Goal: Communication & Community: Answer question/provide support

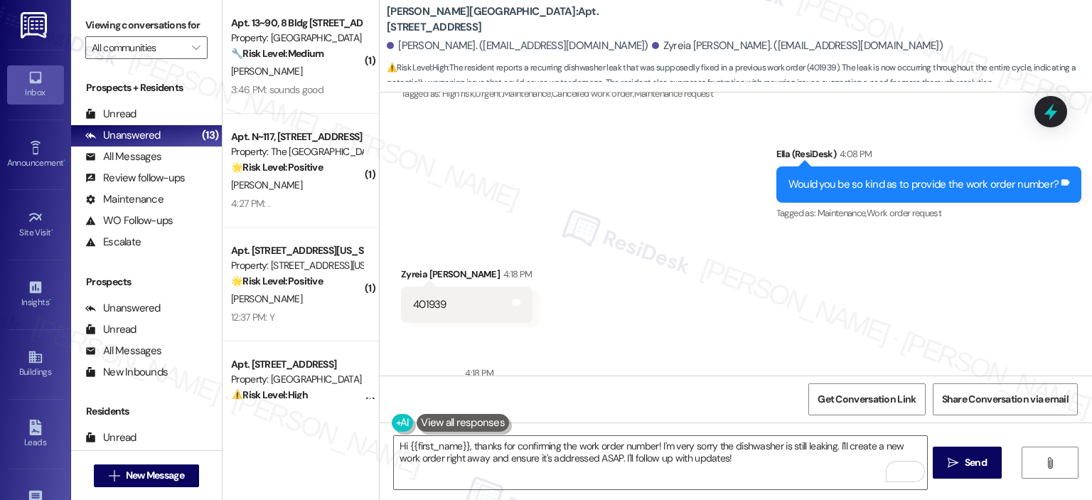
click at [601, 114] on div "Sent via SMS Ella (ResiDesk) 4:08 PM Would you be so kind as to provide the wor…" at bounding box center [736, 174] width 713 height 120
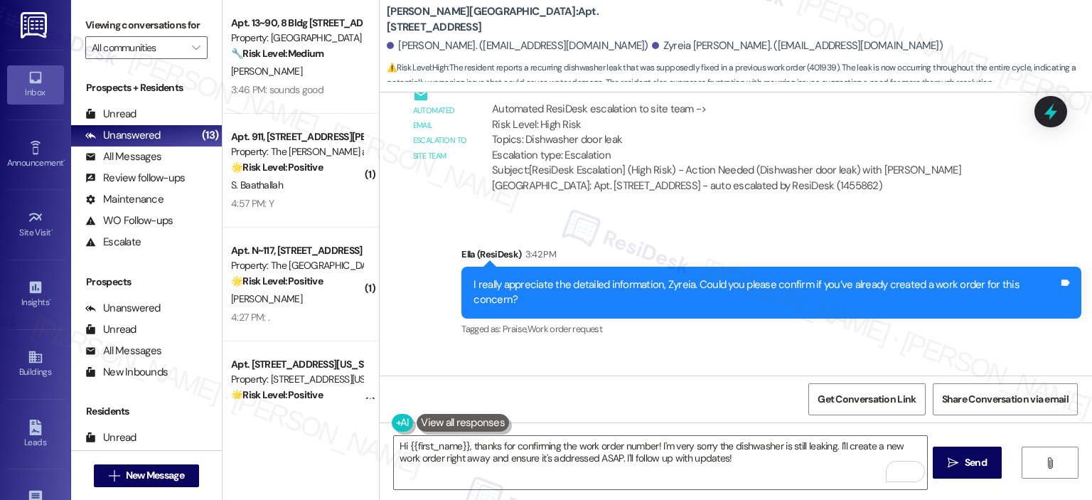
scroll to position [5873, 0]
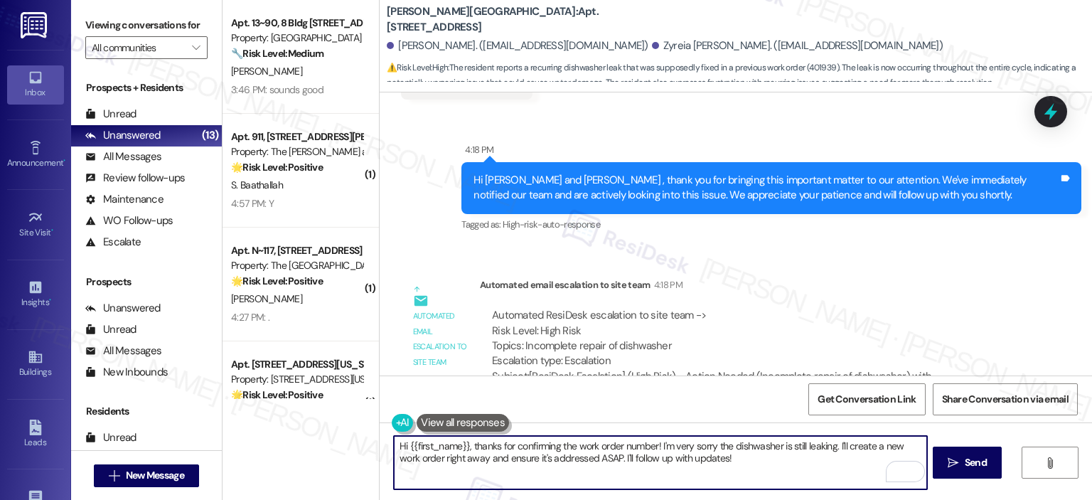
click at [492, 472] on textarea "Hi {{first_name}}, thanks for confirming the work order number! I'm very sorry …" at bounding box center [660, 462] width 533 height 53
paste textarea "Thank you for sharing, Zyreia! I’ll go ahead and create a new work order on you…"
type textarea "Thank you for sharing, Zyreia! I’ll go ahead and create a new work order on you…"
click at [951, 465] on icon "" at bounding box center [953, 462] width 11 height 11
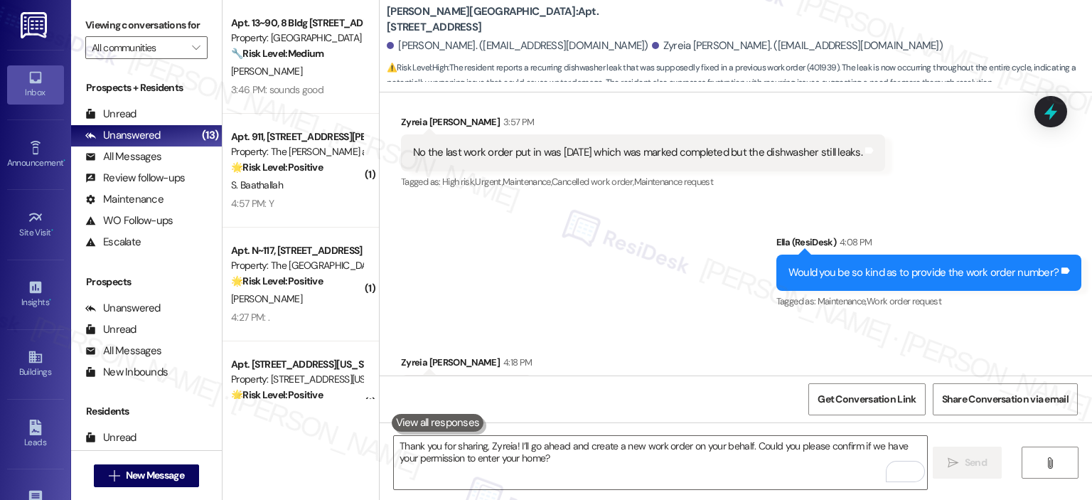
scroll to position [5987, 0]
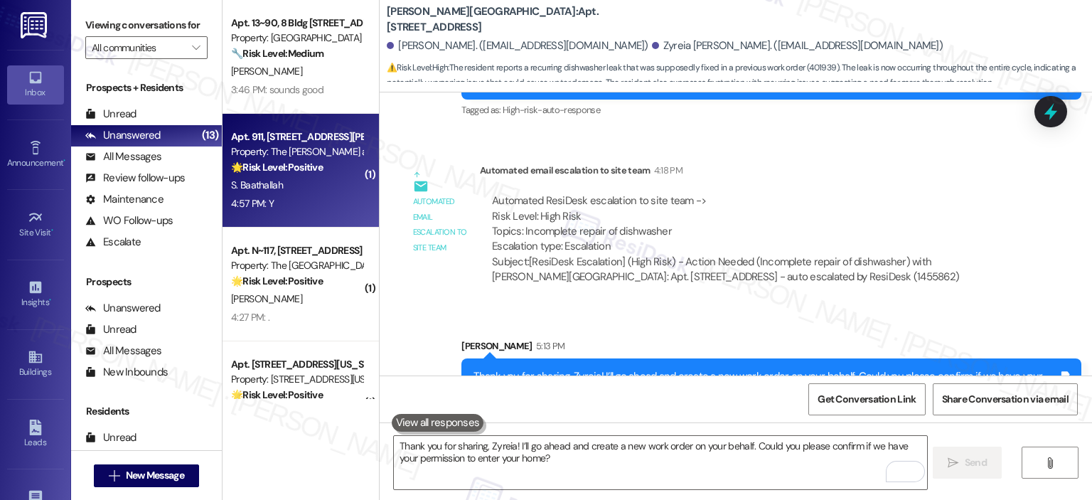
click at [336, 156] on div "Property: The Ashby at McLean" at bounding box center [297, 151] width 132 height 15
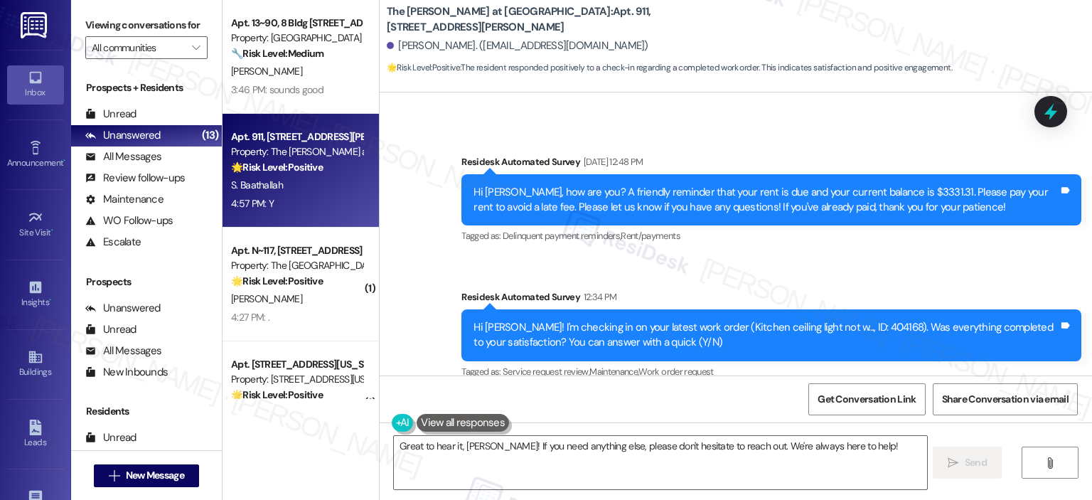
scroll to position [13834, 0]
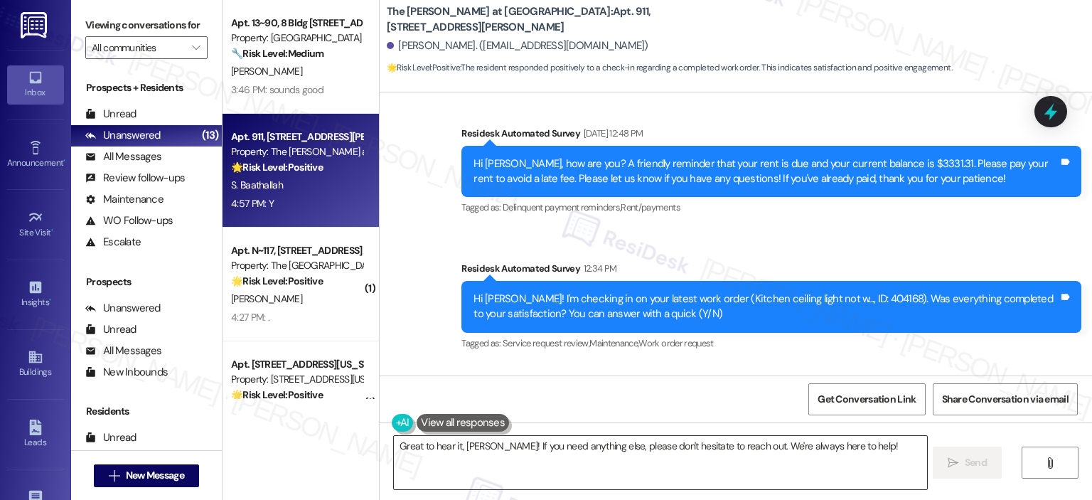
click at [557, 474] on textarea "Great to hear it, Sherif! If you need anything else, please don't hesitate to r…" at bounding box center [660, 462] width 533 height 53
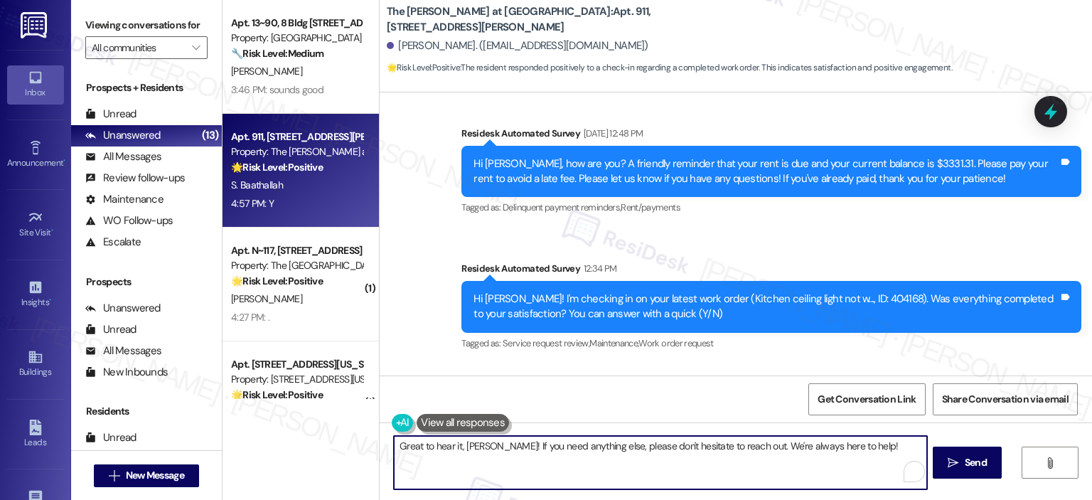
paste textarea "Thank you for your response! Great to know that the latest work order was compl…"
click at [506, 444] on textarea "Thank you for your response! Great to know that the latest work order was compl…" at bounding box center [660, 462] width 533 height 53
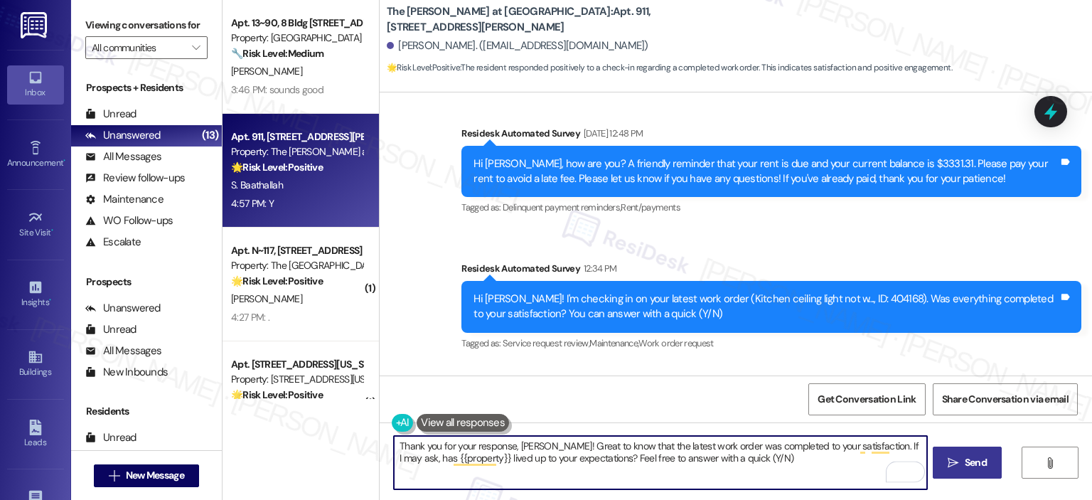
type textarea "Thank you for your response, Sheif! Great to know that the latest work order wa…"
click at [957, 475] on button " Send" at bounding box center [967, 463] width 69 height 32
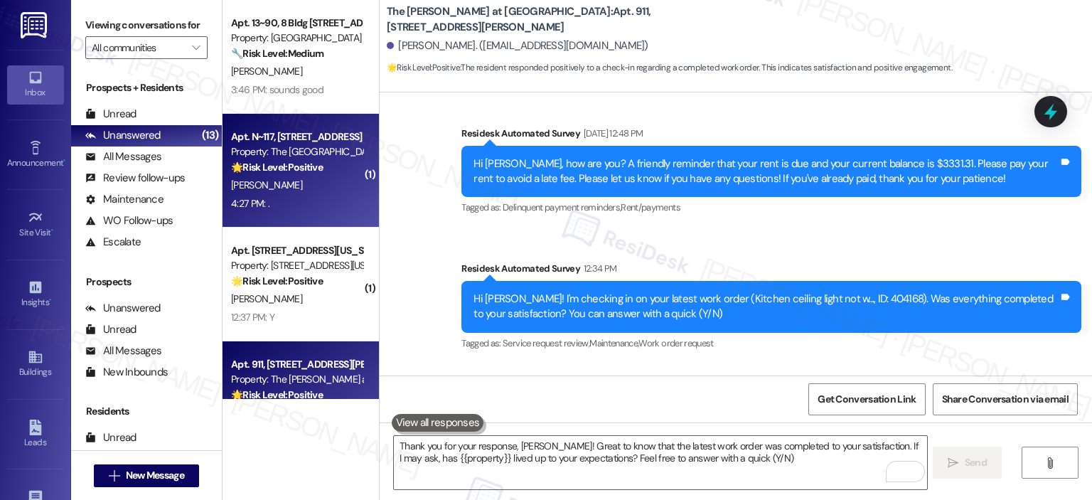
click at [290, 154] on div "Property: The Wellington" at bounding box center [297, 151] width 132 height 15
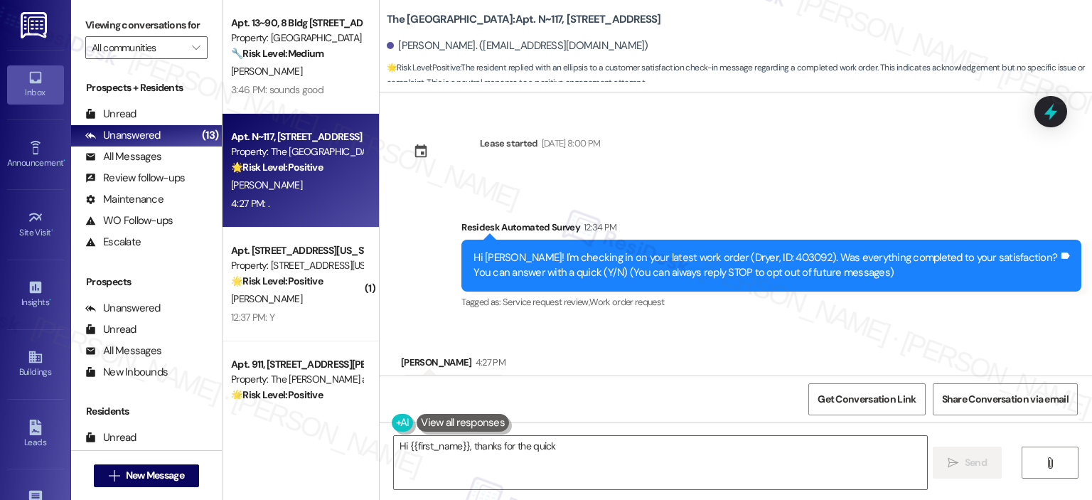
scroll to position [47, 0]
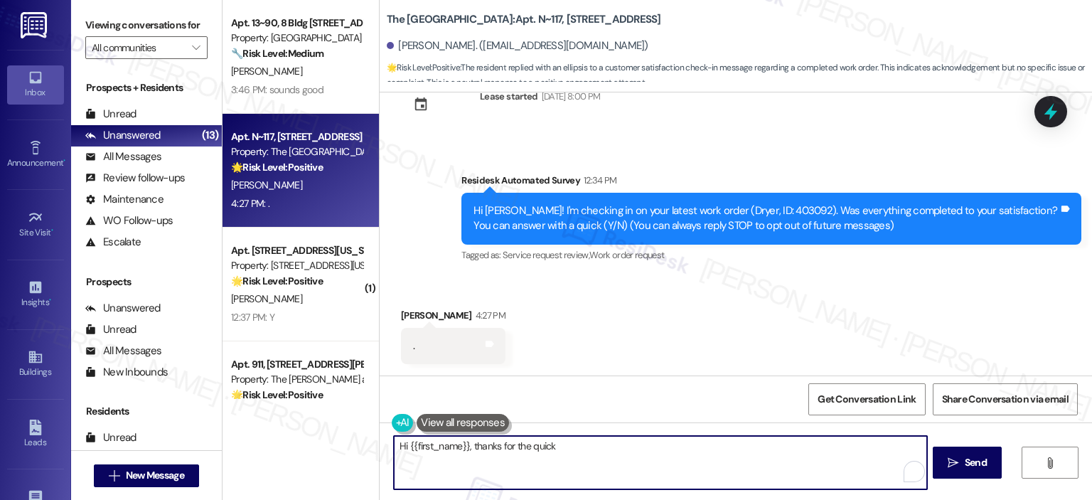
drag, startPoint x: 505, startPoint y: 463, endPoint x: 405, endPoint y: 447, distance: 101.5
click at [405, 447] on textarea "Hi {{first_name}}, thanks for the quick reply! I'm glad to hear everything was …" at bounding box center [660, 462] width 533 height 53
click at [459, 452] on textarea "Hi {{first_name}}, thanks for the quick reply! I'm glad to hear everything was …" at bounding box center [660, 462] width 533 height 53
drag, startPoint x: 832, startPoint y: 445, endPoint x: 390, endPoint y: 409, distance: 443.8
click at [390, 409] on div "Lease started Sep 12, 2025 at 8:00 PM Survey, sent via SMS Residesk Automated S…" at bounding box center [736, 342] width 713 height 500
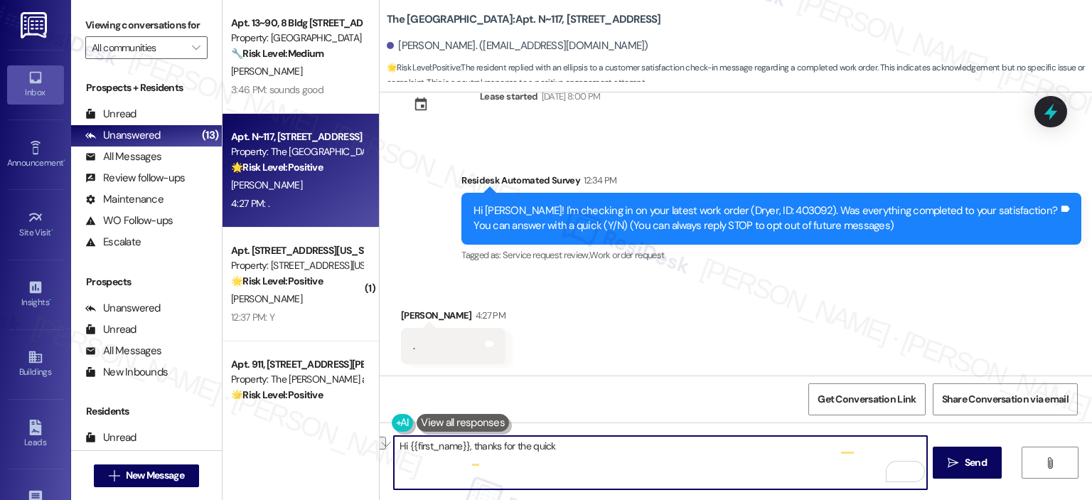
click at [716, 457] on textarea "Hi {{first_name}}, thanks for the quick reply! I'm glad to hear everything was …" at bounding box center [660, 462] width 533 height 53
drag, startPoint x: 467, startPoint y: 447, endPoint x: 836, endPoint y: 437, distance: 369.3
click at [836, 437] on textarea "Hi {{first_name}}, thanks for the quick reply! I'm glad to hear everything was …" at bounding box center [660, 462] width 533 height 53
click at [779, 481] on textarea "Hi {{first_name}}, thanks for the quick reply! I'm glad to hear everything was …" at bounding box center [660, 462] width 533 height 53
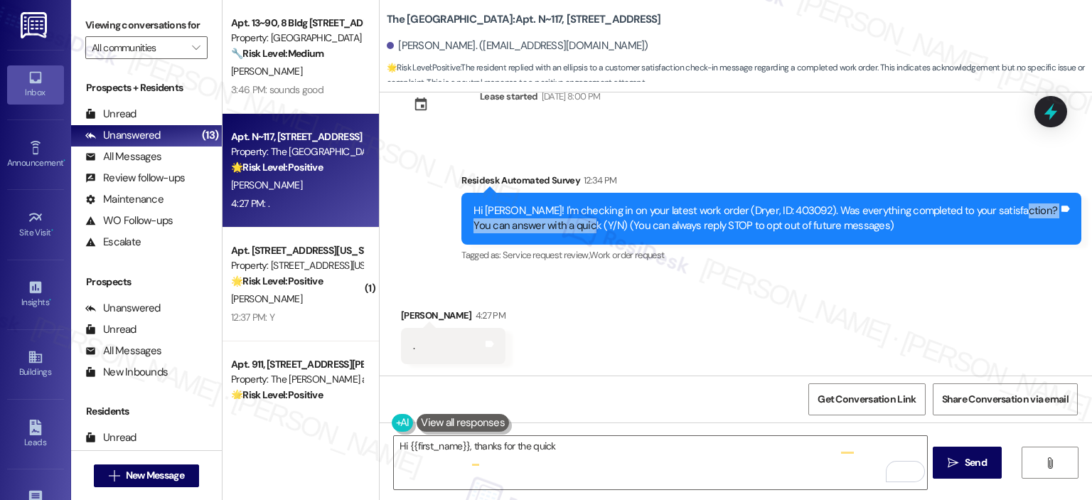
drag, startPoint x: 576, startPoint y: 226, endPoint x: 993, endPoint y: 202, distance: 417.4
click at [993, 202] on div "Hi Paxton! I'm checking in on your latest work order (Dryer, ID: 403092). Was e…" at bounding box center [772, 219] width 620 height 52
copy div "You can answer with a quick (Y/N)"
click at [617, 449] on textarea "Hi {{first_name}}, thanks for the quick reply! I'm glad to hear everything was …" at bounding box center [660, 462] width 533 height 53
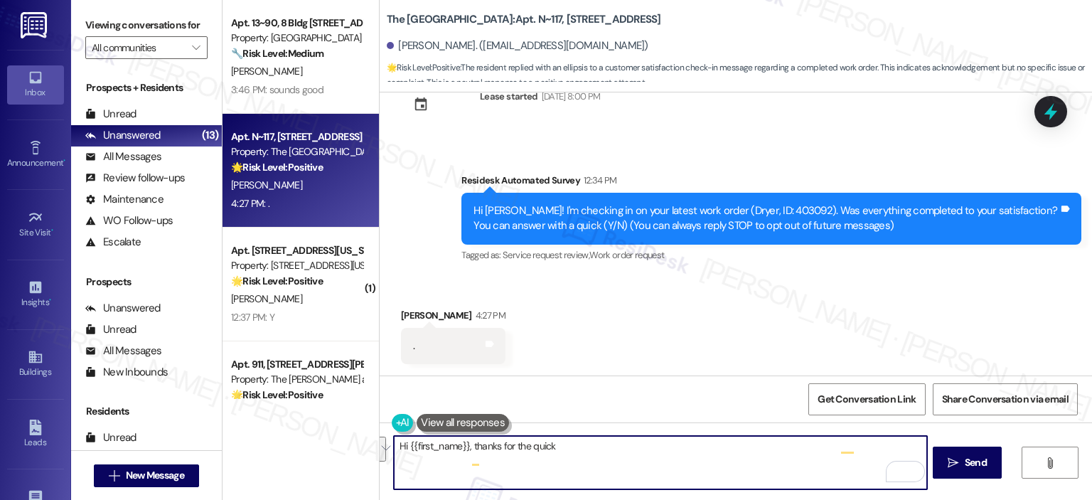
drag, startPoint x: 481, startPoint y: 463, endPoint x: 464, endPoint y: 449, distance: 22.2
click at [464, 449] on textarea "Hi {{first_name}}, thanks for the quick reply! I'm glad to hear everything was …" at bounding box center [660, 462] width 533 height 53
paste textarea "You can answer with a quick (Y/N)"
click at [469, 444] on textarea "Hi {{first_name}}, You can answer with a quick (Y/N)" at bounding box center [660, 462] width 533 height 53
click at [619, 446] on textarea "Hi {{first_name}}, you can answer with a quick (Y/N)" at bounding box center [660, 462] width 533 height 53
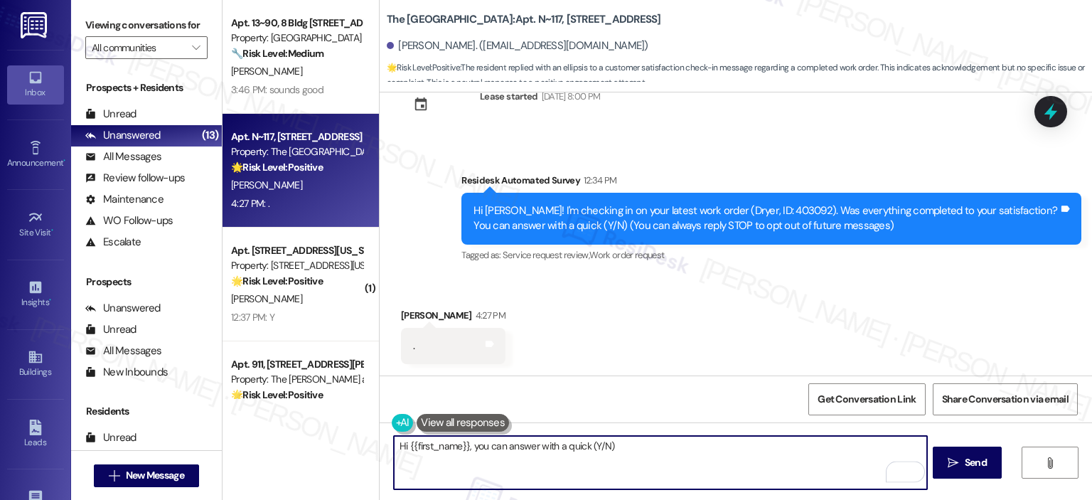
click at [531, 447] on textarea "Hi {{first_name}}, you can answer with a quick (Y/N)" at bounding box center [660, 462] width 533 height 53
click at [765, 447] on textarea "Hi {{first_name}}, you can answer the survey message sent earlier with a quick …" at bounding box center [660, 462] width 533 height 53
type textarea "Hi {{first_name}}, you can answer the survey message sent earlier with a quick …"
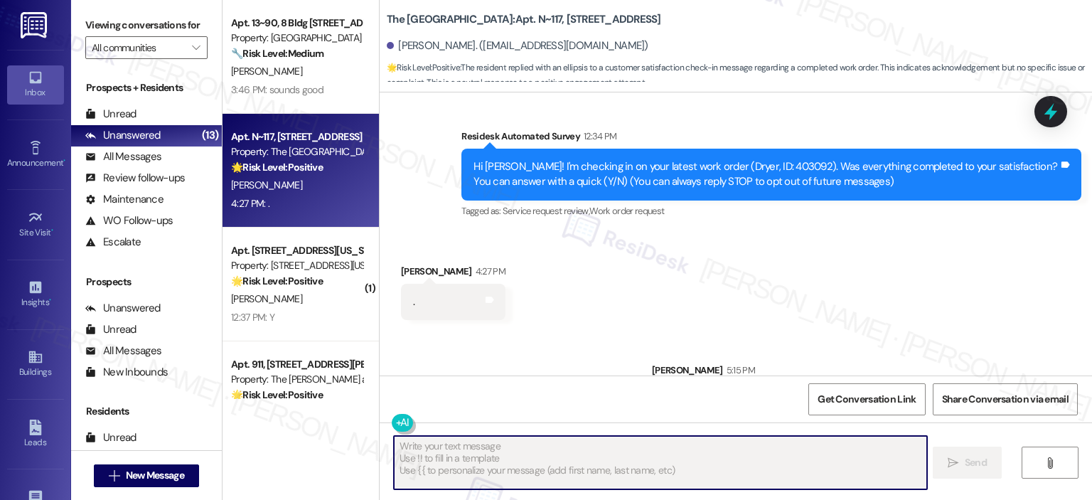
scroll to position [146, 0]
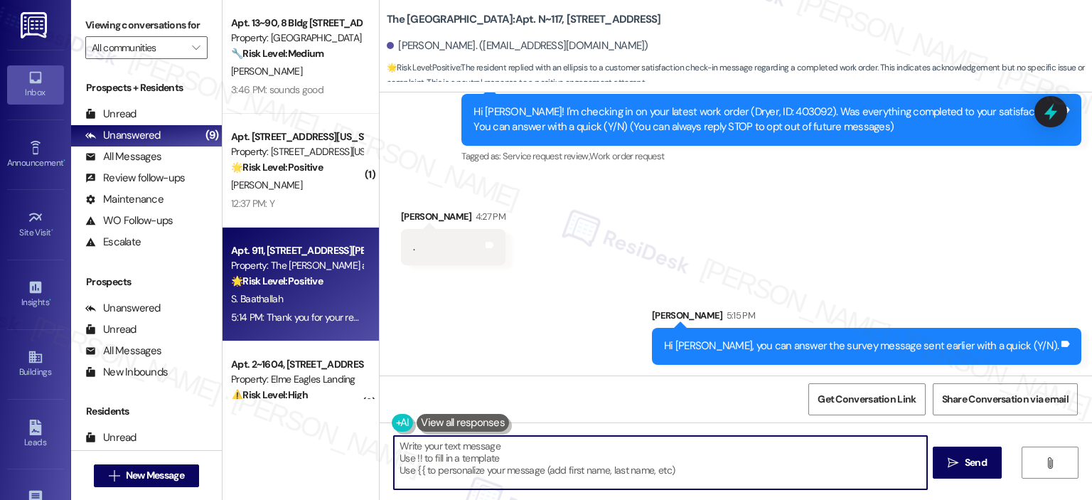
click at [296, 297] on div "S. Baathallah" at bounding box center [297, 299] width 134 height 18
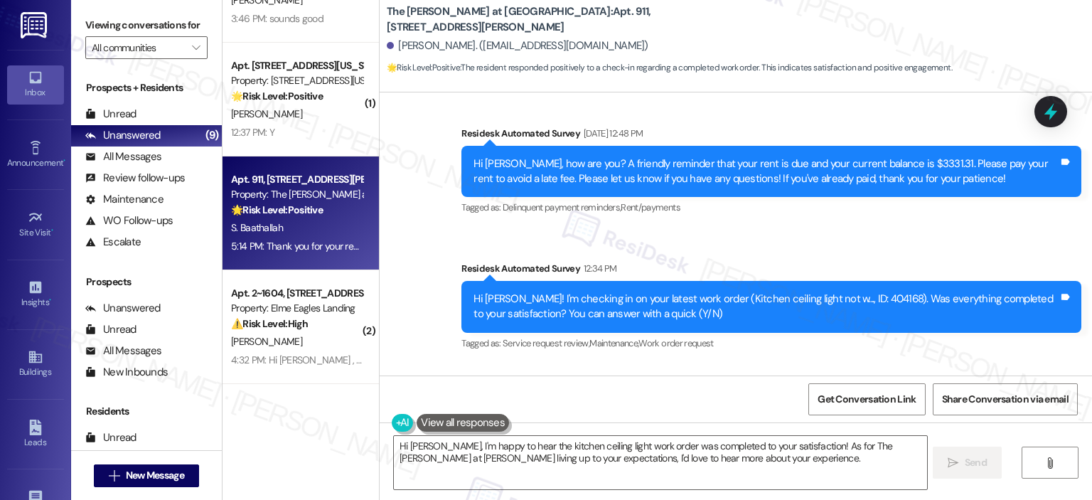
scroll to position [0, 0]
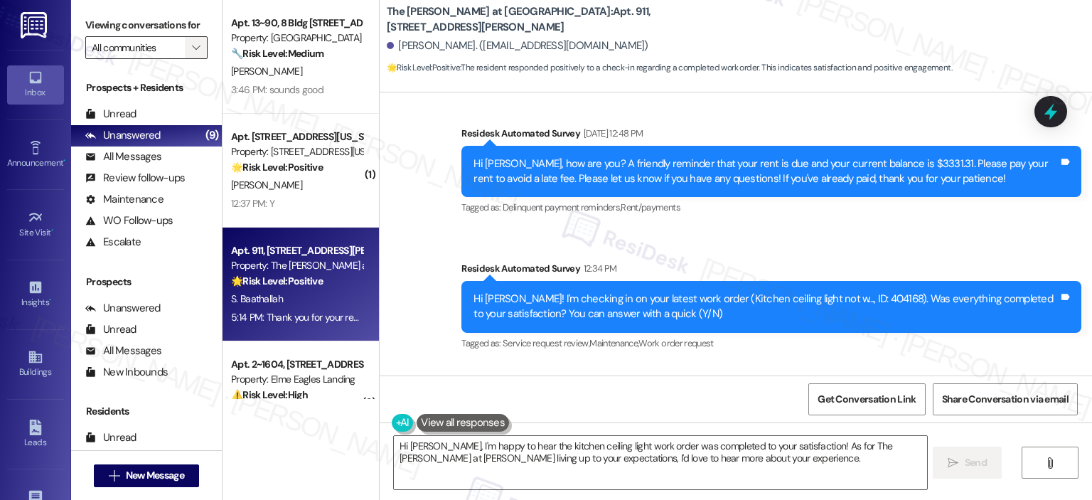
click at [185, 38] on button "" at bounding box center [196, 47] width 23 height 23
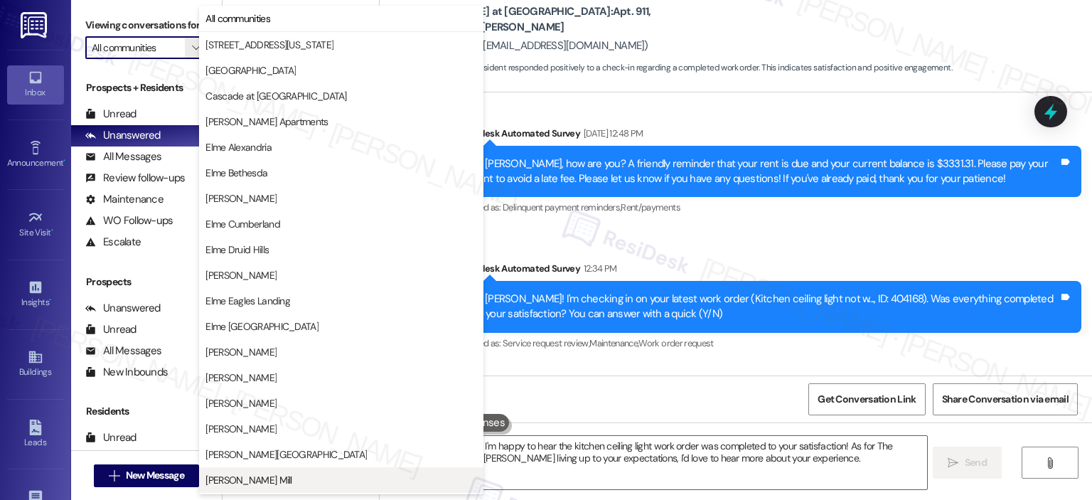
click at [247, 491] on button "[PERSON_NAME] Mill" at bounding box center [341, 480] width 284 height 26
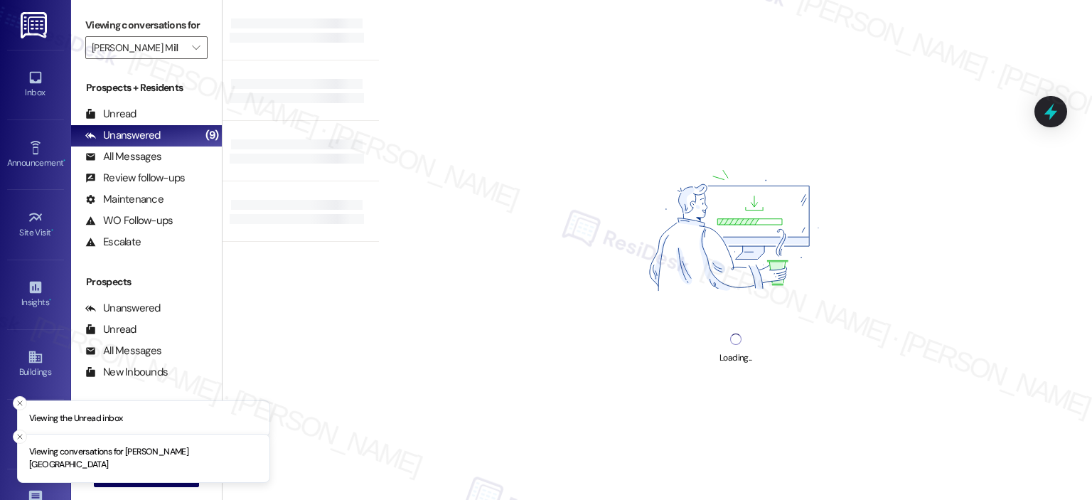
type input "[PERSON_NAME] Mill"
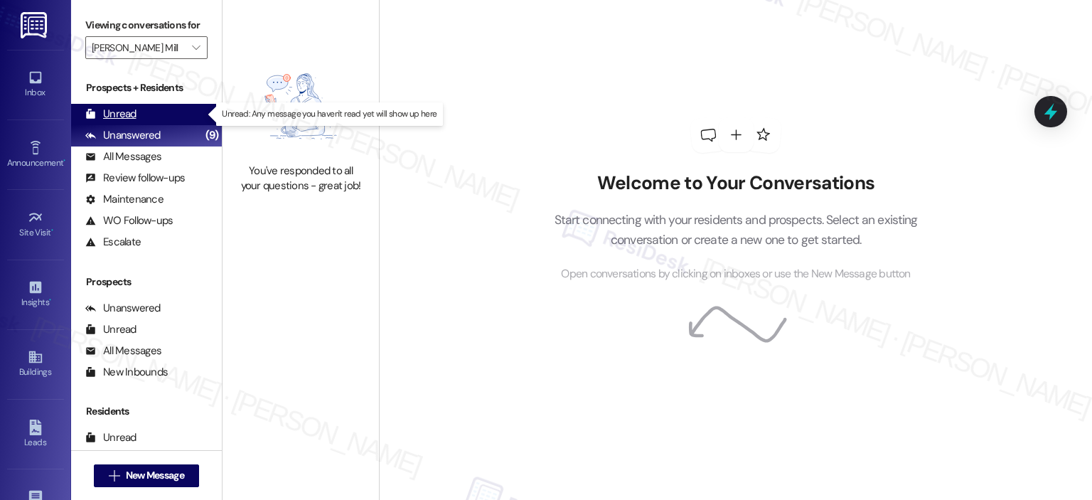
click at [129, 116] on div "Unread" at bounding box center [110, 114] width 51 height 15
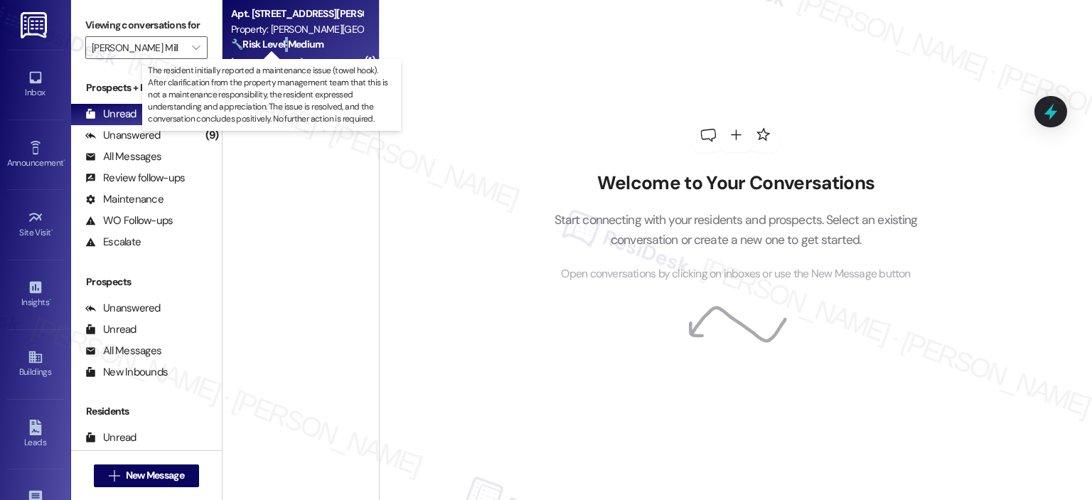
click at [279, 46] on strong "🔧 Risk Level: Medium" at bounding box center [277, 44] width 92 height 13
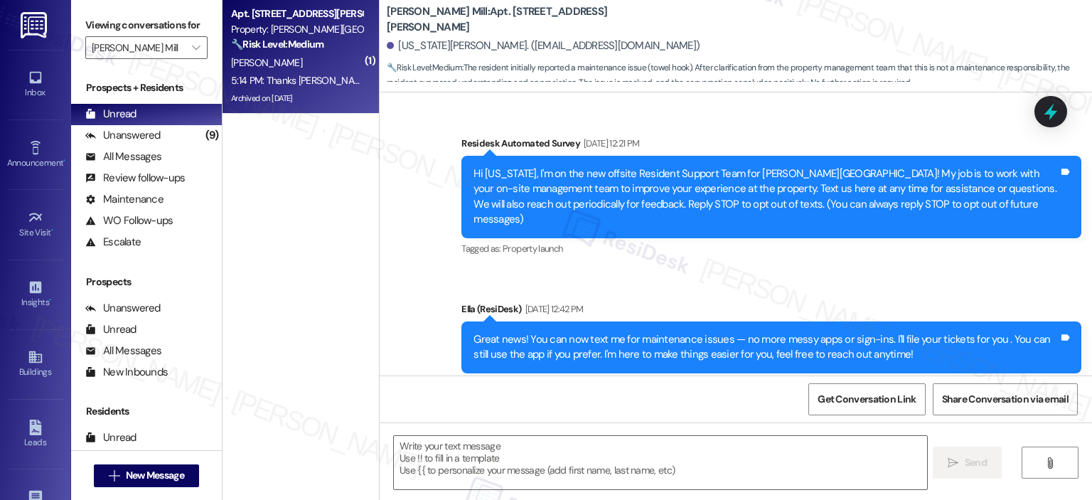
scroll to position [11480, 0]
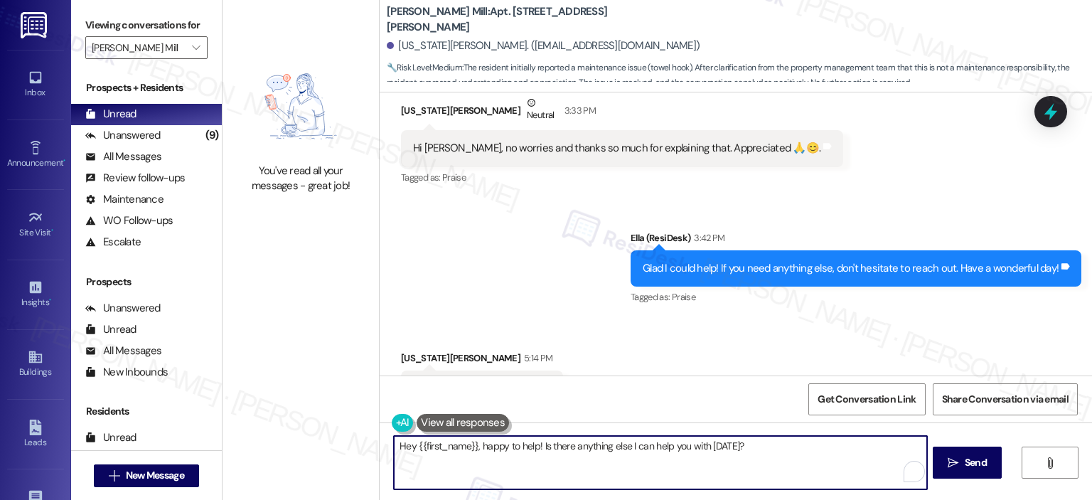
drag, startPoint x: 755, startPoint y: 447, endPoint x: 373, endPoint y: 433, distance: 382.2
click at [380, 433] on div "Hey {{first_name}}, happy to help! Is there anything else I can help you with t…" at bounding box center [736, 475] width 713 height 107
click at [461, 447] on textarea "You're welcome! 💗" at bounding box center [660, 462] width 533 height 53
click at [455, 446] on textarea "You're welcome! 💗" at bounding box center [660, 462] width 533 height 53
type textarea "You're welcome!, Georgia 💗"
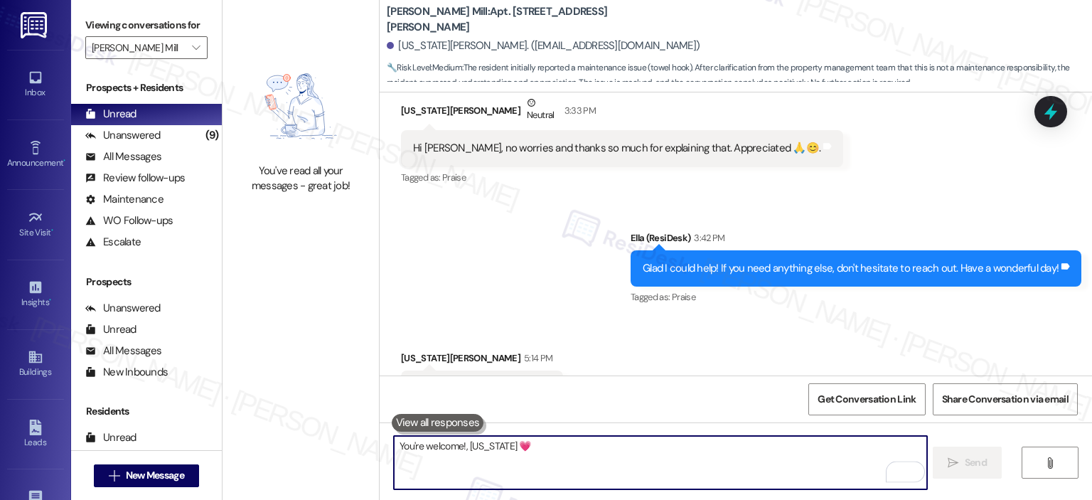
scroll to position [11479, 0]
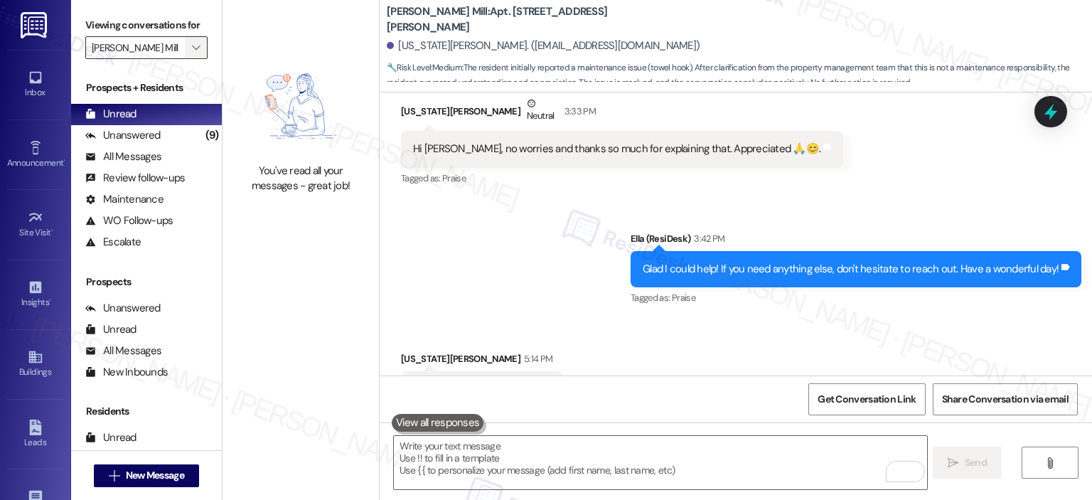
click at [192, 43] on icon "" at bounding box center [196, 47] width 8 height 11
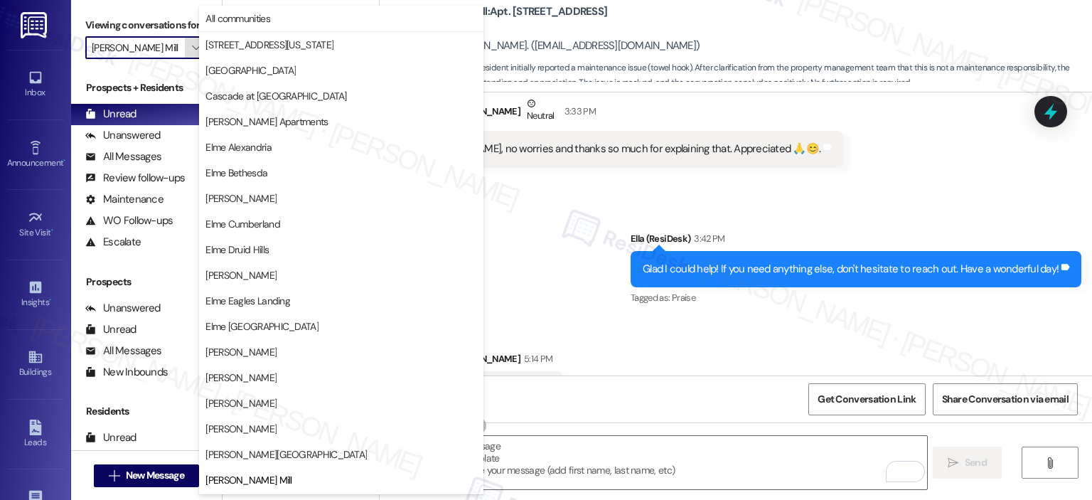
scroll to position [230, 0]
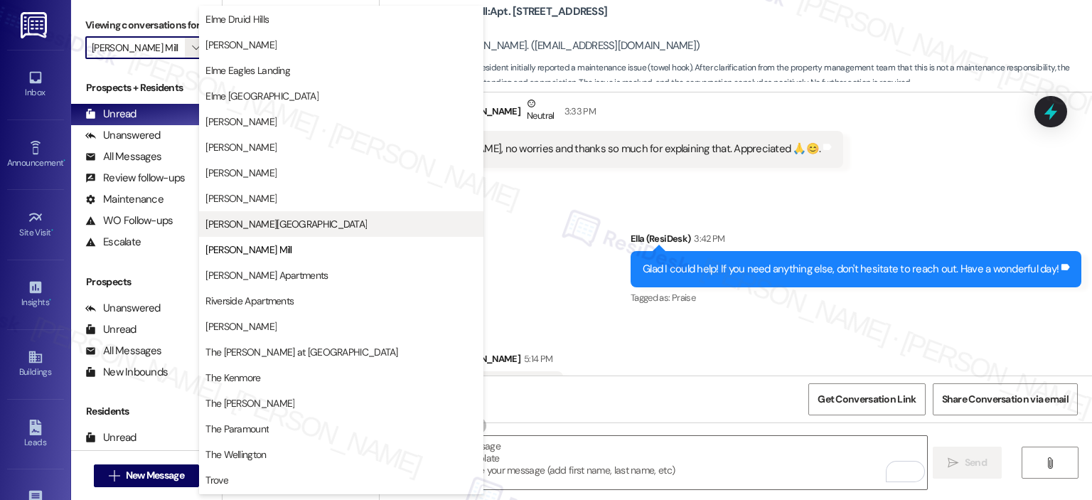
click at [253, 211] on button "[PERSON_NAME][GEOGRAPHIC_DATA]" at bounding box center [341, 224] width 284 height 26
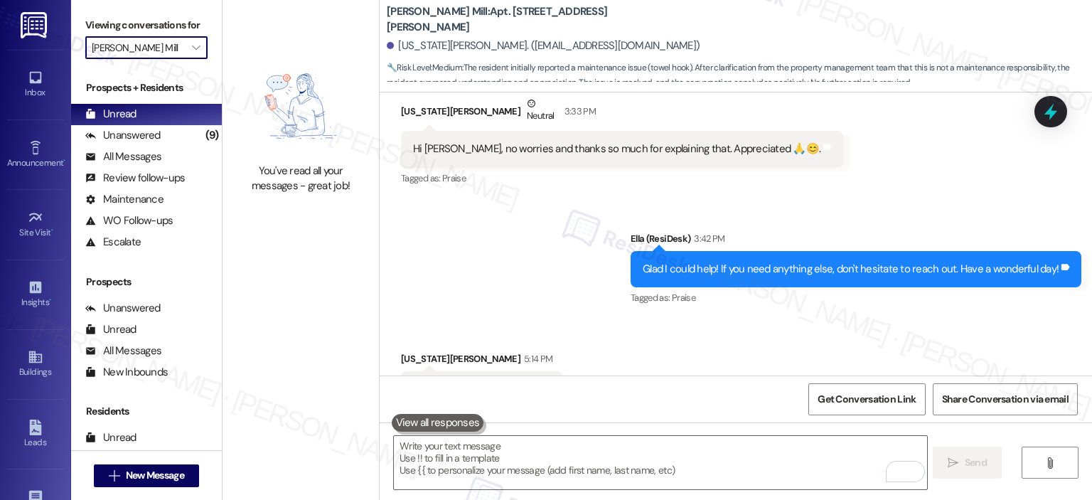
type input "[PERSON_NAME][GEOGRAPHIC_DATA]"
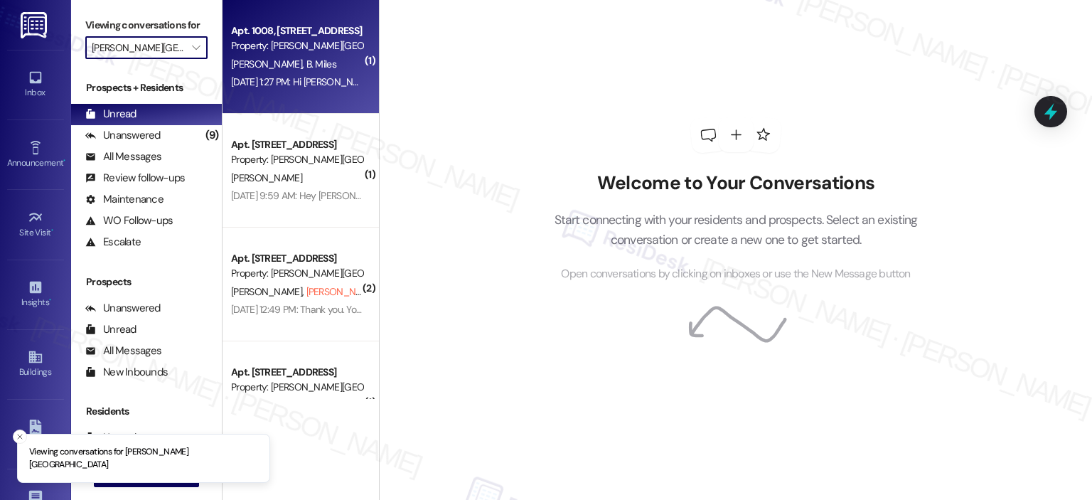
click at [262, 92] on div "Apt. 1008, 501 North River Parkway Property: Elme Sandy Springs J. Miles B. Mil…" at bounding box center [301, 57] width 156 height 114
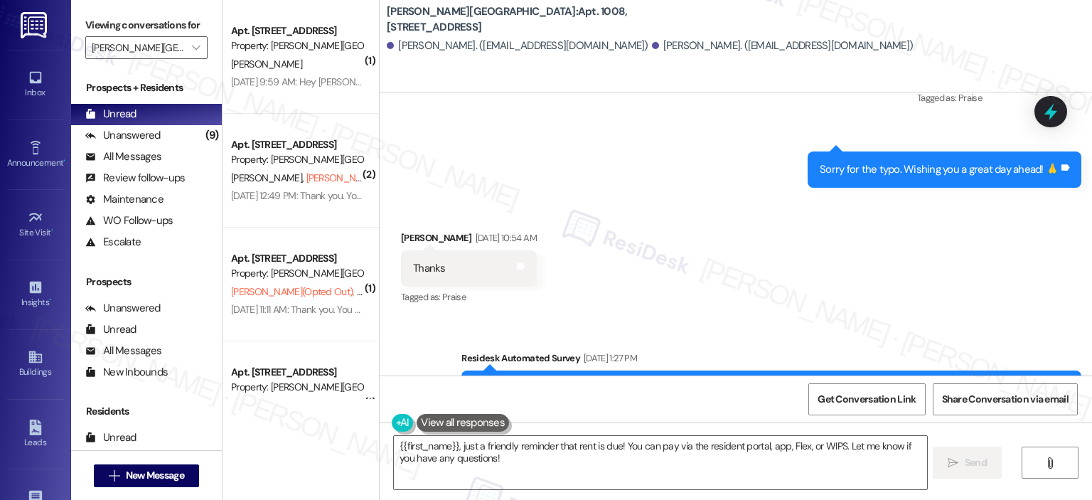
scroll to position [7604, 0]
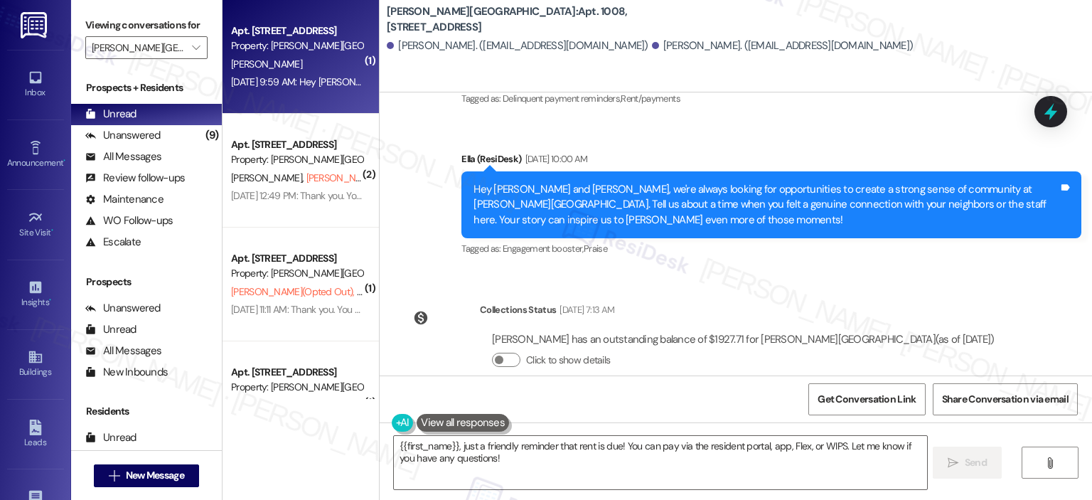
click at [302, 87] on div "Aug 26, 2025 at 9:59 AM: Hey Robert, we're always looking for opportunities to …" at bounding box center [907, 81] width 1353 height 13
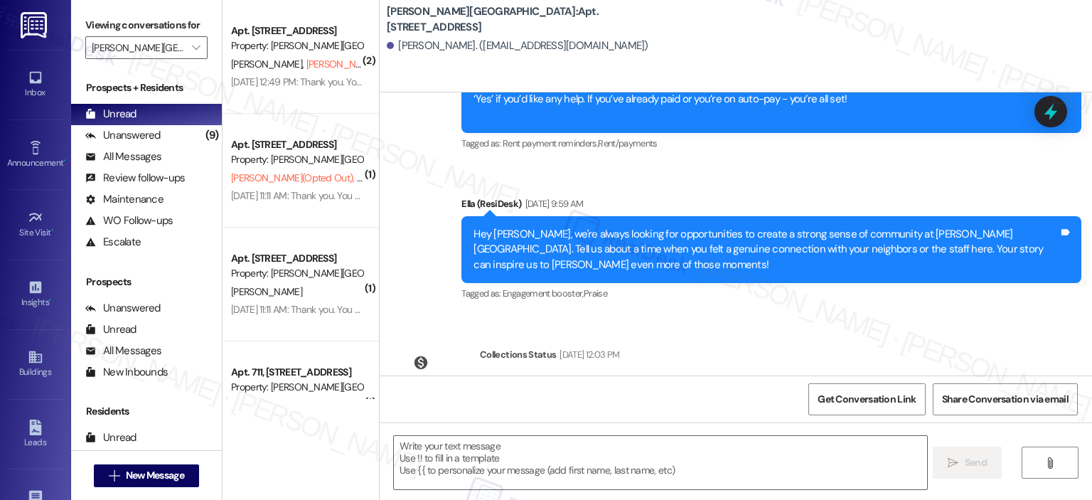
scroll to position [1278, 0]
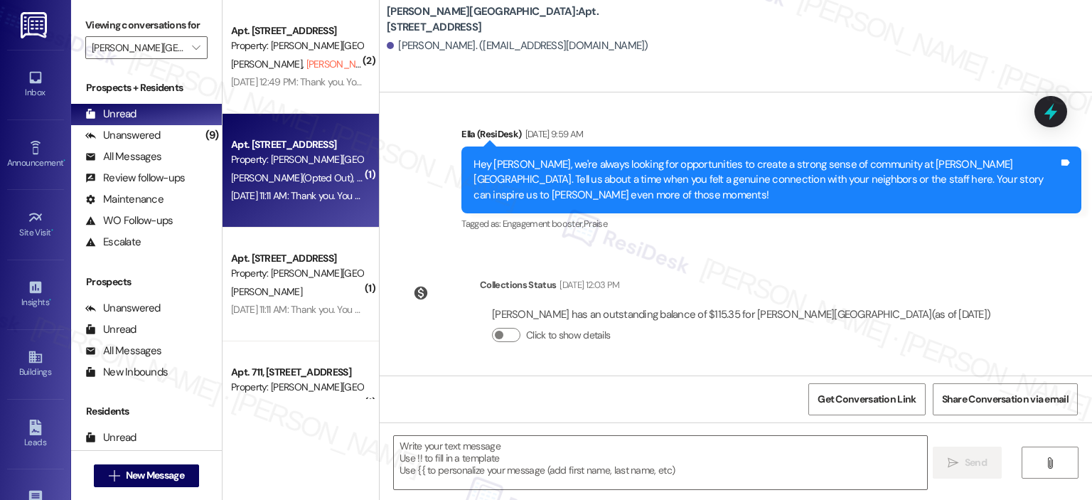
click at [321, 170] on div "D. Baker (Opted Out) K. Carter" at bounding box center [297, 178] width 134 height 18
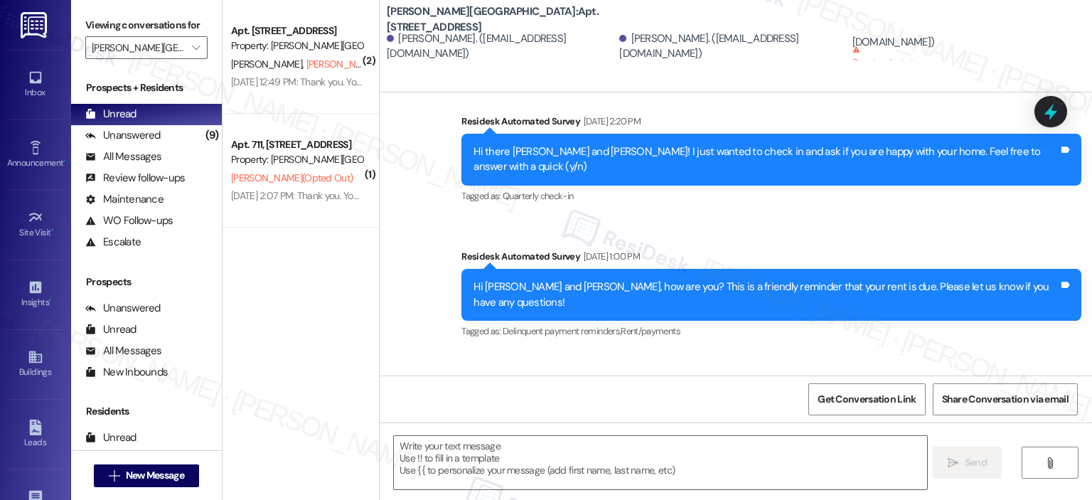
scroll to position [6533, 0]
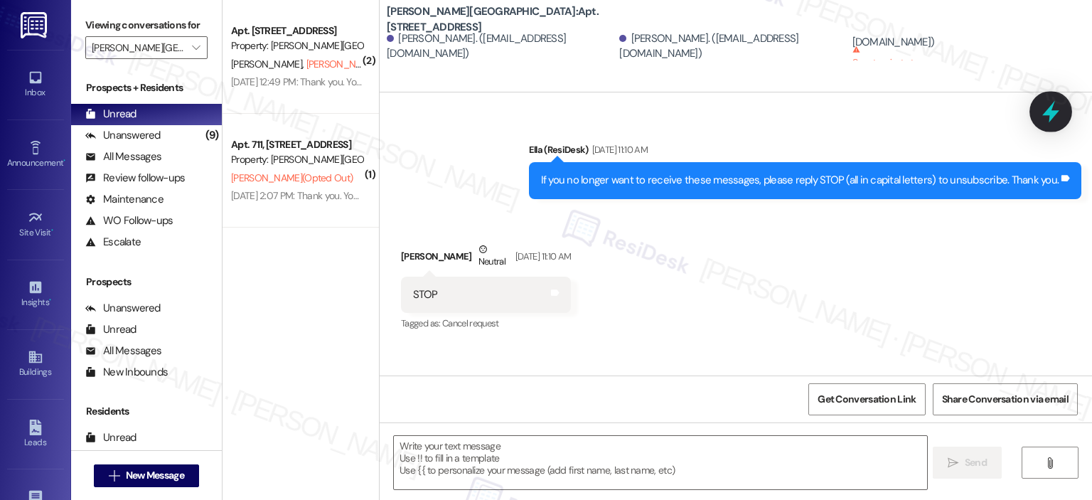
click at [1055, 121] on icon at bounding box center [1051, 112] width 24 height 24
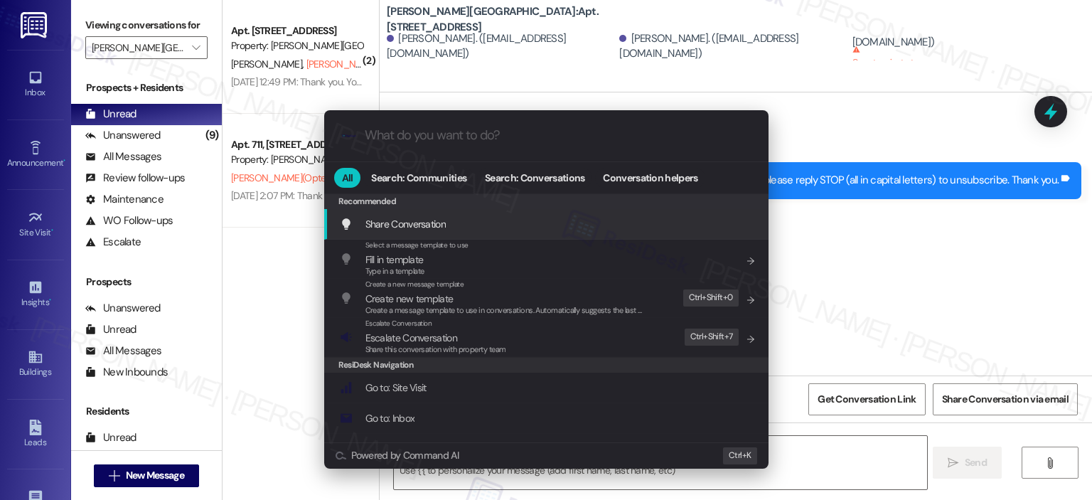
click at [518, 130] on input "What do you want to do?" at bounding box center [558, 135] width 386 height 15
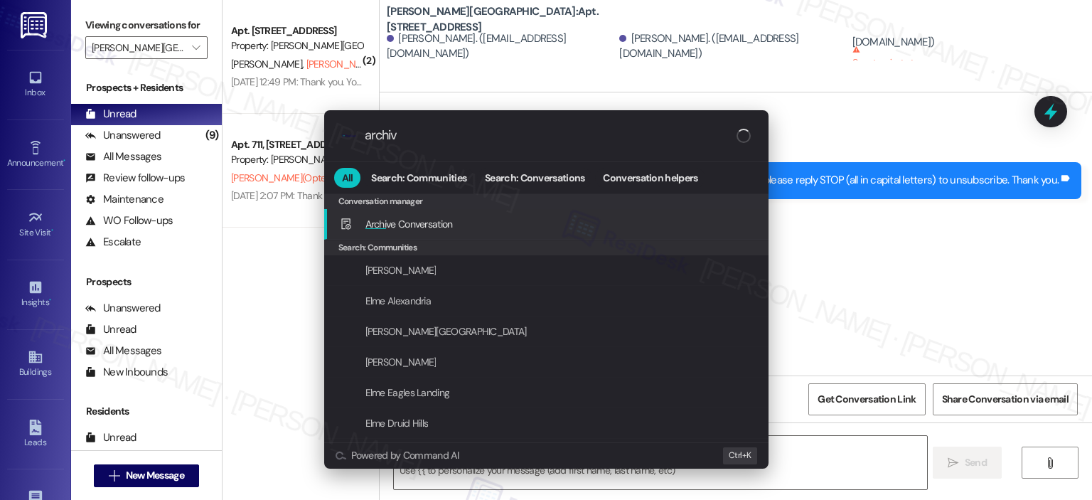
type input "archive"
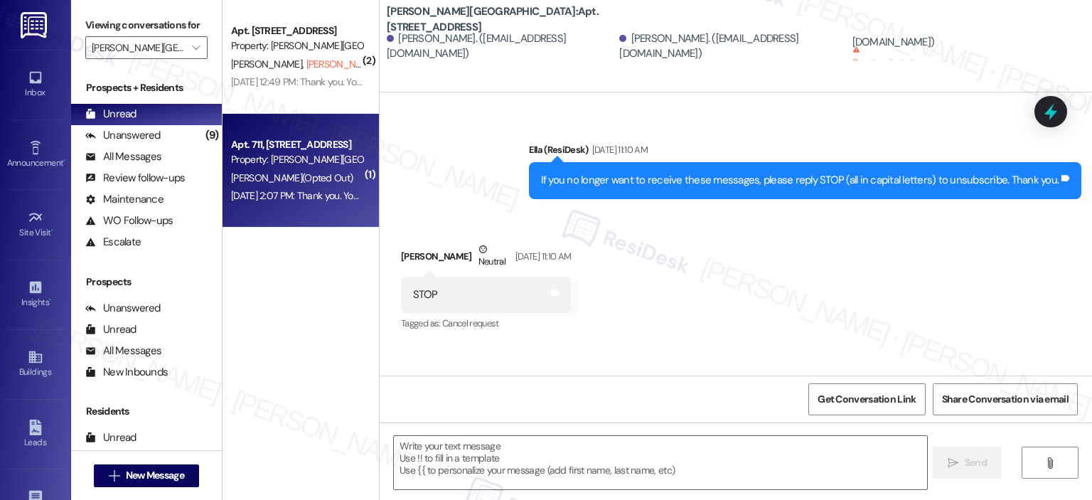
click at [282, 140] on div "Apt. 711, 501 North River Parkway" at bounding box center [297, 144] width 132 height 15
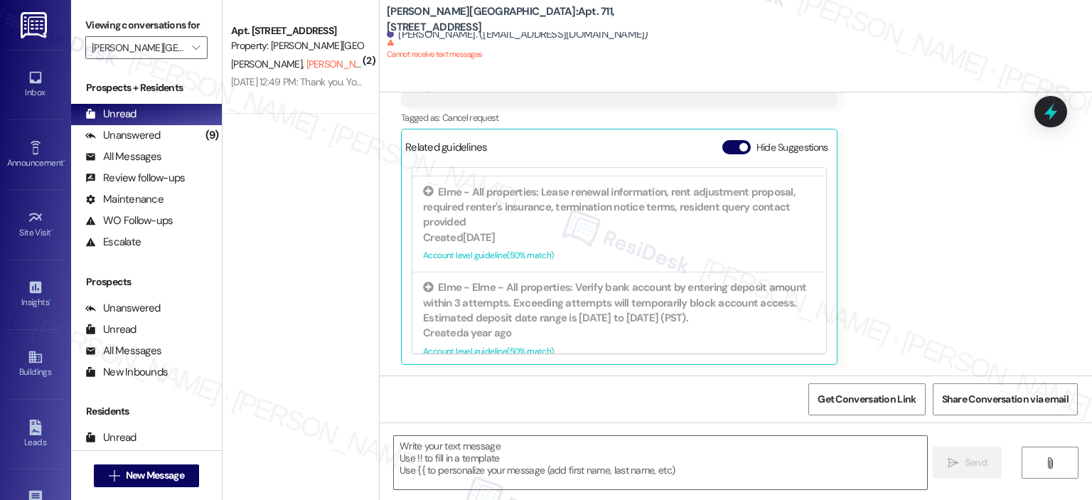
scroll to position [494, 0]
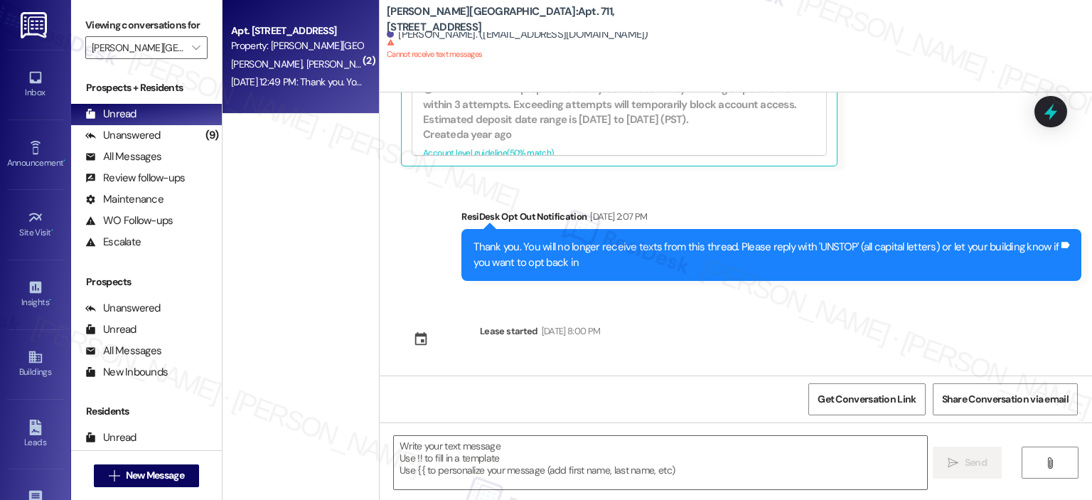
click at [279, 41] on div "Property: Elme Sandy Springs" at bounding box center [297, 45] width 132 height 15
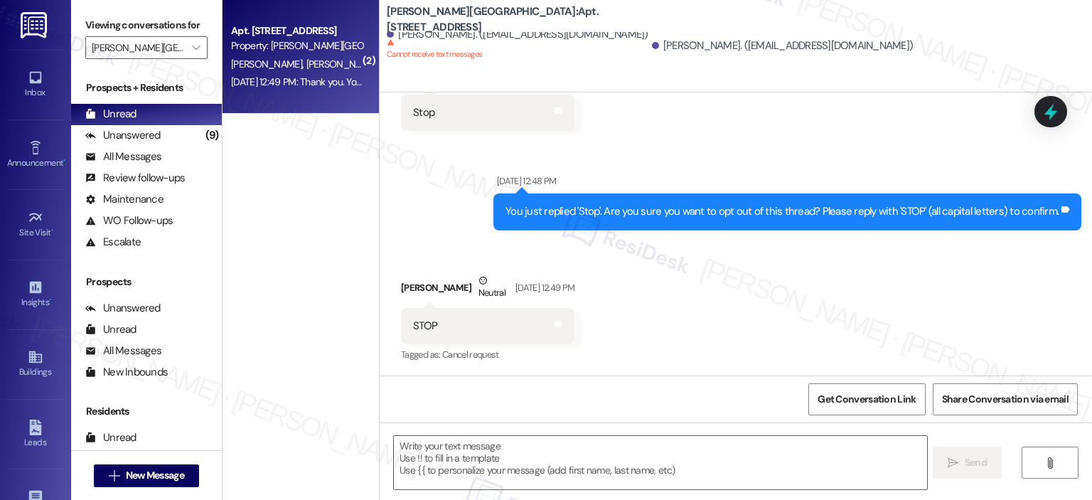
scroll to position [783, 0]
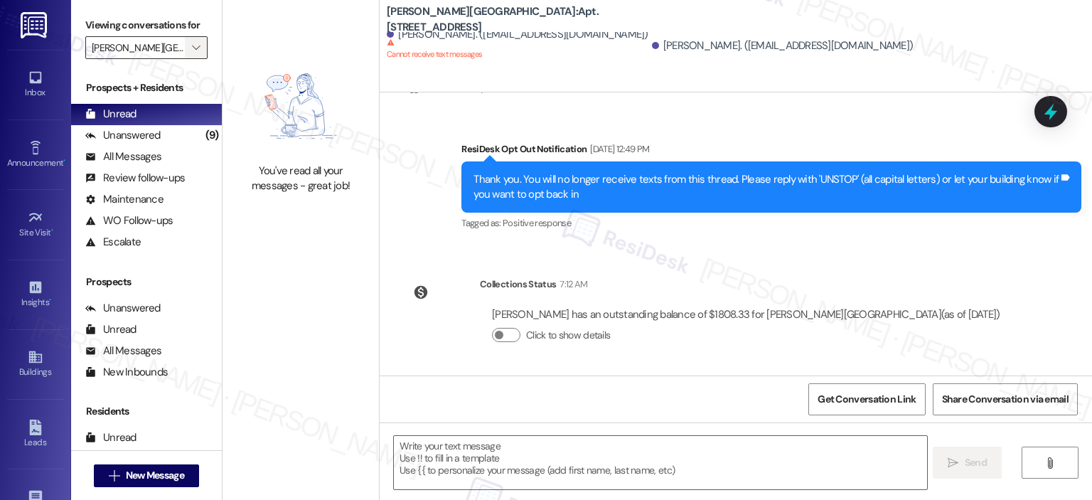
click at [192, 49] on icon "" at bounding box center [196, 47] width 8 height 11
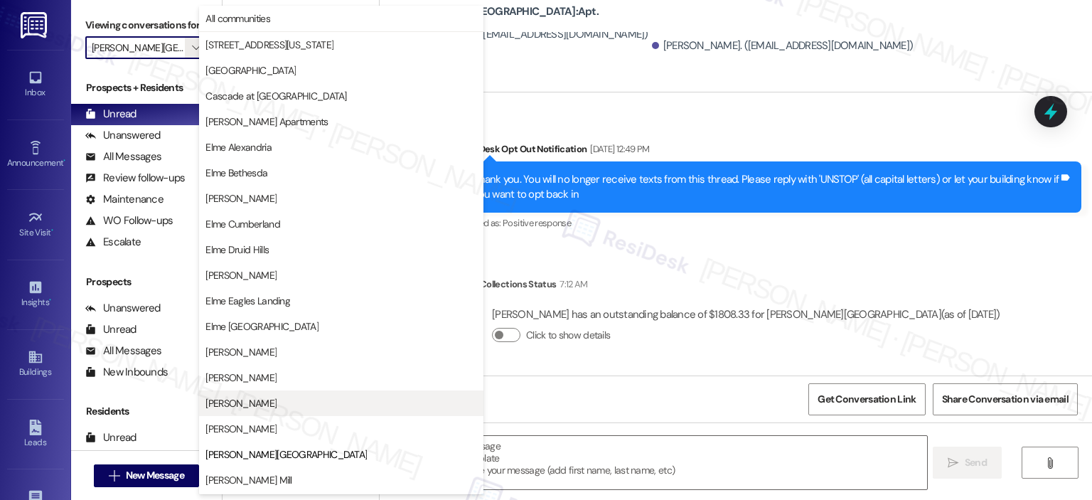
scroll to position [230, 0]
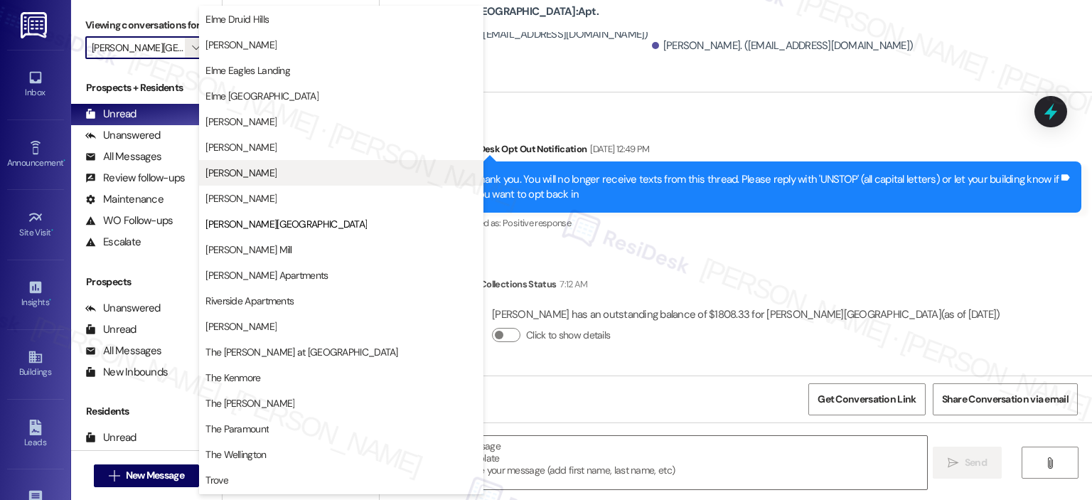
click at [250, 179] on span "[PERSON_NAME]" at bounding box center [241, 173] width 71 height 14
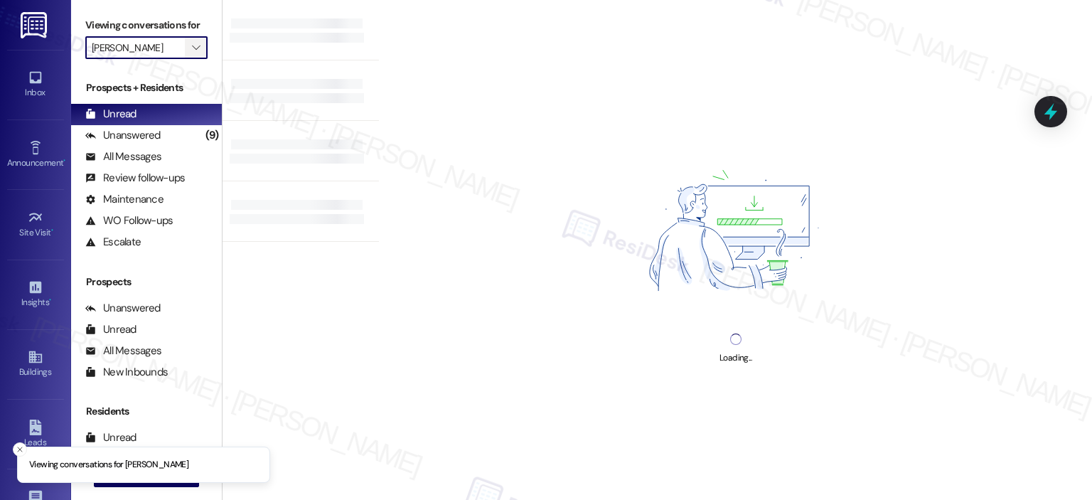
click at [192, 43] on icon "" at bounding box center [196, 47] width 8 height 11
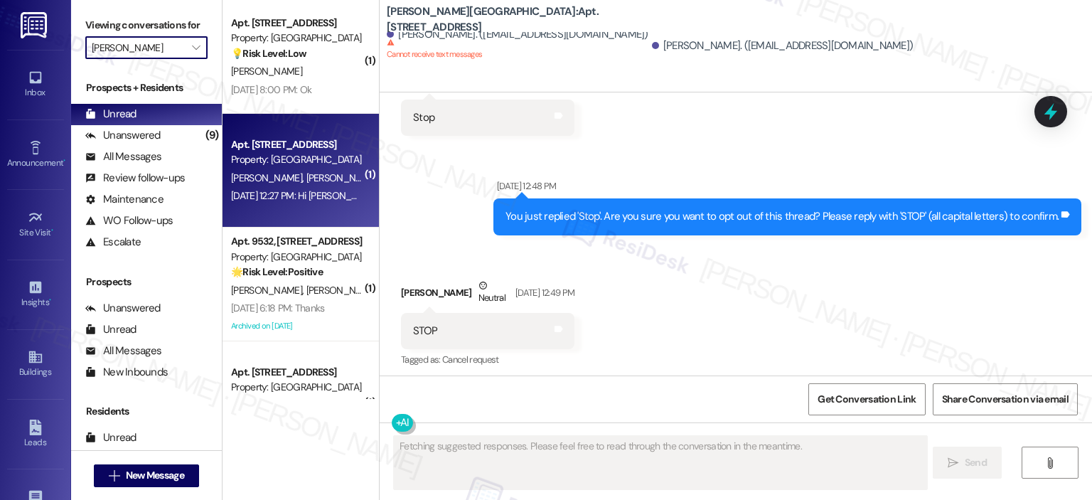
scroll to position [516, 0]
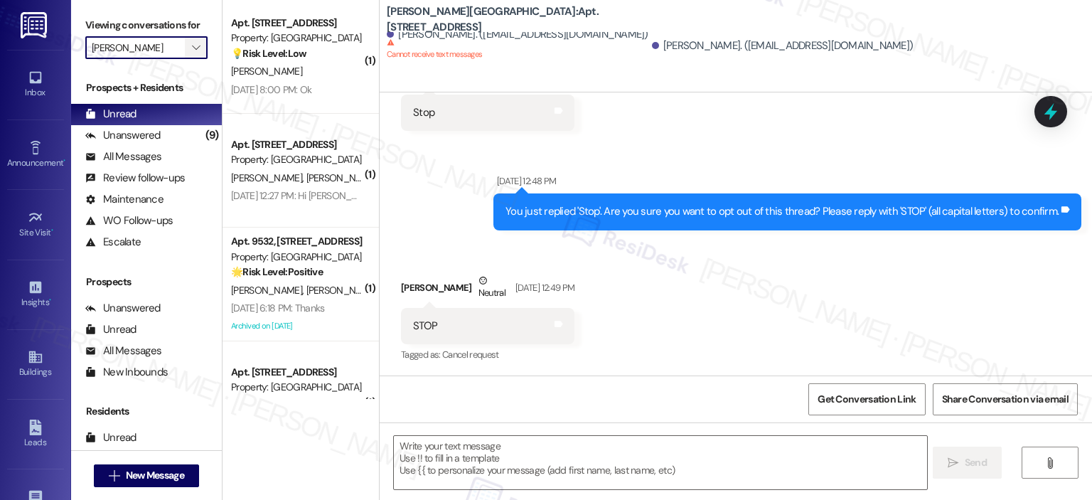
click at [194, 46] on span "" at bounding box center [196, 47] width 14 height 23
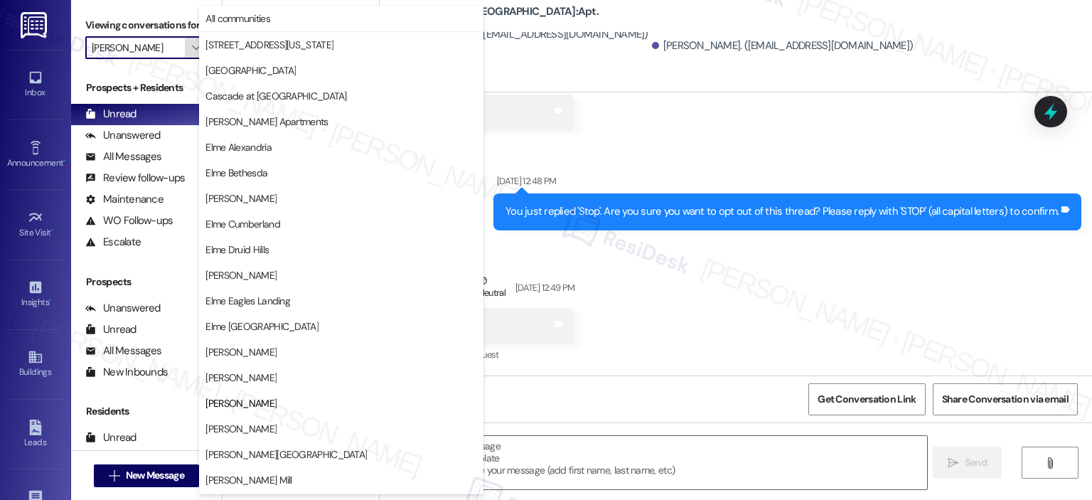
scroll to position [230, 0]
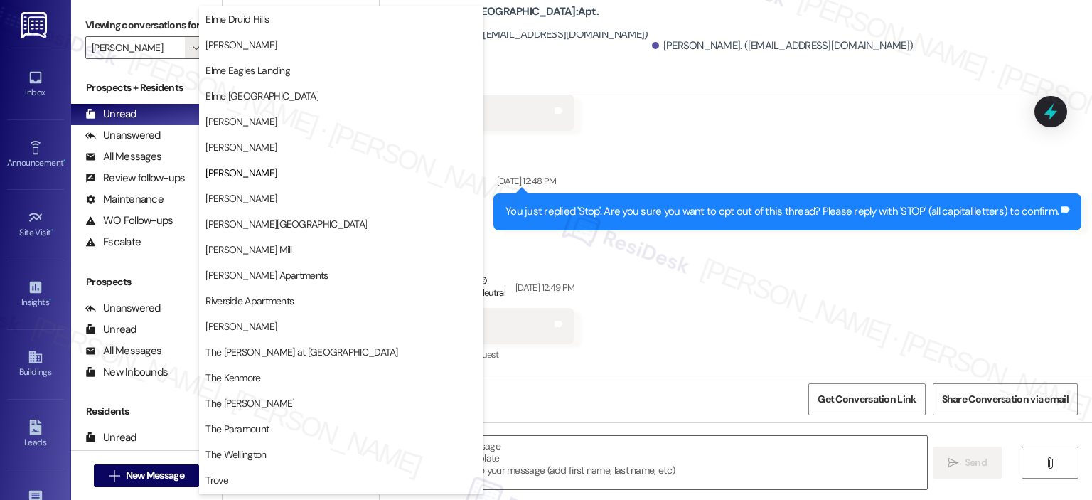
click at [608, 69] on div "Elme Sandy Springs: Apt. 2413, 501 North River Parkway Aniyah Abdur- Rahman. (m…" at bounding box center [736, 46] width 713 height 92
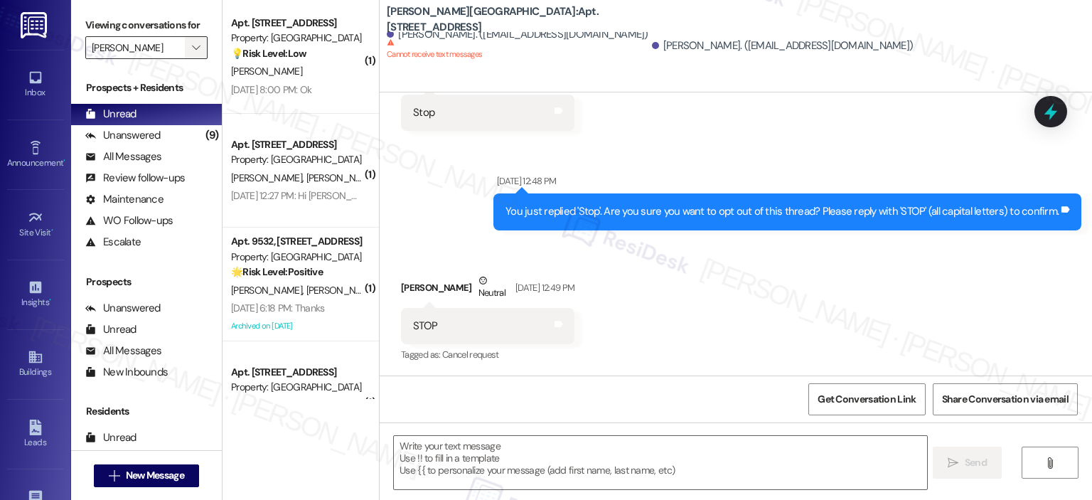
click at [192, 42] on icon "" at bounding box center [196, 47] width 8 height 11
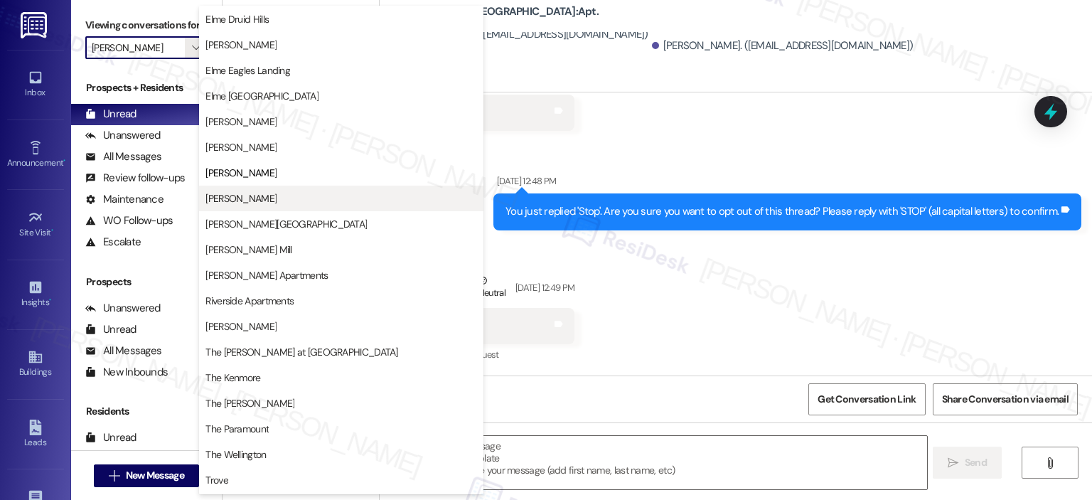
click at [277, 206] on button "[PERSON_NAME]" at bounding box center [341, 199] width 284 height 26
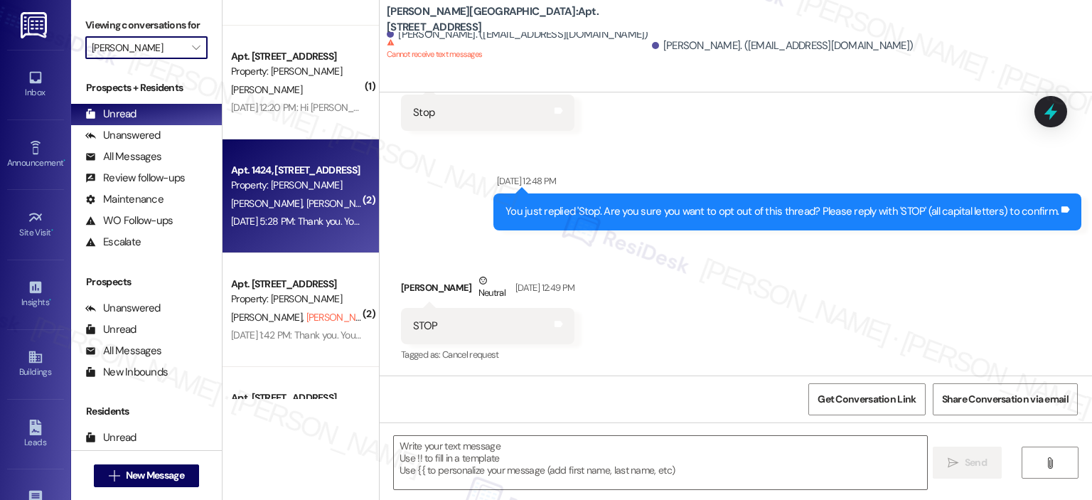
scroll to position [625, 0]
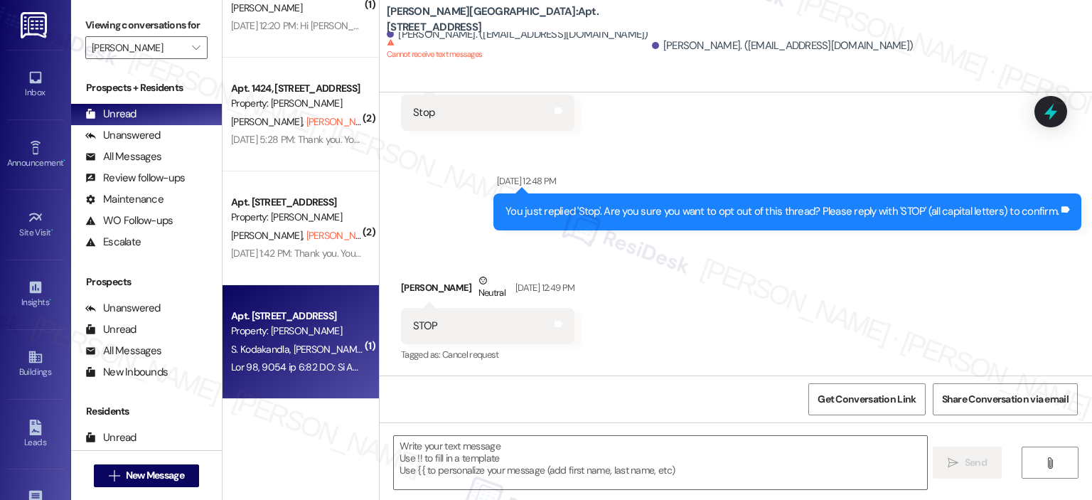
click at [281, 353] on span "S. Kodakandla" at bounding box center [262, 349] width 63 height 13
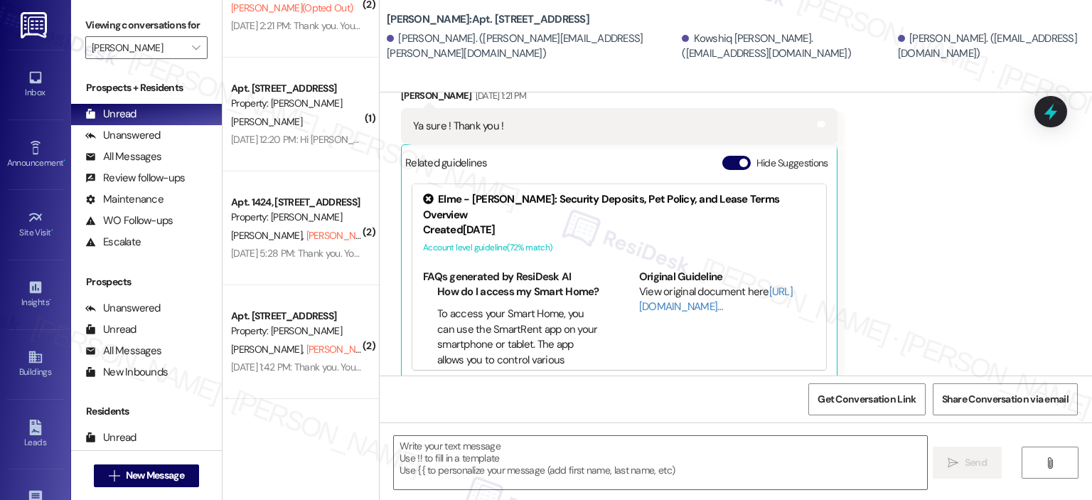
scroll to position [511, 0]
click at [740, 159] on span "button" at bounding box center [744, 163] width 9 height 9
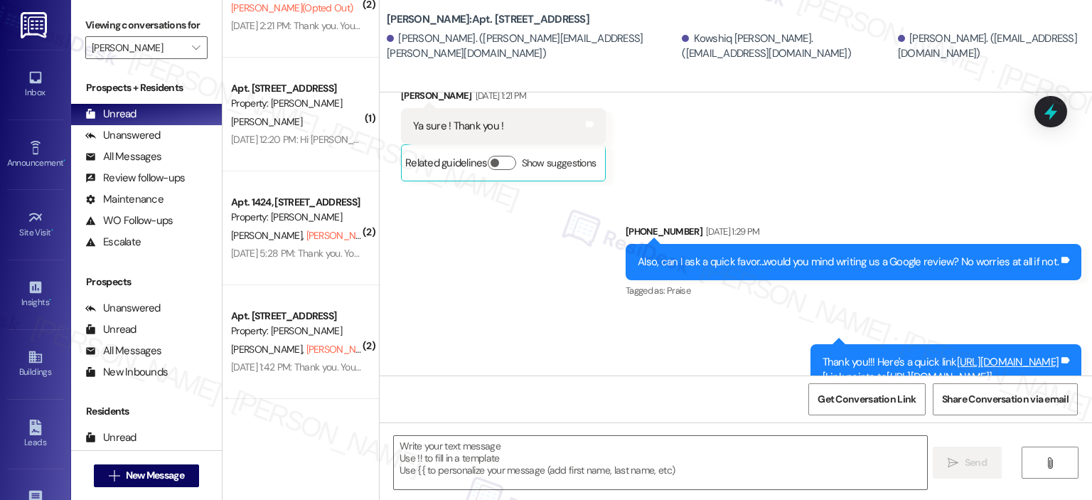
scroll to position [1403, 0]
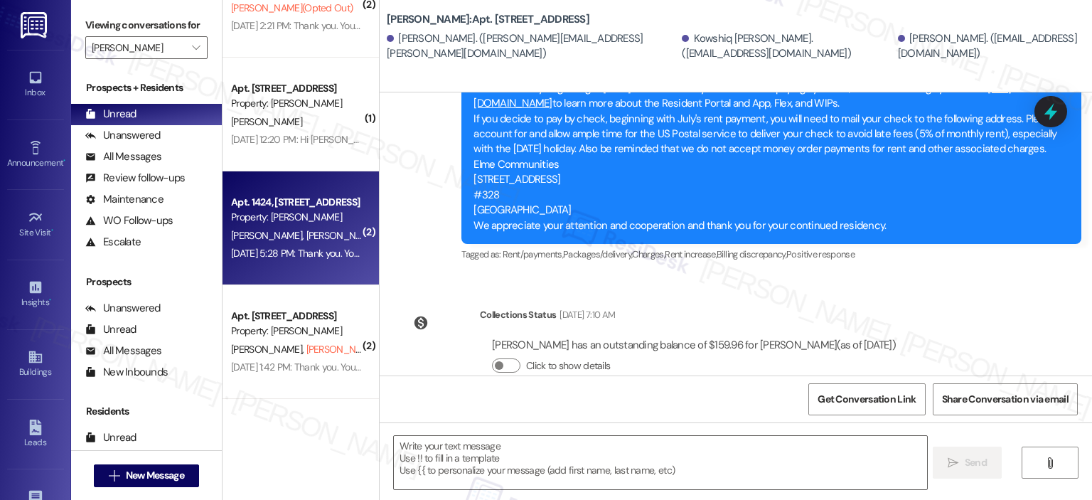
click at [315, 227] on div "H. Boekelman E. Aguilera (Opted Out)" at bounding box center [297, 236] width 134 height 18
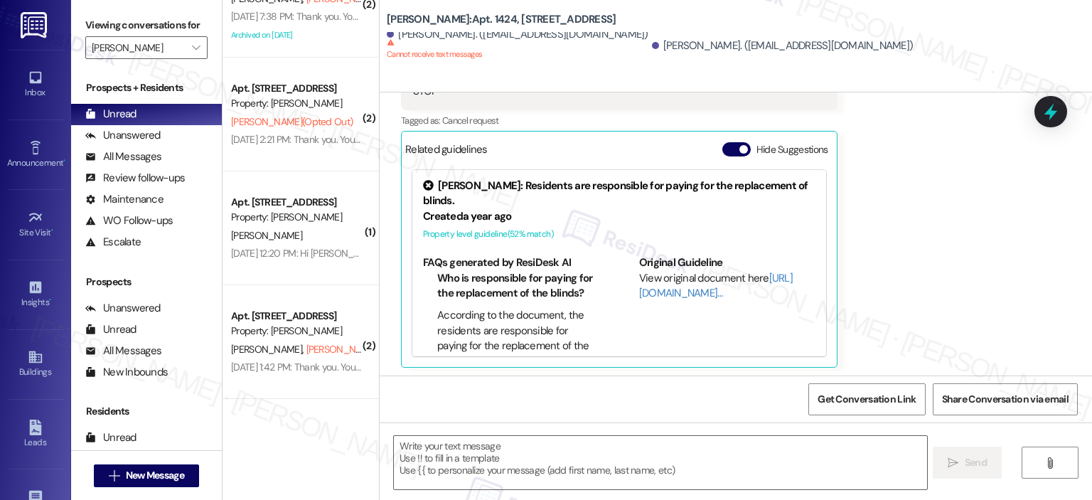
scroll to position [398, 0]
click at [728, 146] on button "Hide Suggestions" at bounding box center [737, 149] width 28 height 14
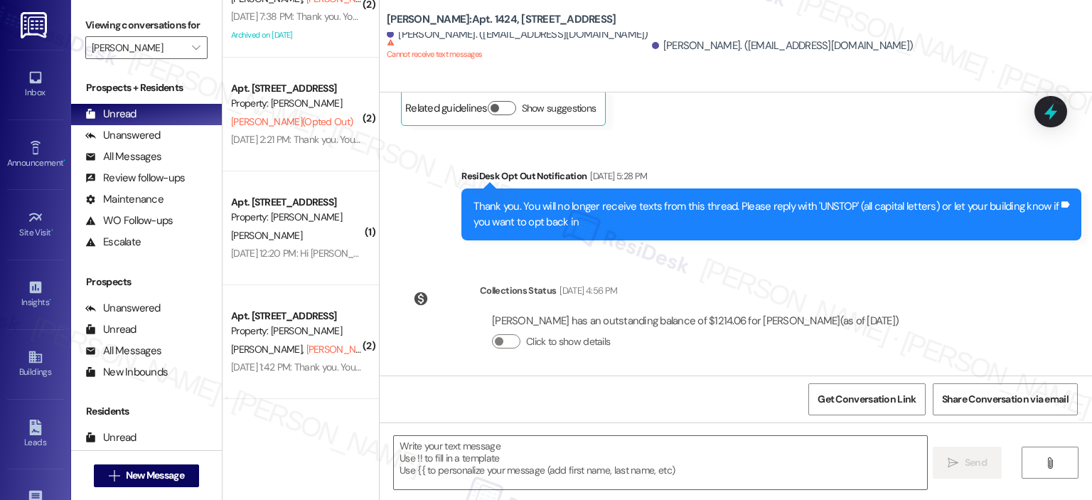
scroll to position [2894, 0]
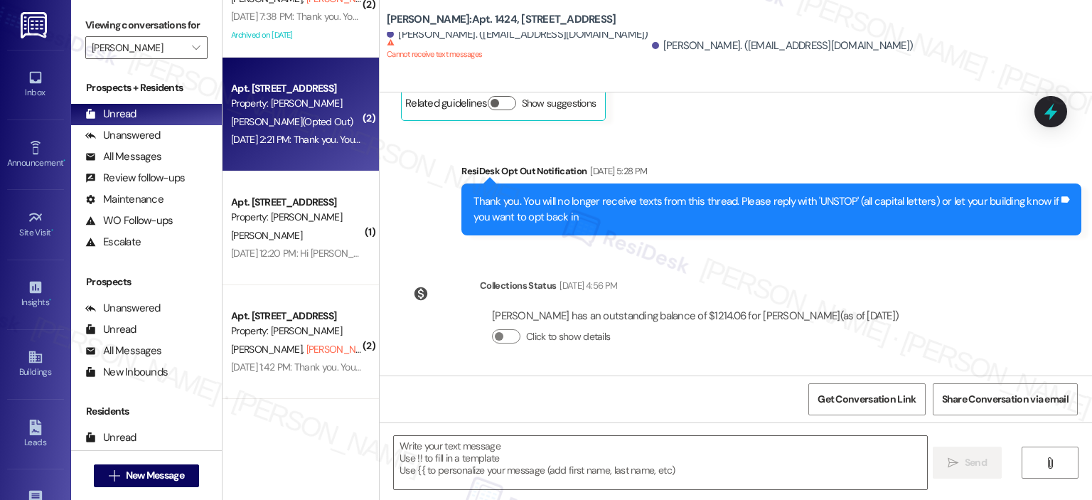
click at [302, 147] on div "Jun 16, 2025 at 2:21 PM: Thank you. You will no longer receive texts from this …" at bounding box center [297, 140] width 134 height 18
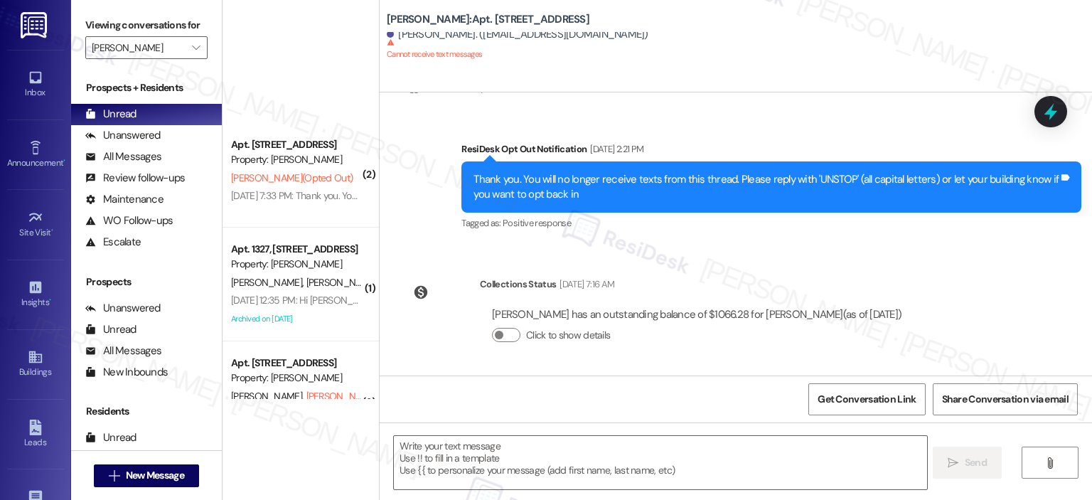
scroll to position [284, 0]
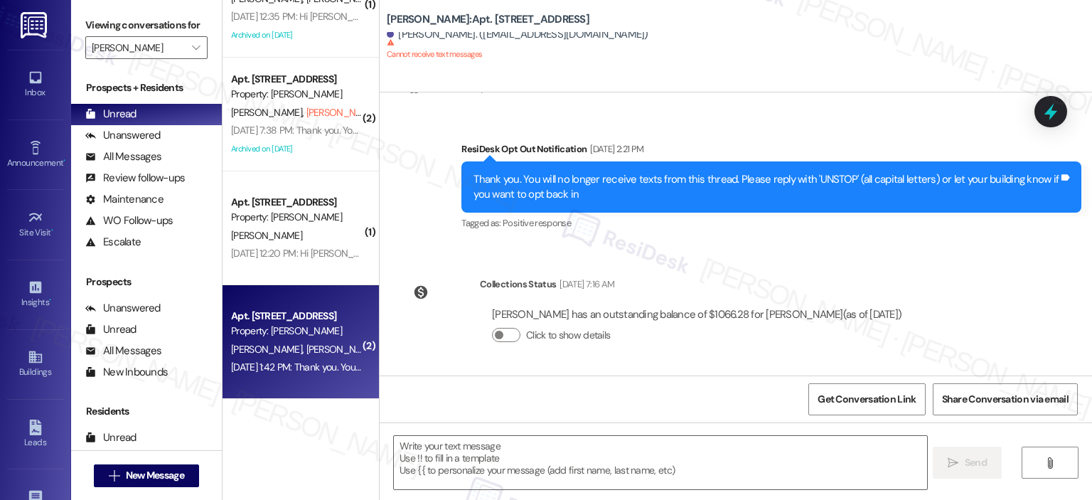
click at [301, 360] on div "Apr 03, 2025 at 1:42 PM: Thank you. You will no longer receive texts from this …" at bounding box center [297, 367] width 134 height 18
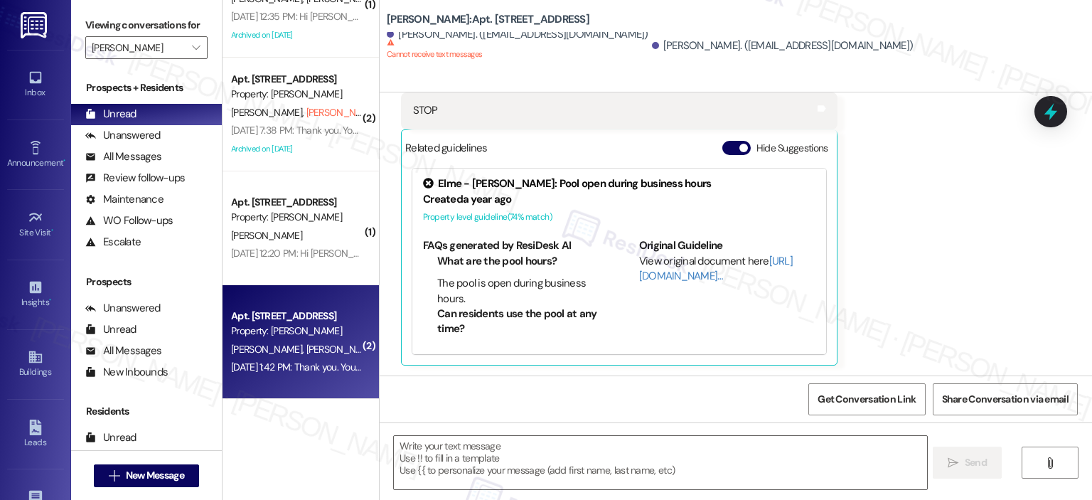
scroll to position [170, 0]
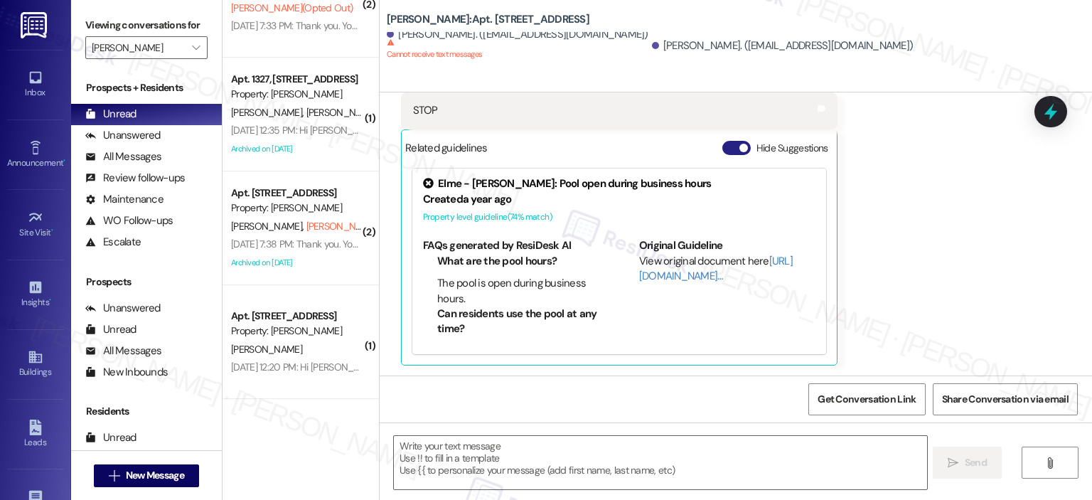
click at [740, 147] on span "button" at bounding box center [744, 148] width 9 height 9
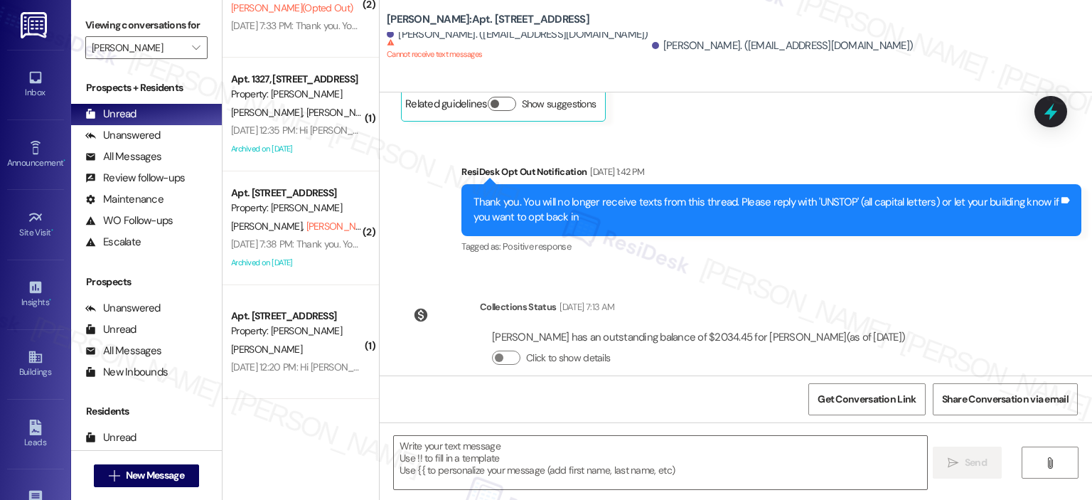
scroll to position [614, 0]
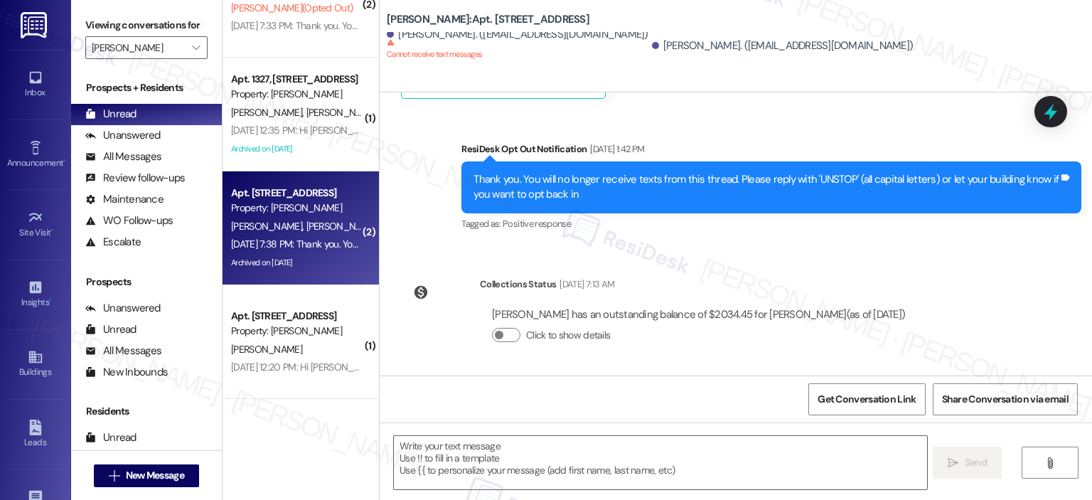
click at [309, 206] on div "Property: [PERSON_NAME]" at bounding box center [297, 208] width 132 height 15
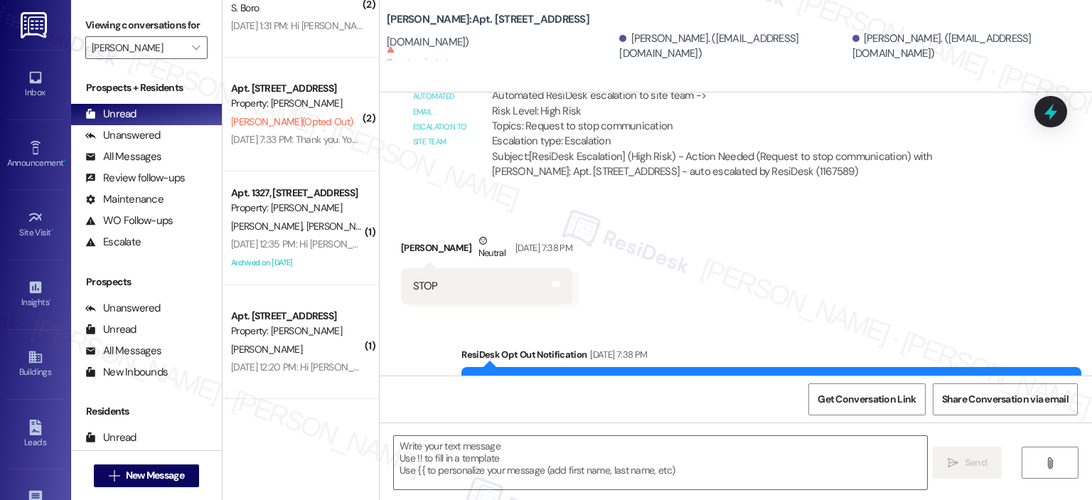
scroll to position [56, 0]
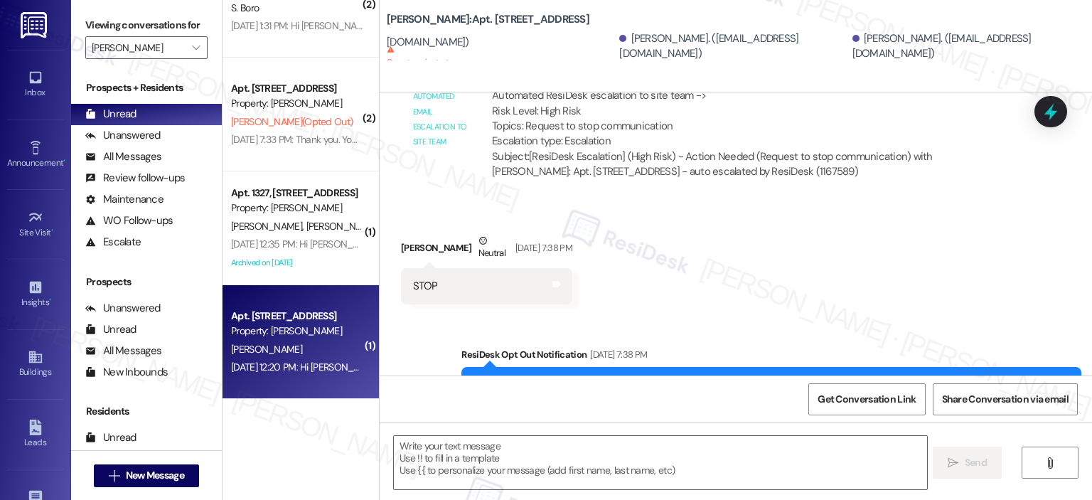
click at [289, 319] on div "Apt. 4012, 1113 Powers Ferry Place SE" at bounding box center [297, 316] width 132 height 15
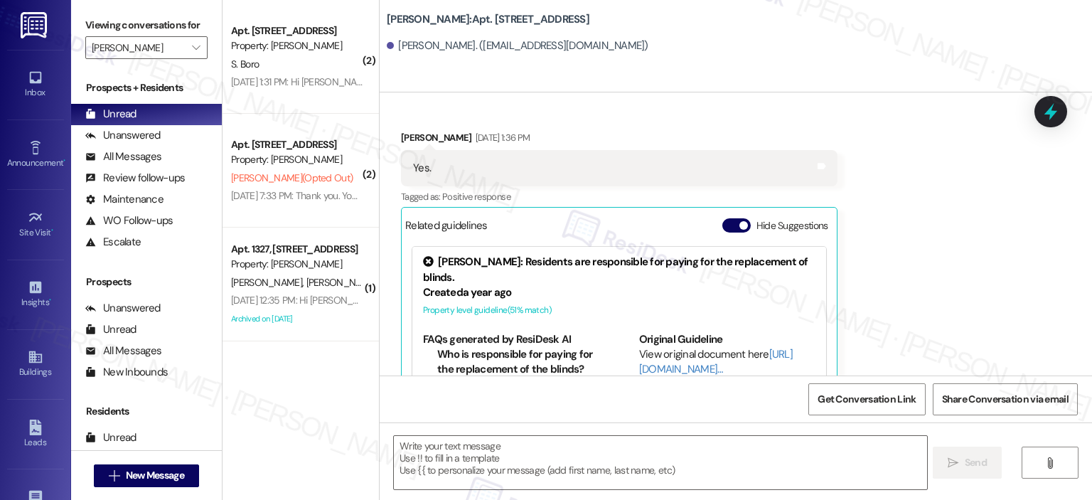
scroll to position [0, 0]
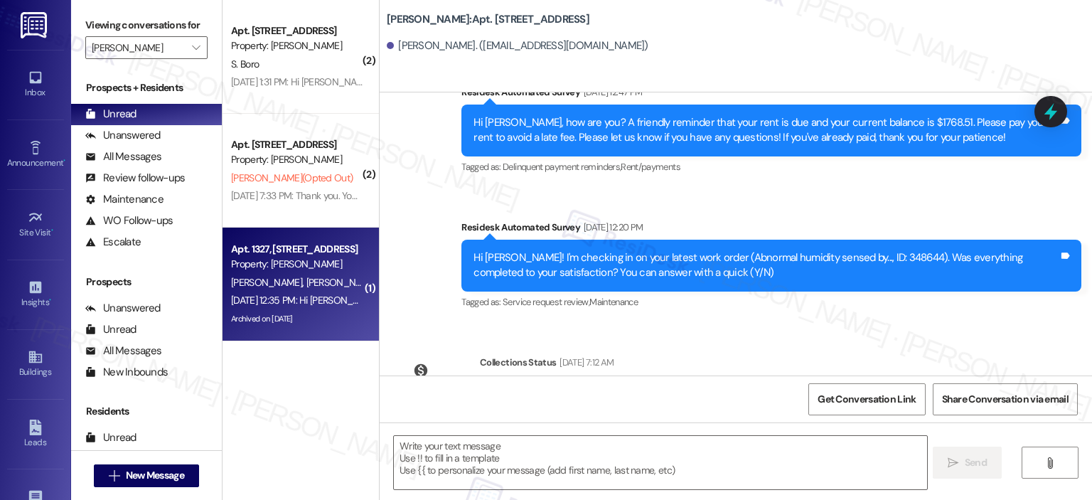
click at [307, 281] on span "Q. Harrison" at bounding box center [342, 282] width 71 height 13
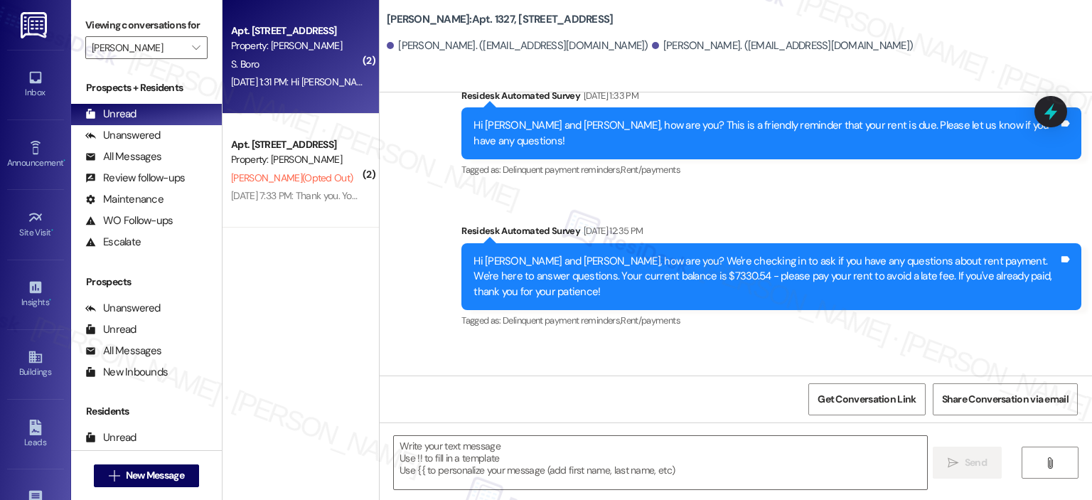
click at [299, 63] on div "S. Boro" at bounding box center [297, 64] width 134 height 18
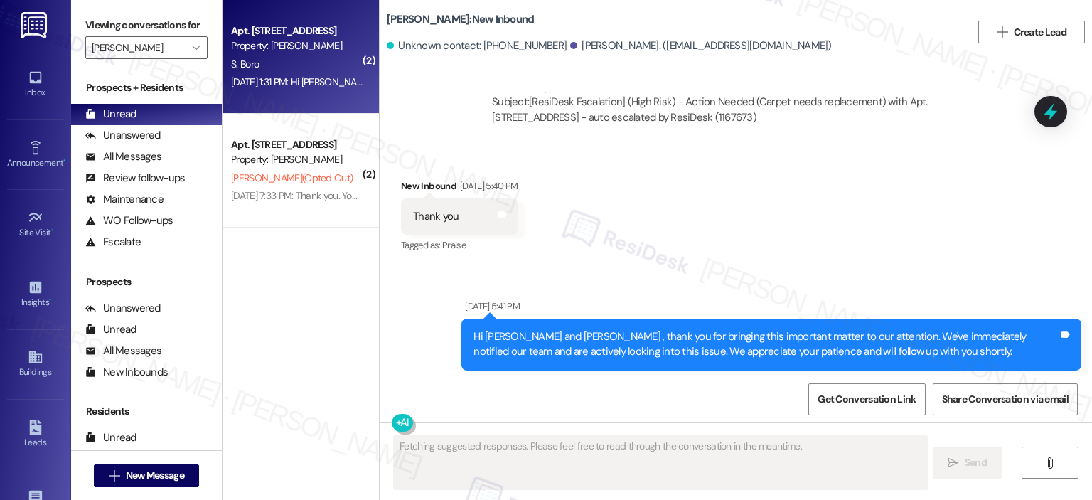
scroll to position [8170, 0]
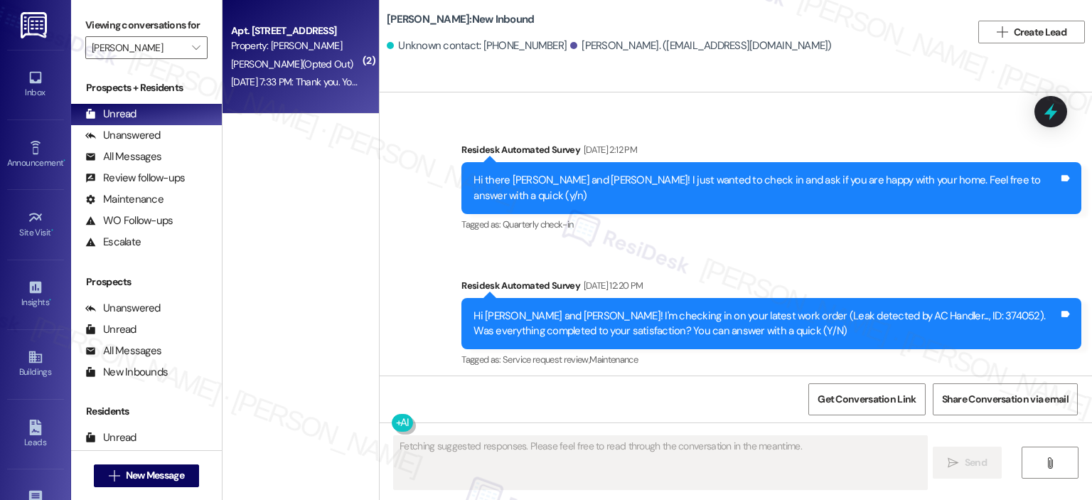
click at [298, 62] on span "V. Berrian (Opted Out)" at bounding box center [292, 64] width 122 height 13
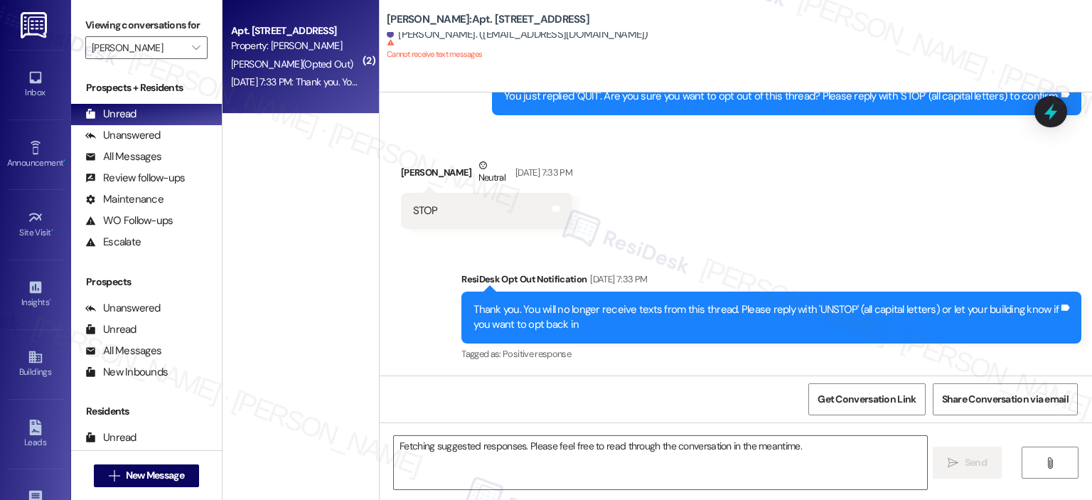
scroll to position [695, 0]
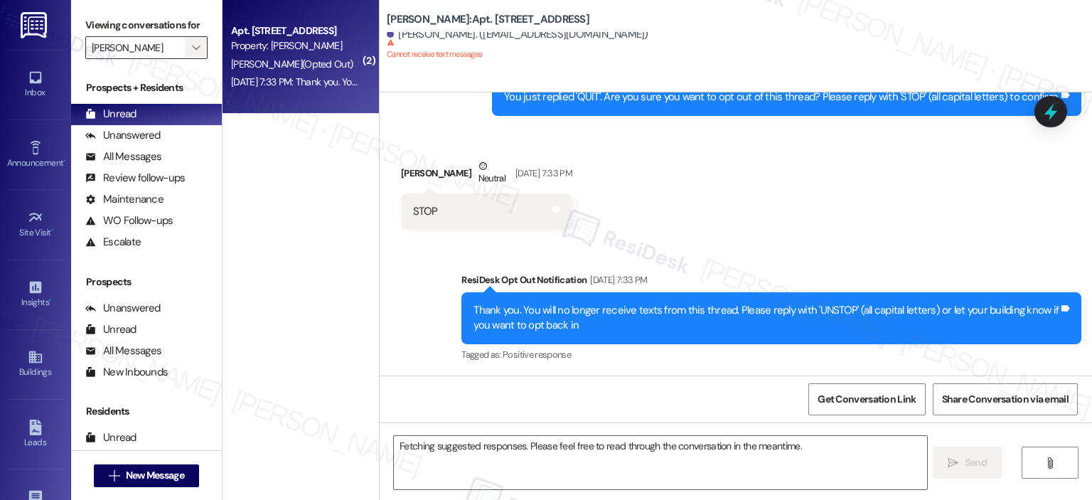
click at [195, 48] on button "" at bounding box center [196, 47] width 23 height 23
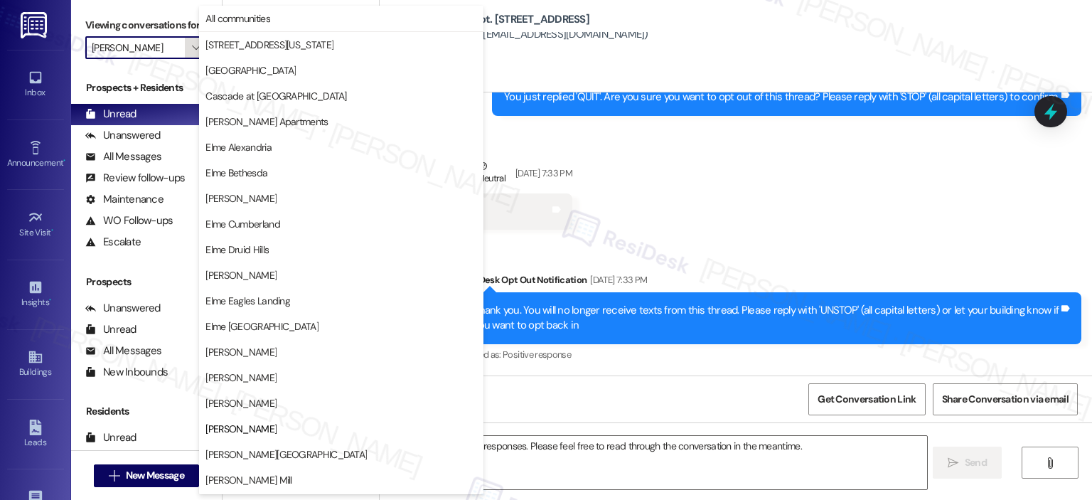
scroll to position [230, 0]
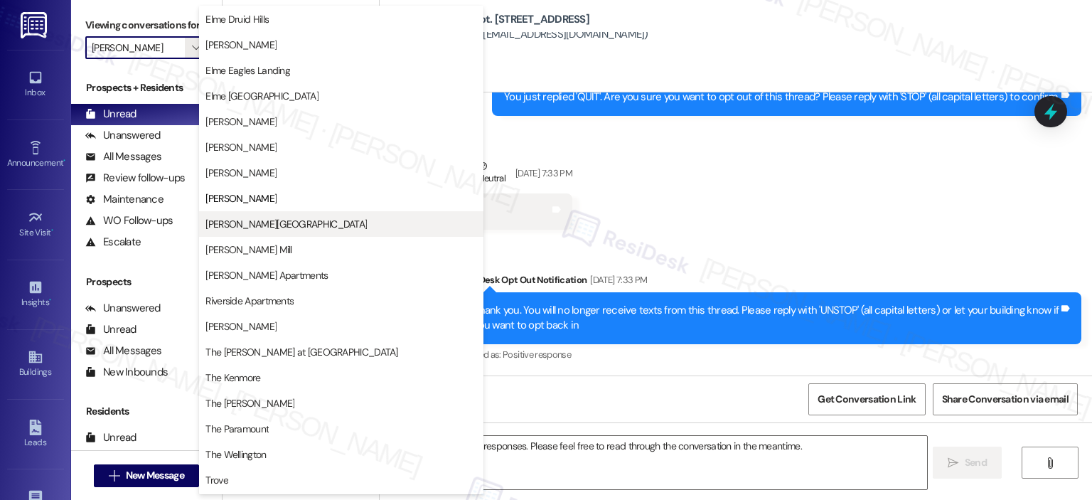
click at [304, 217] on span "[PERSON_NAME][GEOGRAPHIC_DATA]" at bounding box center [342, 224] width 272 height 14
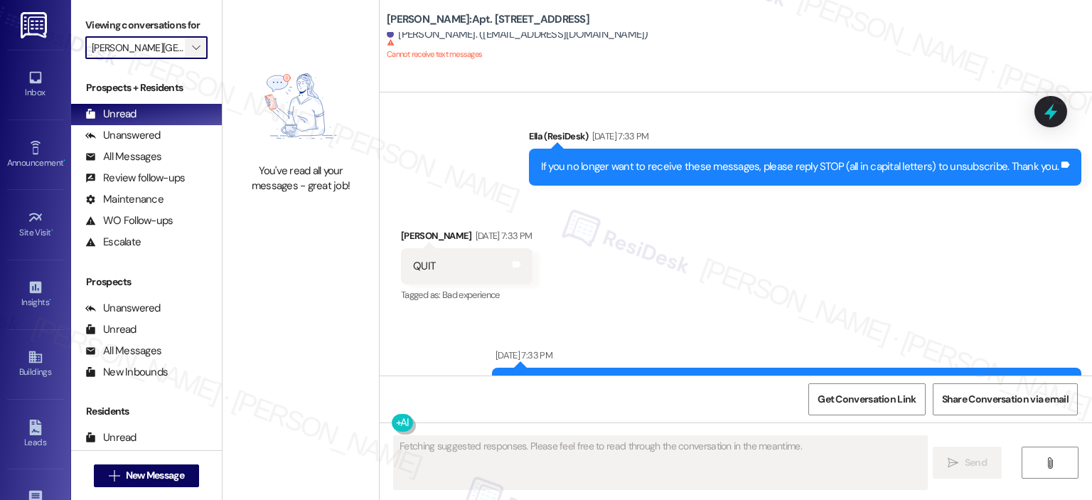
scroll to position [560, 0]
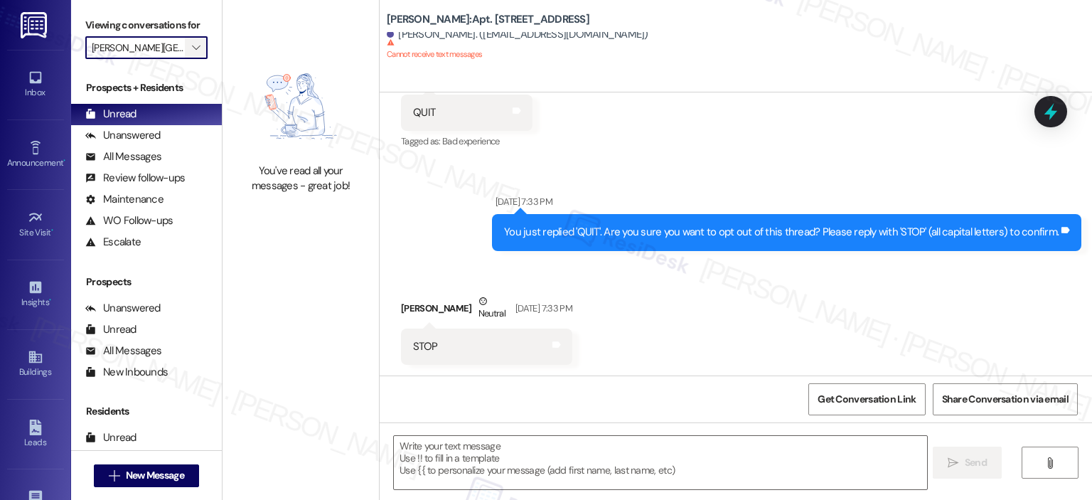
click at [189, 44] on span "" at bounding box center [196, 47] width 14 height 23
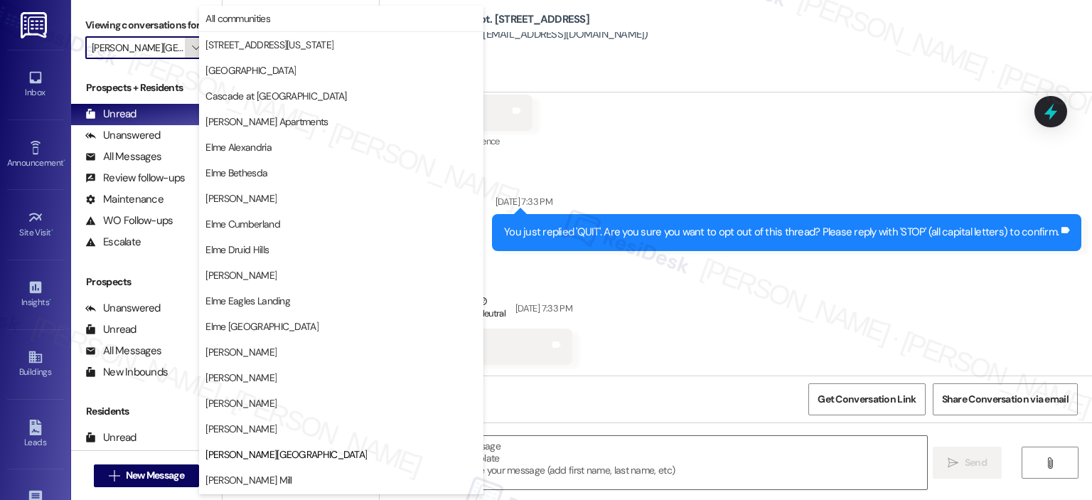
scroll to position [230, 0]
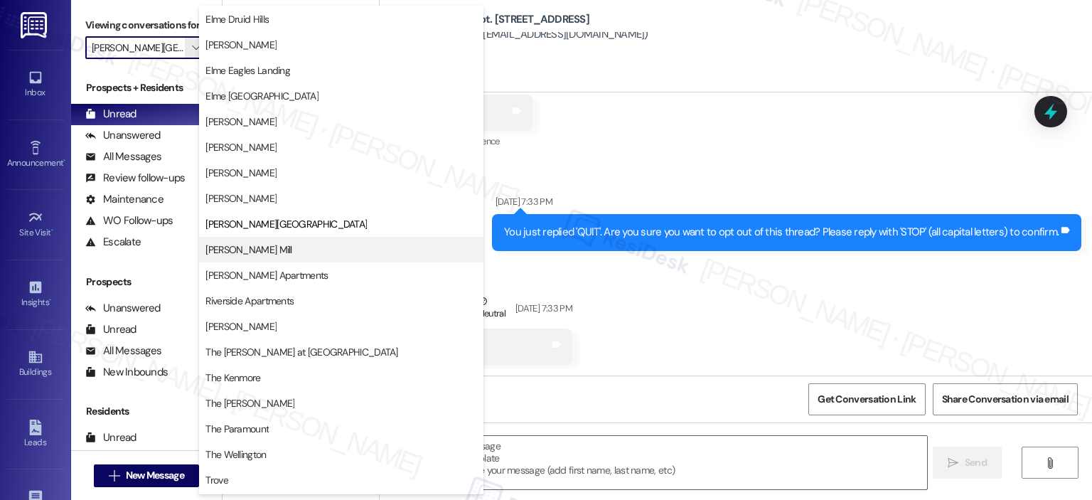
click at [231, 249] on span "[PERSON_NAME] Mill" at bounding box center [249, 250] width 86 height 14
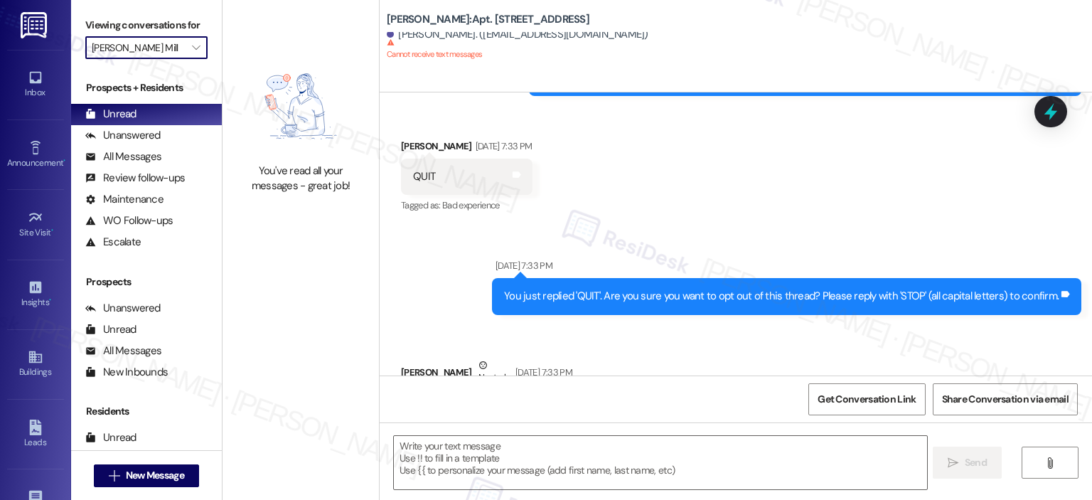
scroll to position [560, 0]
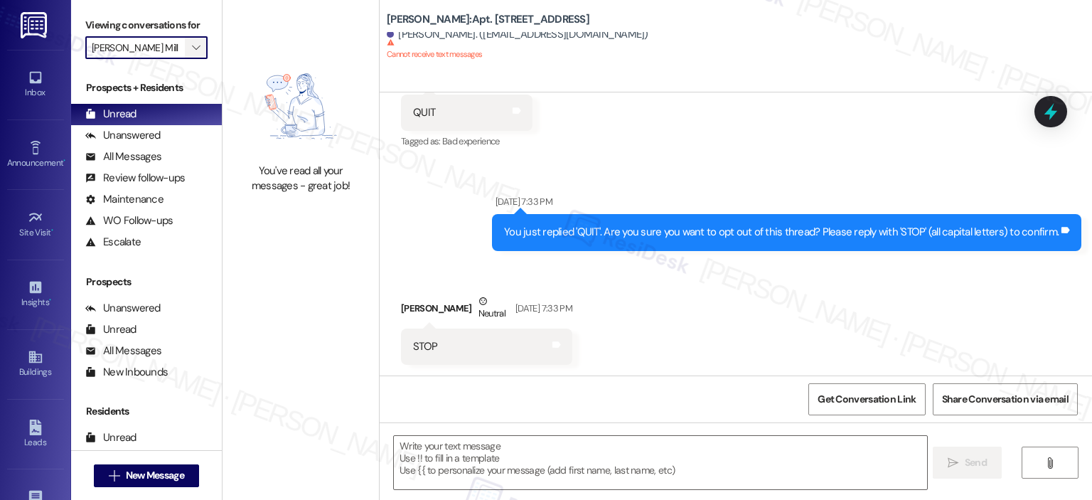
click at [195, 42] on button "" at bounding box center [196, 47] width 23 height 23
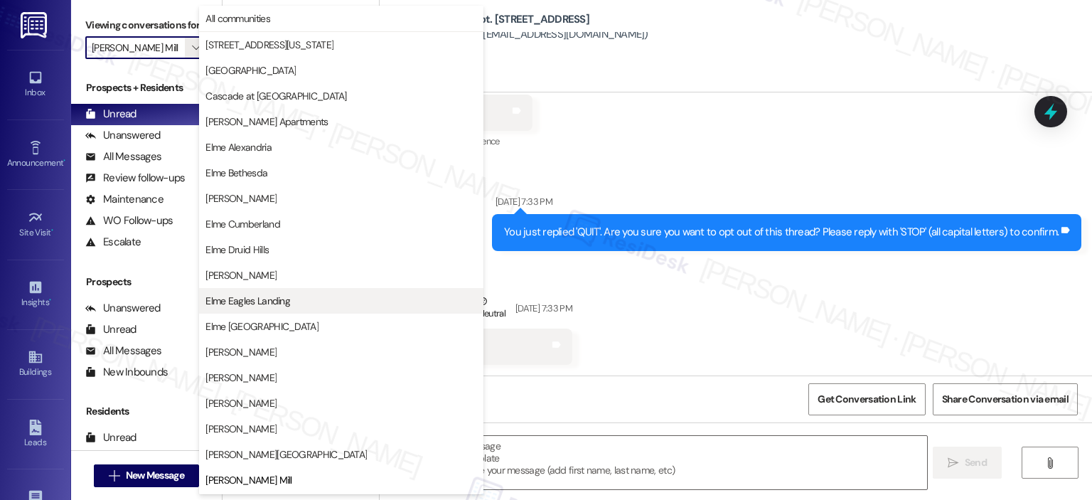
scroll to position [230, 0]
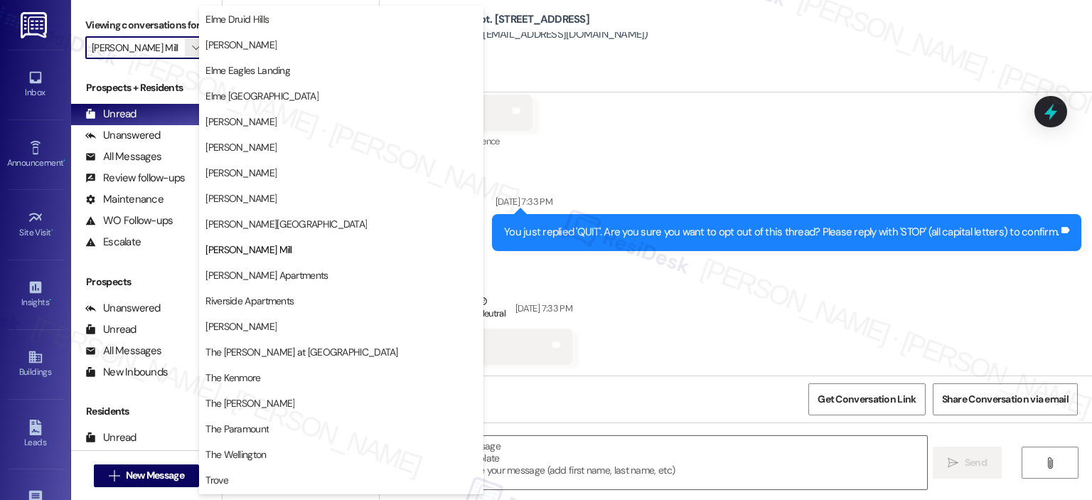
click at [267, 272] on span "[PERSON_NAME] Apartments" at bounding box center [267, 275] width 122 height 14
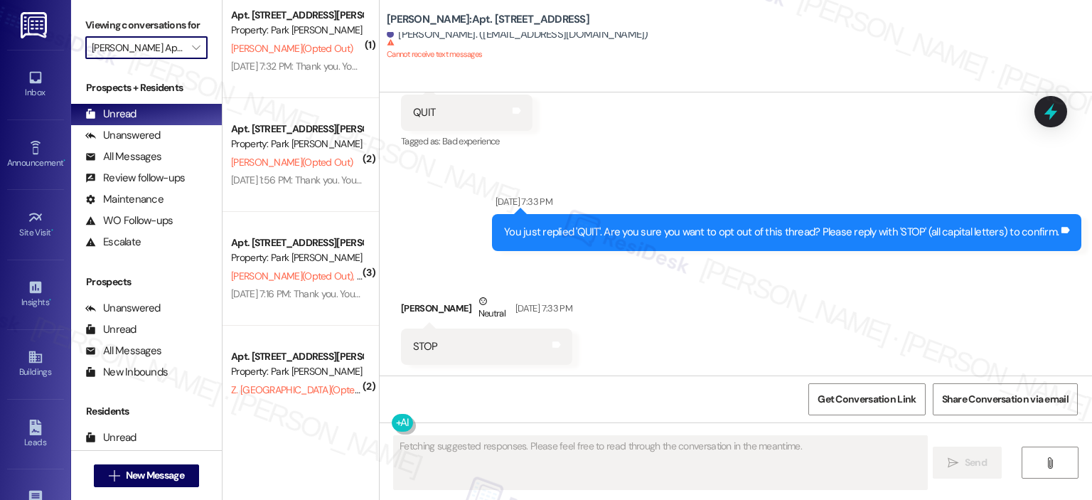
scroll to position [511, 0]
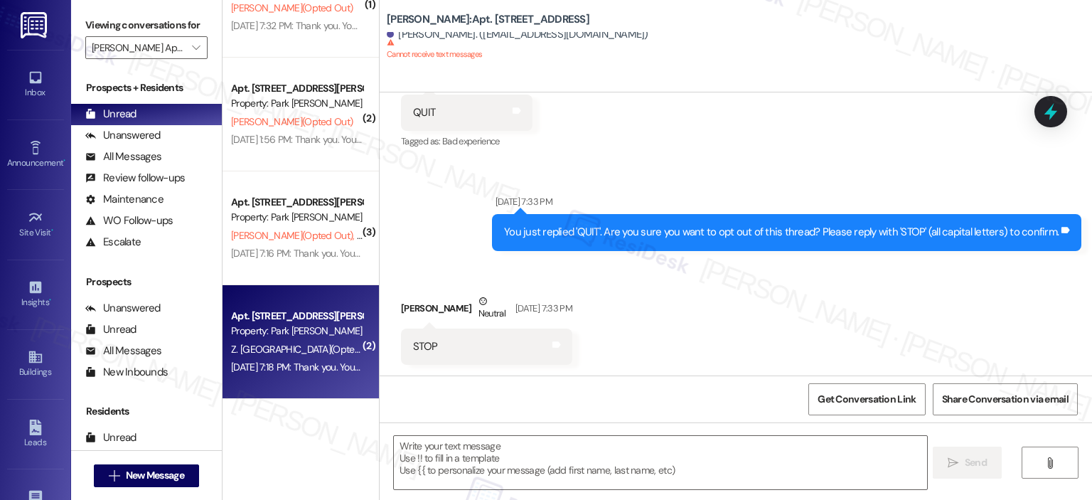
click at [256, 329] on div "Property: Park Adams Apartments" at bounding box center [297, 331] width 132 height 15
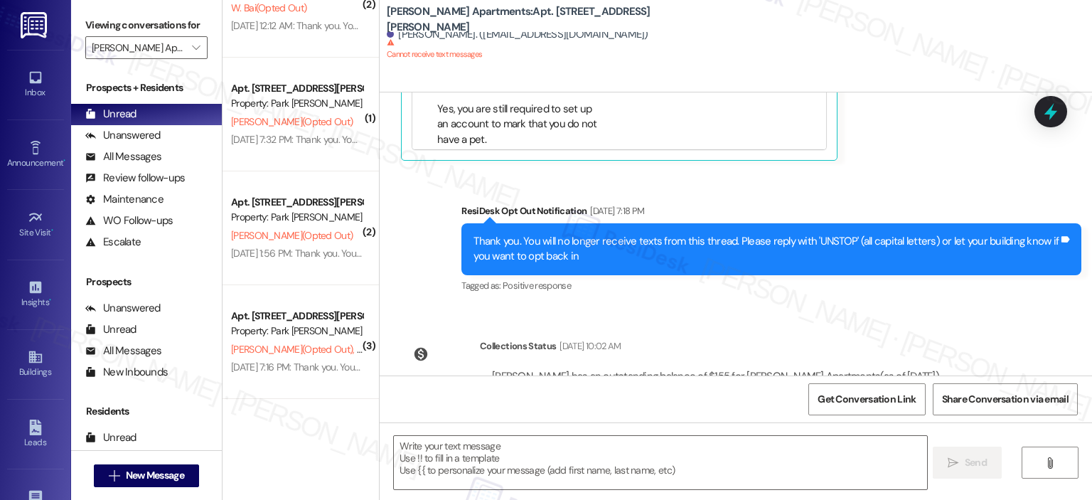
scroll to position [398, 0]
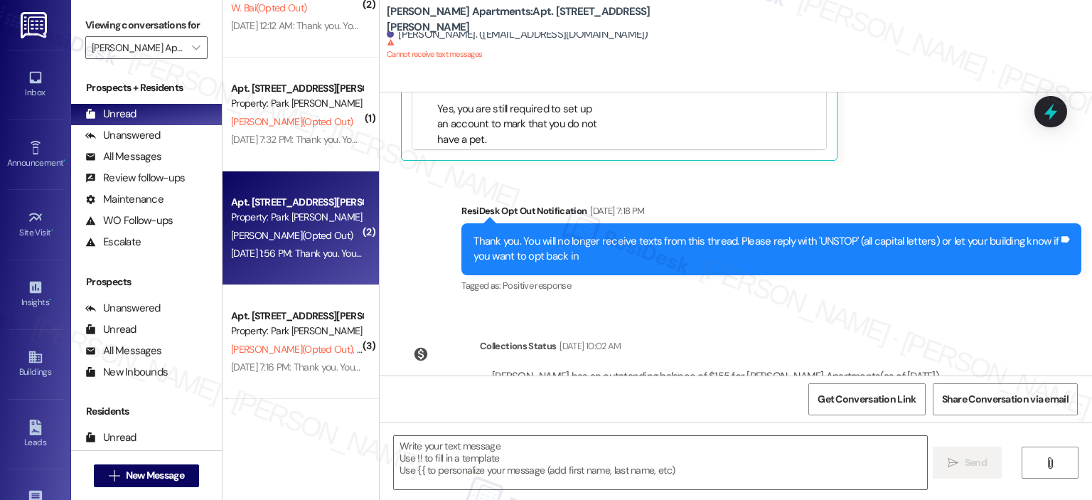
click at [282, 229] on span "R. Perez (Opted Out)" at bounding box center [292, 235] width 122 height 13
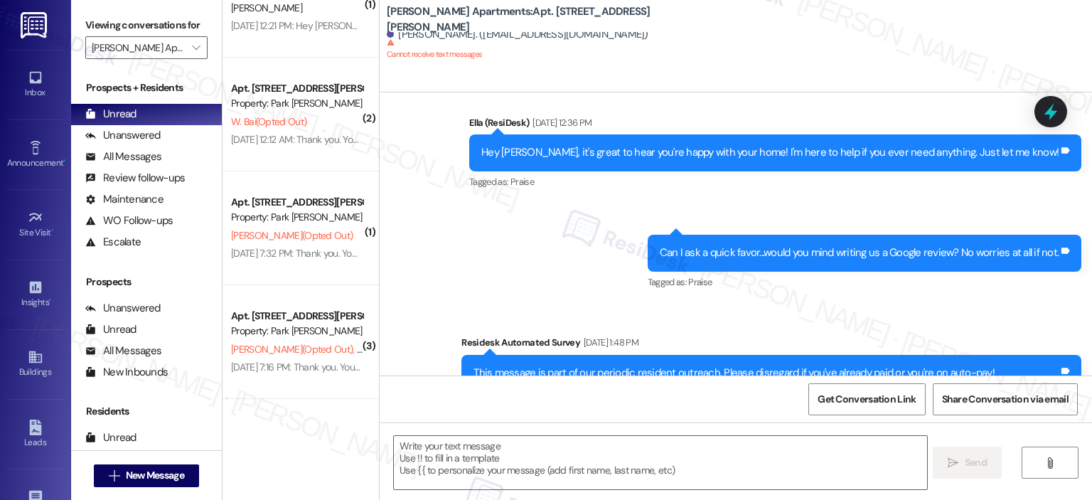
scroll to position [3673, 0]
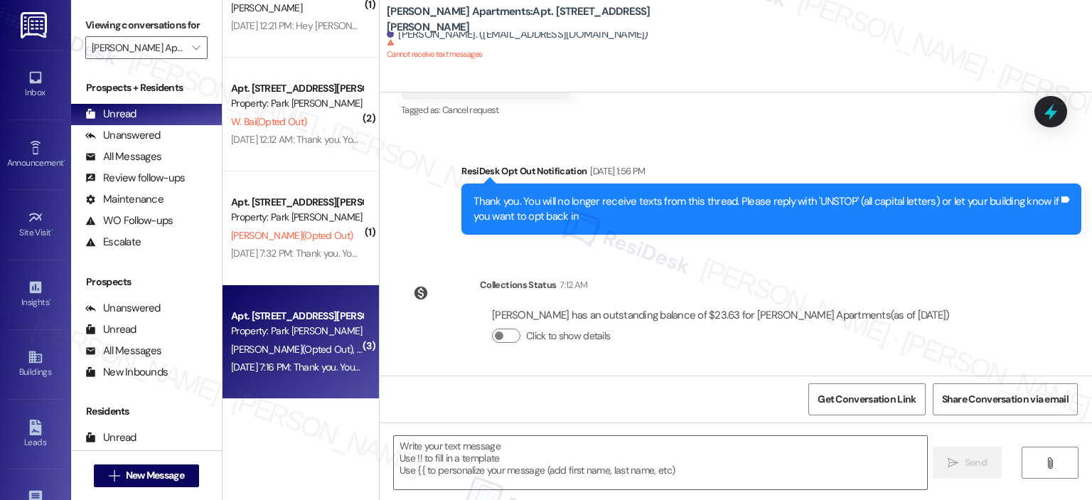
click at [310, 389] on div "Apt. 627, 2000 North Adams Street Property: Park Adams Apartments P. Vogel (Opt…" at bounding box center [301, 342] width 156 height 114
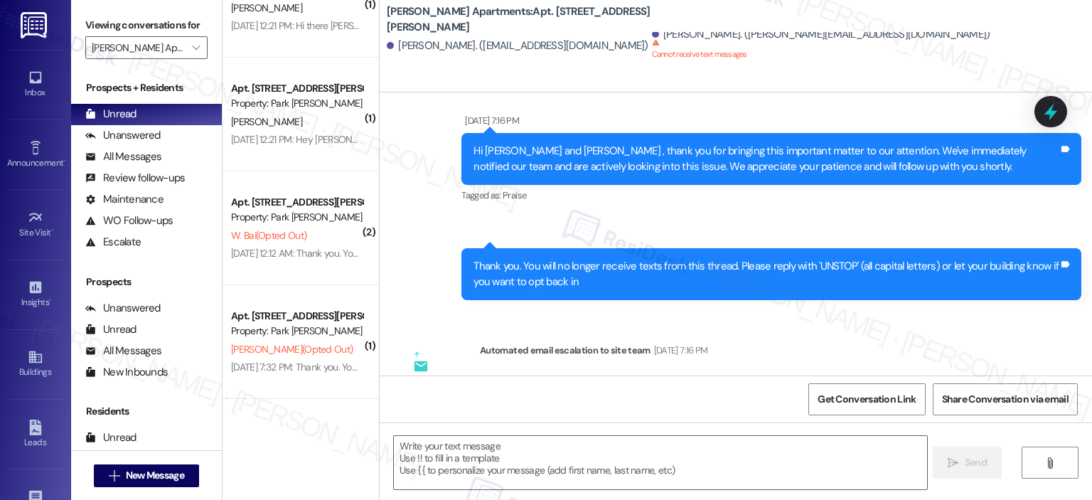
scroll to position [1912, 0]
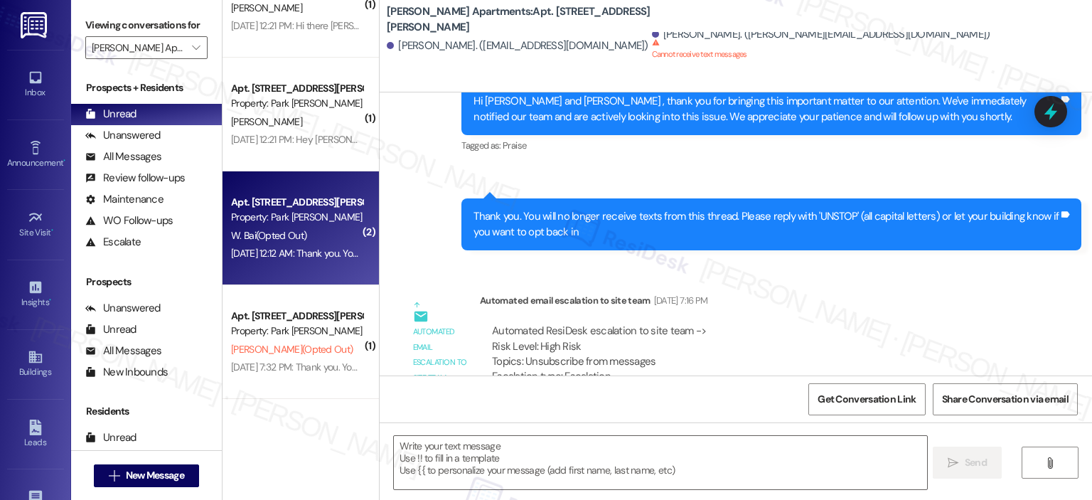
click at [304, 249] on div "Jul 23, 2025 at 12:12 AM: Thank you. You will no longer receive texts from this…" at bounding box center [581, 253] width 701 height 13
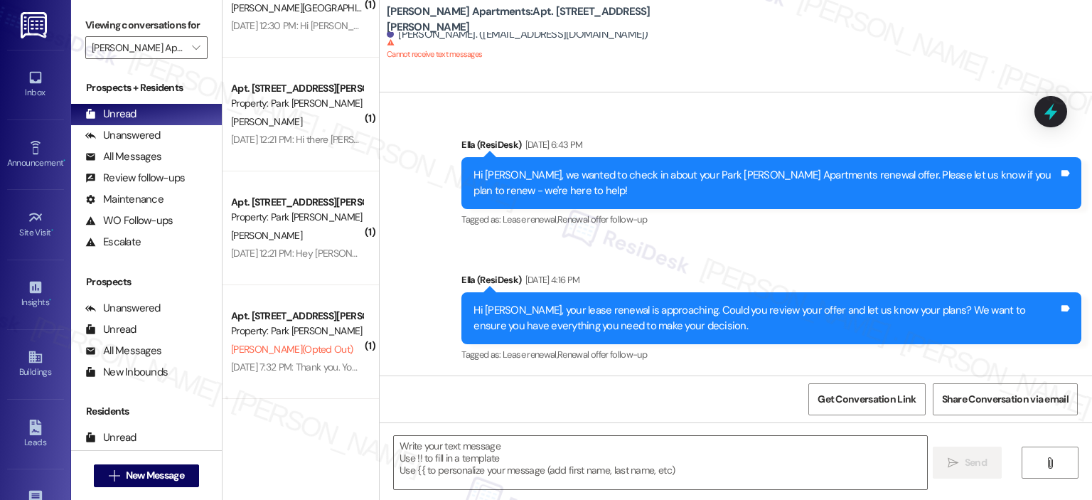
scroll to position [5266, 0]
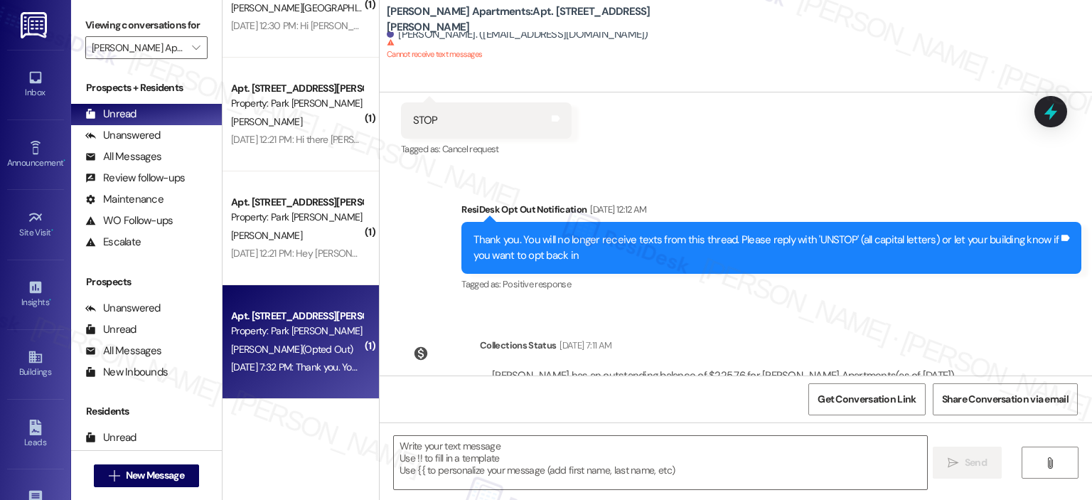
click at [319, 349] on div "N. Mabile (Opted Out)" at bounding box center [297, 350] width 134 height 18
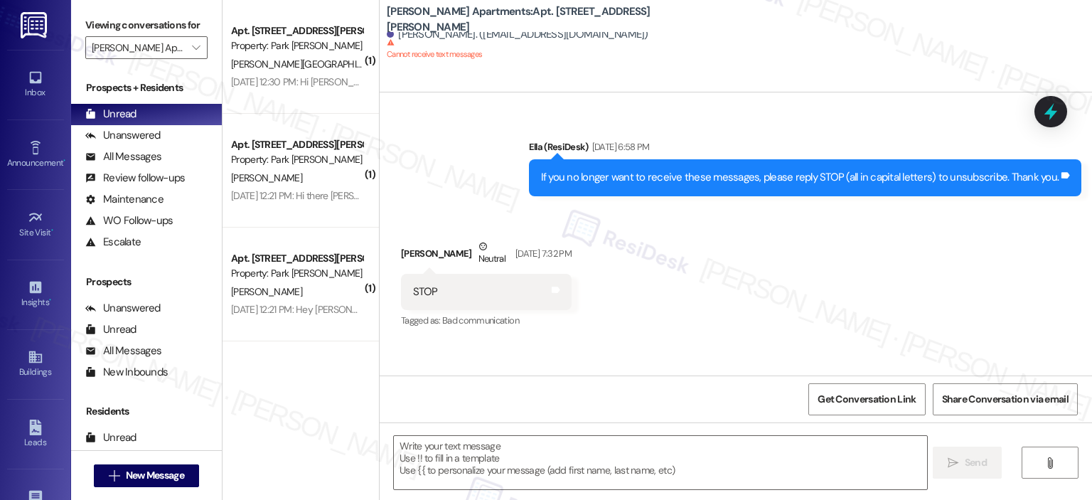
scroll to position [4884, 0]
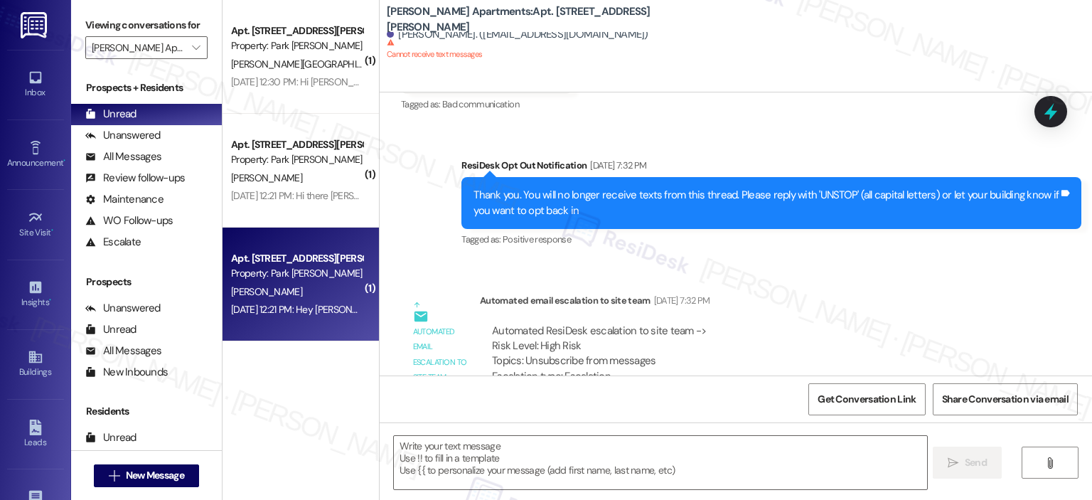
click at [310, 264] on div "Apt. 616, 2000 North Adams Street" at bounding box center [297, 258] width 132 height 15
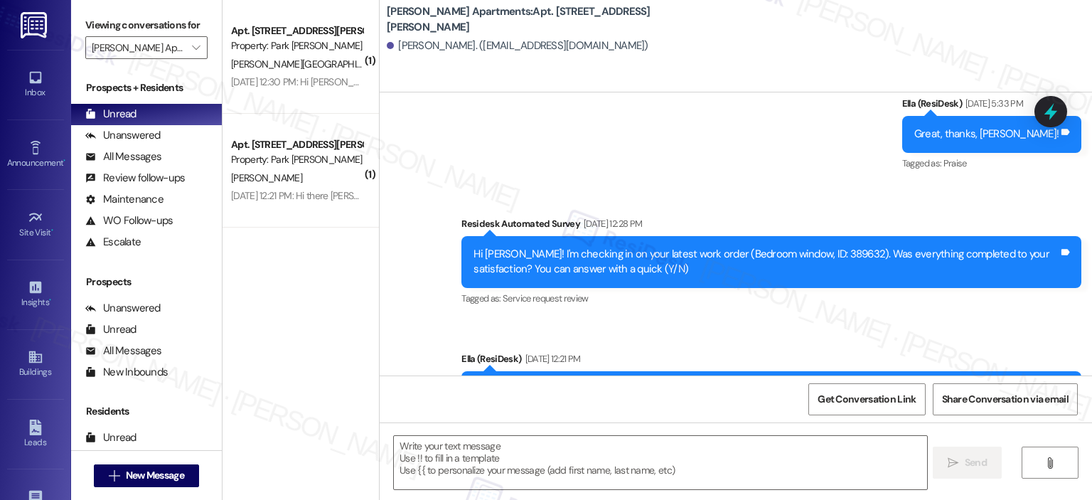
scroll to position [6530, 0]
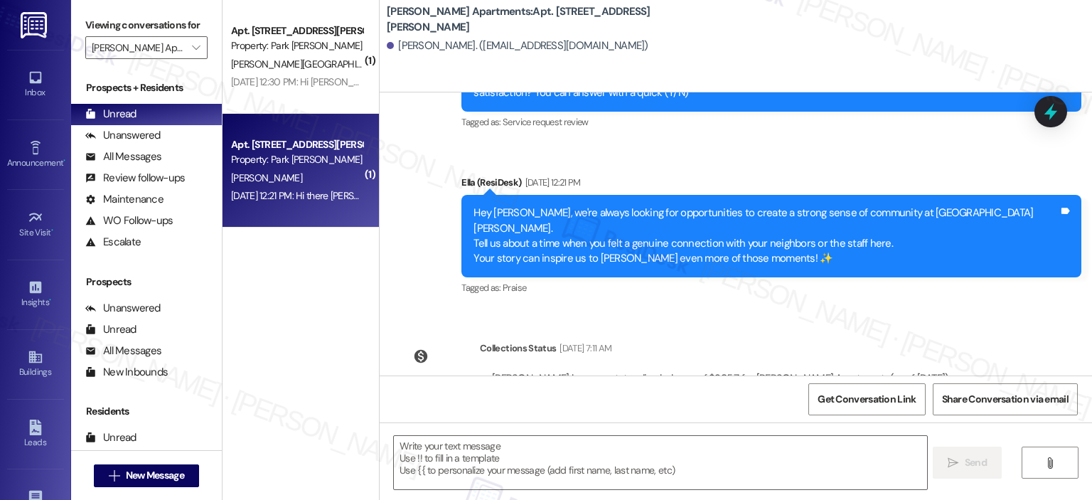
click at [276, 174] on div "Z. Carlini" at bounding box center [297, 178] width 134 height 18
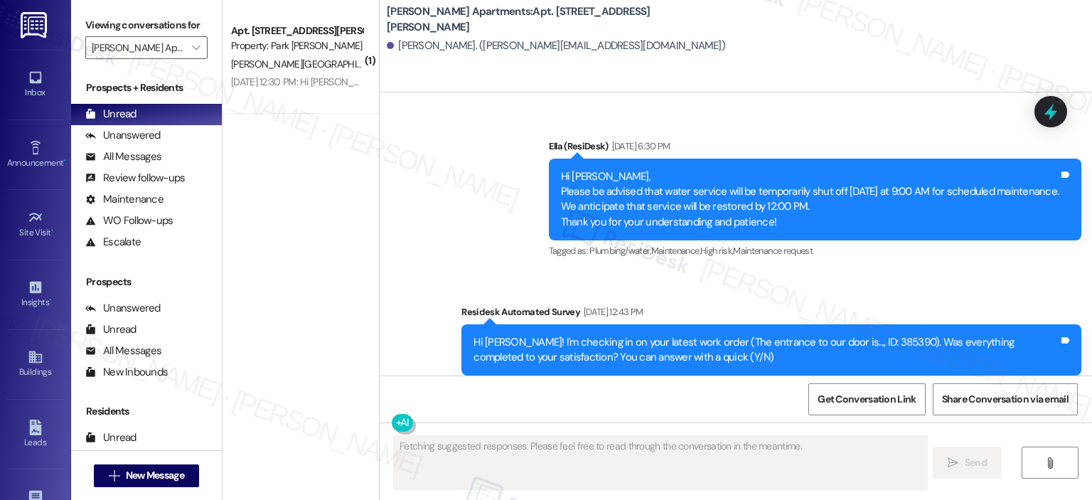
scroll to position [7534, 0]
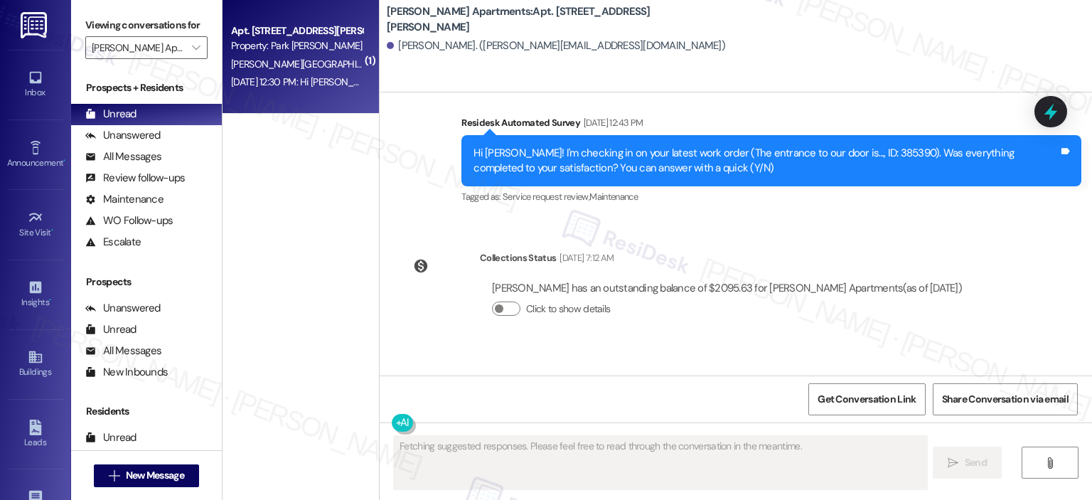
click at [261, 78] on div "Sep 12, 2025 at 12:30 PM: Hi Bella! I'm checking in on your latest work order (…" at bounding box center [648, 81] width 835 height 13
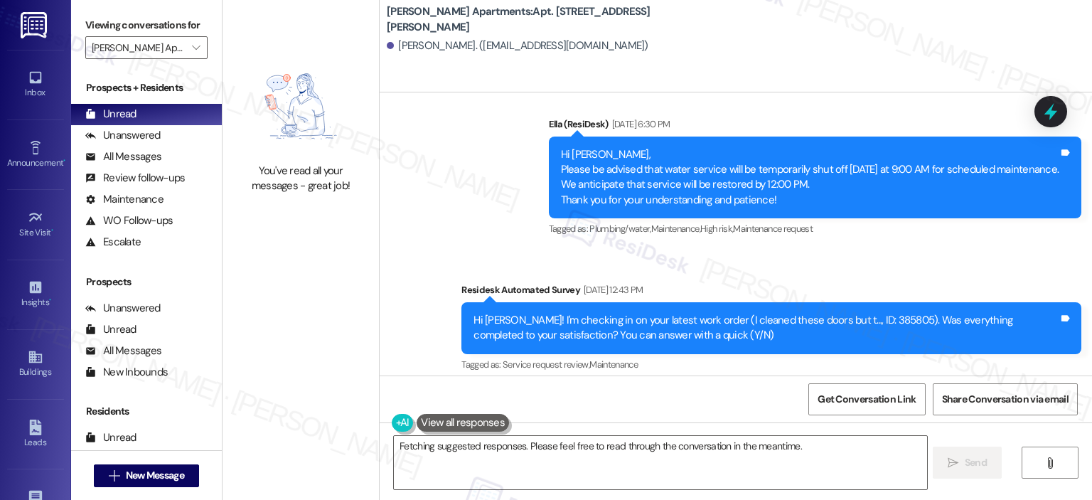
scroll to position [4953, 0]
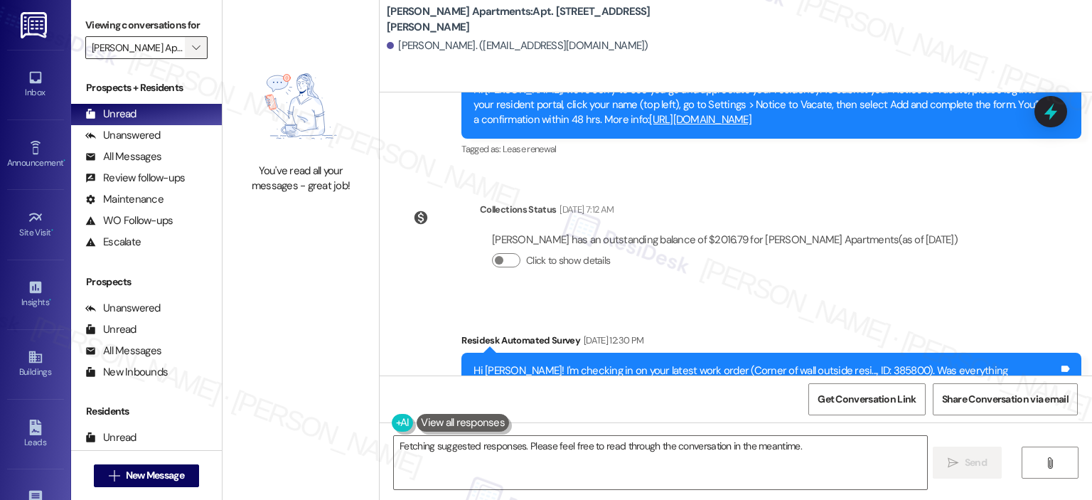
click at [189, 45] on span "" at bounding box center [196, 47] width 14 height 23
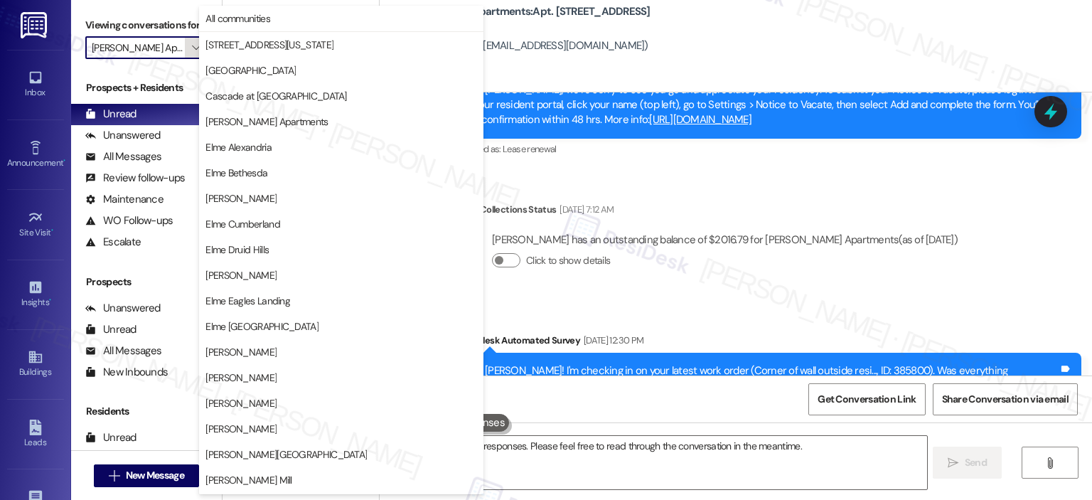
scroll to position [254, 0]
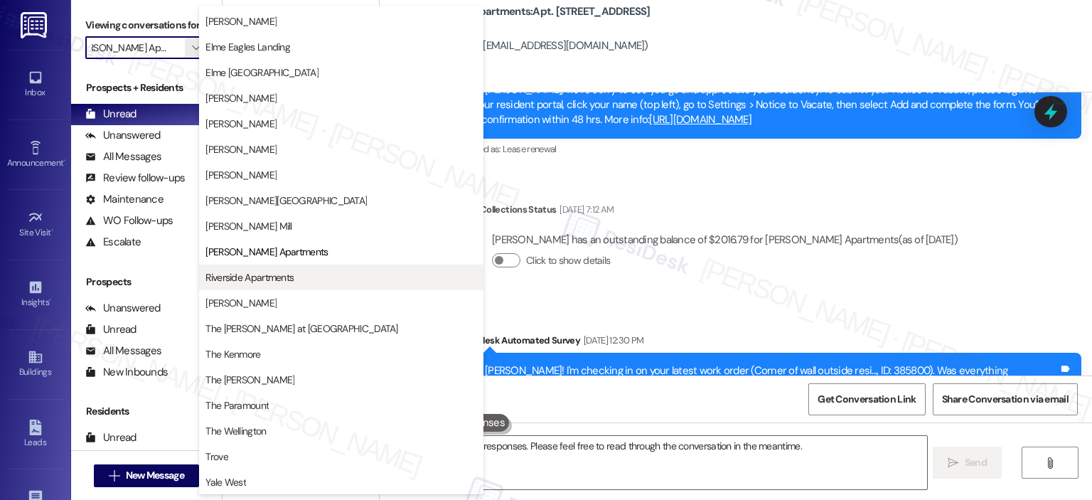
click at [236, 274] on span "Riverside Apartments" at bounding box center [250, 277] width 88 height 14
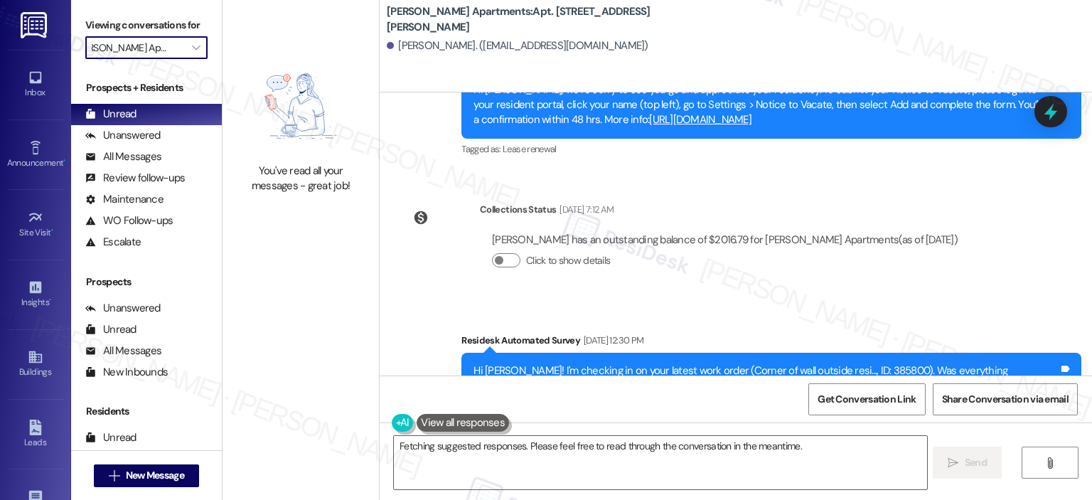
type input "Riverside Apartments"
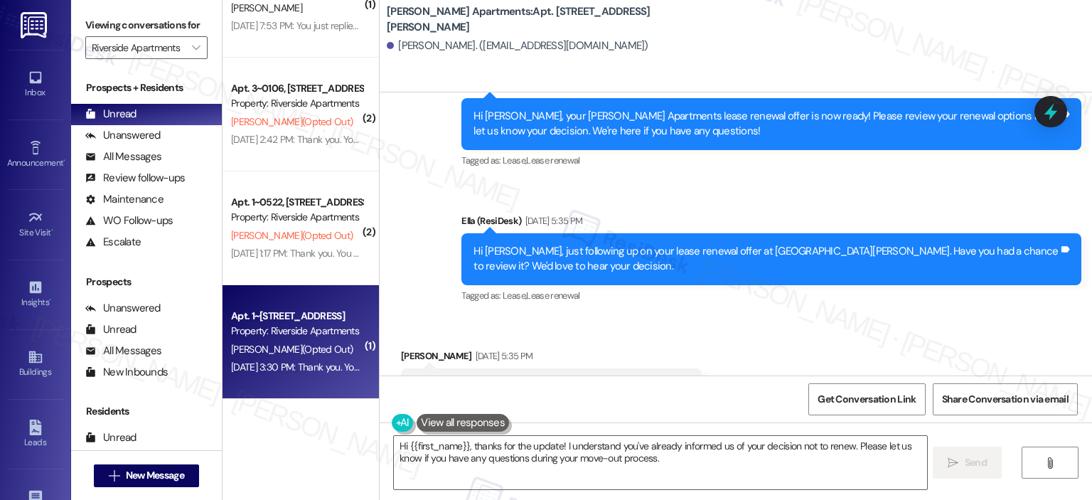
click at [300, 336] on div "Property: Riverside Apartments" at bounding box center [297, 331] width 132 height 15
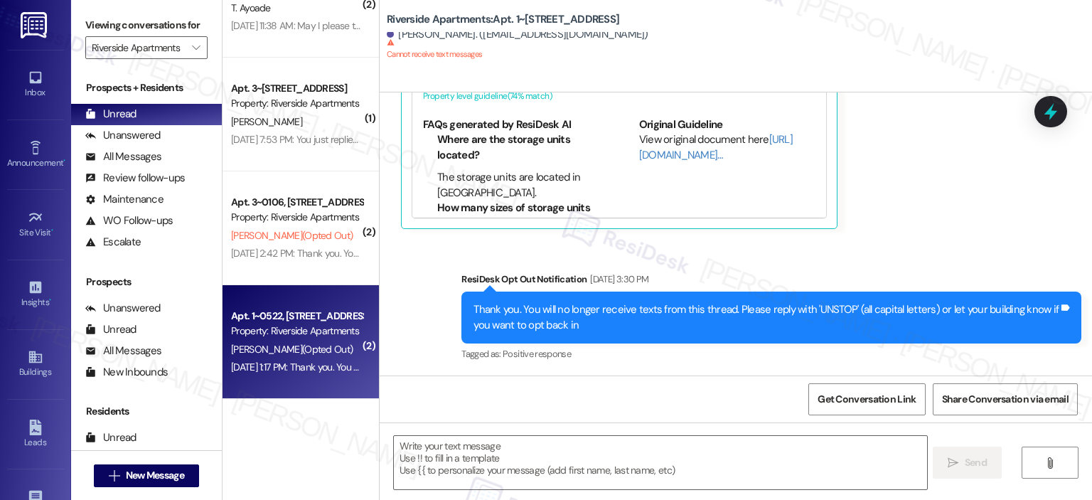
click at [304, 335] on div "Property: Riverside Apartments" at bounding box center [297, 331] width 132 height 15
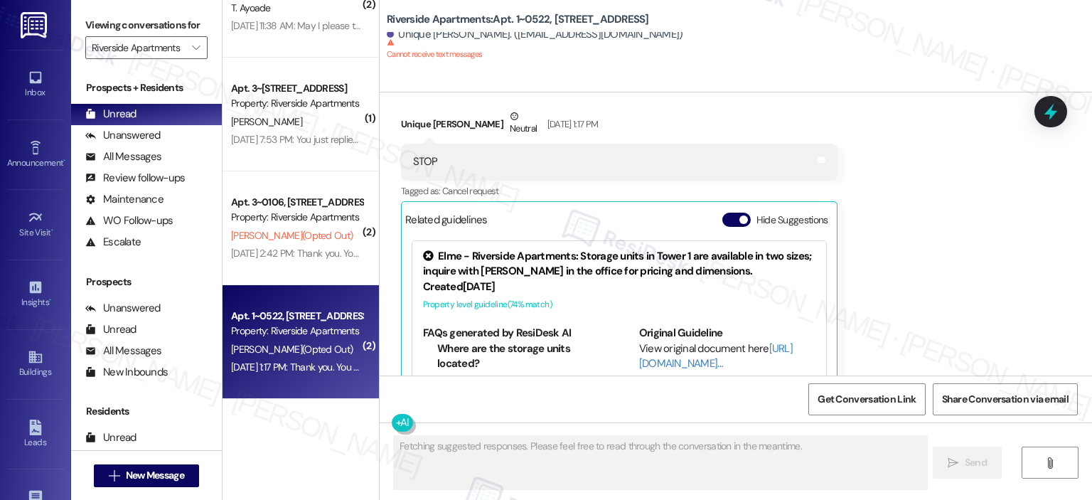
scroll to position [3206, 0]
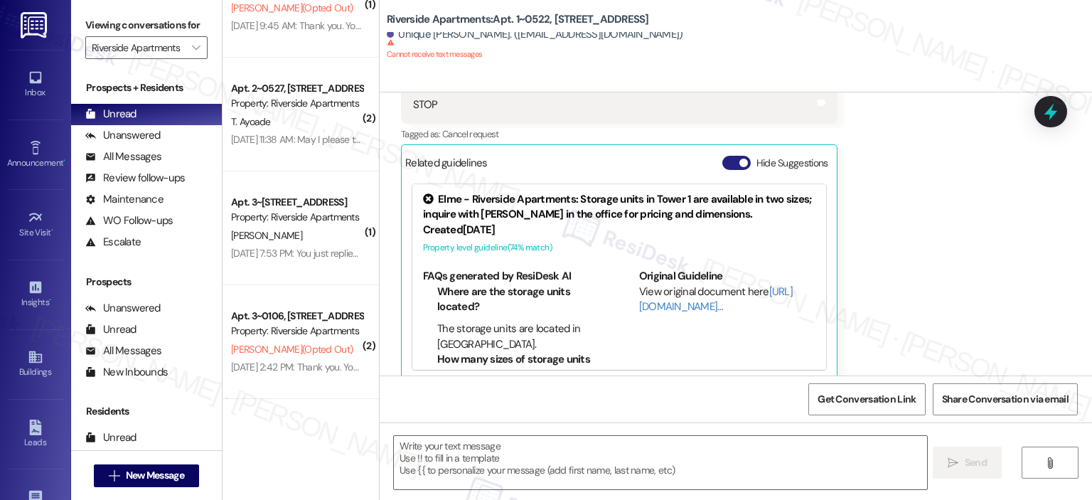
click at [728, 156] on button "Hide Suggestions" at bounding box center [737, 163] width 28 height 14
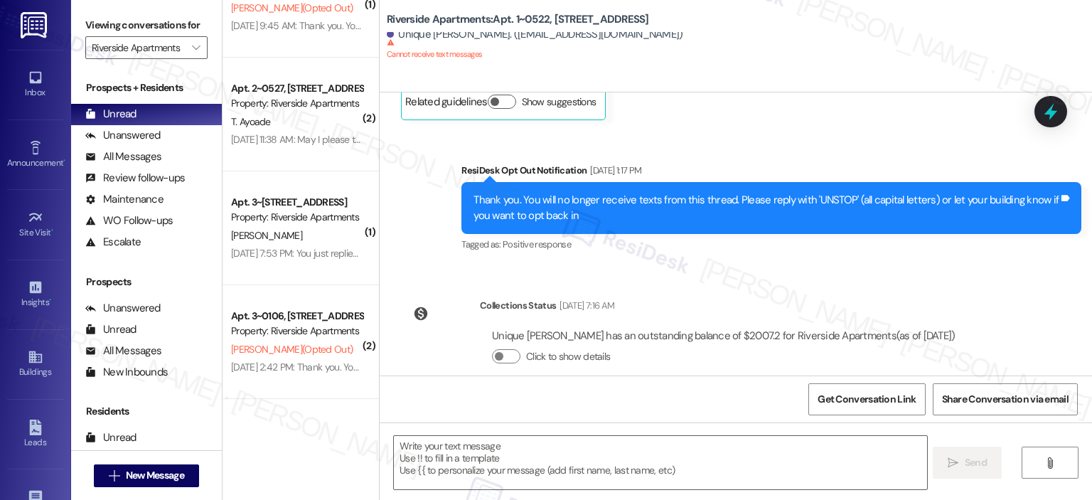
scroll to position [3273, 0]
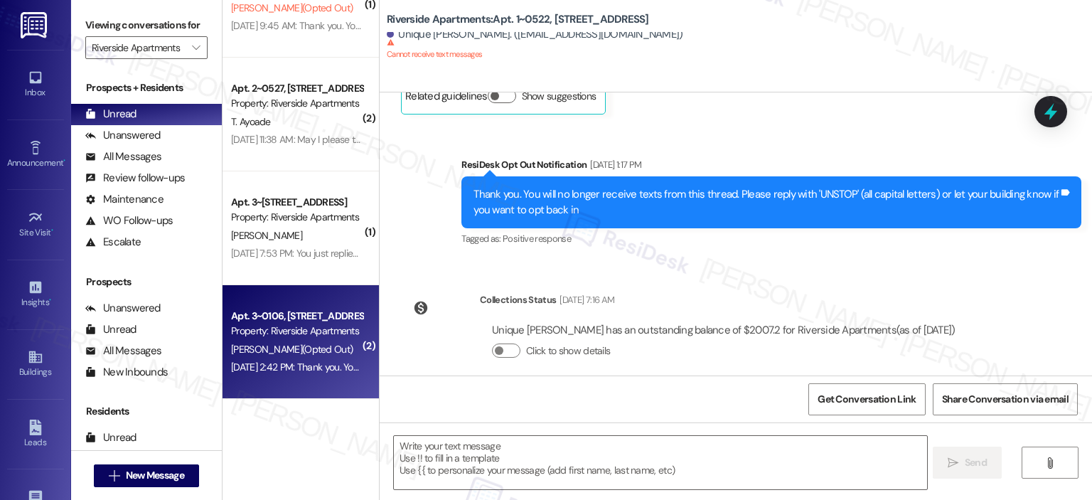
click at [299, 358] on div "Apr 03, 2025 at 2:42 PM: Thank you. You will no longer receive texts from this …" at bounding box center [297, 367] width 134 height 18
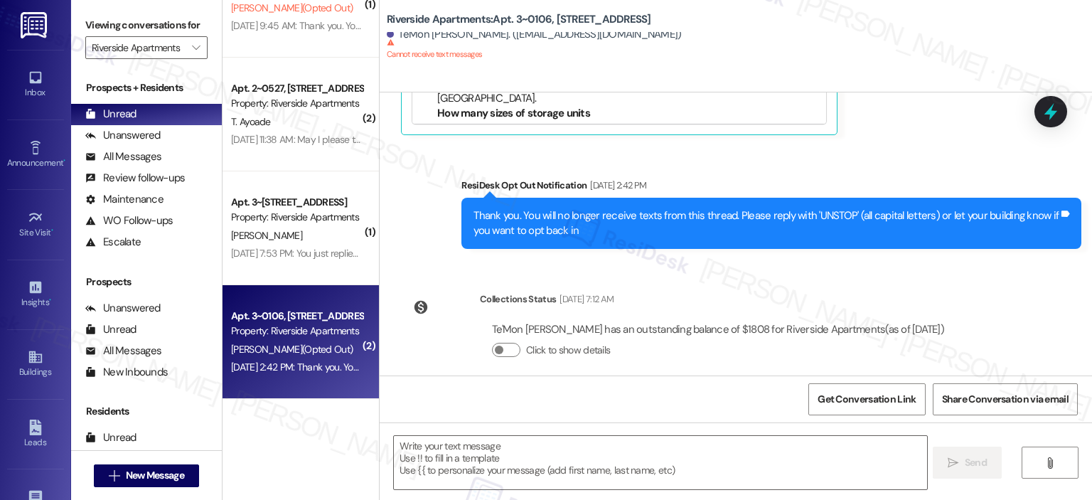
scroll to position [2332, 0]
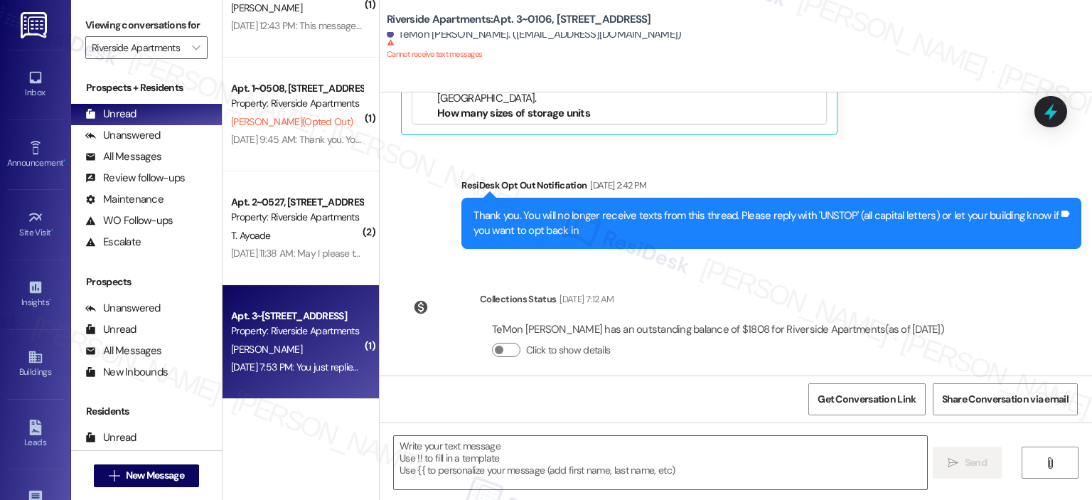
click at [292, 331] on div "Property: Riverside Apartments" at bounding box center [297, 331] width 132 height 15
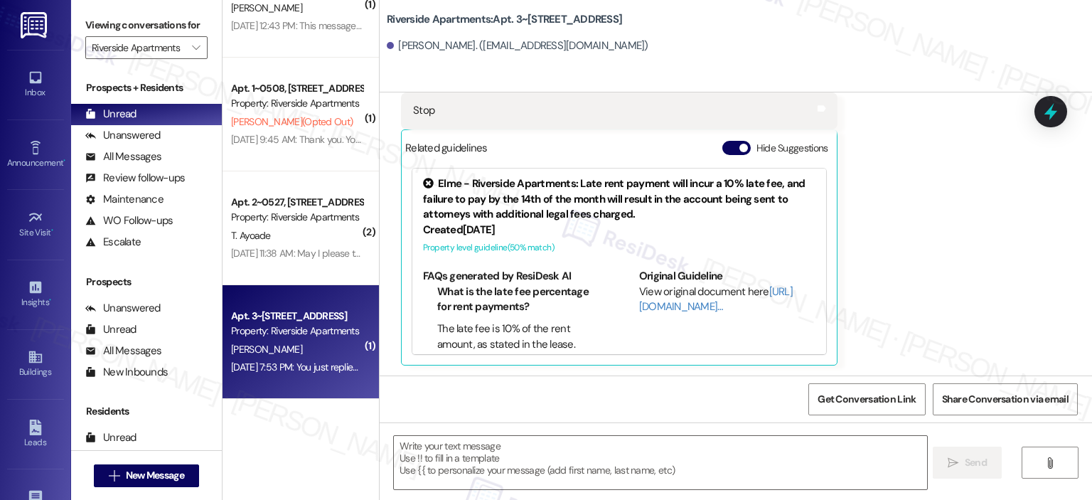
scroll to position [2218, 0]
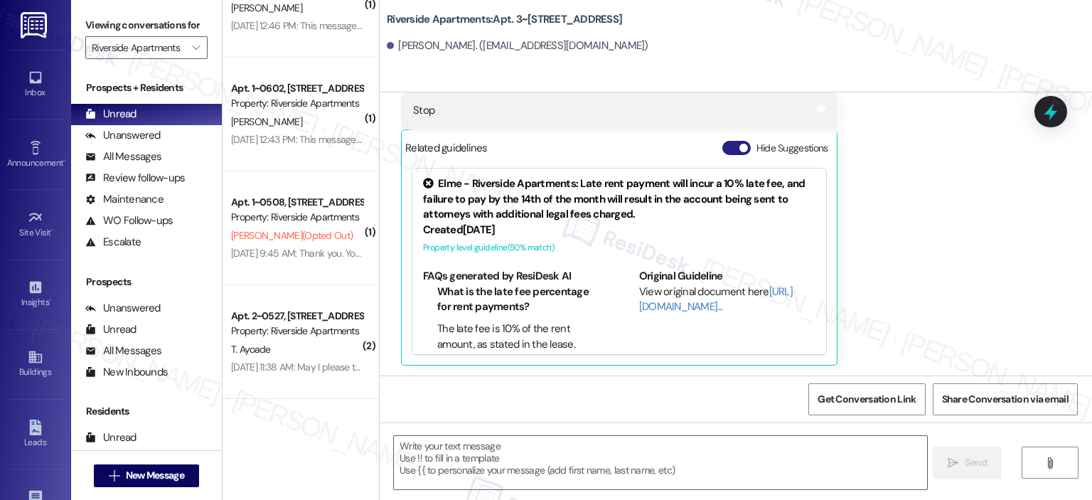
click at [740, 147] on span "button" at bounding box center [744, 148] width 9 height 9
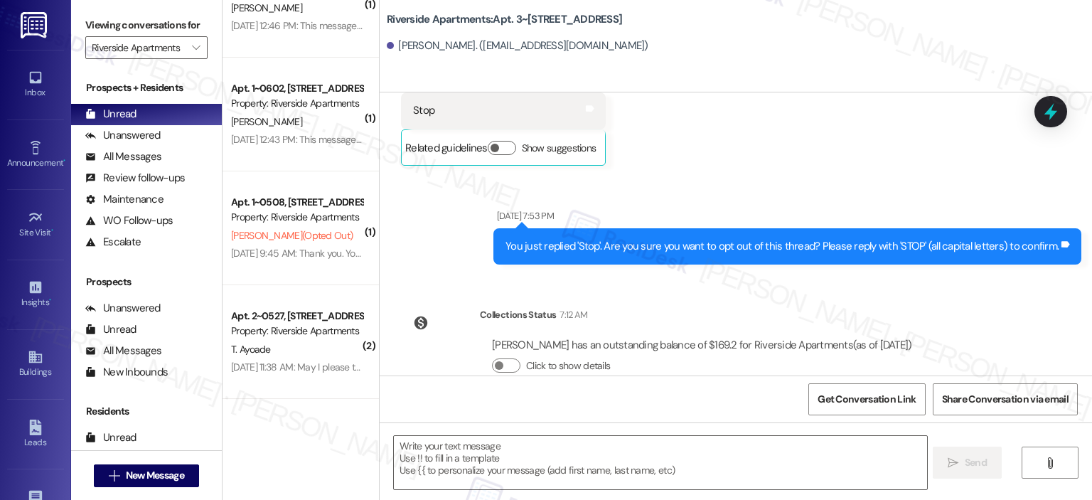
scroll to position [484, 0]
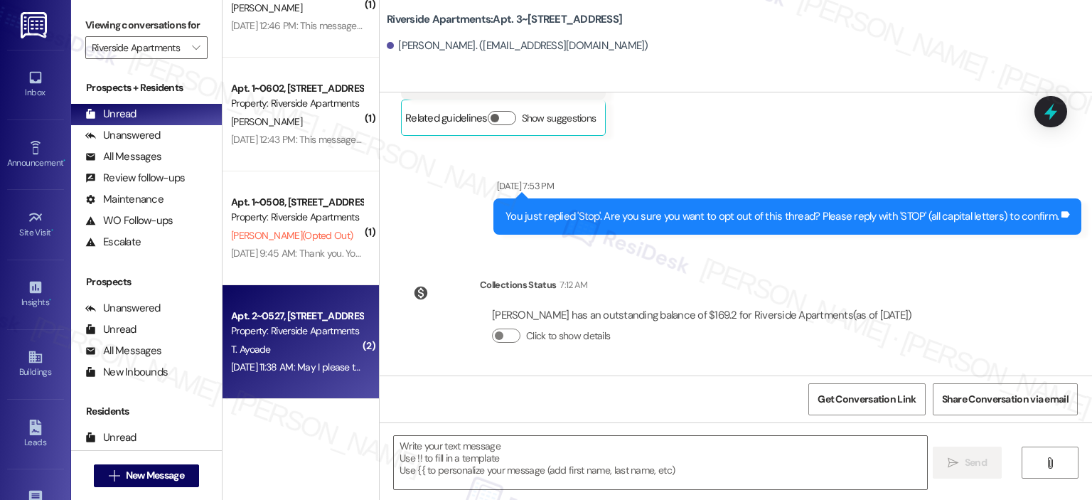
click at [296, 349] on div "T. Ayoade" at bounding box center [297, 350] width 134 height 18
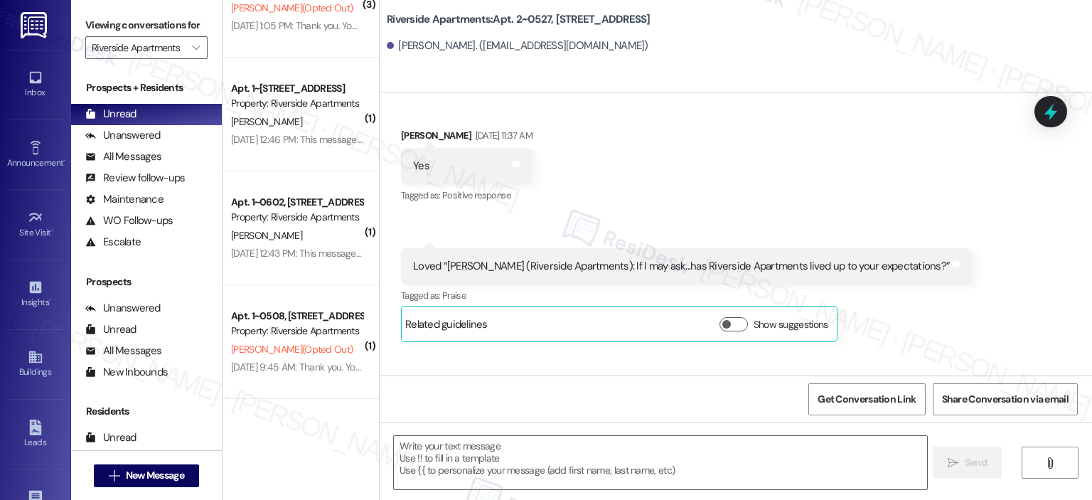
scroll to position [4025, 0]
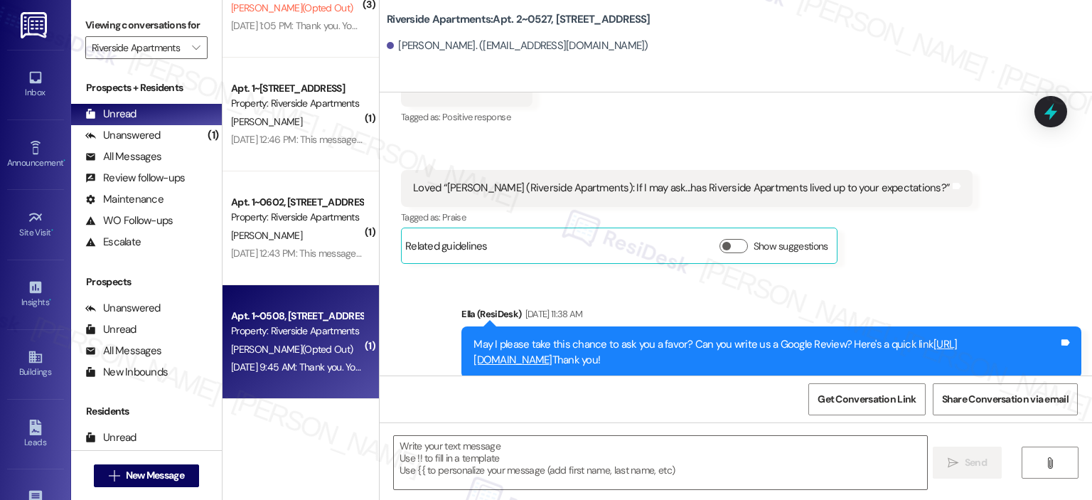
click at [310, 326] on div "Property: Riverside Apartments" at bounding box center [297, 331] width 132 height 15
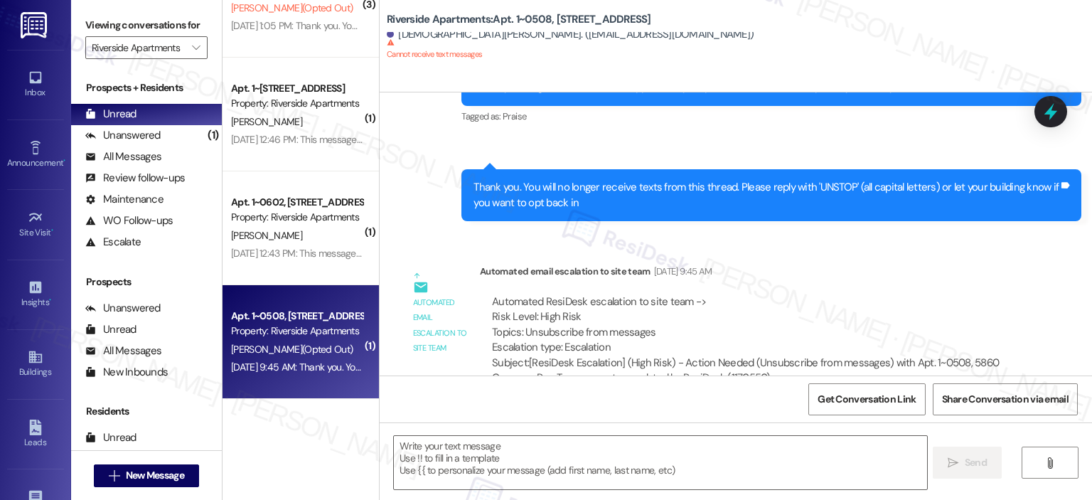
scroll to position [1991, 0]
click at [302, 349] on div "G. Nicosia" at bounding box center [297, 350] width 134 height 18
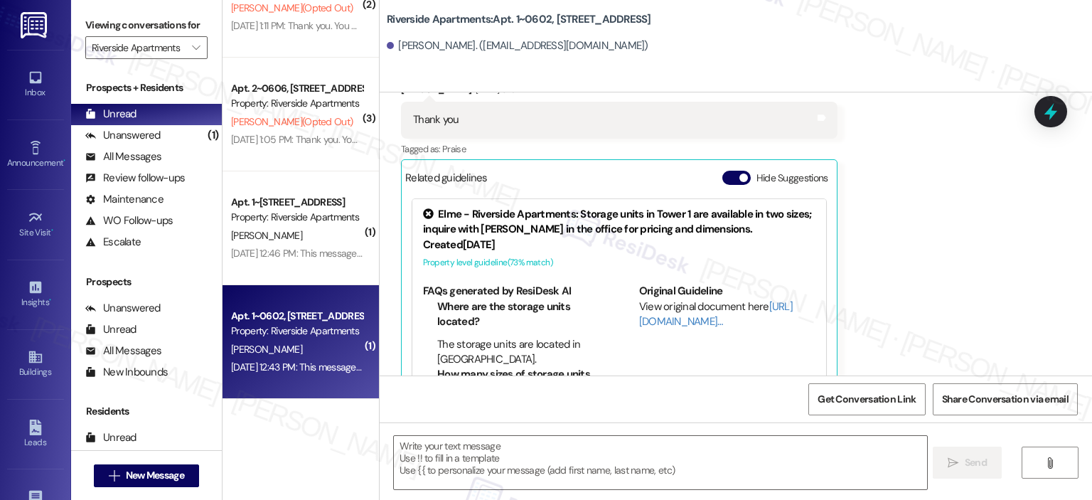
scroll to position [1877, 0]
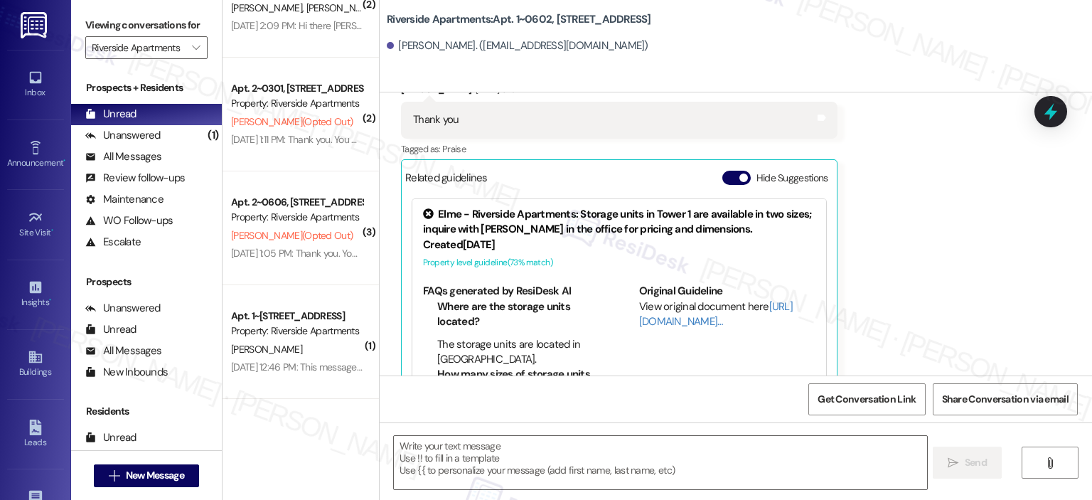
click at [723, 164] on div "Related guidelines Hide Suggestions" at bounding box center [619, 178] width 428 height 28
click at [728, 171] on button "Hide Suggestions" at bounding box center [737, 178] width 28 height 14
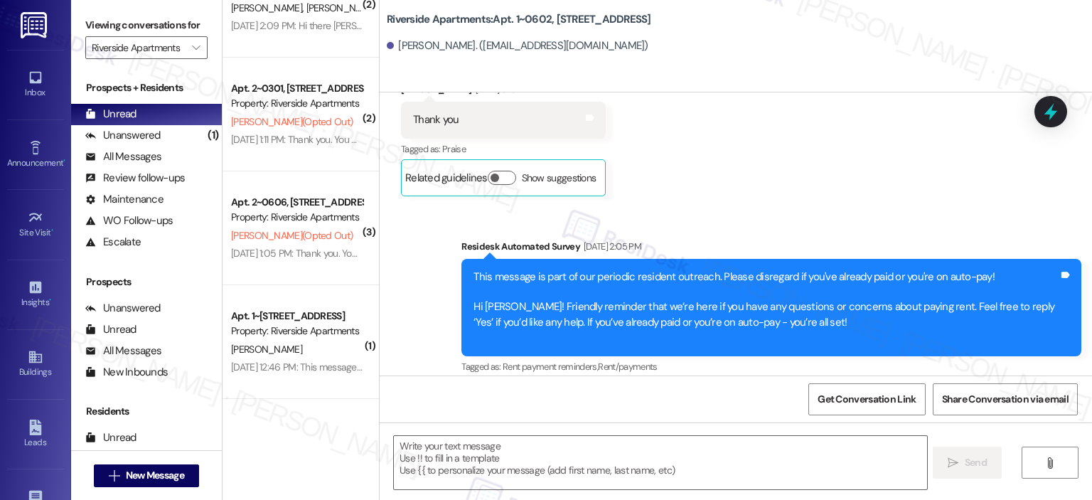
scroll to position [4566, 0]
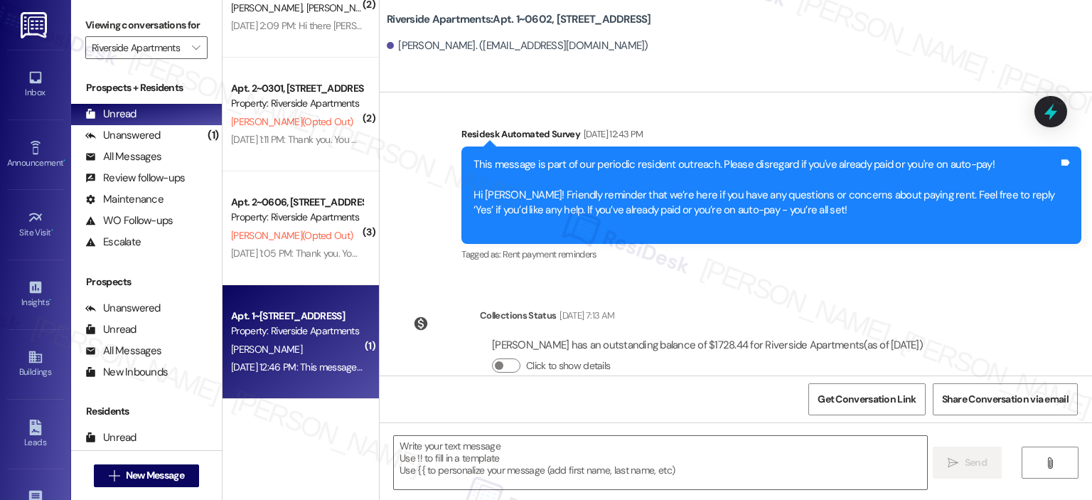
click at [262, 338] on div "Property: Riverside Apartments" at bounding box center [297, 331] width 132 height 15
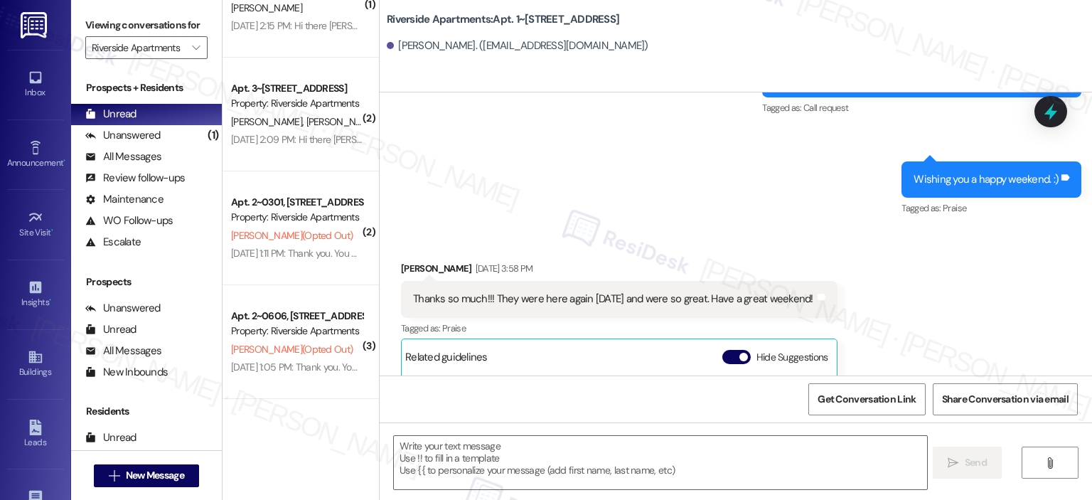
scroll to position [1763, 0]
click at [723, 350] on button "Hide Suggestions" at bounding box center [737, 357] width 28 height 14
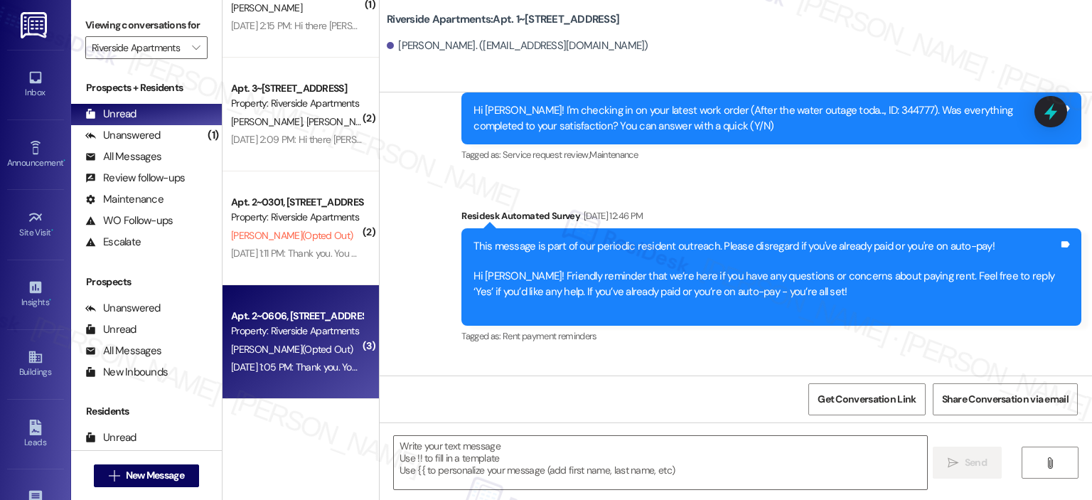
click at [235, 334] on div "Property: Riverside Apartments" at bounding box center [297, 331] width 132 height 15
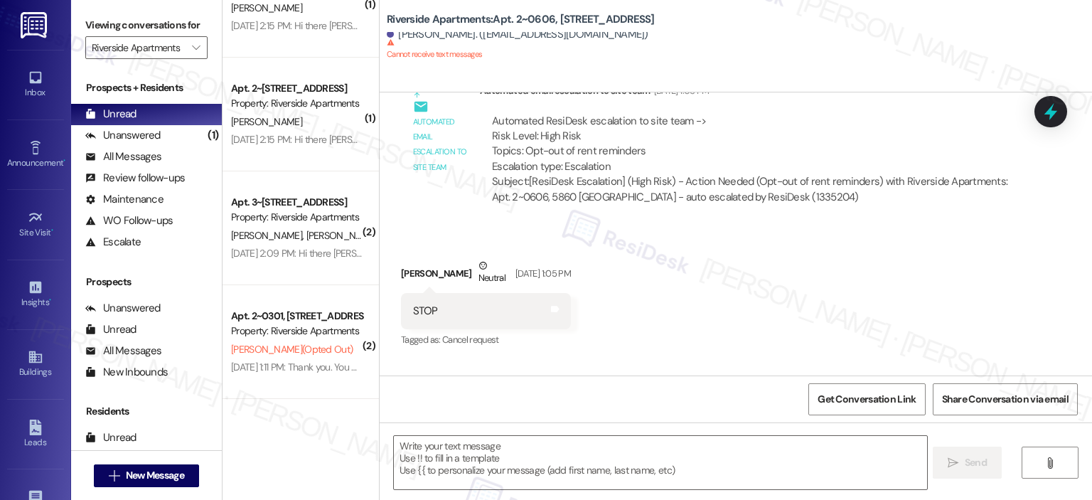
scroll to position [3013, 0]
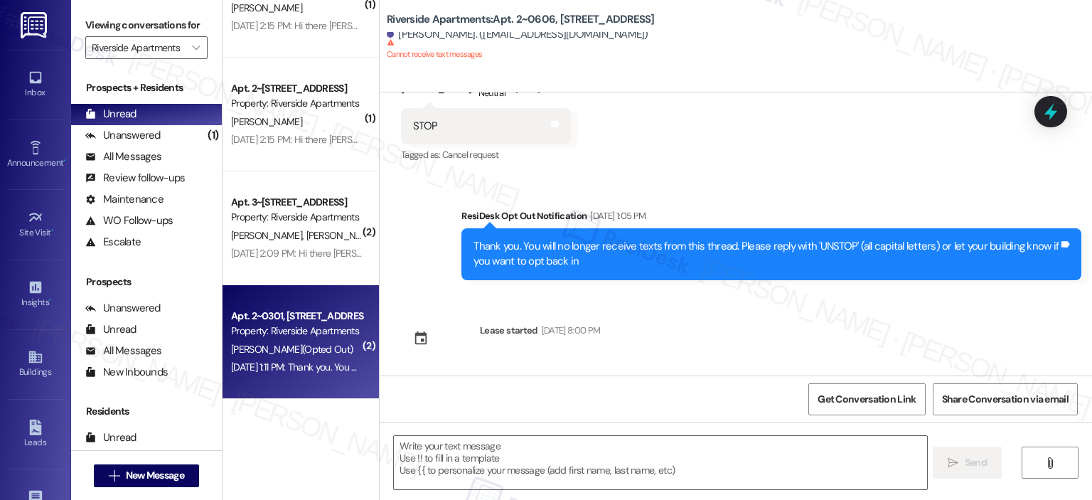
click at [311, 353] on div "S. Seraaj (Opted Out)" at bounding box center [297, 350] width 134 height 18
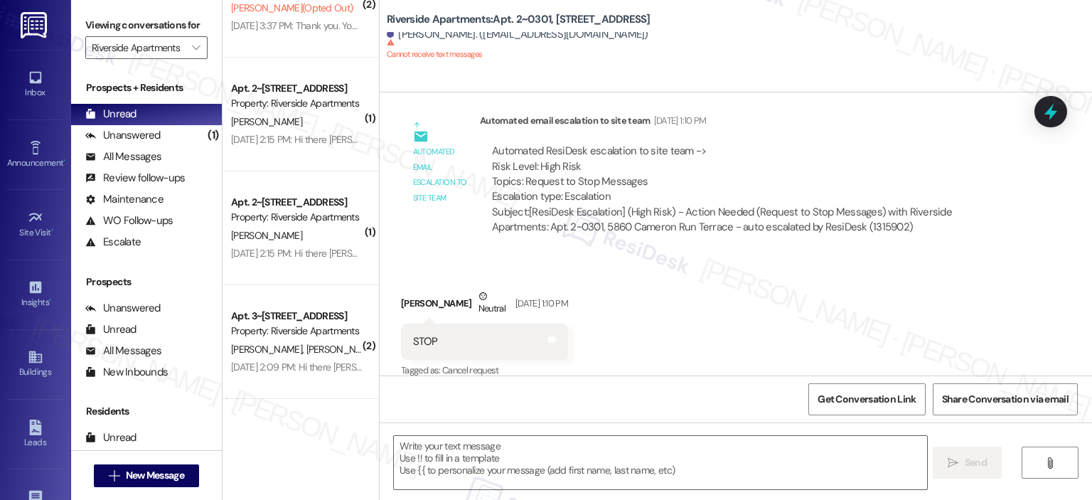
scroll to position [2623, 0]
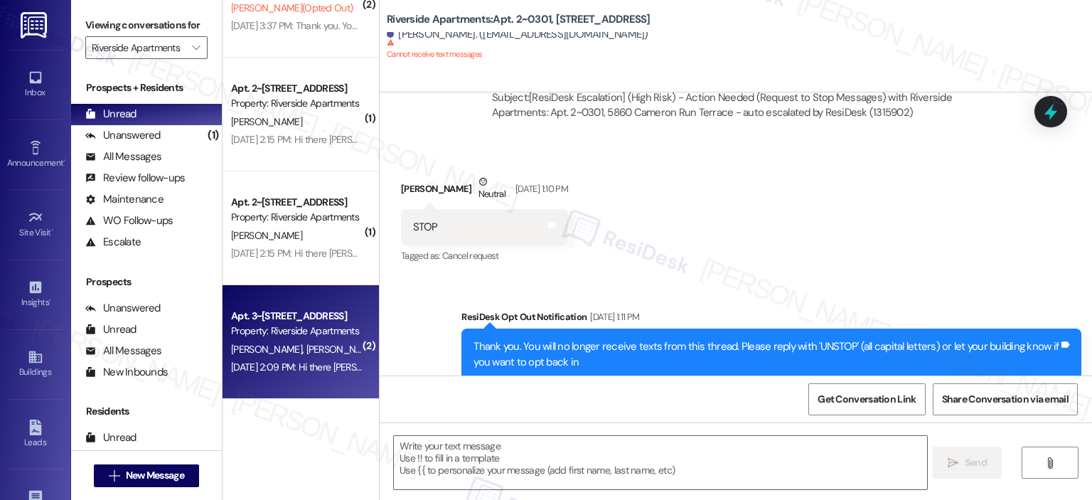
click at [312, 349] on div "H. Mesfin E. Alemu" at bounding box center [297, 350] width 134 height 18
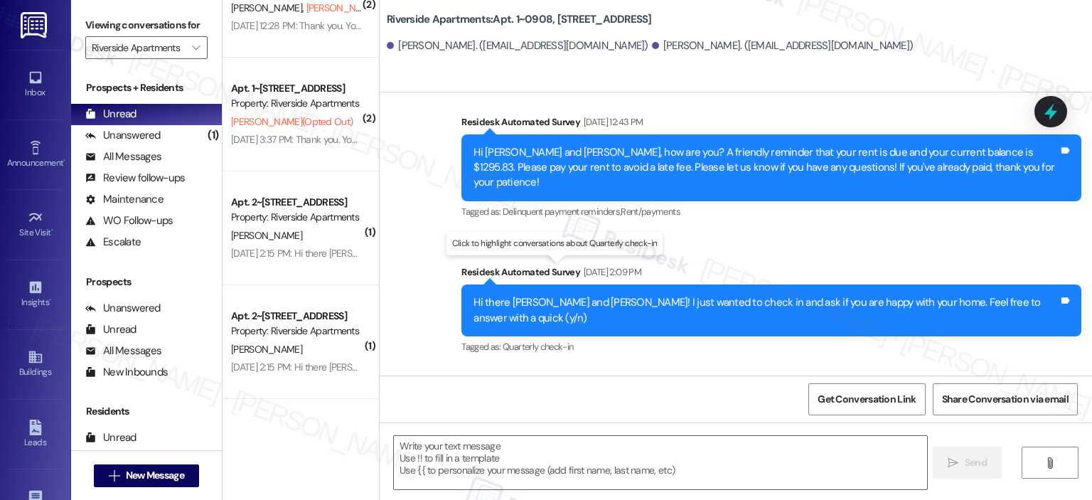
scroll to position [1422, 0]
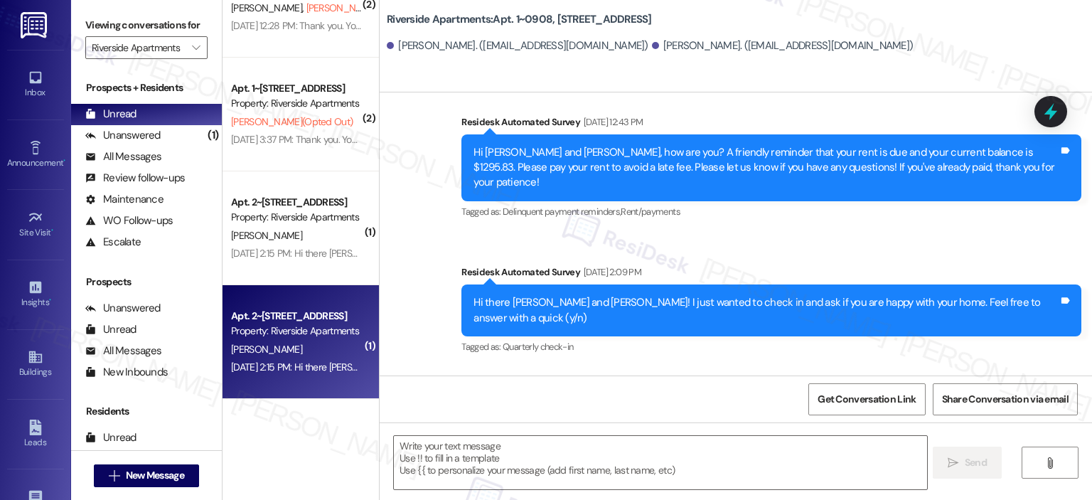
click at [265, 341] on div "K. Lam" at bounding box center [297, 350] width 134 height 18
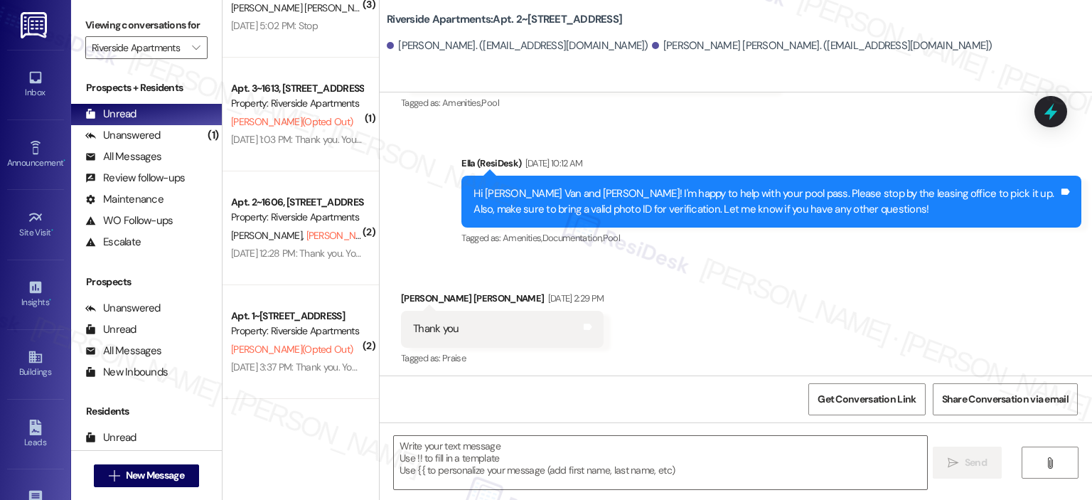
scroll to position [1194, 0]
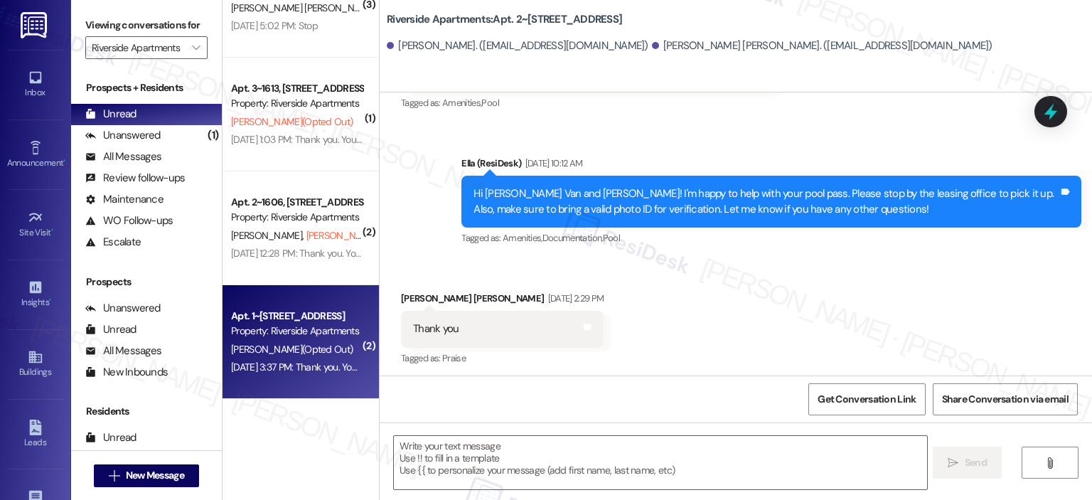
click at [292, 338] on div "Property: Riverside Apartments" at bounding box center [297, 331] width 132 height 15
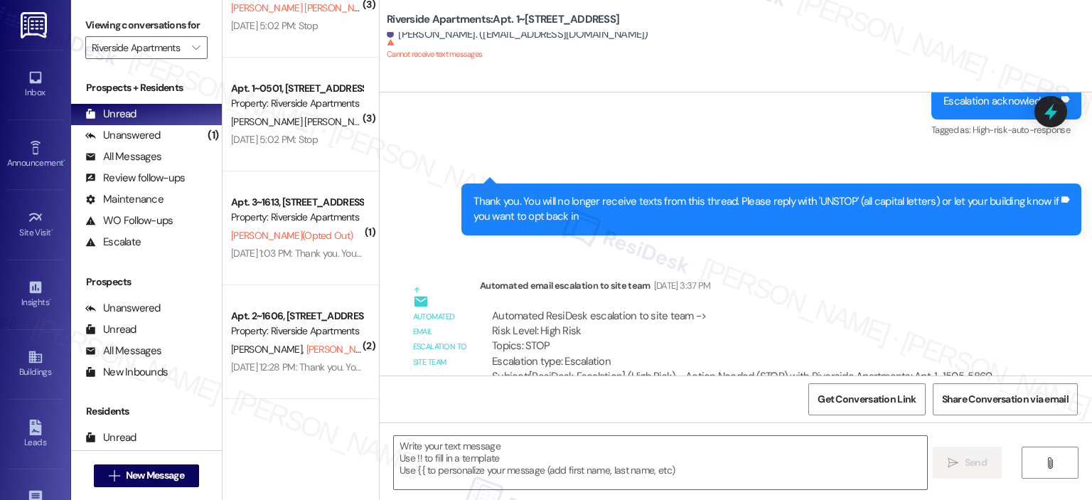
scroll to position [1080, 0]
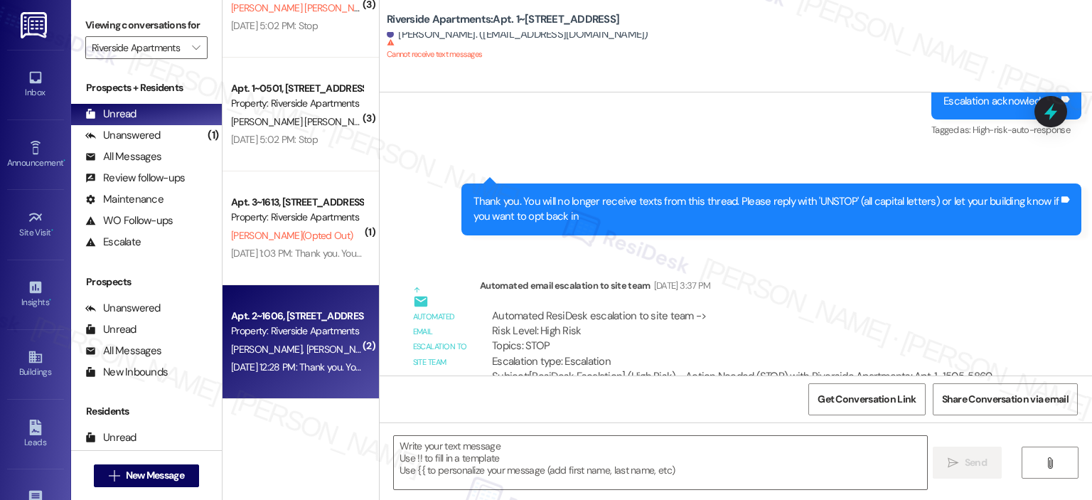
click at [298, 339] on div "Apt. 2~1606, 5860 Cameron Run Terrace Property: Riverside Apartments" at bounding box center [297, 323] width 134 height 33
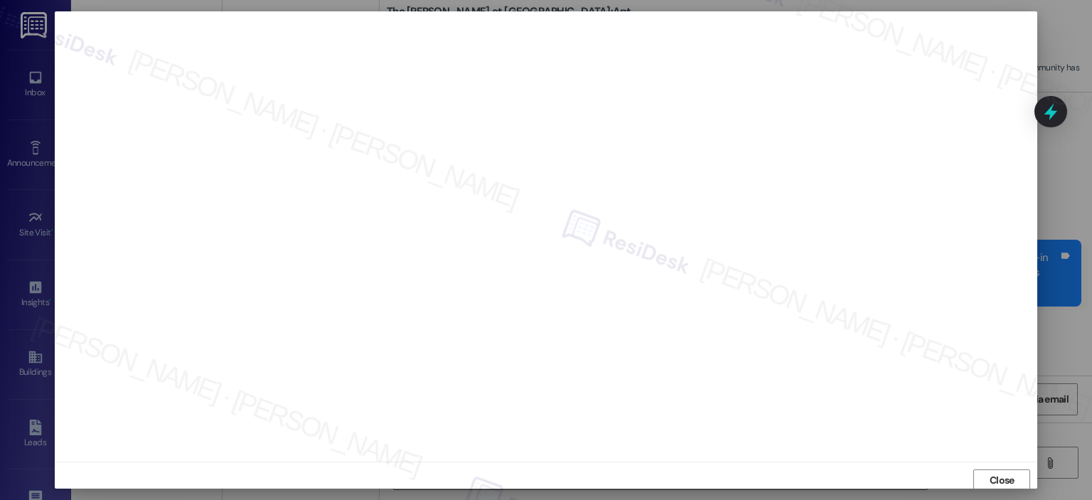
scroll to position [3, 0]
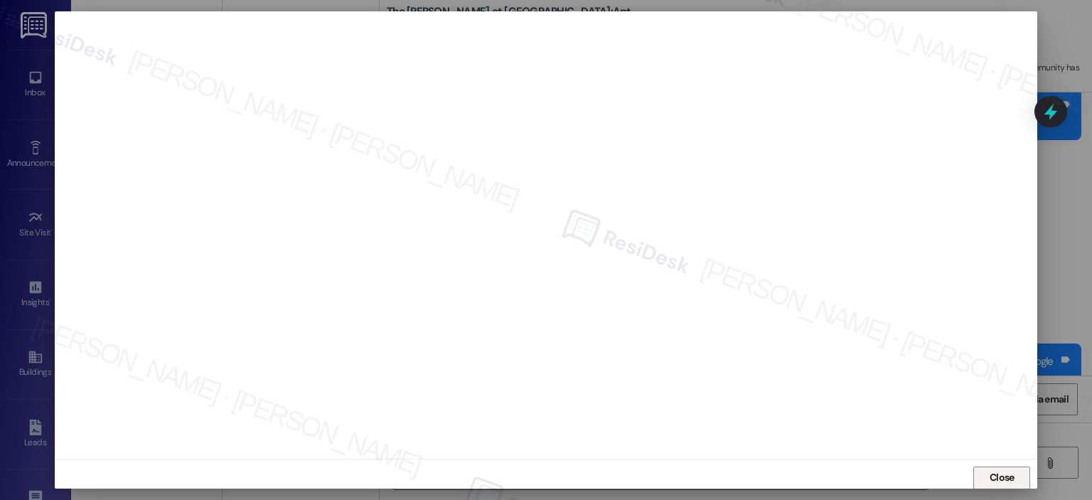
click at [1010, 474] on span "Close" at bounding box center [1002, 477] width 25 height 15
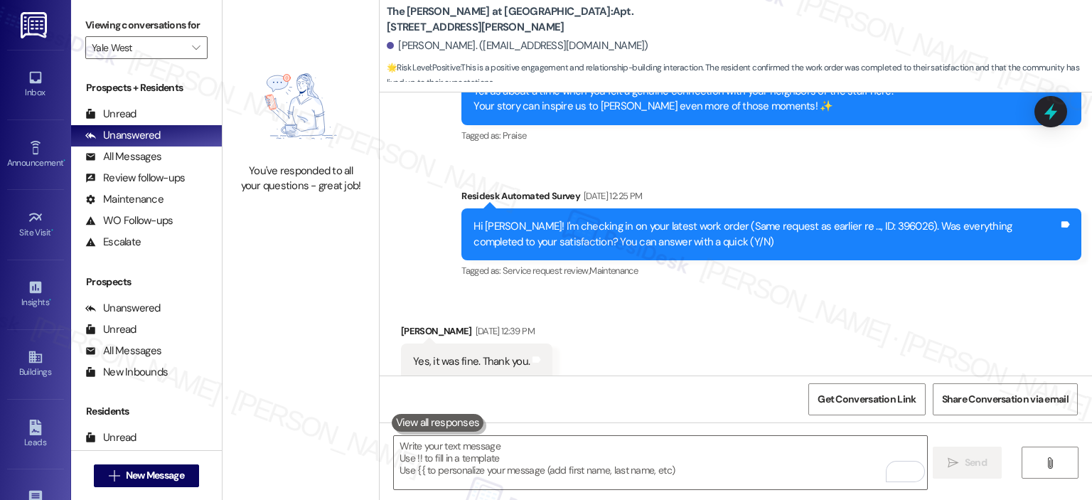
scroll to position [2598, 0]
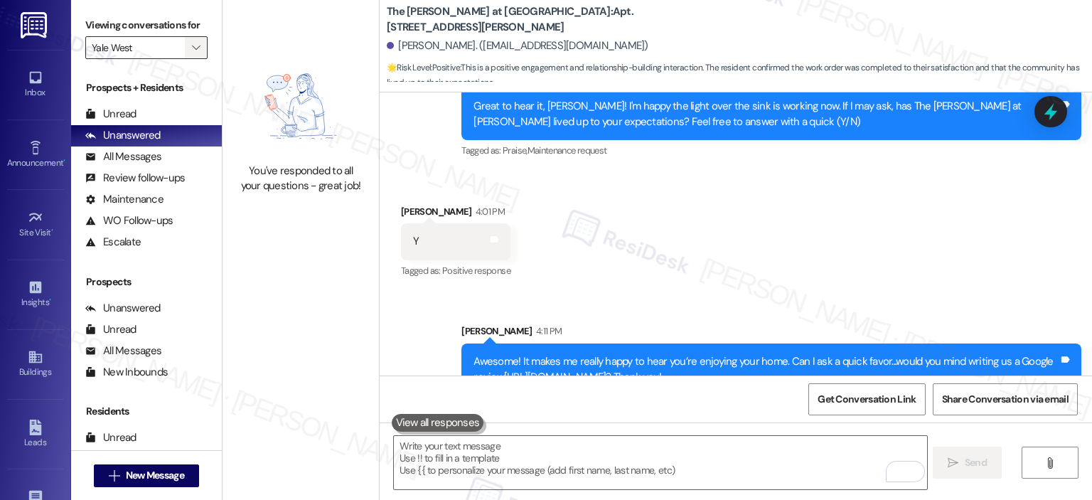
click at [192, 50] on icon "" at bounding box center [196, 47] width 8 height 11
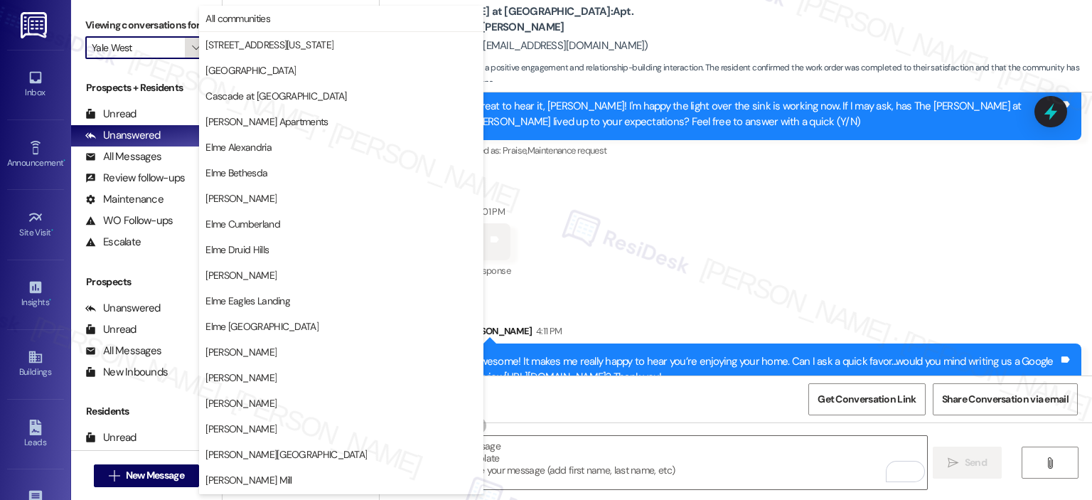
scroll to position [254, 0]
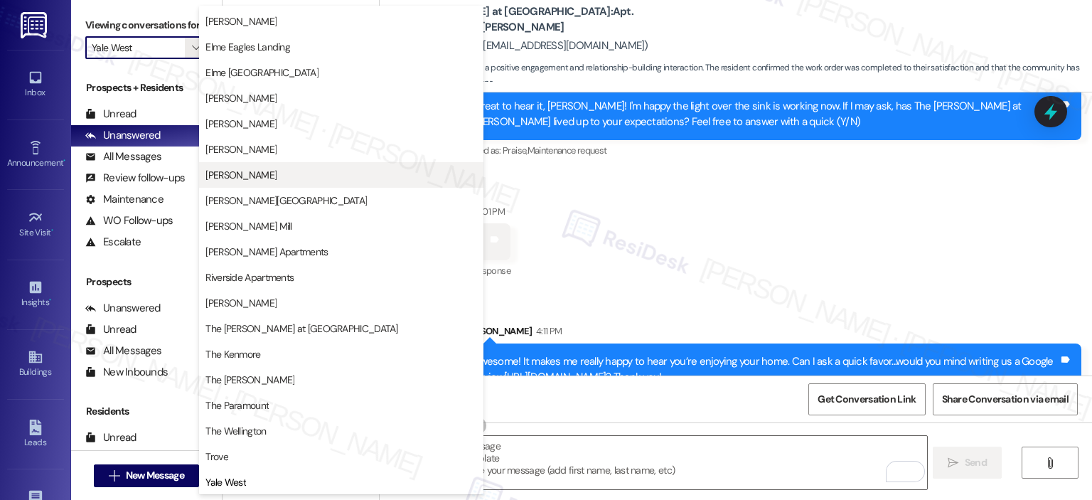
click at [275, 176] on span "[PERSON_NAME]" at bounding box center [342, 175] width 272 height 14
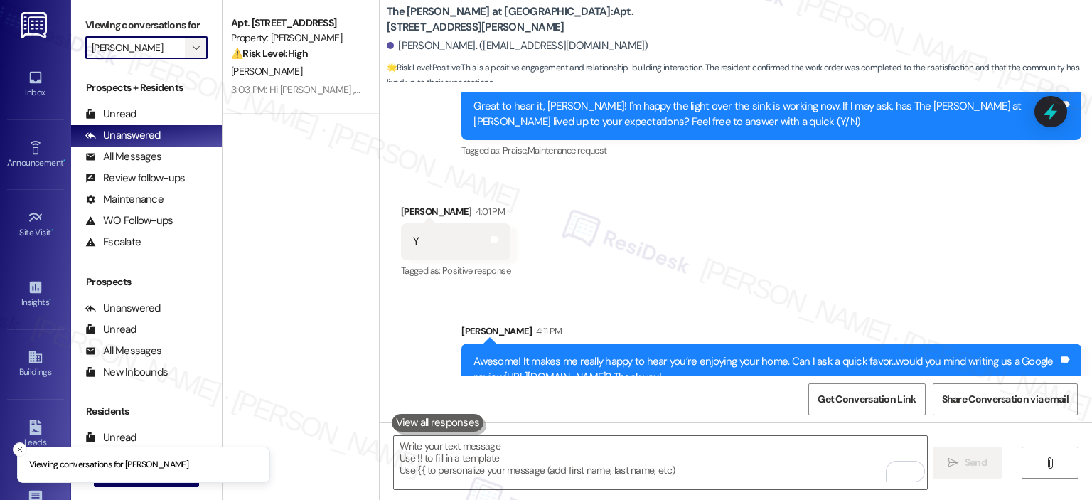
click at [192, 50] on icon "" at bounding box center [196, 47] width 8 height 11
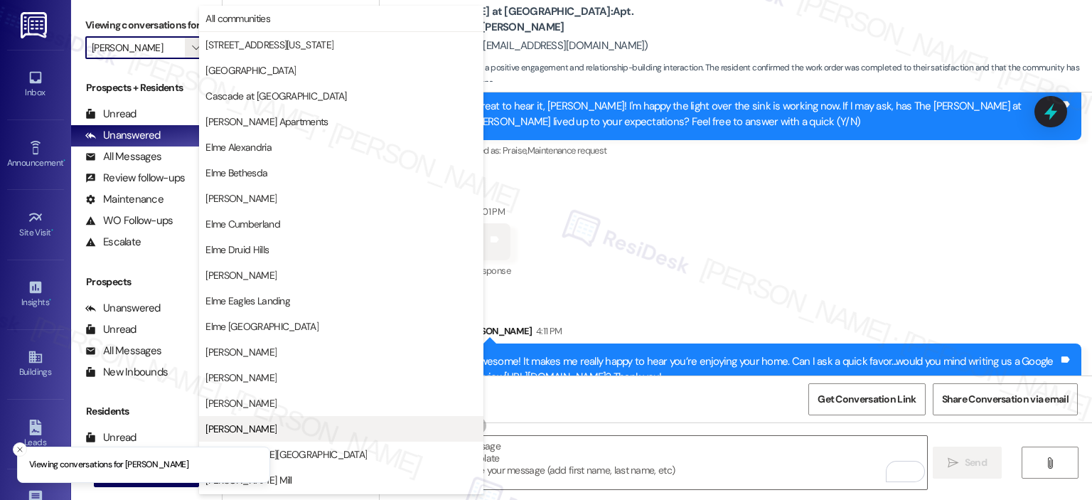
scroll to position [230, 0]
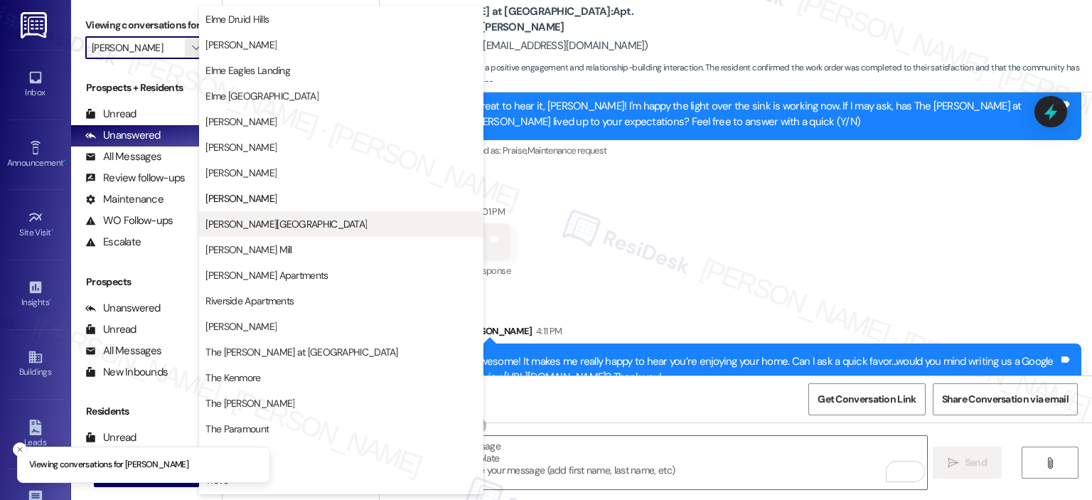
click at [267, 225] on span "Elme Sandy Springs" at bounding box center [286, 224] width 161 height 14
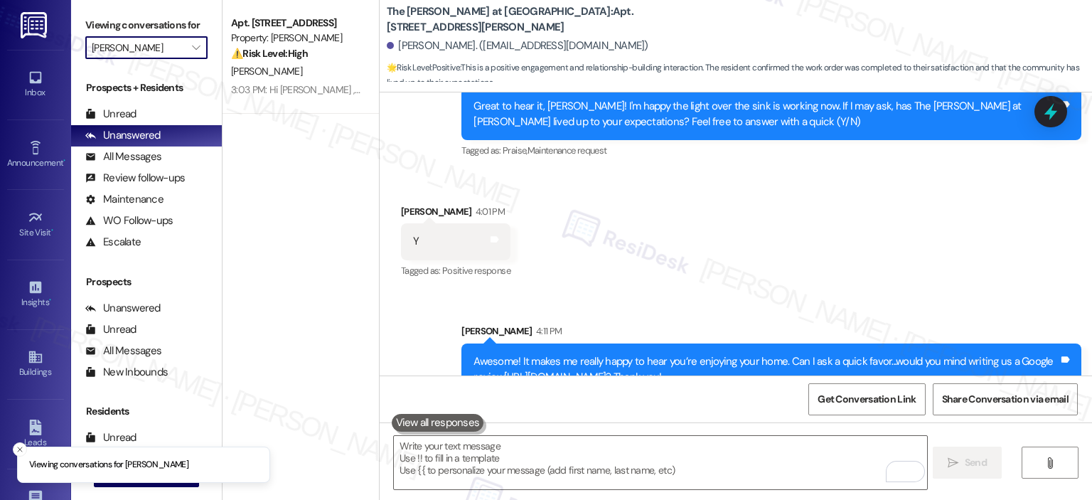
type input "Elme Sandy Springs"
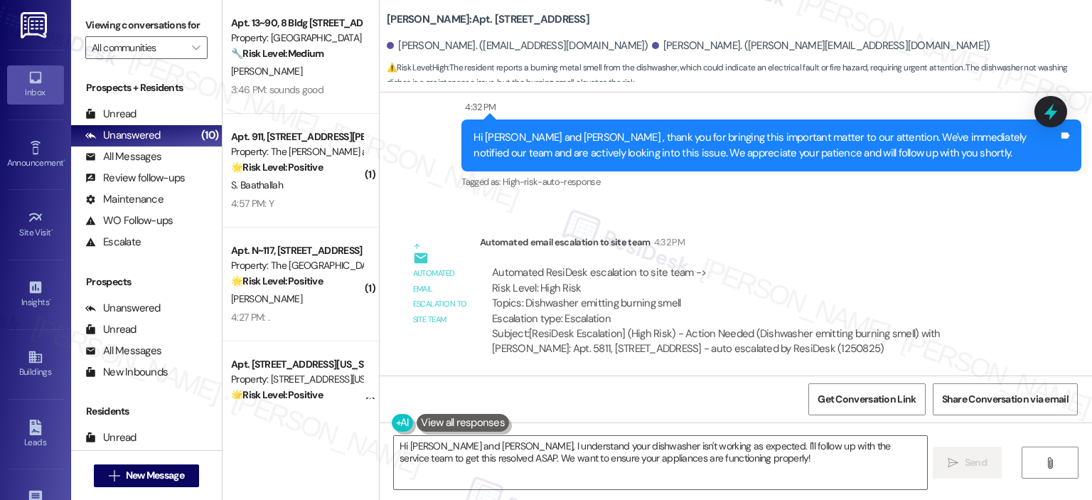
scroll to position [3956, 0]
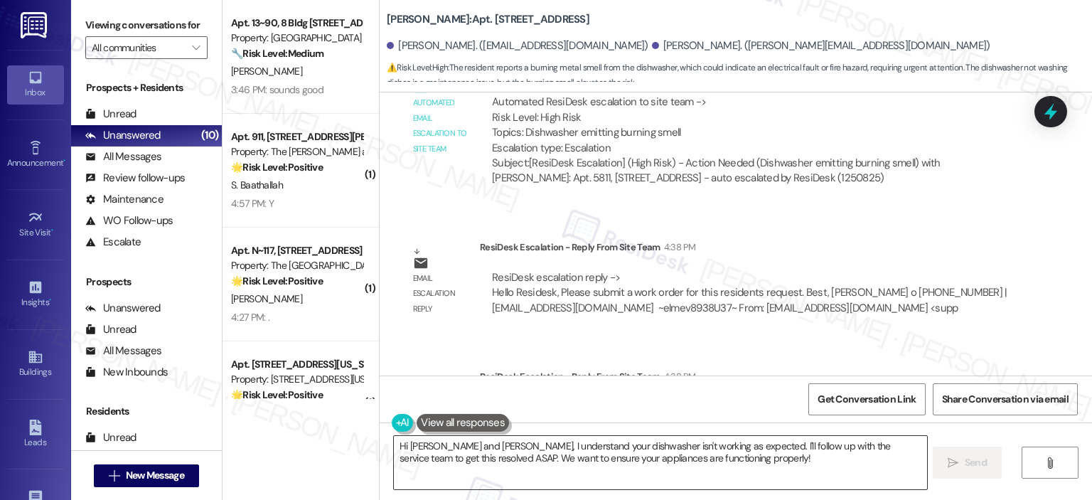
click at [744, 457] on textarea "Hi Charles and Brian, I understand your dishwasher isn't working as expected. I…" at bounding box center [660, 462] width 533 height 53
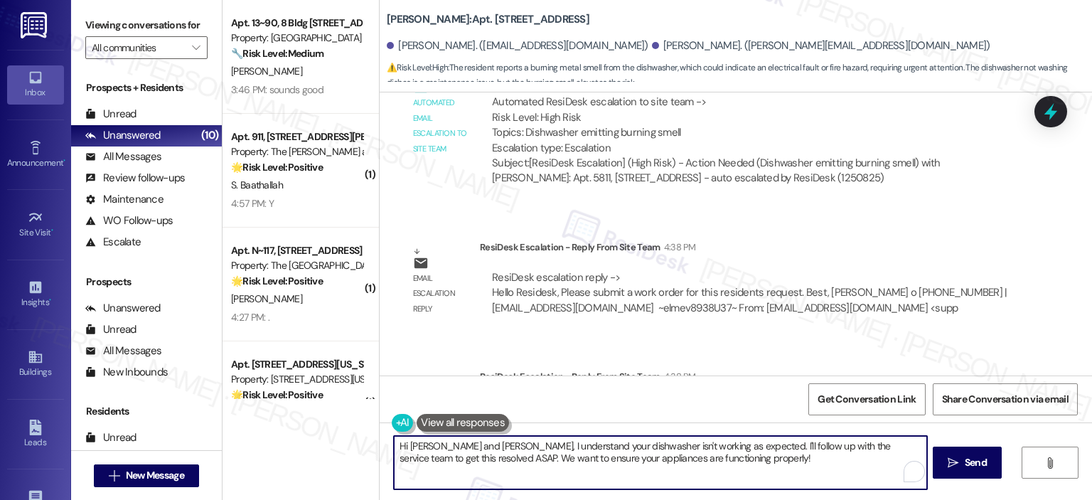
drag, startPoint x: 752, startPoint y: 478, endPoint x: 401, endPoint y: 440, distance: 352.6
click at [401, 440] on textarea "Hi Charles and Brian, I understand your dishwasher isn't working as expected. I…" at bounding box center [660, 462] width 533 height 53
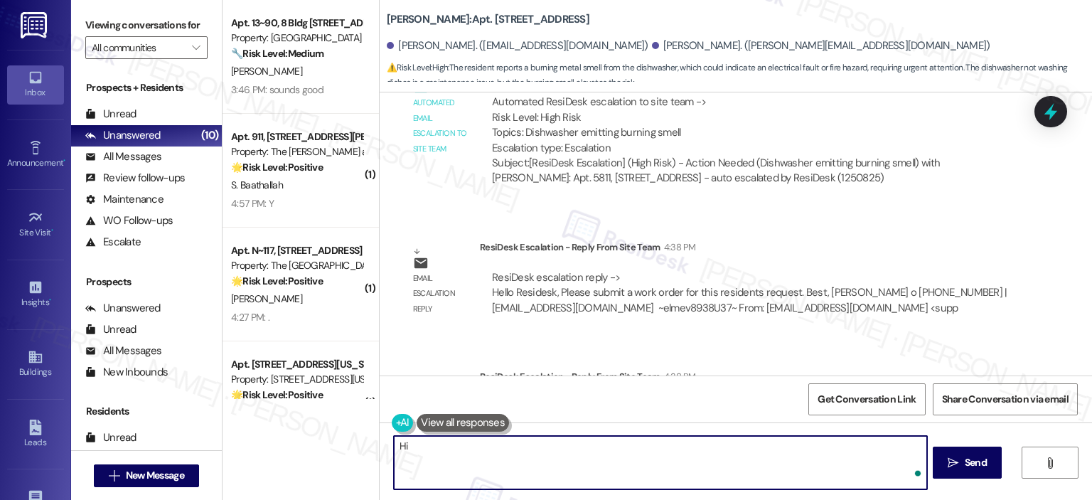
type textarea "H"
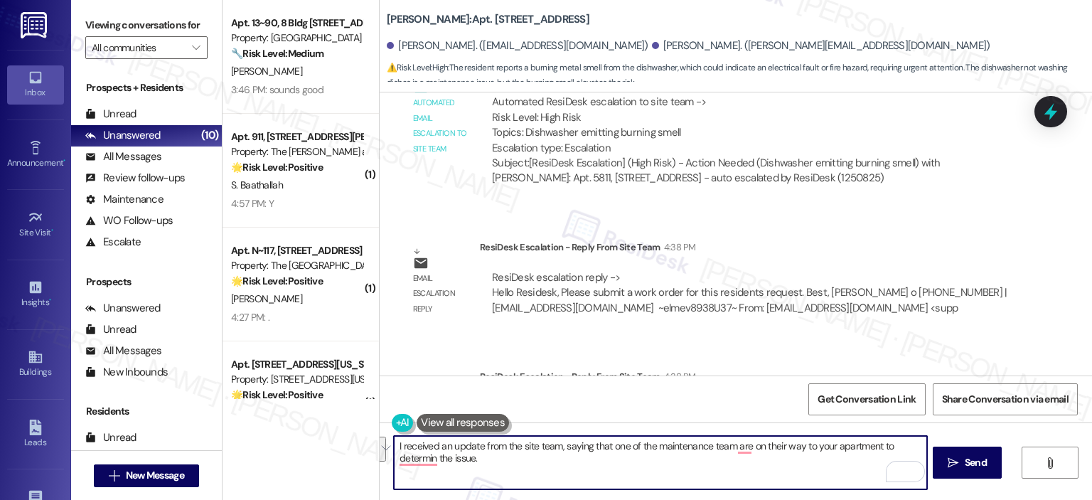
click at [523, 464] on textarea "I received an update from the site team, saying that one of the maintenance tea…" at bounding box center [660, 462] width 533 height 53
drag, startPoint x: 518, startPoint y: 460, endPoint x: 421, endPoint y: 453, distance: 97.0
click at [421, 453] on textarea "I received an update from the site team, saying that one of the maintenance tea…" at bounding box center [660, 462] width 533 height 53
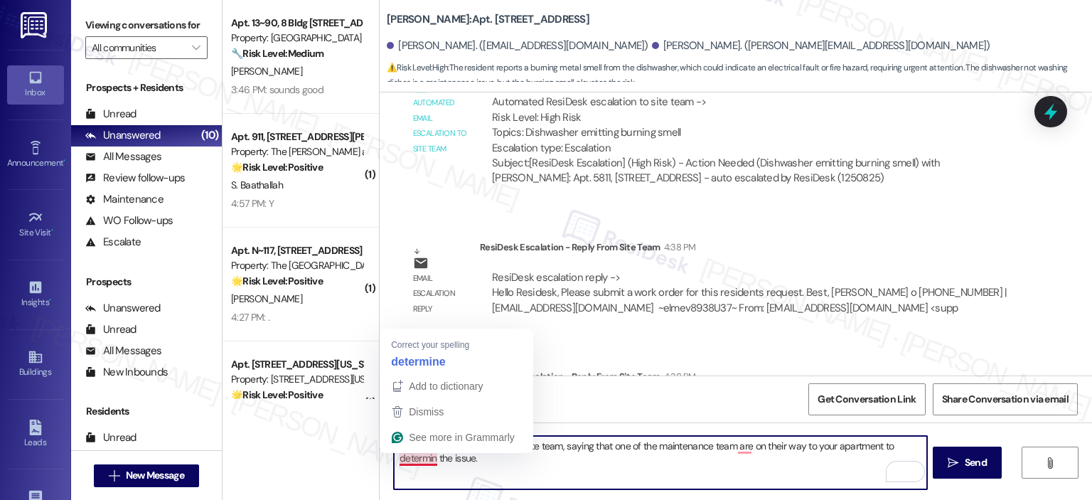
click at [572, 458] on textarea "I received an update from the site team, saying that one of the maintenance tea…" at bounding box center [660, 462] width 533 height 53
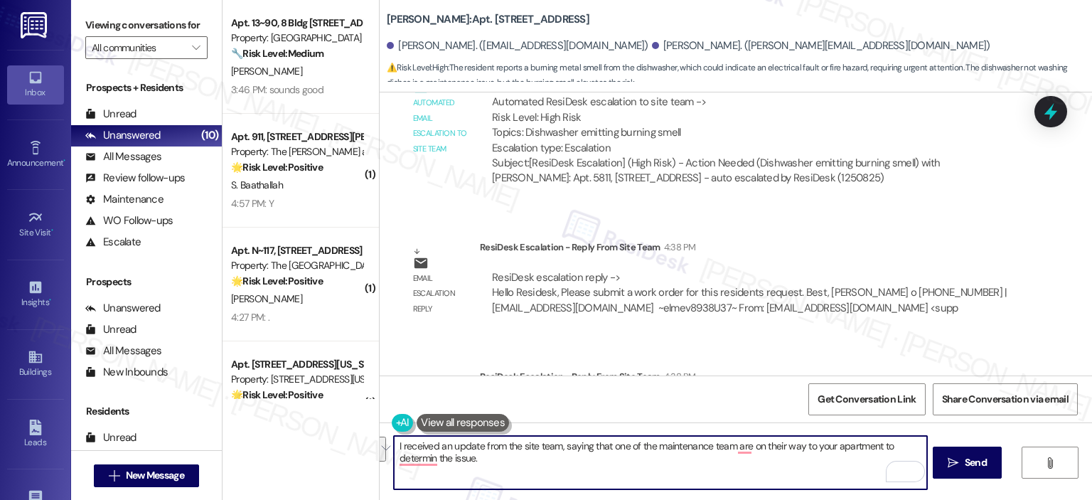
paste textarea "letting me know that a member of the maintenance team is already on the way to …"
click at [551, 446] on textarea "I received an update from the site team letting me know that a member of the ma…" at bounding box center [660, 462] width 533 height 53
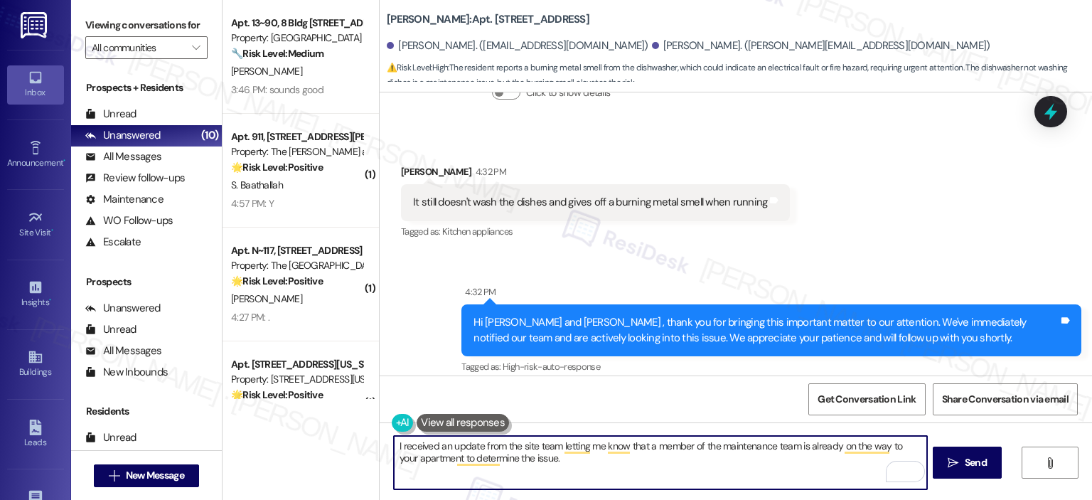
click at [399, 453] on textarea "I received an update from the site team letting me know that a member of the ma…" at bounding box center [660, 462] width 533 height 53
click at [394, 449] on textarea "I received an update from the site team letting me know that a member of the ma…" at bounding box center [660, 462] width 533 height 53
type textarea "Thank you for letting me know, Brian. I received an update from the site team l…"
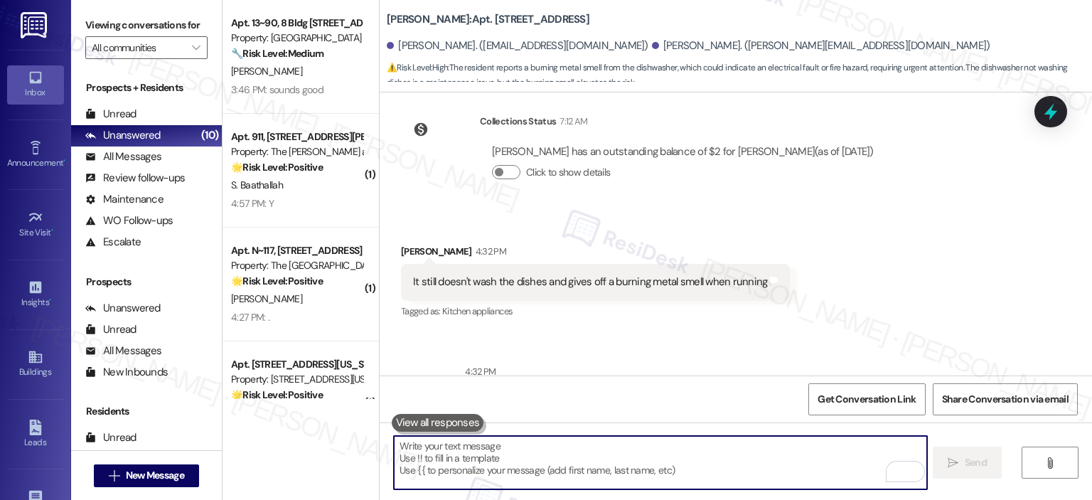
scroll to position [4070, 0]
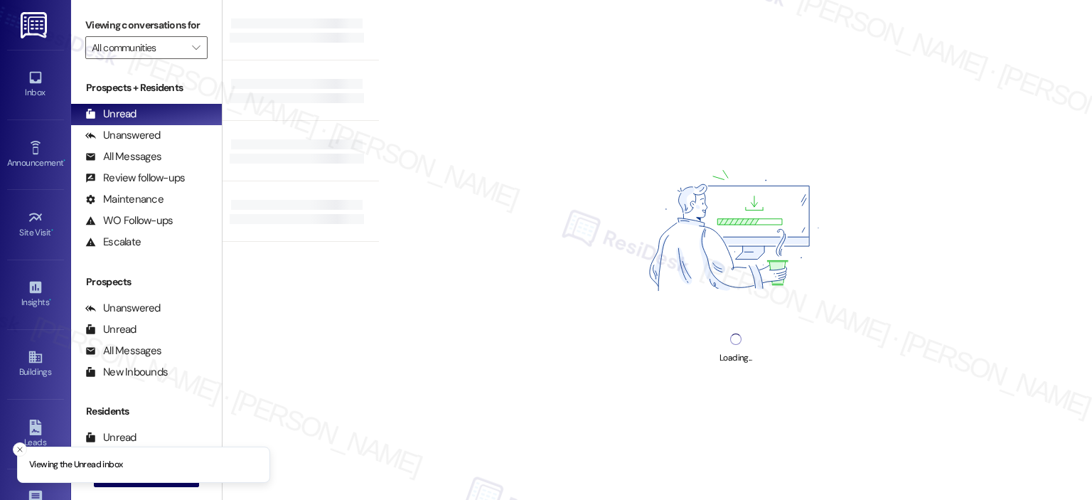
type input "[PERSON_NAME][GEOGRAPHIC_DATA]"
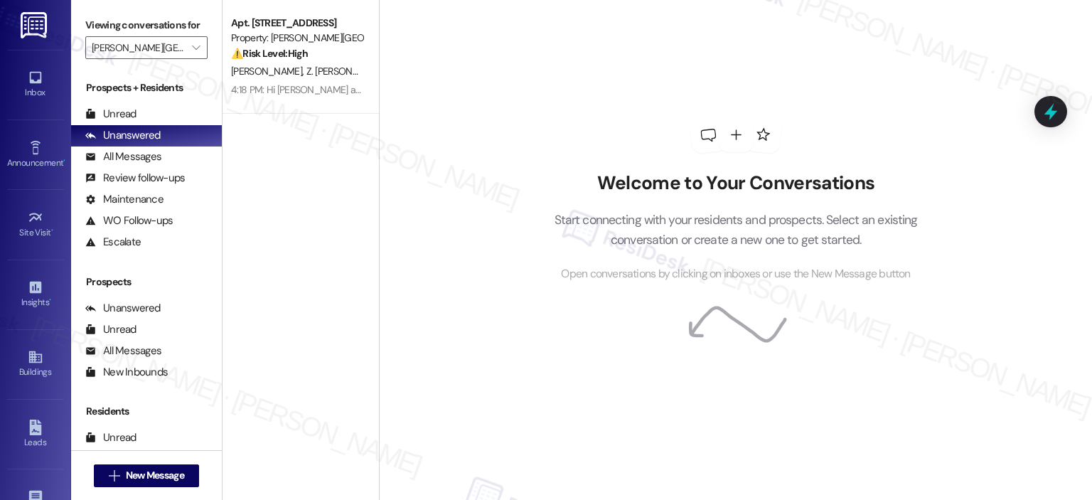
click at [200, 55] on div "Viewing conversations for [PERSON_NAME][GEOGRAPHIC_DATA] " at bounding box center [146, 36] width 151 height 73
click at [192, 45] on icon "" at bounding box center [196, 47] width 8 height 11
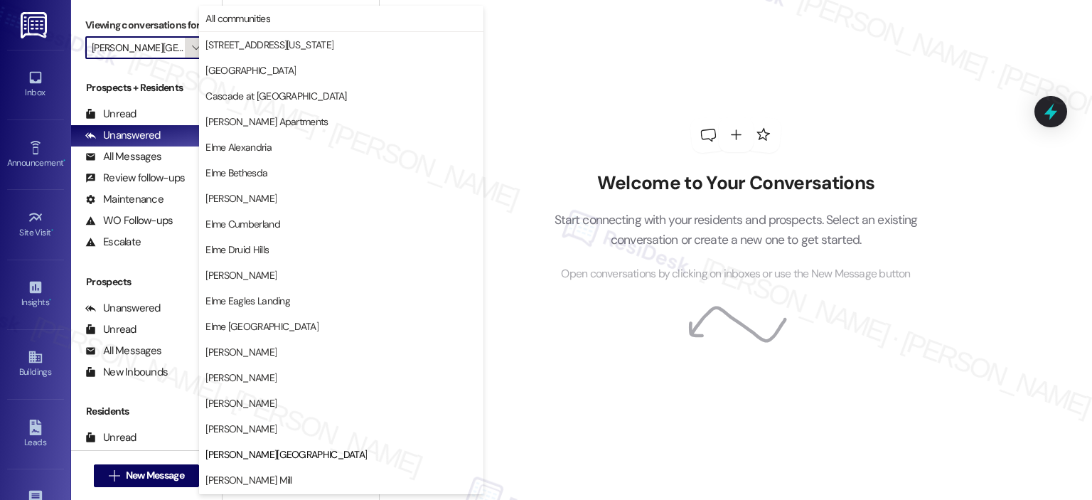
scroll to position [230, 0]
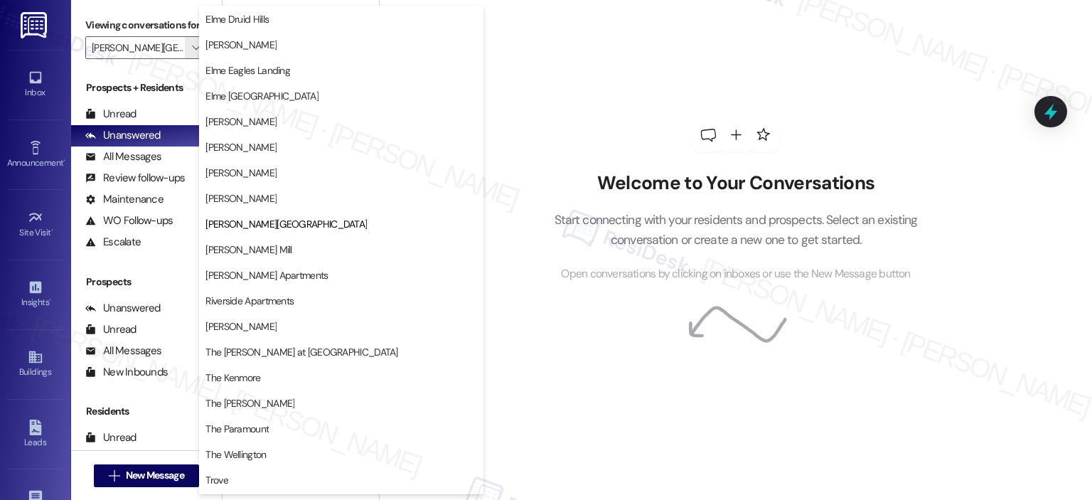
click at [553, 68] on div "Welcome to Your Conversations Start connecting with your residents and prospect…" at bounding box center [736, 200] width 427 height 400
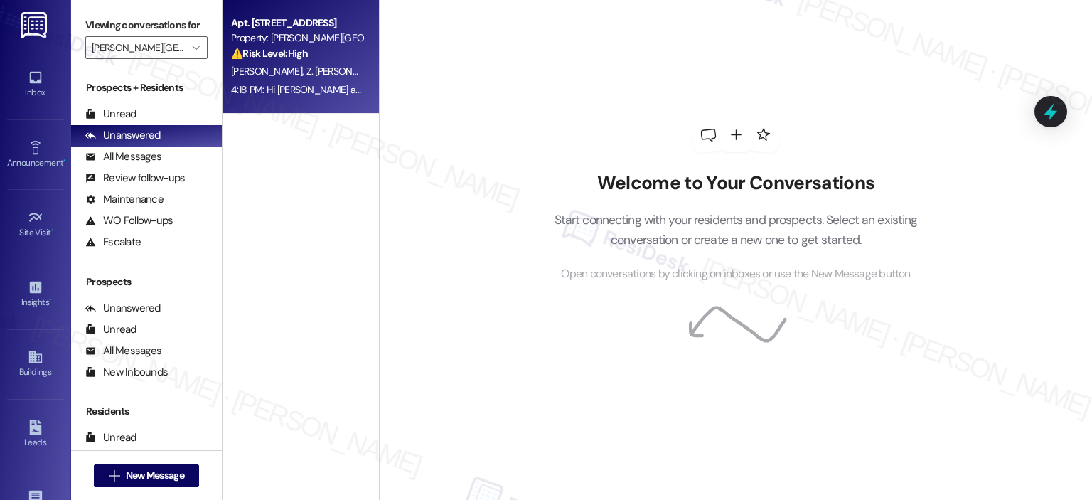
click at [243, 76] on span "Z. Brown" at bounding box center [268, 71] width 75 height 13
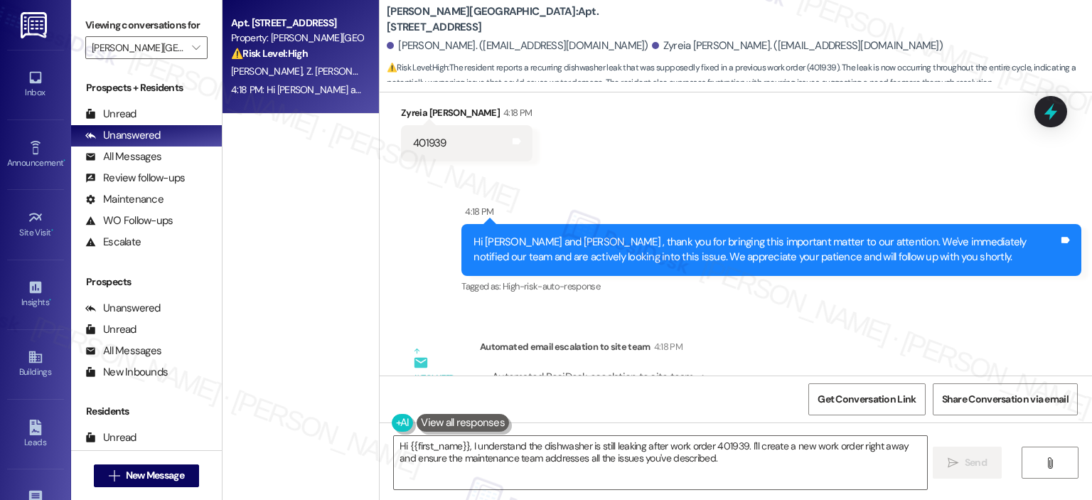
scroll to position [5873, 0]
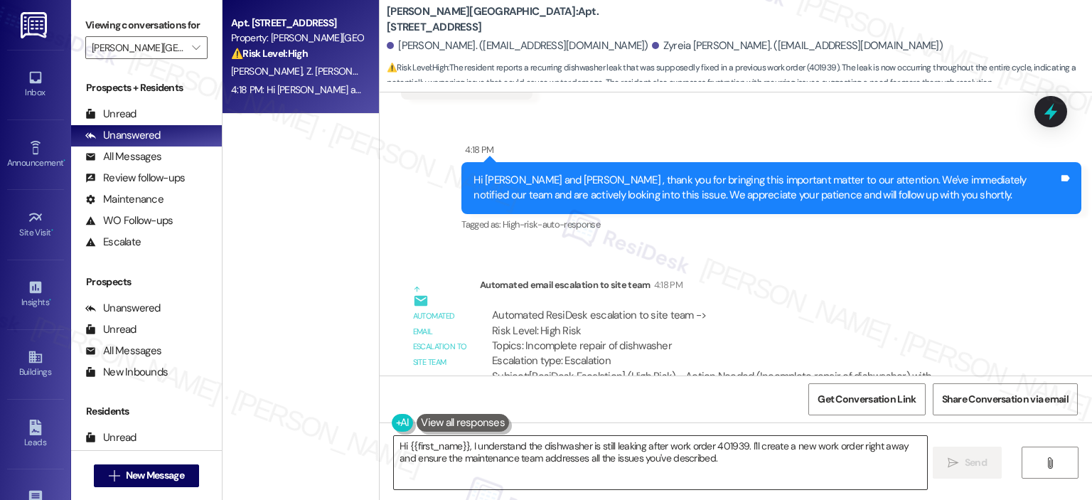
click at [720, 454] on textarea "Hi {{first_name}}, I understand the dishwasher is still leaking after work orde…" at bounding box center [660, 462] width 533 height 53
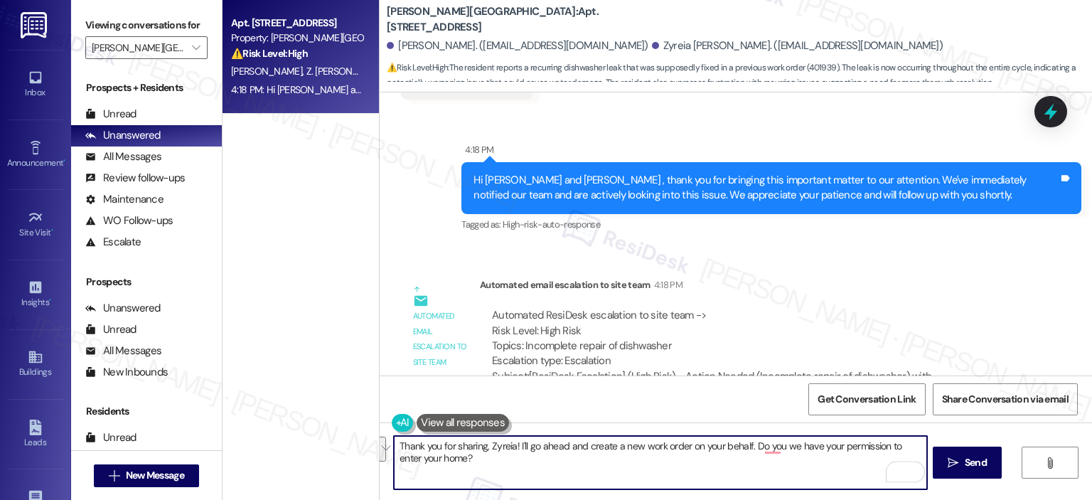
type textarea "Thank you for sharing, Zyreia! I'll go ahead and create a new work order on you…"
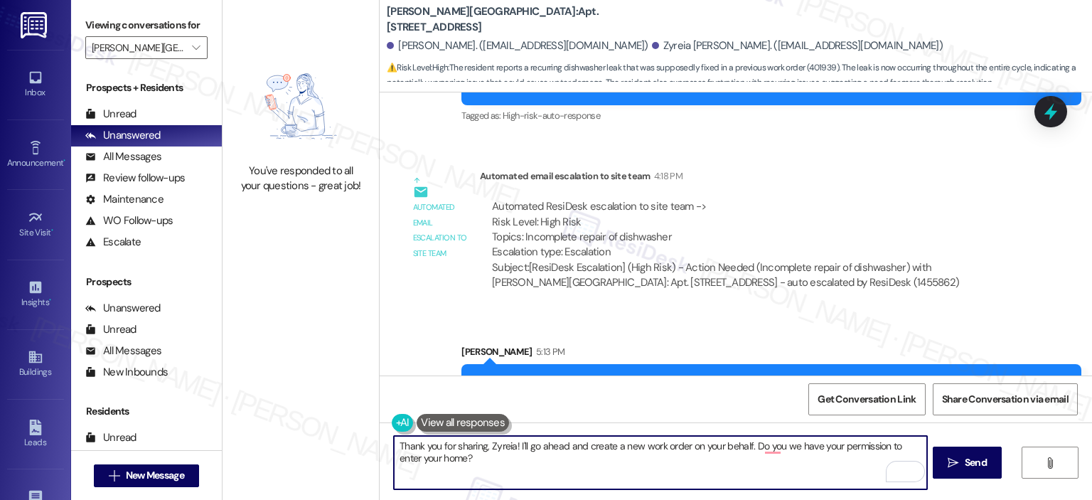
scroll to position [5987, 0]
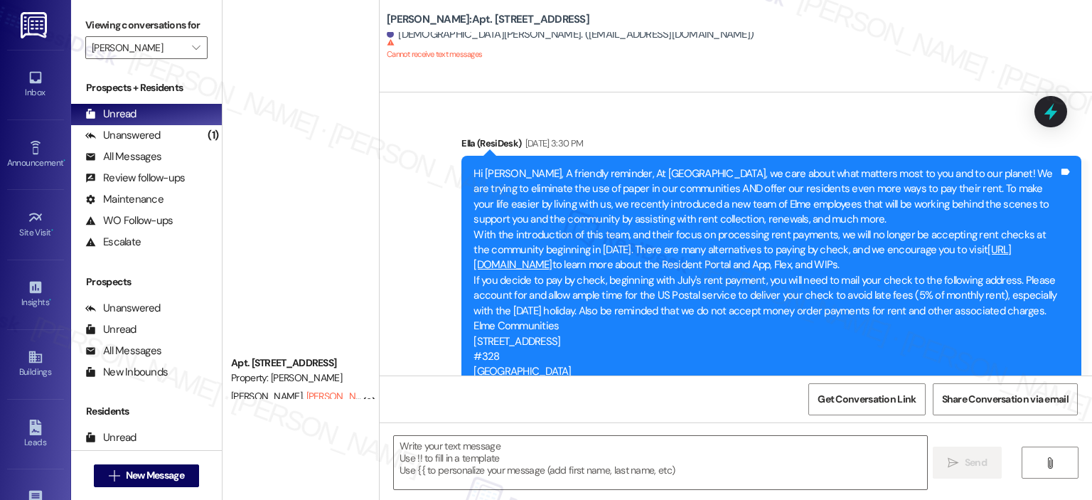
scroll to position [6830, 0]
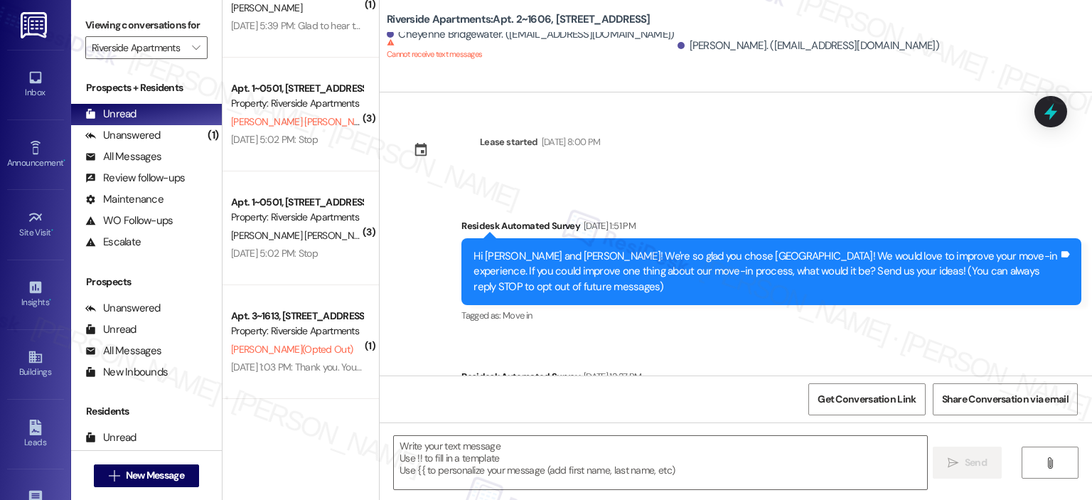
scroll to position [712, 0]
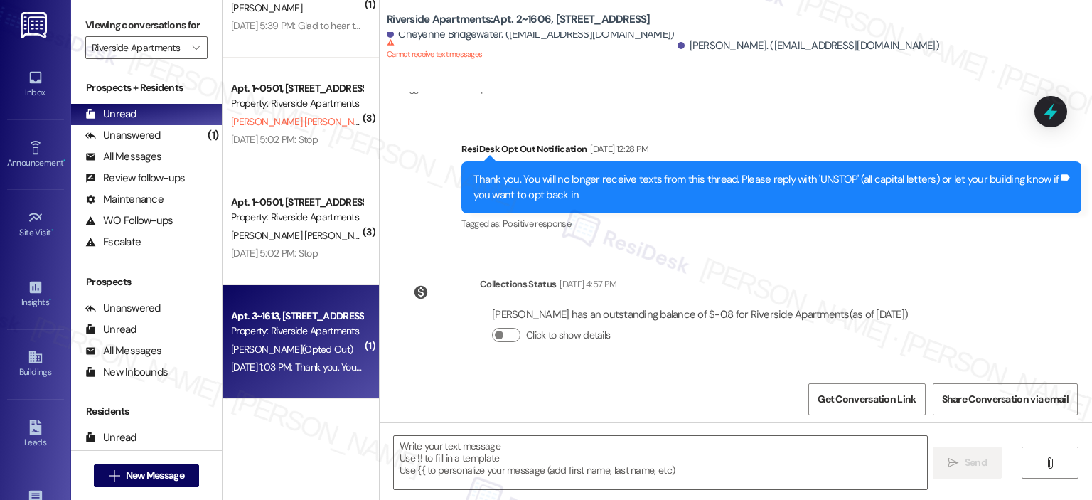
click at [311, 326] on div "Property: Riverside Apartments" at bounding box center [297, 331] width 132 height 15
type textarea "Fetching suggested responses. Please feel free to read through the conversation…"
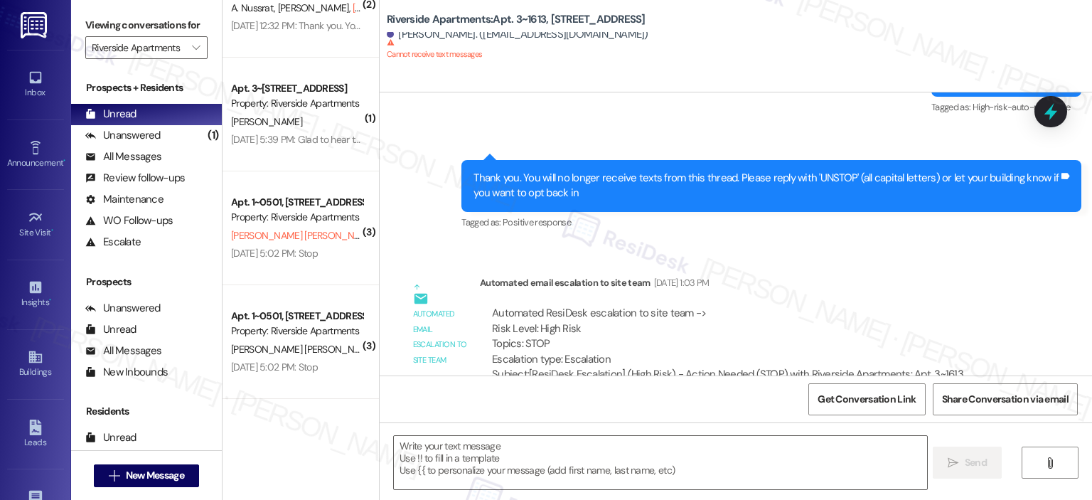
scroll to position [572, 0]
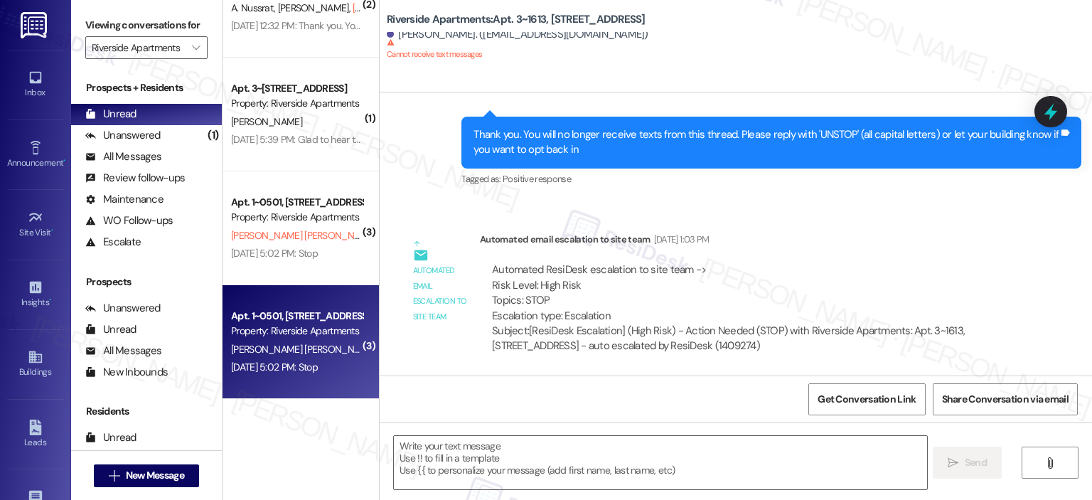
click at [242, 319] on div "Apt. 1~0501, [STREET_ADDRESS]" at bounding box center [297, 316] width 132 height 15
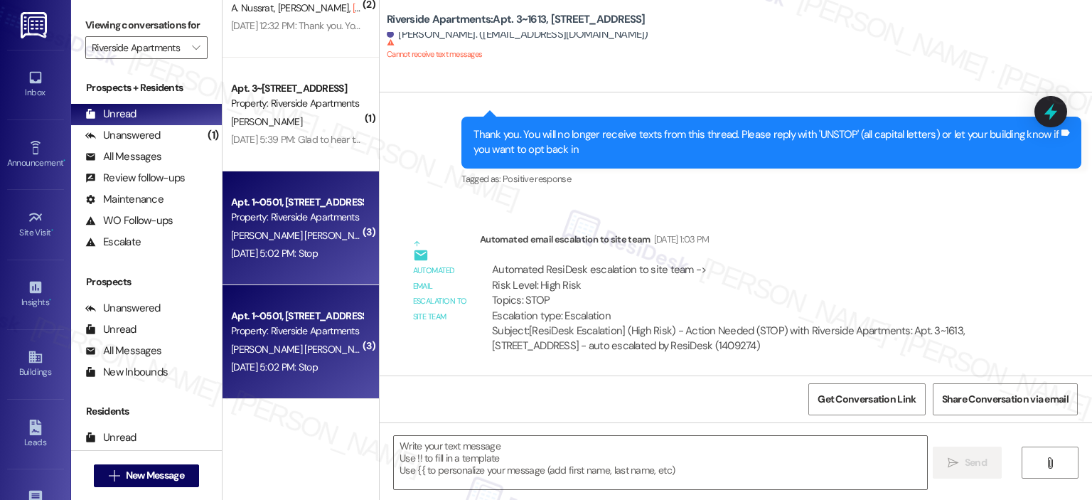
type textarea "Fetching suggested responses. Please feel free to read through the conversation…"
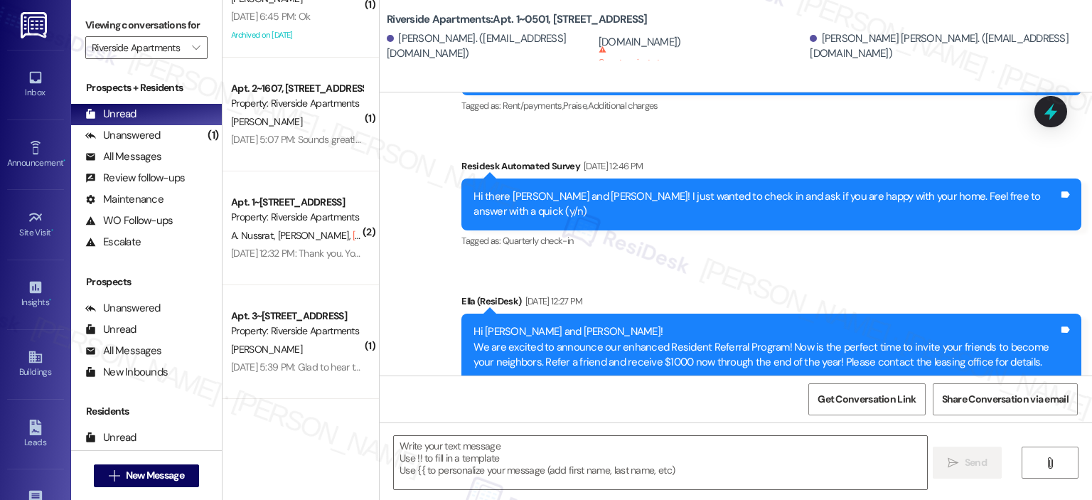
scroll to position [4105, 0]
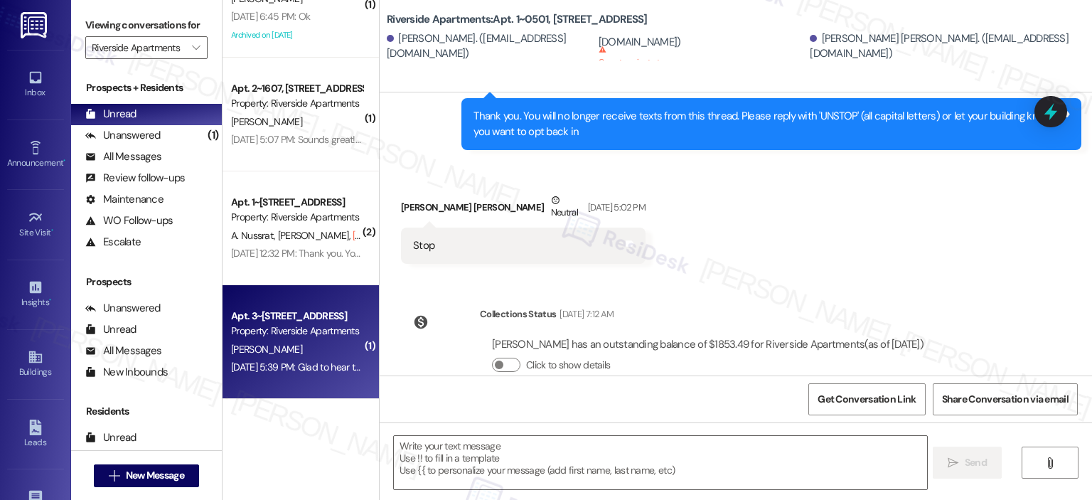
click at [322, 335] on div "Property: Riverside Apartments" at bounding box center [297, 331] width 132 height 15
type textarea "Fetching suggested responses. Please feel free to read through the conversation…"
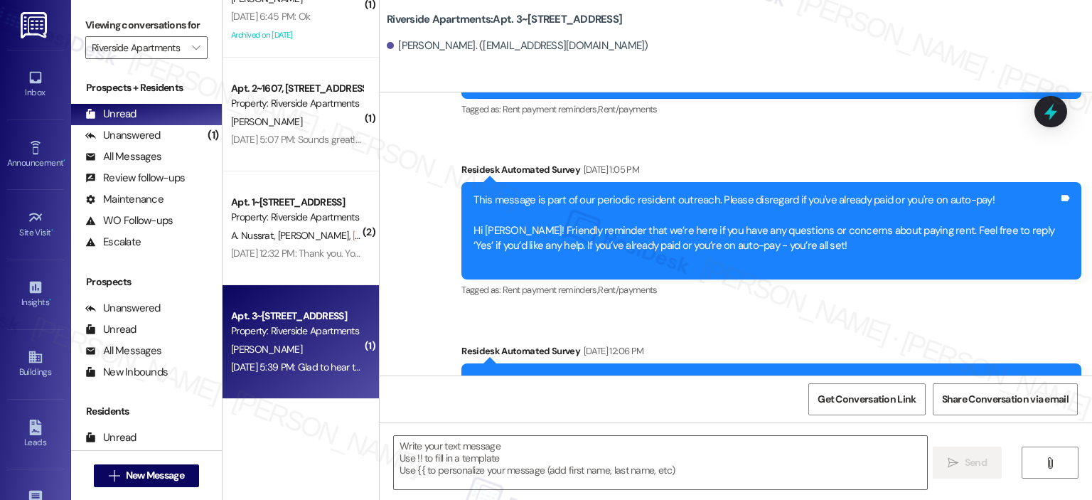
type textarea "Fetching suggested responses. Please feel free to read through the conversation…"
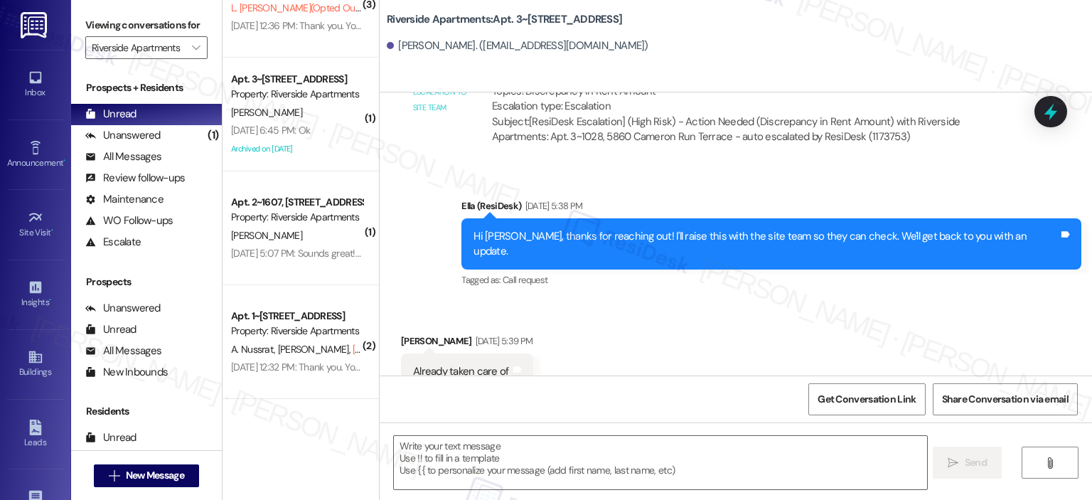
scroll to position [3972, 0]
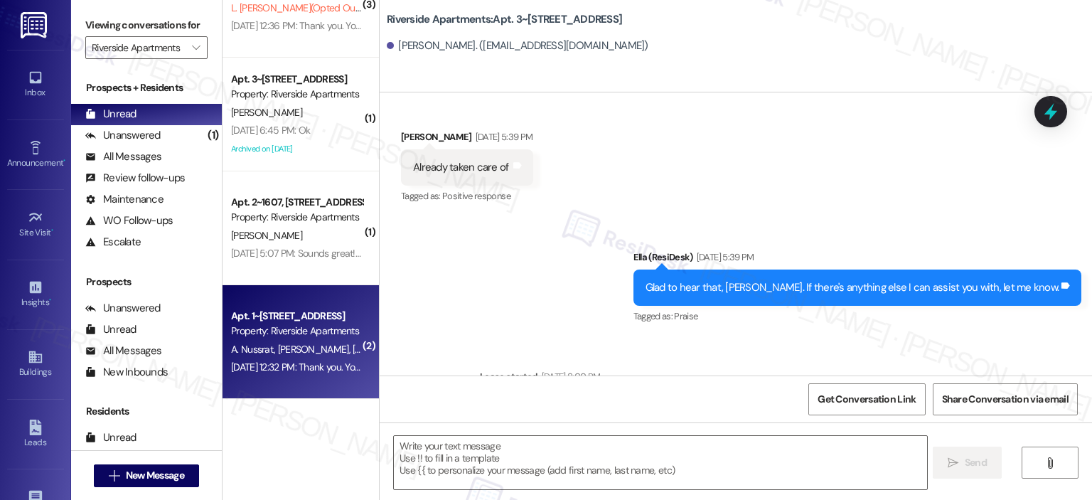
click at [253, 334] on div "Property: Riverside Apartments" at bounding box center [297, 331] width 132 height 15
type textarea "Fetching suggested responses. Please feel free to read through the conversation…"
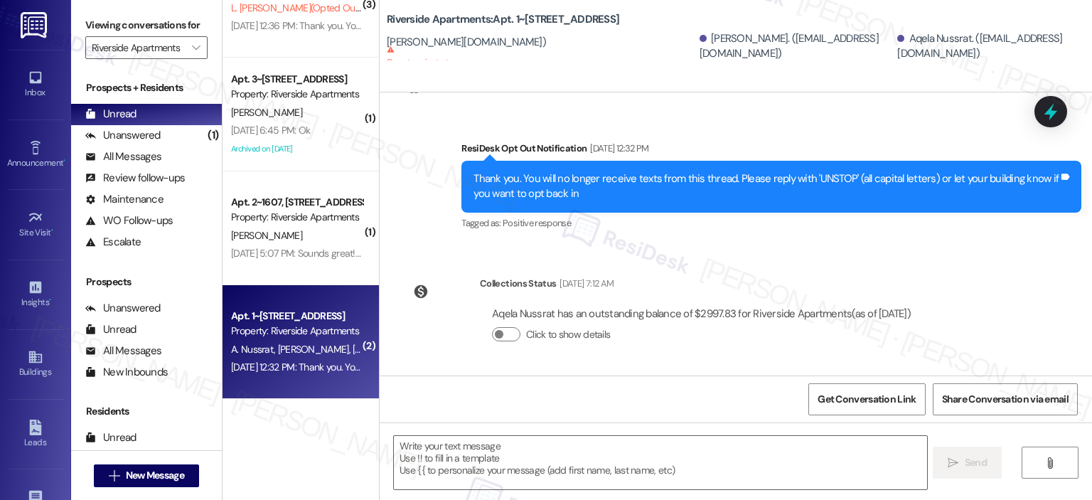
scroll to position [398, 0]
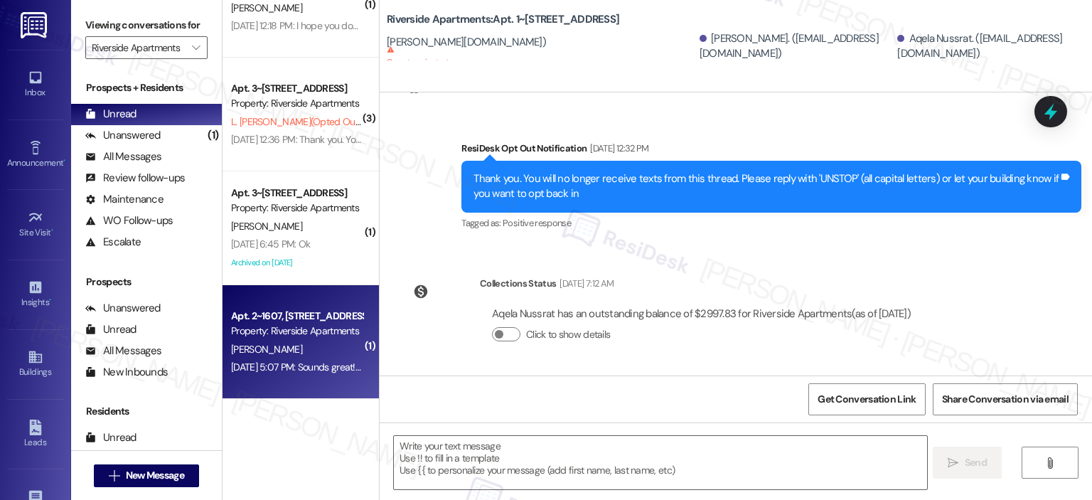
click at [298, 344] on div "J. Heininge" at bounding box center [297, 350] width 134 height 18
type textarea "Fetching suggested responses. Please feel free to read through the conversation…"
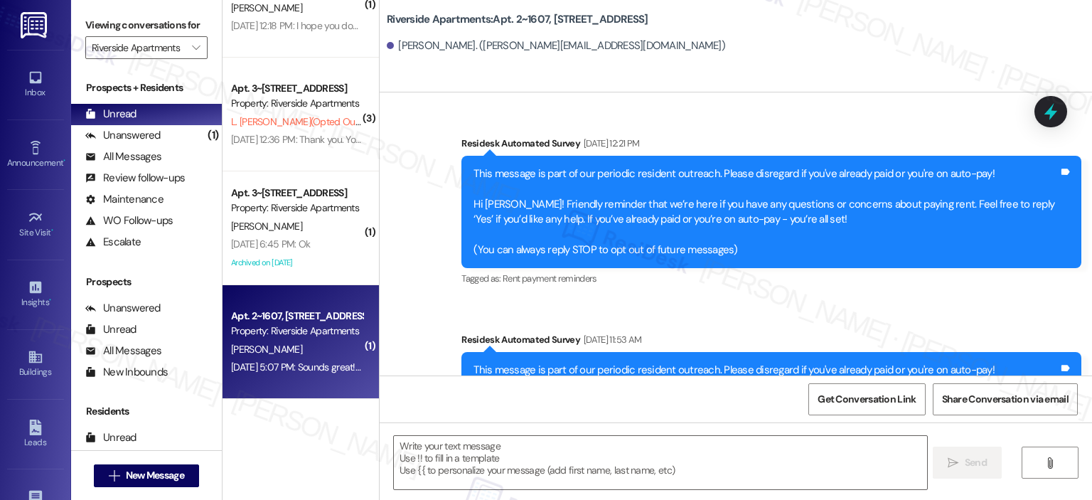
scroll to position [4583, 0]
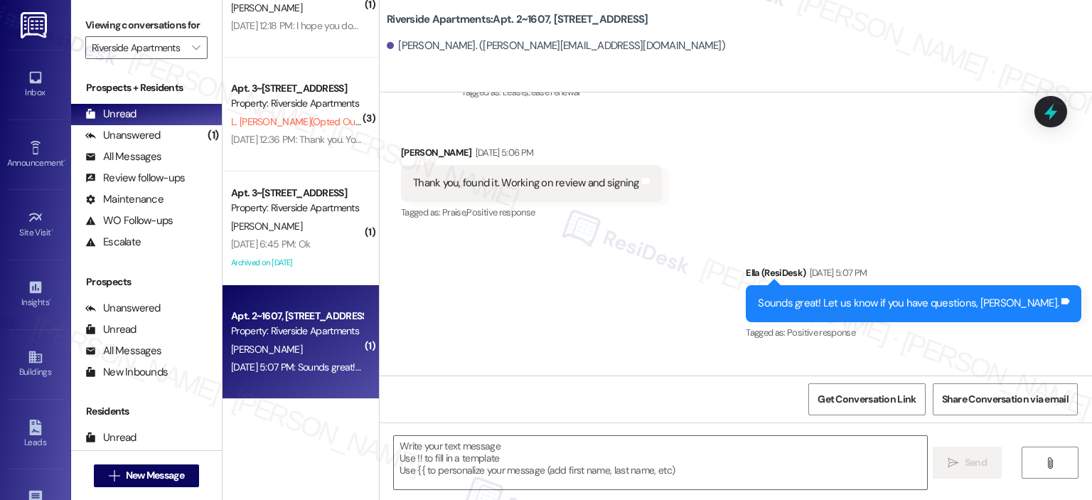
type textarea "Fetching suggested responses. Please feel free to read through the conversation…"
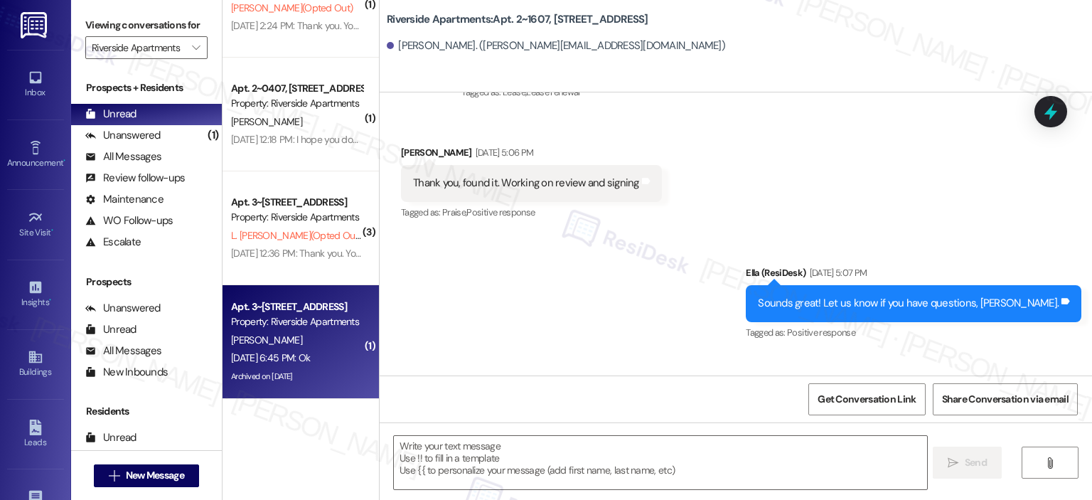
click at [310, 352] on div "Aug 06, 2025 at 6:45 PM: Ok Aug 06, 2025 at 6:45 PM: Ok" at bounding box center [270, 357] width 79 height 13
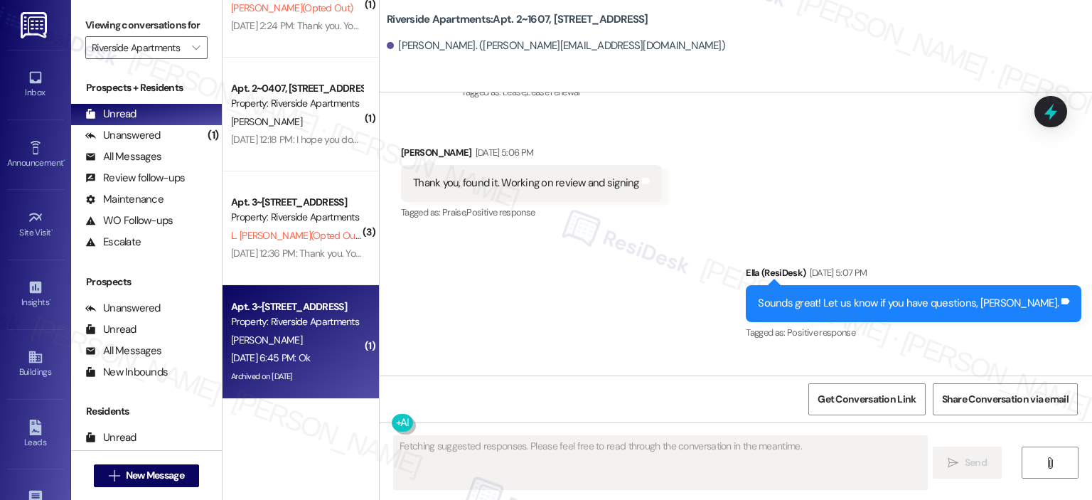
type textarea "Fetching suggested responses. Please feel free to read through the conversation…"
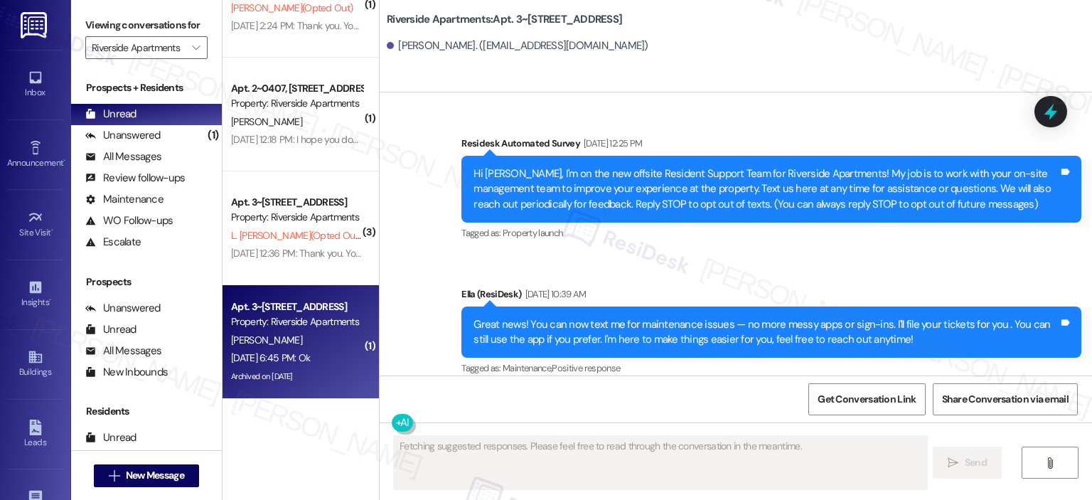
type textarea "Fetching suggested responses. Please feel free to read through the conversation…"
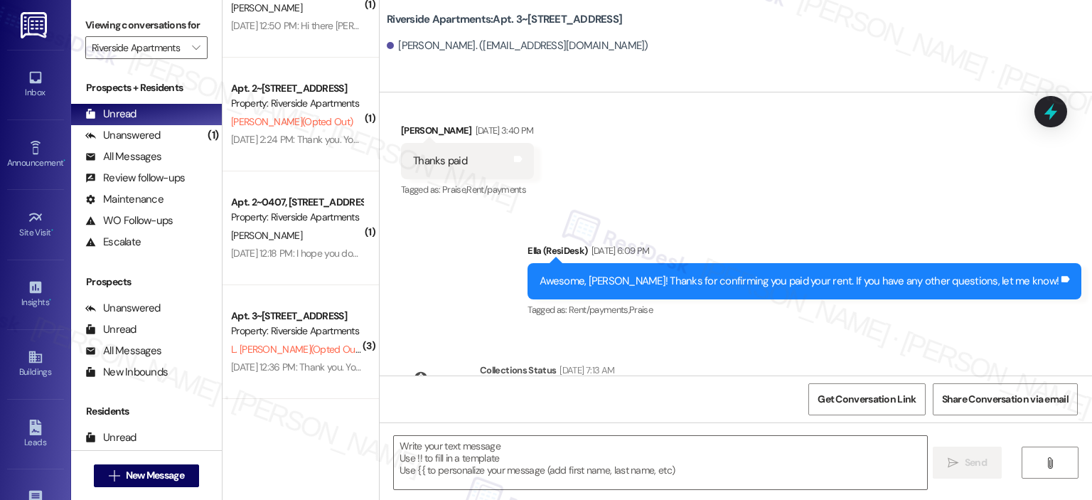
scroll to position [17847, 0]
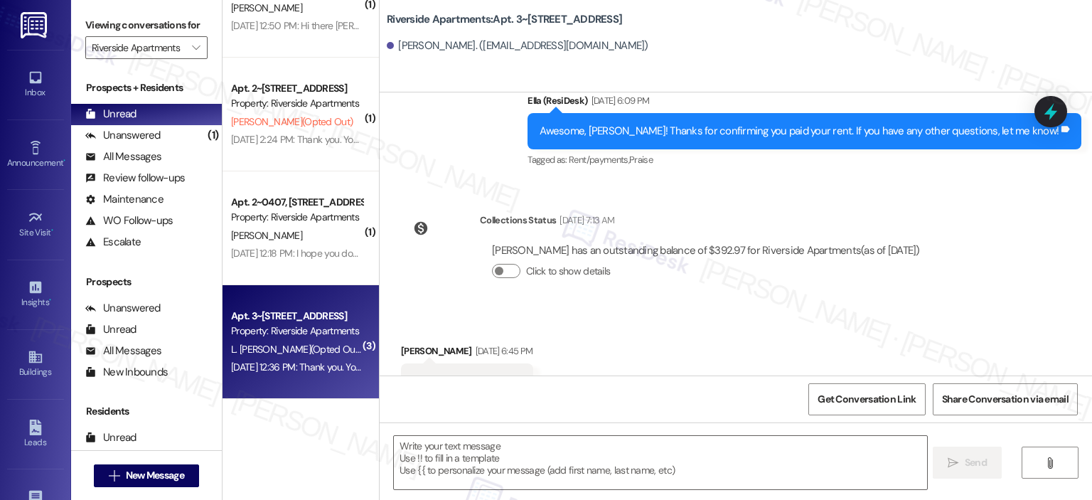
click at [302, 335] on div "Property: Riverside Apartments" at bounding box center [297, 331] width 132 height 15
type textarea "Fetching suggested responses. Please feel free to read through the conversation…"
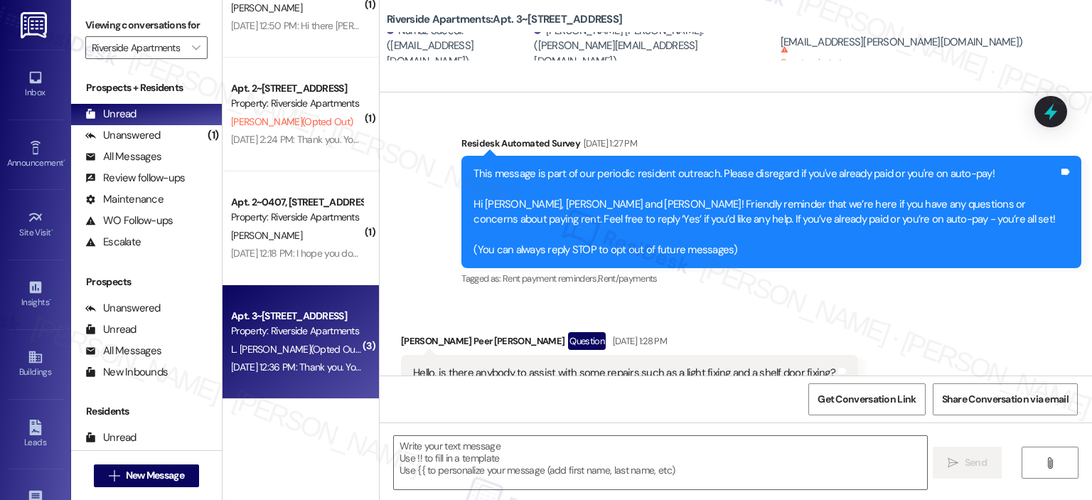
type textarea "Fetching suggested responses. Please feel free to read through the conversation…"
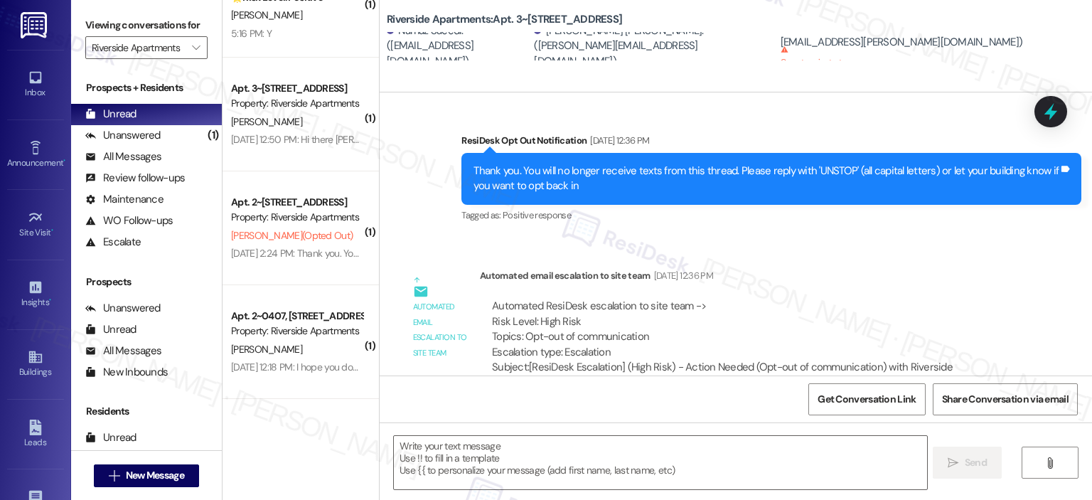
scroll to position [0, 0]
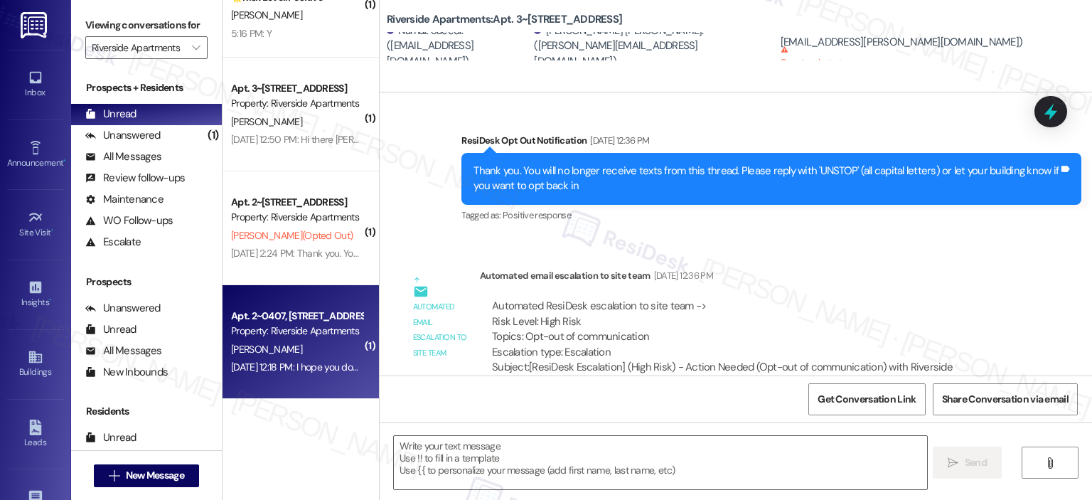
click at [284, 326] on div "Property: Riverside Apartments" at bounding box center [297, 331] width 132 height 15
type textarea "Fetching suggested responses. Please feel free to read through the conversation…"
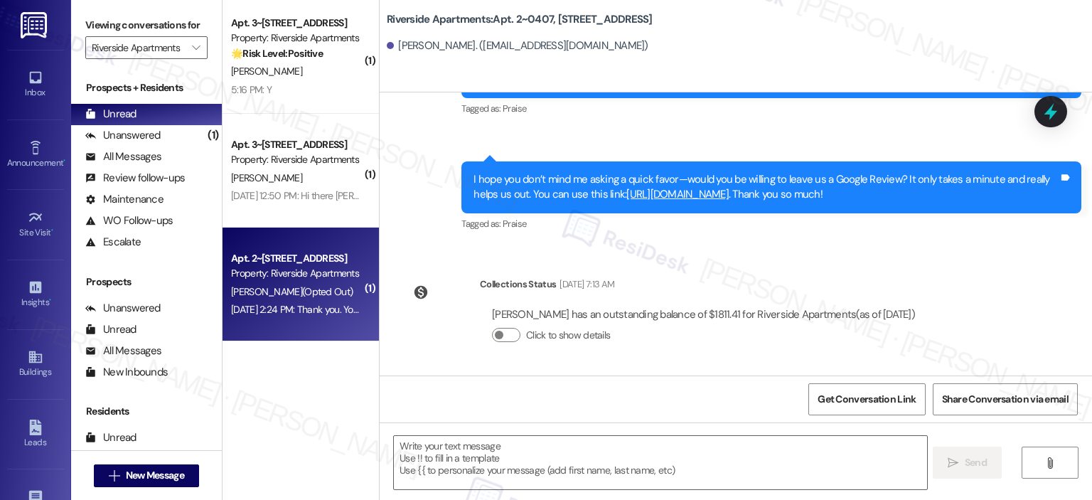
click at [245, 288] on span "C. Tiemann (Opted Out)" at bounding box center [292, 291] width 122 height 13
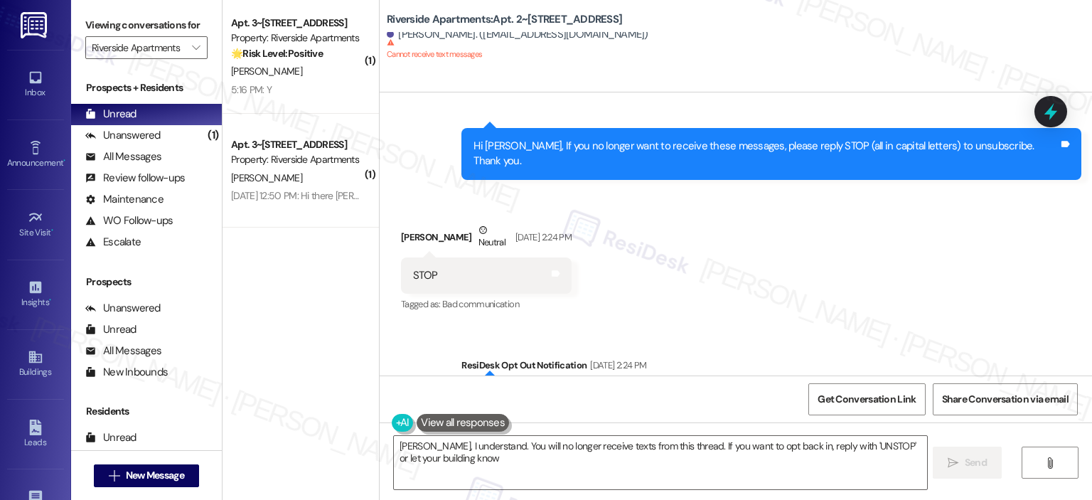
type textarea "Okay Julie, I understand. You will no longer receive texts from this thread. If…"
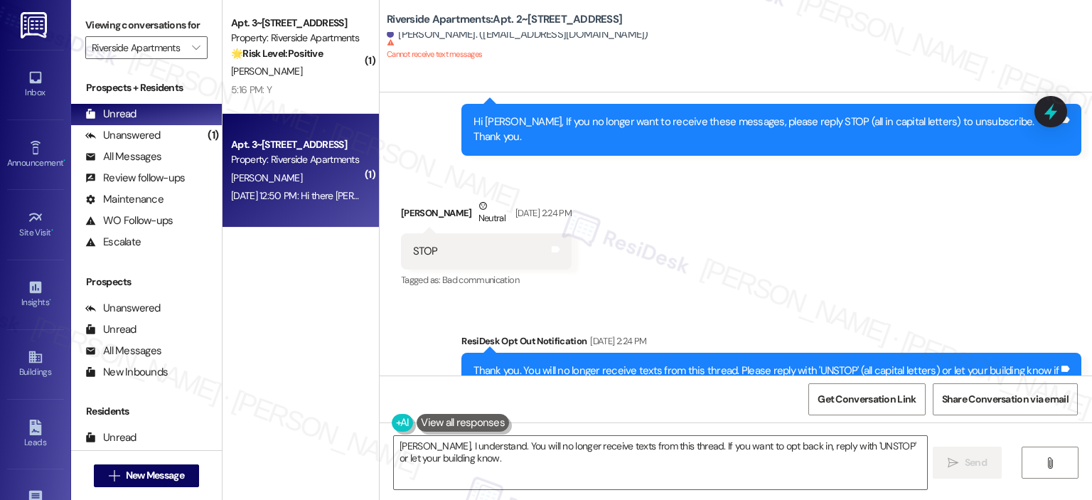
click at [302, 176] on div "Z. Karimi" at bounding box center [297, 178] width 134 height 18
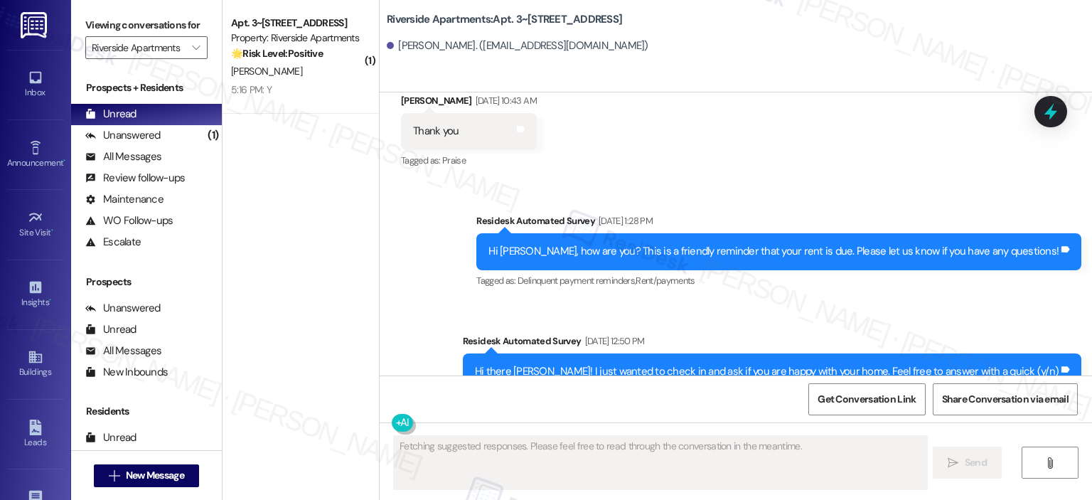
scroll to position [1919, 0]
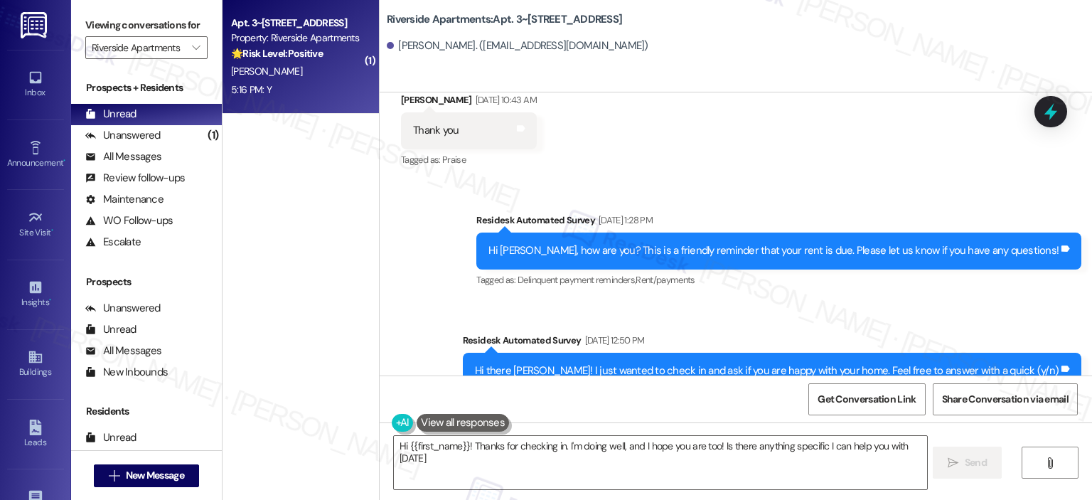
type textarea "Hi {{first_name}}! Thanks for checking in. I'm doing well, and I hope you are t…"
click at [328, 70] on div "C. Armstrong" at bounding box center [297, 72] width 134 height 18
type textarea "Fetching suggested responses. Please feel free to read through the conversation…"
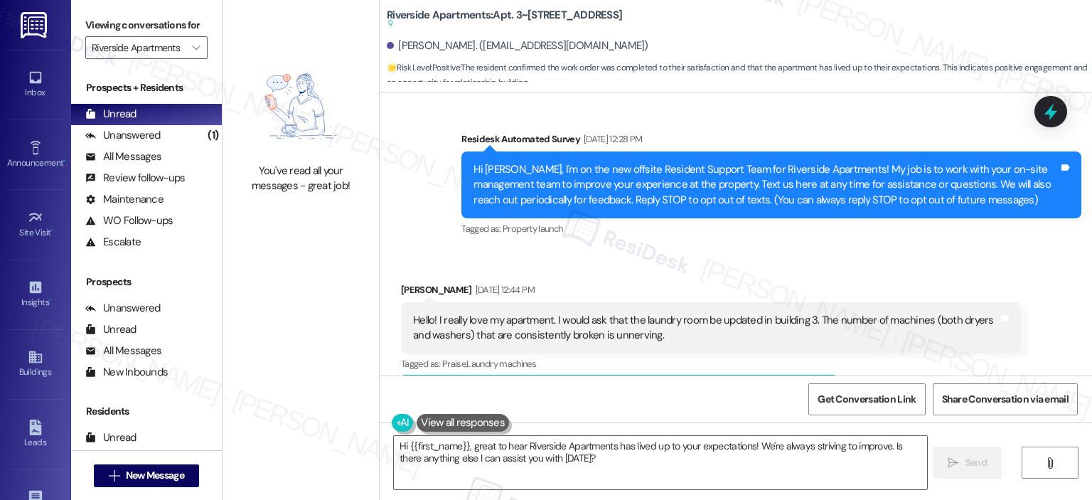
scroll to position [0, 0]
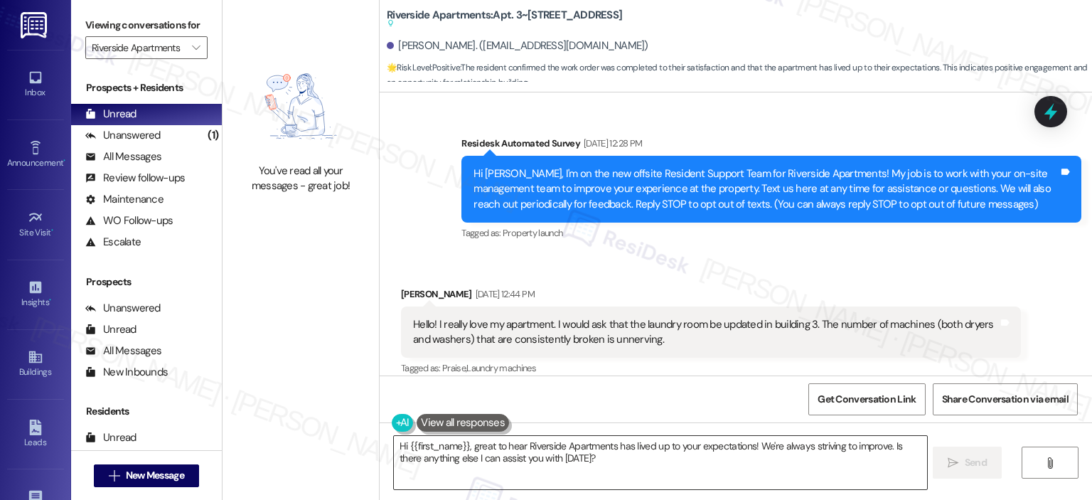
click at [537, 459] on textarea "Hi {{first_name}}, great to hear Riverside Apartments has lived up to your expe…" at bounding box center [660, 462] width 533 height 53
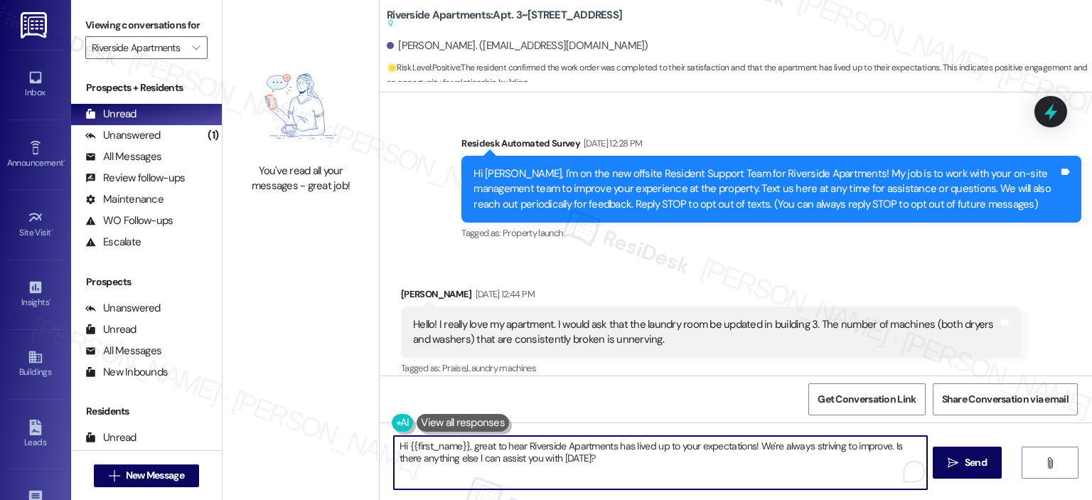
paste textarea "Thanks so much, {{first_name}}! It makes me really happy to hear you’re enjoyin…"
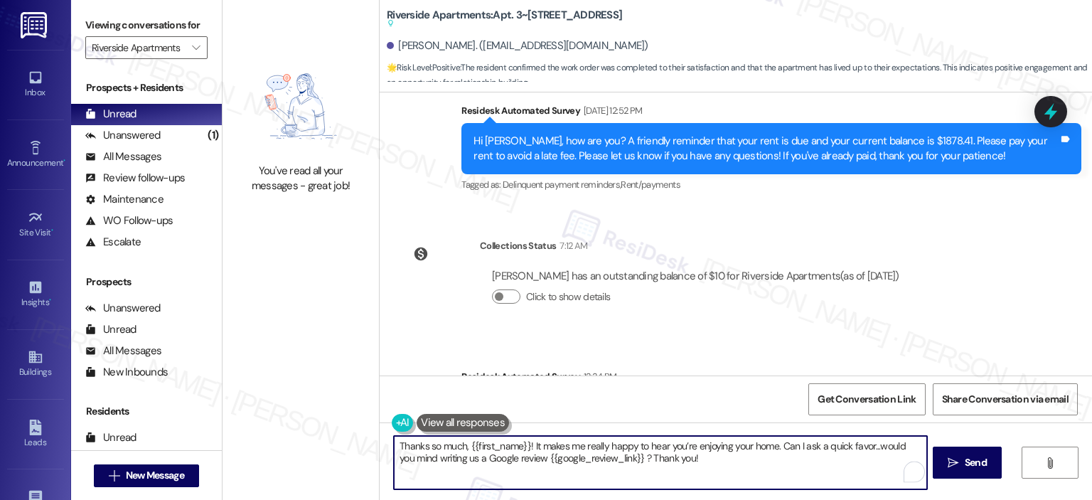
scroll to position [5465, 0]
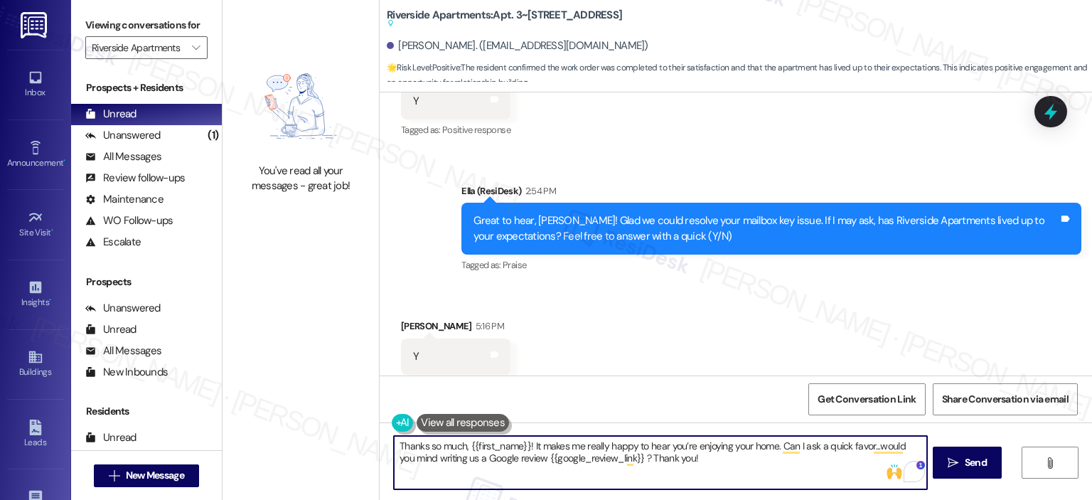
drag, startPoint x: 522, startPoint y: 444, endPoint x: 380, endPoint y: 448, distance: 142.3
click at [386, 448] on div "Thanks so much, {{first_name}}! It makes me really happy to hear you’re enjoyin…" at bounding box center [653, 462] width 534 height 55
type textarea "Awesome! It makes me really happy to hear you’re enjoying your home. Can I ask …"
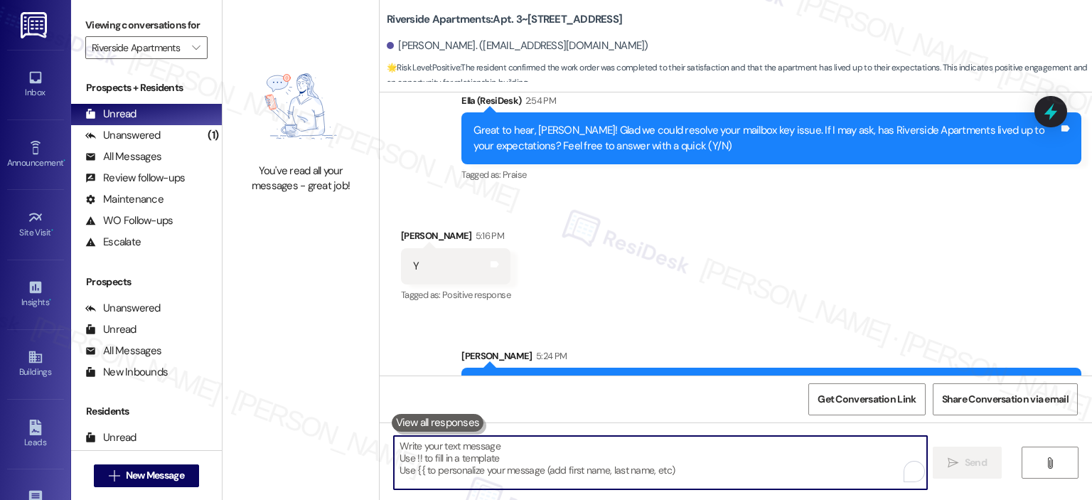
scroll to position [5580, 0]
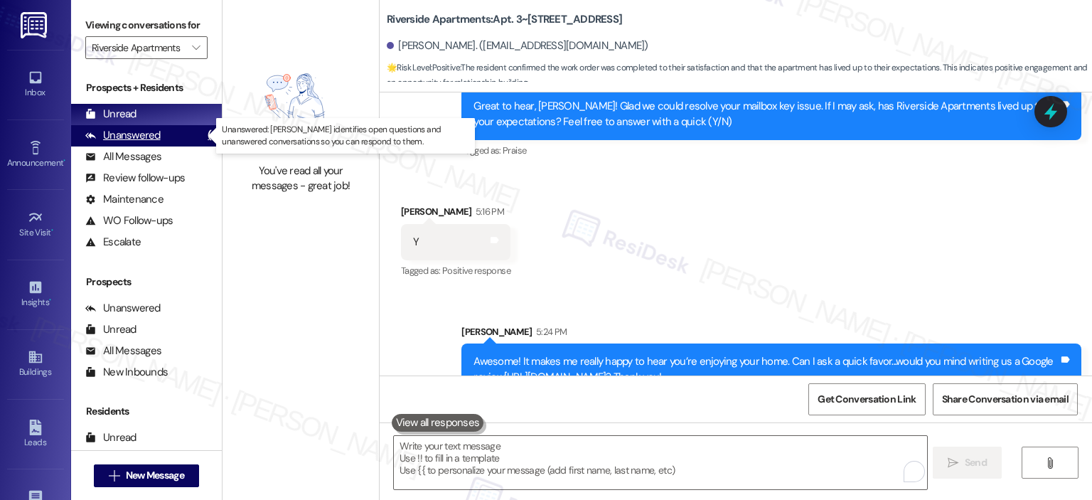
click at [170, 127] on div "Unanswered (1)" at bounding box center [146, 135] width 151 height 21
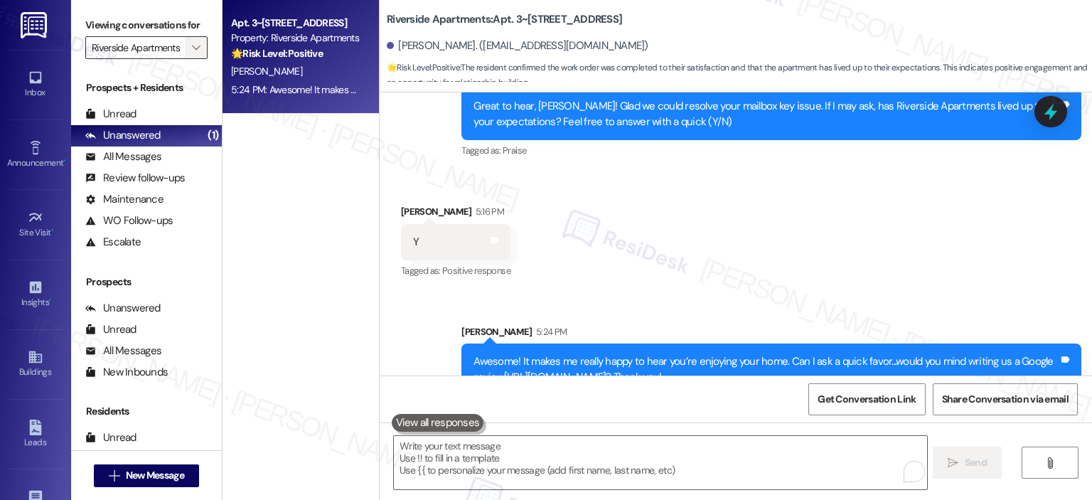
click at [196, 40] on button "" at bounding box center [196, 47] width 23 height 23
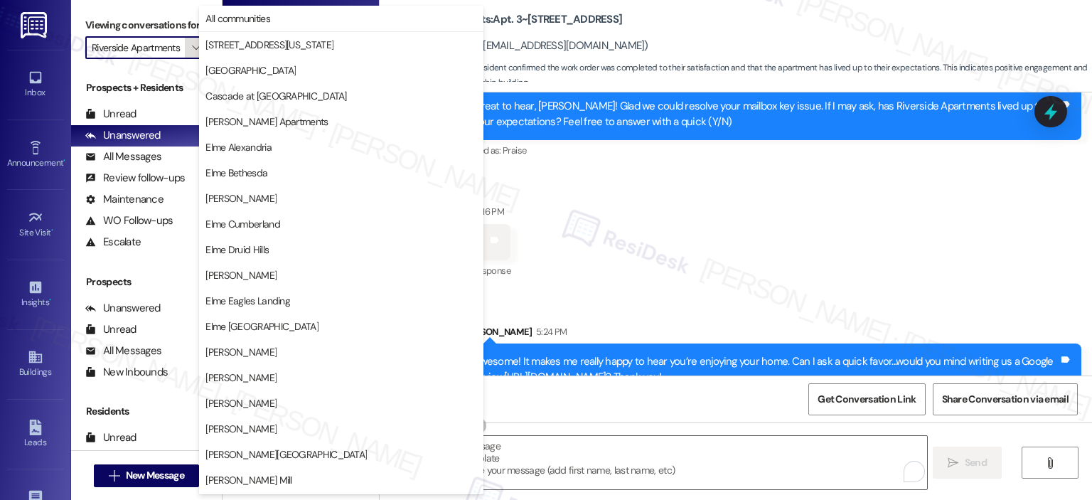
scroll to position [254, 0]
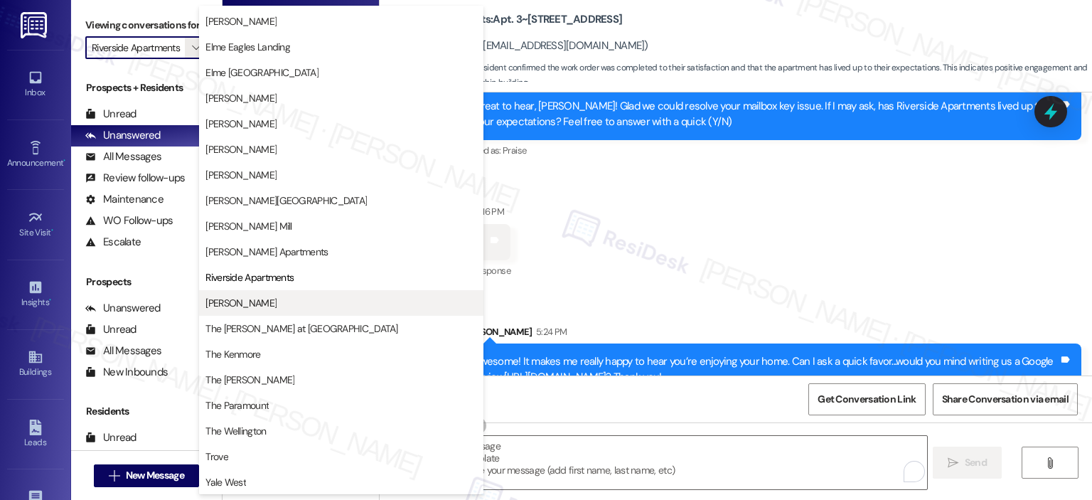
click at [236, 292] on button "[PERSON_NAME]" at bounding box center [341, 303] width 284 height 26
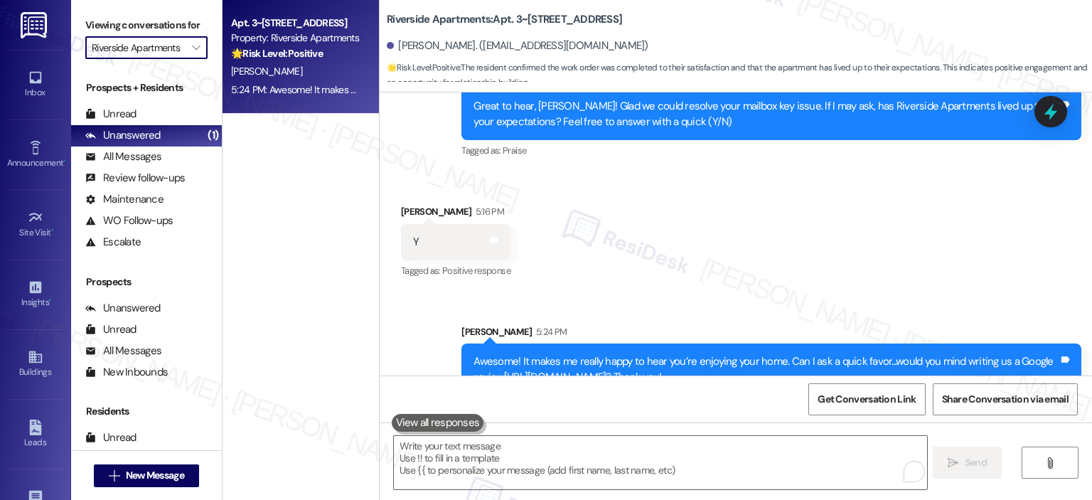
type input "[PERSON_NAME]"
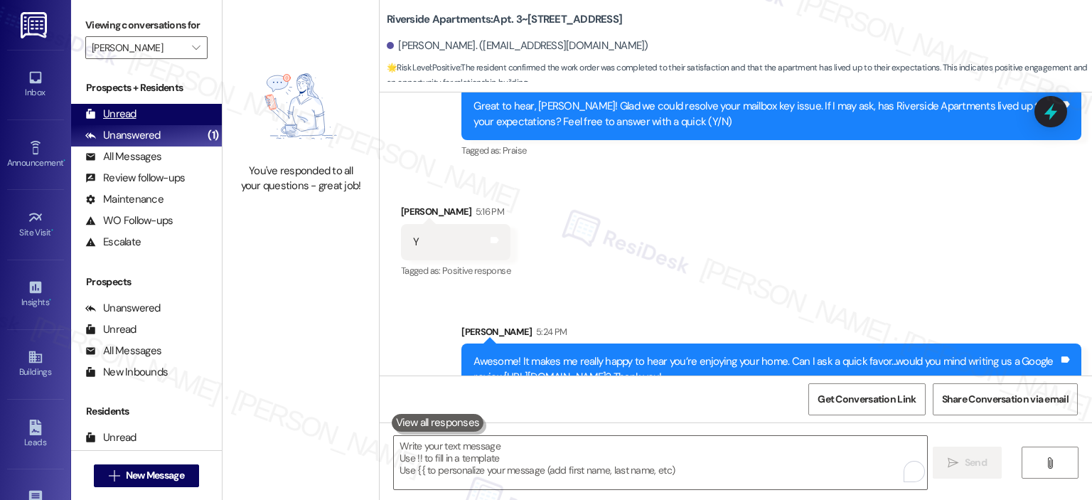
click at [119, 110] on div "Unread" at bounding box center [110, 114] width 51 height 15
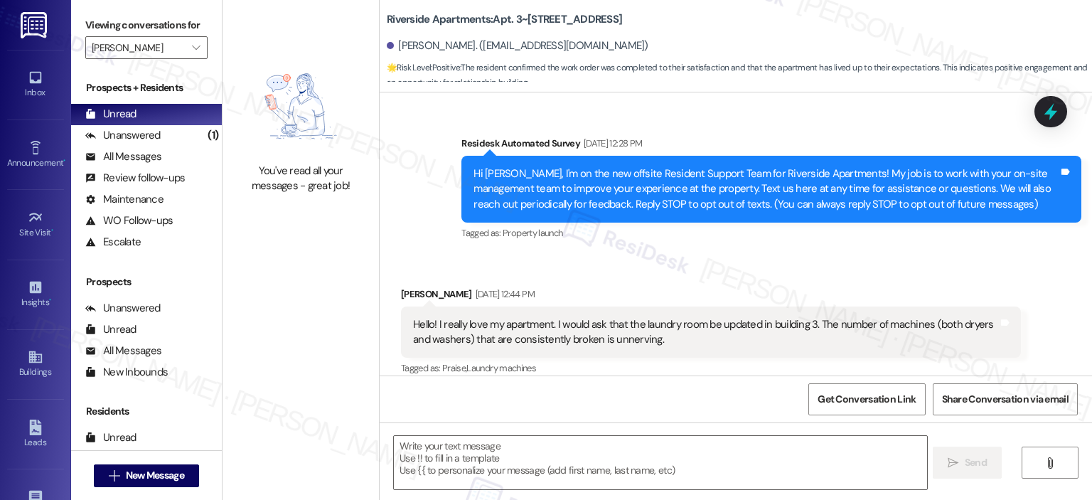
scroll to position [5632, 0]
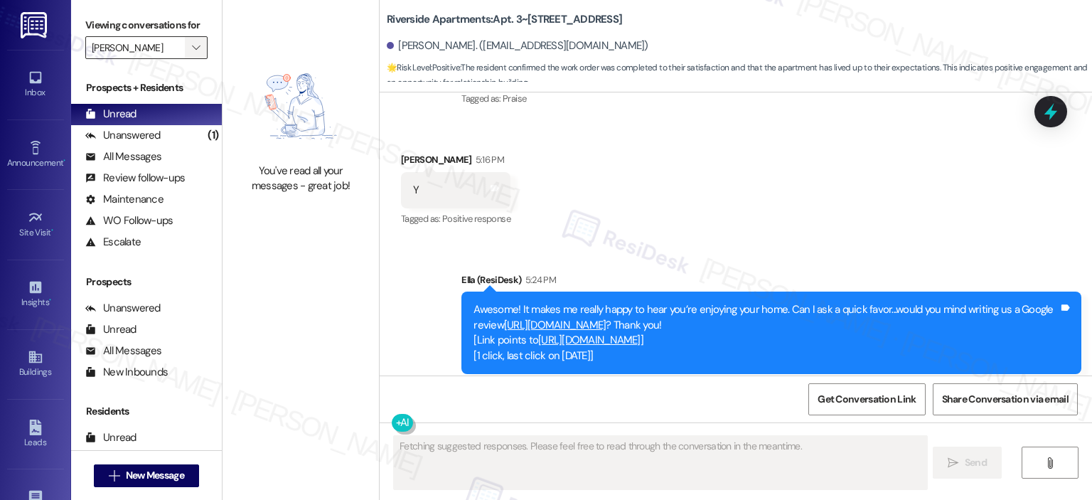
click at [193, 49] on span "" at bounding box center [196, 47] width 14 height 23
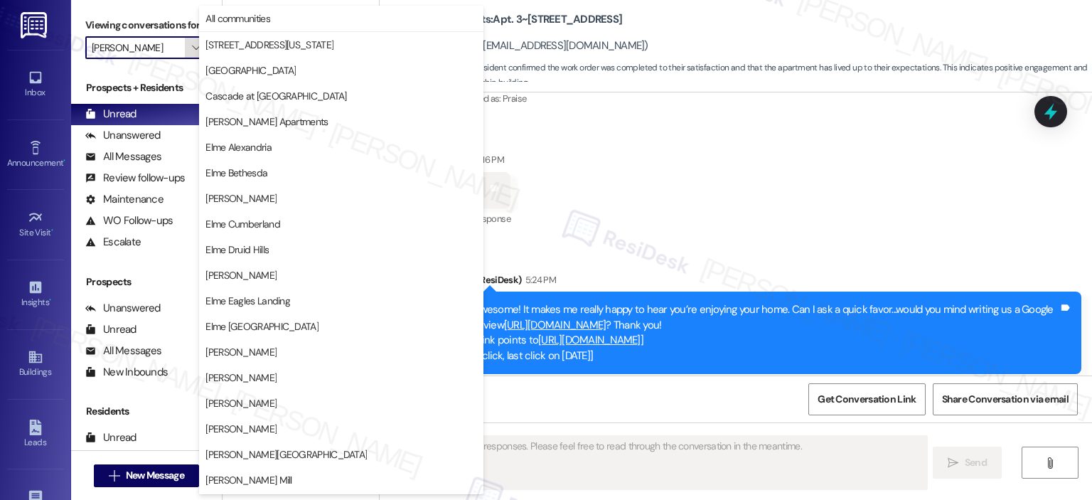
scroll to position [254, 0]
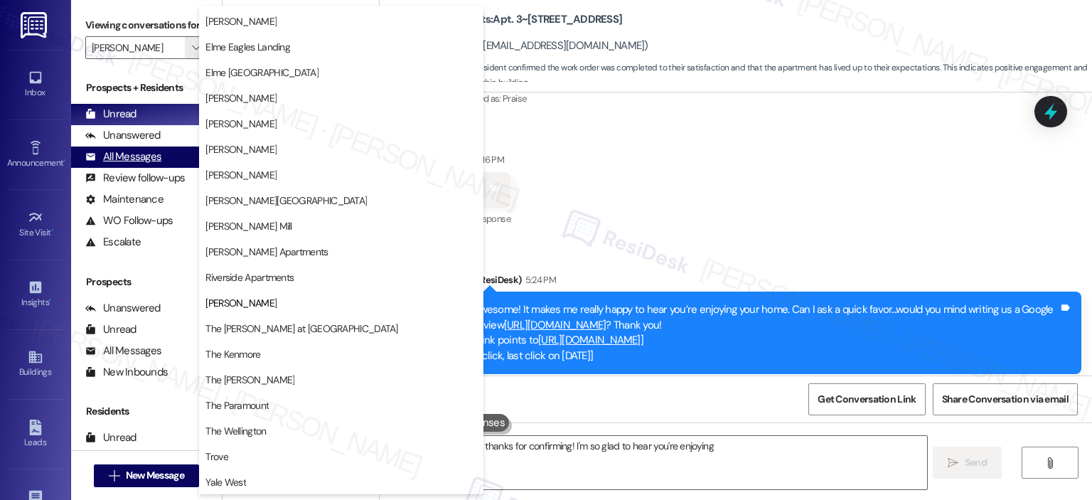
click at [128, 160] on div "All Messages" at bounding box center [123, 156] width 76 height 15
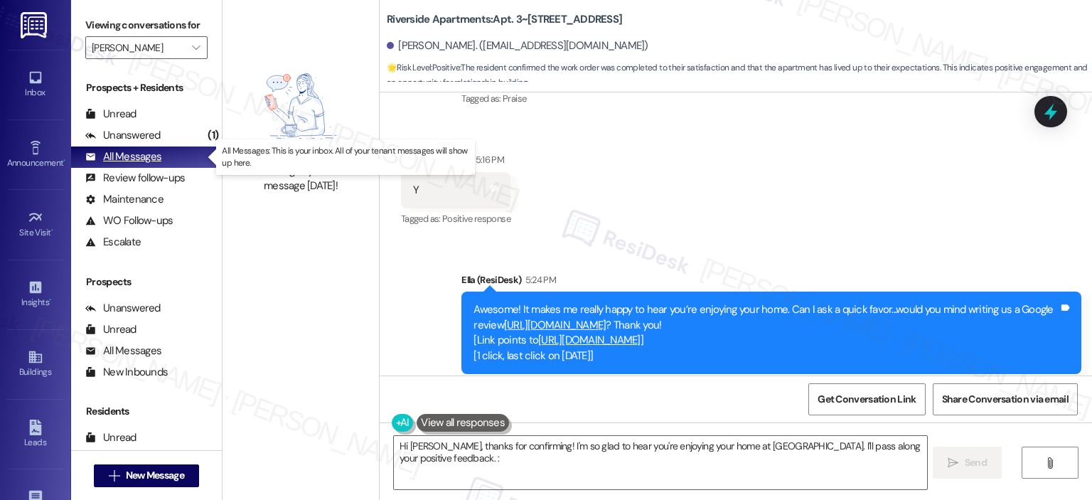
type textarea "Hi Cheyenne, thanks for confirming! I'm so glad to hear you're enjoying your ho…"
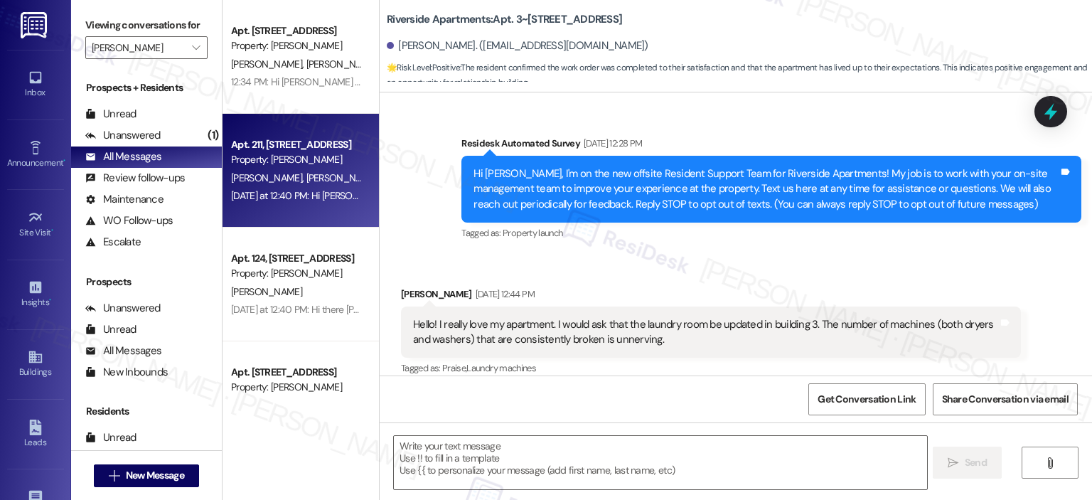
type textarea "Fetching suggested responses. Please feel free to read through the conversation…"
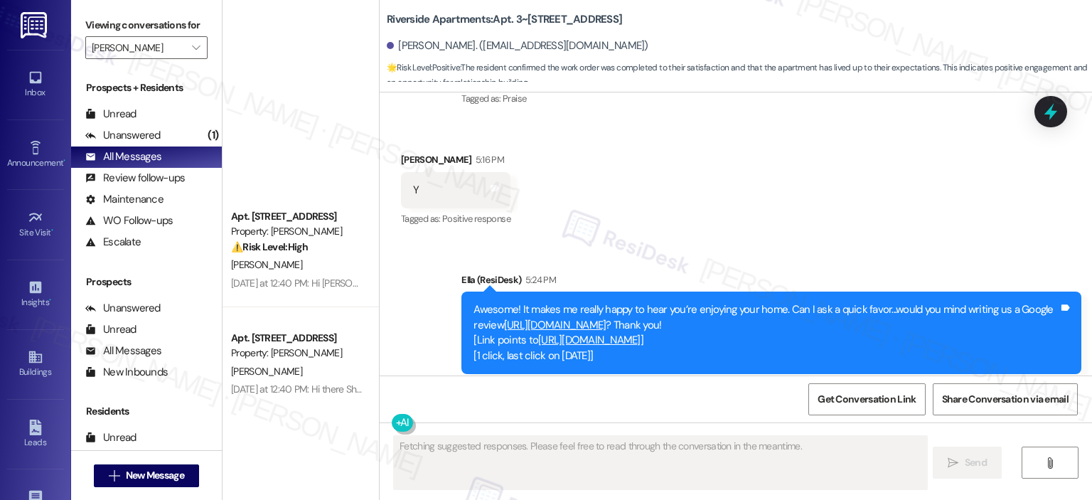
scroll to position [711, 0]
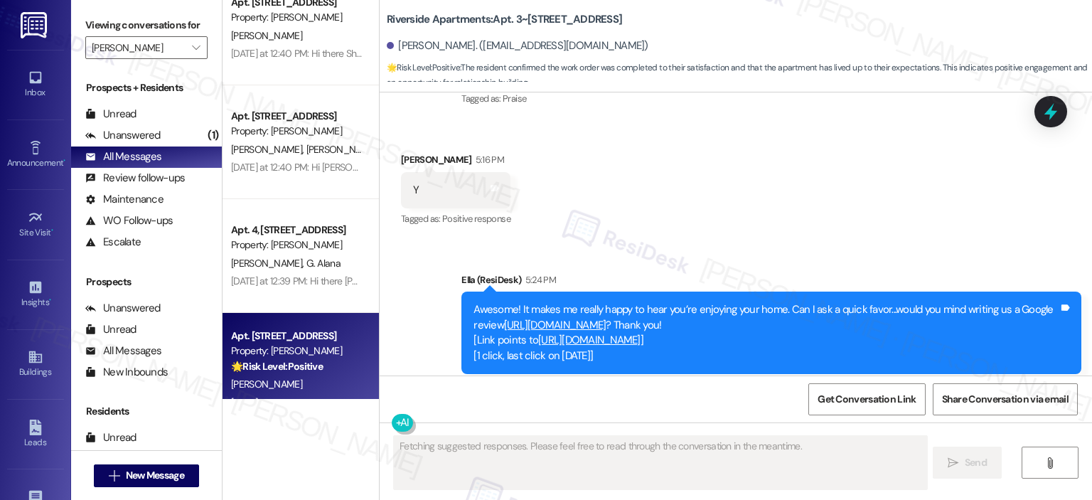
click at [293, 398] on div "Sep 16, 2025 at 4:06 PM: Thank you for your response, Kate! Great to know that …" at bounding box center [732, 402] width 1003 height 13
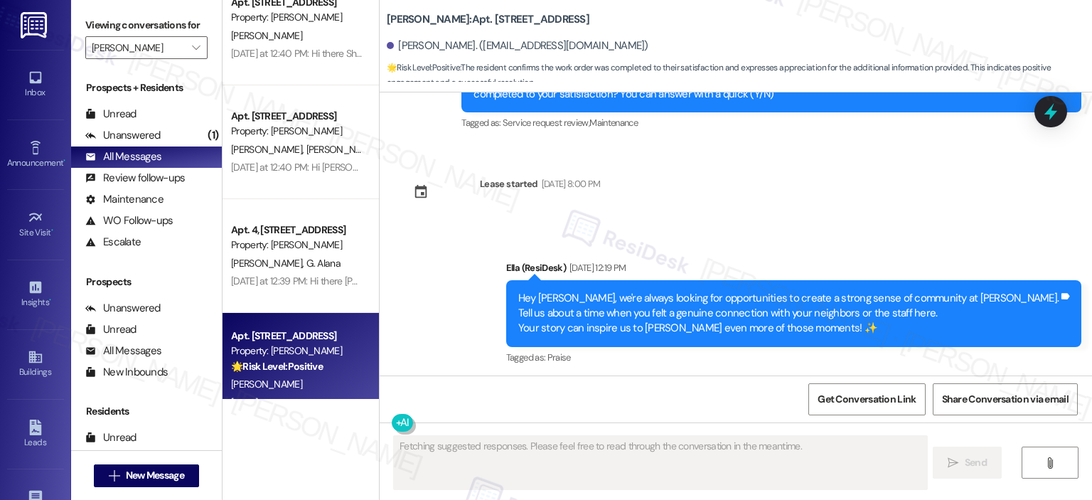
scroll to position [8765, 0]
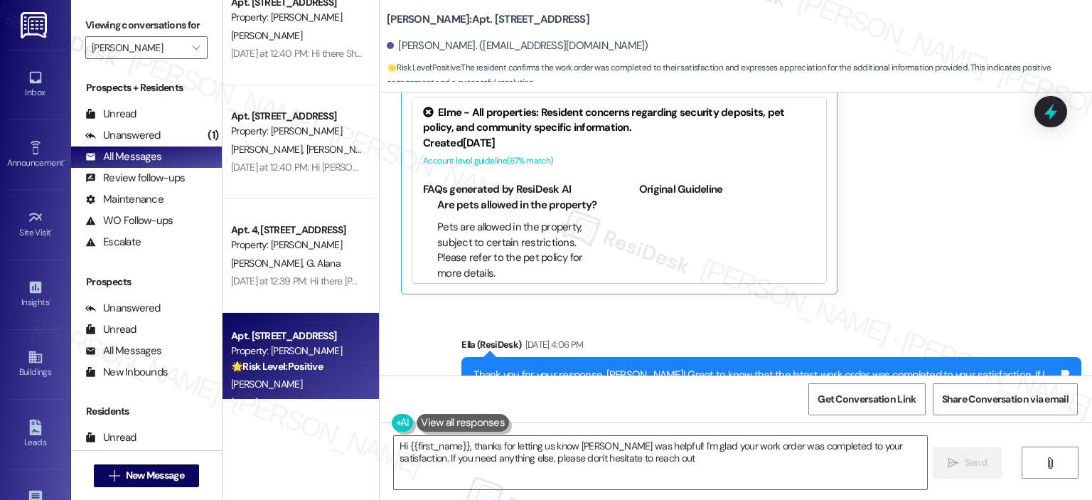
type textarea "Hi {{first_name}}, thanks for letting us know Carlos was helpful! I'm glad your…"
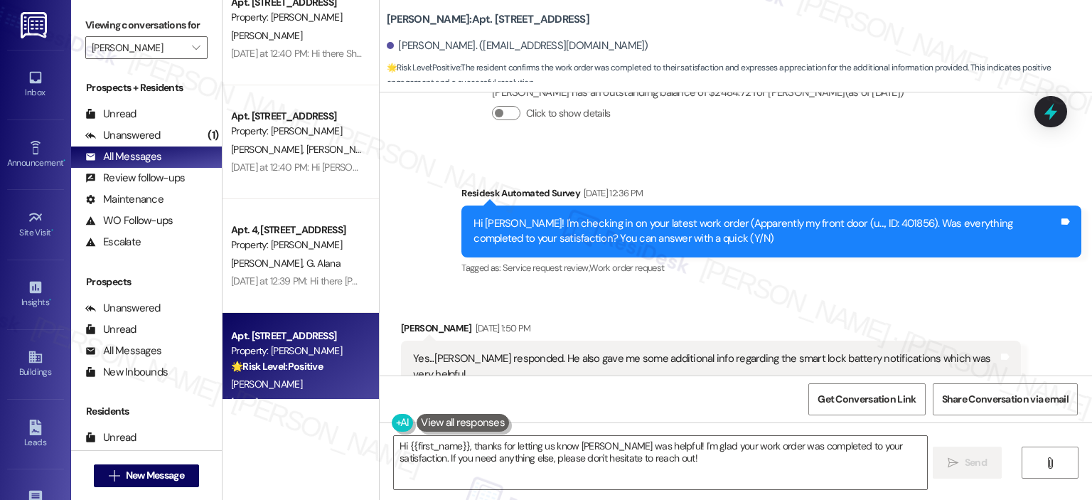
click at [723, 425] on button "Hide Suggestions" at bounding box center [737, 432] width 28 height 14
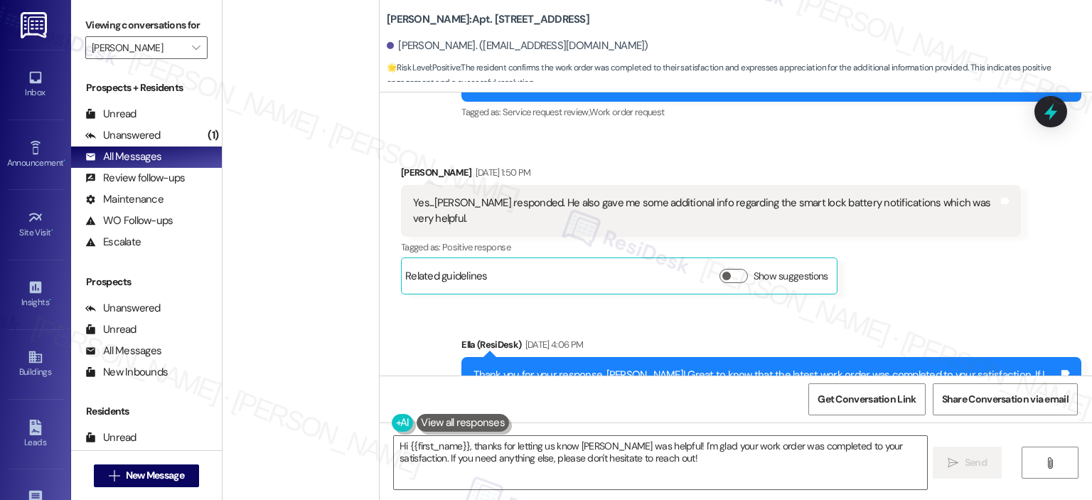
scroll to position [1778, 0]
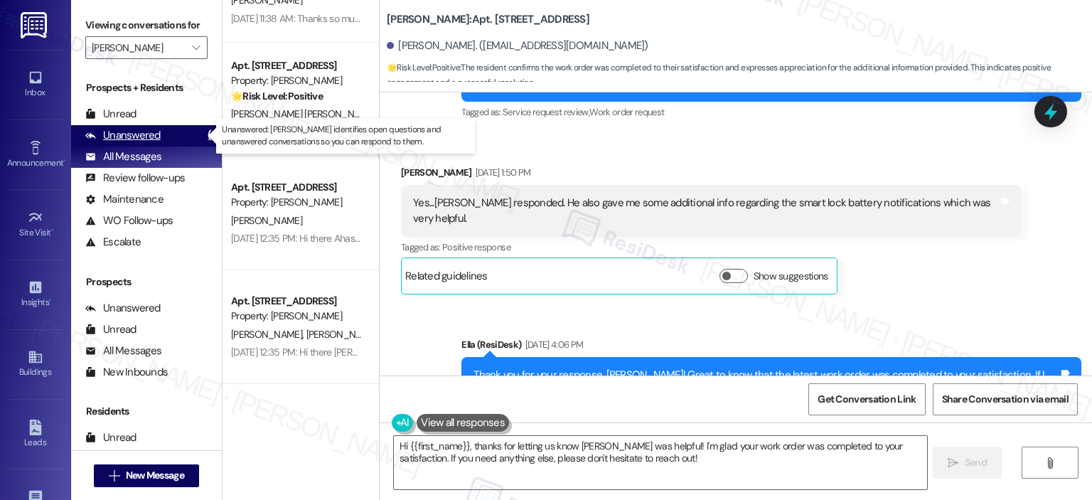
click at [147, 136] on div "Unanswered" at bounding box center [122, 135] width 75 height 15
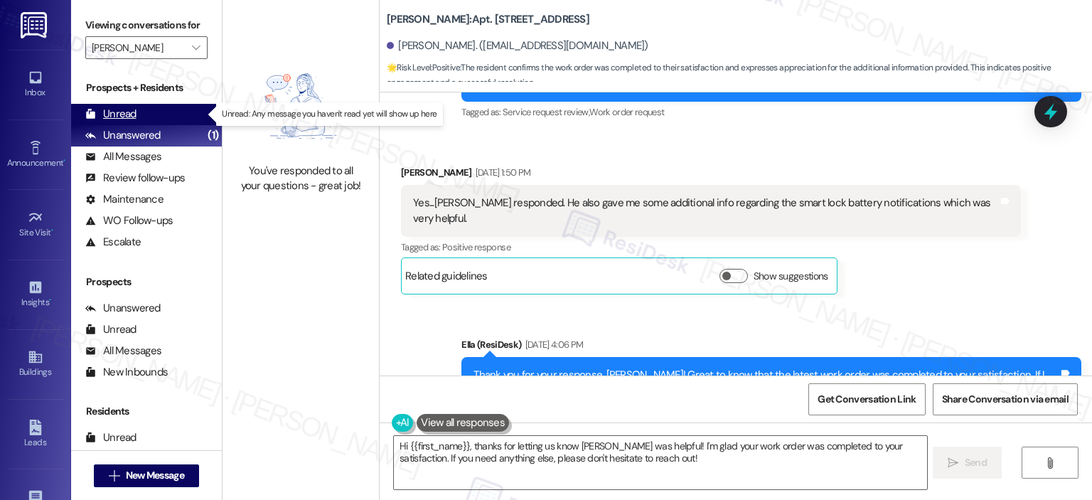
click at [104, 117] on div "Unread" at bounding box center [110, 114] width 51 height 15
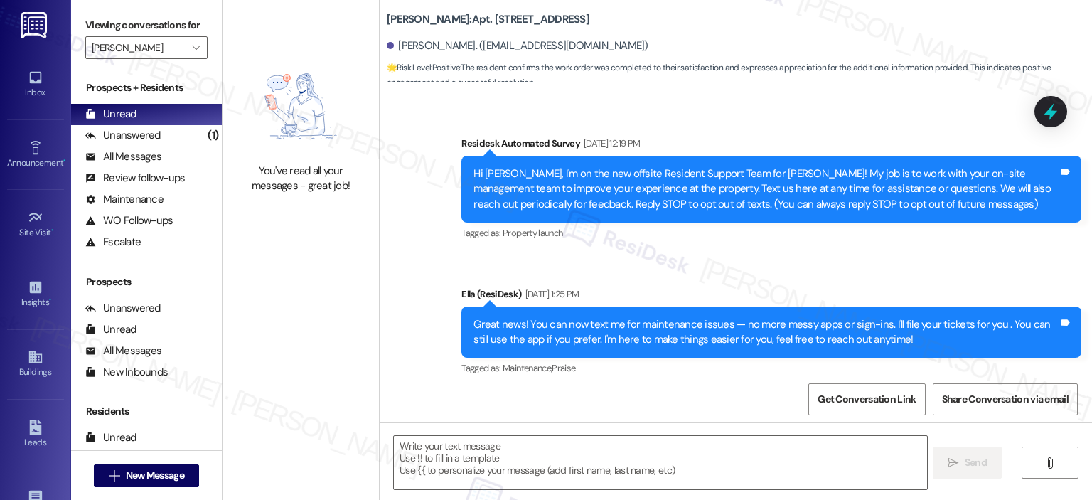
type textarea "Fetching suggested responses. Please feel free to read through the conversation…"
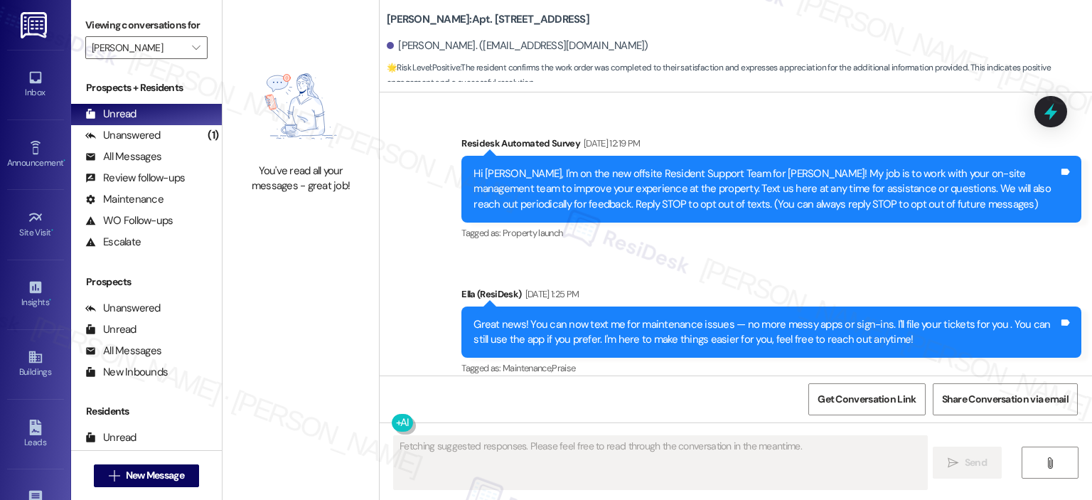
scroll to position [8630, 0]
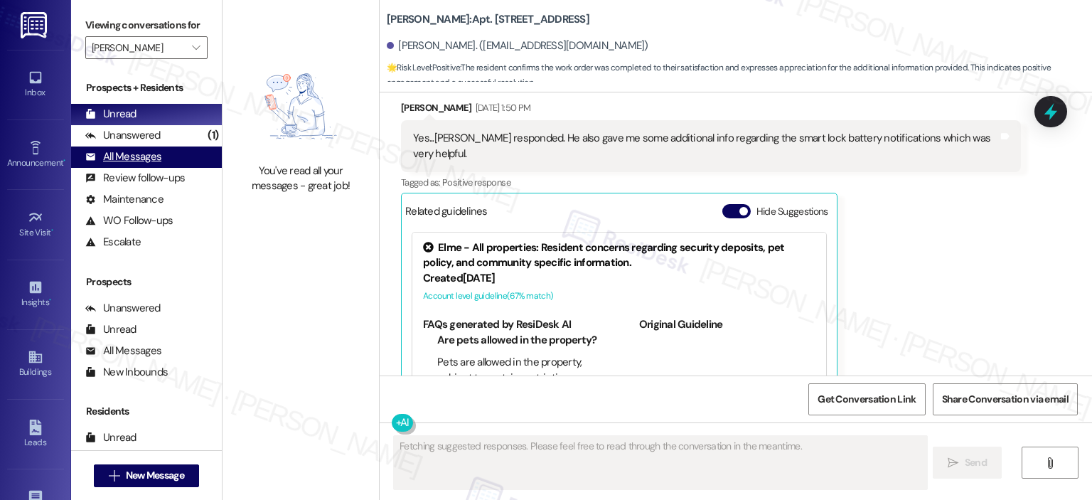
click at [144, 159] on div "All Messages" at bounding box center [123, 156] width 76 height 15
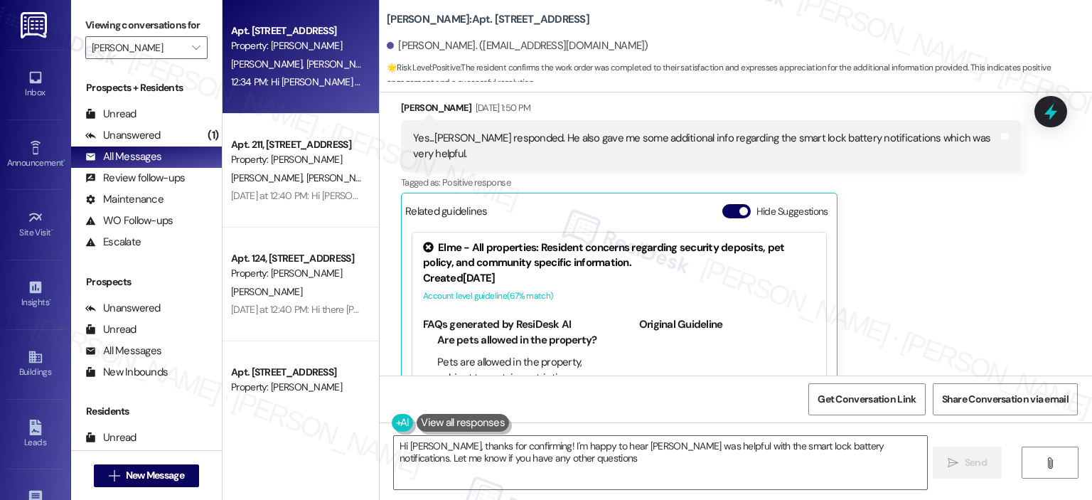
type textarea "Hi Kate, thanks for confirming! I'm happy to hear Carlos was helpful with the s…"
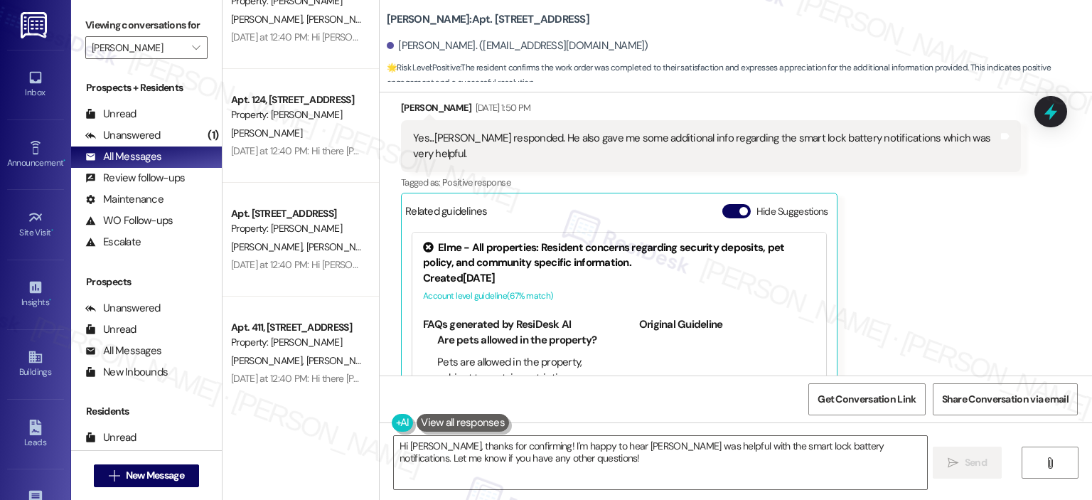
scroll to position [0, 0]
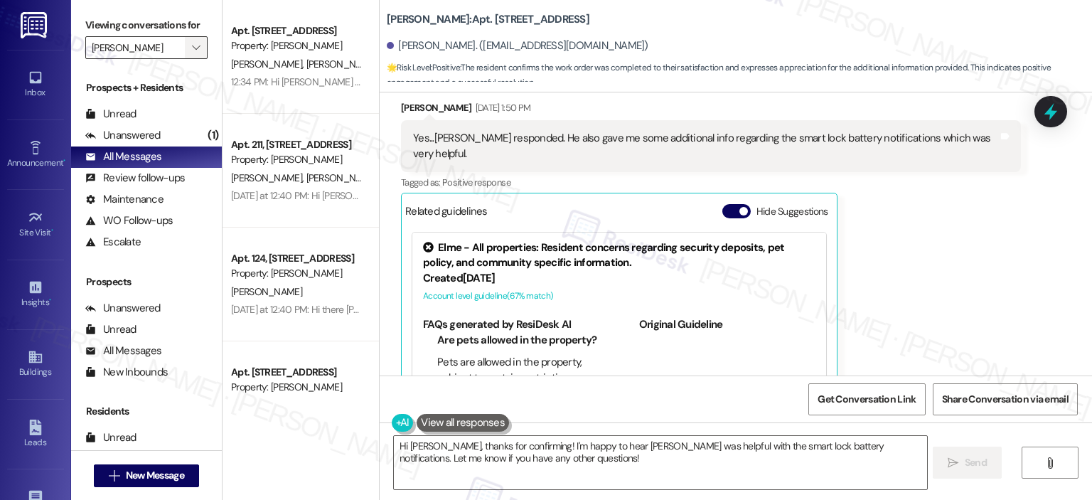
click at [185, 50] on button "" at bounding box center [196, 47] width 23 height 23
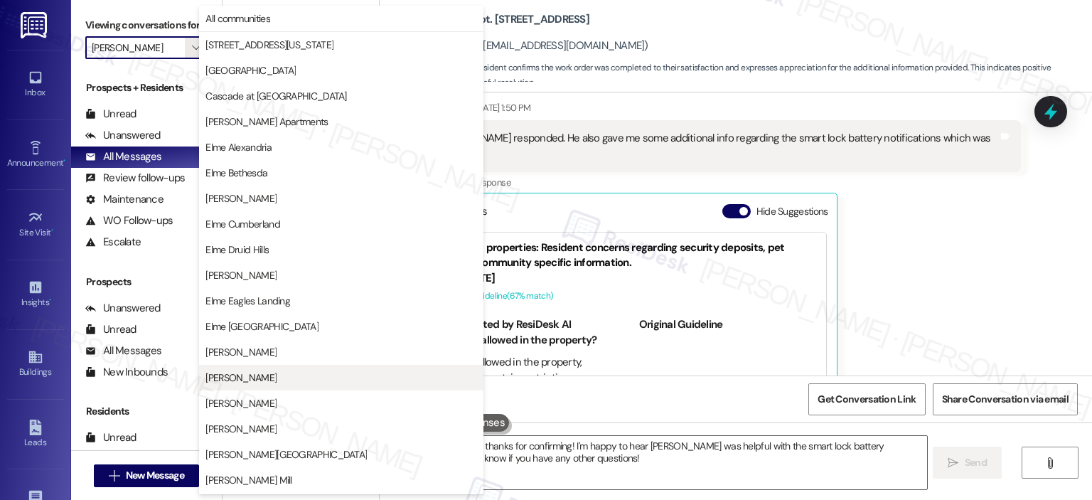
scroll to position [254, 0]
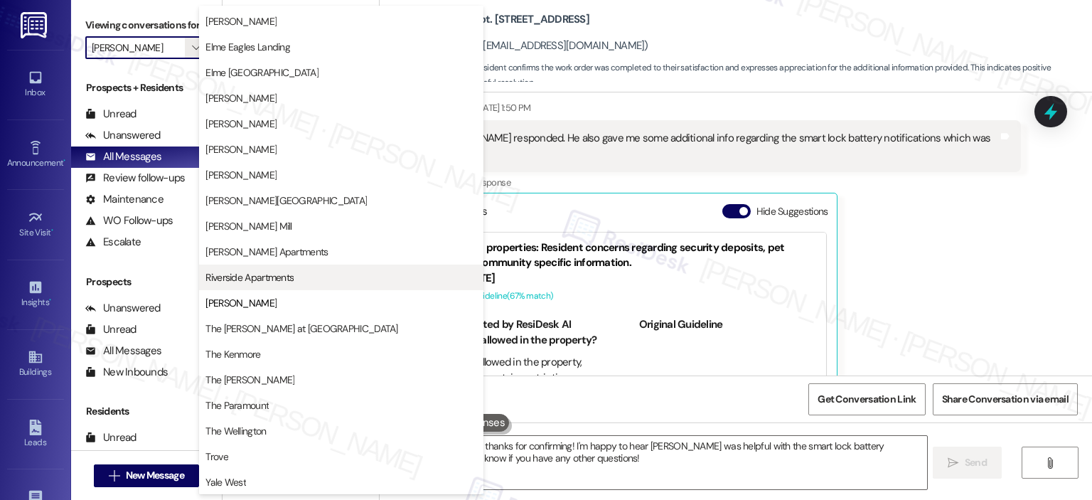
click at [254, 271] on span "Riverside Apartments" at bounding box center [250, 277] width 88 height 14
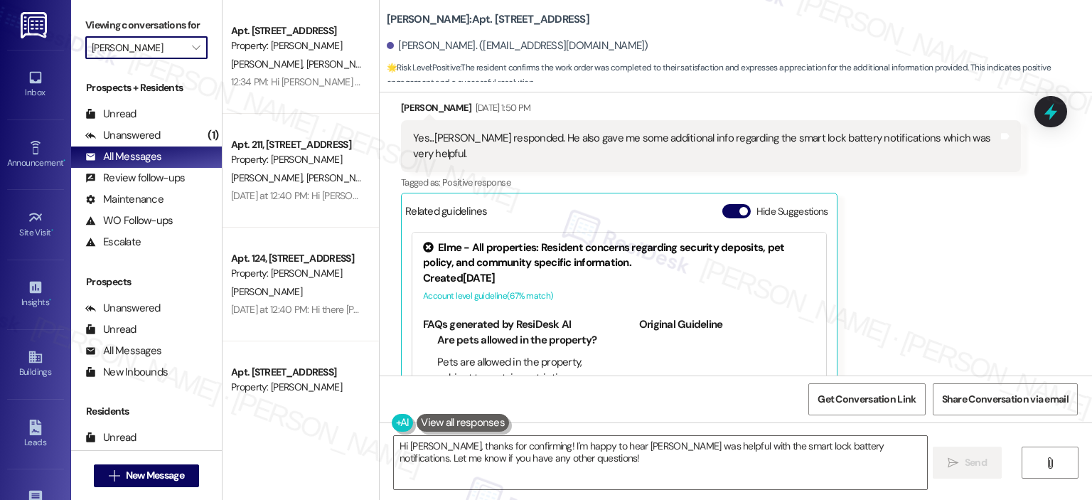
type input "Riverside Apartments"
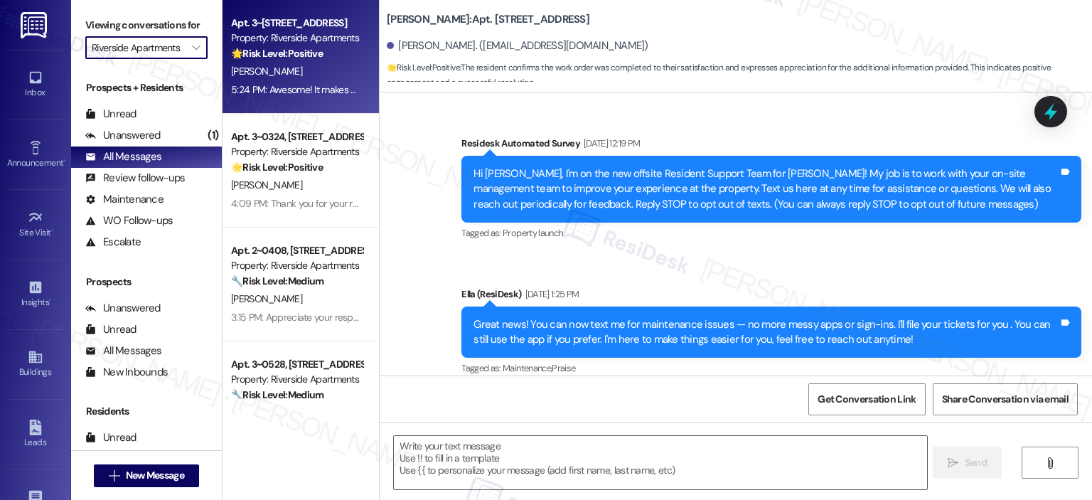
click at [290, 86] on div "5:24 PM: Awesome! It makes me really happy to hear you’re enjoying your home. C…" at bounding box center [607, 89] width 753 height 13
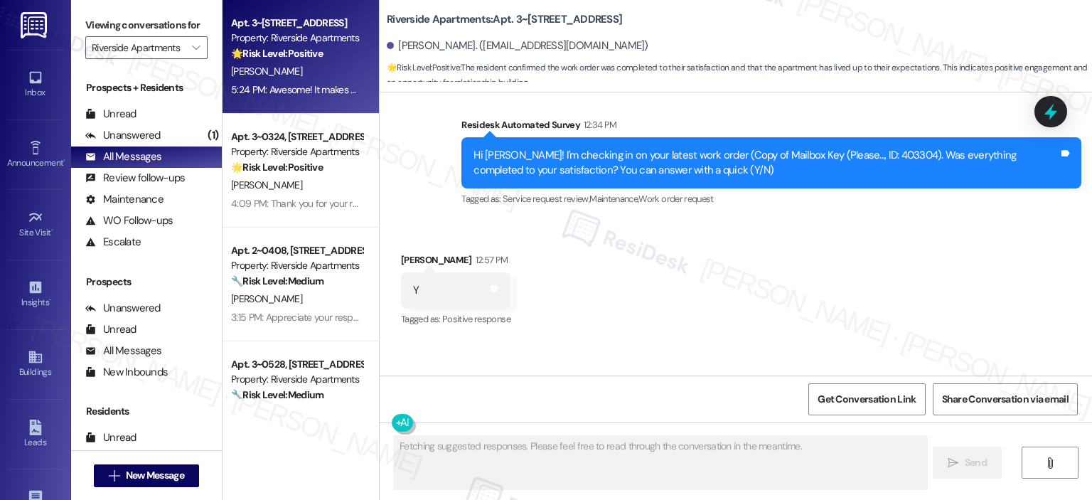
scroll to position [5632, 0]
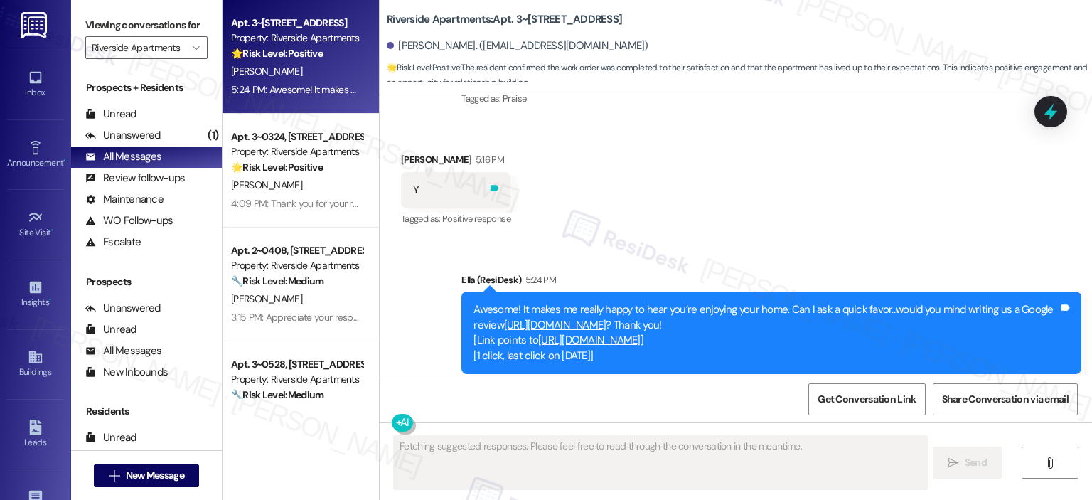
click at [499, 183] on icon at bounding box center [494, 188] width 11 height 11
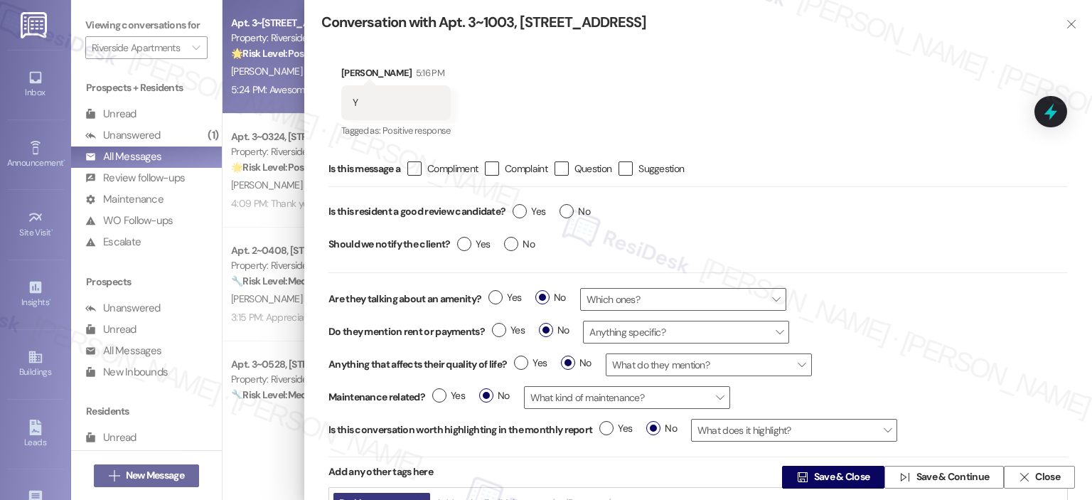
type textarea "Hi {{first_name}}, thanks for the quick response! I'm so glad to hear Riverside…"
click at [513, 212] on div "Yes No" at bounding box center [552, 213] width 92 height 33
click at [523, 213] on label "Yes" at bounding box center [529, 211] width 33 height 15
click at [523, 213] on input "Yes" at bounding box center [529, 213] width 33 height 18
radio input "true"
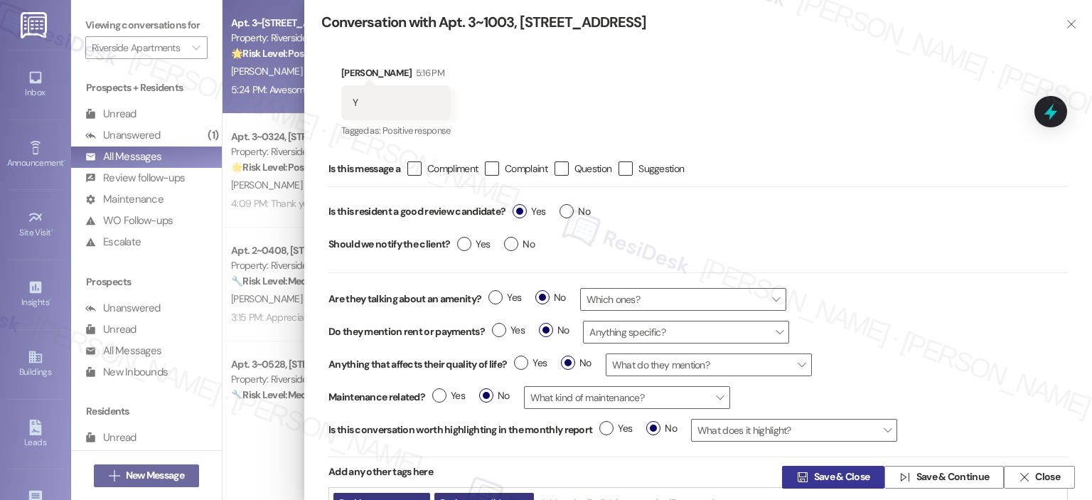
click at [815, 484] on span "Save & Close" at bounding box center [842, 477] width 56 height 15
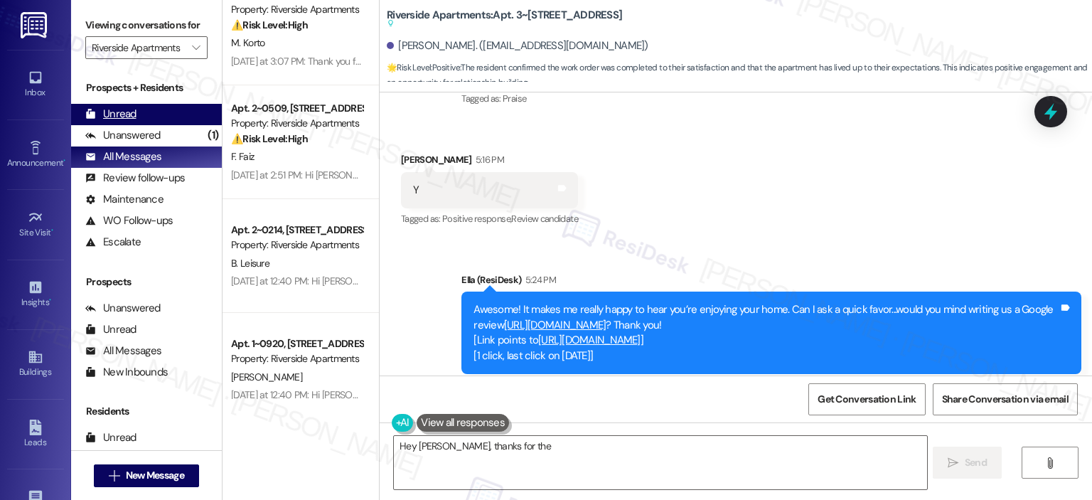
scroll to position [5290, 0]
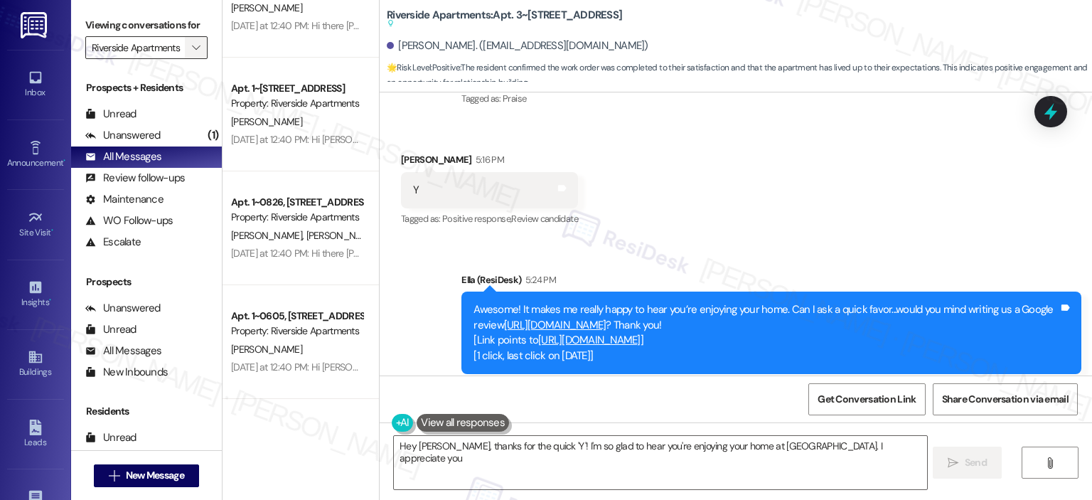
type textarea "Hey Cheyenne, thanks for the quick 'Y'! I'm so glad to hear you're enjoying you…"
click at [192, 51] on icon "" at bounding box center [196, 47] width 8 height 11
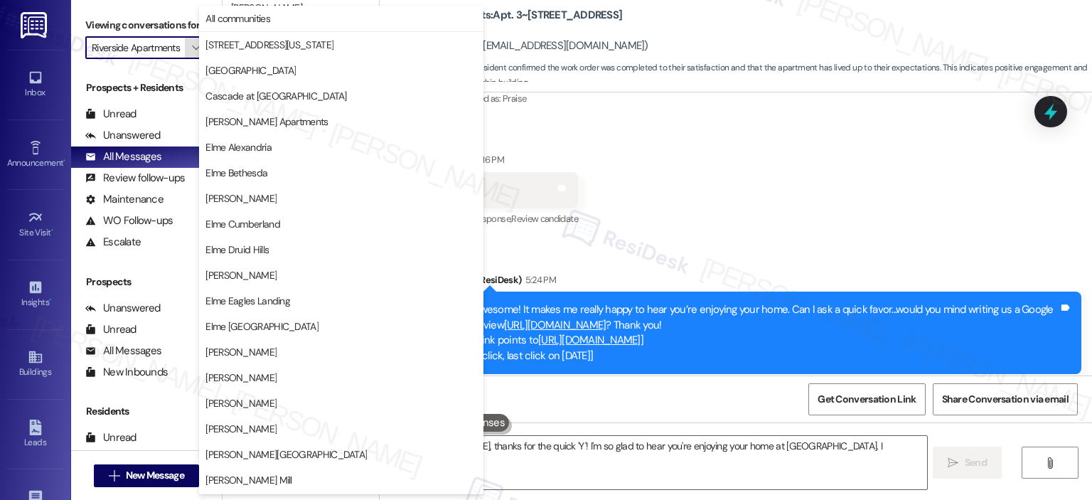
scroll to position [254, 0]
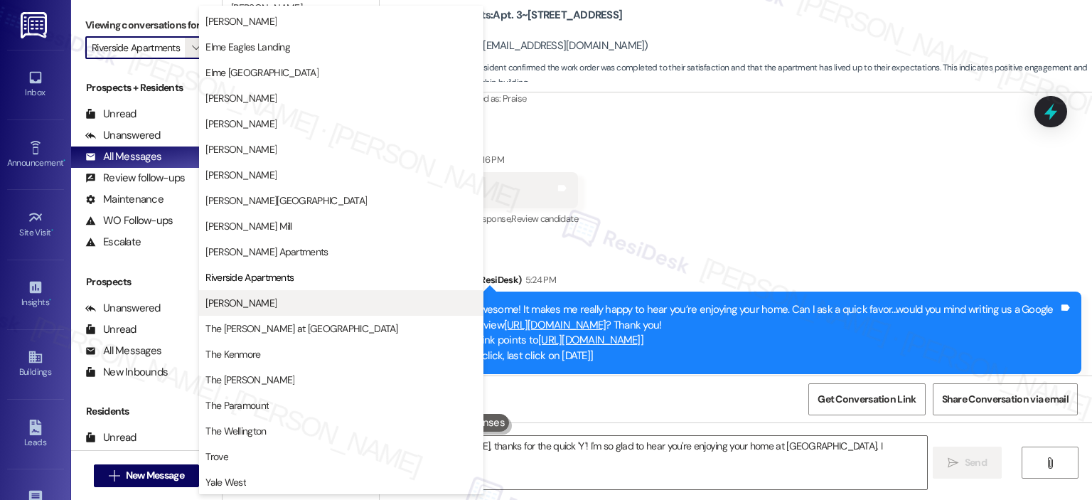
click at [250, 308] on span "[PERSON_NAME]" at bounding box center [241, 303] width 71 height 14
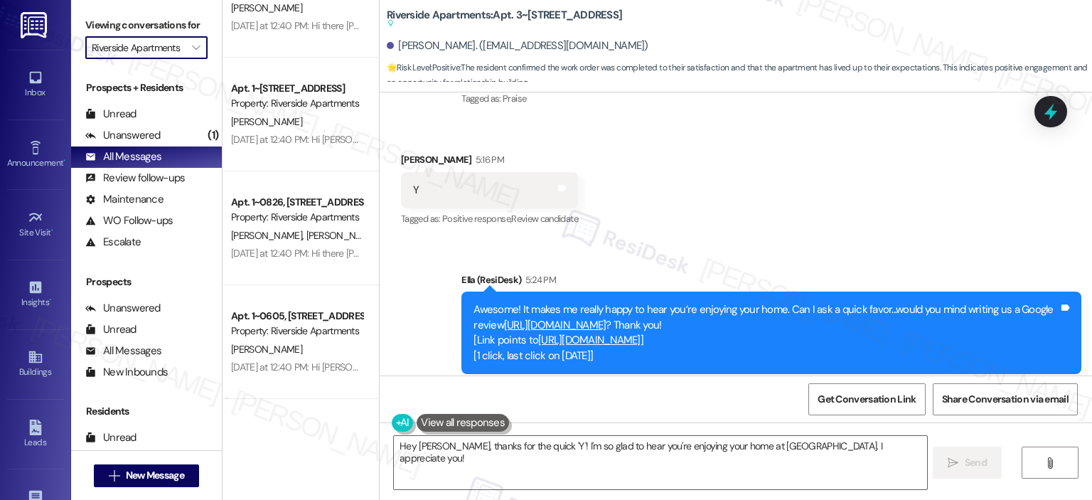
type input "[PERSON_NAME]"
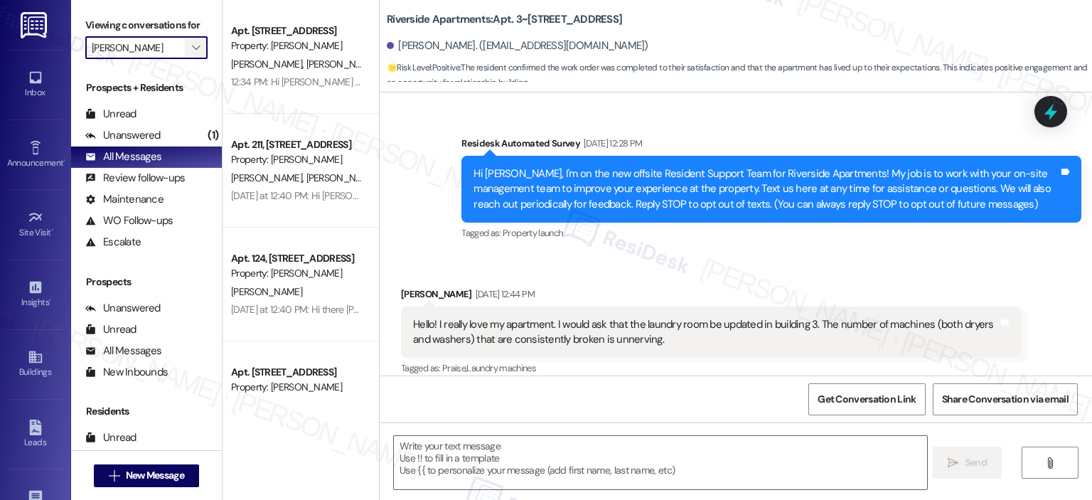
click at [198, 40] on button "" at bounding box center [196, 47] width 23 height 23
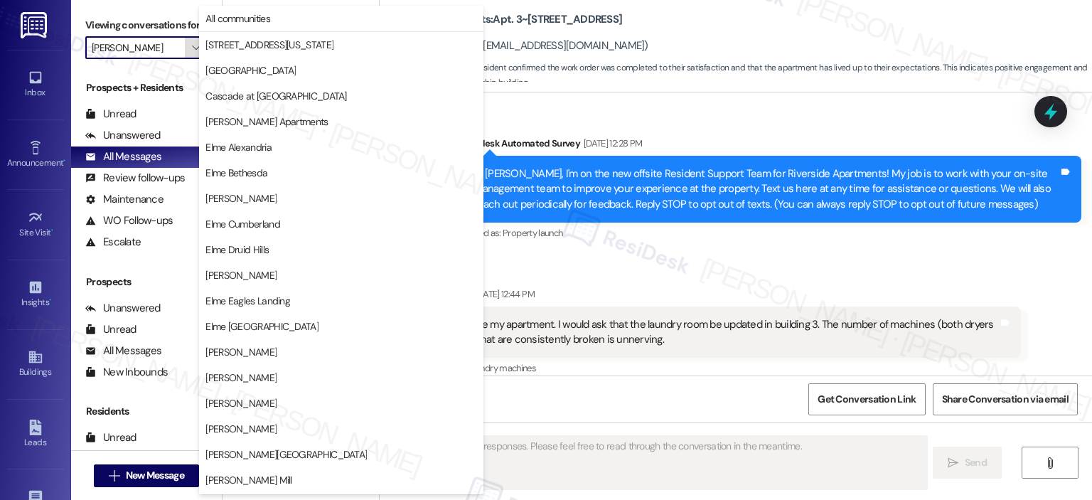
scroll to position [5465, 0]
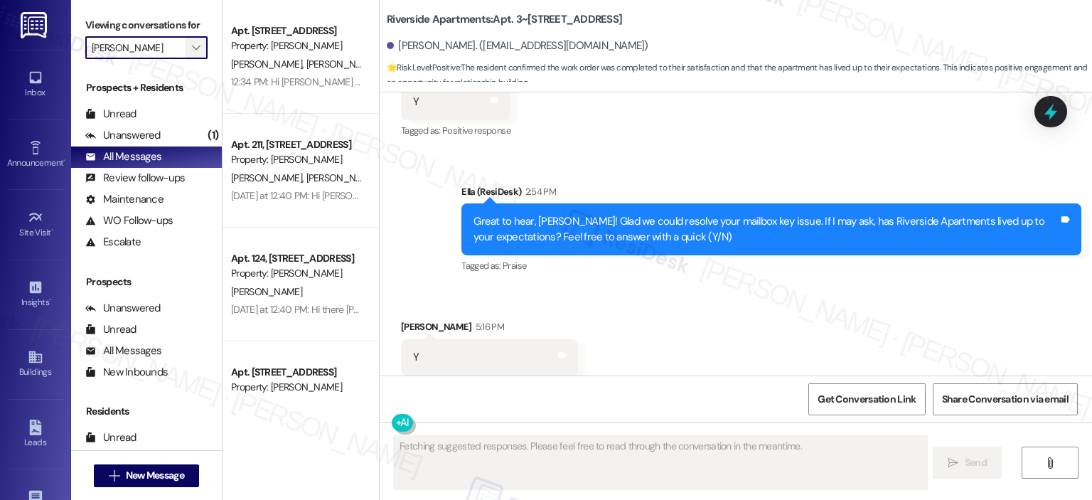
click at [191, 38] on span "" at bounding box center [196, 47] width 14 height 23
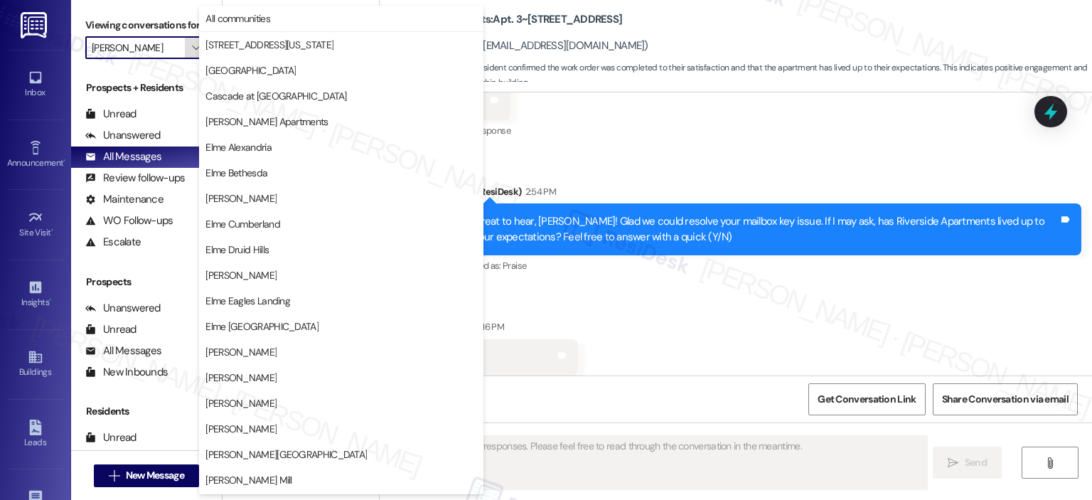
scroll to position [254, 0]
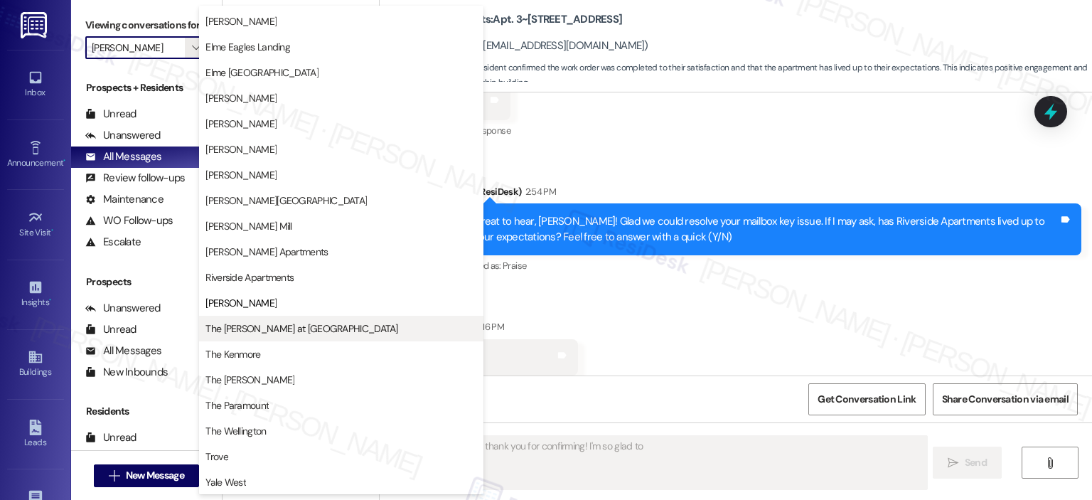
click at [266, 332] on span "The [PERSON_NAME] at [GEOGRAPHIC_DATA]" at bounding box center [302, 328] width 192 height 14
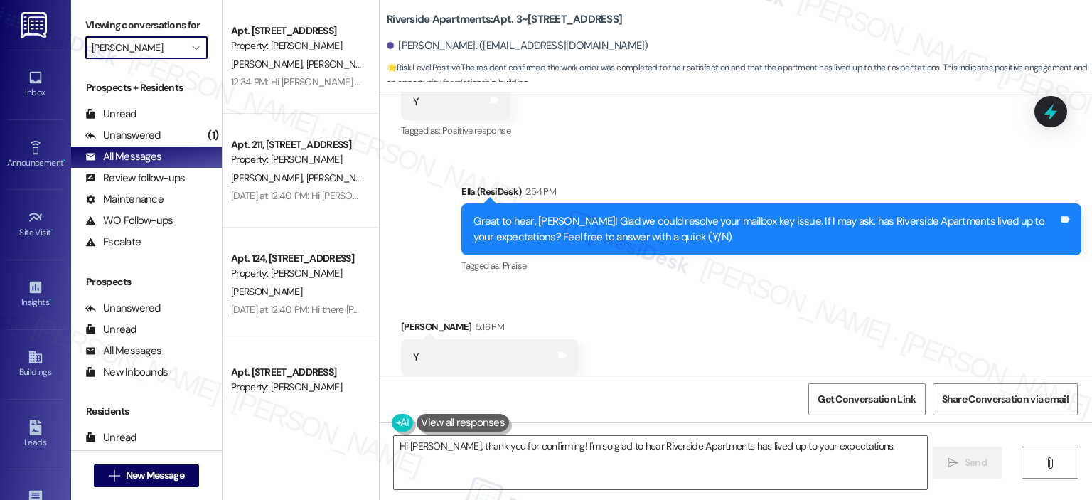
type textarea "Hi Cheyenne, thank you for confirming! I'm so glad to hear Riverside Apartments…"
type input "The [PERSON_NAME] at [GEOGRAPHIC_DATA]"
type textarea "Hi Cheyenne, thank you for confirming! I'm so glad to hear Riverside Apartments…"
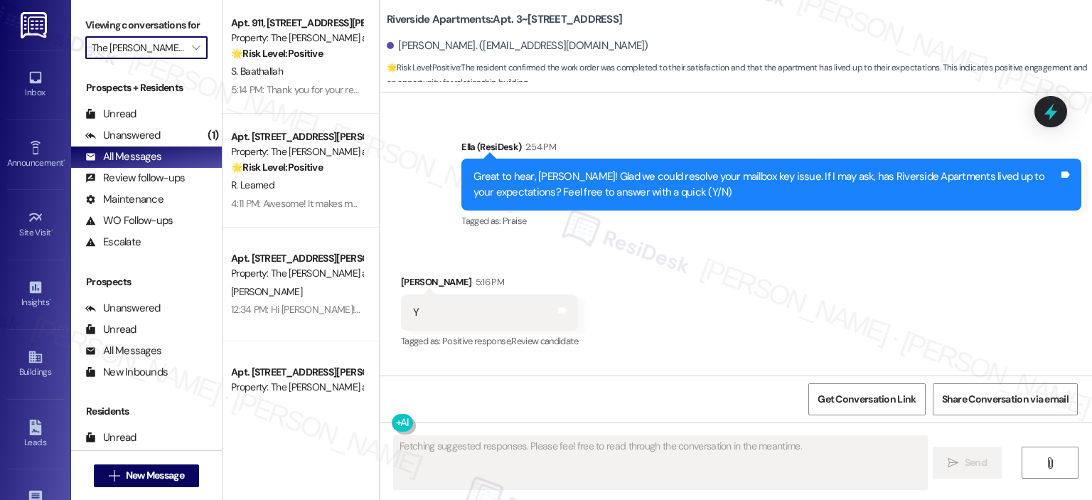
scroll to position [5465, 0]
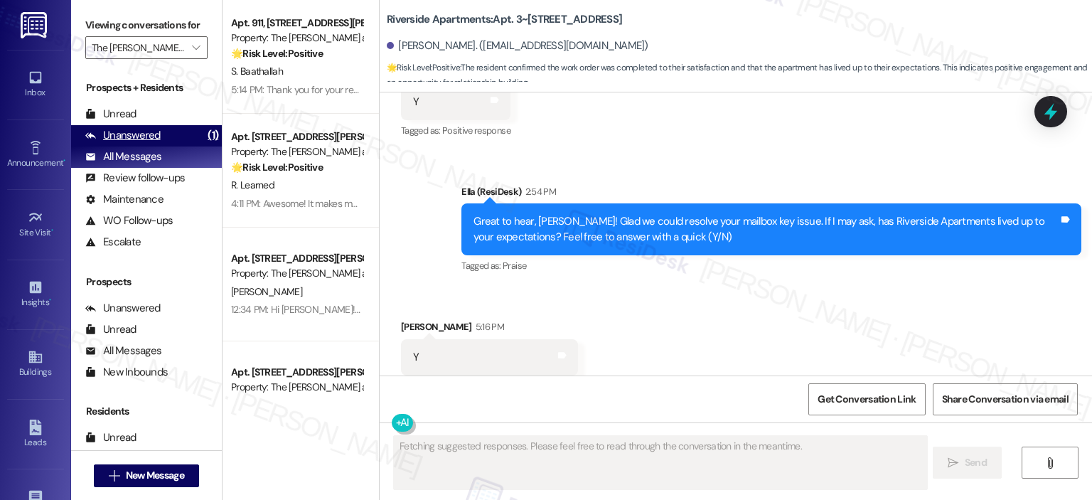
click at [156, 135] on div "Unanswered" at bounding box center [122, 135] width 75 height 15
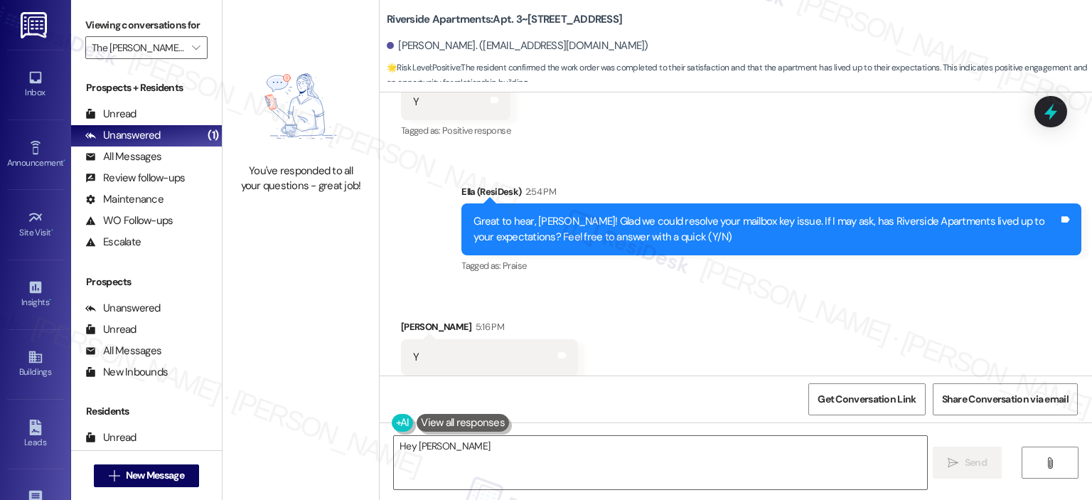
click at [120, 97] on div "Prospects + Residents Unread (0) Unread: Any message you haven't read yet will …" at bounding box center [146, 166] width 151 height 172
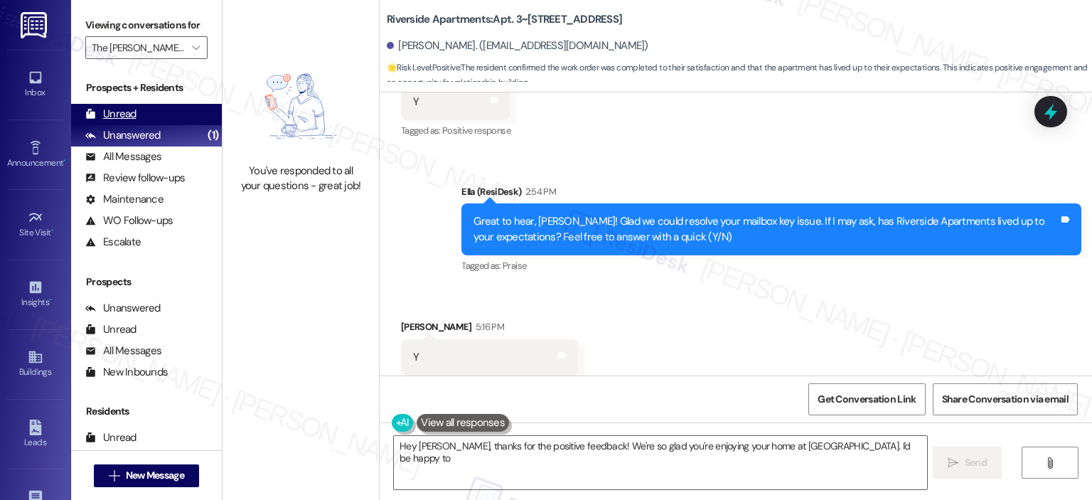
click at [119, 110] on div "Unread" at bounding box center [110, 114] width 51 height 15
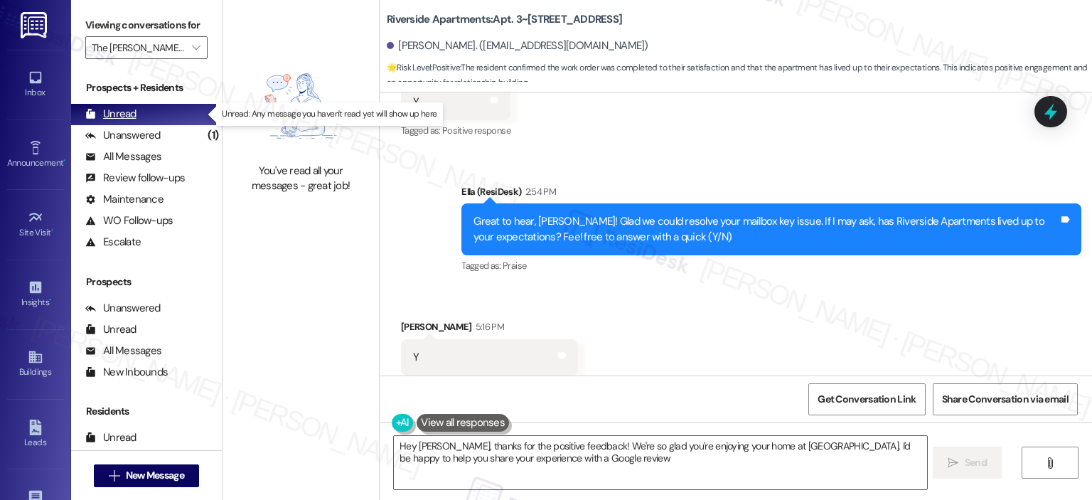
type textarea "Hey Cheyenne, thanks for the positive feedback! We're so glad you're enjoying y…"
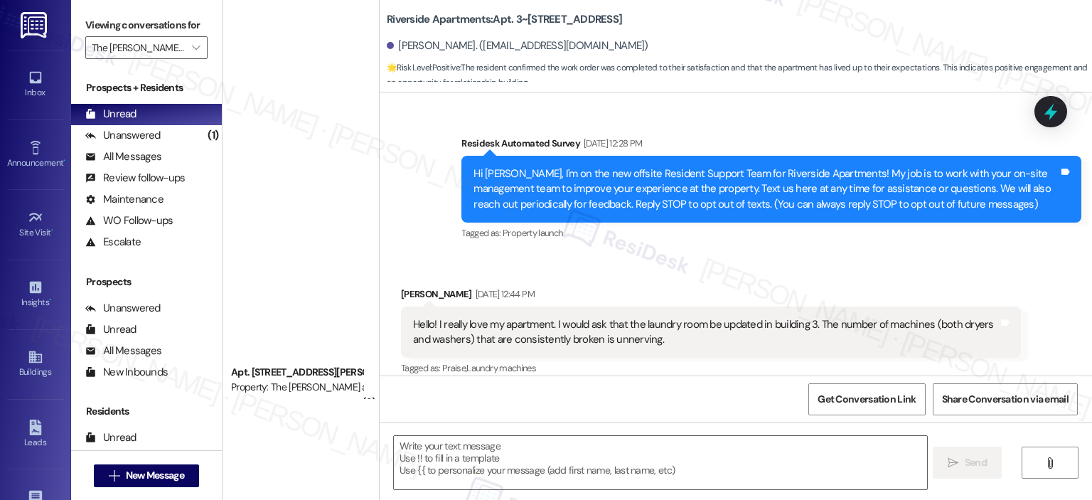
scroll to position [5574, 0]
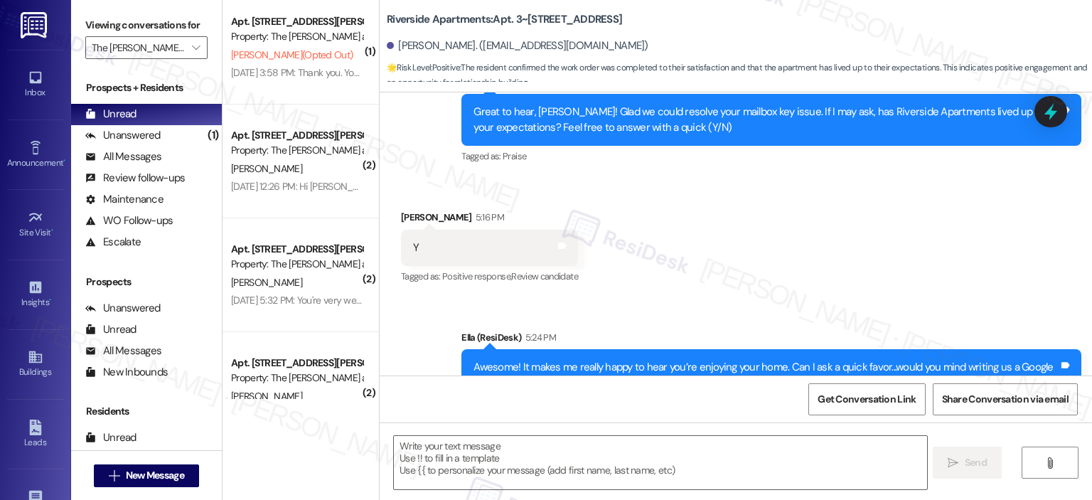
type textarea "Fetching suggested responses. Please feel free to read through the conversation…"
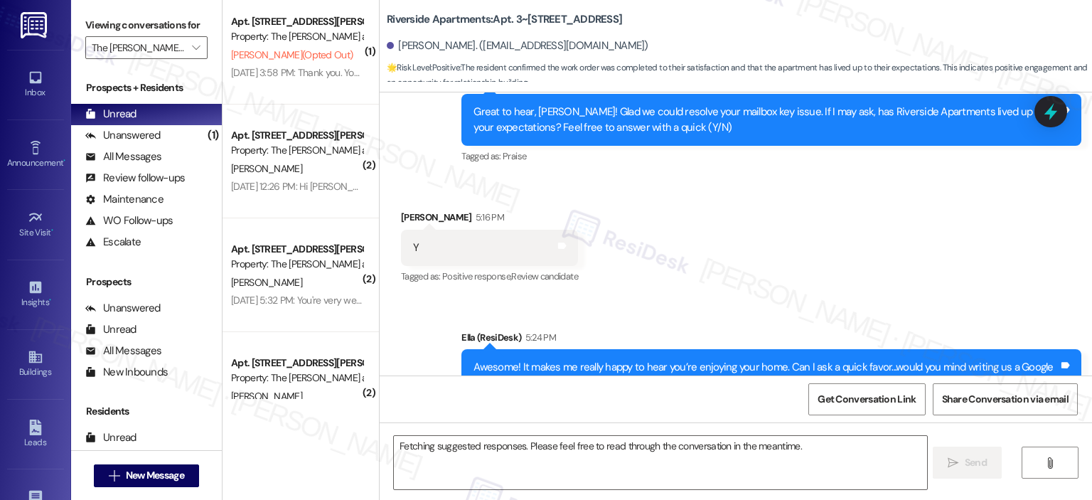
scroll to position [5465, 0]
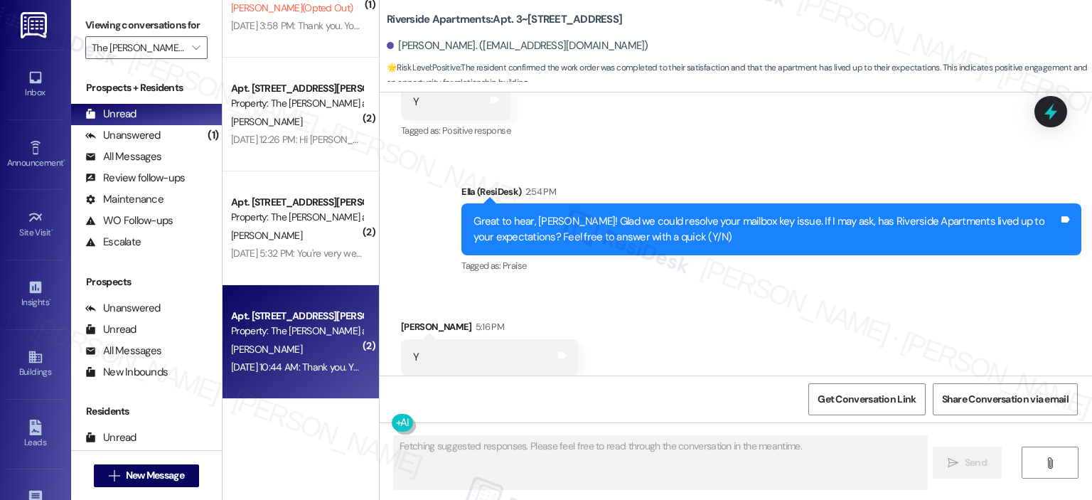
click at [231, 334] on div "Property: The Ashby at McLean" at bounding box center [297, 331] width 132 height 15
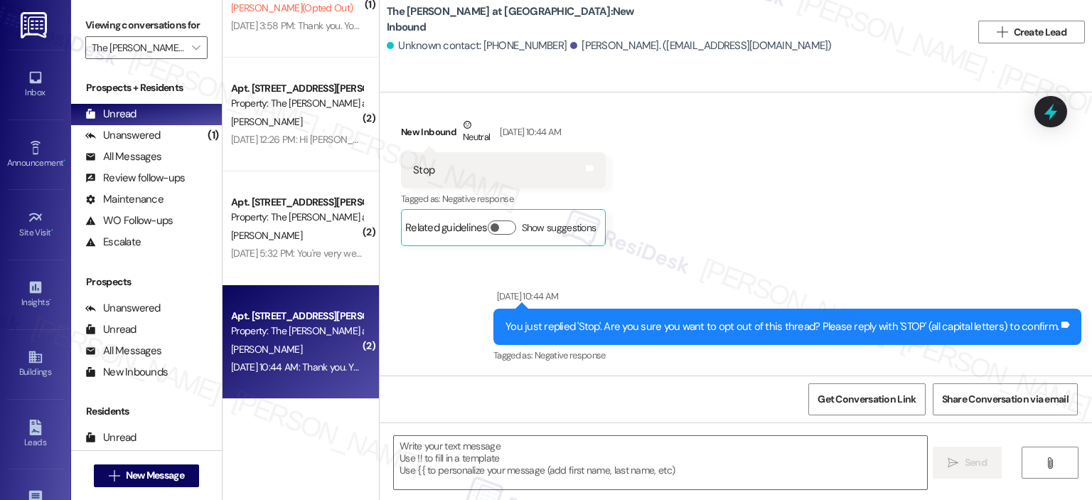
type textarea "Fetching suggested responses. Please feel free to read through the conversation…"
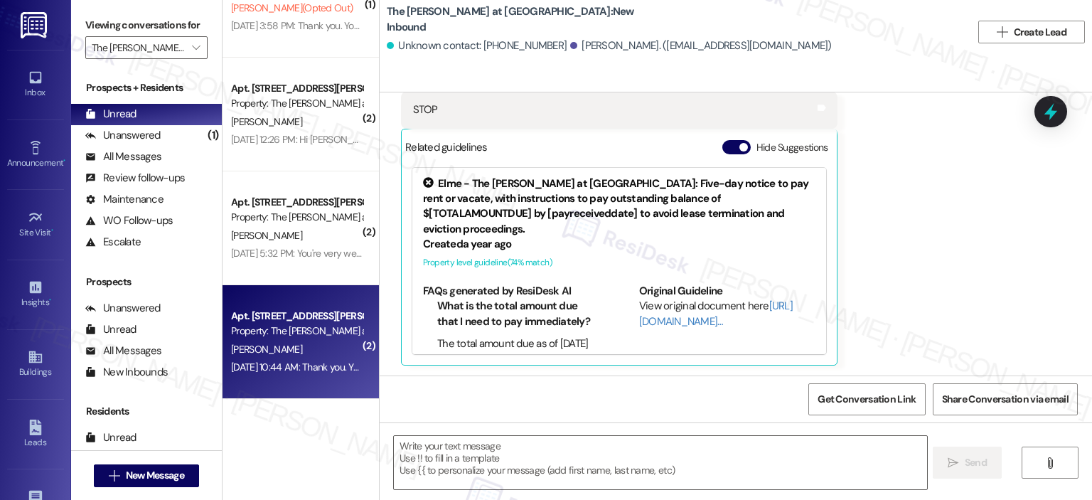
scroll to position [398, 0]
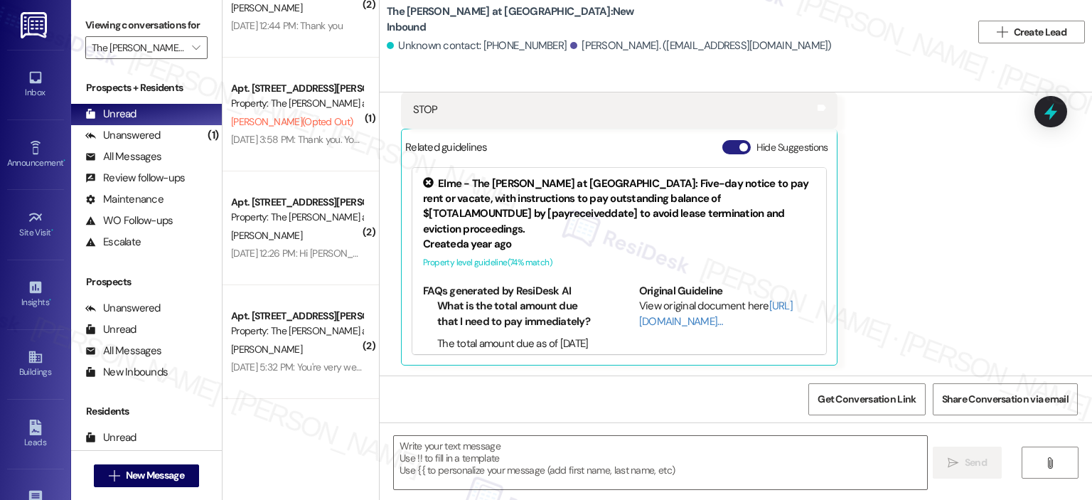
click at [733, 141] on button "Hide Suggestions" at bounding box center [737, 147] width 28 height 14
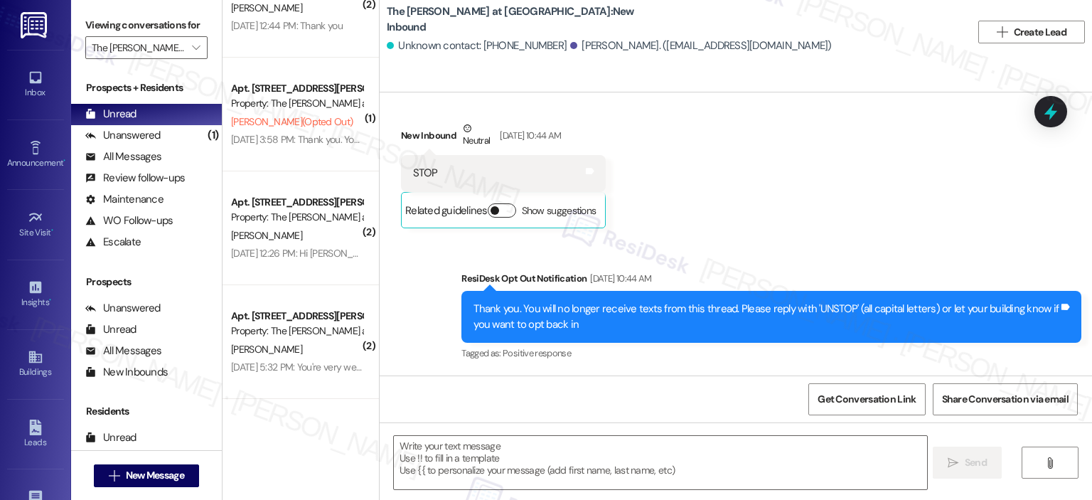
scroll to position [456, 0]
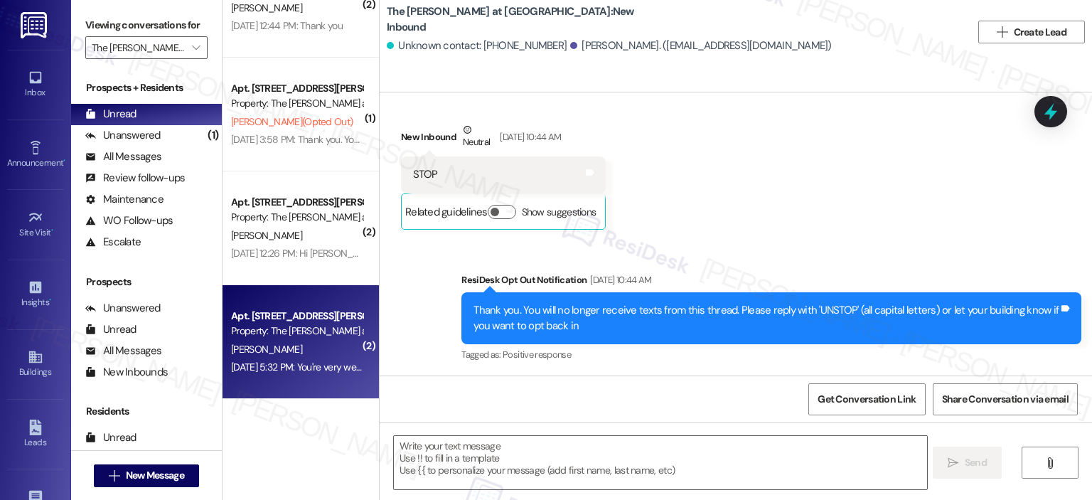
click at [266, 315] on div "Apt. 908, 1350 Beverly Road" at bounding box center [297, 316] width 132 height 15
type textarea "Fetching suggested responses. Please feel free to read through the conversation…"
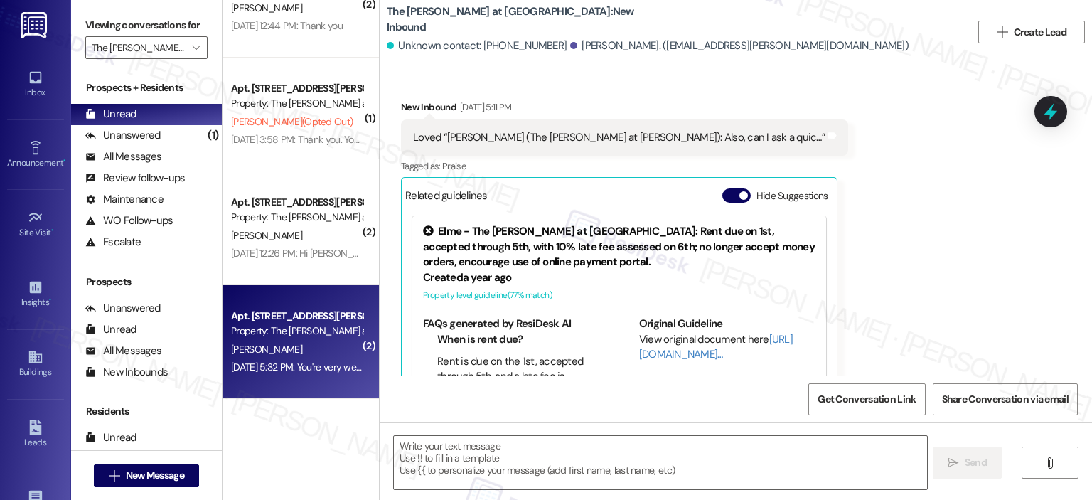
scroll to position [1789, 0]
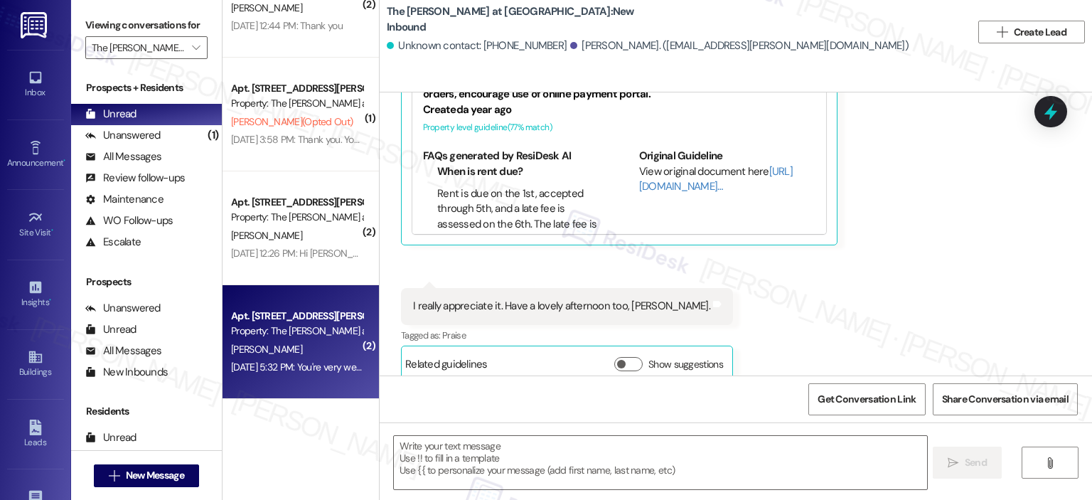
type textarea "Fetching suggested responses. Please feel free to read through the conversation…"
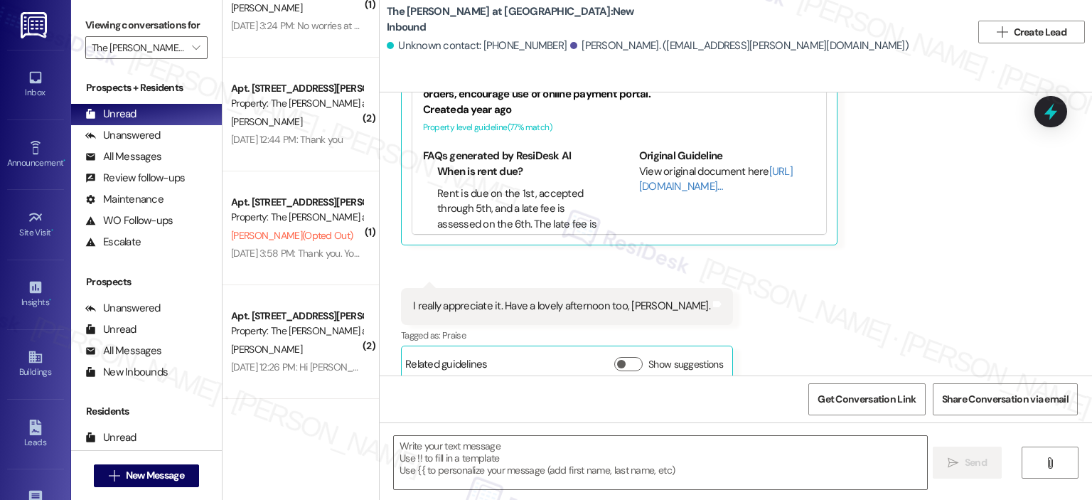
scroll to position [2088, 0]
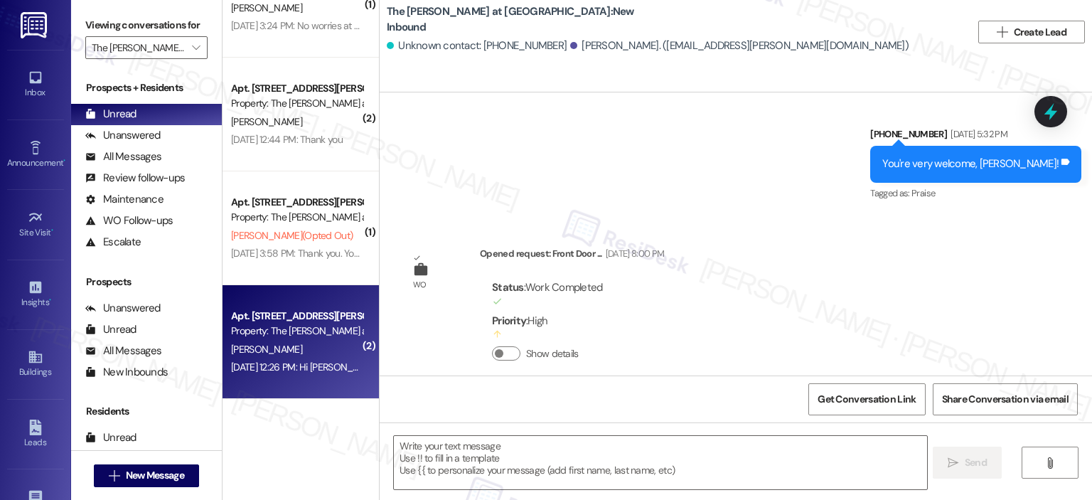
click at [302, 343] on div "F. Nicotra" at bounding box center [297, 350] width 134 height 18
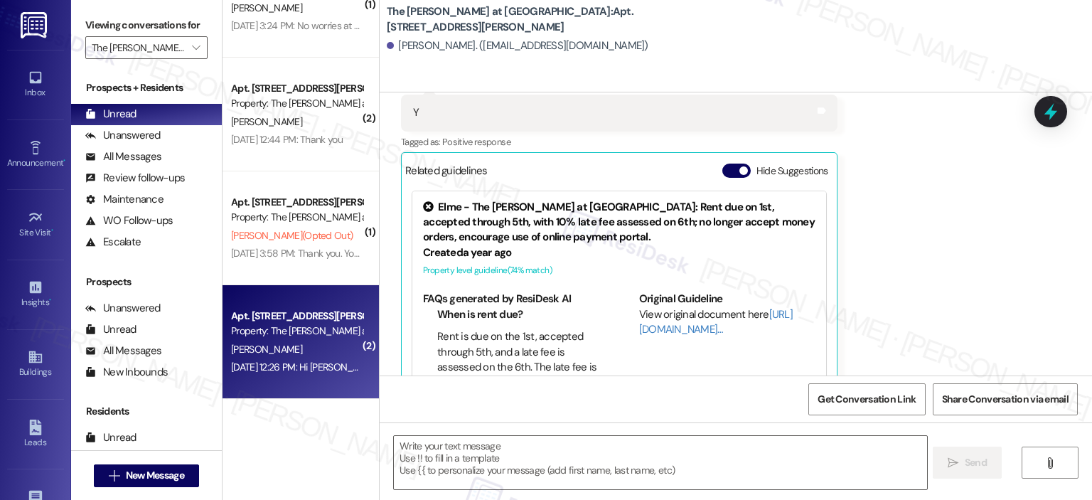
type textarea "Fetching suggested responses. Please feel free to read through the conversation…"
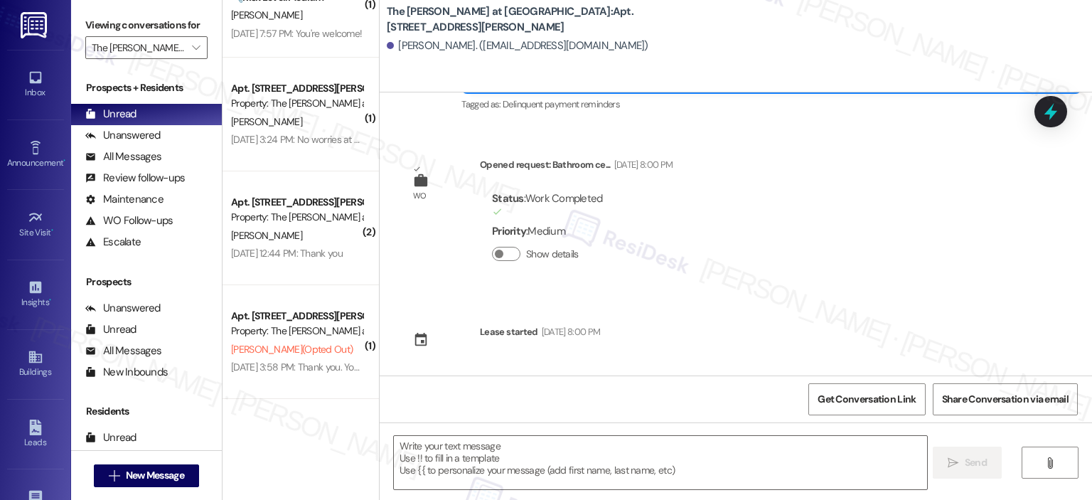
scroll to position [170, 0]
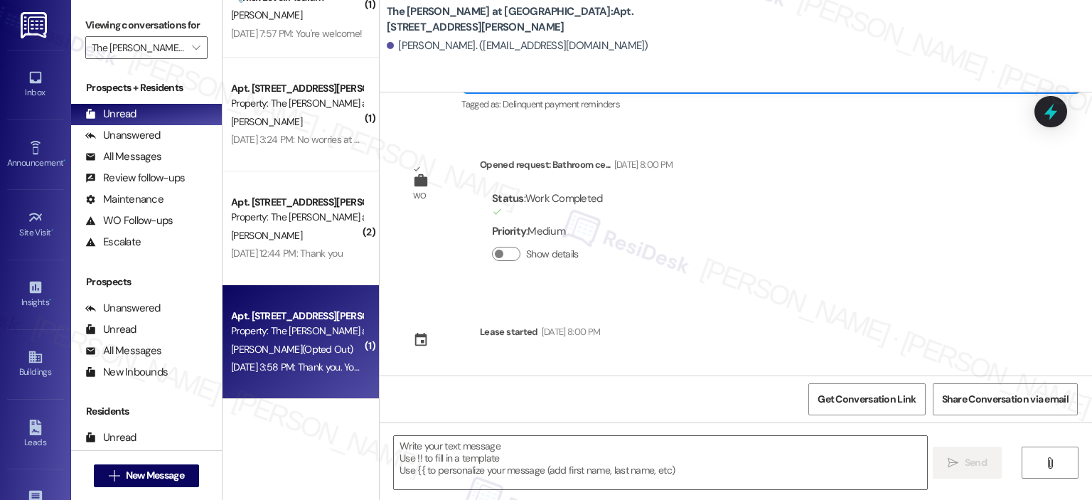
click at [328, 320] on div "Apt. 410, 1350 Beverly Road" at bounding box center [297, 316] width 132 height 15
type textarea "Fetching suggested responses. Please feel free to read through the conversation…"
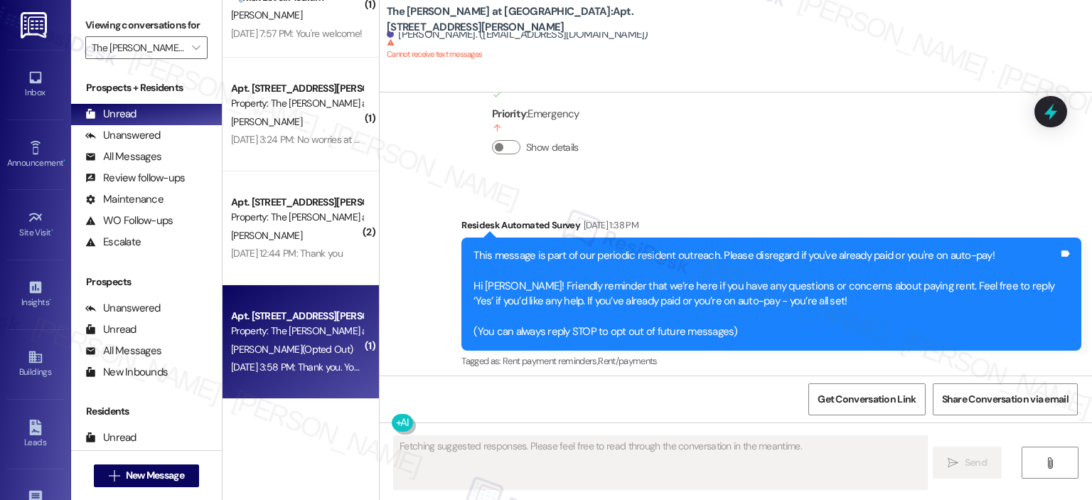
type textarea "Fetching suggested responses. Please feel free to read through the conversation…"
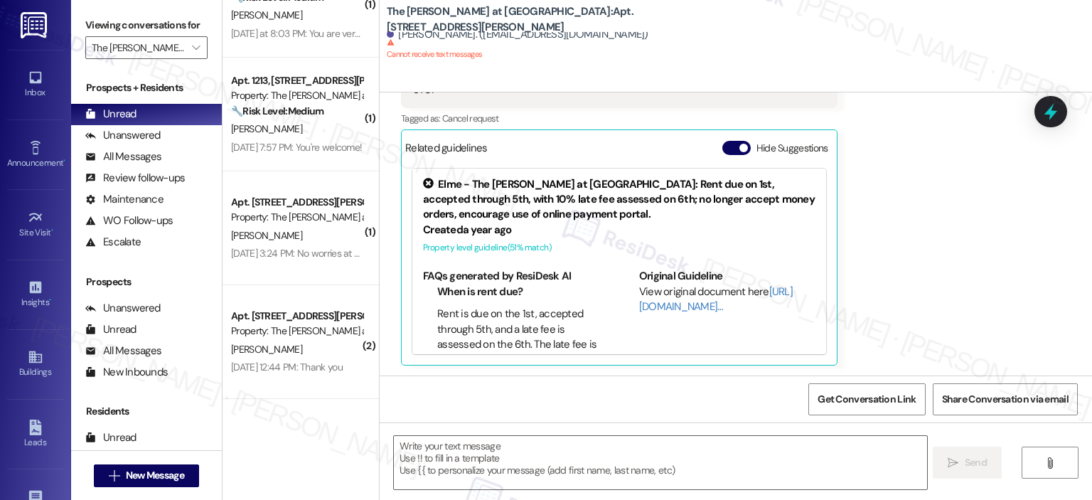
scroll to position [56, 0]
click at [725, 144] on button "Hide Suggestions" at bounding box center [737, 148] width 28 height 14
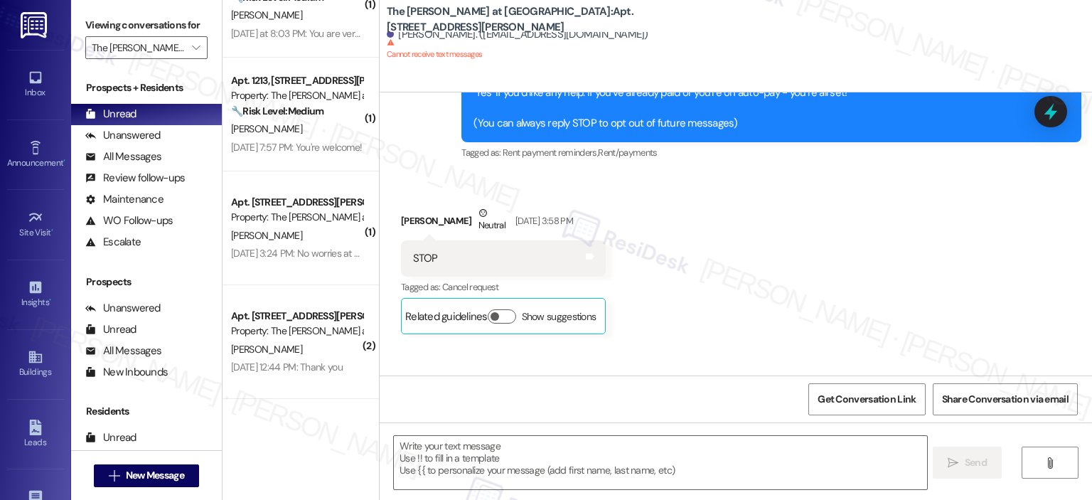
scroll to position [660, 0]
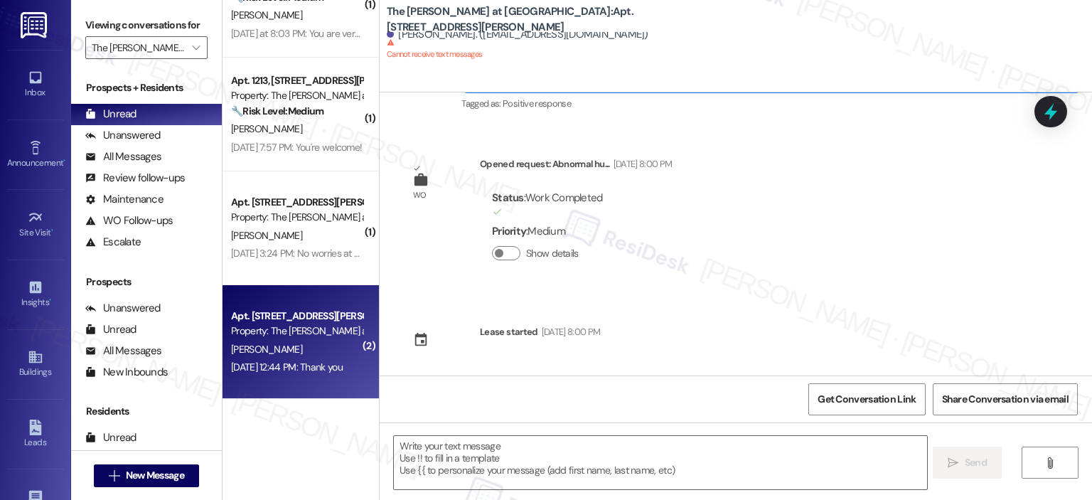
click at [309, 342] on div "M. Ferguson" at bounding box center [297, 350] width 134 height 18
type textarea "Fetching suggested responses. Please feel free to read through the conversation…"
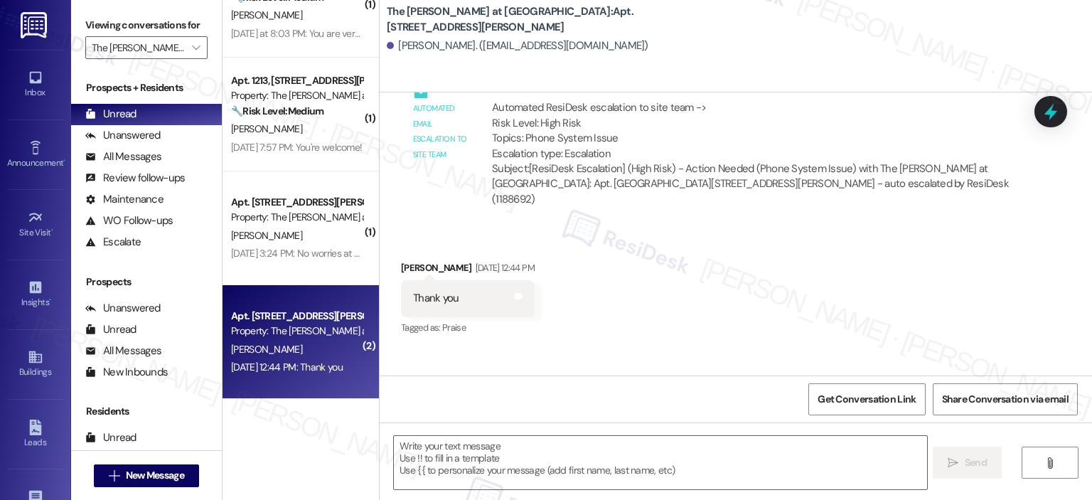
type textarea "Fetching suggested responses. Please feel free to read through the conversation…"
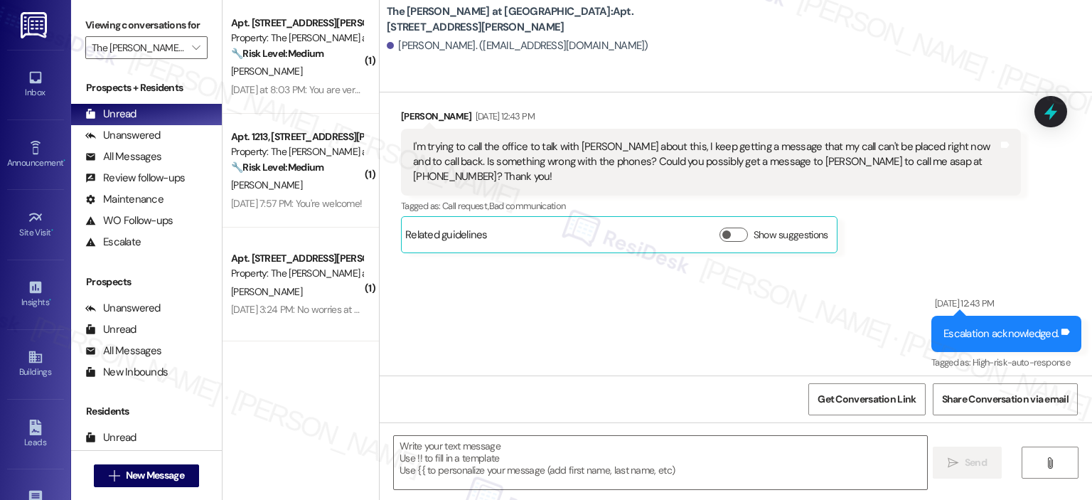
scroll to position [11474, 0]
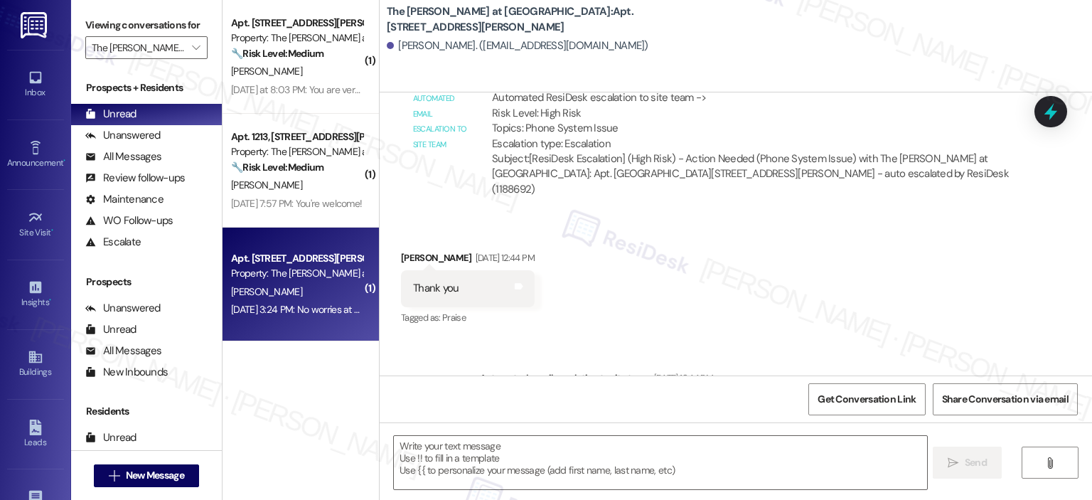
click at [290, 290] on div "A. Varcoe" at bounding box center [297, 292] width 134 height 18
type textarea "Fetching suggested responses. Please feel free to read through the conversation…"
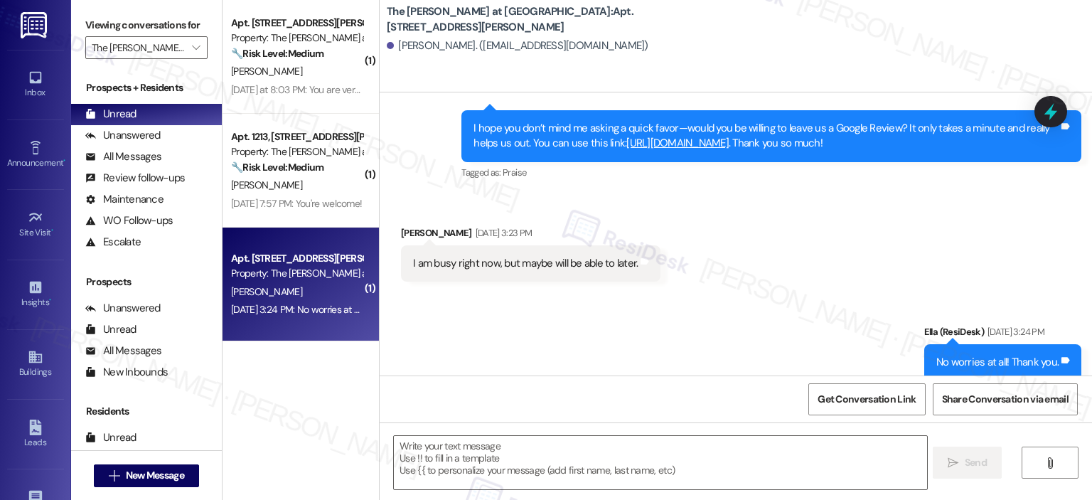
type textarea "Fetching suggested responses. Please feel free to read through the conversation…"
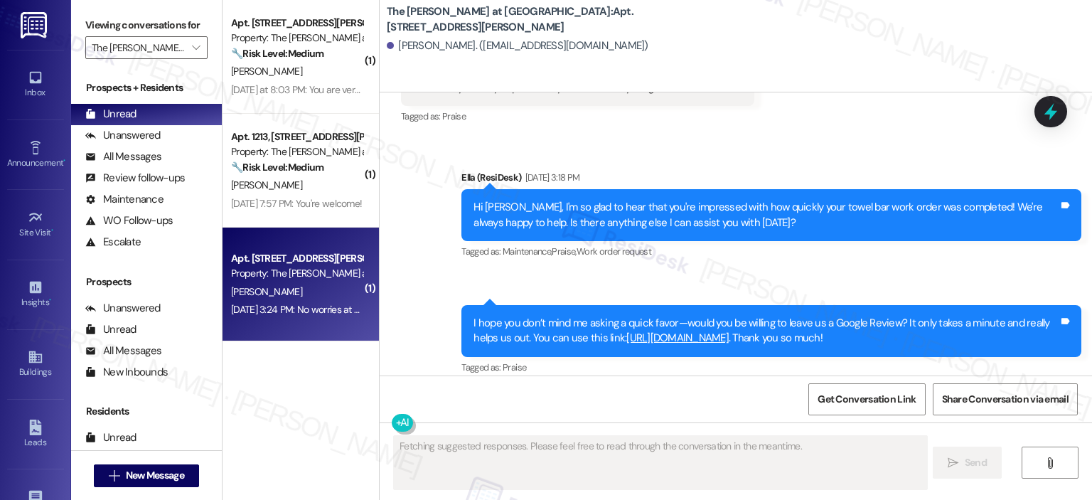
scroll to position [13857, 0]
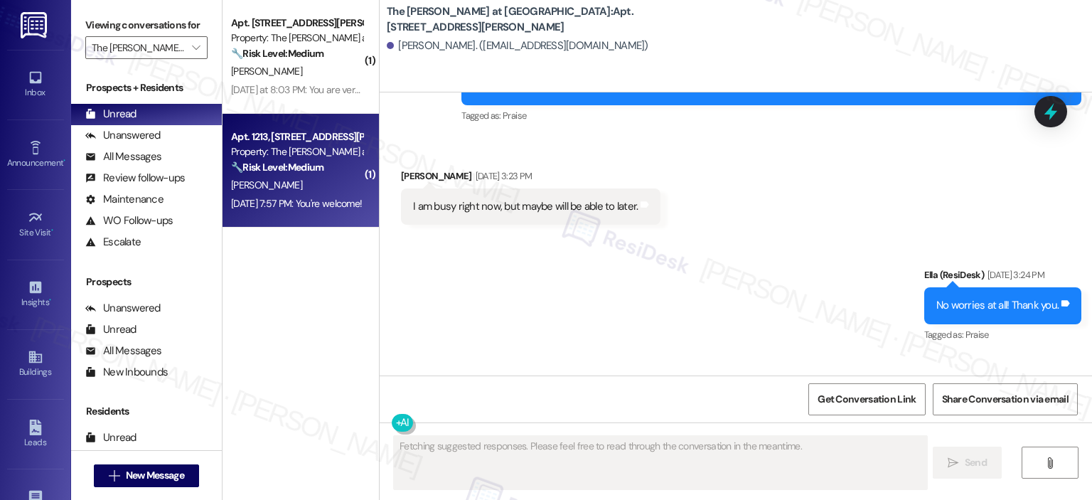
click at [324, 193] on div "P. Smaldore" at bounding box center [297, 185] width 134 height 18
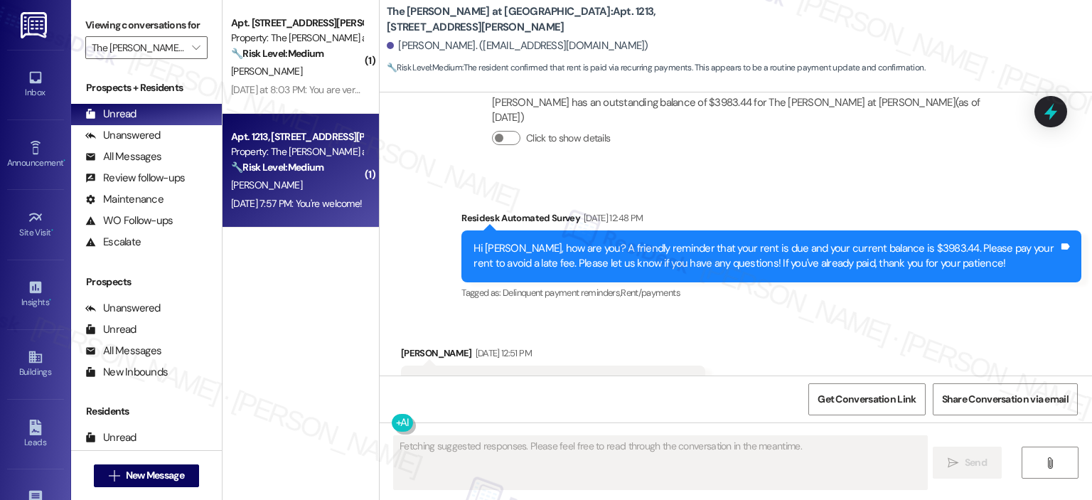
scroll to position [28672, 0]
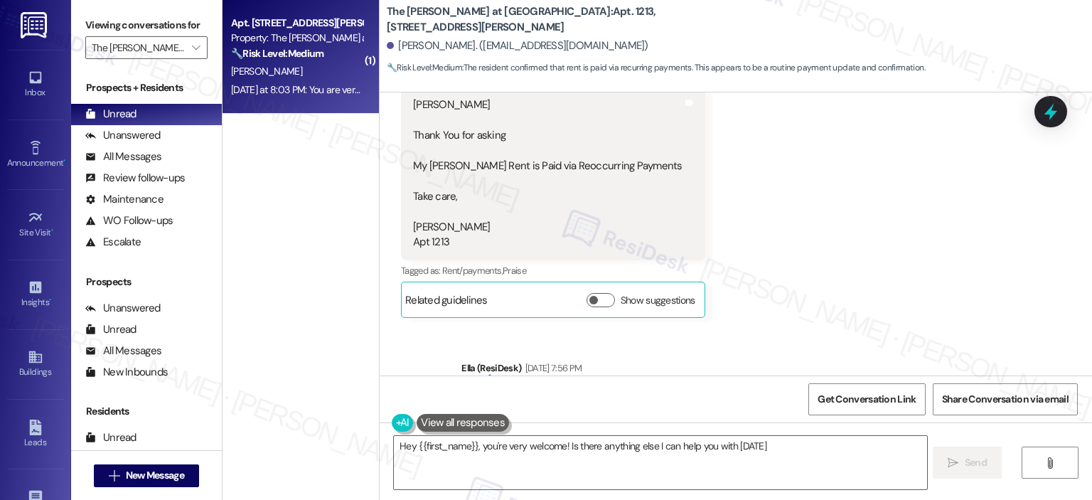
type textarea "Hey {{first_name}}, you're very welcome! Is there anything else I can help you …"
click at [297, 78] on div "M. Hackbarth" at bounding box center [297, 72] width 134 height 18
type textarea "Fetching suggested responses. Please feel free to read through the conversation…"
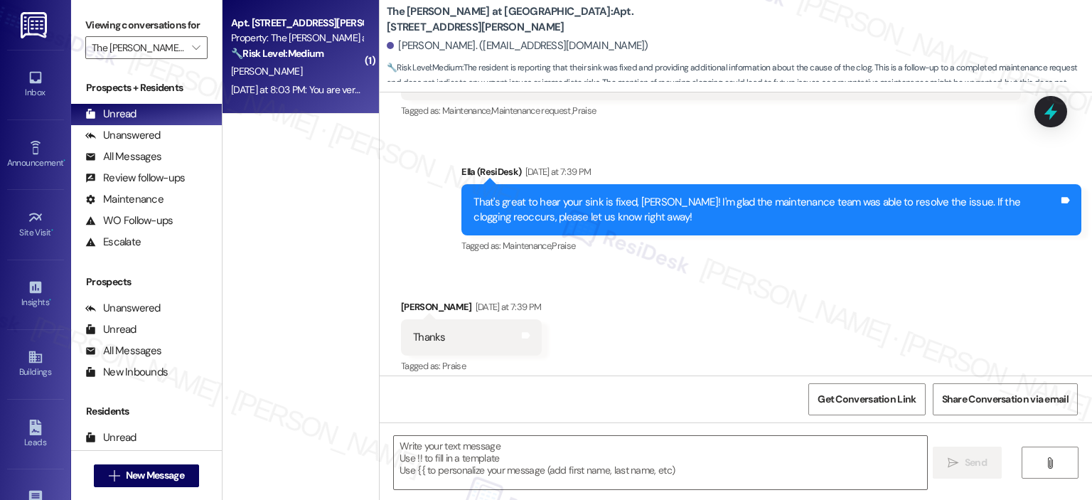
type textarea "Fetching suggested responses. Please feel free to read through the conversation…"
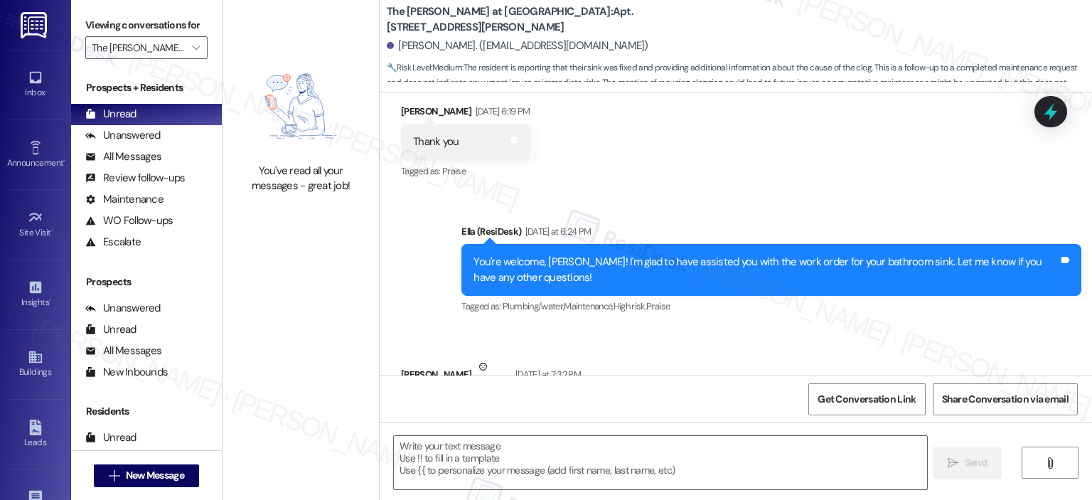
scroll to position [9682, 0]
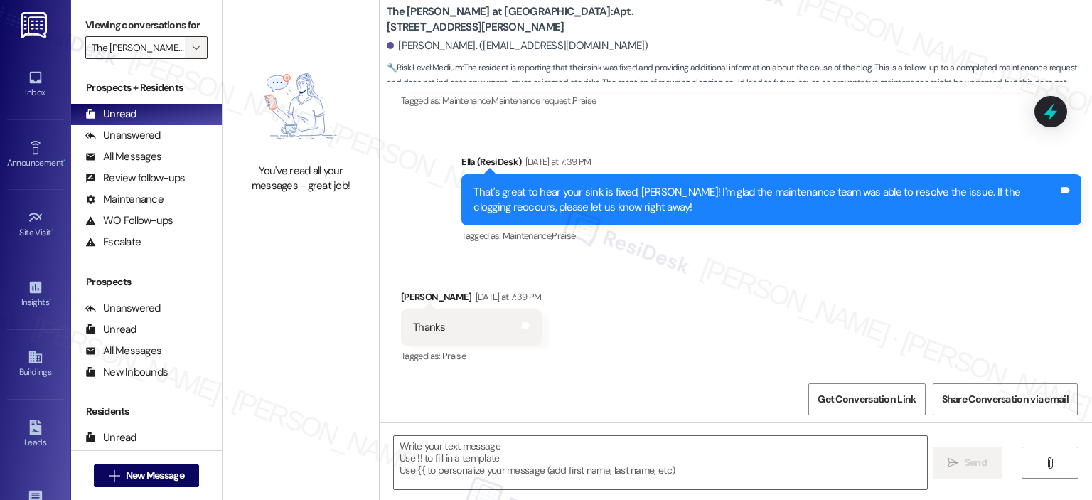
click at [189, 42] on span "" at bounding box center [196, 47] width 14 height 23
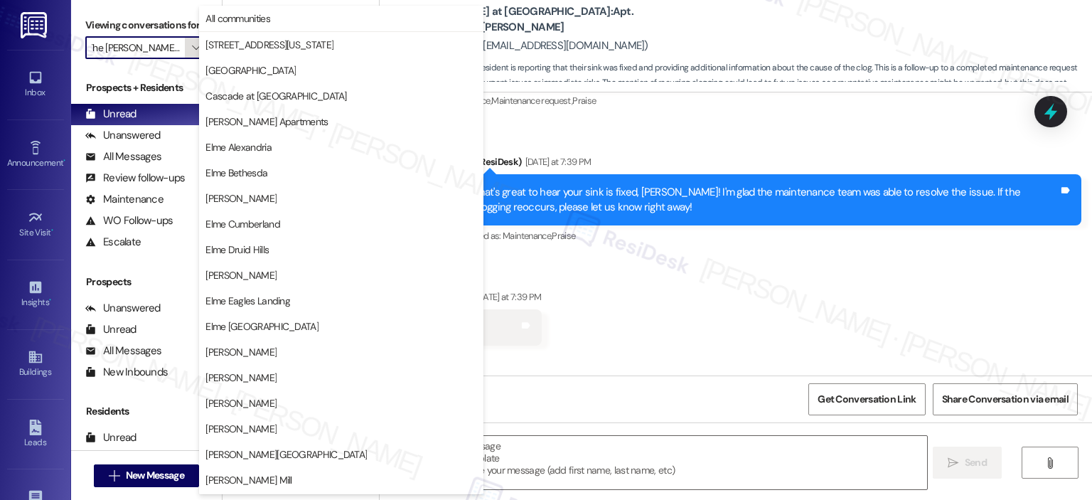
scroll to position [254, 0]
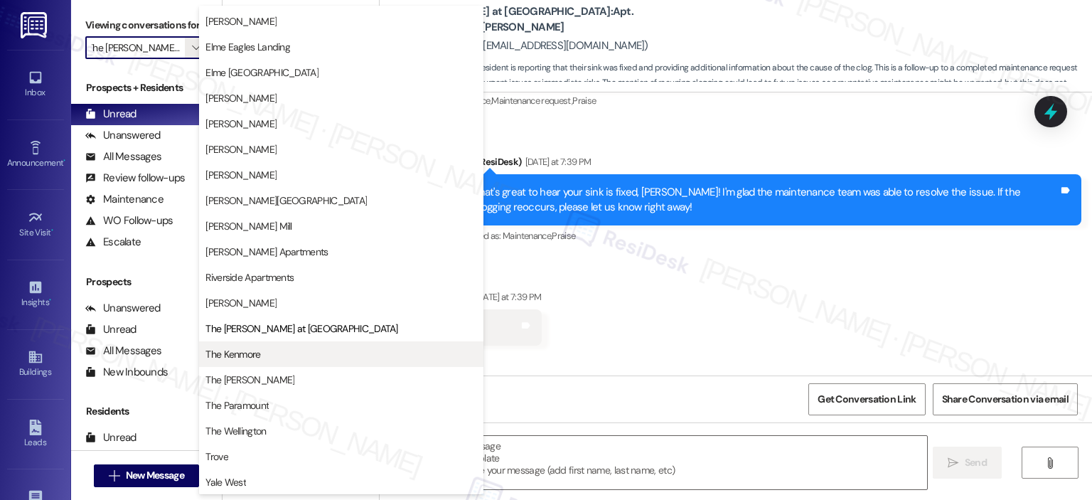
click at [286, 360] on span "The Kenmore" at bounding box center [342, 354] width 272 height 14
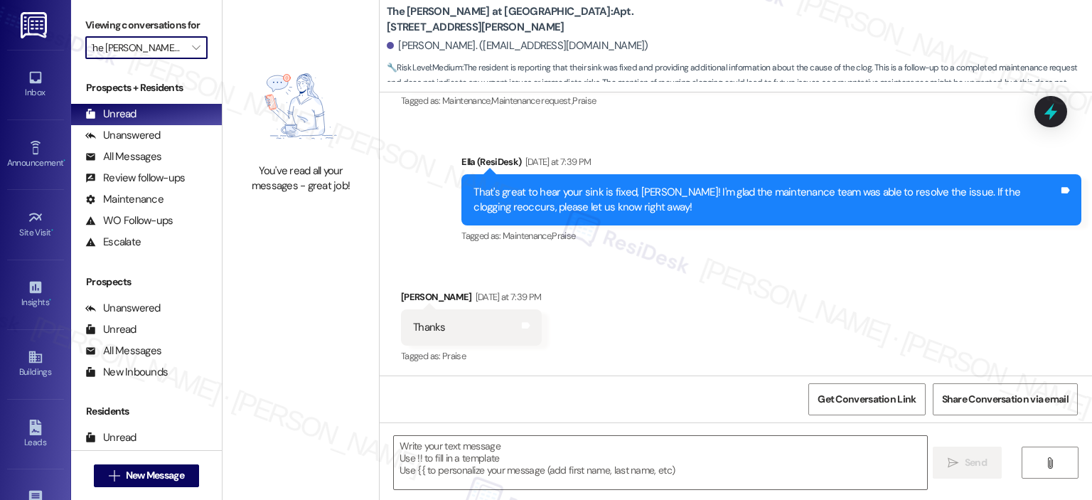
type input "The Kenmore"
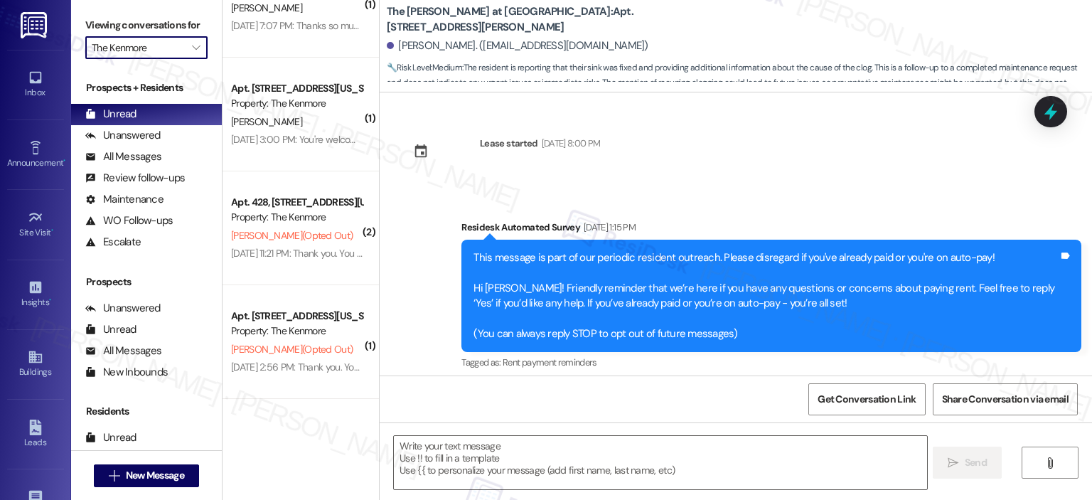
scroll to position [9561, 0]
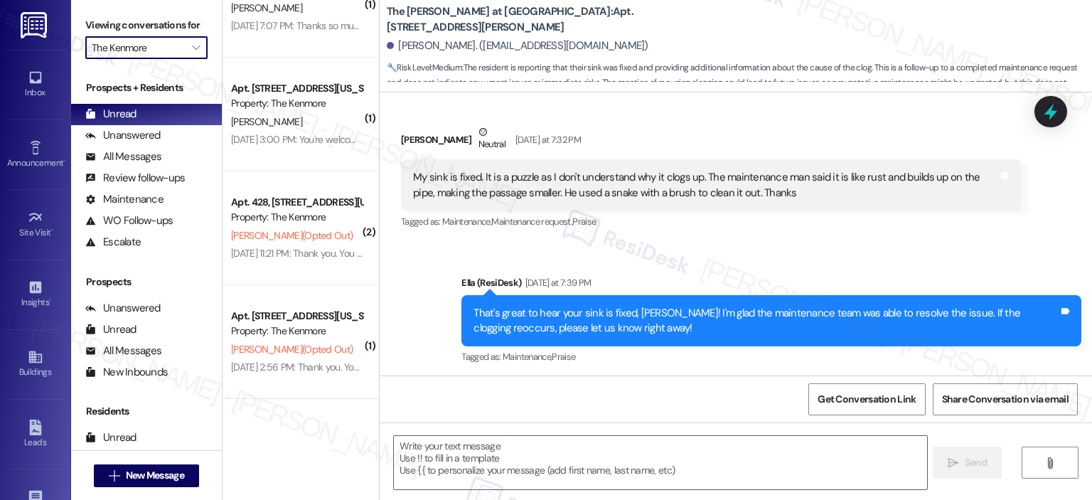
type textarea "Fetching suggested responses. Please feel free to read through the conversation…"
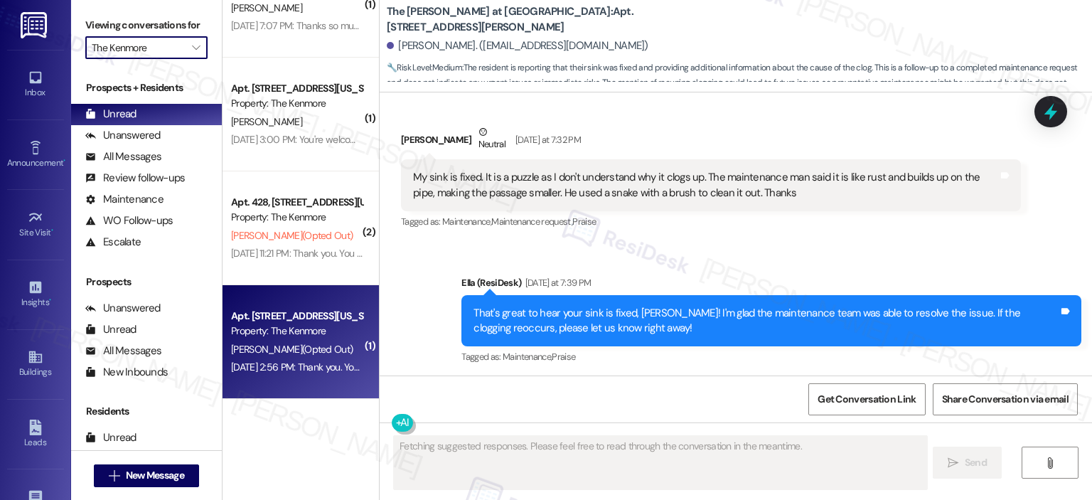
click at [277, 343] on span "L. Antoine (Opted Out)" at bounding box center [292, 349] width 122 height 13
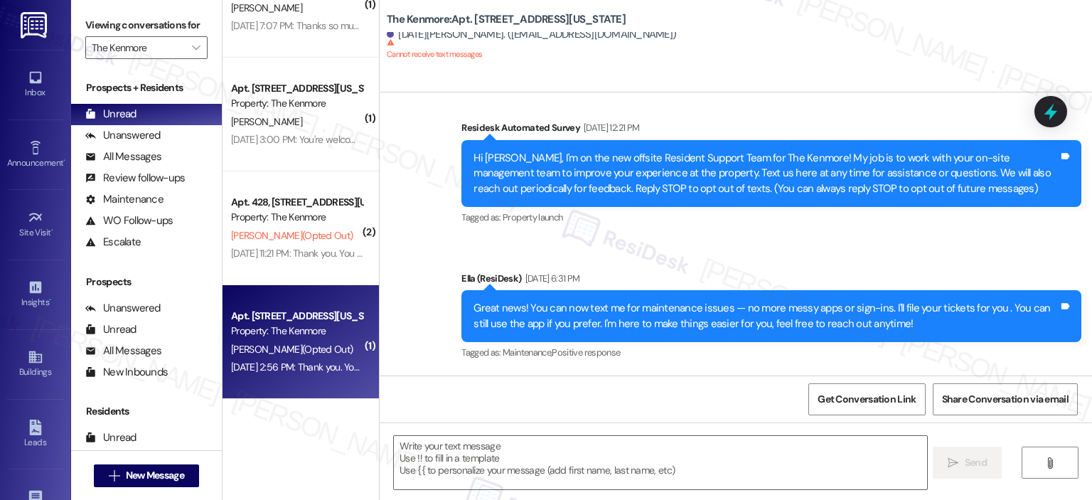
type textarea "Fetching suggested responses. Please feel free to read through the conversation…"
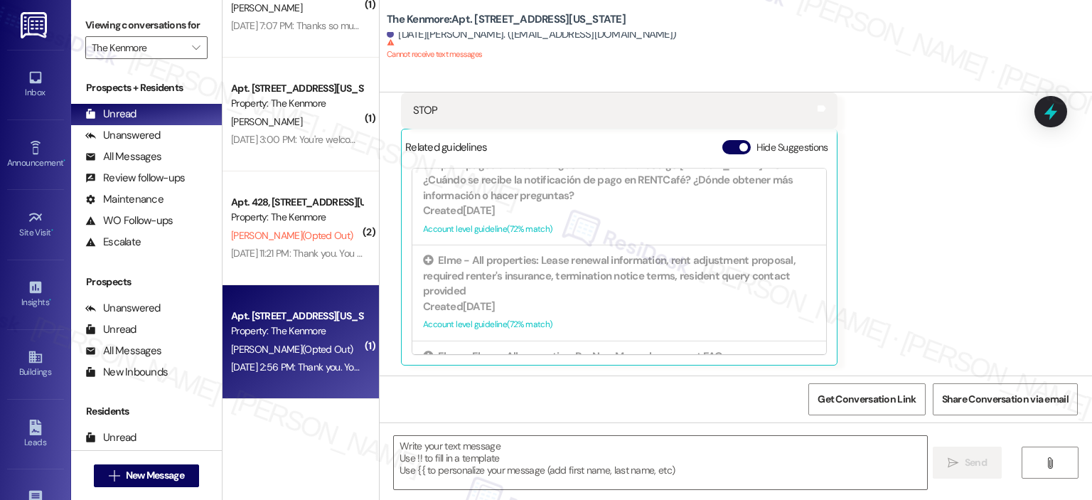
scroll to position [398, 0]
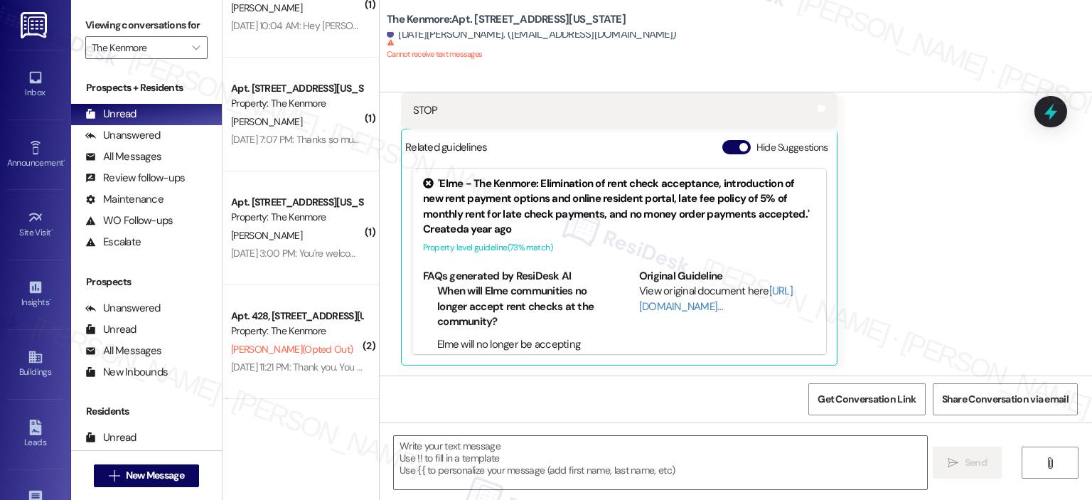
click at [728, 139] on div "Related guidelines Hide Suggestions" at bounding box center [619, 147] width 428 height 28
click at [661, 103] on div "STOP Tags and notes" at bounding box center [619, 110] width 437 height 36
click at [723, 142] on button "Hide Suggestions" at bounding box center [737, 147] width 28 height 14
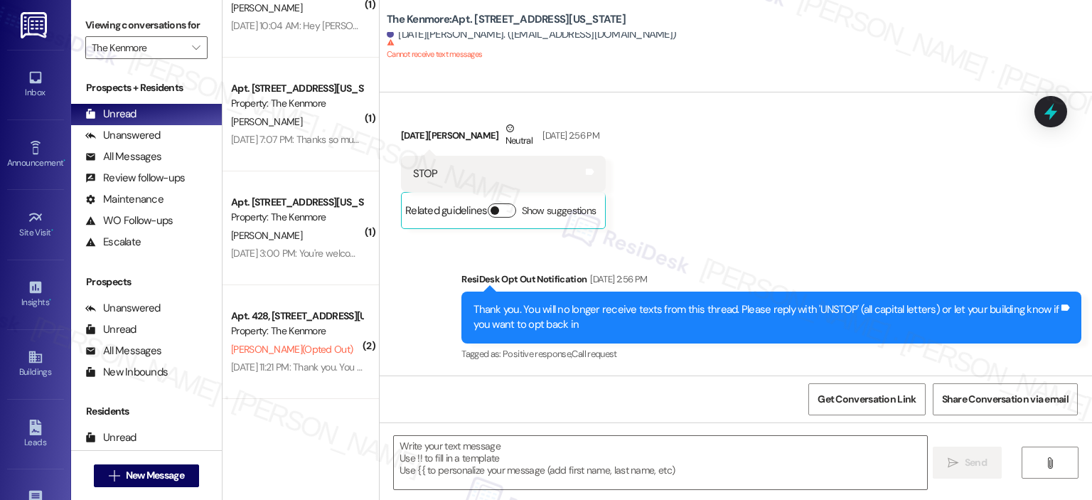
scroll to position [1289, 0]
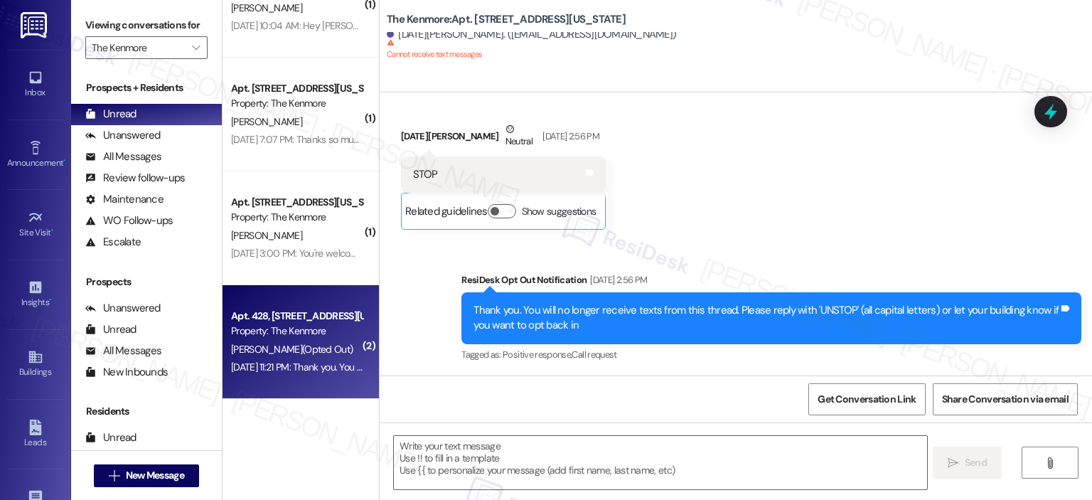
click at [279, 329] on div "Property: The Kenmore" at bounding box center [297, 331] width 132 height 15
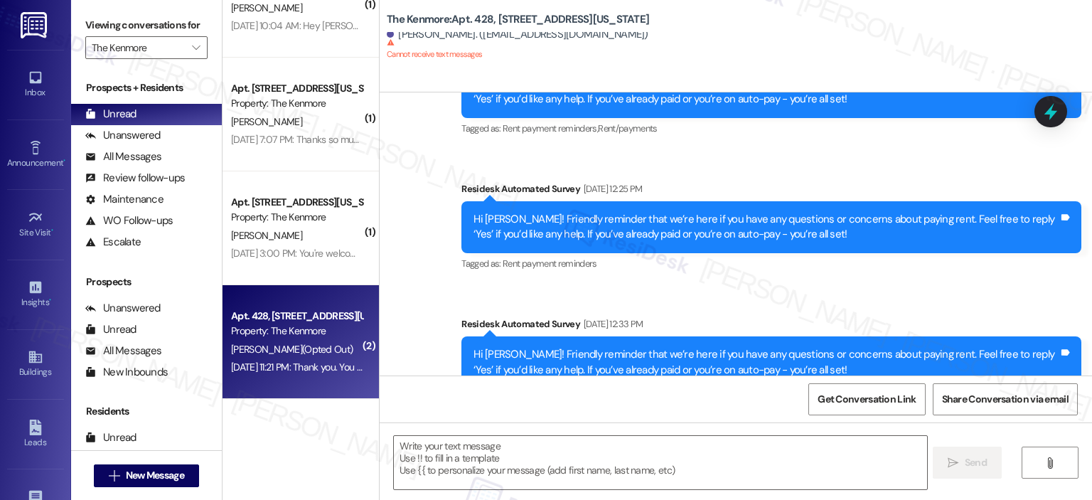
type textarea "Fetching suggested responses. Please feel free to read through the conversation…"
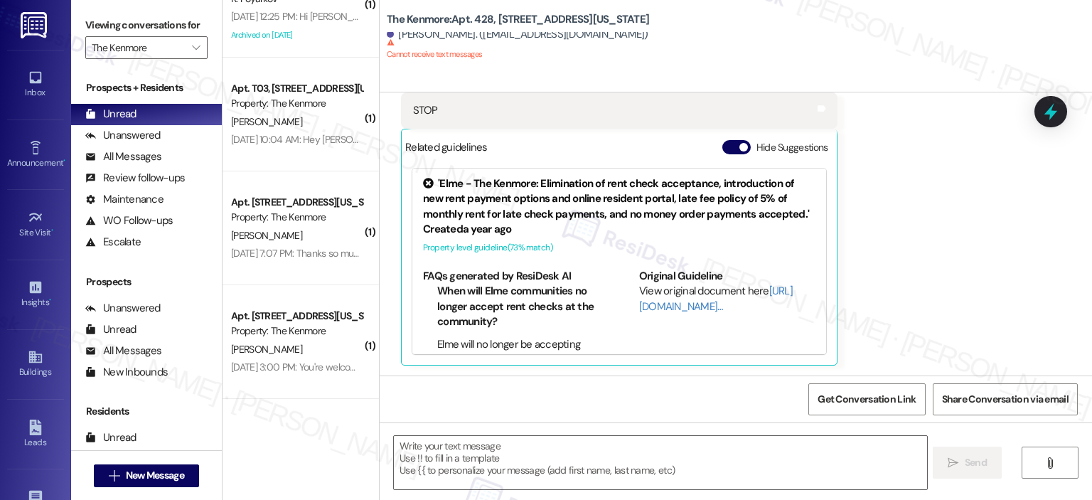
scroll to position [284, 0]
click at [723, 149] on button "Hide Suggestions" at bounding box center [737, 147] width 28 height 14
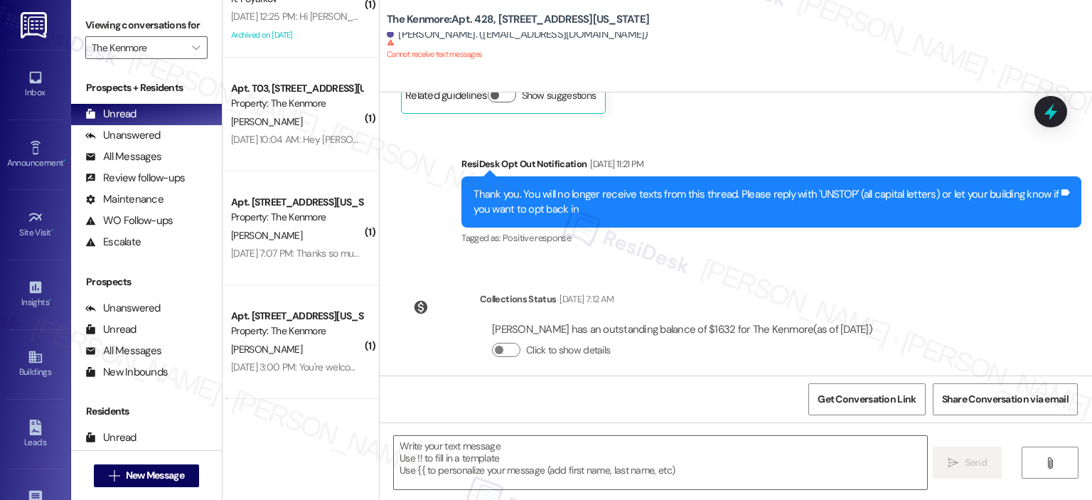
scroll to position [1690, 0]
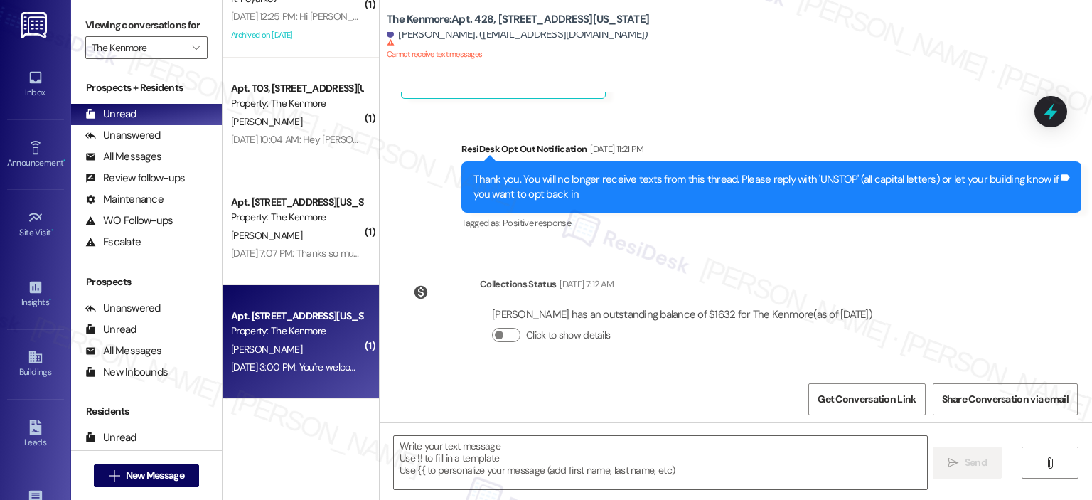
click at [339, 334] on div "Property: The Kenmore" at bounding box center [297, 331] width 132 height 15
type textarea "Fetching suggested responses. Please feel free to read through the conversation…"
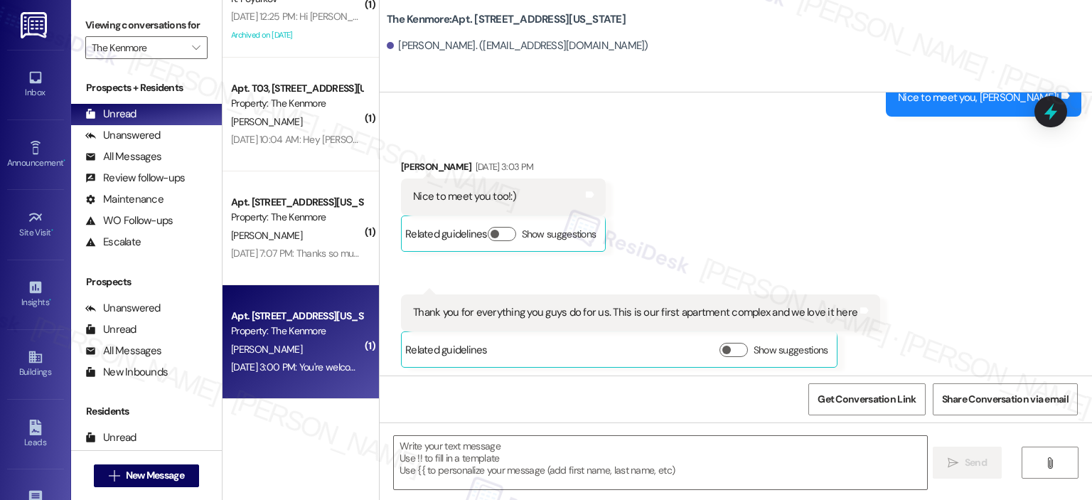
type textarea "Fetching suggested responses. Please feel free to read through the conversation…"
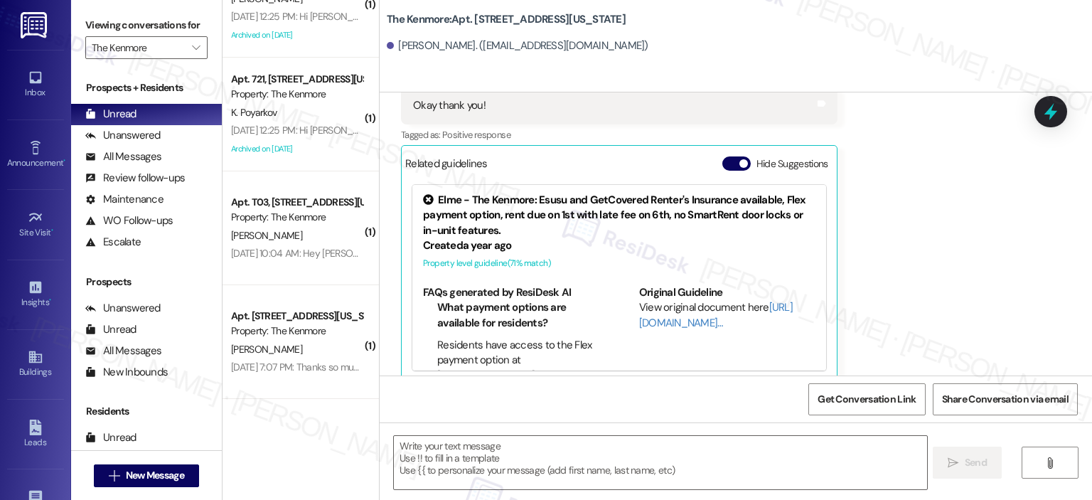
scroll to position [170, 0]
click at [727, 156] on button "Hide Suggestions" at bounding box center [737, 163] width 28 height 14
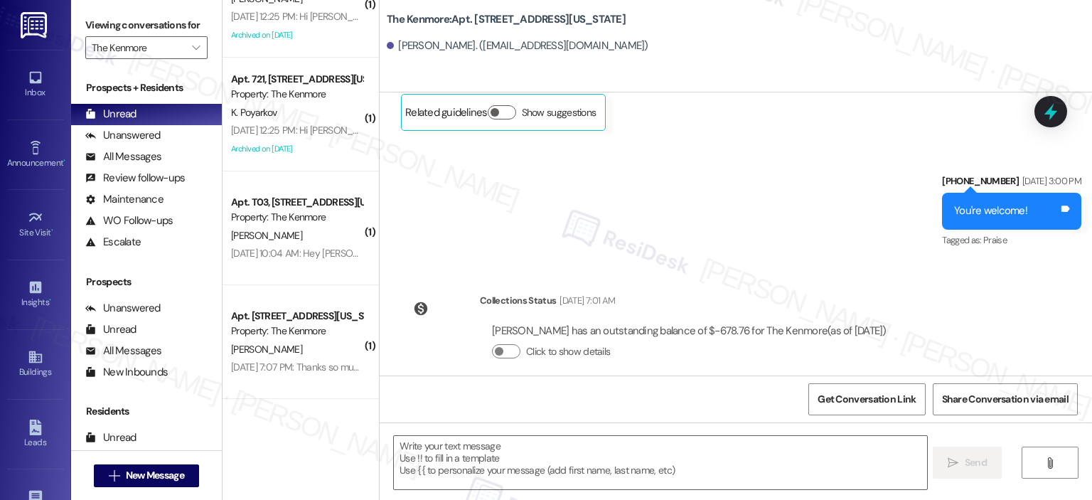
scroll to position [637, 0]
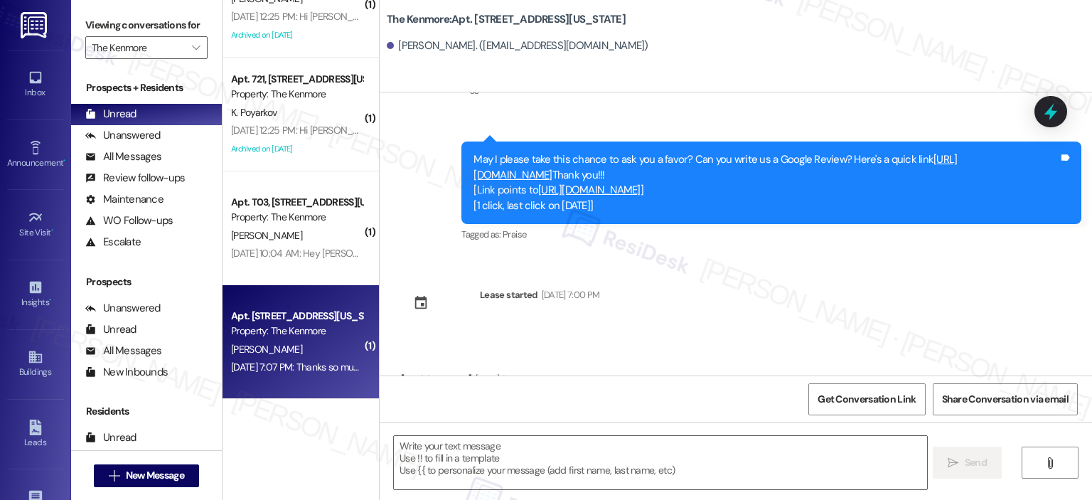
click at [287, 324] on div "Property: The Kenmore" at bounding box center [297, 331] width 132 height 15
type textarea "Fetching suggested responses. Please feel free to read through the conversation…"
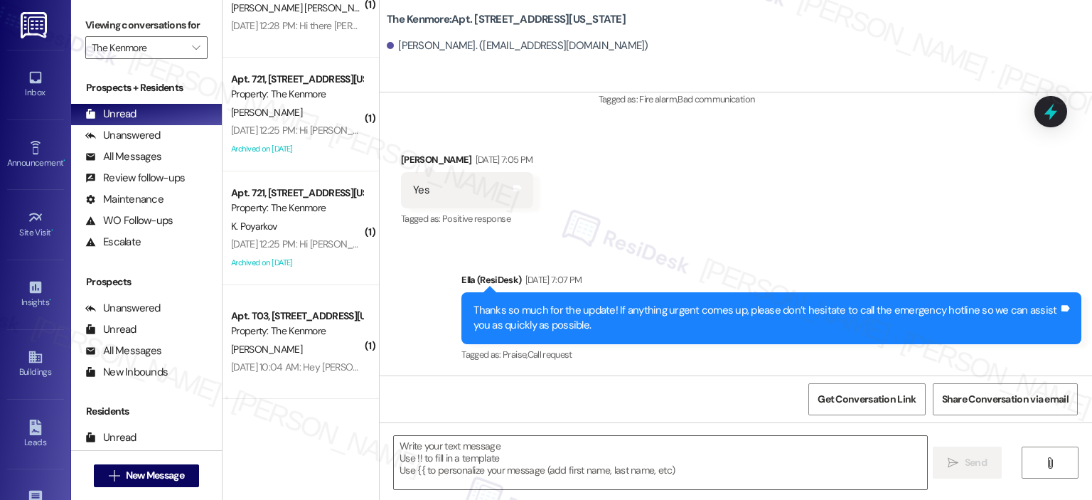
scroll to position [56, 0]
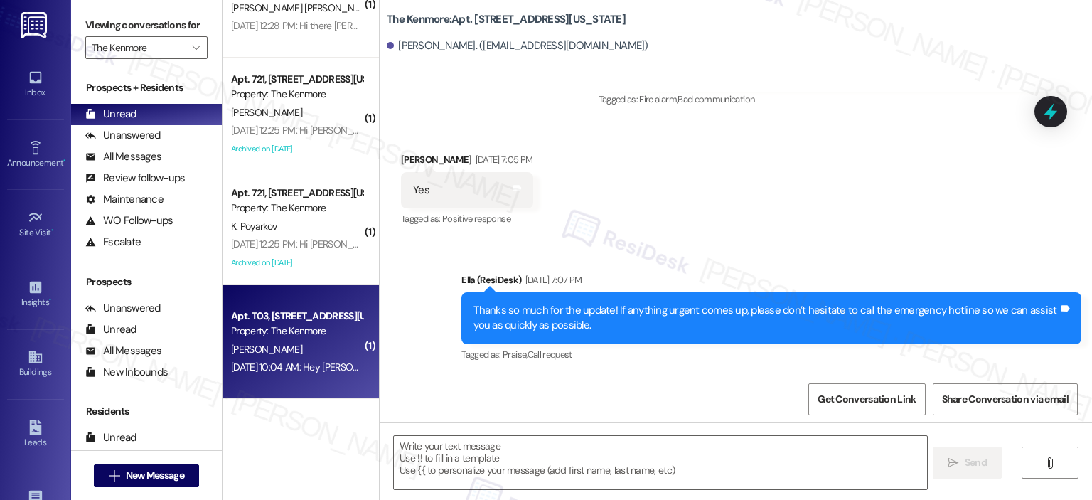
click at [282, 307] on div "Apt. T03, 5415 Connecticut Avenue, NW Property: The Kenmore" at bounding box center [297, 323] width 134 height 33
type textarea "Fetching suggested responses. Please feel free to read through the conversation…"
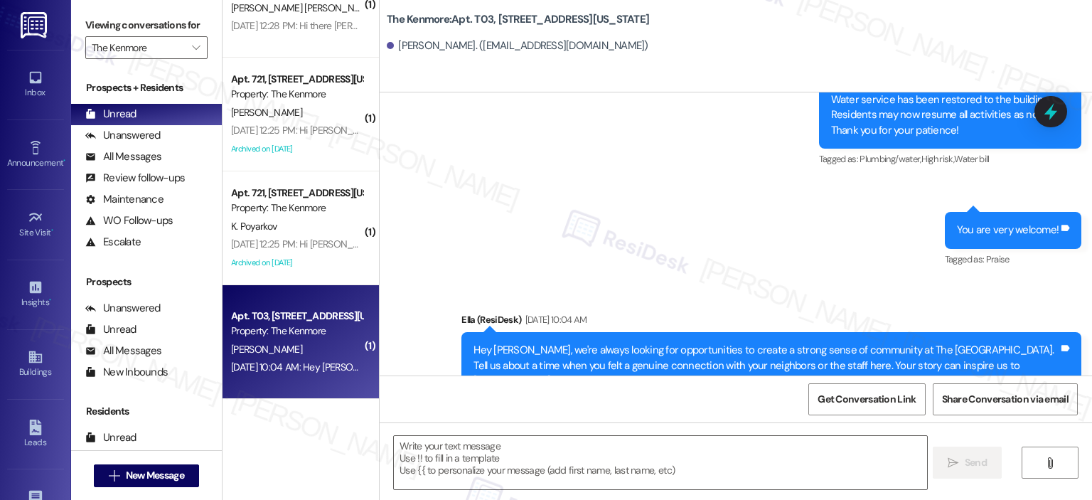
type textarea "Fetching suggested responses. Please feel free to read through the conversation…"
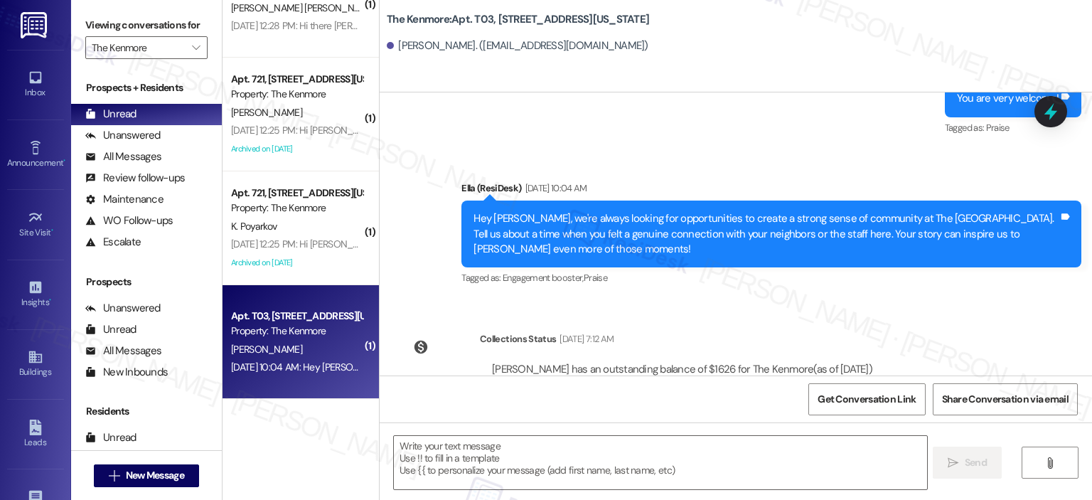
scroll to position [0, 0]
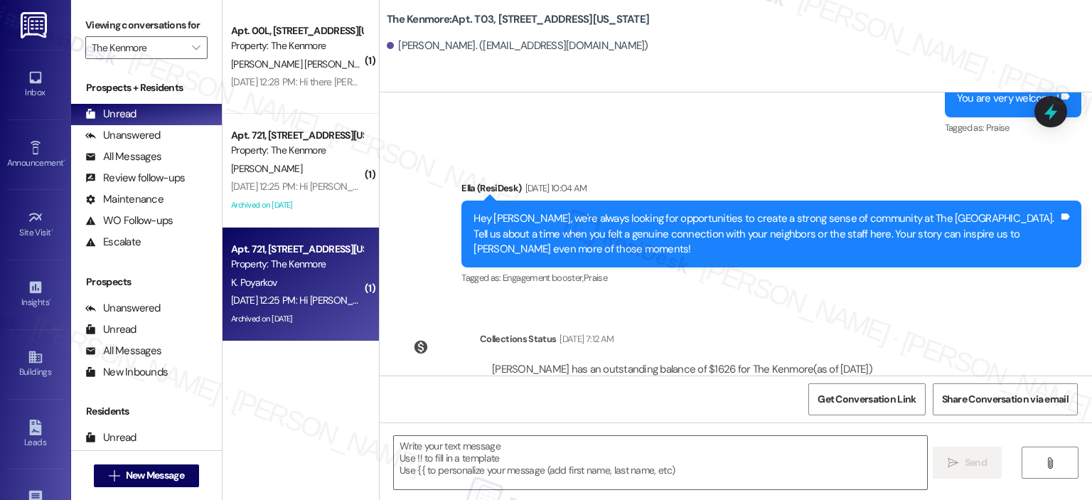
click at [307, 260] on div "Property: The Kenmore" at bounding box center [297, 264] width 132 height 15
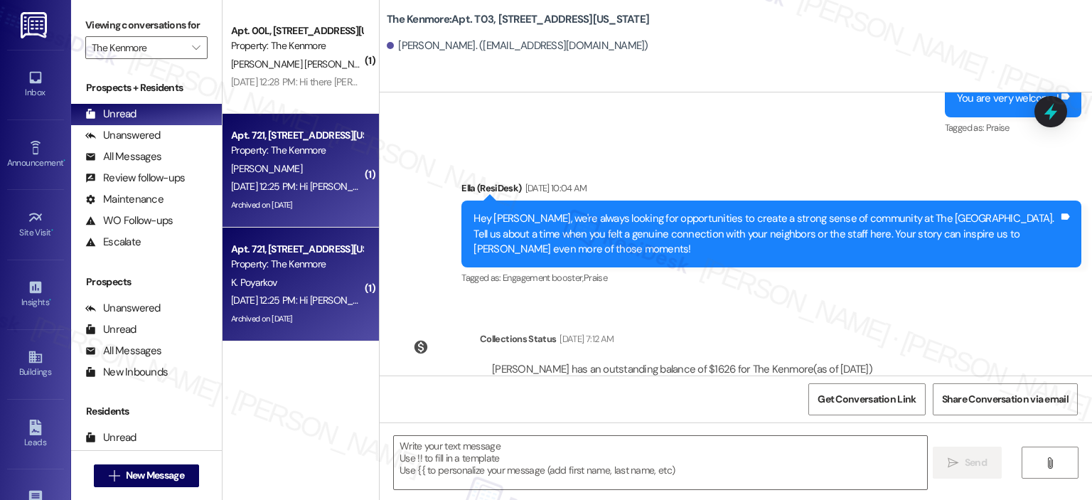
type textarea "Fetching suggested responses. Please feel free to read through the conversation…"
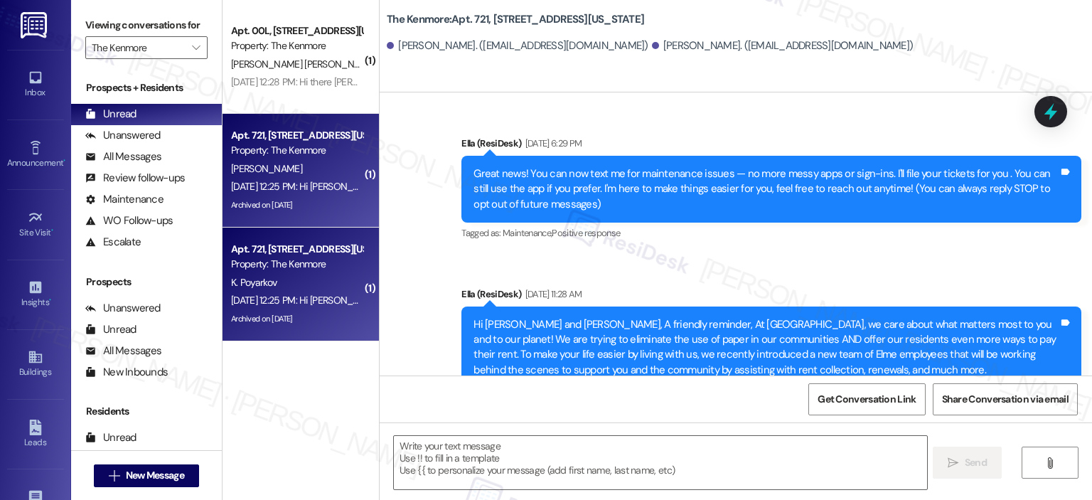
type textarea "Fetching suggested responses. Please feel free to read through the conversation…"
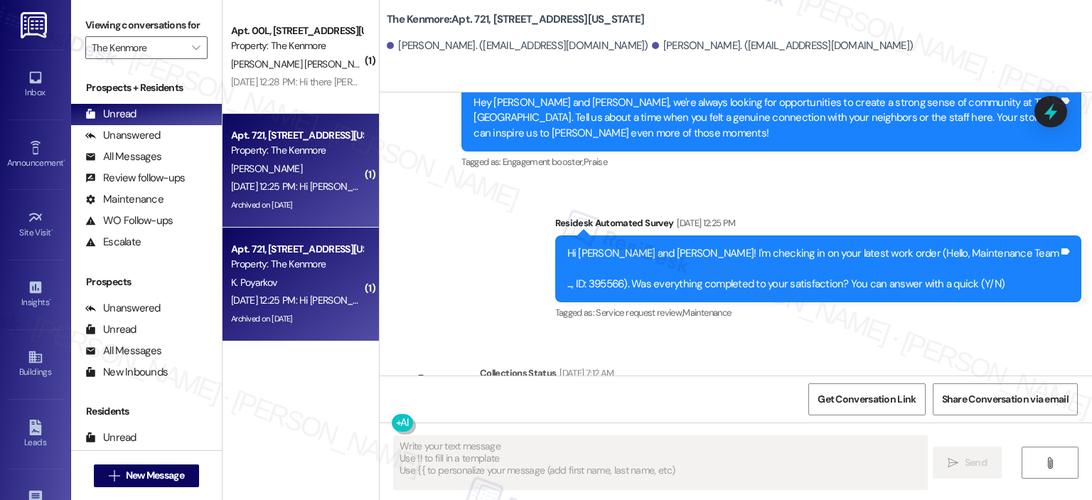
scroll to position [15602, 0]
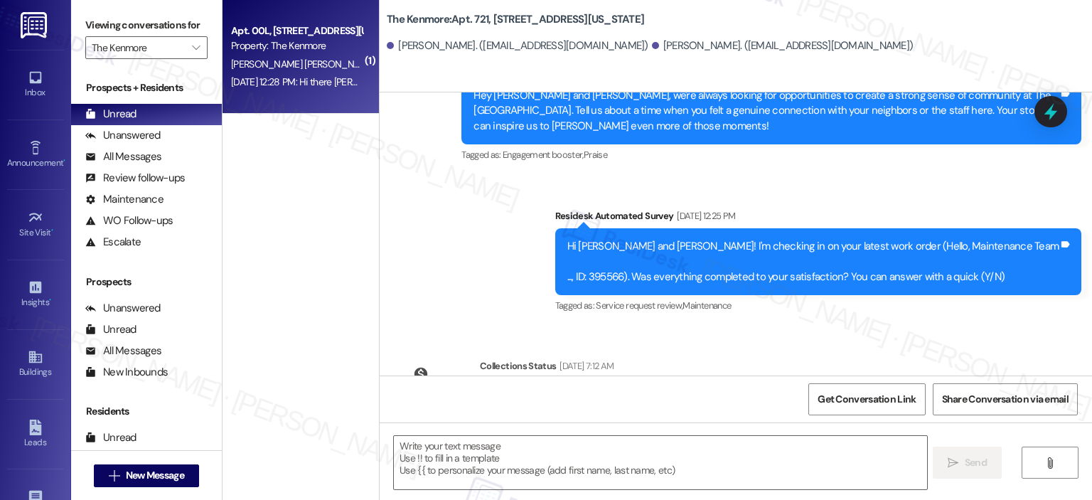
click at [275, 59] on span "S. Rashed Ahammed Ahammed" at bounding box center [303, 64] width 144 height 13
type textarea "Fetching suggested responses. Please feel free to read through the conversation…"
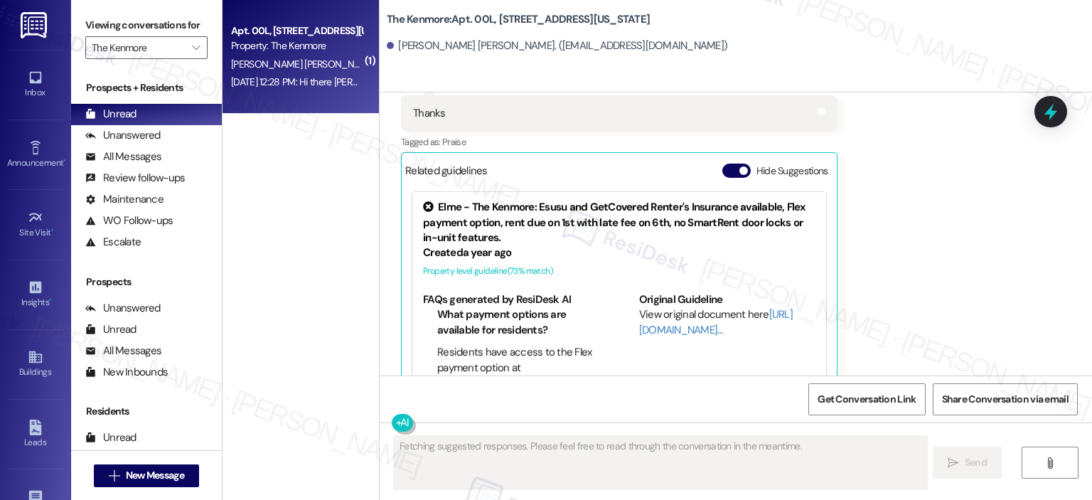
scroll to position [6694, 0]
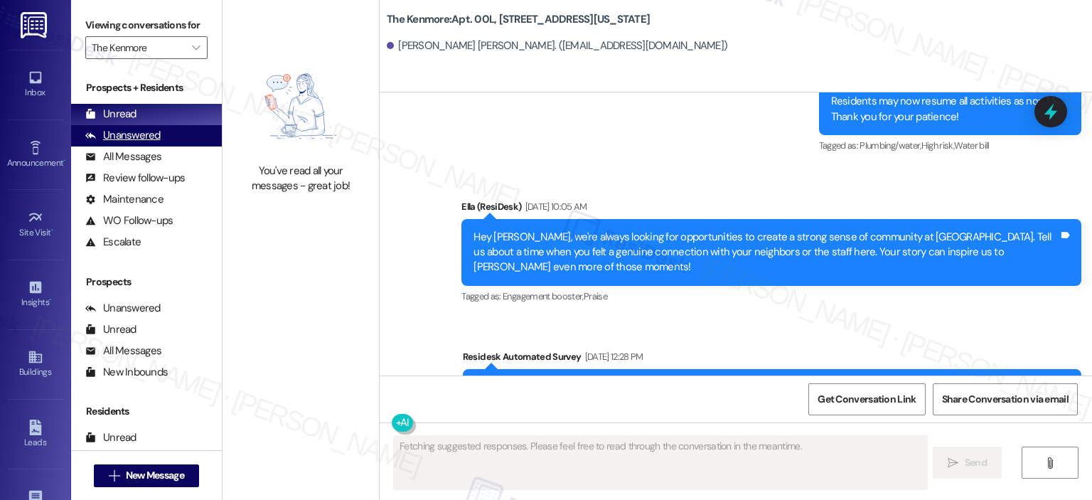
click at [140, 129] on div "Unanswered" at bounding box center [122, 135] width 75 height 15
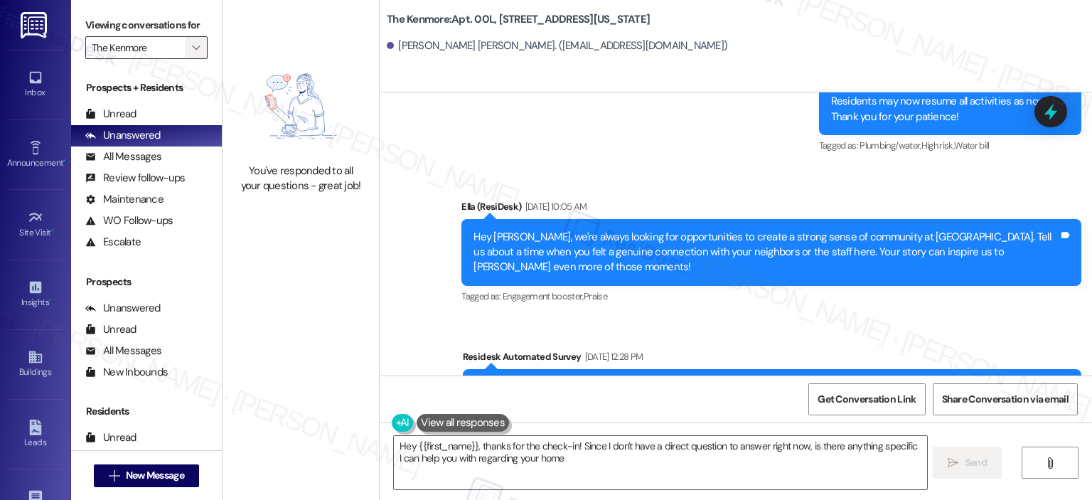
type textarea "Hey {{first_name}}, thanks for the check-in! Since I don't have a direct questi…"
click at [183, 34] on label "Viewing conversations for" at bounding box center [146, 25] width 122 height 22
click at [192, 50] on icon "" at bounding box center [196, 47] width 8 height 11
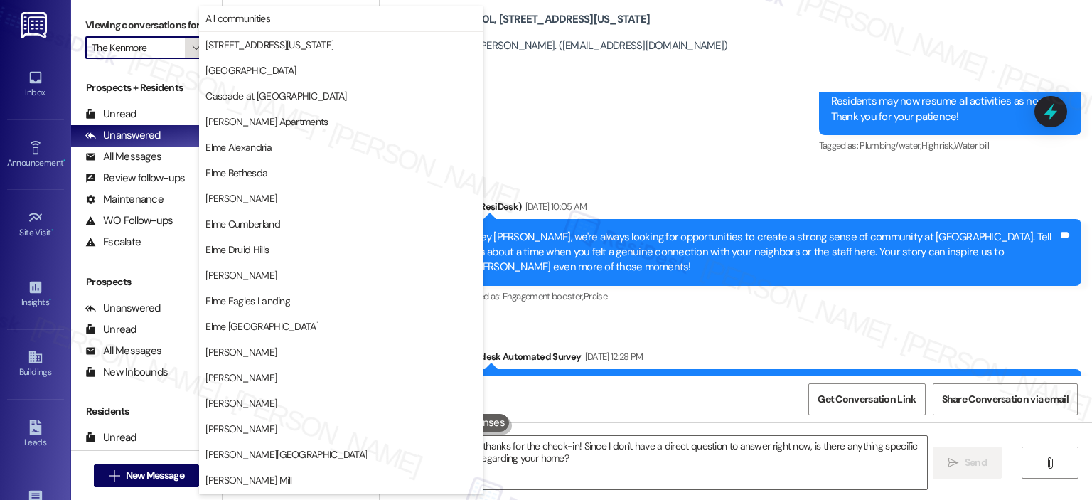
scroll to position [254, 0]
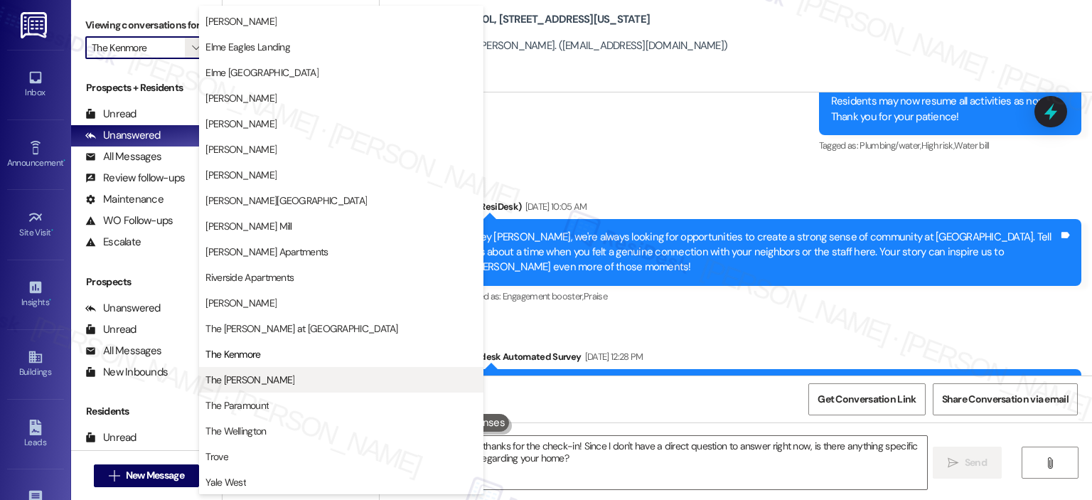
click at [247, 366] on div "Park Adams Apartments Riverside Apartments Roosevelt Towers The Ashby at McLean…" at bounding box center [341, 367] width 284 height 256
click at [247, 370] on button "The [PERSON_NAME]" at bounding box center [341, 380] width 284 height 26
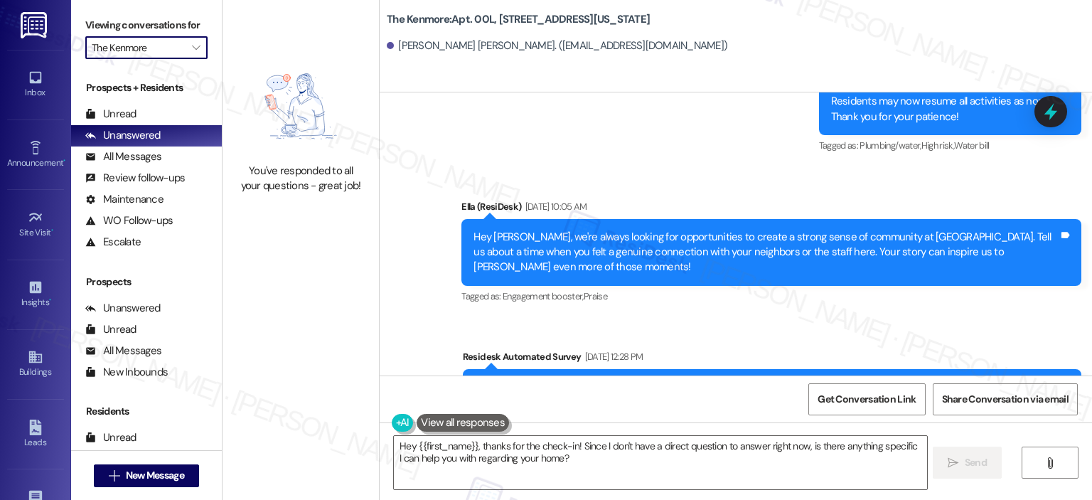
type input "The [PERSON_NAME]"
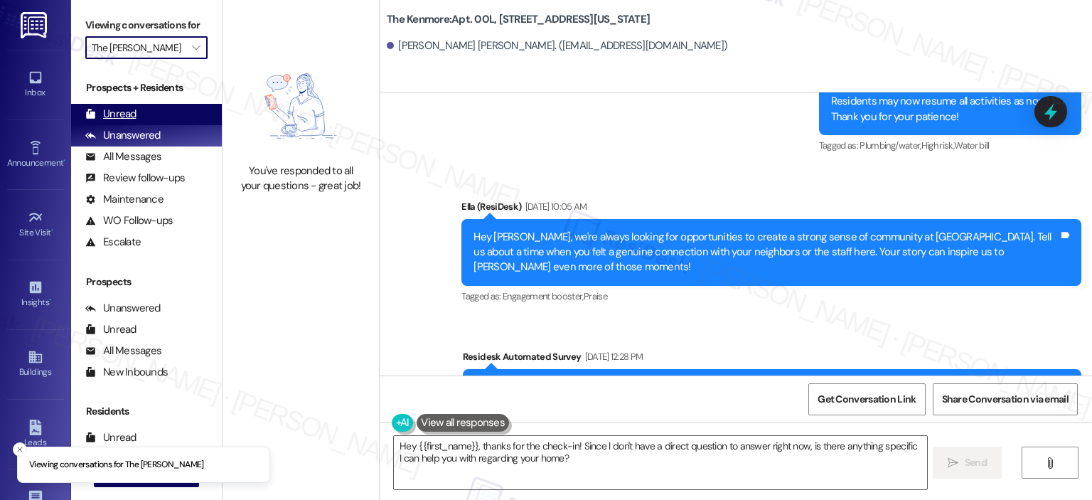
click at [129, 110] on div "Unread" at bounding box center [110, 114] width 51 height 15
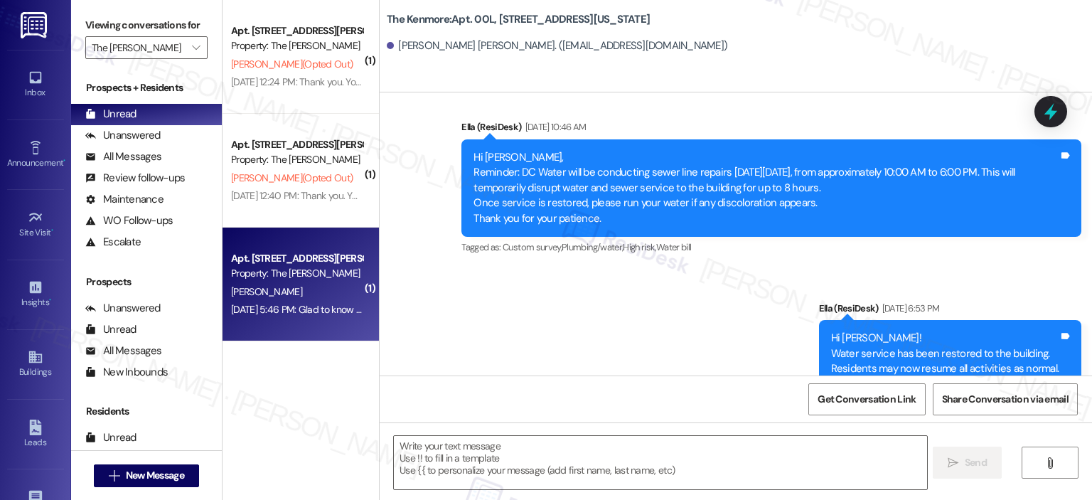
click at [279, 267] on div "Property: The Maxwell" at bounding box center [297, 273] width 132 height 15
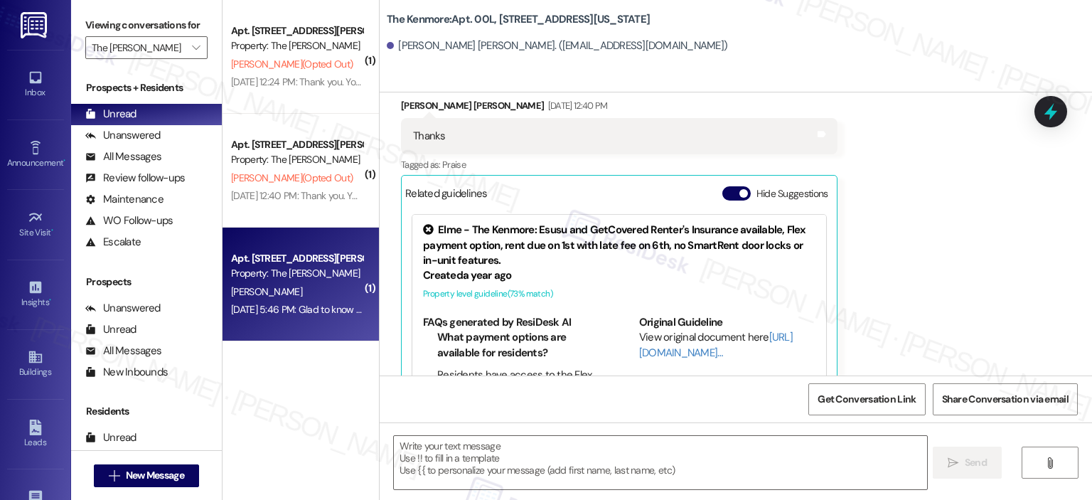
type textarea "Fetching suggested responses. Please feel free to read through the conversation…"
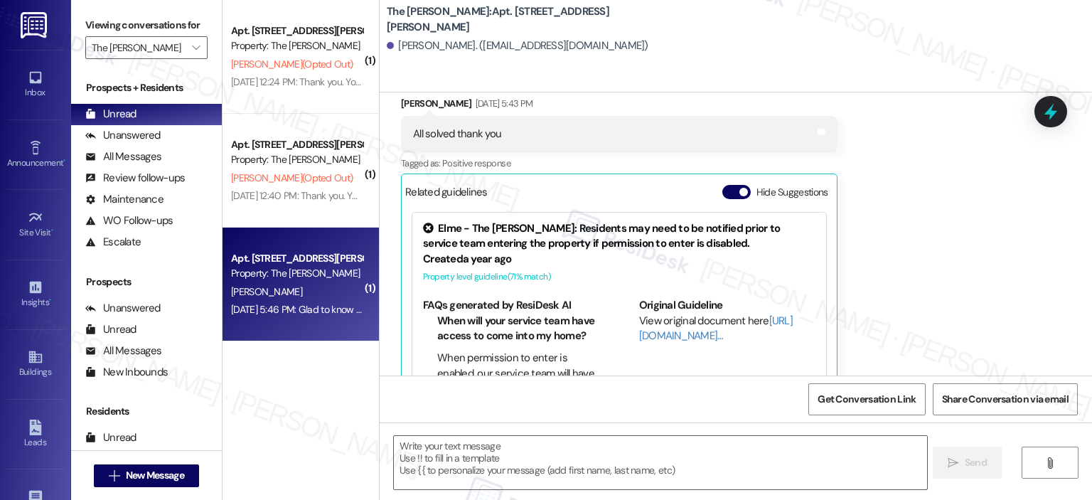
type textarea "Fetching suggested responses. Please feel free to read through the conversation…"
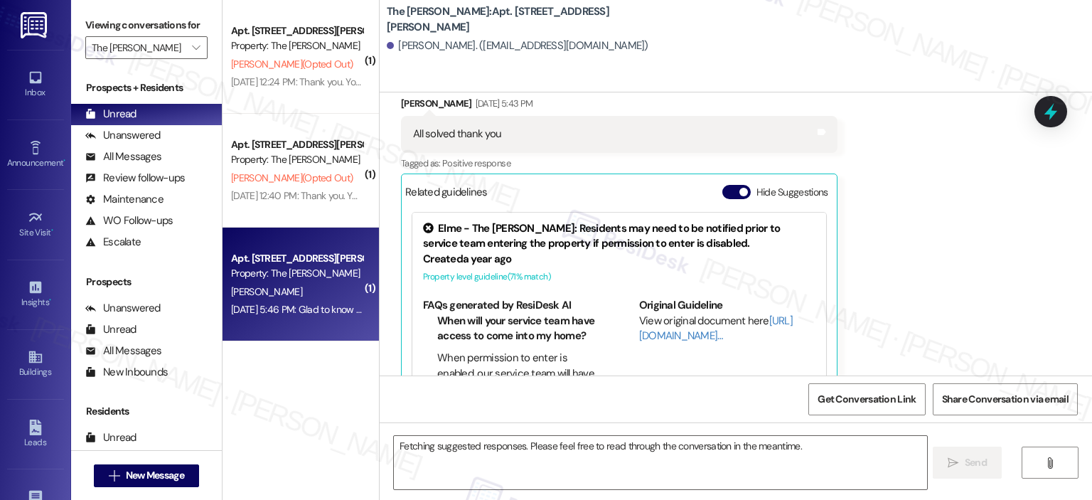
scroll to position [447, 0]
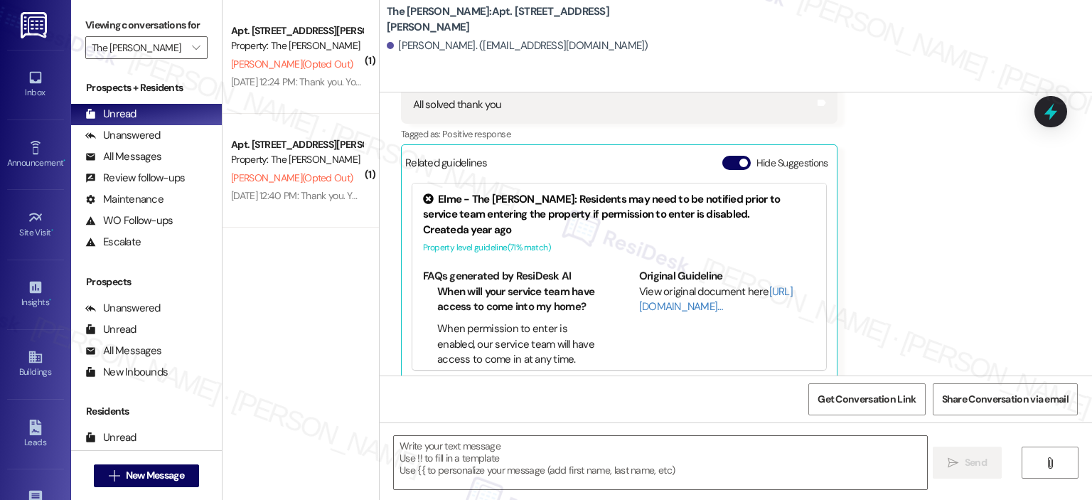
click at [736, 156] on button "Hide Suggestions" at bounding box center [737, 163] width 28 height 14
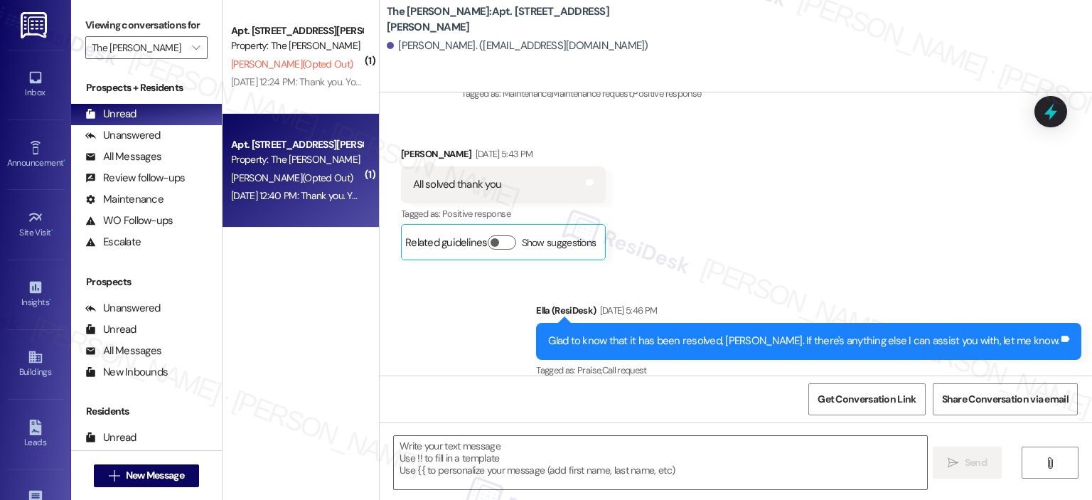
click at [290, 148] on div "Apt. 208, 4200 N. Carlin Springs Road" at bounding box center [297, 144] width 132 height 15
type textarea "Fetching suggested responses. Please feel free to read through the conversation…"
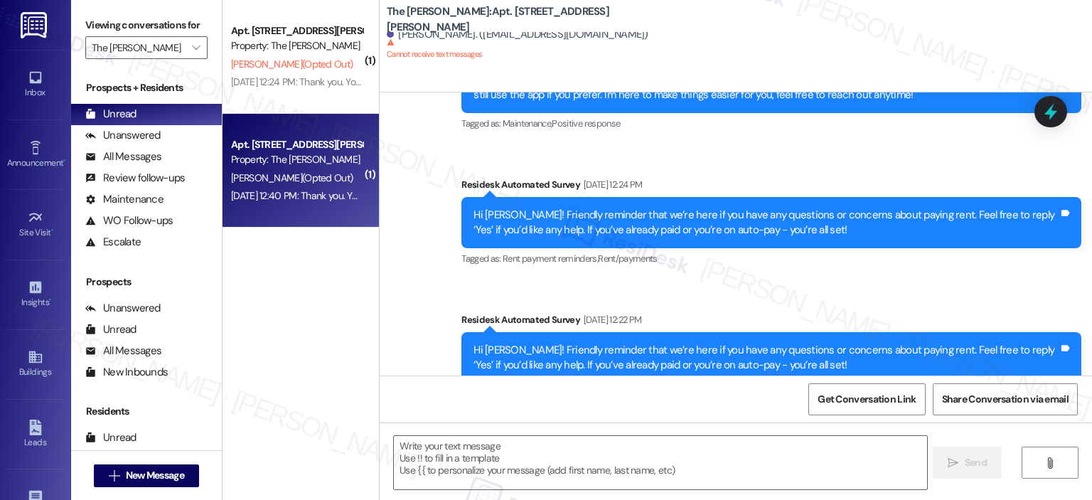
type textarea "Fetching suggested responses. Please feel free to read through the conversation…"
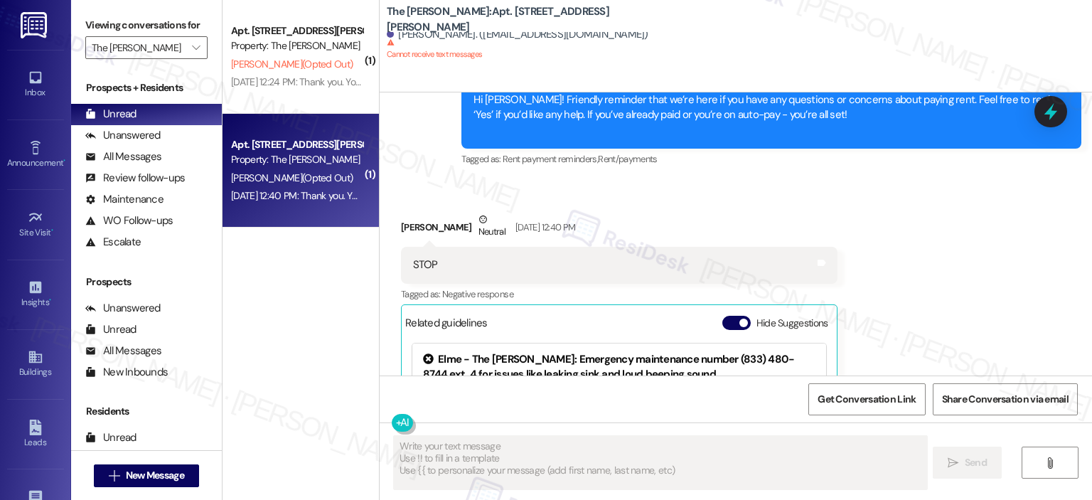
scroll to position [1237, 0]
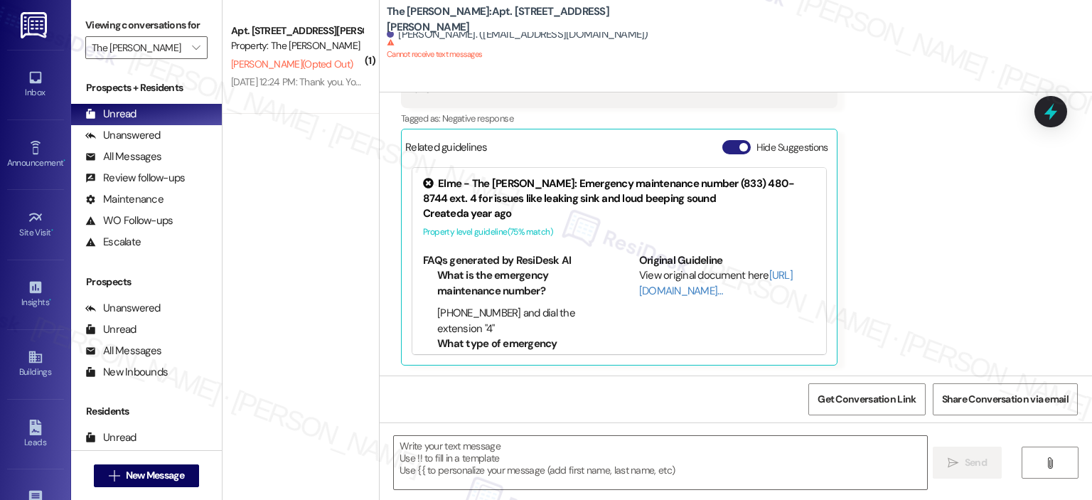
click at [723, 142] on button "Hide Suggestions" at bounding box center [737, 147] width 28 height 14
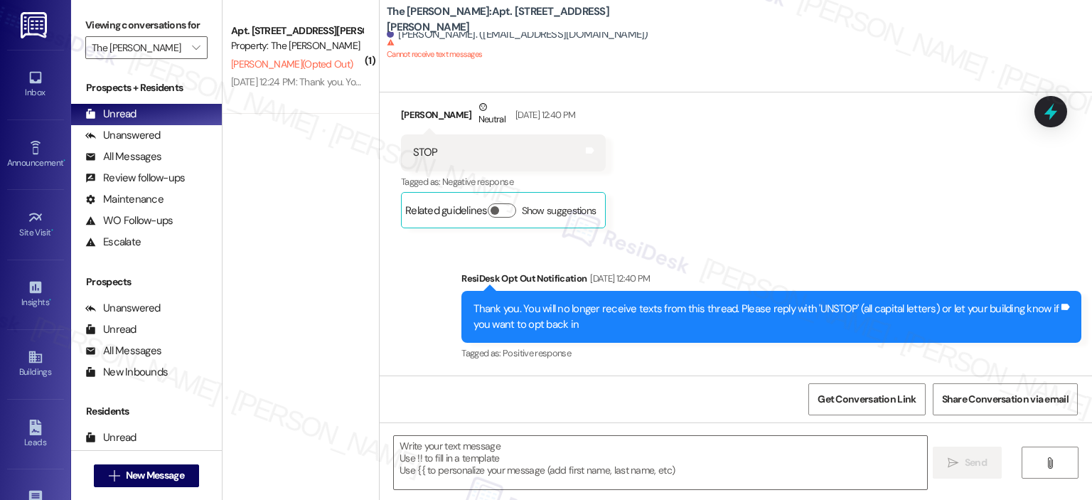
scroll to position [1172, 0]
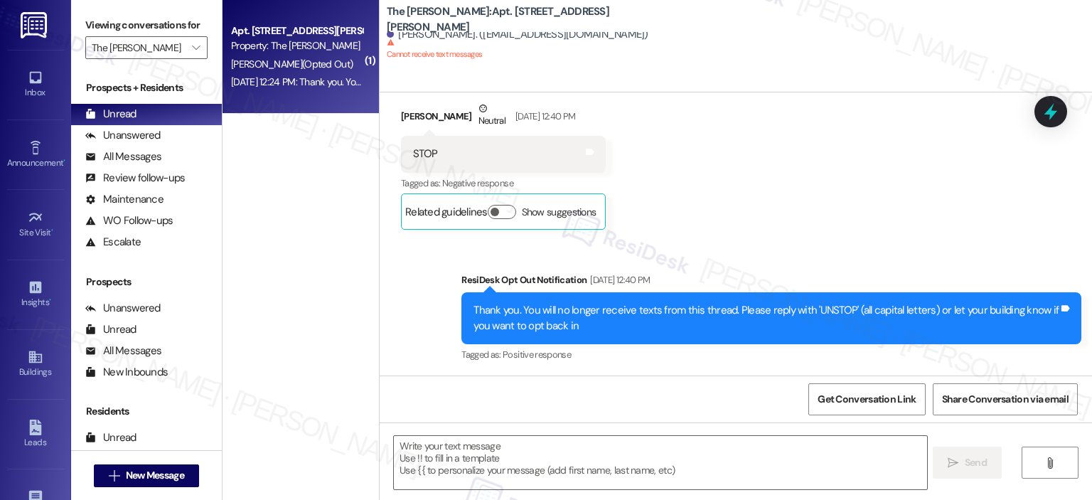
click at [300, 41] on div "Property: The Maxwell" at bounding box center [297, 45] width 132 height 15
type textarea "Fetching suggested responses. Please feel free to read through the conversation…"
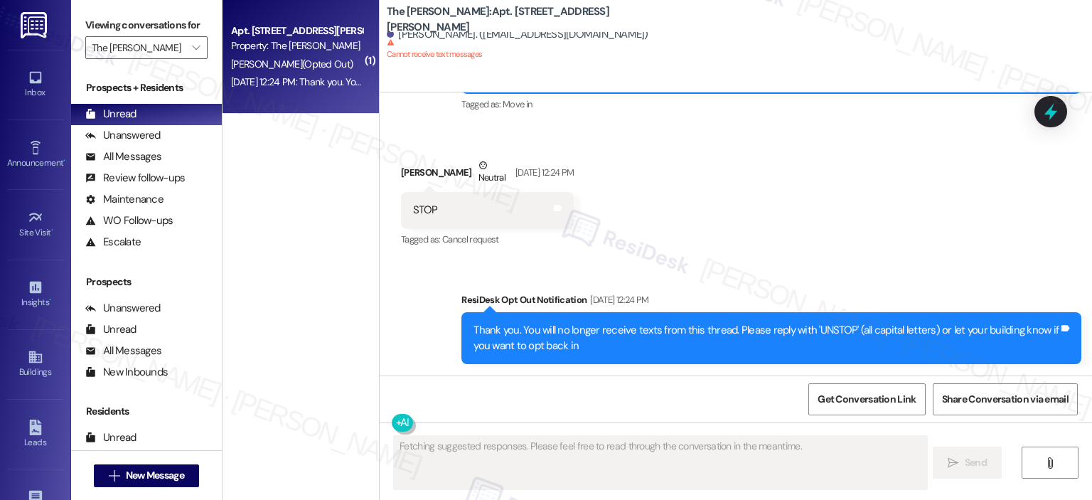
scroll to position [197, 0]
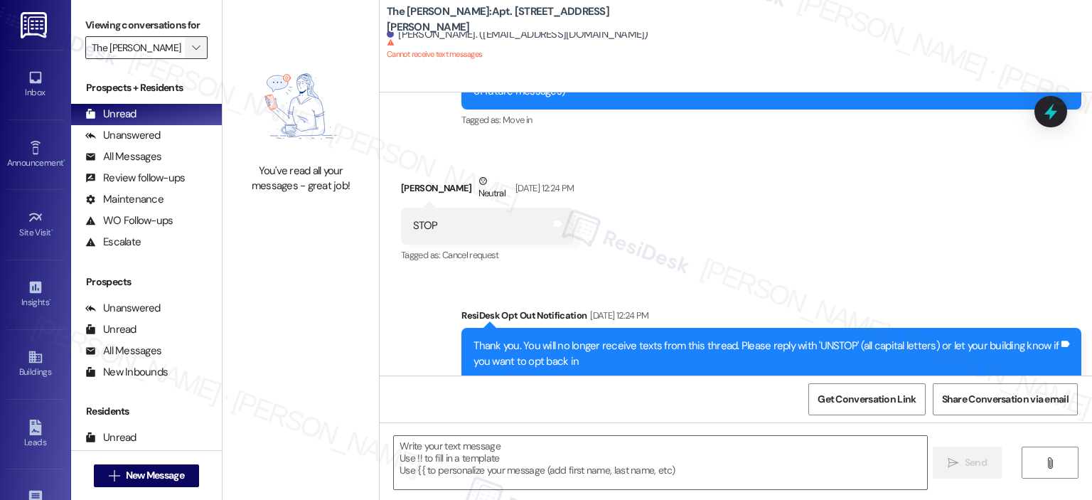
click at [189, 39] on span "" at bounding box center [196, 47] width 14 height 23
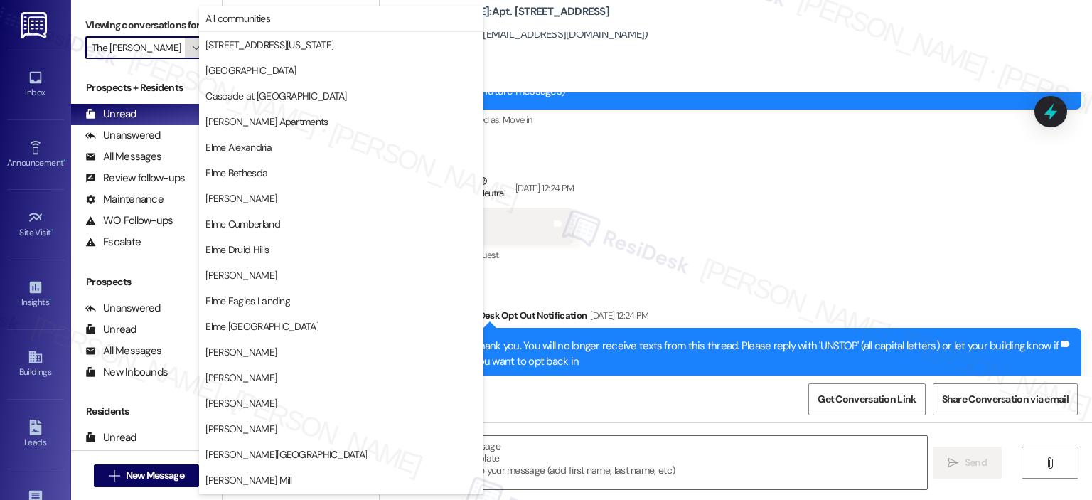
scroll to position [254, 0]
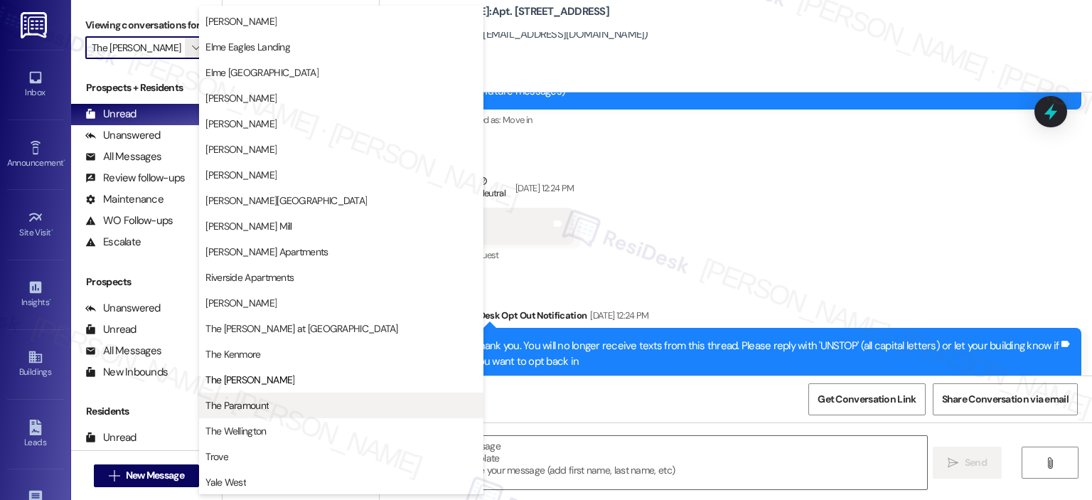
click at [231, 400] on span "The Paramount" at bounding box center [237, 405] width 63 height 14
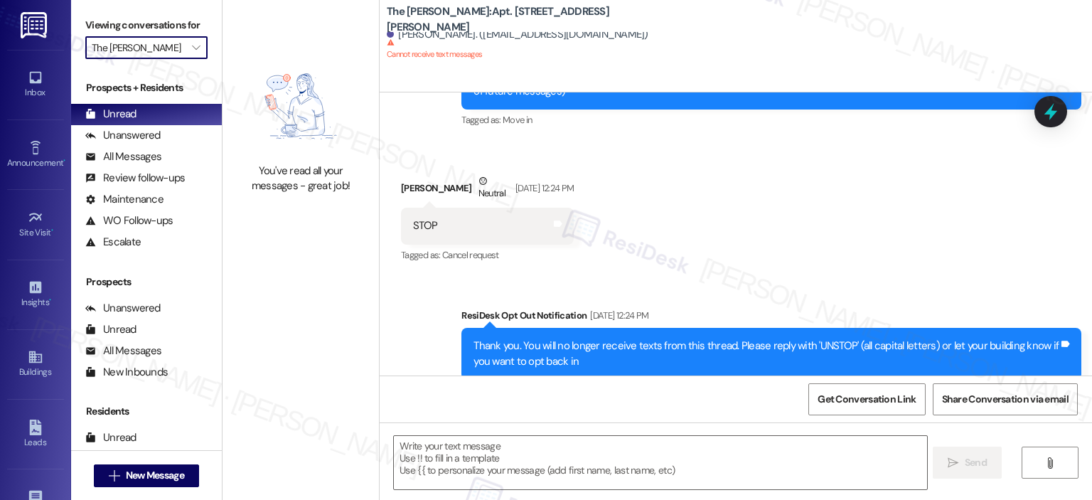
type input "The Paramount"
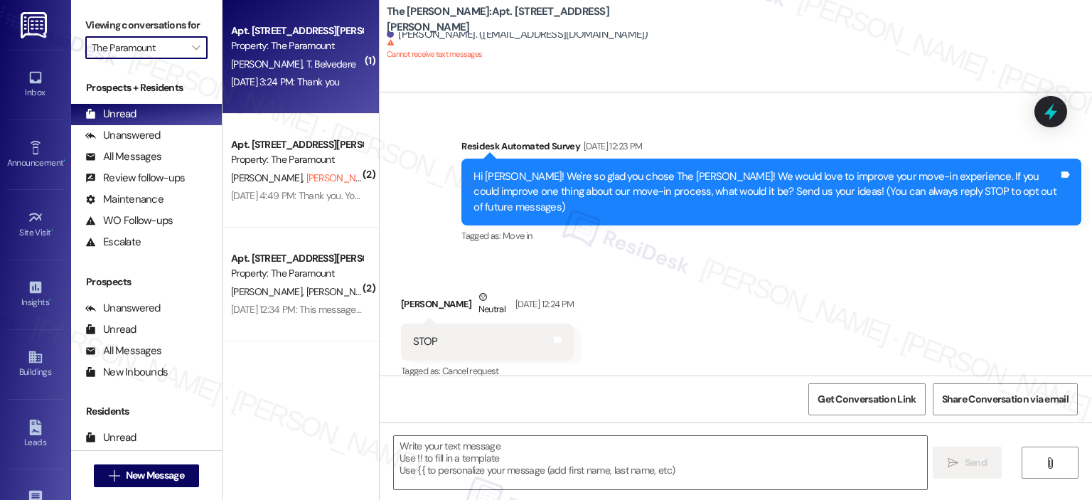
type textarea "Fetching suggested responses. Please feel free to read through the conversation…"
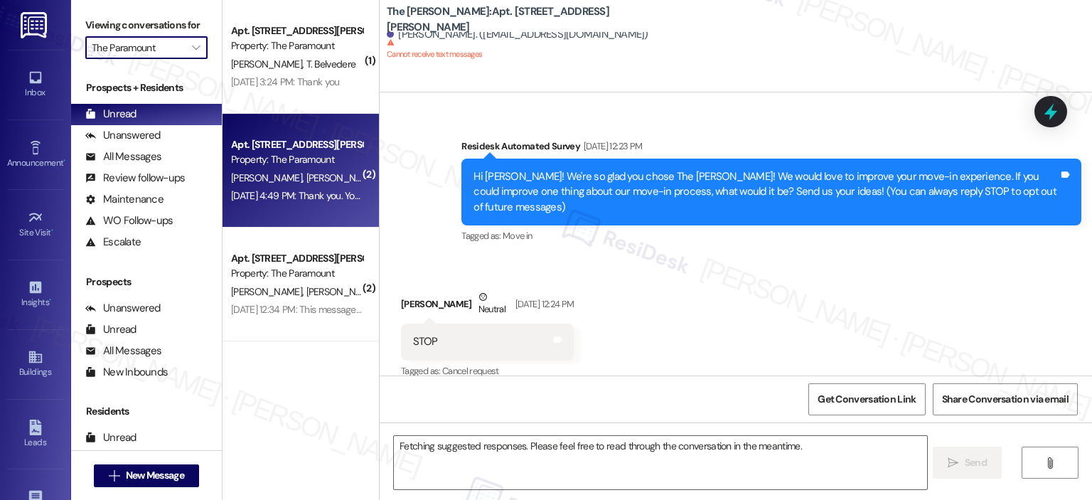
scroll to position [82, 0]
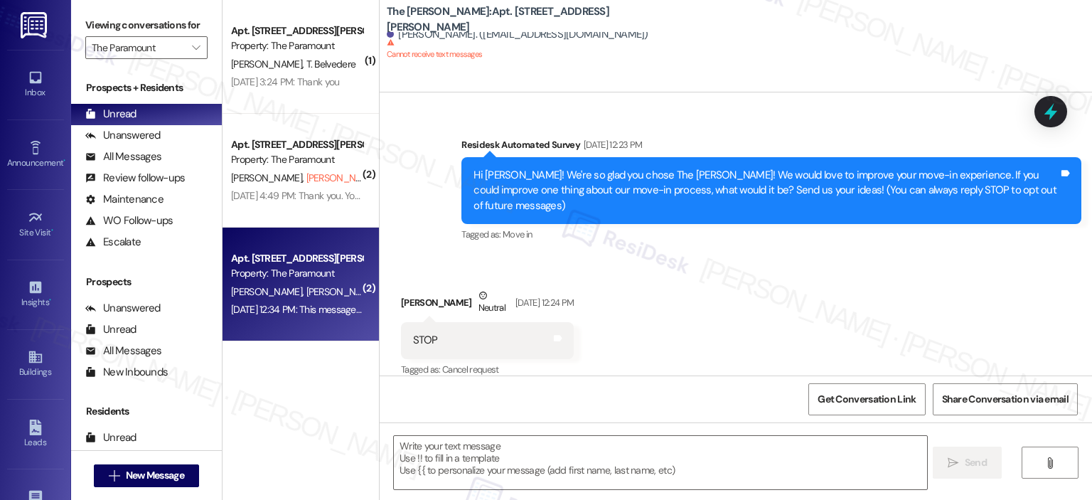
click at [321, 272] on div "Property: The Paramount" at bounding box center [297, 273] width 132 height 15
type textarea "Fetching suggested responses. Please feel free to read through the conversation…"
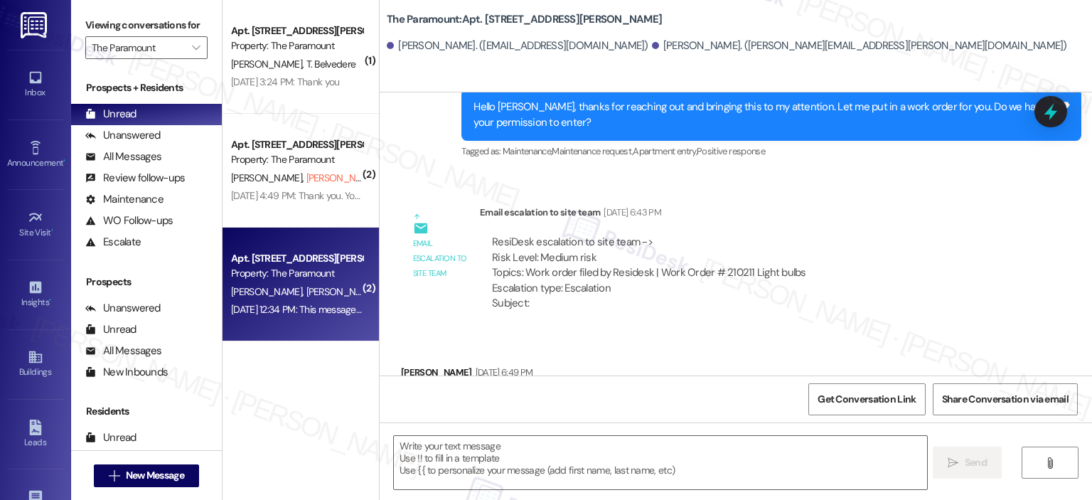
type textarea "Fetching suggested responses. Please feel free to read through the conversation…"
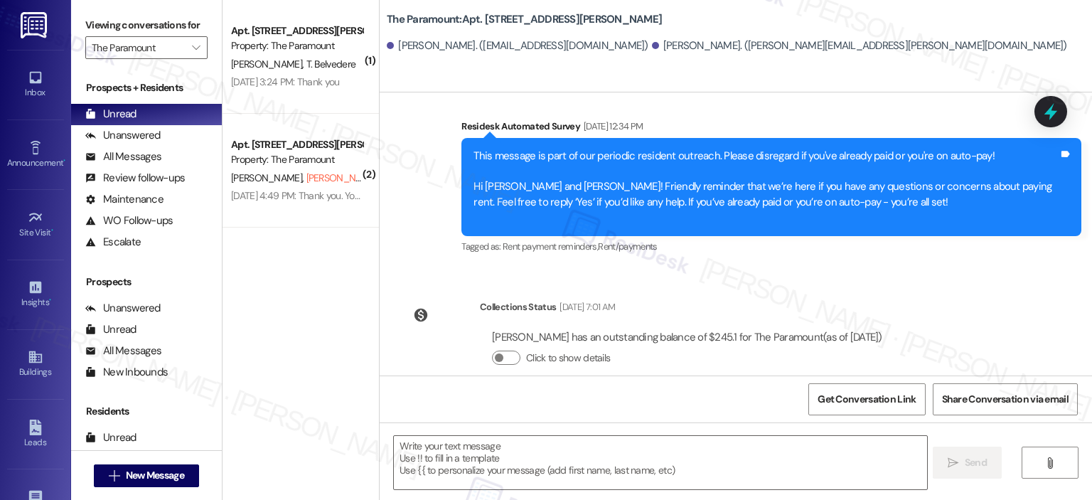
scroll to position [1468, 0]
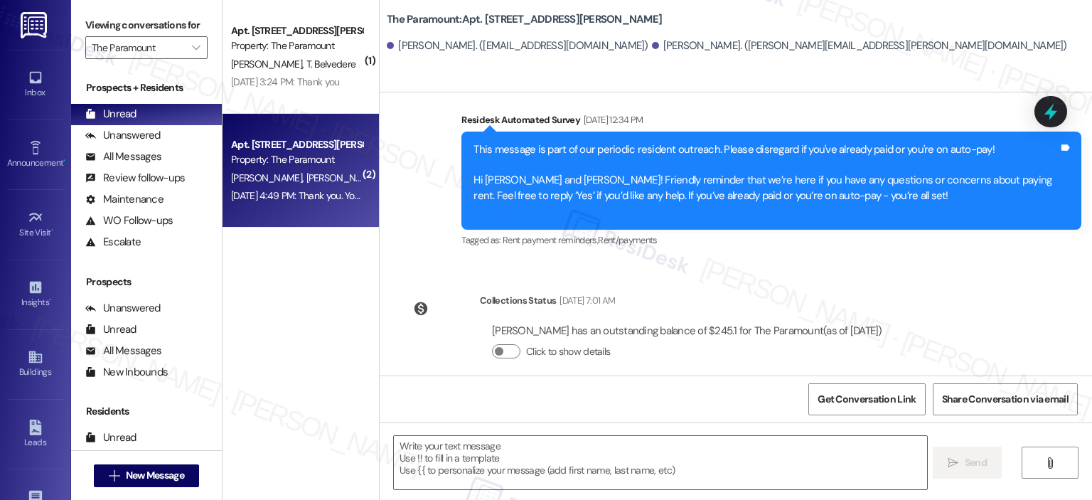
click at [299, 136] on div "Apt. 806, 1425 South Eads St Property: The Paramount" at bounding box center [297, 152] width 134 height 33
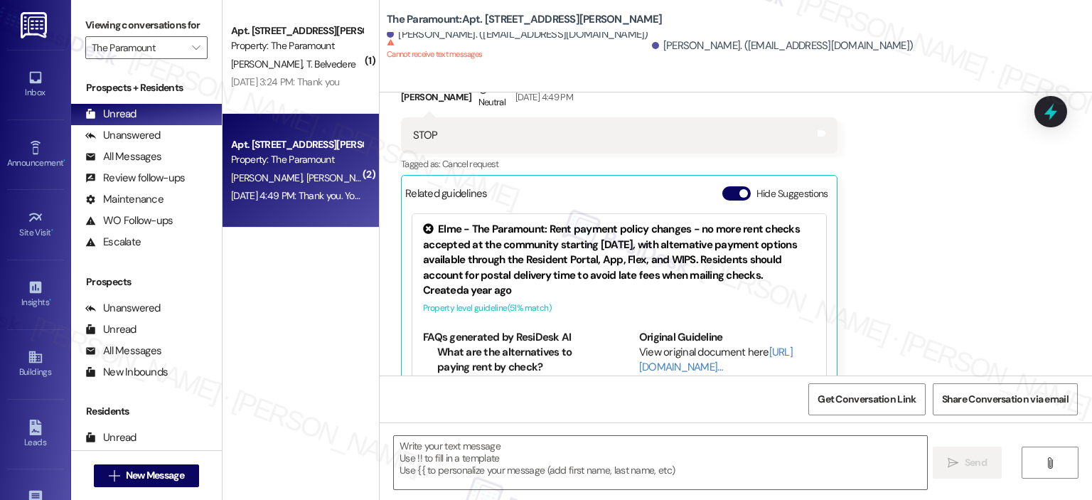
type textarea "Fetching suggested responses. Please feel free to read through the conversation…"
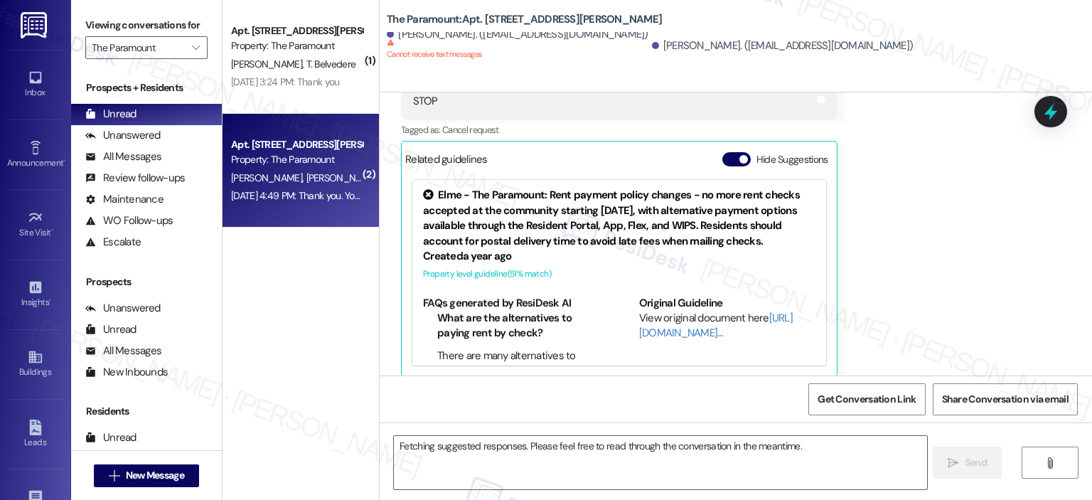
scroll to position [629, 0]
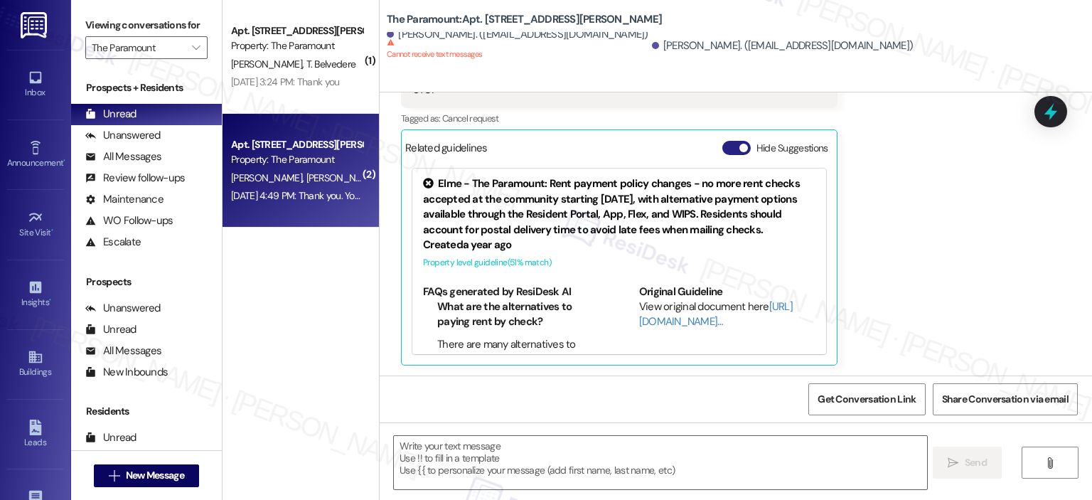
click at [724, 144] on button "Hide Suggestions" at bounding box center [737, 148] width 28 height 14
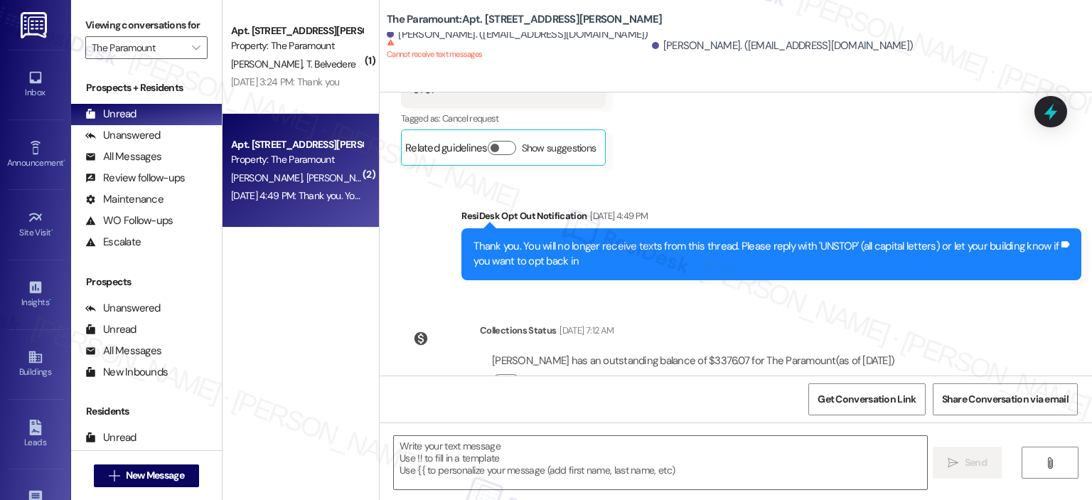
scroll to position [674, 0]
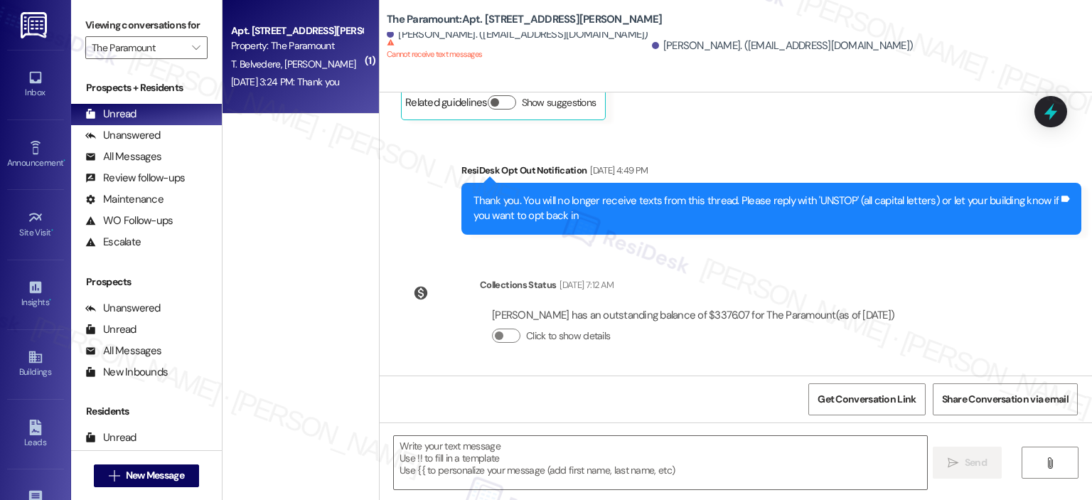
click at [284, 66] on span "A. Elkouri" at bounding box center [319, 64] width 71 height 13
type textarea "Fetching suggested responses. Please feel free to read through the conversation…"
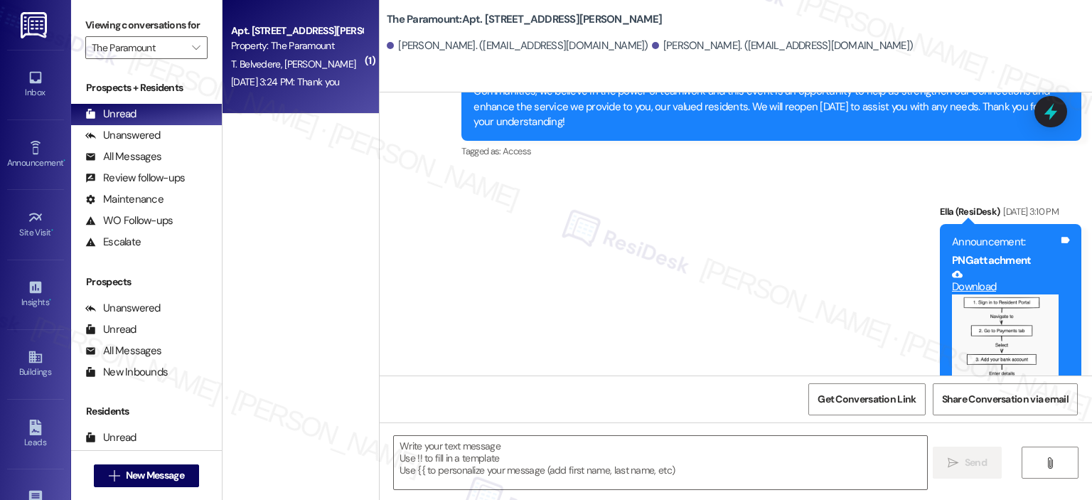
type textarea "Fetching suggested responses. Please feel free to read through the conversation…"
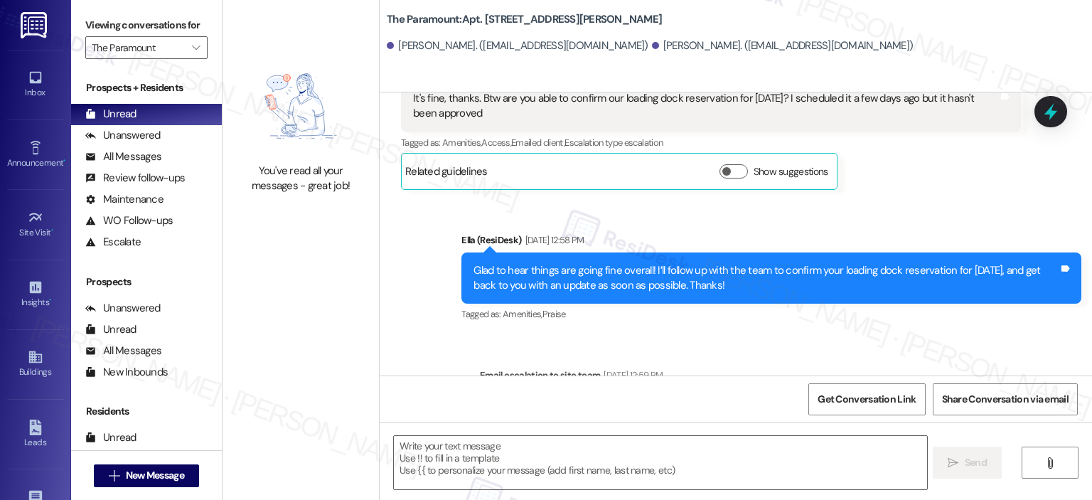
scroll to position [10070, 0]
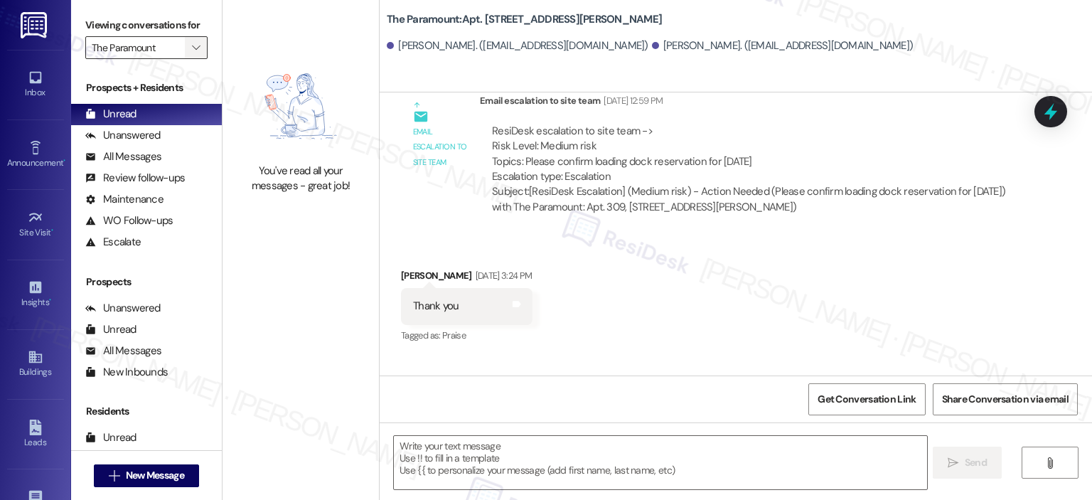
click at [189, 38] on span "" at bounding box center [196, 47] width 14 height 23
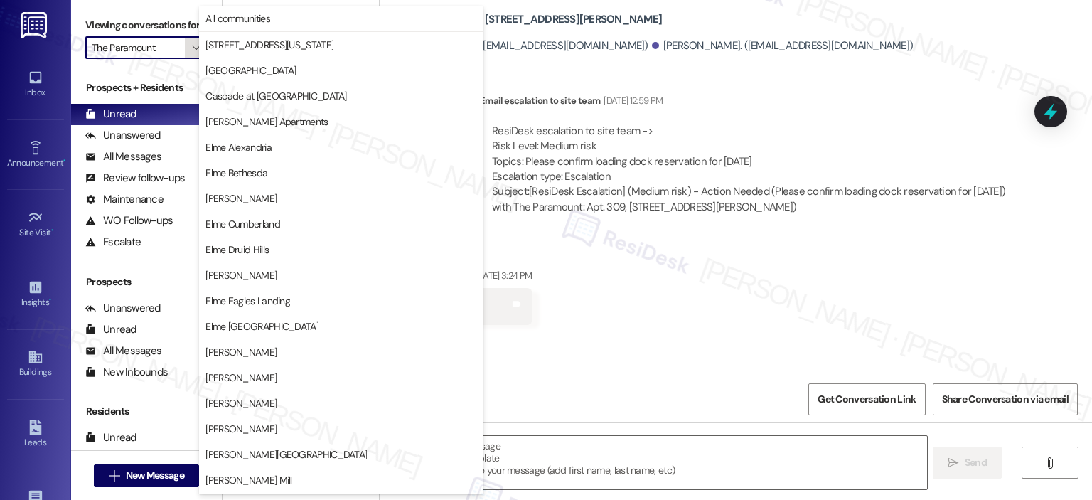
scroll to position [254, 0]
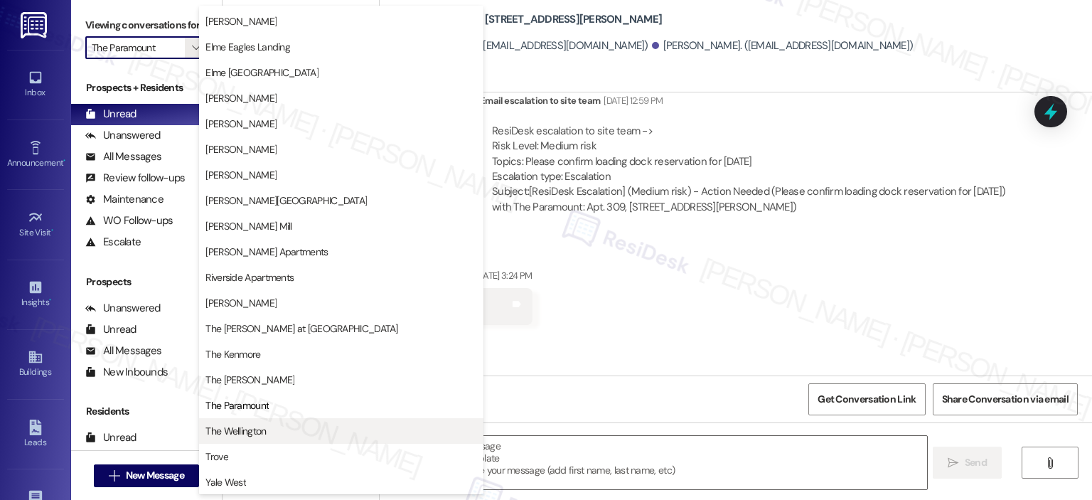
click at [267, 425] on span "The Wellington" at bounding box center [342, 431] width 272 height 14
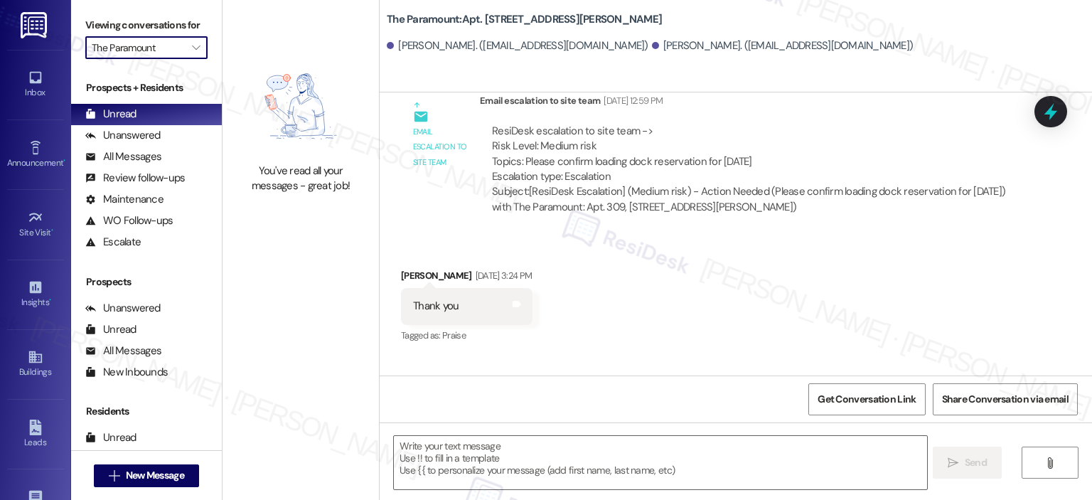
type input "The Wellington"
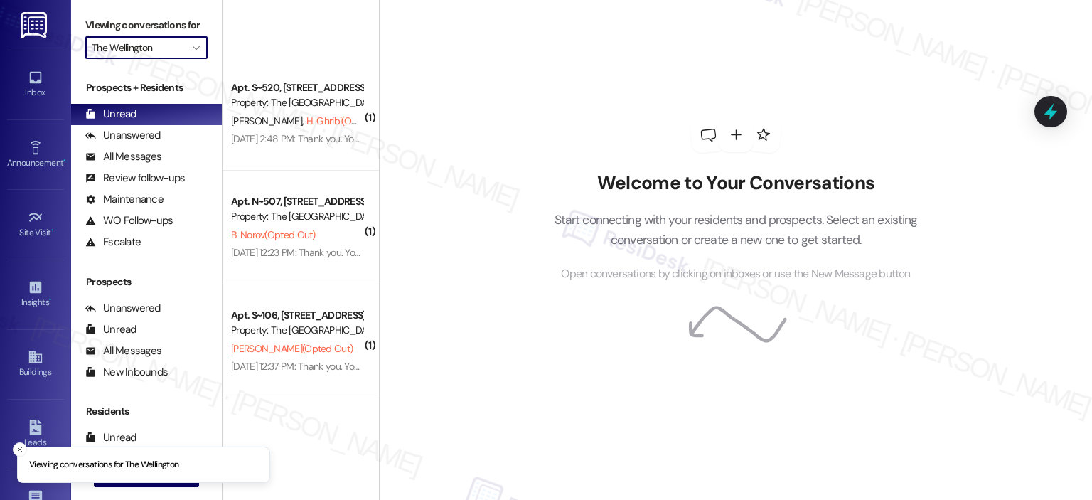
scroll to position [2218, 0]
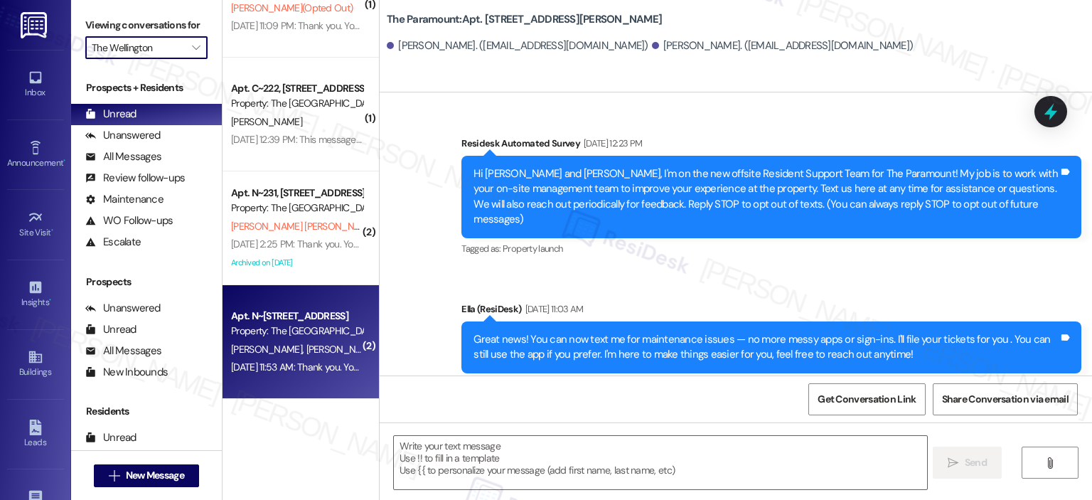
type textarea "Fetching suggested responses. Please feel free to read through the conversation…"
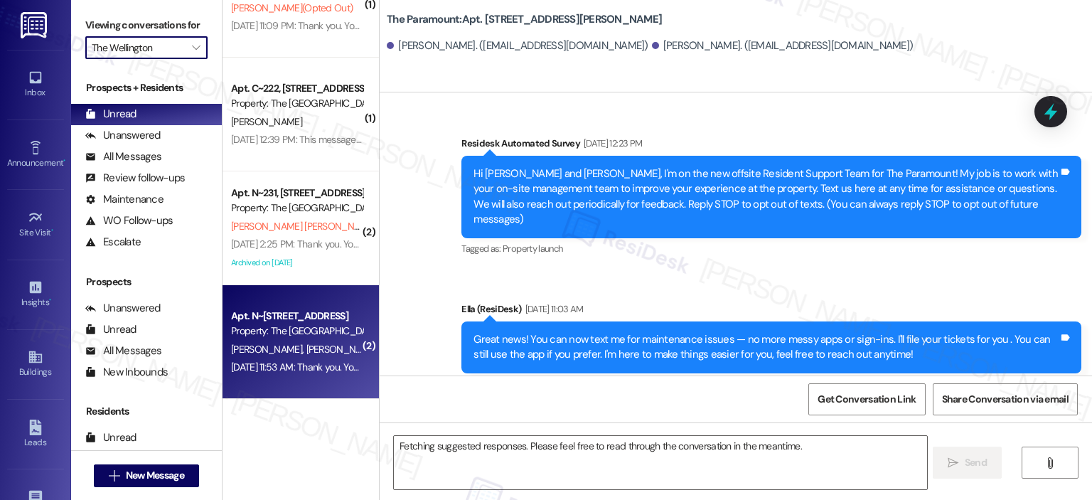
scroll to position [9945, 0]
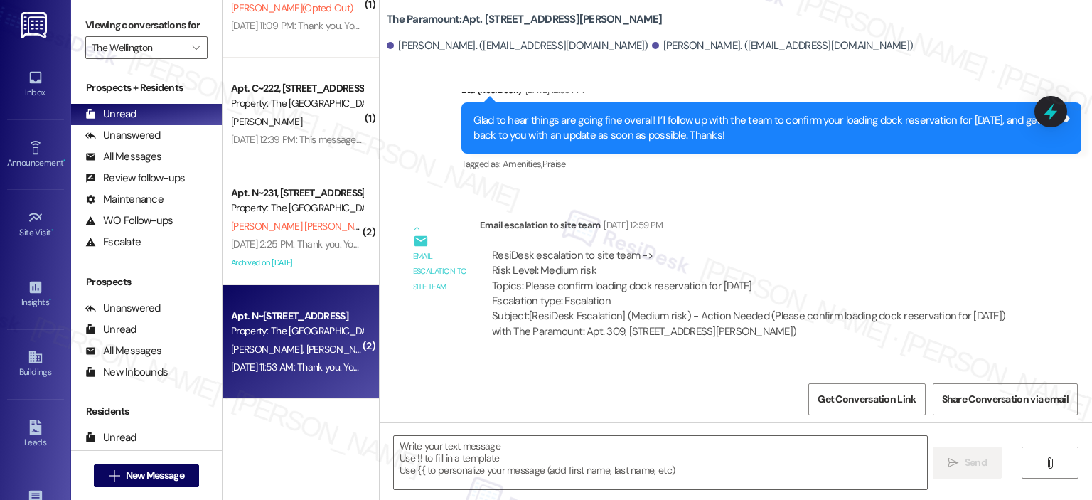
click at [261, 329] on div "Property: The Wellington" at bounding box center [297, 331] width 132 height 15
type textarea "Fetching suggested responses. Please feel free to read through the conversation…"
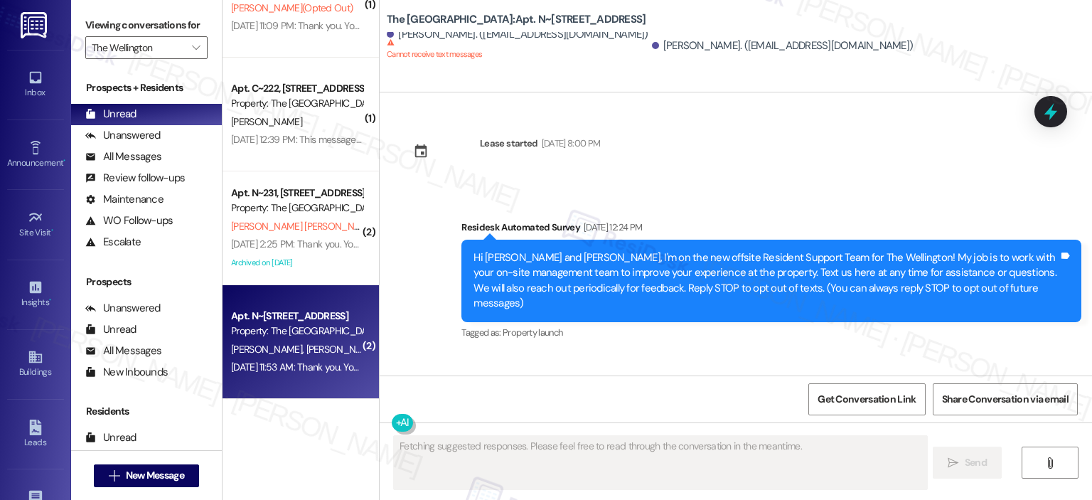
type textarea "Fetching suggested responses. Please feel free to read through the conversation…"
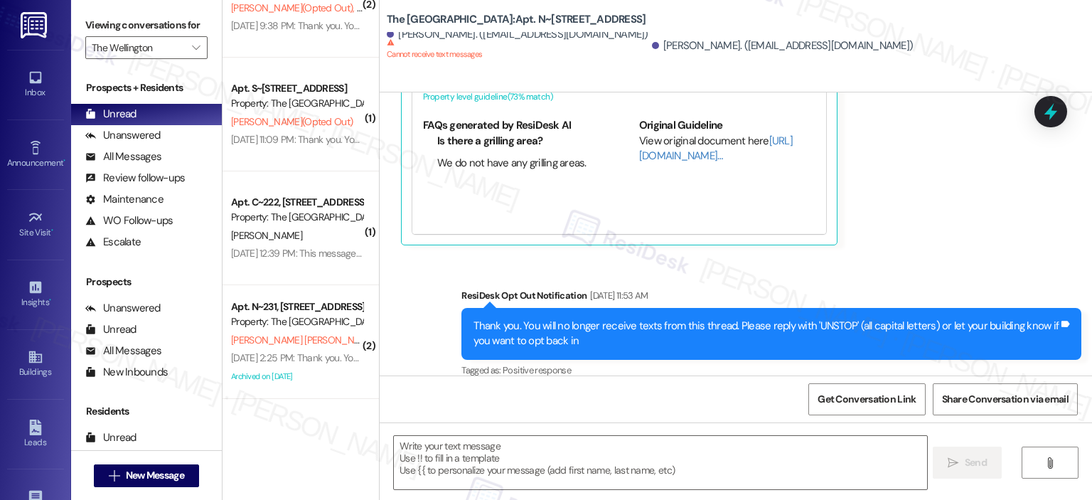
scroll to position [519, 0]
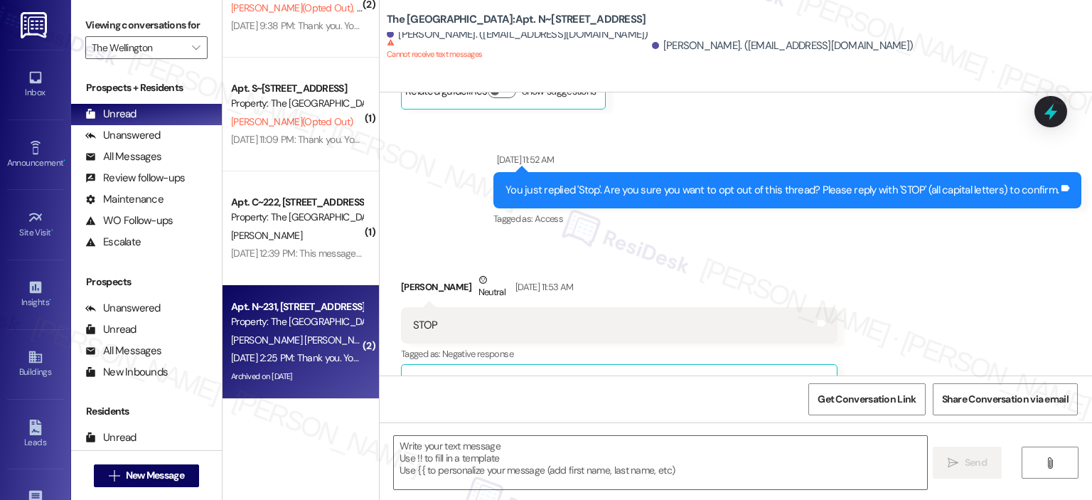
click at [316, 356] on div "May 29, 2024 at 2:25 PM: Thank you. You will no longer receive texts from this …" at bounding box center [582, 357] width 702 height 13
type textarea "Fetching suggested responses. Please feel free to read through the conversation…"
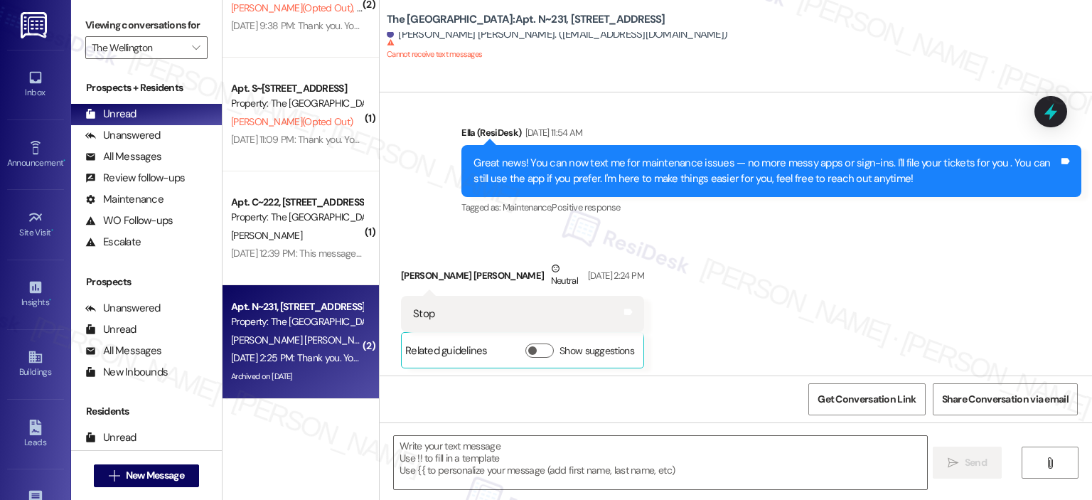
type textarea "Fetching suggested responses. Please feel free to read through the conversation…"
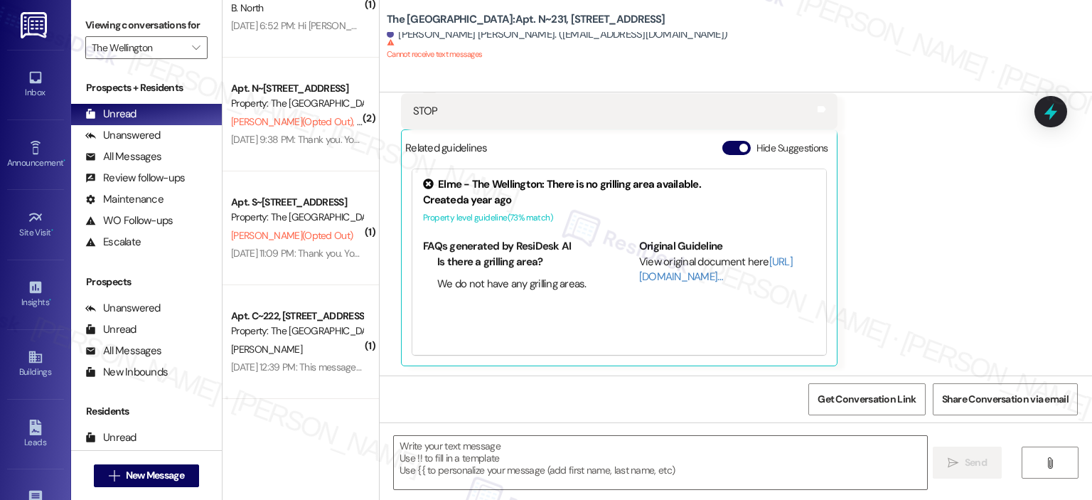
scroll to position [1991, 0]
click at [723, 146] on button "Hide Suggestions" at bounding box center [737, 148] width 28 height 14
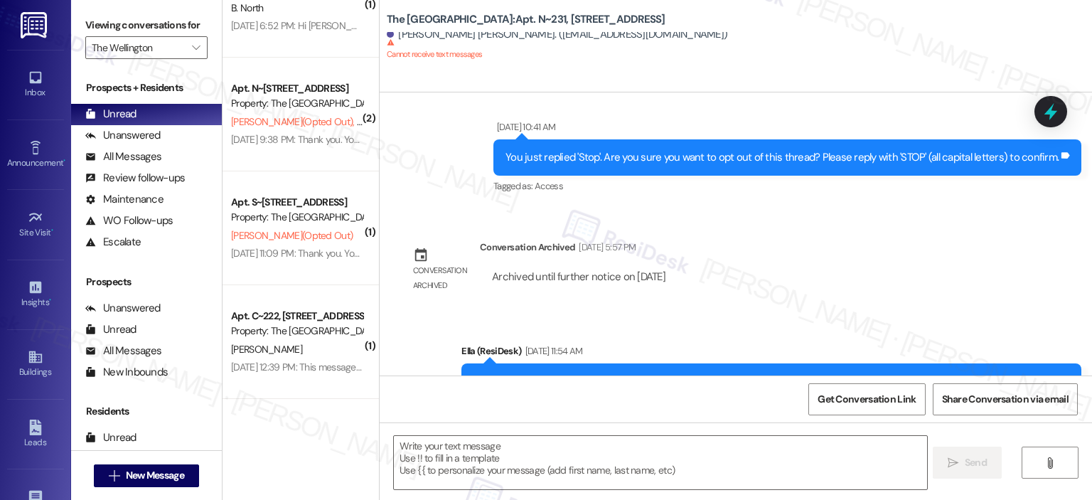
scroll to position [1050, 0]
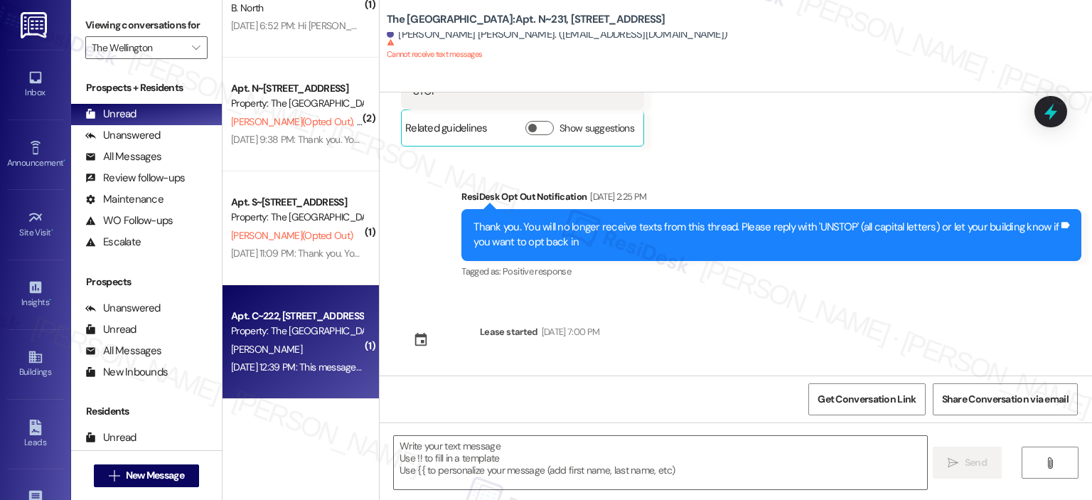
click at [290, 339] on div "Apt. C~222, 1850 Columbia Pike Property: The Wellington" at bounding box center [297, 323] width 134 height 33
type textarea "Fetching suggested responses. Please feel free to read through the conversation…"
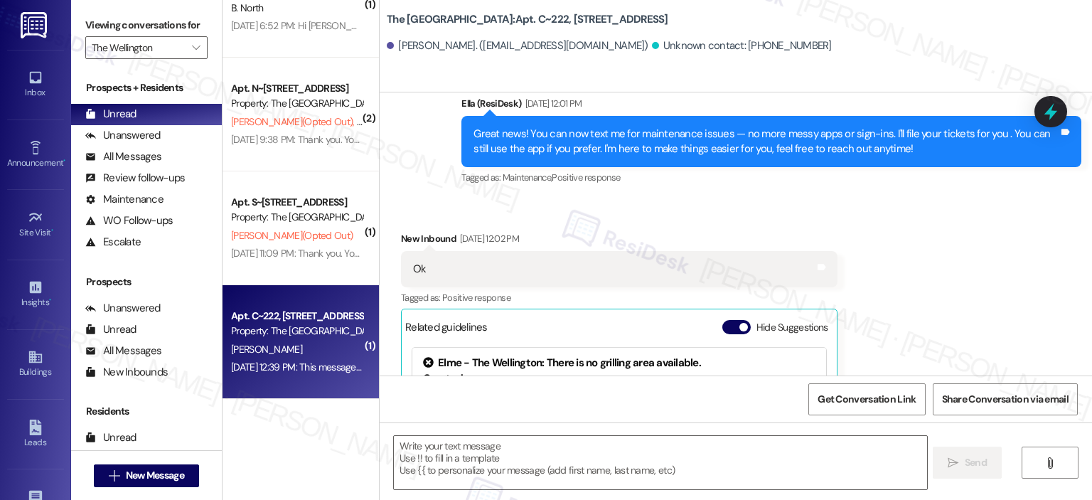
type textarea "Fetching suggested responses. Please feel free to read through the conversation…"
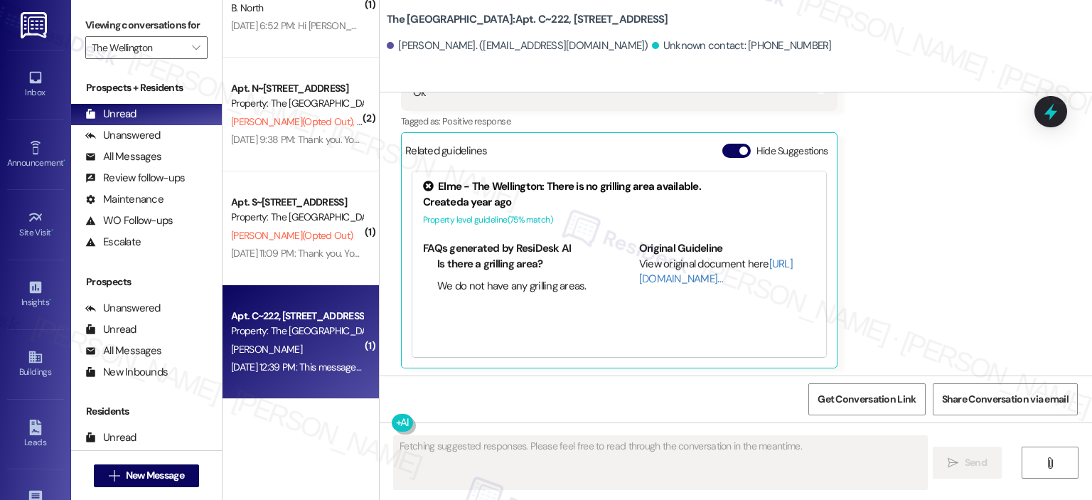
scroll to position [370, 0]
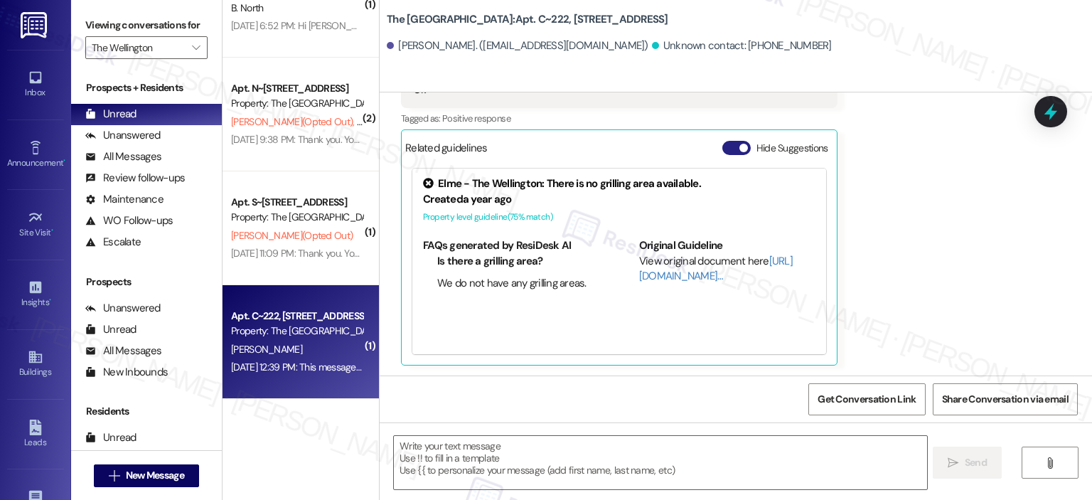
click at [723, 147] on button "Hide Suggestions" at bounding box center [737, 148] width 28 height 14
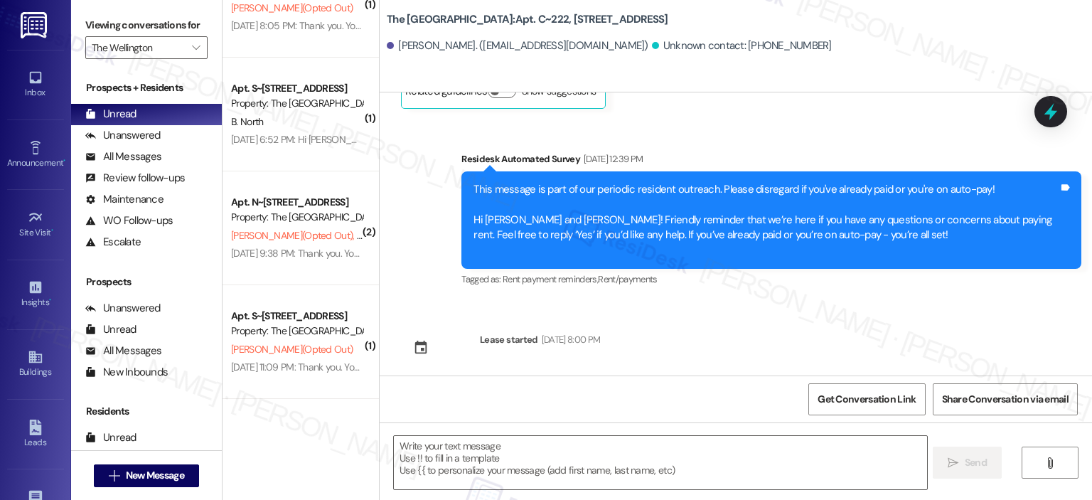
scroll to position [435, 0]
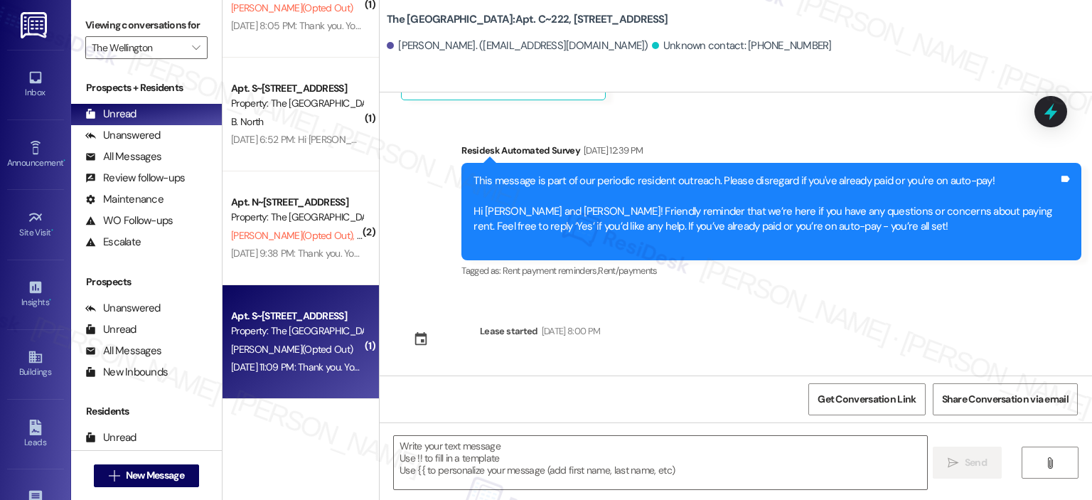
click at [289, 326] on div "Property: The Wellington" at bounding box center [297, 331] width 132 height 15
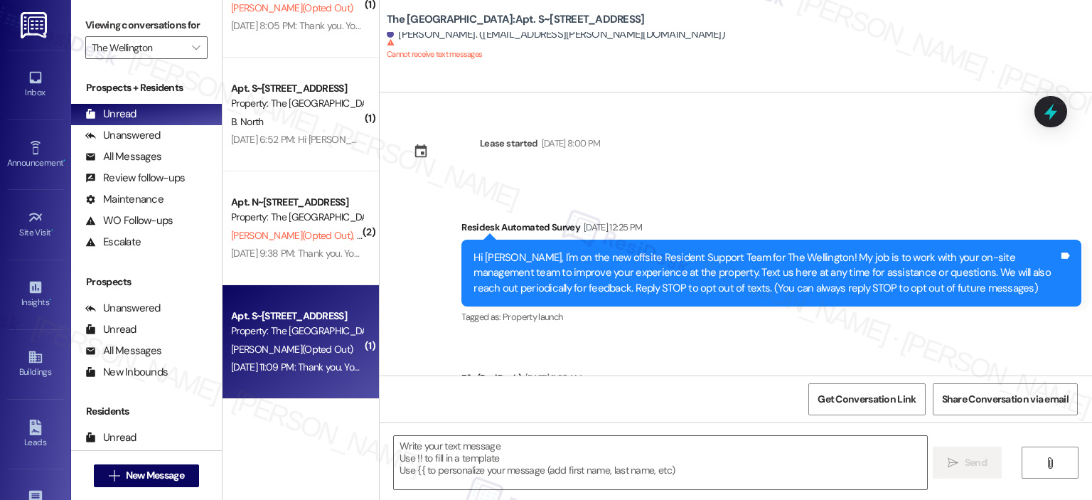
scroll to position [5058, 0]
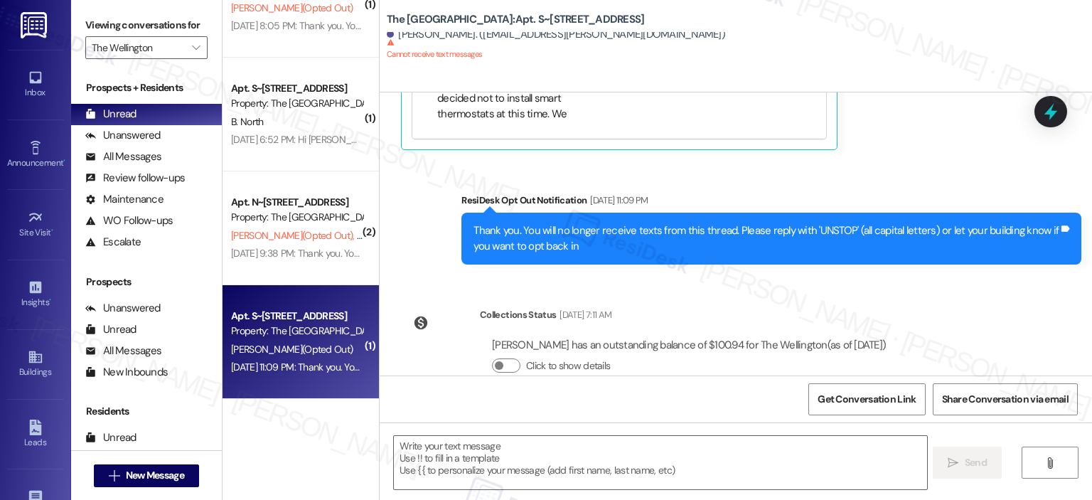
type textarea "Fetching suggested responses. Please feel free to read through the conversation…"
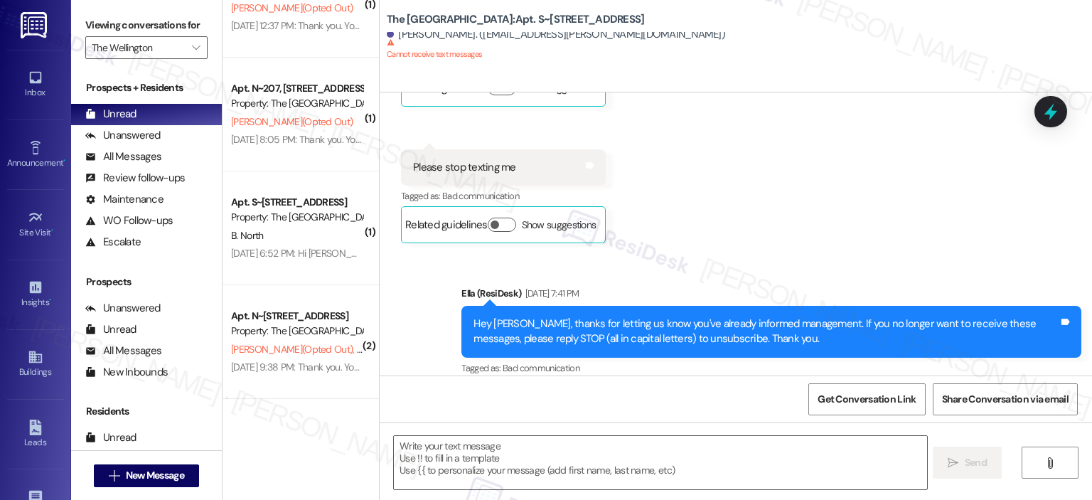
scroll to position [4347, 0]
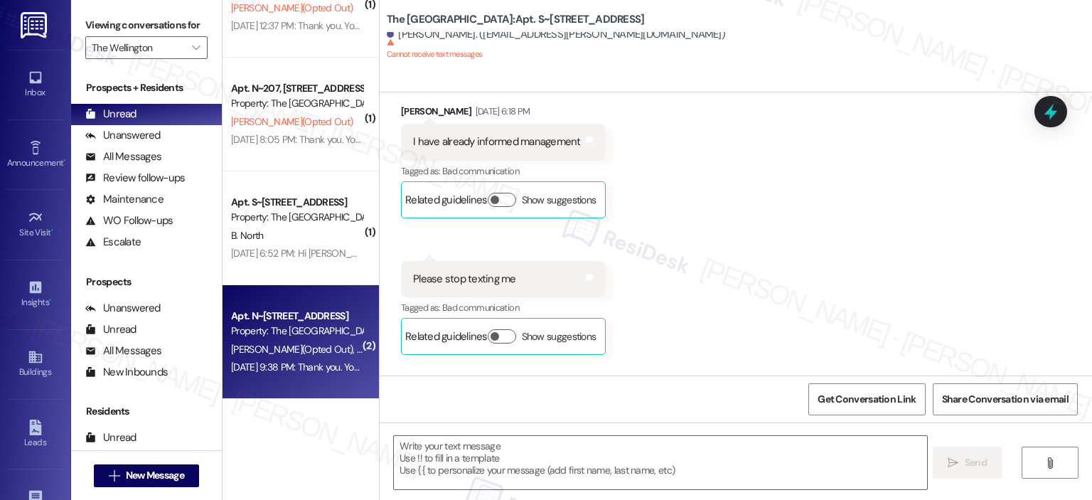
click at [290, 334] on div "Property: The Wellington" at bounding box center [297, 331] width 132 height 15
type textarea "Fetching suggested responses. Please feel free to read through the conversation…"
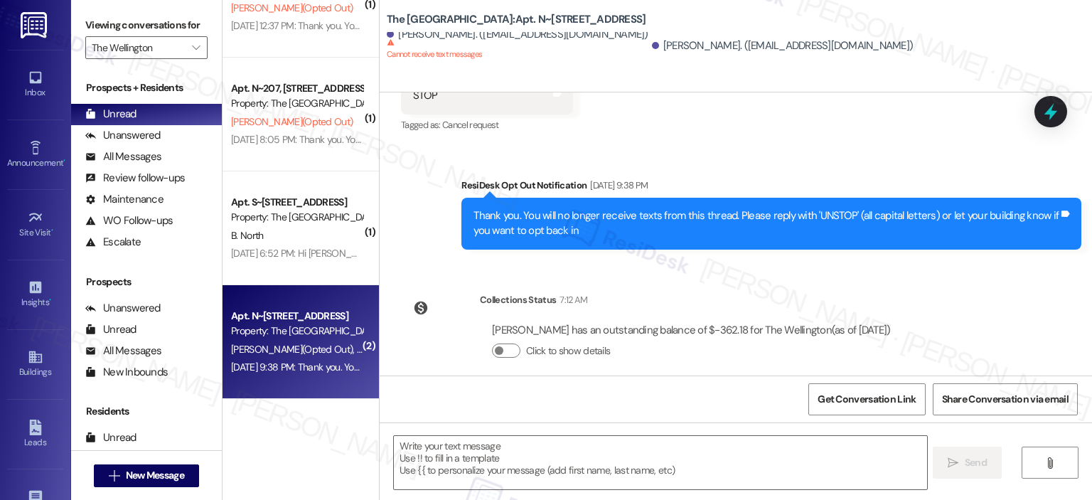
scroll to position [1649, 0]
click at [292, 363] on div "Jun 05, 2025 at 6:52 PM: Hi Brittany, thank you for renewing your lease with us…" at bounding box center [544, 367] width 626 height 13
type textarea "Fetching suggested responses. Please feel free to read through the conversation…"
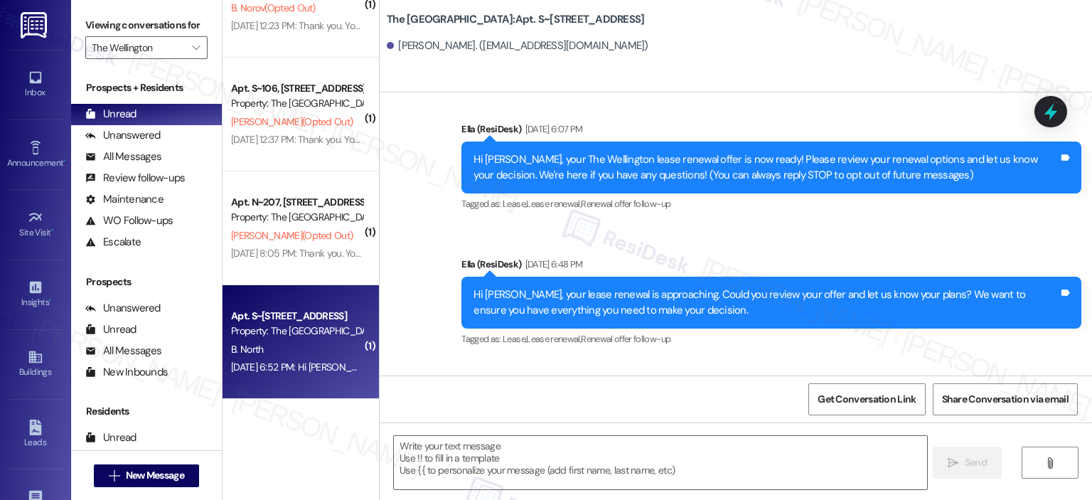
type textarea "Fetching suggested responses. Please feel free to read through the conversation…"
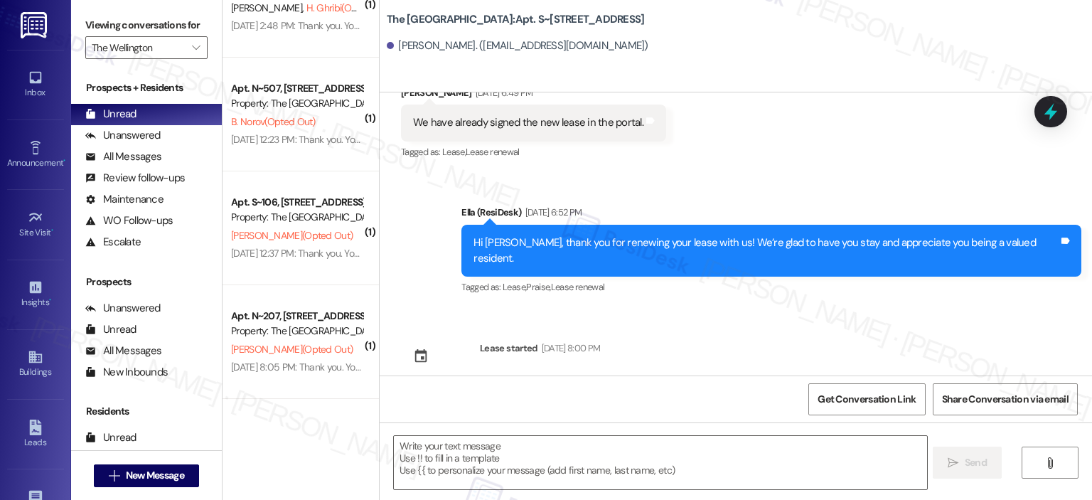
scroll to position [490, 0]
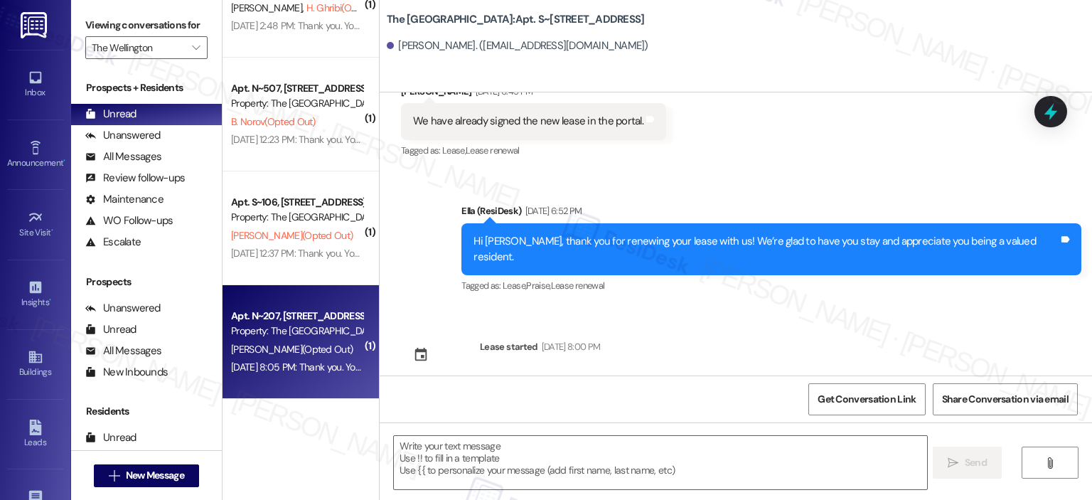
click at [326, 309] on div "Apt. N~207, 1850 Columbia Pike" at bounding box center [297, 316] width 132 height 15
type textarea "Fetching suggested responses. Please feel free to read through the conversation…"
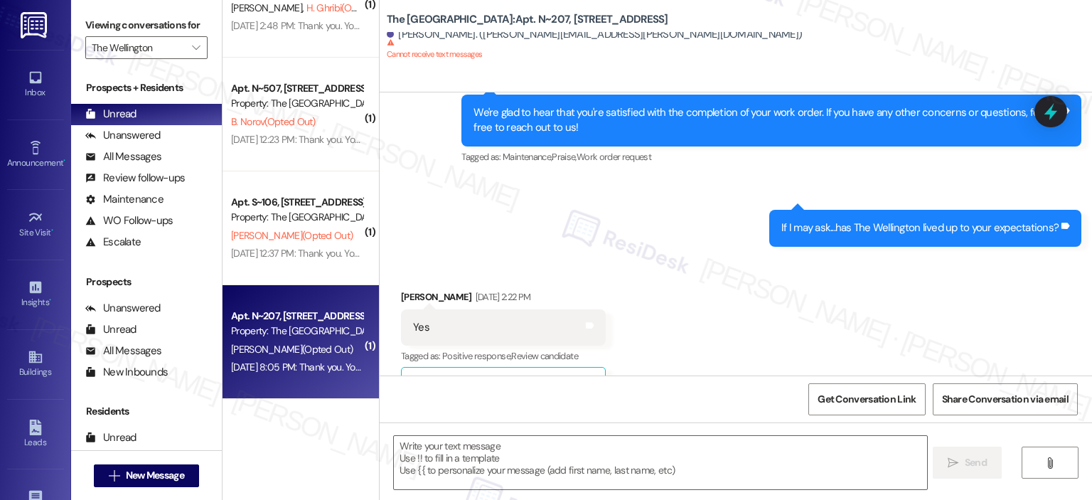
type textarea "Fetching suggested responses. Please feel free to read through the conversation…"
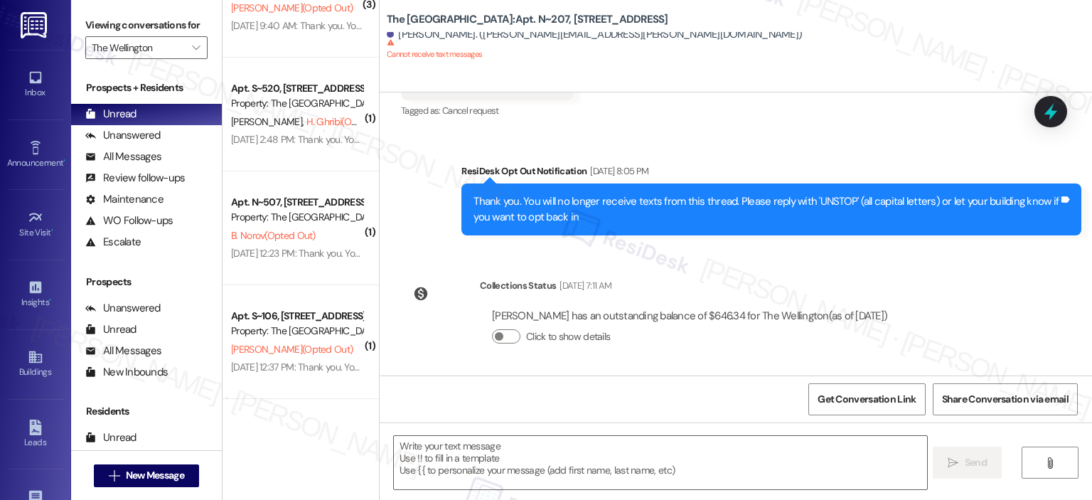
scroll to position [1422, 0]
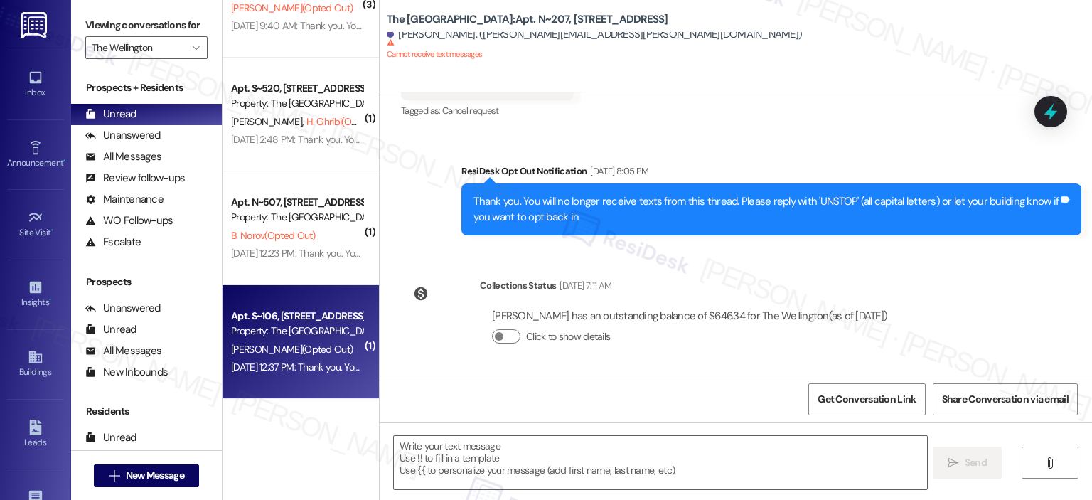
click at [285, 363] on div "Jun 12, 2025 at 12:37 PM: Thank you. You will no longer receive texts from this…" at bounding box center [582, 367] width 703 height 13
type textarea "Fetching suggested responses. Please feel free to read through the conversation…"
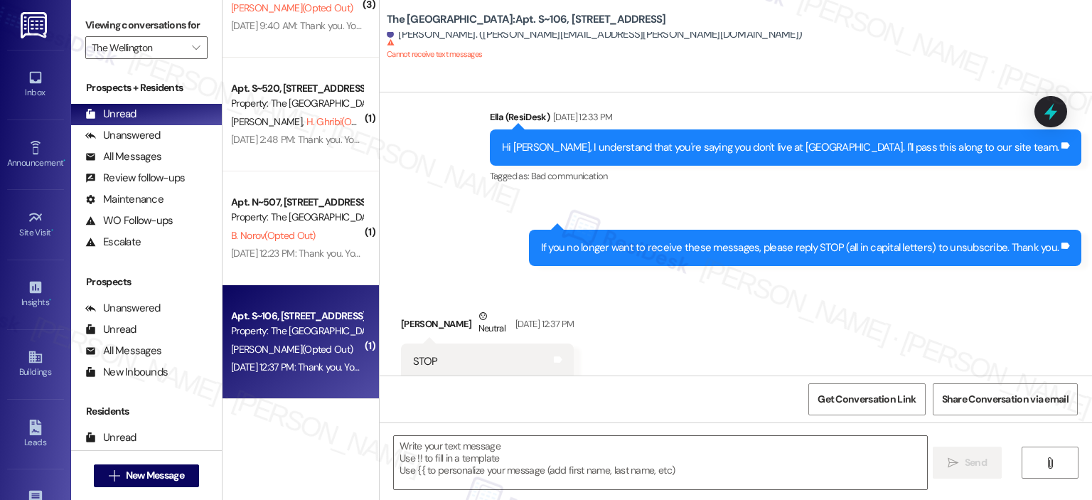
type textarea "Fetching suggested responses. Please feel free to read through the conversation…"
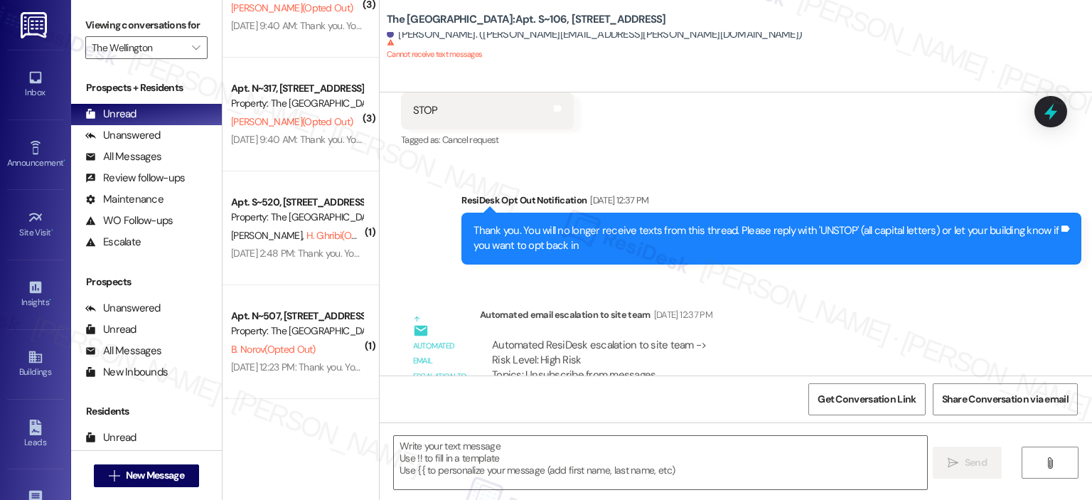
scroll to position [9320, 0]
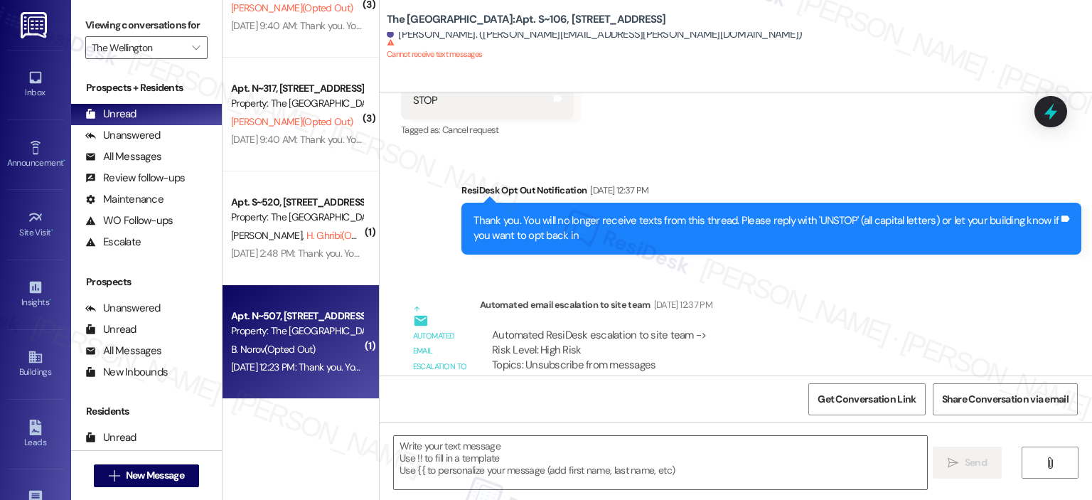
click at [247, 339] on div "Apt. N~507, 1850 Columbia Pike Property: The Wellington" at bounding box center [297, 323] width 134 height 33
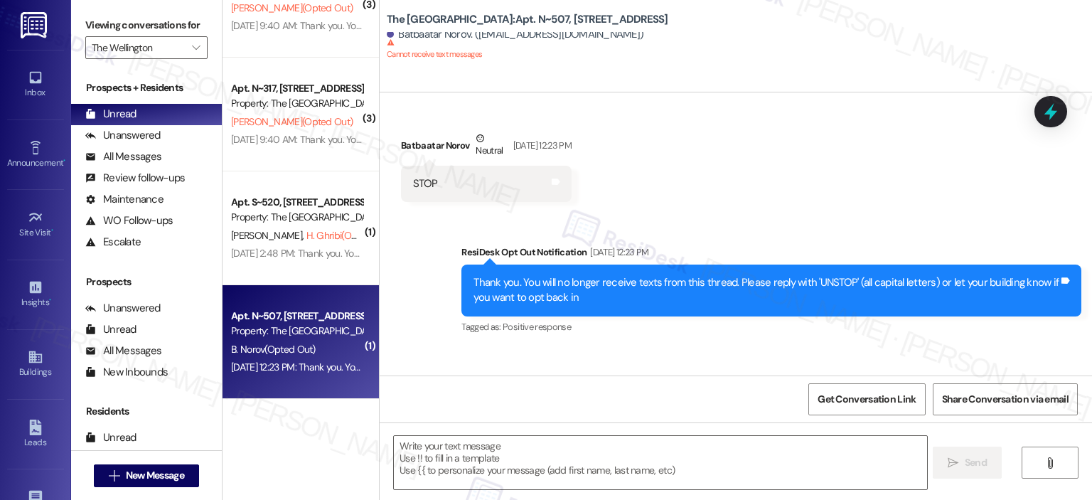
type textarea "Fetching suggested responses. Please feel free to read through the conversation…"
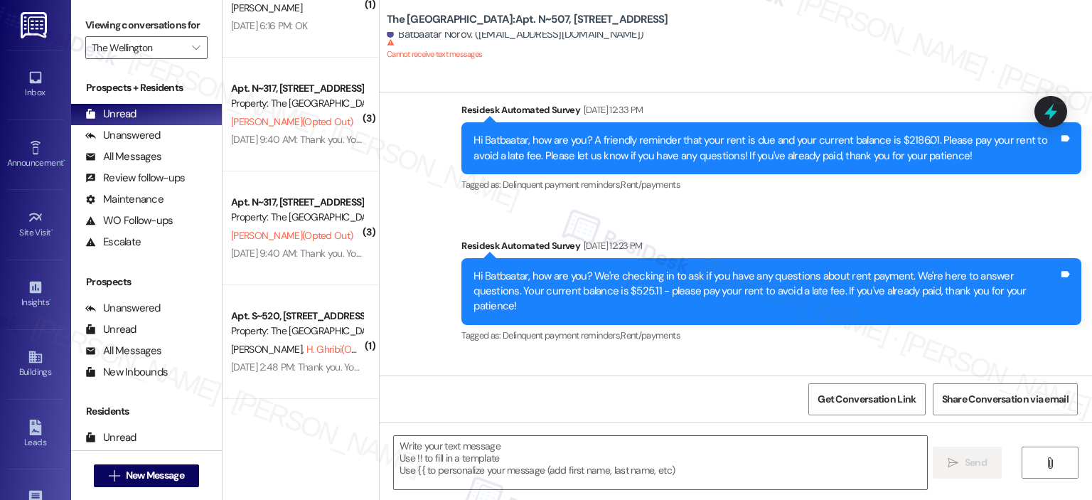
scroll to position [6800, 0]
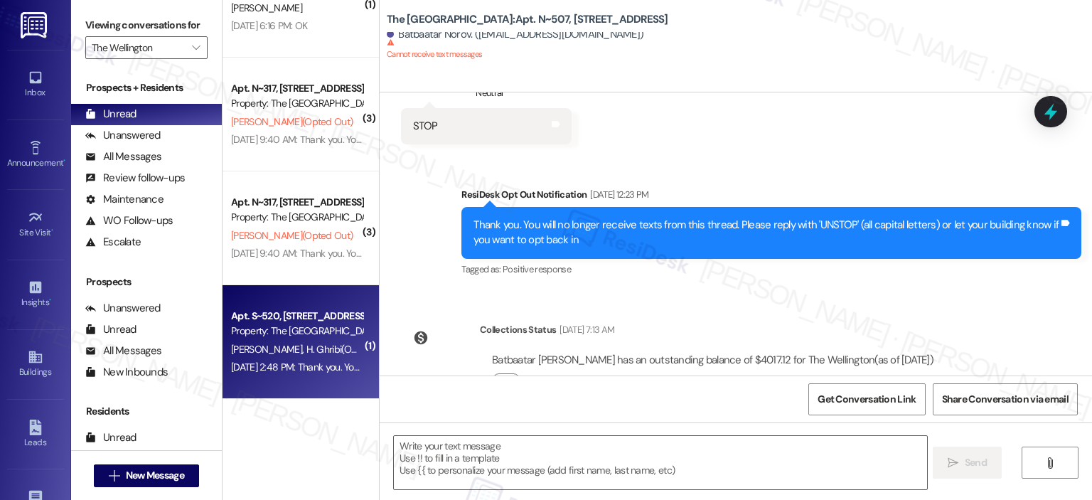
click at [326, 321] on div "Apt. S~520, 1850 Columbia Pike" at bounding box center [297, 316] width 132 height 15
type textarea "Fetching suggested responses. Please feel free to read through the conversation…"
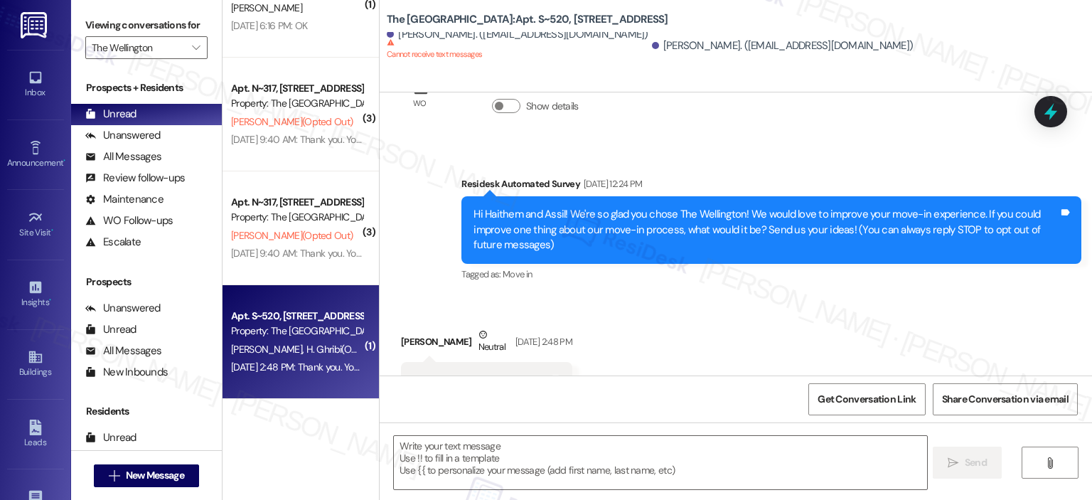
scroll to position [125, 0]
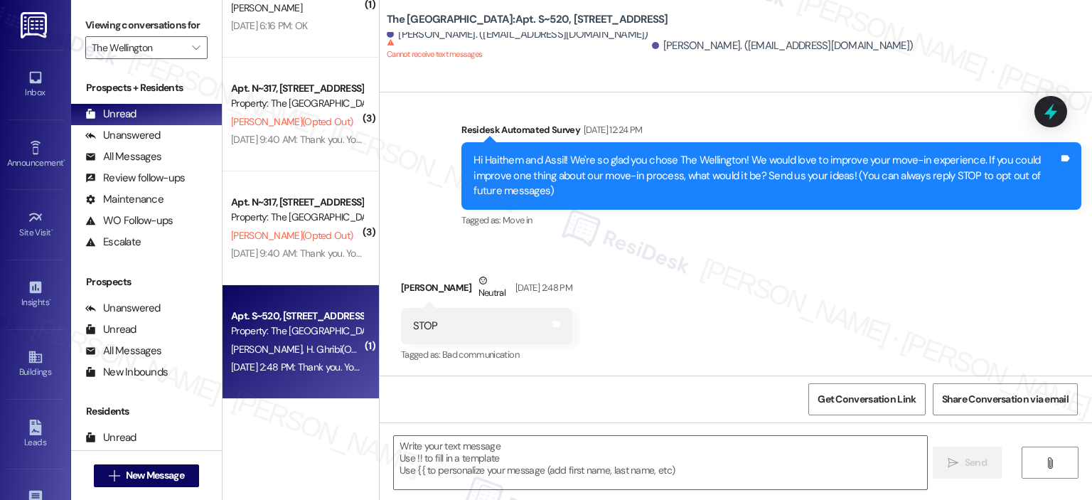
type textarea "Fetching suggested responses. Please feel free to read through the conversation…"
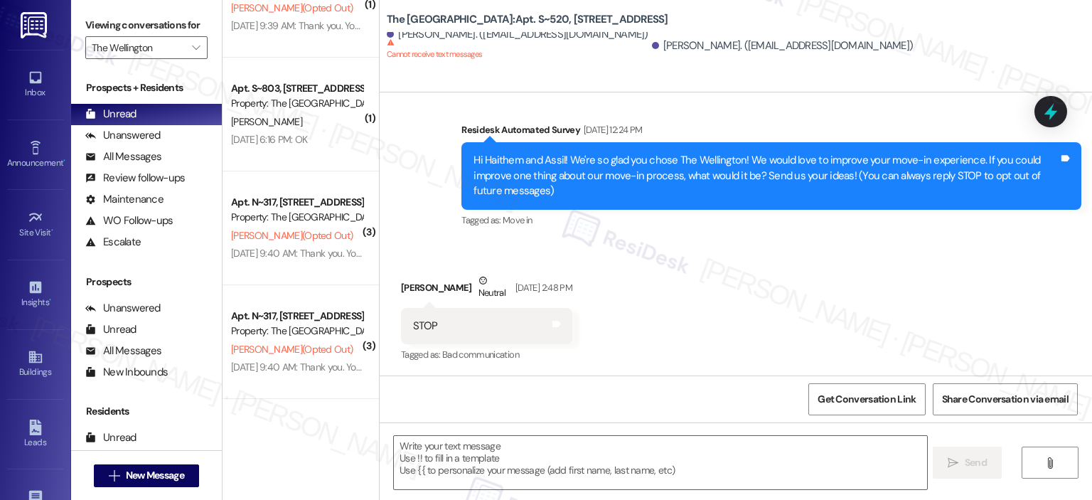
scroll to position [439, 0]
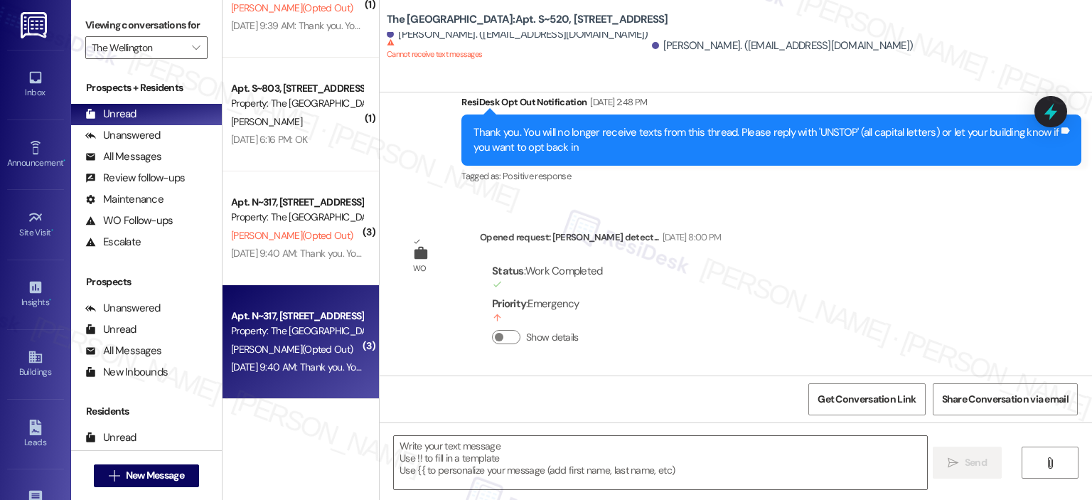
click at [309, 344] on span "J. Sawyer (Opted Out)" at bounding box center [292, 349] width 122 height 13
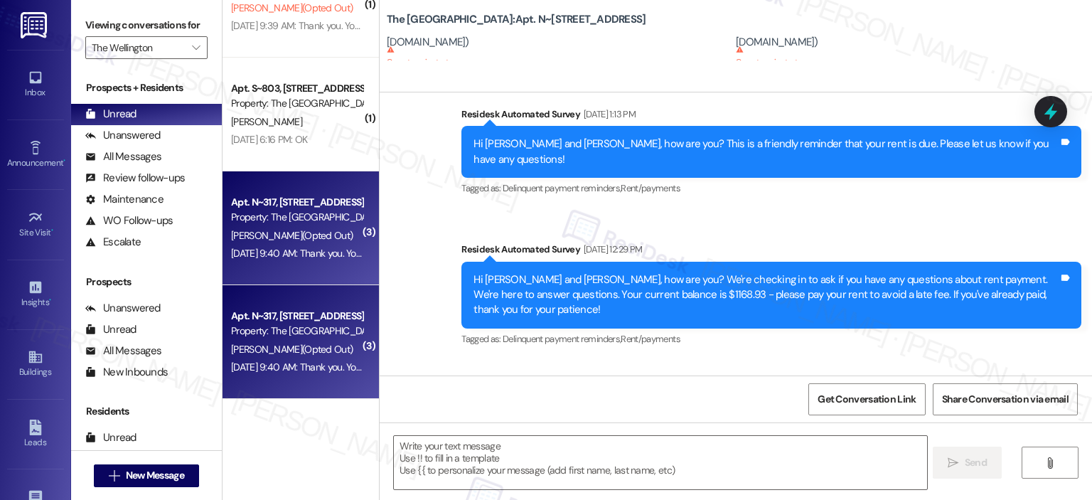
type textarea "Fetching suggested responses. Please feel free to read through the conversation…"
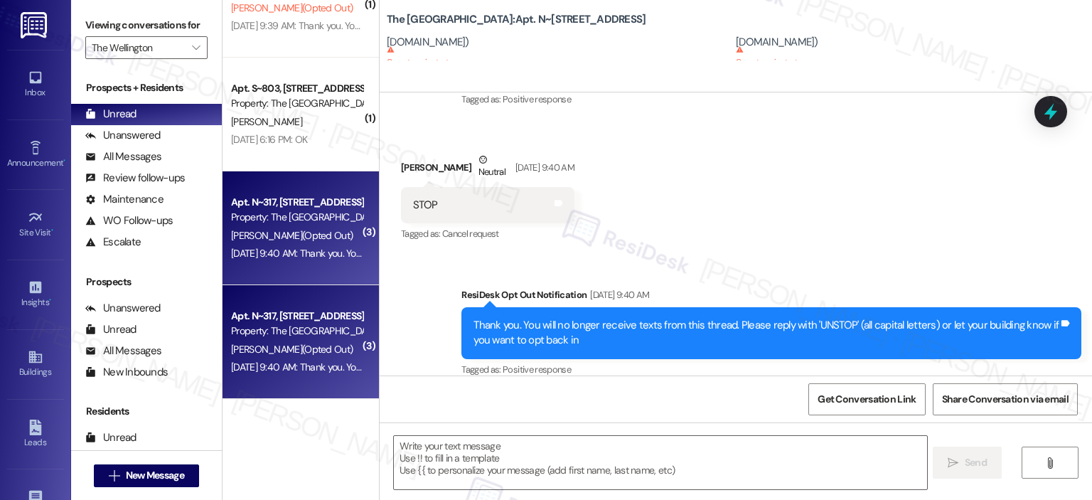
scroll to position [853, 0]
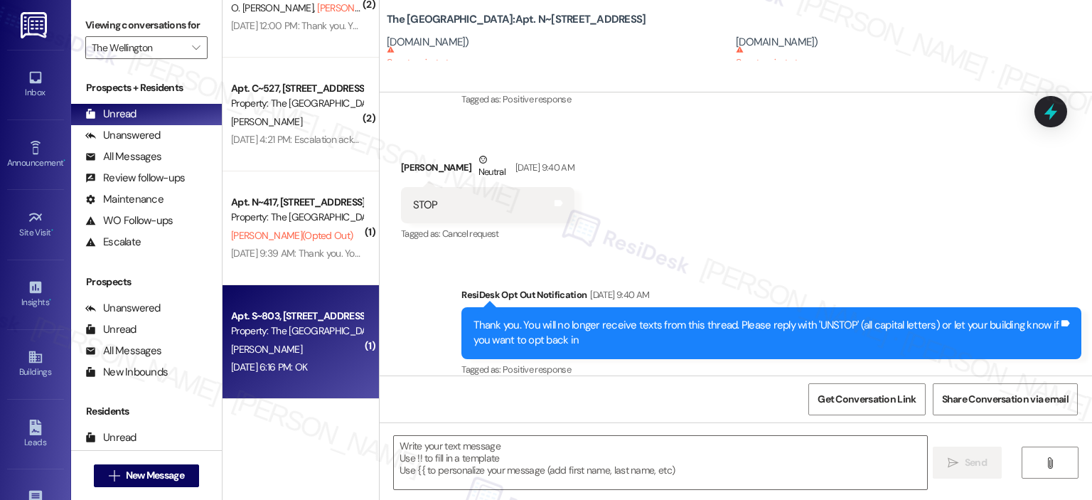
click at [307, 344] on div "J. Bai" at bounding box center [297, 350] width 134 height 18
type textarea "Fetching suggested responses. Please feel free to read through the conversation…"
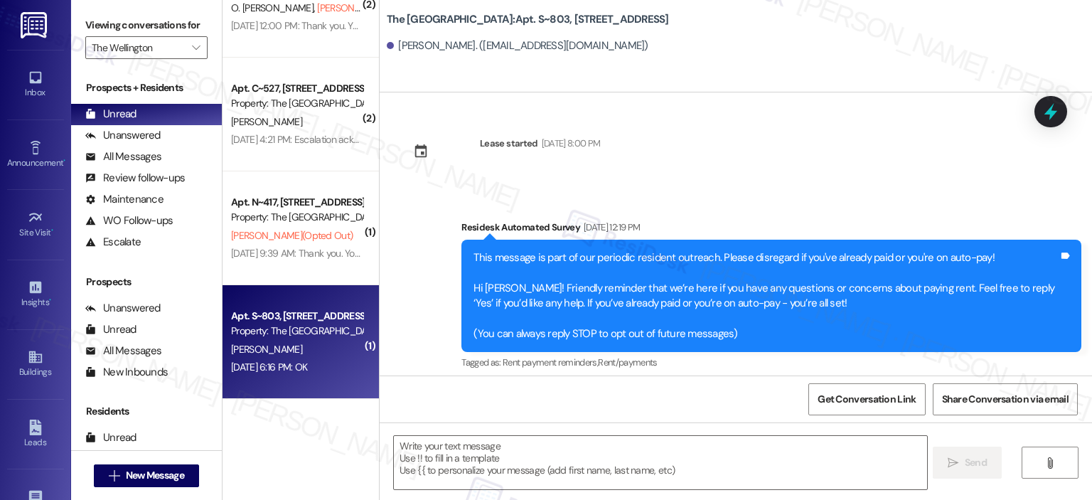
scroll to position [8016, 0]
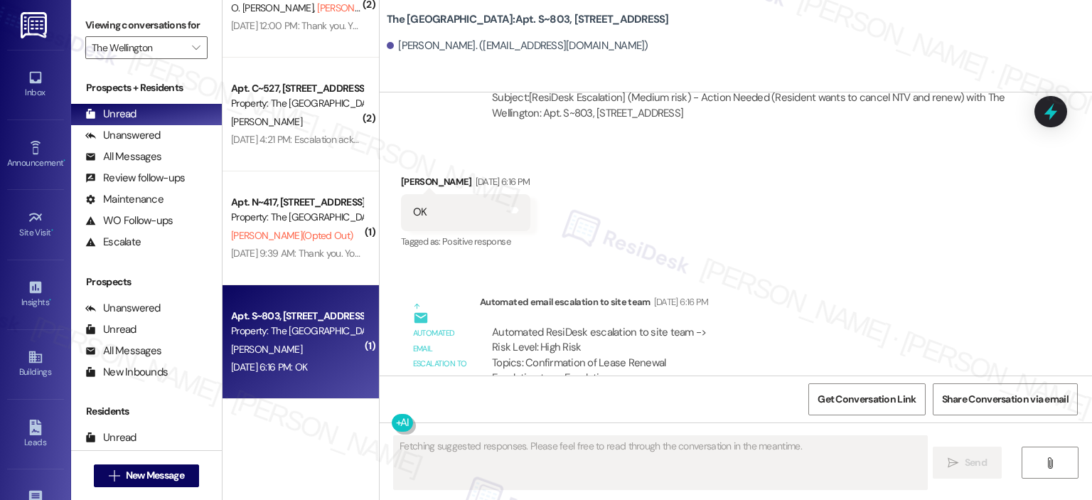
type textarea "Fetching suggested responses. Please feel free to read through the conversation…"
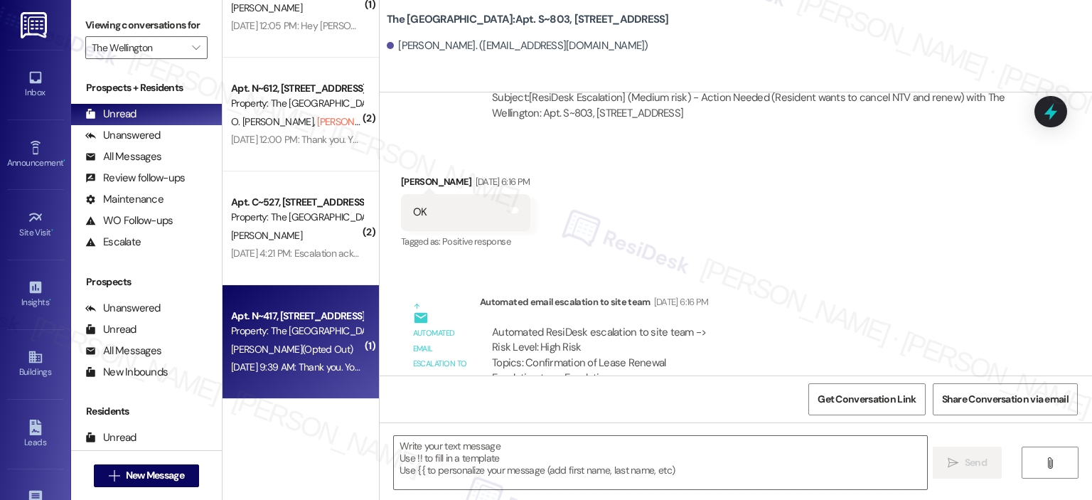
click at [307, 313] on div "Apt. N~417, 1850 Columbia Pike" at bounding box center [297, 316] width 132 height 15
type textarea "Fetching suggested responses. Please feel free to read through the conversation…"
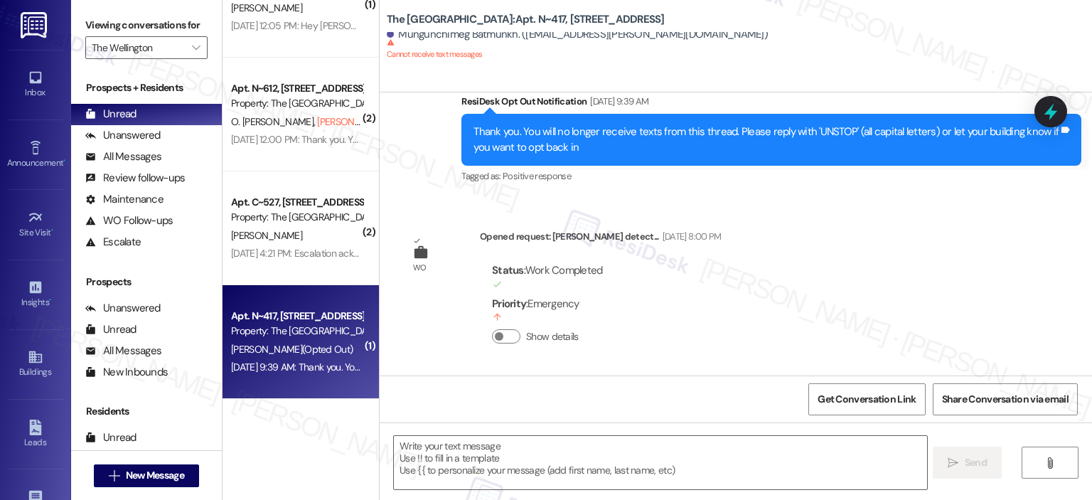
scroll to position [625, 0]
click at [251, 332] on div "Property: The [GEOGRAPHIC_DATA]" at bounding box center [297, 331] width 132 height 15
type textarea "Fetching suggested responses. Please feel free to read through the conversation…"
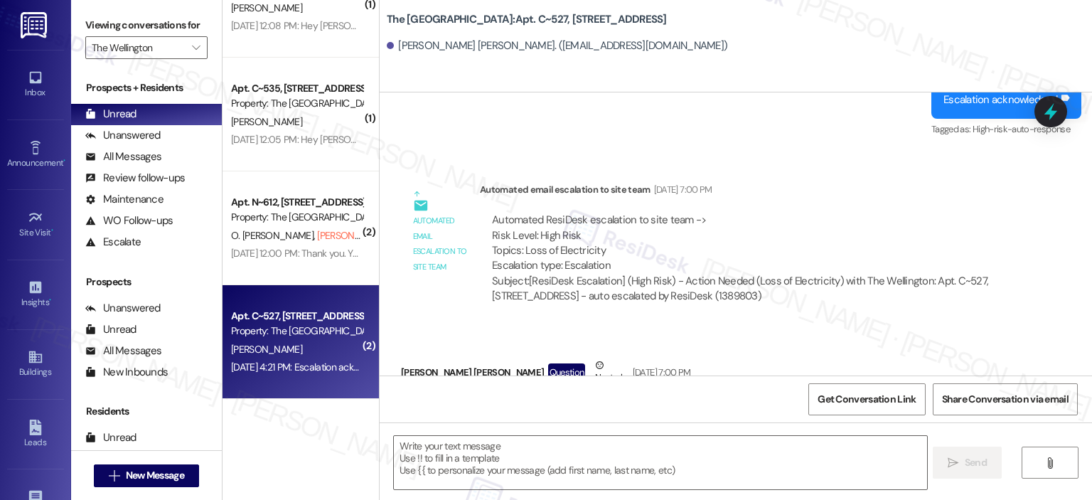
type textarea "Fetching suggested responses. Please feel free to read through the conversation…"
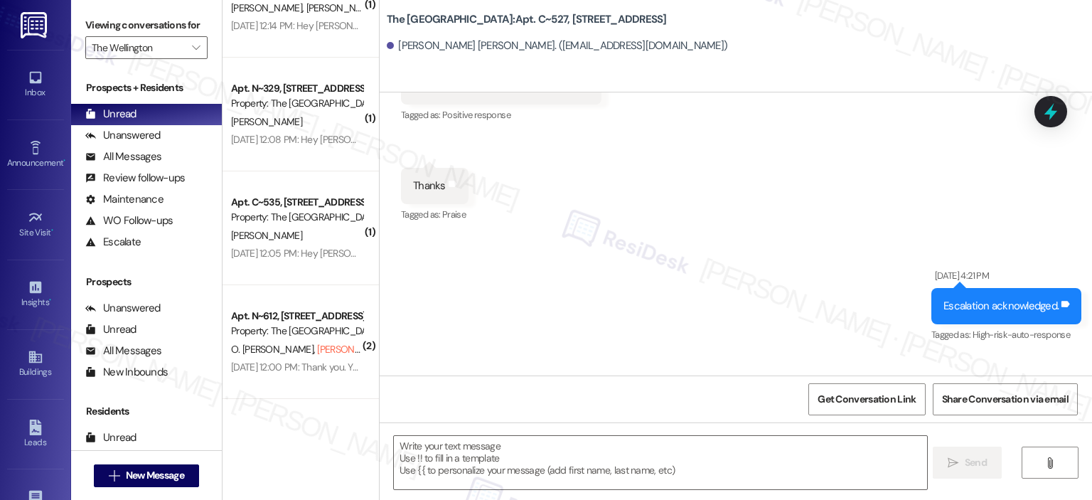
scroll to position [1486, 0]
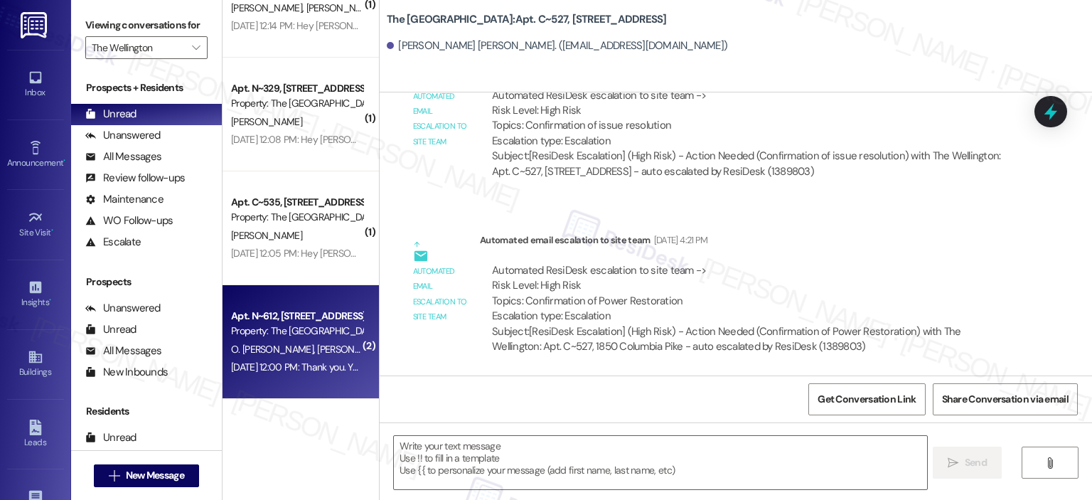
click at [302, 331] on div "Property: The [GEOGRAPHIC_DATA]" at bounding box center [297, 331] width 132 height 15
type textarea "Fetching suggested responses. Please feel free to read through the conversation…"
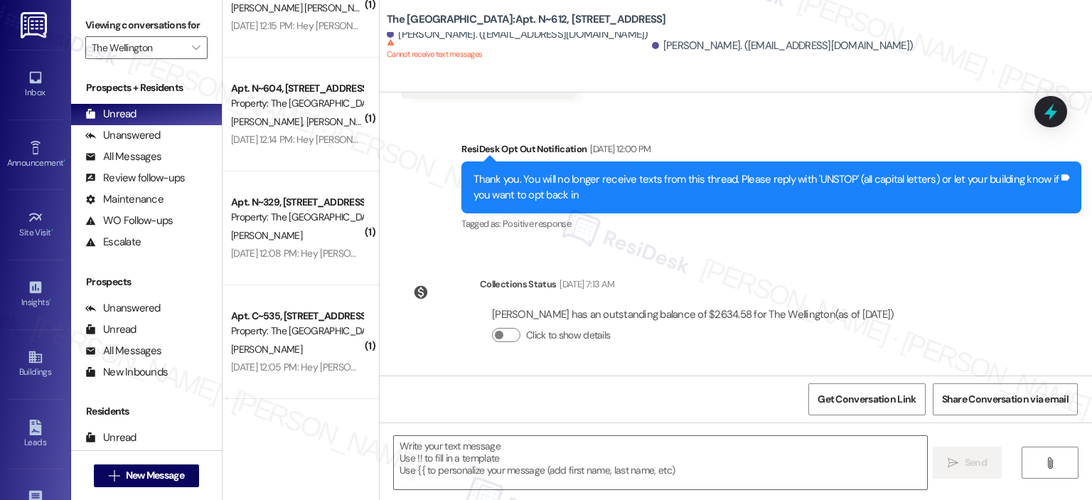
scroll to position [398, 0]
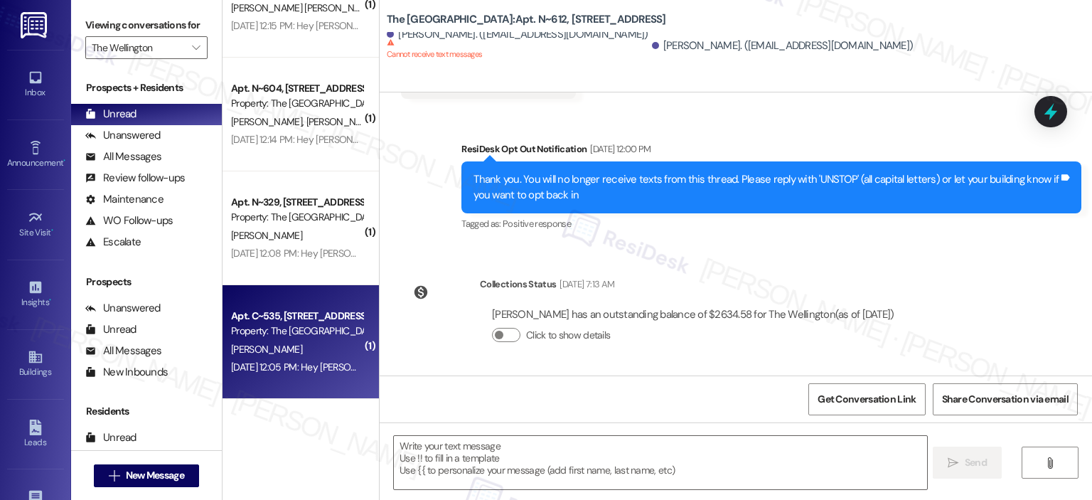
click at [299, 334] on div "Property: The [GEOGRAPHIC_DATA]" at bounding box center [297, 331] width 132 height 15
type textarea "Fetching suggested responses. Please feel free to read through the conversation…"
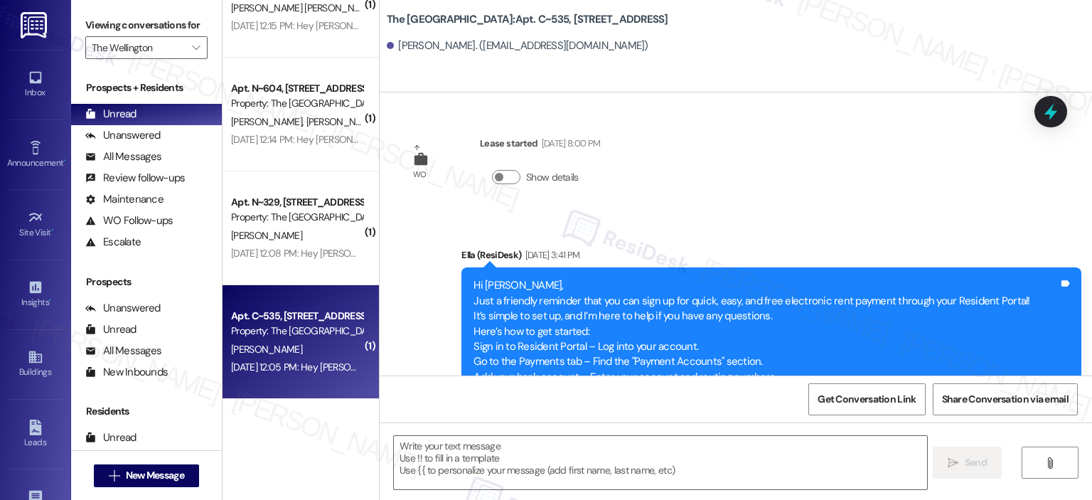
scroll to position [5236, 0]
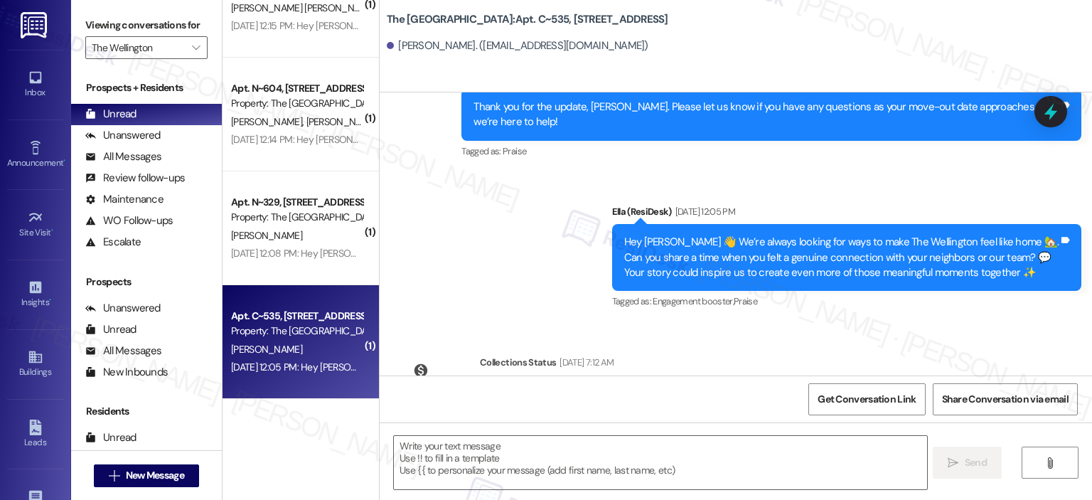
type textarea "Fetching suggested responses. Please feel free to read through the conversation…"
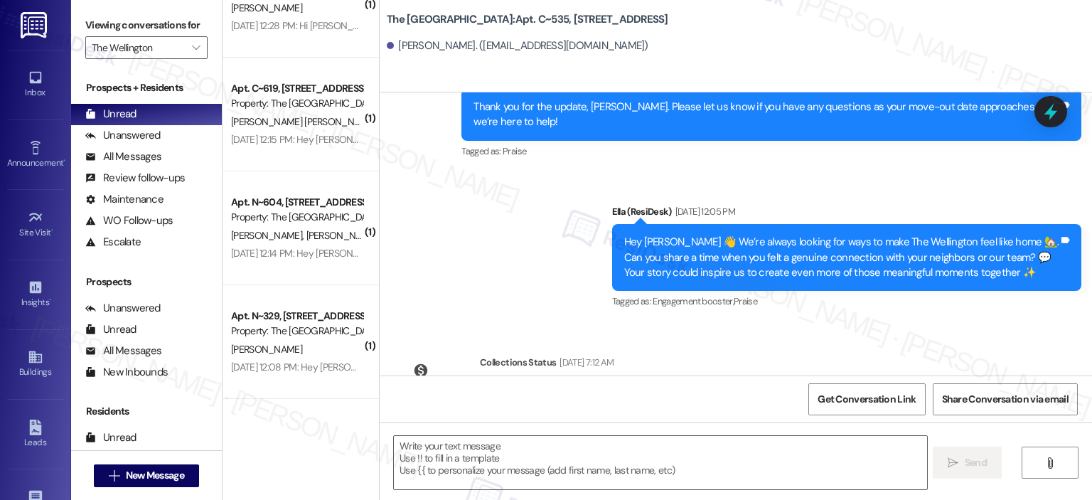
scroll to position [284, 0]
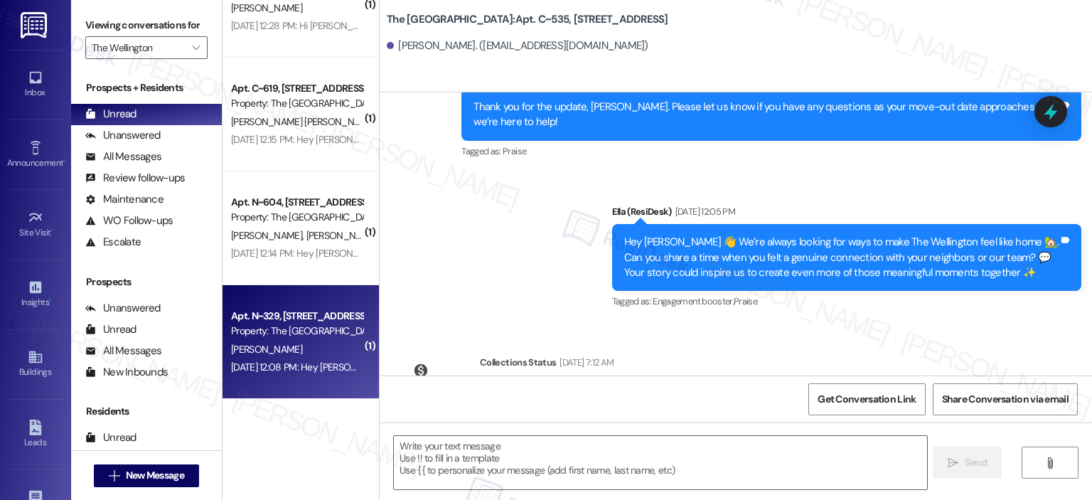
click at [304, 331] on div "Property: The [GEOGRAPHIC_DATA]" at bounding box center [297, 331] width 132 height 15
type textarea "Fetching suggested responses. Please feel free to read through the conversation…"
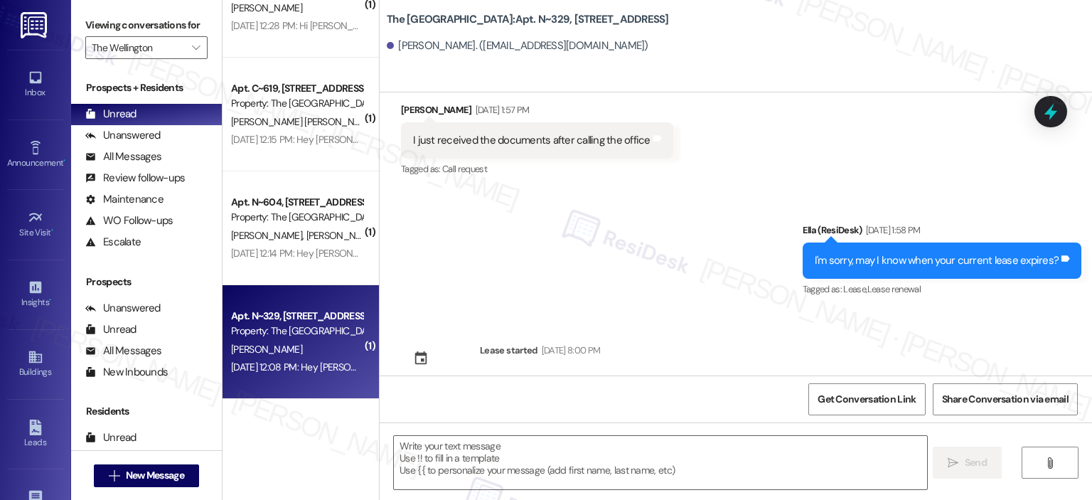
type textarea "Fetching suggested responses. Please feel free to read through the conversation…"
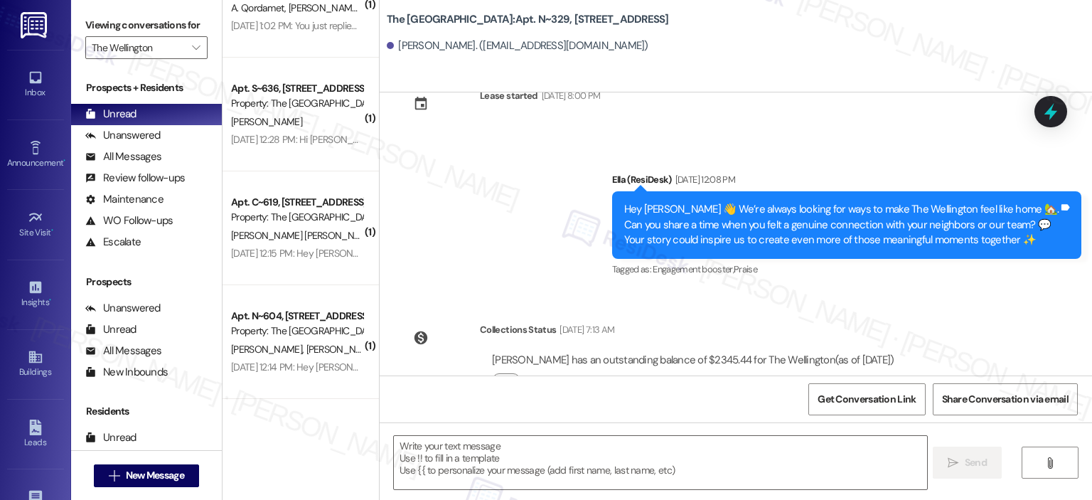
scroll to position [170, 0]
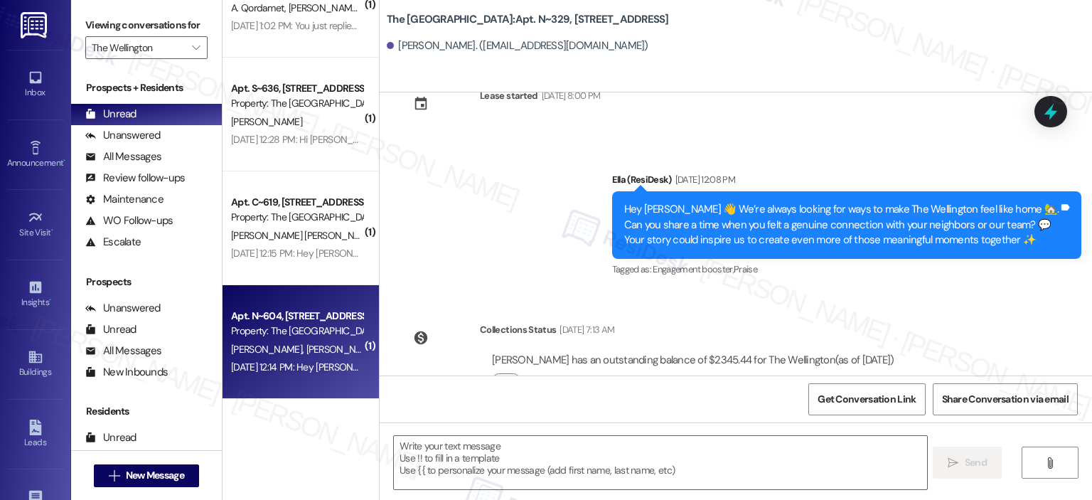
click at [260, 331] on div "Property: The [GEOGRAPHIC_DATA]" at bounding box center [297, 331] width 132 height 15
type textarea "Fetching suggested responses. Please feel free to read through the conversation…"
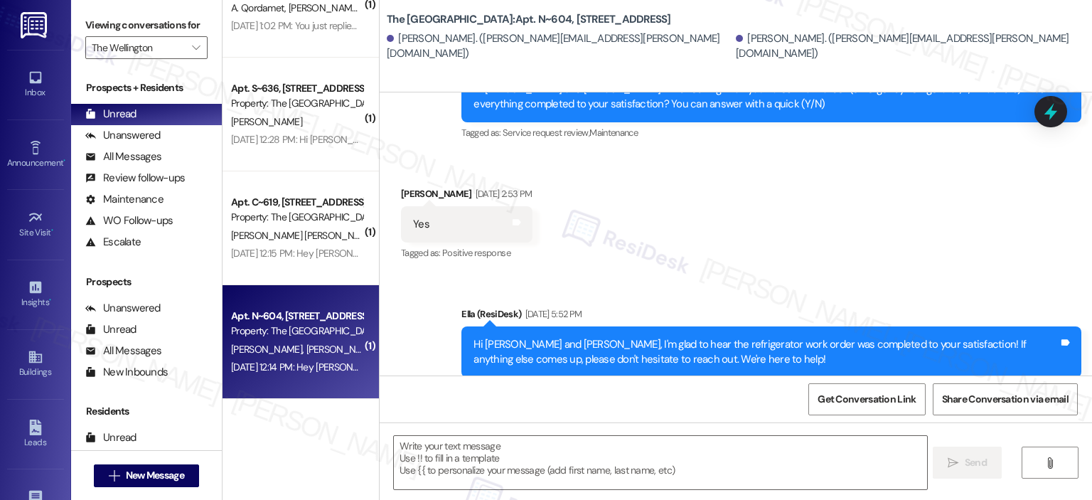
type textarea "Fetching suggested responses. Please feel free to read through the conversation…"
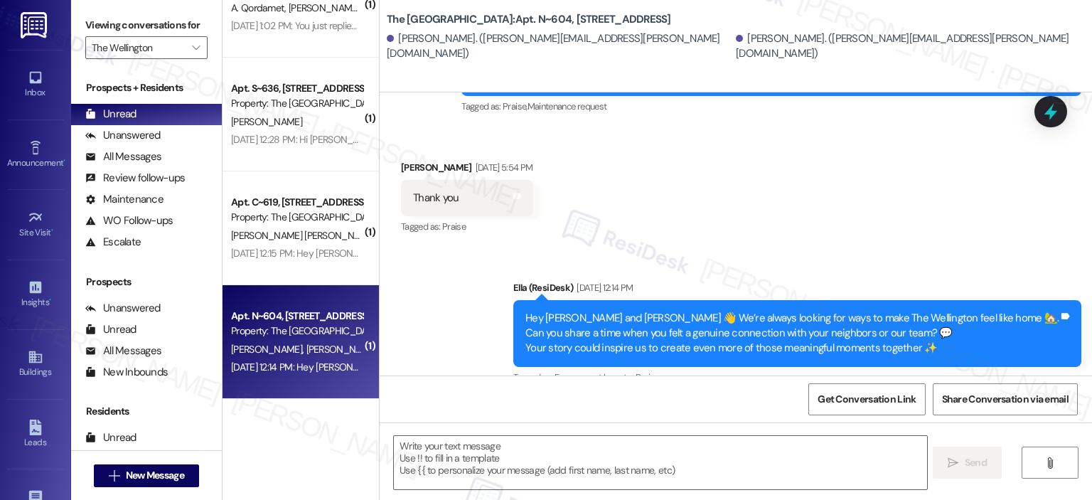
scroll to position [56, 0]
click at [294, 346] on span "P. Solano Baldovino" at bounding box center [303, 349] width 144 height 13
type textarea "Fetching suggested responses. Please feel free to read through the conversation…"
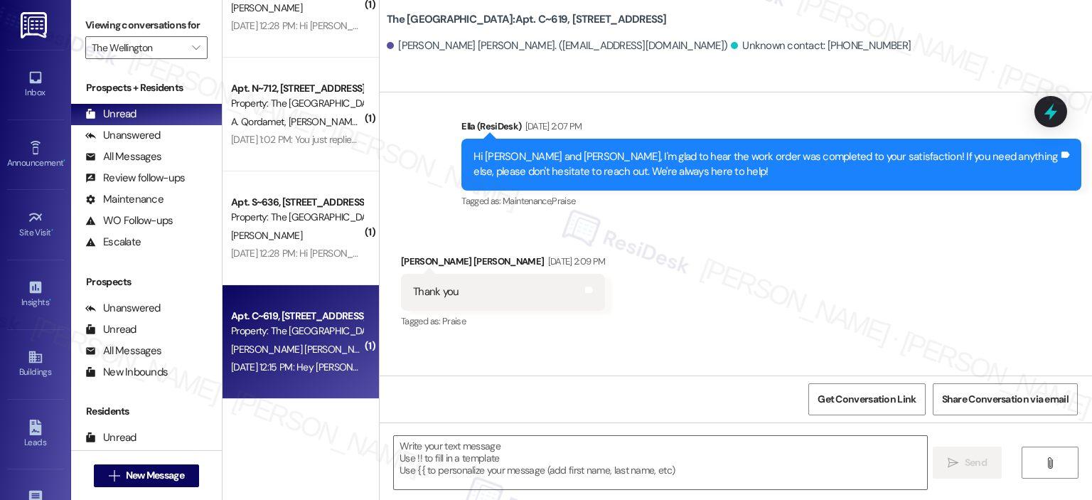
type textarea "Fetching suggested responses. Please feel free to read through the conversation…"
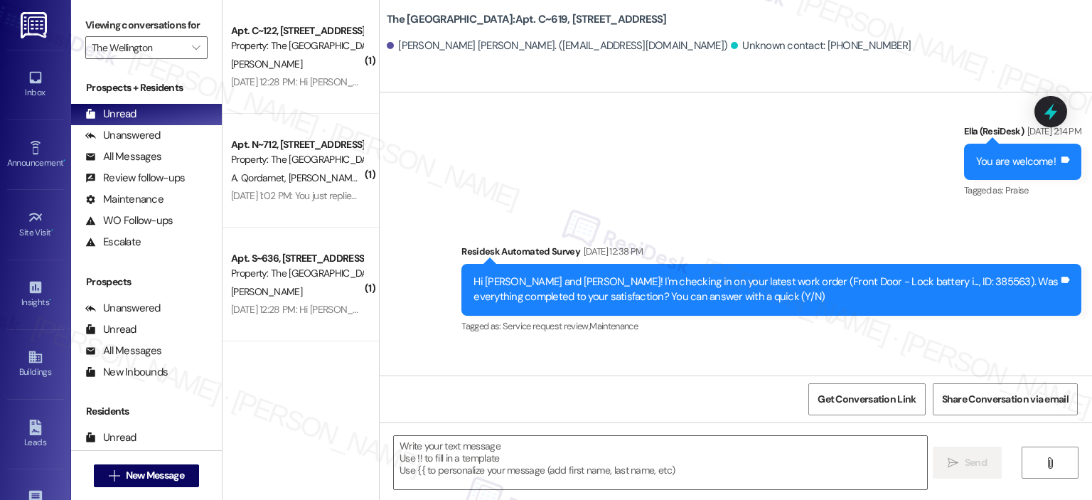
scroll to position [0, 0]
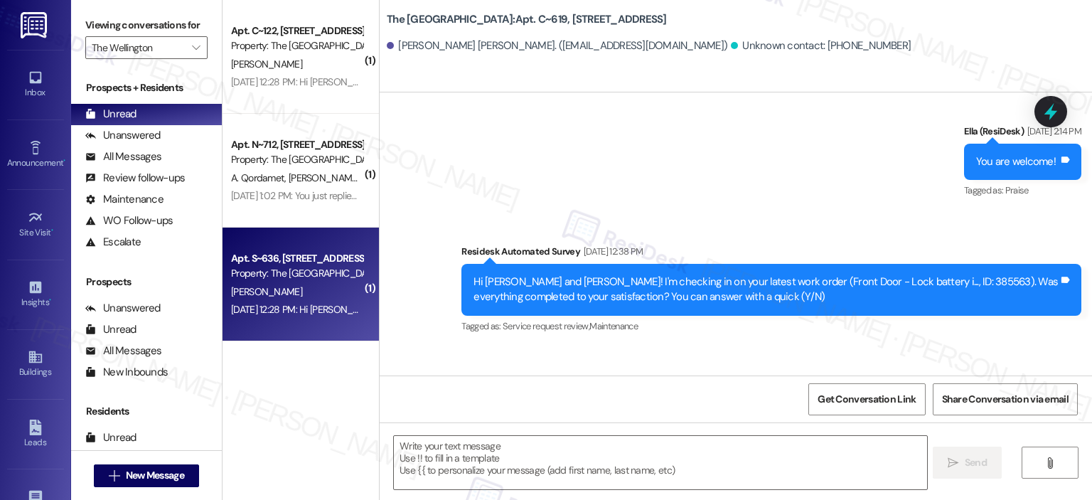
click at [250, 278] on div "Property: The [GEOGRAPHIC_DATA]" at bounding box center [297, 273] width 132 height 15
type textarea "Fetching suggested responses. Please feel free to read through the conversation…"
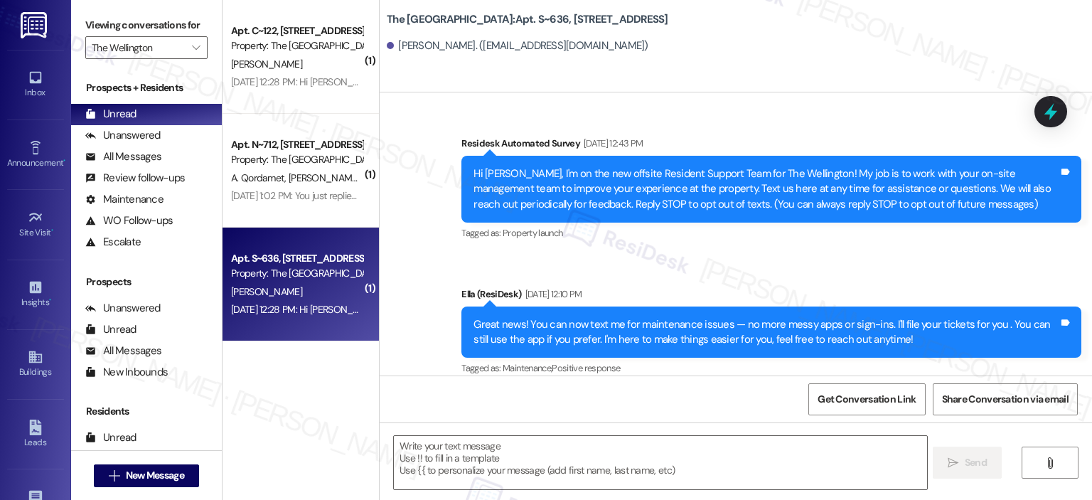
type textarea "Fetching suggested responses. Please feel free to read through the conversation…"
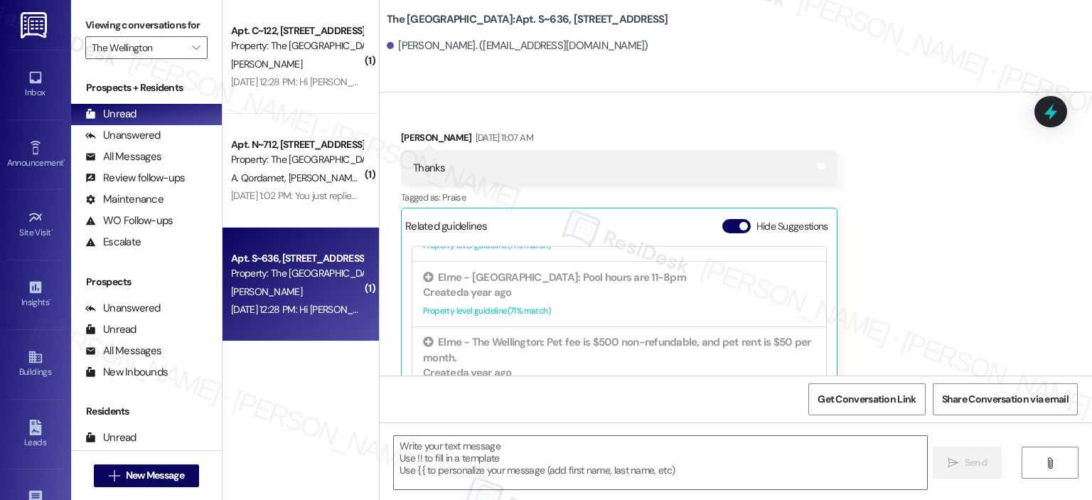
scroll to position [1422, 0]
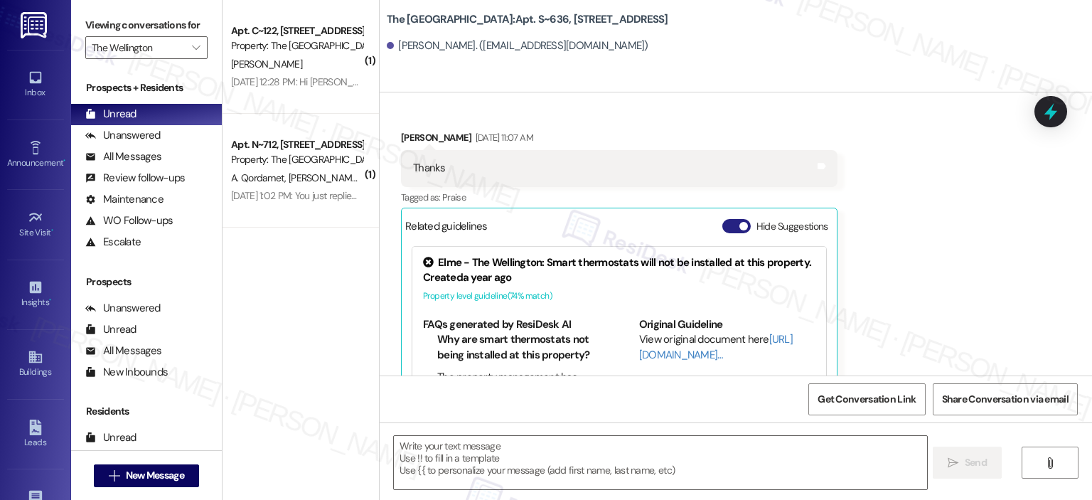
click at [723, 219] on button "Hide Suggestions" at bounding box center [737, 226] width 28 height 14
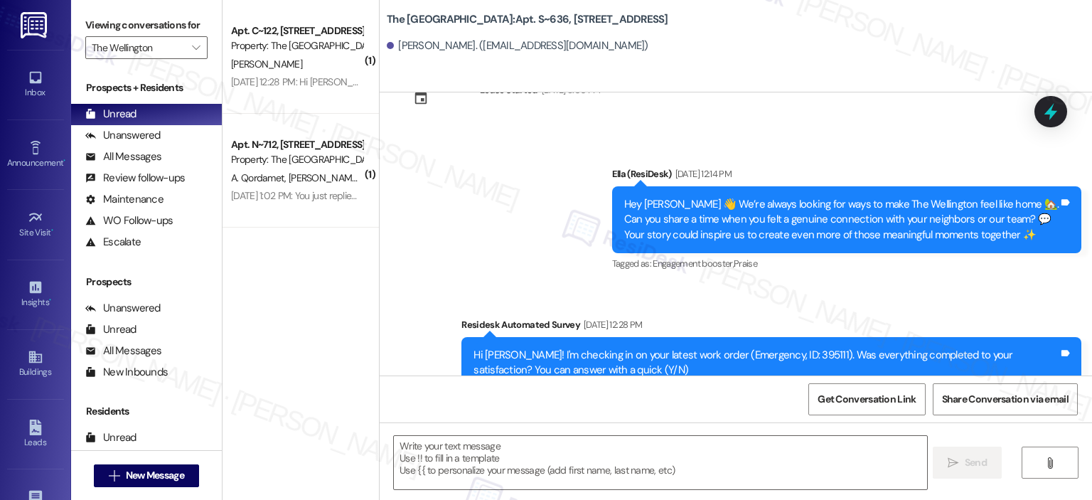
scroll to position [8110, 0]
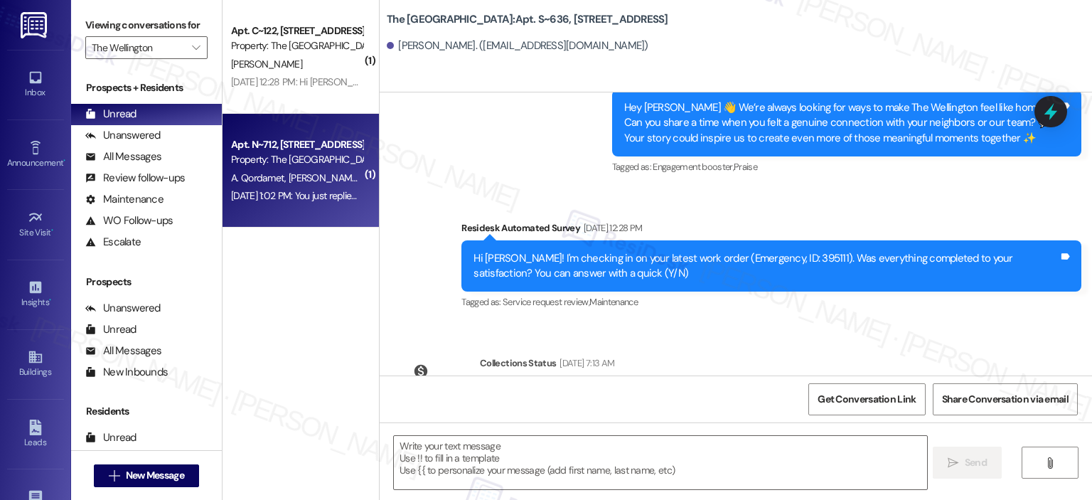
click at [289, 179] on span "Z. Cherkaoui" at bounding box center [369, 177] width 161 height 13
type textarea "Fetching suggested responses. Please feel free to read through the conversation…"
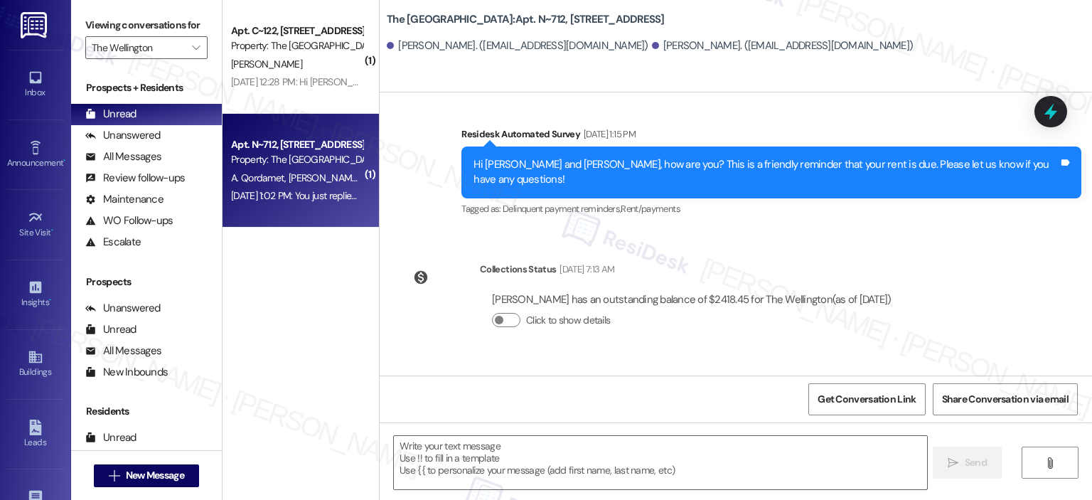
type textarea "Fetching suggested responses. Please feel free to read through the conversation…"
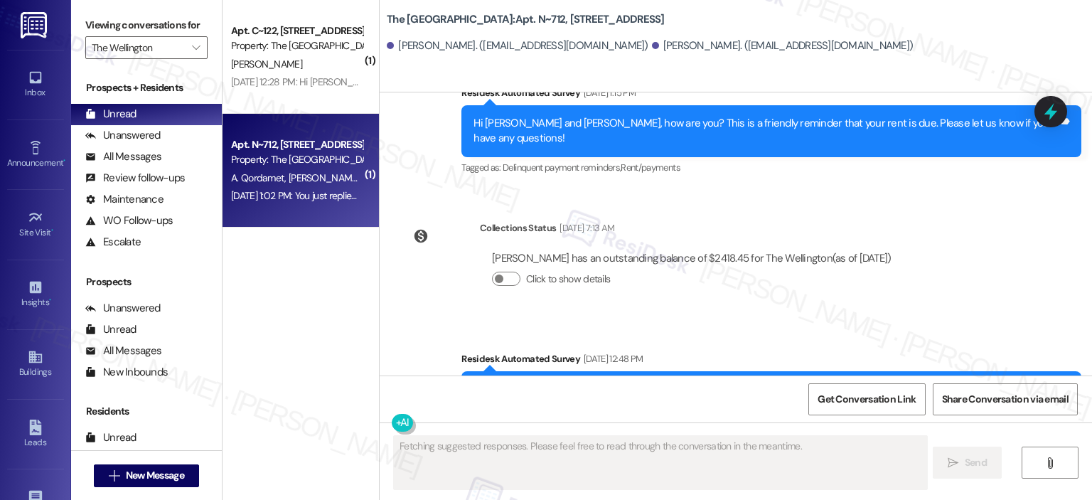
scroll to position [8787, 0]
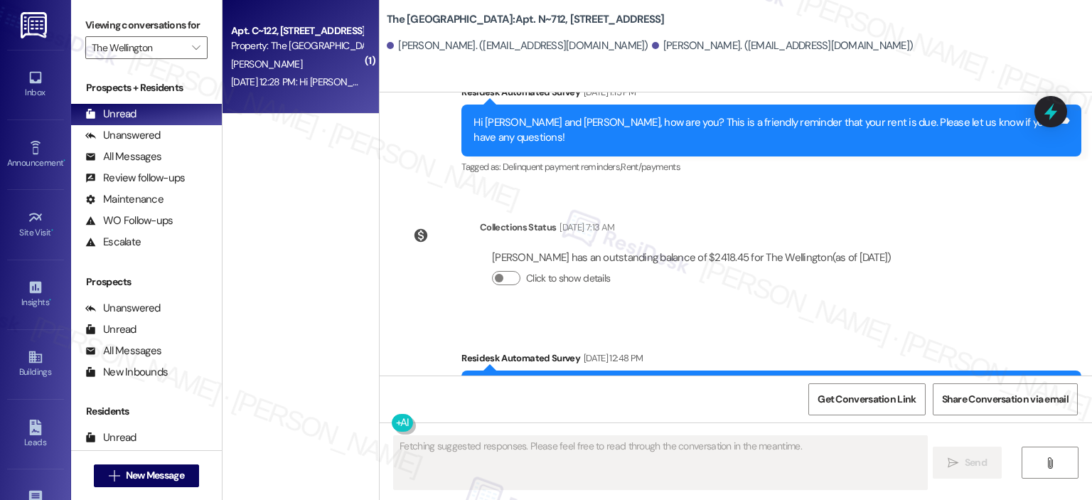
click at [292, 33] on div "Apt. C~122, 1850 Columbia Pike" at bounding box center [297, 30] width 132 height 15
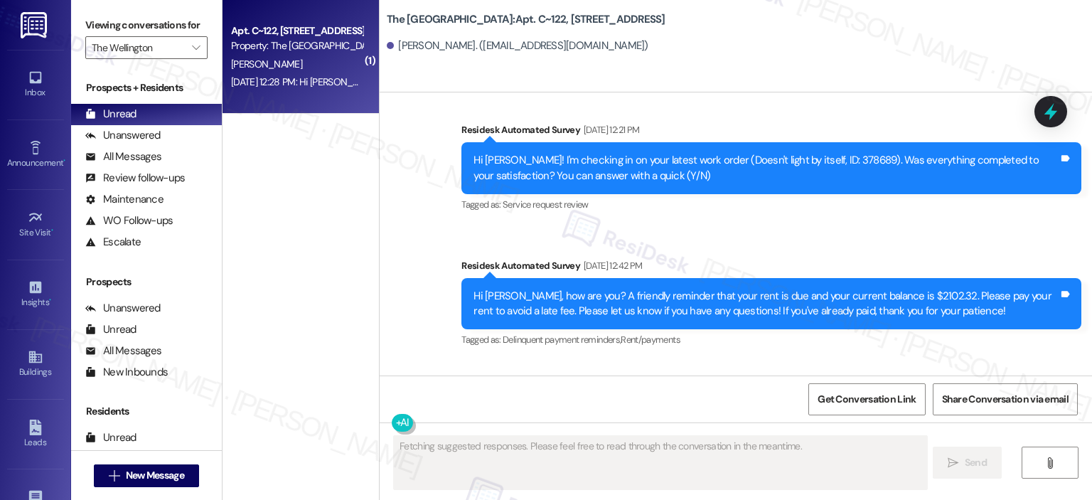
scroll to position [13322, 0]
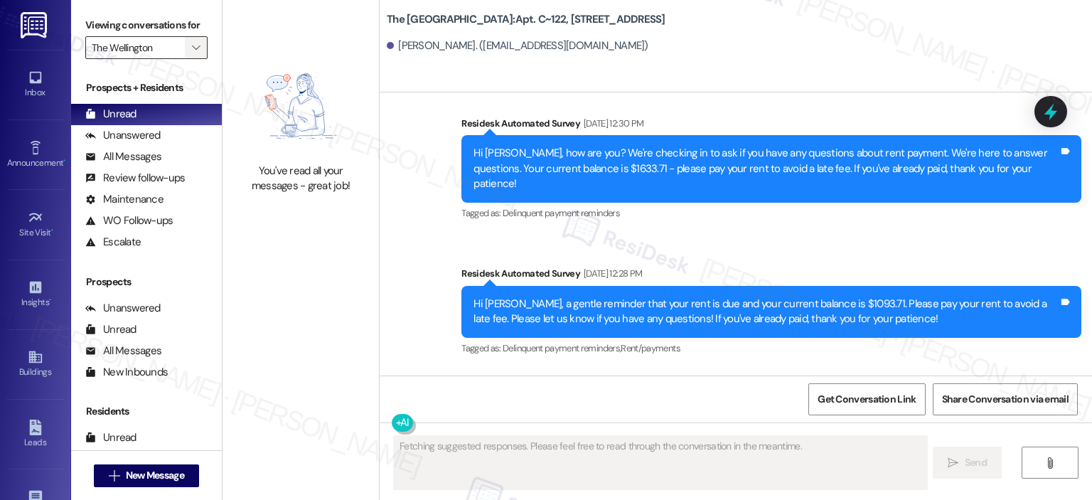
click at [192, 46] on icon "" at bounding box center [196, 47] width 8 height 11
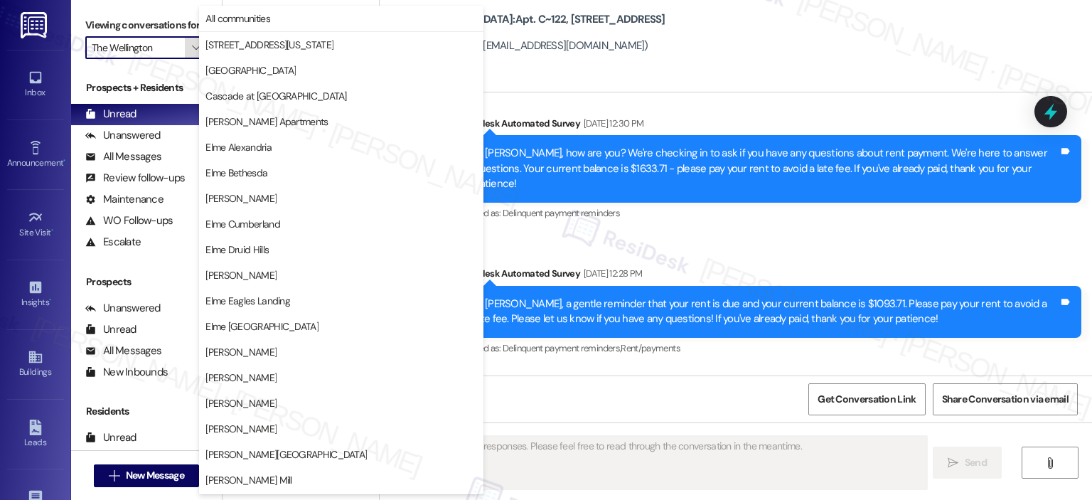
scroll to position [254, 0]
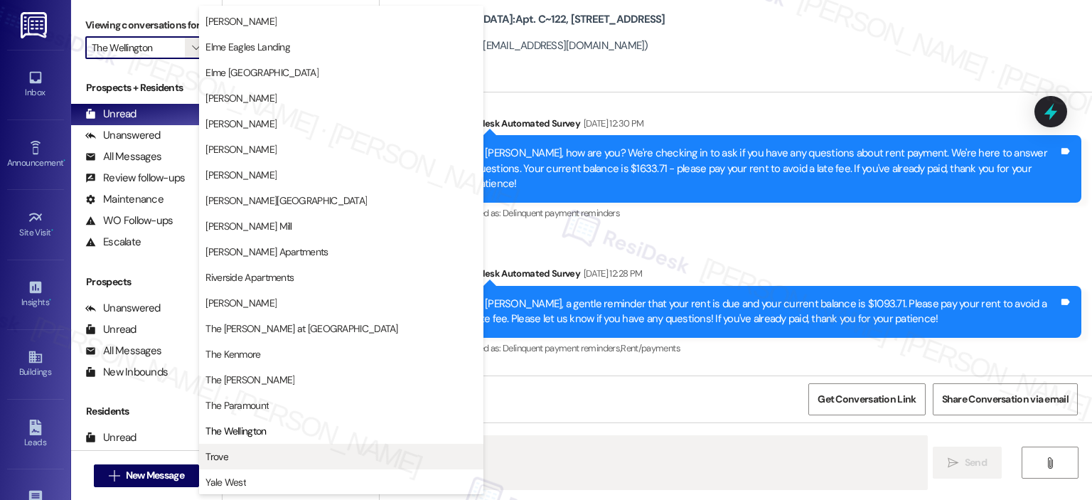
click at [240, 464] on button "Trove" at bounding box center [341, 457] width 284 height 26
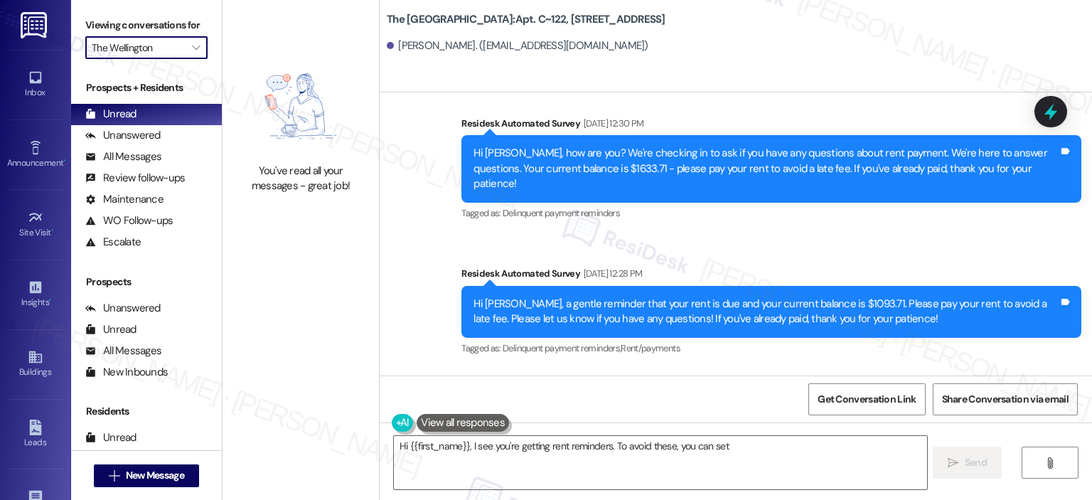
type textarea "Hi {{first_name}}, I see you're getting rent reminders. To avoid these, you can…"
type input "Trove"
type textarea "Hi {{first_name}}, I see you're getting rent reminders. To avoid these, you can…"
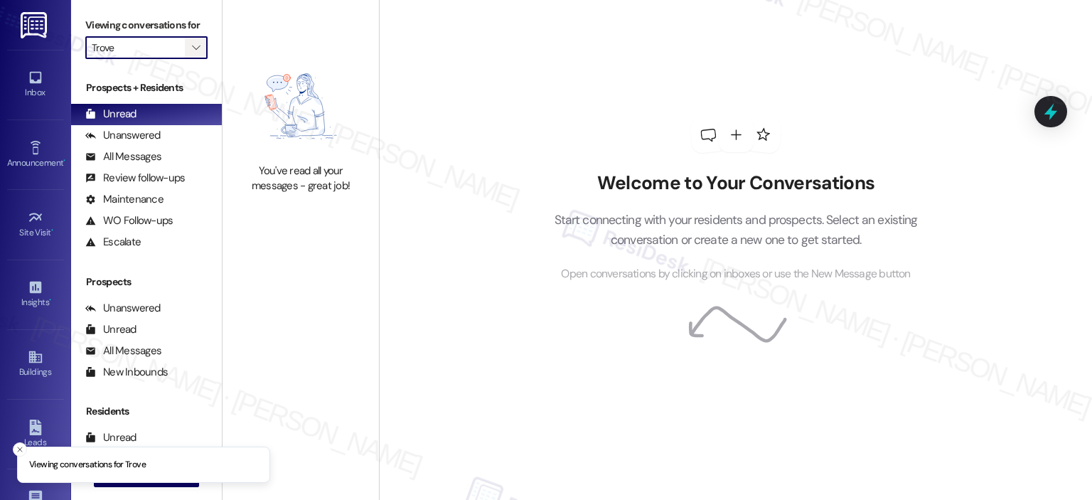
click at [189, 55] on span "" at bounding box center [196, 47] width 14 height 23
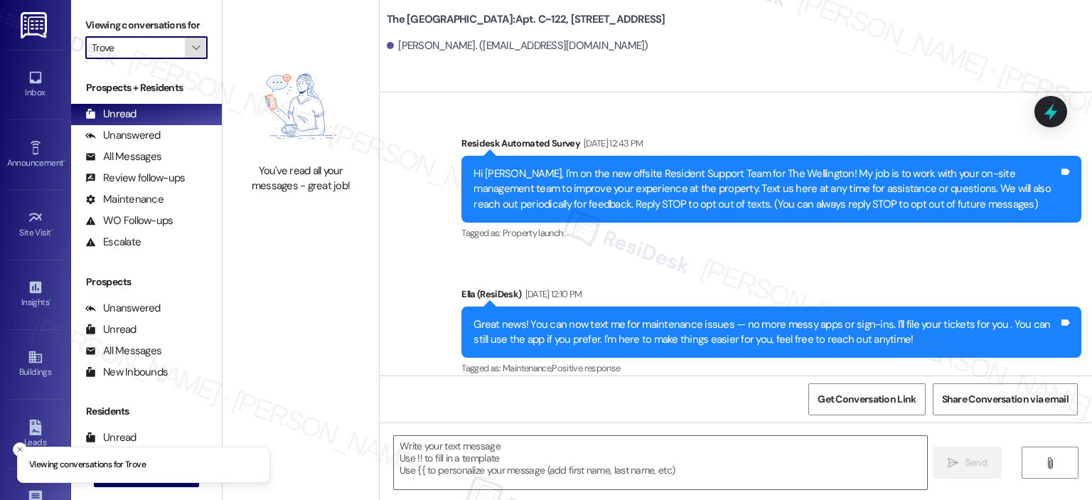
type textarea "Fetching suggested responses. Please feel free to read through the conversation…"
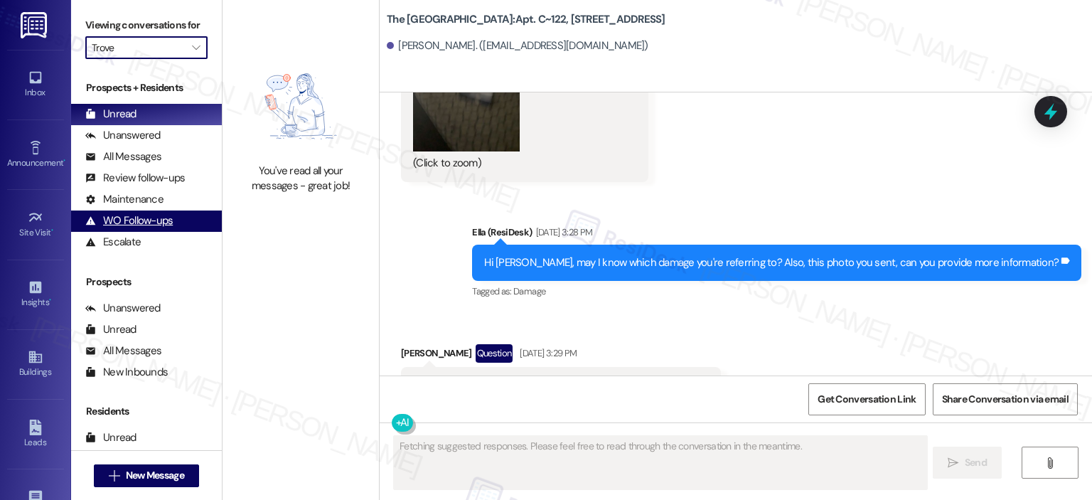
scroll to position [11558, 0]
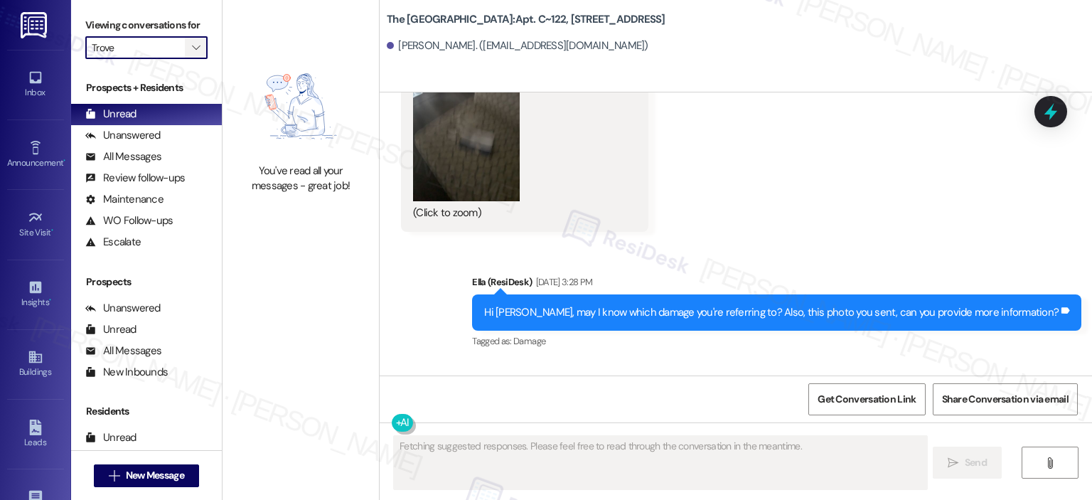
click at [192, 42] on icon "" at bounding box center [196, 47] width 8 height 11
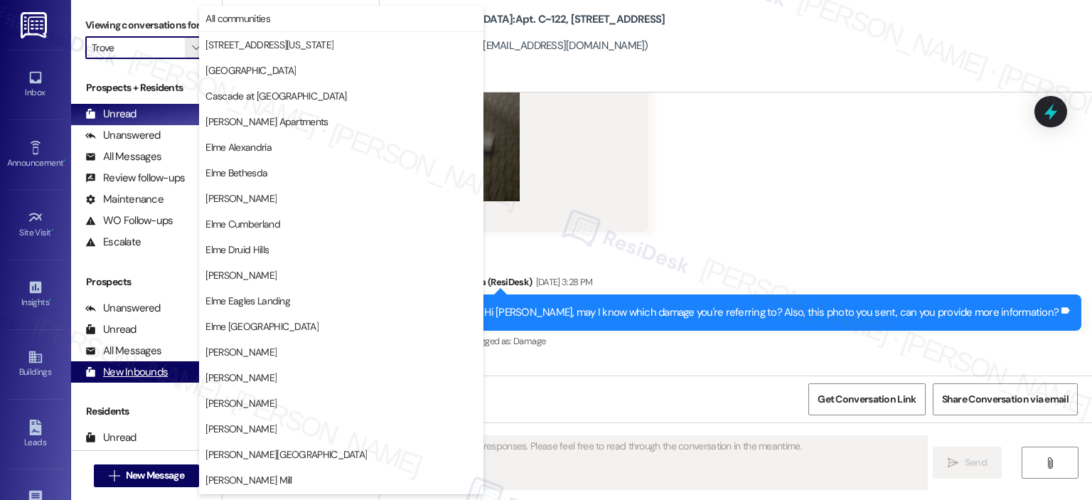
scroll to position [254, 0]
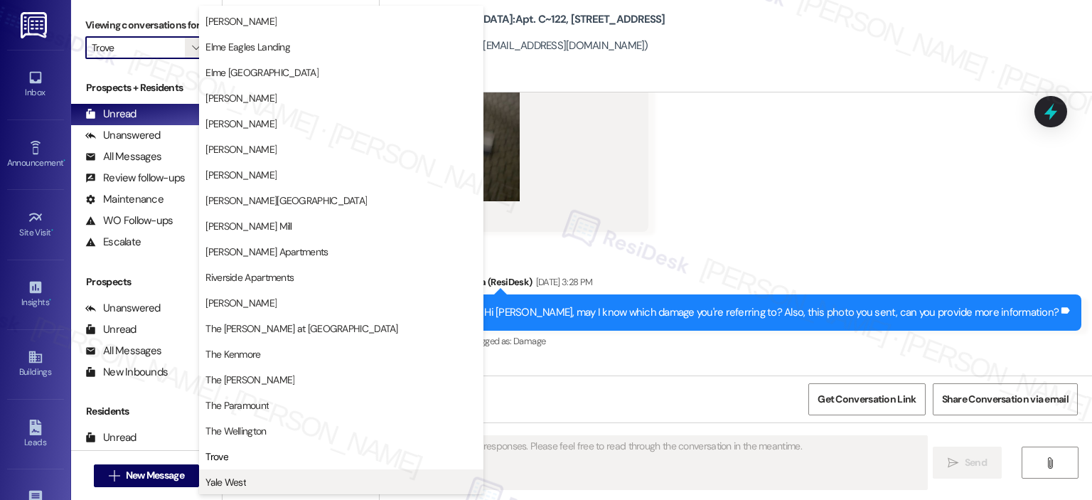
click at [247, 480] on span "Yale West" at bounding box center [342, 482] width 272 height 14
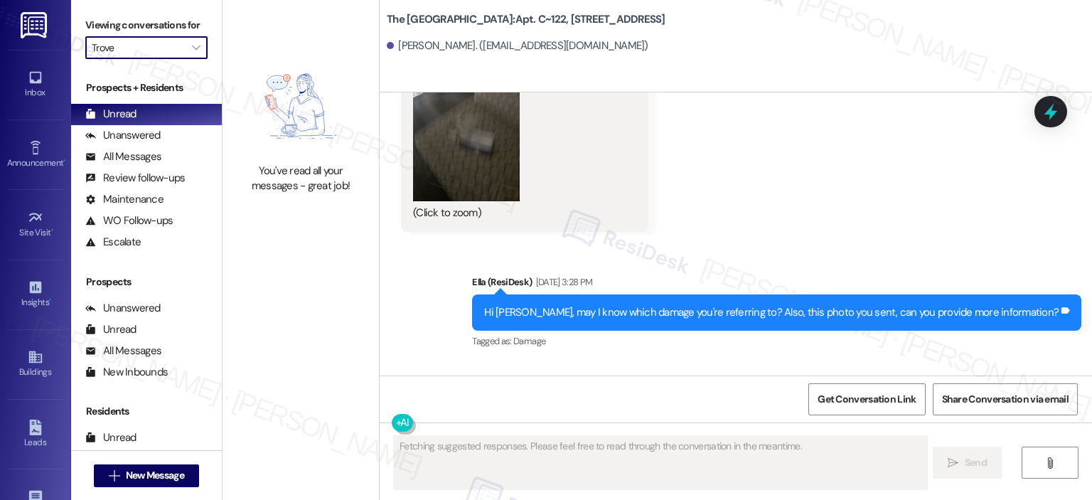
type input "Yale West"
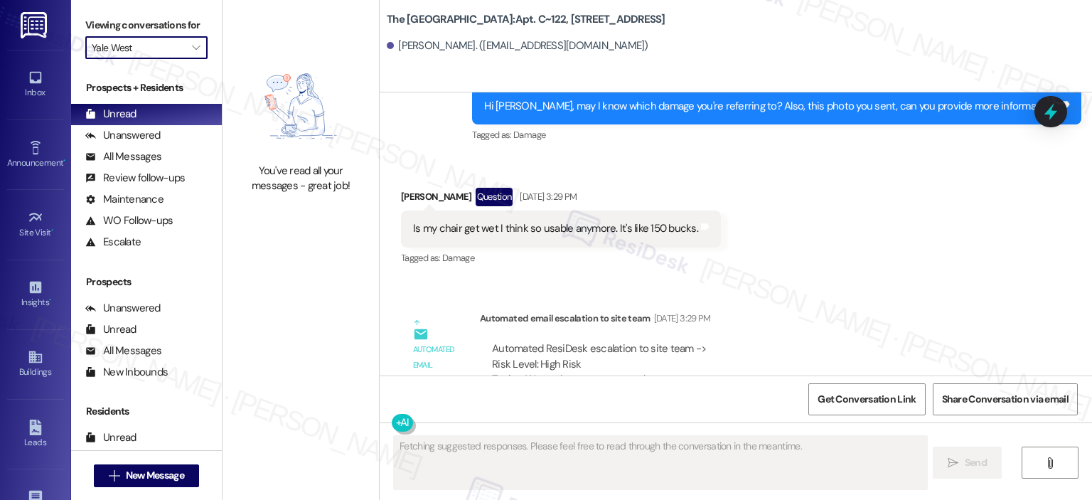
scroll to position [11558, 0]
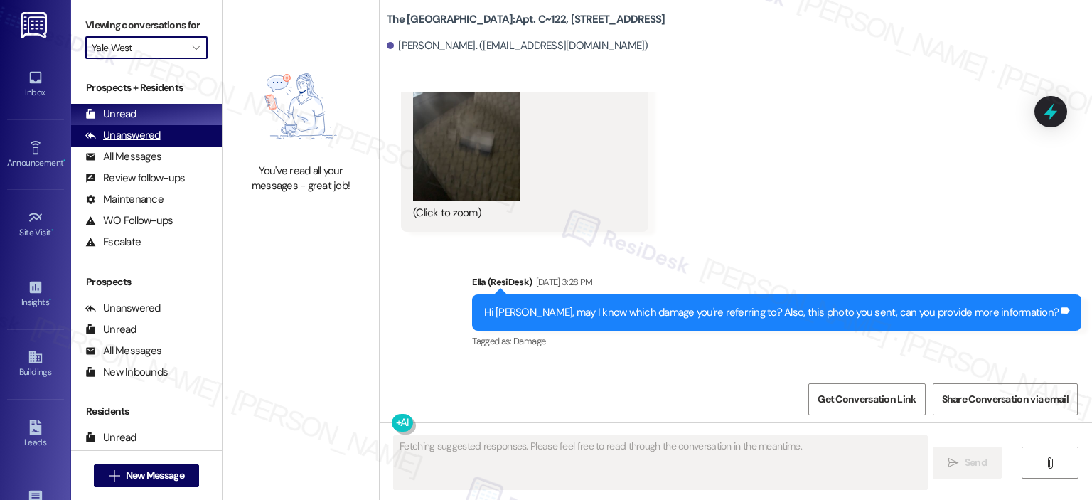
click at [137, 137] on div "Unanswered" at bounding box center [122, 135] width 75 height 15
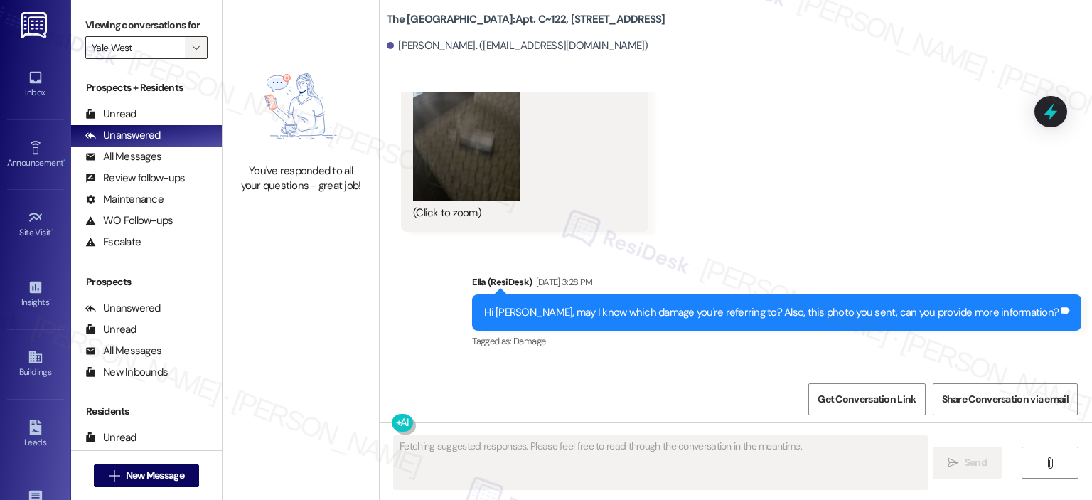
click at [197, 43] on button "" at bounding box center [196, 47] width 23 height 23
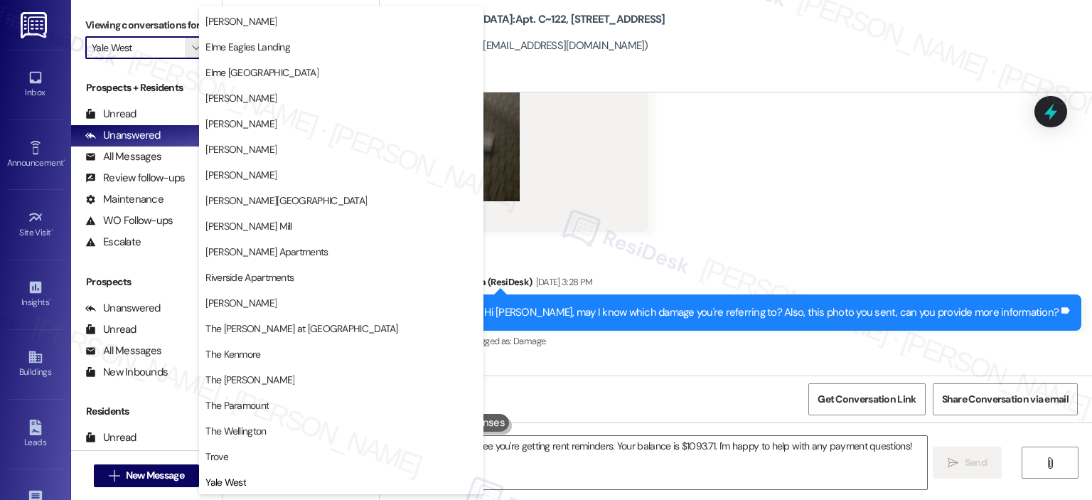
scroll to position [0, 0]
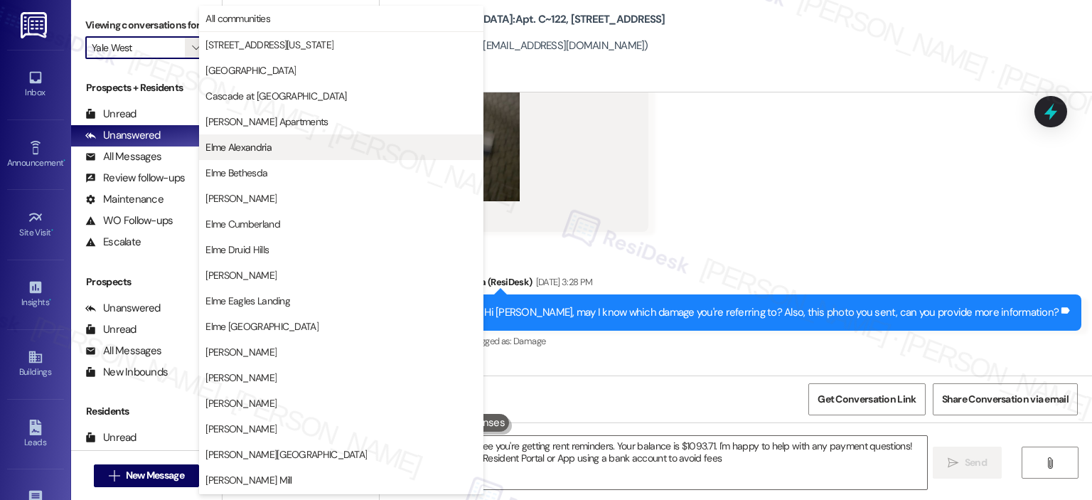
type textarea "Hi {{first_name}}, I see you're getting rent reminders. Your balance is $1093.7…"
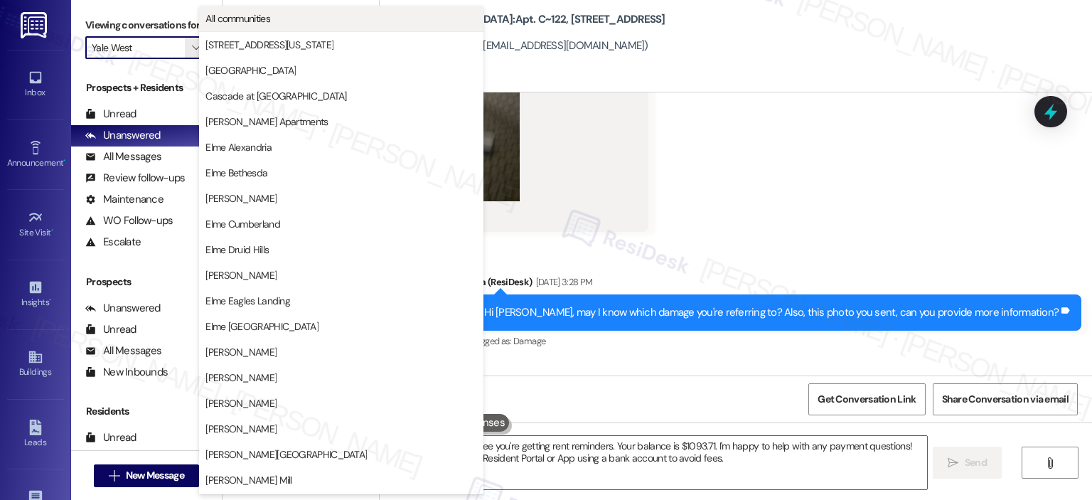
click at [325, 23] on span "All communities" at bounding box center [342, 18] width 272 height 14
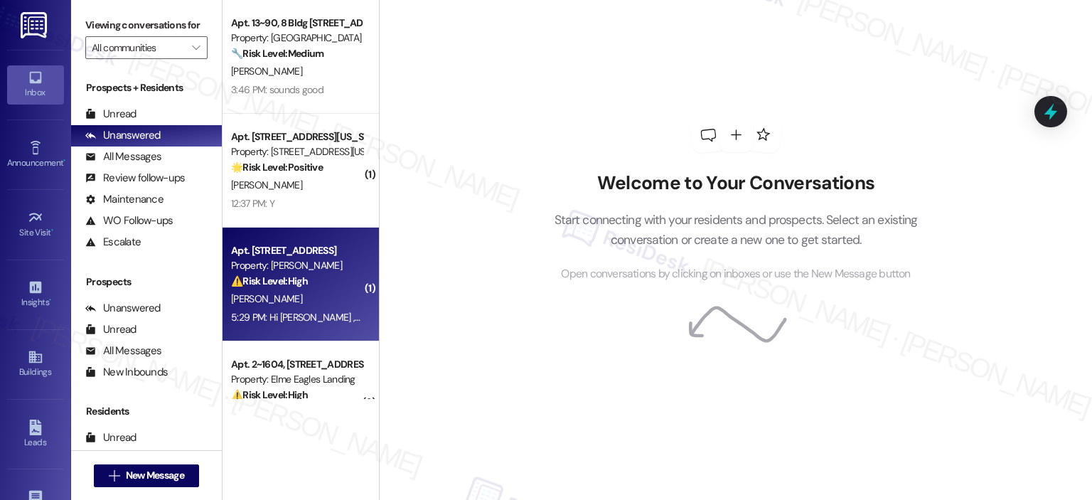
click at [310, 293] on div "K. Williams" at bounding box center [297, 299] width 134 height 18
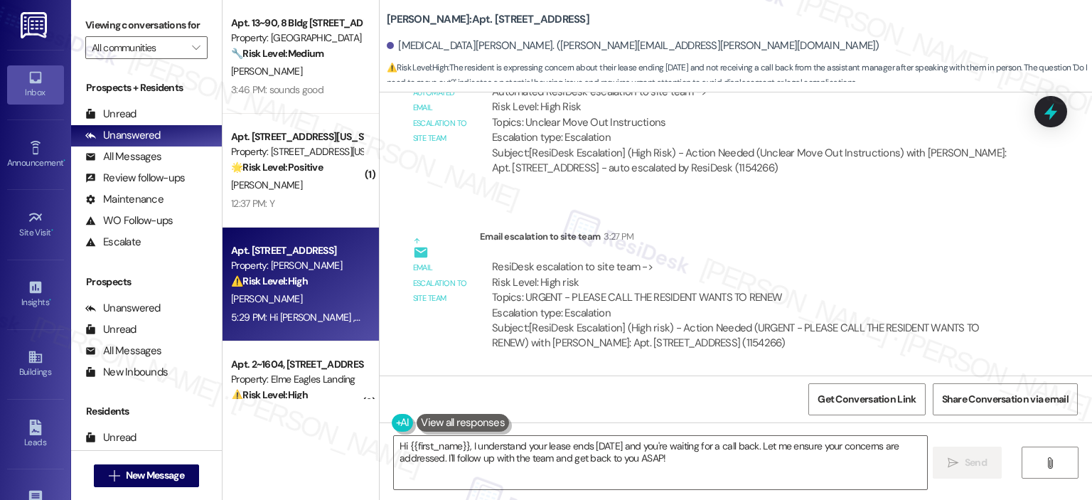
scroll to position [32878, 0]
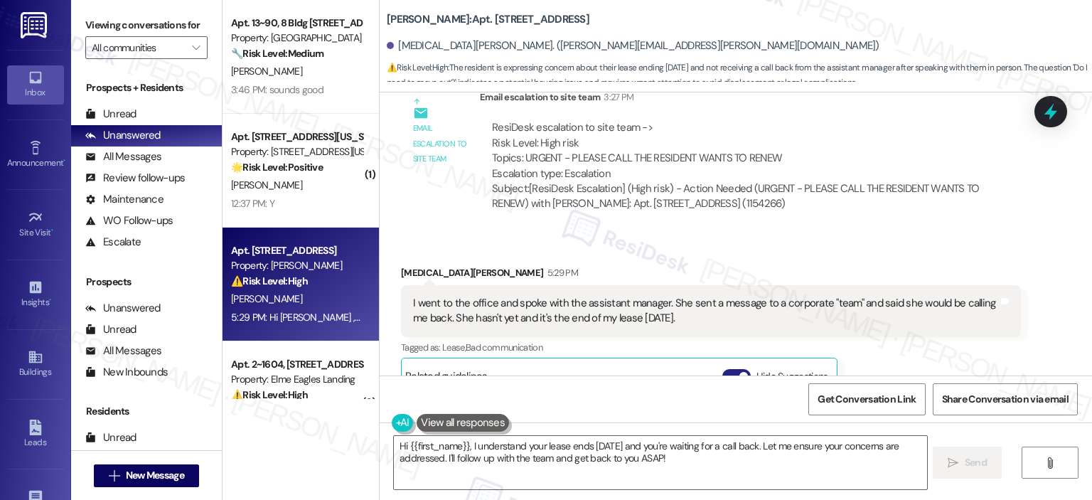
click at [725, 369] on button "Hide Suggestions" at bounding box center [737, 376] width 28 height 14
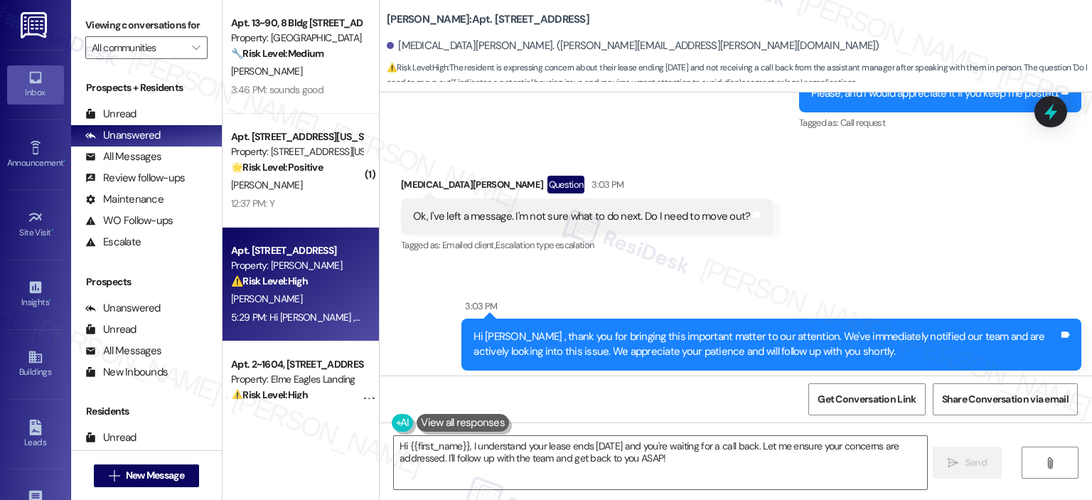
scroll to position [32811, 0]
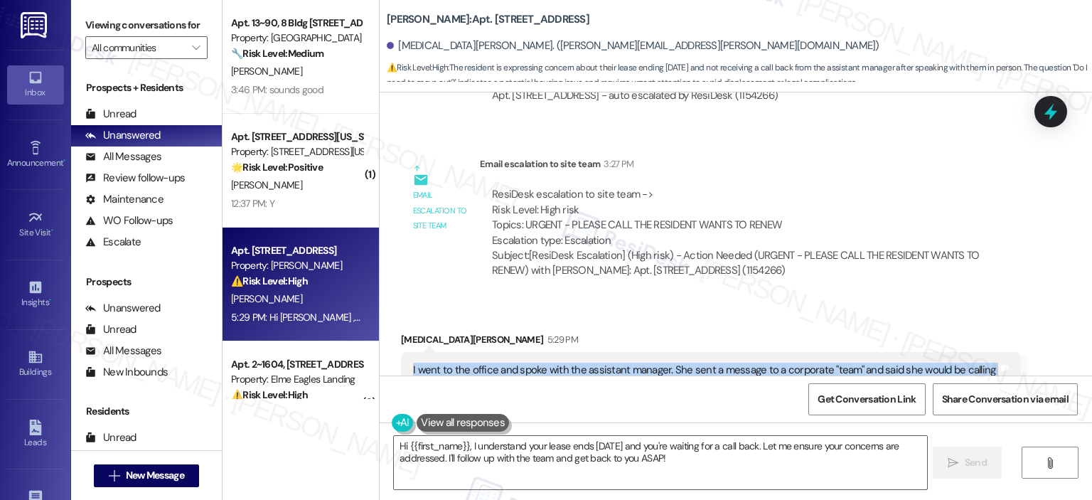
drag, startPoint x: 673, startPoint y: 220, endPoint x: 394, endPoint y: 204, distance: 279.2
click at [401, 352] on div "I went to the office and spoke with the assistant manager. She sent a message t…" at bounding box center [711, 378] width 620 height 52
copy div "I went to the office and spoke with the assistant manager. She sent a message t…"
click at [599, 452] on textarea "Hi {{first_name}}, I understand your lease ends today and you're waiting for a …" at bounding box center [660, 462] width 533 height 53
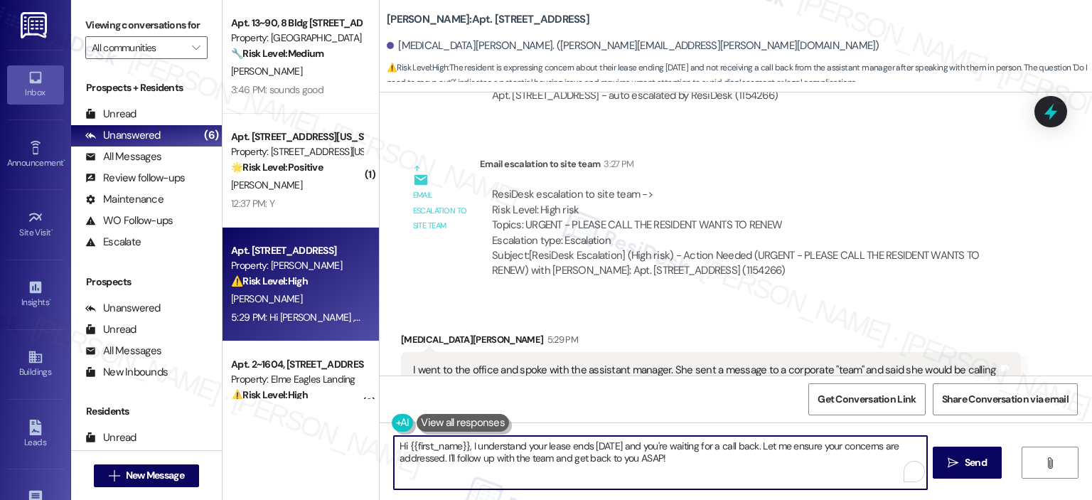
paste textarea "thank you for letting me know. I completely understand how stressful it must fe…"
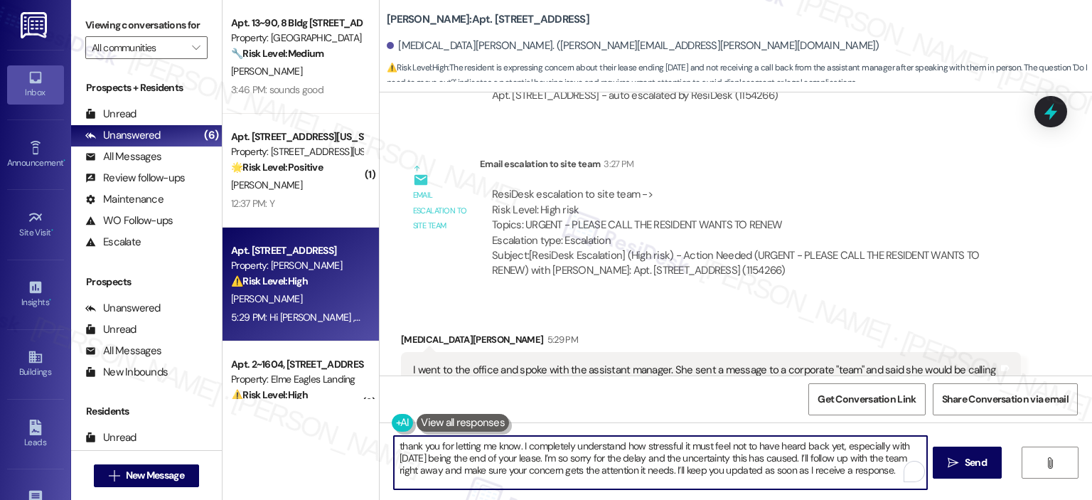
click at [513, 446] on textarea "thank you for letting me know. I completely understand how stressful it must fe…" at bounding box center [660, 462] width 533 height 53
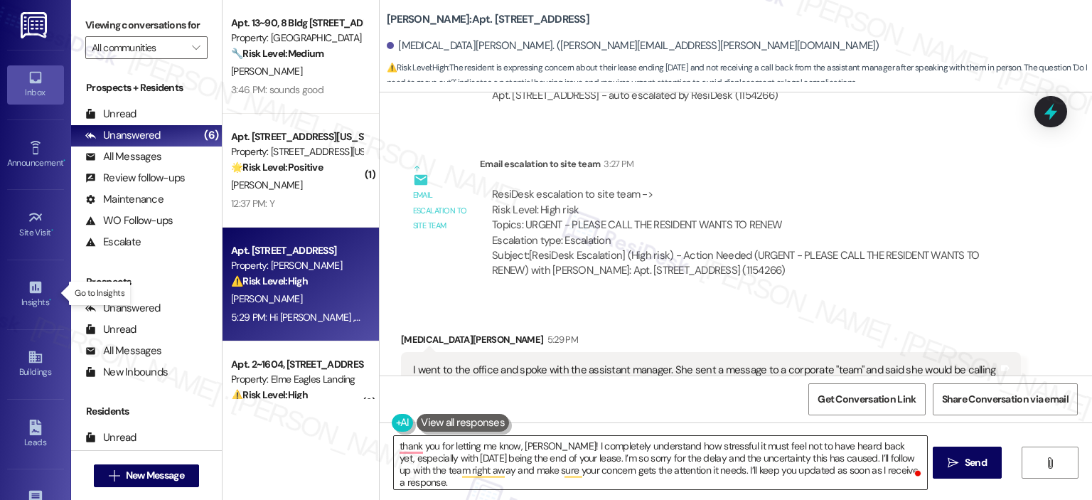
drag, startPoint x: 668, startPoint y: 484, endPoint x: 668, endPoint y: 474, distance: 10.7
click at [668, 484] on textarea "thank you for letting me know, Kyra! I completely understand how stressful it m…" at bounding box center [660, 462] width 533 height 53
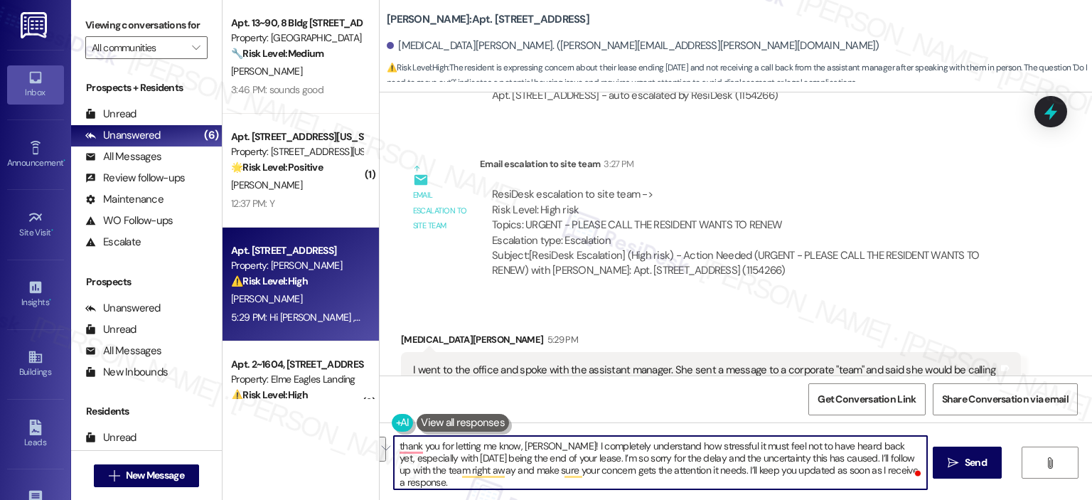
drag, startPoint x: 668, startPoint y: 472, endPoint x: 817, endPoint y: 456, distance: 150.2
click at [817, 456] on textarea "thank you for letting me know, Kyra! I completely understand how stressful it m…" at bounding box center [660, 462] width 533 height 53
click at [819, 461] on textarea "thank you for letting me know, Kyra! I completely understand how stressful it m…" at bounding box center [660, 462] width 533 height 53
click at [911, 462] on textarea "thank you for letting me know, Kyra! I completely understand how stressful it m…" at bounding box center [660, 462] width 533 height 53
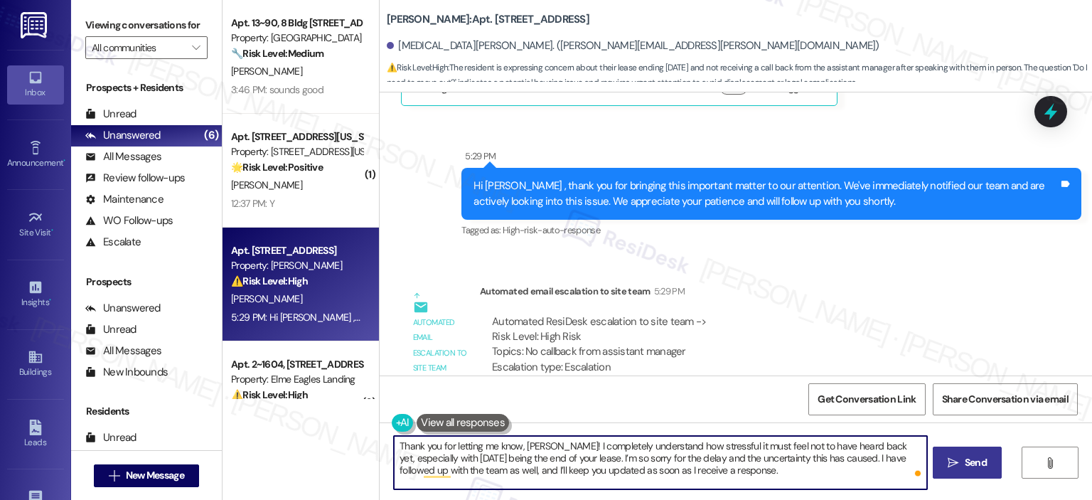
type textarea "Thank you for letting me know, Kyra! I completely understand how stressful it m…"
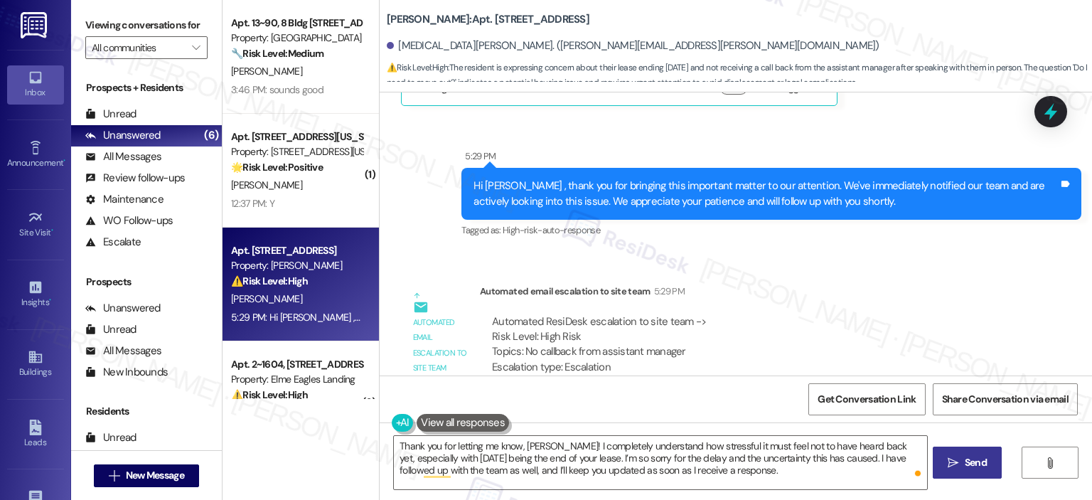
click at [976, 462] on span "Send" at bounding box center [976, 462] width 22 height 15
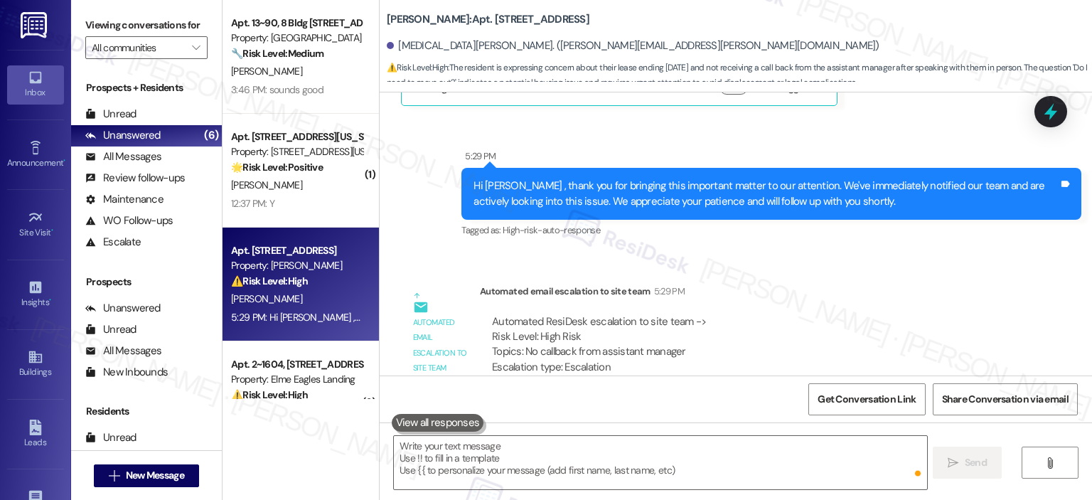
scroll to position [32740, 0]
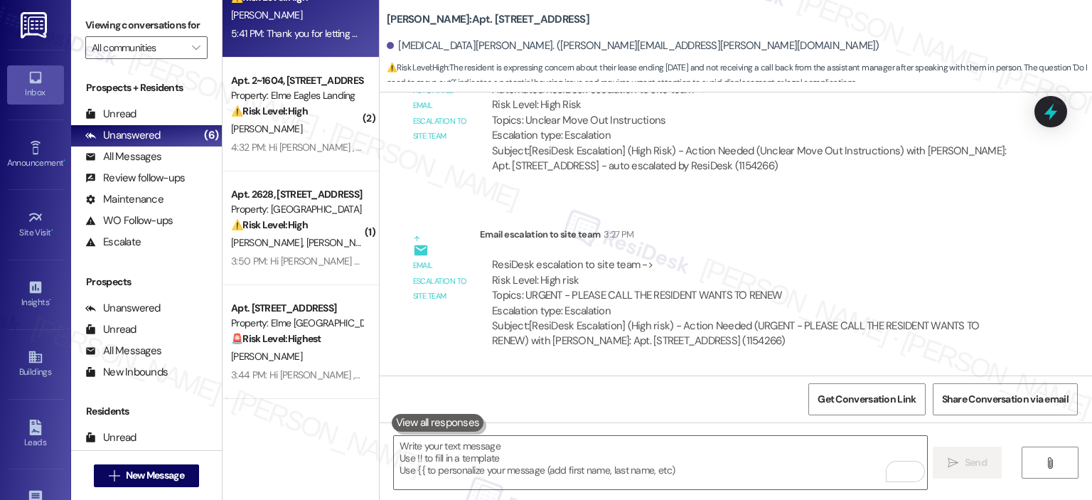
click at [295, 355] on div "F. Afshar" at bounding box center [297, 357] width 134 height 18
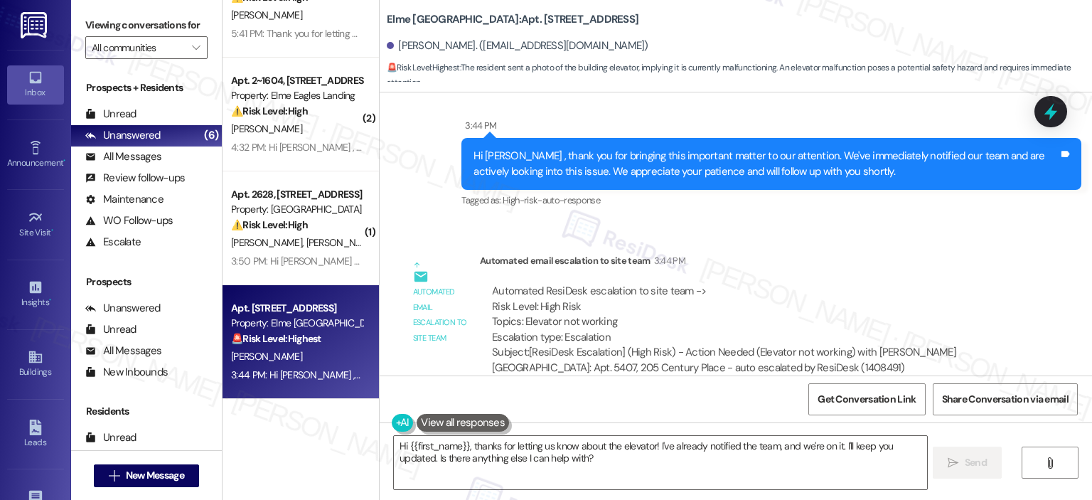
scroll to position [9069, 0]
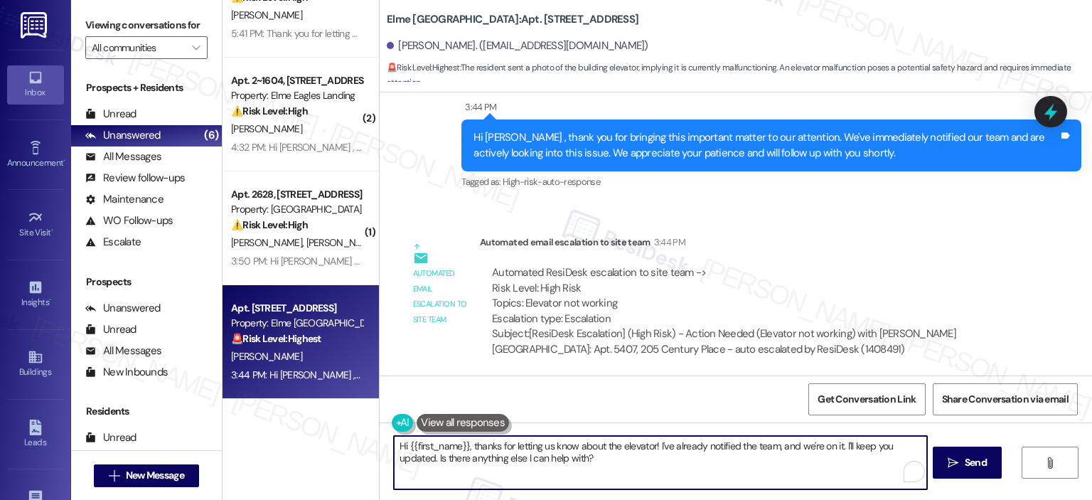
drag, startPoint x: 469, startPoint y: 444, endPoint x: 350, endPoint y: 445, distance: 119.5
click at [350, 445] on div "Apt. 13~90, 8 Bldg 13 Cumberland Way SE Property: Elme Cumberland 🔧 Risk Level:…" at bounding box center [658, 250] width 870 height 500
type textarea "Thanks for letting us know about the elevator! I've already notified the team, …"
click at [572, 443] on textarea "Thanks for letting us know about the elevator! I've already notified the team, …" at bounding box center [660, 462] width 533 height 53
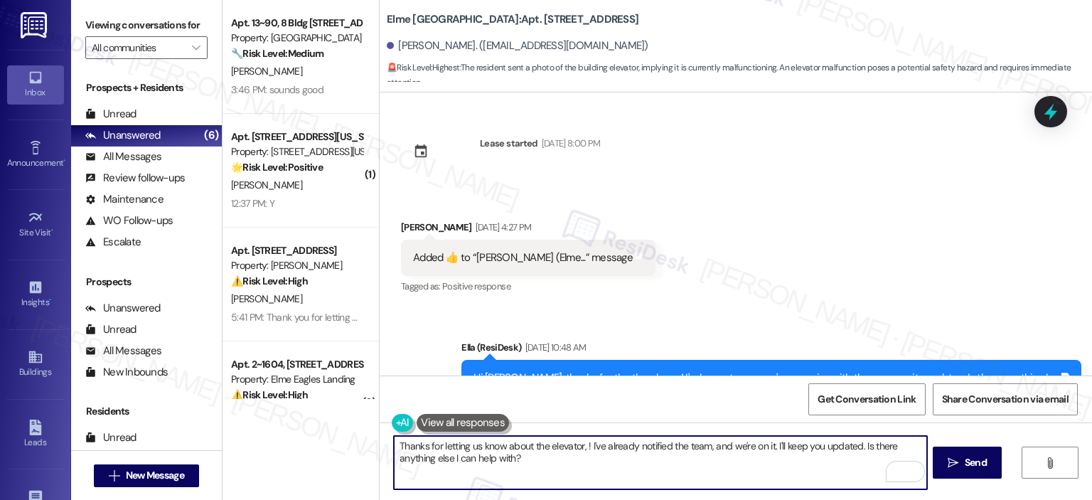
scroll to position [9069, 0]
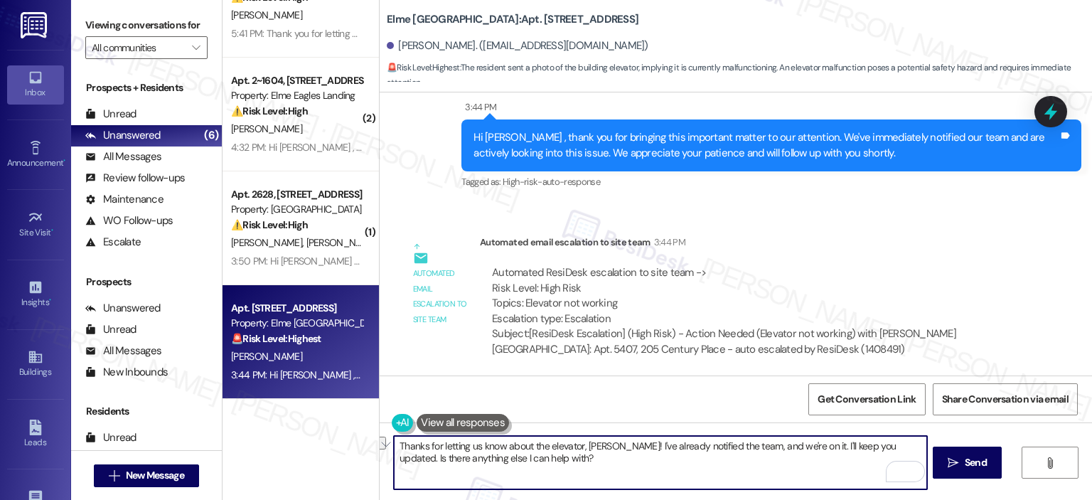
drag, startPoint x: 614, startPoint y: 449, endPoint x: 731, endPoint y: 444, distance: 117.4
click at [731, 444] on textarea "Thanks for letting us know about the elevator, [PERSON_NAME]! I've already noti…" at bounding box center [660, 462] width 533 height 53
click at [735, 462] on textarea "Thanks for letting us know about the elevator, [PERSON_NAME]! I've already noti…" at bounding box center [660, 462] width 533 height 53
drag, startPoint x: 683, startPoint y: 459, endPoint x: 615, endPoint y: 449, distance: 68.3
click at [615, 449] on textarea "Thanks for letting us know about the elevator, [PERSON_NAME]! I've already noti…" at bounding box center [660, 462] width 533 height 53
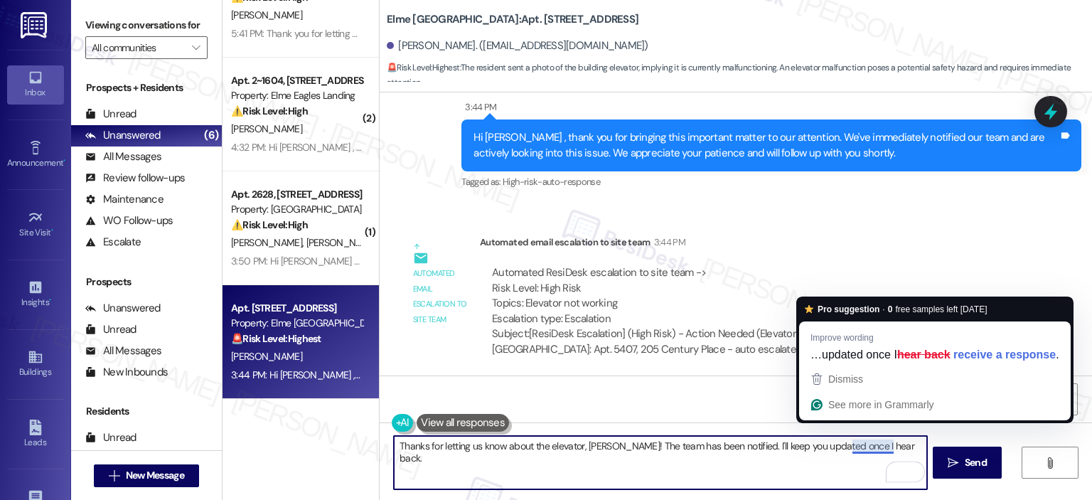
click at [900, 443] on textarea "Thanks for letting us know about the elevator, [PERSON_NAME]! The team has been…" at bounding box center [660, 462] width 533 height 53
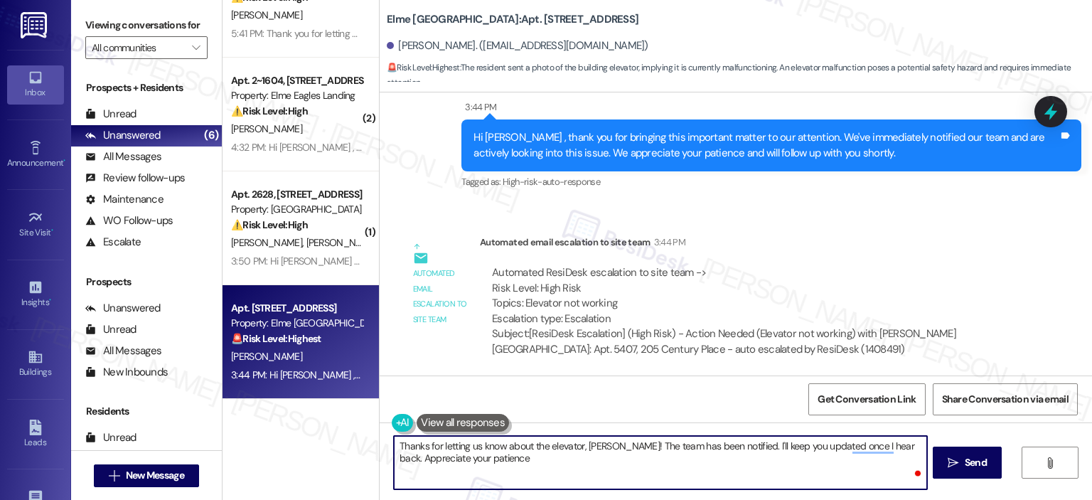
type textarea "Thanks for letting us know about the elevator, [PERSON_NAME]! The team has been…"
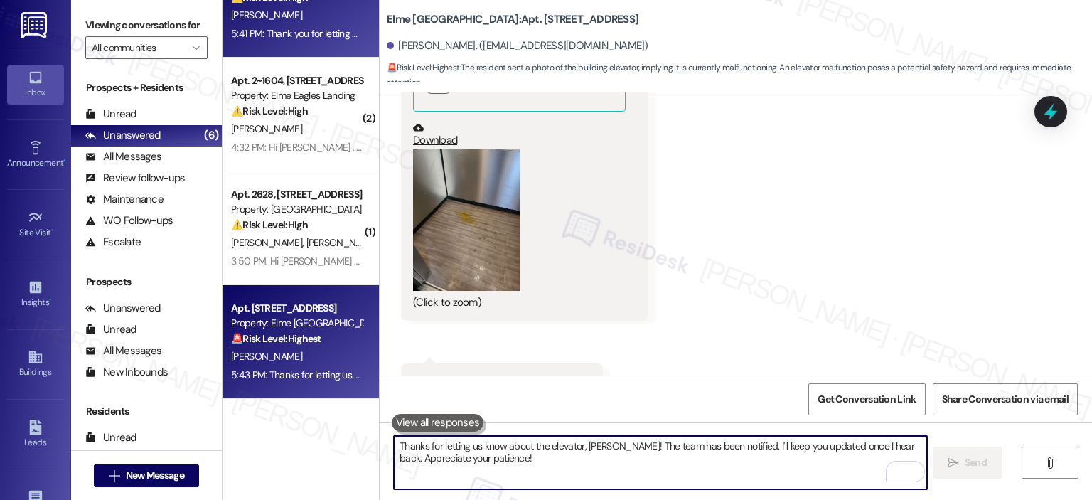
scroll to position [8473, 0]
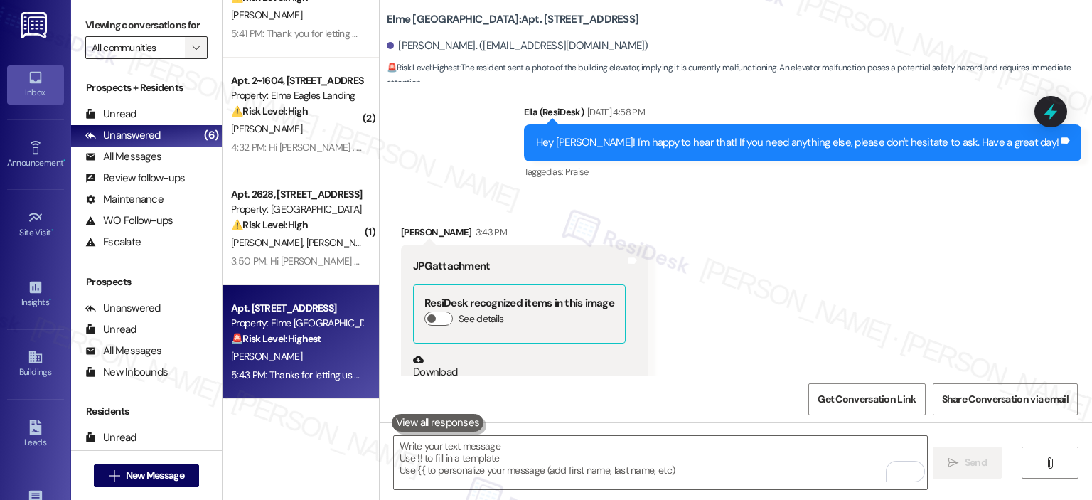
click at [192, 48] on span "" at bounding box center [196, 47] width 14 height 23
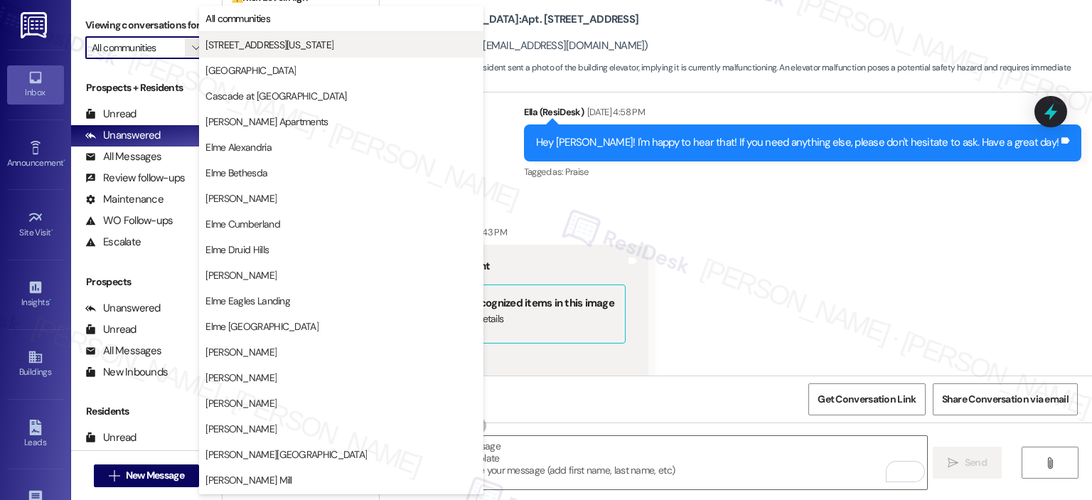
click at [258, 45] on span "[STREET_ADDRESS][US_STATE]" at bounding box center [270, 45] width 128 height 14
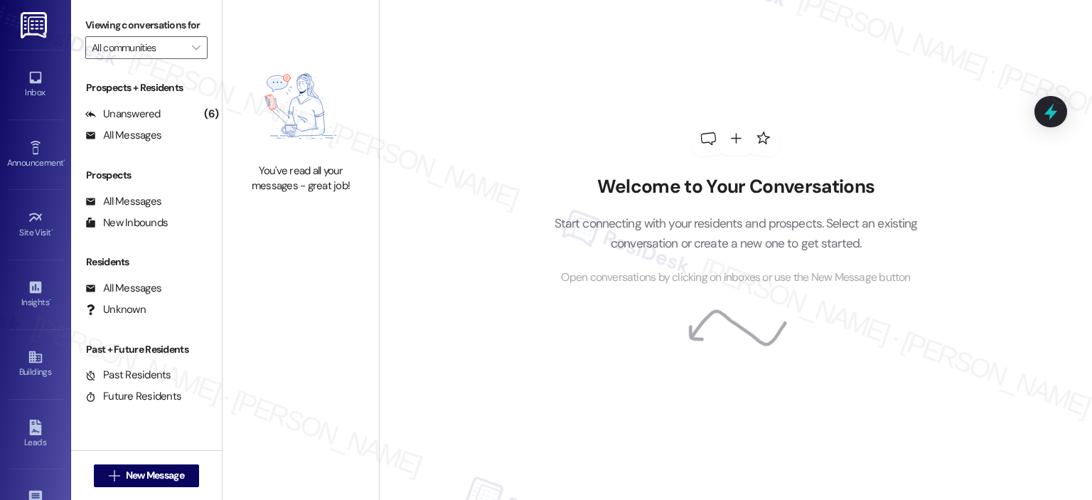
type input "[STREET_ADDRESS][US_STATE]"
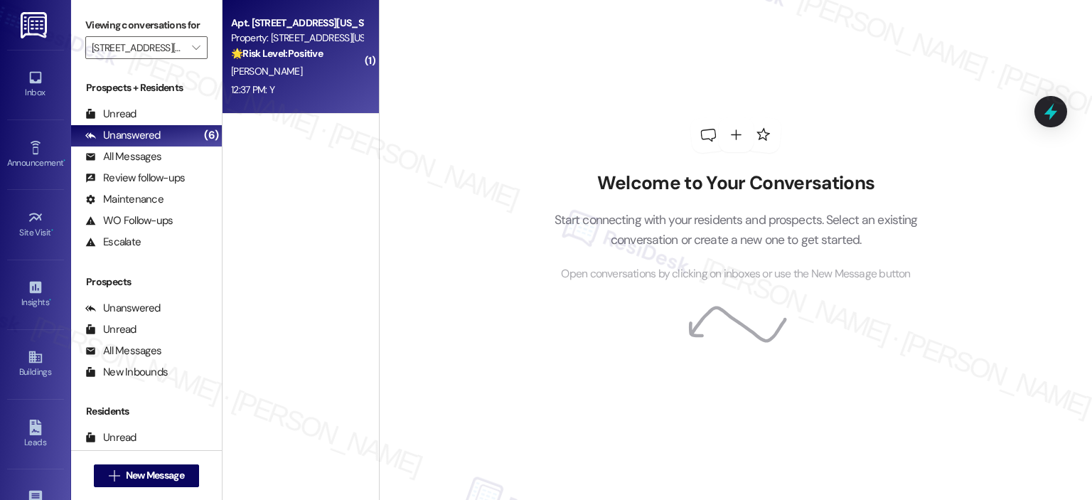
click at [257, 59] on strong "🌟 Risk Level: Positive" at bounding box center [277, 53] width 92 height 13
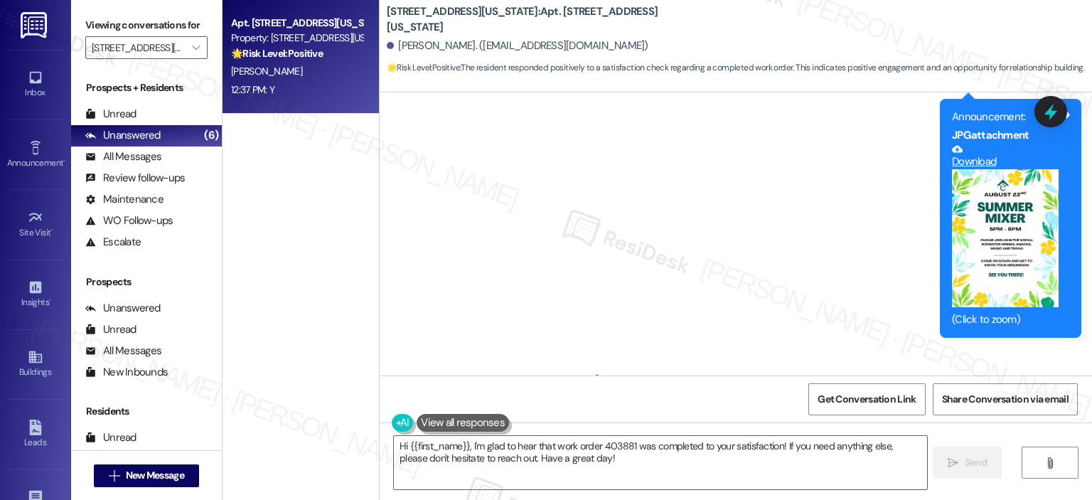
scroll to position [5843, 0]
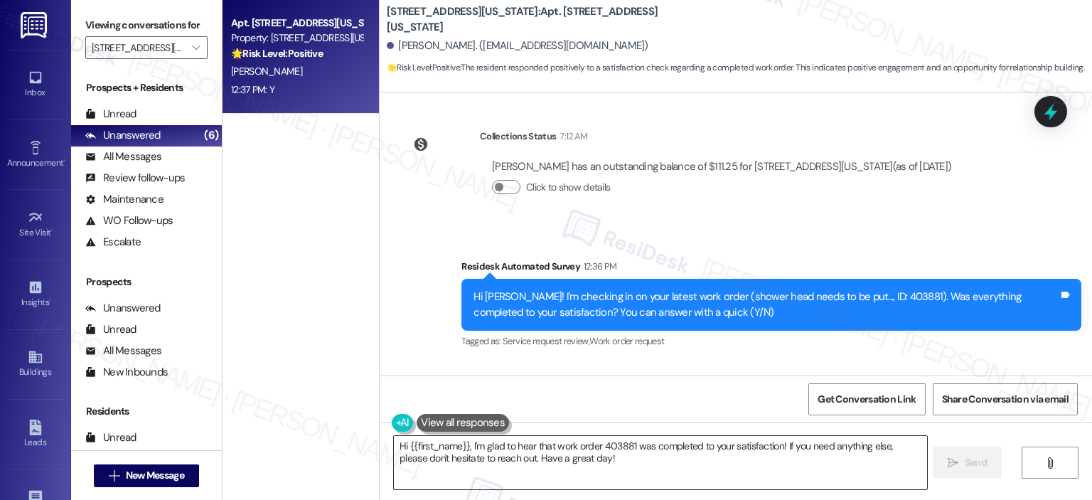
click at [515, 472] on textarea "Hi {{first_name}}, I'm glad to hear that work order 403881 was completed to you…" at bounding box center [660, 462] width 533 height 53
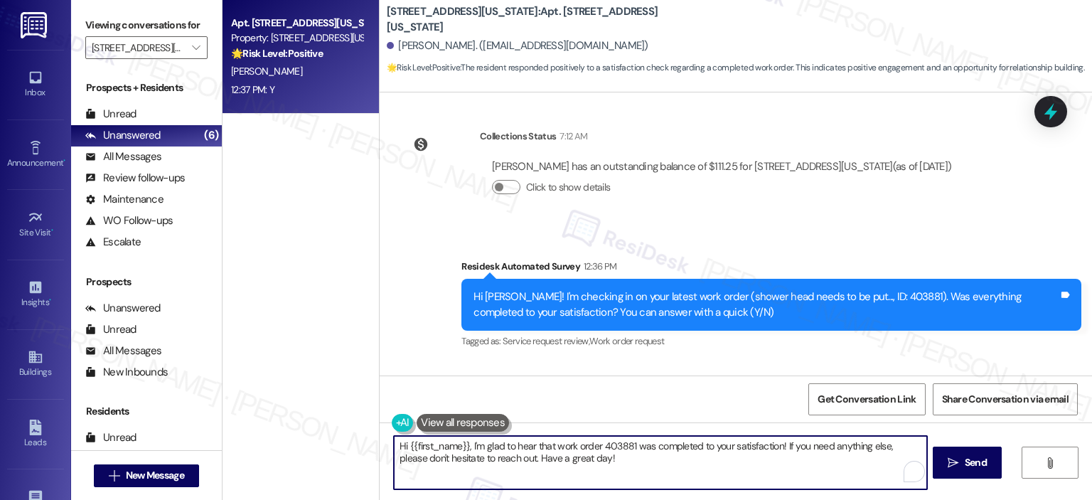
paste textarea "Thanks so much, {{first_name}}! It makes me really happy to hear you’re enjoyin…"
click at [532, 434] on div "Thanks so much, {{first_name}}! It makes me really happy to hear you’re enjoyin…" at bounding box center [736, 475] width 713 height 107
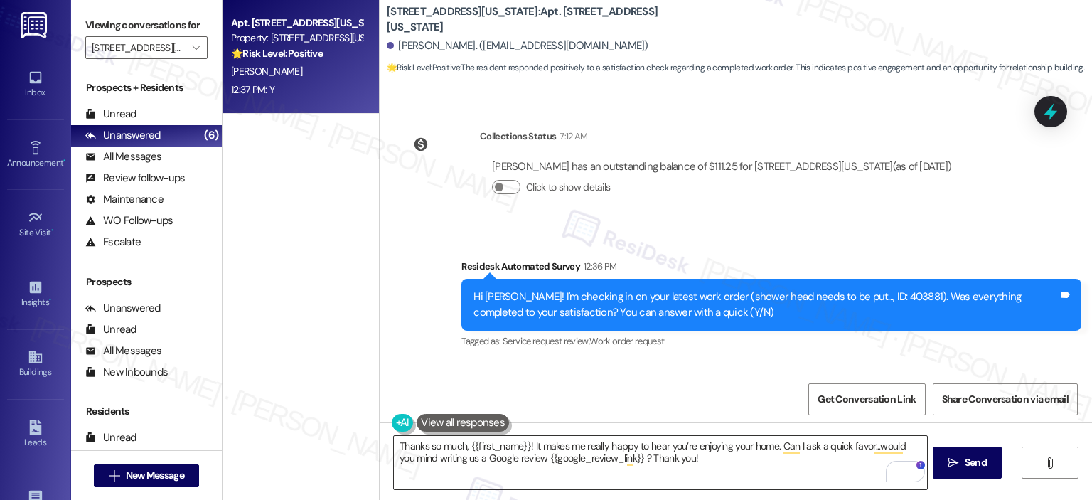
click at [540, 454] on textarea "Thanks so much, {{first_name}}! It makes me really happy to hear you’re enjoyin…" at bounding box center [660, 462] width 533 height 53
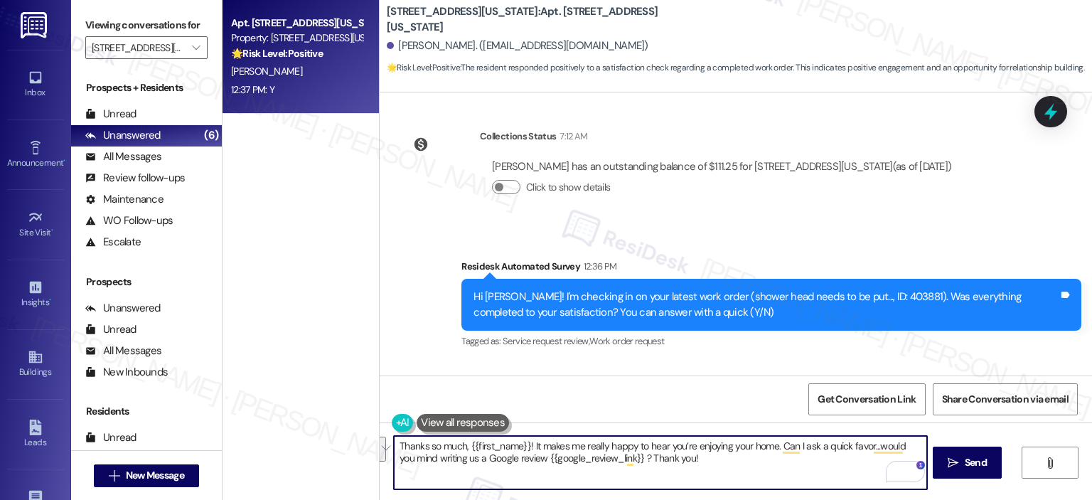
paste textarea "you for your response! Great to know that the latest work order was completed t…"
click at [509, 440] on textarea "Thank you for your response! Great to know that the latest work order was compl…" at bounding box center [660, 462] width 533 height 53
type textarea "Thank you for your response, William! Great to know that the latest work order …"
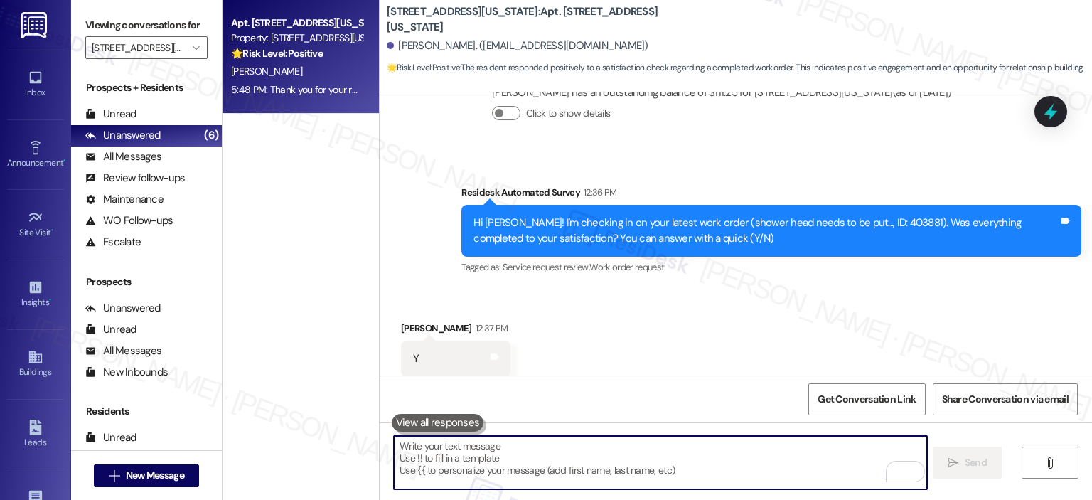
scroll to position [5958, 0]
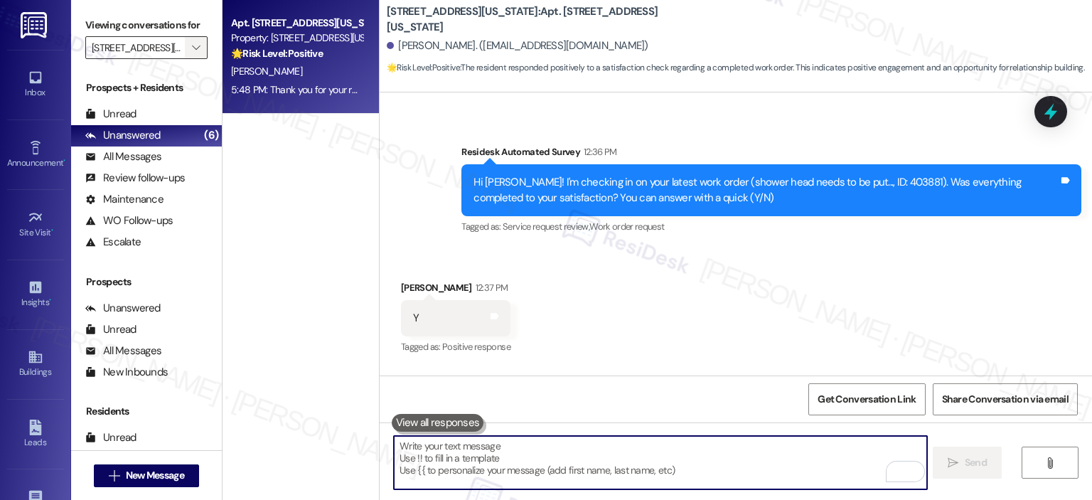
click at [176, 42] on div "3801 Connecticut Avenue " at bounding box center [146, 47] width 122 height 23
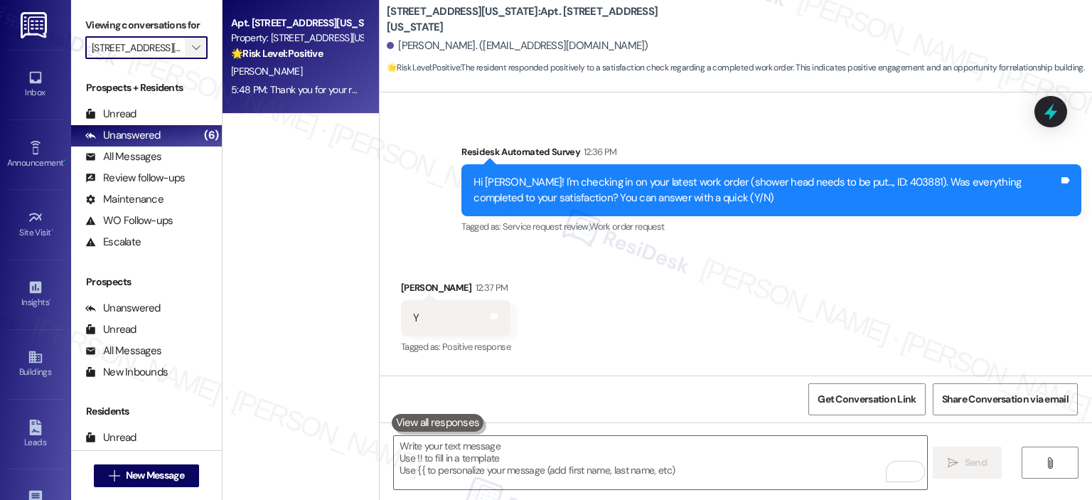
click at [185, 45] on button "" at bounding box center [196, 47] width 23 height 23
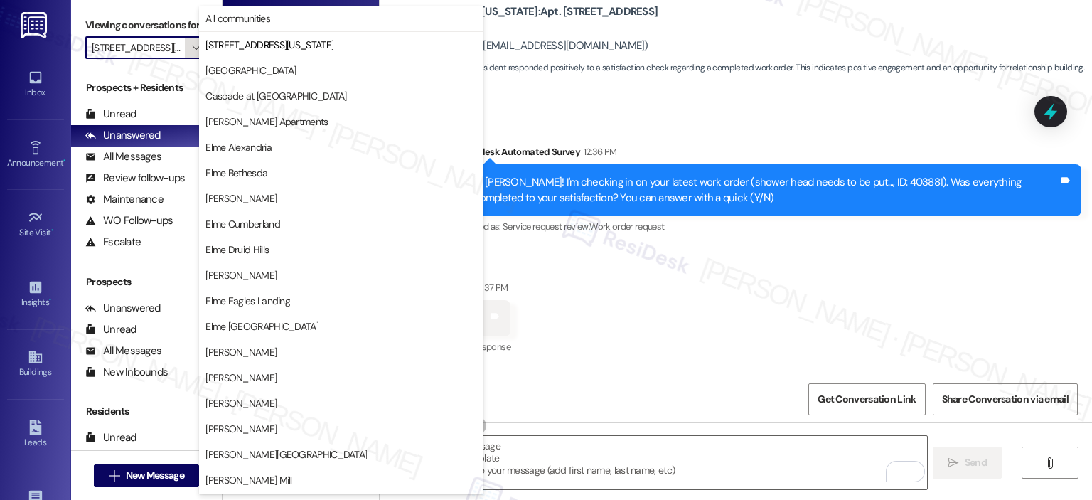
click at [192, 43] on icon "" at bounding box center [196, 47] width 8 height 11
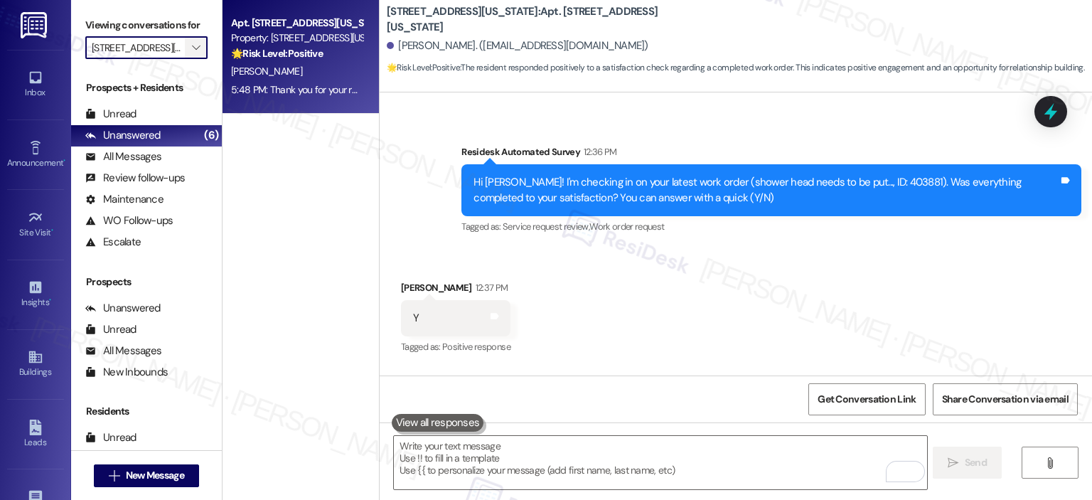
click at [192, 43] on icon "" at bounding box center [196, 47] width 8 height 11
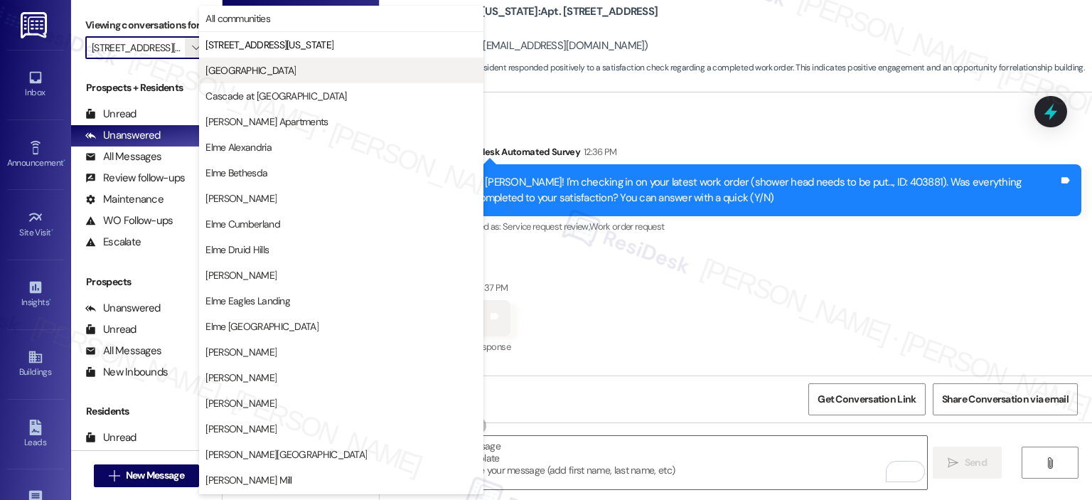
click at [242, 68] on span "[GEOGRAPHIC_DATA]" at bounding box center [251, 70] width 90 height 14
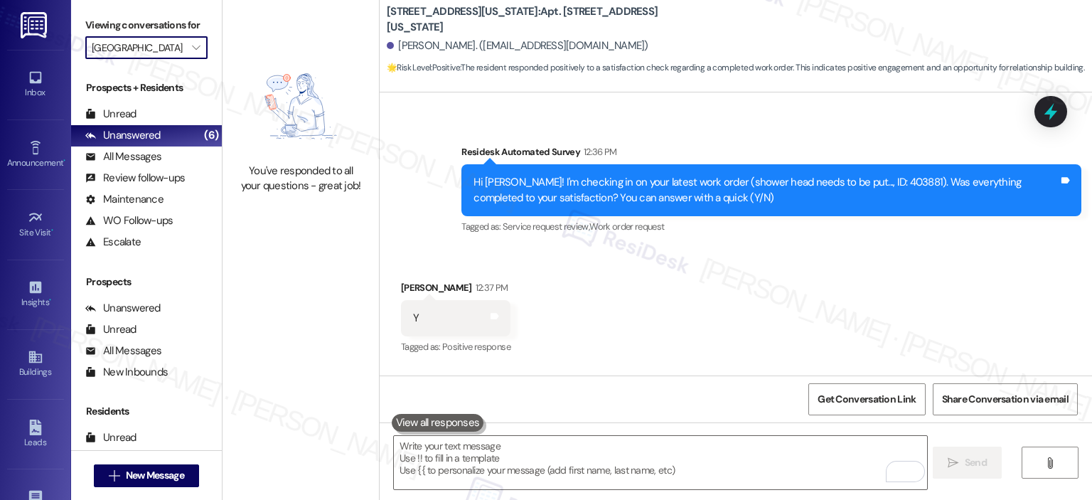
click at [202, 50] on div "Viewing conversations for Bennett Park " at bounding box center [146, 36] width 151 height 73
click at [192, 45] on span "" at bounding box center [196, 47] width 14 height 23
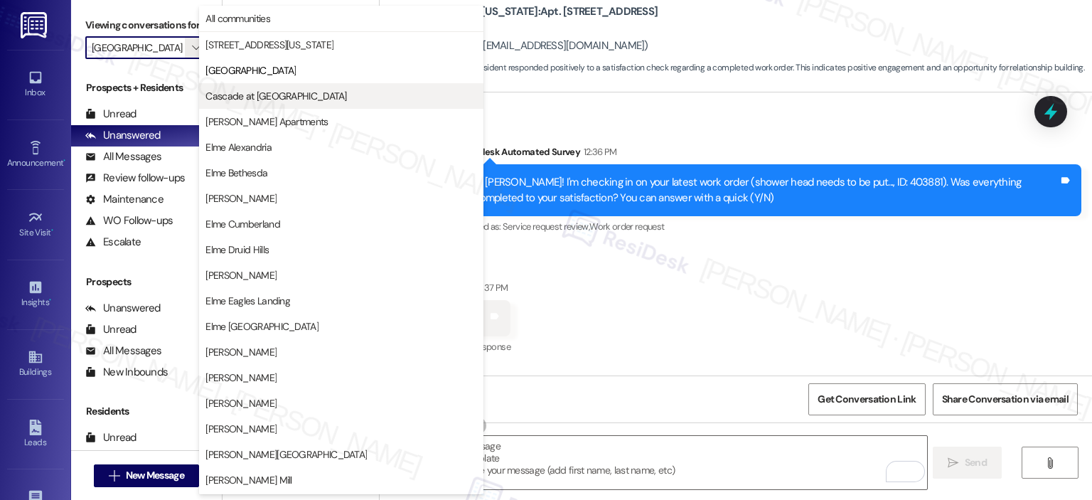
click at [219, 97] on span "Cascade at [GEOGRAPHIC_DATA]" at bounding box center [276, 96] width 141 height 14
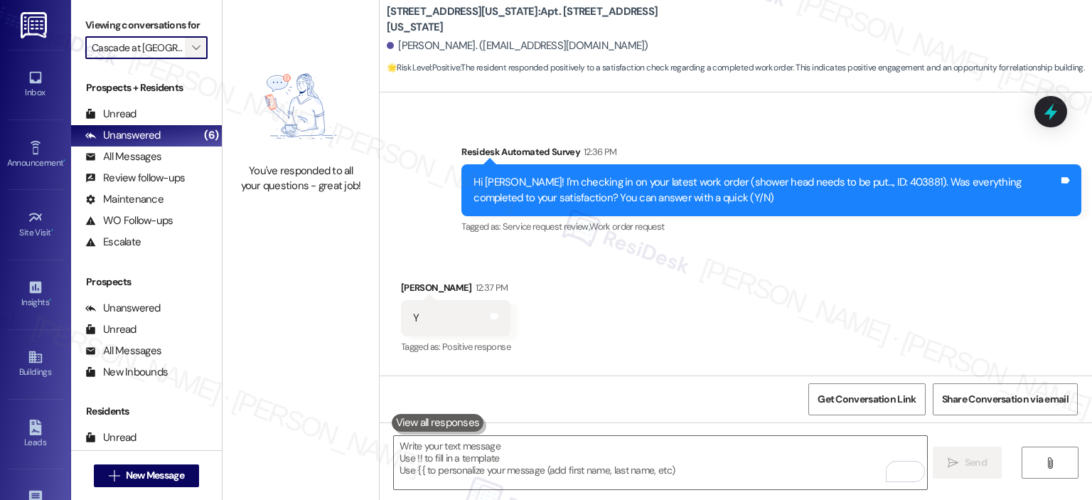
click at [192, 46] on icon "" at bounding box center [196, 47] width 8 height 11
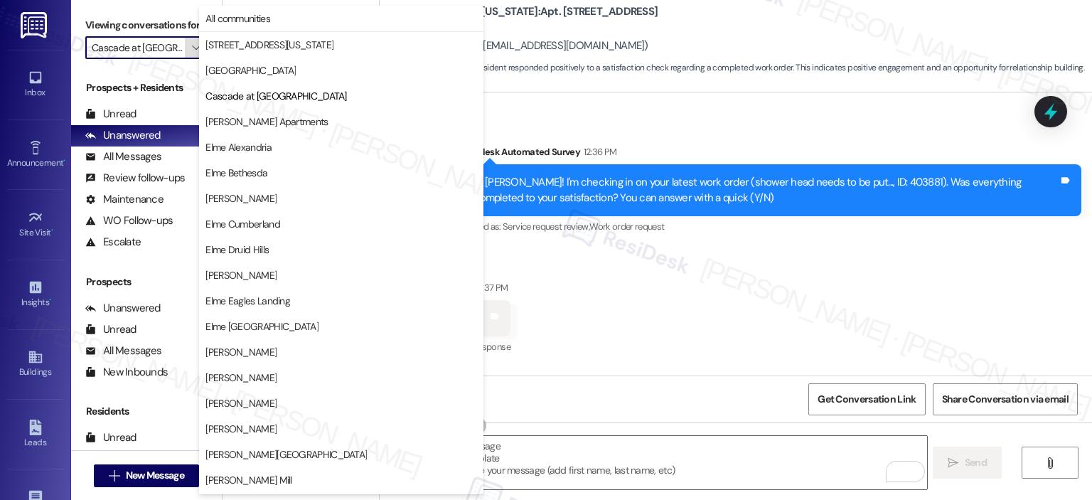
scroll to position [0, 6]
click at [221, 122] on span "[PERSON_NAME] Apartments" at bounding box center [267, 121] width 122 height 14
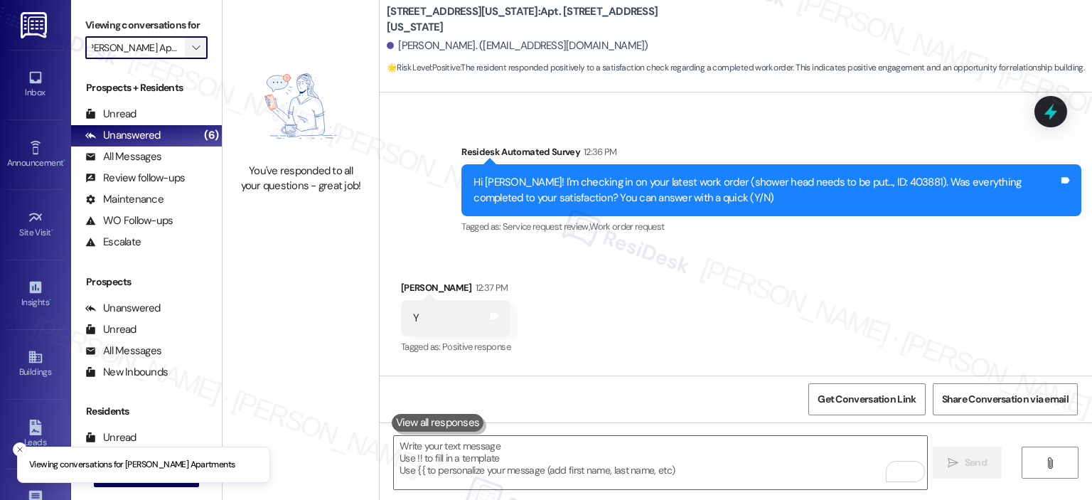
click at [192, 48] on icon "" at bounding box center [196, 47] width 8 height 11
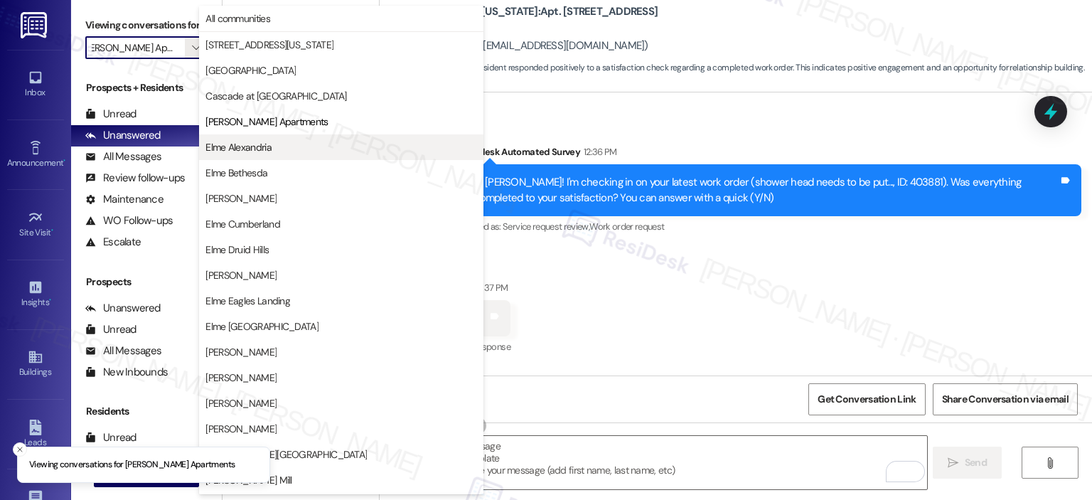
click at [237, 153] on span "Elme Alexandria" at bounding box center [239, 147] width 66 height 14
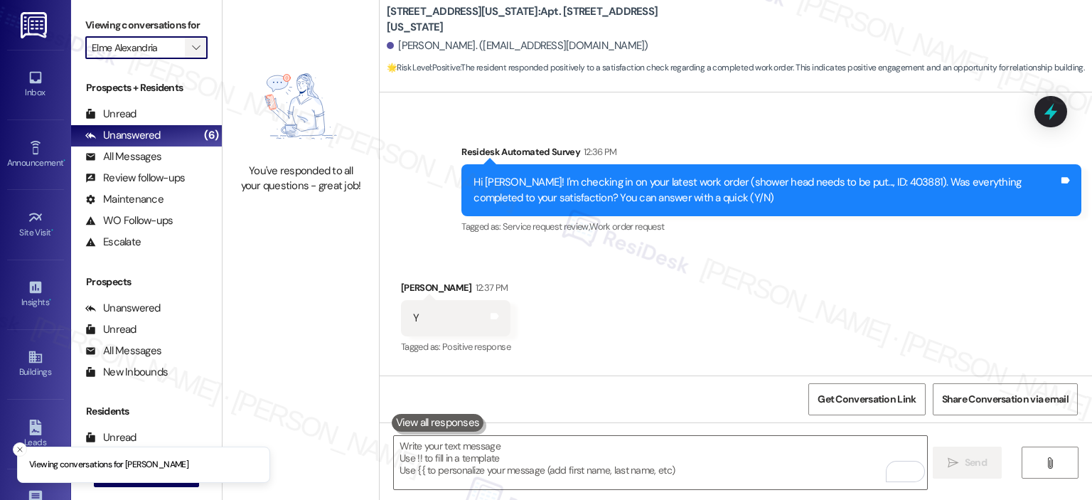
click at [194, 48] on span "" at bounding box center [196, 47] width 14 height 23
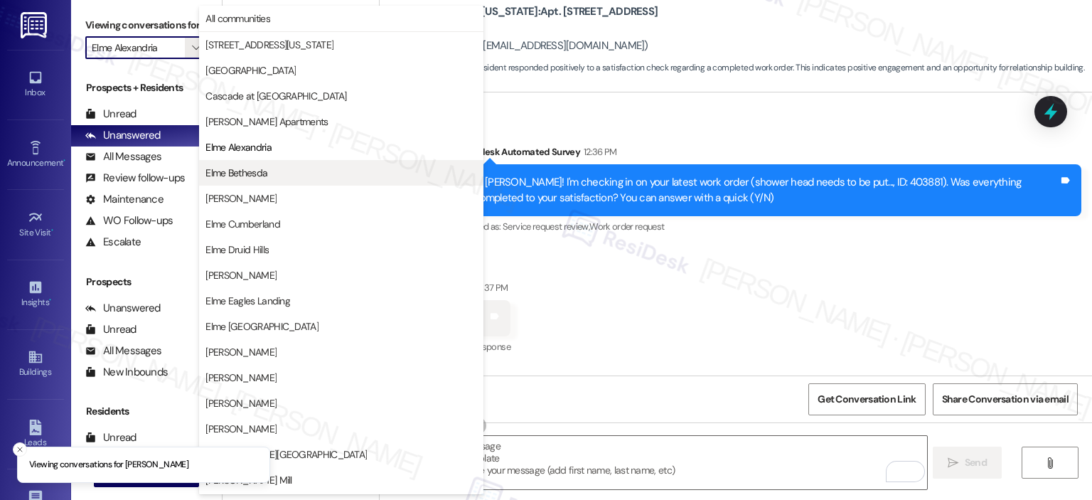
click at [239, 169] on span "Elme Bethesda" at bounding box center [237, 173] width 62 height 14
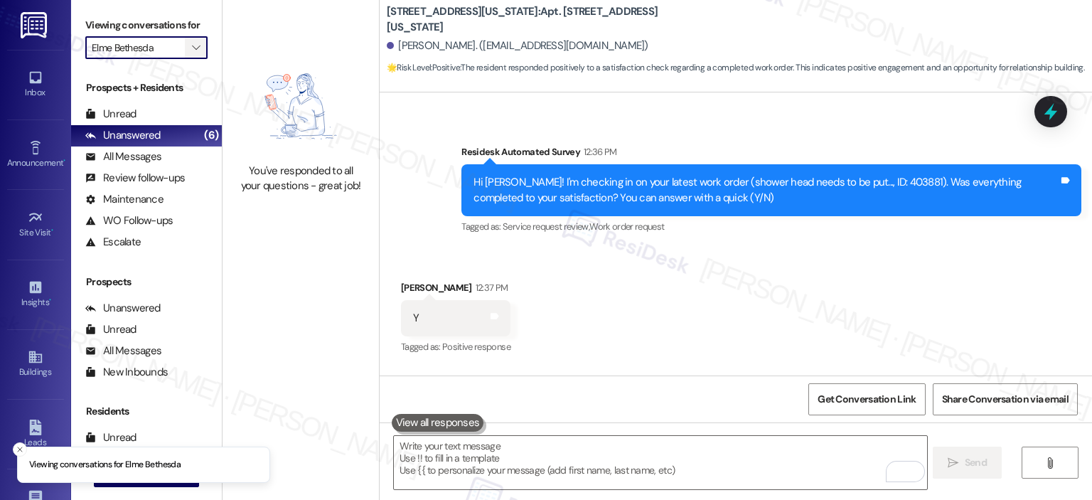
click at [192, 48] on icon "" at bounding box center [196, 47] width 8 height 11
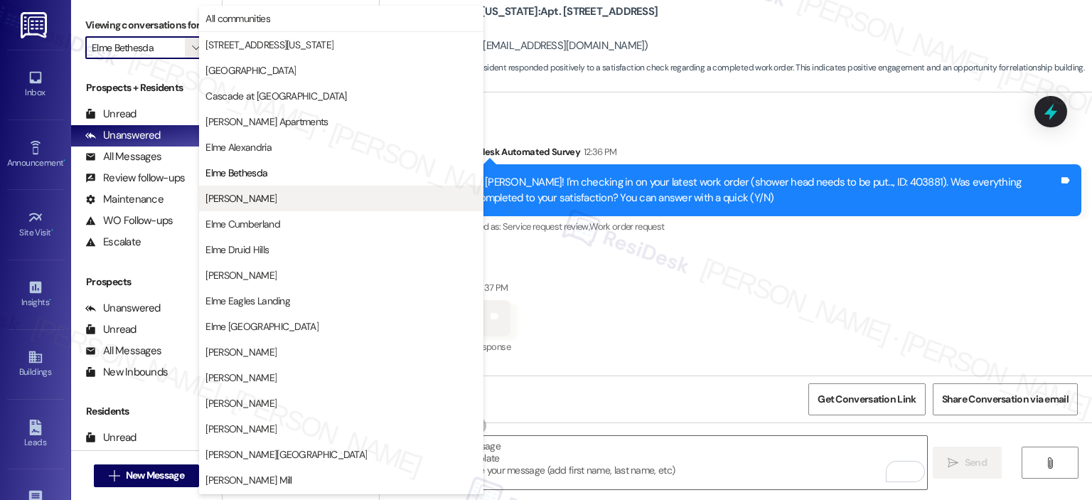
click at [250, 188] on button "[PERSON_NAME]" at bounding box center [341, 199] width 284 height 26
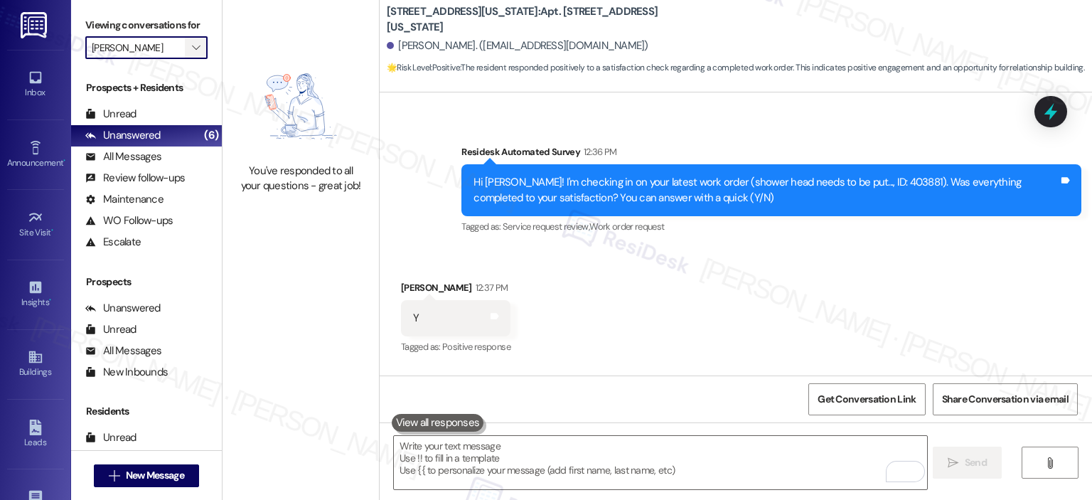
click at [192, 52] on icon "" at bounding box center [196, 47] width 8 height 11
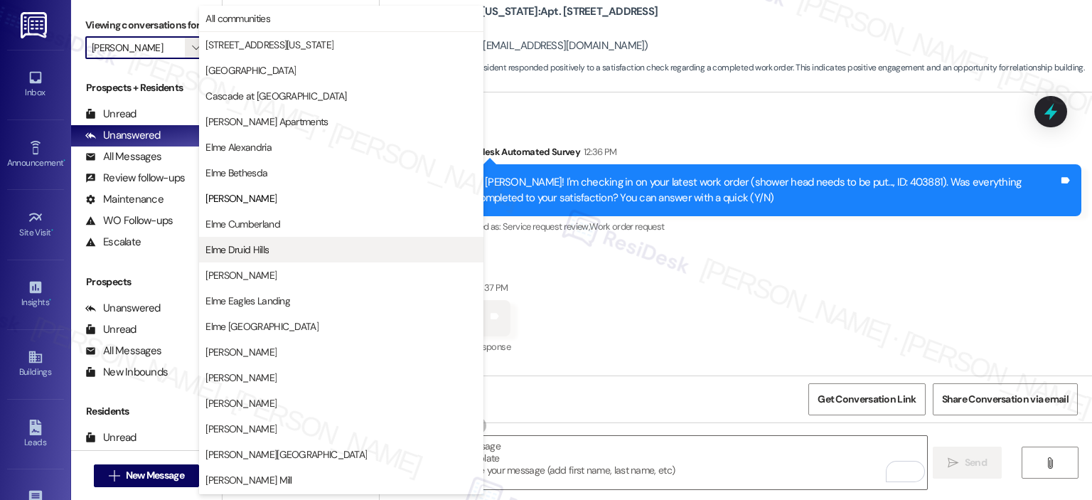
click at [261, 252] on span "Elme Druid Hills" at bounding box center [237, 250] width 63 height 14
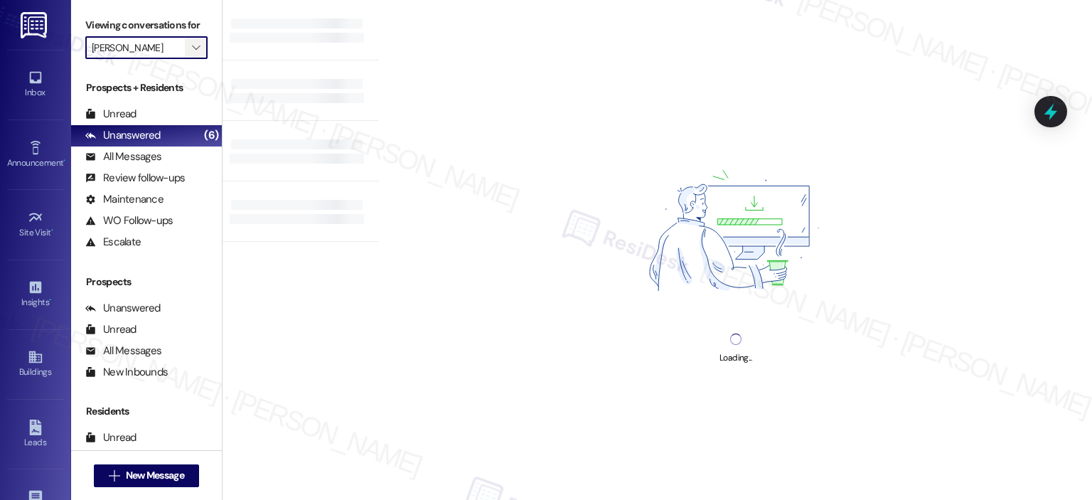
type input "Elme Druid Hills"
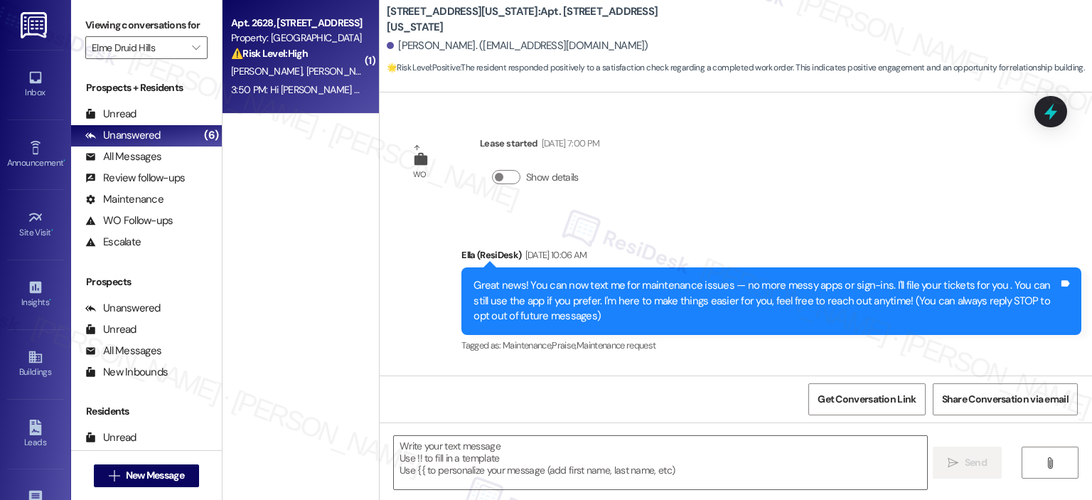
click at [249, 44] on div "Property: [GEOGRAPHIC_DATA]" at bounding box center [297, 38] width 132 height 15
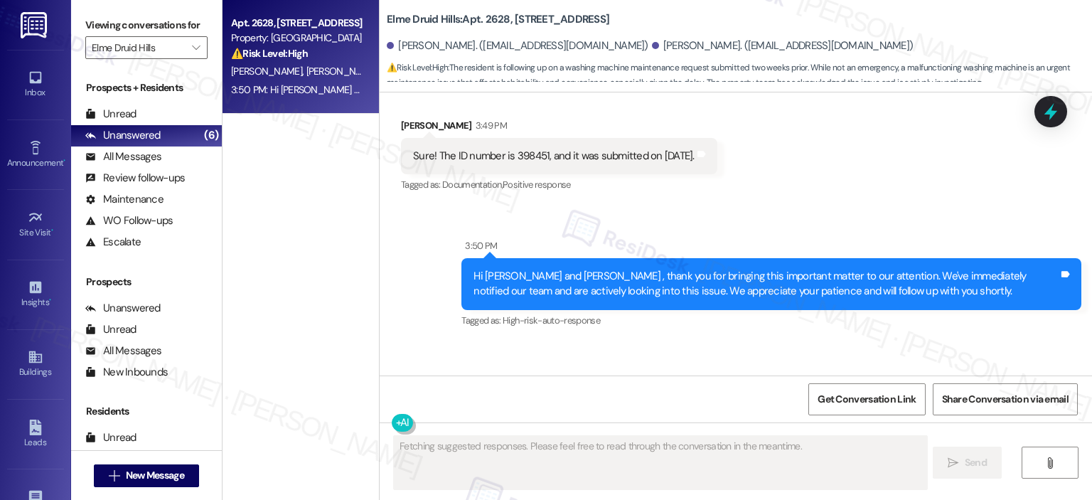
scroll to position [35412, 0]
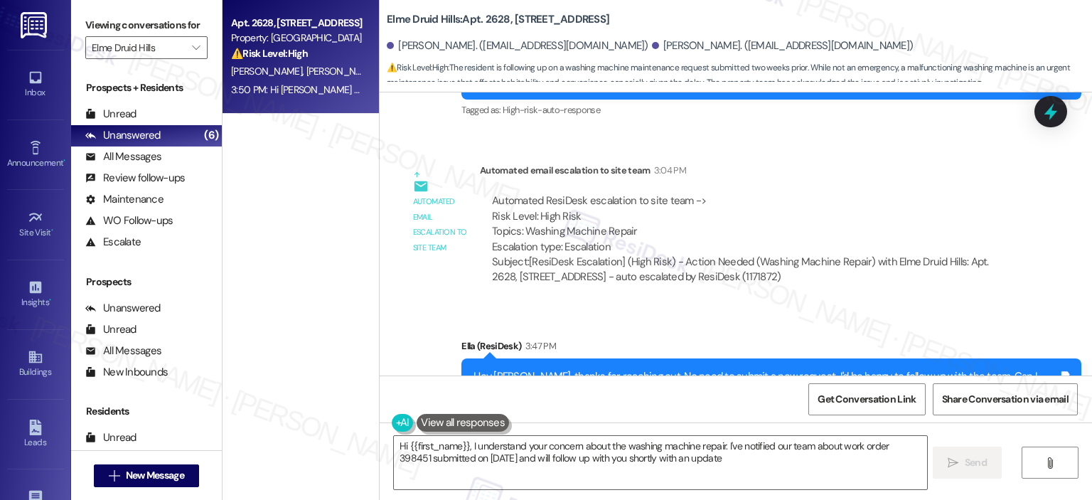
type textarea "Hi {{first_name}}, I understand your concern about the washing machine repair. …"
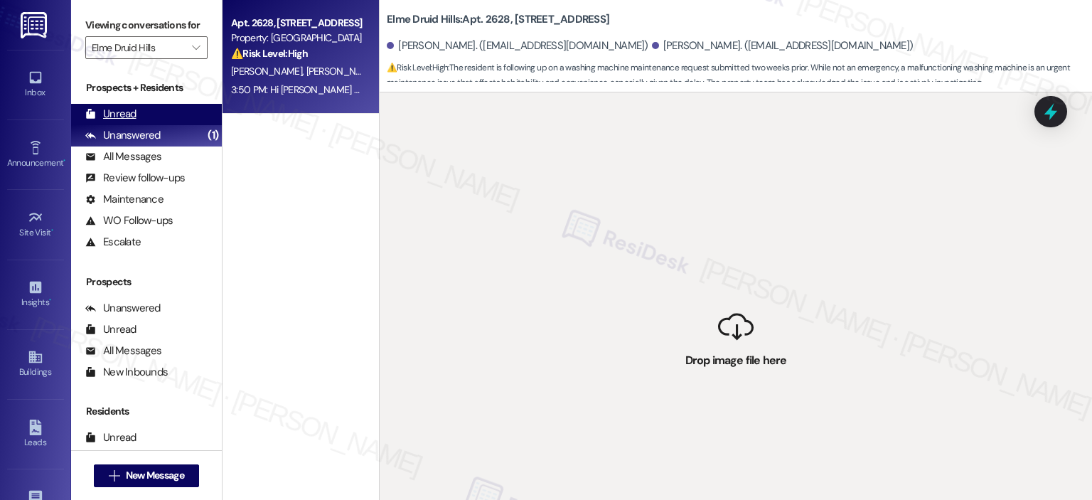
click at [133, 112] on div "Unread" at bounding box center [110, 114] width 51 height 15
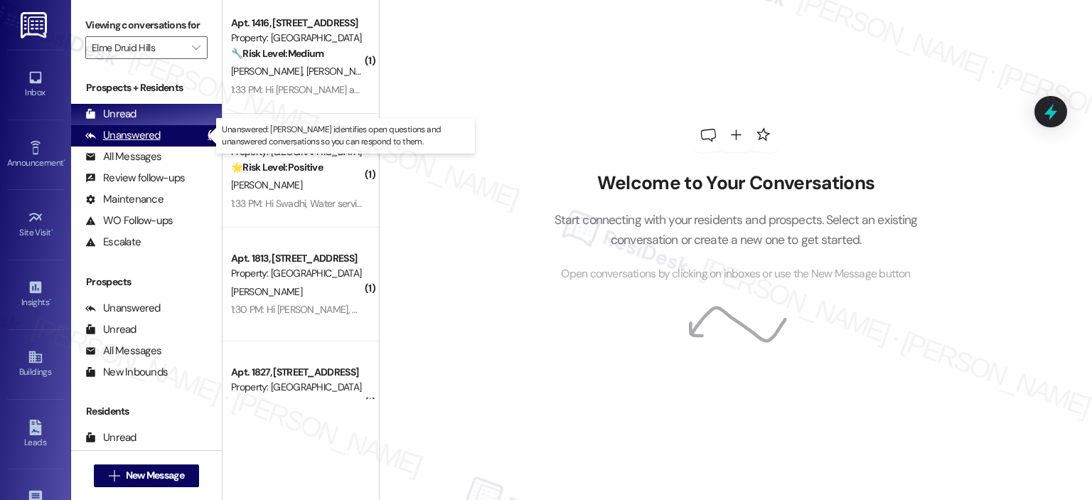
click at [125, 137] on div "Unanswered" at bounding box center [122, 135] width 75 height 15
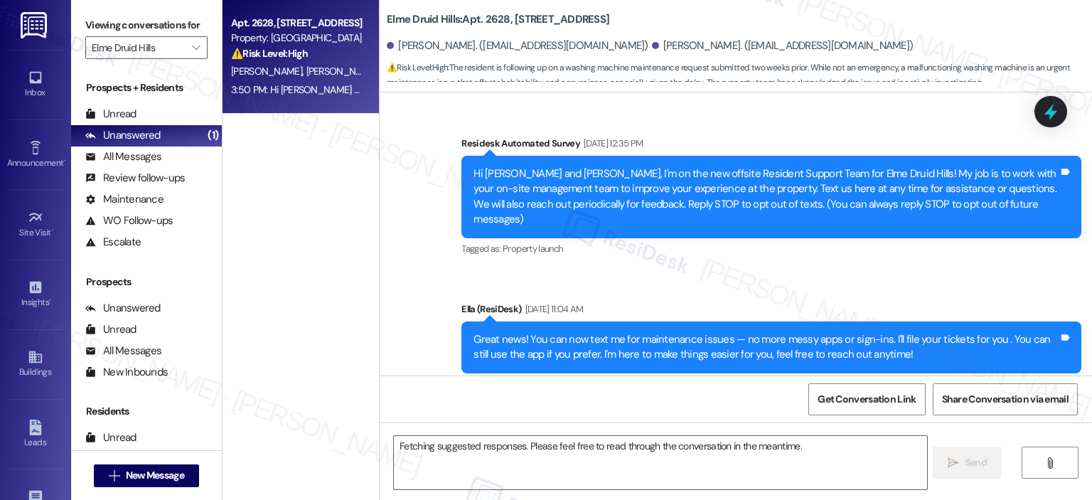
scroll to position [35456, 0]
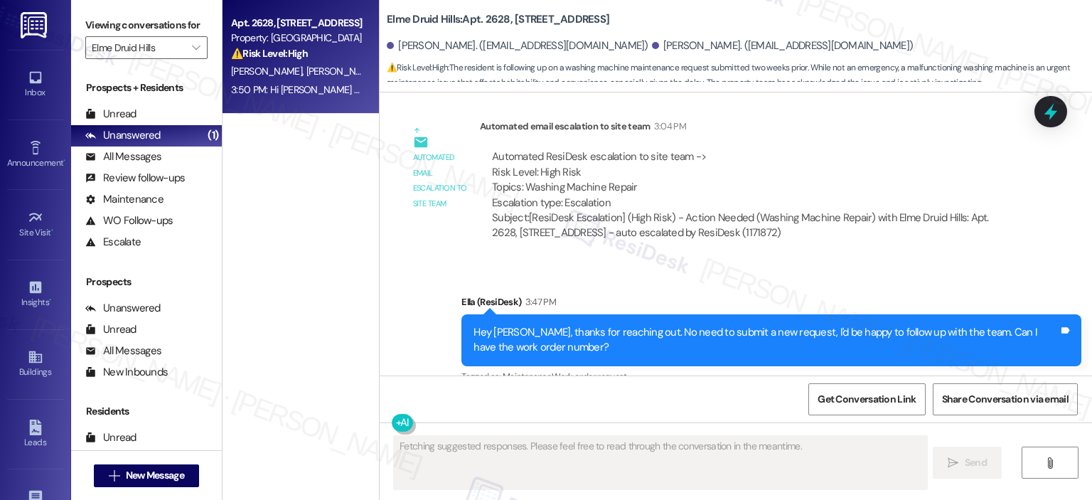
copy div "398451"
drag, startPoint x: 506, startPoint y: 324, endPoint x: 537, endPoint y: 319, distance: 31.8
click at [537, 460] on div "Sure! The ID number is 398451, and it was submitted on September 2nd." at bounding box center [554, 467] width 282 height 15
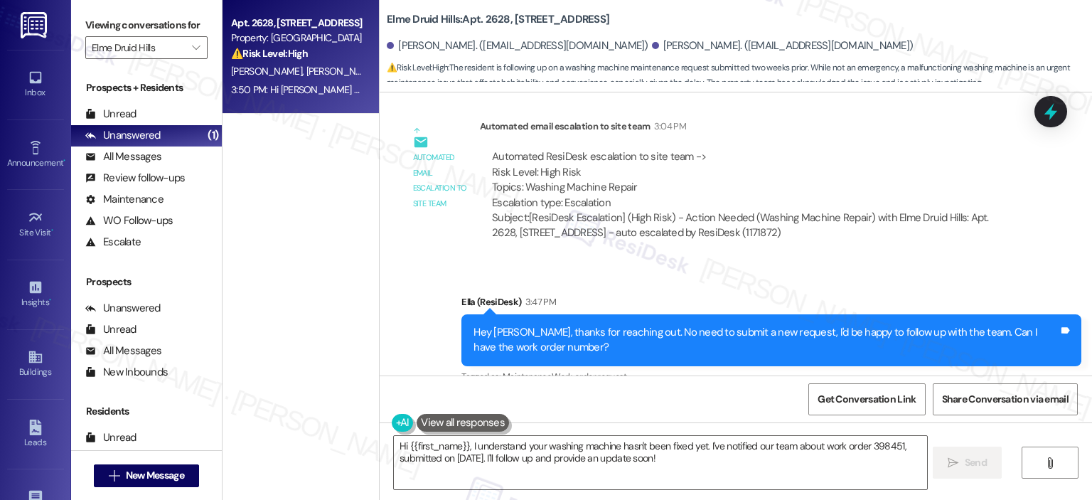
scroll to position [35768, 0]
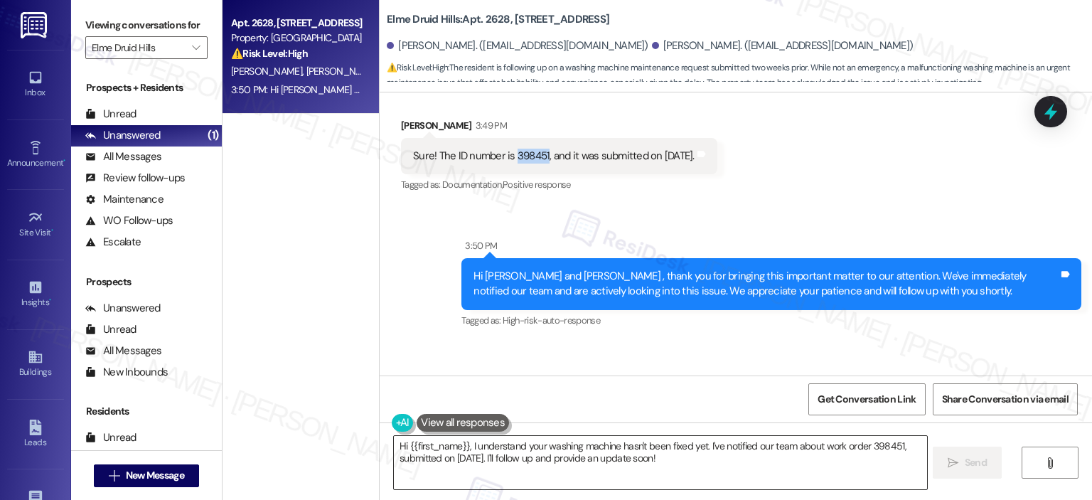
click at [626, 463] on textarea "Hi {{first_name}}, I understand your washing machine hasn't been fixed yet. I'v…" at bounding box center [660, 462] width 533 height 53
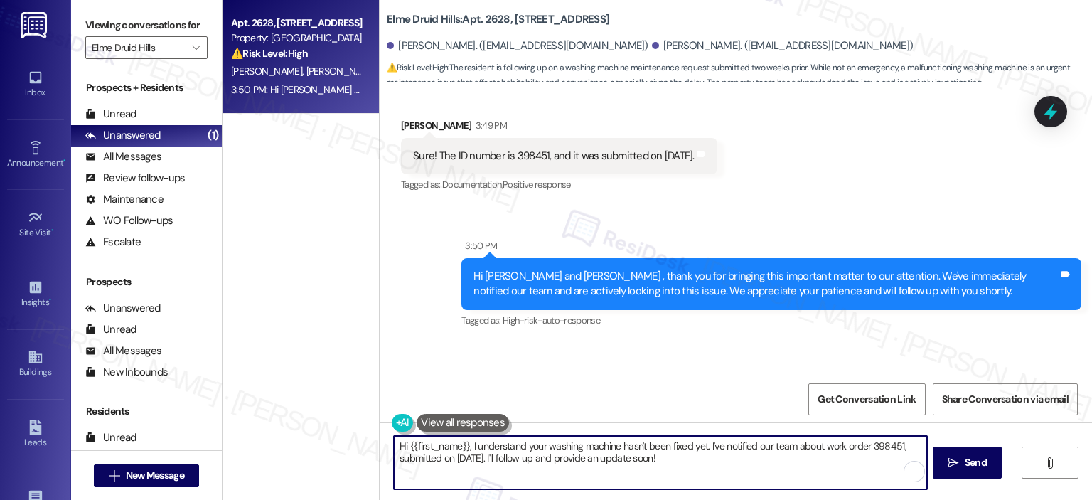
click at [688, 466] on textarea "Hi {{first_name}}, I understand your washing machine hasn't been fixed yet. I'v…" at bounding box center [660, 462] width 533 height 53
drag, startPoint x: 686, startPoint y: 468, endPoint x: 385, endPoint y: 438, distance: 302.3
click at [394, 438] on textarea "Hi {{first_name}}, I understand your washing machine hasn't been fixed yet. I'v…" at bounding box center [660, 462] width 533 height 53
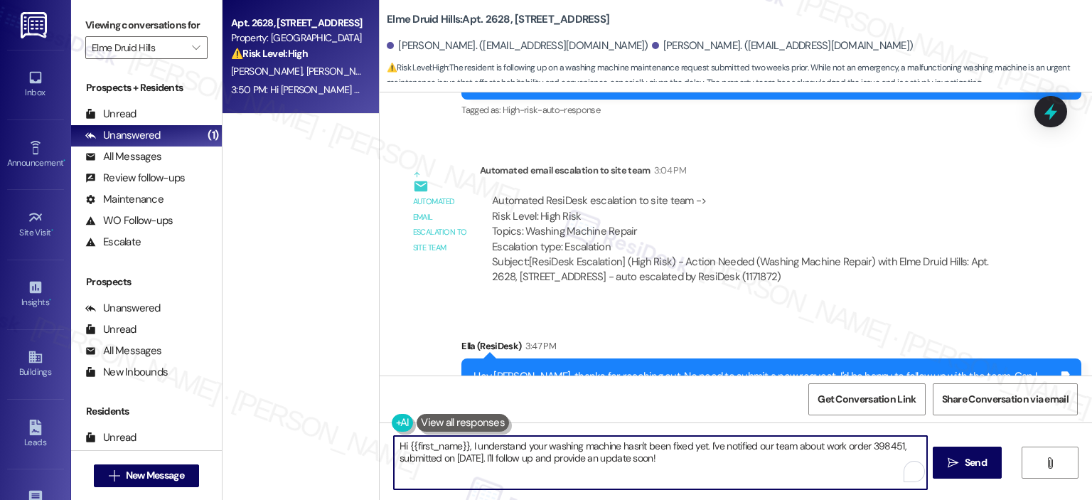
scroll to position [35543, 0]
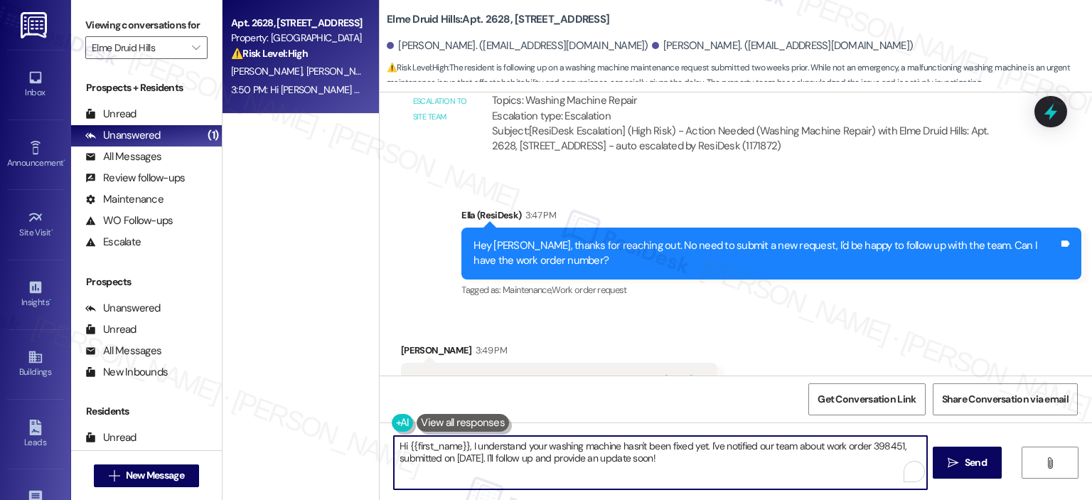
click at [586, 442] on textarea "Hi {{first_name}}, I understand your washing machine hasn't been fixed yet. I'v…" at bounding box center [660, 462] width 533 height 53
drag, startPoint x: 432, startPoint y: 449, endPoint x: 374, endPoint y: 452, distance: 57.6
click at [380, 452] on div "Hi {{first_name}}, I understand your washing machine hasn't been fixed yet. I'v…" at bounding box center [736, 475] width 713 height 107
paste textarea "Work orders are prioritized based on the submission date and the urgency of the…"
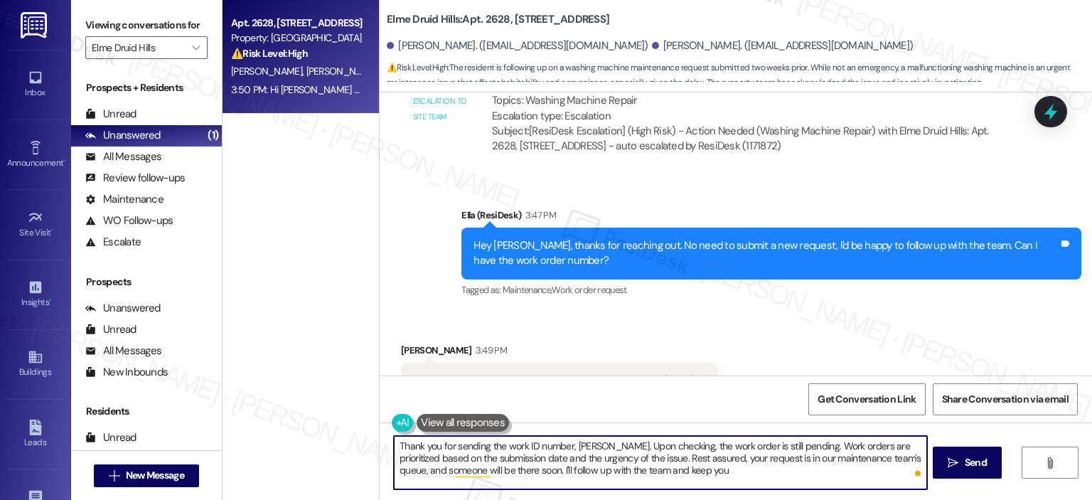
click at [611, 469] on textarea "Thank you for sending the work ID number, Marlee. Upon checking, the work order…" at bounding box center [660, 462] width 533 height 53
click at [728, 464] on textarea "Thank you for sending the work ID number, Marlee. Upon checking, the work order…" at bounding box center [660, 462] width 533 height 53
click at [498, 464] on textarea "Thank you for sending the work ID number, Marlee. Upon checking, the work order…" at bounding box center [660, 462] width 533 height 53
paste textarea "order ID, Marlee. I checked and saw that the work order is still pending. Pleas…"
drag, startPoint x: 697, startPoint y: 445, endPoint x: 591, endPoint y: 445, distance: 106.0
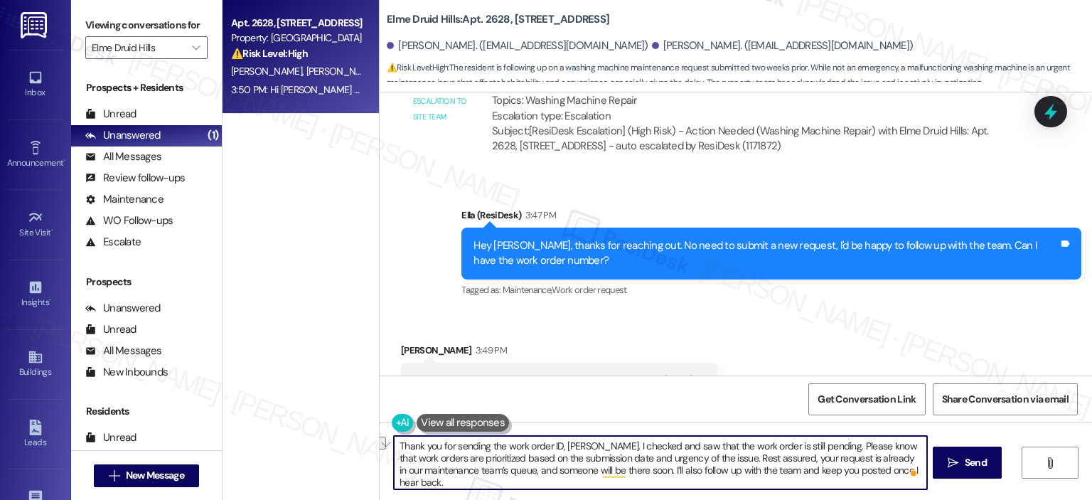
click at [591, 445] on textarea "Thank you for sending the work order ID, Marlee. I checked and saw that the wor…" at bounding box center [660, 462] width 533 height 53
click at [740, 477] on textarea "Thank you for sending the work order ID, Marlee. I checked and saw that the wor…" at bounding box center [660, 462] width 533 height 53
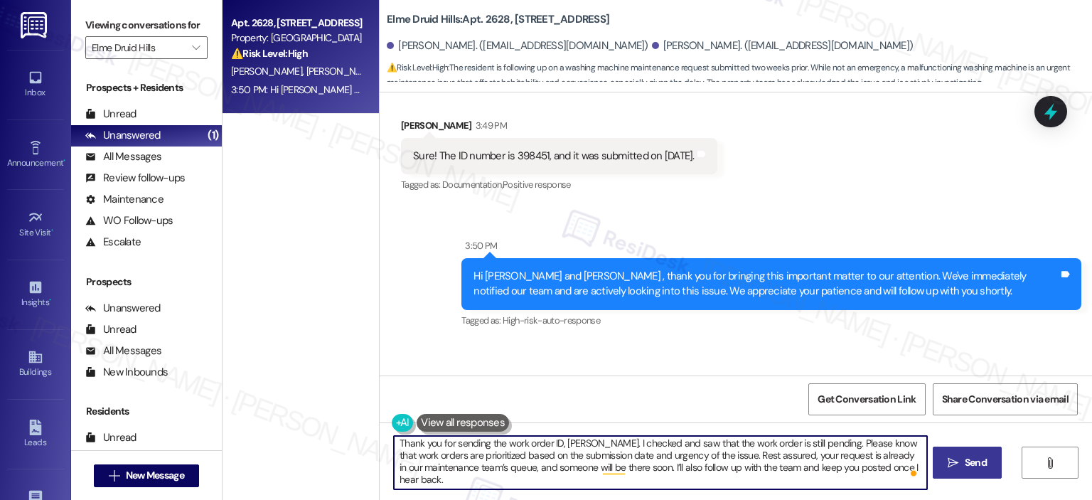
type textarea "Thank you for sending the work order ID, Marlee. I checked and saw that the wor…"
click at [989, 467] on button " Send" at bounding box center [967, 463] width 69 height 32
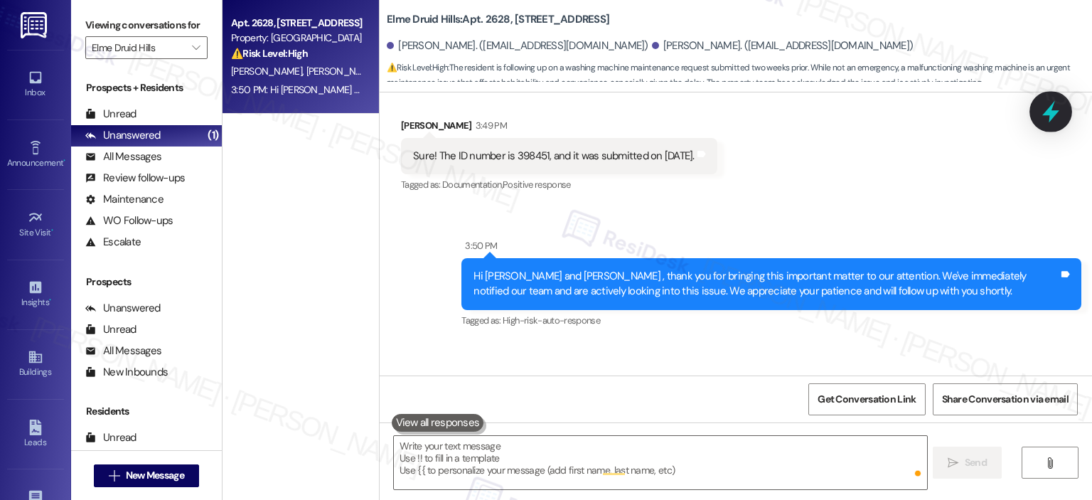
click at [1047, 112] on icon at bounding box center [1051, 112] width 17 height 22
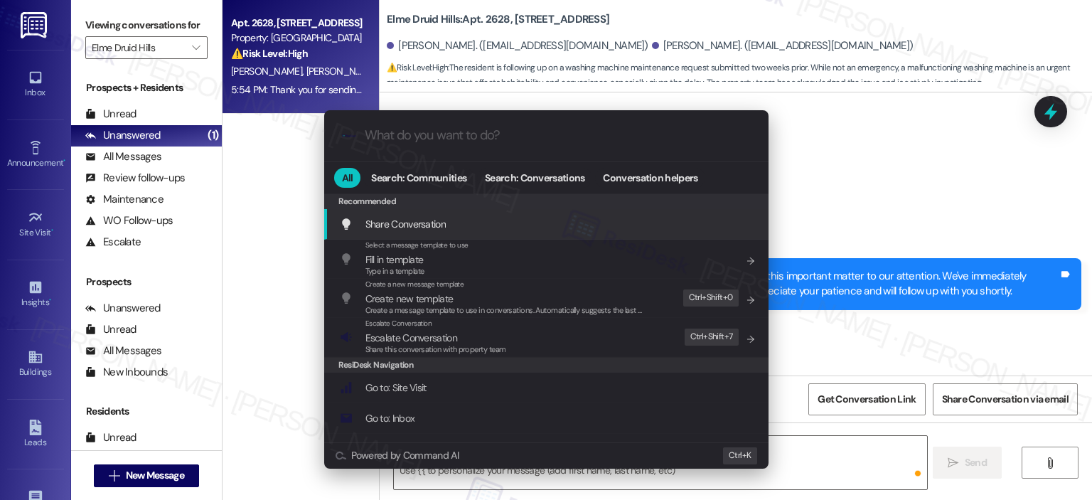
scroll to position [35456, 0]
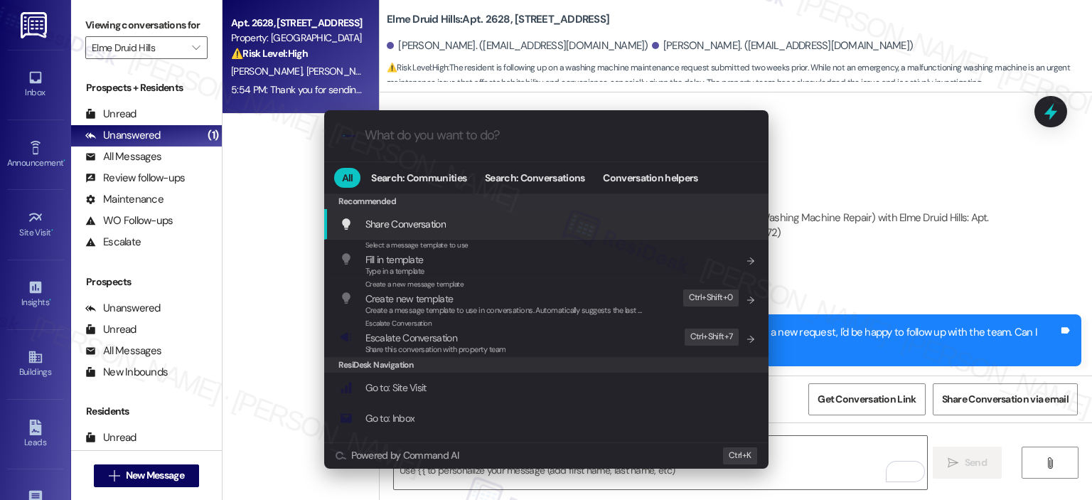
click at [504, 128] on input "What do you want to do?" at bounding box center [558, 135] width 386 height 15
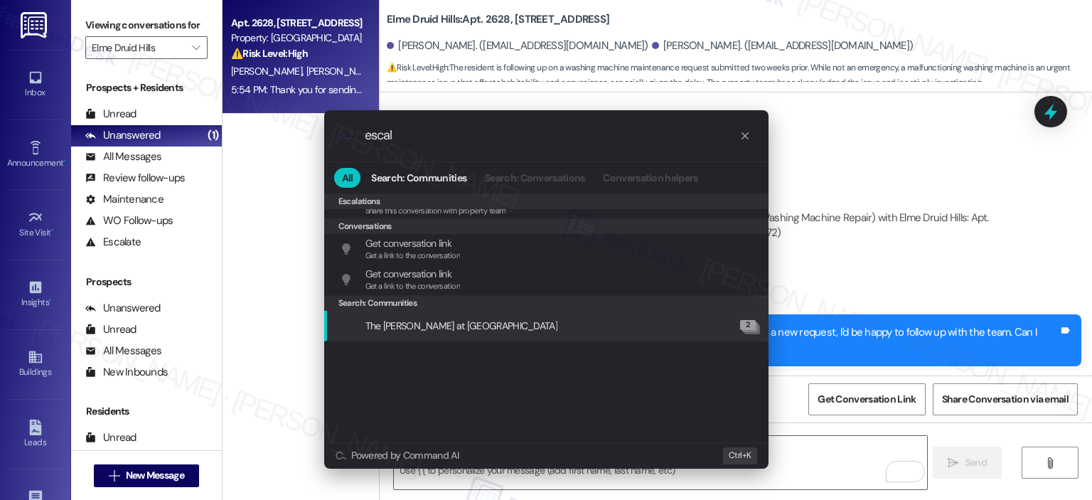
scroll to position [0, 0]
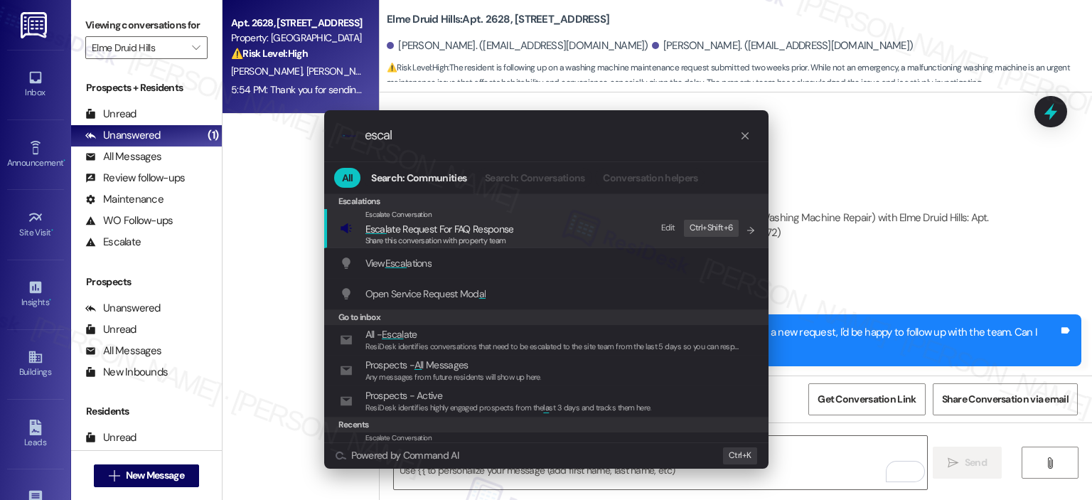
click at [432, 136] on input "escal" at bounding box center [552, 135] width 375 height 15
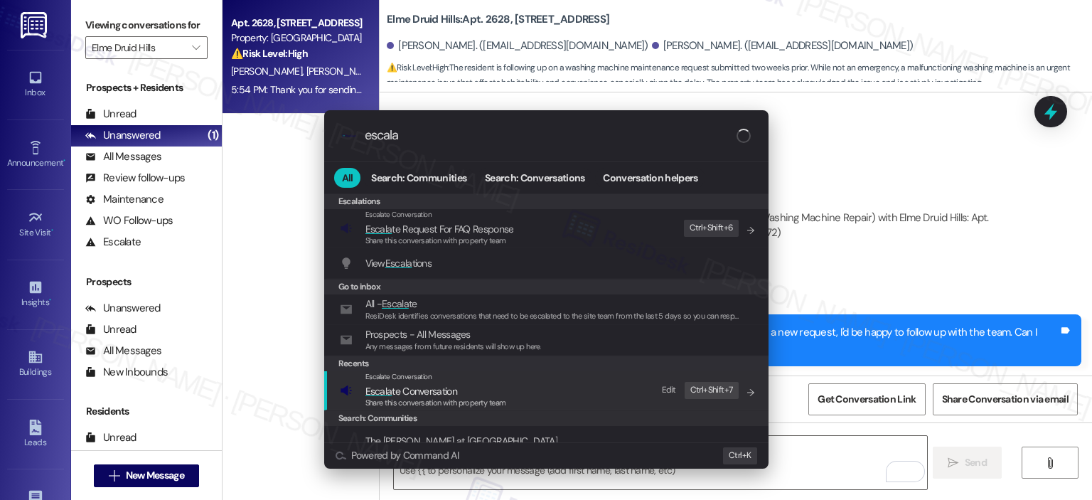
type input "escala"
click at [434, 398] on span "Share this conversation with property team" at bounding box center [436, 403] width 141 height 10
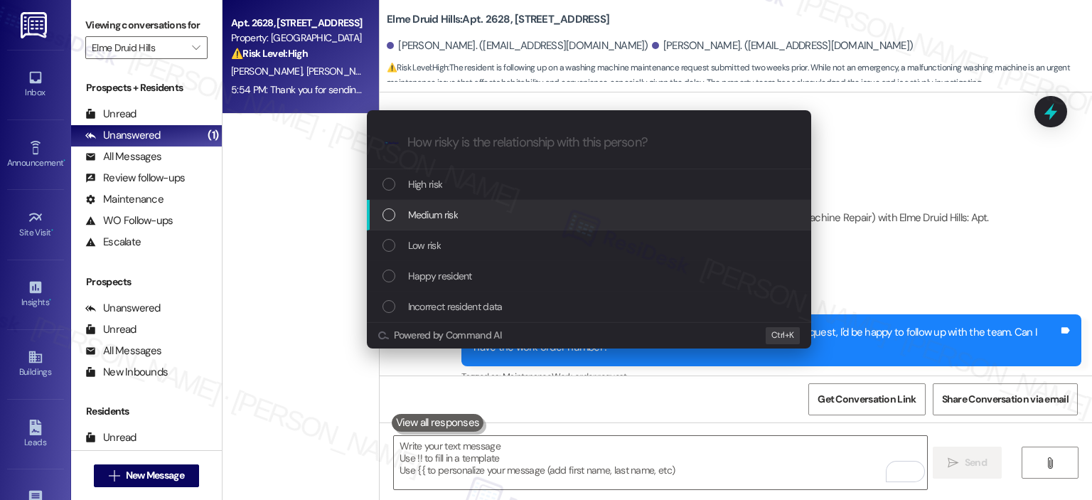
click at [430, 213] on span "Medium risk" at bounding box center [433, 215] width 50 height 16
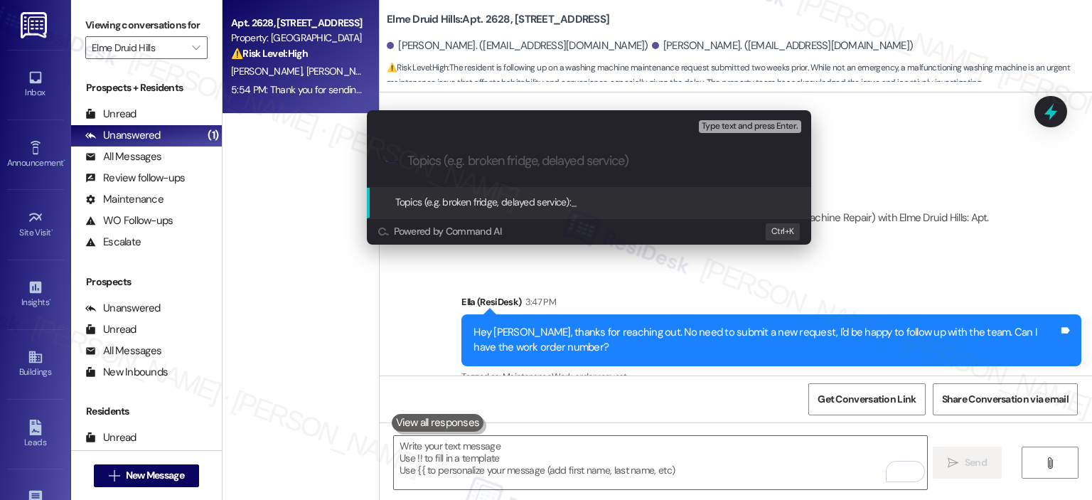
click at [455, 162] on input "Topics (e.g. broken fridge, delayed service)" at bounding box center [601, 161] width 386 height 15
click at [435, 159] on input "Topics (e.g. broken fridge, delayed service)" at bounding box center [601, 161] width 386 height 15
paste input "398451"
type input "Washing Machine WO Follow-up - WO 398451"
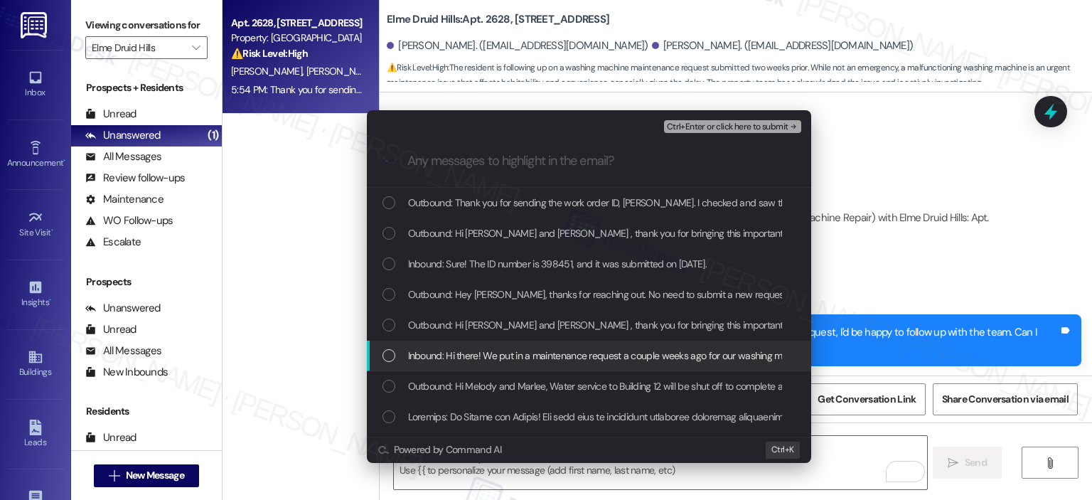
click at [502, 366] on div "Inbound: Hi there! We put in a maintenance request a couple weeks ago for our w…" at bounding box center [589, 356] width 444 height 31
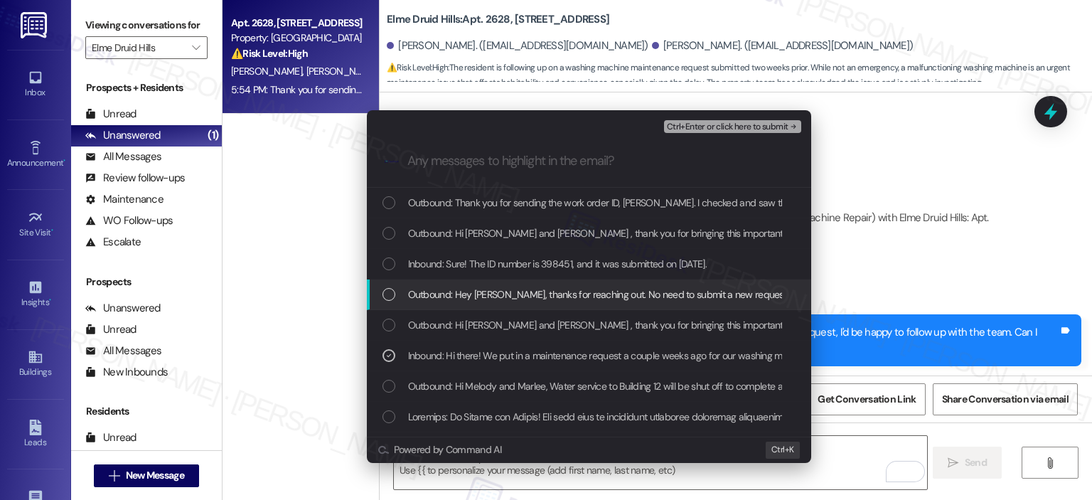
click at [507, 299] on span "Outbound: Hey Marlee, thanks for reaching out. No need to submit a new request,…" at bounding box center [754, 295] width 693 height 16
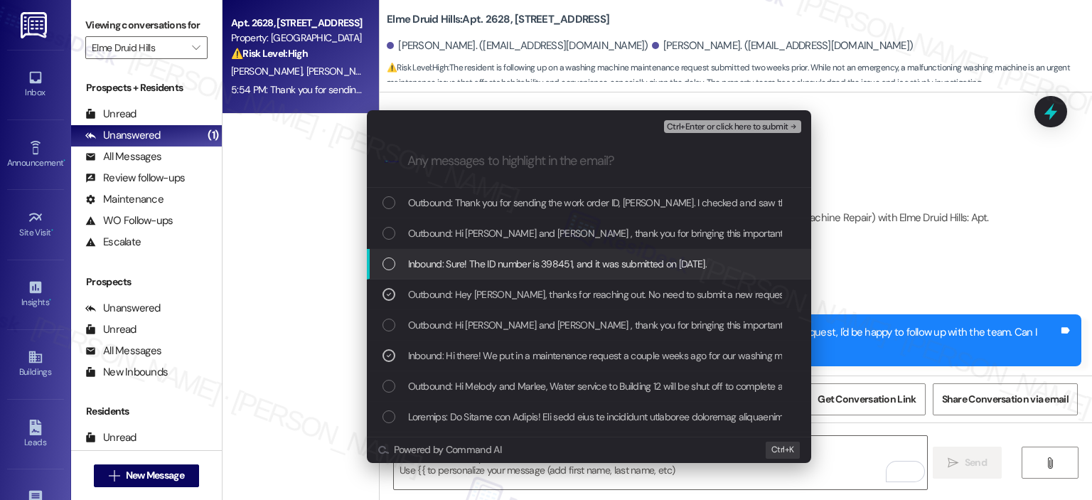
click at [510, 265] on span "Inbound: Sure! The ID number is 398451, and it was submitted on September 2nd." at bounding box center [557, 264] width 299 height 16
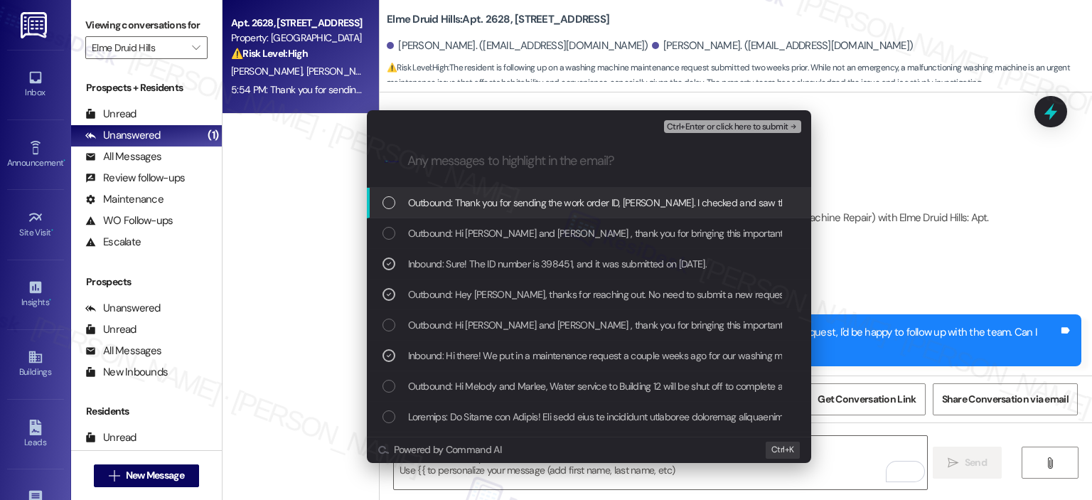
click at [723, 132] on span "Ctrl+Enter or click here to submit" at bounding box center [728, 127] width 122 height 10
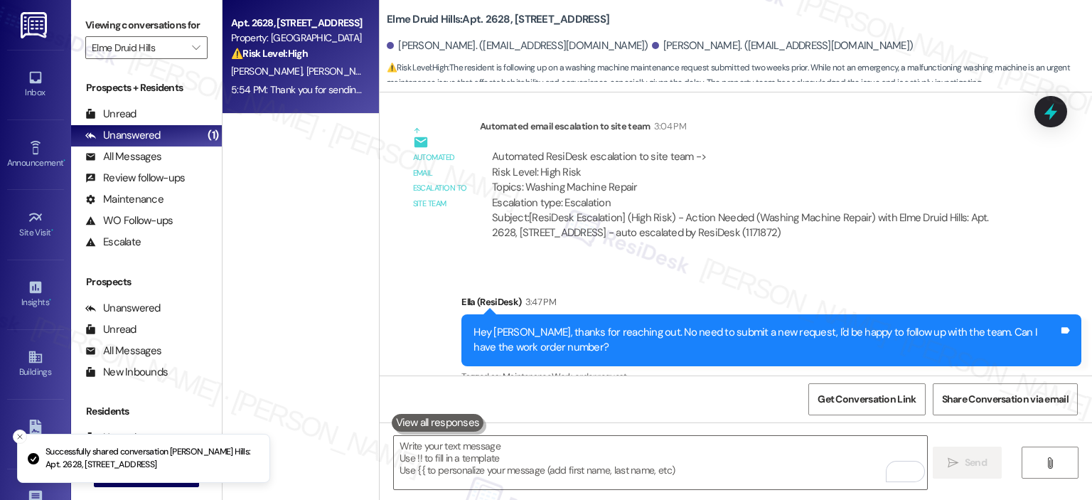
scroll to position [35897, 0]
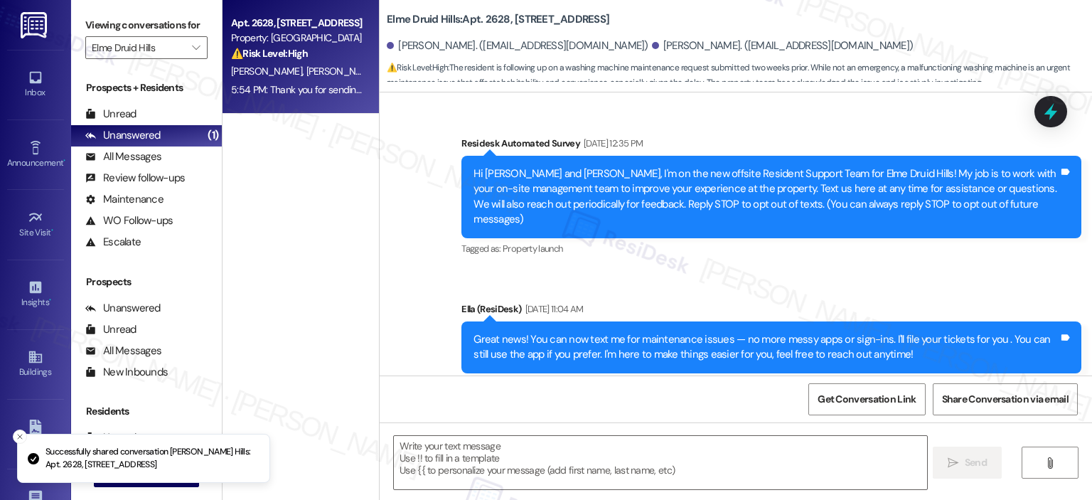
click at [184, 32] on label "Viewing conversations for" at bounding box center [146, 25] width 122 height 22
click at [192, 45] on icon "" at bounding box center [196, 47] width 8 height 11
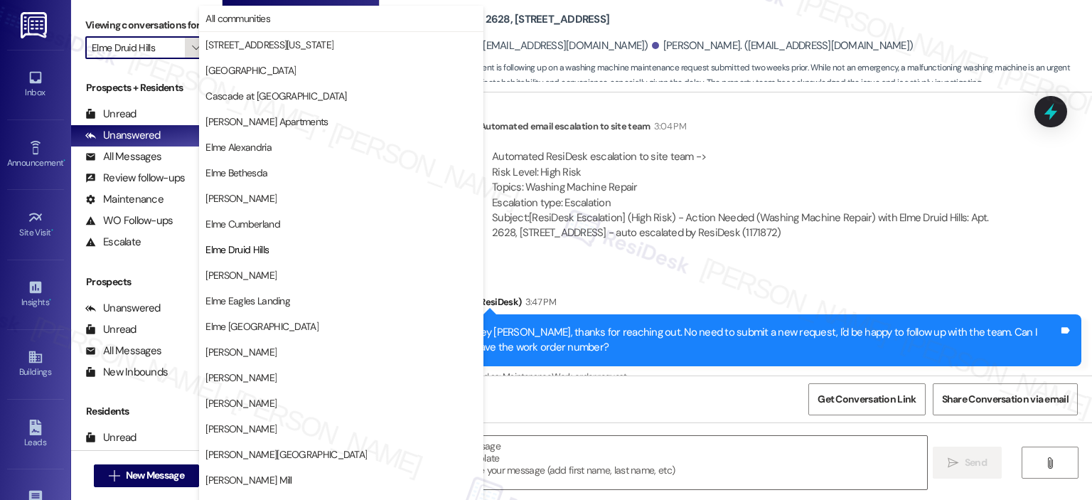
click at [192, 45] on icon "" at bounding box center [196, 47] width 8 height 11
type textarea "Fetching suggested responses. Please feel free to read through the conversation…"
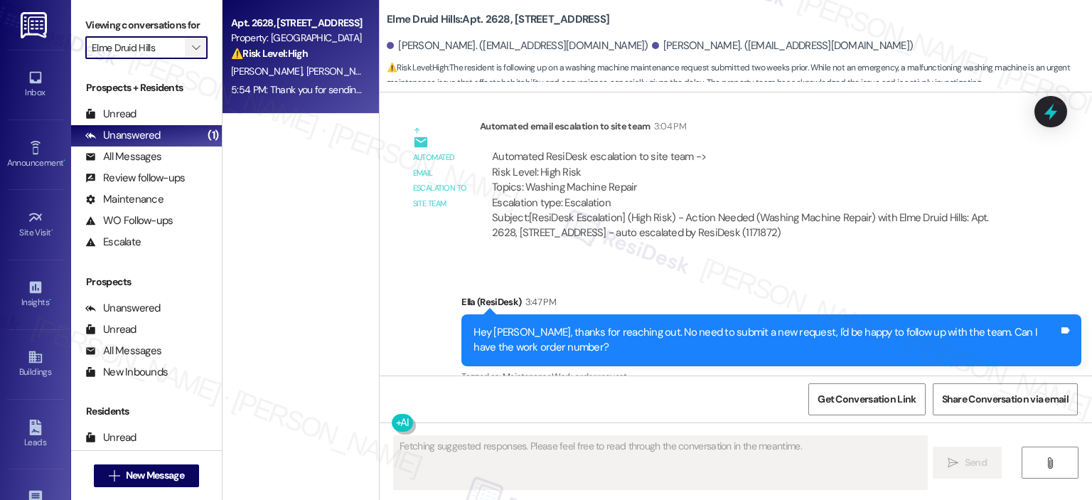
scroll to position [35456, 0]
click at [192, 45] on icon "" at bounding box center [196, 47] width 8 height 11
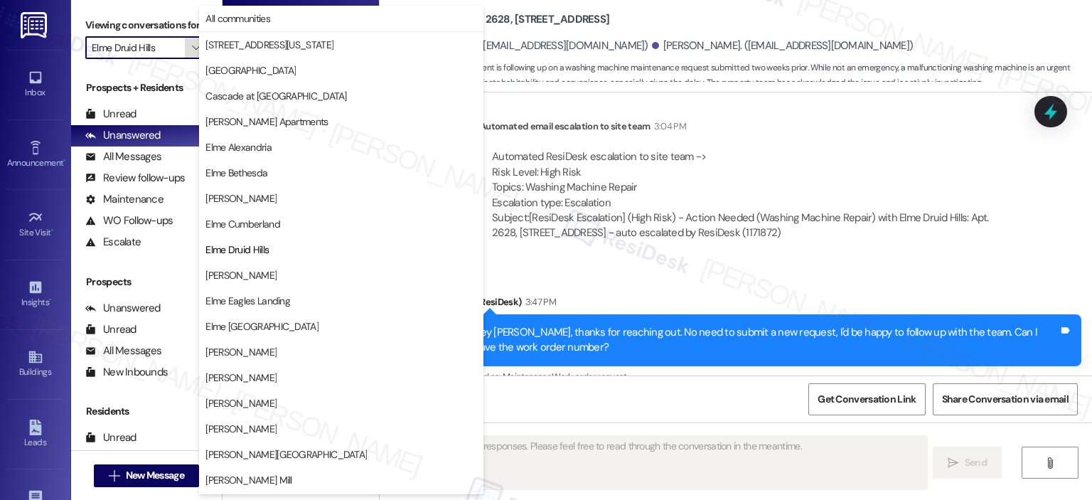
scroll to position [230, 0]
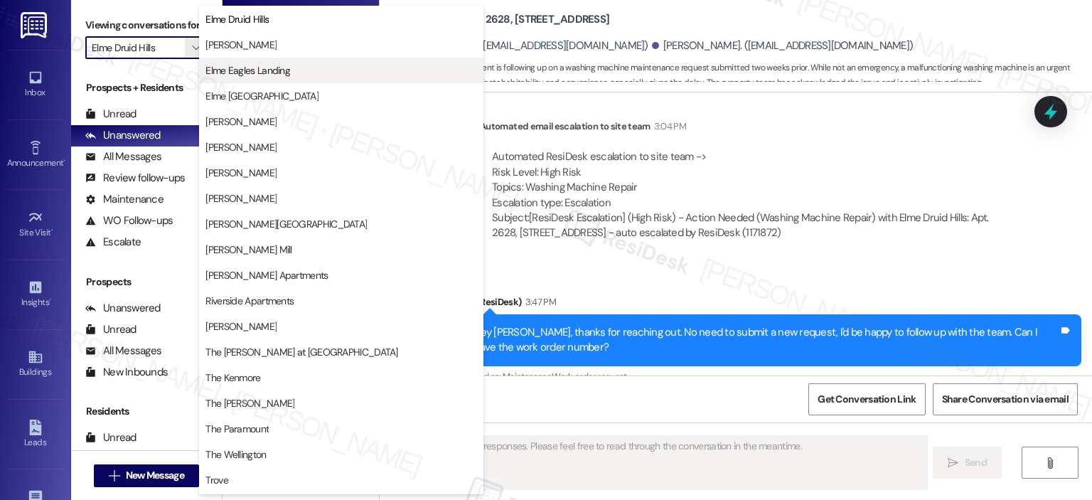
click at [274, 70] on span "Elme Eagles Landing" at bounding box center [248, 70] width 85 height 14
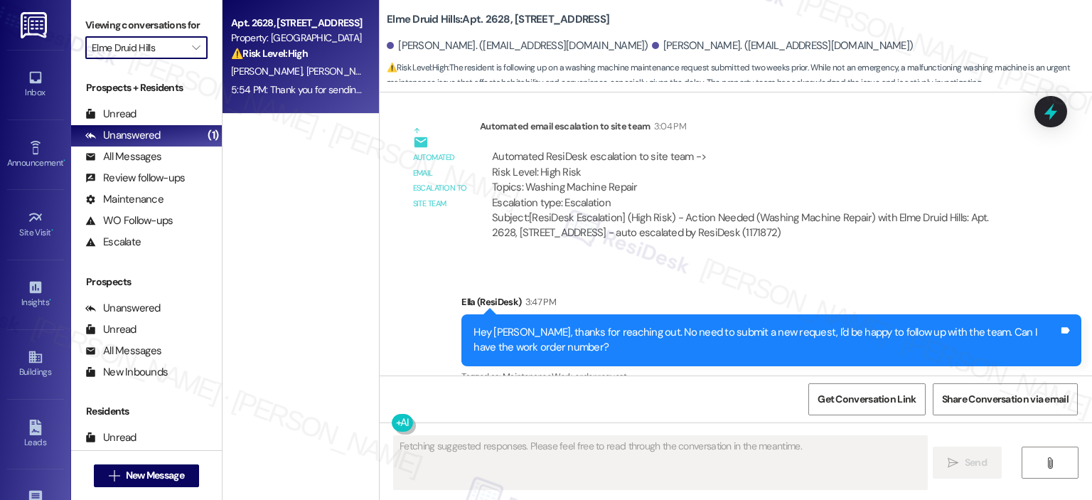
type input "Elme Eagles Landing"
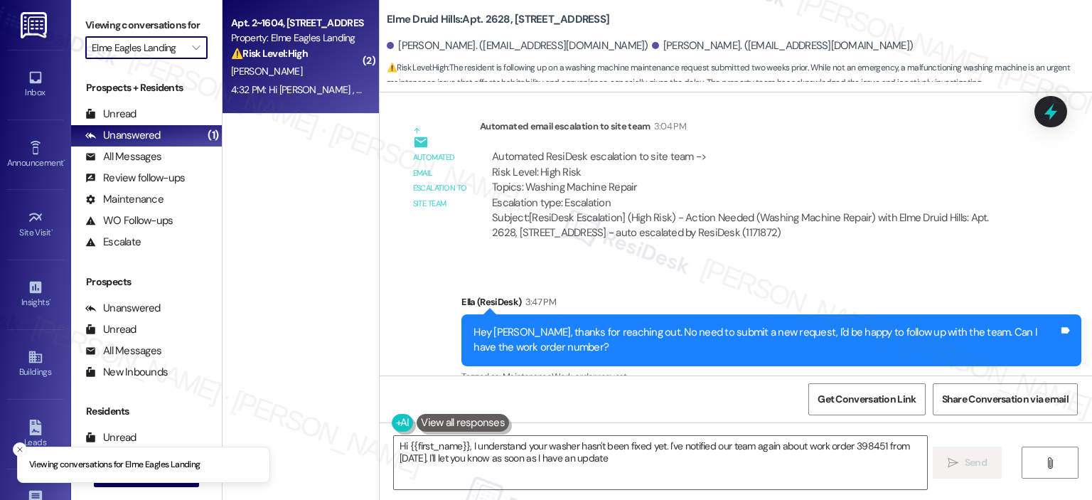
type textarea "Hi {{first_name}}, I understand your washer hasn't been fixed yet. I've notifie…"
click at [313, 67] on div "J. Howell" at bounding box center [297, 72] width 134 height 18
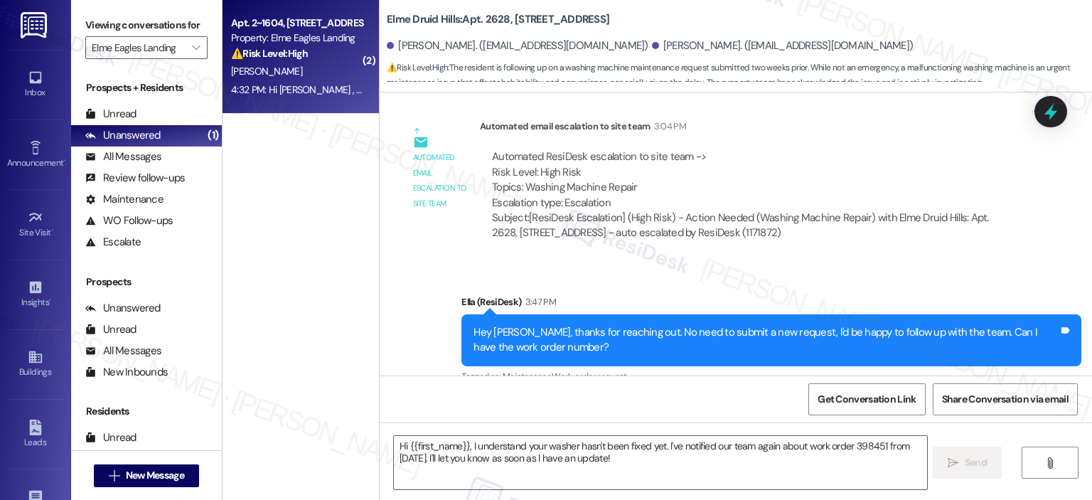
type textarea "Fetching suggested responses. Please feel free to read through the conversation…"
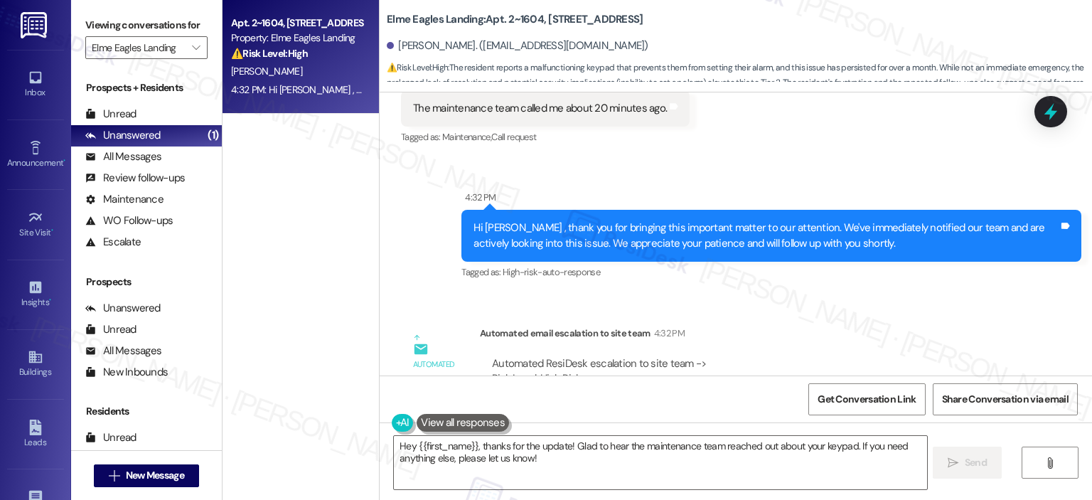
scroll to position [7489, 0]
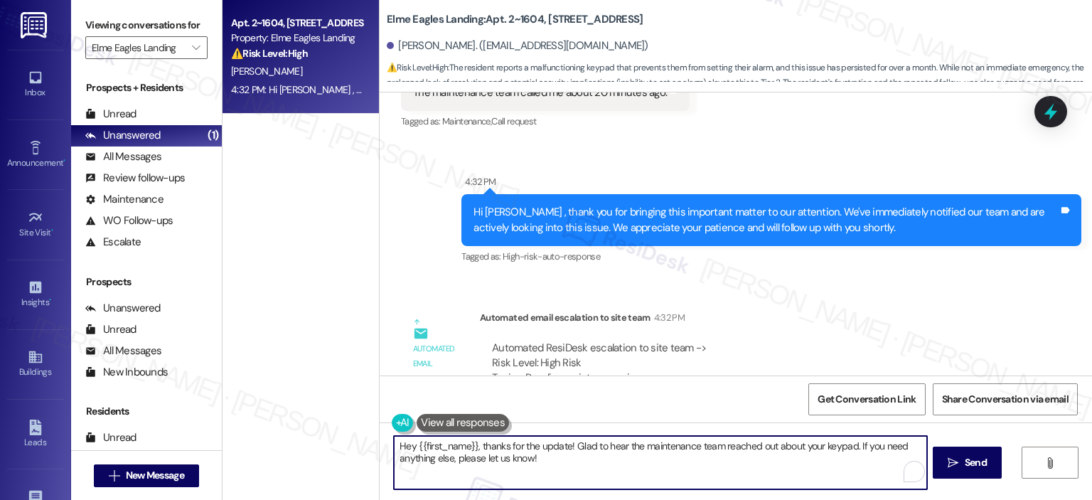
drag, startPoint x: 472, startPoint y: 444, endPoint x: 355, endPoint y: 449, distance: 116.7
click at [355, 449] on div "Apt. 2~1604, 860 Rock Quarry Road Property: Elme Eagles Landing ⚠️ Risk Level: …" at bounding box center [658, 250] width 870 height 500
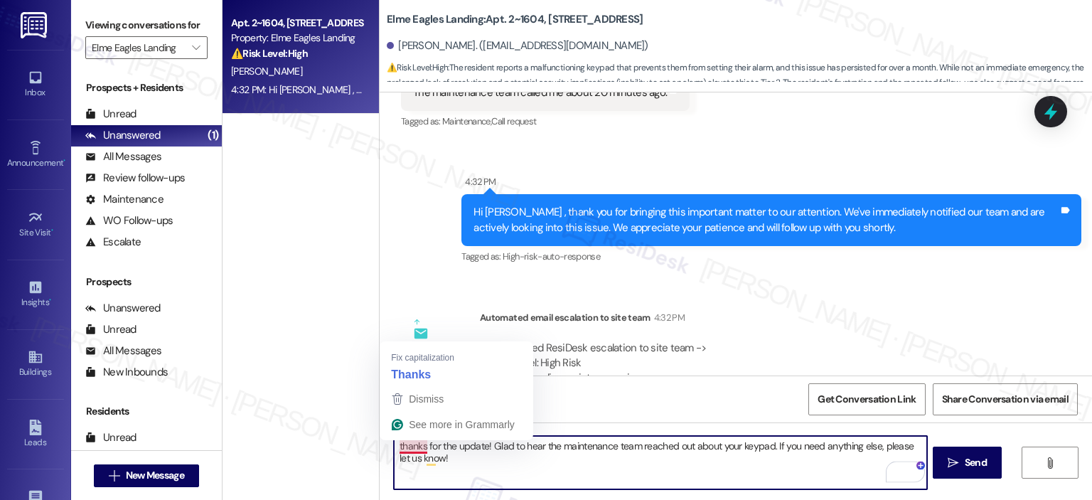
click at [395, 444] on textarea "thanks for the update! Glad to hear the maintenance team reached out about your…" at bounding box center [660, 462] width 533 height 53
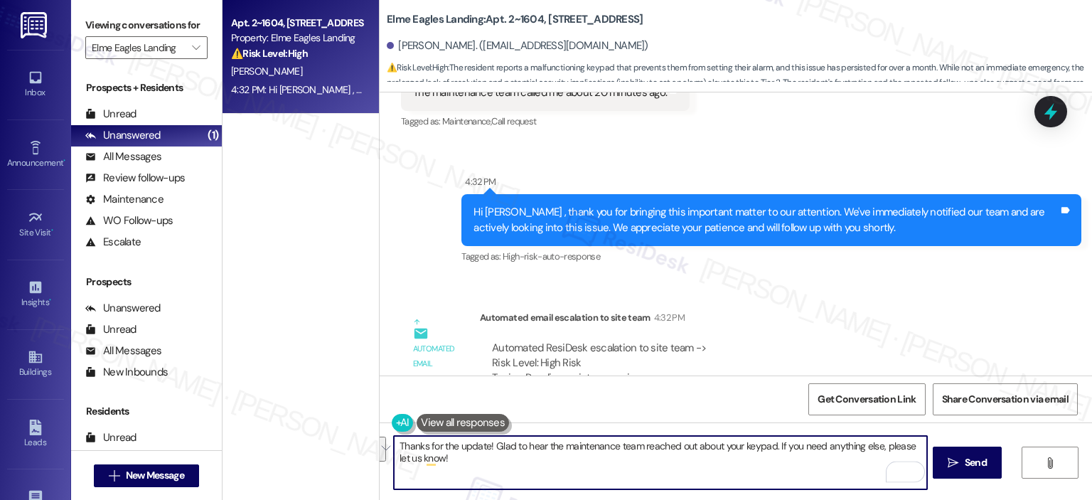
drag, startPoint x: 476, startPoint y: 464, endPoint x: 752, endPoint y: 447, distance: 277.1
click at [752, 447] on textarea "Thanks for the update! Glad to hear the maintenance team reached out about your…" at bounding box center [660, 462] width 533 height 53
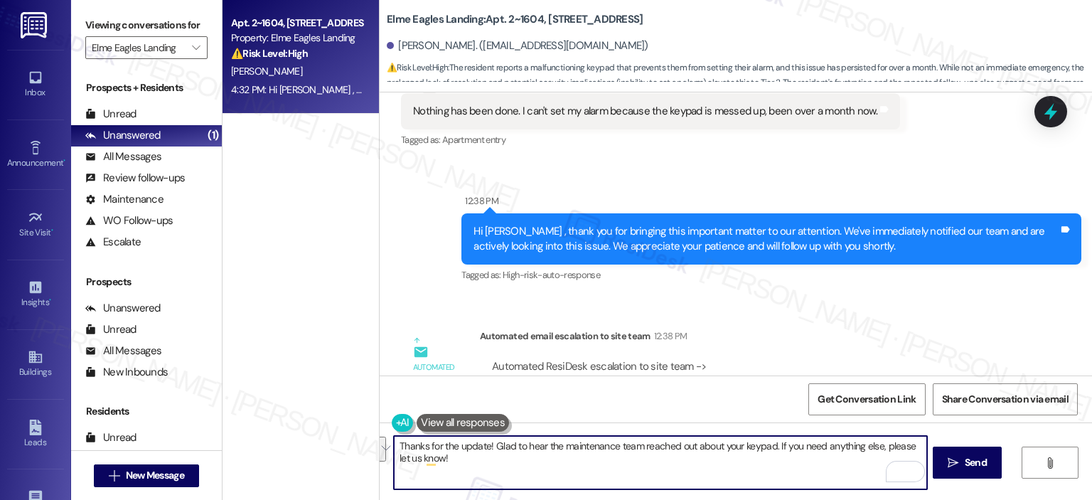
scroll to position [6067, 0]
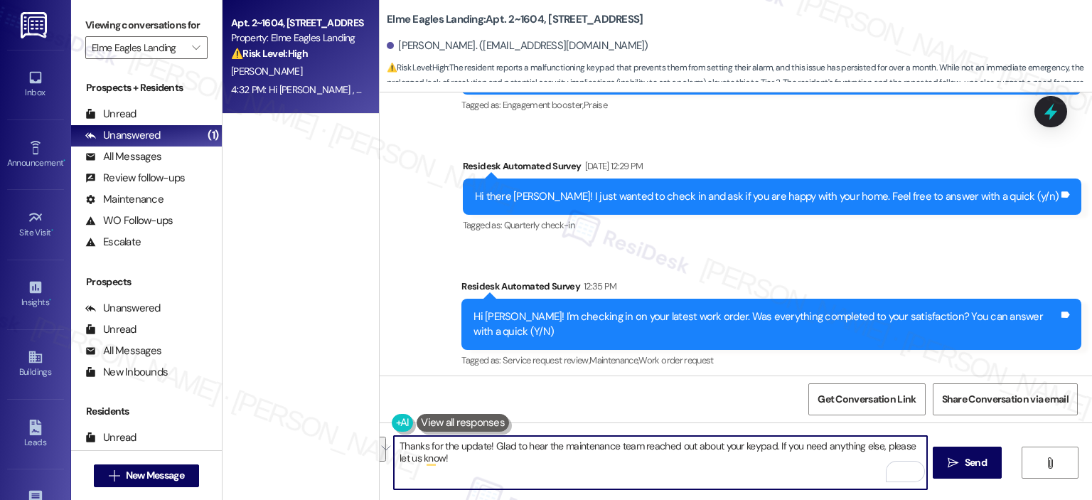
type textarea "Thanks for the update! Glad to hear the maintenance team reached out about your…"
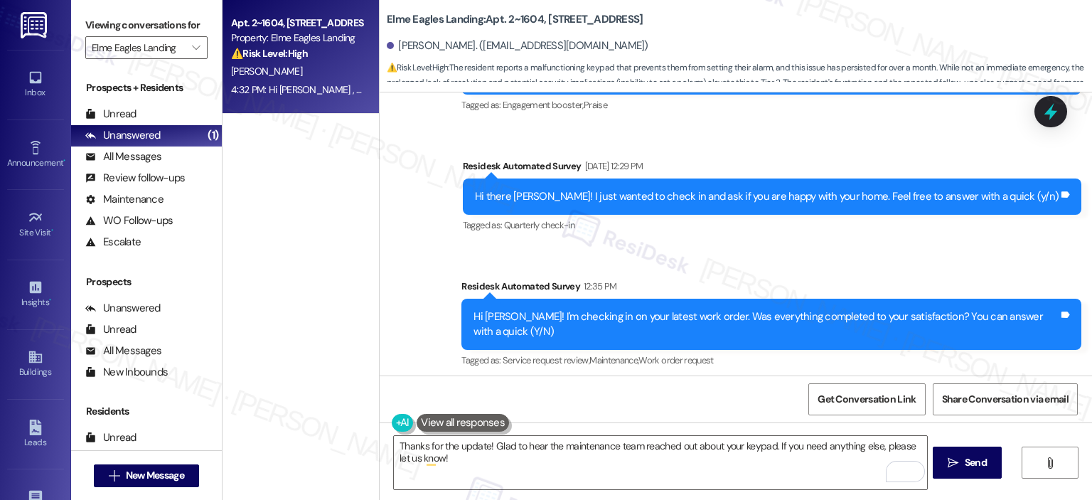
click at [1087, 382] on div "Received via SMS James Howell Neutral 12:38 PM Nothing has been done. I can't s…" at bounding box center [736, 449] width 713 height 135
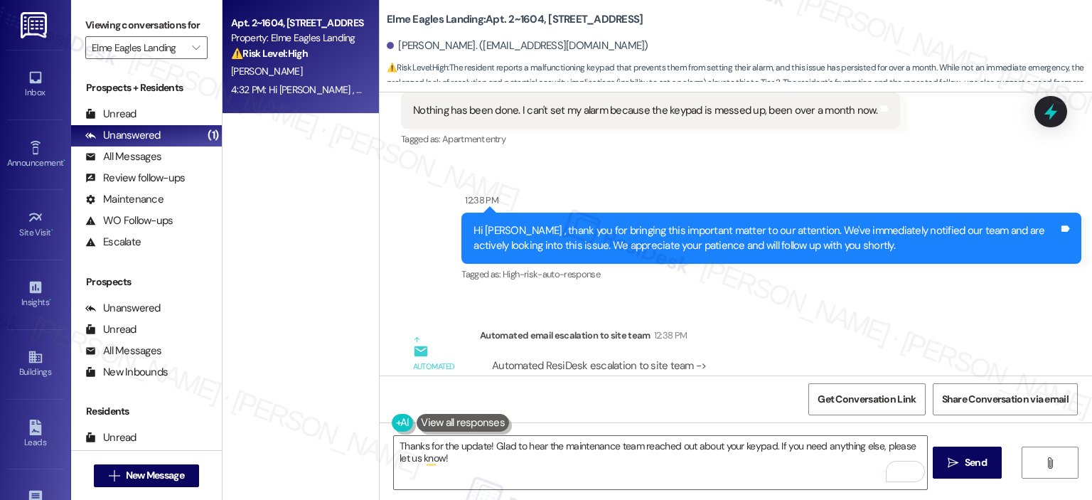
scroll to position [6471, 0]
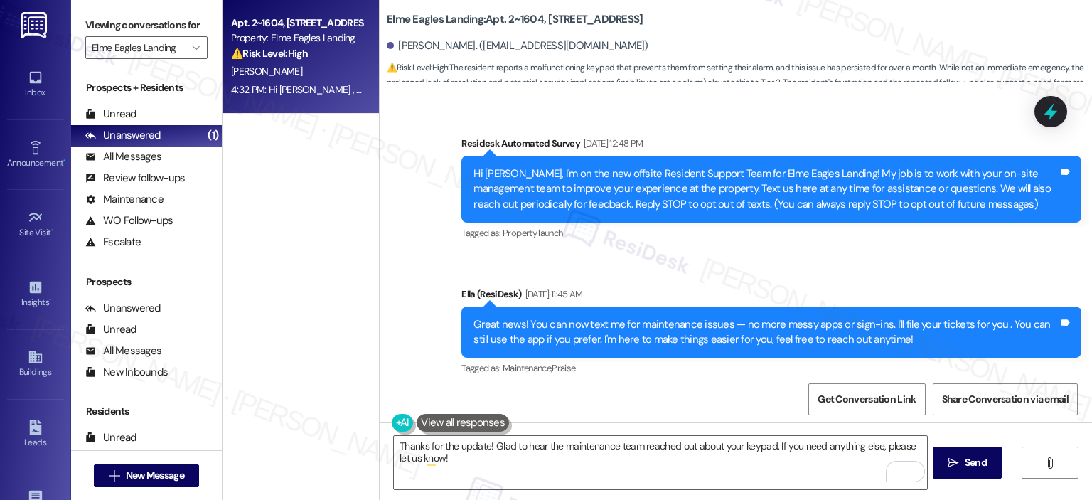
scroll to position [6471, 0]
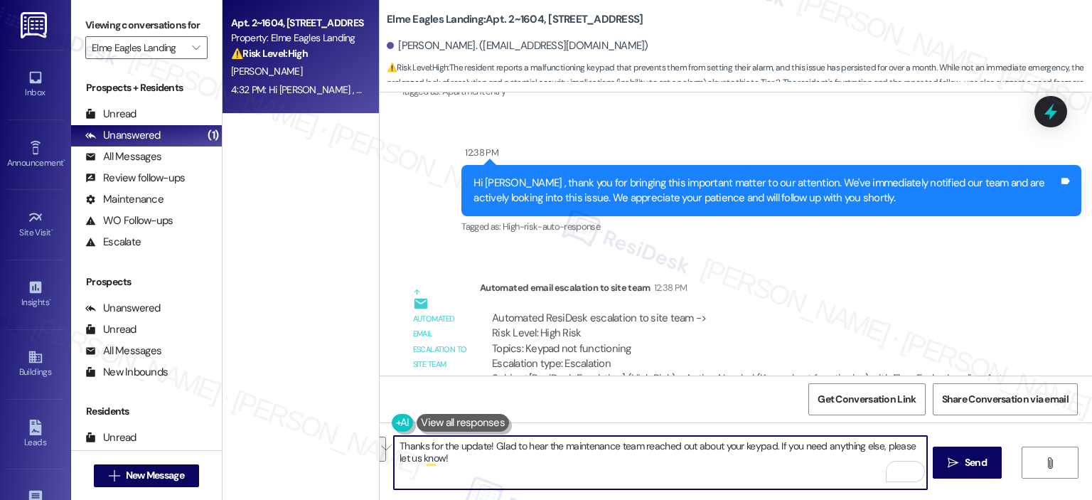
drag, startPoint x: 507, startPoint y: 472, endPoint x: 688, endPoint y: 443, distance: 183.0
click at [688, 443] on textarea "Thanks for the update! Glad to hear the maintenance team reached out about your…" at bounding box center [660, 462] width 533 height 53
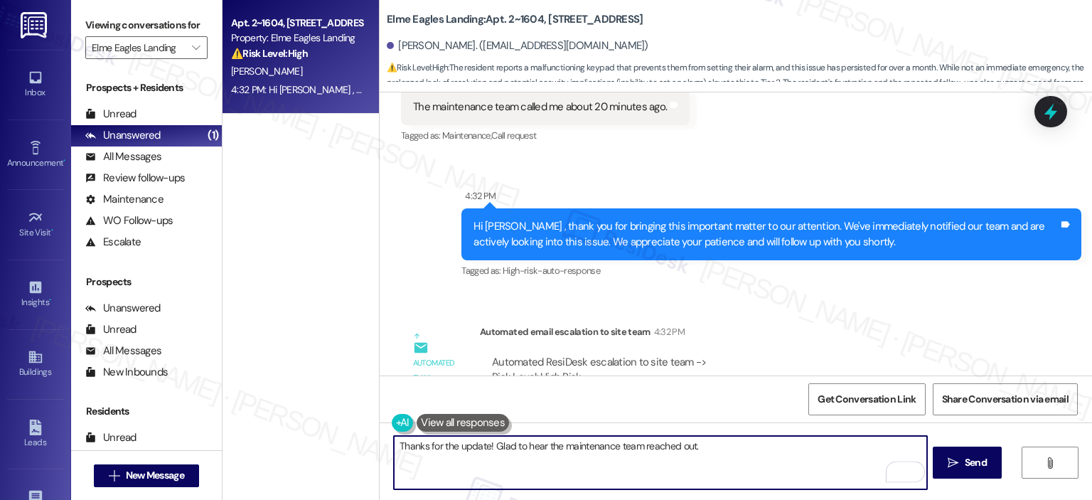
scroll to position [7489, 0]
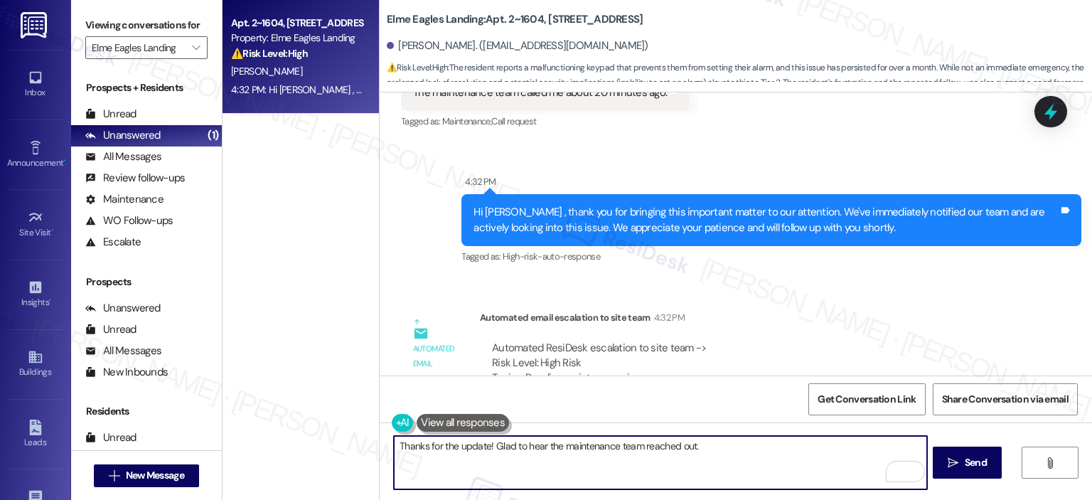
click at [723, 449] on textarea "Thanks for the update! Glad to hear the maintenance team reached out." at bounding box center [660, 462] width 533 height 53
click at [666, 442] on textarea "Thanks for the update! Glad to hear the maintenance team reached out. Respectfu…" at bounding box center [660, 462] width 533 height 53
paste textarea "I’m glad to hear the maintenance team was able to reach out. To better assist, …"
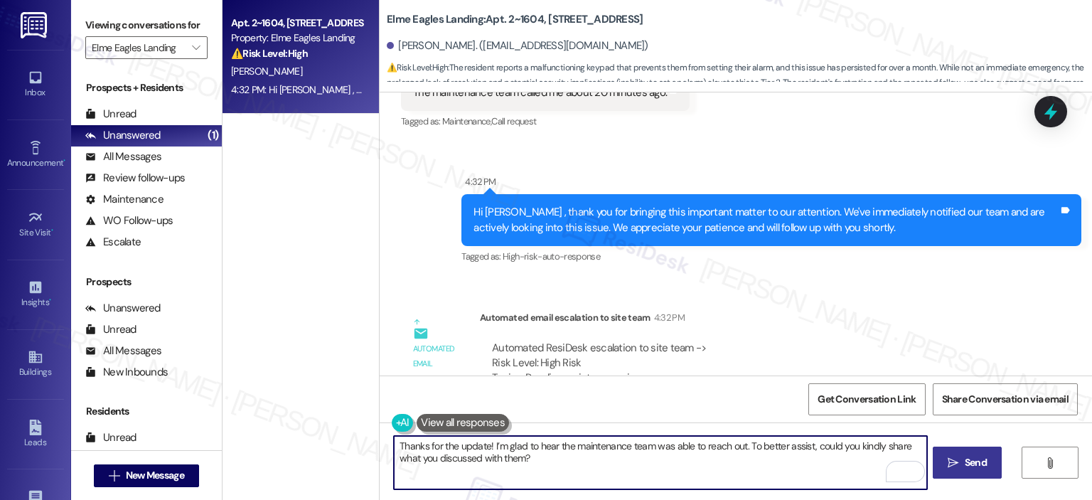
type textarea "Thanks for the update! I’m glad to hear the maintenance team was able to reach …"
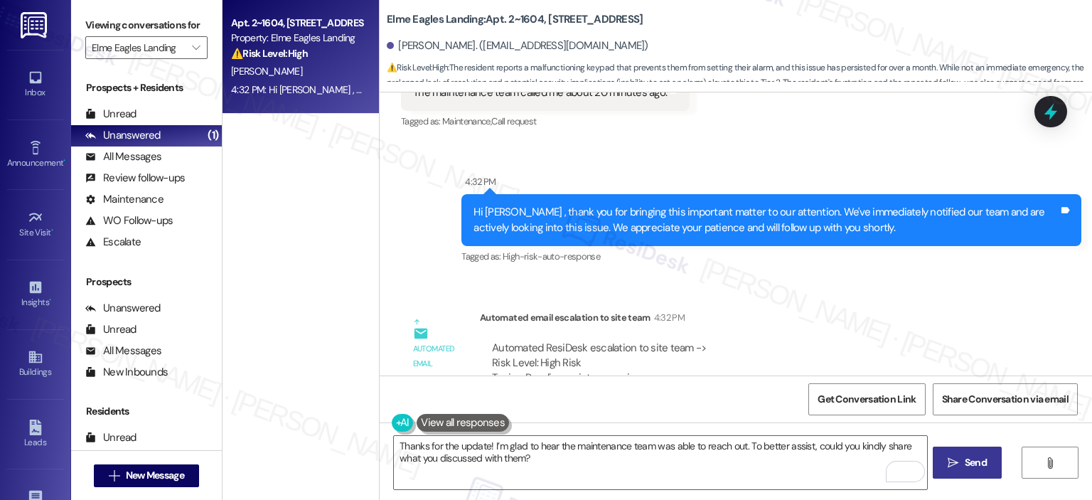
click at [965, 460] on span "Send" at bounding box center [976, 462] width 22 height 15
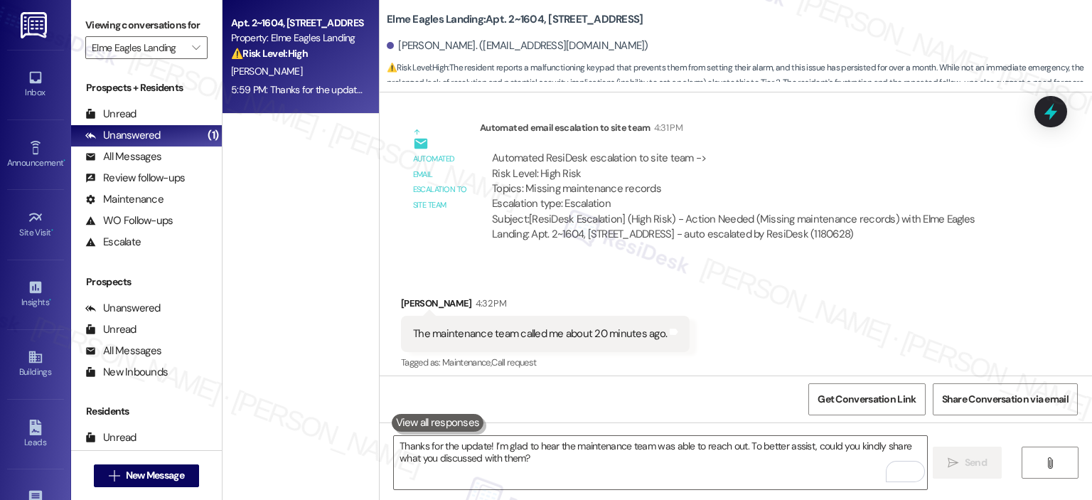
scroll to position [7604, 0]
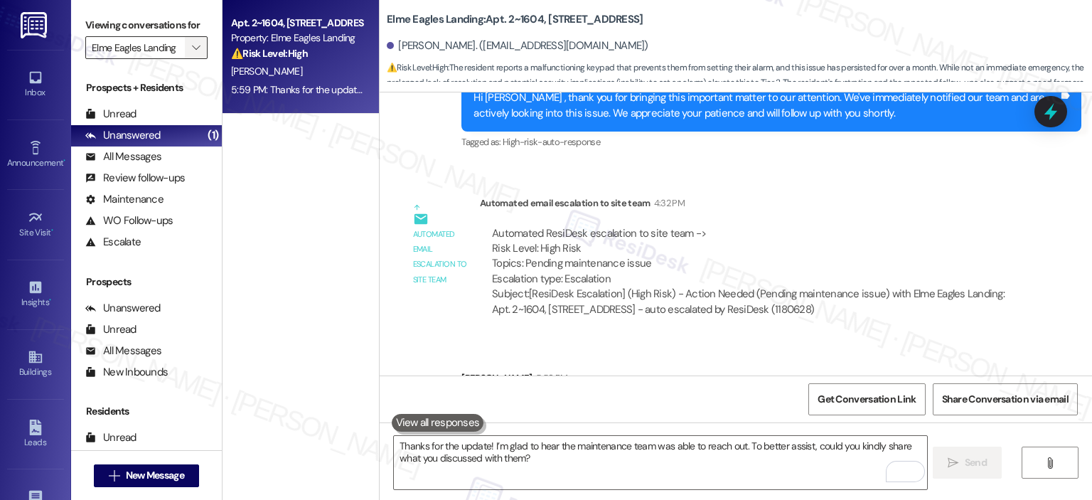
click at [192, 48] on icon "" at bounding box center [196, 47] width 8 height 11
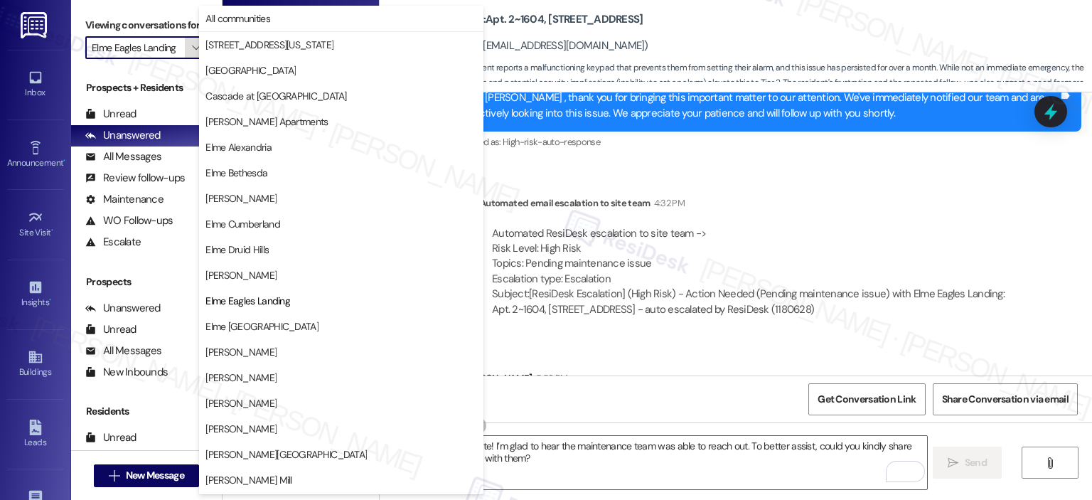
scroll to position [230, 0]
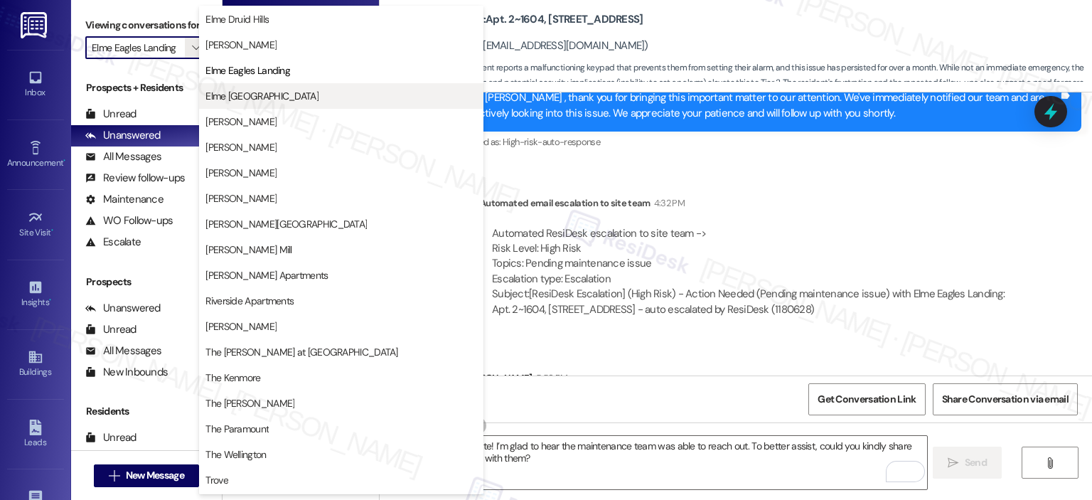
click at [265, 102] on span "Elme [GEOGRAPHIC_DATA]" at bounding box center [262, 96] width 113 height 14
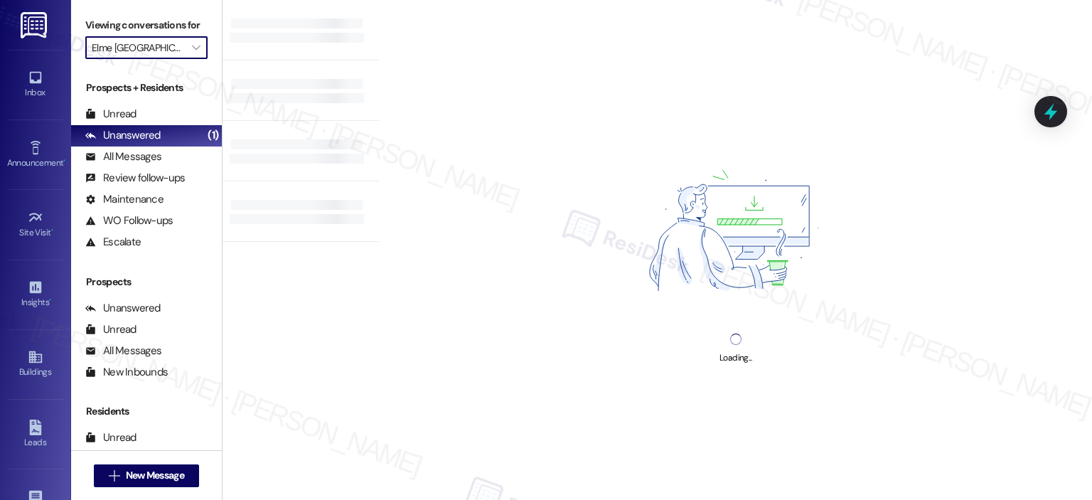
type input "Elme [GEOGRAPHIC_DATA]"
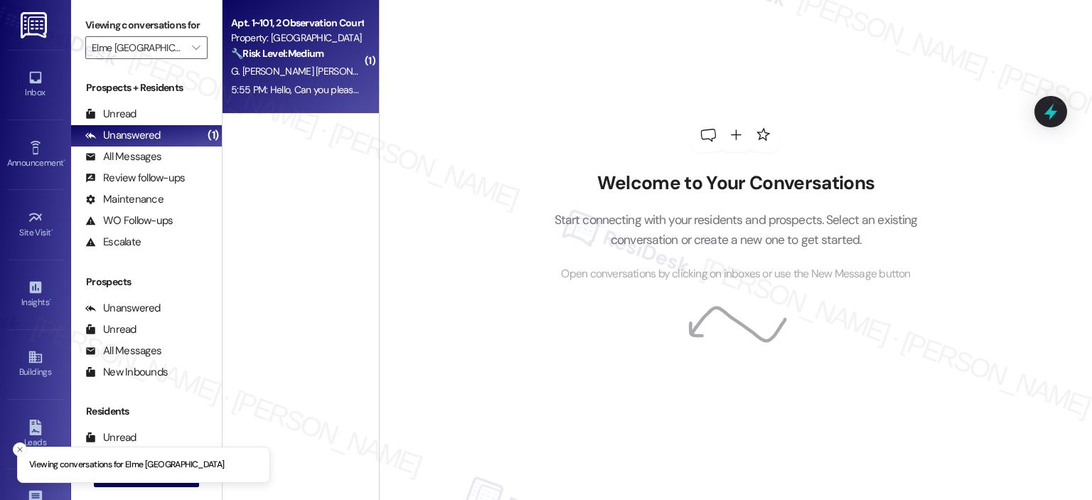
click at [268, 93] on div "5:55 PM: Hello, Can you please take the portable AC back from our apartment ? T…" at bounding box center [417, 89] width 373 height 13
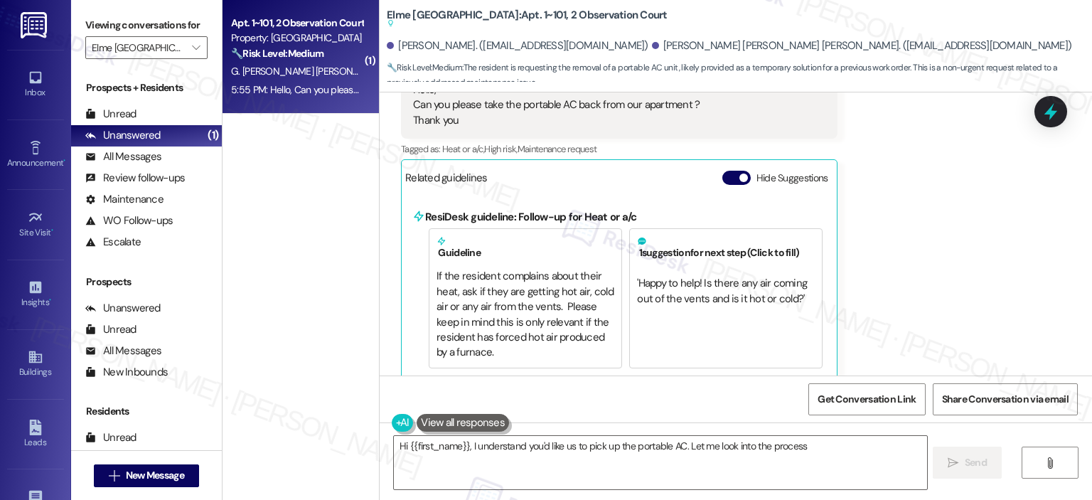
scroll to position [1542, 0]
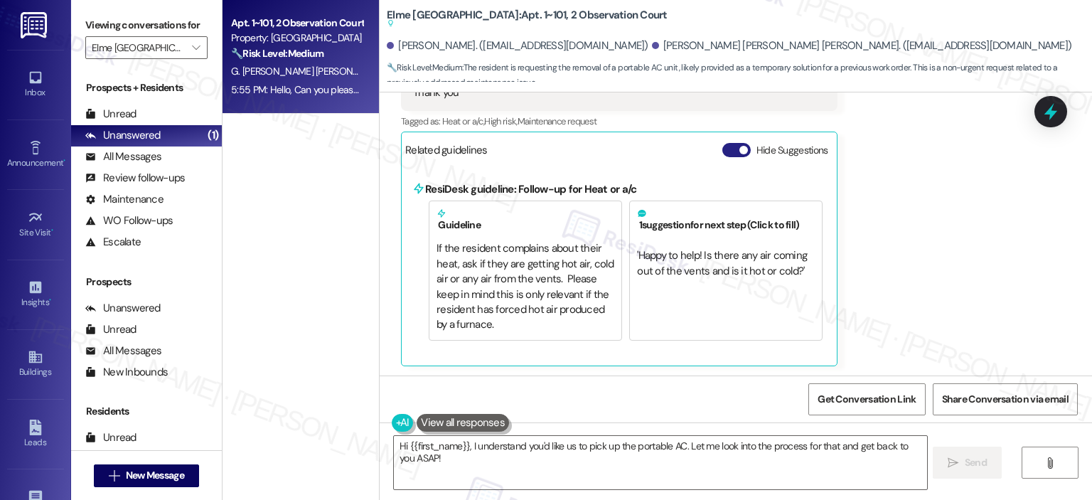
click at [724, 151] on button "Hide Suggestions" at bounding box center [737, 150] width 28 height 14
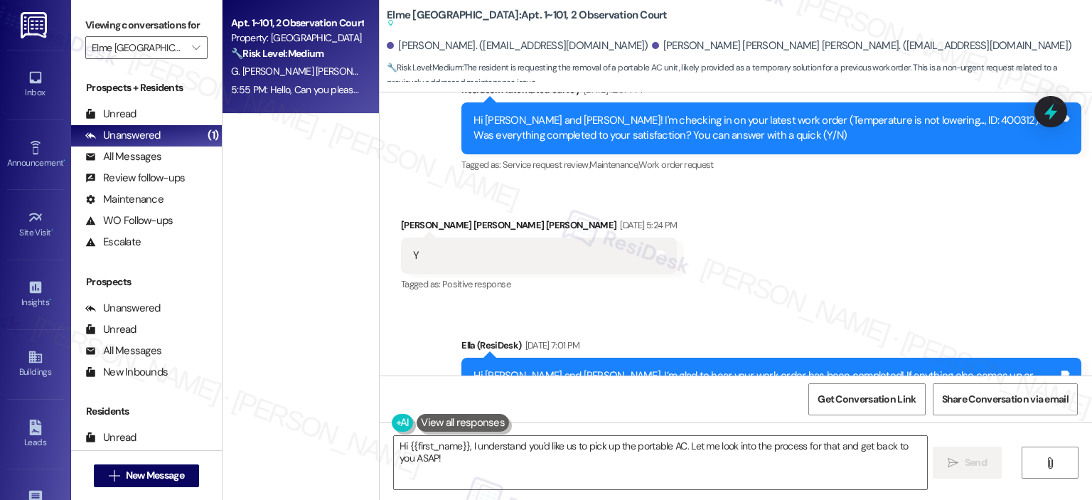
scroll to position [1346, 0]
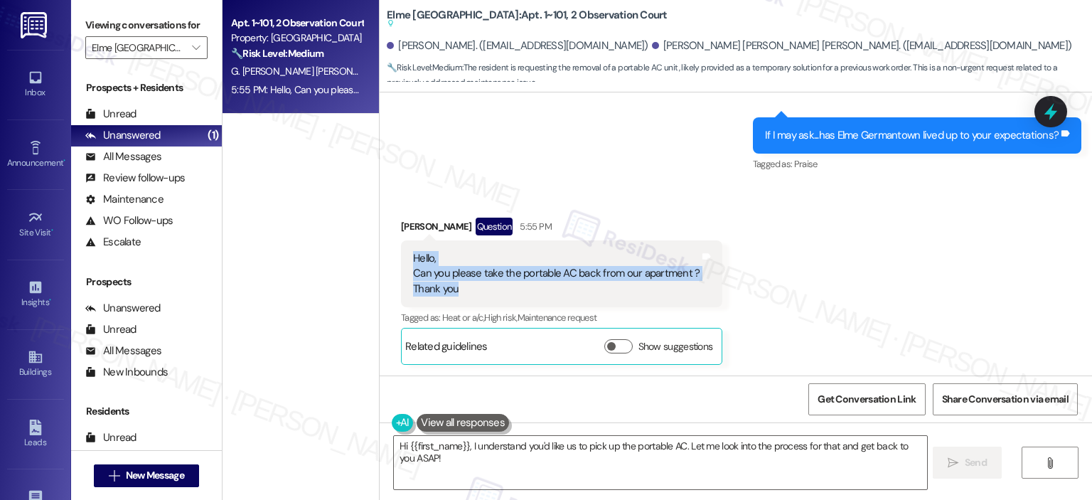
drag, startPoint x: 481, startPoint y: 283, endPoint x: 398, endPoint y: 247, distance: 89.8
click at [401, 247] on div "Hello, Can you please take the portable AC back from our apartment ? Thank you …" at bounding box center [561, 273] width 321 height 67
copy div "Hello, Can you please take the portable AC back from our apartment ? Thank you"
click at [498, 460] on textarea "Hi {{first_name}}, I understand you'd like us to pick up the portable AC. Let m…" at bounding box center [660, 462] width 533 height 53
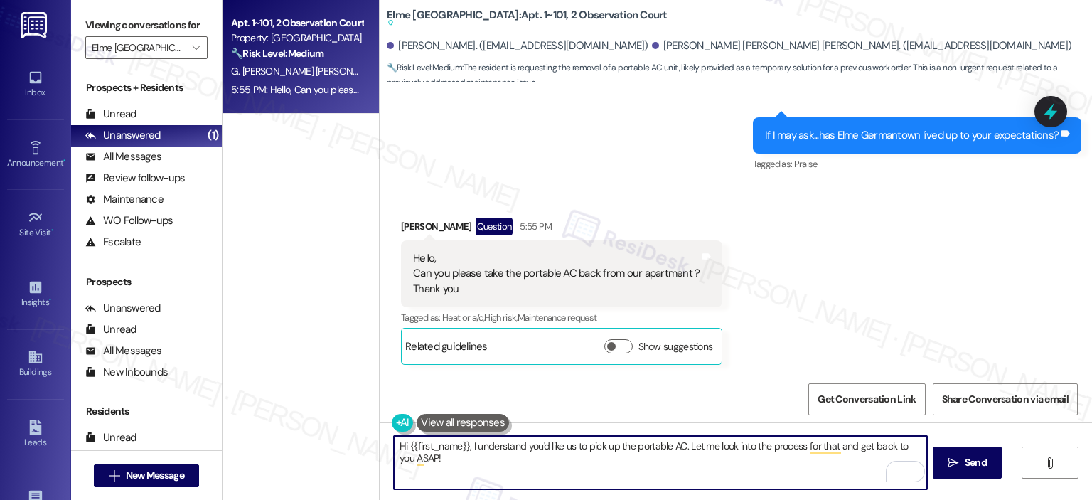
drag, startPoint x: 461, startPoint y: 444, endPoint x: 401, endPoint y: 444, distance: 59.7
click at [401, 444] on textarea "Hi {{first_name}}, I understand you'd like us to pick up the portable AC. Let m…" at bounding box center [660, 462] width 533 height 53
drag, startPoint x: 774, startPoint y: 446, endPoint x: 787, endPoint y: 463, distance: 21.3
click at [787, 463] on textarea "Hi [PERSON_NAME], I hope you're doing well. I understand you'd like us to pick …" at bounding box center [660, 462] width 533 height 53
click at [787, 461] on textarea "Hi [PERSON_NAME], I hope you're doing well. I understand you'd like us to pick …" at bounding box center [660, 462] width 533 height 53
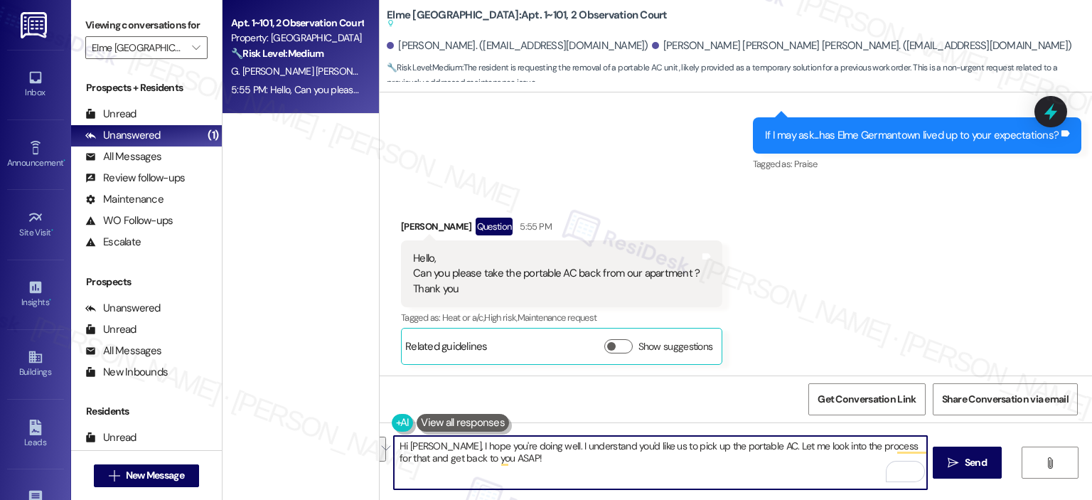
drag, startPoint x: 724, startPoint y: 472, endPoint x: 771, endPoint y: 445, distance: 54.2
click at [771, 445] on textarea "Hi Mahadevan, I hope you're doing well. I understand you'd like us to pick up t…" at bounding box center [660, 462] width 533 height 53
paste textarea "Which room is the portable AC currently set up in (e.g., living room, bedroom)?…"
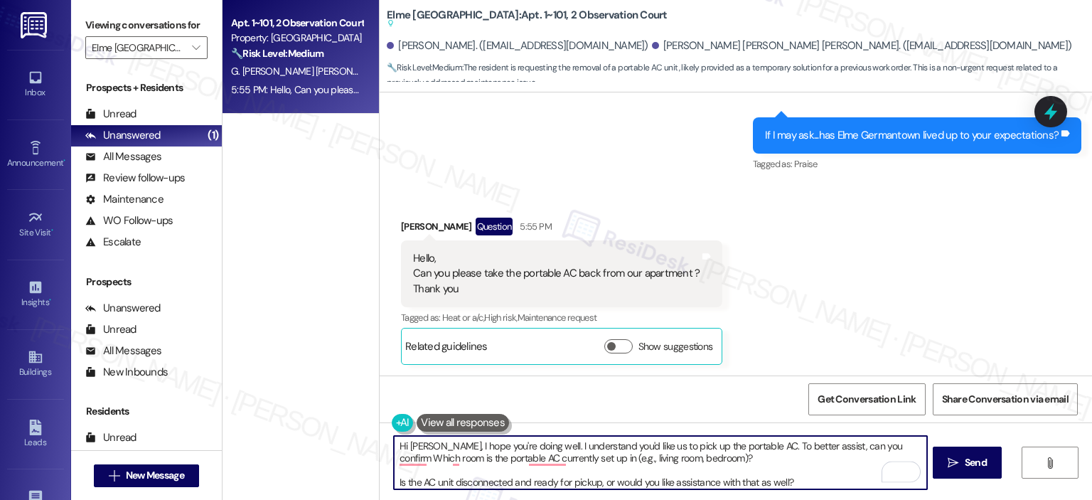
click at [398, 478] on textarea "Hi Mahadevan, I hope you're doing well. I understand you'd like us to pick up t…" at bounding box center [660, 462] width 533 height 53
click at [553, 474] on textarea "Hi Mahadevan, I hope you're doing well. I understand you'd like us to pick up t…" at bounding box center [660, 462] width 533 height 53
paste textarea "’re doing well. I understand you’d like us to pick up the portable AC. To bette…"
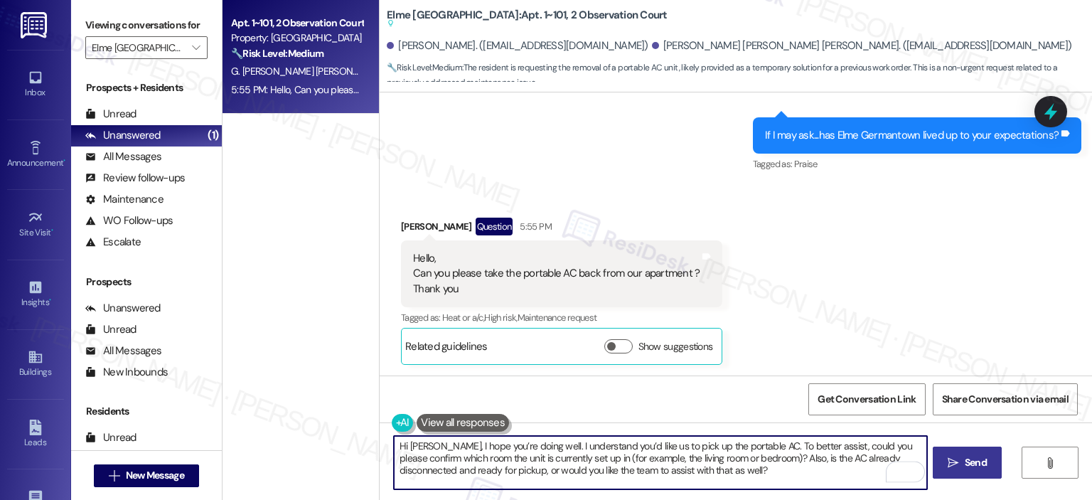
type textarea "Hi Mahadevan, I hope you’re doing well. I understand you’d like us to pick up t…"
click at [949, 466] on icon "" at bounding box center [953, 462] width 11 height 11
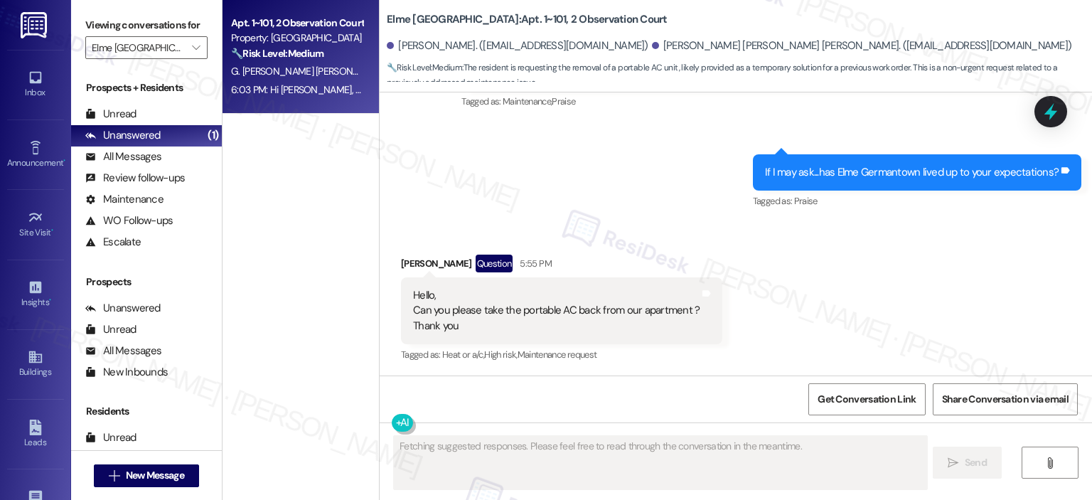
scroll to position [1439, 0]
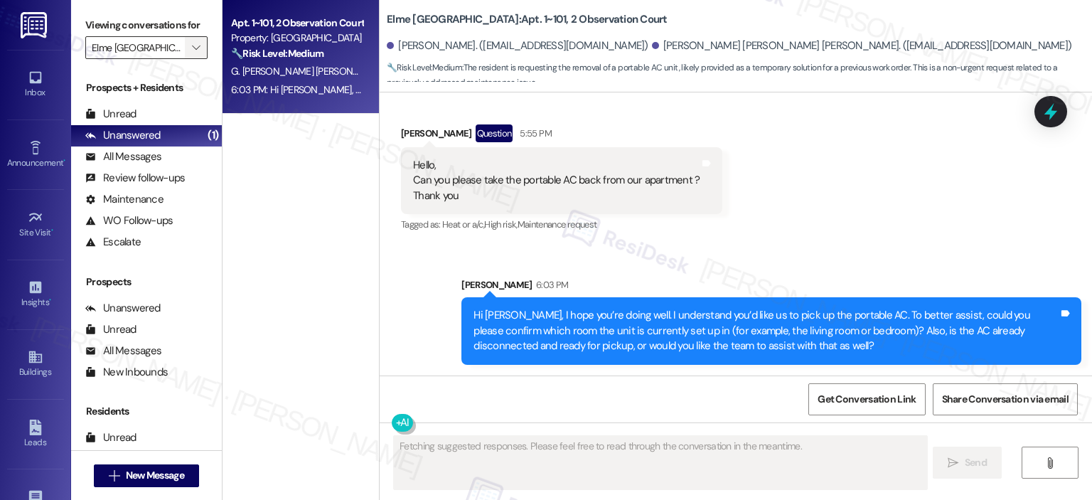
click at [192, 51] on icon "" at bounding box center [196, 47] width 8 height 11
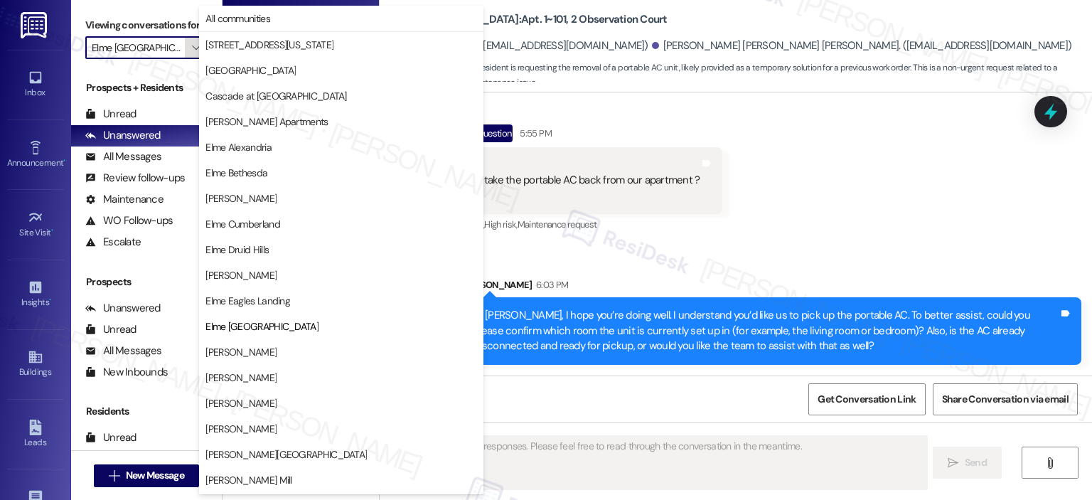
scroll to position [230, 0]
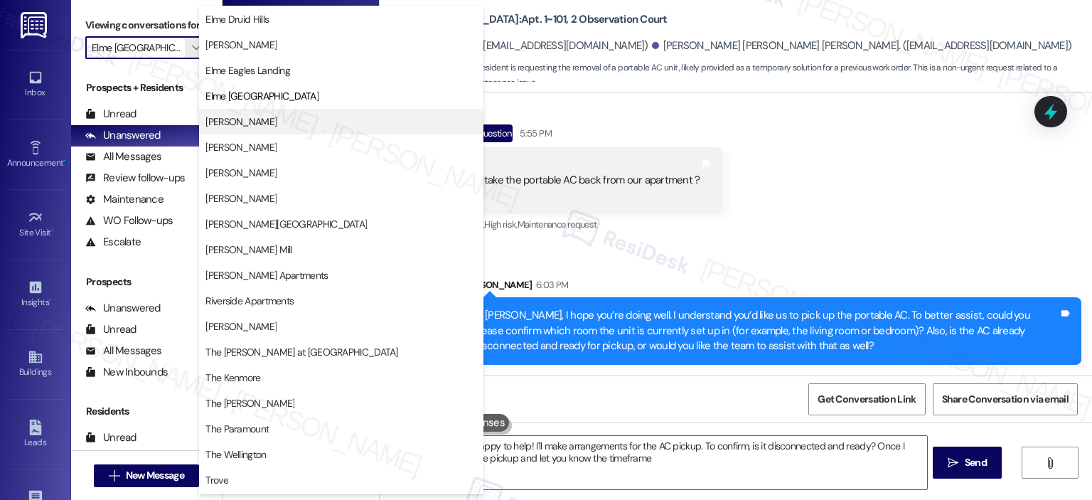
type textarea "Hi {{first_name}}, happy to help! I'll make arrangements for the AC pickup. To …"
click at [263, 117] on span "[PERSON_NAME]" at bounding box center [241, 121] width 71 height 14
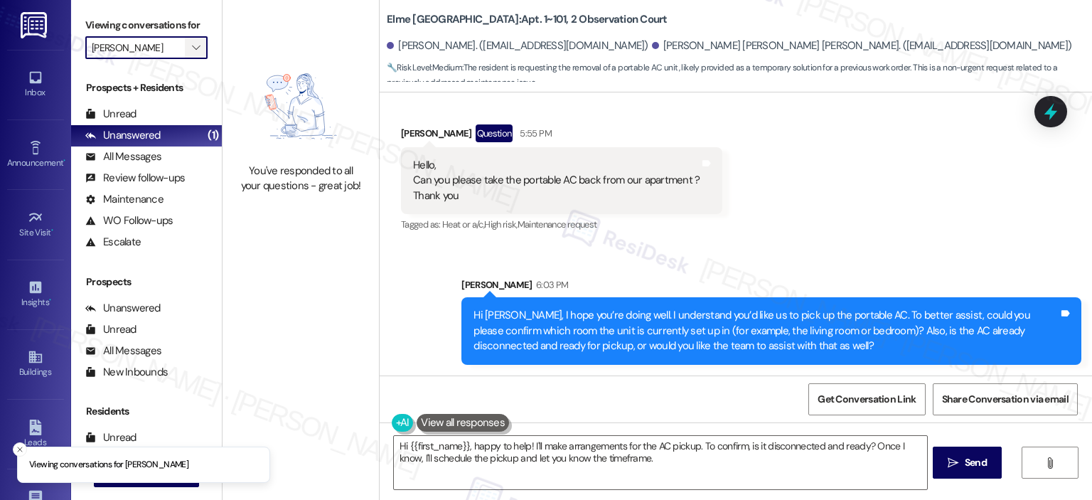
click at [192, 45] on icon "" at bounding box center [196, 47] width 8 height 11
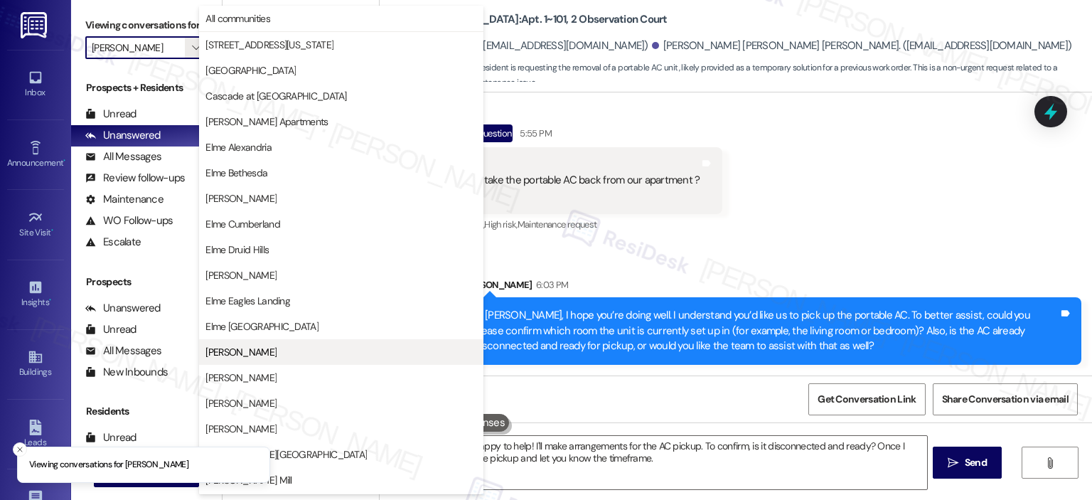
scroll to position [230, 0]
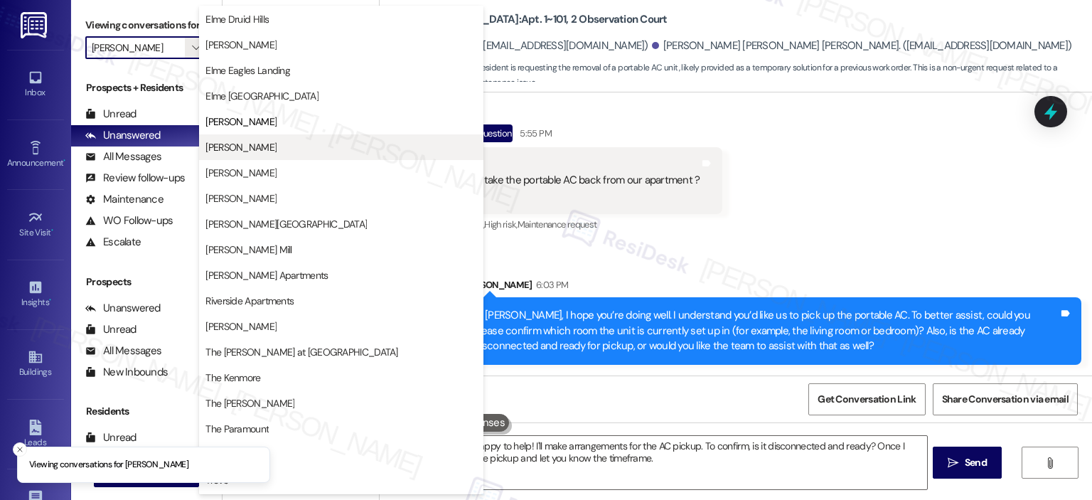
click at [254, 144] on span "Elme Leesburg" at bounding box center [241, 147] width 71 height 14
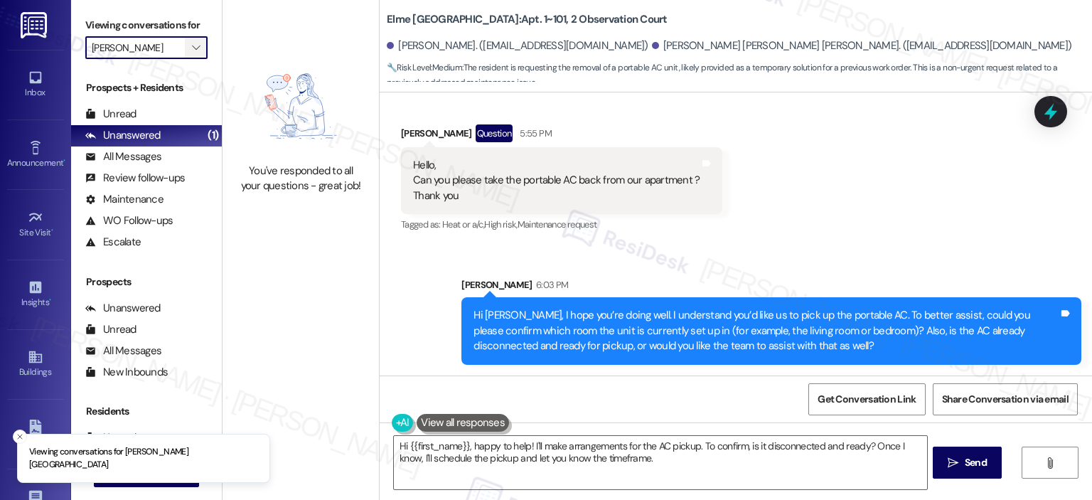
click at [192, 46] on icon "" at bounding box center [196, 47] width 8 height 11
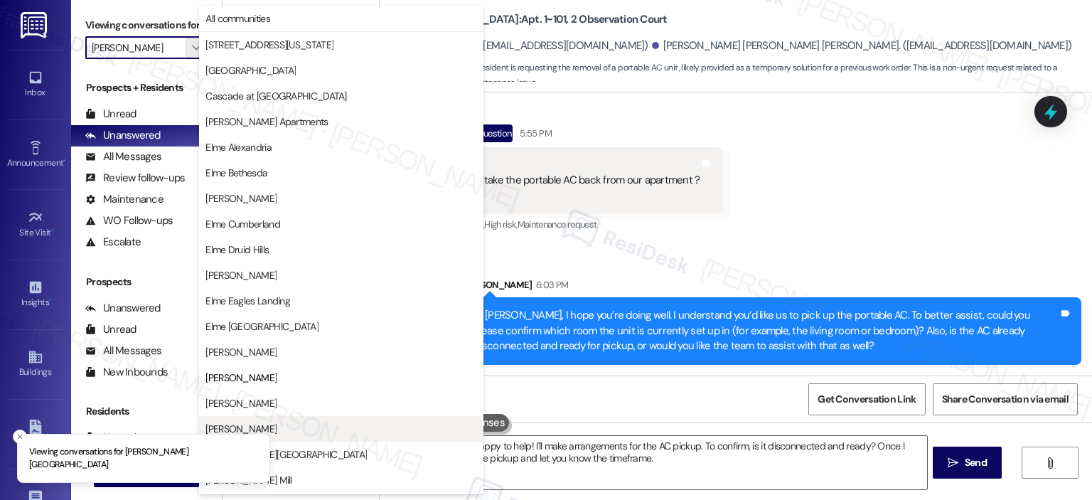
scroll to position [230, 0]
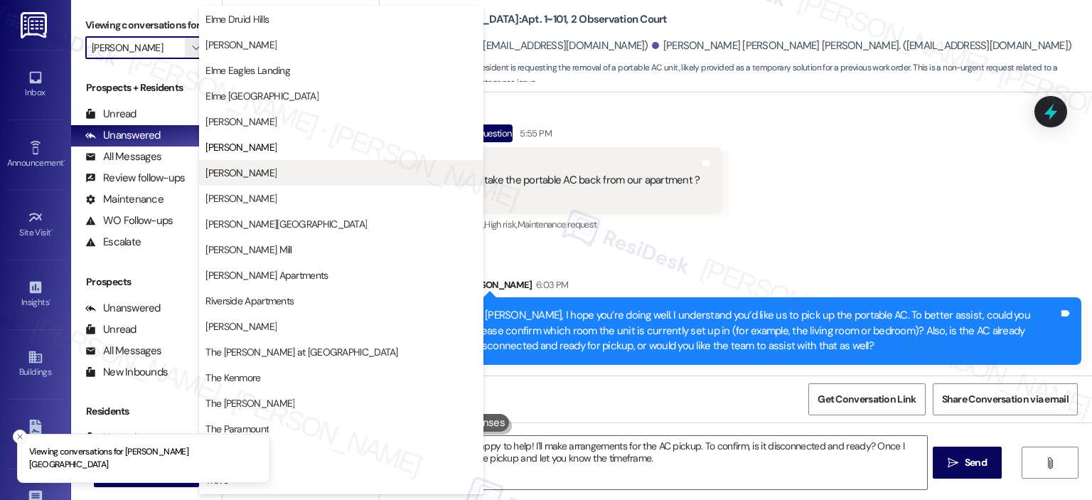
click at [253, 176] on span "Elme Manassas" at bounding box center [241, 173] width 71 height 14
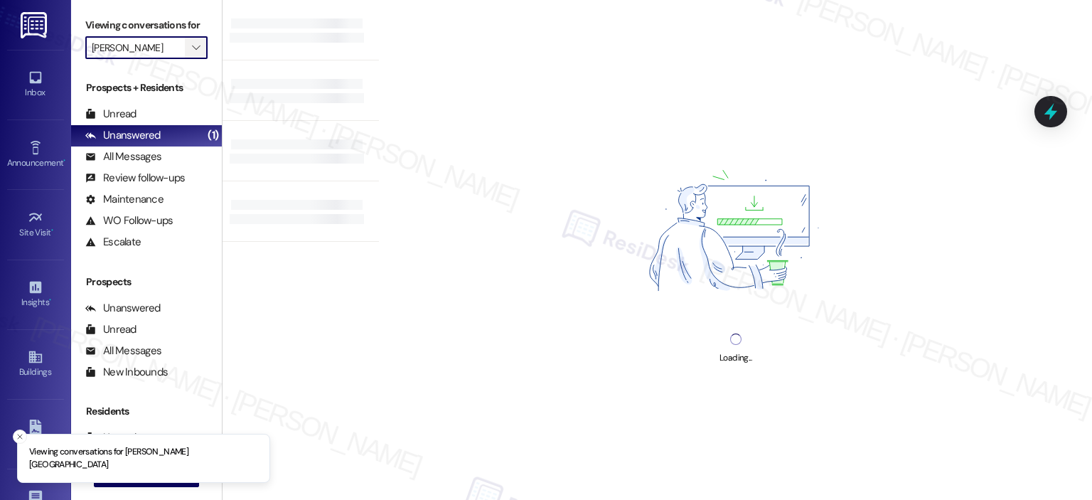
type input "Elme Manassas"
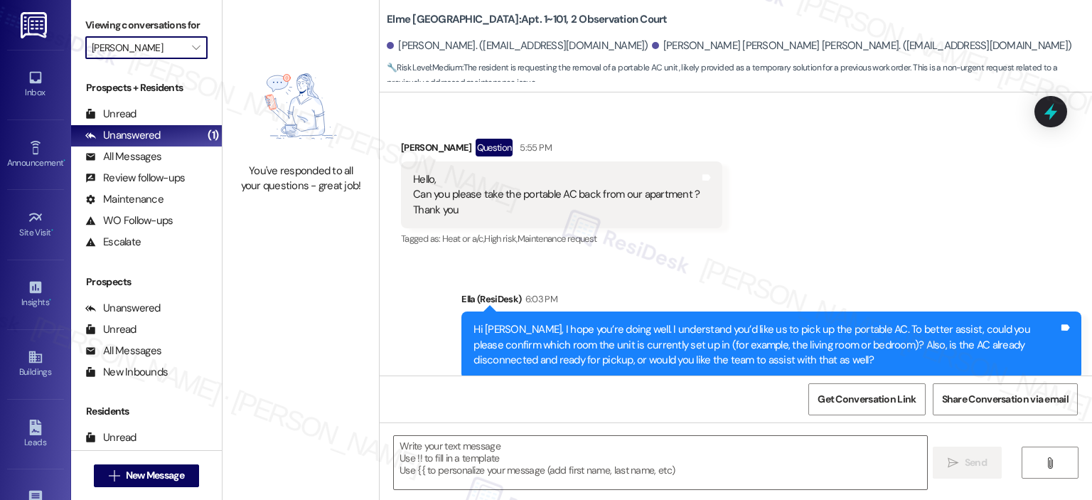
scroll to position [1459, 0]
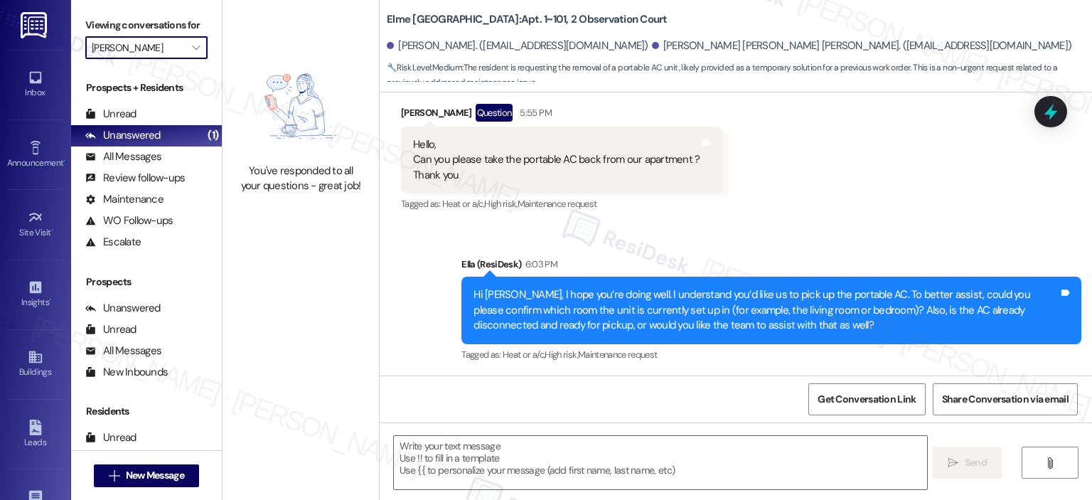
type textarea "Fetching suggested responses. Please feel free to read through the conversation…"
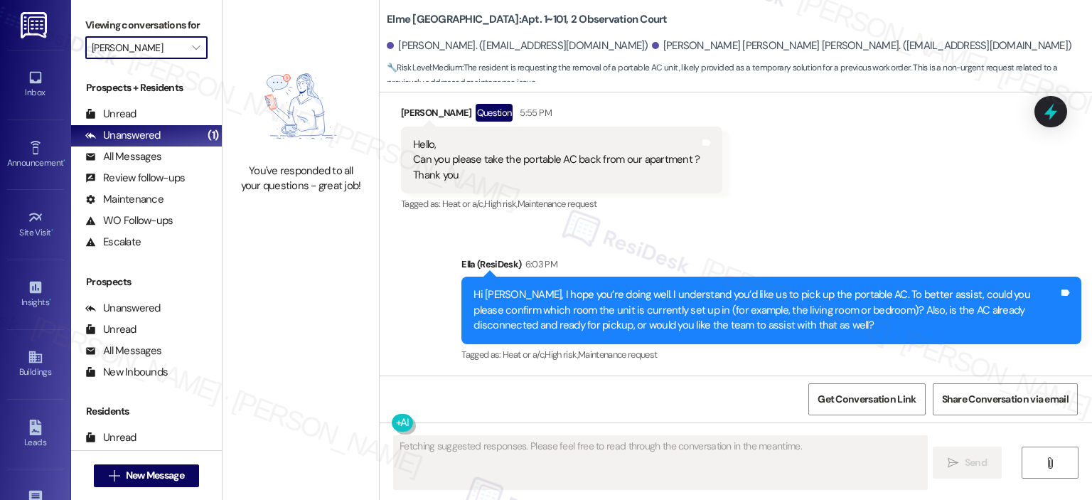
click at [192, 34] on label "Viewing conversations for" at bounding box center [146, 25] width 122 height 22
click at [192, 42] on icon "" at bounding box center [196, 47] width 8 height 11
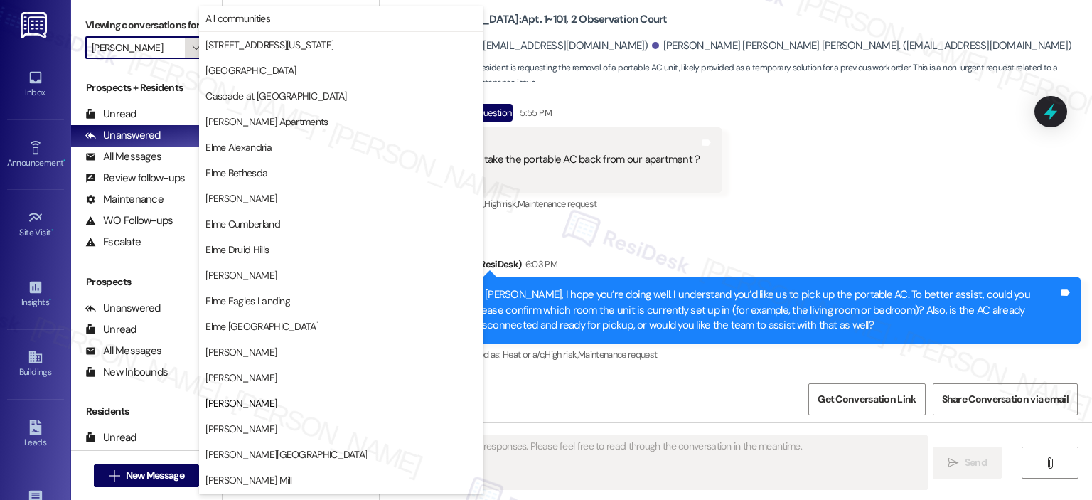
scroll to position [230, 0]
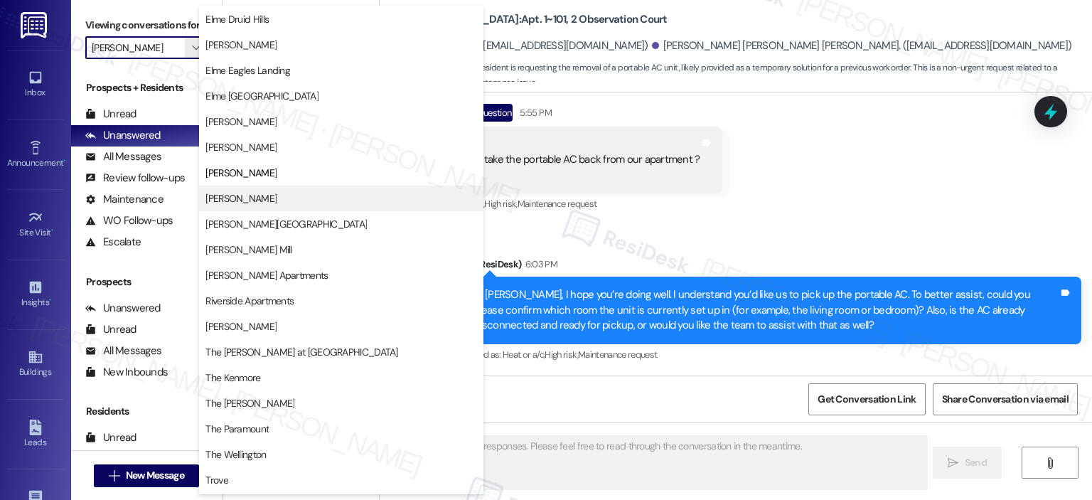
click at [270, 193] on span "[PERSON_NAME]" at bounding box center [342, 198] width 272 height 14
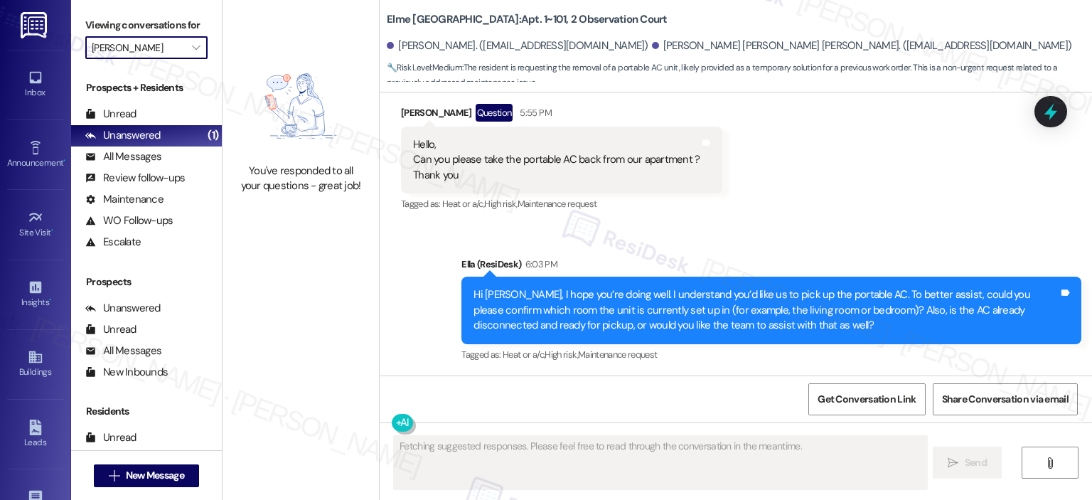
type input "[PERSON_NAME]"
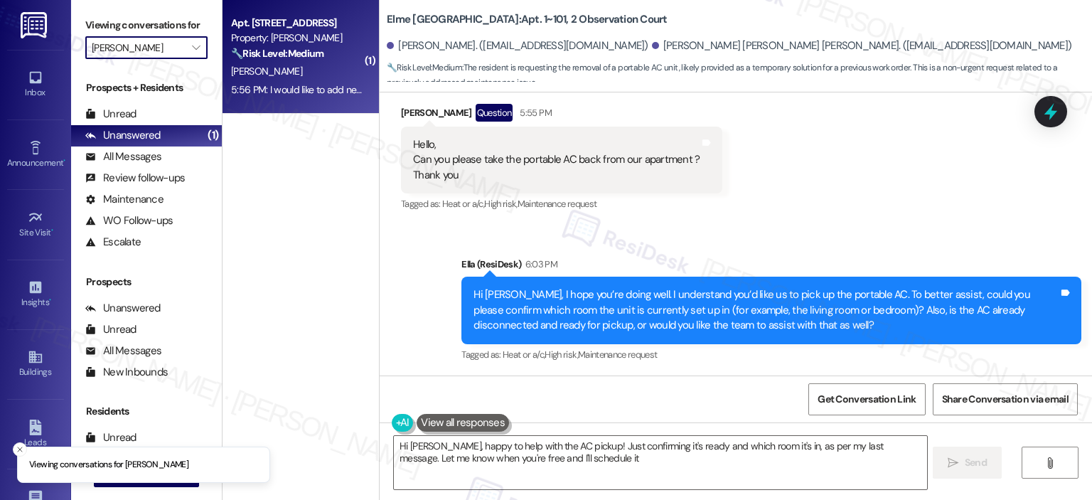
type textarea "Hi Mahadevan, happy to help with the AC pickup! Just confirming it's ready and …"
click at [276, 68] on div "K. Gemechu" at bounding box center [297, 72] width 134 height 18
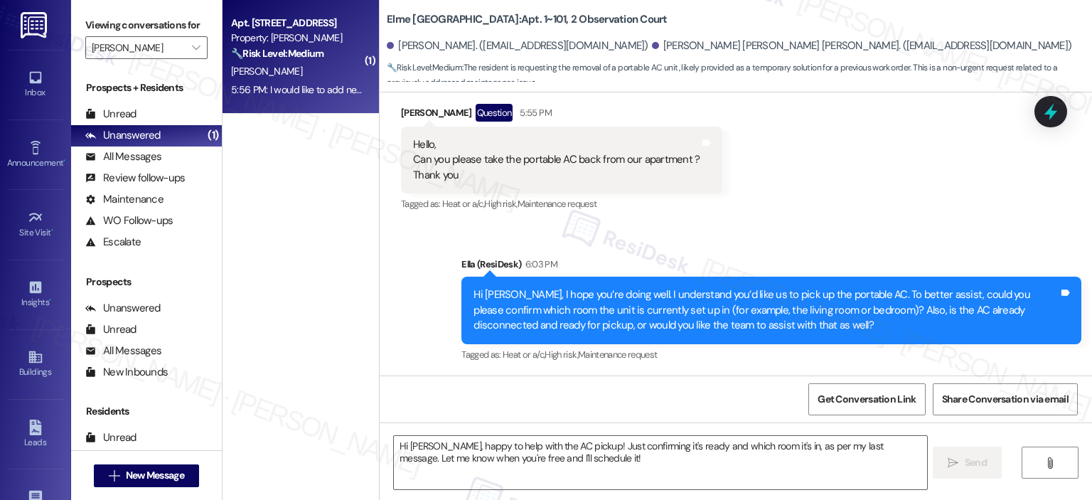
type textarea "Fetching suggested responses. Please feel free to read through the conversation…"
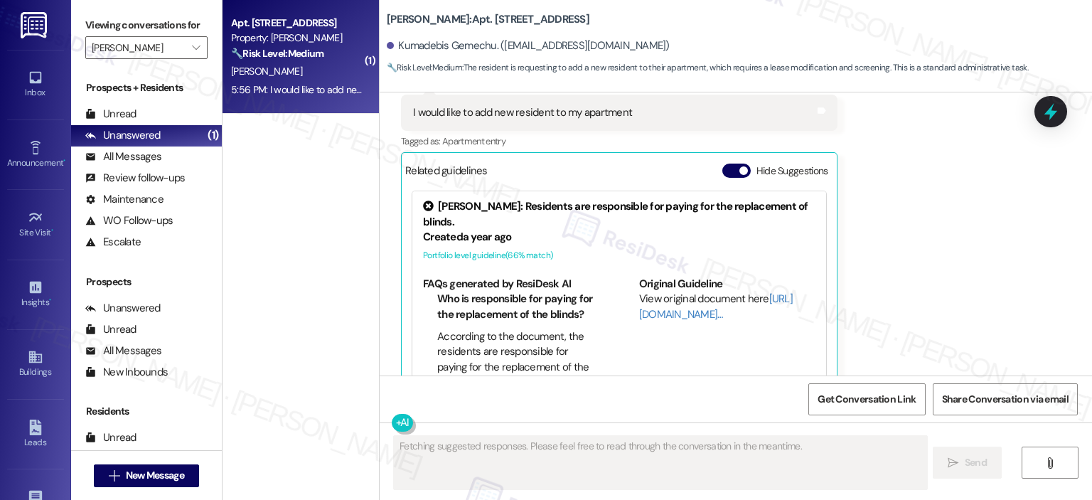
scroll to position [6756, 0]
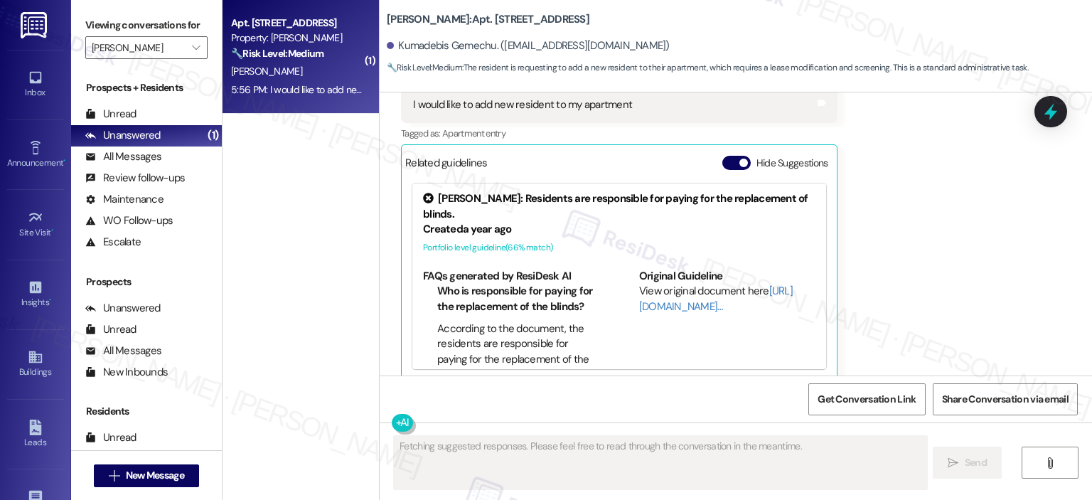
click at [725, 149] on div "Related guidelines Hide Suggestions" at bounding box center [619, 163] width 428 height 28
click at [723, 156] on button "Hide Suggestions" at bounding box center [737, 163] width 28 height 14
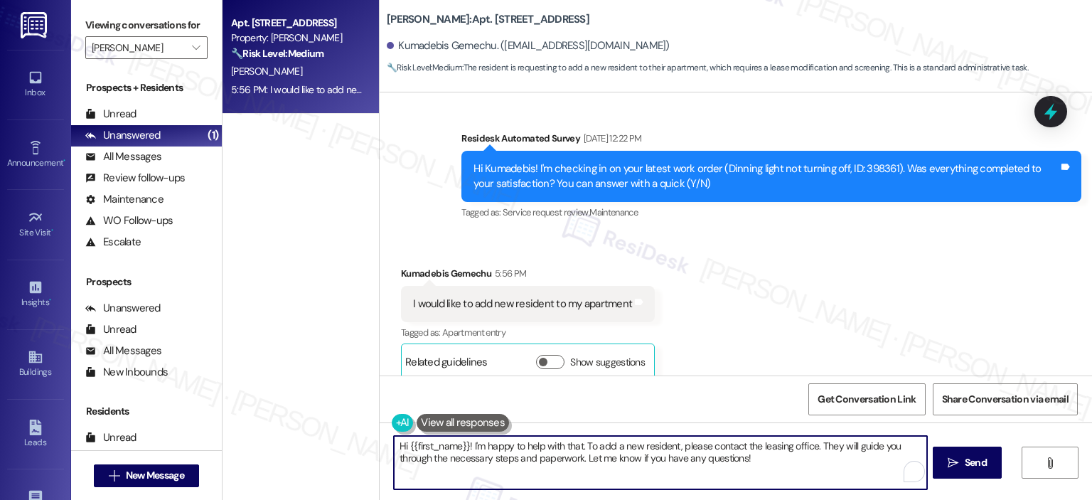
drag, startPoint x: 579, startPoint y: 446, endPoint x: 461, endPoint y: 446, distance: 118.1
click at [461, 446] on textarea "Hi {{first_name}}! I'm happy to help with that. To add a new resident, please c…" at bounding box center [660, 462] width 533 height 53
type textarea "Hi {{first_name}}, thank you for reaching out. To add a new resident, please co…"
click at [543, 355] on button "Show suggestions" at bounding box center [550, 362] width 28 height 14
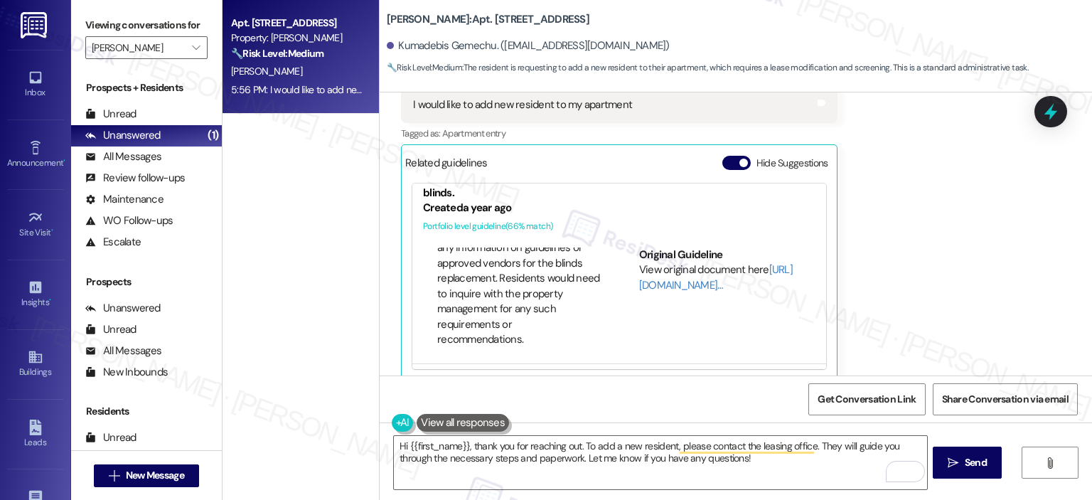
scroll to position [0, 0]
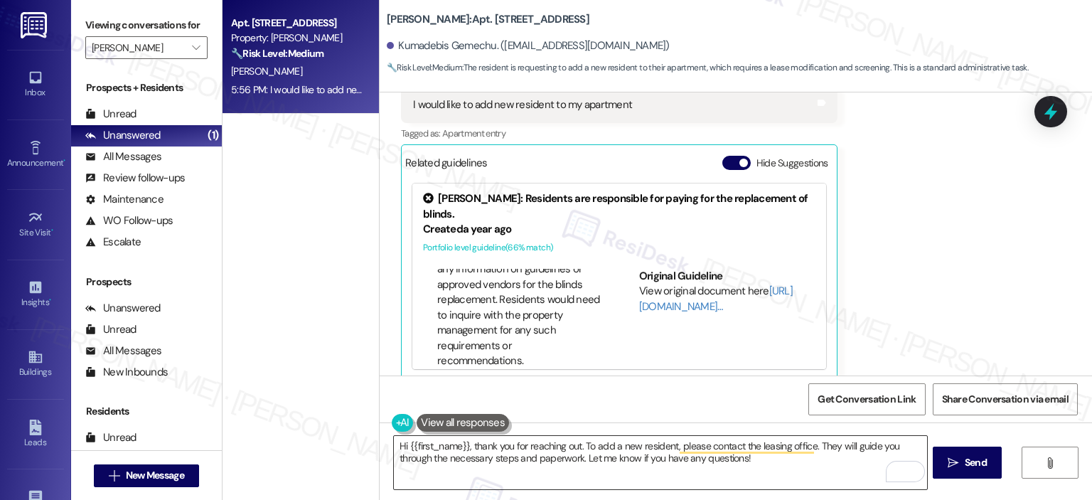
click at [797, 486] on textarea "Hi {{first_name}}, thank you for reaching out. To add a new resident, please co…" at bounding box center [660, 462] width 533 height 53
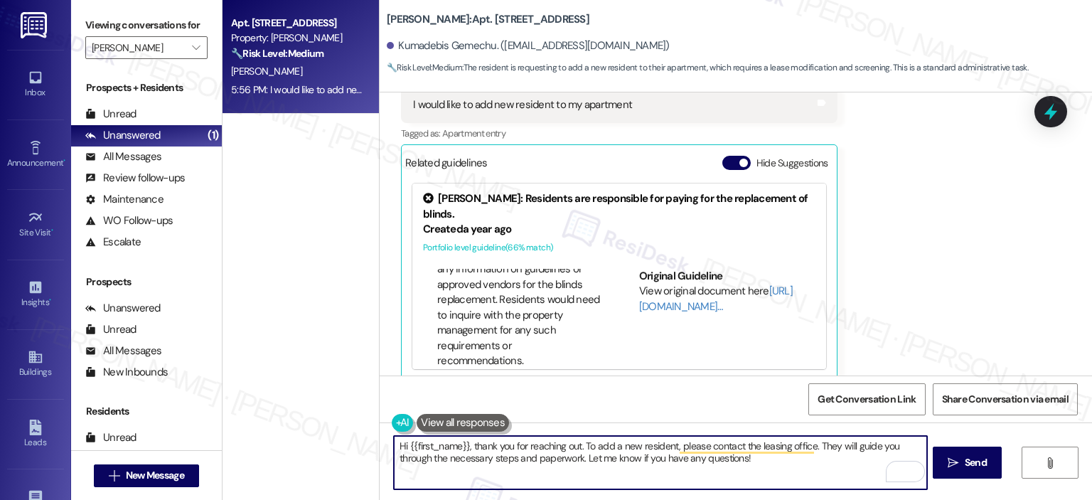
click at [734, 156] on button "Hide Suggestions" at bounding box center [737, 163] width 28 height 14
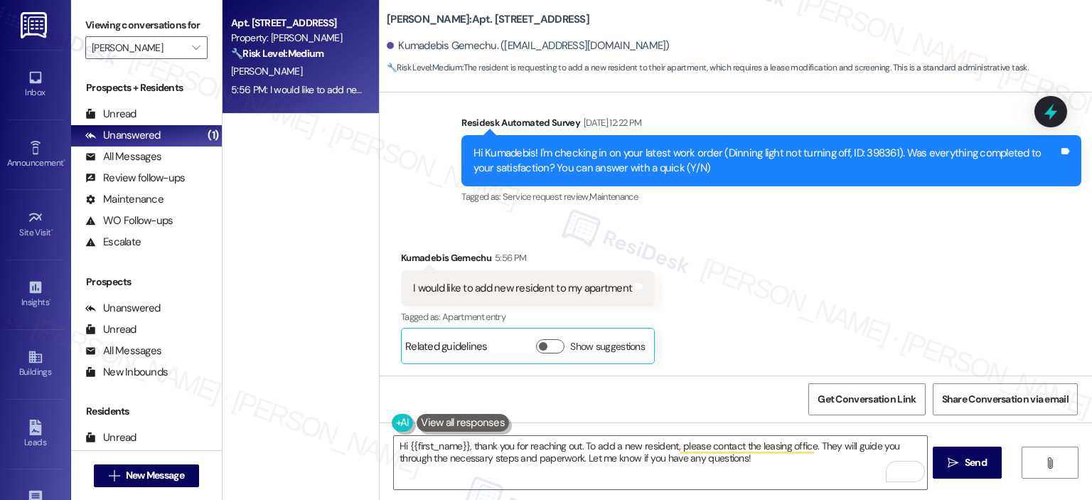
scroll to position [6557, 0]
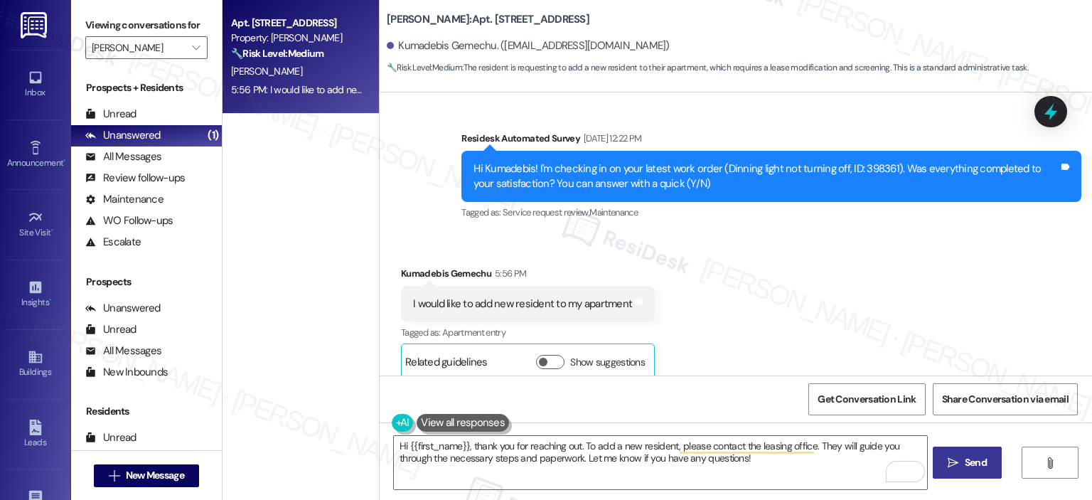
click at [962, 463] on span "Send" at bounding box center [976, 462] width 28 height 15
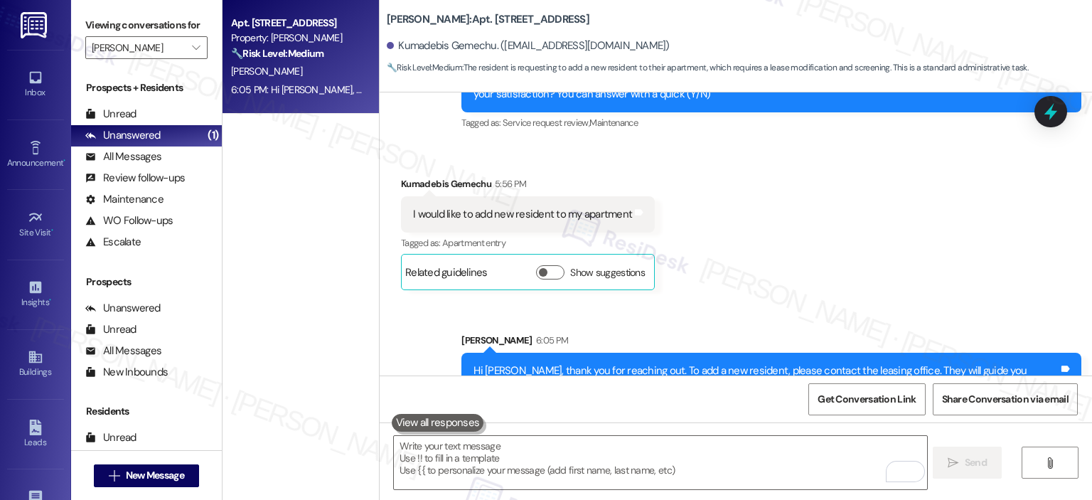
scroll to position [6671, 0]
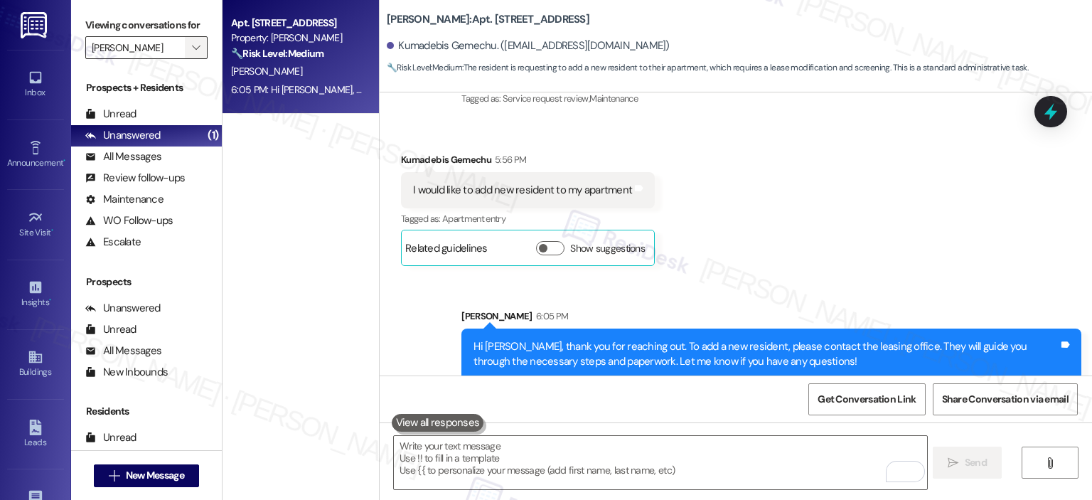
click at [192, 46] on icon "" at bounding box center [196, 47] width 8 height 11
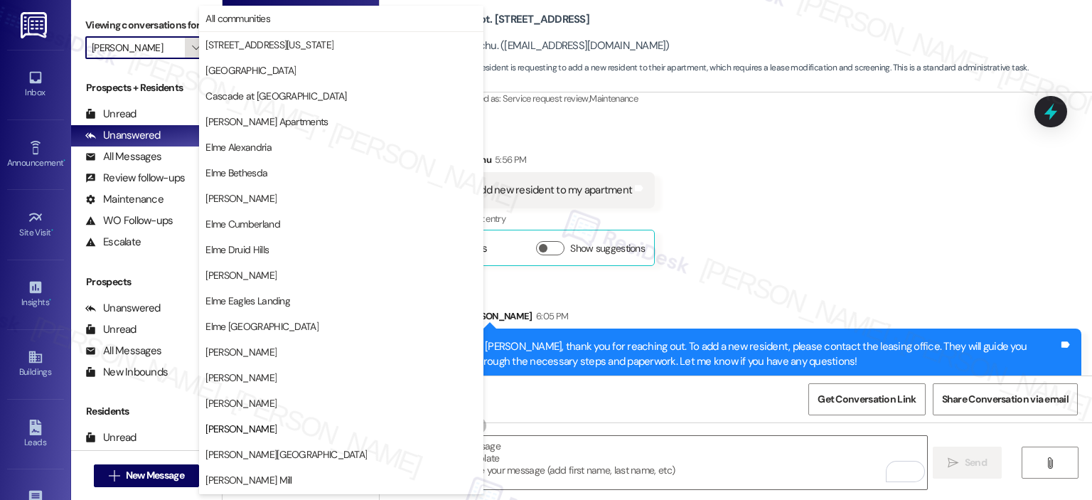
scroll to position [230, 0]
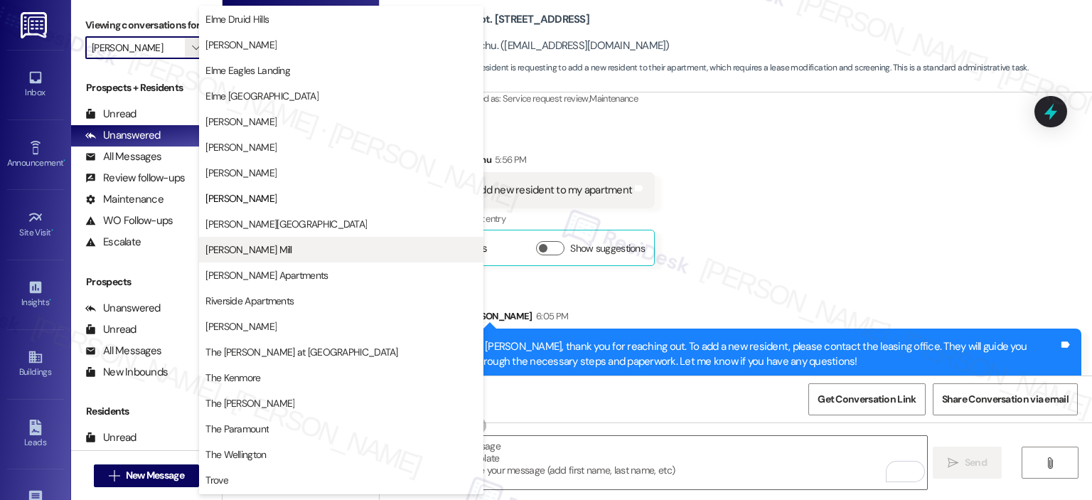
click at [245, 250] on span "[PERSON_NAME] Mill" at bounding box center [249, 250] width 86 height 14
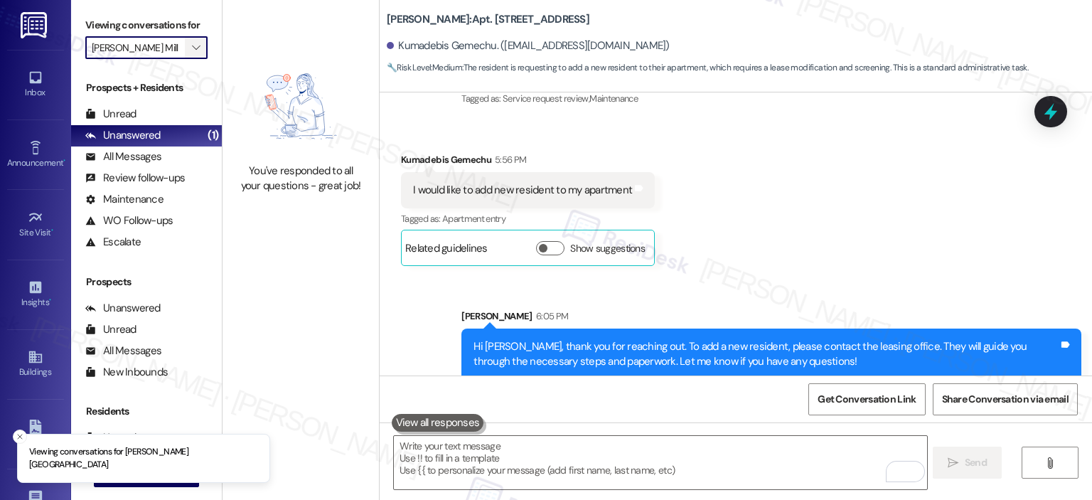
click at [192, 42] on icon "" at bounding box center [196, 47] width 8 height 11
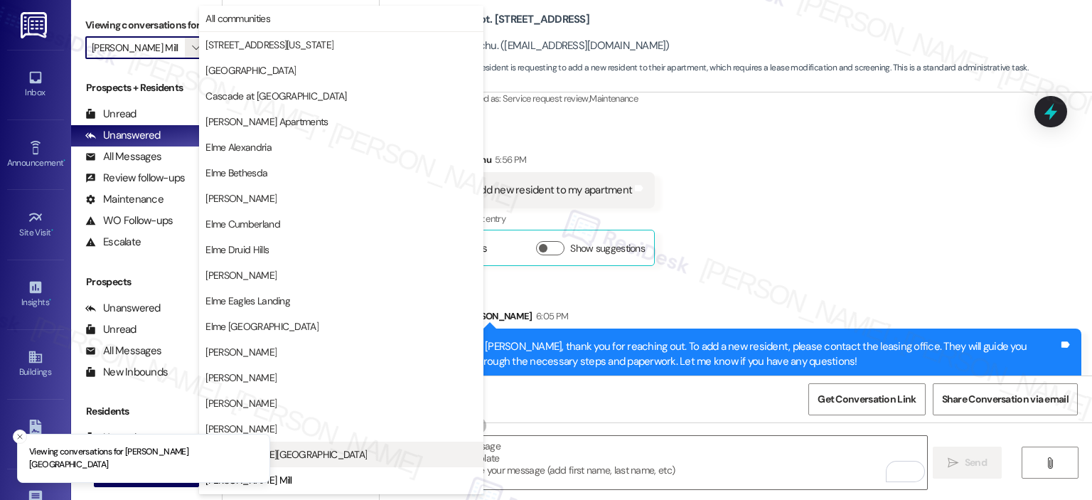
scroll to position [230, 0]
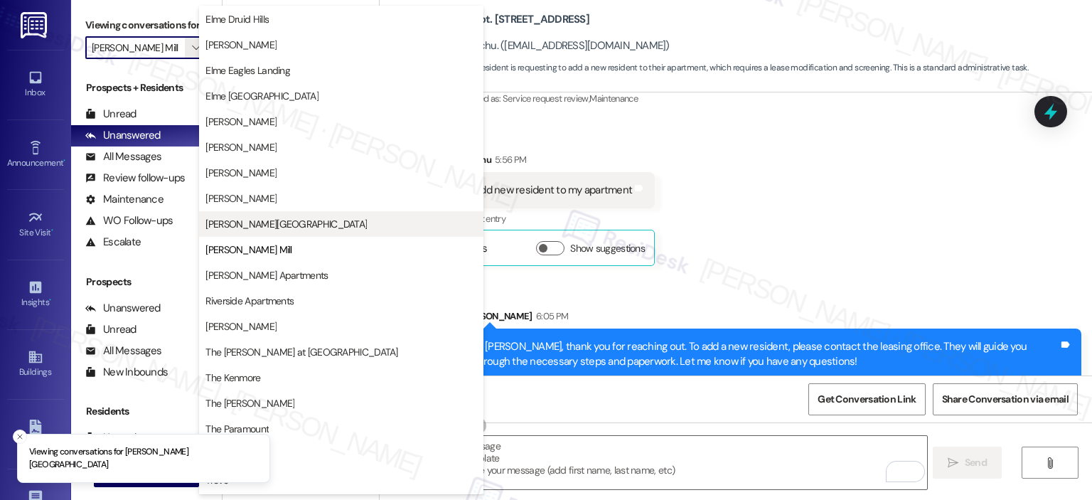
click at [244, 224] on span "[PERSON_NAME][GEOGRAPHIC_DATA]" at bounding box center [286, 224] width 161 height 14
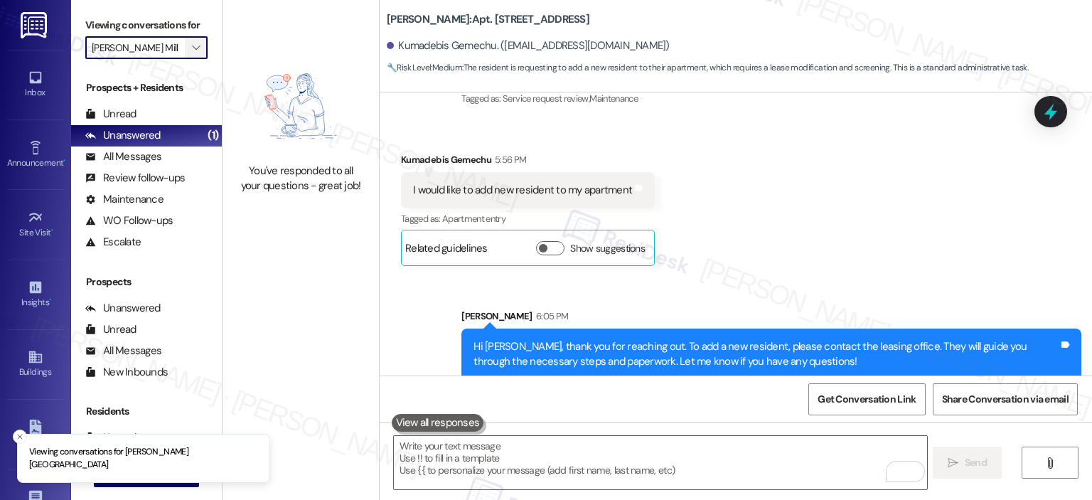
type input "[PERSON_NAME][GEOGRAPHIC_DATA]"
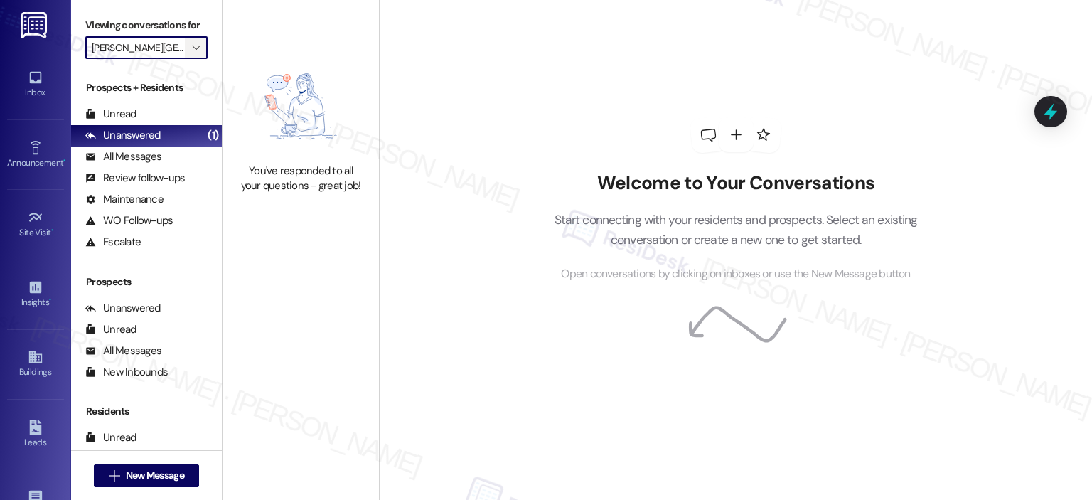
click at [192, 48] on icon "" at bounding box center [196, 47] width 8 height 11
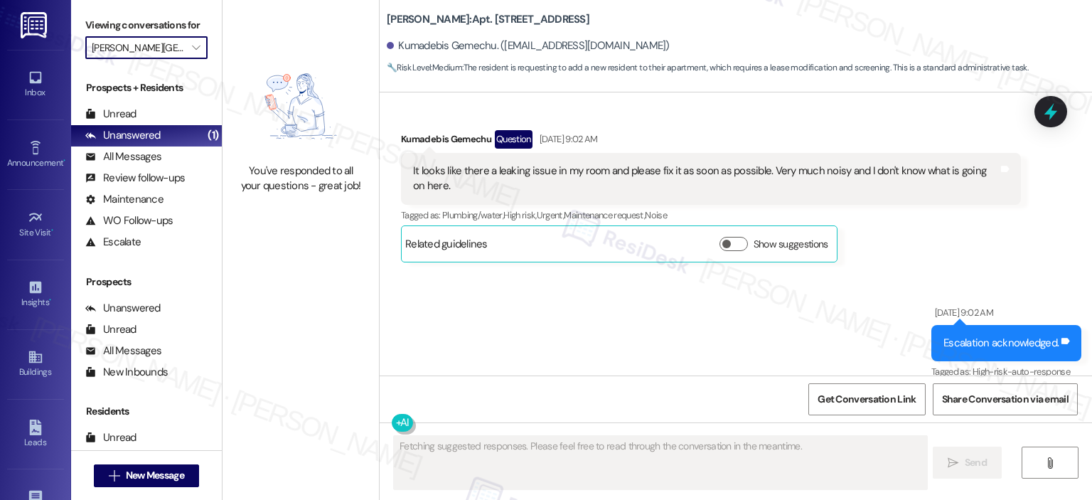
scroll to position [6756, 0]
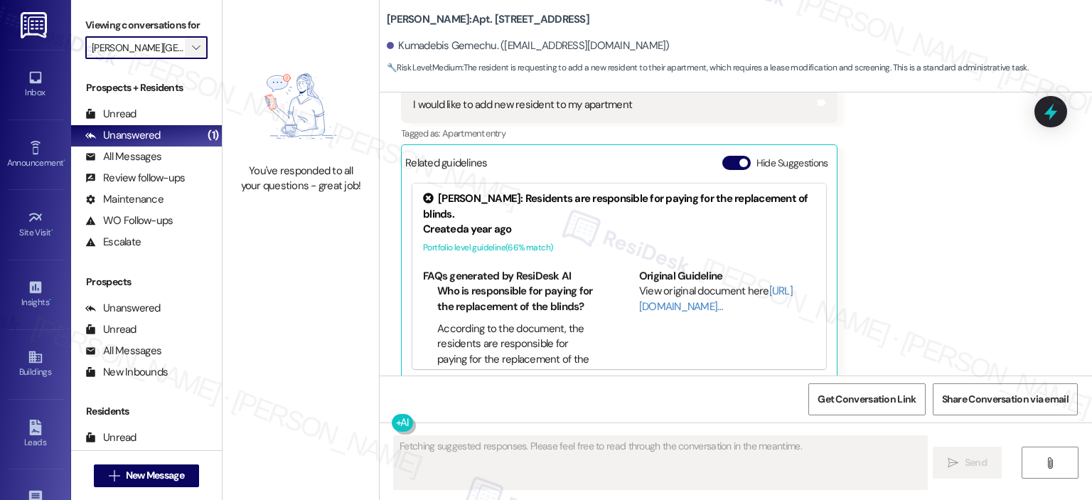
click at [192, 50] on icon "" at bounding box center [196, 47] width 8 height 11
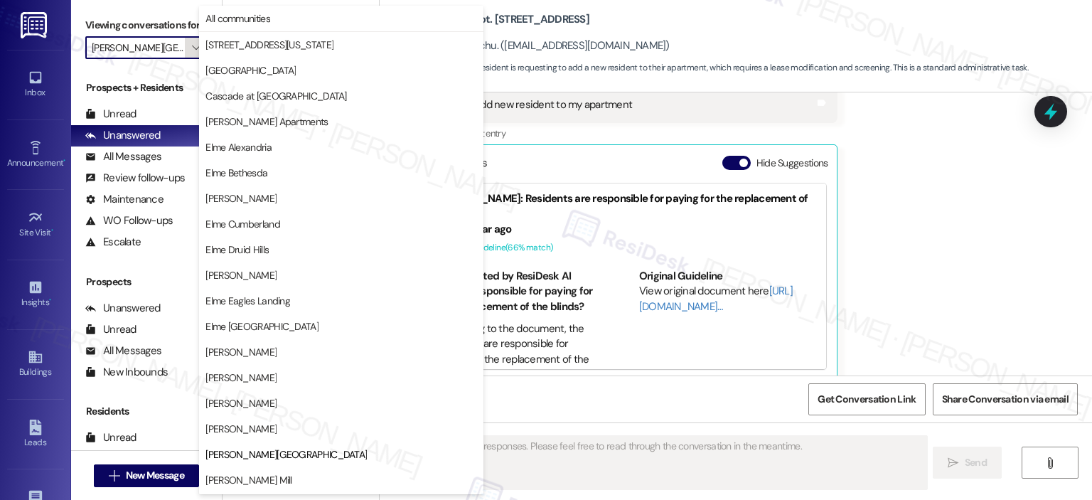
scroll to position [230, 0]
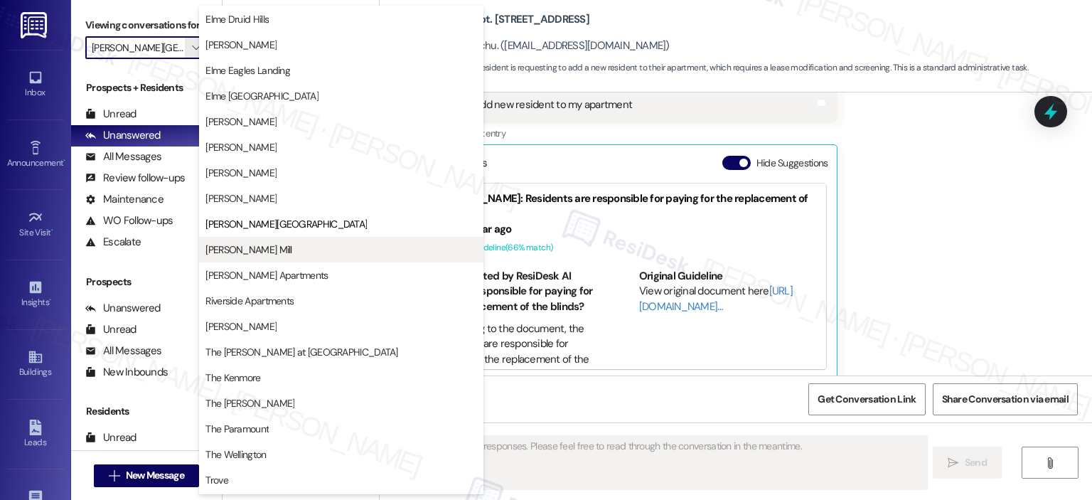
click at [239, 244] on span "[PERSON_NAME] Mill" at bounding box center [249, 250] width 86 height 14
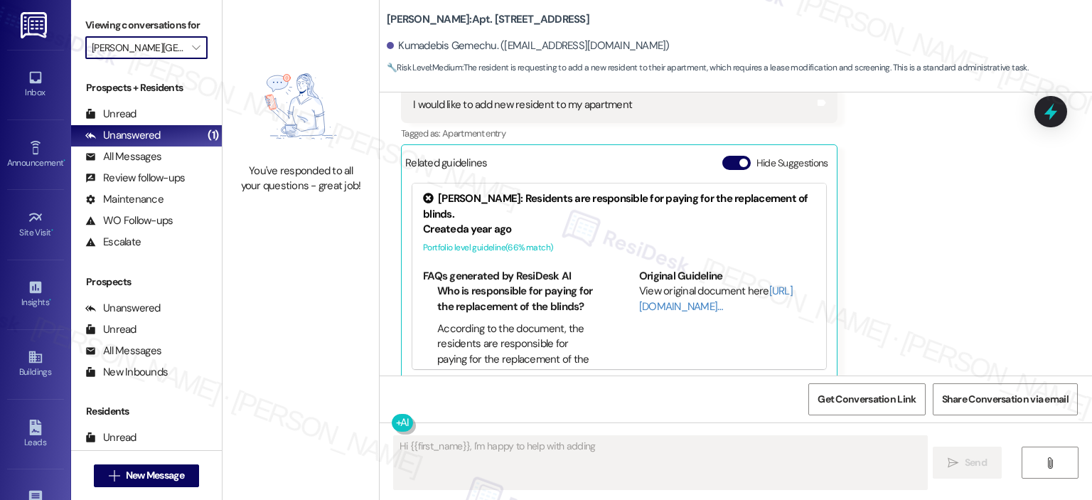
type textarea "Hi {{first_name}}, I'm happy to help with adding"
type input "[PERSON_NAME] Mill"
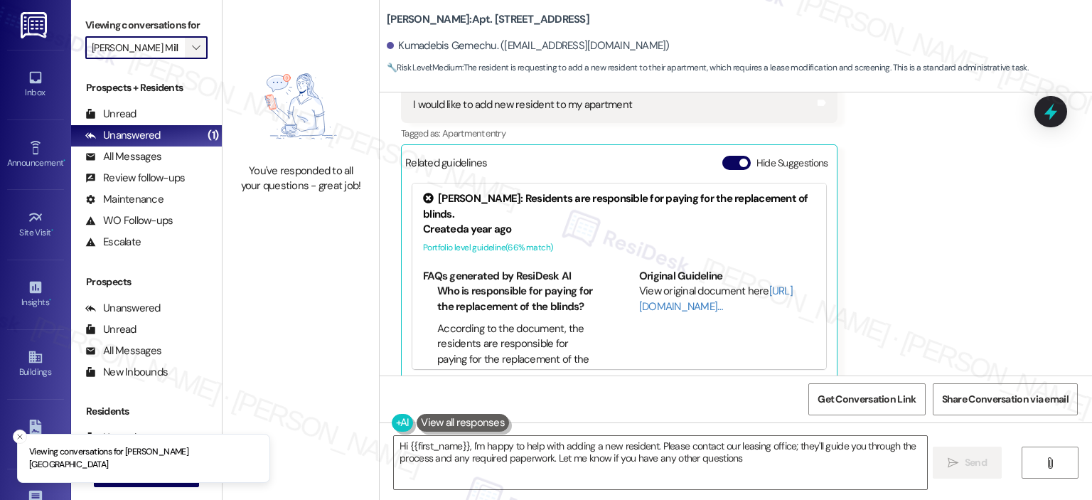
type textarea "Hi {{first_name}}, I'm happy to help with adding a new resident. Please contact…"
click at [192, 47] on icon "" at bounding box center [196, 47] width 8 height 11
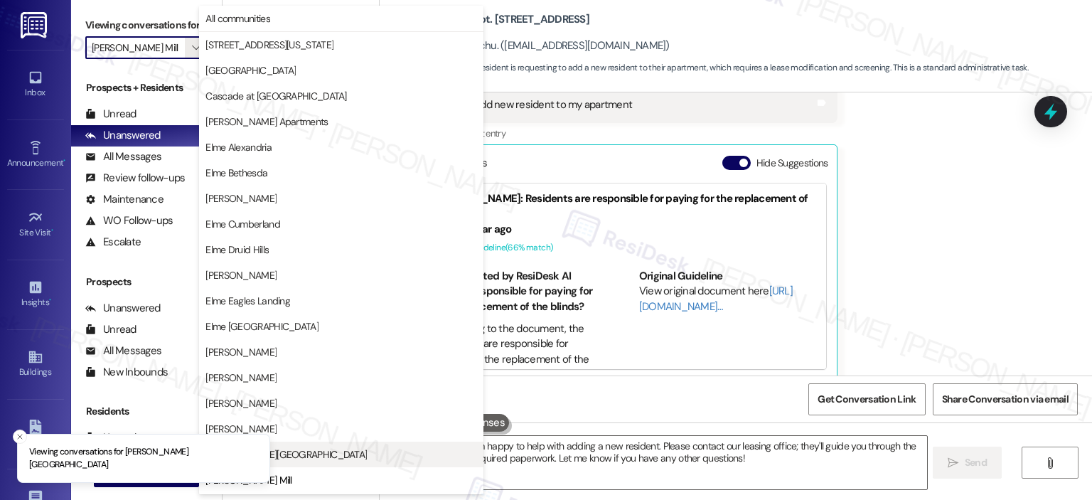
scroll to position [230, 0]
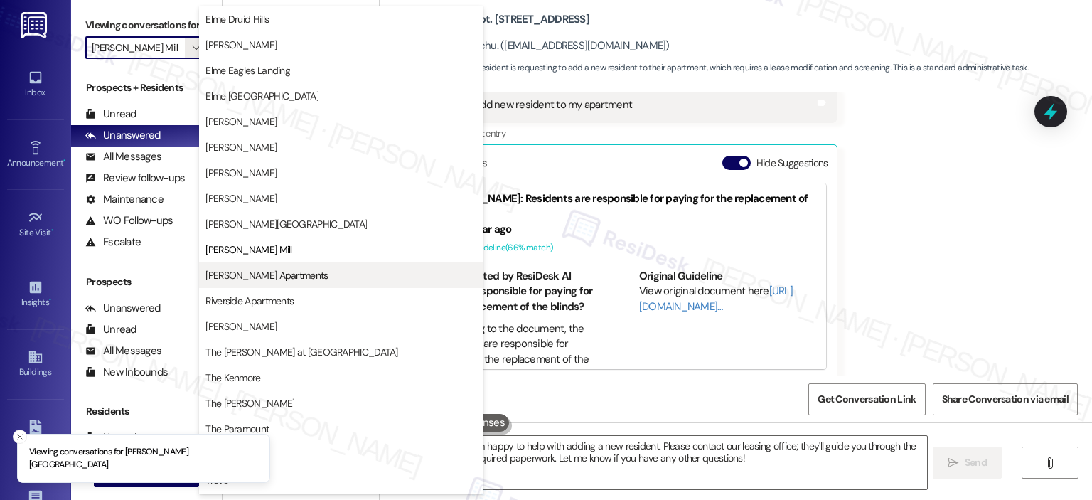
click at [281, 268] on span "[PERSON_NAME] Apartments" at bounding box center [267, 275] width 122 height 14
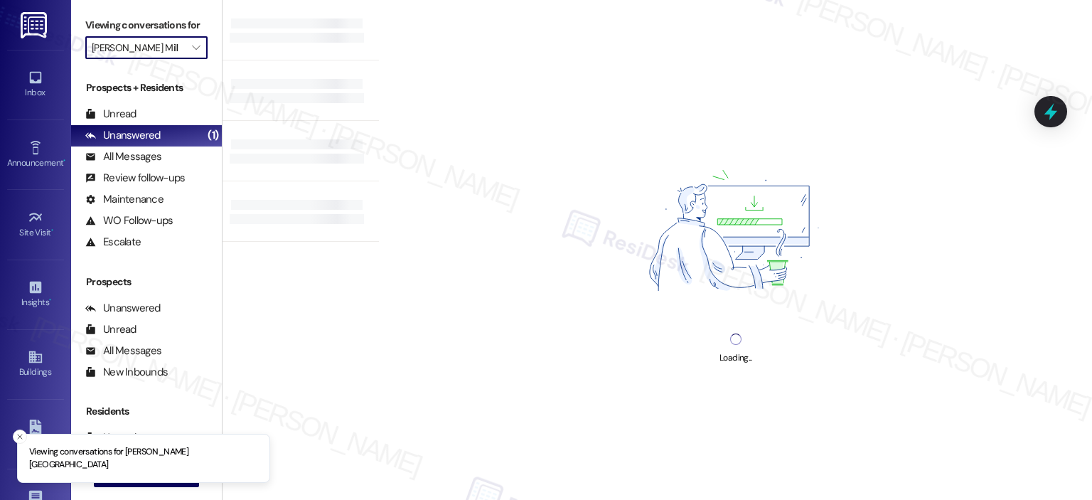
type input "[PERSON_NAME] Apartments"
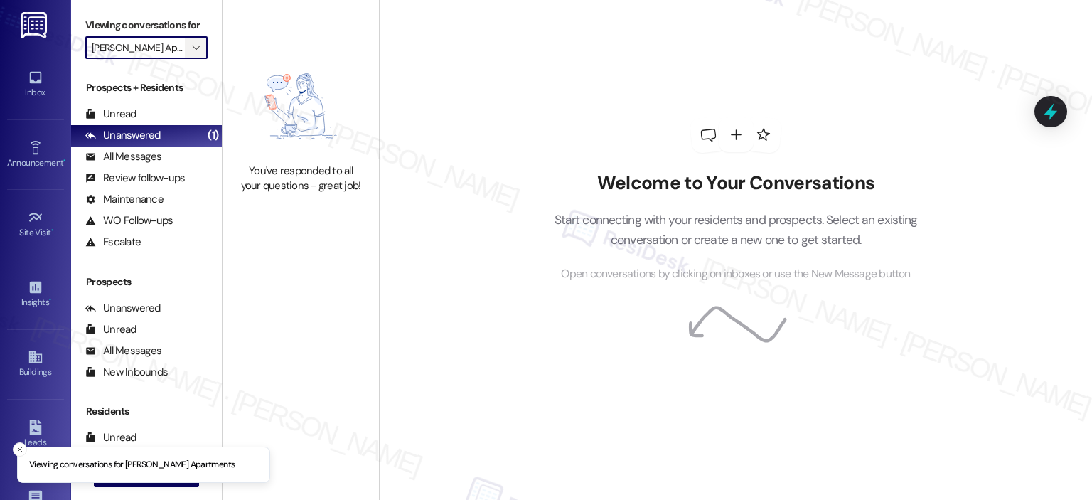
click at [192, 46] on icon "" at bounding box center [196, 47] width 8 height 11
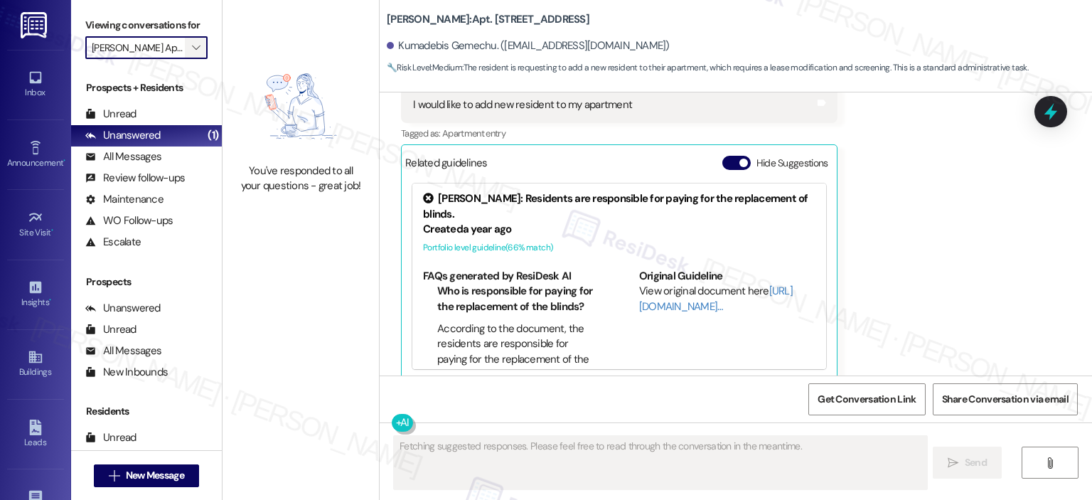
click at [193, 46] on span "" at bounding box center [196, 47] width 14 height 23
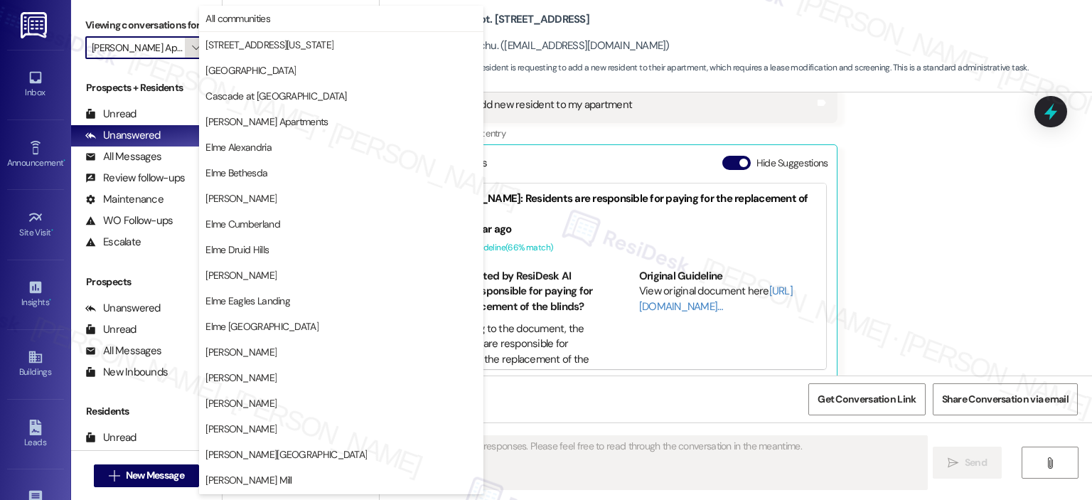
scroll to position [254, 0]
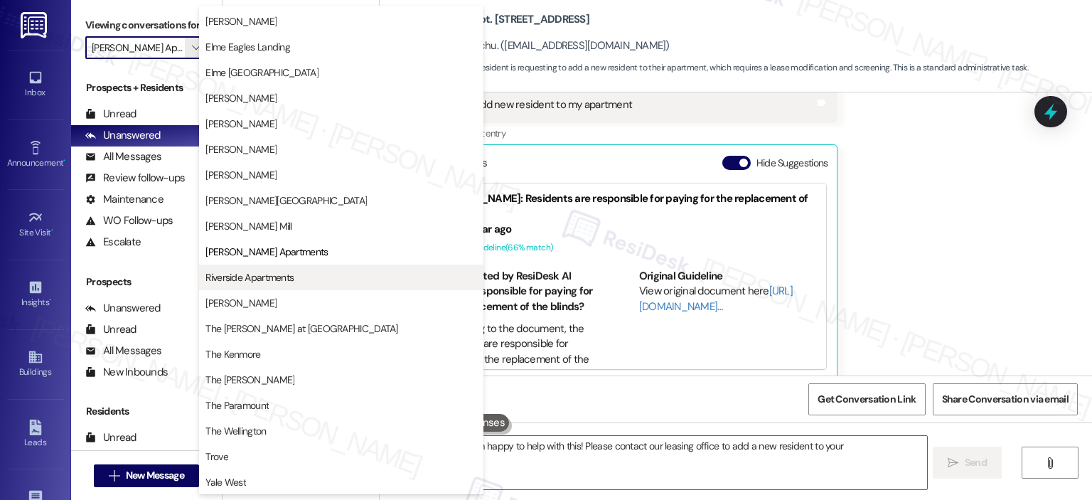
click at [247, 277] on span "Riverside Apartments" at bounding box center [250, 277] width 88 height 14
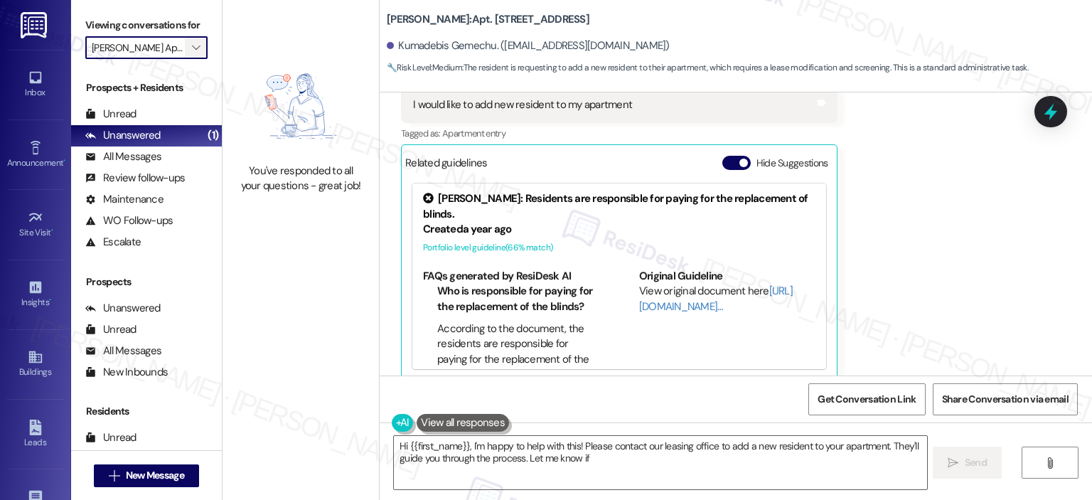
type textarea "Hi {{first_name}}, I'm happy to help with this! Please contact our leasing offi…"
type input "Riverside Apartments"
type textarea "Hi {{first_name}}, I'm happy to help with this! Please contact our leasing offi…"
click at [189, 53] on span "" at bounding box center [196, 47] width 14 height 23
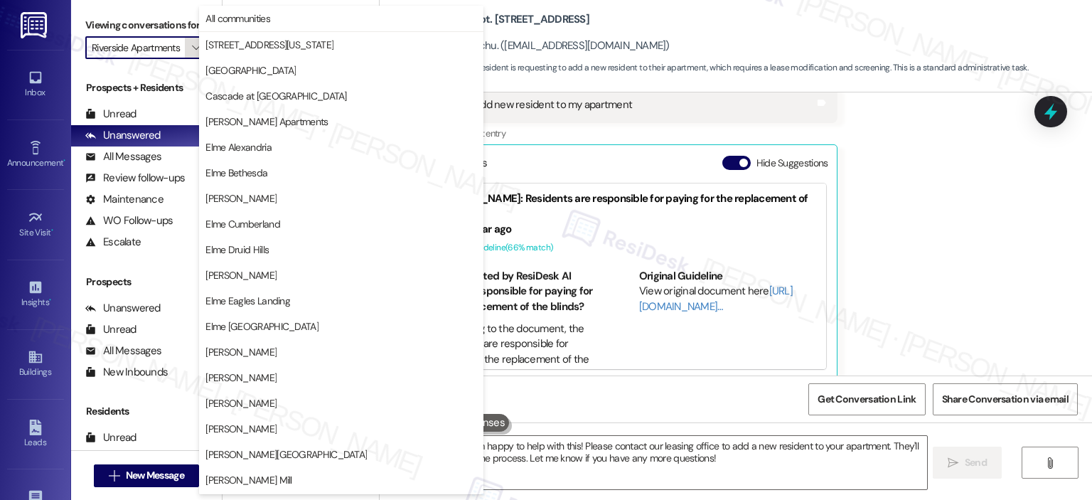
scroll to position [254, 0]
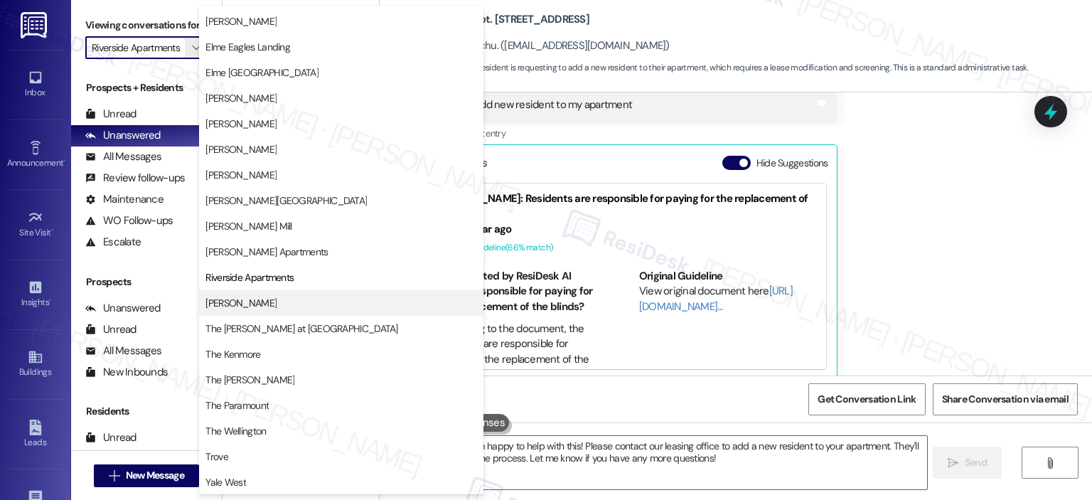
click at [258, 303] on span "[PERSON_NAME]" at bounding box center [241, 303] width 71 height 14
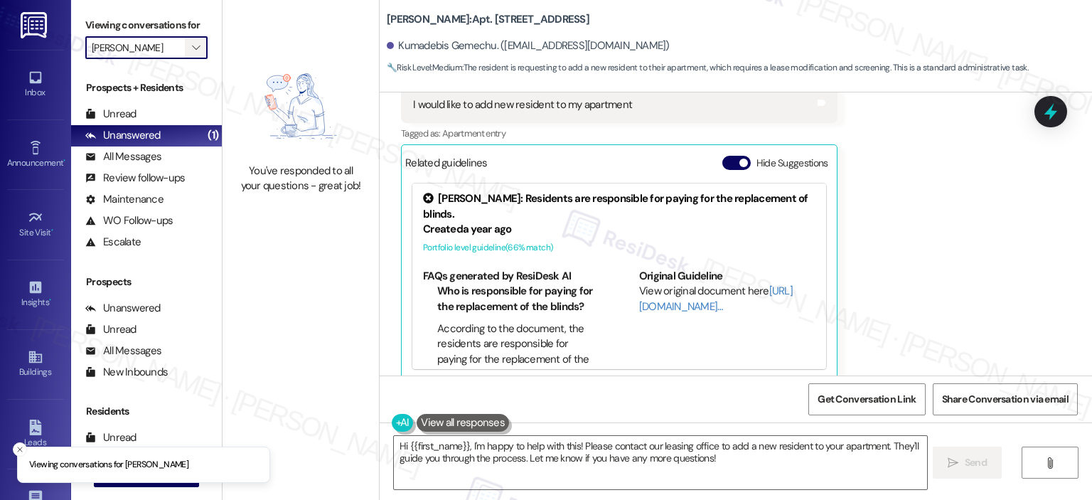
click at [192, 48] on icon "" at bounding box center [196, 47] width 8 height 11
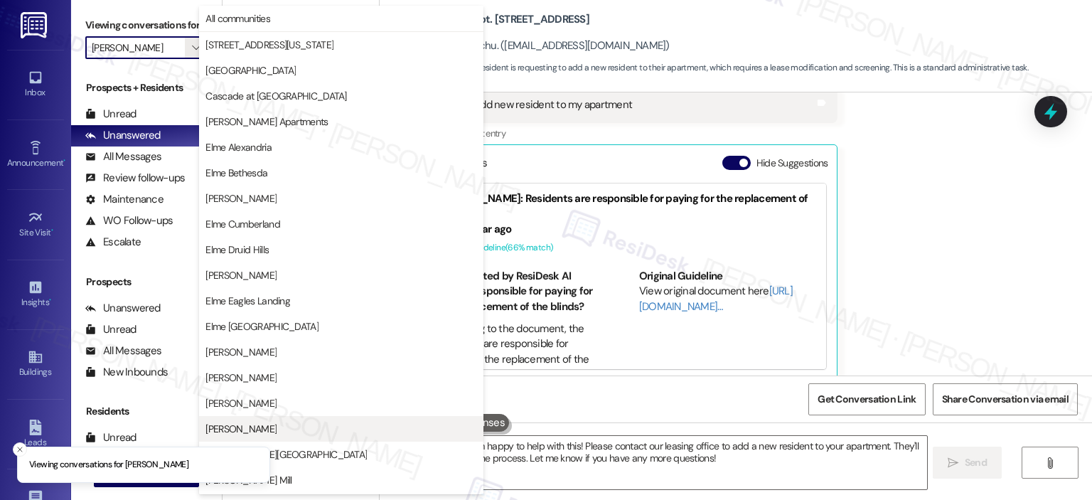
scroll to position [254, 0]
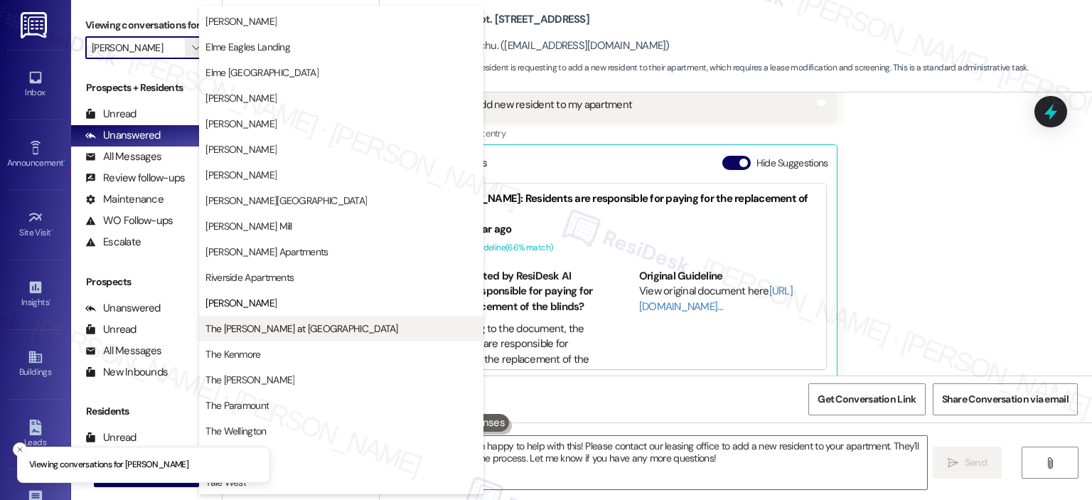
click at [256, 328] on span "The [PERSON_NAME] at [GEOGRAPHIC_DATA]" at bounding box center [302, 328] width 192 height 14
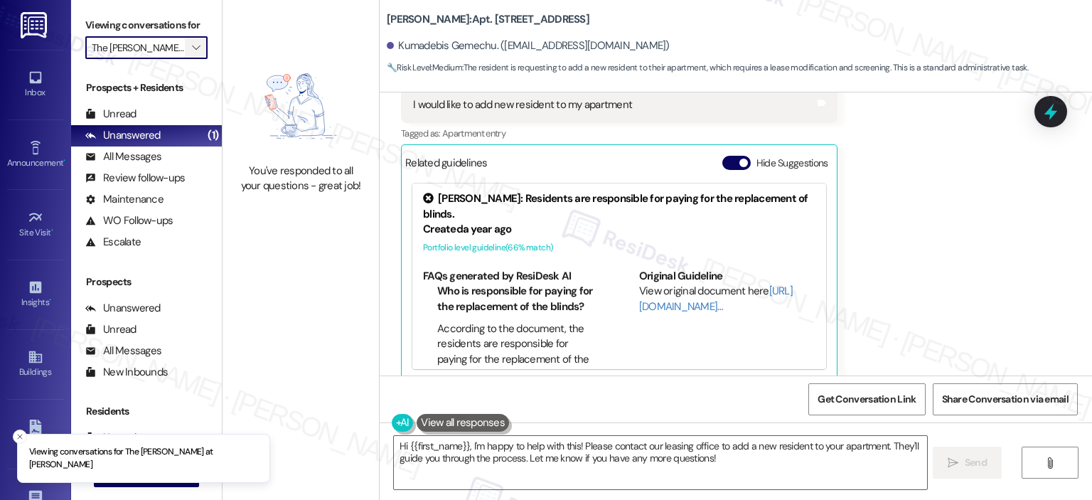
click at [192, 52] on icon "" at bounding box center [196, 47] width 8 height 11
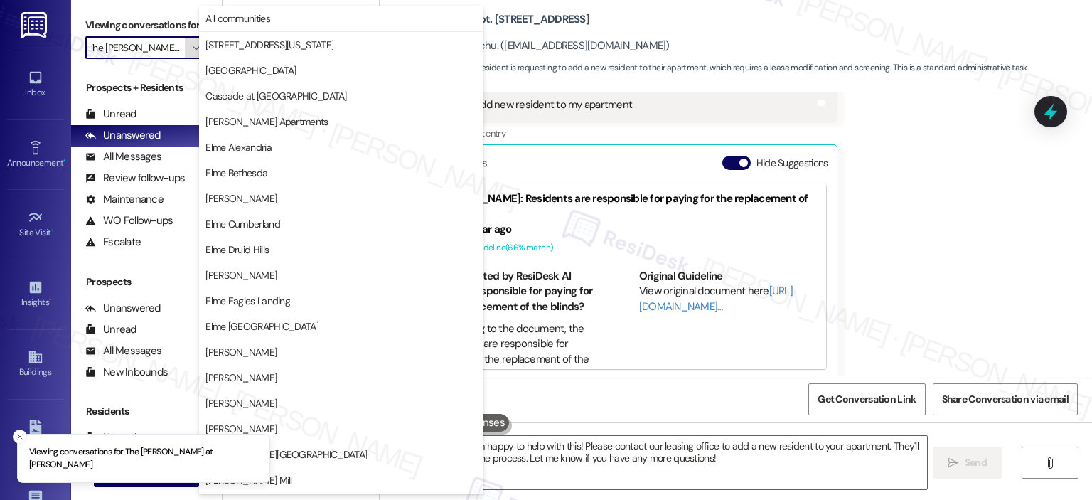
scroll to position [254, 0]
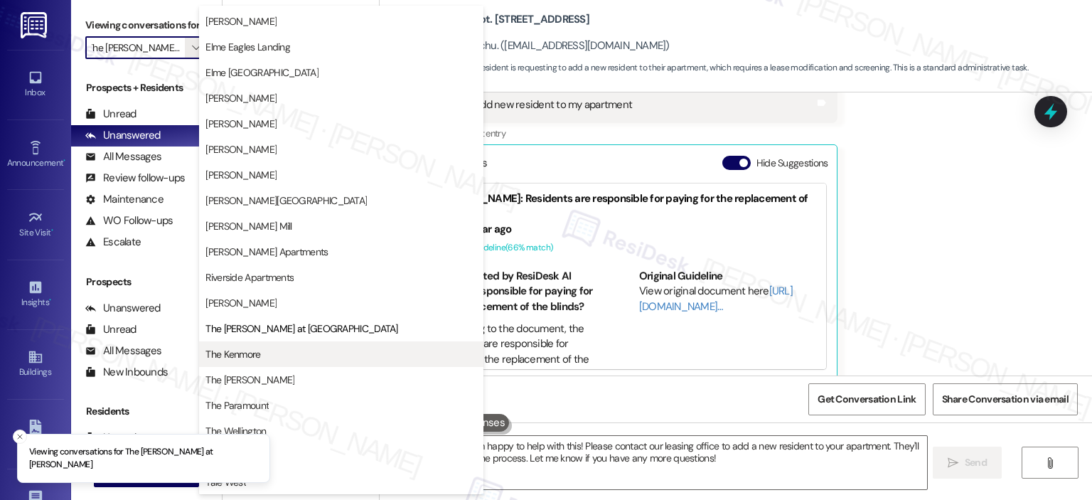
click at [270, 345] on button "The Kenmore" at bounding box center [341, 354] width 284 height 26
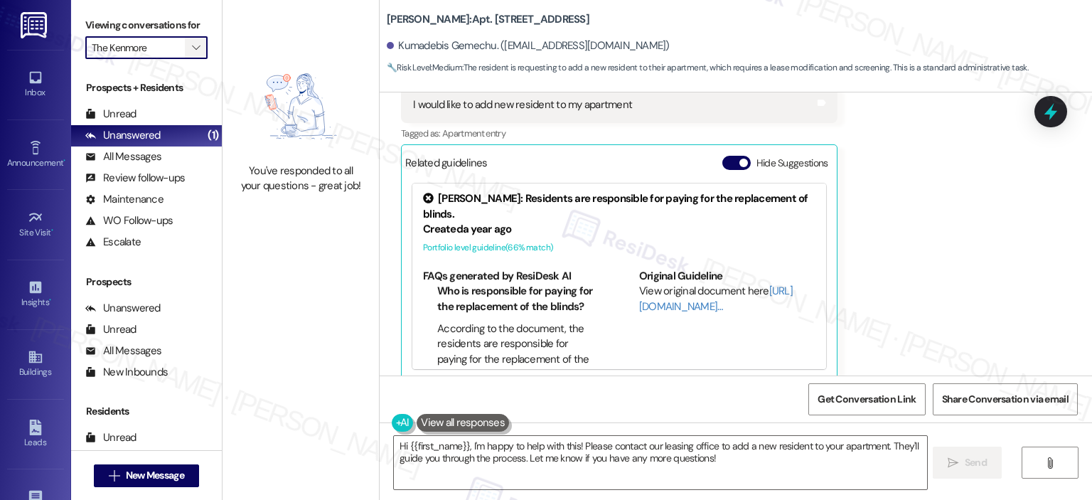
click at [192, 49] on icon "" at bounding box center [196, 47] width 8 height 11
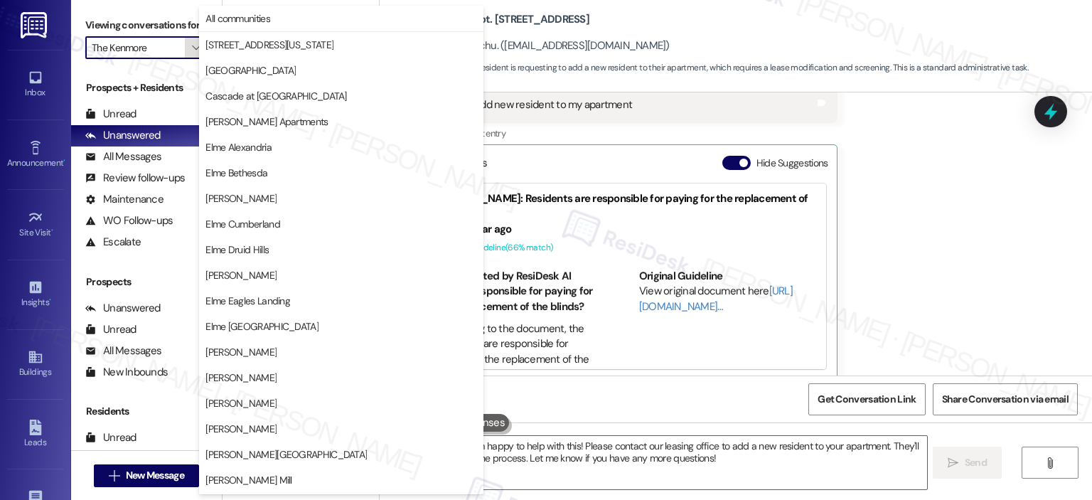
scroll to position [254, 0]
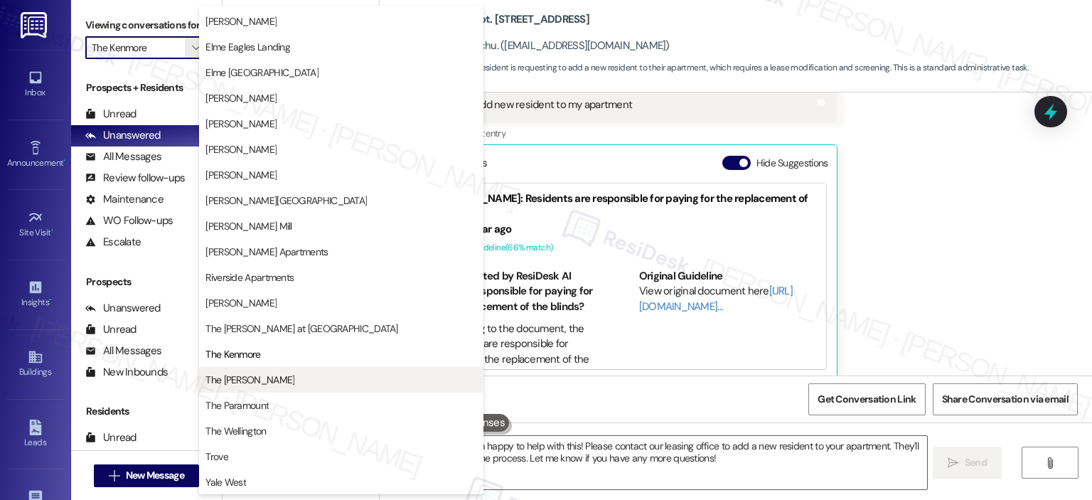
click at [220, 375] on span "The [PERSON_NAME]" at bounding box center [250, 380] width 89 height 14
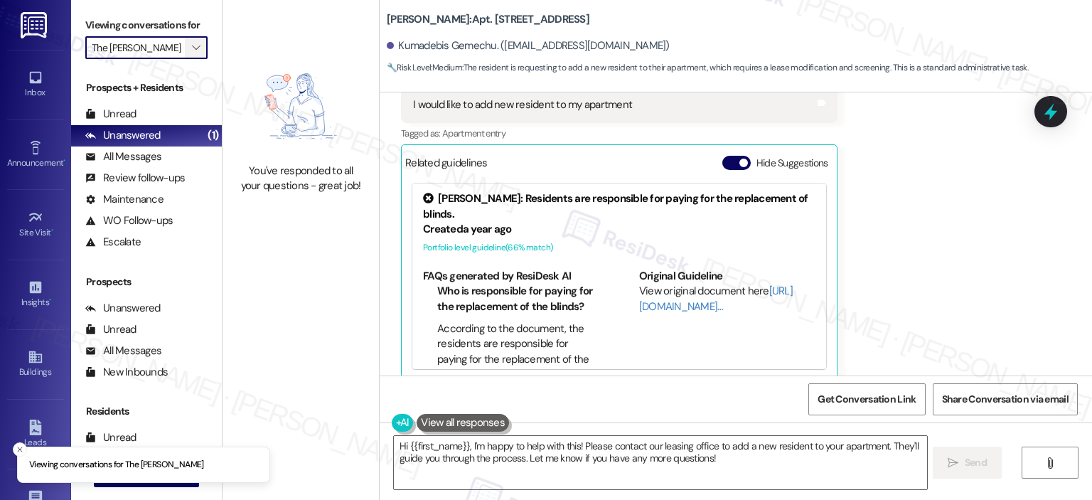
click at [197, 49] on button "" at bounding box center [196, 47] width 23 height 23
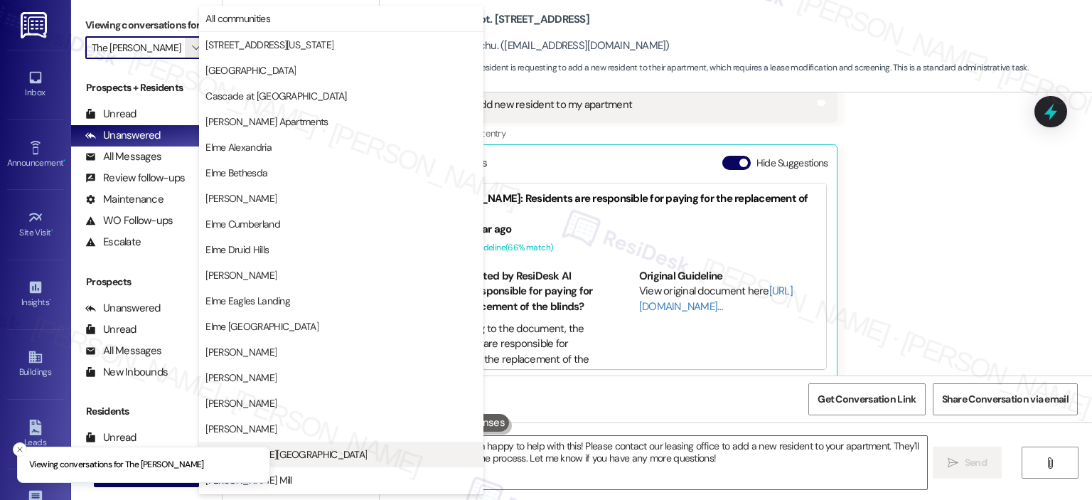
scroll to position [254, 0]
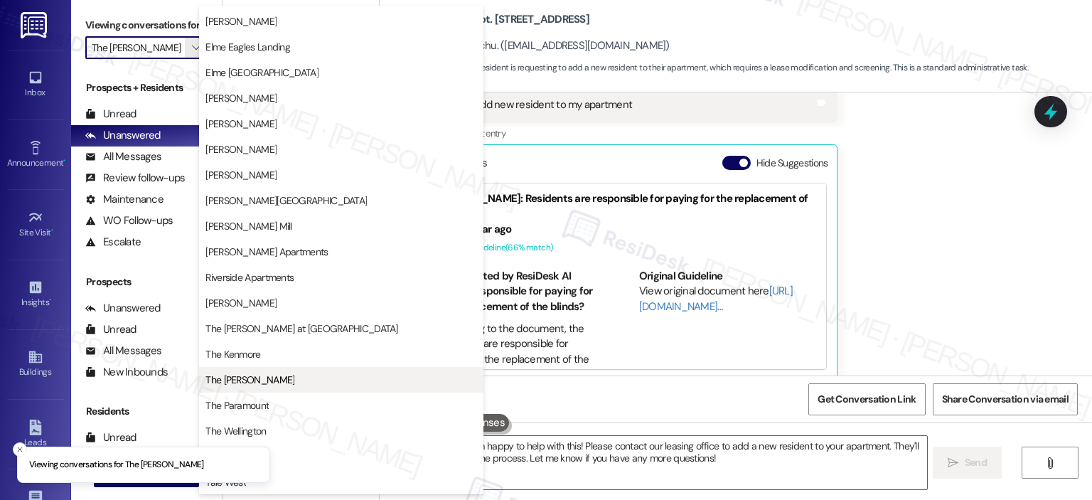
click at [270, 373] on span "The [PERSON_NAME]" at bounding box center [342, 380] width 272 height 14
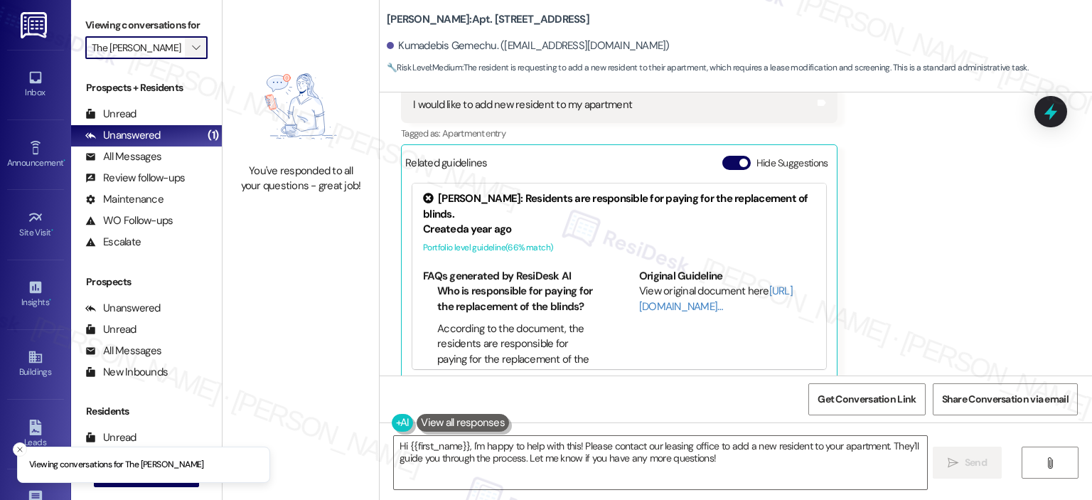
click at [193, 49] on span "" at bounding box center [196, 47] width 14 height 23
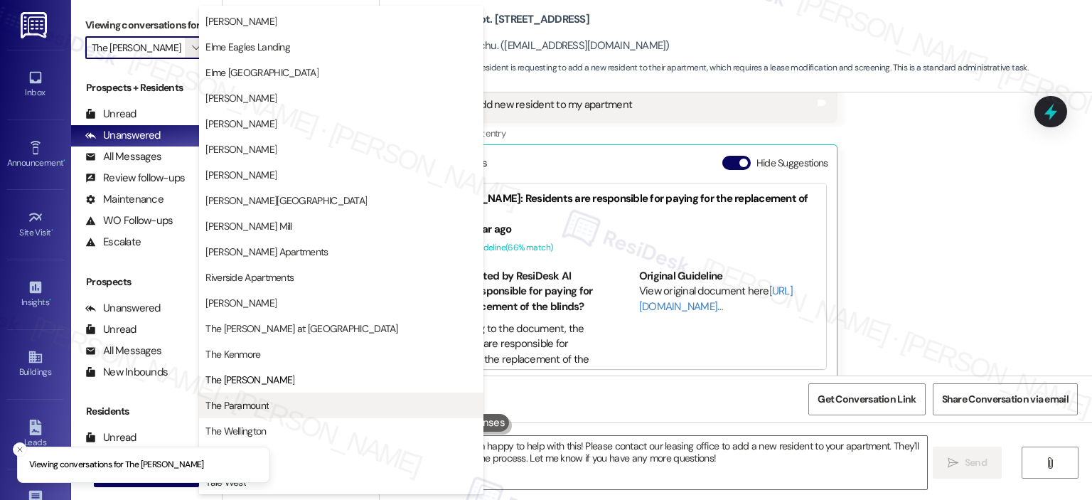
click at [239, 403] on span "The Paramount" at bounding box center [237, 405] width 63 height 14
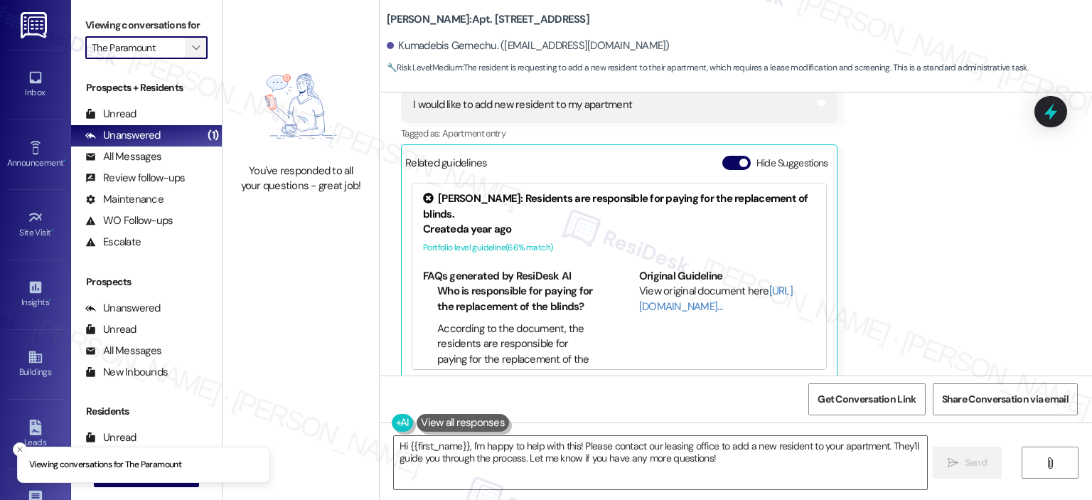
click at [192, 50] on icon "" at bounding box center [196, 47] width 8 height 11
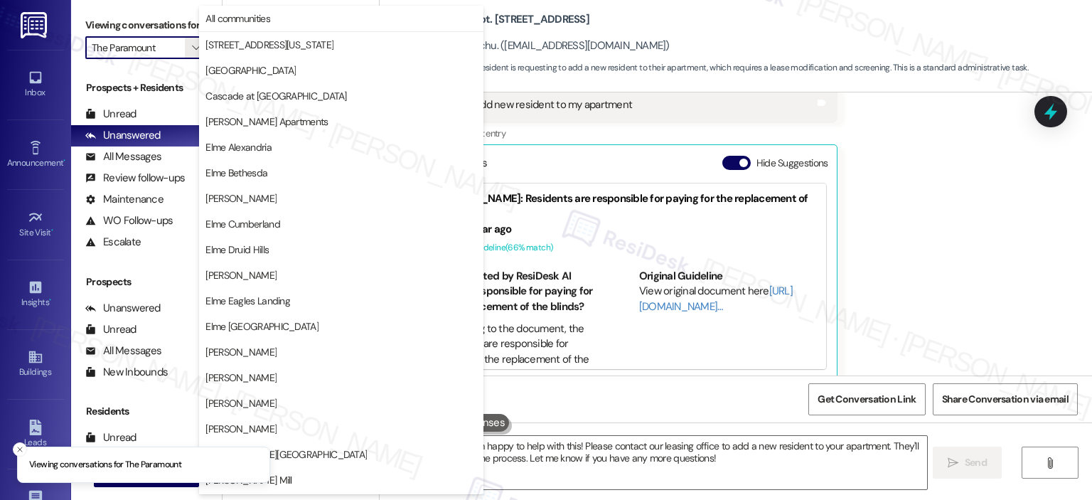
scroll to position [254, 0]
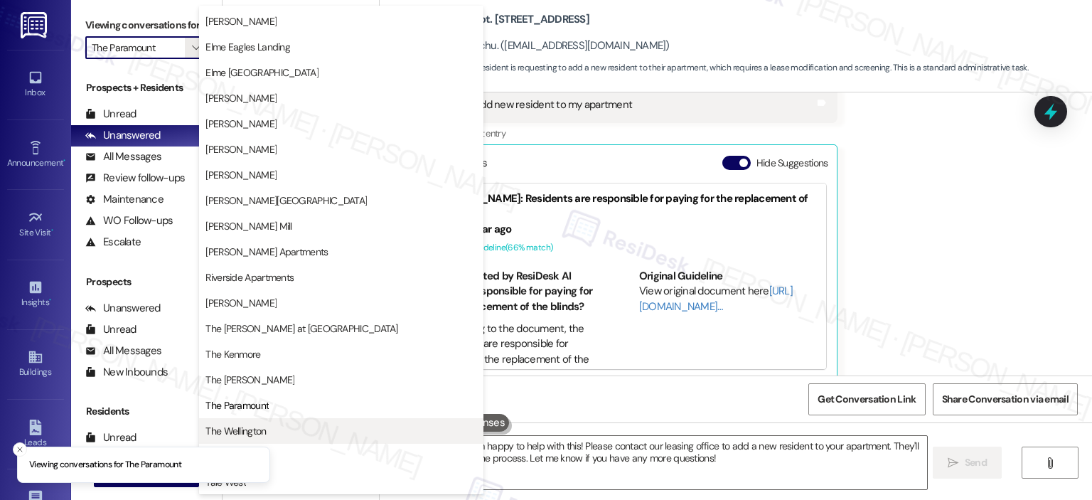
click at [279, 432] on span "The Wellington" at bounding box center [342, 431] width 272 height 14
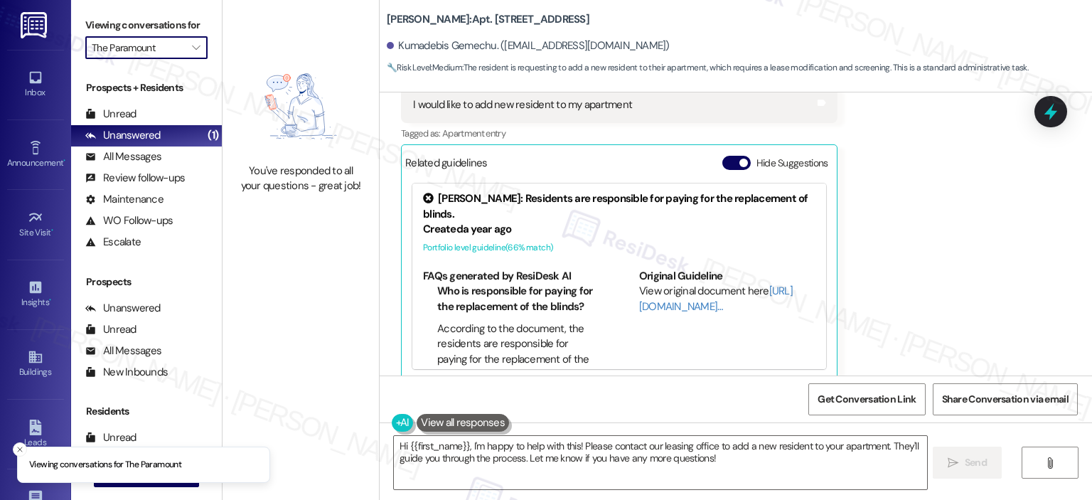
type input "The Wellington"
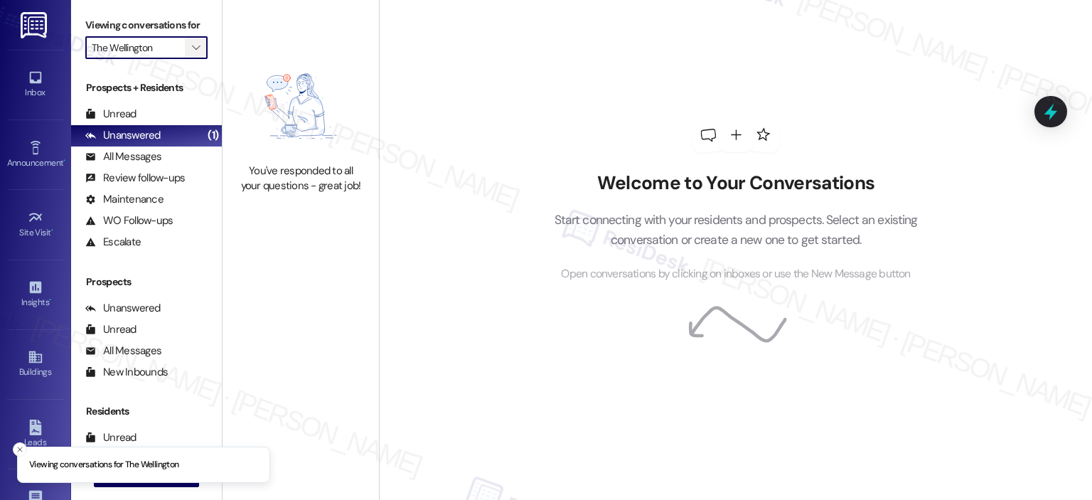
click at [192, 45] on icon "" at bounding box center [196, 47] width 8 height 11
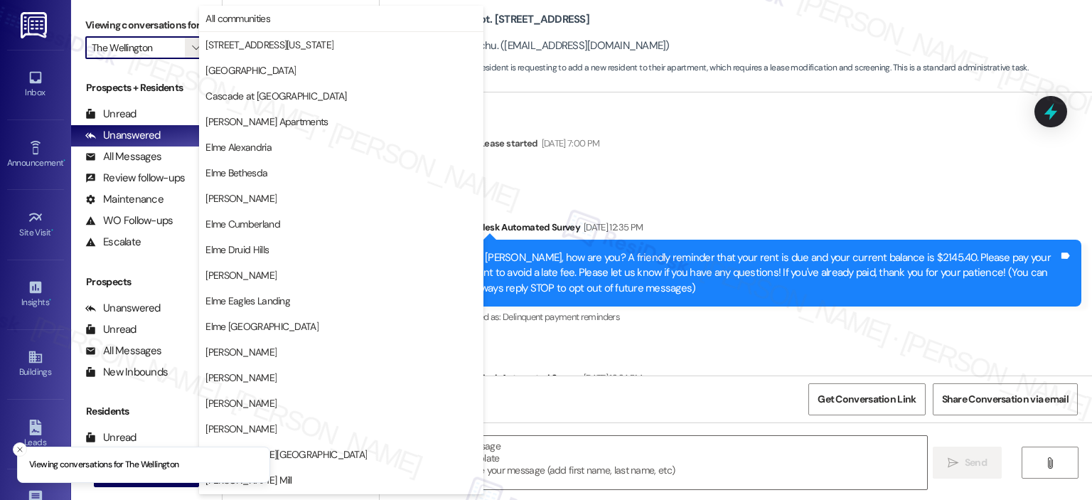
type textarea "Fetching suggested responses. Please feel free to read through the conversation…"
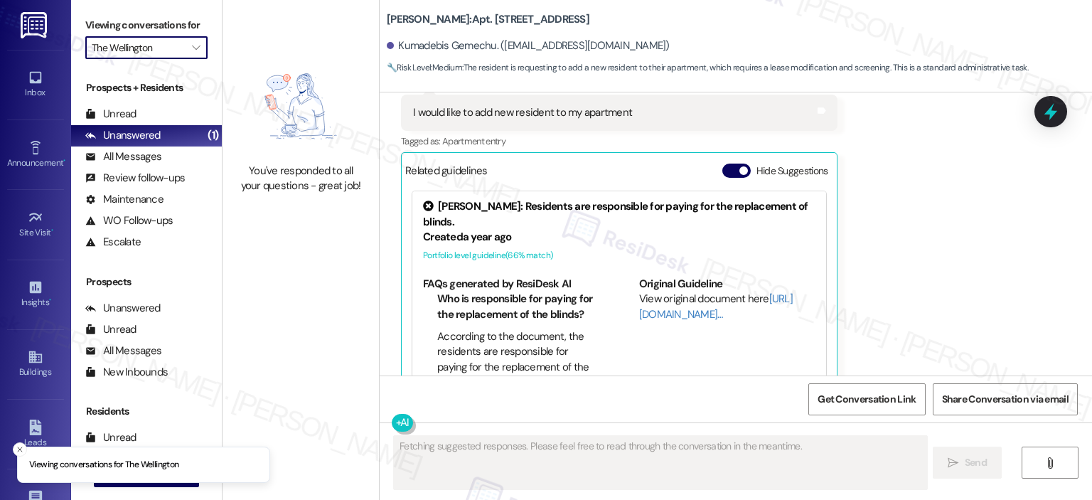
scroll to position [6756, 0]
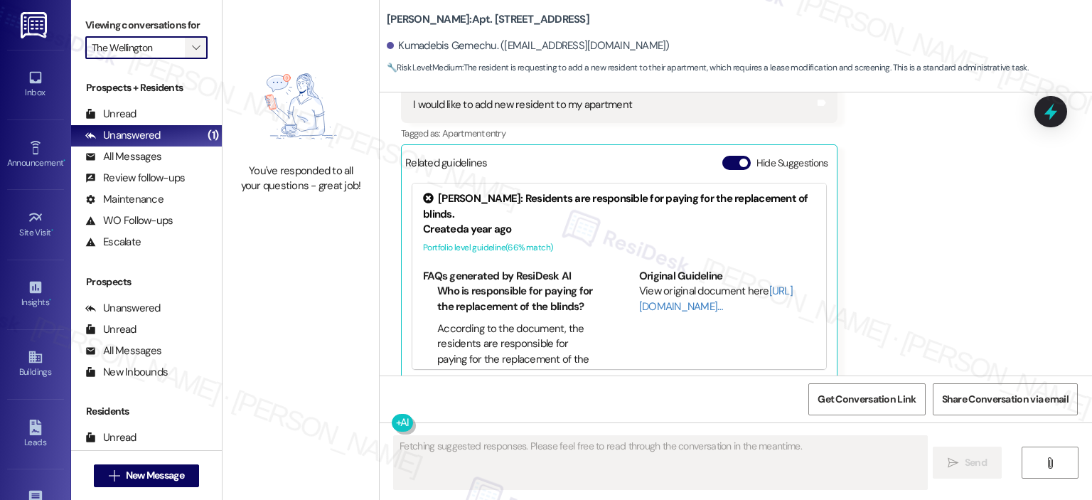
click at [189, 39] on span "" at bounding box center [196, 47] width 14 height 23
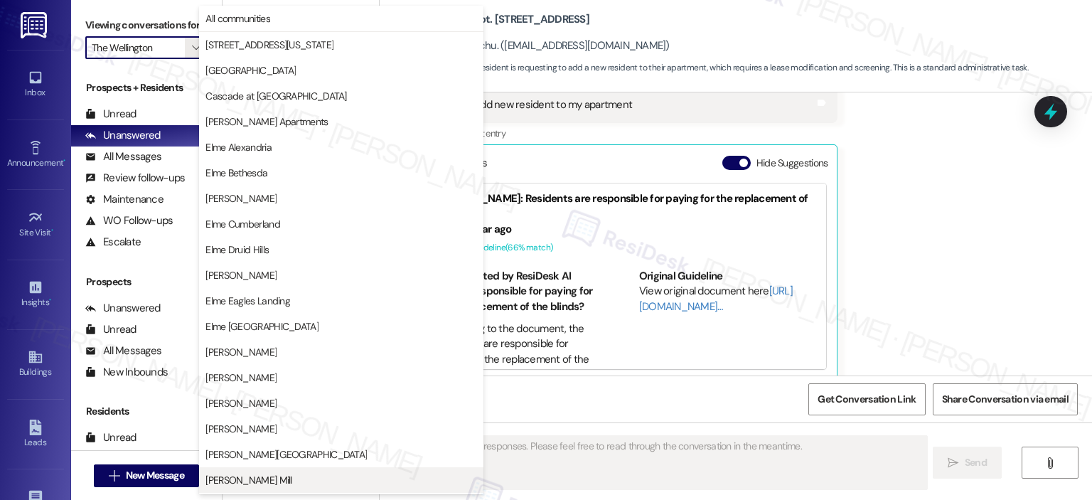
scroll to position [254, 0]
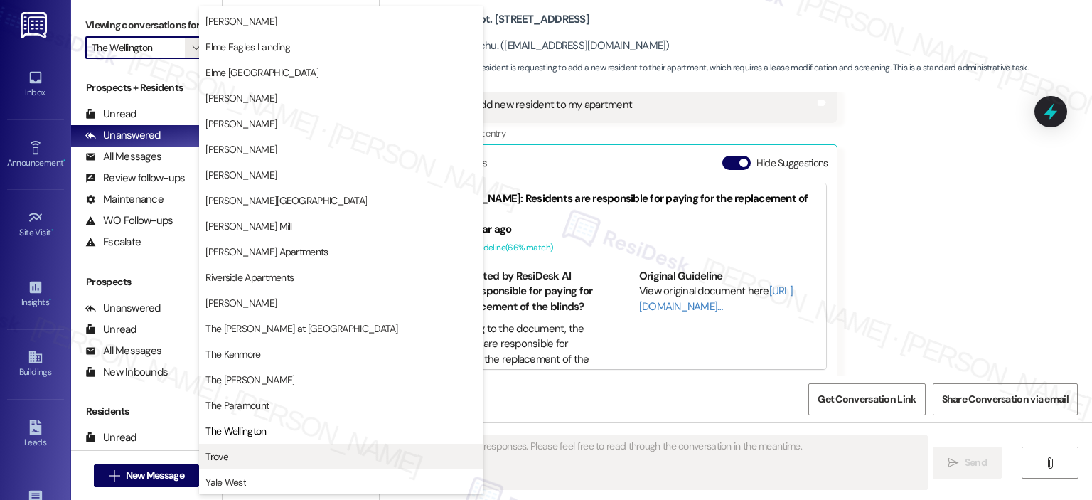
click at [235, 457] on span "Trove" at bounding box center [342, 456] width 272 height 14
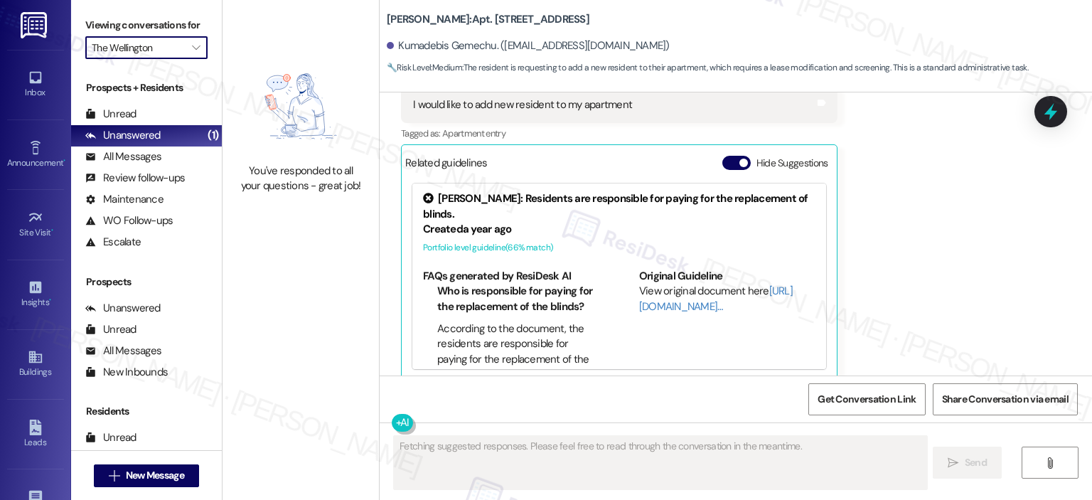
type input "Trove"
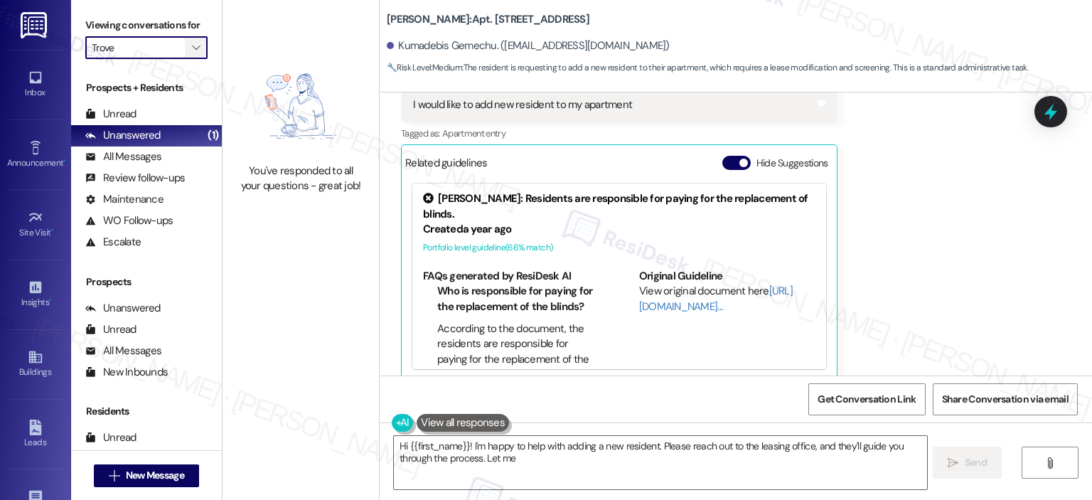
click at [192, 48] on icon "" at bounding box center [196, 47] width 8 height 11
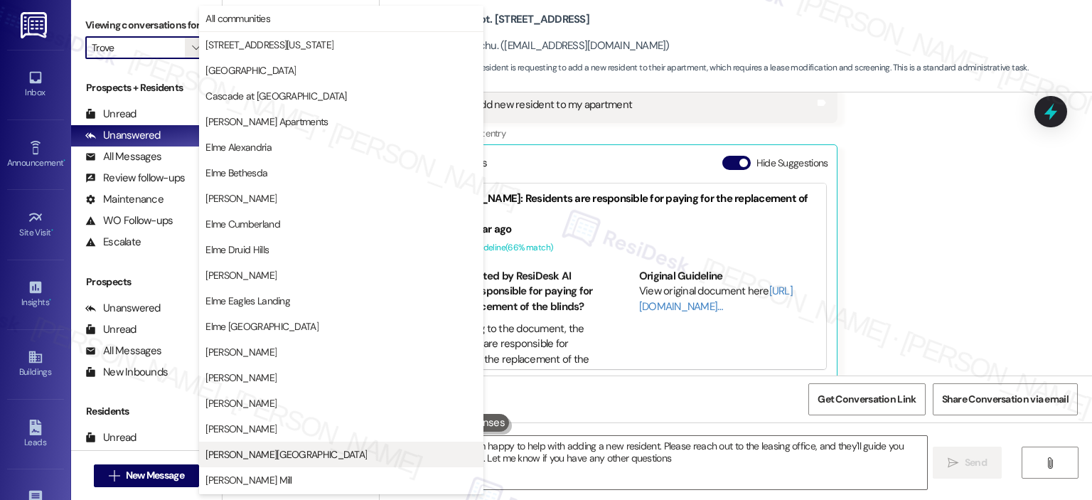
type textarea "Hi {{first_name}}! I'm happy to help with adding a new resident. Please reach o…"
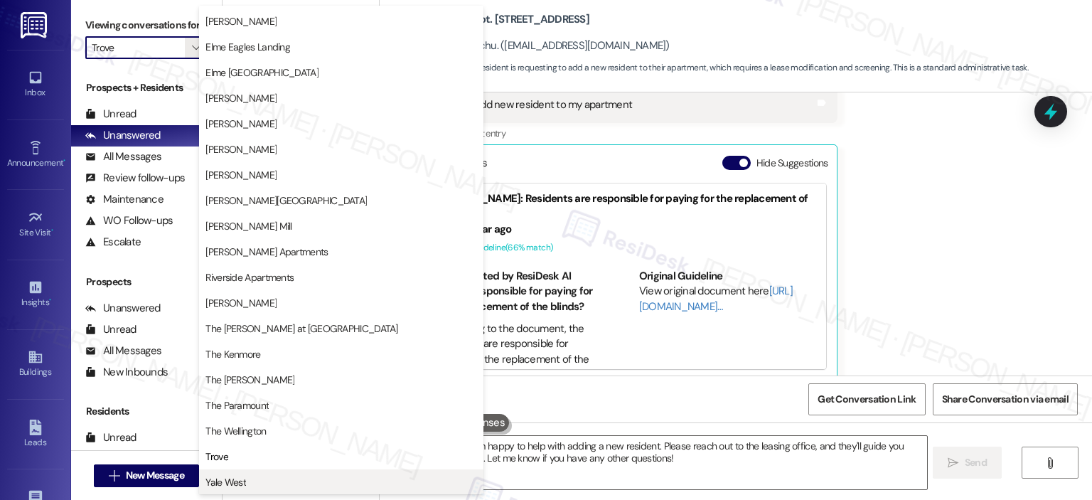
click at [272, 486] on span "Yale West" at bounding box center [342, 482] width 272 height 14
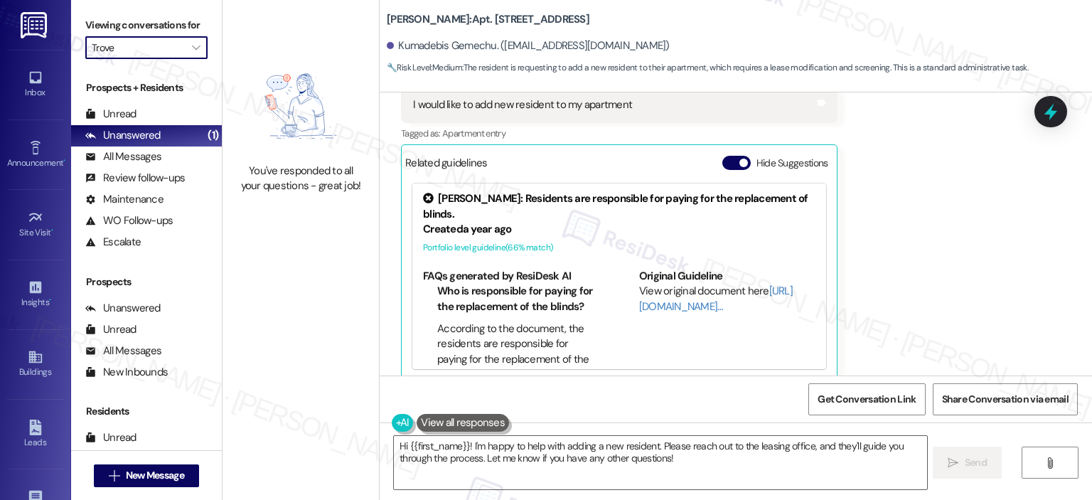
type input "Yale West"
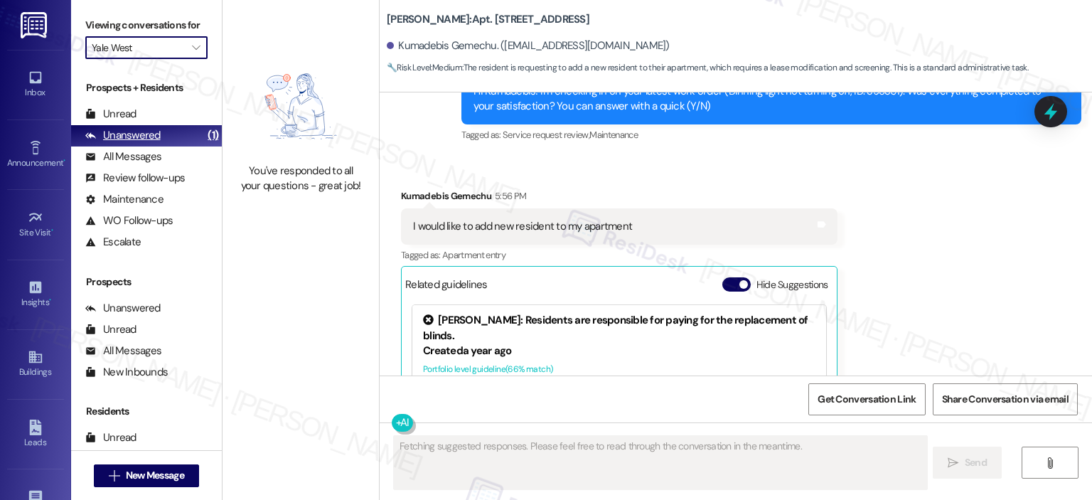
scroll to position [6756, 0]
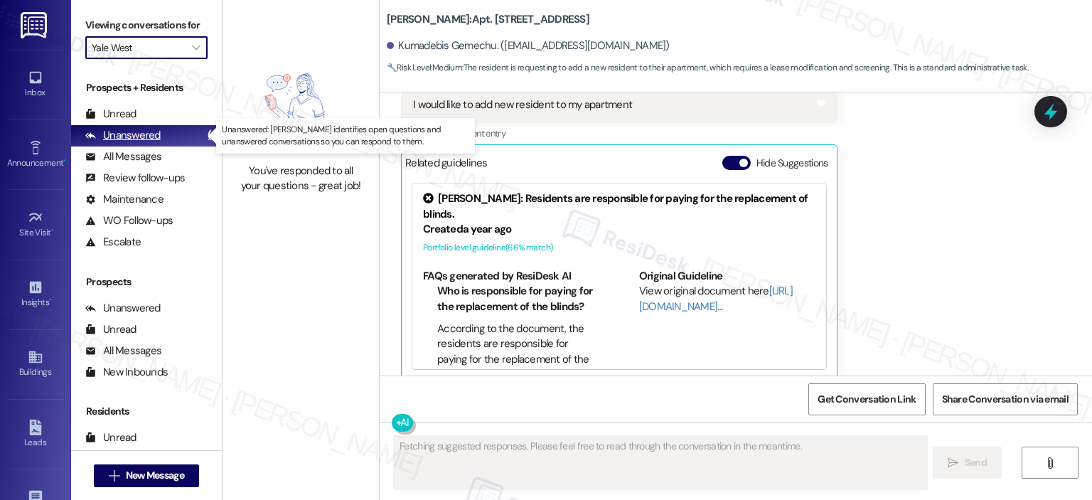
click at [142, 137] on div "Unanswered" at bounding box center [122, 135] width 75 height 15
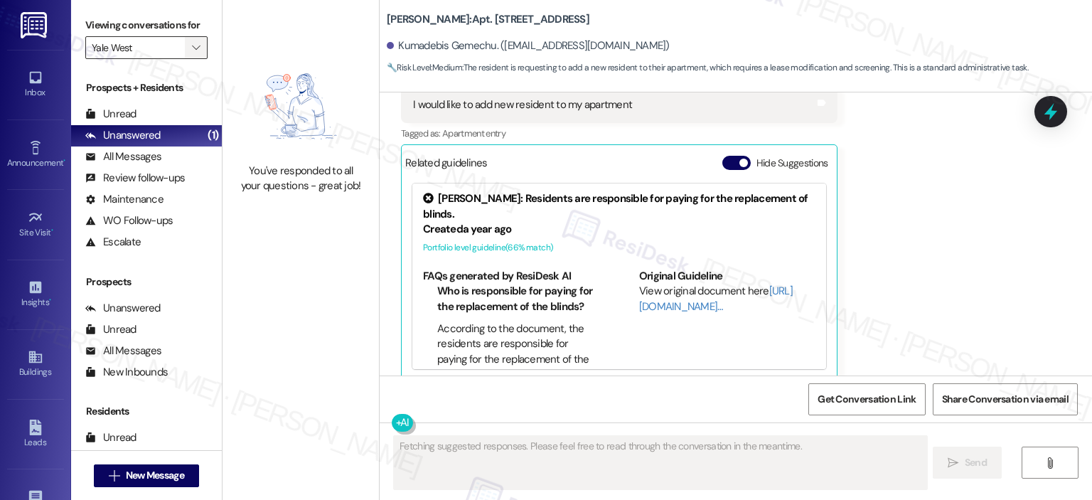
click at [192, 46] on icon "" at bounding box center [196, 47] width 8 height 11
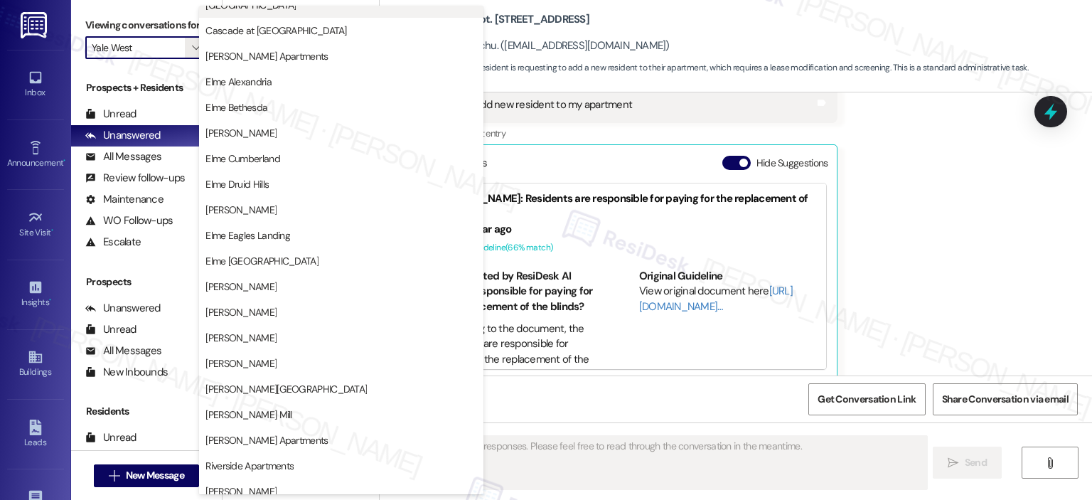
scroll to position [0, 0]
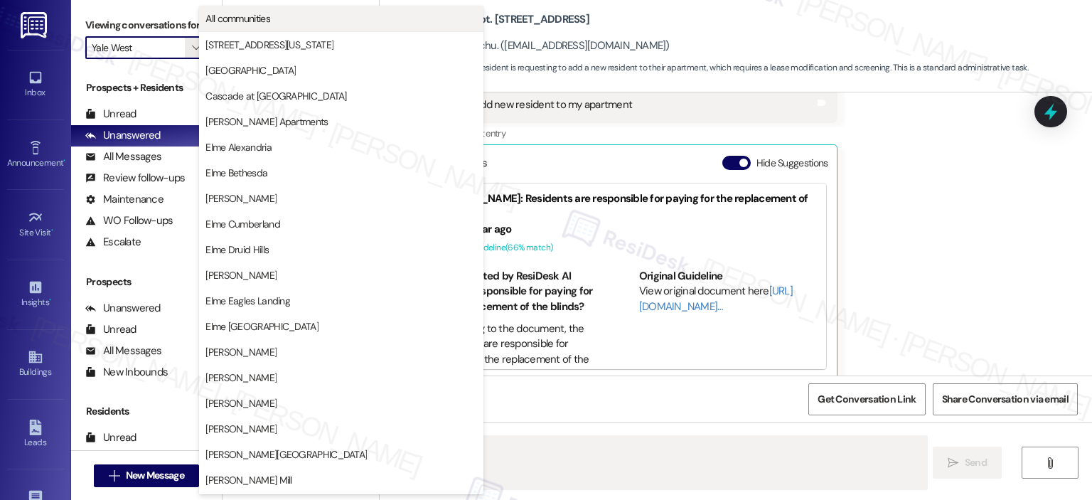
type textarea "Hi {{first_name}}, I'm"
click at [282, 31] on button "All communities" at bounding box center [341, 19] width 284 height 26
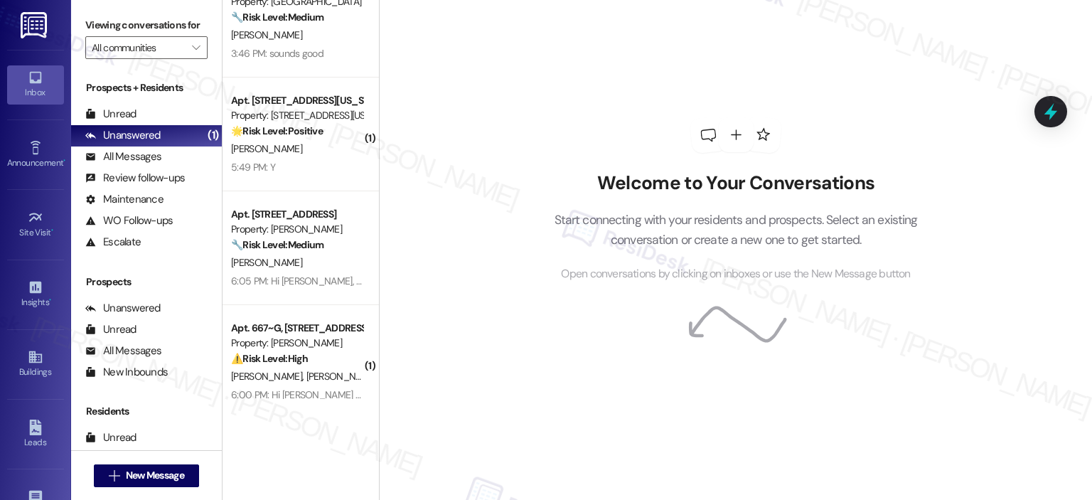
scroll to position [56, 0]
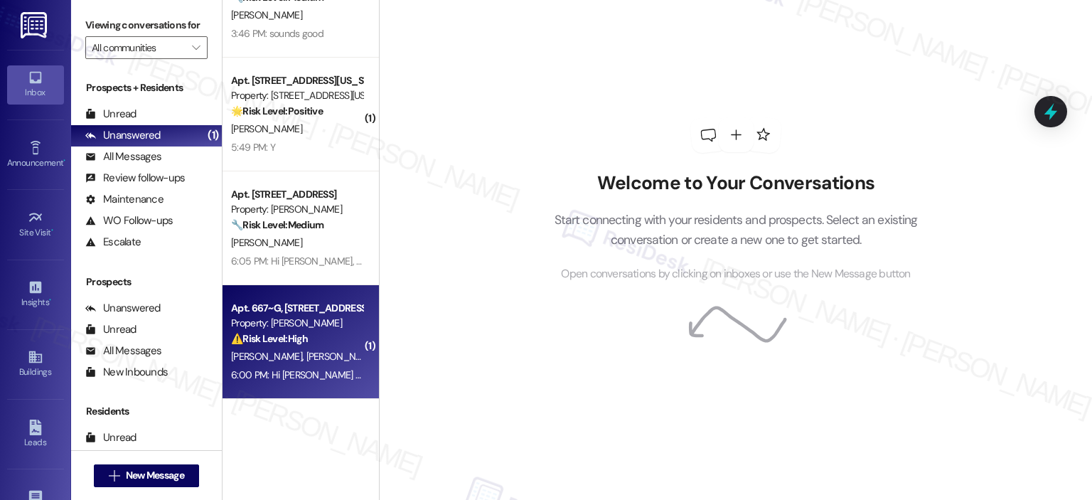
click at [303, 340] on strong "⚠️ Risk Level: High" at bounding box center [269, 338] width 77 height 13
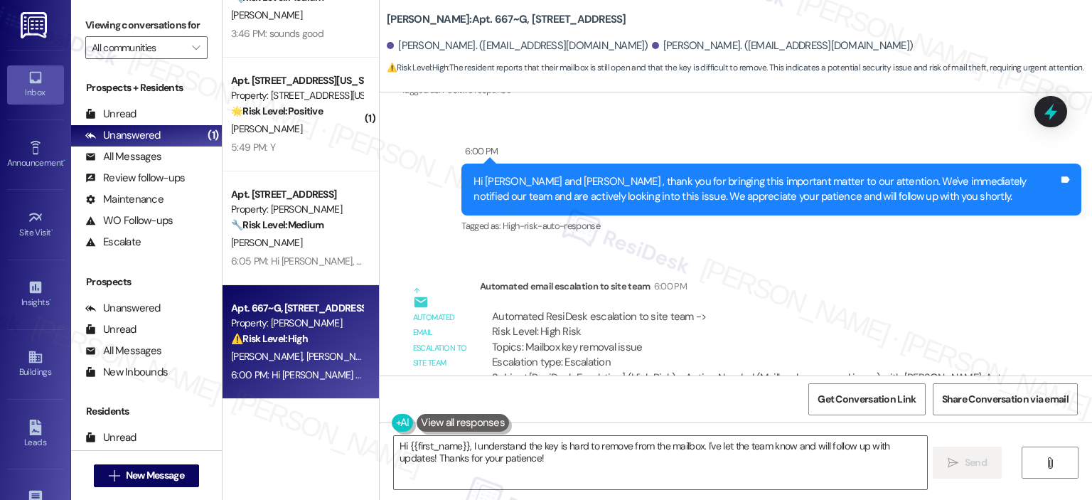
scroll to position [6787, 0]
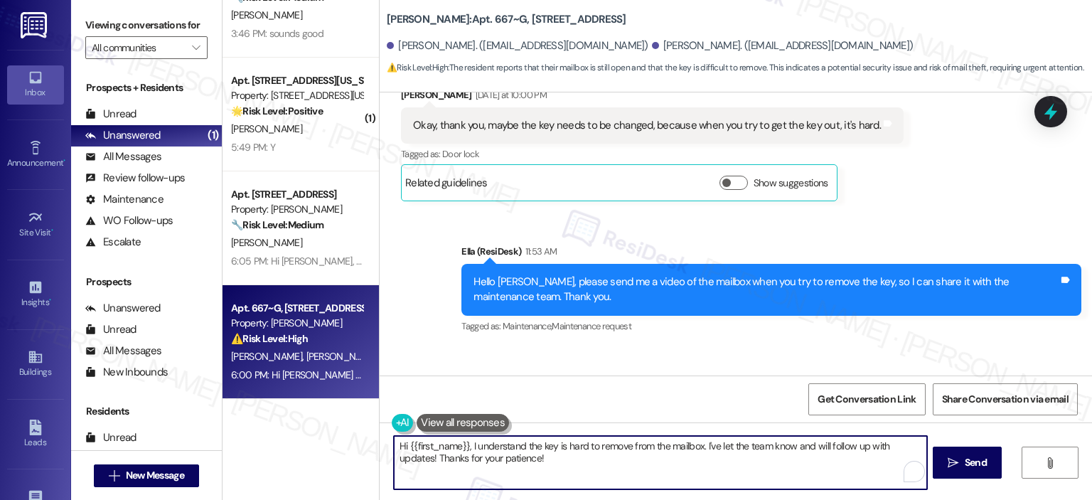
drag, startPoint x: 509, startPoint y: 466, endPoint x: 380, endPoint y: 435, distance: 132.3
click at [386, 435] on div "Hi {{first_name}}, I understand the key is hard to remove from the mailbox. I'v…" at bounding box center [653, 462] width 534 height 55
type textarea "P"
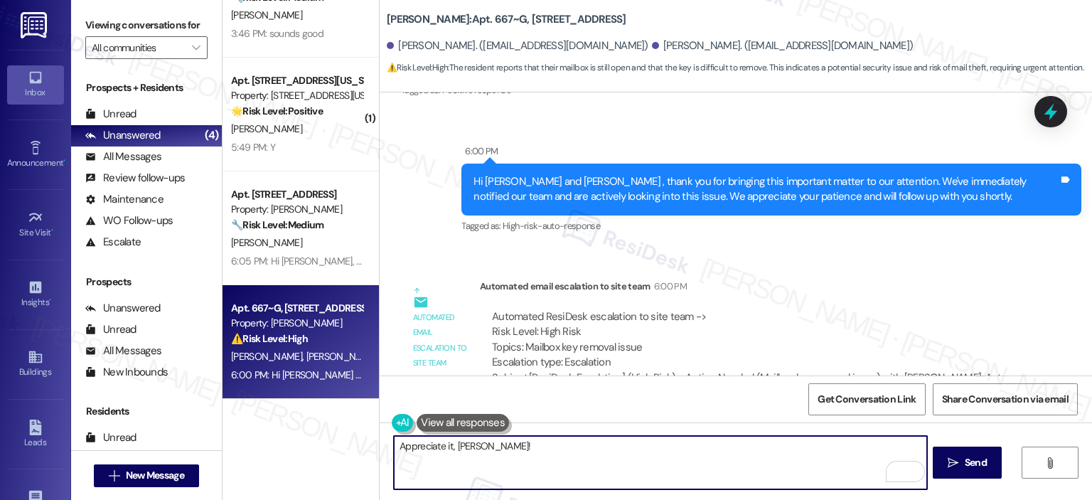
click at [531, 447] on textarea "Appreciate it, Beatrice!" at bounding box center [660, 462] width 533 height 53
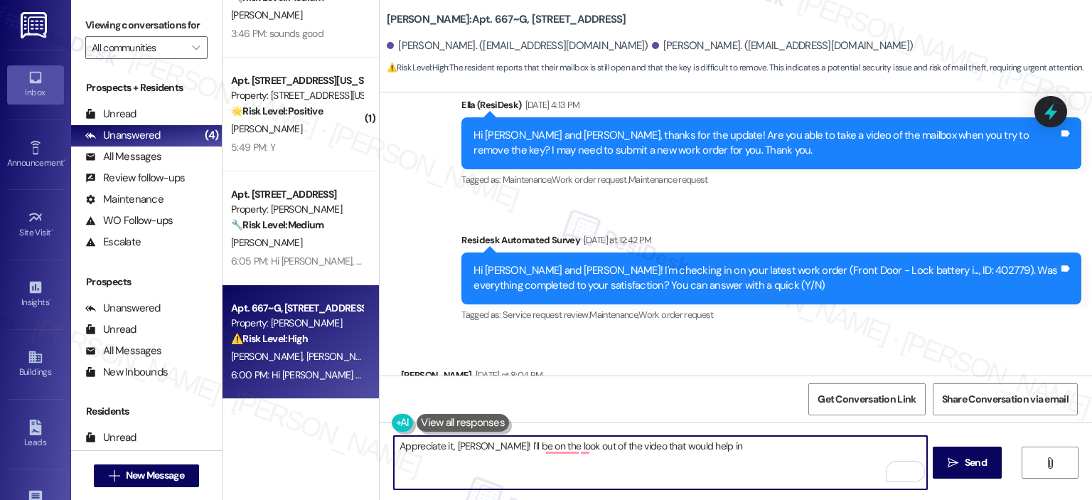
scroll to position [6787, 0]
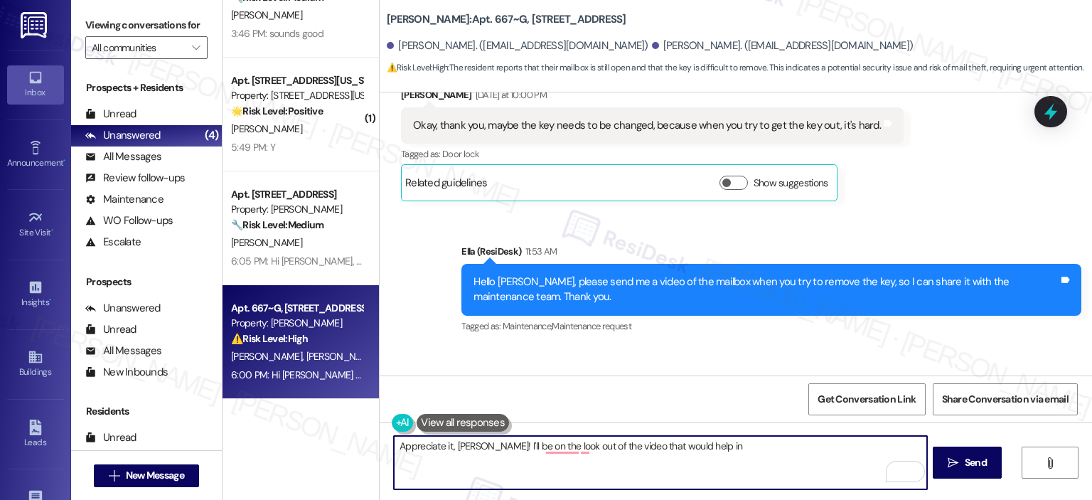
click at [720, 452] on textarea "Appreciate it, Beatrice! I'll be on the look out of the video that would help in" at bounding box center [660, 462] width 533 height 53
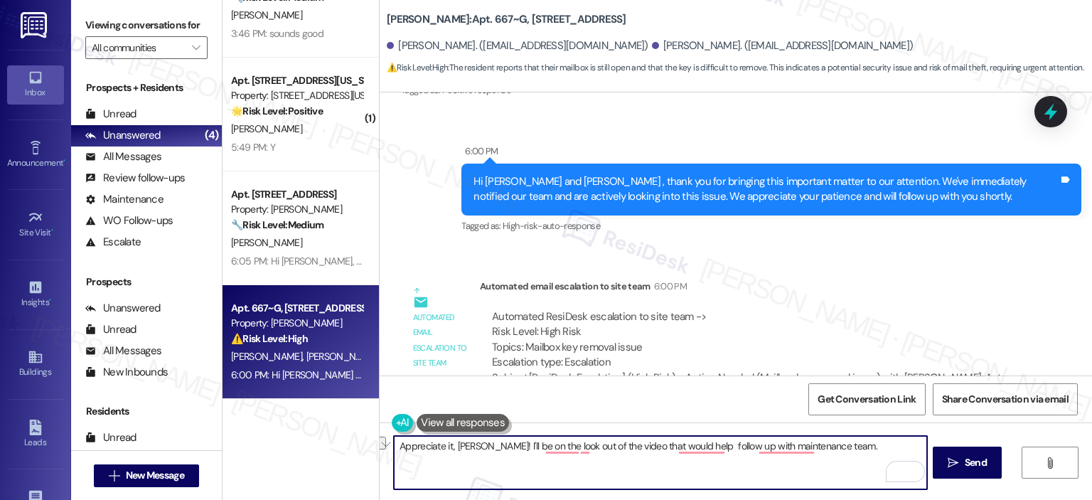
click at [532, 473] on textarea "Appreciate it, Beatrice! I'll be on the look out of the video that would help f…" at bounding box center [660, 462] width 533 height 53
paste textarea "I really appreciate it, Beatrice! I’ll be on the lookout for the video, as that…"
type textarea "I really appreciate it, Beatrice! I’ll be on the lookout for the video, as that…"
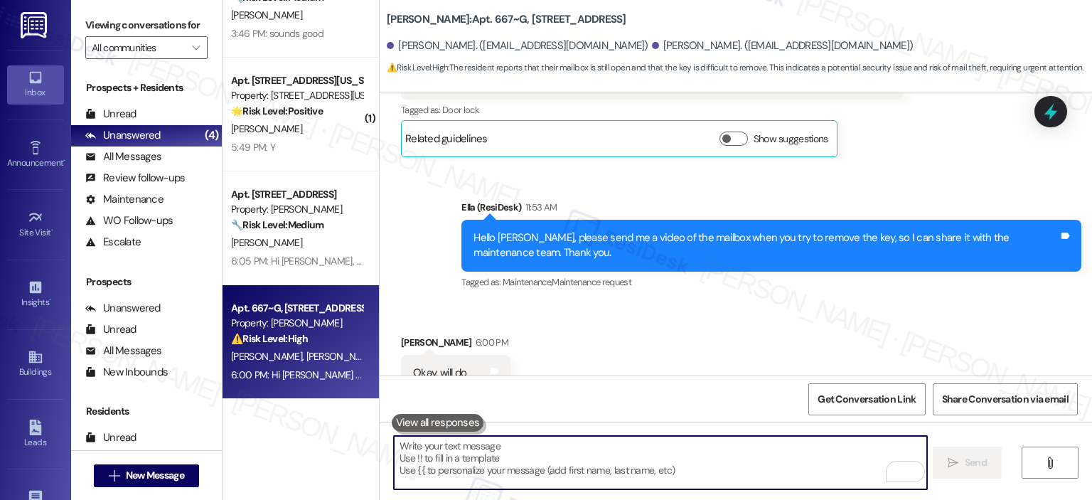
scroll to position [0, 0]
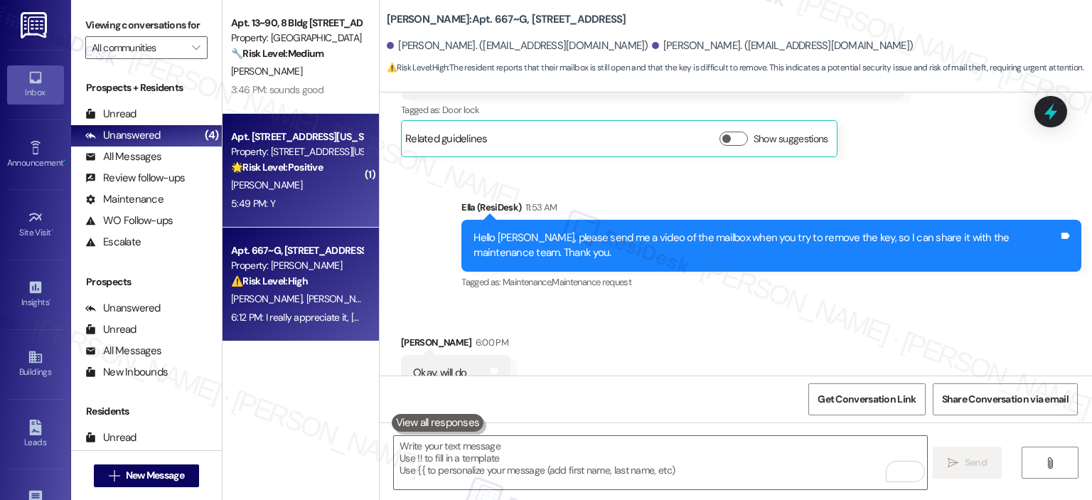
click at [324, 179] on div "[PERSON_NAME]" at bounding box center [297, 185] width 134 height 18
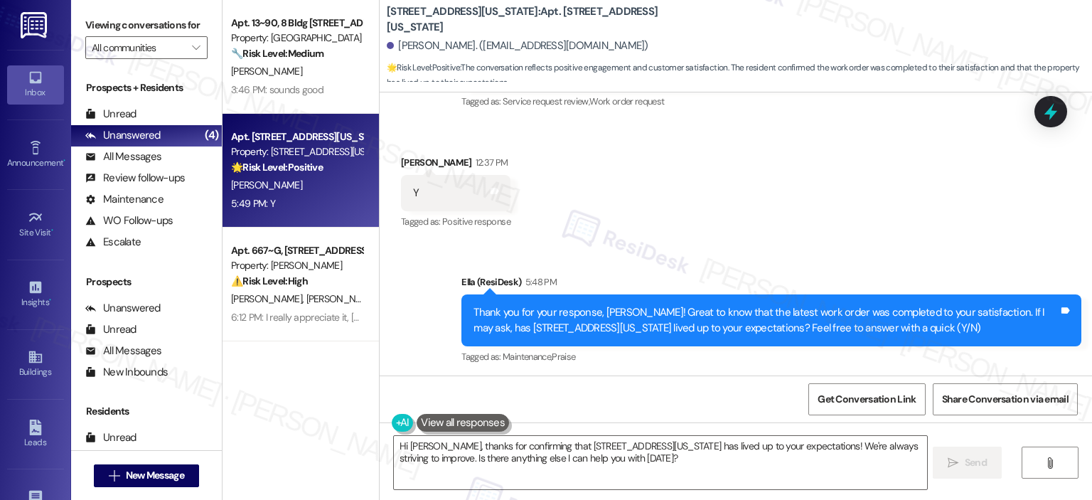
scroll to position [6073, 0]
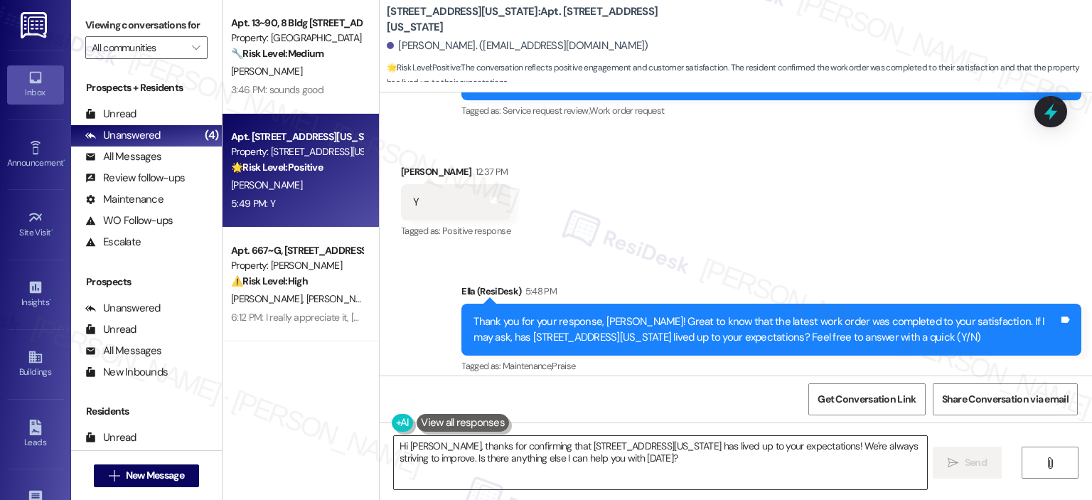
click at [464, 452] on textarea "Hi William, thanks for confirming that 3801 Connecticut Avenue has lived up to …" at bounding box center [660, 462] width 533 height 53
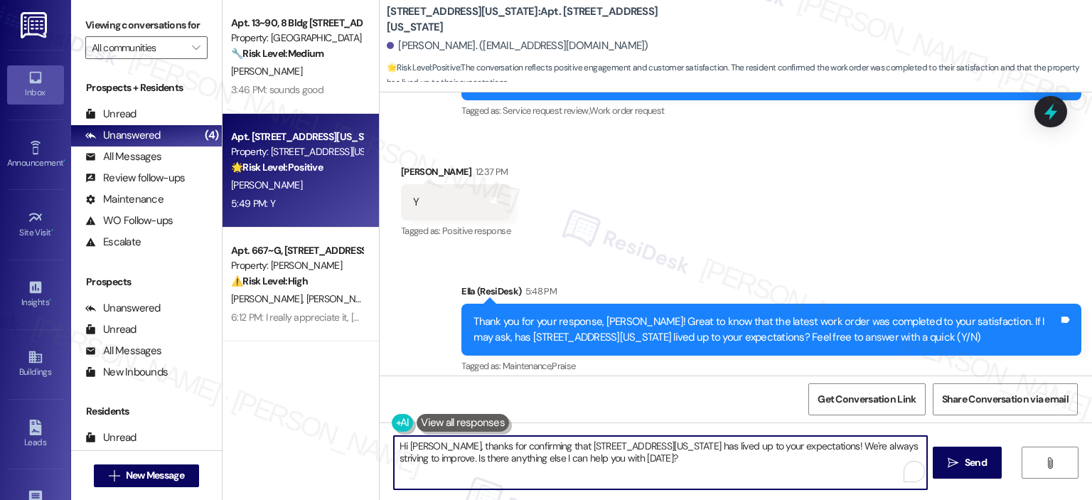
paste textarea "Thanks so much, {{first_name}}! It makes me really happy to hear you’re enjoyin…"
drag, startPoint x: 523, startPoint y: 445, endPoint x: 356, endPoint y: 436, distance: 168.1
click at [356, 436] on div "Apt. 13~90, 8 Bldg 13 Cumberland Way SE Property: Elme Cumberland 🔧 Risk Level:…" at bounding box center [658, 250] width 870 height 500
type textarea "Awesome! It makes me really happy to hear you’re enjoying your home. Can I ask …"
click at [489, 450] on icon at bounding box center [494, 455] width 11 height 11
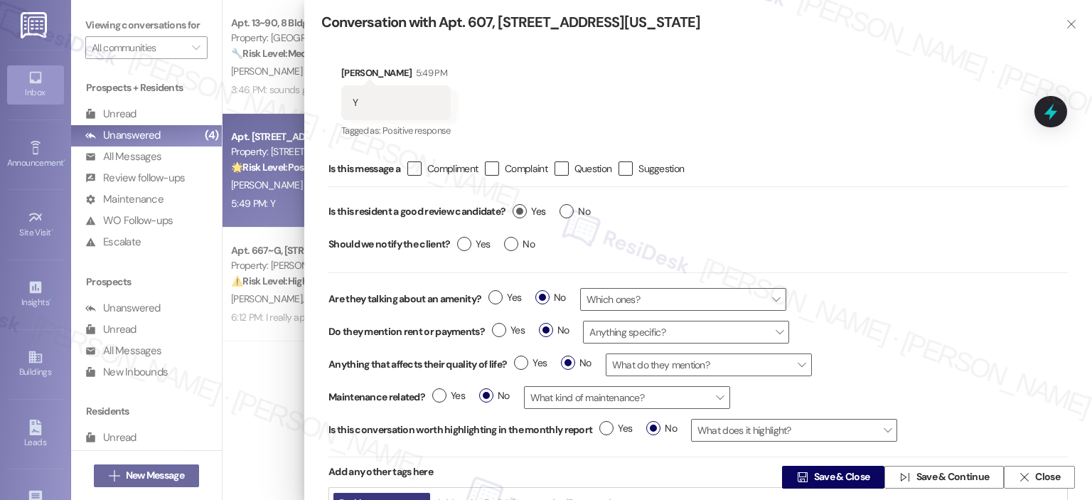
click at [526, 213] on label "Yes" at bounding box center [529, 211] width 33 height 15
click at [526, 213] on input "Yes" at bounding box center [529, 213] width 33 height 18
radio input "true"
click at [827, 477] on span "Save & Close" at bounding box center [842, 477] width 56 height 15
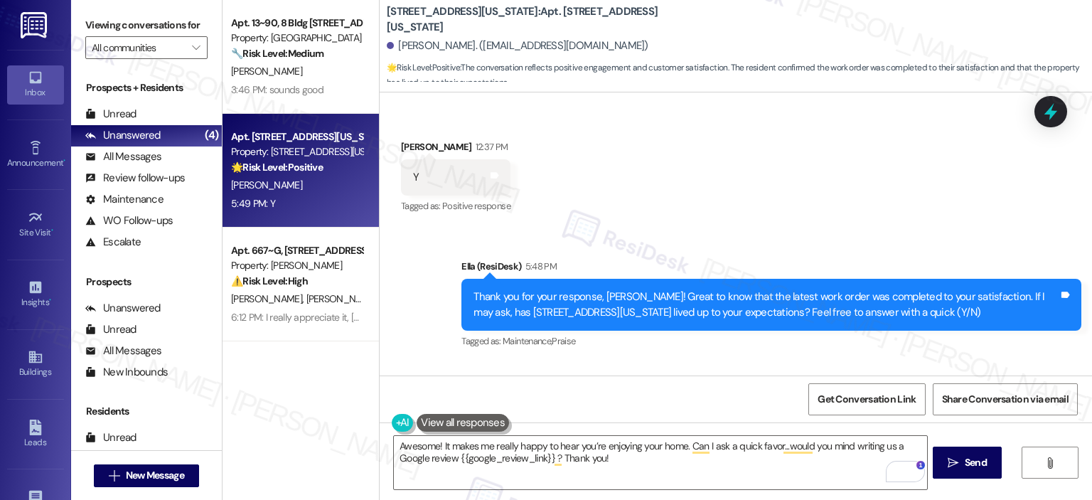
scroll to position [6099, 0]
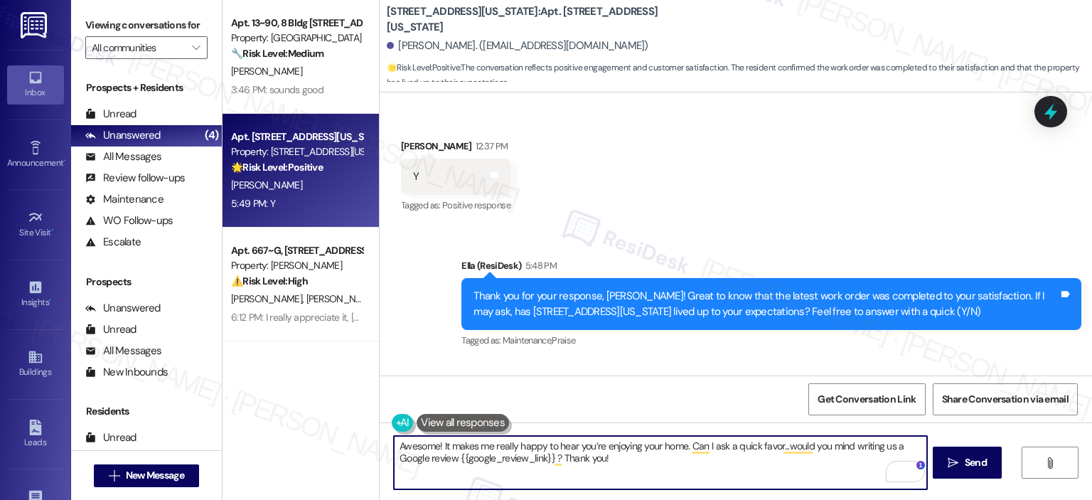
click at [663, 459] on textarea "Awesome! It makes me really happy to hear you’re enjoying your home. Can I ask …" at bounding box center [660, 462] width 533 height 53
click at [981, 462] on span "Send" at bounding box center [976, 462] width 22 height 15
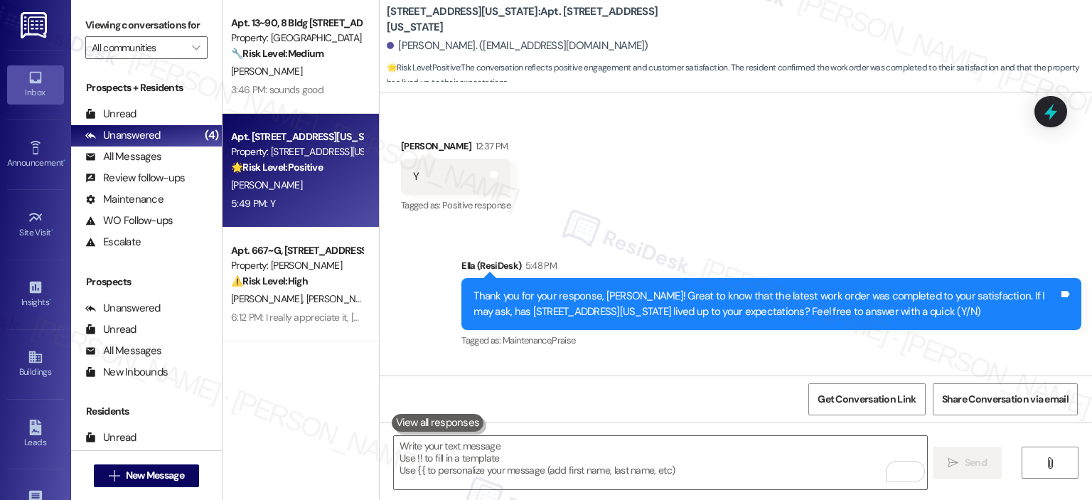
scroll to position [6098, 0]
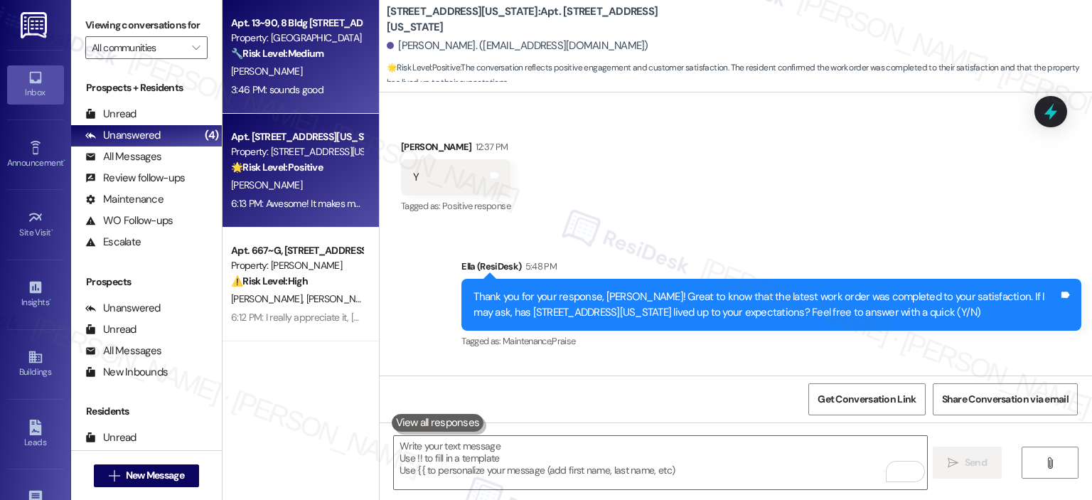
click at [321, 77] on div "L. Hesprich" at bounding box center [297, 72] width 134 height 18
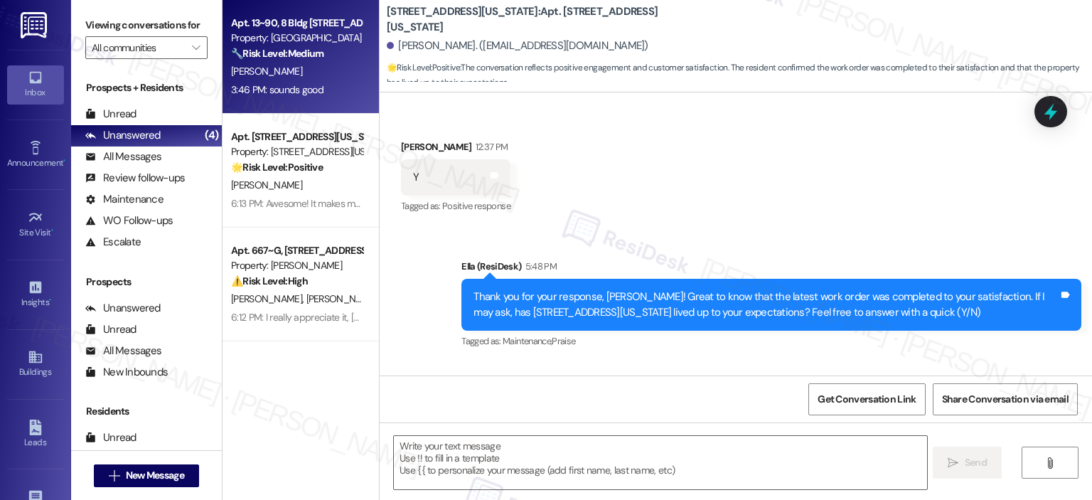
type textarea "Fetching suggested responses. Please feel free to read through the conversation…"
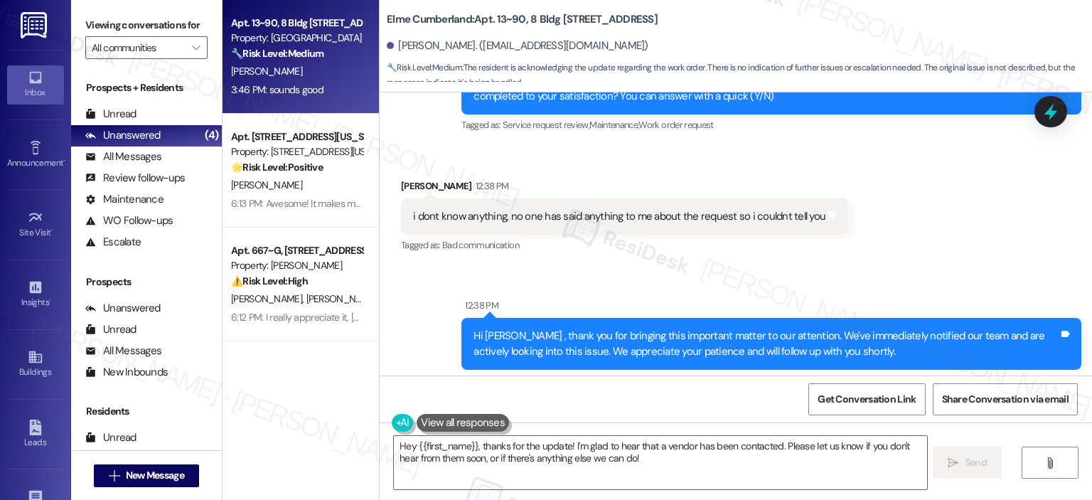
scroll to position [14649, 0]
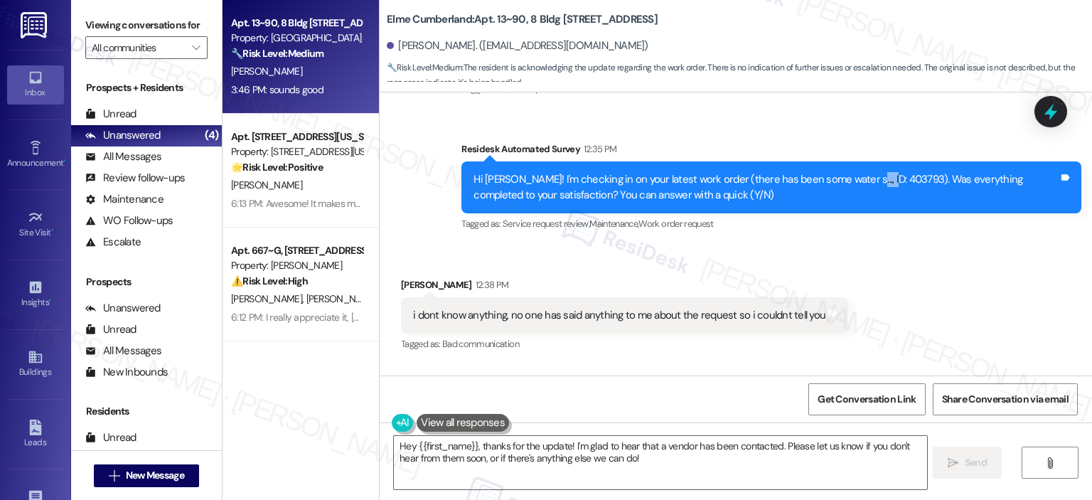
copy div "403793"
drag, startPoint x: 833, startPoint y: 137, endPoint x: 866, endPoint y: 136, distance: 32.7
click at [866, 172] on div "Hi Luke! I'm checking in on your latest work order (there has been some water s…" at bounding box center [766, 187] width 585 height 31
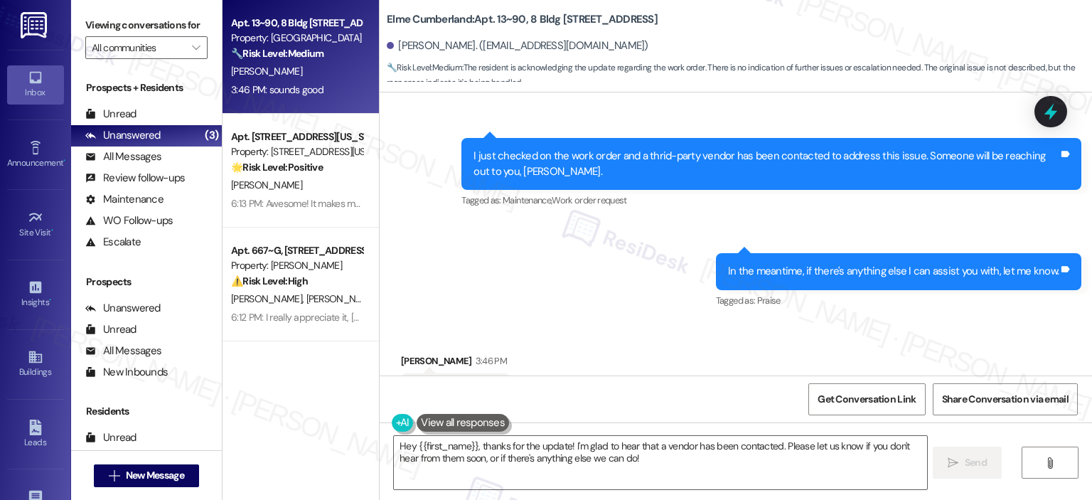
scroll to position [15842, 0]
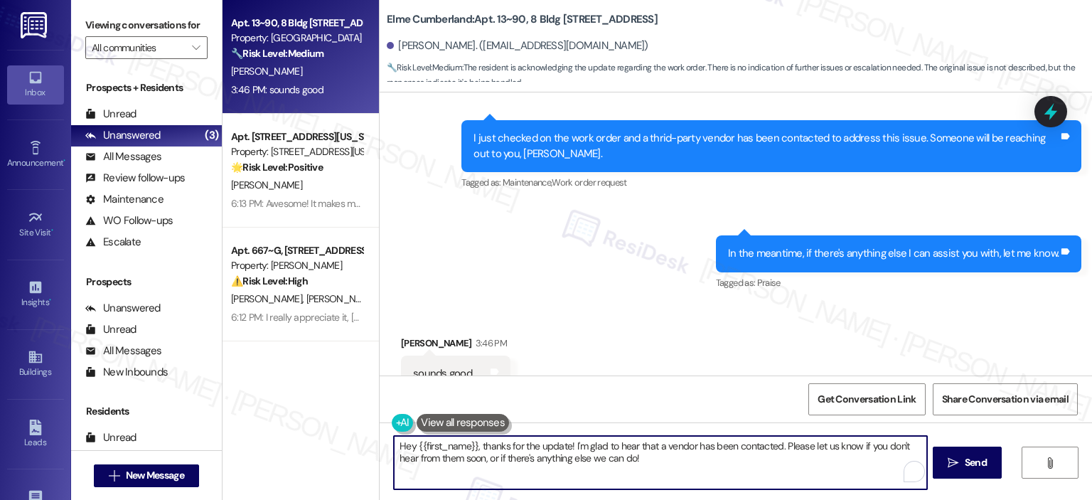
drag, startPoint x: 614, startPoint y: 467, endPoint x: 449, endPoint y: 448, distance: 165.4
click at [449, 448] on textarea "Hey {{first_name}}, thanks for the update! I'm glad to hear that a vendor has b…" at bounding box center [660, 462] width 533 height 53
click at [516, 453] on textarea "Hey {{first_name}}, thanks for the update! I'm glad to hear that a vendor has b…" at bounding box center [660, 462] width 533 height 53
drag, startPoint x: 635, startPoint y: 470, endPoint x: 378, endPoint y: 445, distance: 258.6
click at [386, 445] on div "Hey {{first_name}}, thanks for the update! I'm glad to hear that a vendor has b…" at bounding box center [653, 462] width 534 height 55
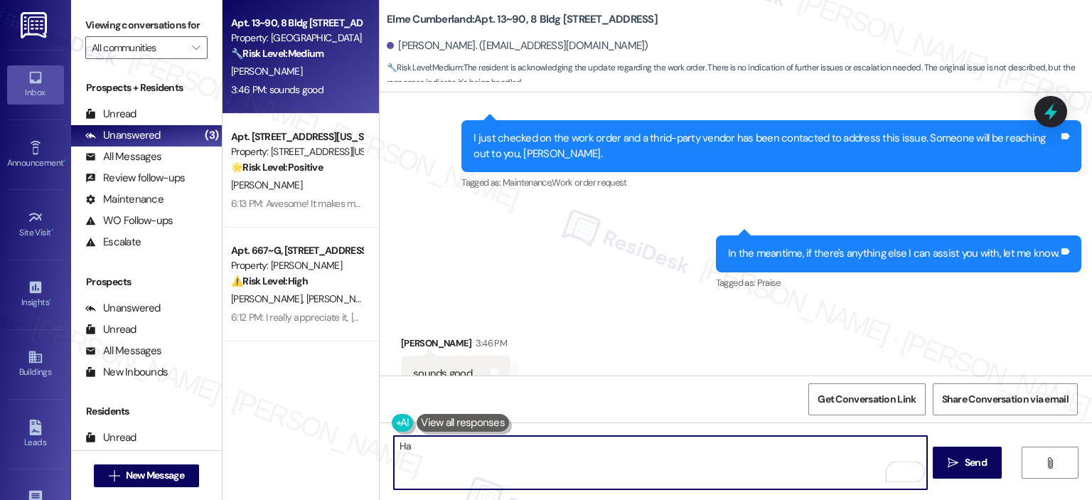
type textarea "H"
click at [731, 446] on textarea "Glad to help! Don't hesitate to reach out if you have questions or concerns" at bounding box center [660, 462] width 533 height 53
click at [721, 446] on textarea "Glad to help! Don't hesitate to reach out if you have questions or concerns" at bounding box center [660, 462] width 533 height 53
type textarea "Glad to help! Don't hesitate to reach out if you have questions or concerns. Ha…"
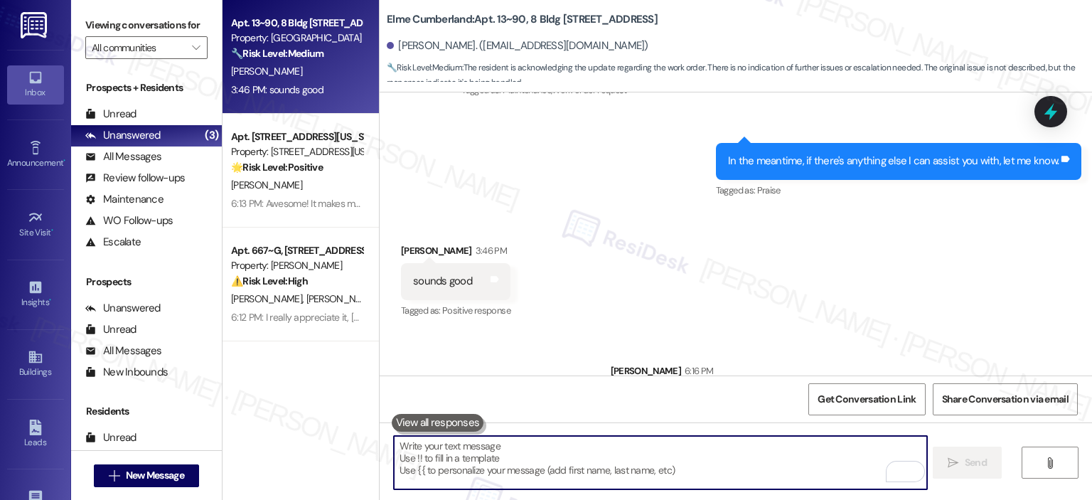
scroll to position [15942, 0]
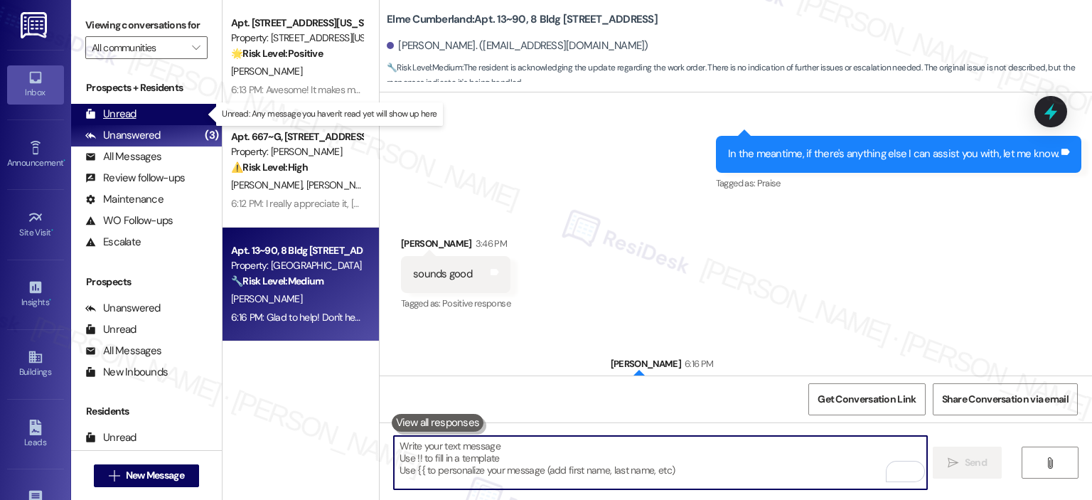
click at [119, 112] on div "Unread" at bounding box center [110, 114] width 51 height 15
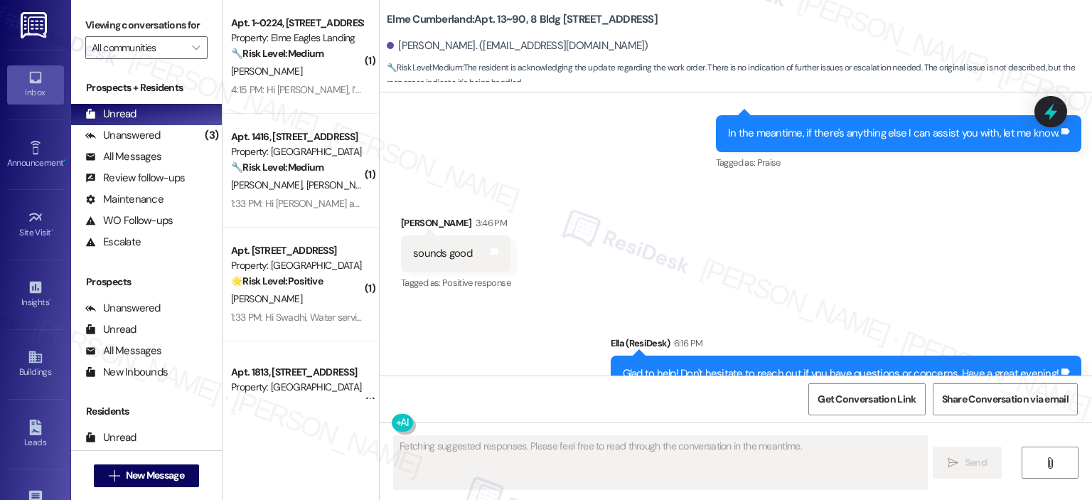
type textarea "Fetching suggested responses. Please feel free to read through the conversation…"
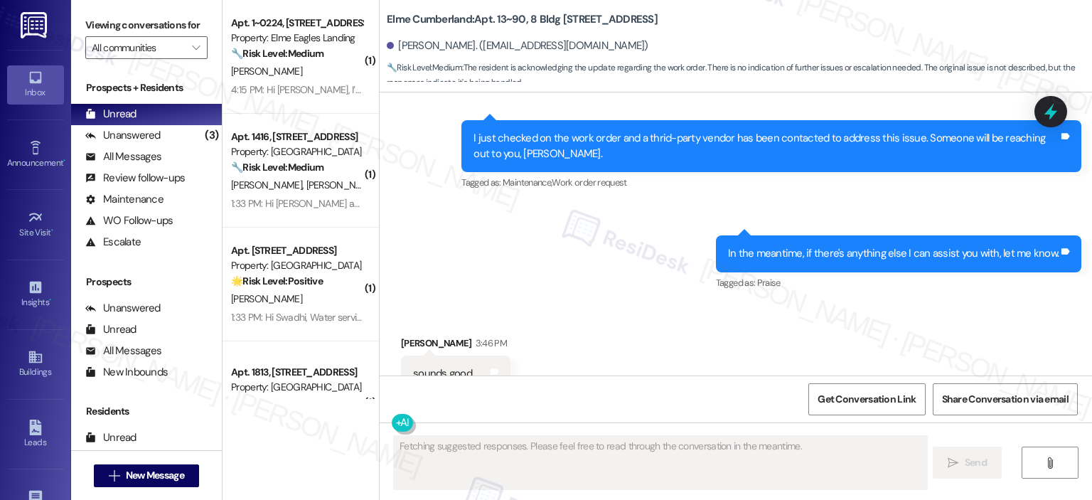
click at [190, 39] on span "" at bounding box center [196, 47] width 14 height 23
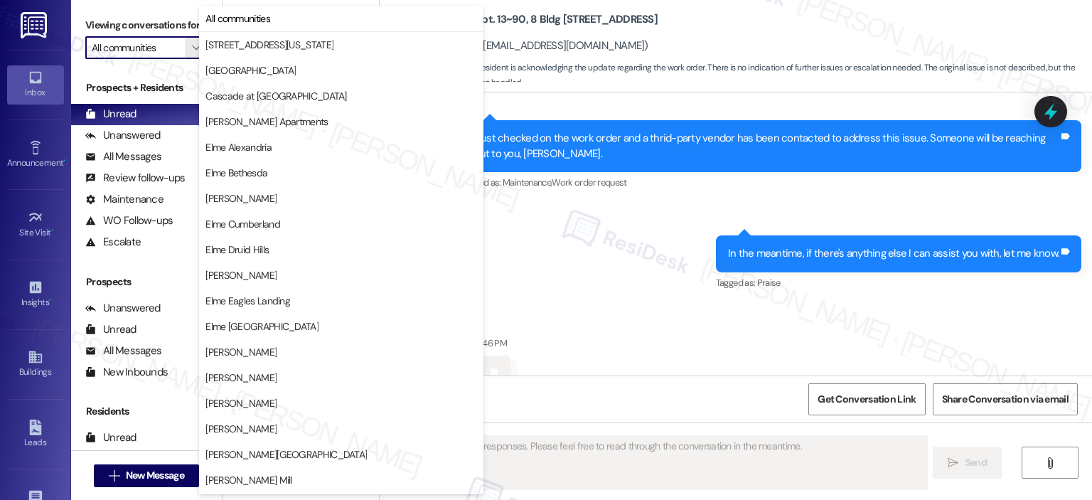
click at [190, 39] on span "" at bounding box center [196, 47] width 14 height 23
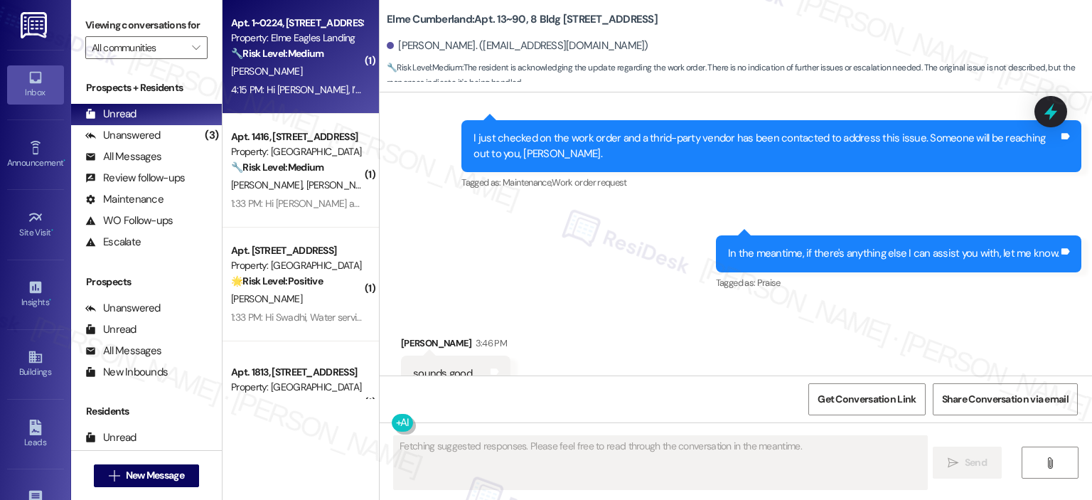
click at [283, 68] on div "[PERSON_NAME]" at bounding box center [297, 72] width 134 height 18
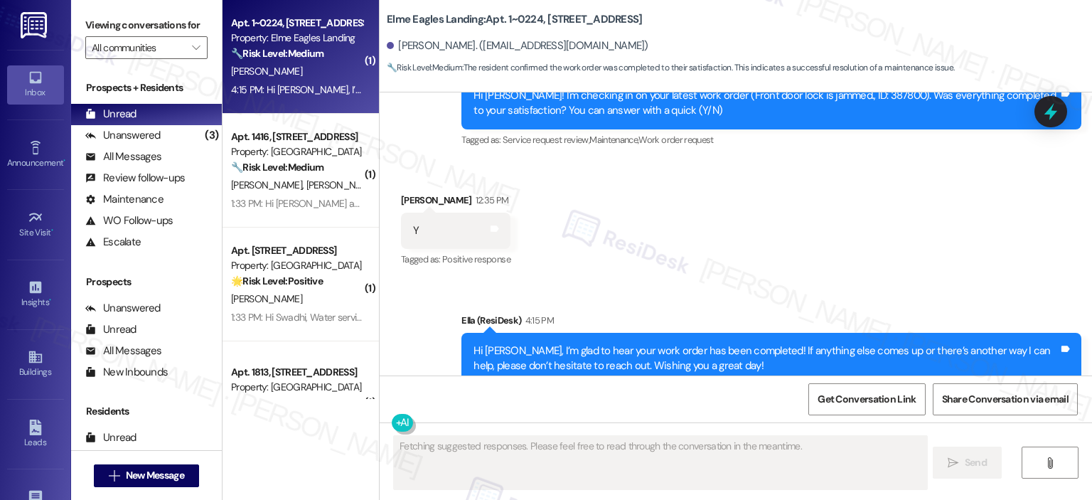
scroll to position [4237, 0]
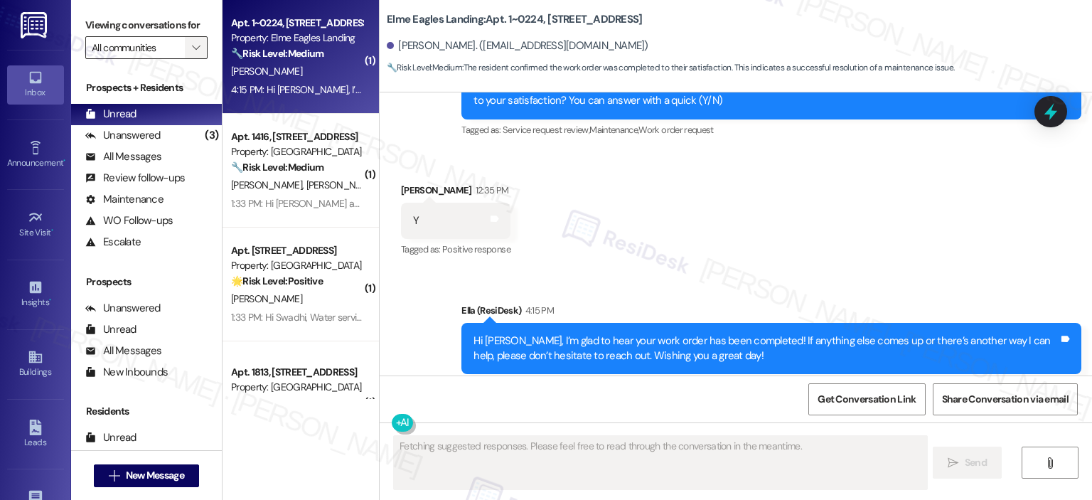
click at [192, 49] on icon "" at bounding box center [196, 47] width 8 height 11
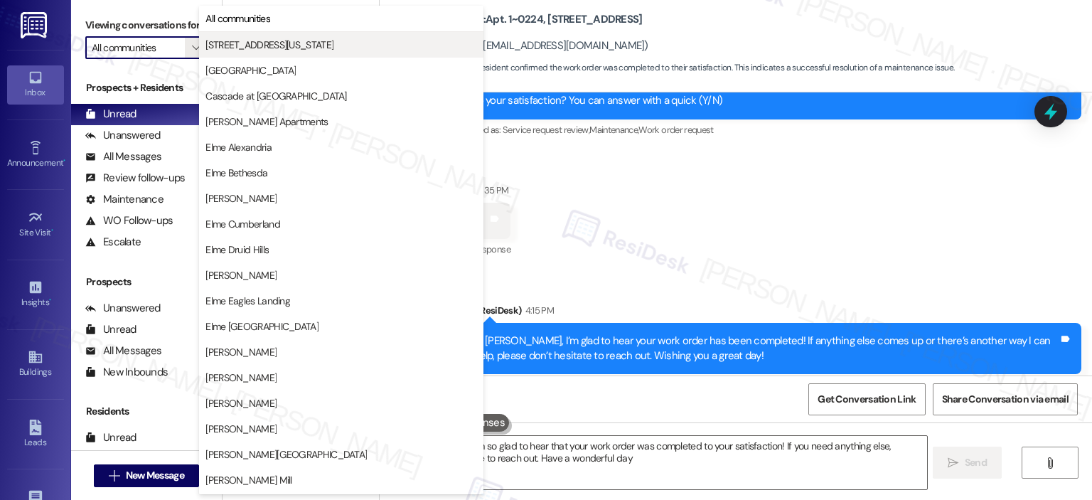
type textarea "Hi {{first_name}}, I'm so glad to hear that your work order was completed to yo…"
click at [256, 53] on button "[STREET_ADDRESS][US_STATE]" at bounding box center [341, 45] width 284 height 26
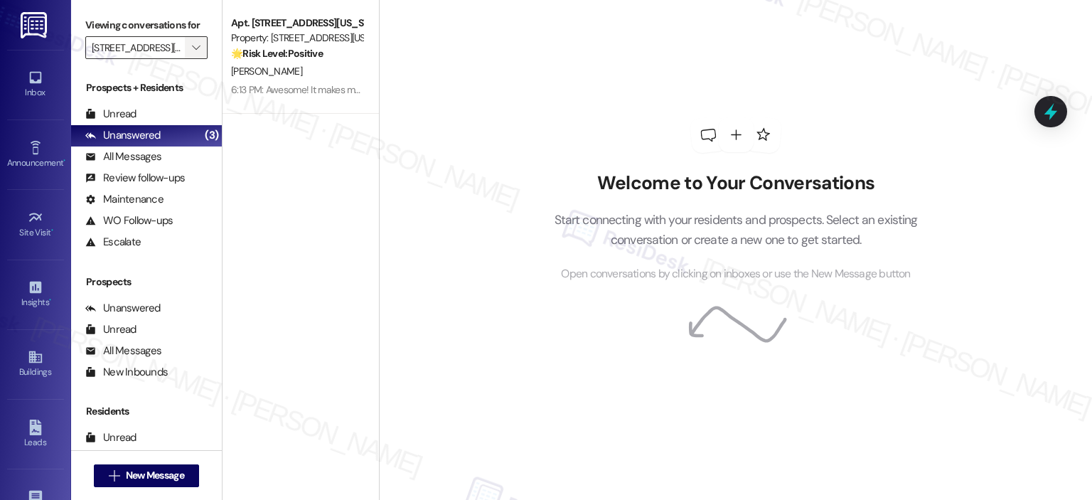
click at [192, 47] on icon "" at bounding box center [196, 47] width 8 height 11
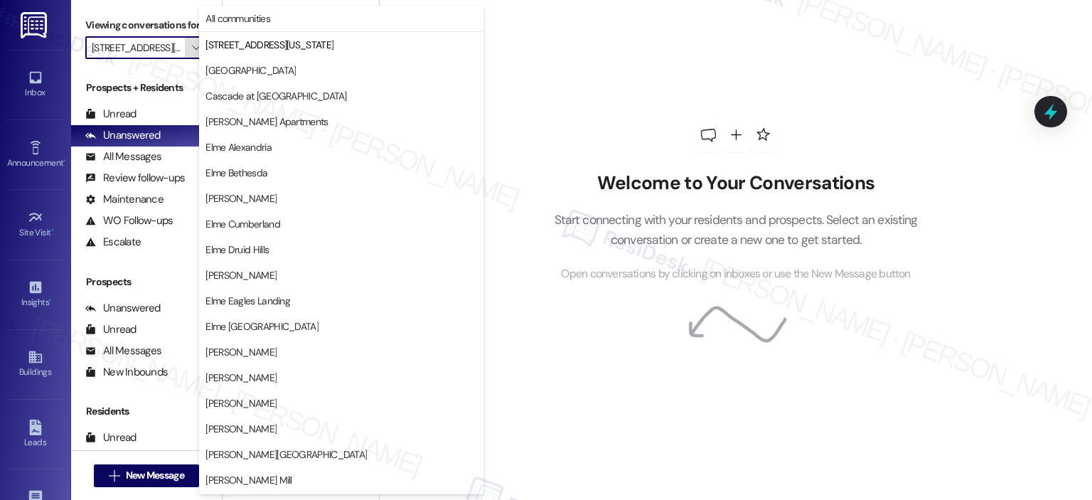
scroll to position [0, 22]
click at [227, 68] on span "[GEOGRAPHIC_DATA]" at bounding box center [251, 70] width 90 height 14
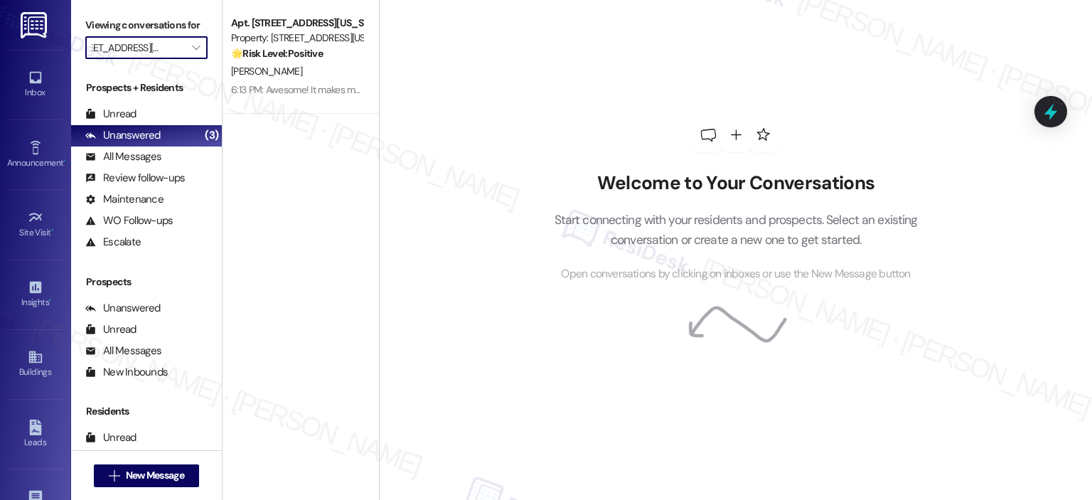
type input "[GEOGRAPHIC_DATA]"
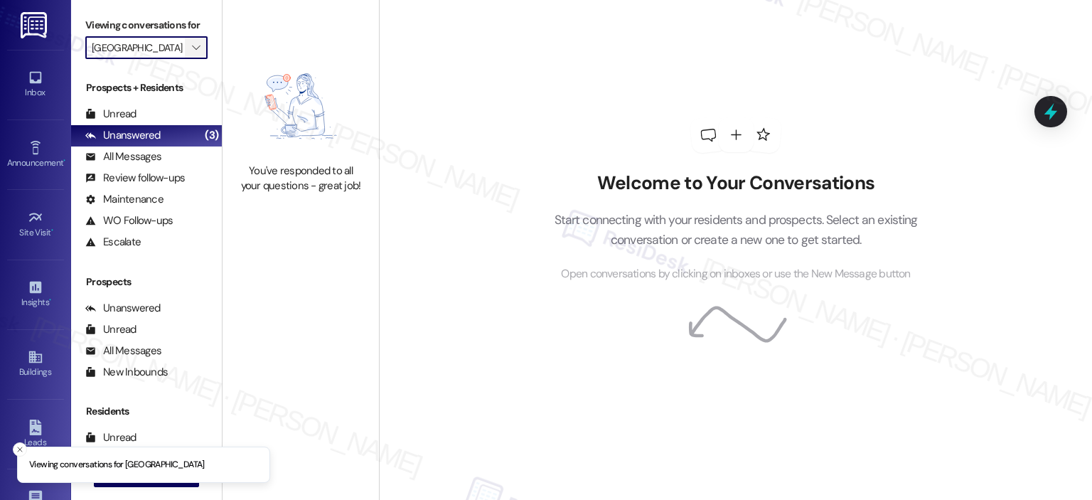
click at [192, 45] on span "" at bounding box center [196, 47] width 14 height 23
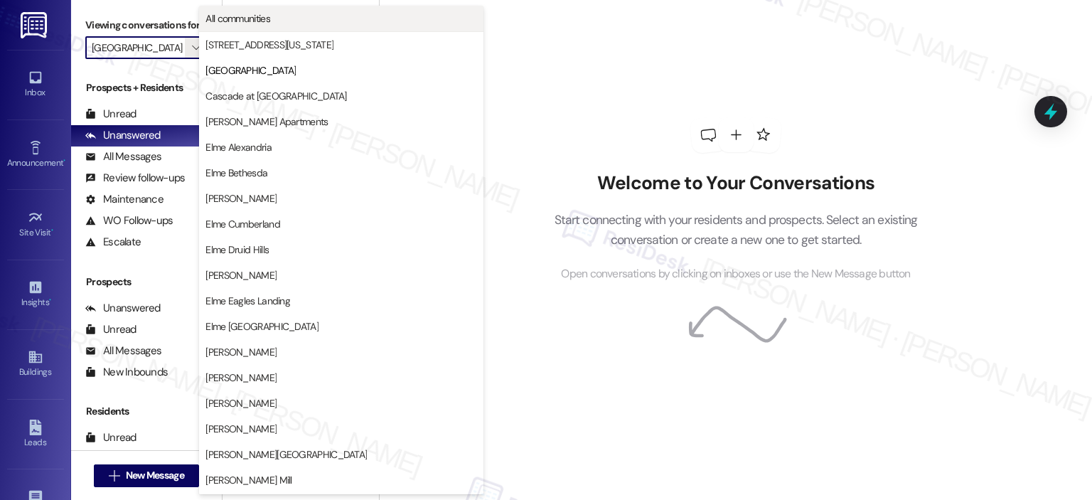
click at [244, 18] on span "All communities" at bounding box center [238, 18] width 65 height 14
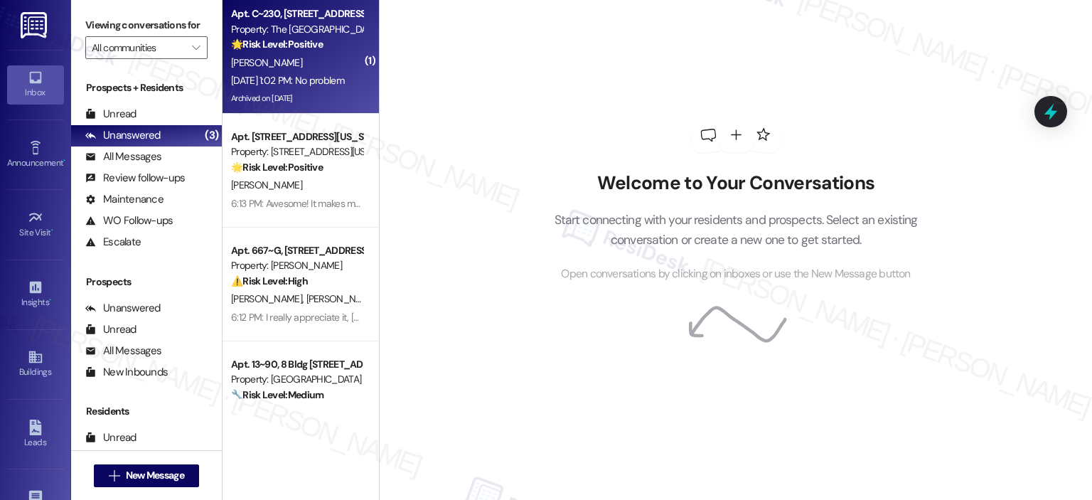
click at [255, 39] on strong "🌟 Risk Level: Positive" at bounding box center [277, 44] width 92 height 13
click at [276, 50] on div "🌟 Risk Level: Positive The resident is responding positively to a rent payment …" at bounding box center [297, 44] width 132 height 15
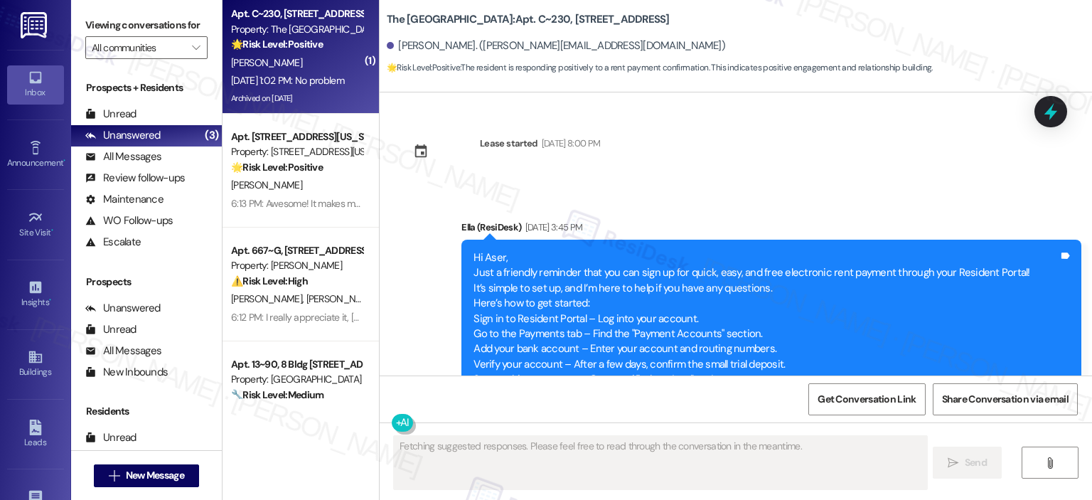
scroll to position [16392, 0]
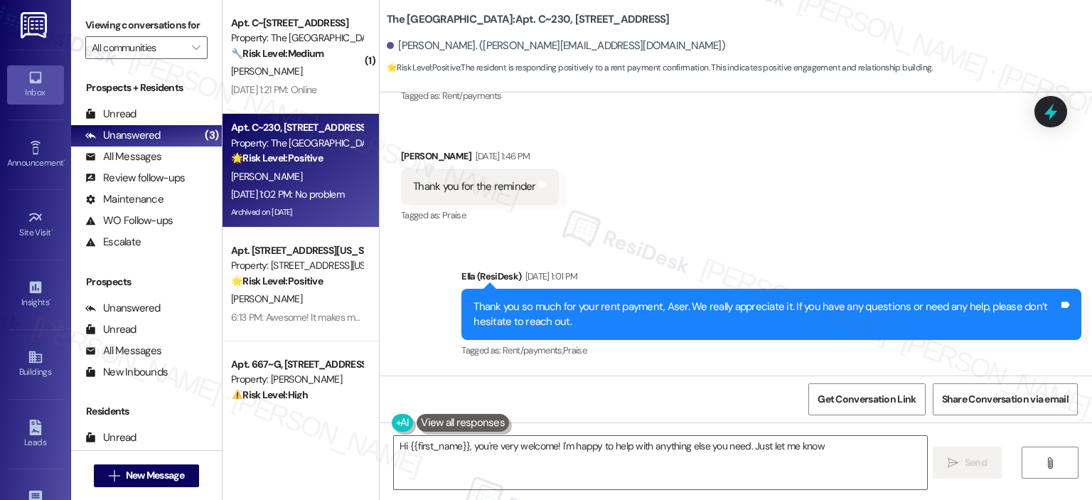
type textarea "Hi {{first_name}}, you're very welcome! I'm happy to help with anything else yo…"
click at [859, 451] on textarea "Hi {{first_name}}, you're very welcome! I'm happy to help with anything else yo…" at bounding box center [660, 462] width 533 height 53
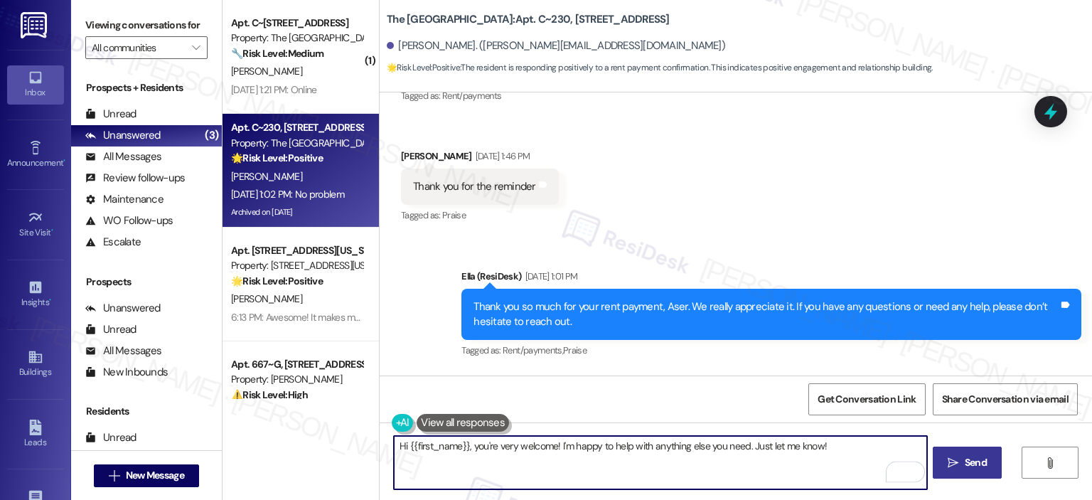
click at [973, 471] on button " Send" at bounding box center [967, 463] width 69 height 32
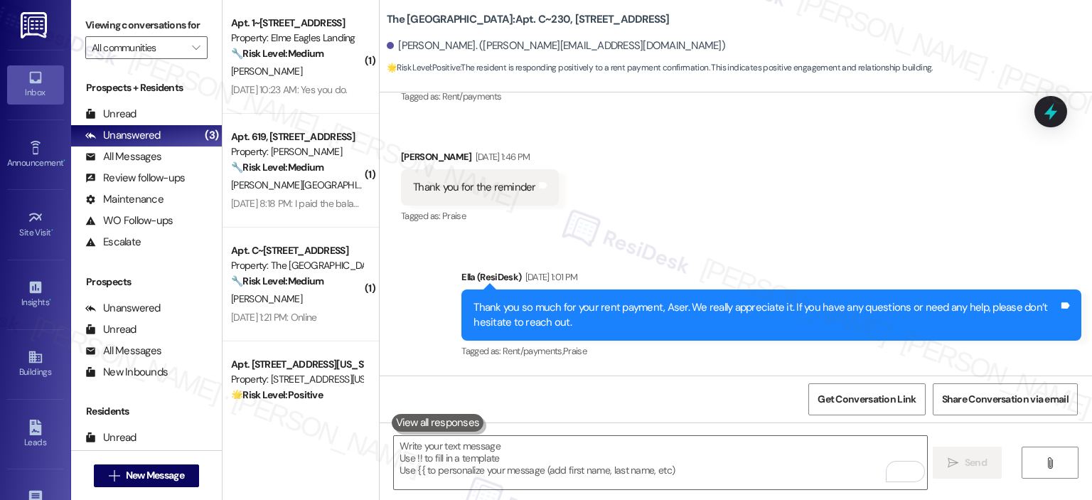
scroll to position [16491, 0]
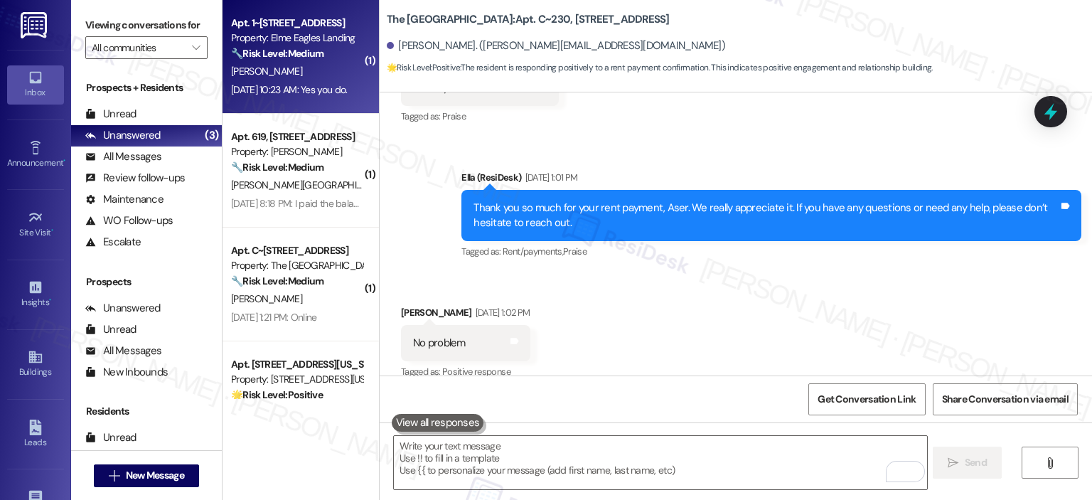
click at [266, 75] on span "[PERSON_NAME]" at bounding box center [266, 71] width 71 height 13
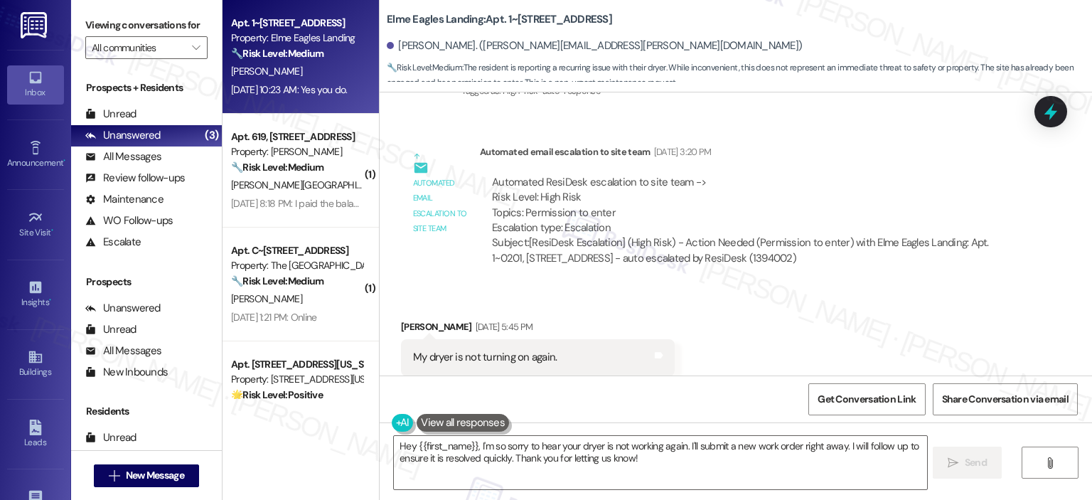
scroll to position [6540, 0]
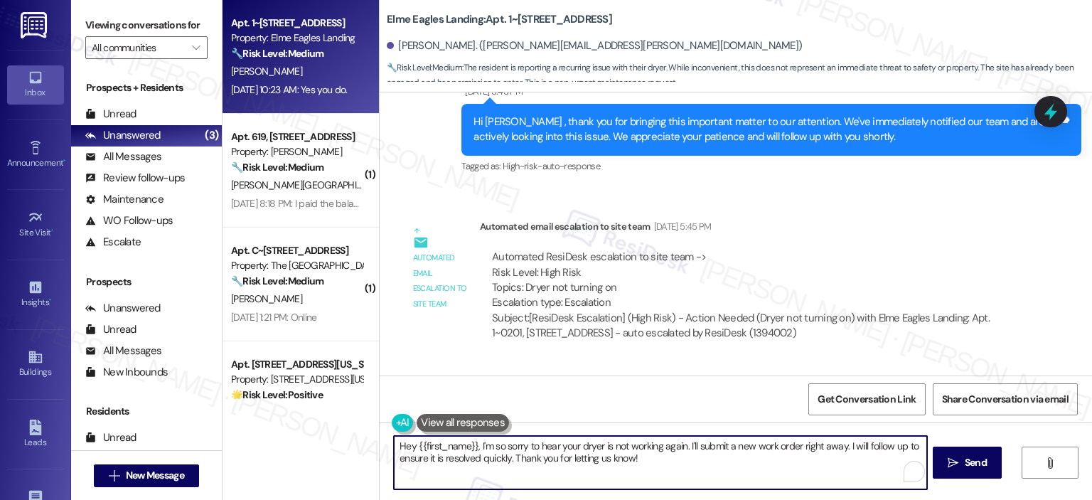
drag, startPoint x: 486, startPoint y: 440, endPoint x: 351, endPoint y: 432, distance: 135.4
click at [351, 437] on div "Apt. 1~0201, 860 Rock Quarry Road Property: Elme Eagles Landing 🔧 Risk Level: M…" at bounding box center [658, 250] width 870 height 500
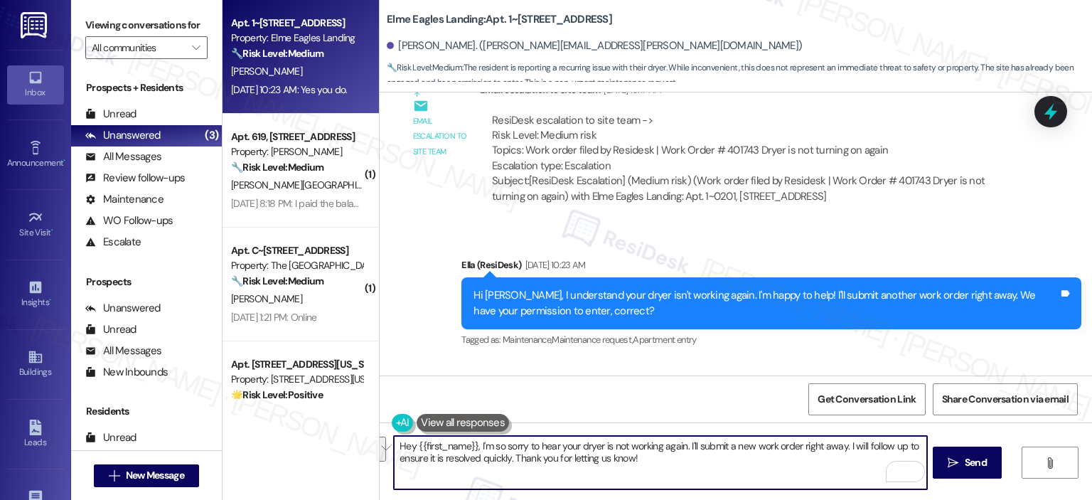
scroll to position [6896, 0]
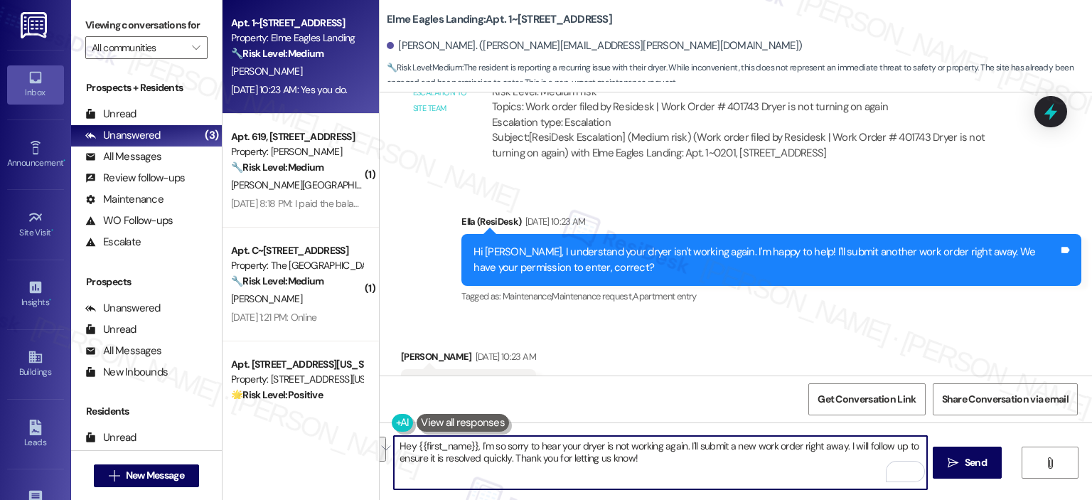
click at [694, 467] on textarea "Hey {{first_name}}, I'm so sorry to hear your dryer is not working again. I'll …" at bounding box center [660, 462] width 533 height 53
drag, startPoint x: 705, startPoint y: 457, endPoint x: 390, endPoint y: 449, distance: 315.1
click at [390, 449] on div "Hey {{first_name}}, I'm so sorry to hear your dryer is not working again. I'll …" at bounding box center [736, 475] width 713 height 107
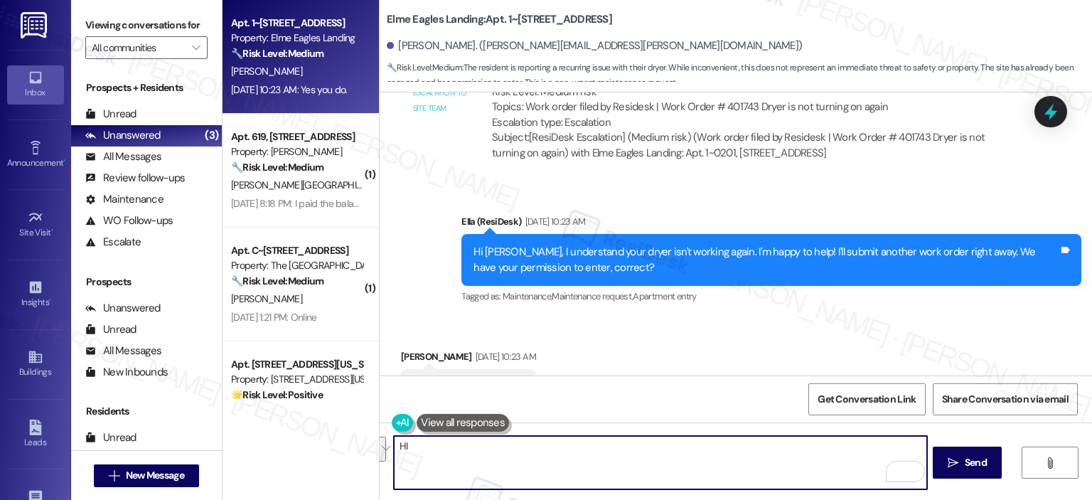
type textarea "HI"
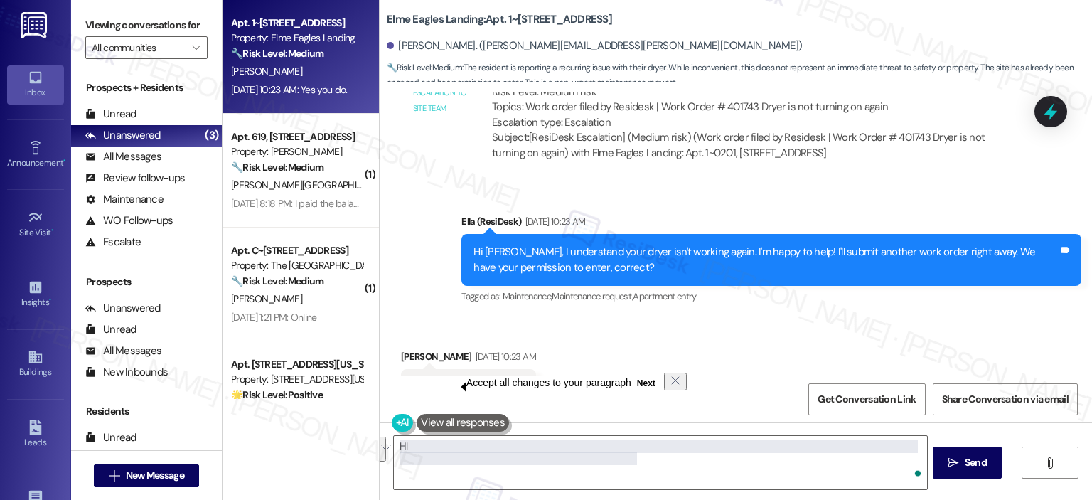
click at [632, 375] on button "Next" at bounding box center [647, 383] width 30 height 17
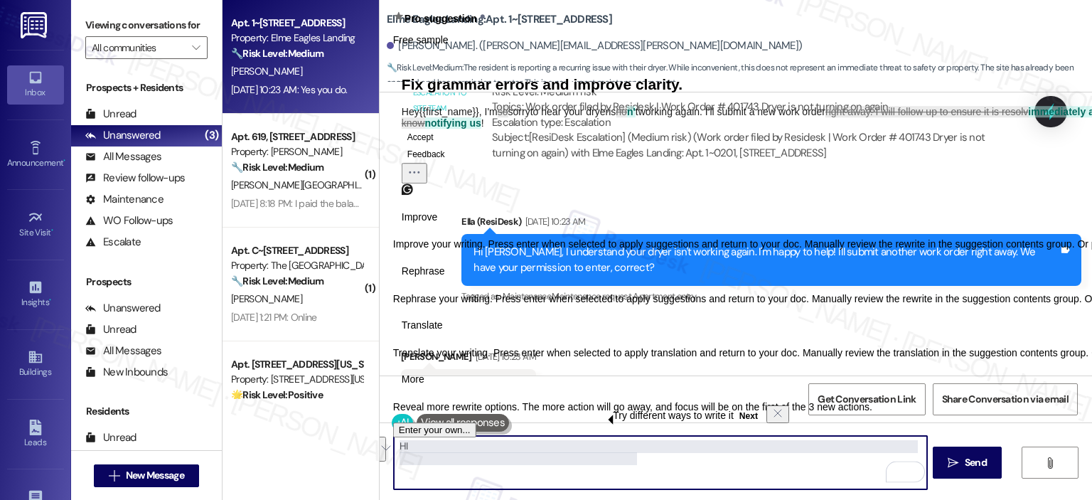
click at [498, 463] on textarea "HI" at bounding box center [660, 462] width 533 height 53
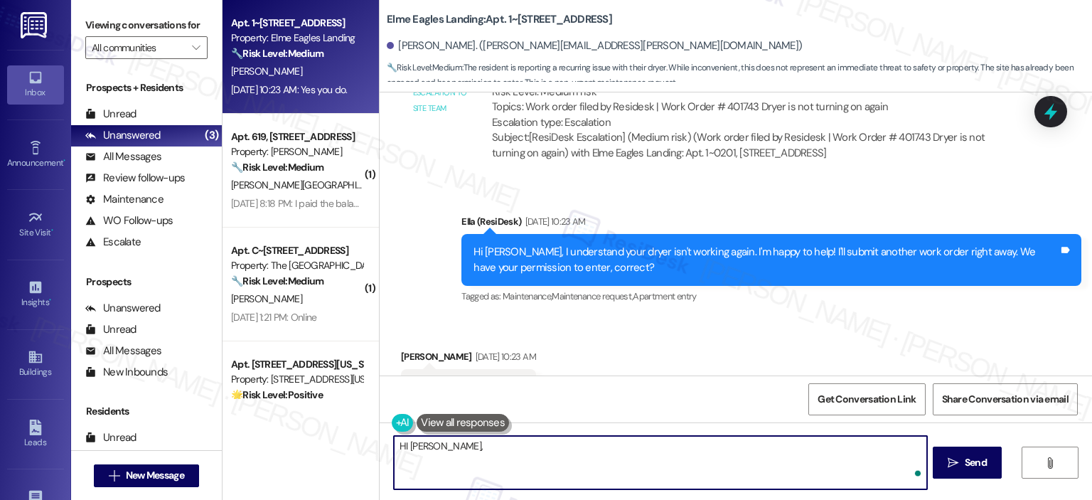
type textarea "HI Alvin, I"
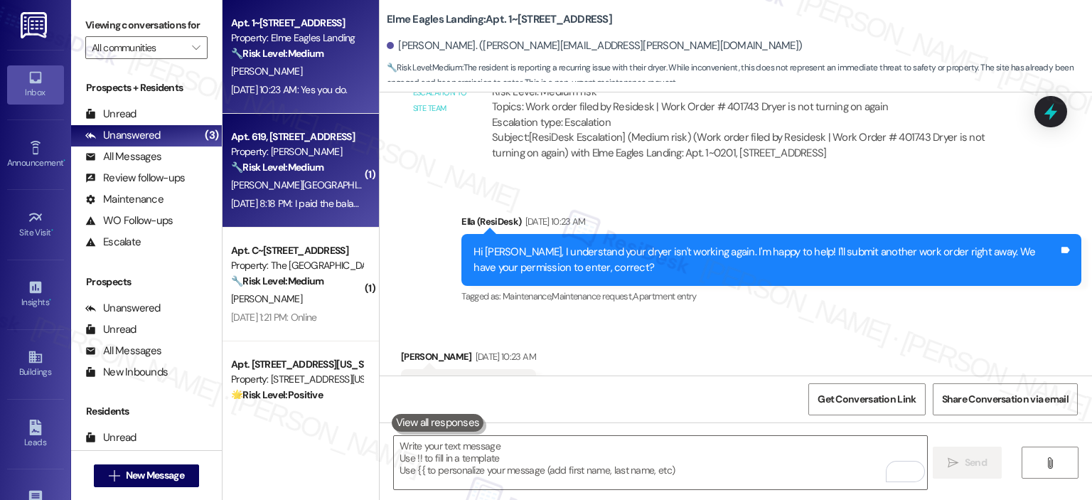
click at [300, 169] on strong "🔧 Risk Level: Medium" at bounding box center [277, 167] width 92 height 13
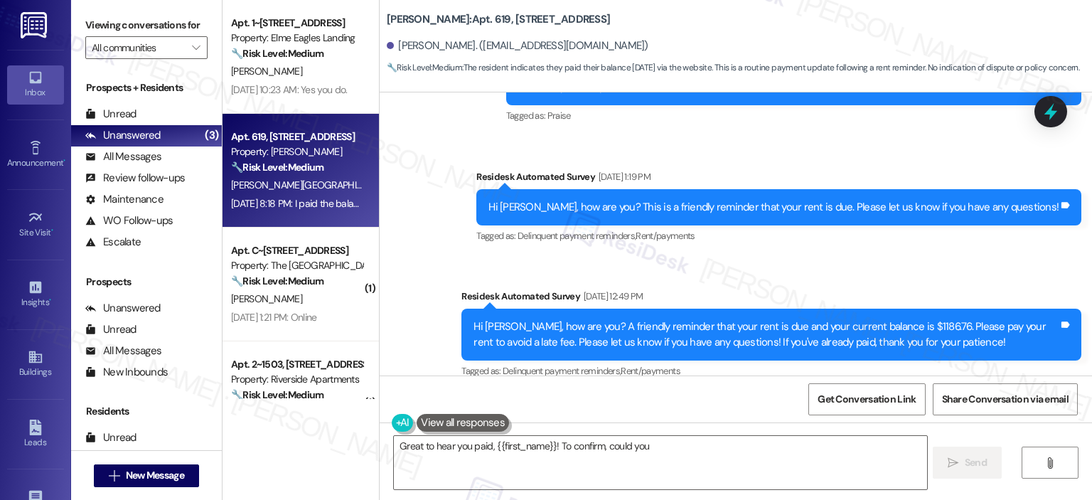
scroll to position [5425, 0]
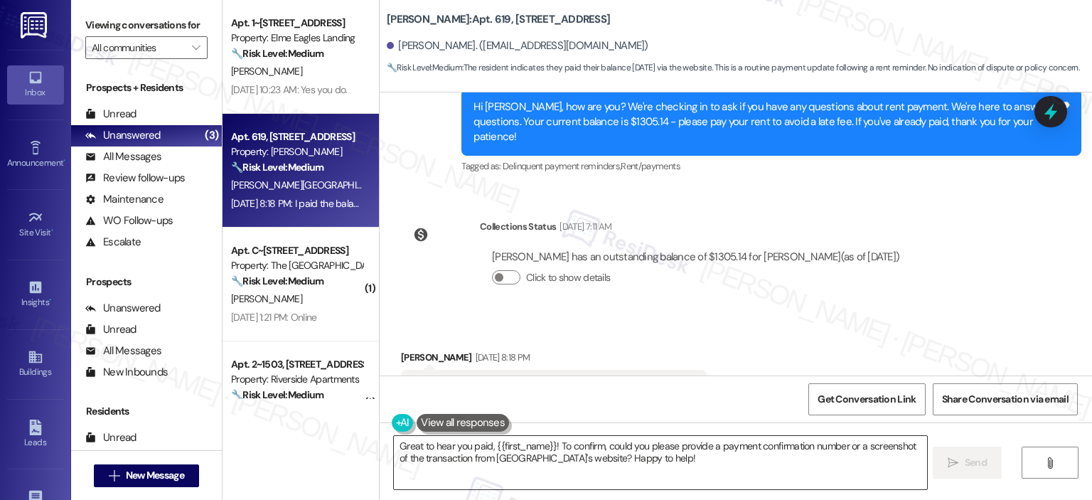
click at [552, 448] on textarea "Great to hear you paid, {{first_name}}! To confirm, could you please provide a …" at bounding box center [660, 462] width 533 height 53
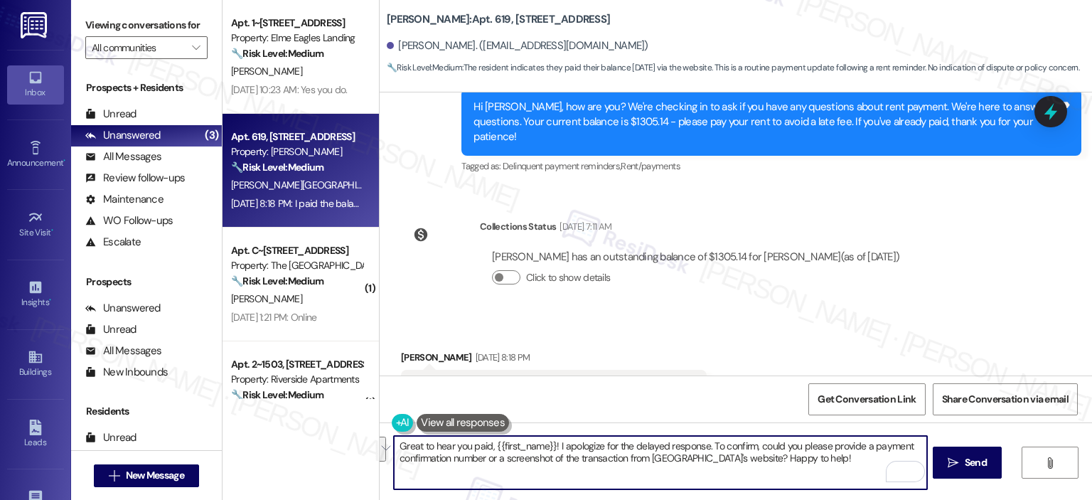
drag, startPoint x: 760, startPoint y: 457, endPoint x: 705, endPoint y: 443, distance: 55.7
click at [705, 443] on textarea "Great to hear you paid, {{first_name}}! I apologize for the delayed response. T…" at bounding box center [660, 462] width 533 height 53
type textarea "Great to hear you paid, {{first_name}}! I apologize for the delayed response. I…"
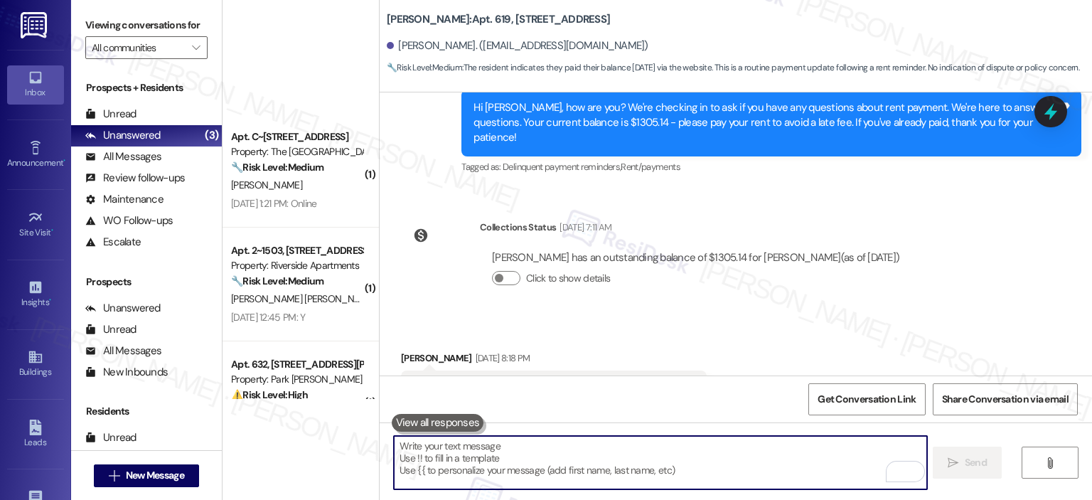
scroll to position [284, 0]
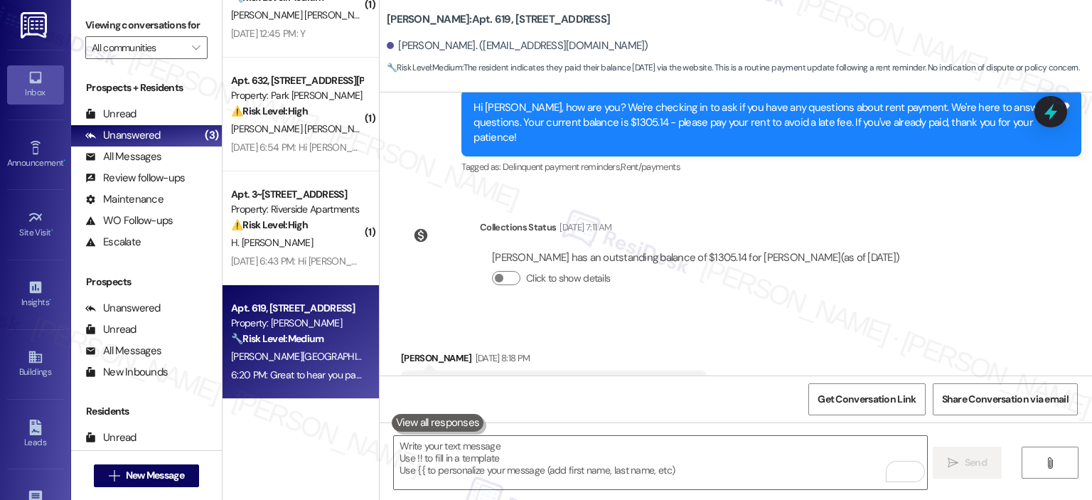
click at [292, 346] on div "🔧 Risk Level: Medium The resident indicates they paid their balance yesterday v…" at bounding box center [297, 338] width 132 height 15
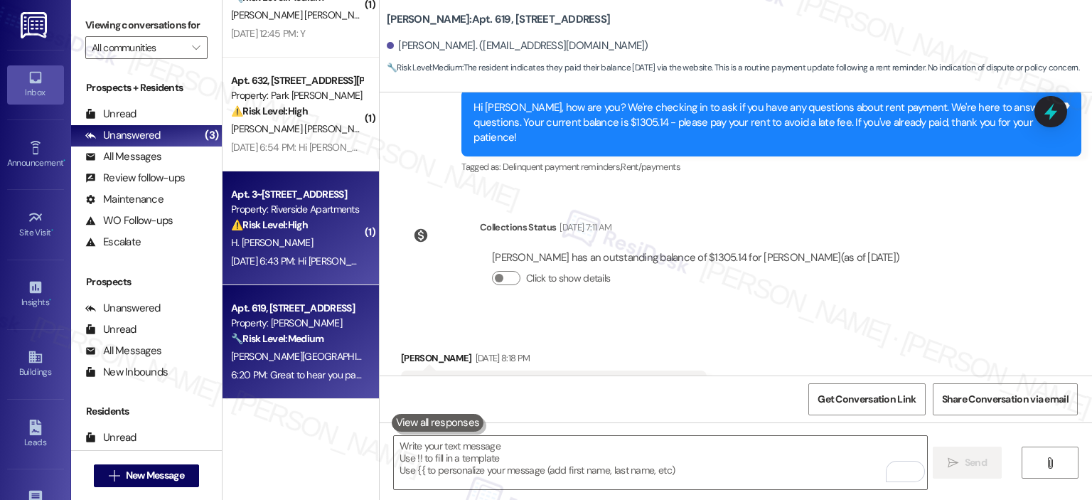
click at [280, 230] on strong "⚠️ Risk Level: High" at bounding box center [269, 224] width 77 height 13
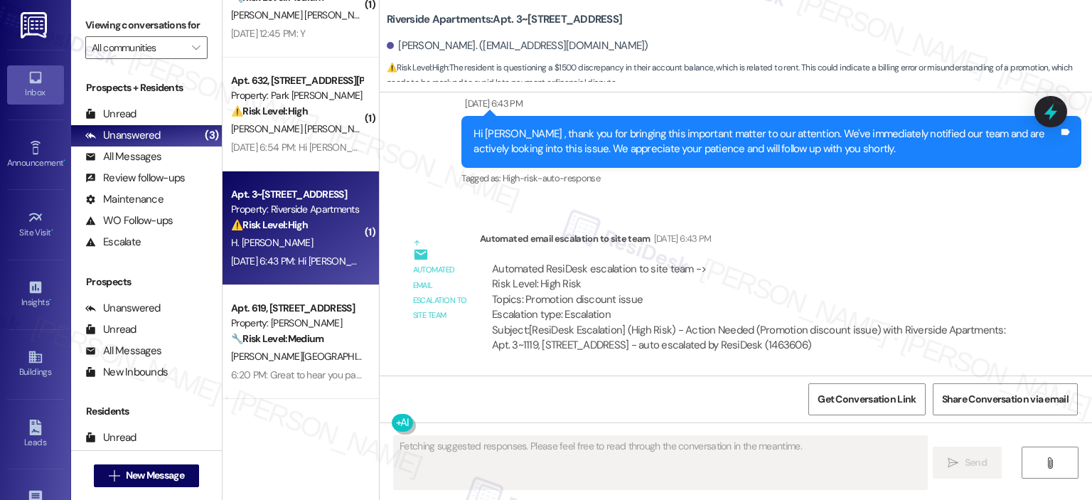
scroll to position [1812, 0]
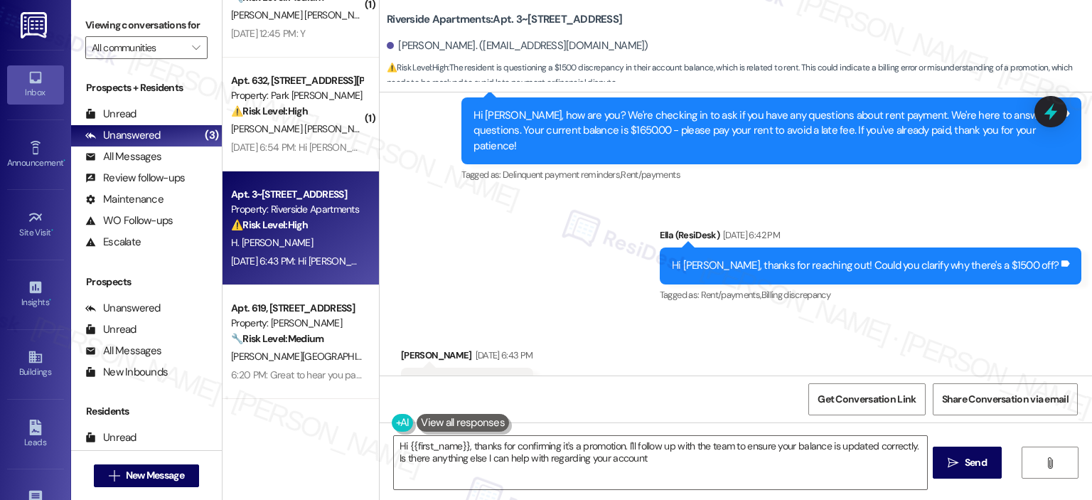
type textarea "Hi {{first_name}}, thanks for confirming it's a promotion. I'll follow up with …"
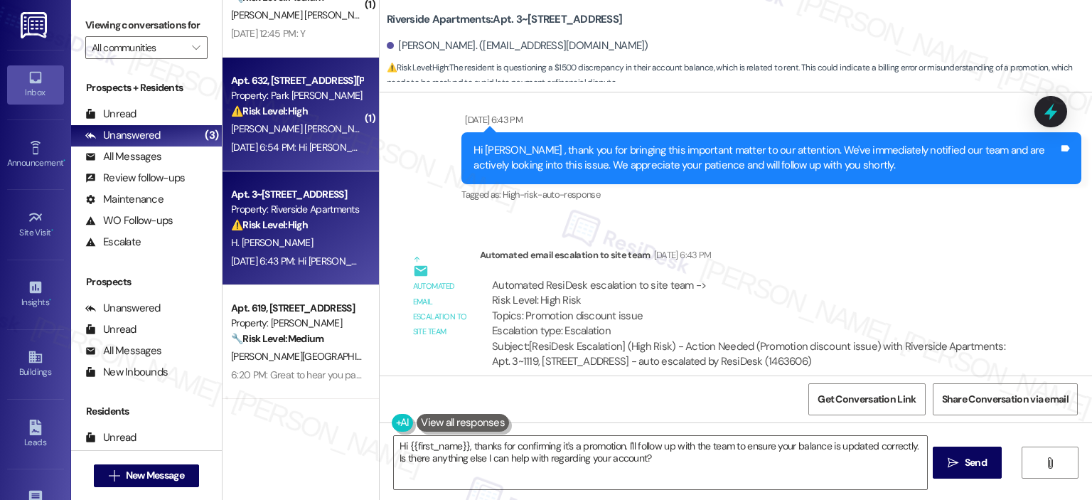
click at [302, 127] on div "[PERSON_NAME] [PERSON_NAME]" at bounding box center [297, 129] width 134 height 18
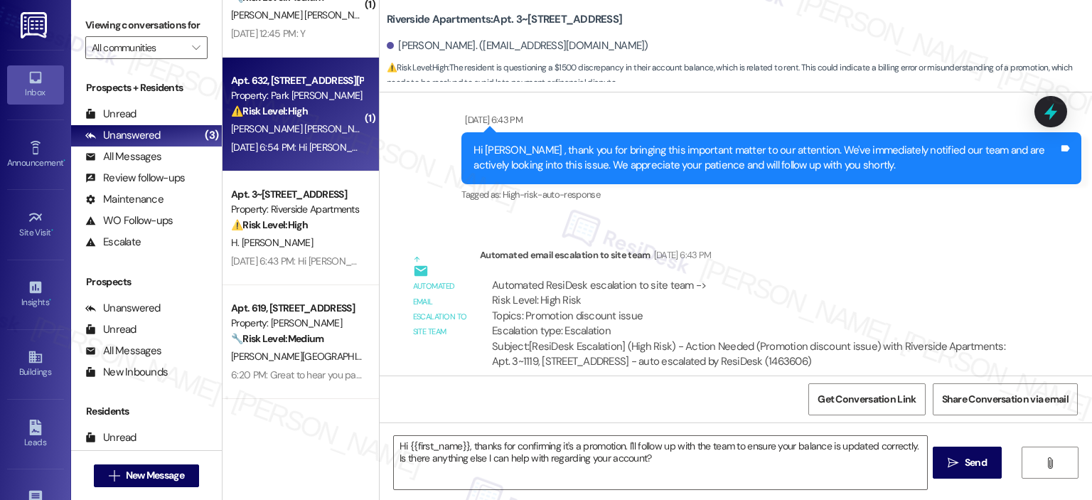
type textarea "Fetching suggested responses. Please feel free to read through the conversation…"
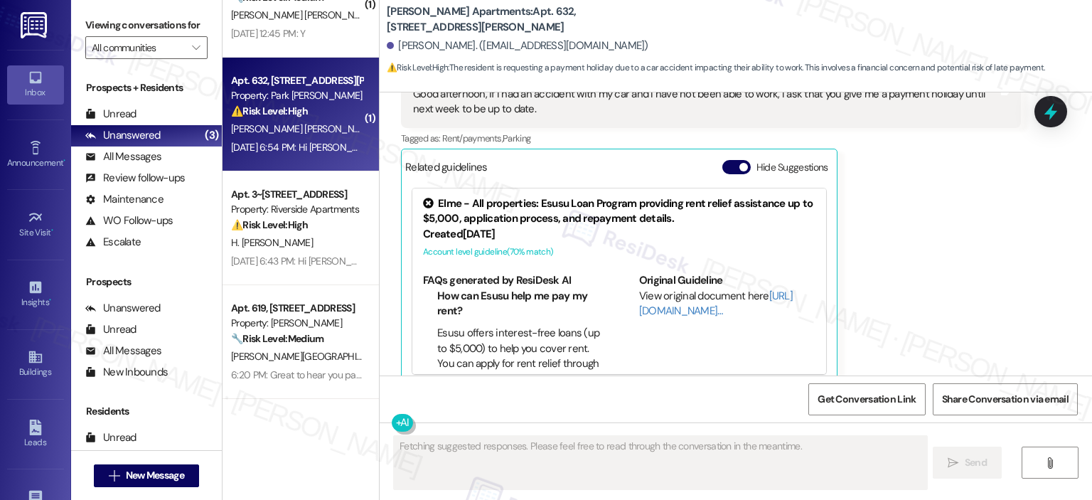
scroll to position [3769, 0]
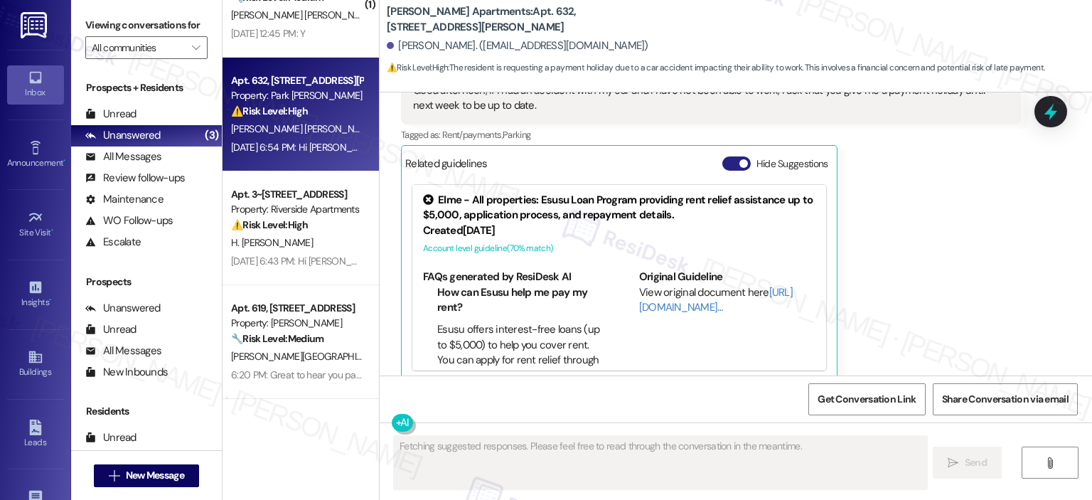
click at [723, 156] on button "Hide Suggestions" at bounding box center [737, 163] width 28 height 14
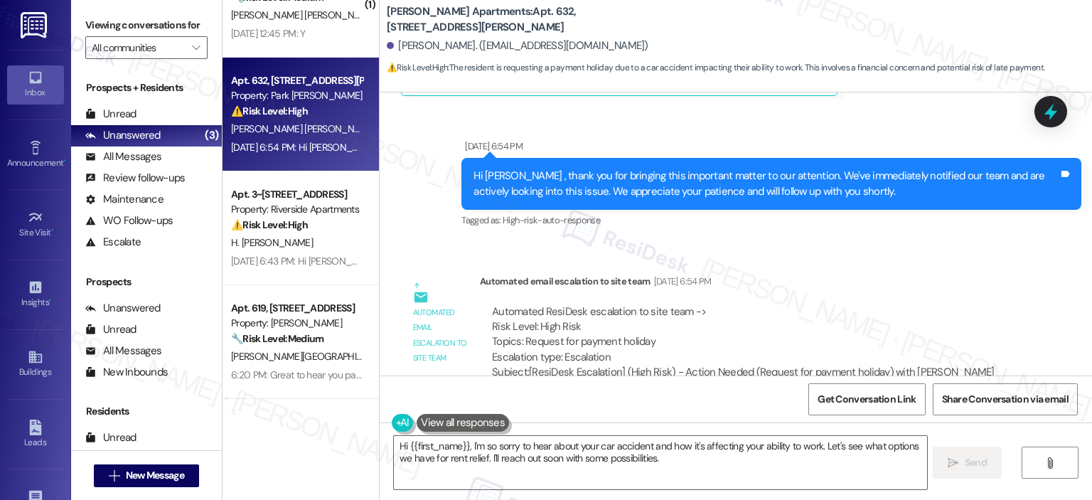
scroll to position [3880, 0]
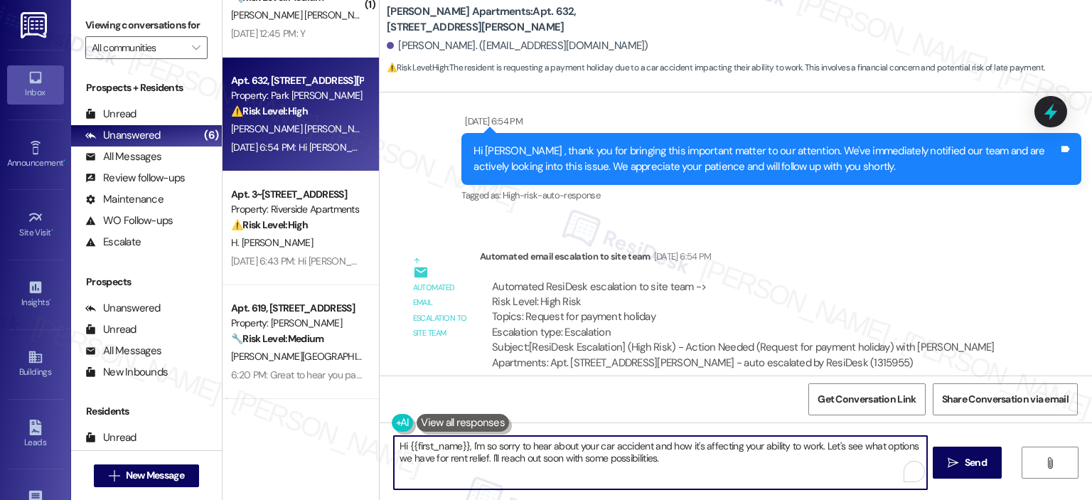
click at [465, 443] on textarea "Hi {{first_name}}, I'm so sorry to hear about your car accident and how it's af…" at bounding box center [660, 462] width 533 height 53
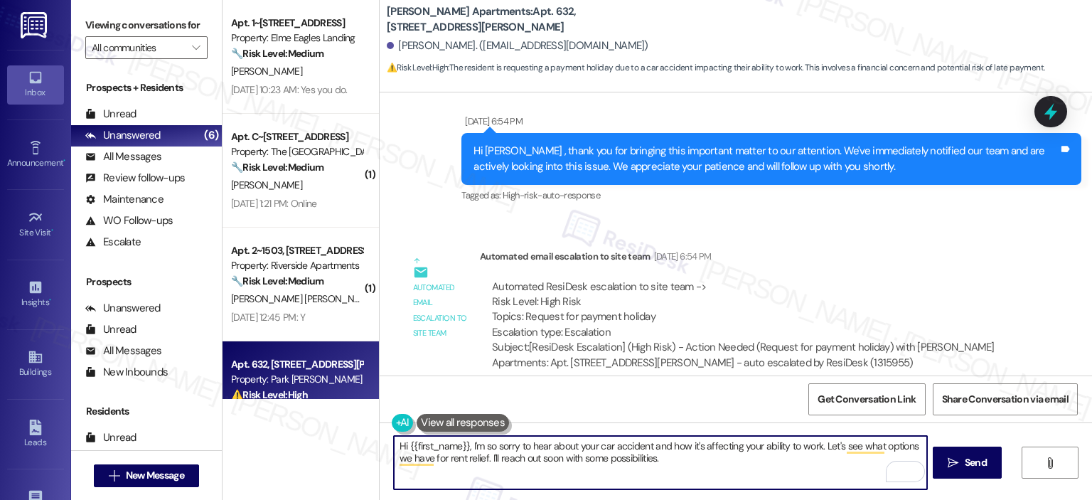
scroll to position [284, 0]
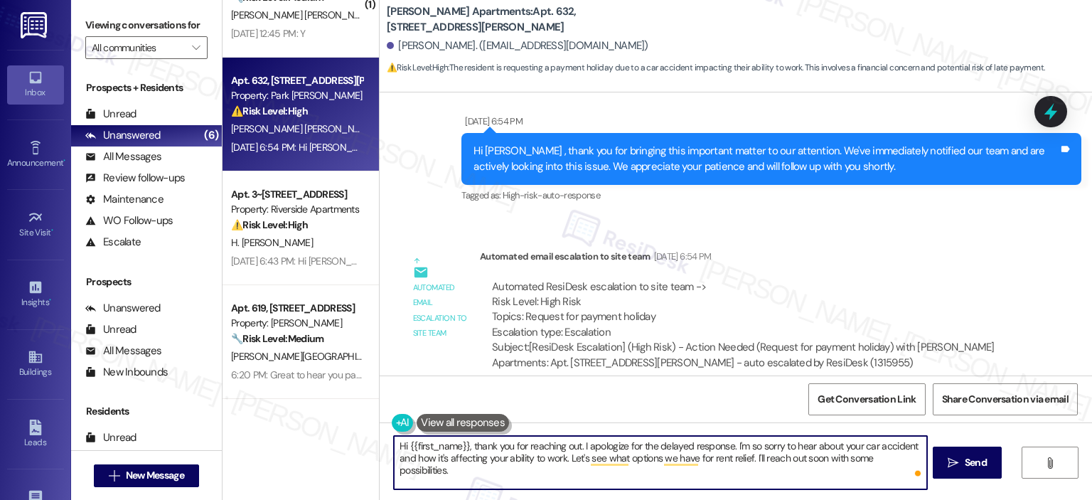
click at [563, 463] on textarea "Hi {{first_name}}, thank you for reaching out. I apologize for the delayed resp…" at bounding box center [660, 462] width 533 height 53
drag, startPoint x: 575, startPoint y: 452, endPoint x: 467, endPoint y: 446, distance: 108.2
click at [467, 446] on textarea "Hi {{first_name}}, thank you for reaching out. I apologize for the delayed resp…" at bounding box center [660, 462] width 533 height 53
drag, startPoint x: 546, startPoint y: 486, endPoint x: 618, endPoint y: 458, distance: 77.3
click at [618, 458] on textarea "Hi {{first_name}}, I hope you are feeling better now. I apologize for the delay…" at bounding box center [660, 462] width 533 height 53
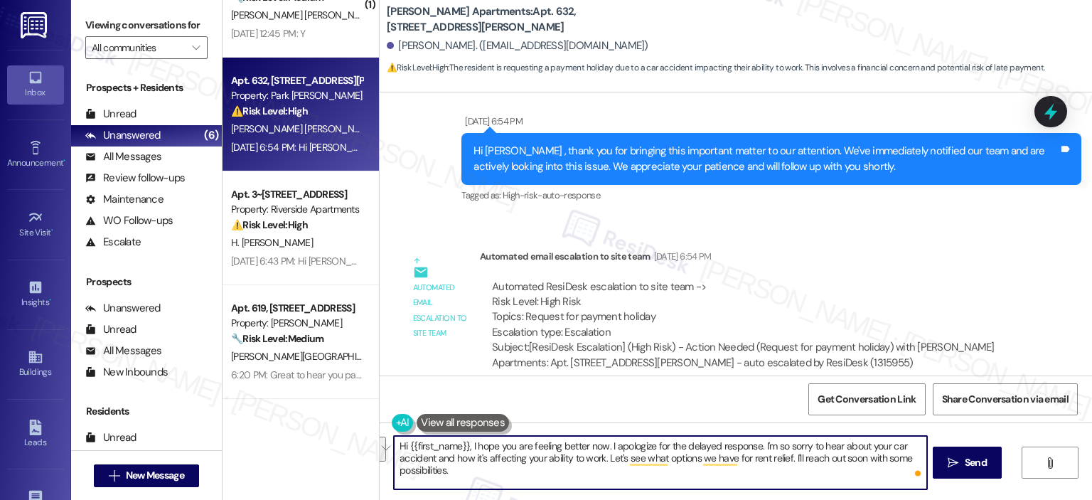
click at [680, 472] on textarea "Hi {{first_name}}, I hope you are feeling better now. I apologize for the delay…" at bounding box center [660, 462] width 533 height 53
click at [653, 484] on textarea "Hi {{first_name}}, I hope you are feeling better now. I apologize for the delay…" at bounding box center [660, 462] width 533 height 53
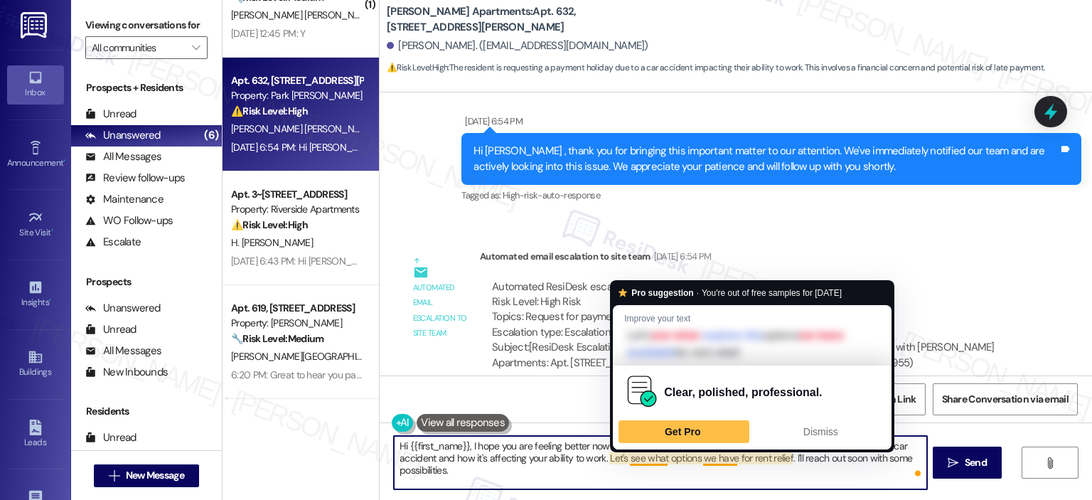
click at [634, 460] on textarea "Hi {{first_name}}, I hope you are feeling better now. I apologize for the delay…" at bounding box center [660, 462] width 533 height 53
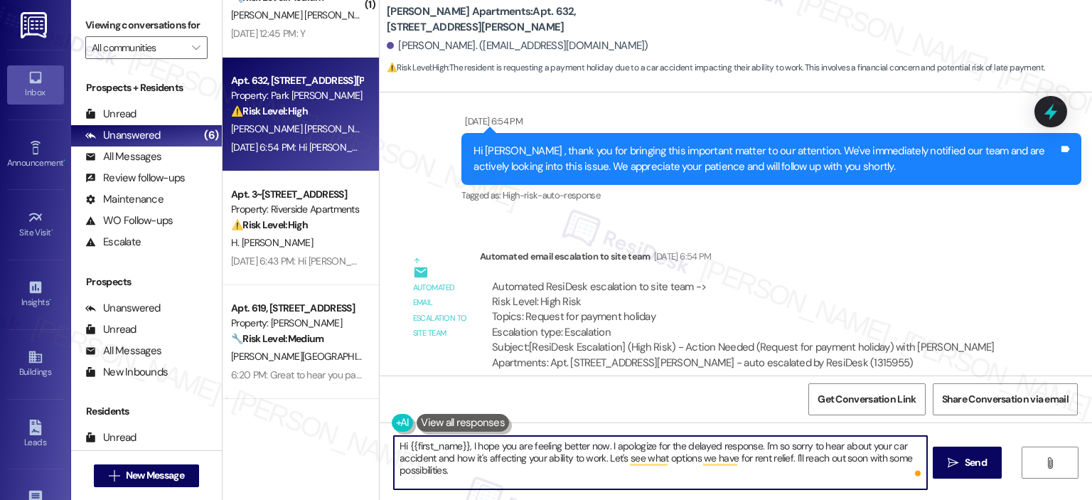
click at [603, 454] on textarea "Hi {{first_name}}, I hope you are feeling better now. I apologize for the delay…" at bounding box center [660, 462] width 533 height 53
click at [602, 457] on textarea "Hi {{first_name}}, I hope you are feeling better now. I apologize for the delay…" at bounding box center [660, 462] width 533 height 53
drag, startPoint x: 837, startPoint y: 462, endPoint x: 814, endPoint y: 460, distance: 23.6
click at [814, 460] on textarea "Hi {{first_name}}, I hope you are feeling better now. I apologize for the delay…" at bounding box center [660, 462] width 533 height 53
drag, startPoint x: 690, startPoint y: 468, endPoint x: 484, endPoint y: 469, distance: 205.5
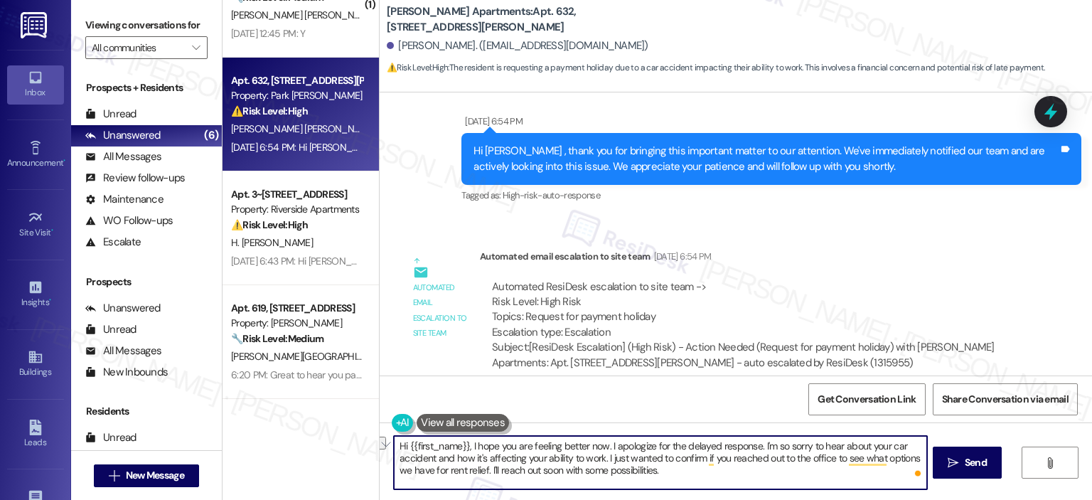
click at [484, 469] on textarea "Hi {{first_name}}, I hope you are feeling better now. I apologize for the delay…" at bounding box center [660, 462] width 533 height 53
click at [538, 459] on textarea "Hi {{first_name}}, I hope you are feeling better now. I apologize for the delay…" at bounding box center [660, 462] width 533 height 53
paste textarea "’re feeling better. I’m so sorry to hear about your car accident and how it’s a…"
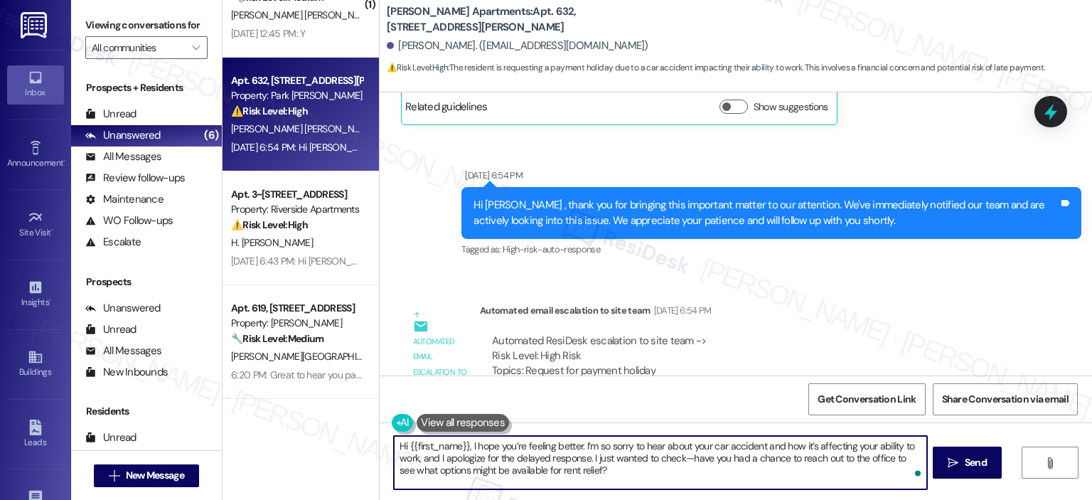
scroll to position [3880, 0]
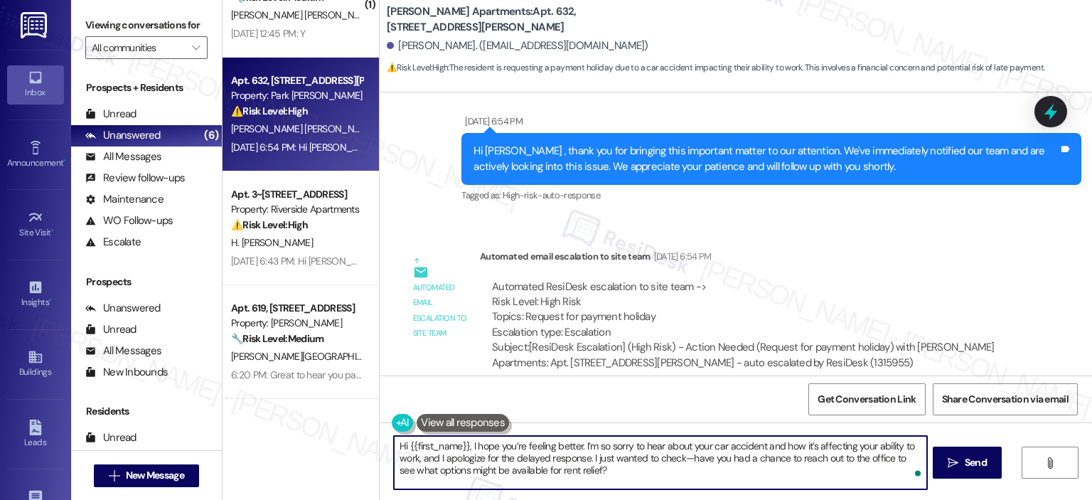
drag, startPoint x: 679, startPoint y: 455, endPoint x: 651, endPoint y: 456, distance: 27.7
click at [651, 456] on textarea "Hi {{first_name}}, I hope you’re feeling better. I’m so sorry to hear about you…" at bounding box center [660, 462] width 533 height 53
type textarea "Hi {{first_name}}, I hope you’re feeling better. I’m so sorry to hear about you…"
click at [959, 463] on span " Send" at bounding box center [967, 462] width 45 height 15
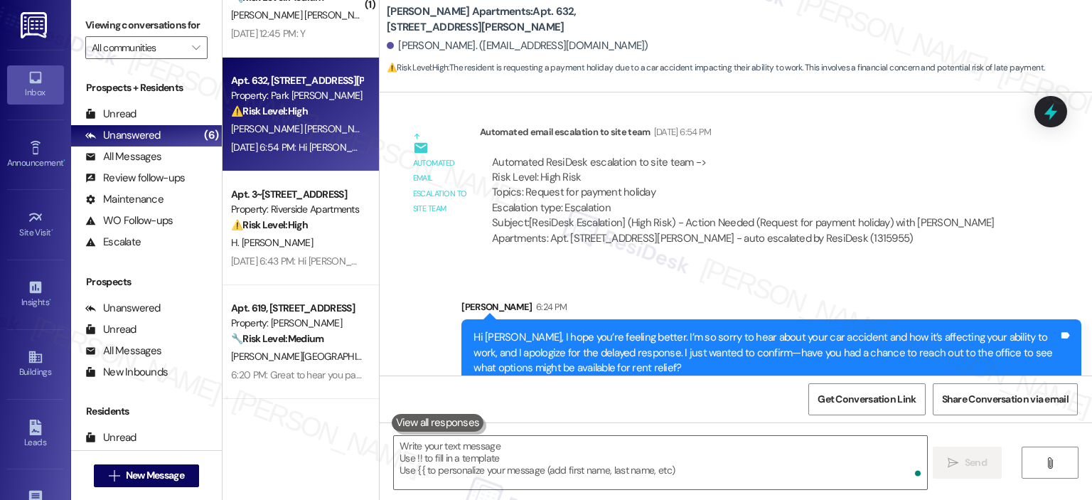
scroll to position [4010, 0]
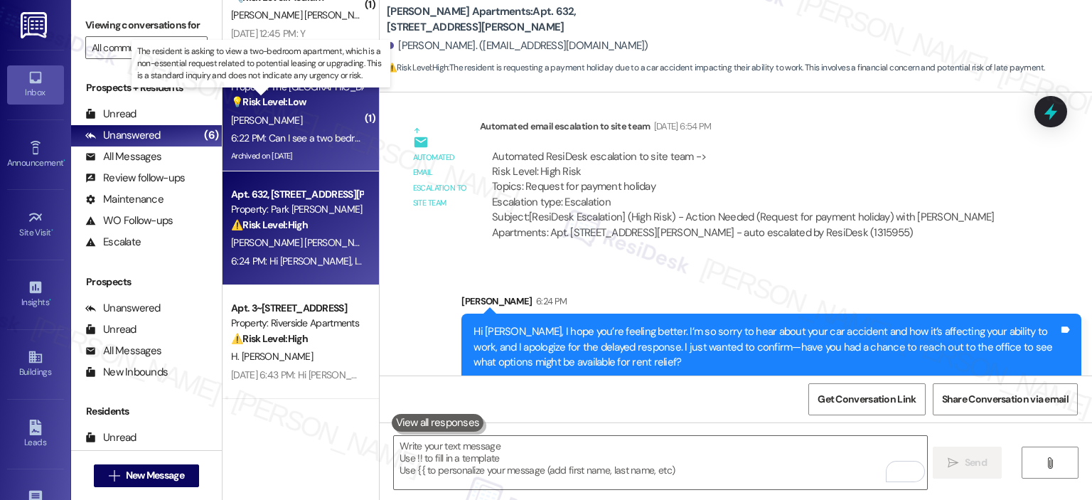
click at [265, 99] on strong "💡 Risk Level: Low" at bounding box center [268, 101] width 75 height 13
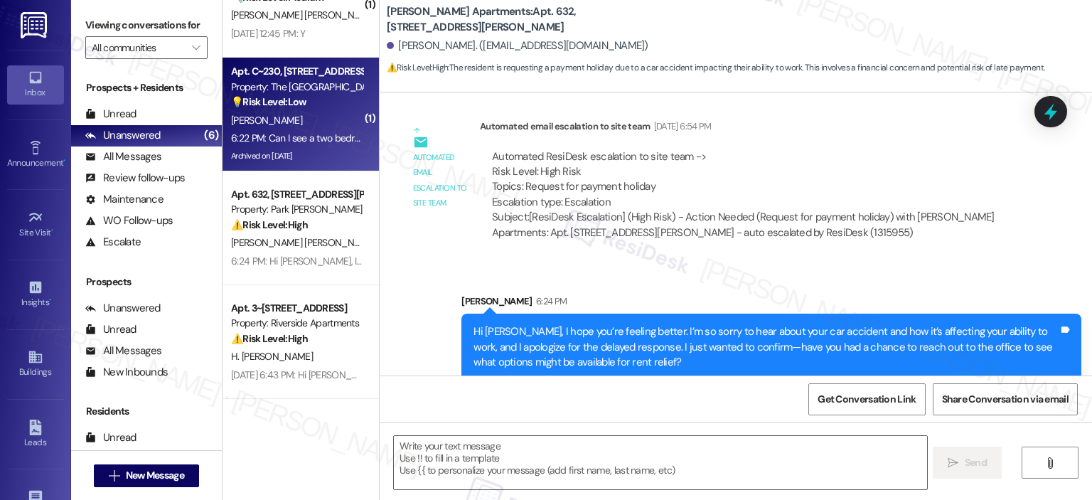
type textarea "Fetching suggested responses. Please feel free to read through the conversation…"
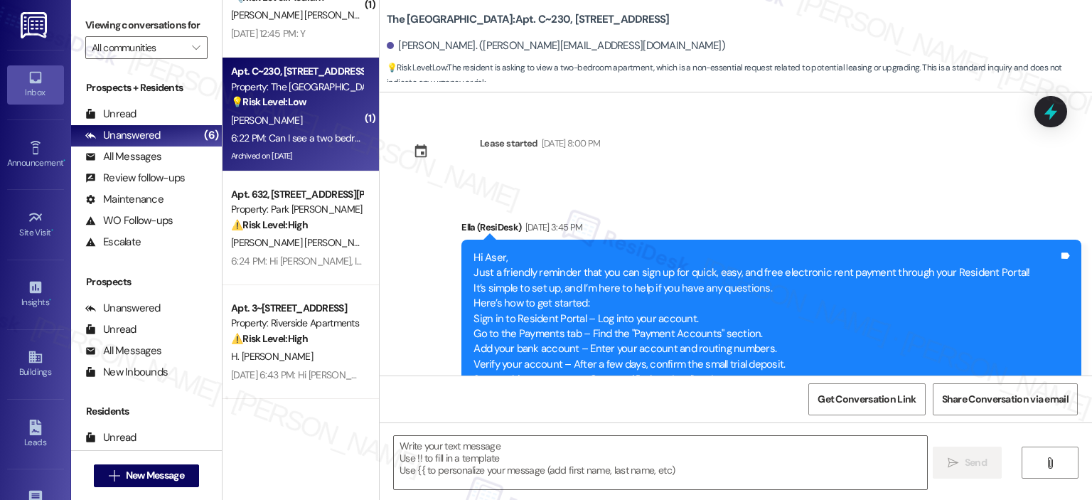
scroll to position [16634, 0]
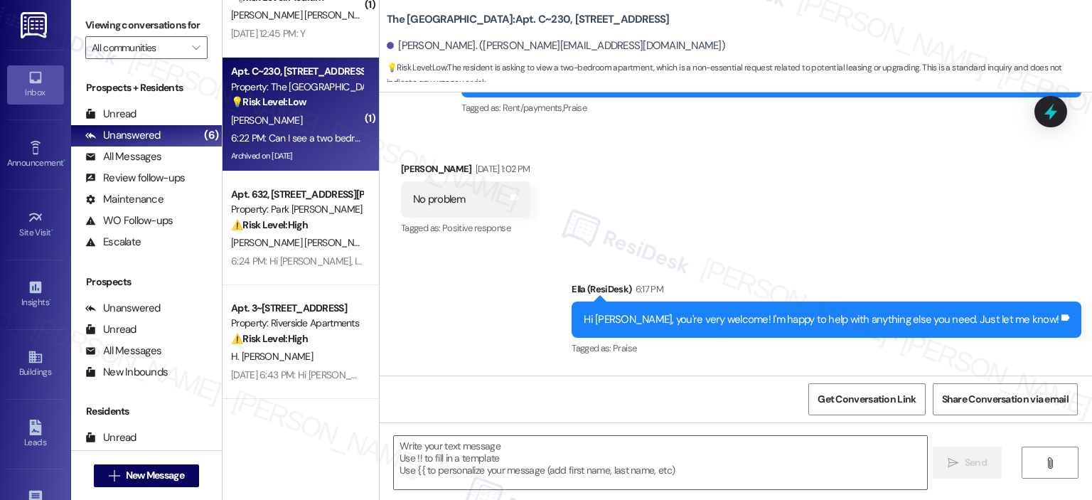
type textarea "Fetching suggested responses. Please feel free to read through the conversation…"
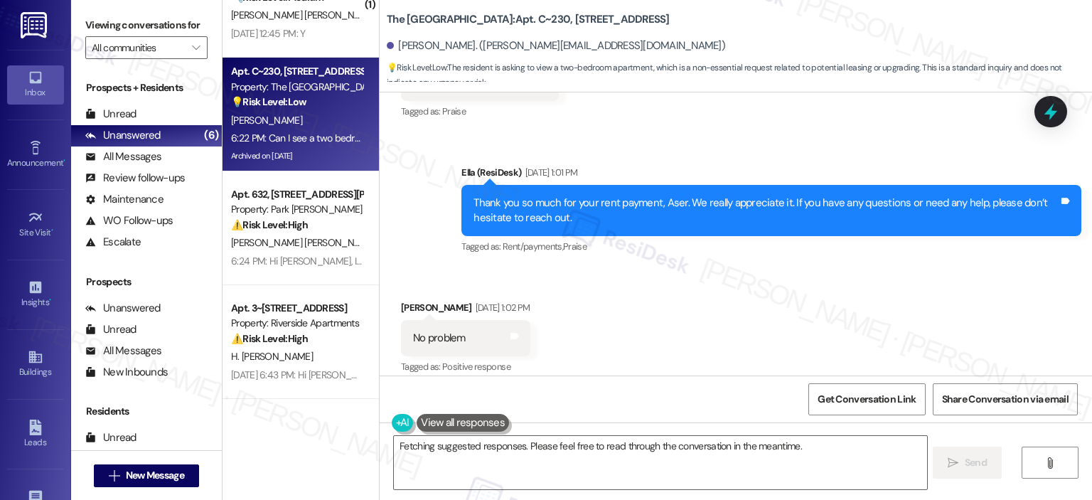
scroll to position [16635, 0]
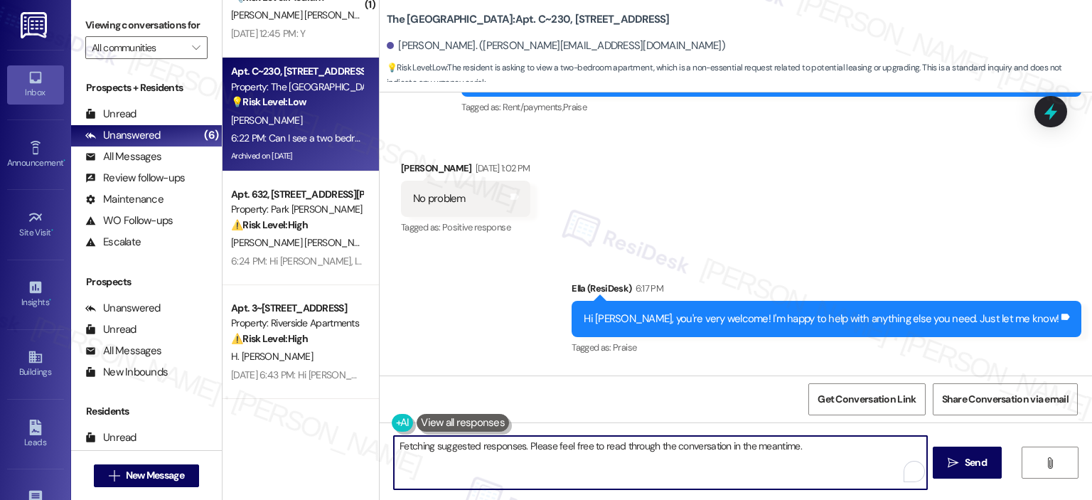
drag, startPoint x: 432, startPoint y: 454, endPoint x: 380, endPoint y: 449, distance: 52.9
click at [386, 449] on div "Hi {{first_name}}, I'm happy to help with that! I can definitely arrange for yo…" at bounding box center [653, 462] width 534 height 55
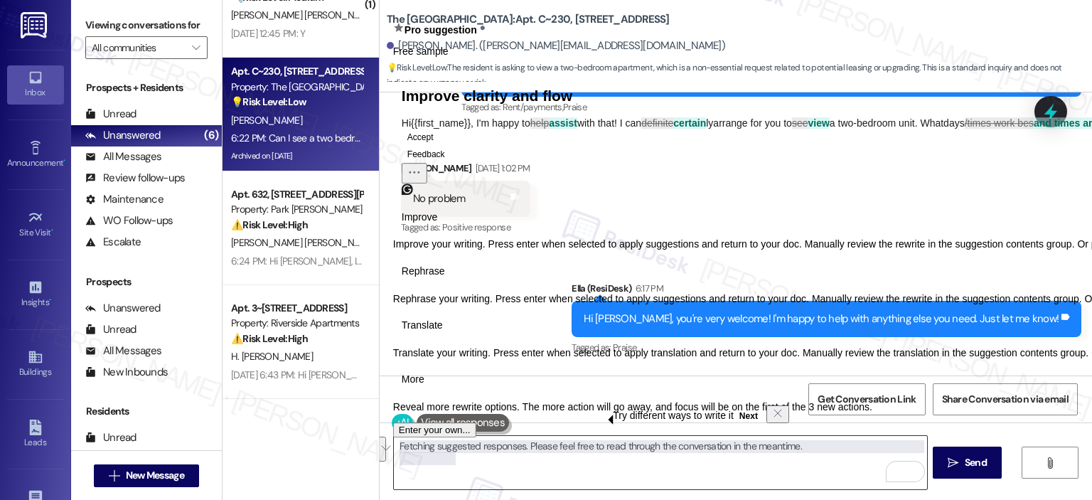
click at [478, 474] on textarea "Hi {{first_name}}, I'm happy to help with that! I can definitely arrange for yo…" at bounding box center [660, 462] width 533 height 53
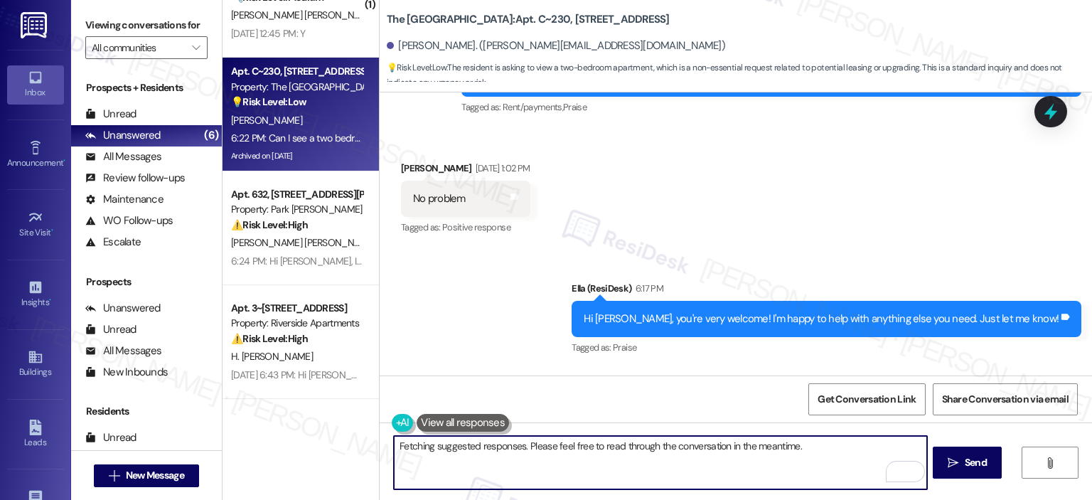
drag, startPoint x: 462, startPoint y: 464, endPoint x: 373, endPoint y: 437, distance: 92.2
click at [380, 438] on div "Hi {{first_name}}, I'm happy to help with that! I can definitely arrange for yo…" at bounding box center [736, 475] width 713 height 107
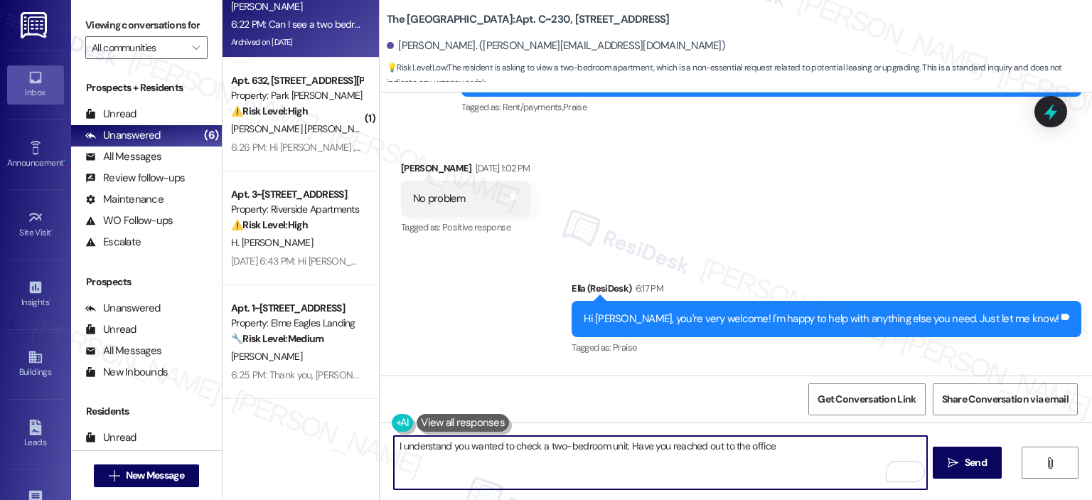
click at [779, 444] on textarea "I understand you wanted to check a two-bedroom unit. Have you reached out to th…" at bounding box center [660, 462] width 533 height 53
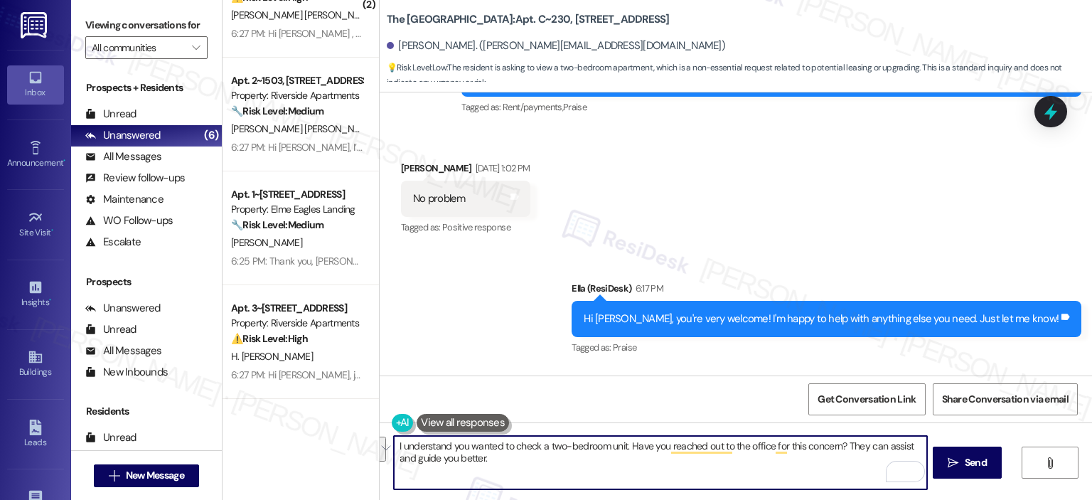
click at [523, 447] on textarea "I understand you wanted to check a two-bedroom unit. Have you reached out to th…" at bounding box center [660, 462] width 533 height 53
paste textarea "Hi {{first_name}}, I understand you’re interested in checking out a two-bedroom…"
drag, startPoint x: 462, startPoint y: 447, endPoint x: 379, endPoint y: 447, distance: 82.5
click at [386, 447] on div "Hi {{first_name}}, I understand you’re interested in checking out a two-bedroom…" at bounding box center [653, 462] width 534 height 55
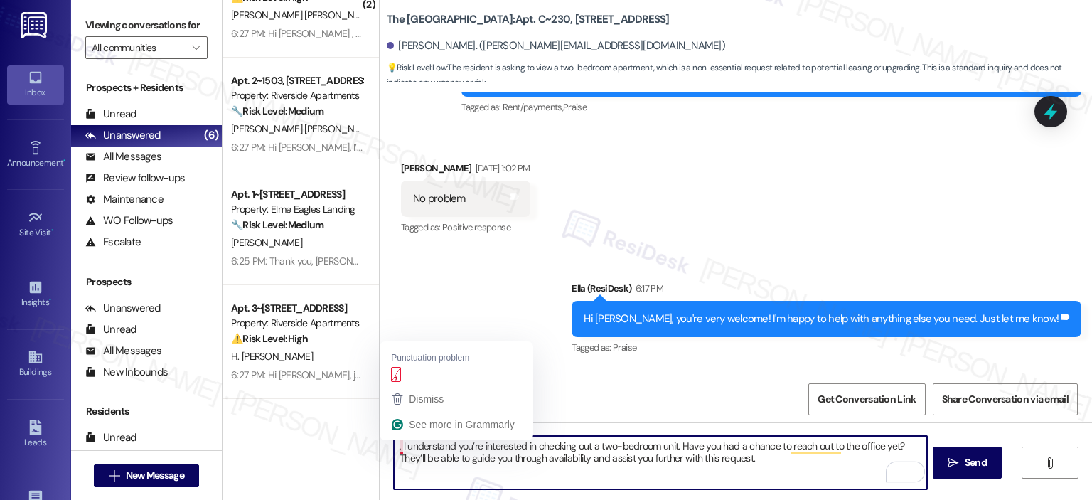
click at [395, 446] on textarea ", I understand you’re interested in checking out a two-bedroom unit. Have you h…" at bounding box center [660, 462] width 533 height 53
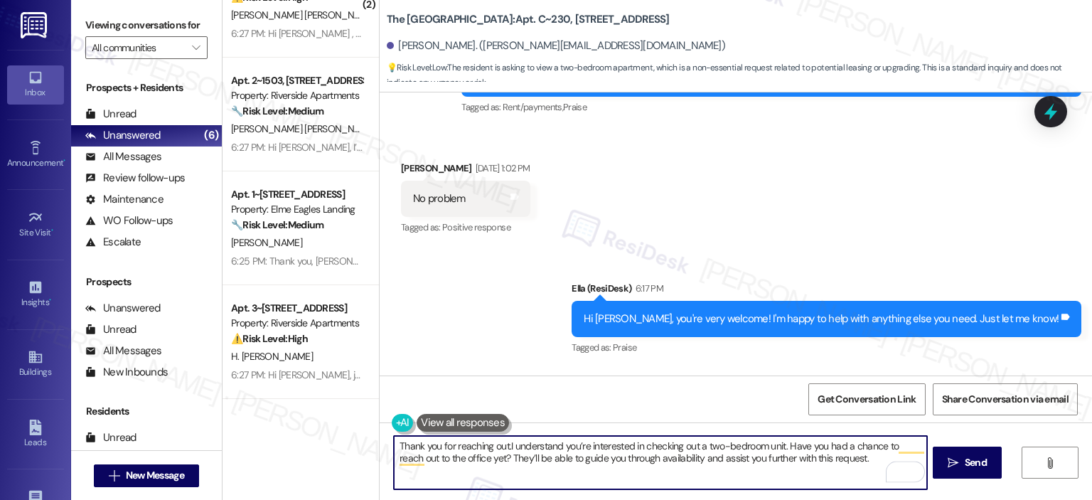
type textarea "Thank you for reaching out. I understand you’re interested in checking out a tw…"
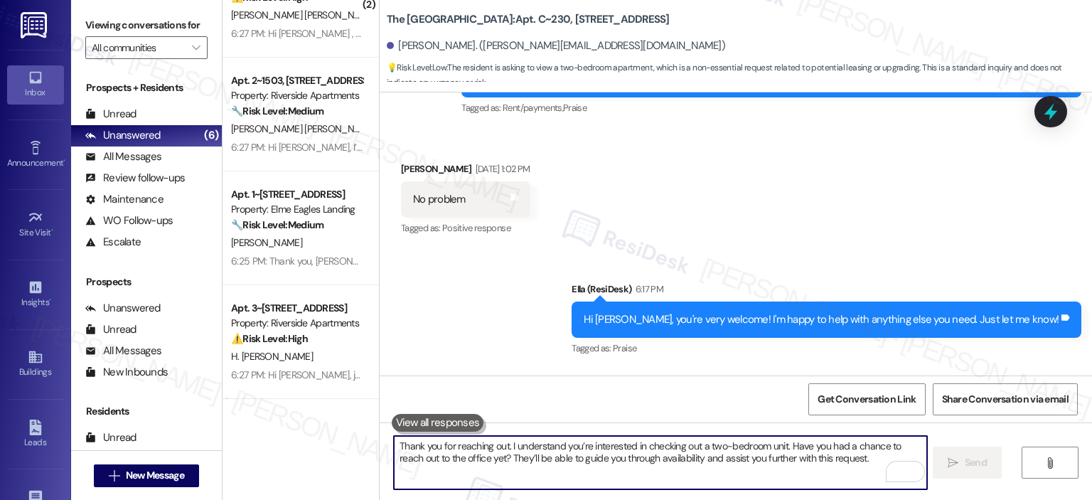
scroll to position [16750, 0]
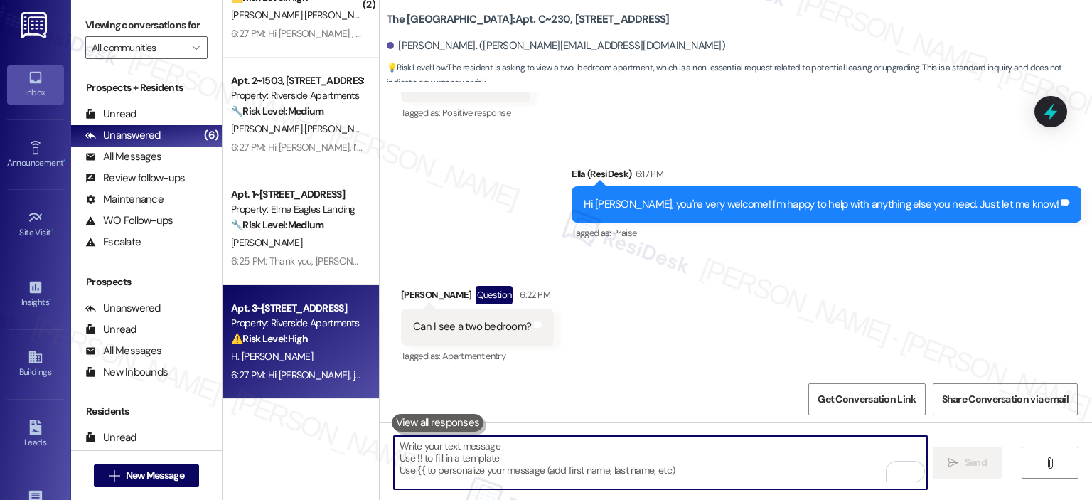
click at [321, 372] on div "6:27 PM: Hi [PERSON_NAME], just checking in to see if someone from the site tea…" at bounding box center [503, 374] width 544 height 13
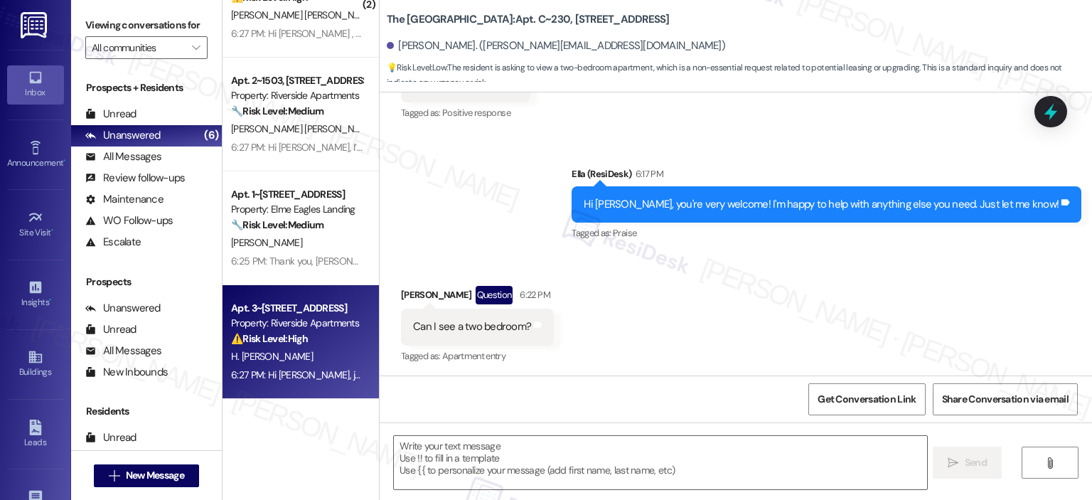
type textarea "Fetching suggested responses. Please feel free to read through the conversation…"
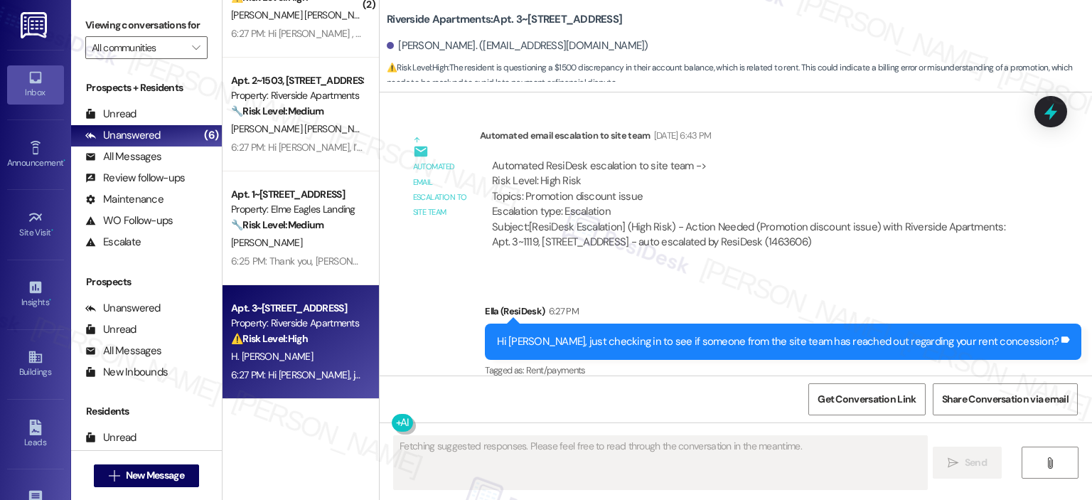
scroll to position [1577, 0]
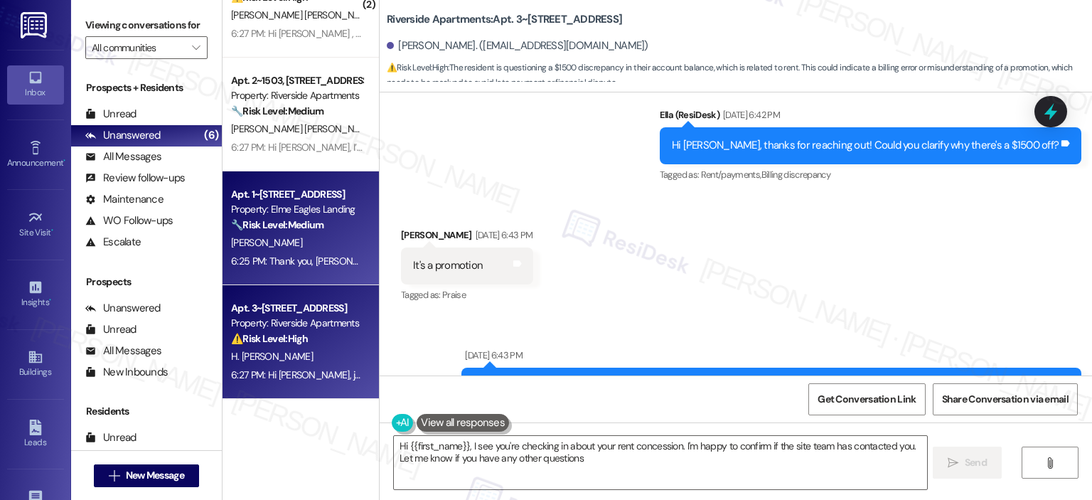
type textarea "Hi {{first_name}}, I see you're checking in about your rent concession. I'm hap…"
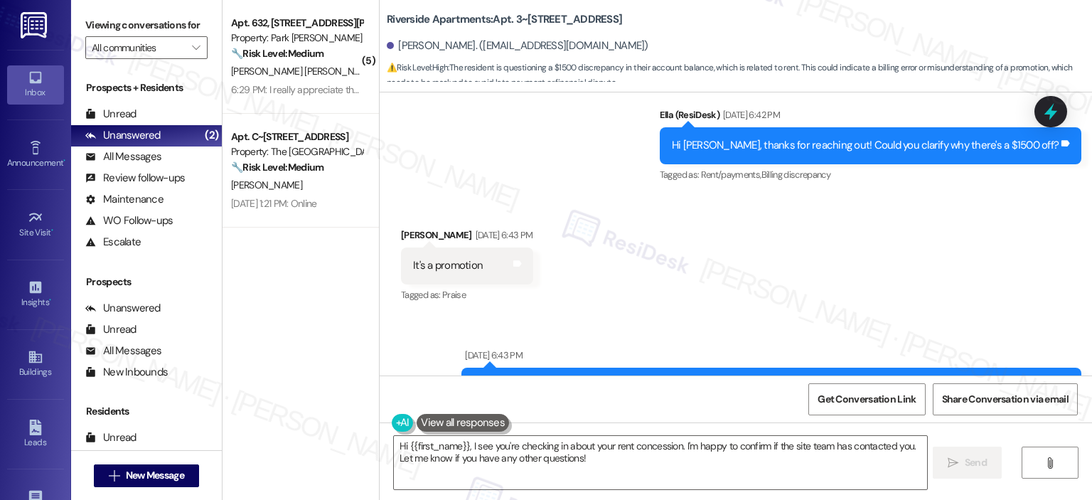
scroll to position [1932, 0]
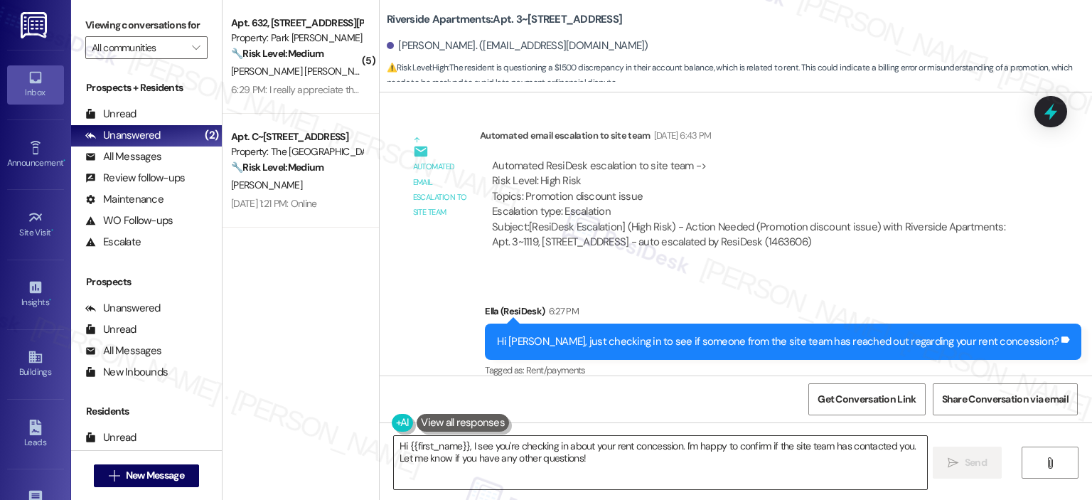
click at [607, 456] on textarea "Hi {{first_name}}, I see you're checking in about your rent concession. I'm hap…" at bounding box center [660, 462] width 533 height 53
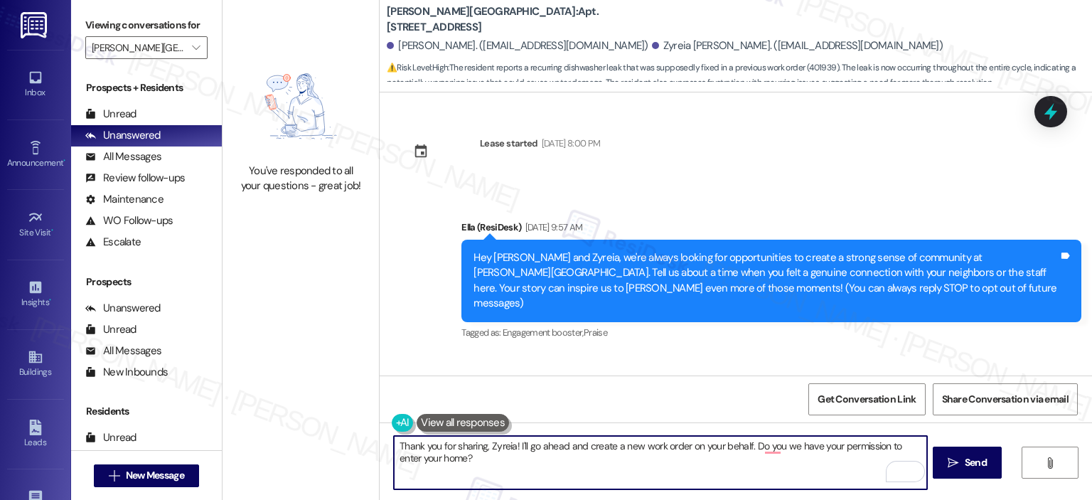
scroll to position [5987, 0]
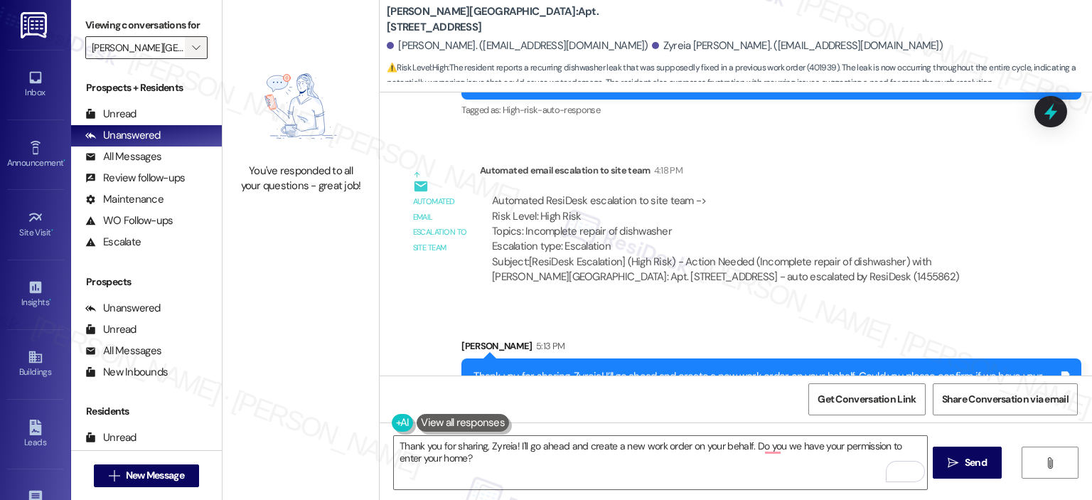
click at [189, 40] on span "" at bounding box center [196, 47] width 14 height 23
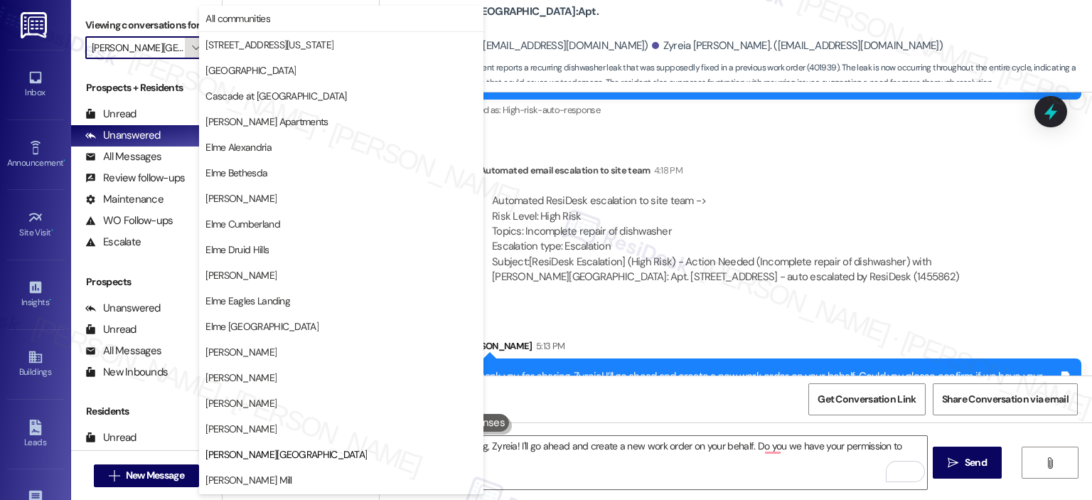
scroll to position [230, 0]
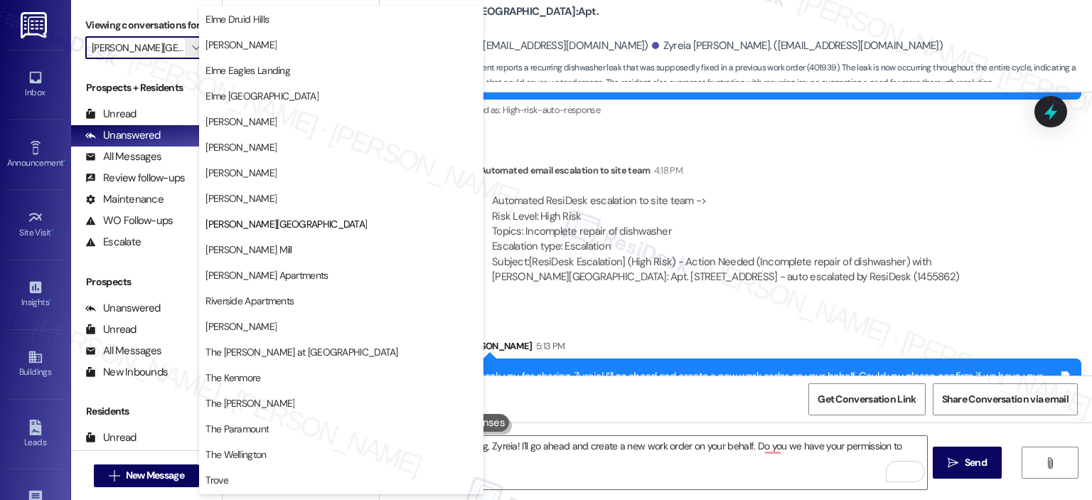
click at [265, 187] on button "[PERSON_NAME]" at bounding box center [341, 199] width 284 height 26
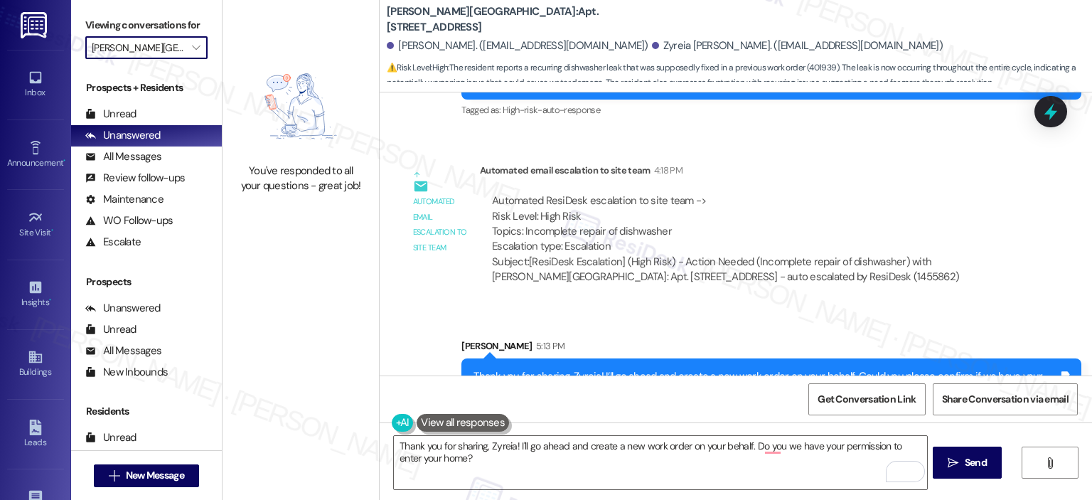
type input "[PERSON_NAME]"
click at [130, 116] on div "Unread" at bounding box center [110, 114] width 51 height 15
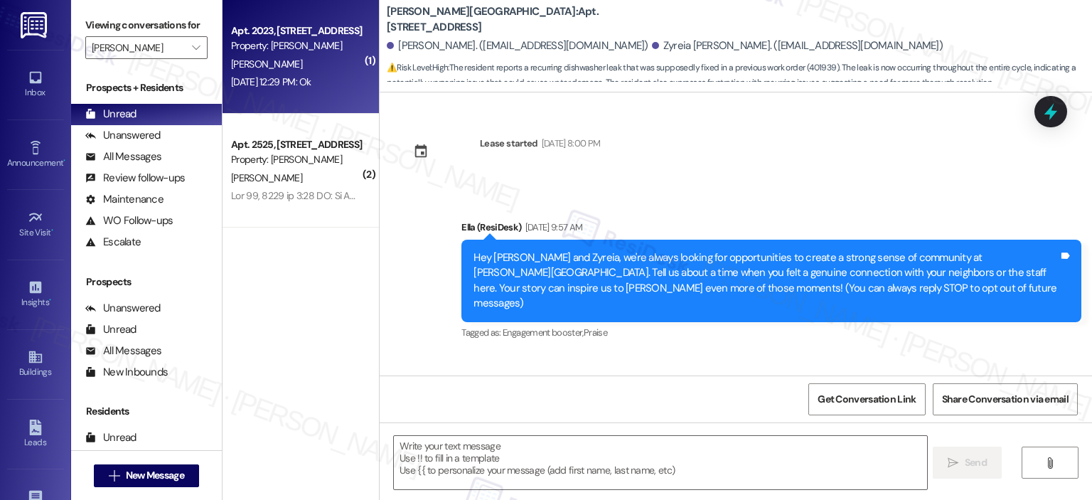
type textarea "Fetching suggested responses. Please feel free to read through the conversation…"
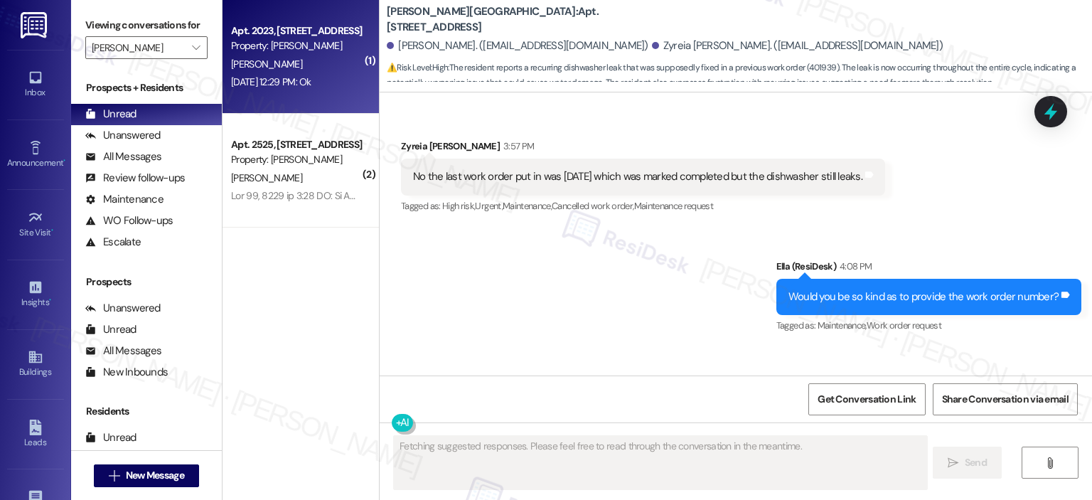
scroll to position [5561, 0]
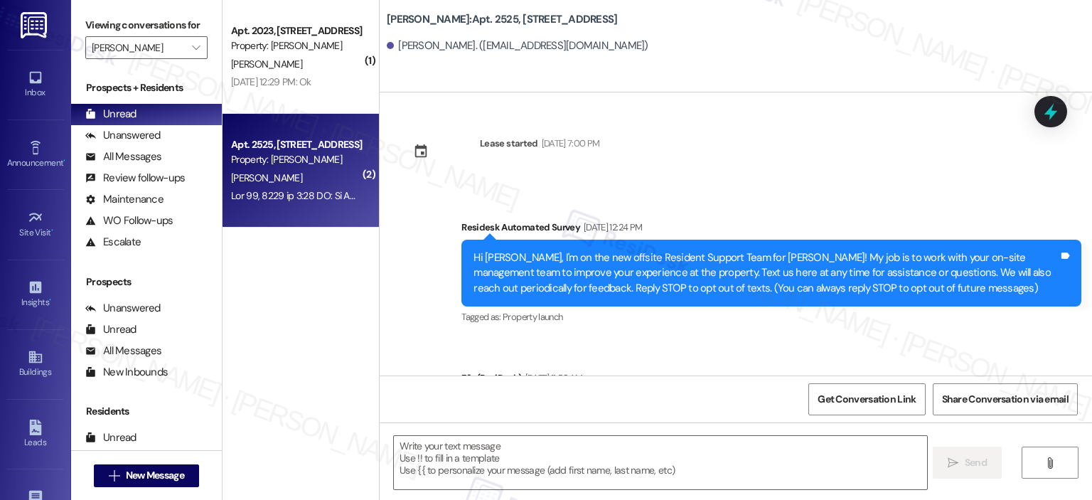
type textarea "Fetching suggested responses. Please feel free to read through the conversation…"
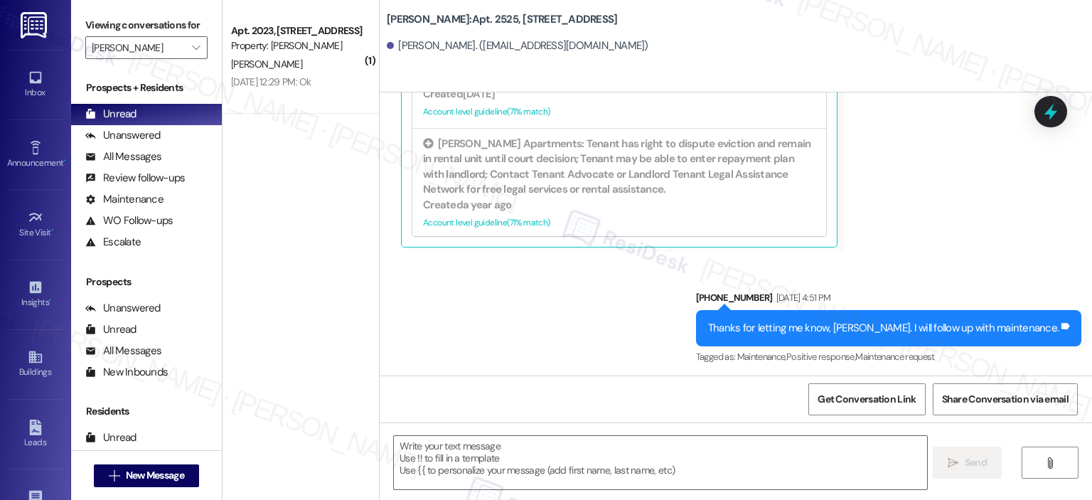
scroll to position [554, 0]
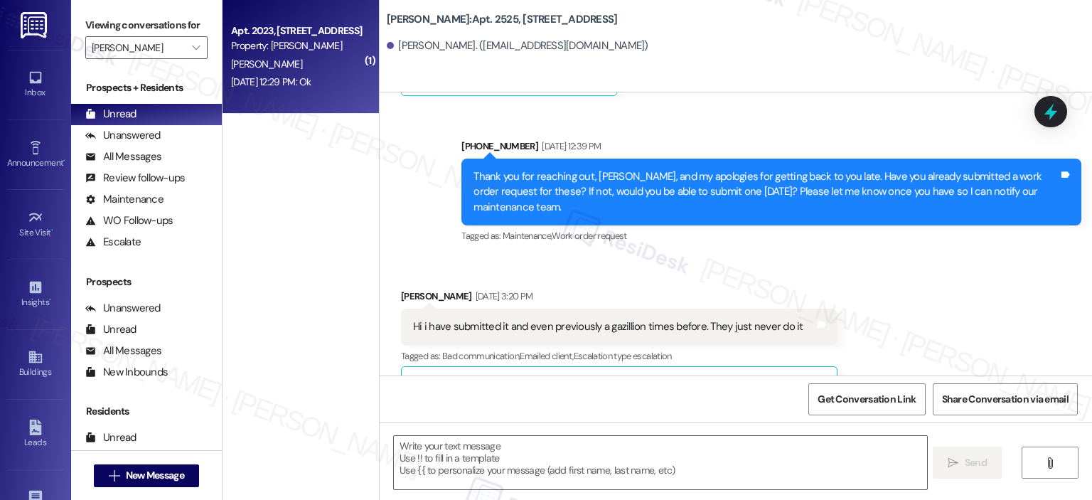
click at [351, 68] on div "[PERSON_NAME]" at bounding box center [297, 64] width 134 height 18
type textarea "Fetching suggested responses. Please feel free to read through the conversation…"
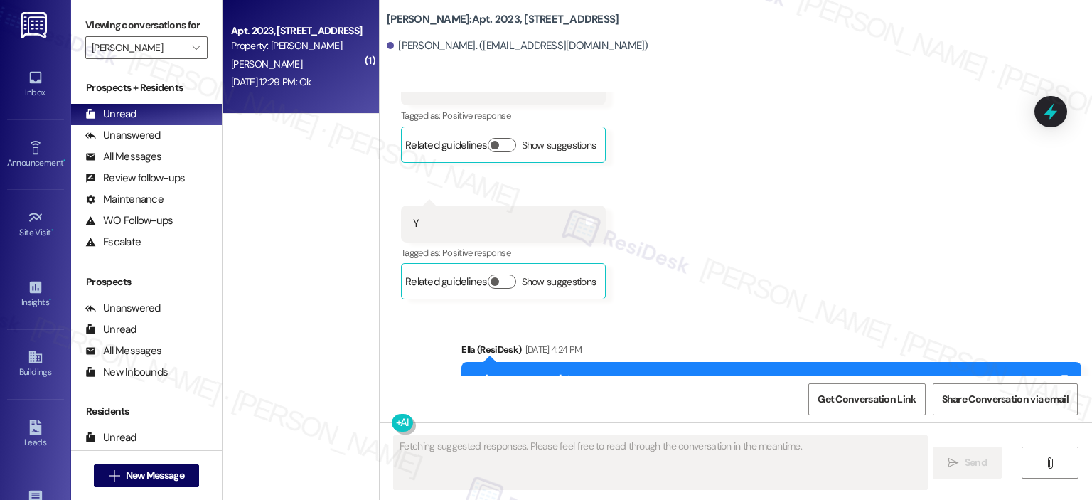
type textarea "Fetching suggested responses. Please feel free to read through the conversation…"
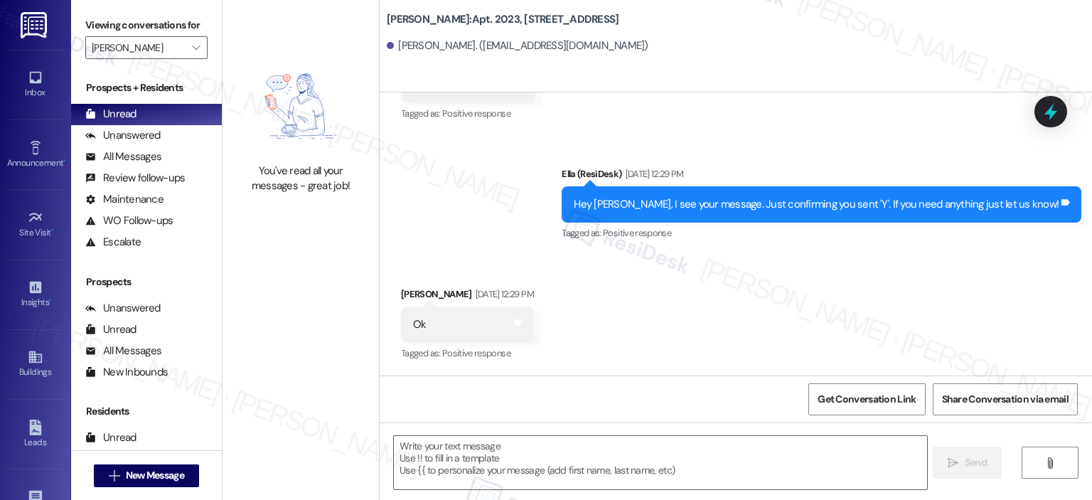
scroll to position [5618, 0]
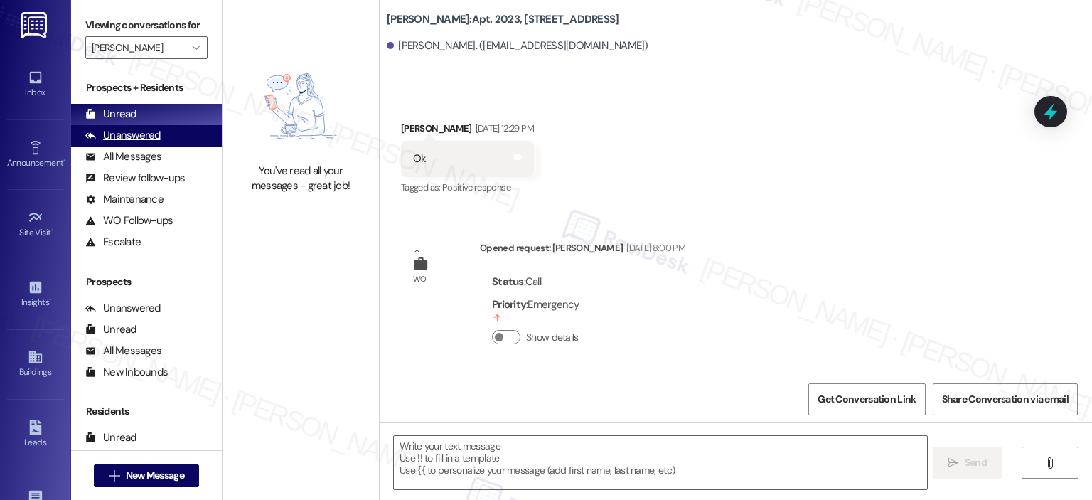
click at [155, 131] on div "Unanswered" at bounding box center [122, 135] width 75 height 15
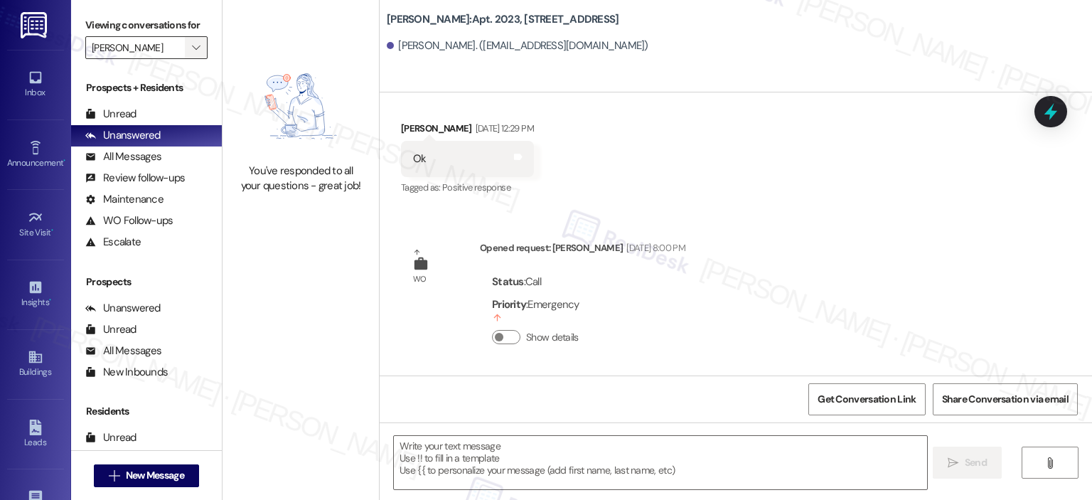
click at [192, 47] on icon "" at bounding box center [196, 47] width 8 height 11
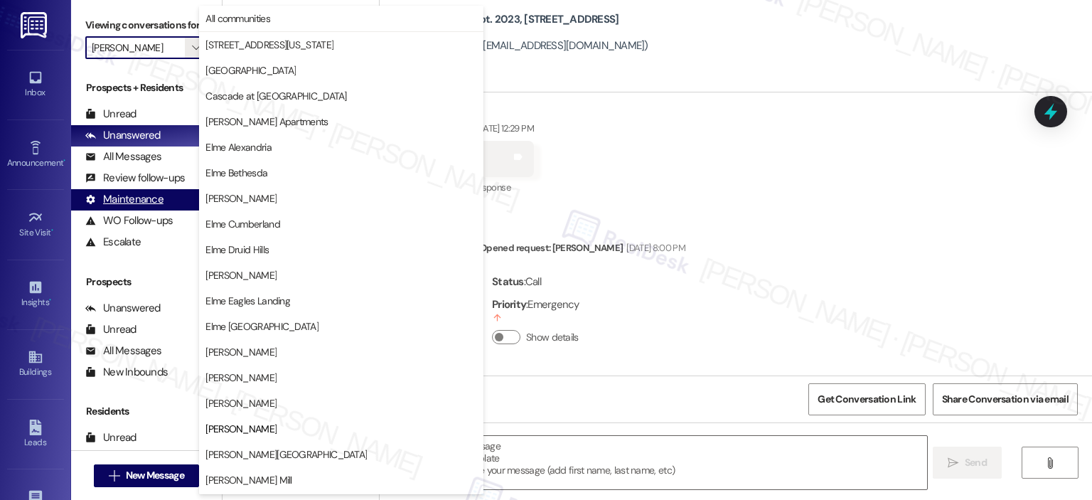
scroll to position [230, 0]
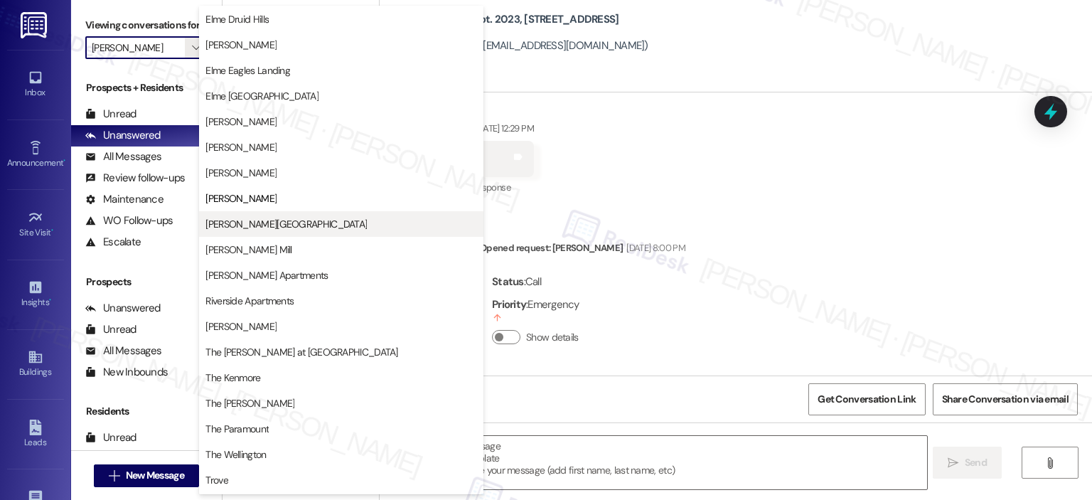
click at [233, 223] on span "[PERSON_NAME][GEOGRAPHIC_DATA]" at bounding box center [286, 224] width 161 height 14
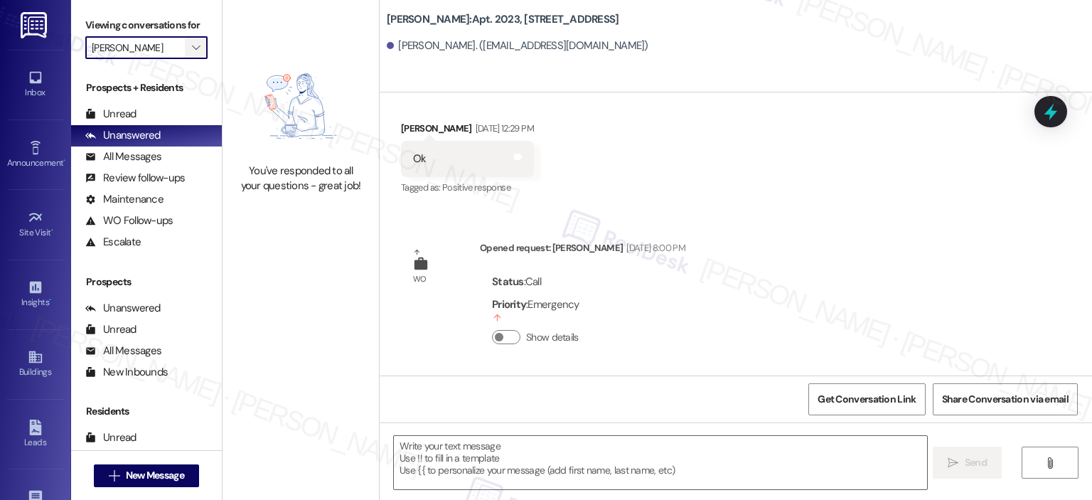
type input "[PERSON_NAME][GEOGRAPHIC_DATA]"
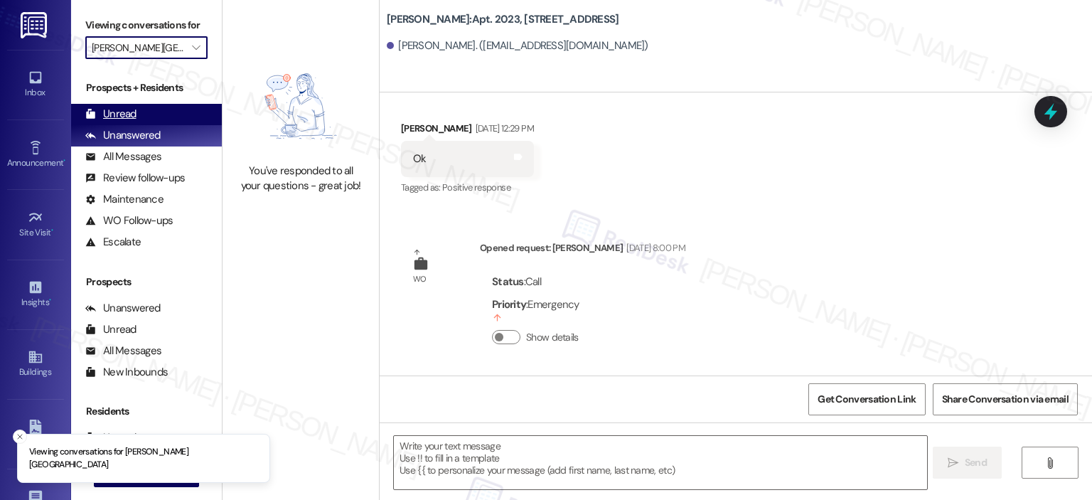
click at [136, 114] on div "Unread (0)" at bounding box center [146, 114] width 151 height 21
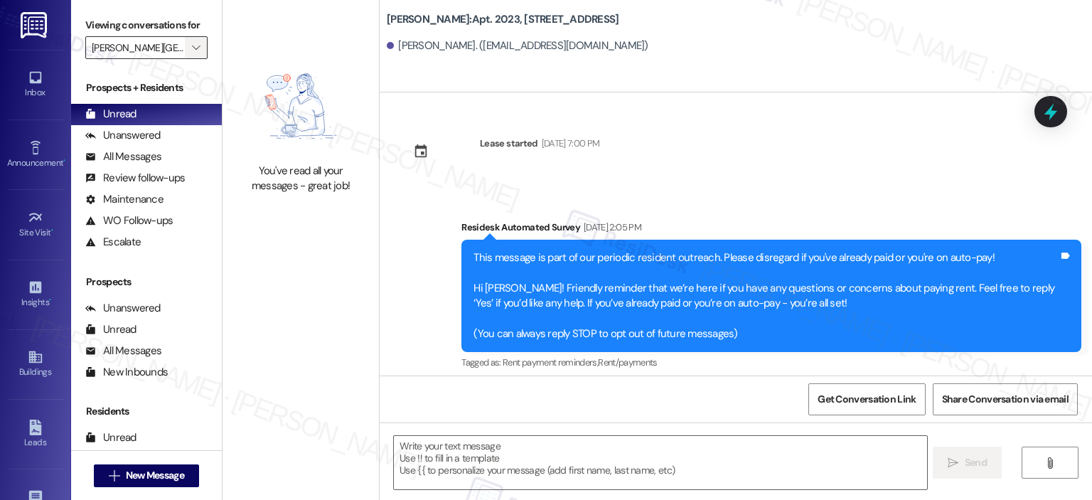
click at [192, 50] on icon "" at bounding box center [196, 47] width 8 height 11
type textarea "Fetching suggested responses. Please feel free to read through the conversation…"
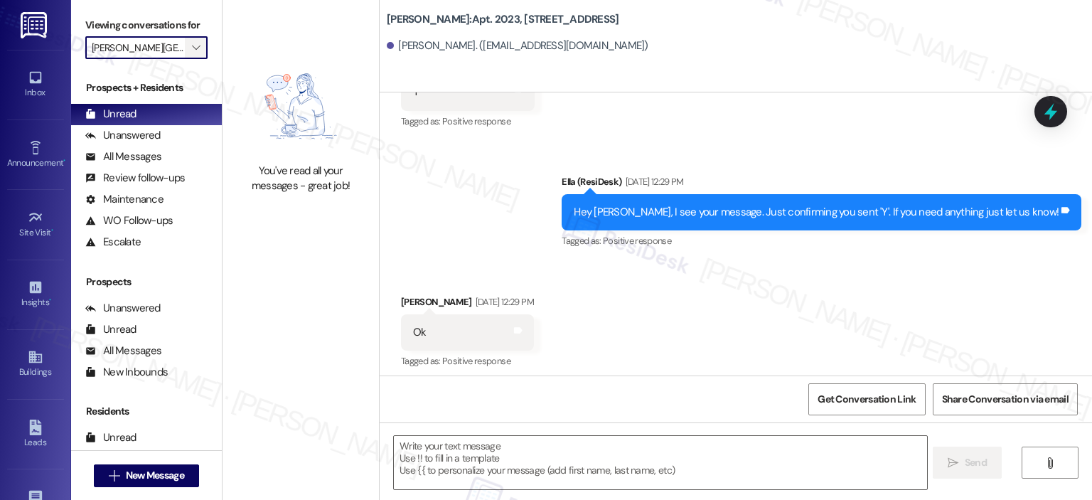
scroll to position [5450, 0]
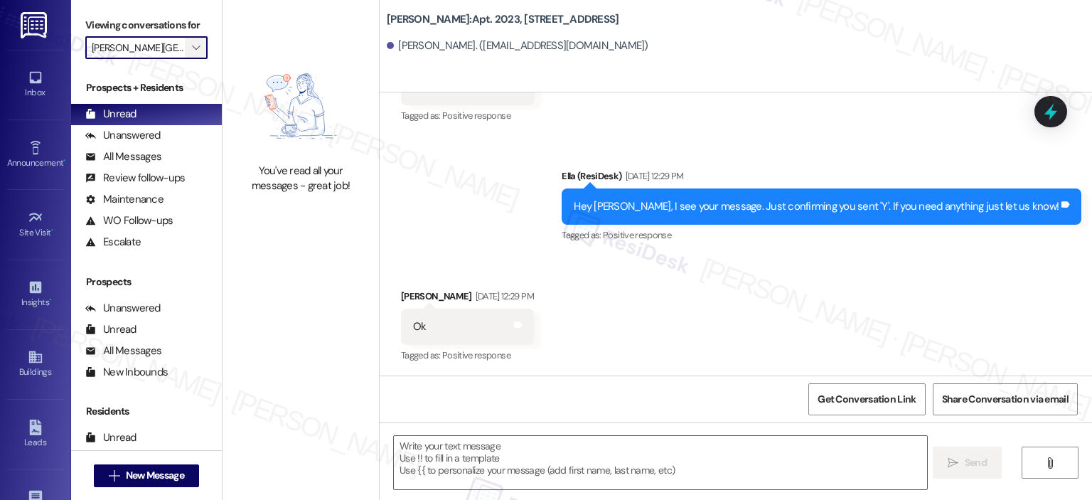
click at [193, 50] on span "" at bounding box center [196, 47] width 14 height 23
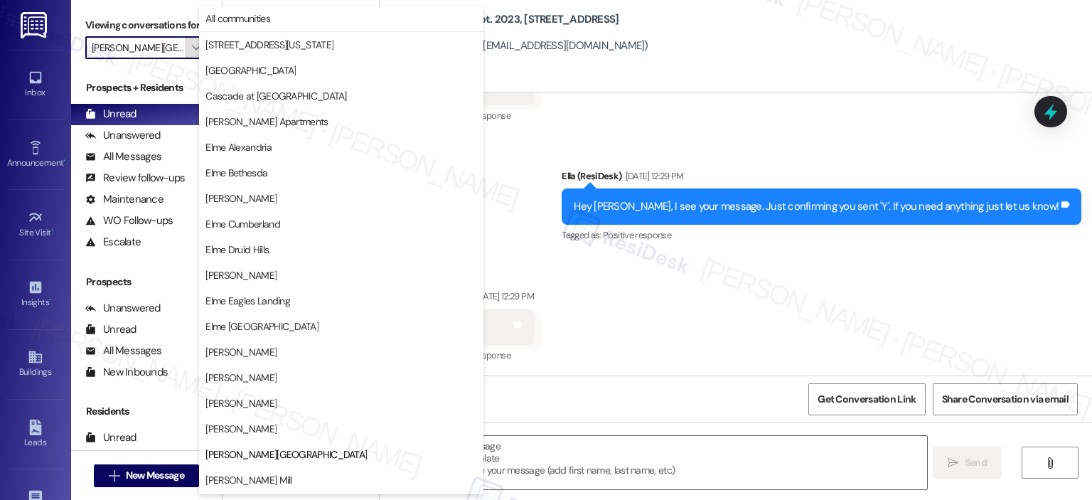
scroll to position [230, 0]
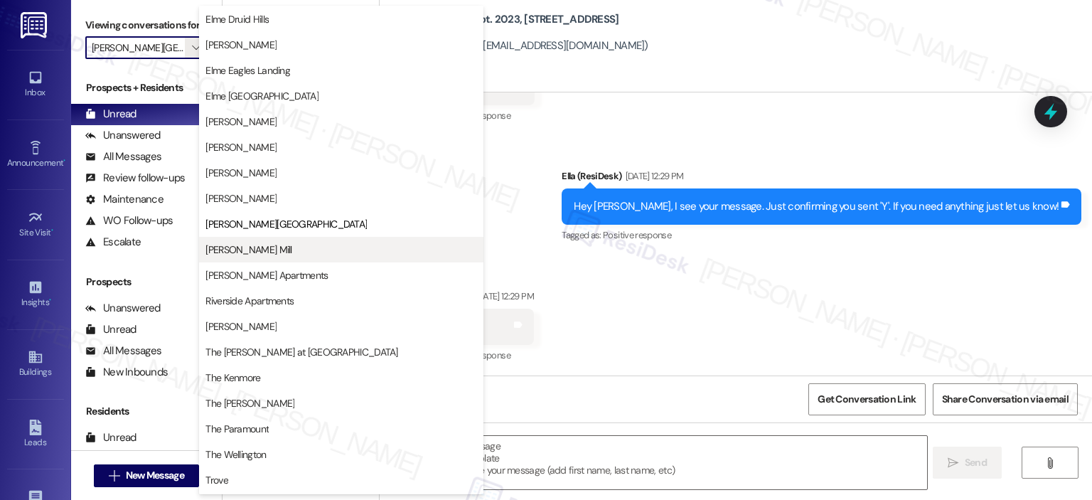
click at [250, 258] on button "[PERSON_NAME] Mill" at bounding box center [341, 250] width 284 height 26
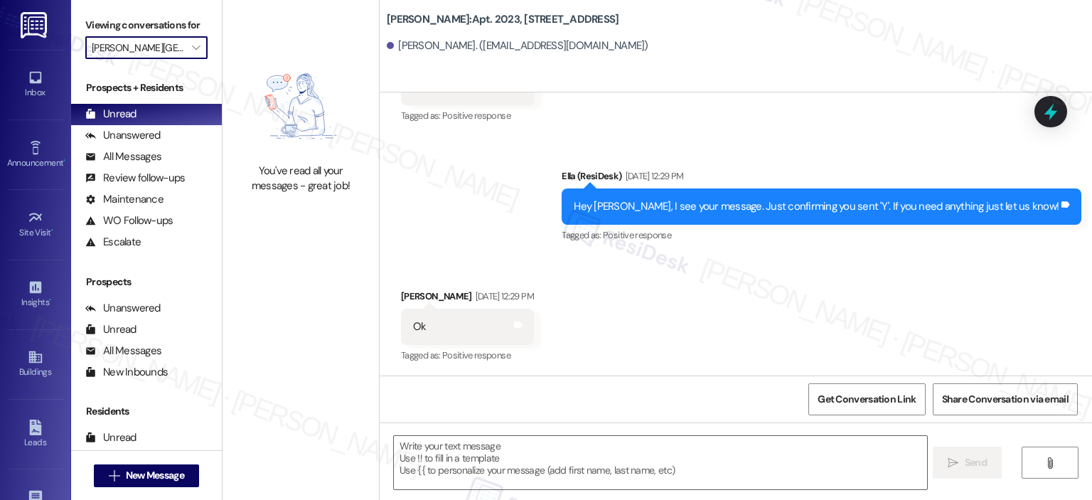
type input "[PERSON_NAME] Mill"
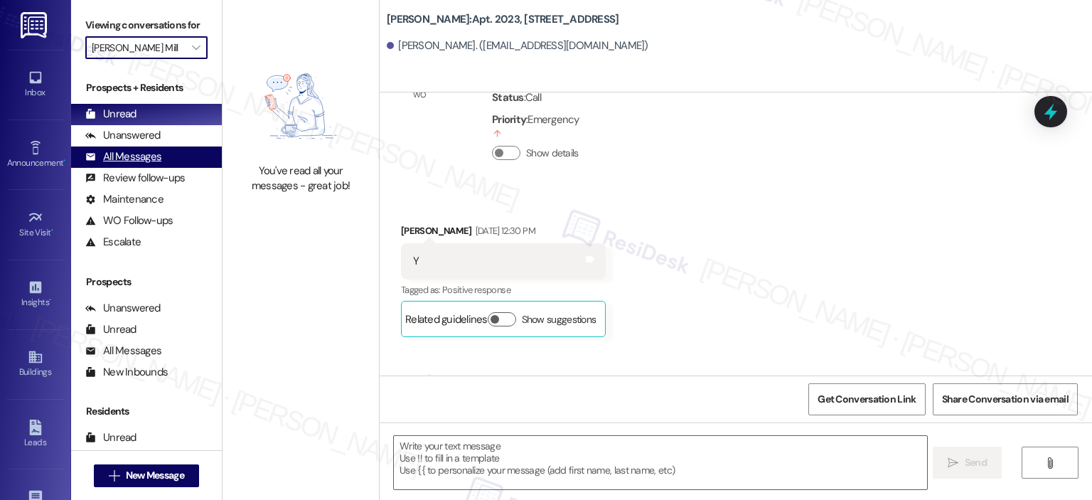
type textarea "Fetching suggested responses. Please feel free to read through the conversation…"
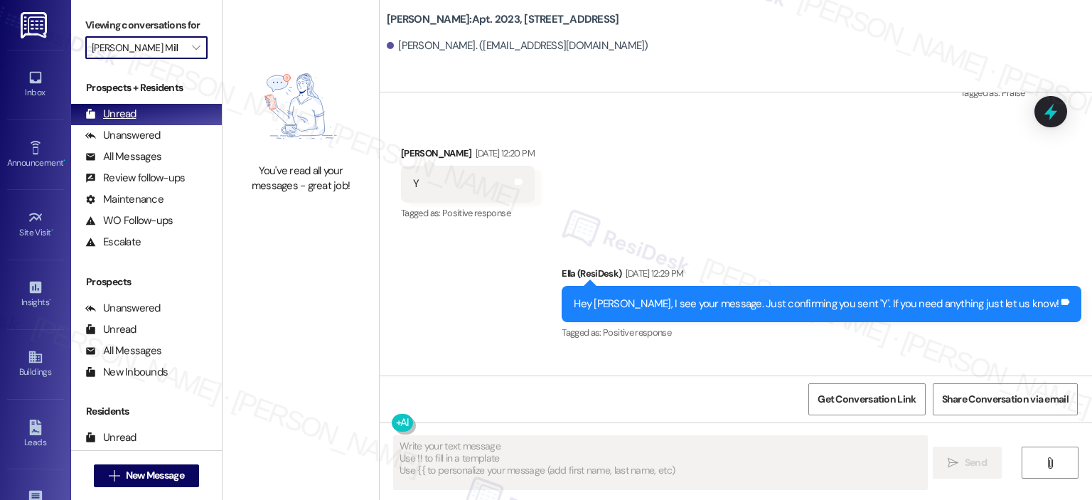
scroll to position [5450, 0]
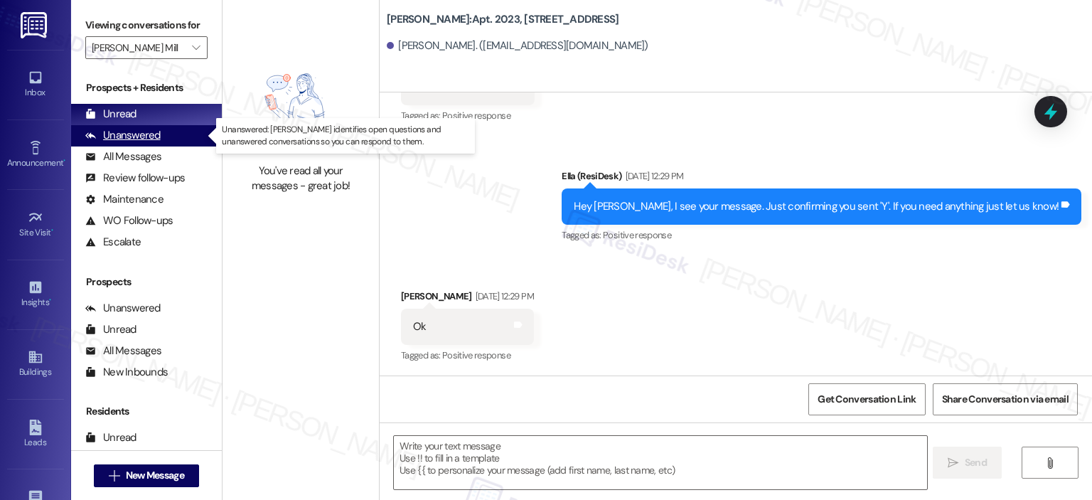
click at [127, 137] on div "Unanswered" at bounding box center [122, 135] width 75 height 15
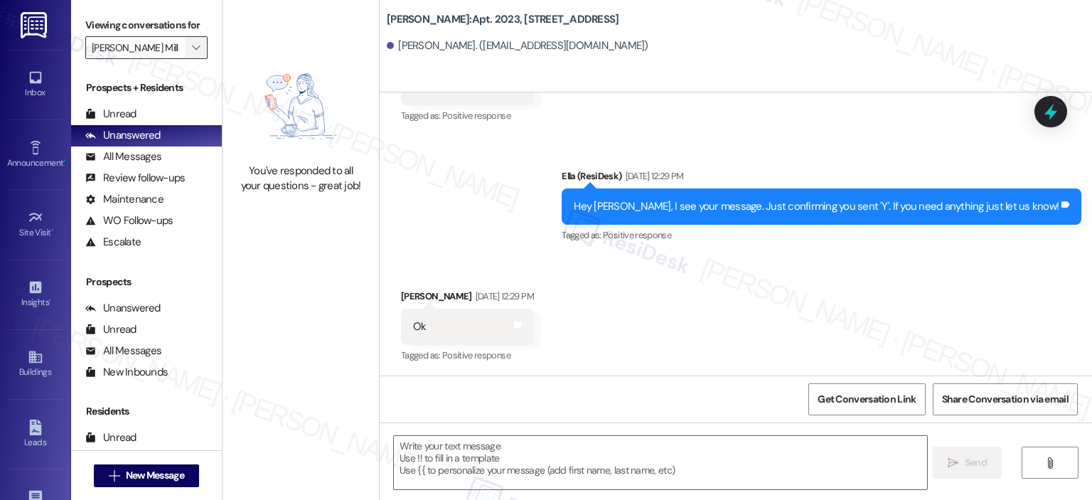
click at [189, 41] on span "" at bounding box center [196, 47] width 14 height 23
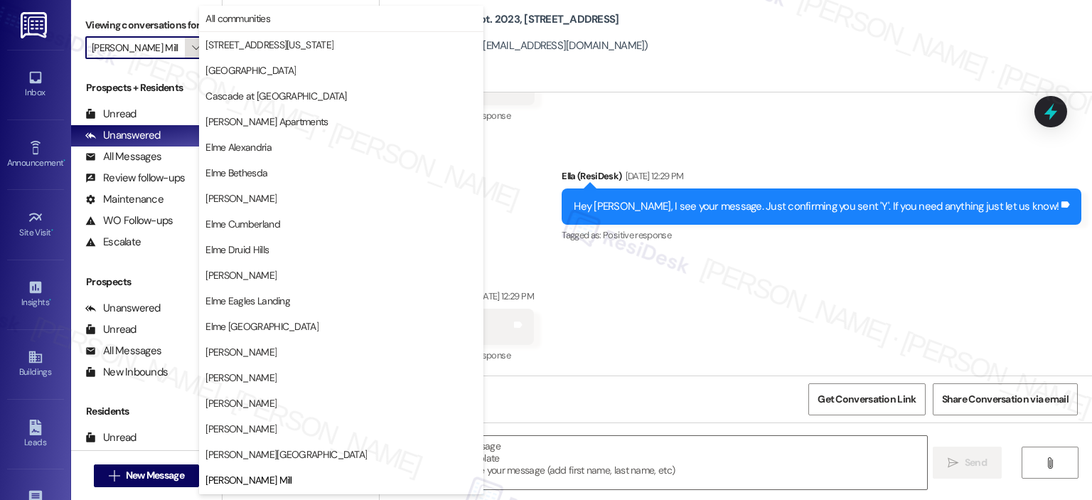
scroll to position [230, 0]
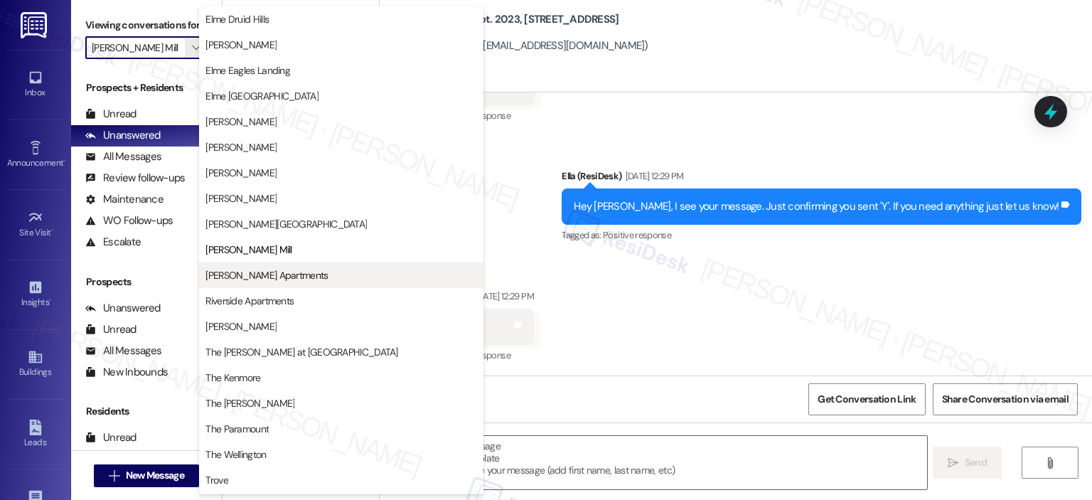
click at [280, 270] on span "[PERSON_NAME] Apartments" at bounding box center [267, 275] width 122 height 14
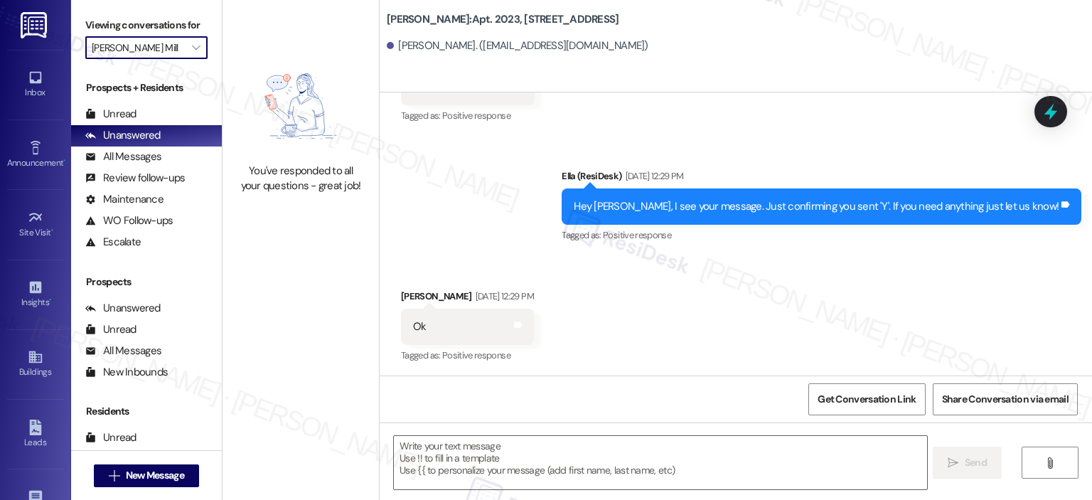
type input "[PERSON_NAME] Apartments"
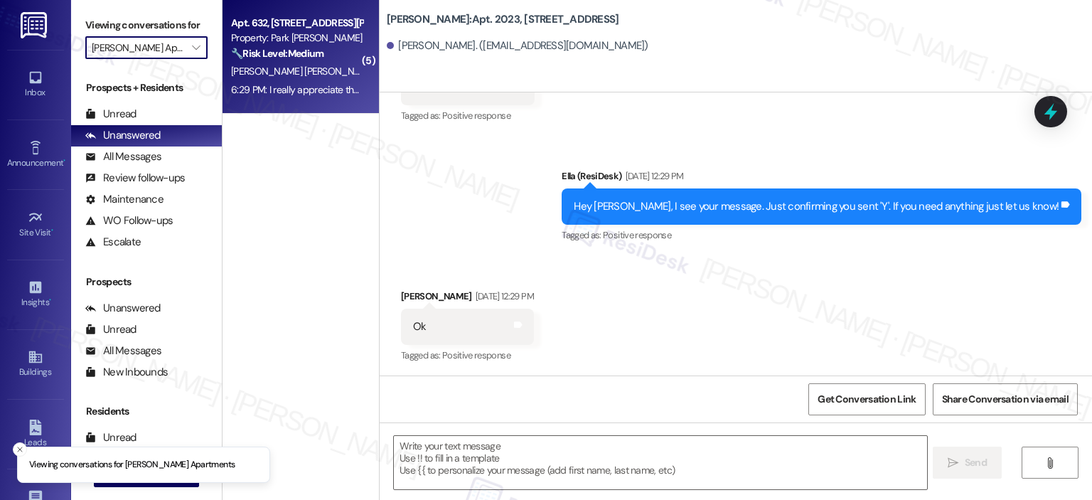
click at [264, 73] on span "[PERSON_NAME] [PERSON_NAME]" at bounding box center [303, 71] width 144 height 13
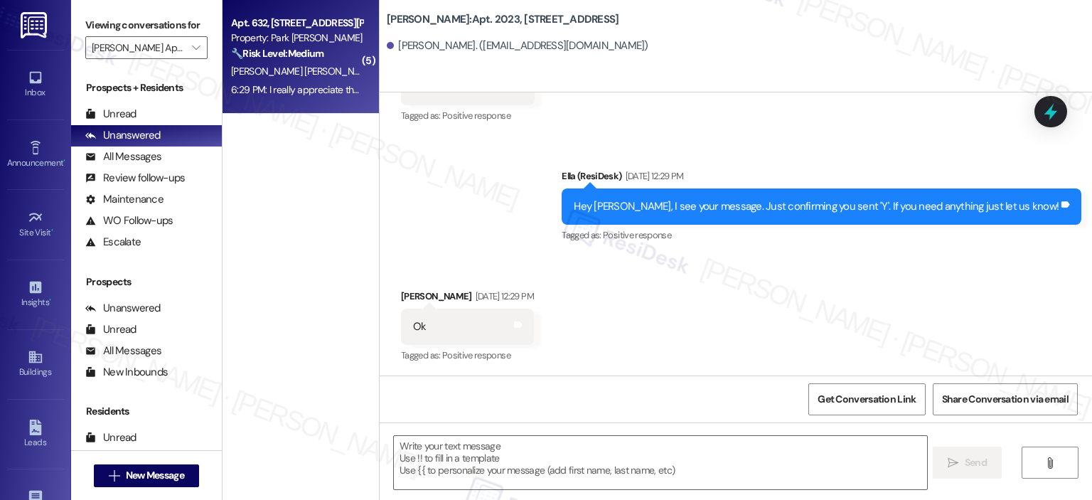
type textarea "Fetching suggested responses. Please feel free to read through the conversation…"
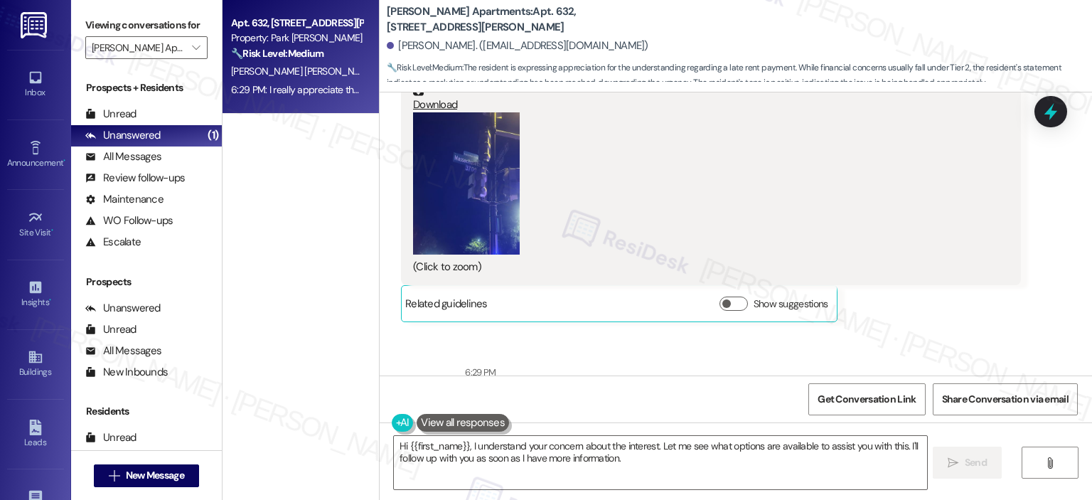
scroll to position [6098, 0]
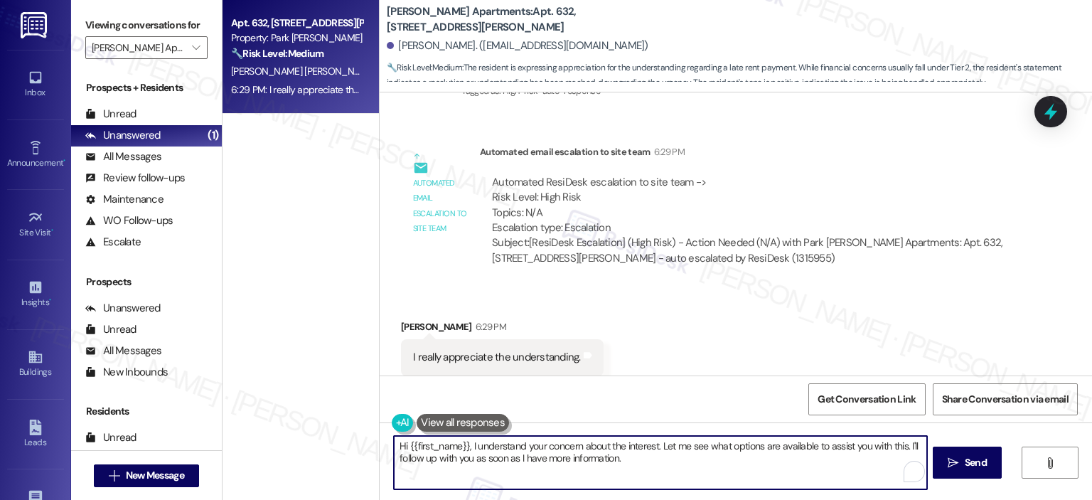
drag, startPoint x: 621, startPoint y: 464, endPoint x: 414, endPoint y: 454, distance: 207.2
click at [414, 454] on textarea "Hi {{first_name}}, I understand your concern about the interest. Let me see wha…" at bounding box center [660, 462] width 533 height 53
click at [453, 448] on textarea "Hi {{first_name}}, I understand your concern about the interest. Let me see wha…" at bounding box center [660, 462] width 533 height 53
drag, startPoint x: 464, startPoint y: 445, endPoint x: 356, endPoint y: 445, distance: 107.4
click at [356, 445] on div "Apt. [STREET_ADDRESS][PERSON_NAME] Property: [PERSON_NAME] Apartments 🔧 Risk Le…" at bounding box center [658, 250] width 870 height 500
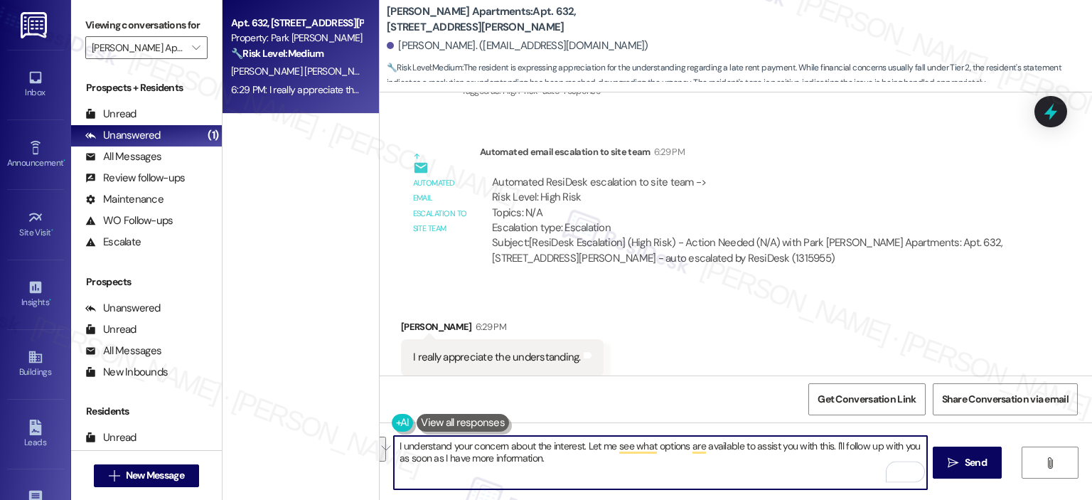
drag, startPoint x: 546, startPoint y: 463, endPoint x: 582, endPoint y: 443, distance: 41.4
click at [582, 443] on textarea "I understand your concern about the interest. Let me see what options are avail…" at bounding box center [660, 462] width 533 height 53
paste textarea "I understand you're looking into getting rental assistance. We are here to help…"
click at [579, 448] on textarea "I understand your concern about the interest. But here's I understand you're lo…" at bounding box center [660, 462] width 533 height 53
click at [586, 448] on textarea "I understand your concern about the interest But here's I understand you're loo…" at bounding box center [660, 462] width 533 height 53
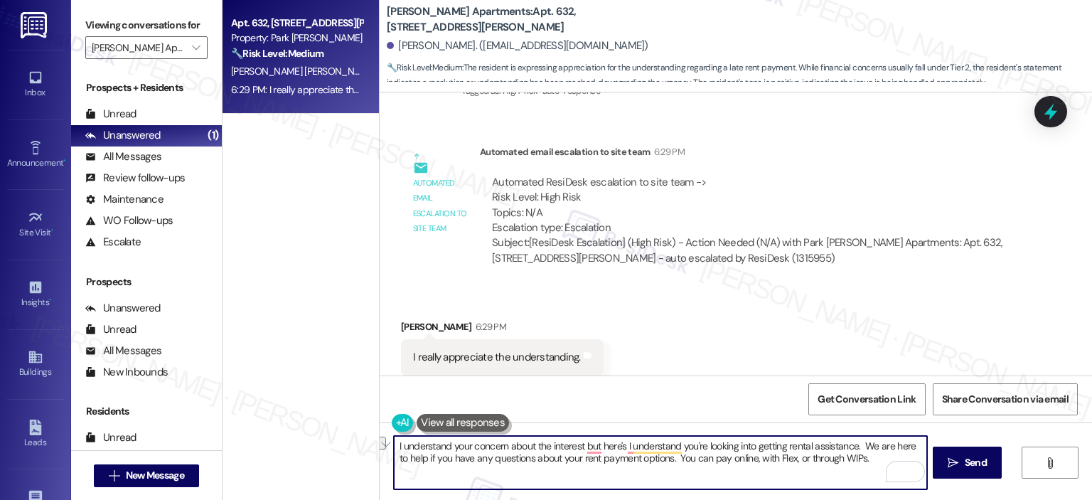
drag, startPoint x: 599, startPoint y: 446, endPoint x: 749, endPoint y: 444, distance: 150.1
click at [749, 444] on textarea "I understand your concern about the interest but here's I understand you're loo…" at bounding box center [660, 462] width 533 height 53
click at [888, 460] on textarea "I understand your concern about the interest but I could only give you these in…" at bounding box center [660, 462] width 533 height 53
click at [633, 472] on textarea "I understand your concern about the interest but I could only give you these in…" at bounding box center [660, 462] width 533 height 53
drag, startPoint x: 888, startPoint y: 457, endPoint x: 877, endPoint y: 441, distance: 19.5
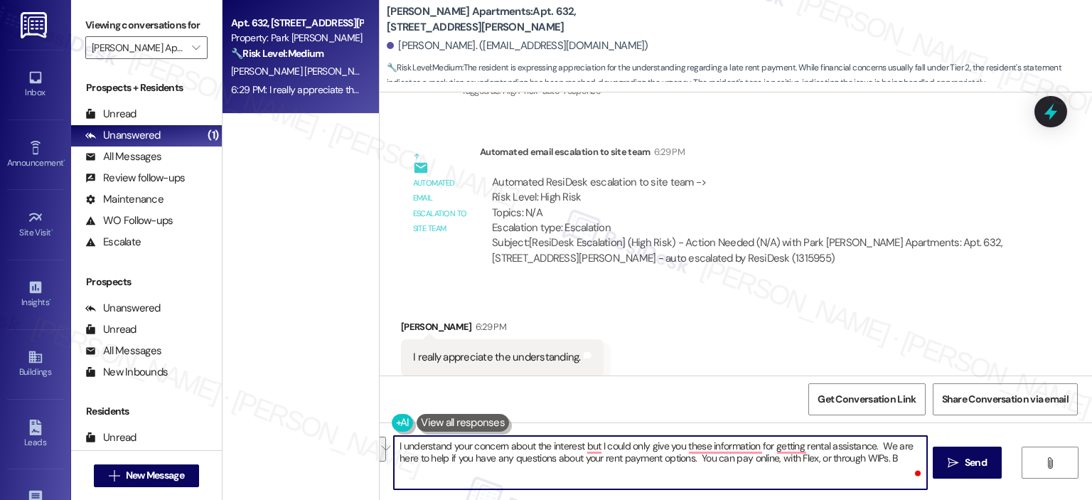
click at [877, 441] on textarea "I understand your concern about the interest but I could only give you these in…" at bounding box center [660, 462] width 533 height 53
paste textarea "You can pay online, with Flex, or through WIPs. To find out more, visit [URL][D…"
click at [879, 447] on textarea "I understand your concern about the interest but I could only give you these in…" at bounding box center [660, 462] width 533 height 53
click at [896, 455] on textarea "I understand your concern about the interest but I could only give you these in…" at bounding box center [660, 462] width 533 height 53
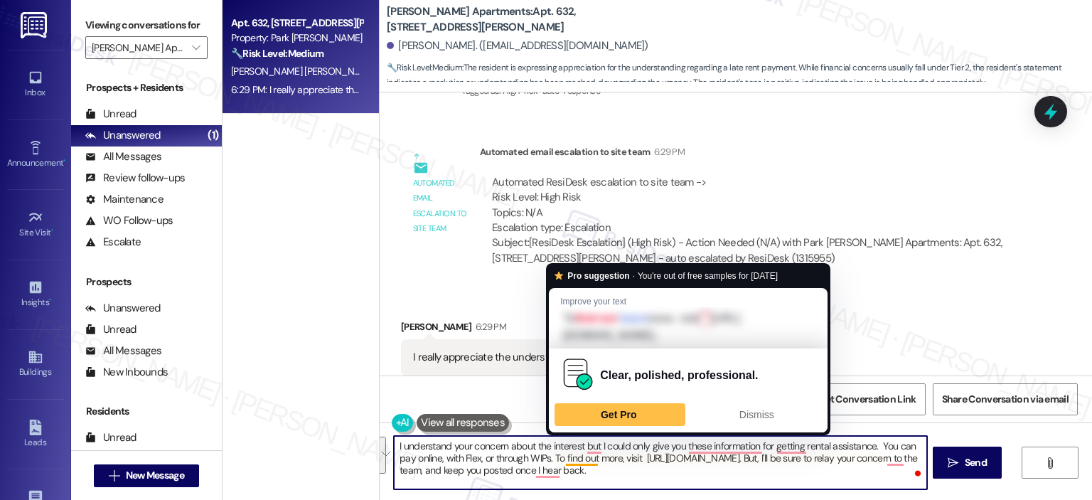
click at [570, 435] on div "Pro suggestion · You're out of free samples for [DATE] Improve your text To fin…" at bounding box center [688, 349] width 284 height 172
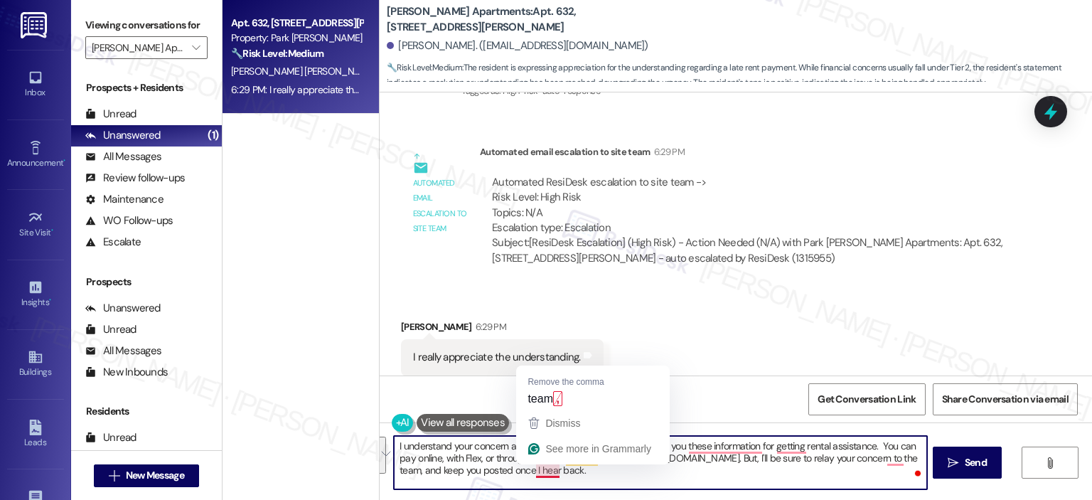
click at [492, 459] on textarea "I understand your concern about the interest but I could only give you these in…" at bounding box center [660, 462] width 533 height 53
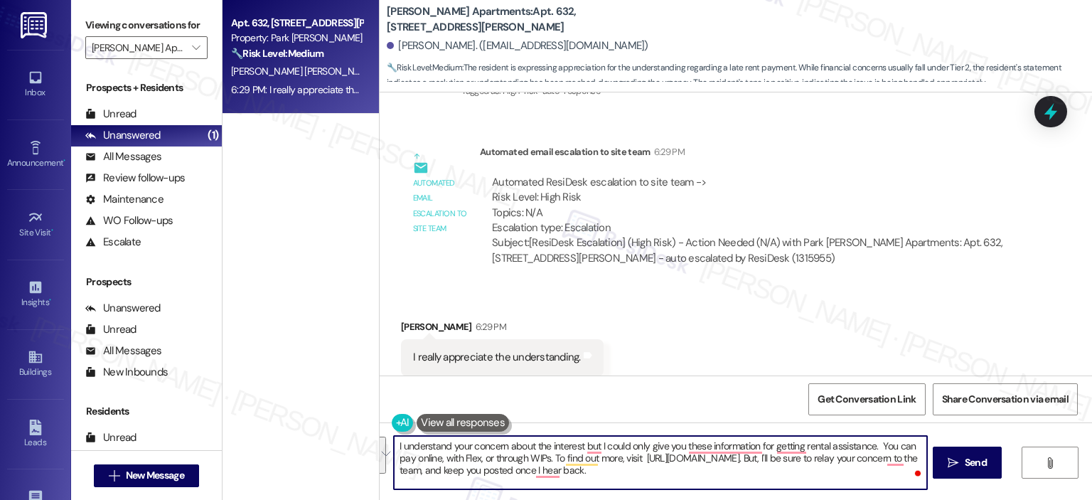
paste textarea ", and I’m sorry for any stress this may be causing. At this time, the payment o…"
click at [394, 482] on textarea "I understand your concern about the interest, and I’m sorry for any stress this…" at bounding box center [660, 462] width 533 height 53
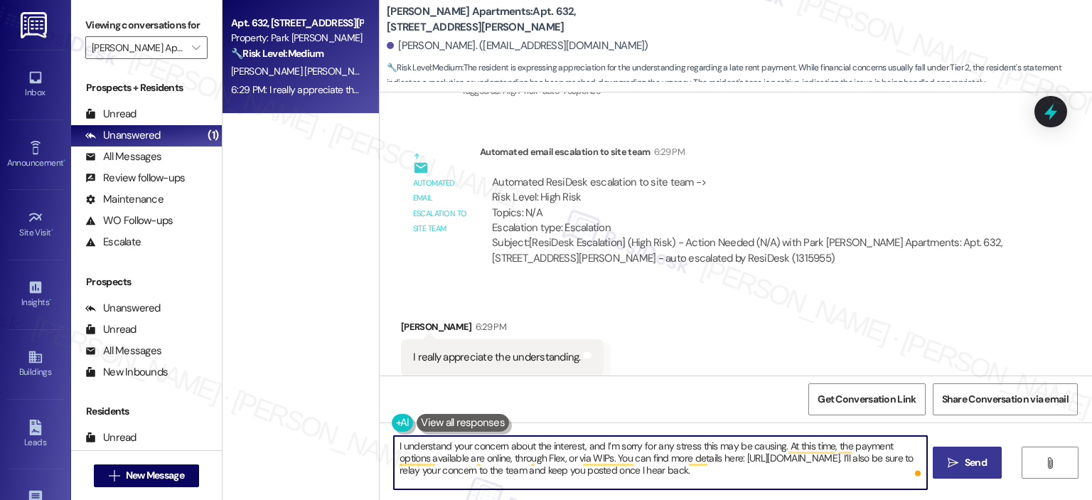
type textarea "I understand your concern about the interest, and I’m sorry for any stress this…"
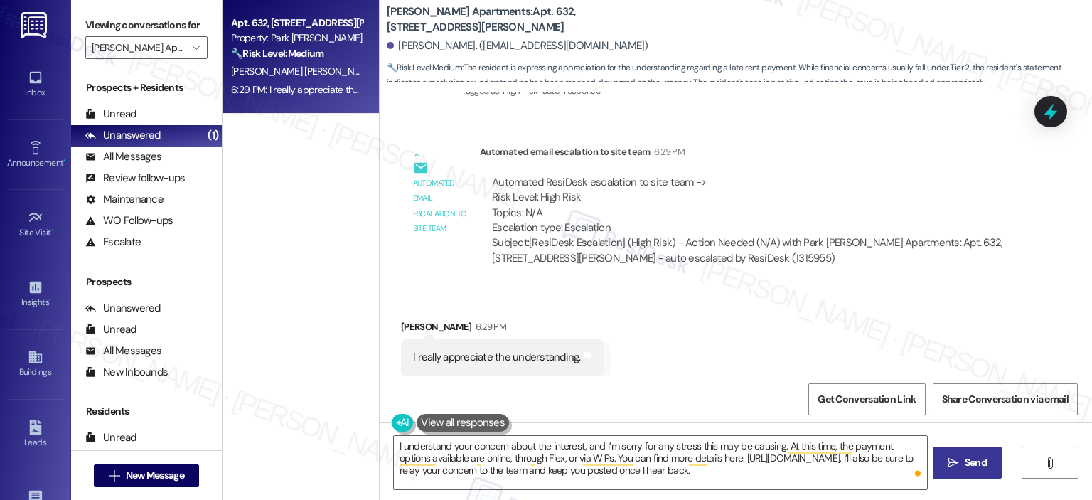
click at [975, 465] on span "Send" at bounding box center [976, 462] width 22 height 15
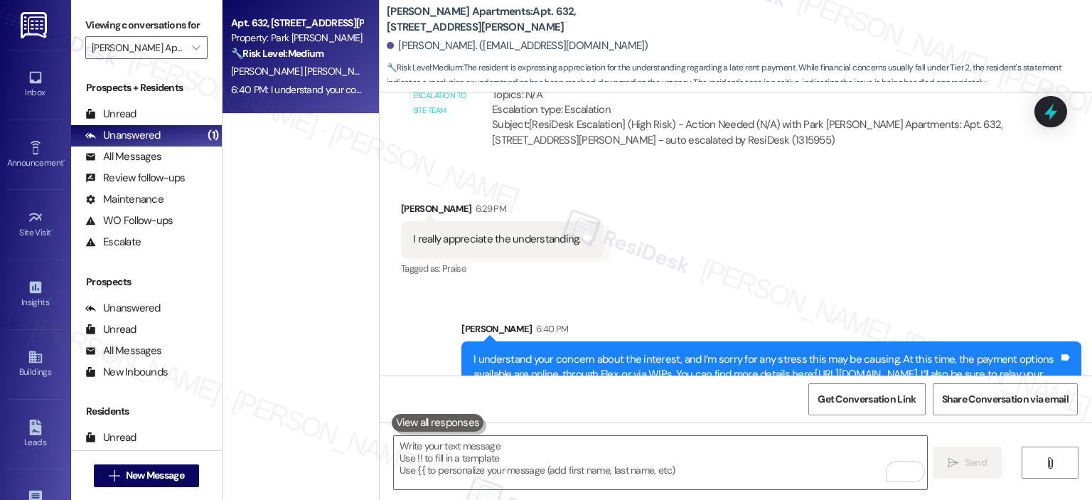
scroll to position [6228, 0]
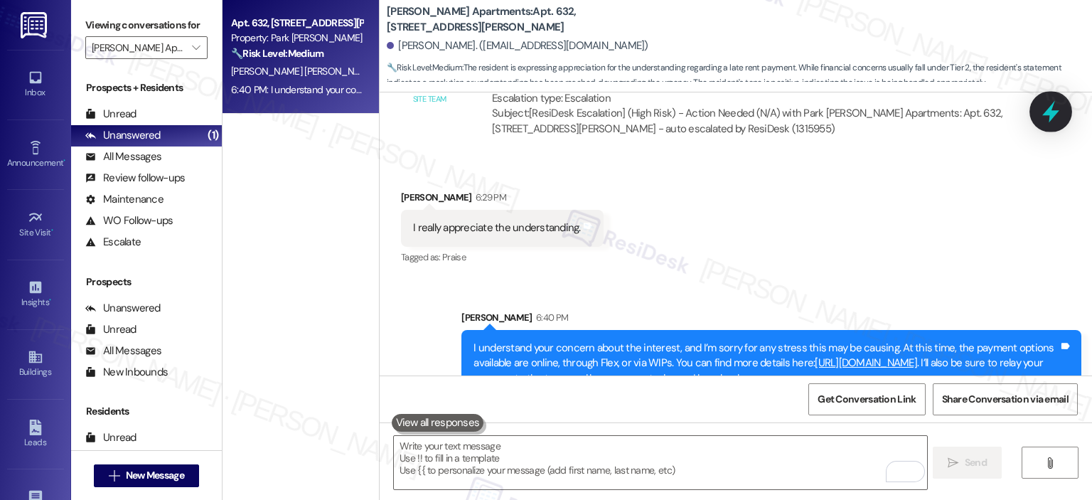
click at [1048, 105] on icon at bounding box center [1051, 112] width 24 height 24
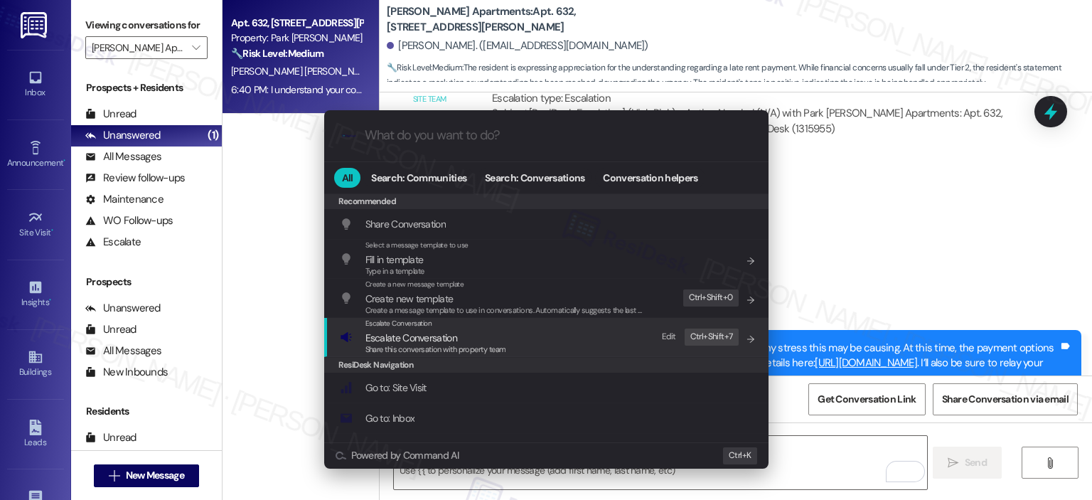
click at [505, 341] on span "Escalate Conversation" at bounding box center [436, 338] width 141 height 16
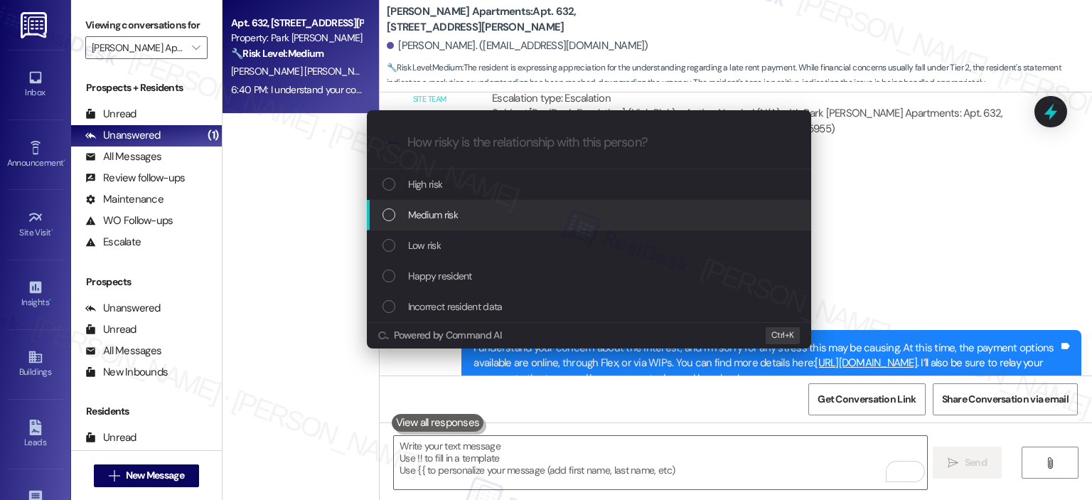
click at [475, 218] on div "Medium risk" at bounding box center [591, 215] width 416 height 16
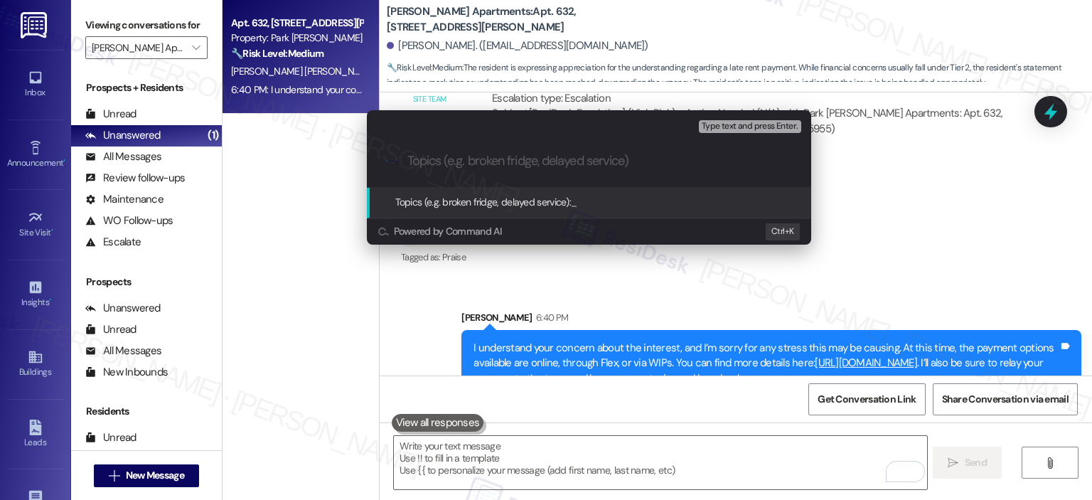
click at [480, 164] on input "Topics (e.g. broken fridge, delayed service)" at bounding box center [601, 161] width 386 height 15
type input "P"
type input "R"
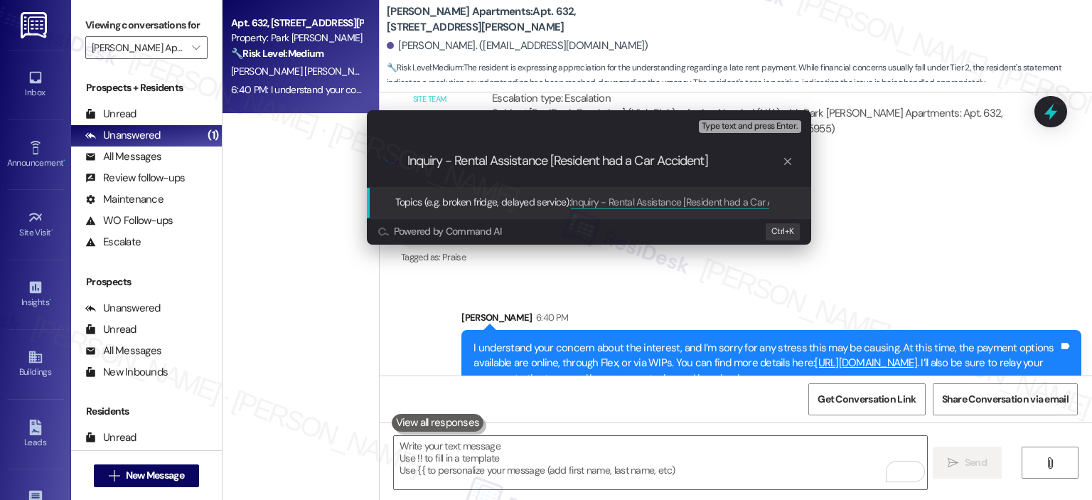
type input "Inquiry - Rental Assistance [Resident had a Car Accident]"
click at [733, 116] on div "Escalate Conversation Medium risk Topics (e.g. broken fridge, delayed service) …" at bounding box center [589, 123] width 444 height 26
click at [733, 122] on span "Type text and press Enter." at bounding box center [750, 127] width 96 height 10
click at [741, 159] on input "Inquiry - Rental Assistance [Resident had a Car Accident]" at bounding box center [595, 161] width 375 height 15
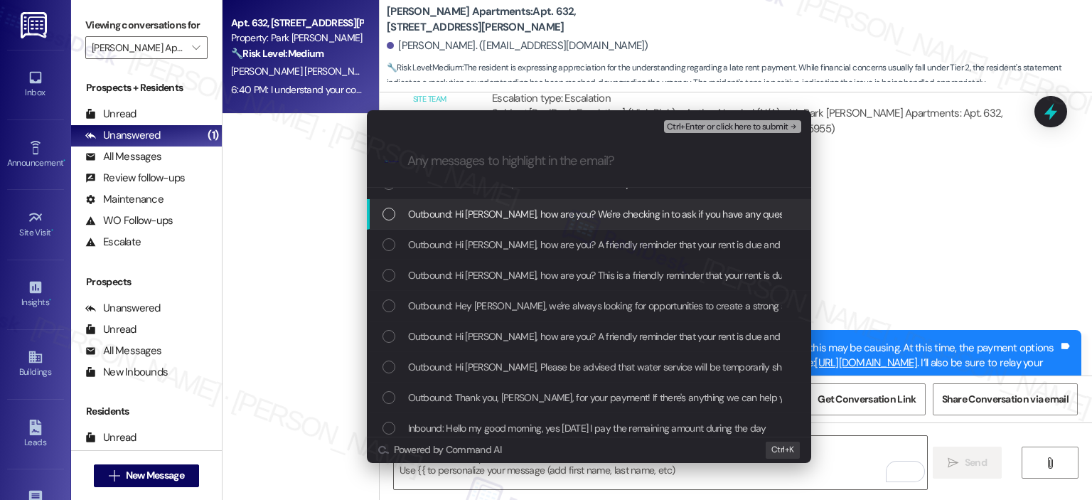
scroll to position [336, 0]
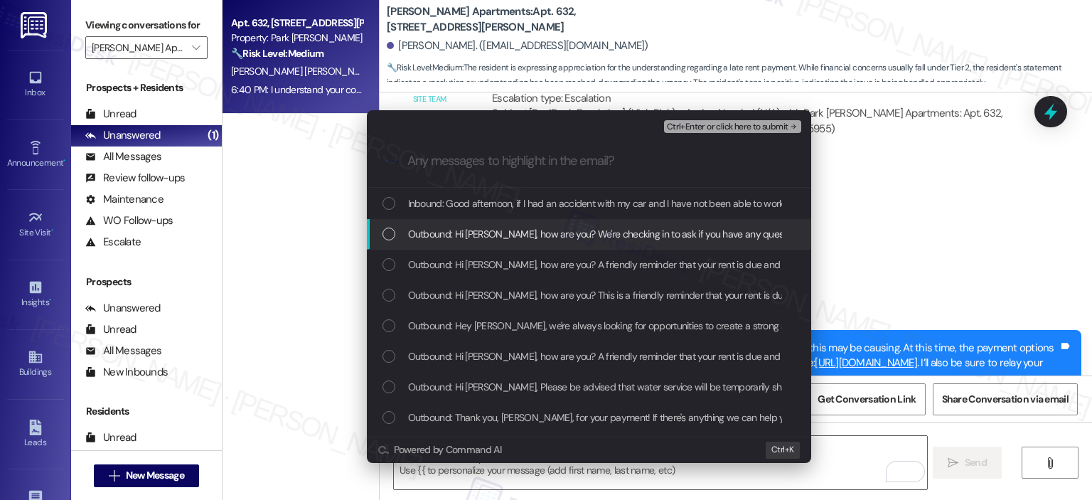
click at [602, 239] on span "Outbound: Hi [PERSON_NAME], how are you? We're checking in to ask if you have a…" at bounding box center [973, 234] width 1131 height 16
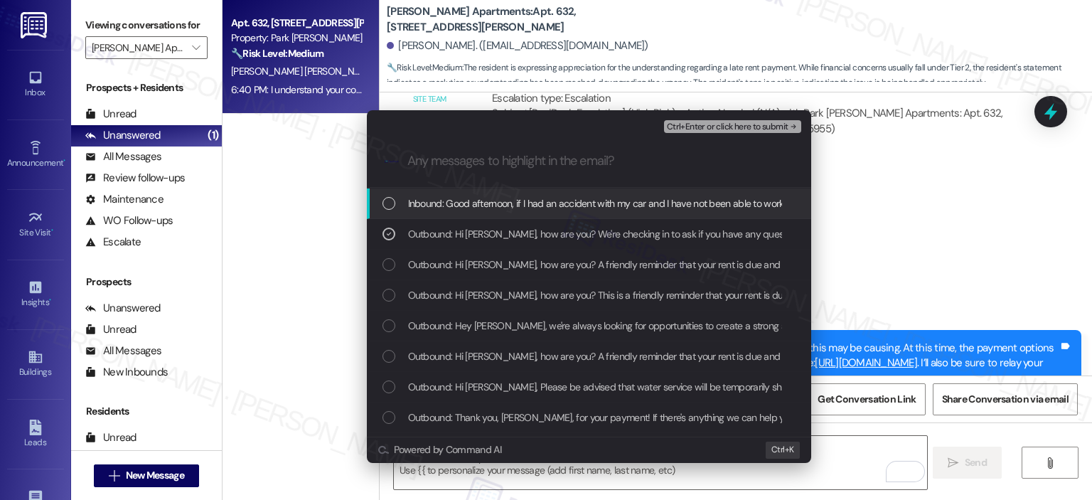
click at [600, 206] on span "Inbound: Good afternoon, if I had an accident with my car and I have not been a…" at bounding box center [750, 204] width 684 height 16
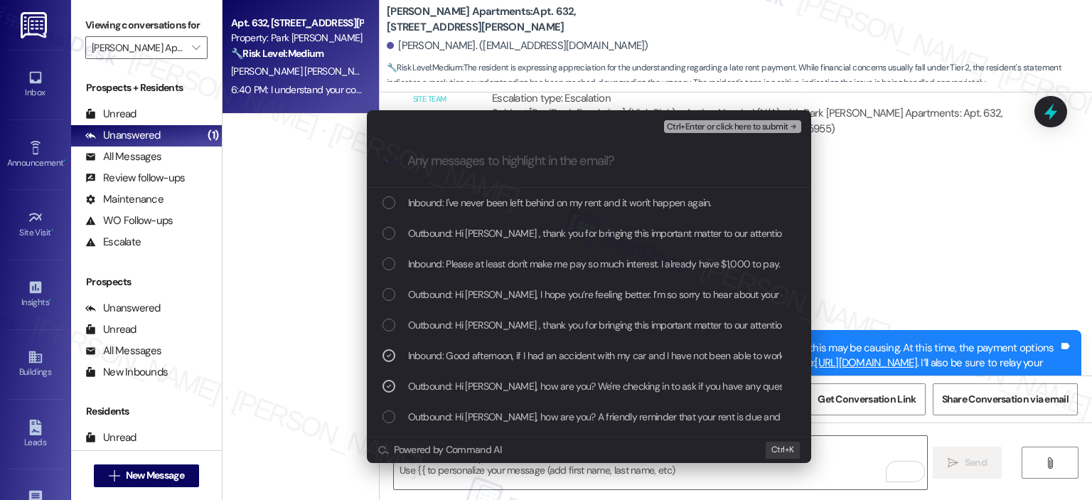
scroll to position [153, 0]
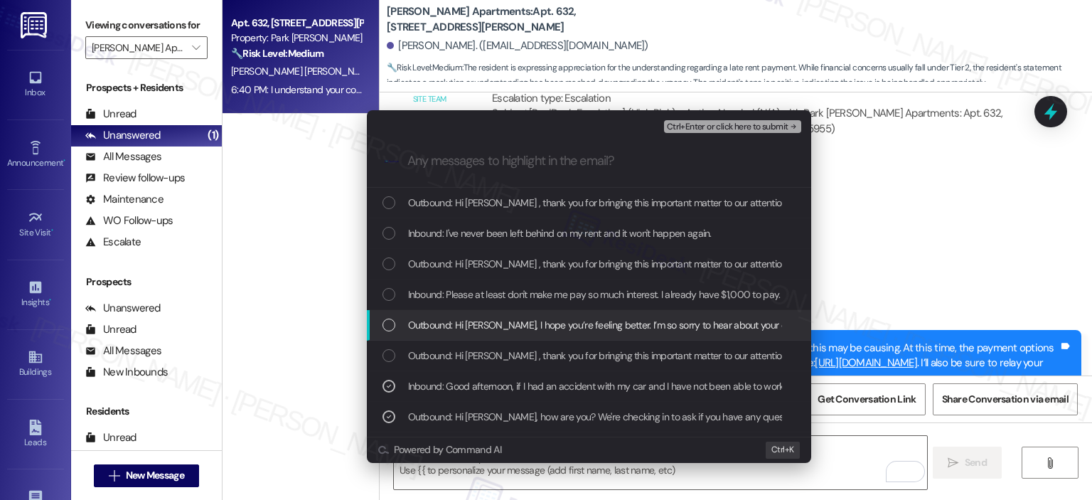
click at [523, 323] on span "Outbound: Hi [PERSON_NAME], I hope you’re feeling better. I’m so sorry to hear …" at bounding box center [1057, 325] width 1299 height 16
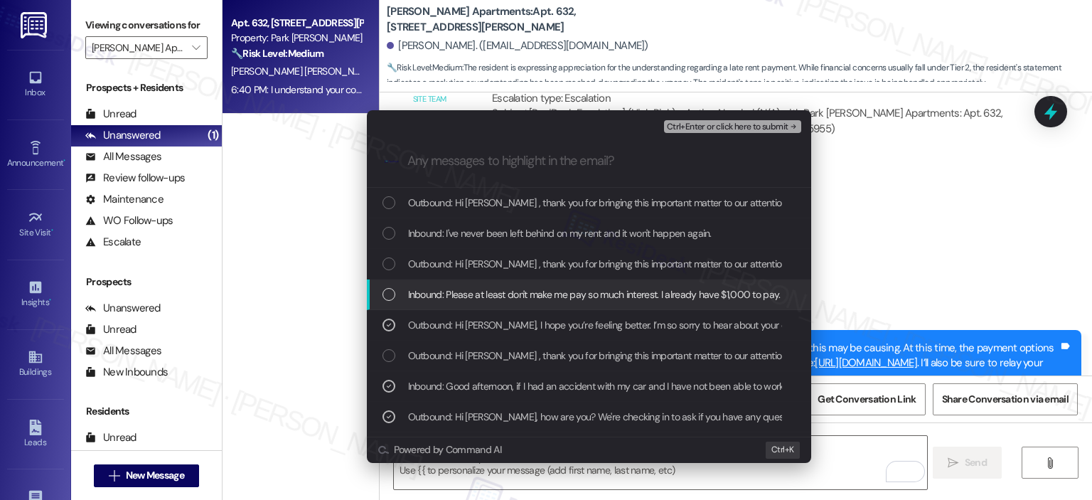
click at [521, 297] on span "Inbound: Please at least don't make me pay so much interest. I already have $1,…" at bounding box center [609, 295] width 403 height 16
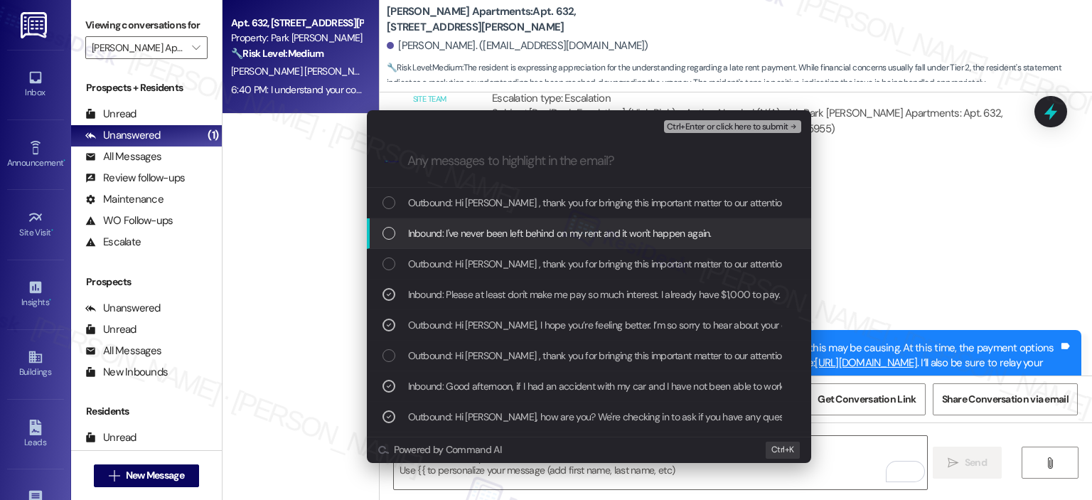
click at [515, 233] on span "Inbound: I've never been left behind on my rent and it won't happen again." at bounding box center [560, 233] width 304 height 16
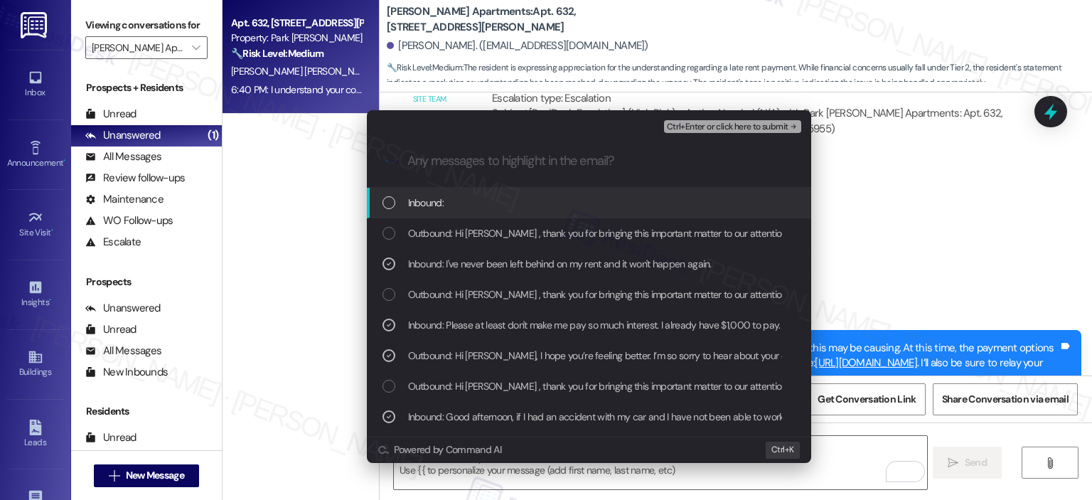
scroll to position [91, 0]
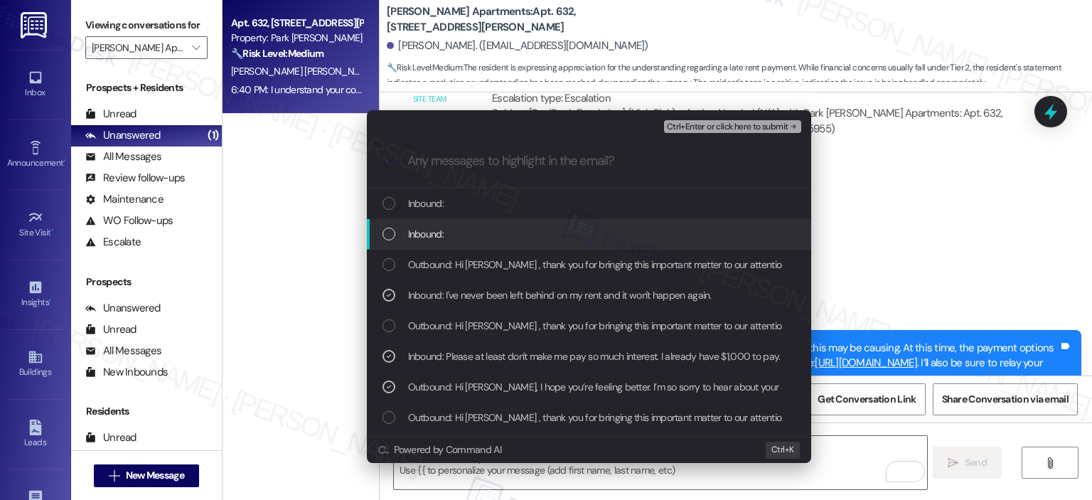
click at [521, 229] on div "Inbound:" at bounding box center [591, 234] width 416 height 16
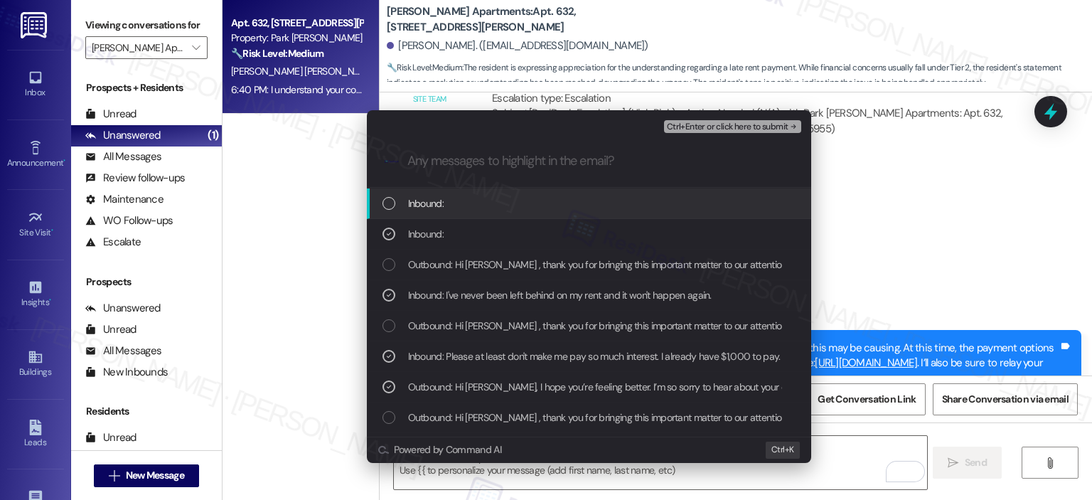
click at [521, 200] on div "Inbound:" at bounding box center [591, 204] width 416 height 16
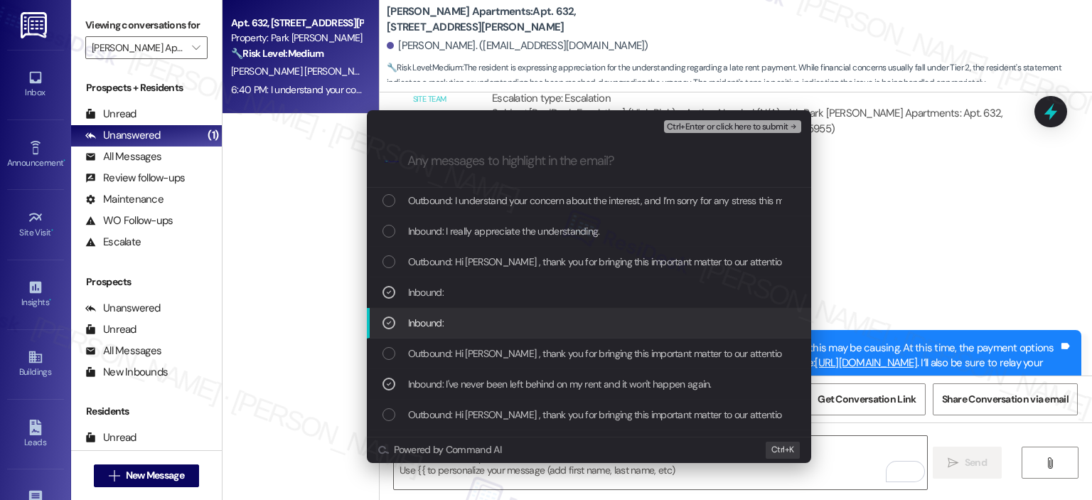
scroll to position [0, 0]
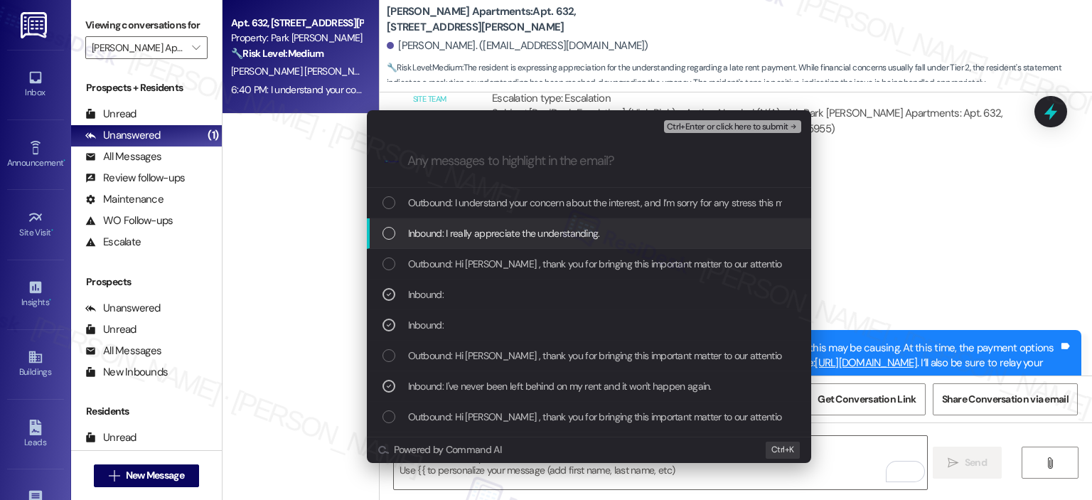
click at [502, 234] on span "Inbound: I really appreciate the understanding." at bounding box center [504, 233] width 192 height 16
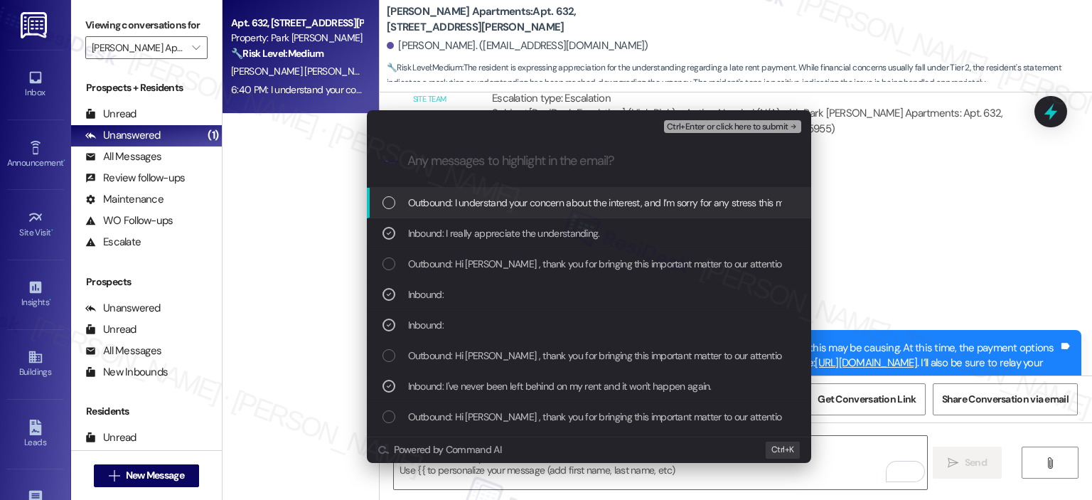
click at [512, 203] on span "Outbound: I understand your concern about the interest, and I’m sorry for any s…" at bounding box center [1083, 203] width 1350 height 16
click at [704, 127] on span "Ctrl+Enter or click here to submit" at bounding box center [728, 127] width 122 height 10
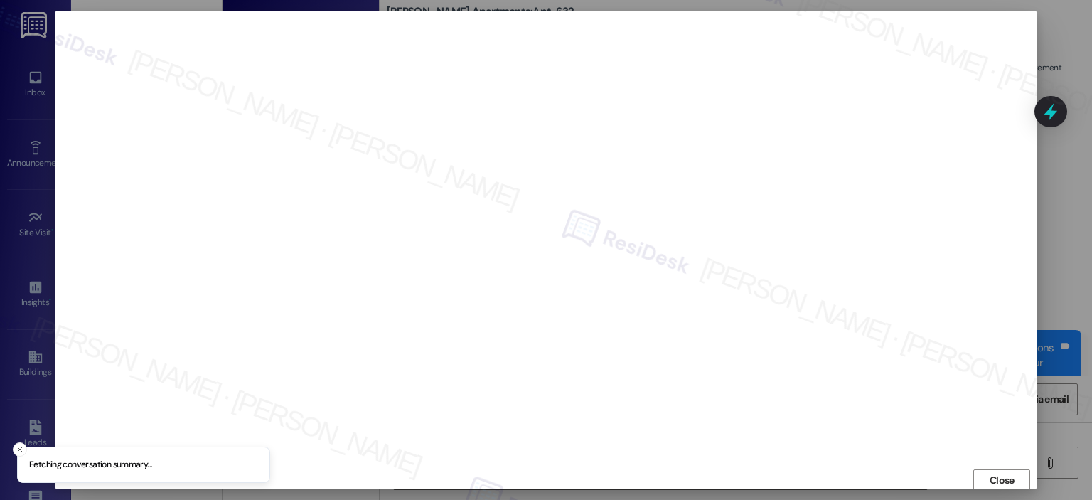
scroll to position [3, 0]
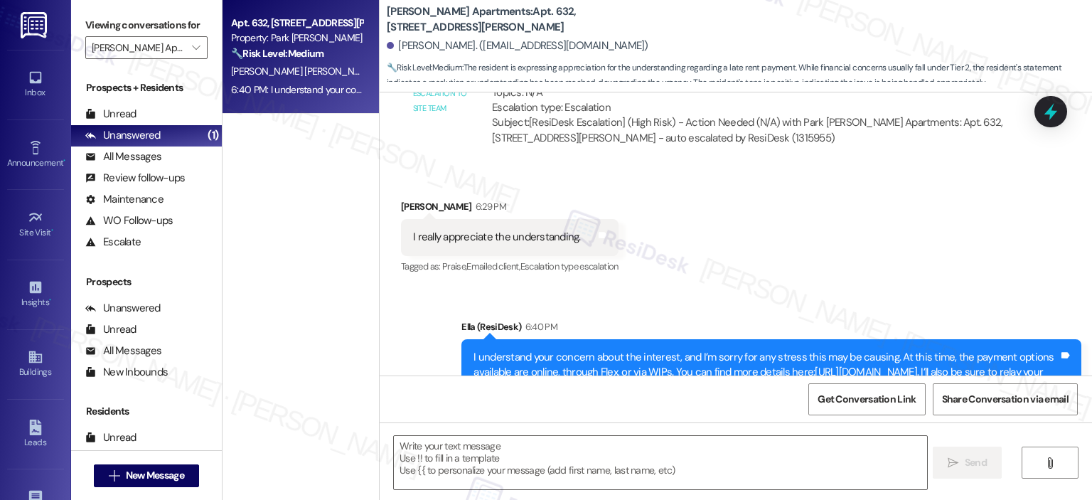
type textarea "Fetching suggested responses. Please feel free to read through the conversation…"
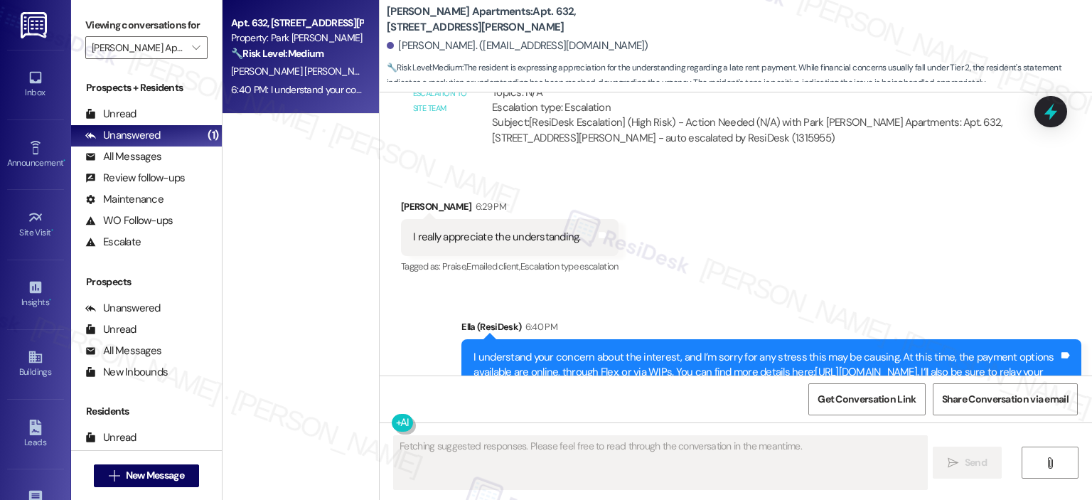
scroll to position [6098, 0]
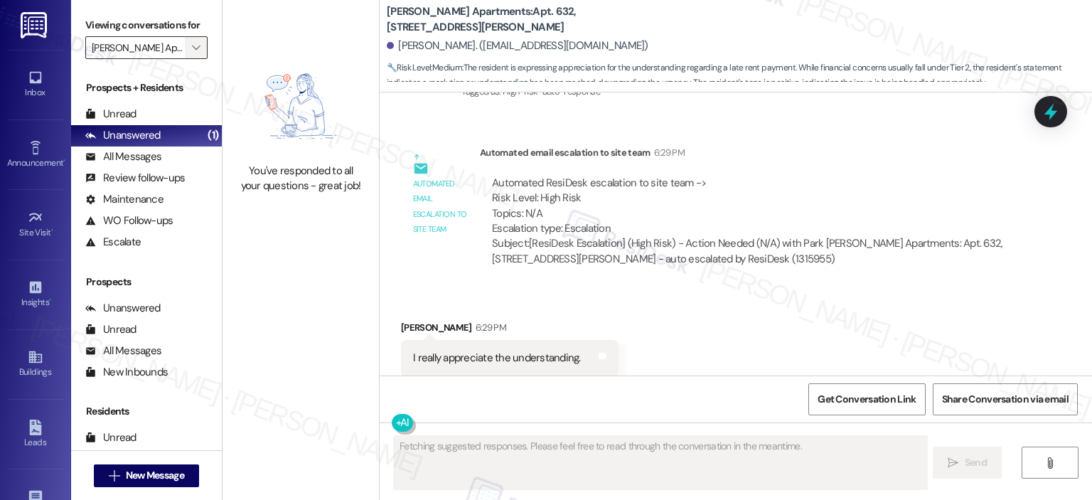
click at [192, 45] on span "" at bounding box center [196, 47] width 14 height 23
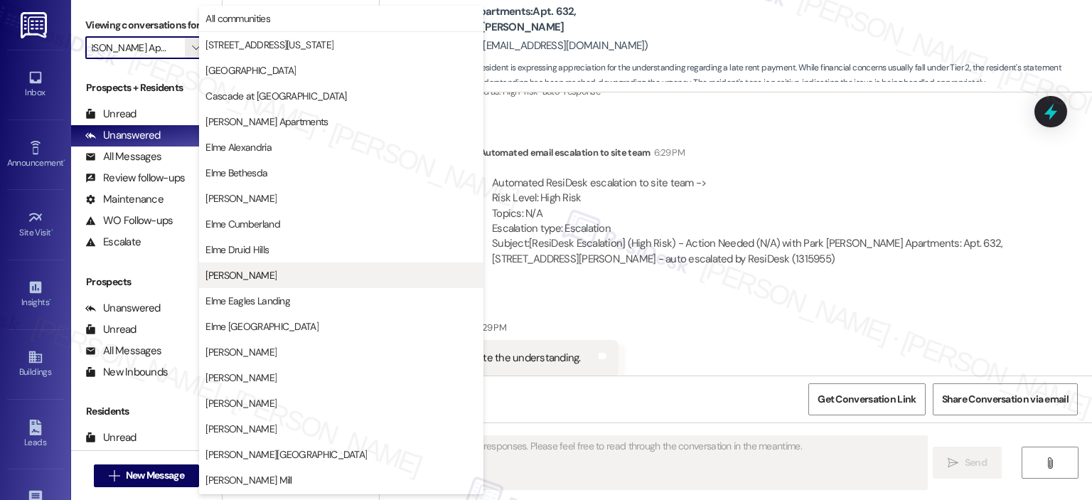
scroll to position [254, 0]
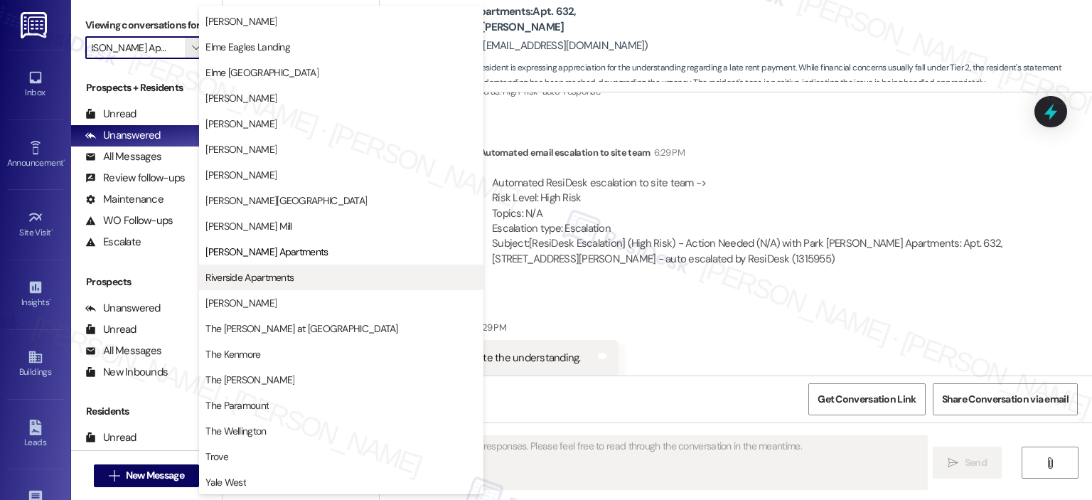
click at [247, 271] on span "Riverside Apartments" at bounding box center [250, 277] width 88 height 14
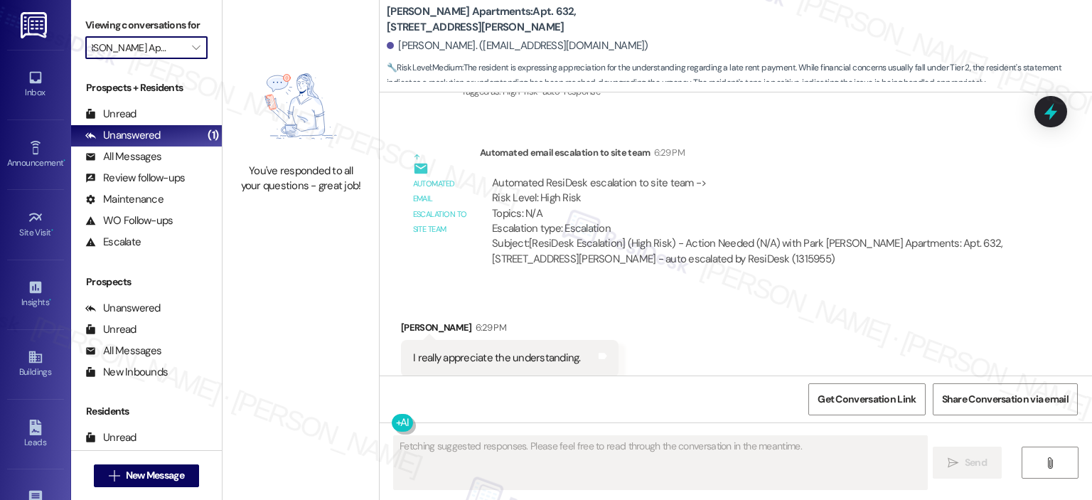
type input "Riverside Apartments"
type textarea "Hi"
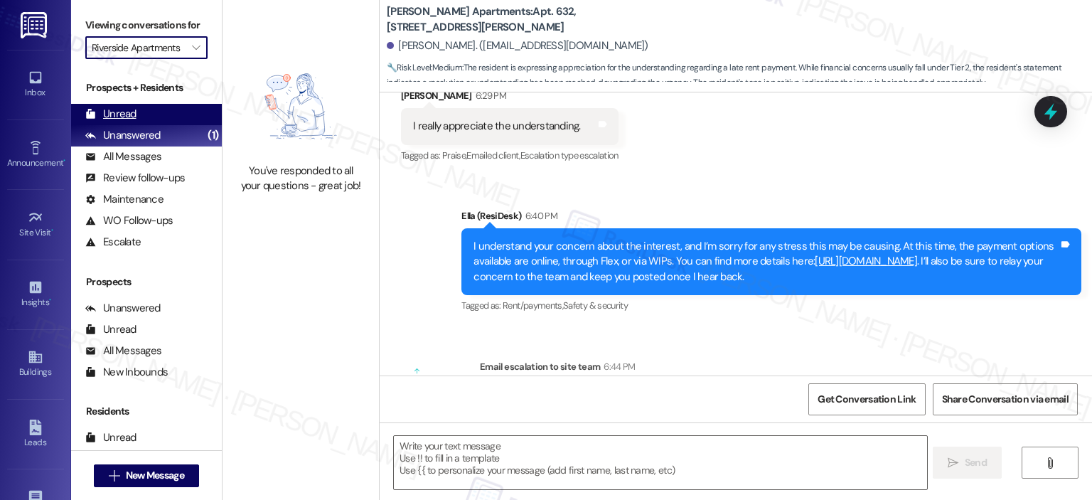
type textarea "Fetching suggested responses. Please feel free to read through the conversation…"
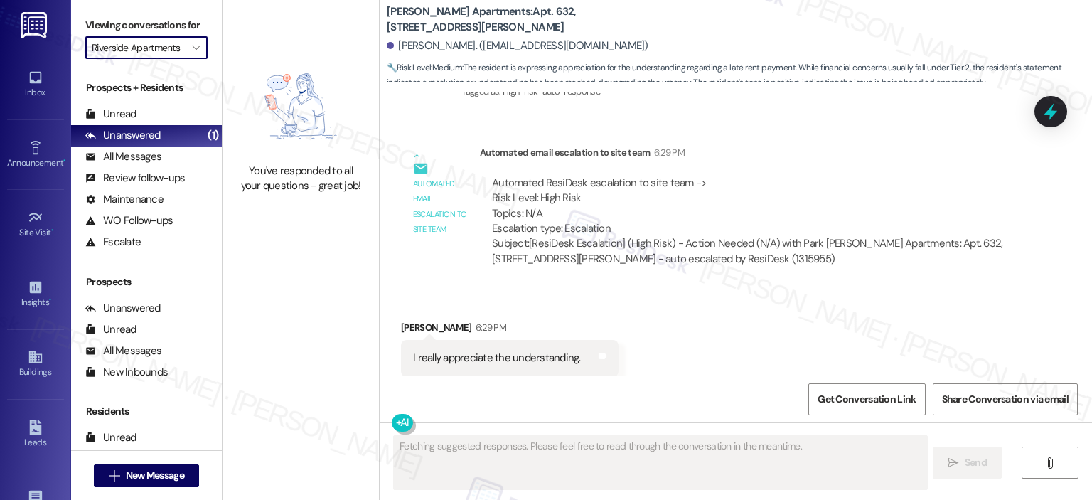
scroll to position [6553, 0]
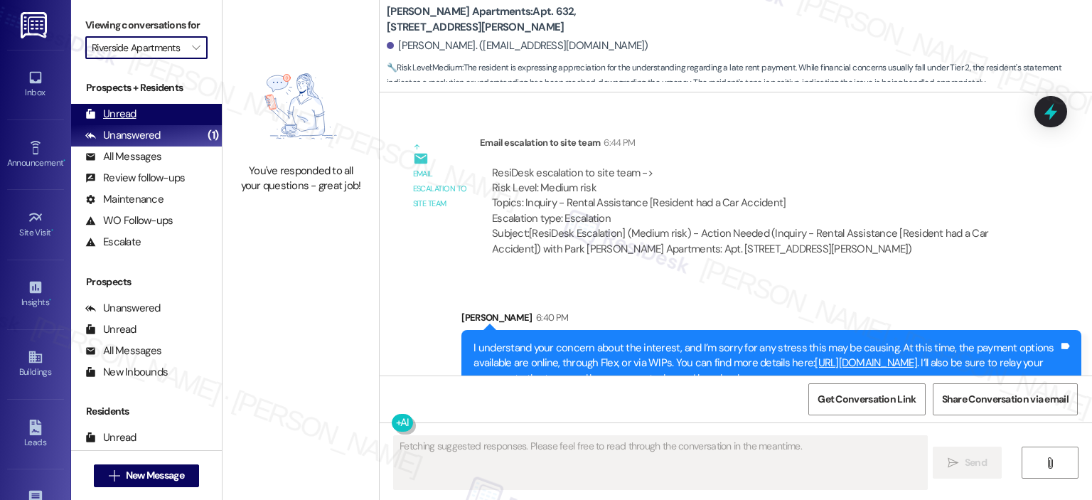
click at [137, 110] on div "Unread (0)" at bounding box center [146, 114] width 151 height 21
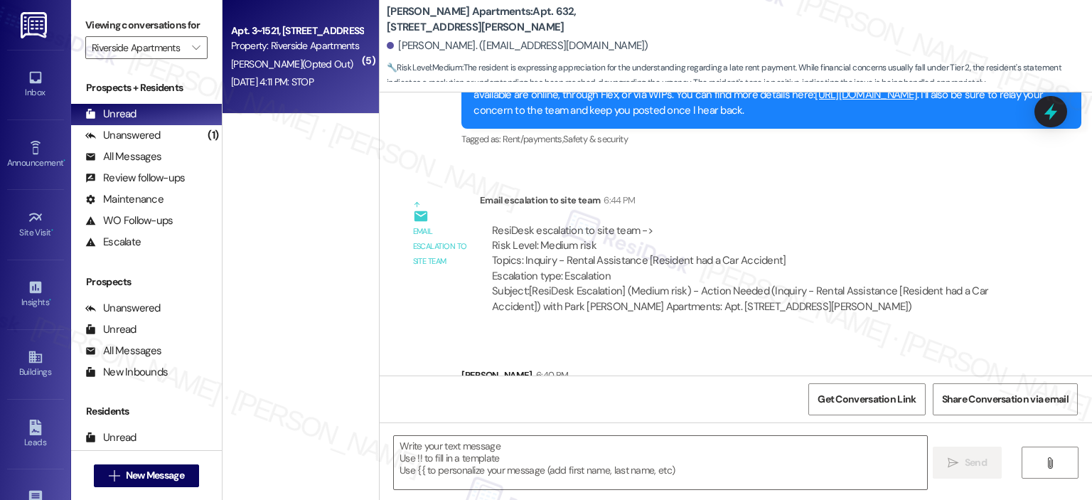
type textarea "Fetching suggested responses. Please feel free to read through the conversation…"
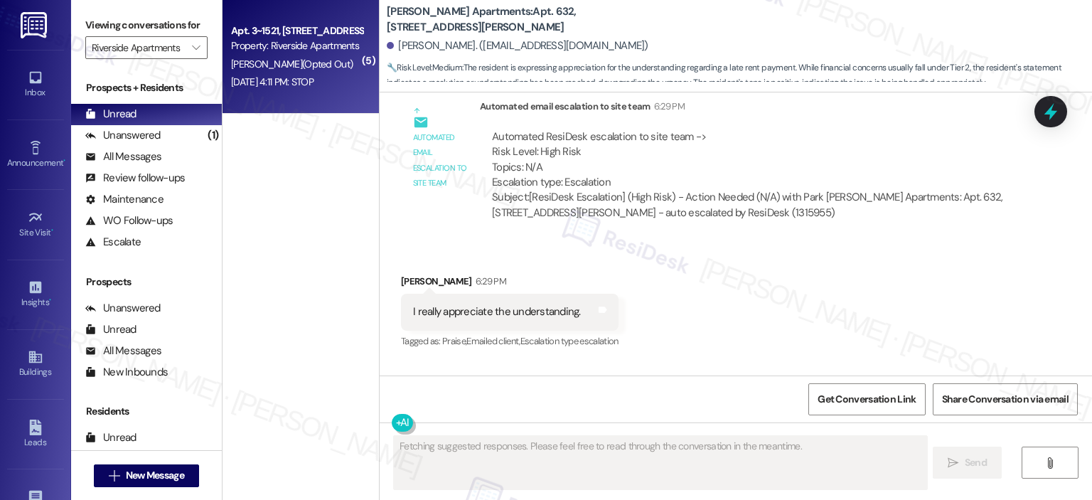
scroll to position [6098, 0]
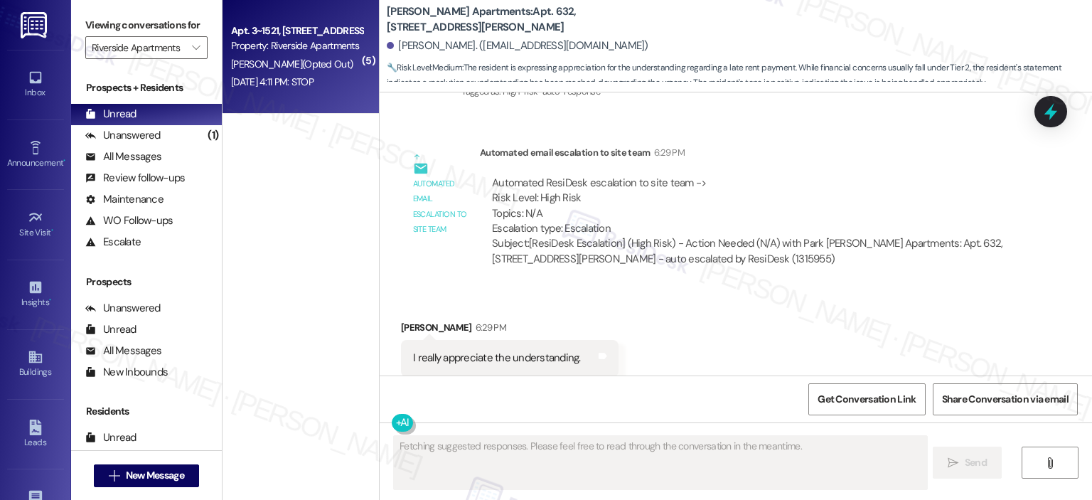
click at [310, 52] on div "Property: Riverside Apartments" at bounding box center [297, 45] width 132 height 15
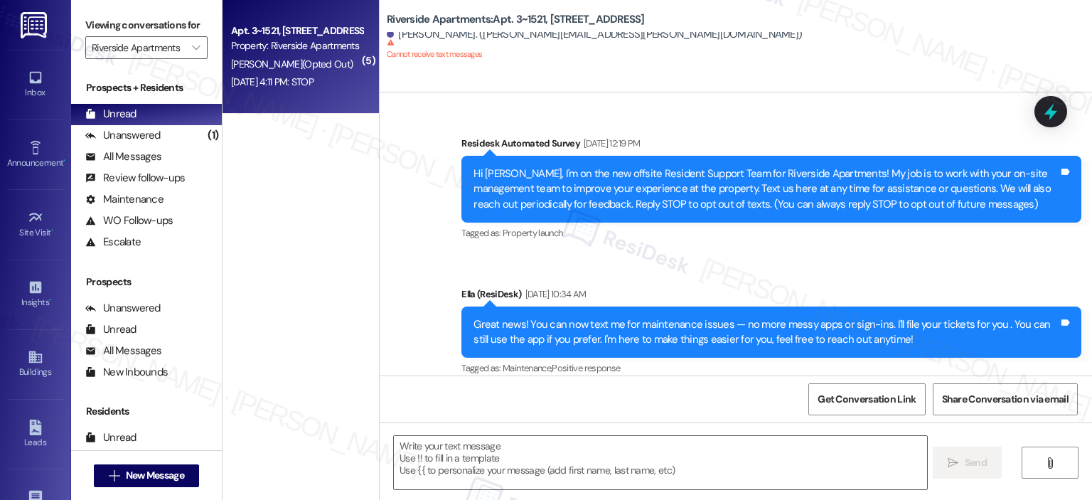
scroll to position [11018, 0]
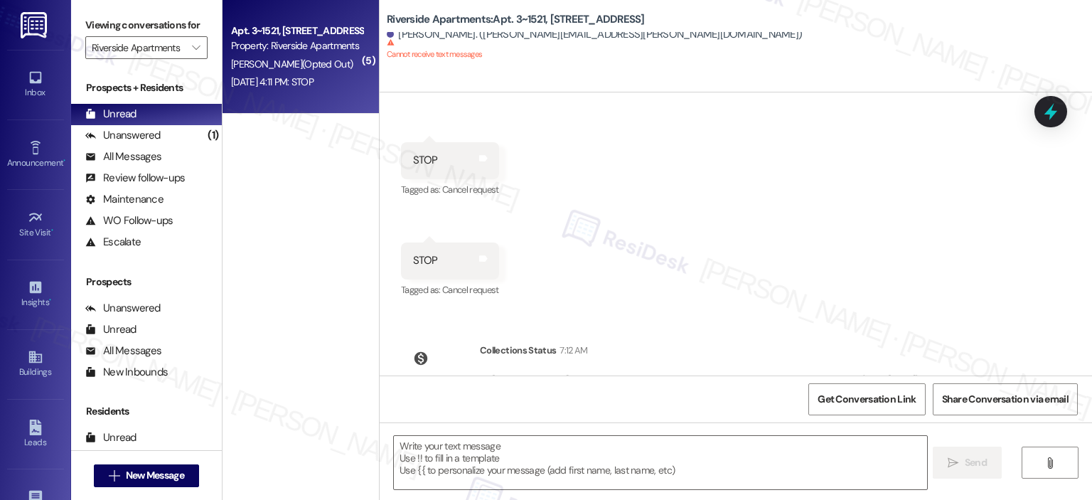
type textarea "Fetching suggested responses. Please feel free to read through the conversation…"
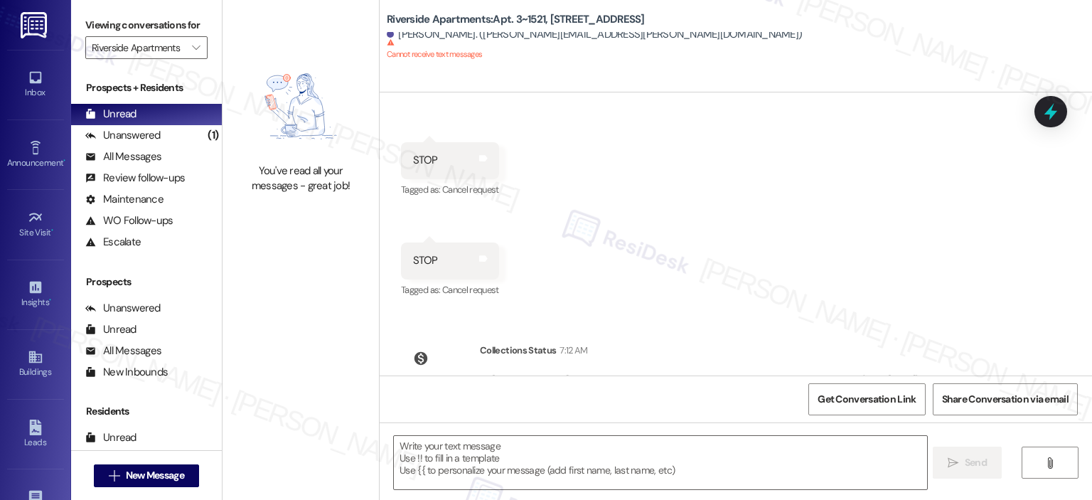
scroll to position [10662, 0]
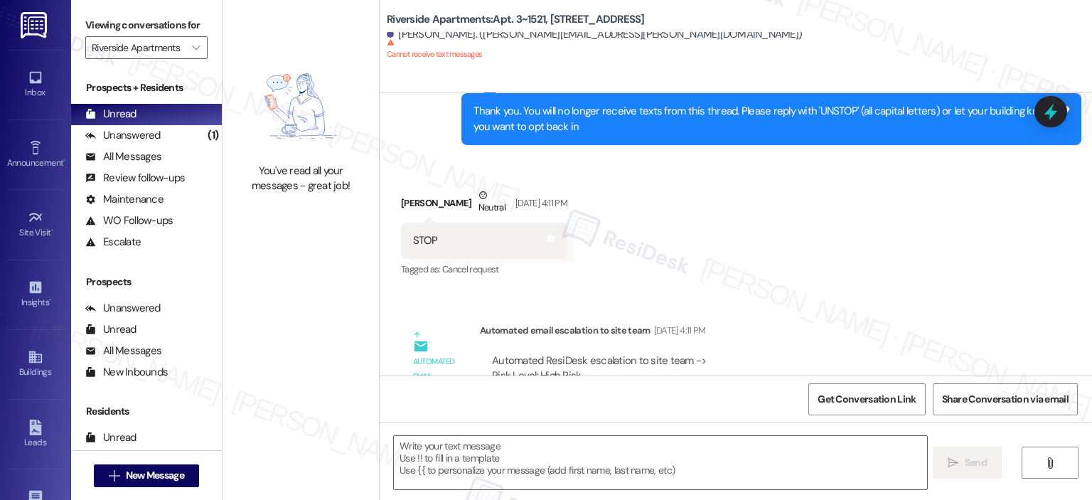
click at [1088, 363] on div "Survey, sent via SMS Residesk Automated Survey [DATE] 12:19 PM Hi [PERSON_NAME]…" at bounding box center [736, 233] width 713 height 283
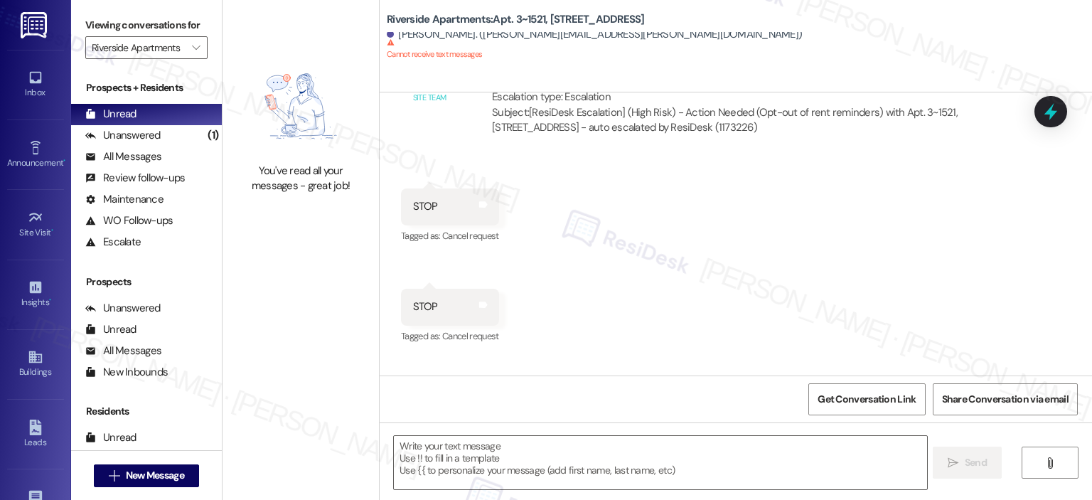
scroll to position [11018, 0]
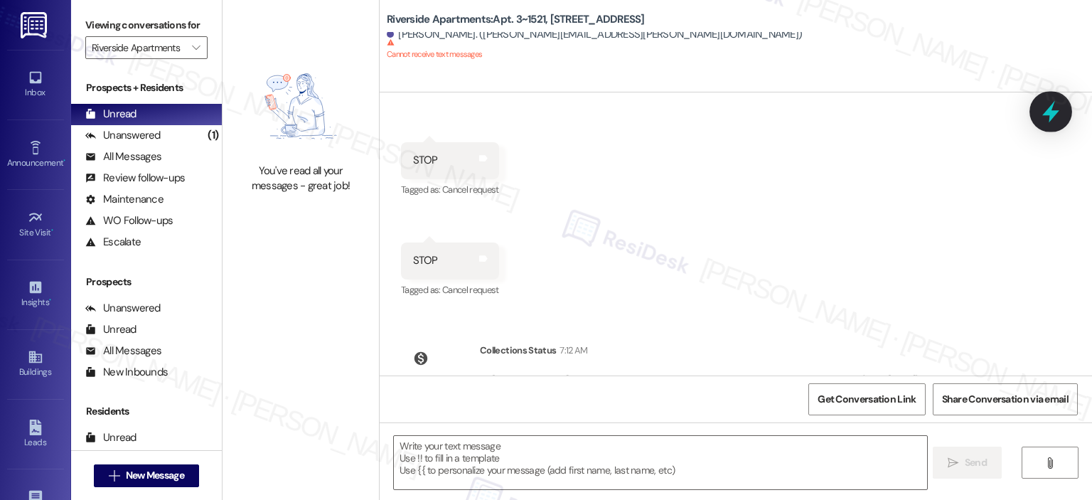
click at [1053, 114] on icon at bounding box center [1051, 112] width 17 height 22
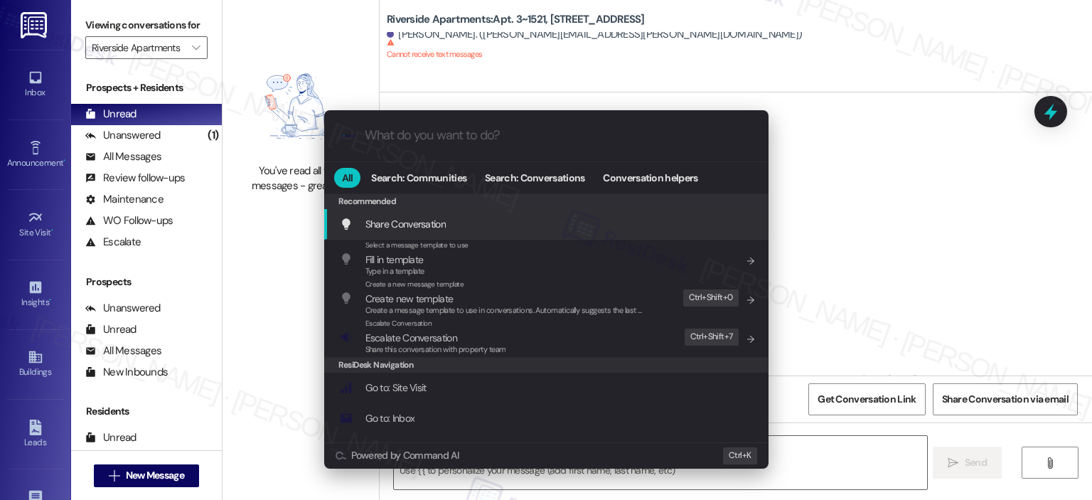
click at [451, 134] on input "What do you want to do?" at bounding box center [558, 135] width 386 height 15
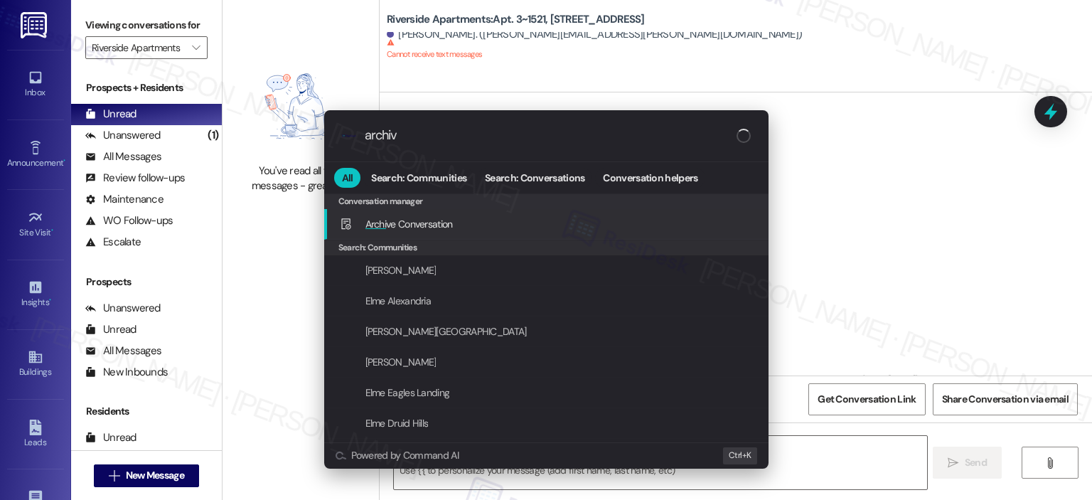
type input "archive"
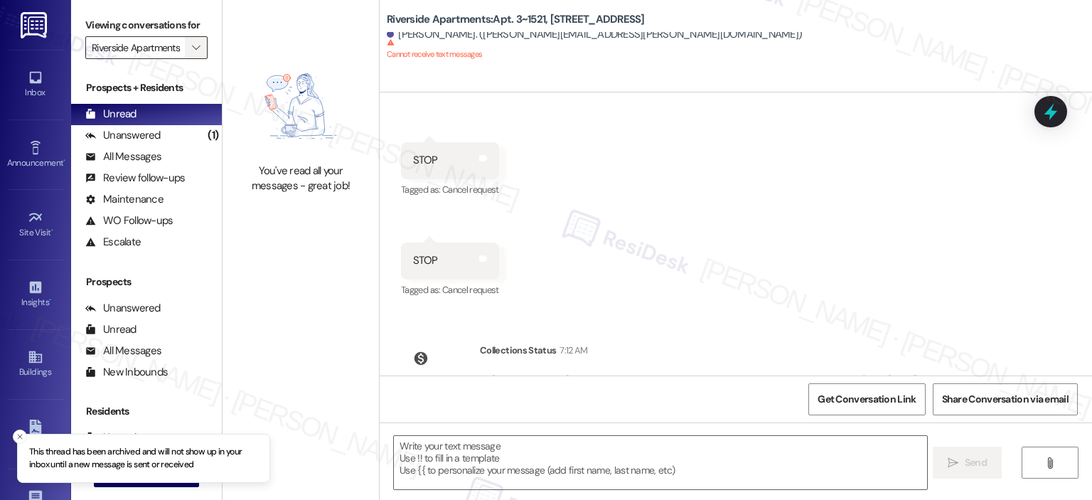
click at [189, 38] on span "" at bounding box center [196, 47] width 14 height 23
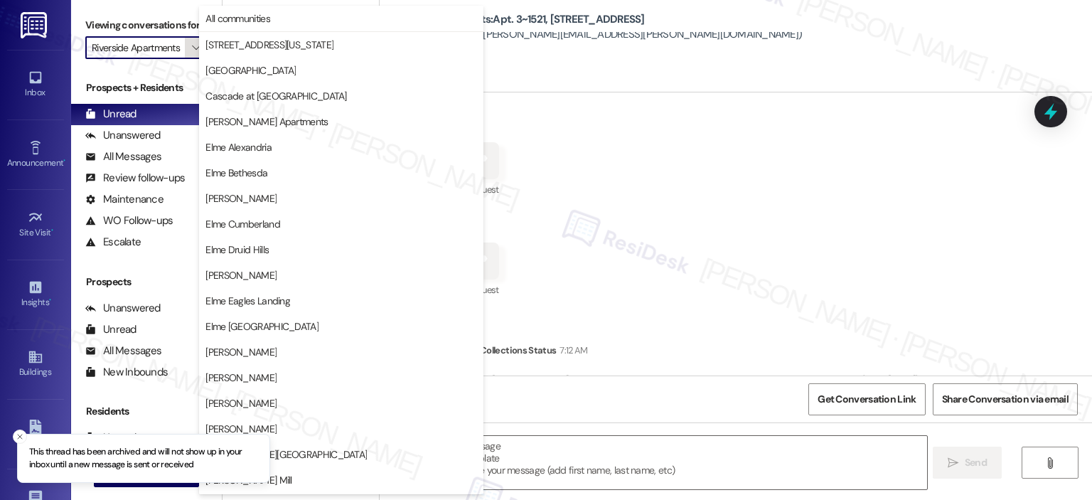
scroll to position [254, 0]
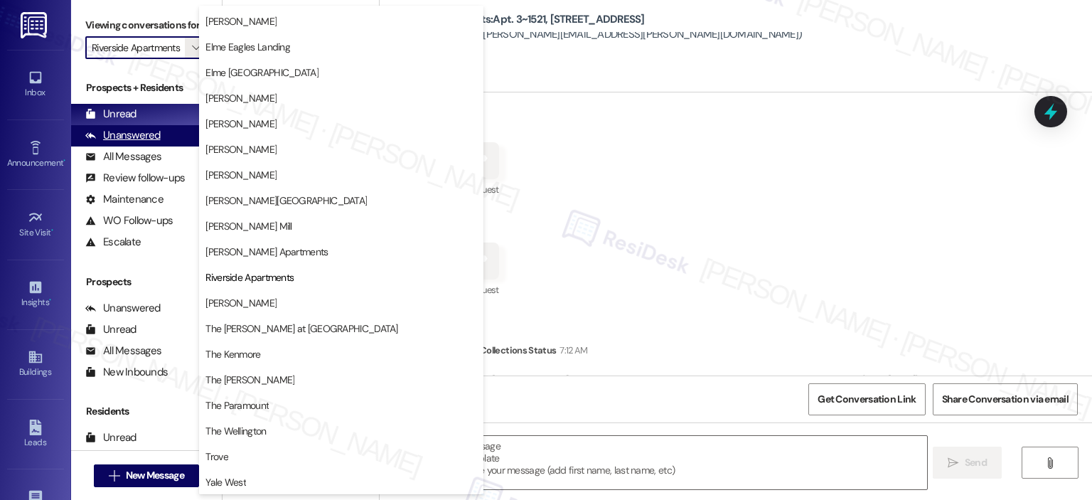
click at [119, 139] on div "Unanswered" at bounding box center [122, 135] width 75 height 15
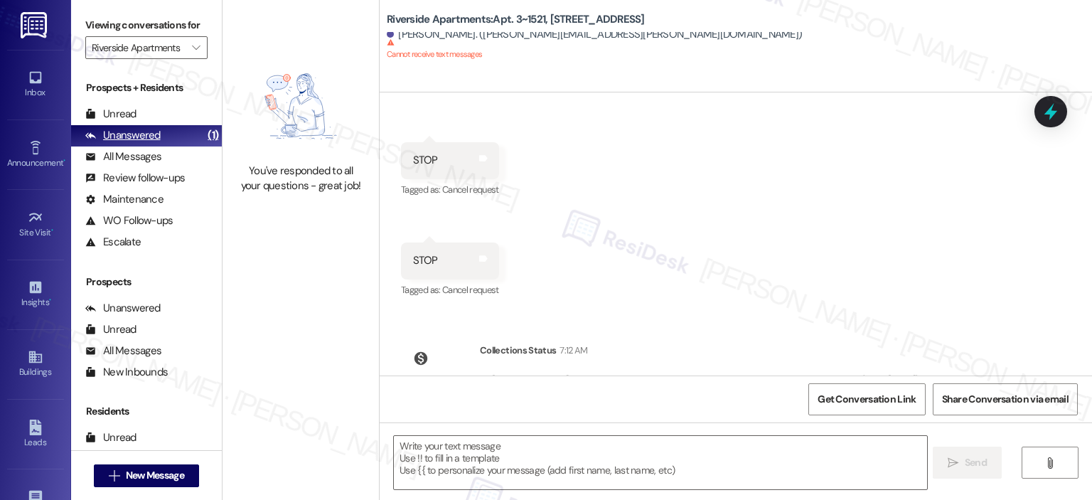
scroll to position [0, 0]
click at [192, 53] on icon "" at bounding box center [196, 47] width 8 height 11
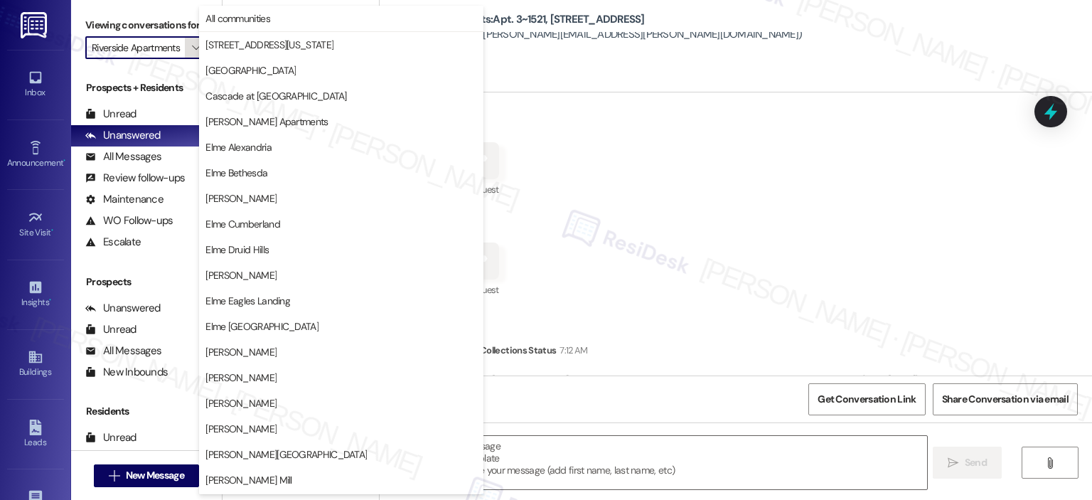
scroll to position [254, 0]
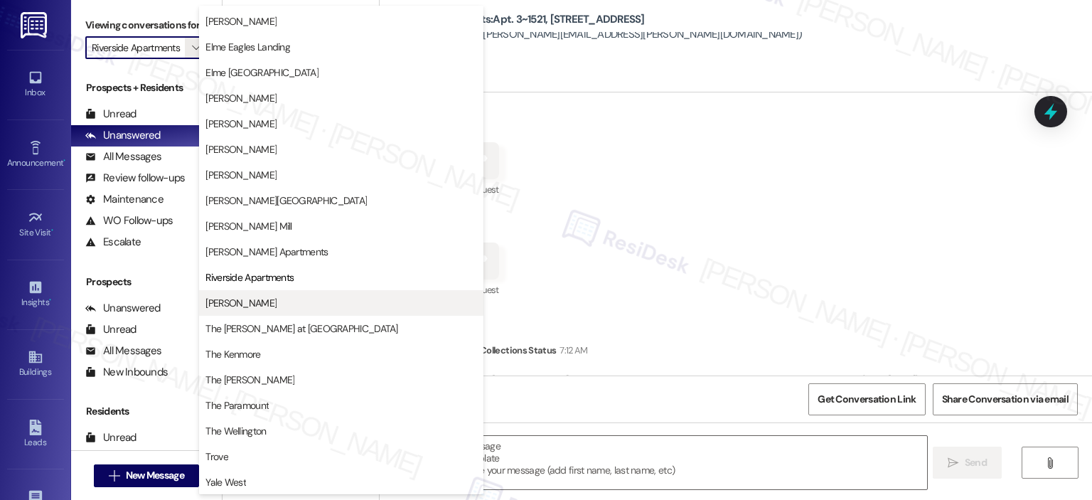
click at [294, 299] on span "[PERSON_NAME]" at bounding box center [342, 303] width 272 height 14
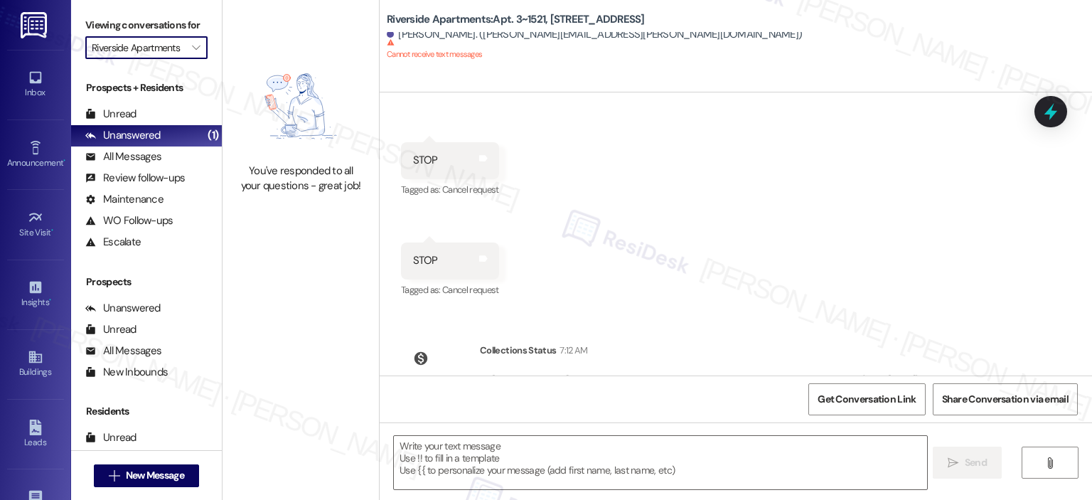
type input "[PERSON_NAME]"
click at [111, 122] on div "Unread" at bounding box center [110, 114] width 51 height 15
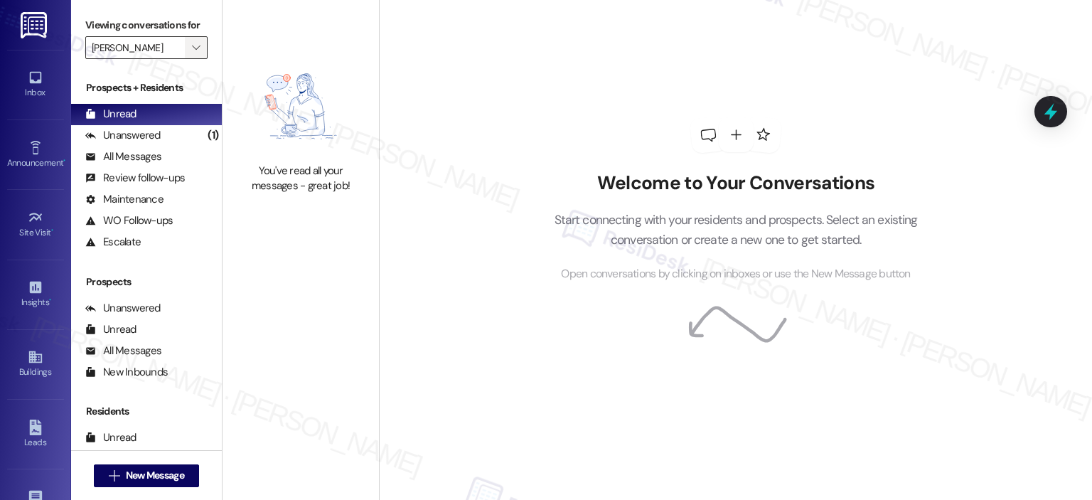
click at [189, 41] on span "" at bounding box center [196, 47] width 14 height 23
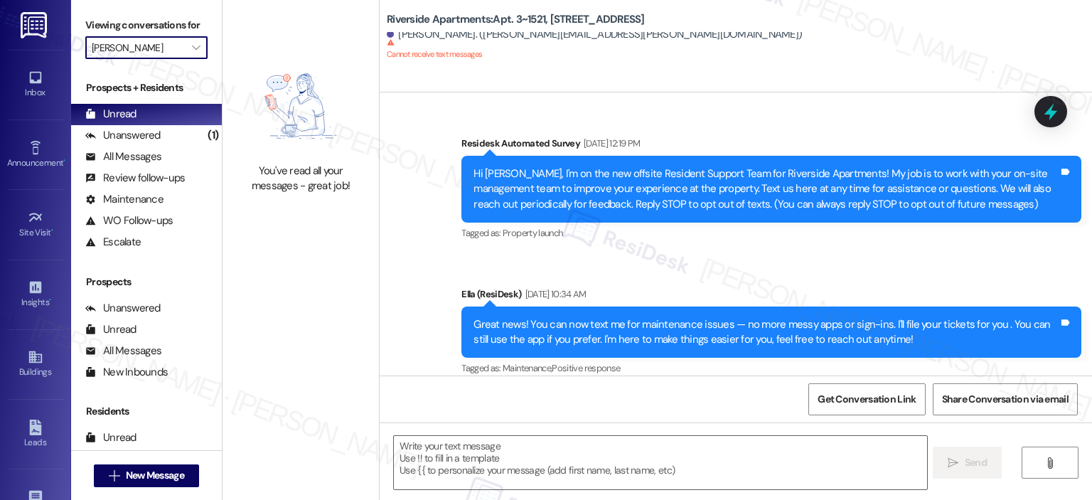
type textarea "Fetching suggested responses. Please feel free to read through the conversation…"
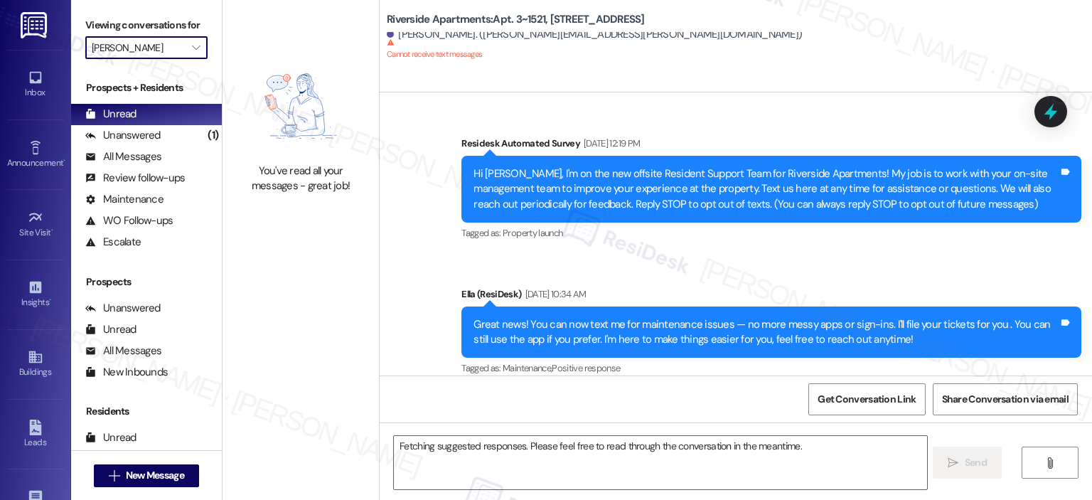
scroll to position [10986, 0]
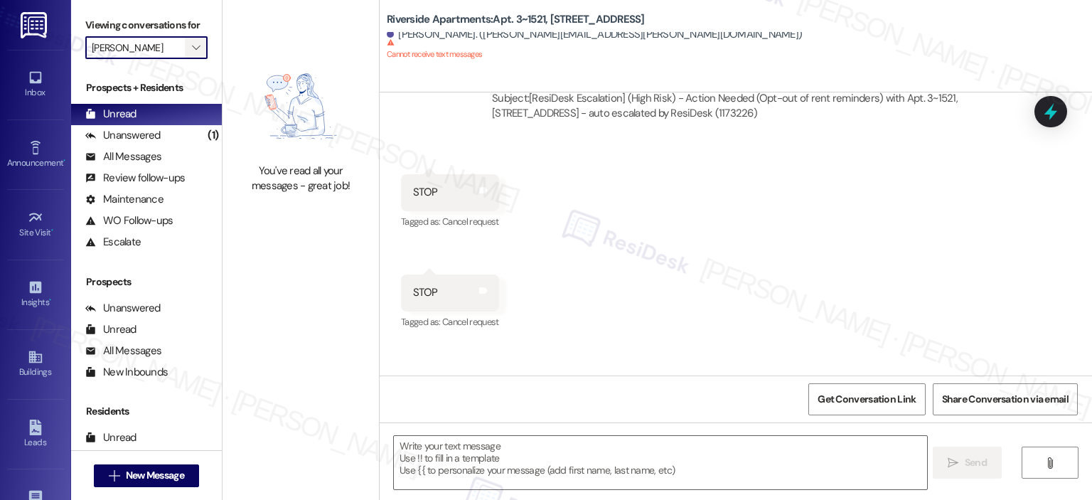
click at [192, 46] on icon "" at bounding box center [196, 47] width 8 height 11
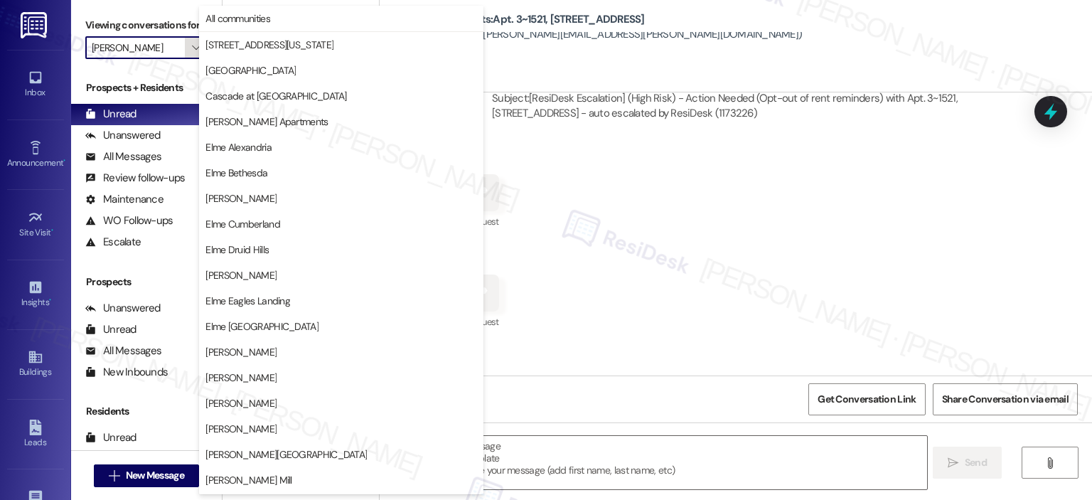
scroll to position [254, 0]
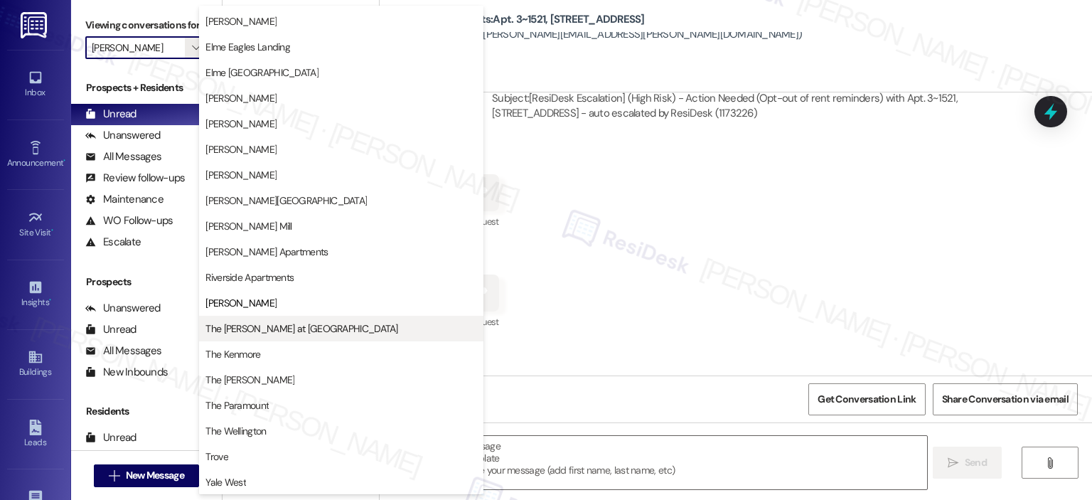
click at [286, 321] on span "The [PERSON_NAME] at [GEOGRAPHIC_DATA]" at bounding box center [302, 328] width 192 height 14
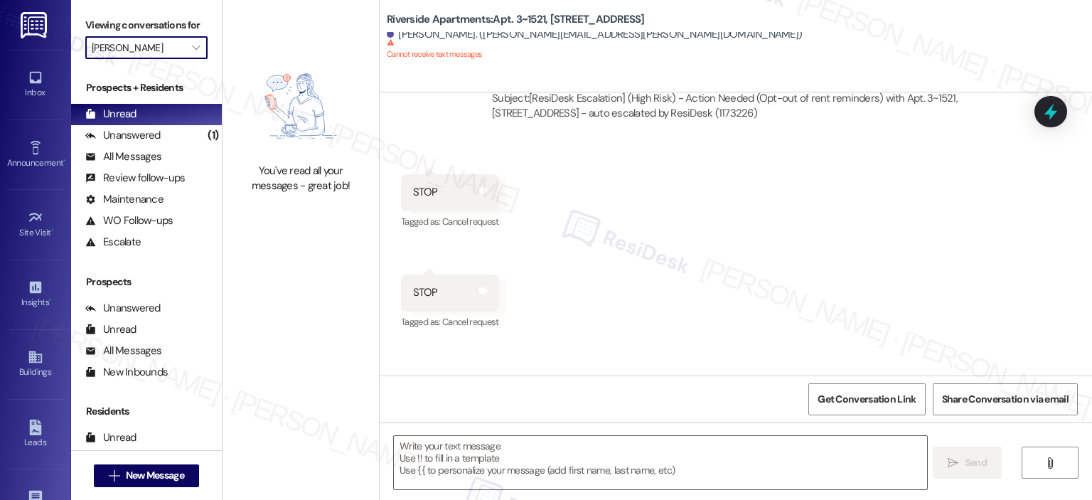
type input "The [PERSON_NAME] at [GEOGRAPHIC_DATA]"
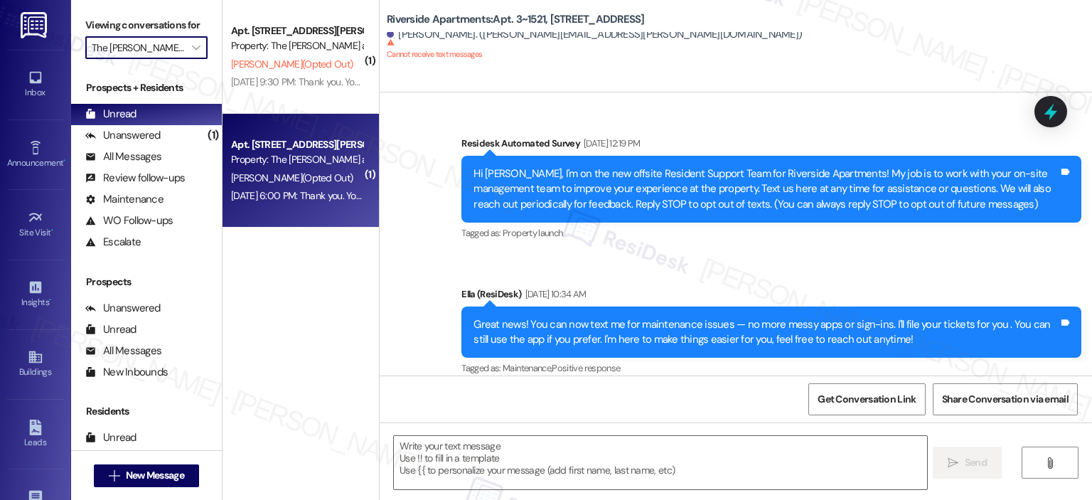
type textarea "Fetching suggested responses. Please feel free to read through the conversation…"
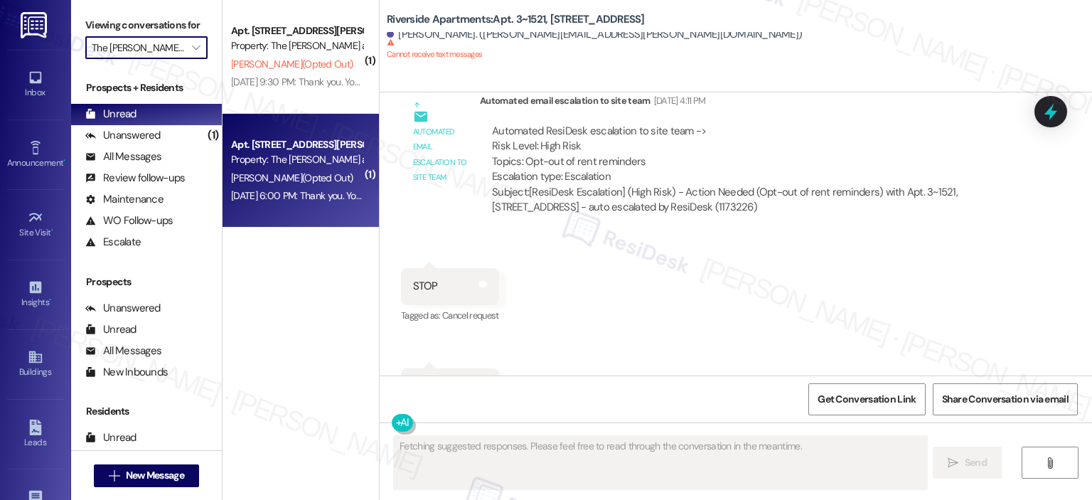
scroll to position [10886, 0]
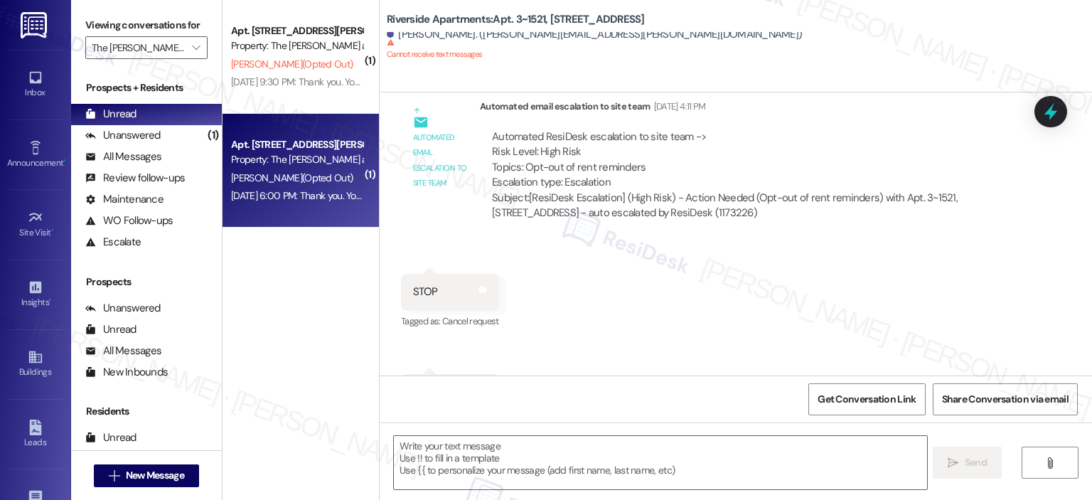
click at [292, 184] on span "[PERSON_NAME] (Opted Out)" at bounding box center [292, 177] width 122 height 13
type textarea "Fetching suggested responses. Please feel free to read through the conversation…"
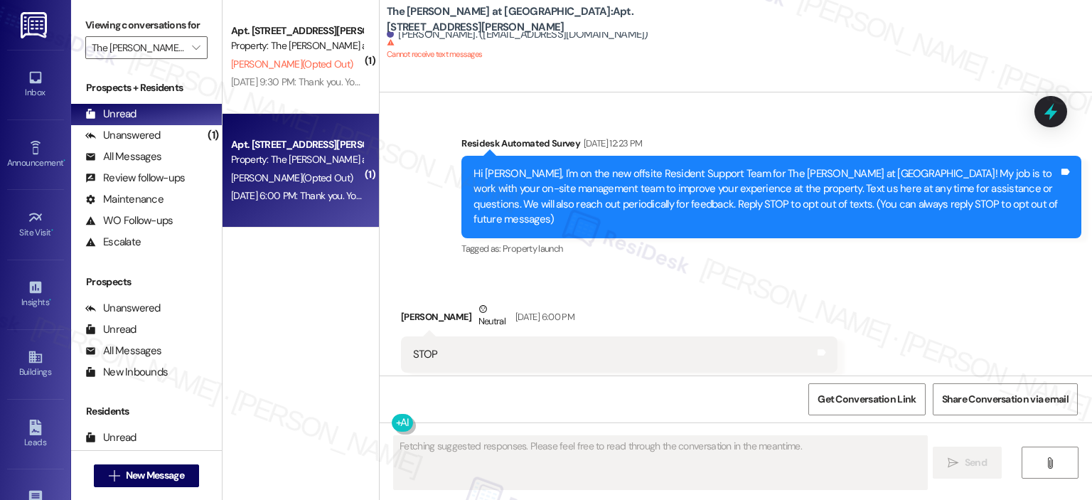
type textarea "Fetching suggested responses. Please feel free to read through the conversation…"
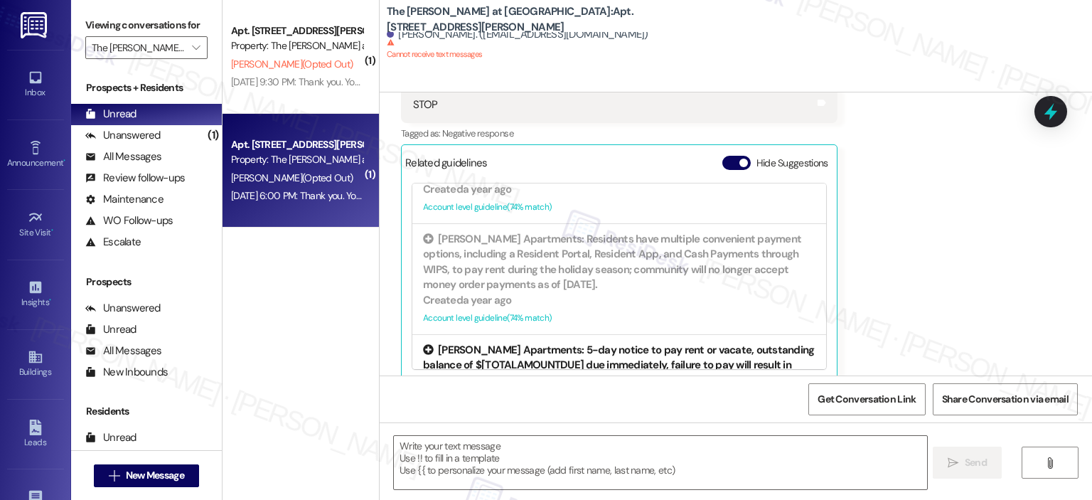
scroll to position [1422, 0]
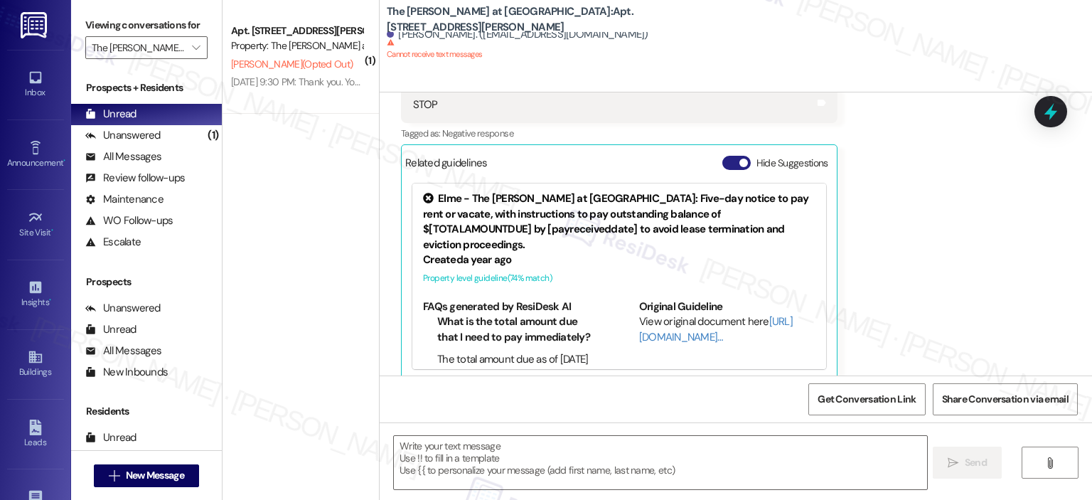
click at [740, 159] on span "button" at bounding box center [744, 163] width 9 height 9
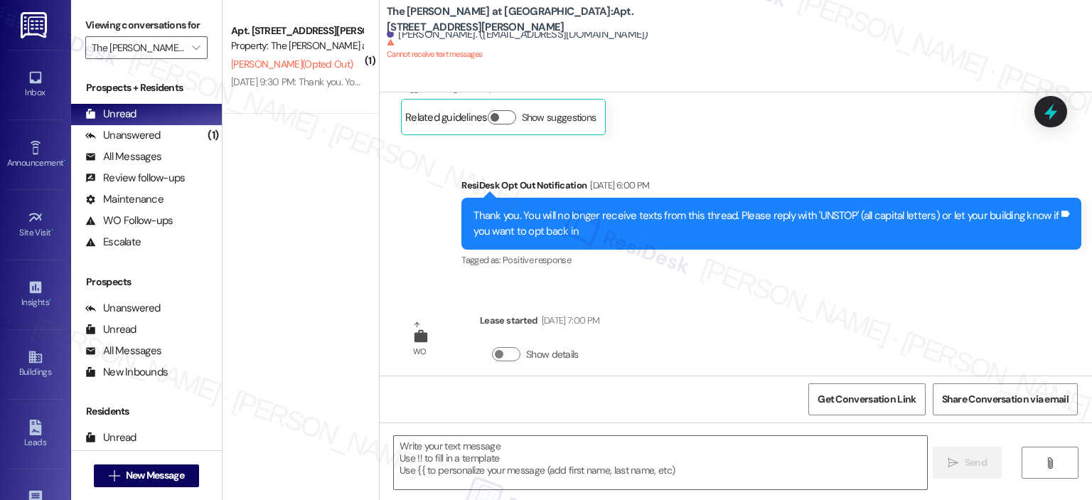
scroll to position [297, 0]
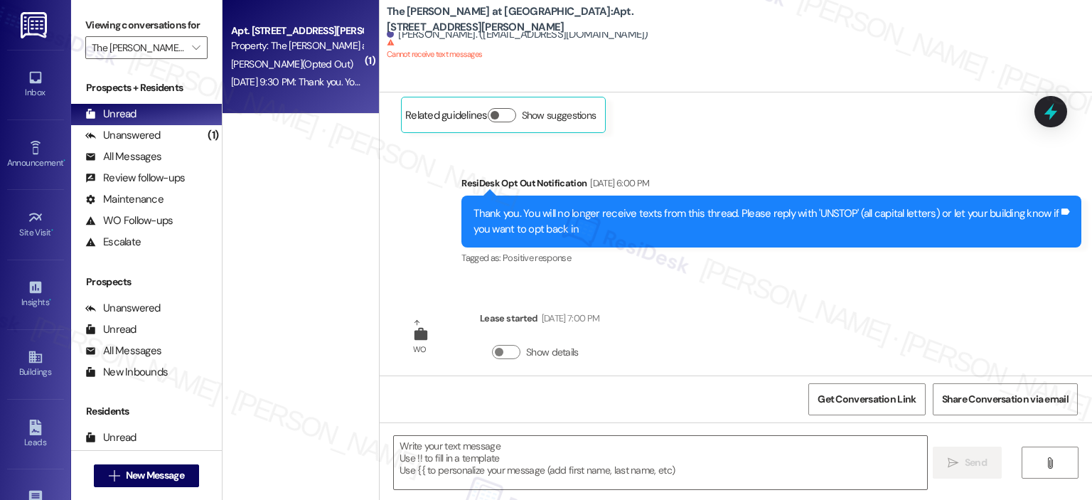
click at [304, 29] on div "Apt. [STREET_ADDRESS][PERSON_NAME]" at bounding box center [297, 30] width 132 height 15
type textarea "Fetching suggested responses. Please feel free to read through the conversation…"
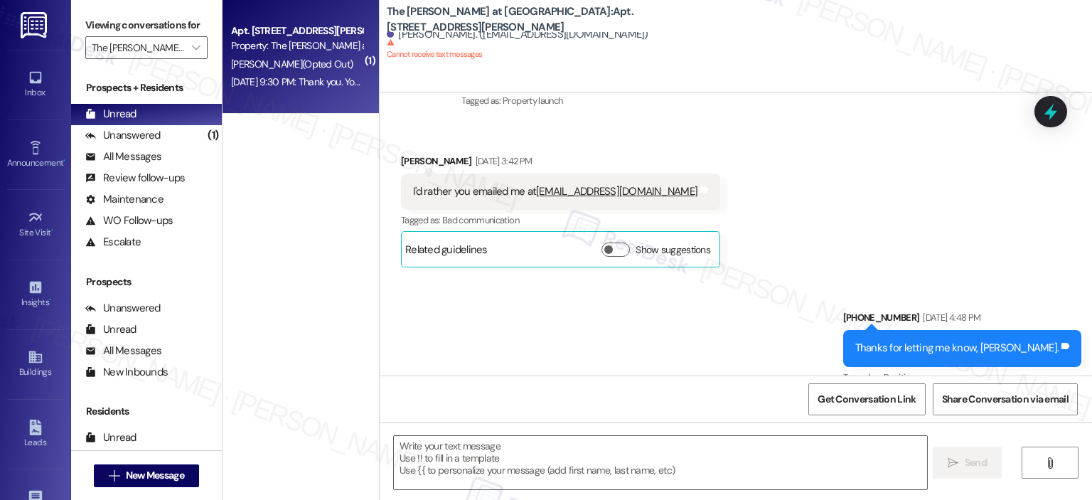
type textarea "Fetching suggested responses. Please feel free to read through the conversation…"
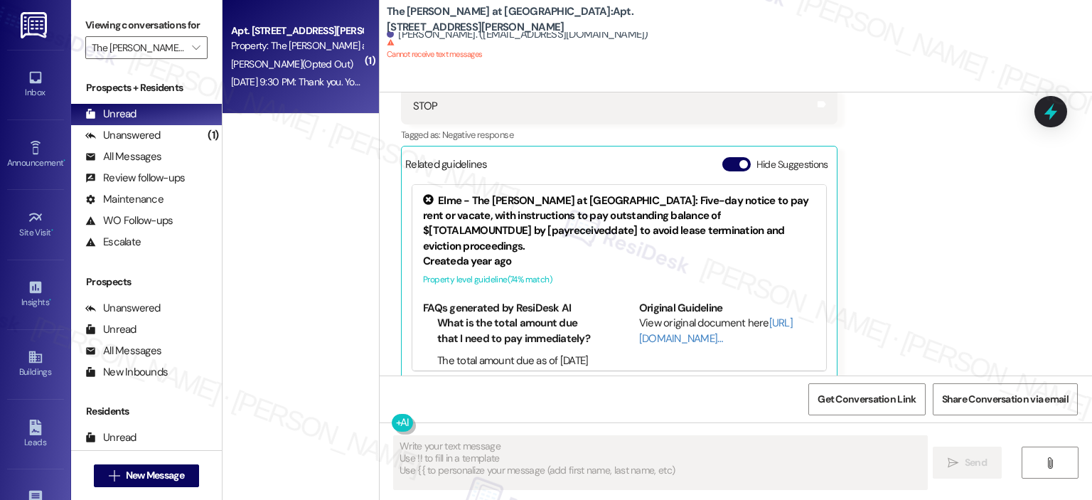
scroll to position [1044, 0]
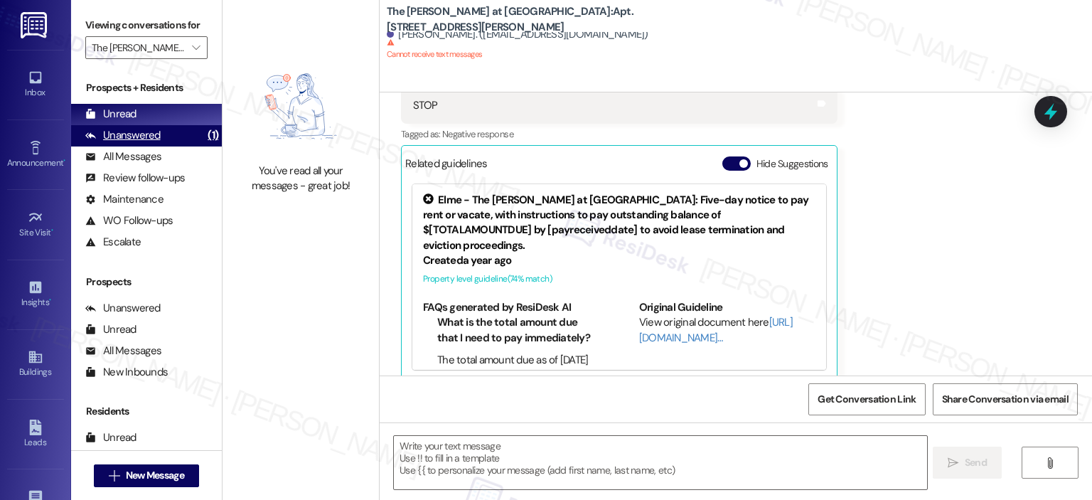
click at [127, 145] on div "Unanswered (1)" at bounding box center [146, 135] width 151 height 21
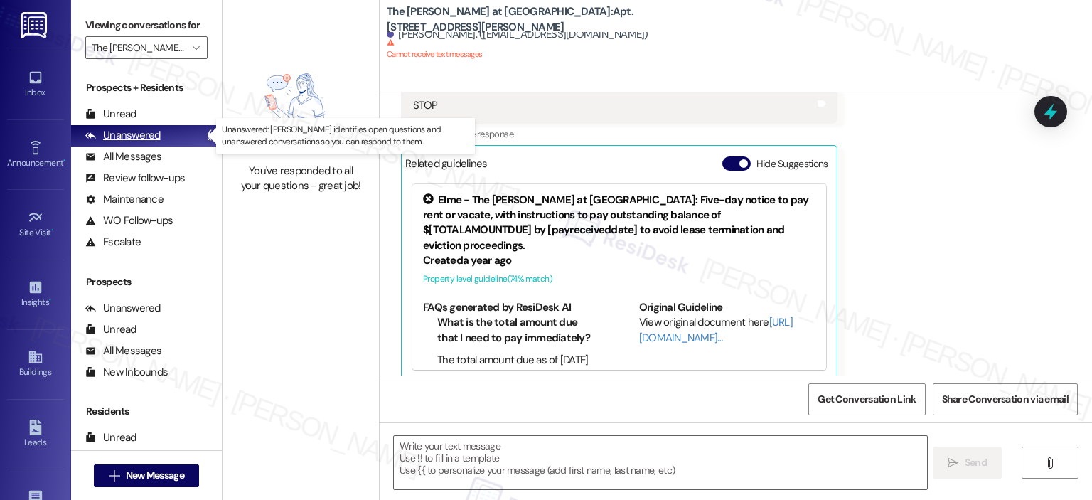
click at [127, 131] on div "Unanswered" at bounding box center [122, 135] width 75 height 15
click at [189, 37] on span "" at bounding box center [196, 47] width 14 height 23
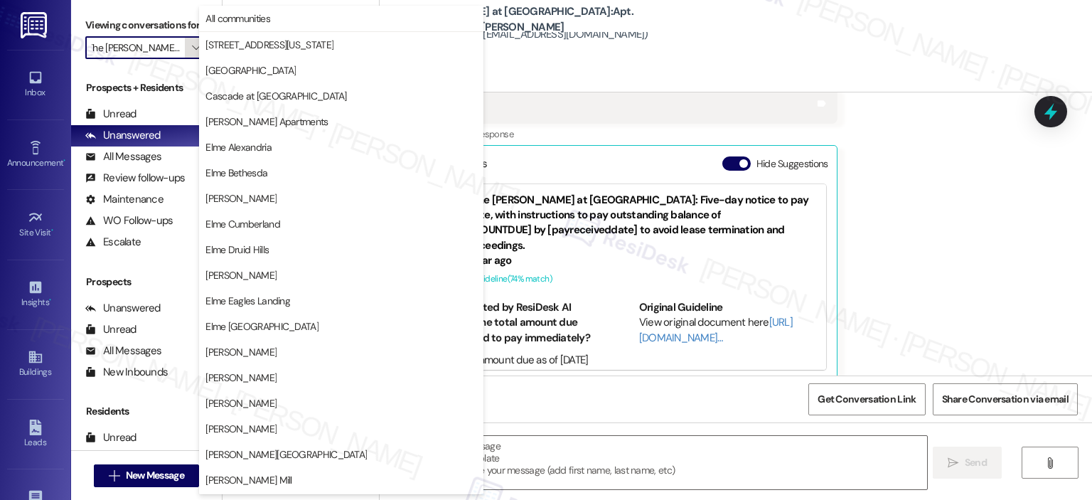
scroll to position [254, 0]
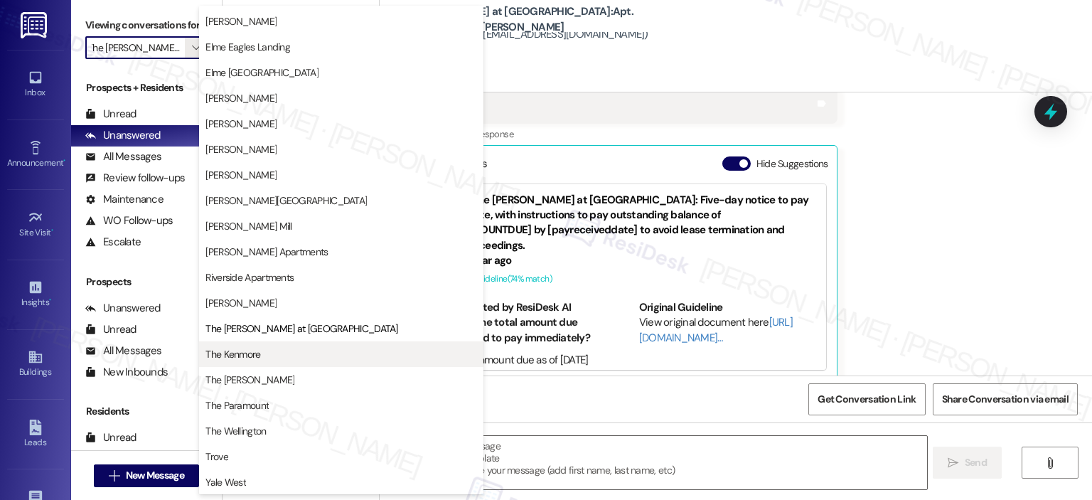
click at [265, 345] on button "The Kenmore" at bounding box center [341, 354] width 284 height 26
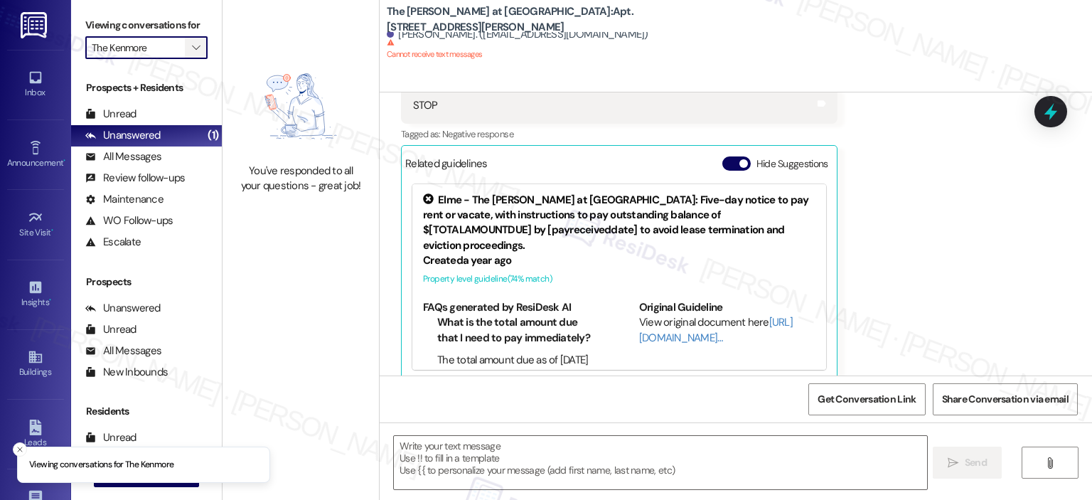
click at [198, 44] on button "" at bounding box center [196, 47] width 23 height 23
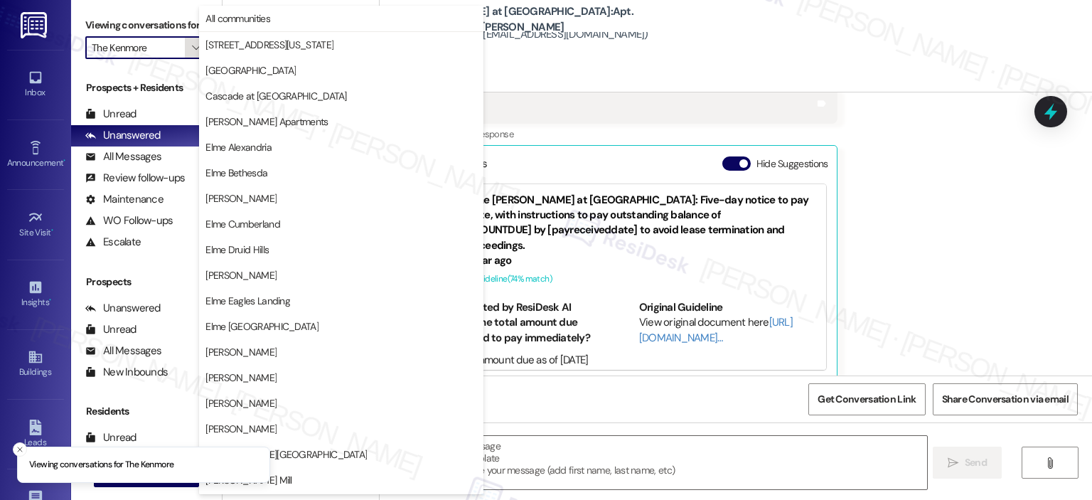
scroll to position [254, 0]
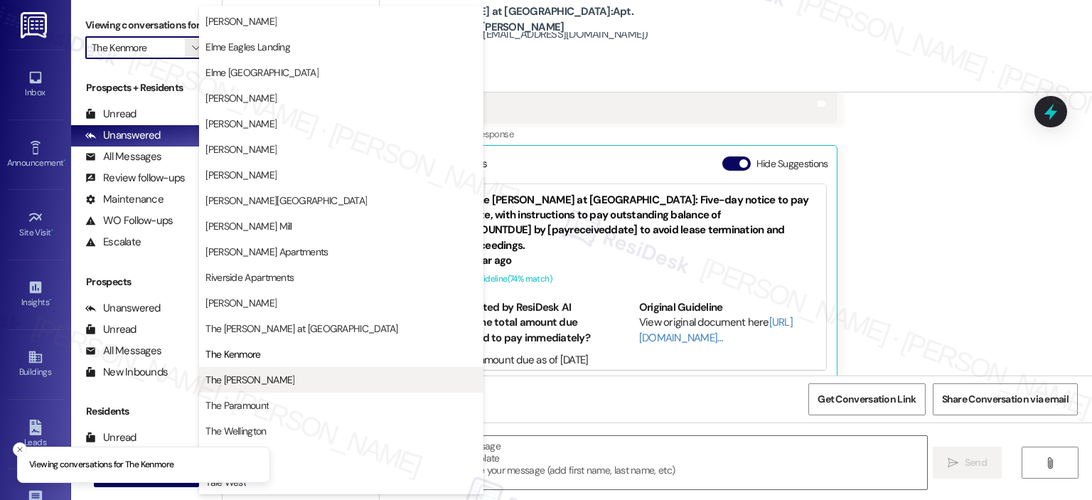
click at [246, 380] on span "The [PERSON_NAME]" at bounding box center [250, 380] width 89 height 14
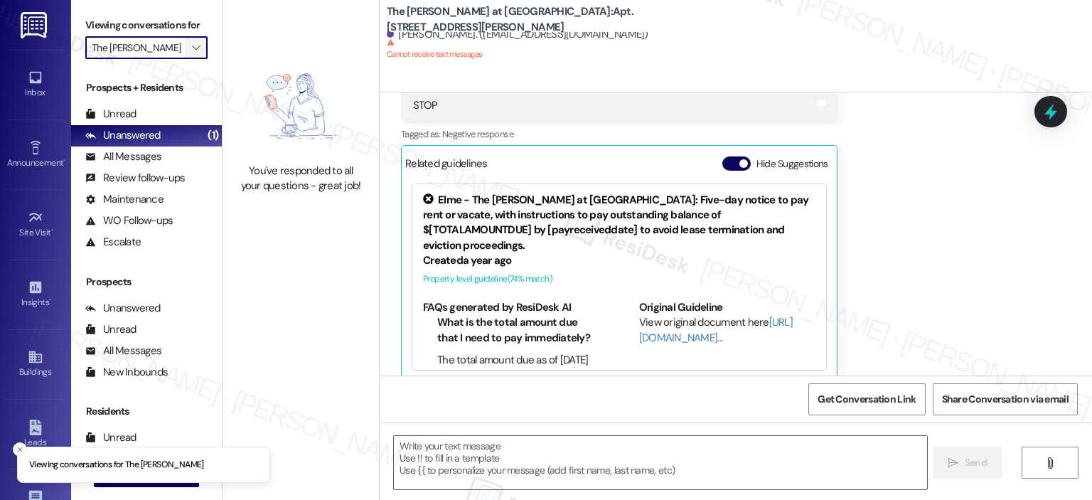
click at [192, 47] on icon "" at bounding box center [196, 47] width 8 height 11
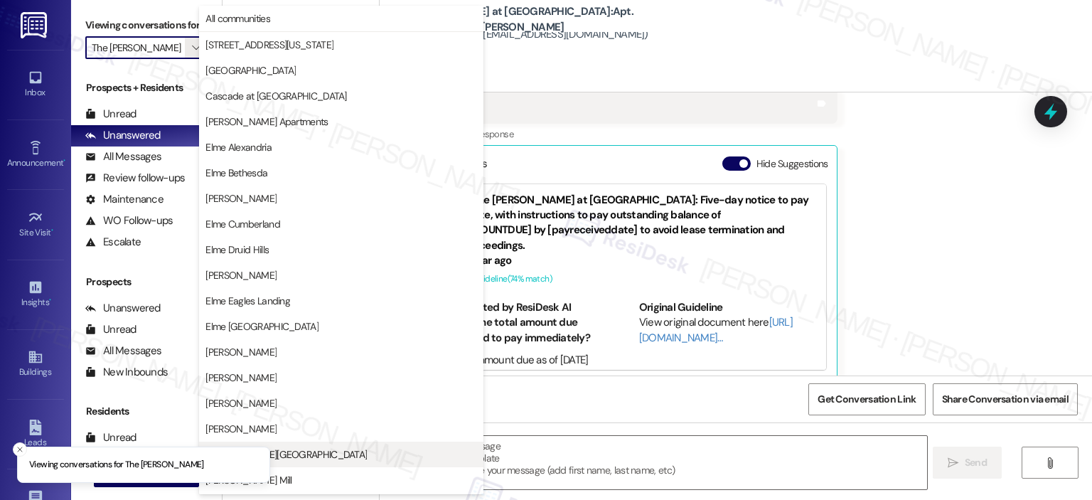
scroll to position [254, 0]
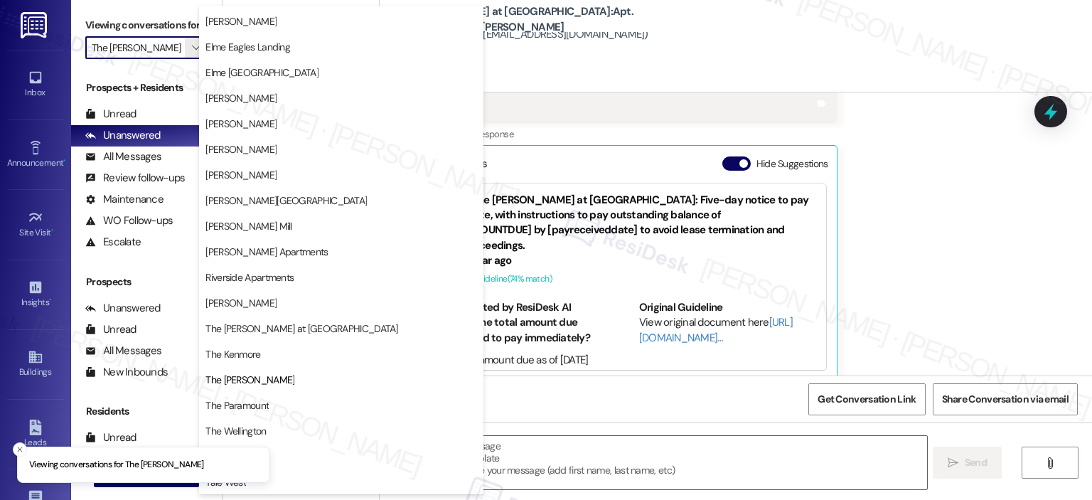
click at [298, 406] on span "The Paramount" at bounding box center [342, 405] width 272 height 14
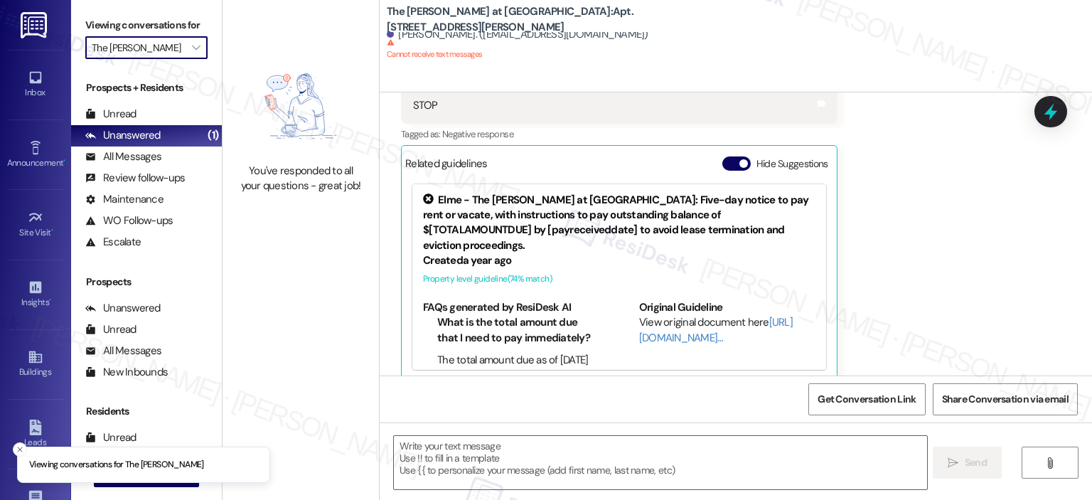
type input "The Paramount"
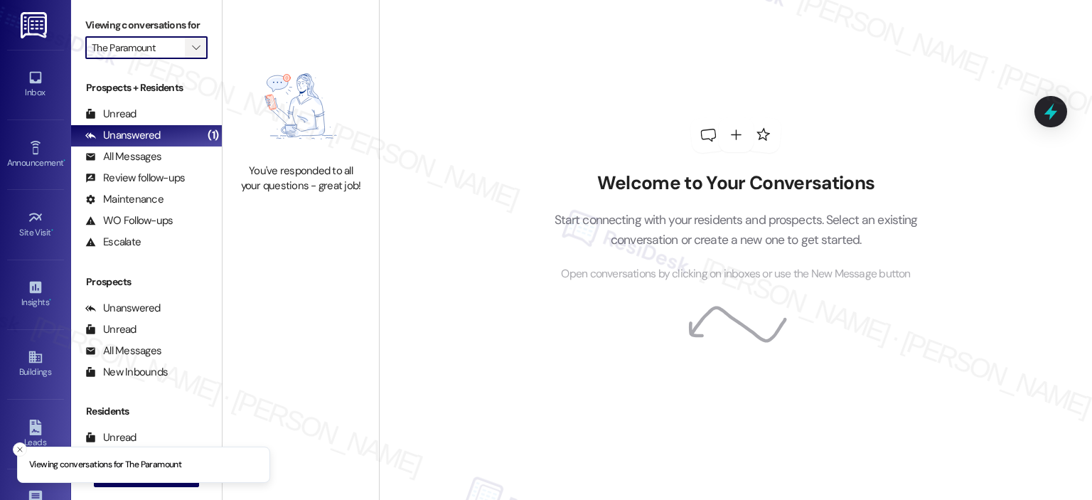
click at [192, 42] on icon "" at bounding box center [196, 47] width 8 height 11
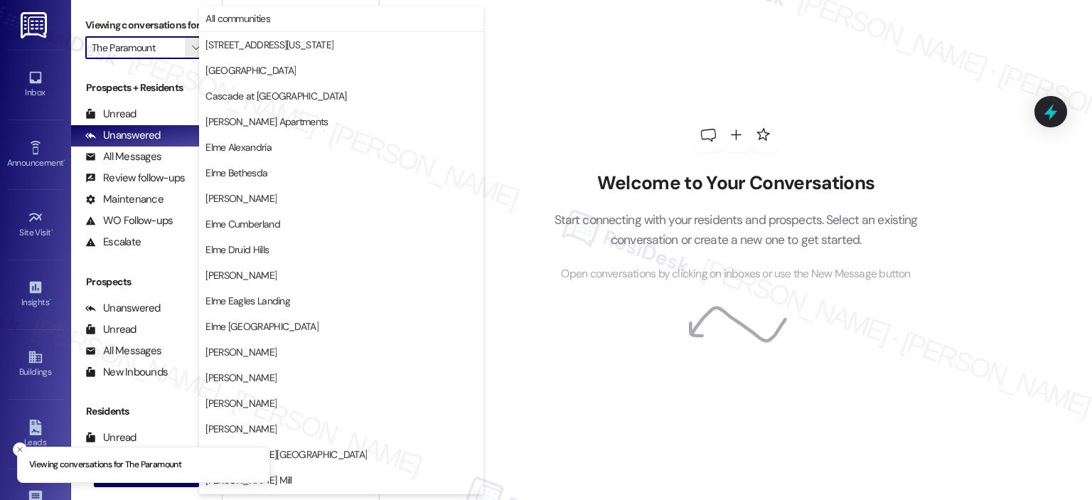
scroll to position [254, 0]
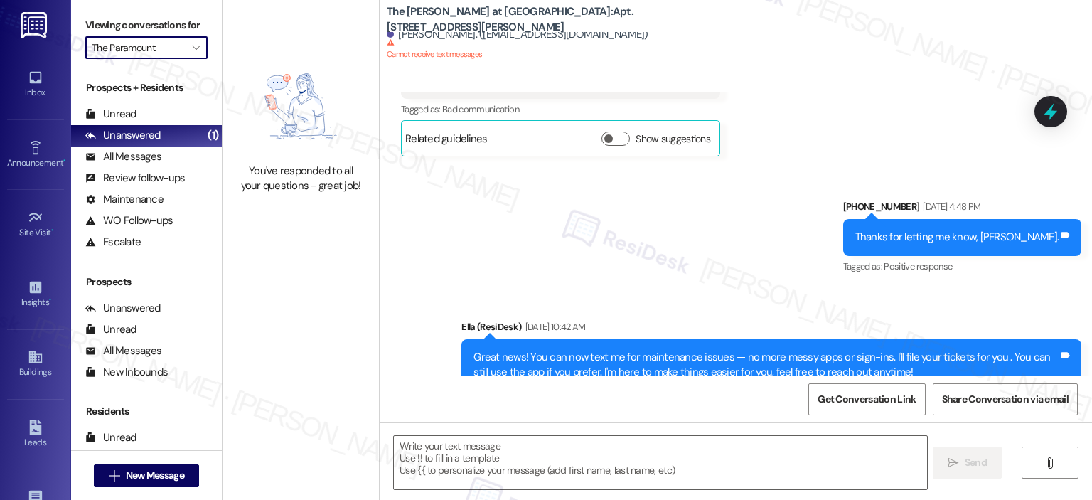
click at [289, 428] on div "You've responded to all your questions - great job!" at bounding box center [301, 250] width 156 height 500
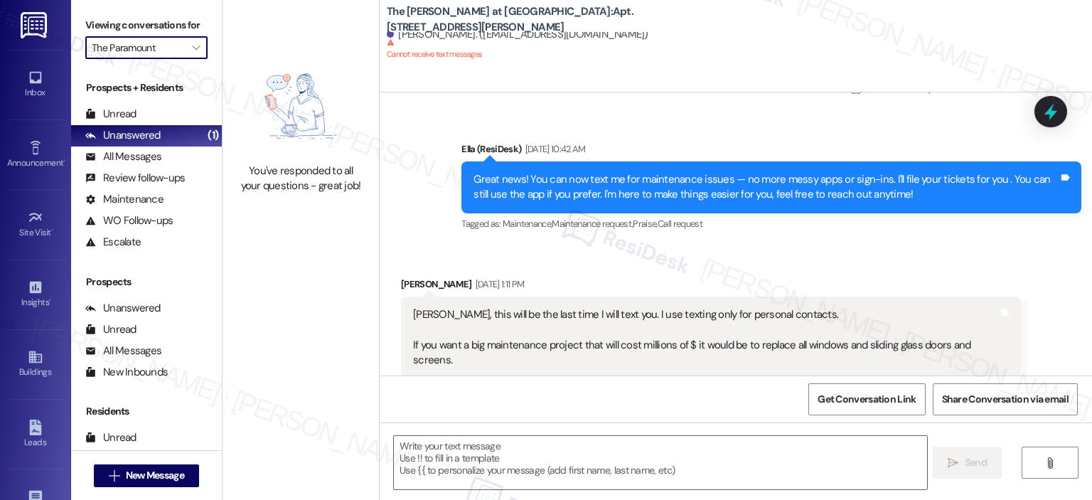
type textarea "Fetching suggested responses. Please feel free to read through the conversation…"
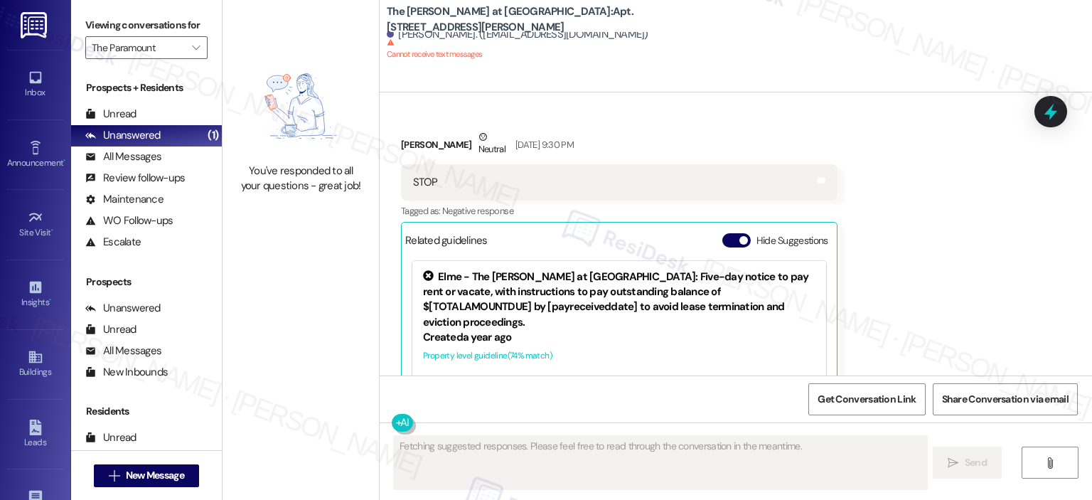
scroll to position [1044, 0]
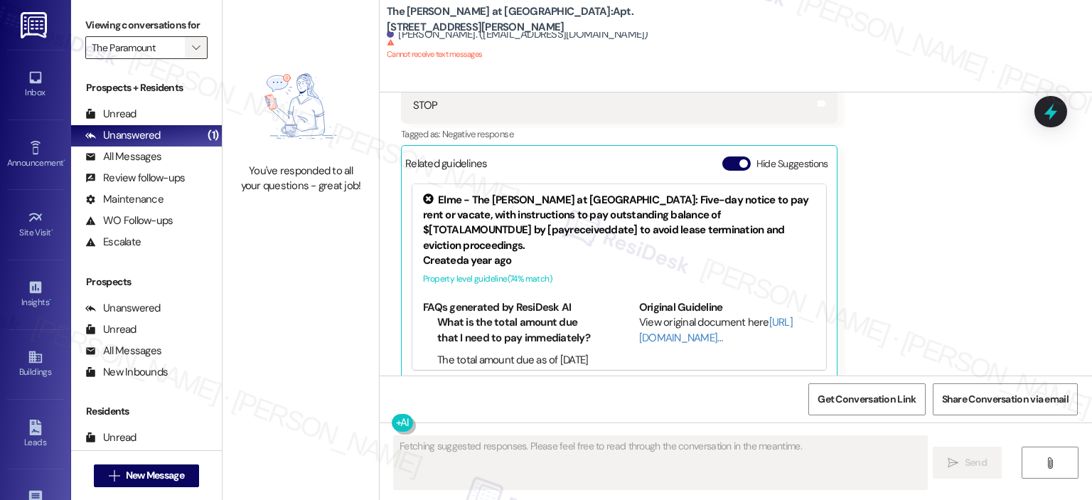
click at [192, 46] on span "" at bounding box center [196, 47] width 14 height 23
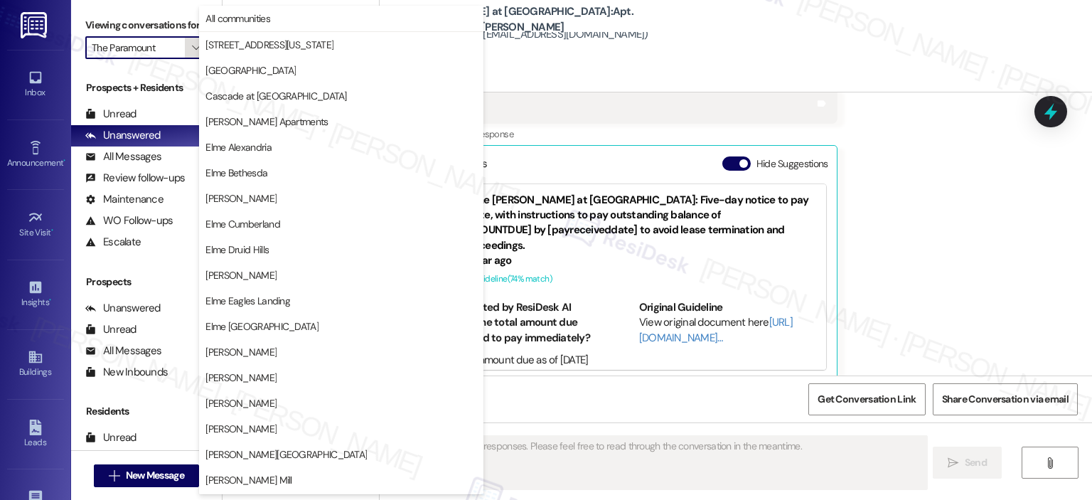
scroll to position [254, 0]
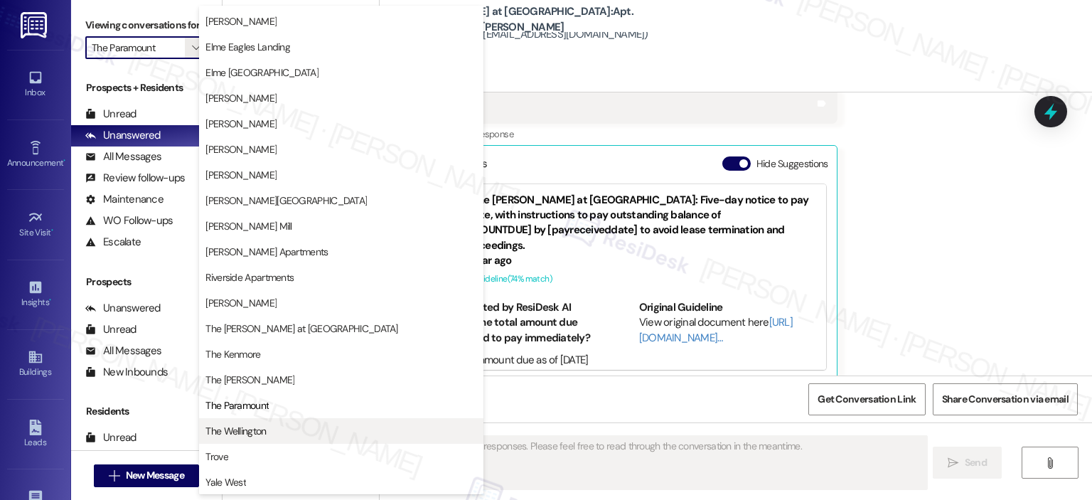
click at [277, 420] on button "The Wellington" at bounding box center [341, 431] width 284 height 26
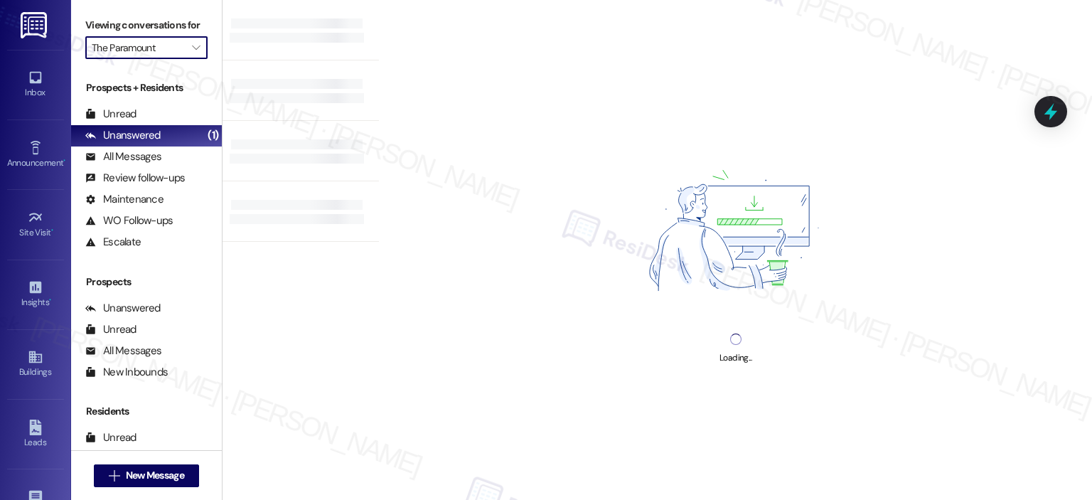
type input "The Wellington"
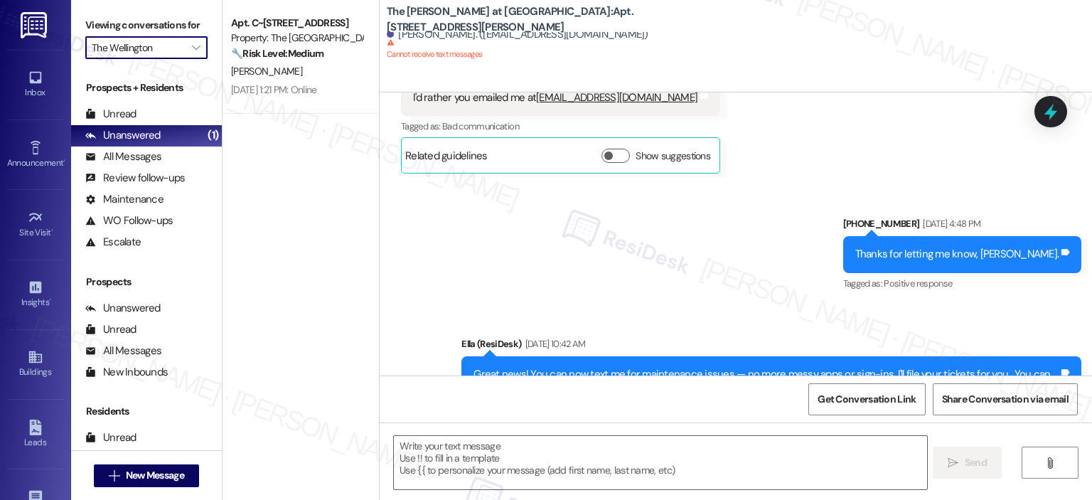
type textarea "Fetching suggested responses. Please feel free to read through the conversation…"
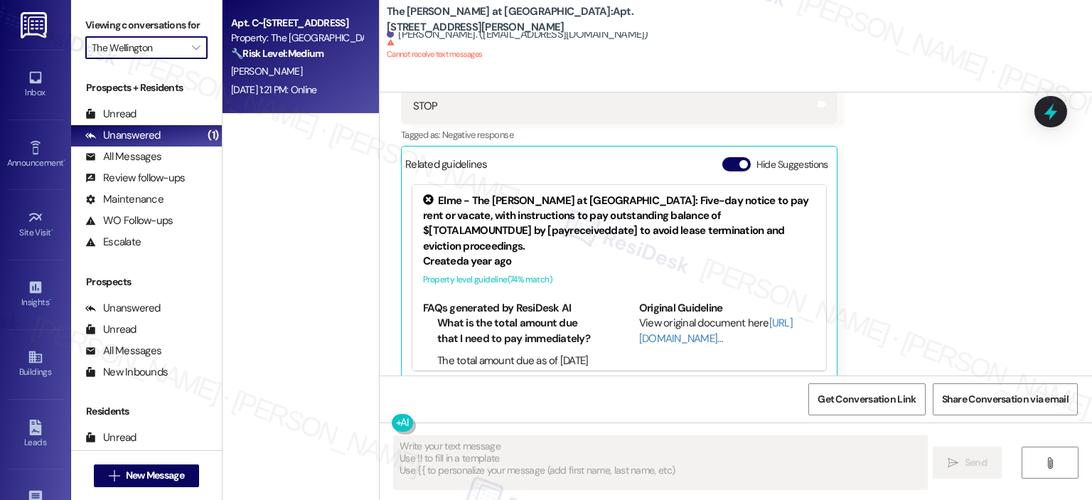
scroll to position [1044, 0]
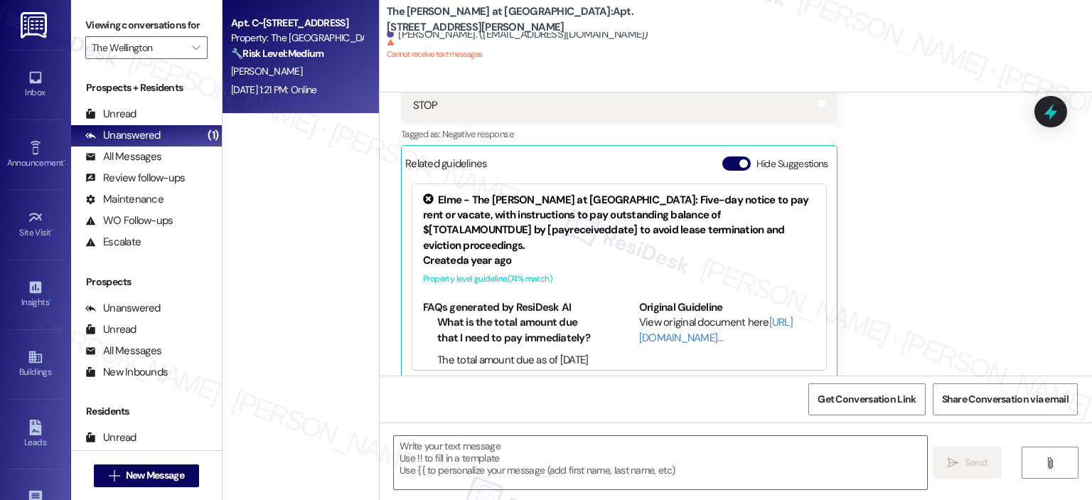
click at [294, 79] on div "[PERSON_NAME]" at bounding box center [297, 72] width 134 height 18
type textarea "Fetching suggested responses. Please feel free to read through the conversation…"
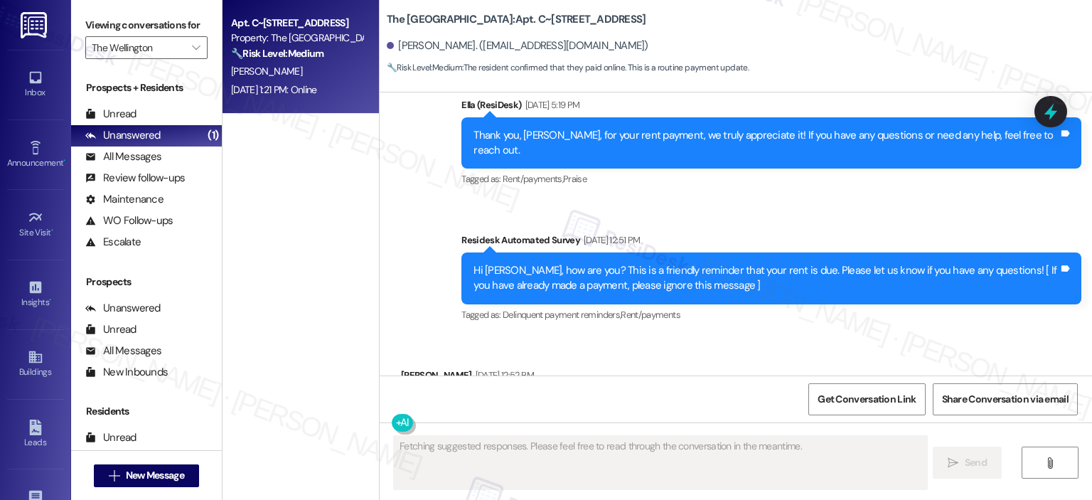
scroll to position [9210, 0]
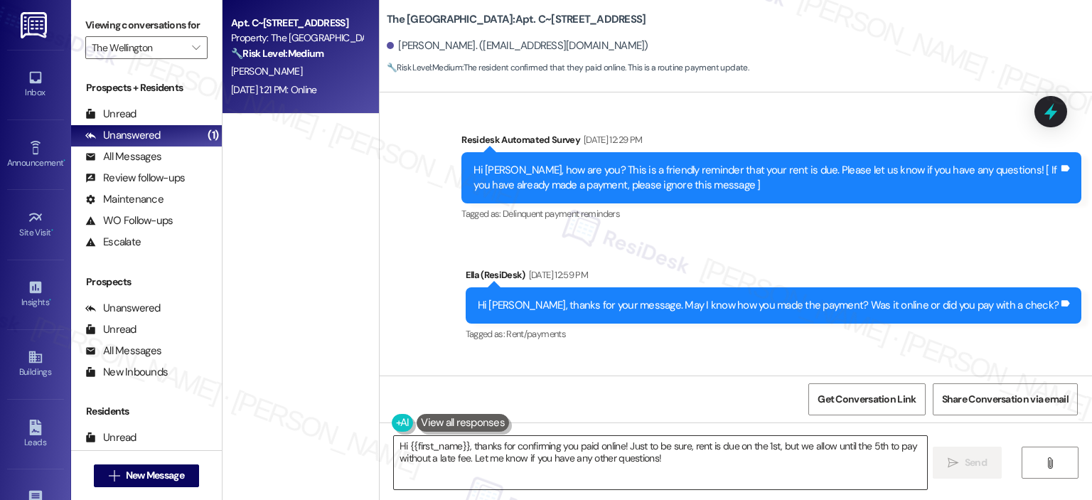
click at [545, 456] on textarea "Hi {{first_name}}, thanks for confirming you paid online! Just to be sure, rent…" at bounding box center [660, 462] width 533 height 53
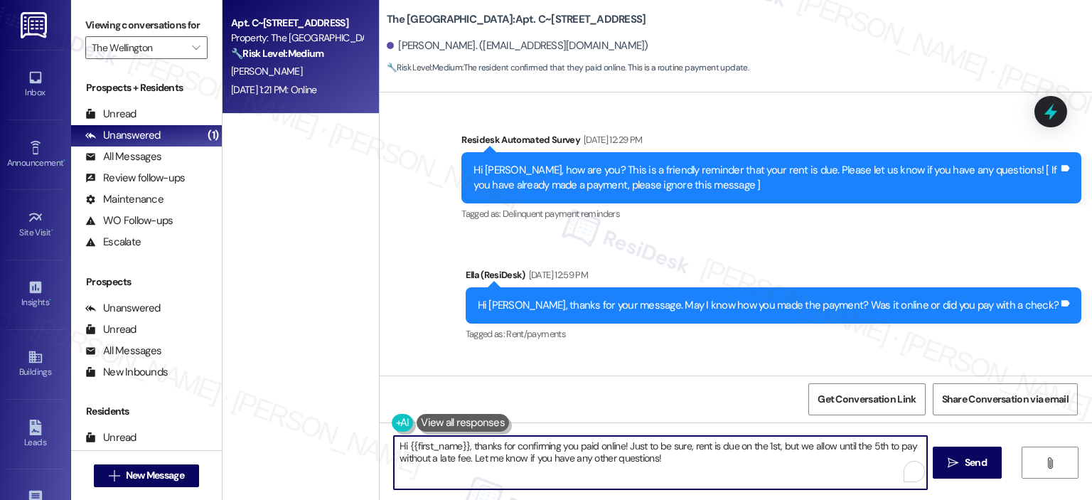
click at [639, 456] on textarea "Hi {{first_name}}, thanks for confirming you paid online! Just to be sure, rent…" at bounding box center [660, 462] width 533 height 53
click at [600, 451] on textarea "Hi {{first_name}}, thanks for confirming you paid online! Just to be sure, rent…" at bounding box center [660, 462] width 533 height 53
drag, startPoint x: 668, startPoint y: 462, endPoint x: 438, endPoint y: 450, distance: 230.0
click at [438, 450] on textarea "Hi {{first_name}}, thanks for confirming you paid online! Just to be sure, rent…" at bounding box center [660, 462] width 533 height 53
click at [676, 469] on textarea "Hi {{first_name}}, thanks for confirming you paid online! Just to be sure, rent…" at bounding box center [660, 462] width 533 height 53
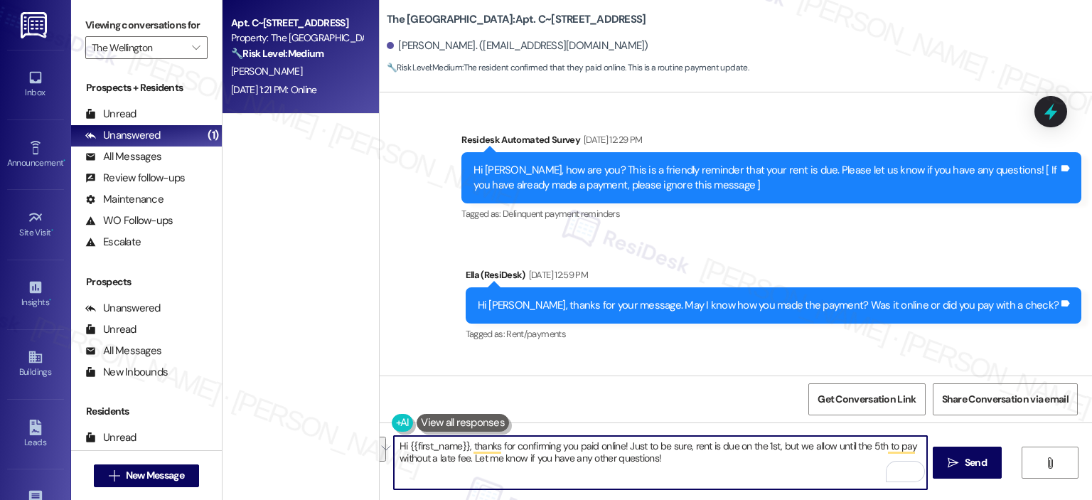
drag, startPoint x: 674, startPoint y: 461, endPoint x: 464, endPoint y: 444, distance: 210.4
click at [464, 444] on textarea "Hi {{first_name}}, thanks for confirming you paid online! Just to be sure, rent…" at bounding box center [660, 462] width 533 height 53
type textarea "Hi {{first_name}}, just checking if the issue has been resolved?"
click at [696, 454] on textarea "Hi {{first_name}}, just checking if the issue has been resolved?" at bounding box center [660, 462] width 533 height 53
click at [467, 449] on textarea "Hi {{first_name}}, just checking if the issue has been resolved?" at bounding box center [660, 462] width 533 height 53
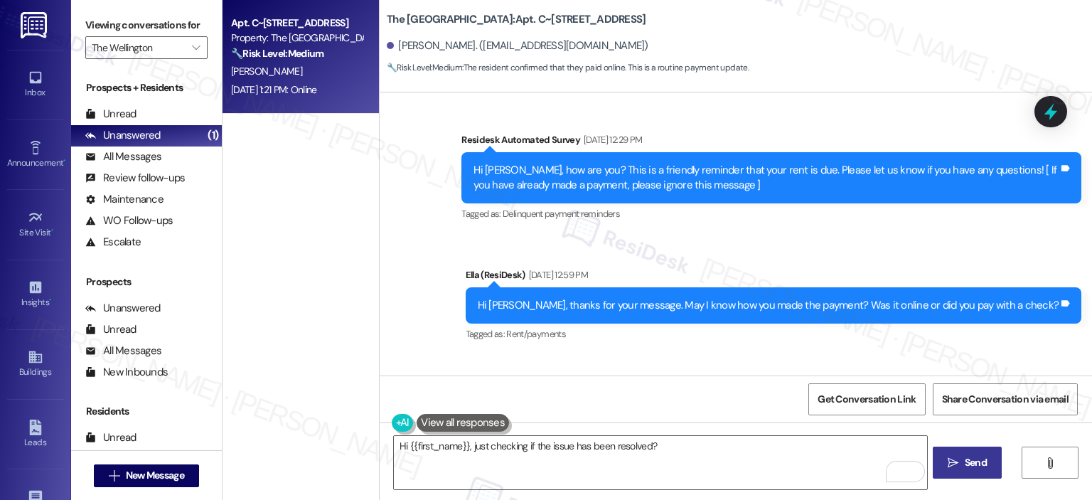
click at [966, 472] on button " Send" at bounding box center [967, 463] width 69 height 32
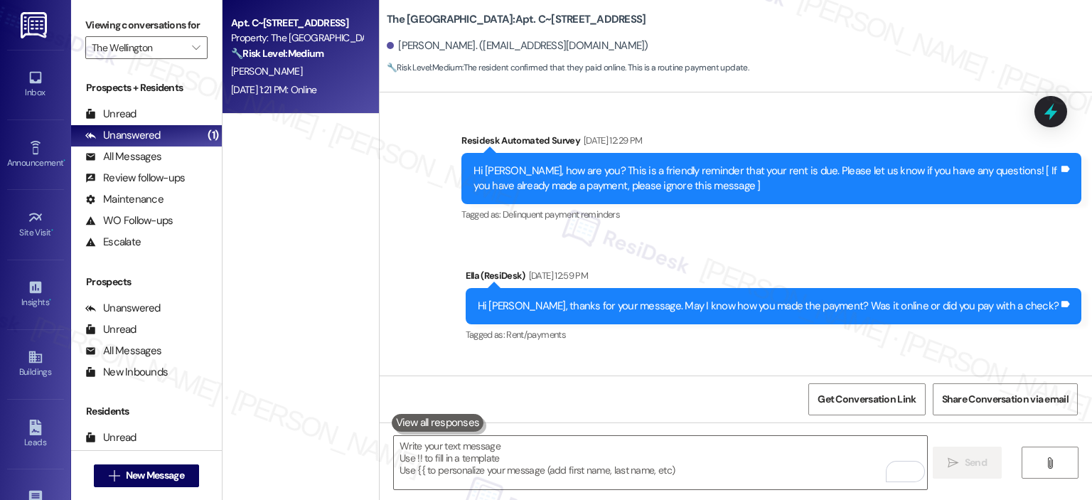
scroll to position [9309, 0]
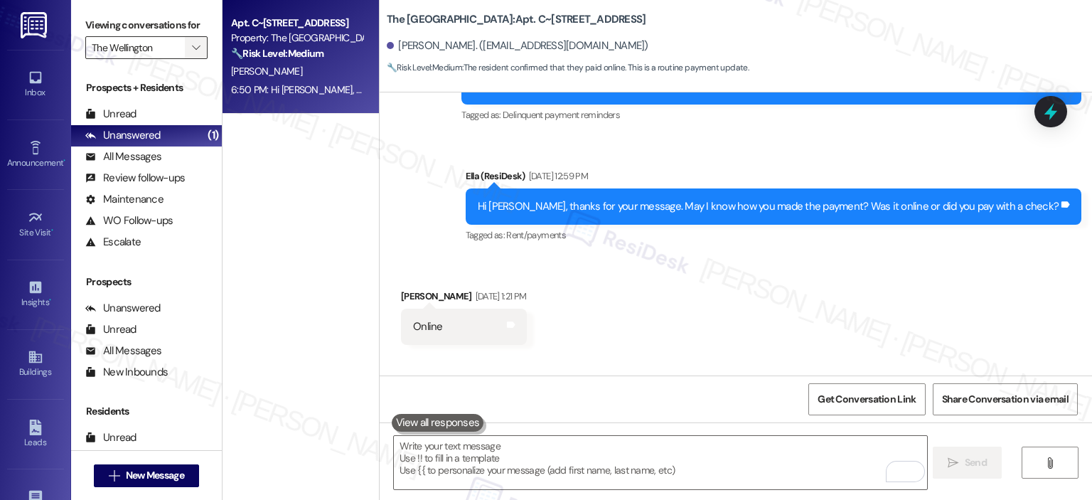
click at [192, 46] on icon "" at bounding box center [196, 47] width 8 height 11
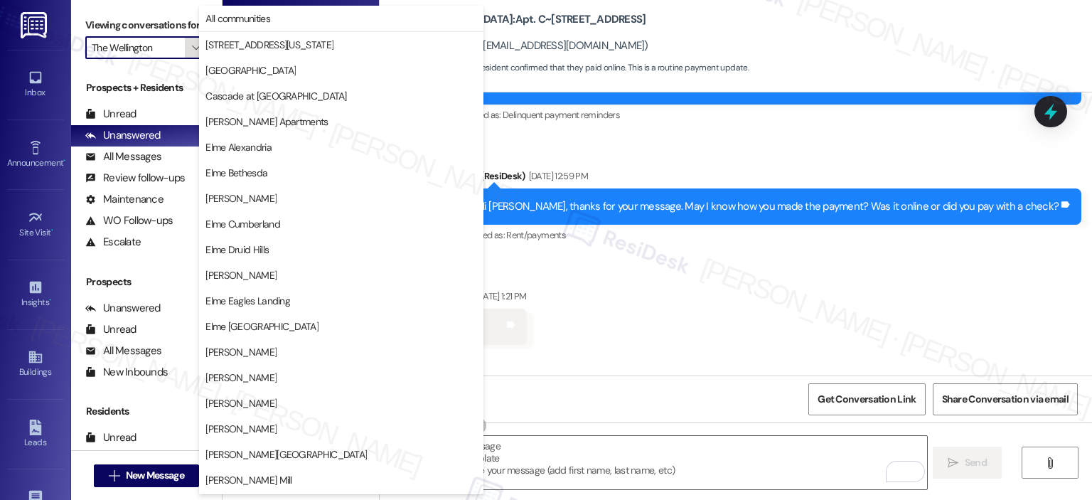
scroll to position [254, 0]
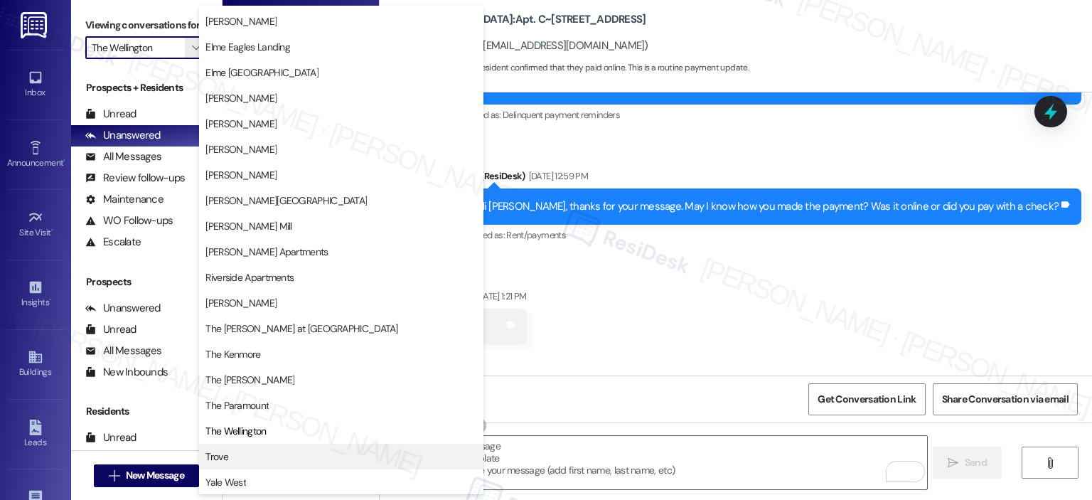
click at [257, 451] on span "Trove" at bounding box center [342, 456] width 272 height 14
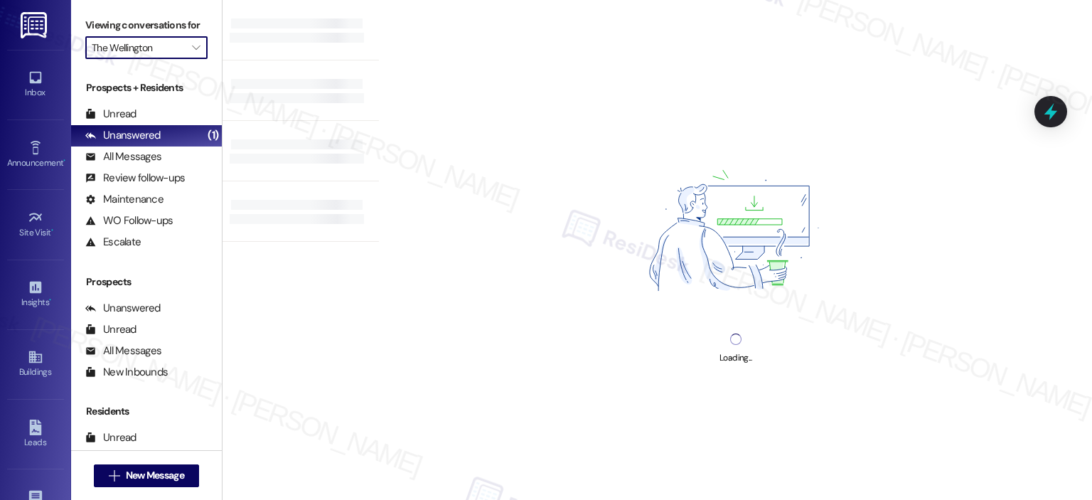
type input "Trove"
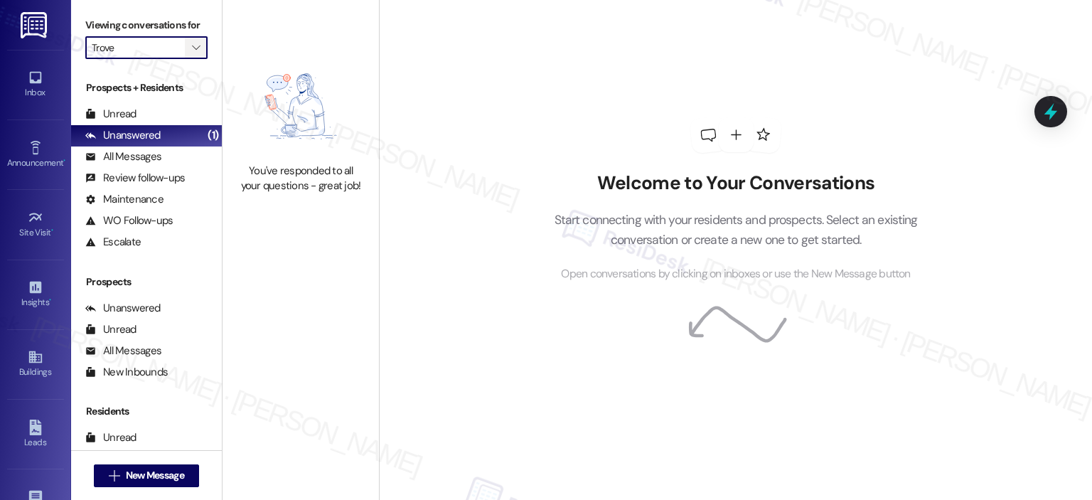
click at [192, 53] on icon "" at bounding box center [196, 47] width 8 height 11
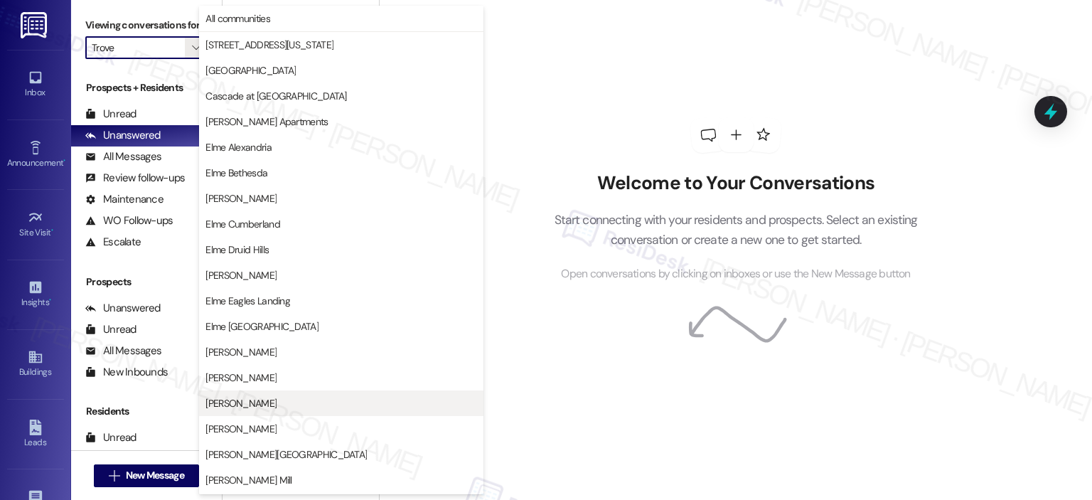
scroll to position [254, 0]
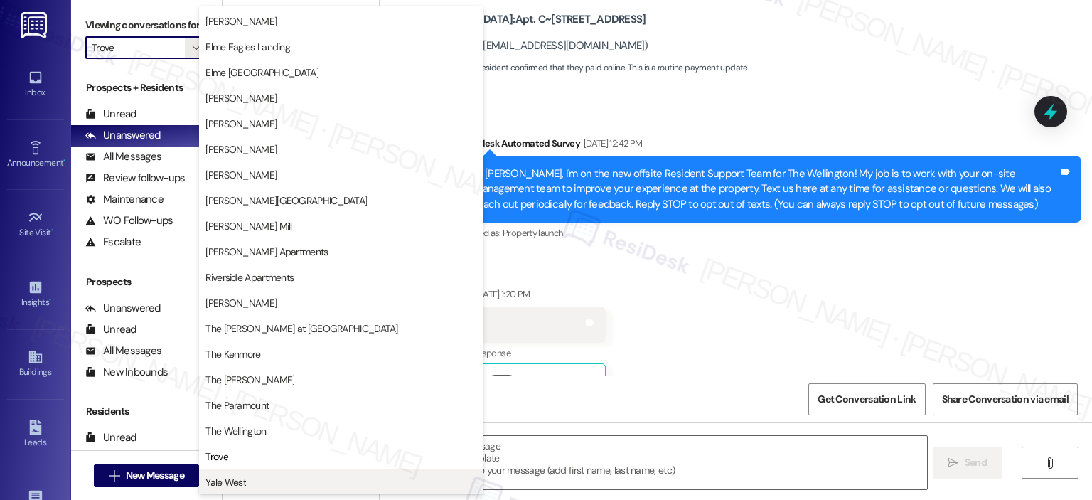
click at [294, 475] on span "Yale West" at bounding box center [342, 482] width 272 height 14
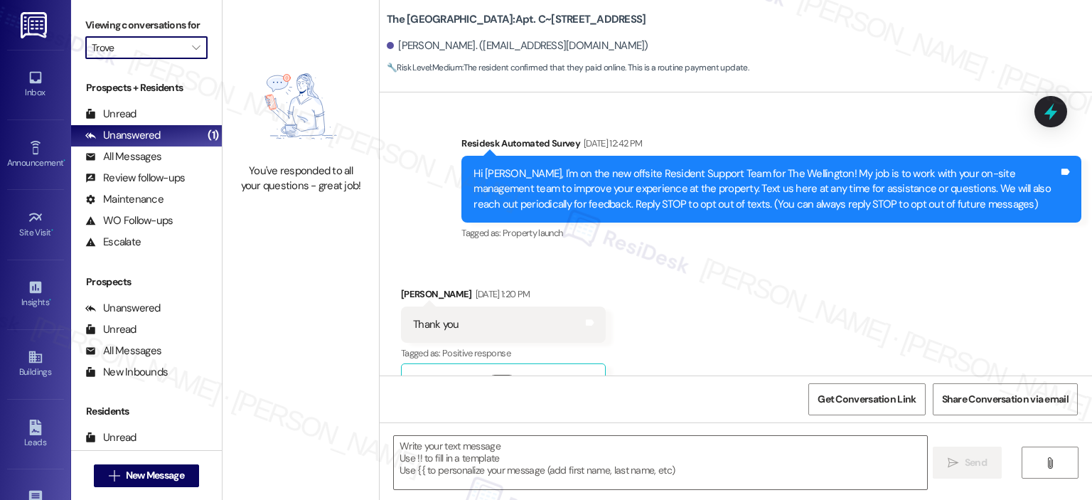
type textarea "Fetching suggested responses. Please feel free to read through the conversation…"
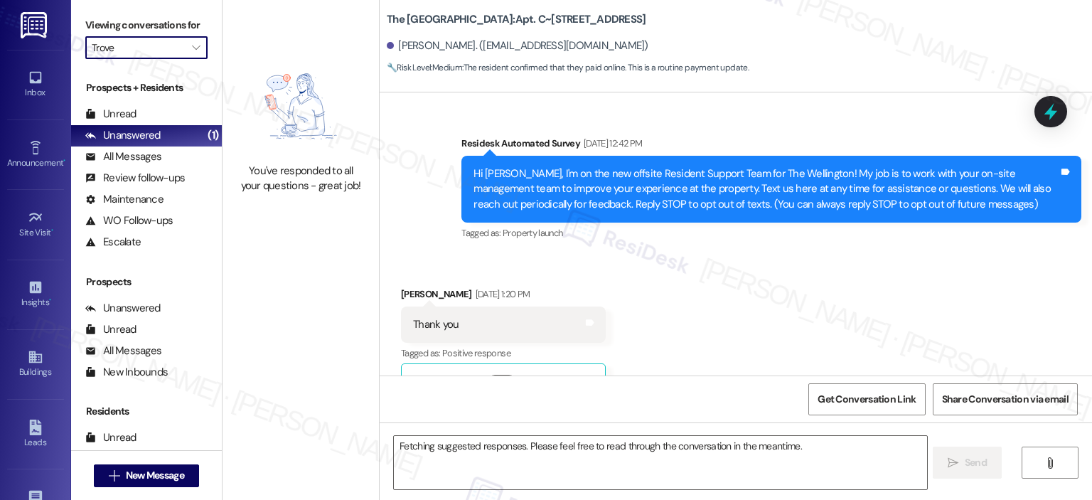
scroll to position [9210, 0]
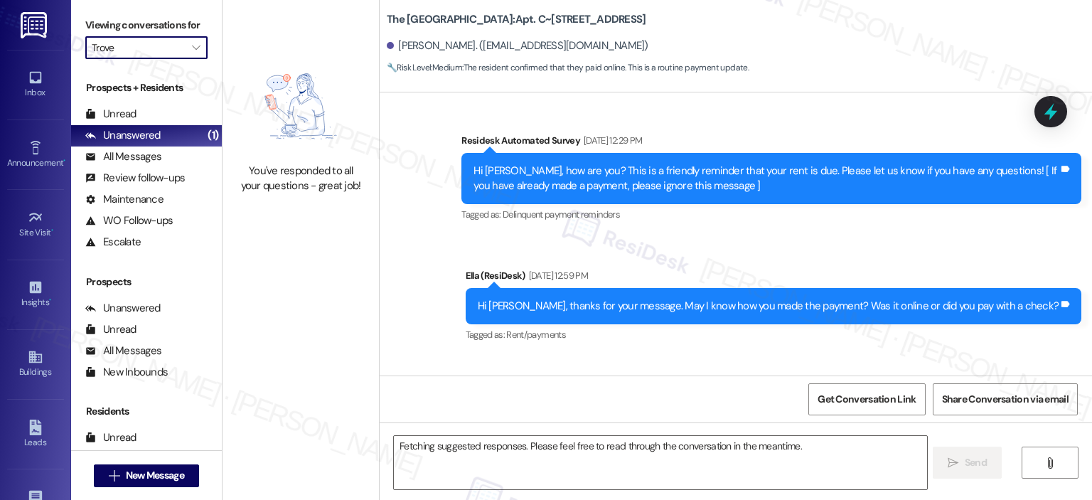
type input "Yale West"
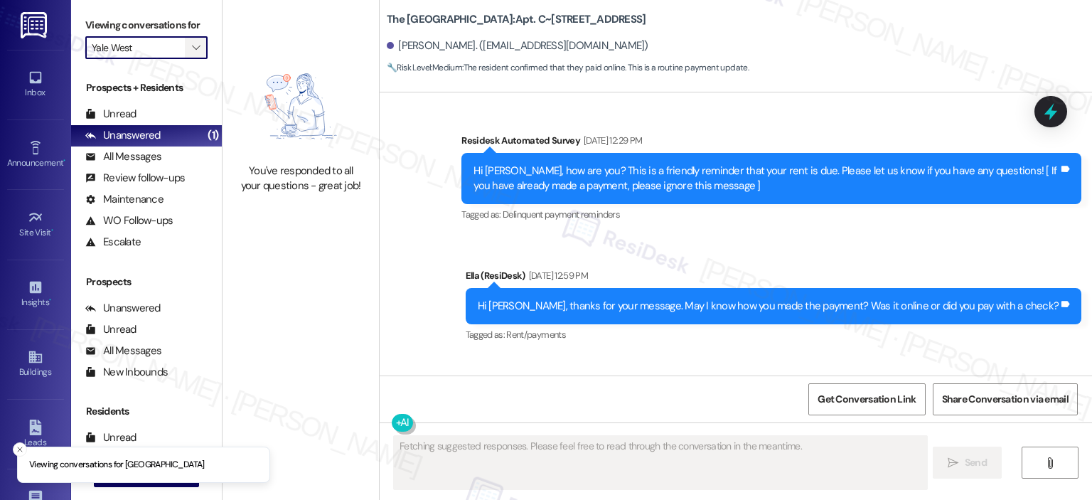
click at [189, 53] on span "" at bounding box center [196, 47] width 14 height 23
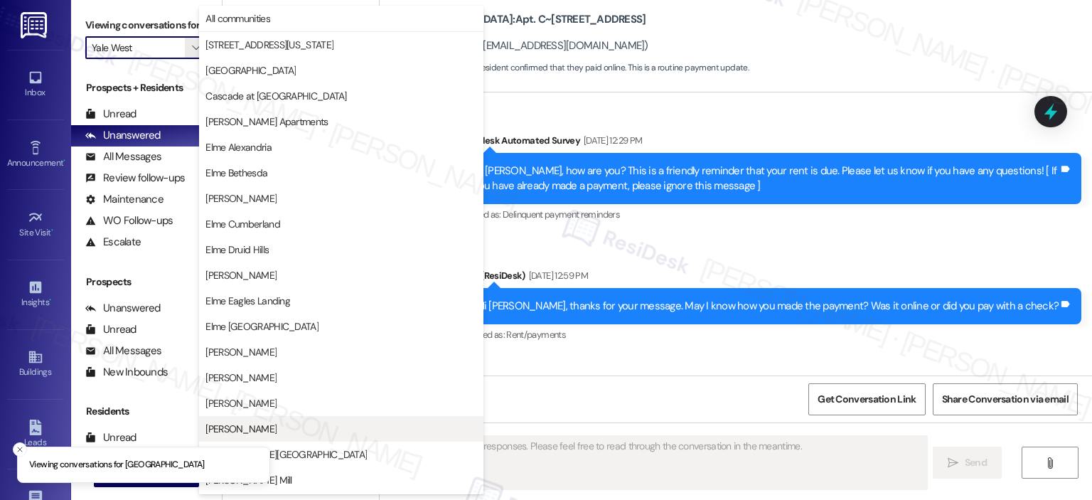
scroll to position [254, 0]
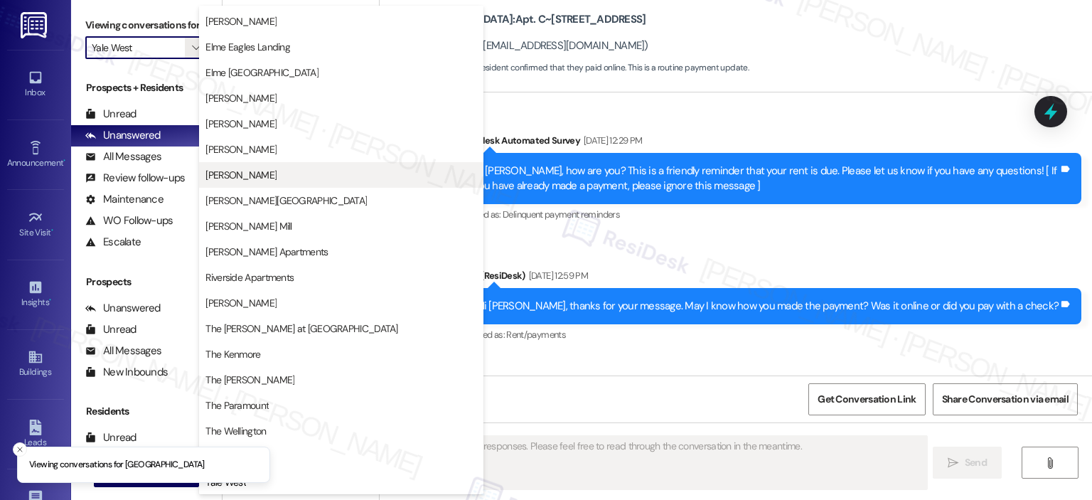
click at [266, 170] on span "[PERSON_NAME]" at bounding box center [342, 175] width 272 height 14
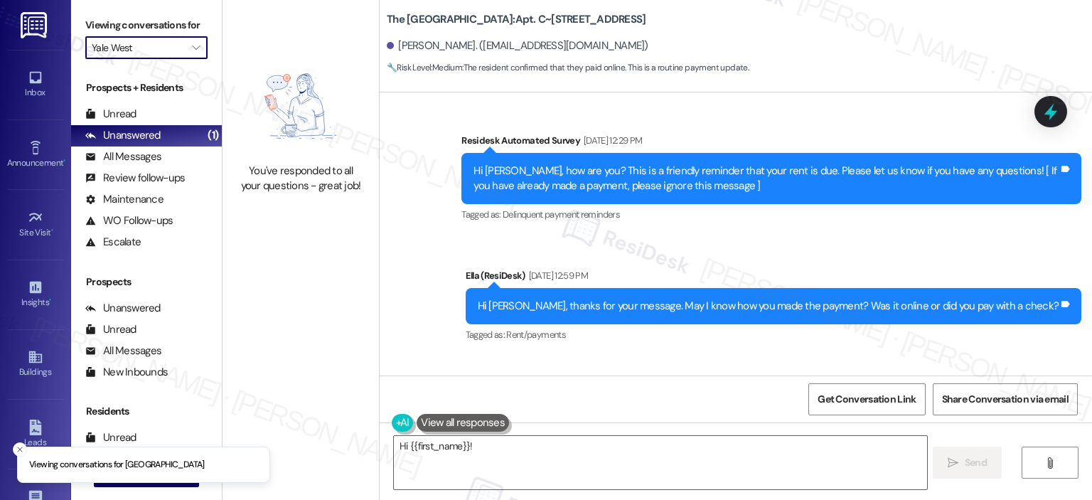
type textarea "Hi {{first_name}}! I'm"
type input "[PERSON_NAME]"
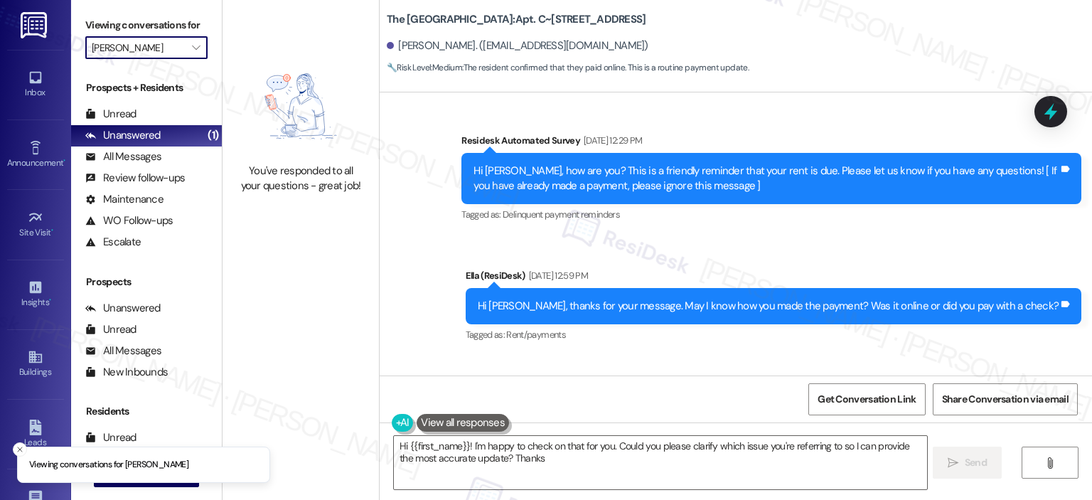
type textarea "Hi {{first_name}}! I'm happy to check on that for you. Could you please clarify…"
click at [145, 110] on div "Unread (0)" at bounding box center [146, 114] width 151 height 21
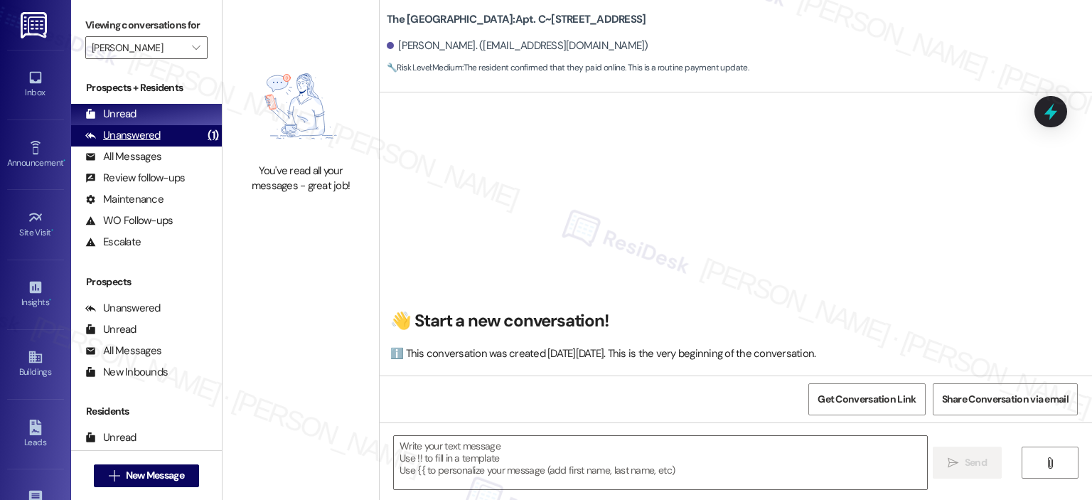
click at [151, 141] on div "Unanswered" at bounding box center [122, 135] width 75 height 15
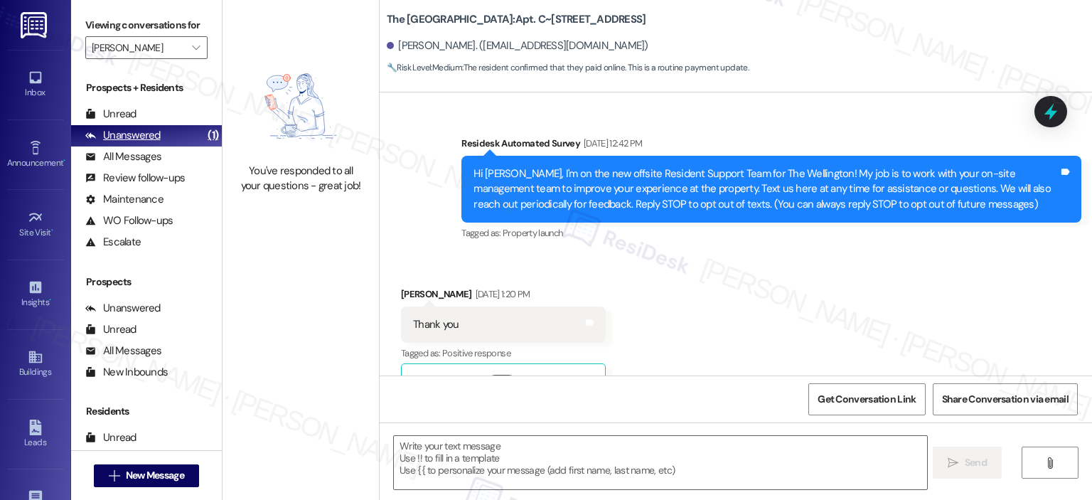
scroll to position [9331, 0]
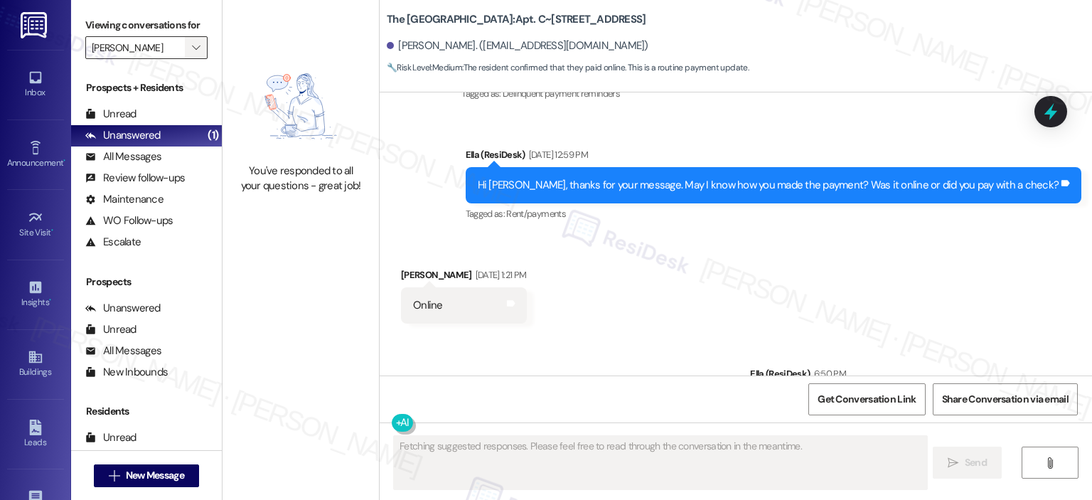
click at [189, 39] on span "" at bounding box center [196, 47] width 14 height 23
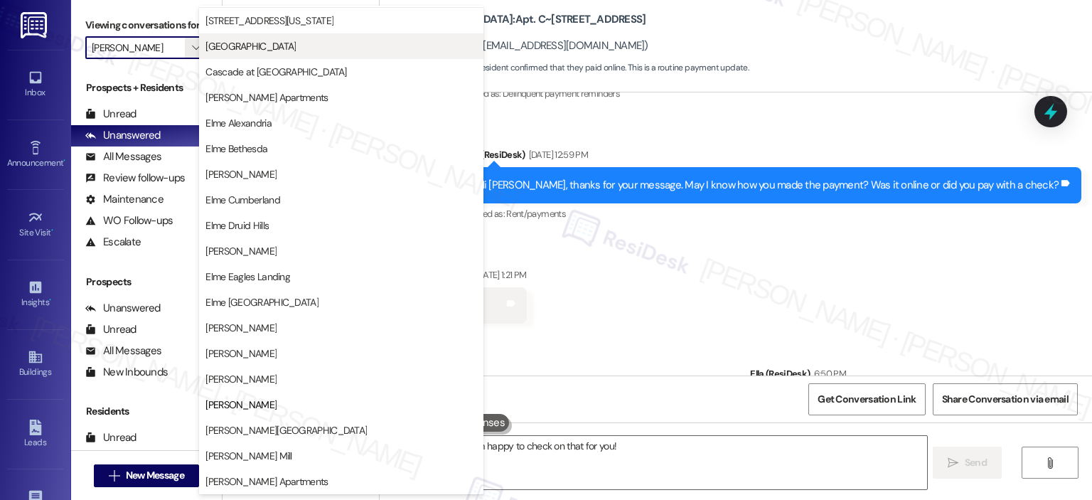
scroll to position [0, 0]
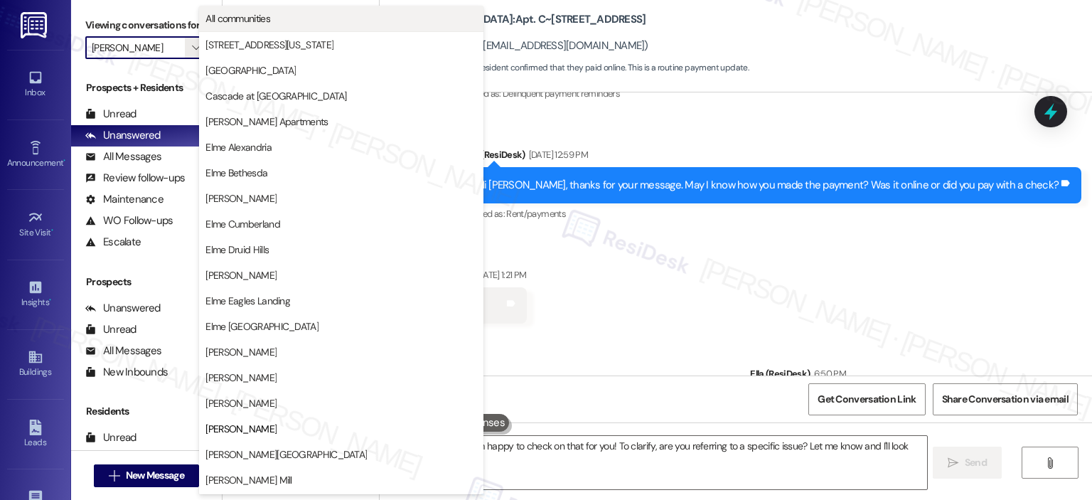
type textarea "Hi {{first_name}}, I'm happy to check on that for you! To clarify, are you refe…"
click at [296, 31] on button "All communities" at bounding box center [341, 19] width 284 height 26
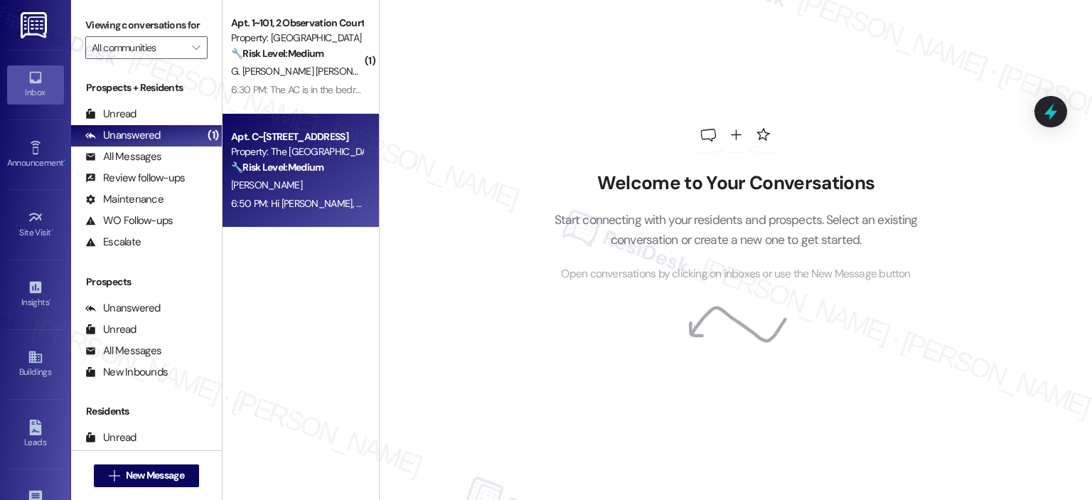
click at [306, 190] on div "[PERSON_NAME]" at bounding box center [297, 185] width 134 height 18
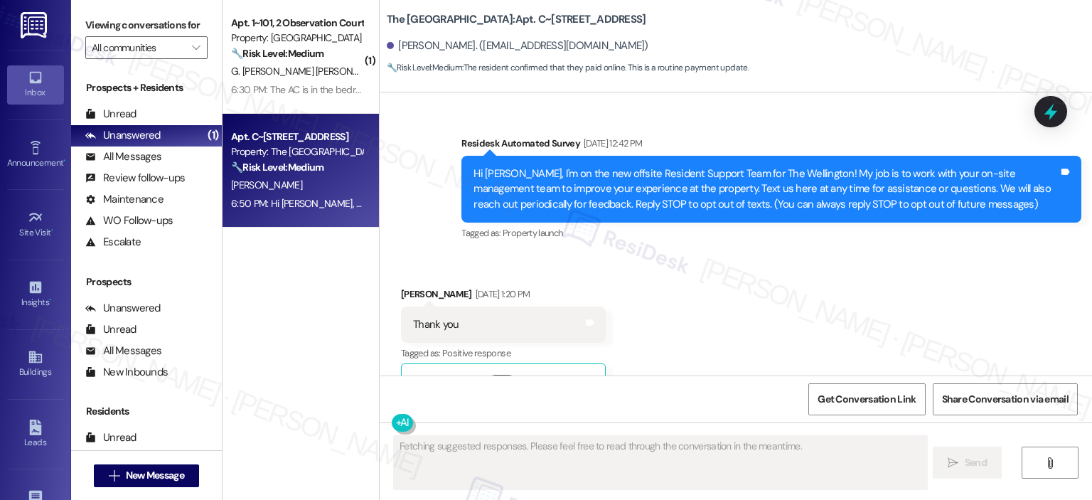
scroll to position [9210, 0]
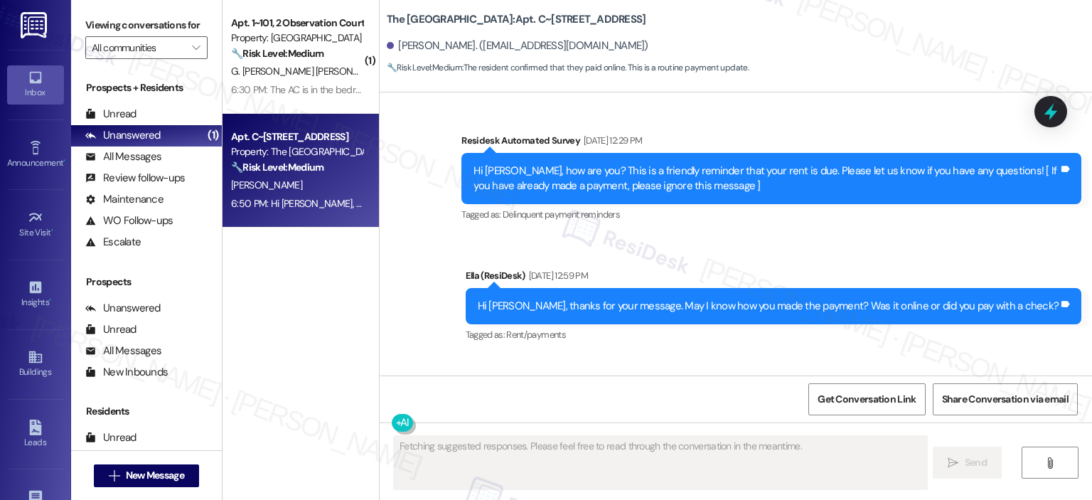
click at [277, 309] on div "( 1 ) Apt. 1~101, 2 Observation Court Property: Elme Germantown 🔧 Risk Level: M…" at bounding box center [301, 199] width 156 height 399
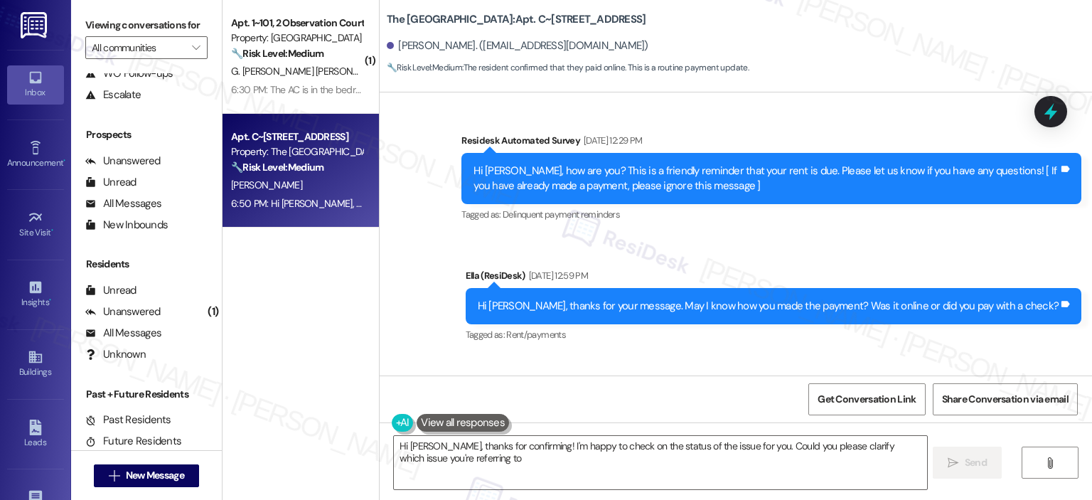
type textarea "Hi [PERSON_NAME], thanks for confirming! I'm happy to check on the status of th…"
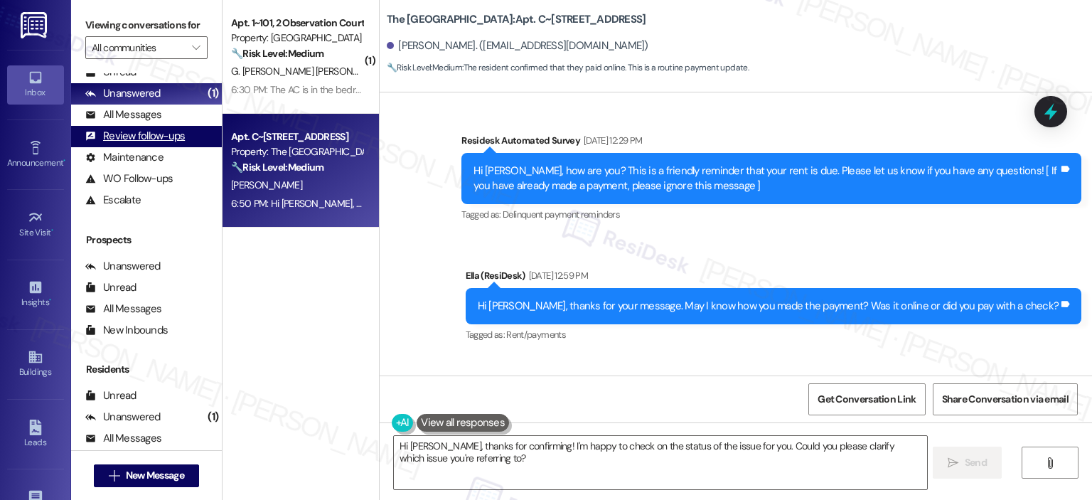
scroll to position [0, 0]
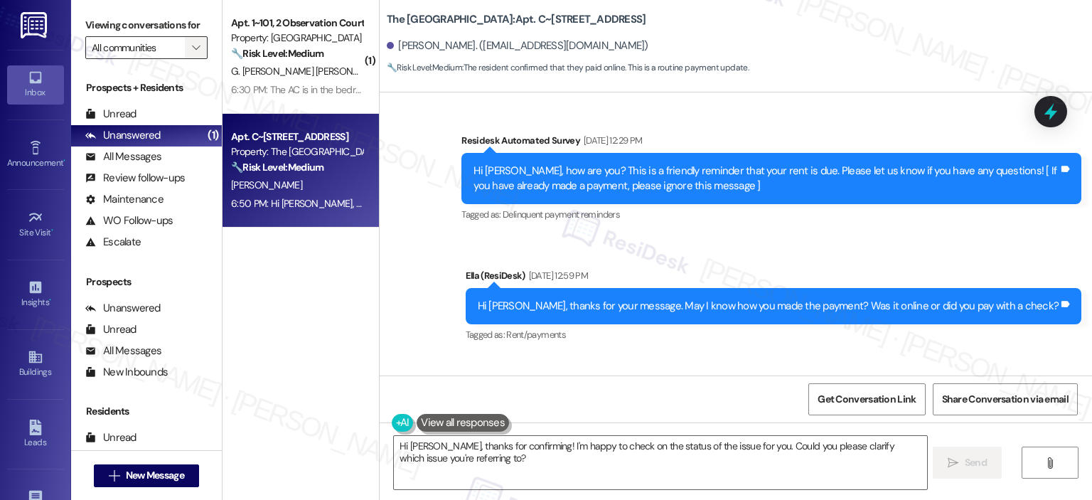
click at [185, 43] on button "" at bounding box center [196, 47] width 23 height 23
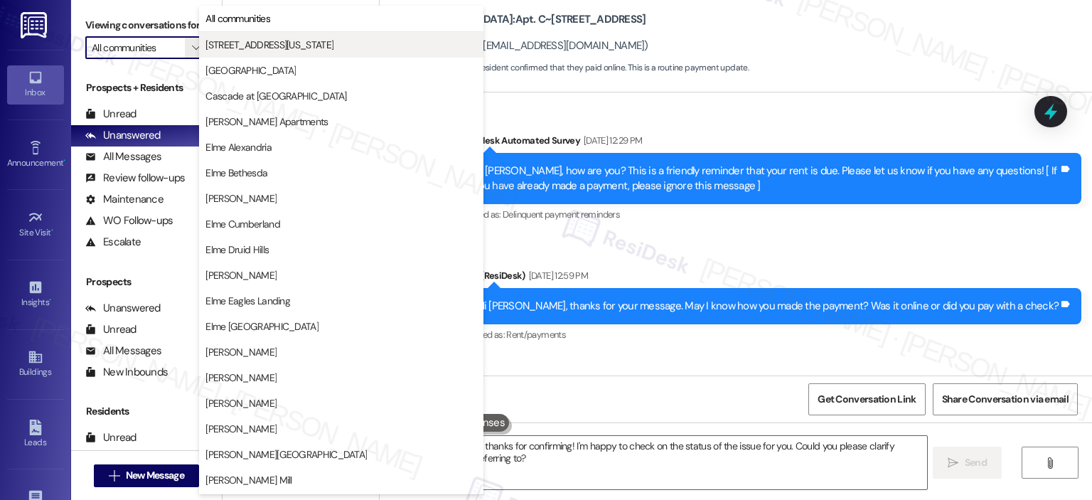
click at [277, 43] on span "[STREET_ADDRESS][US_STATE]" at bounding box center [270, 45] width 128 height 14
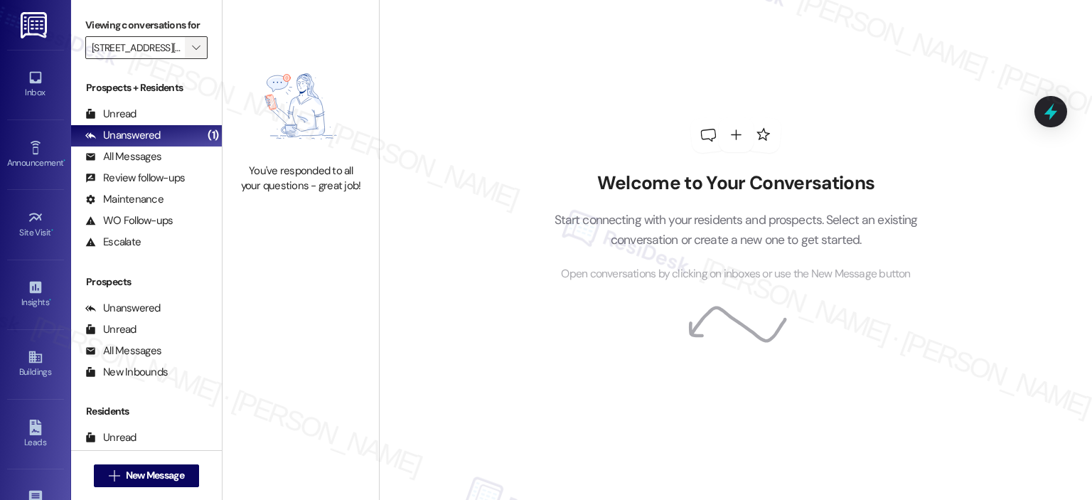
click at [196, 48] on button "" at bounding box center [196, 47] width 23 height 23
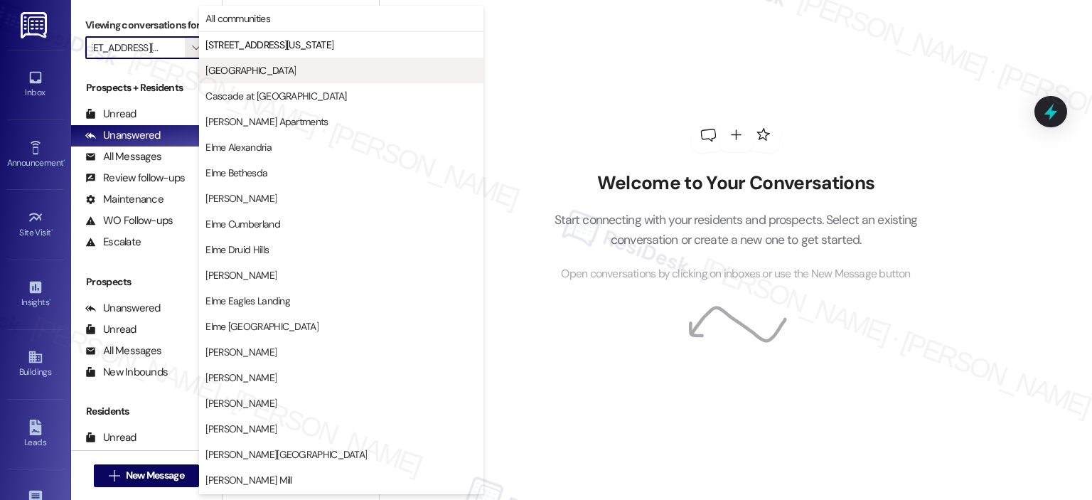
click at [253, 71] on span "[GEOGRAPHIC_DATA]" at bounding box center [251, 70] width 90 height 14
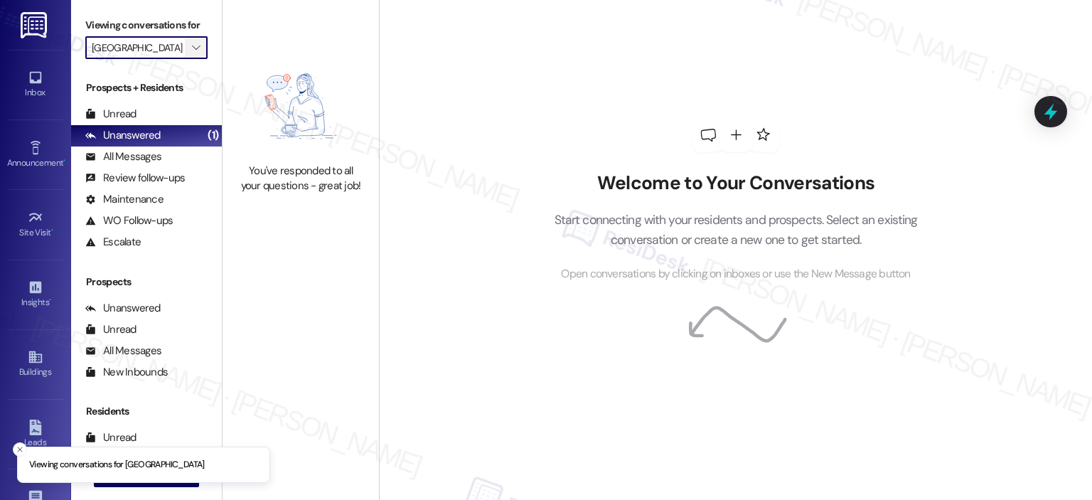
click at [192, 46] on icon "" at bounding box center [196, 47] width 8 height 11
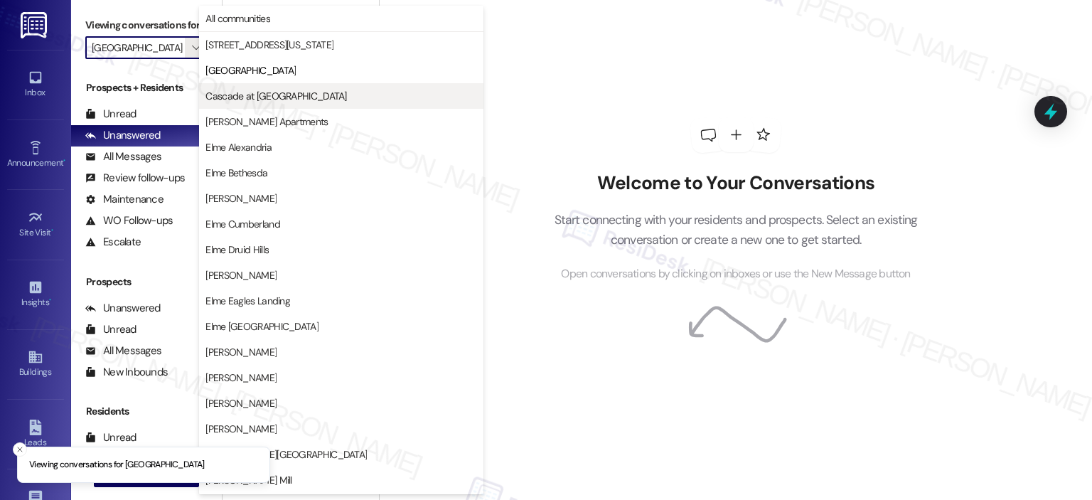
click at [270, 94] on span "Cascade at [GEOGRAPHIC_DATA]" at bounding box center [276, 96] width 141 height 14
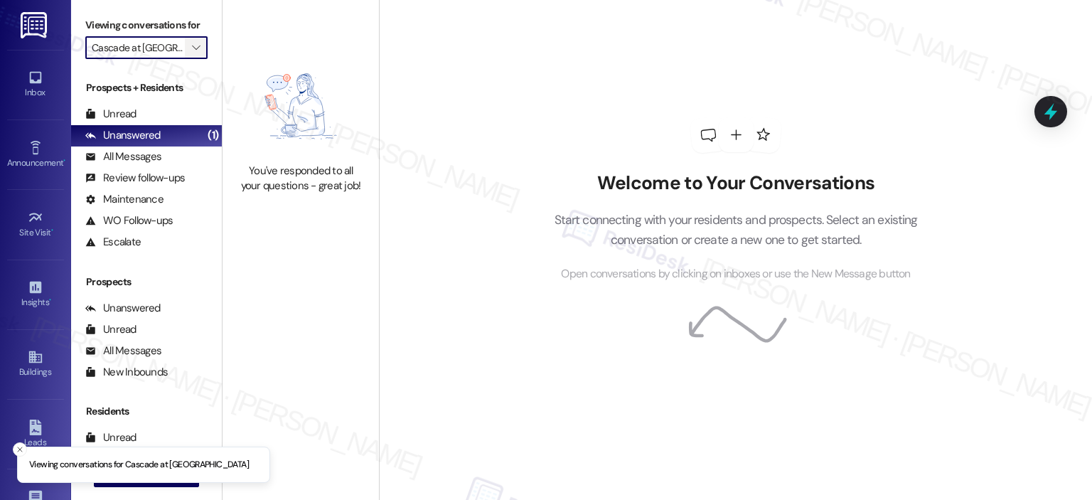
click at [192, 47] on icon "" at bounding box center [196, 47] width 8 height 11
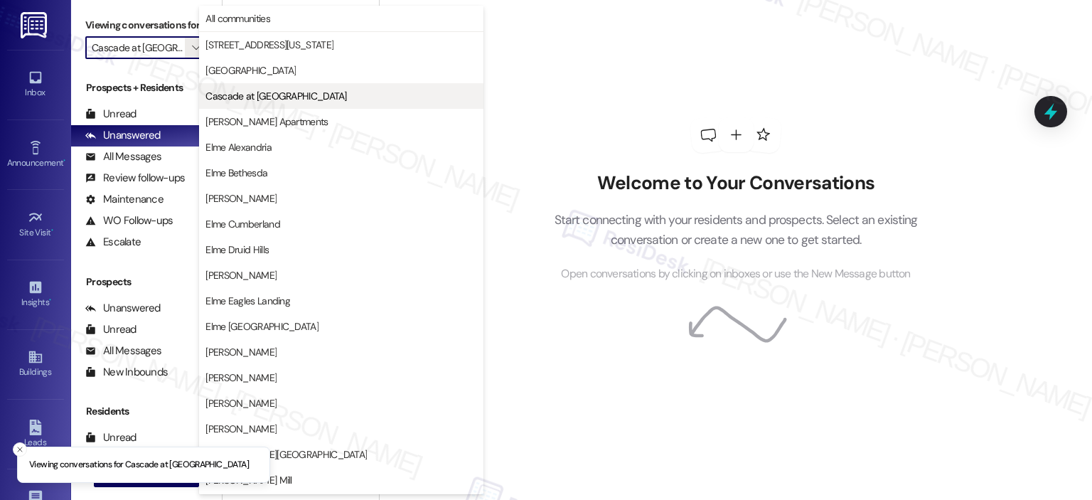
scroll to position [0, 6]
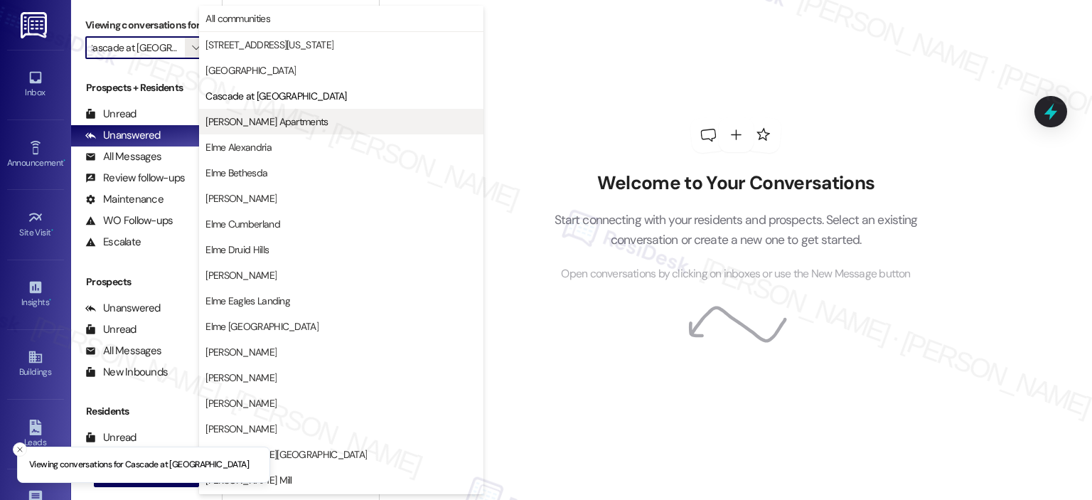
click at [275, 119] on span "[PERSON_NAME] Apartments" at bounding box center [267, 121] width 122 height 14
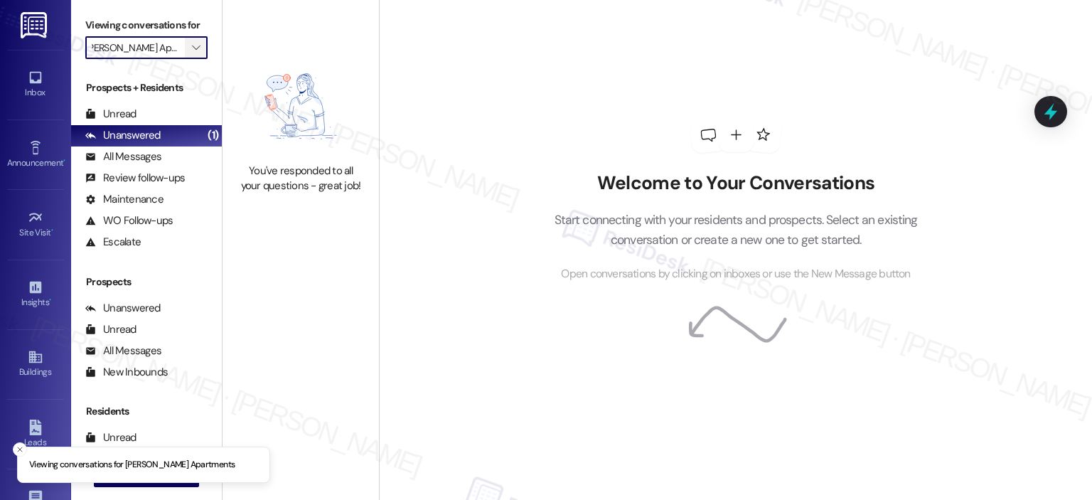
click at [192, 53] on icon "" at bounding box center [196, 47] width 8 height 11
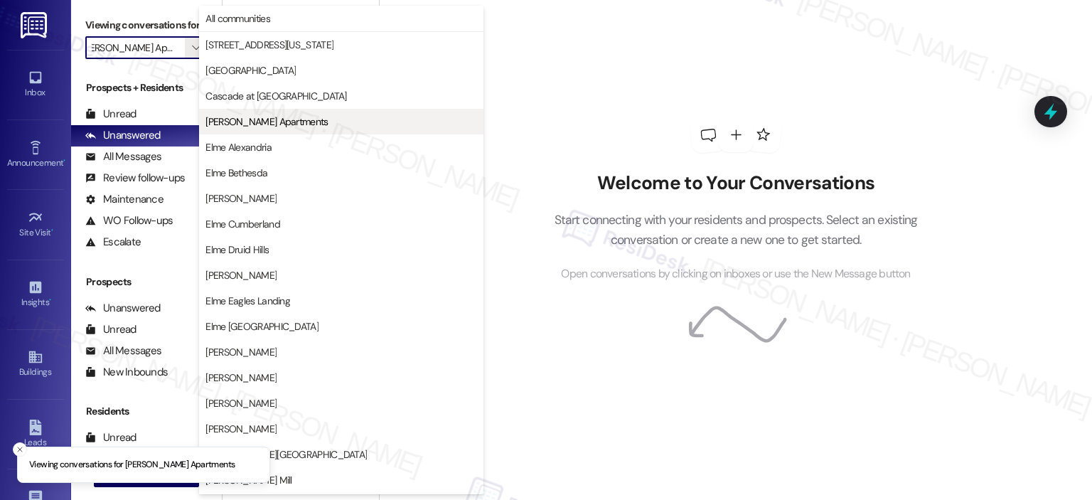
scroll to position [0, 10]
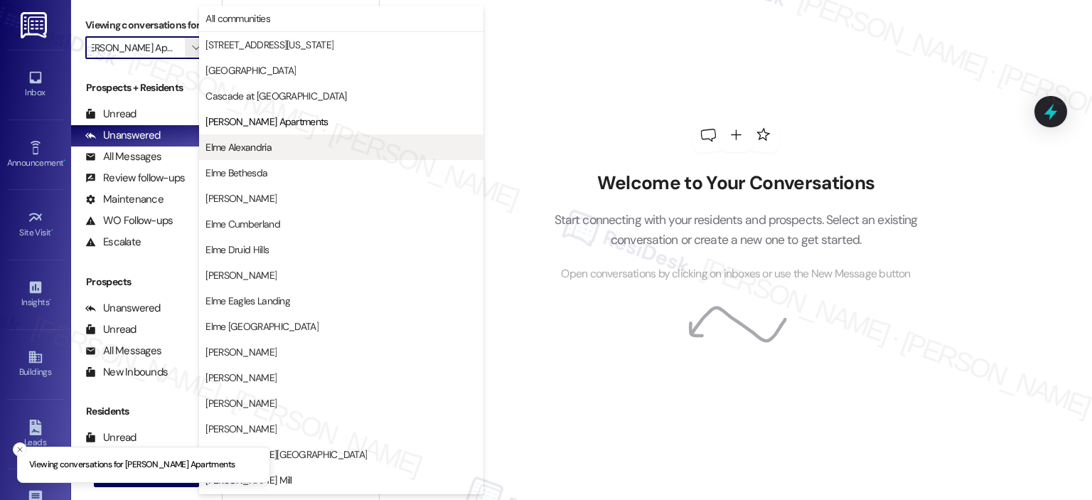
click at [282, 143] on span "Elme Alexandria" at bounding box center [342, 147] width 272 height 14
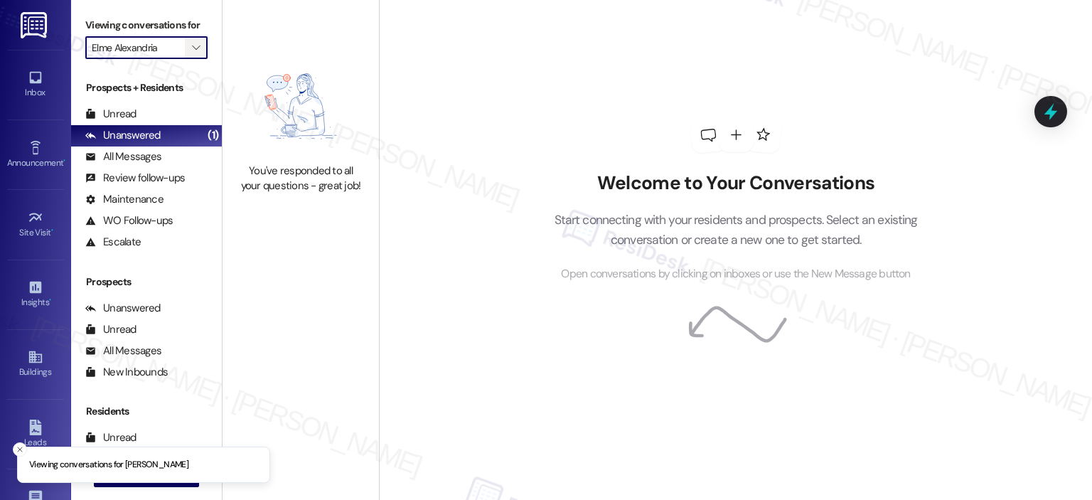
click at [192, 43] on icon "" at bounding box center [196, 47] width 8 height 11
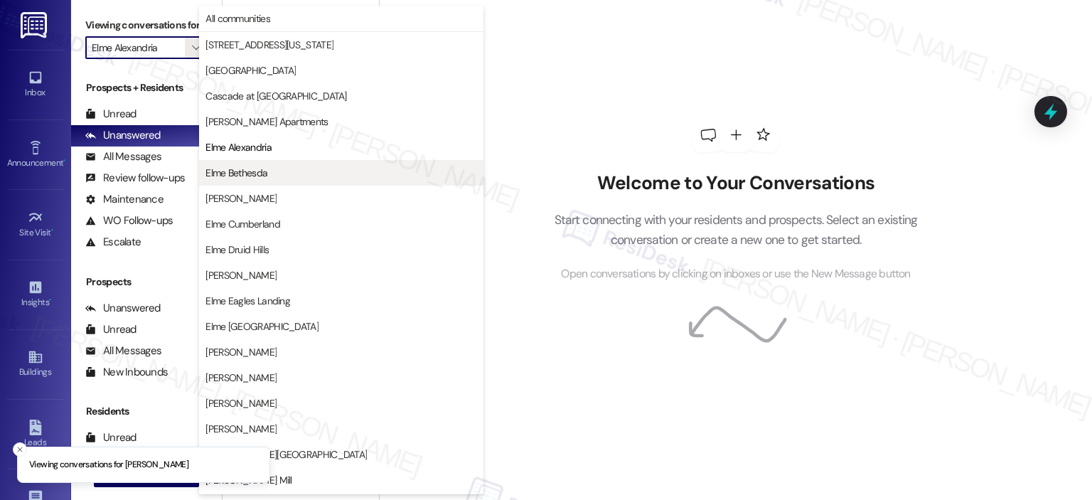
click at [253, 174] on span "Elme Bethesda" at bounding box center [237, 173] width 62 height 14
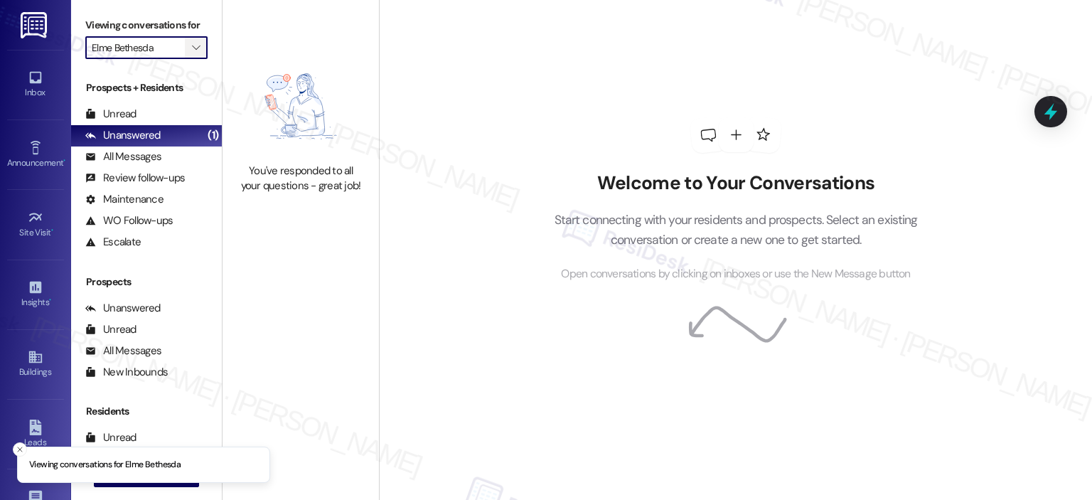
click at [189, 41] on span "" at bounding box center [196, 47] width 14 height 23
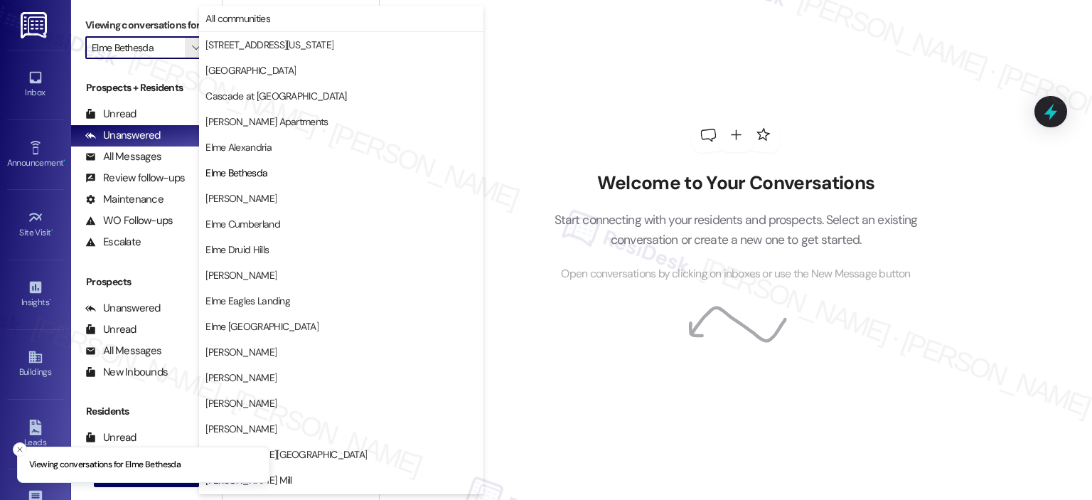
click at [272, 192] on button "[PERSON_NAME]" at bounding box center [341, 199] width 284 height 26
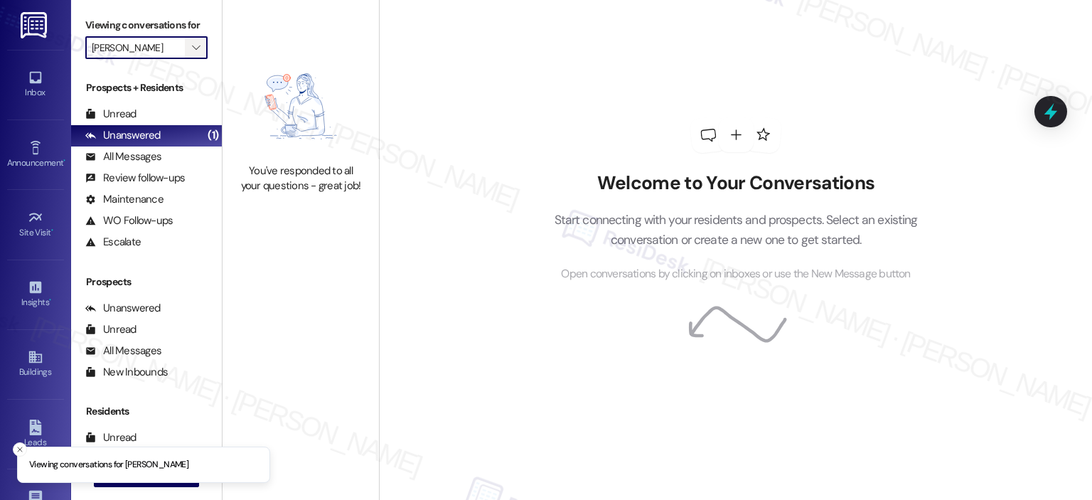
click at [195, 41] on button "" at bounding box center [196, 47] width 23 height 23
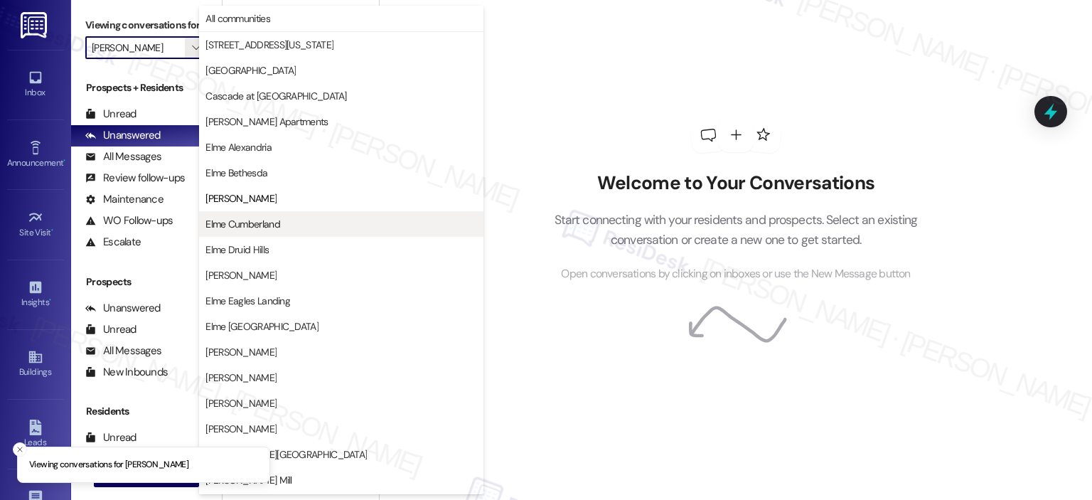
click at [289, 225] on span "Elme Cumberland" at bounding box center [342, 224] width 272 height 14
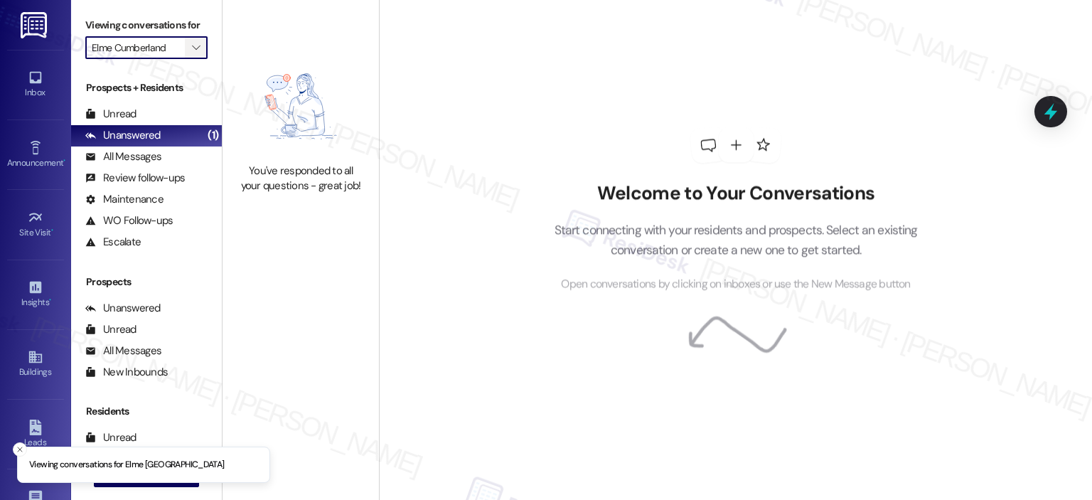
click at [192, 44] on icon "" at bounding box center [196, 47] width 8 height 11
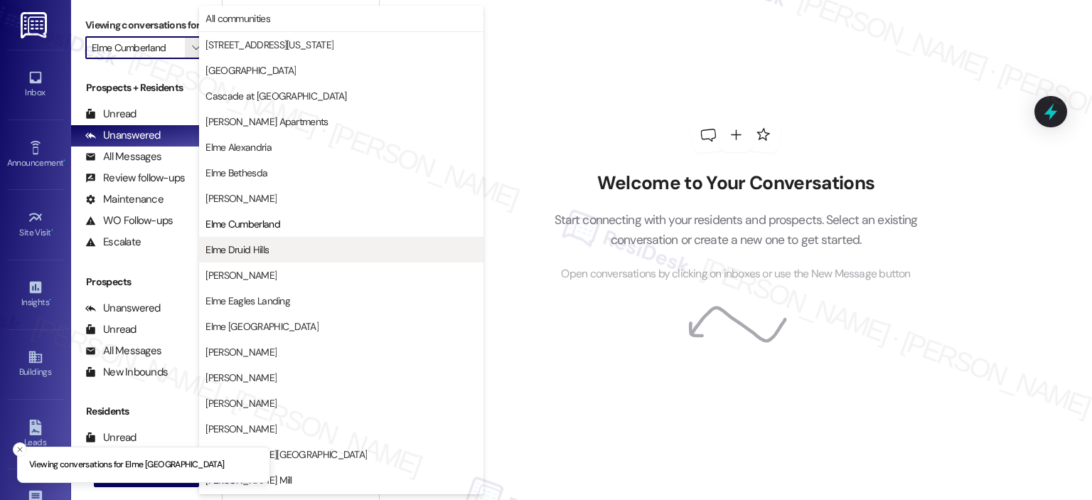
click at [267, 247] on span "Elme Druid Hills" at bounding box center [237, 250] width 63 height 14
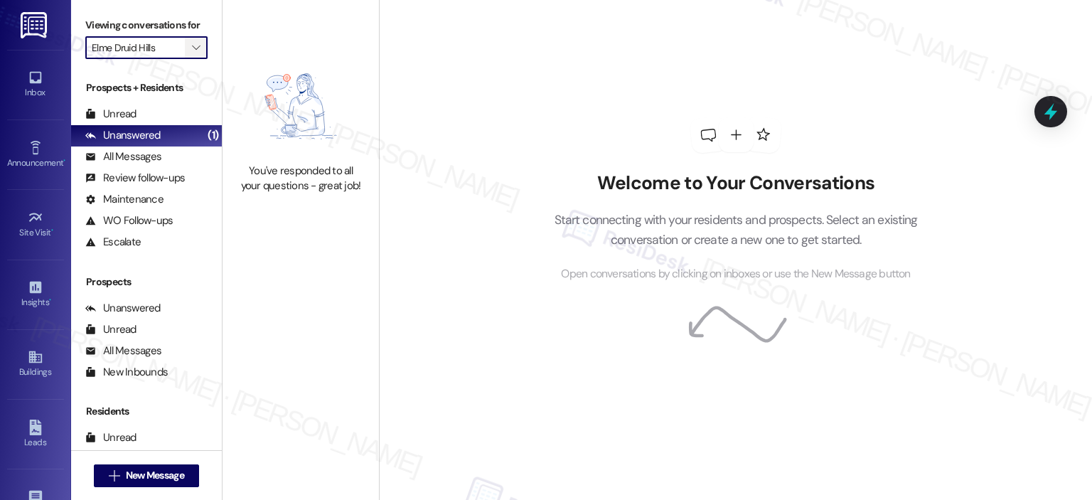
click at [192, 43] on icon "" at bounding box center [196, 47] width 8 height 11
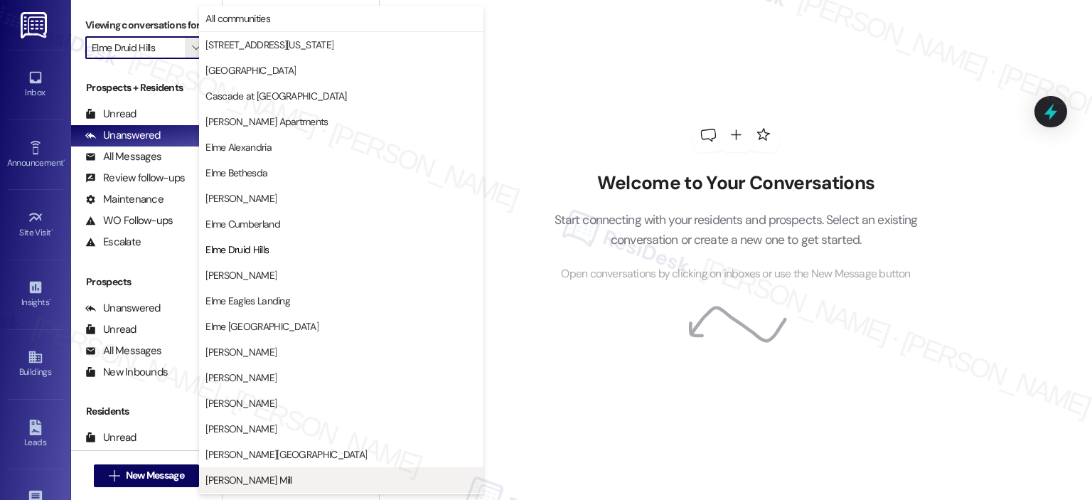
scroll to position [230, 0]
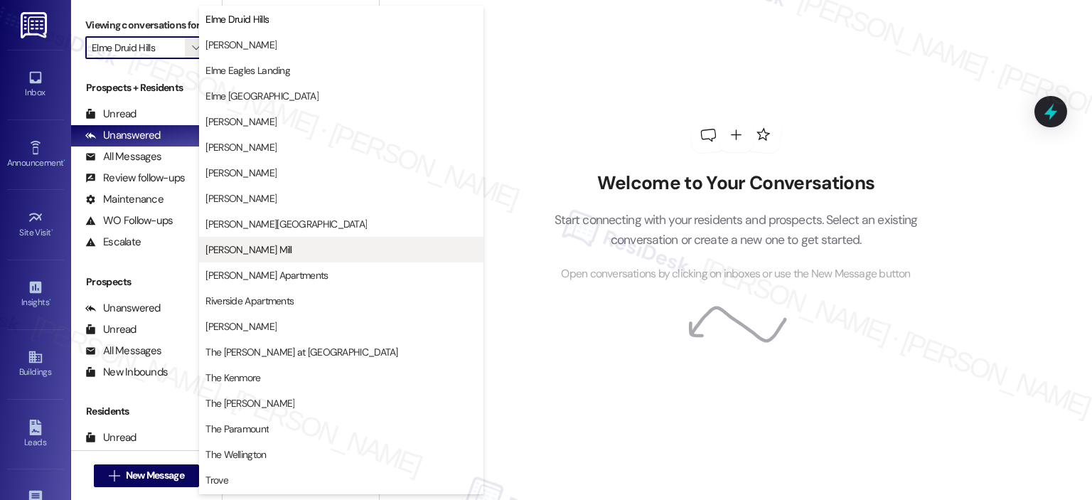
click at [272, 246] on span "[PERSON_NAME] Mill" at bounding box center [249, 250] width 86 height 14
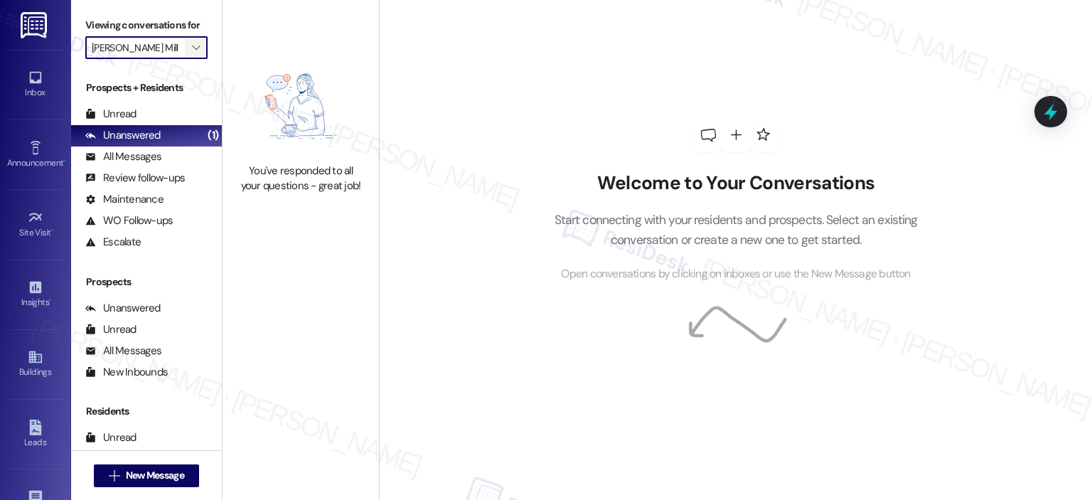
click at [193, 43] on span "" at bounding box center [196, 47] width 14 height 23
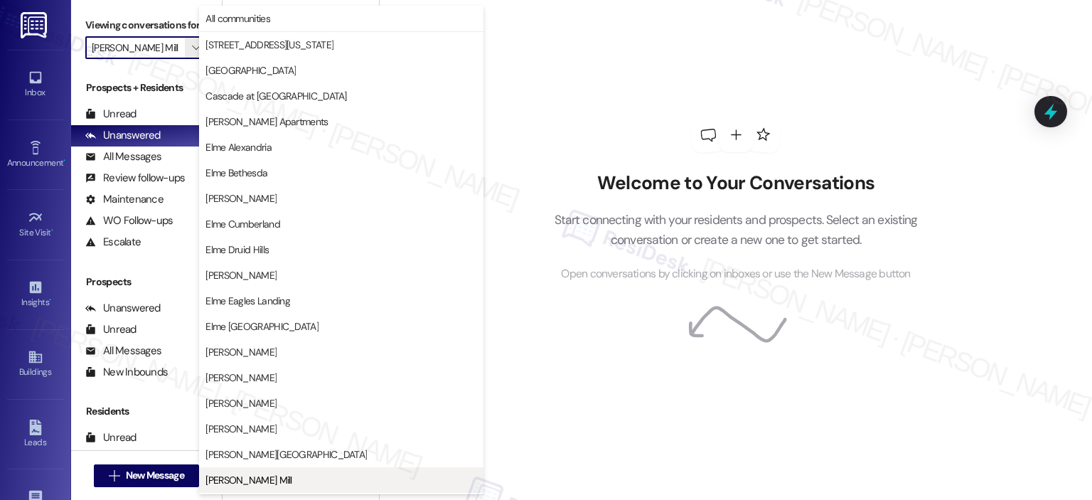
scroll to position [230, 0]
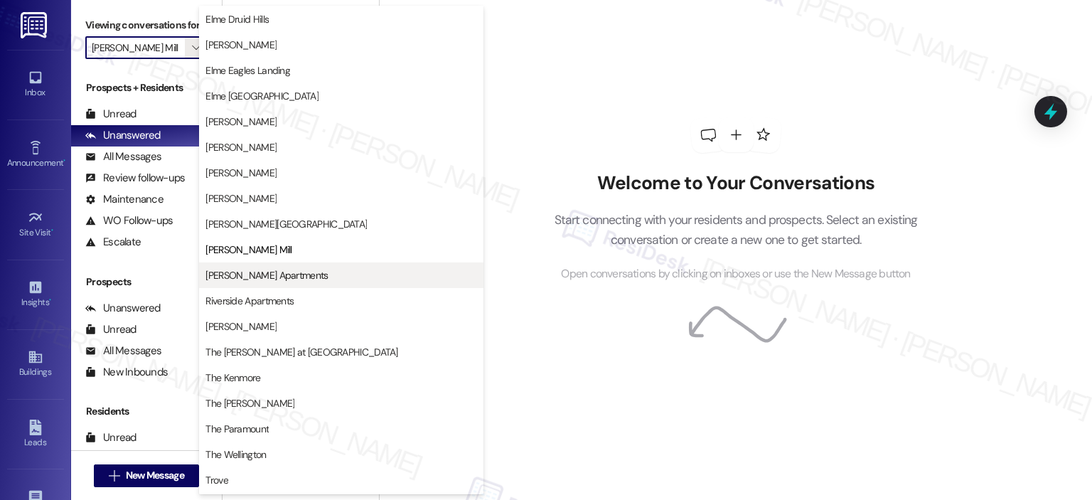
click at [301, 276] on span "[PERSON_NAME] Apartments" at bounding box center [267, 275] width 122 height 14
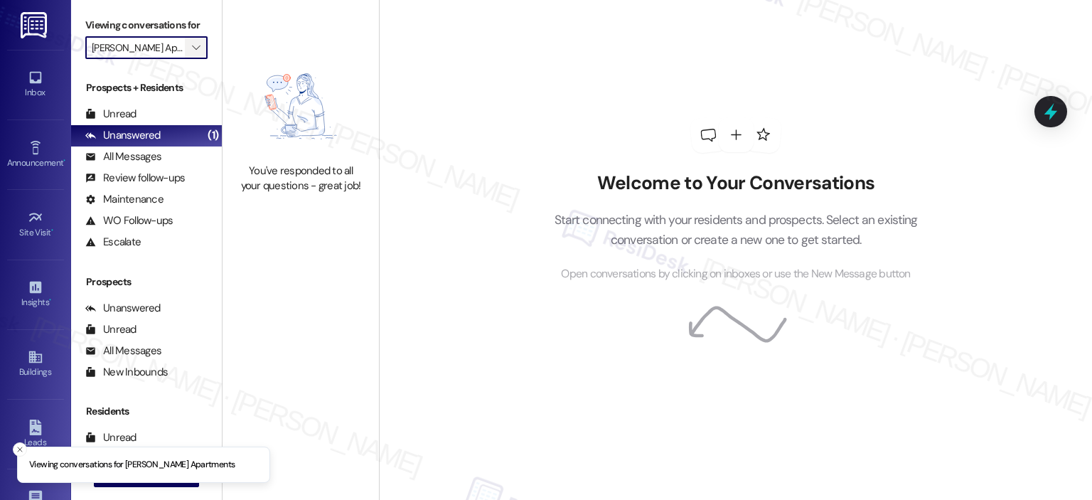
click at [189, 38] on span "" at bounding box center [196, 47] width 14 height 23
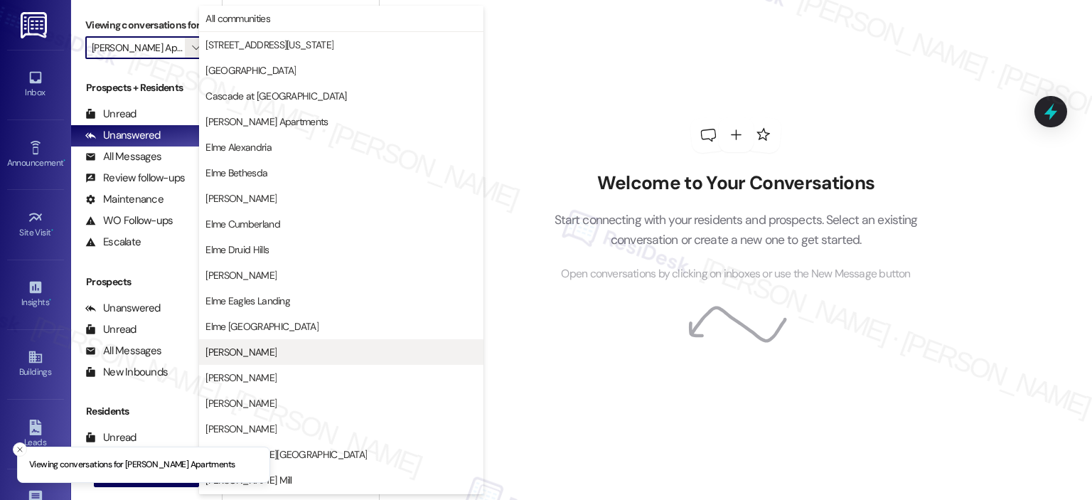
scroll to position [254, 0]
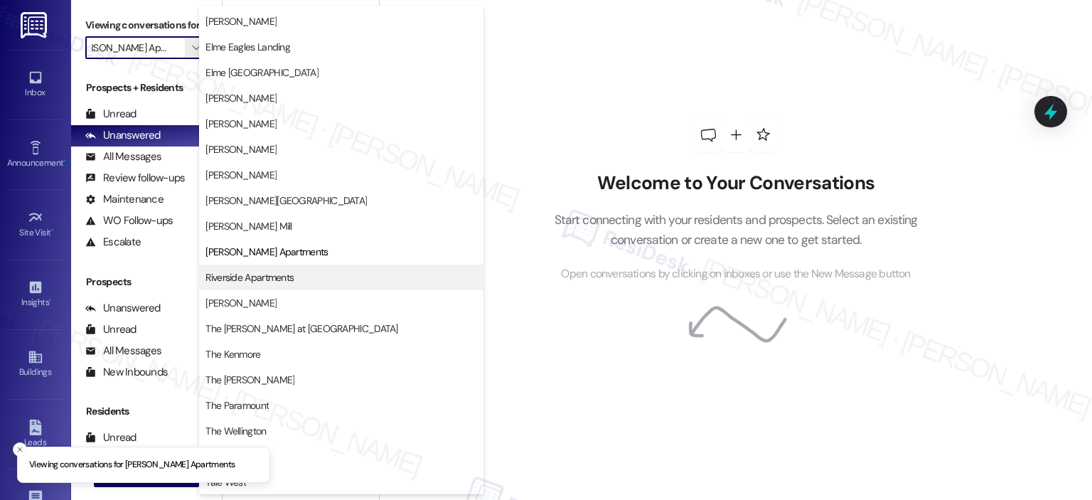
click at [307, 272] on span "Riverside Apartments" at bounding box center [342, 277] width 272 height 14
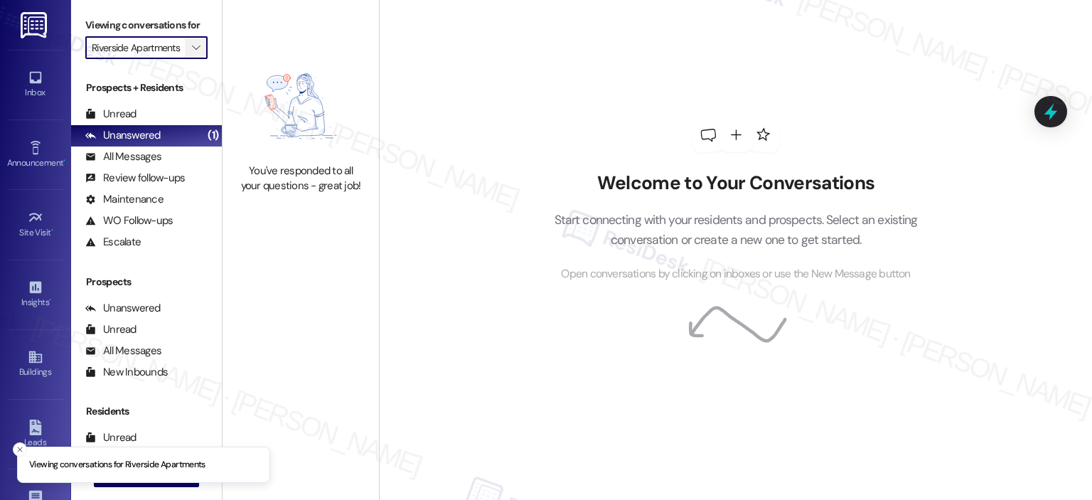
click at [198, 45] on button "" at bounding box center [196, 47] width 23 height 23
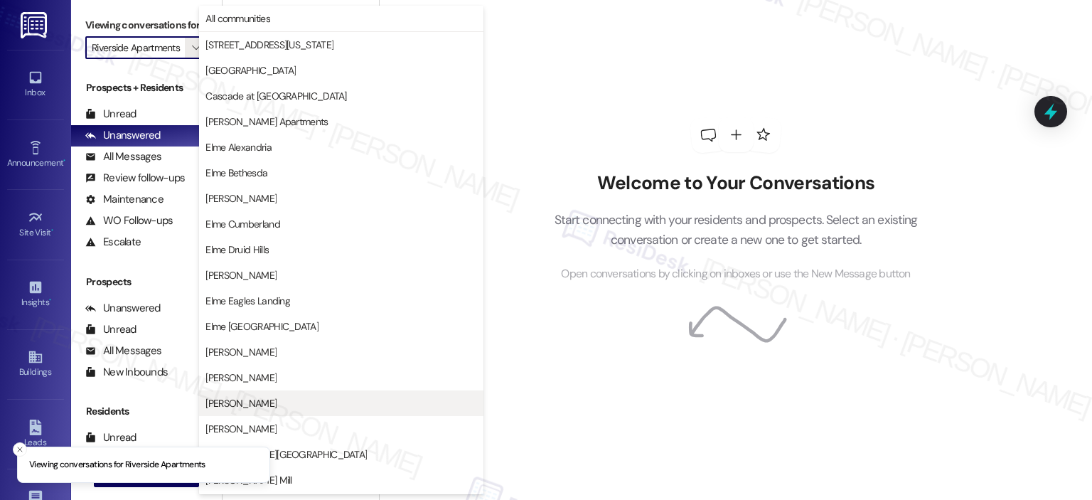
scroll to position [254, 0]
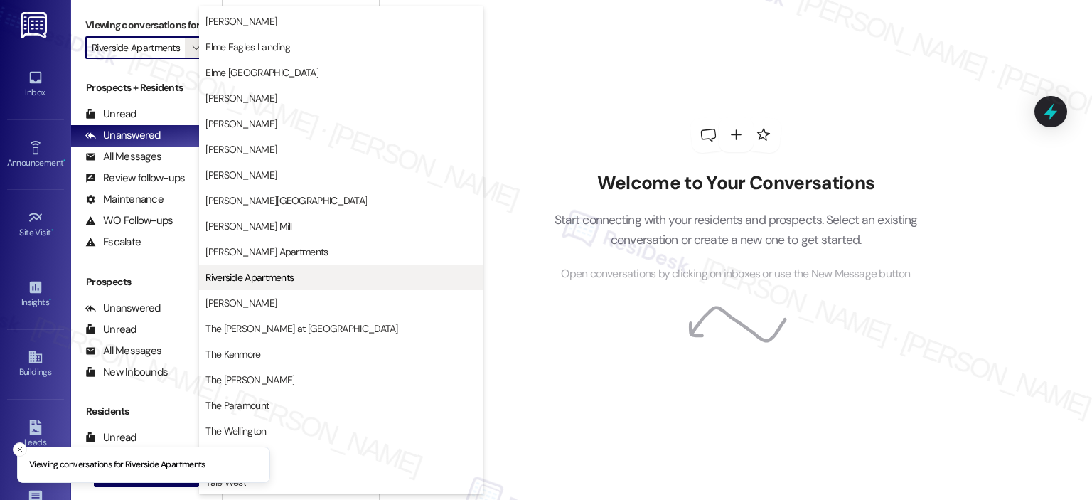
click at [302, 275] on span "Riverside Apartments" at bounding box center [342, 277] width 272 height 14
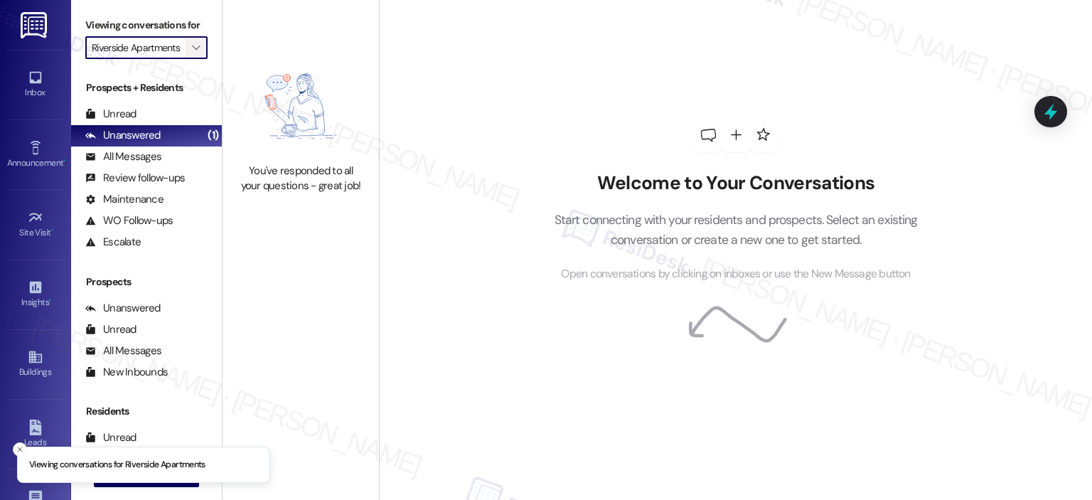
click at [193, 47] on span "" at bounding box center [196, 47] width 14 height 23
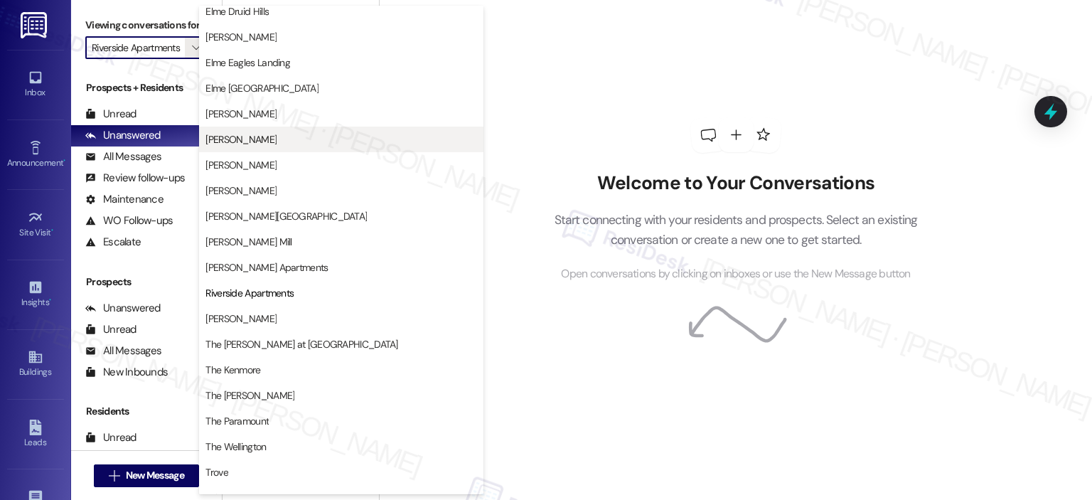
scroll to position [0, 0]
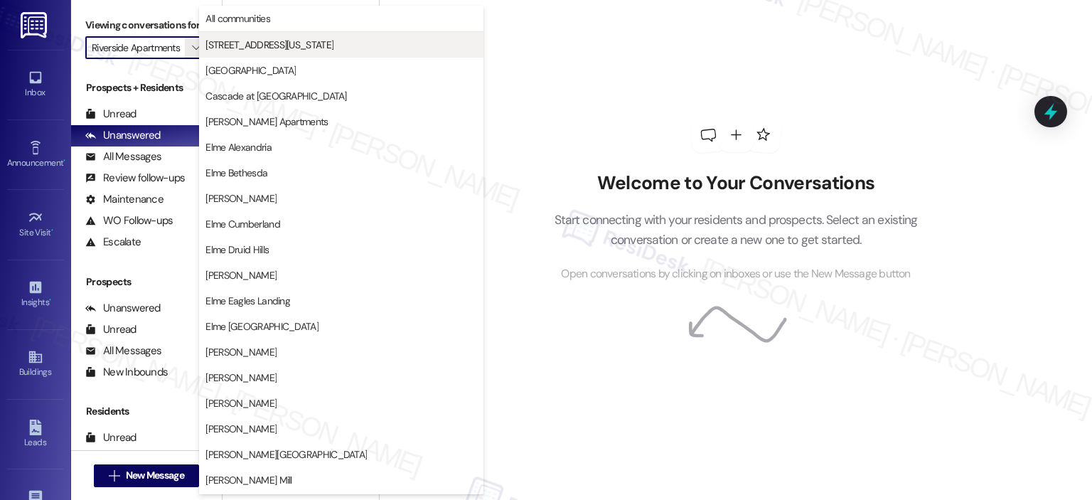
click at [283, 48] on span "[STREET_ADDRESS][US_STATE]" at bounding box center [270, 45] width 128 height 14
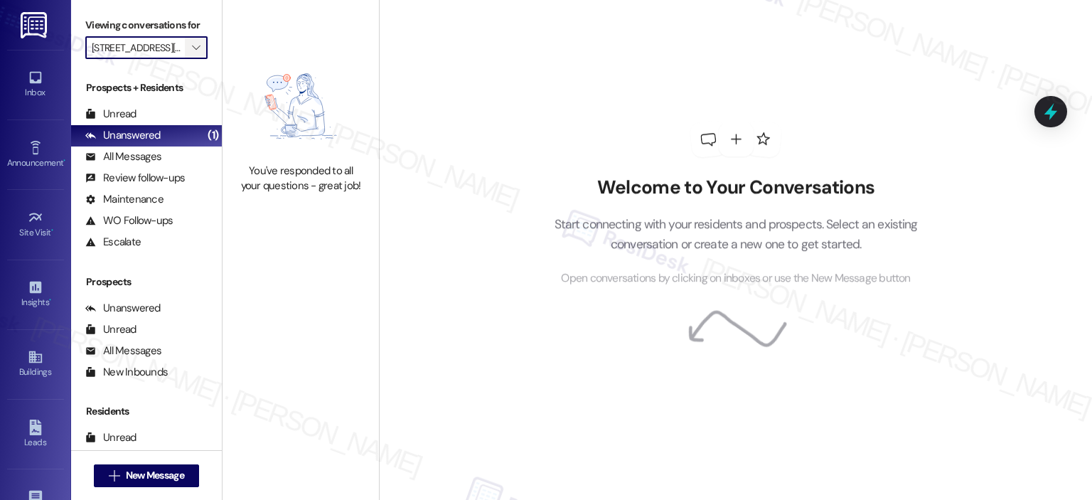
click at [193, 41] on span "" at bounding box center [196, 47] width 14 height 23
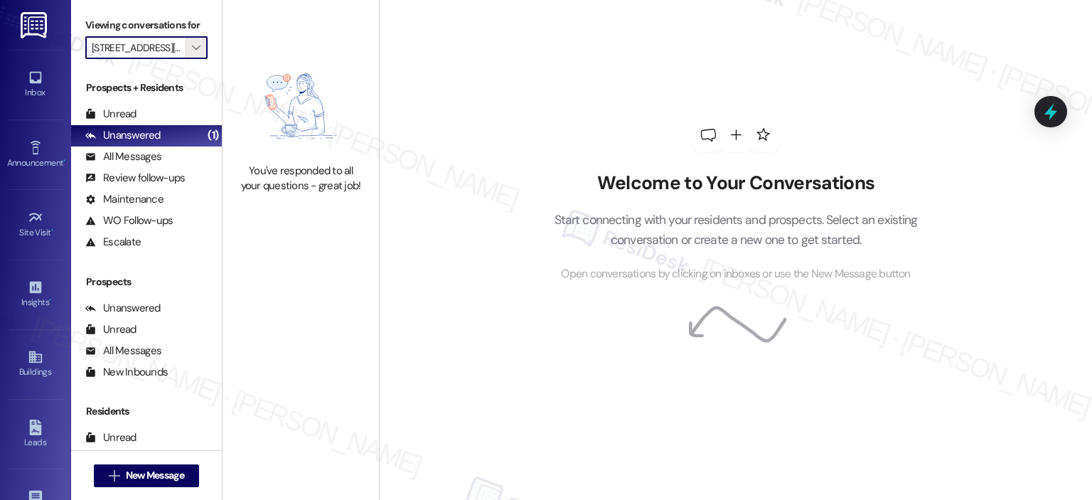
scroll to position [0, 22]
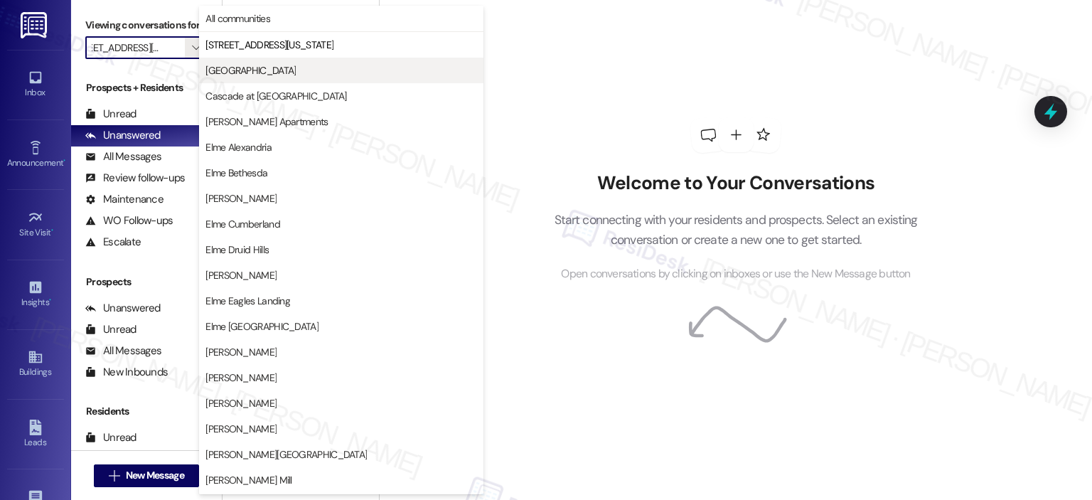
click at [233, 73] on span "[GEOGRAPHIC_DATA]" at bounding box center [251, 70] width 90 height 14
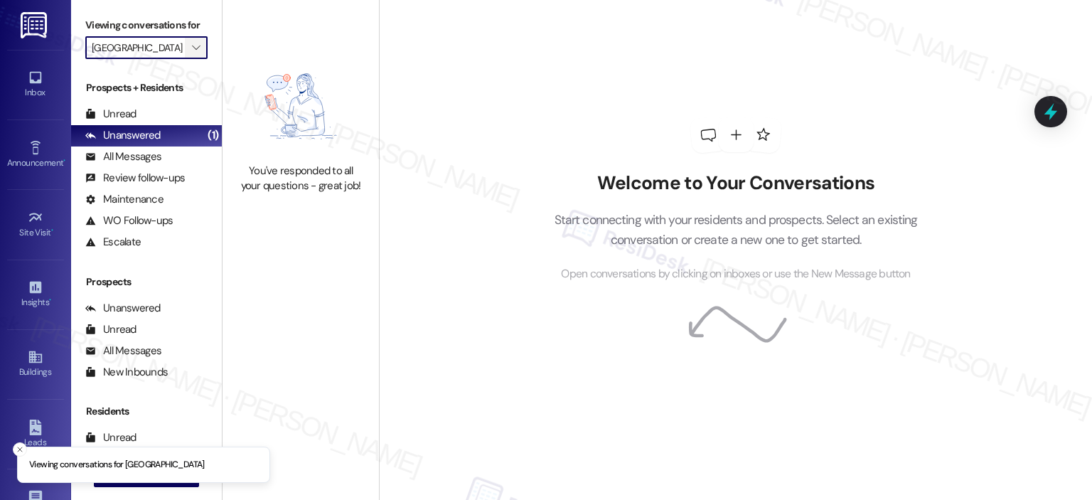
click at [192, 43] on icon "" at bounding box center [196, 47] width 8 height 11
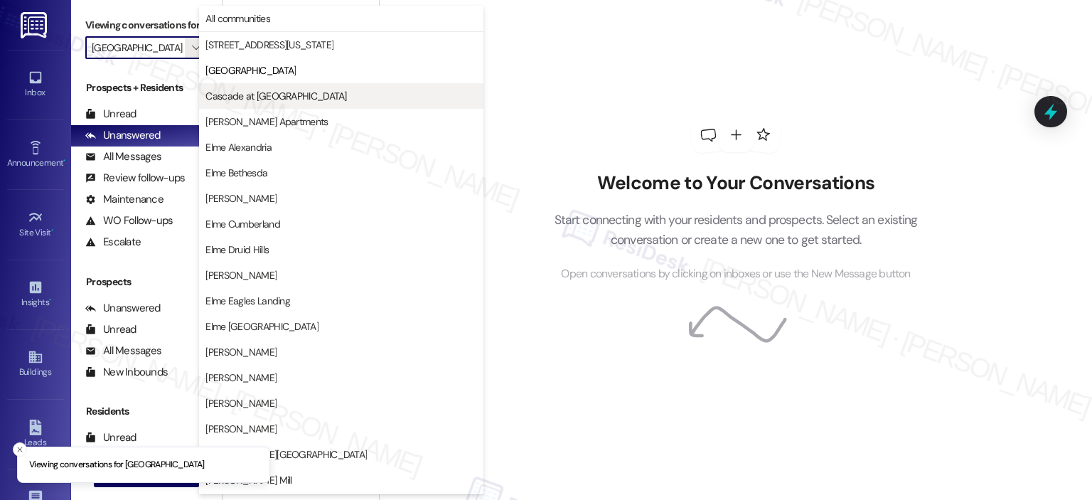
click at [243, 93] on span "Cascade at [GEOGRAPHIC_DATA]" at bounding box center [276, 96] width 141 height 14
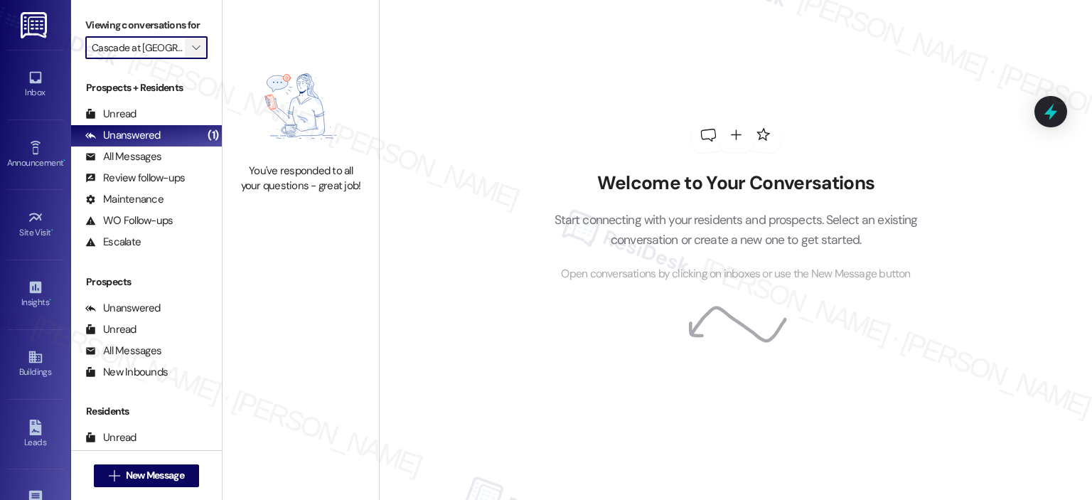
click at [195, 44] on button "" at bounding box center [196, 47] width 23 height 23
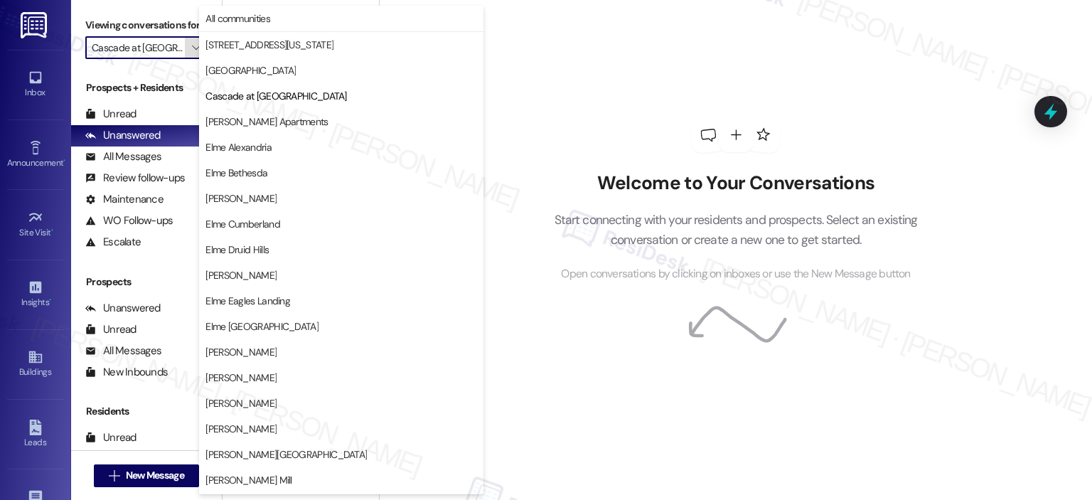
scroll to position [0, 6]
click at [260, 331] on span "Elme [GEOGRAPHIC_DATA]" at bounding box center [262, 326] width 113 height 14
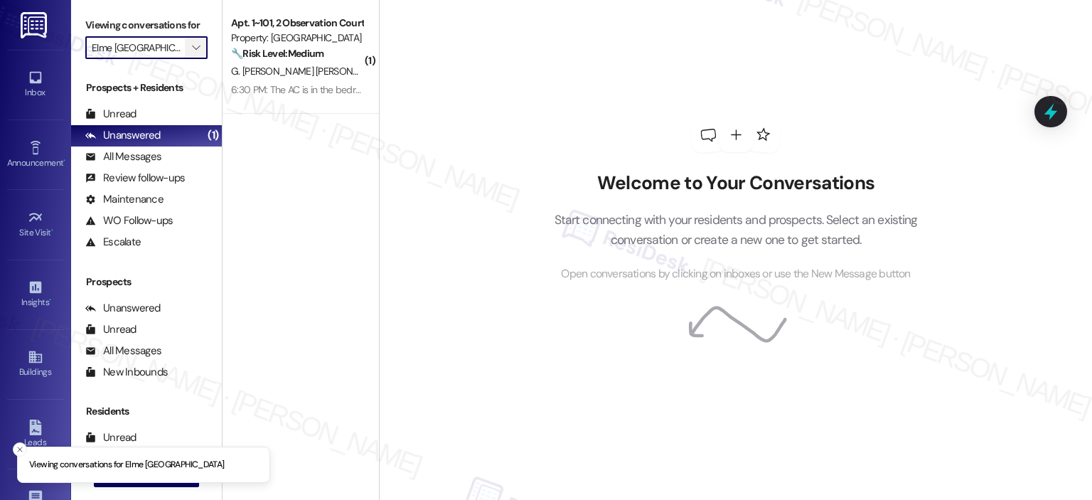
click at [192, 43] on icon "" at bounding box center [196, 47] width 8 height 11
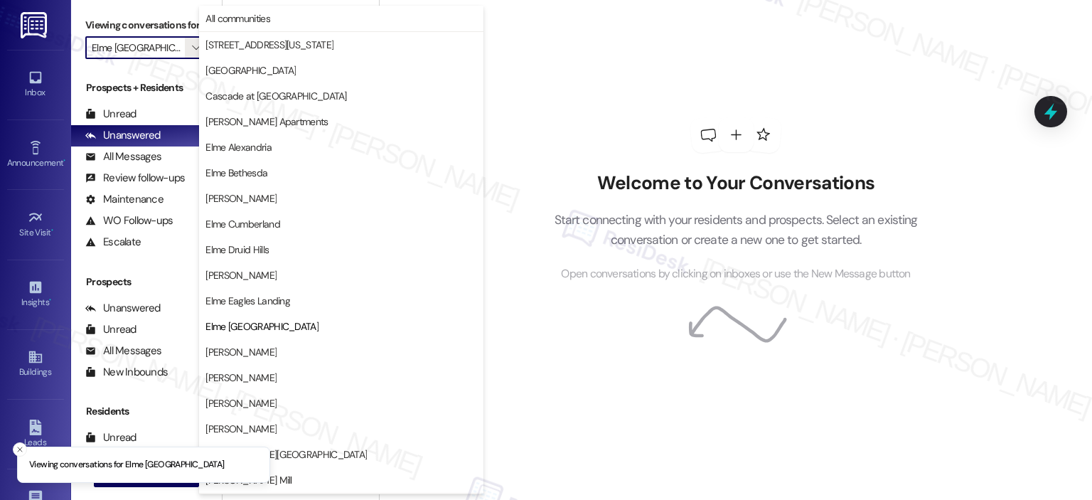
scroll to position [230, 0]
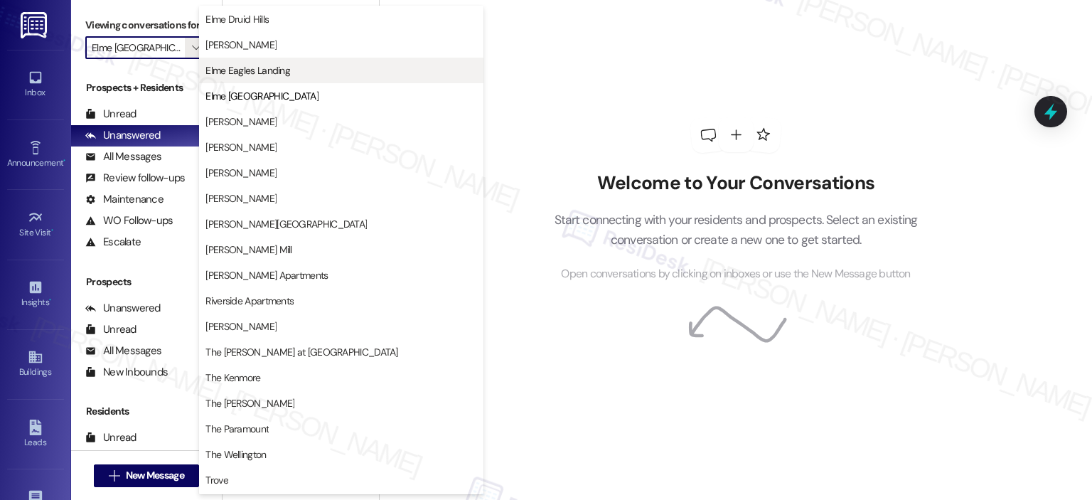
click at [279, 68] on span "Elme Eagles Landing" at bounding box center [248, 70] width 85 height 14
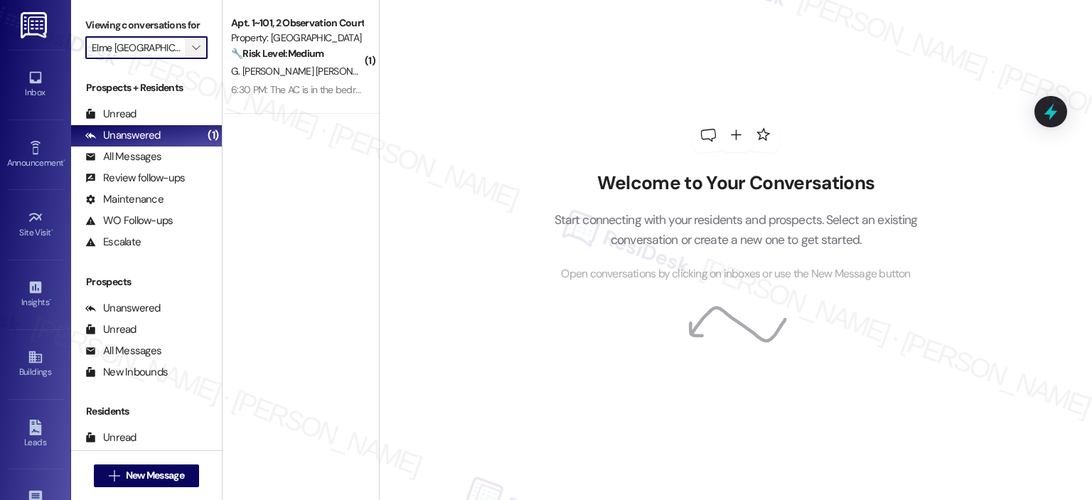
type input "Elme Eagles Landing"
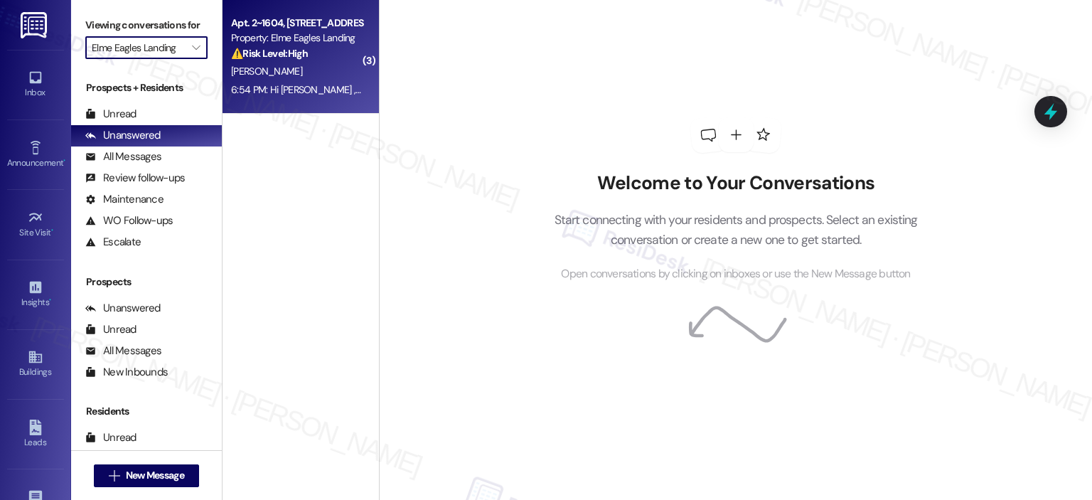
click at [286, 82] on div "6:54 PM: Hi [PERSON_NAME] , thank you for bringing this important matter to our…" at bounding box center [297, 90] width 134 height 18
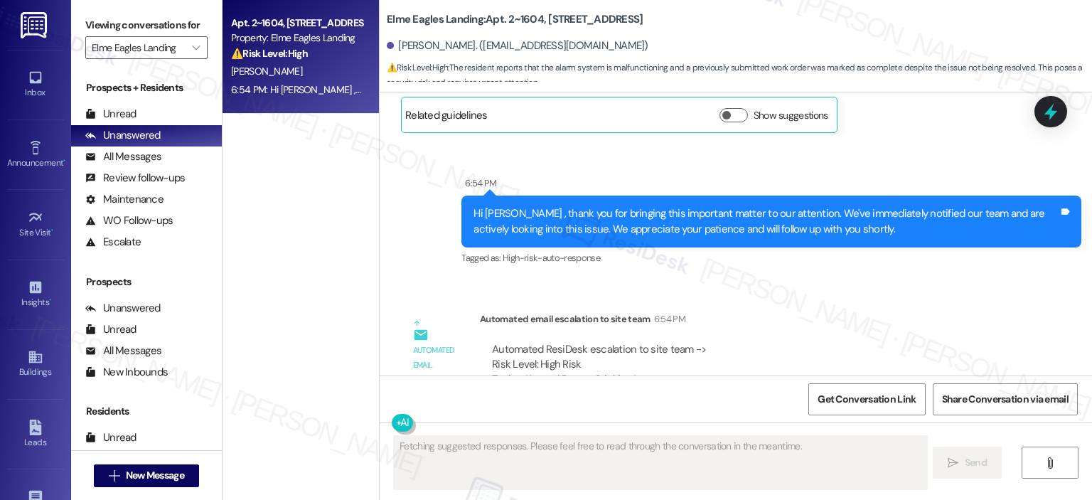
scroll to position [8945, 0]
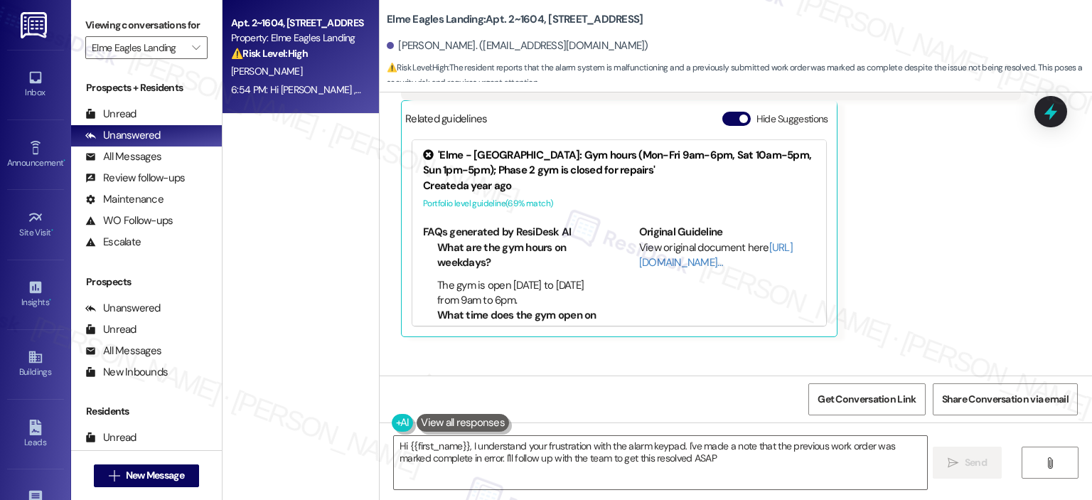
type textarea "Hi {{first_name}}, I understand your frustration with the alarm keypad. I've ma…"
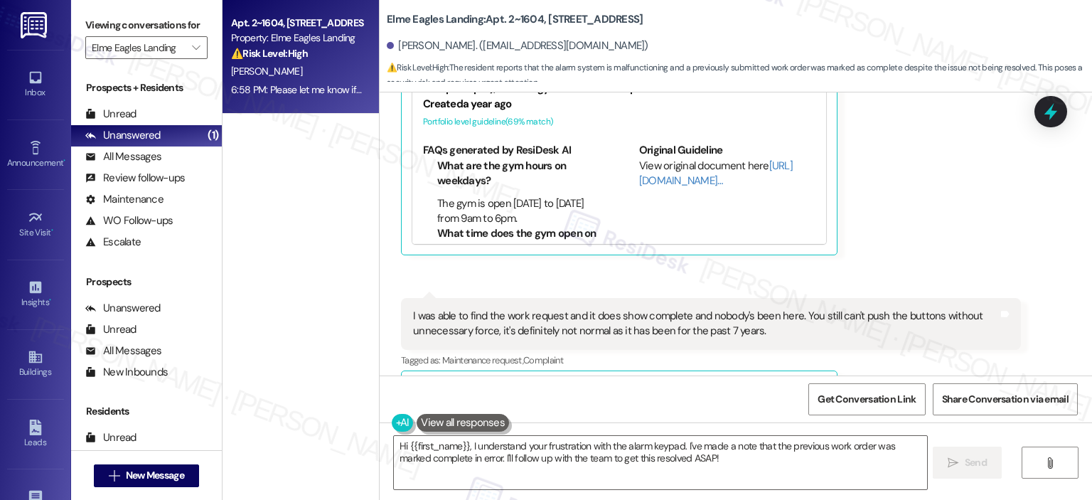
scroll to position [9400, 0]
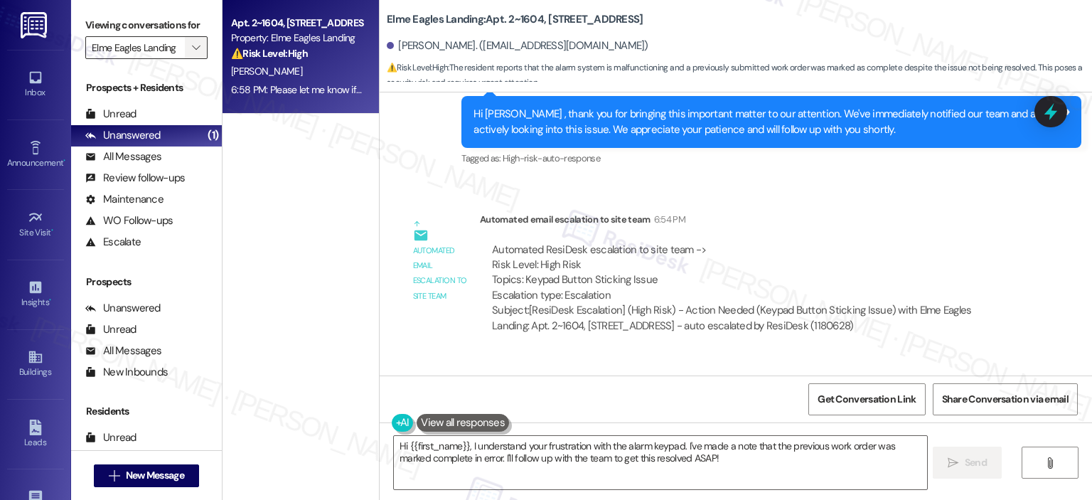
click at [189, 45] on span "" at bounding box center [196, 47] width 14 height 23
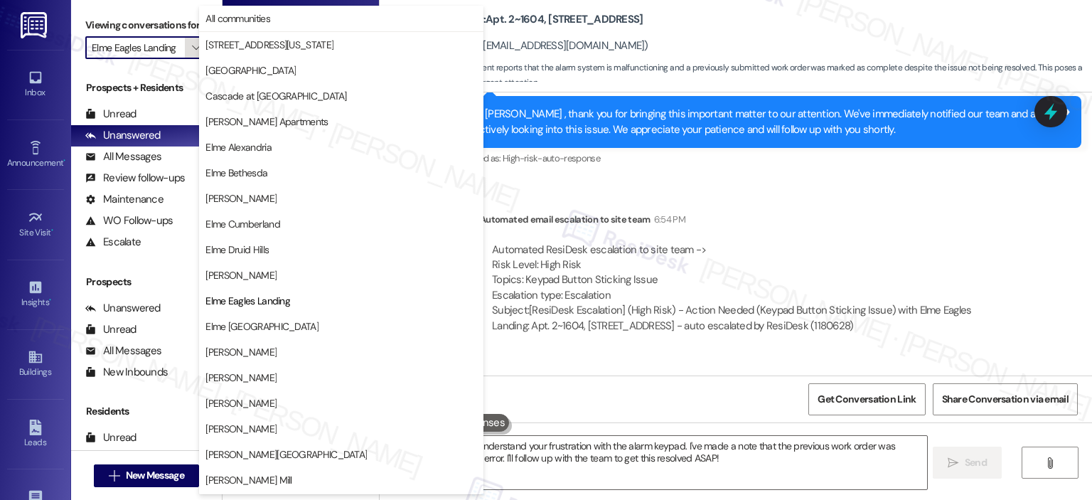
scroll to position [230, 0]
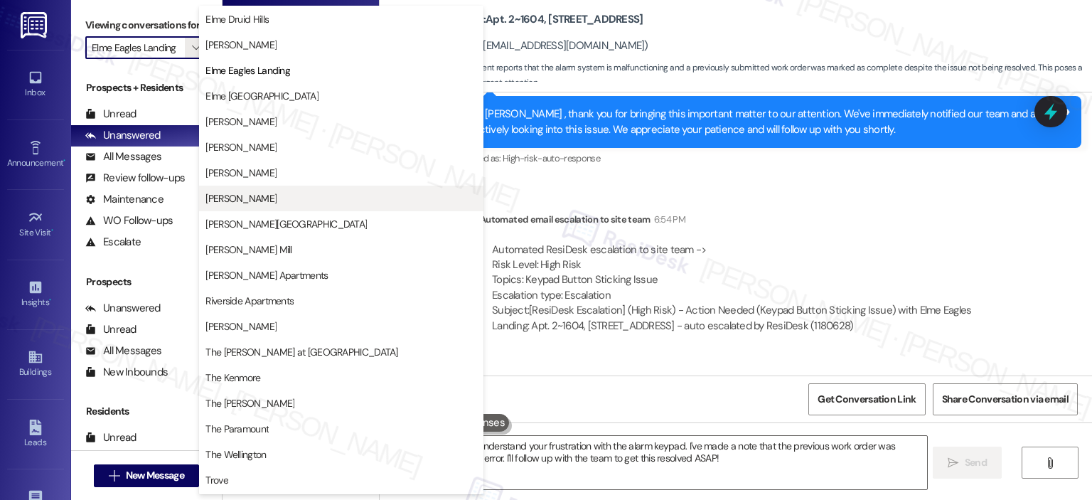
click at [293, 198] on span "[PERSON_NAME]" at bounding box center [342, 198] width 272 height 14
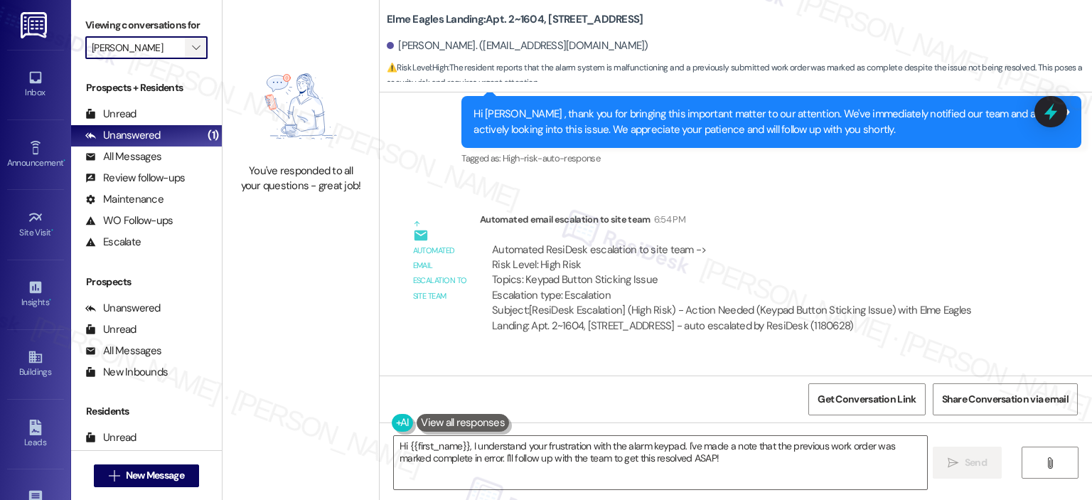
click at [193, 46] on span "" at bounding box center [196, 47] width 14 height 23
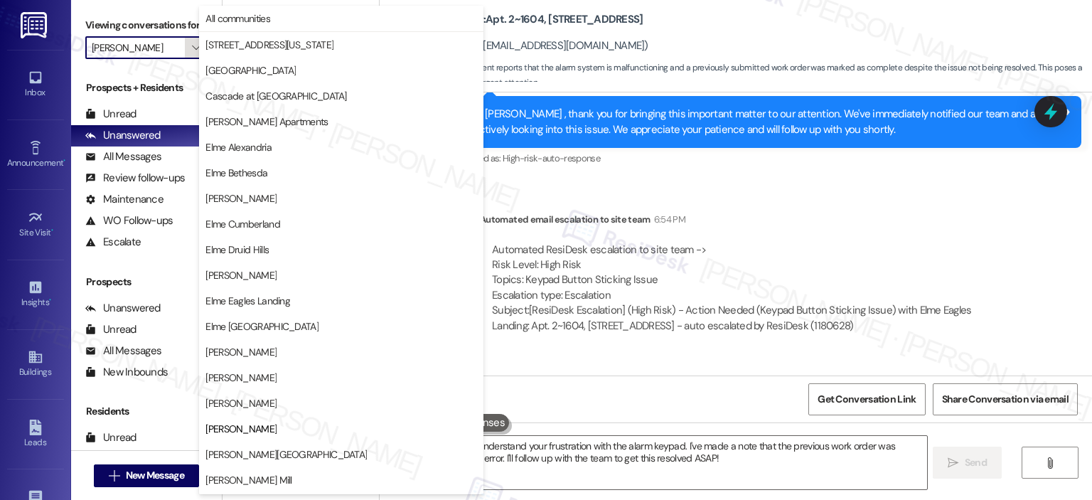
scroll to position [230, 0]
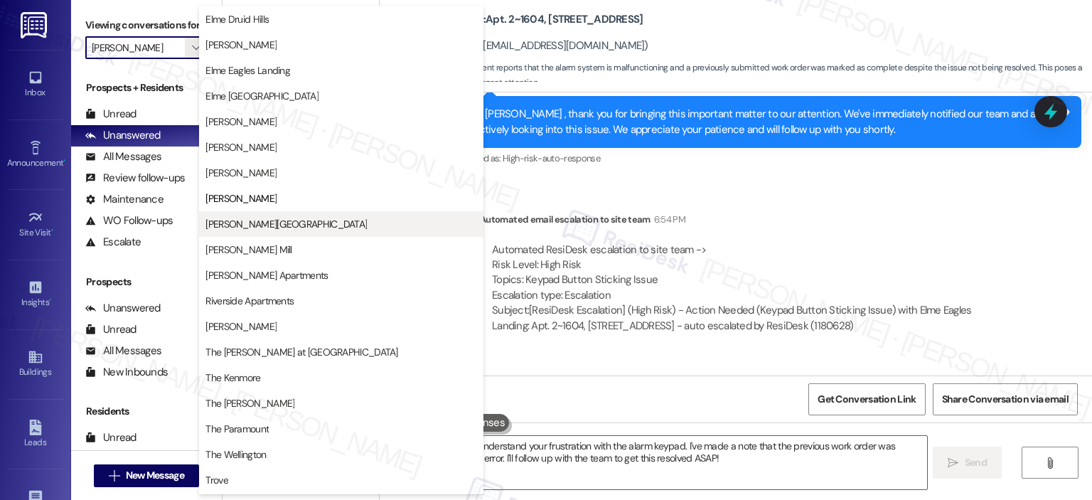
click at [250, 220] on span "[PERSON_NAME][GEOGRAPHIC_DATA]" at bounding box center [286, 224] width 161 height 14
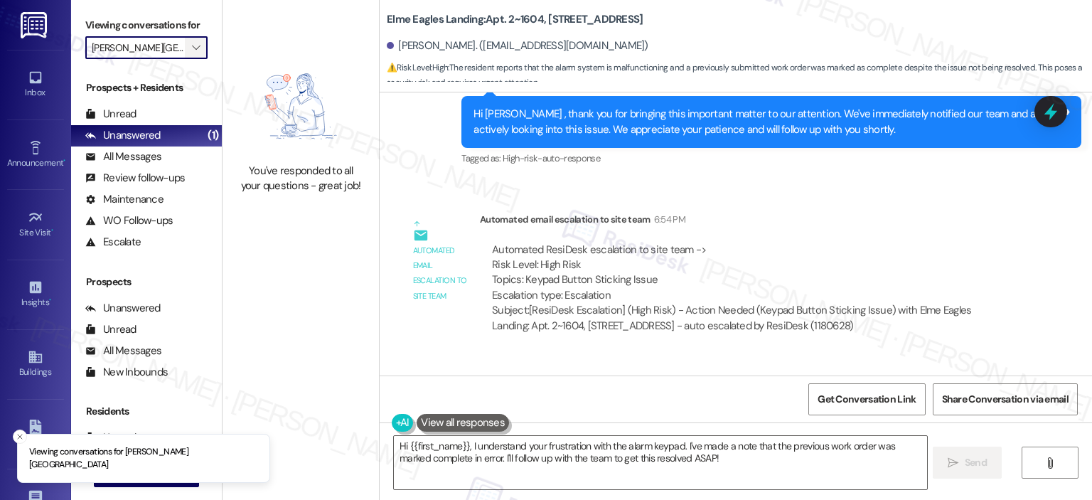
click at [192, 43] on span "" at bounding box center [196, 47] width 14 height 23
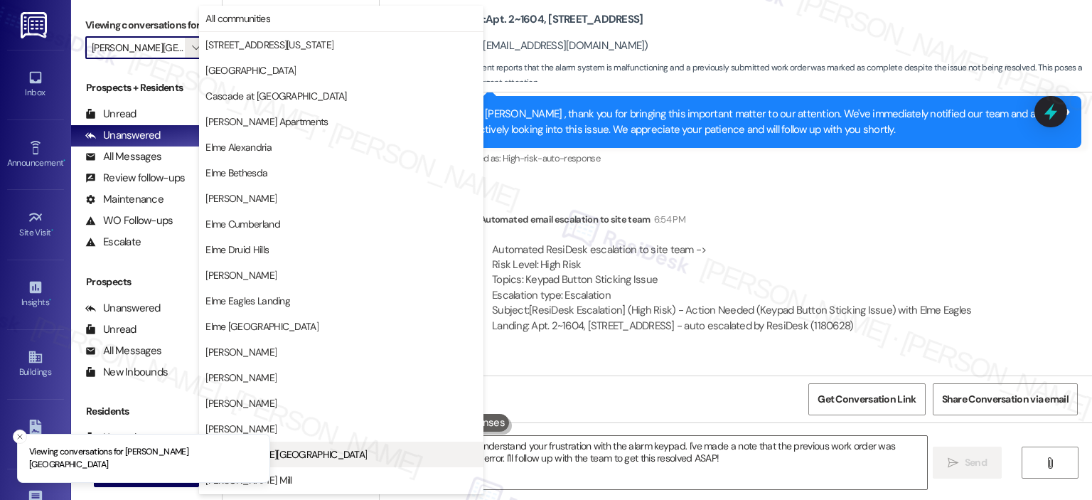
scroll to position [230, 0]
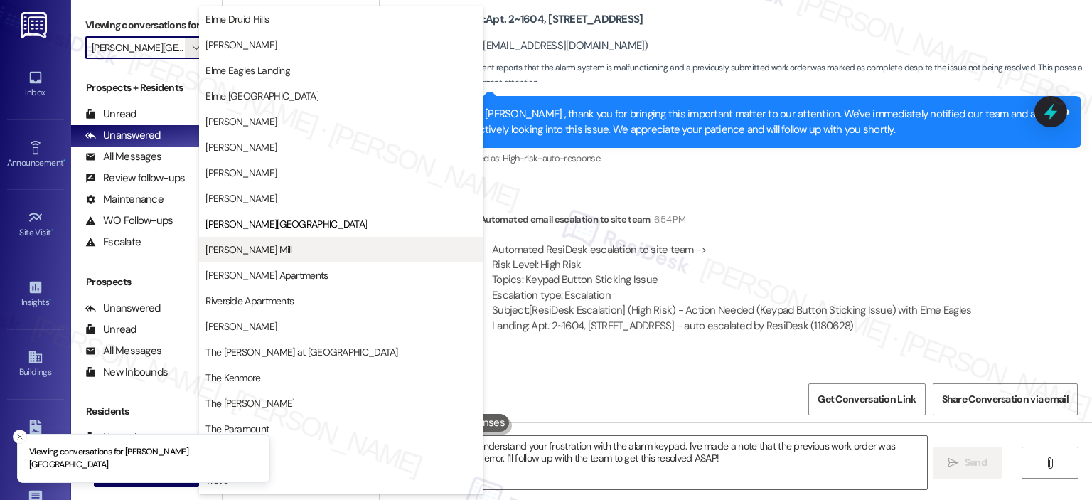
click at [267, 250] on span "[PERSON_NAME] Mill" at bounding box center [249, 250] width 86 height 14
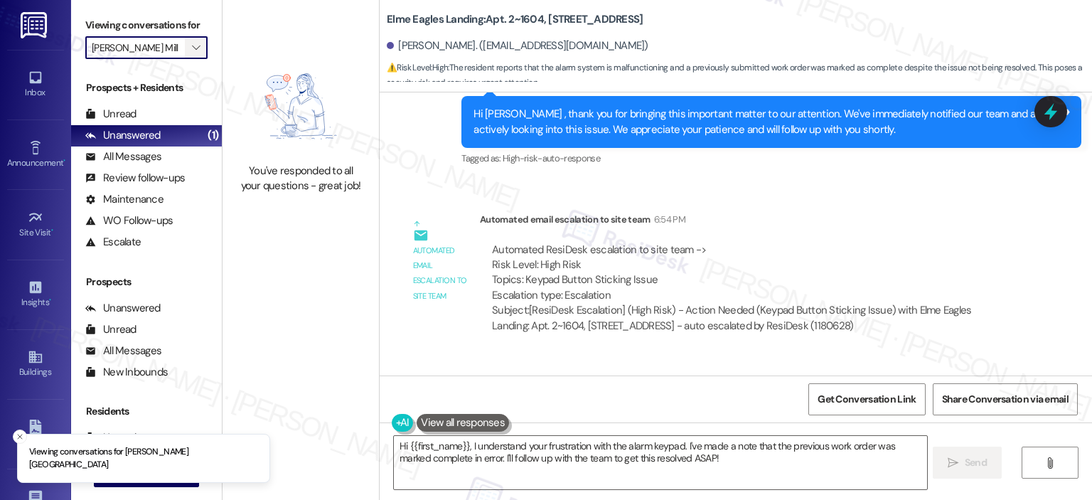
click at [192, 47] on icon "" at bounding box center [196, 47] width 8 height 11
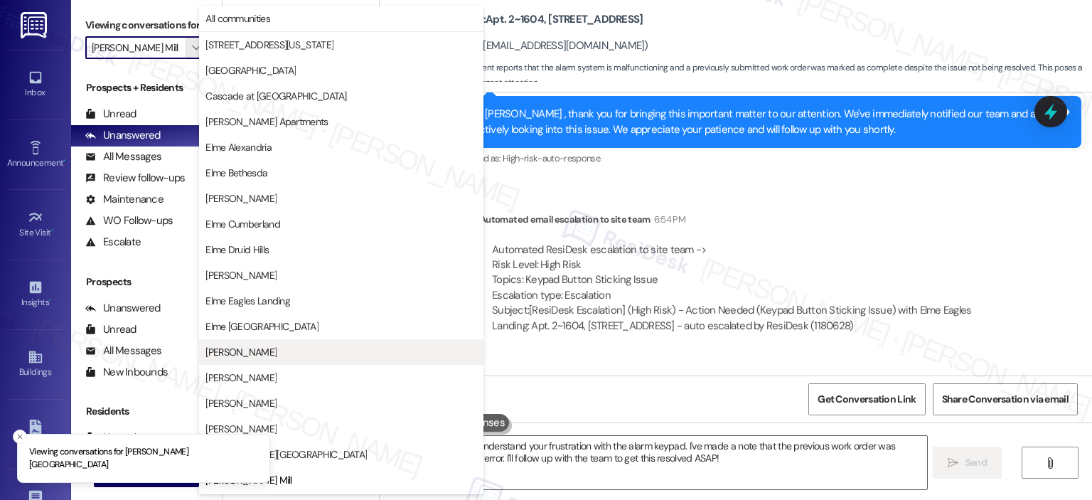
scroll to position [230, 0]
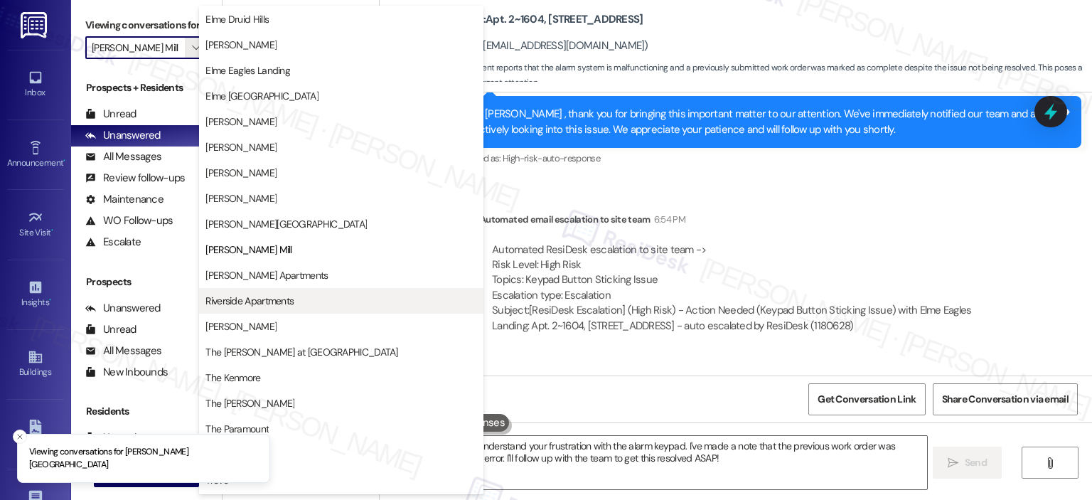
click at [256, 287] on div "[PERSON_NAME][GEOGRAPHIC_DATA] [GEOGRAPHIC_DATA] [PERSON_NAME] The [PERSON_NAME…" at bounding box center [341, 390] width 284 height 256
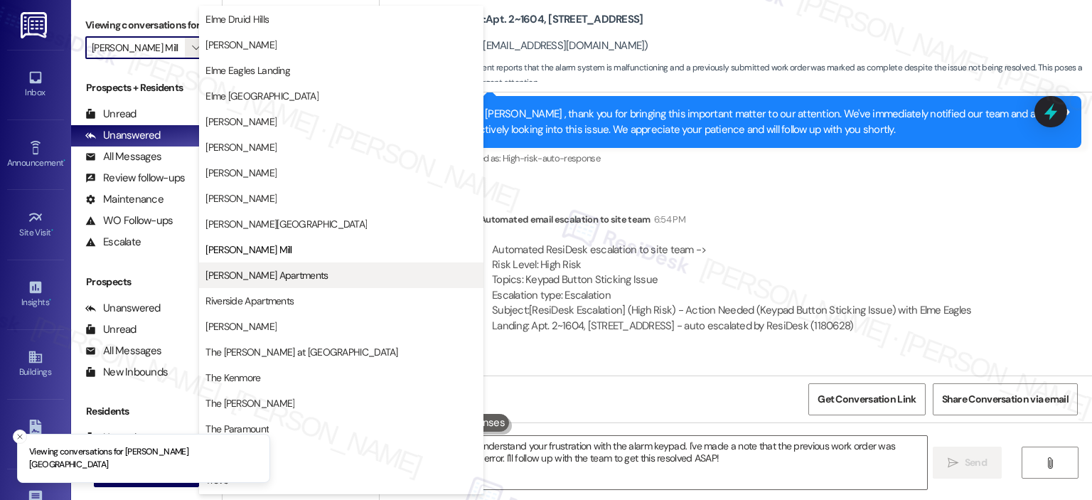
click at [256, 285] on button "[PERSON_NAME] Apartments" at bounding box center [341, 275] width 284 height 26
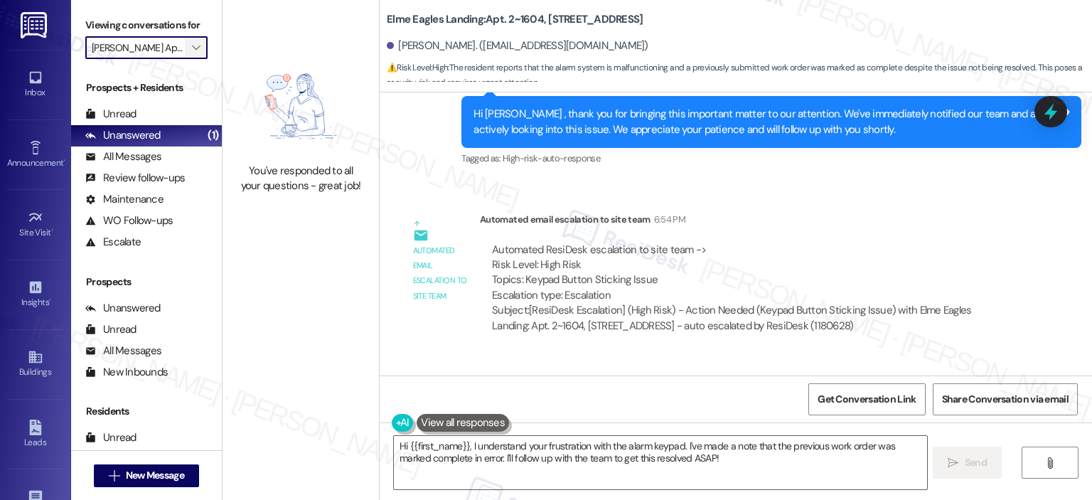
click at [192, 44] on icon "" at bounding box center [196, 47] width 8 height 11
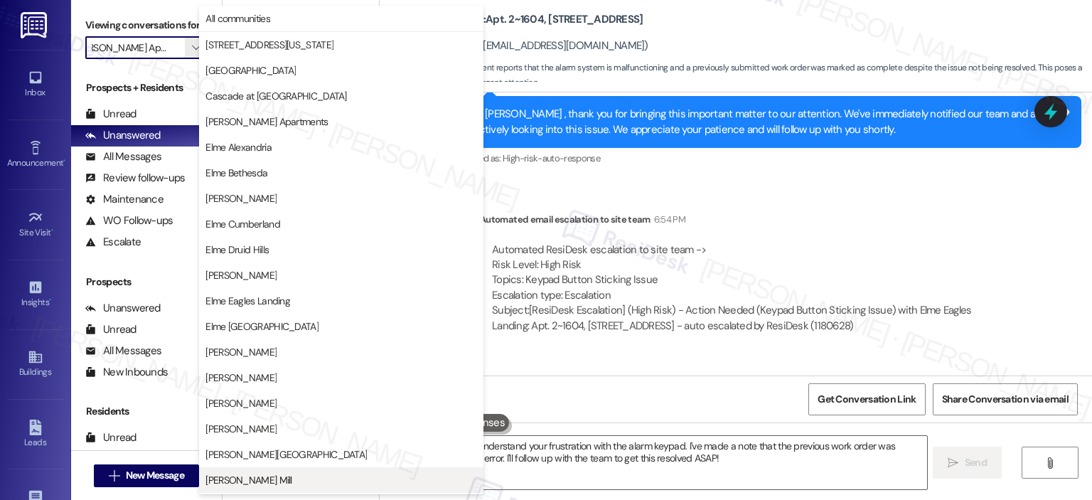
scroll to position [254, 0]
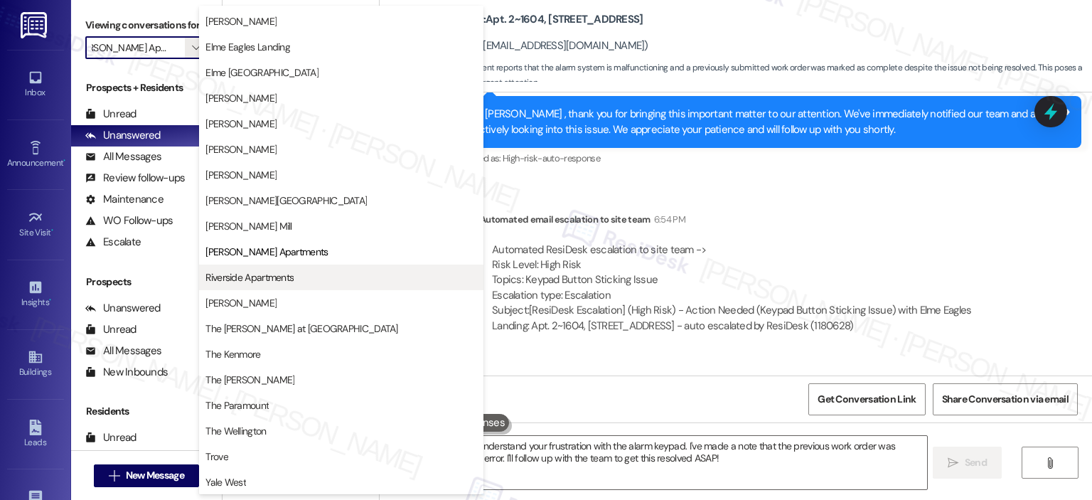
click at [252, 287] on button "Riverside Apartments" at bounding box center [341, 278] width 284 height 26
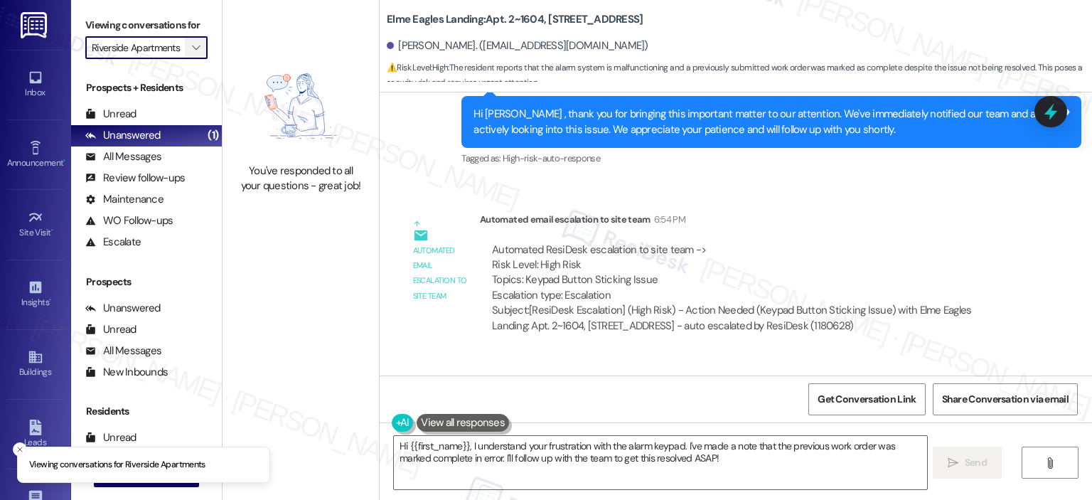
click at [192, 45] on icon "" at bounding box center [196, 47] width 8 height 11
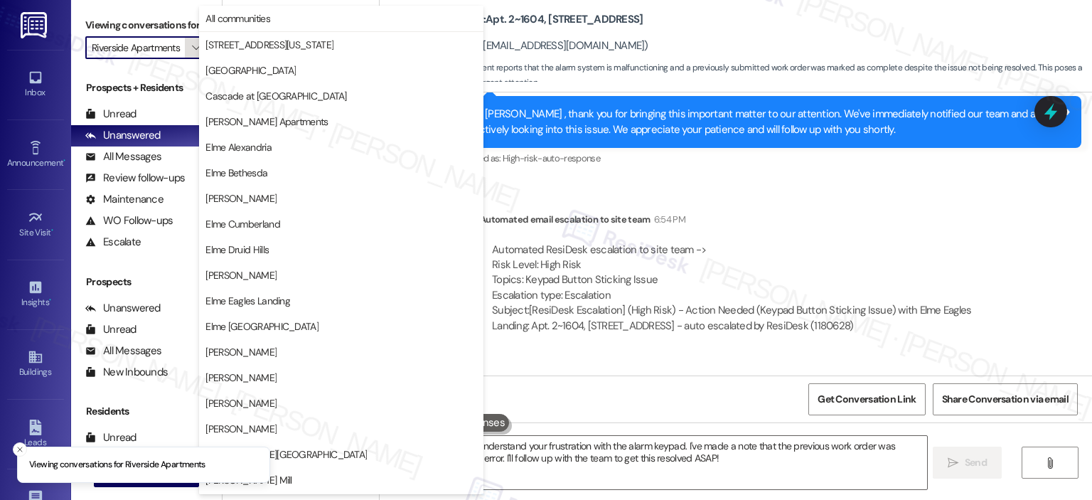
scroll to position [254, 0]
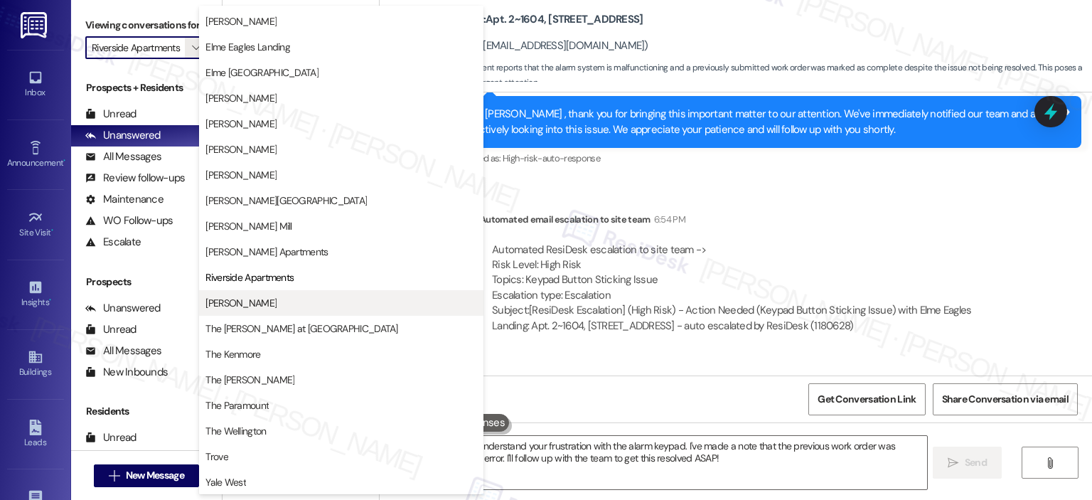
click at [314, 309] on span "[PERSON_NAME]" at bounding box center [342, 303] width 272 height 14
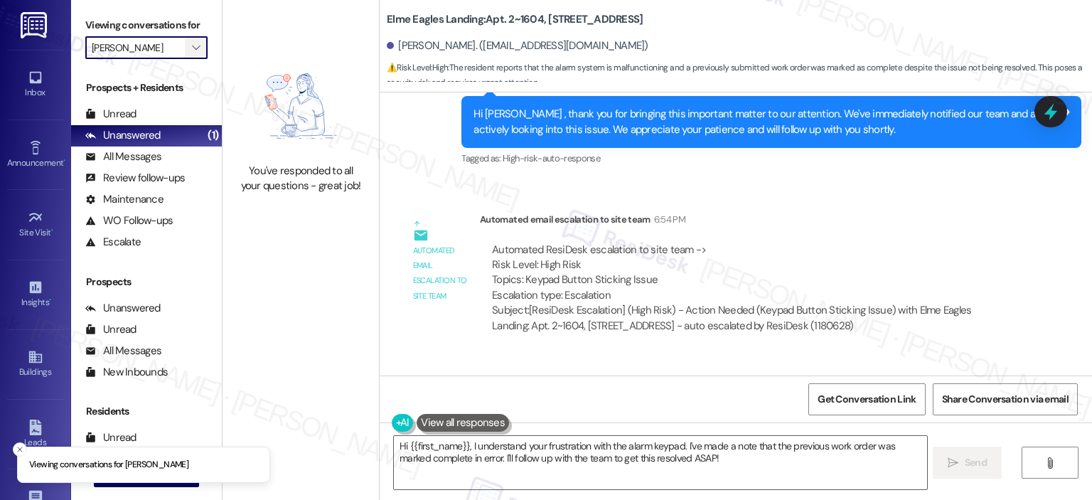
click at [192, 47] on icon "" at bounding box center [196, 47] width 8 height 11
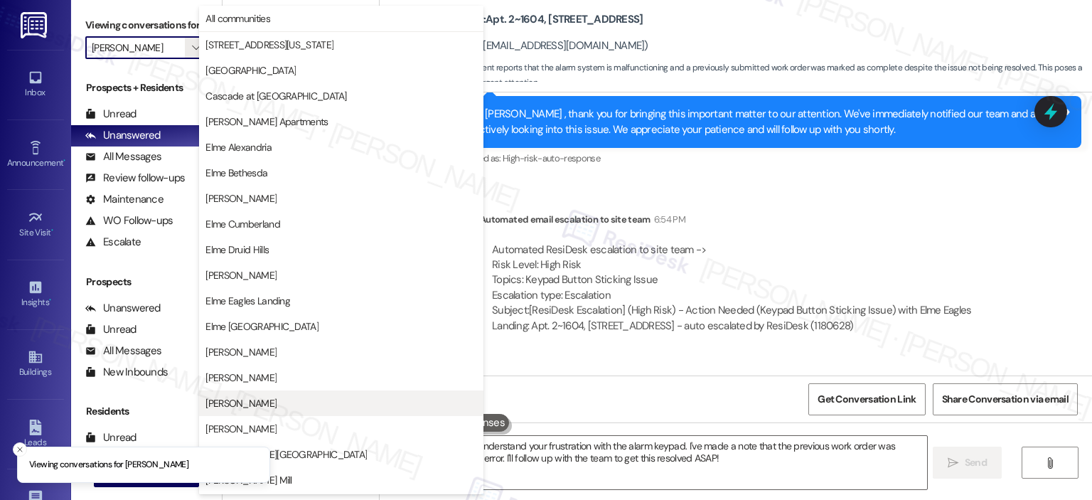
scroll to position [254, 0]
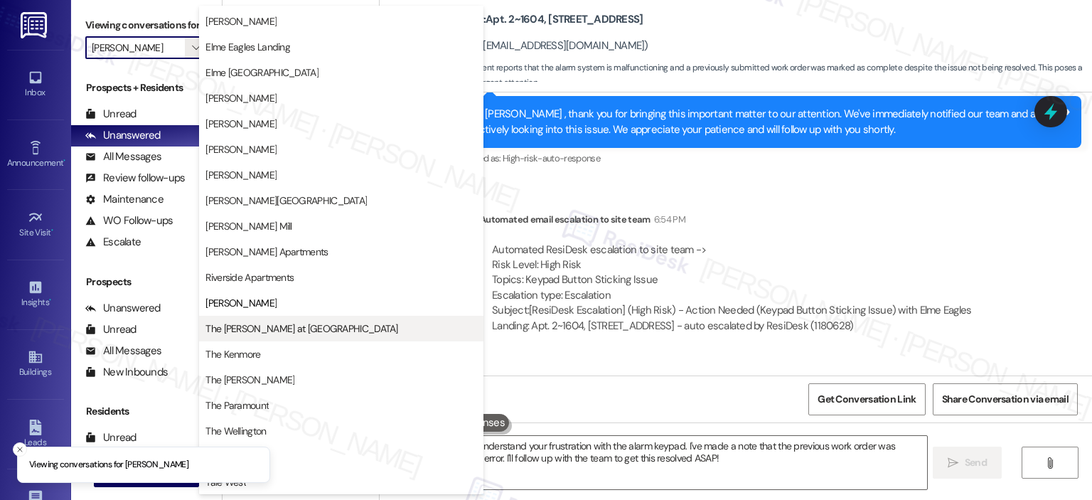
click at [279, 330] on span "The [PERSON_NAME] at [GEOGRAPHIC_DATA]" at bounding box center [302, 328] width 192 height 14
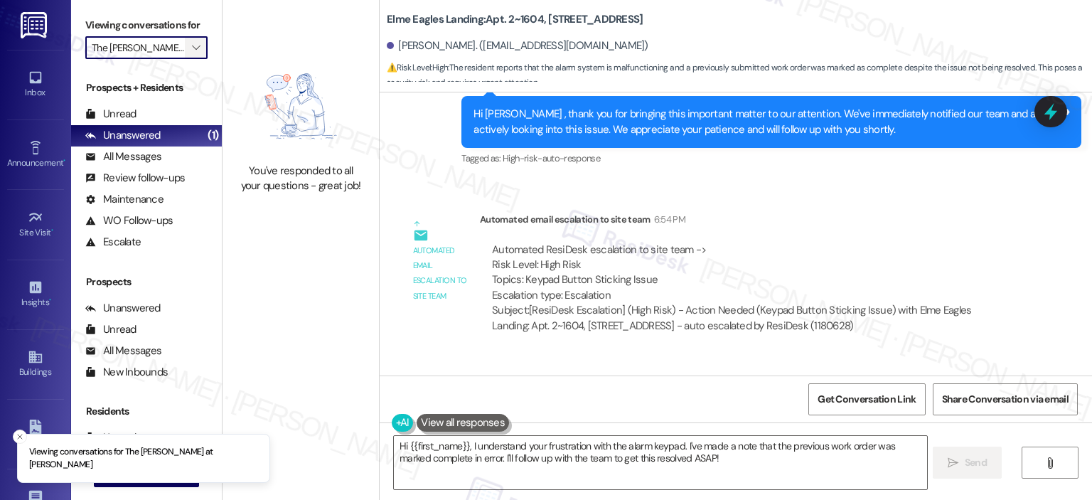
click at [192, 48] on icon "" at bounding box center [196, 47] width 8 height 11
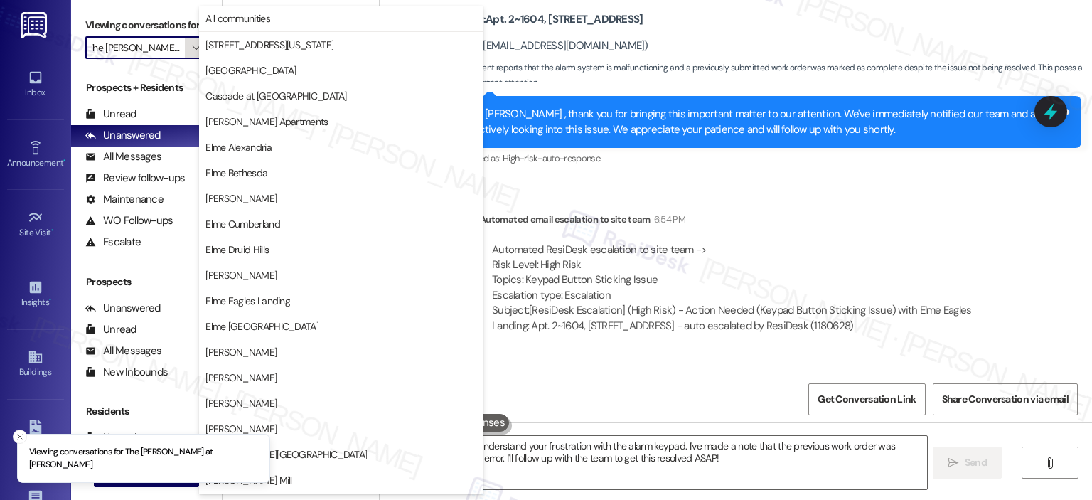
scroll to position [254, 0]
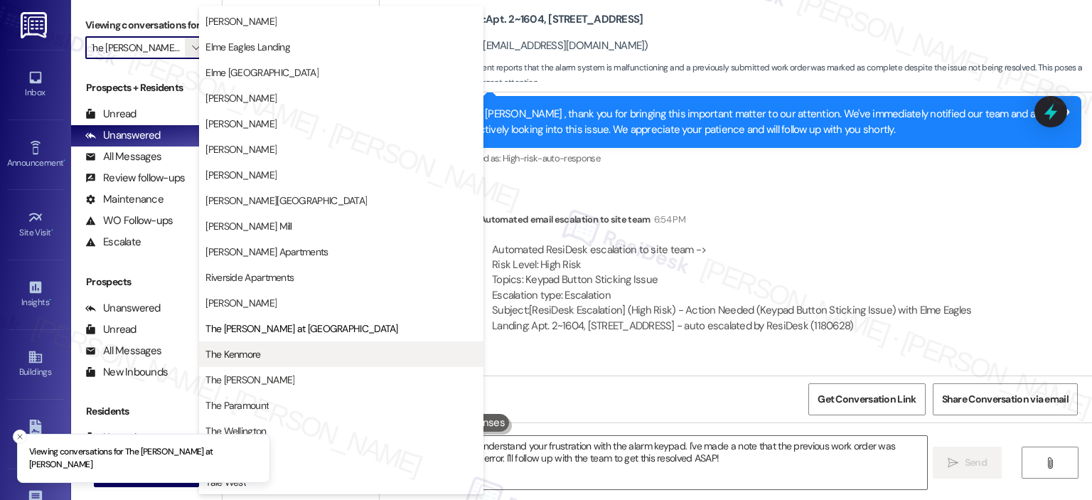
click at [272, 361] on span "The Kenmore" at bounding box center [342, 354] width 272 height 14
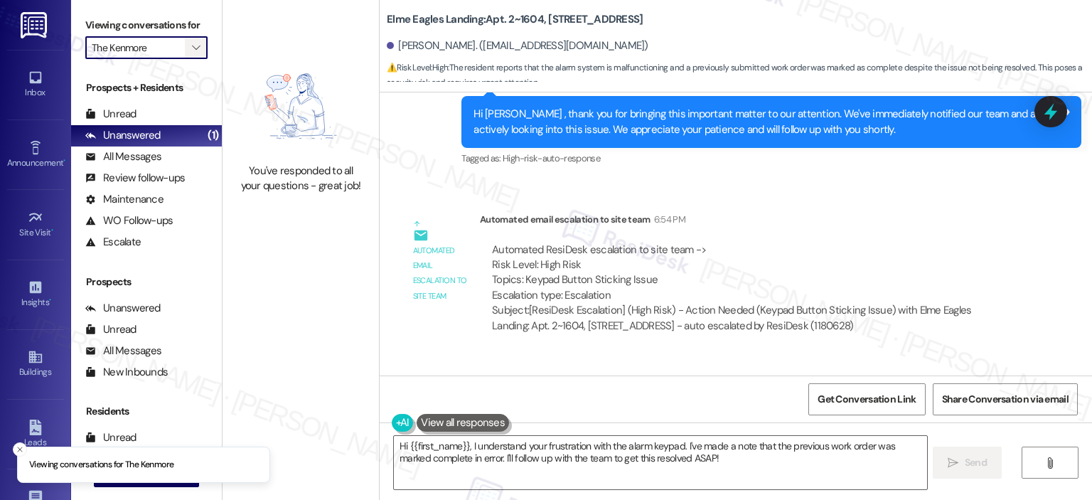
click at [185, 49] on button "" at bounding box center [196, 47] width 23 height 23
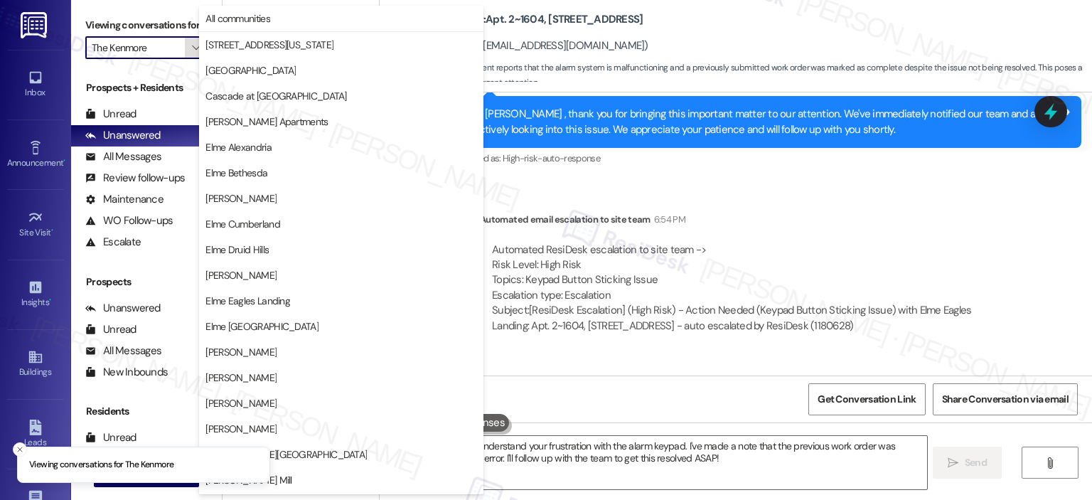
scroll to position [254, 0]
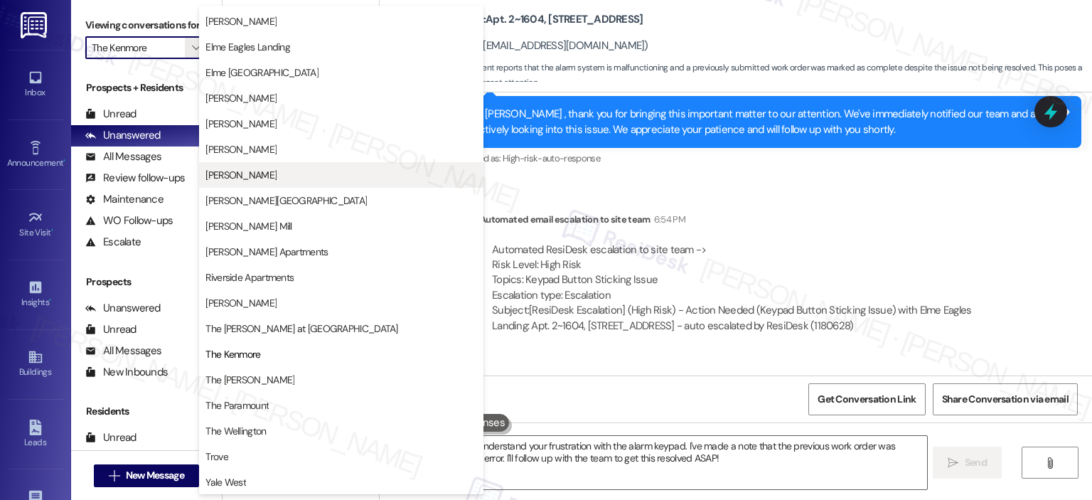
click at [270, 163] on button "[PERSON_NAME]" at bounding box center [341, 175] width 284 height 26
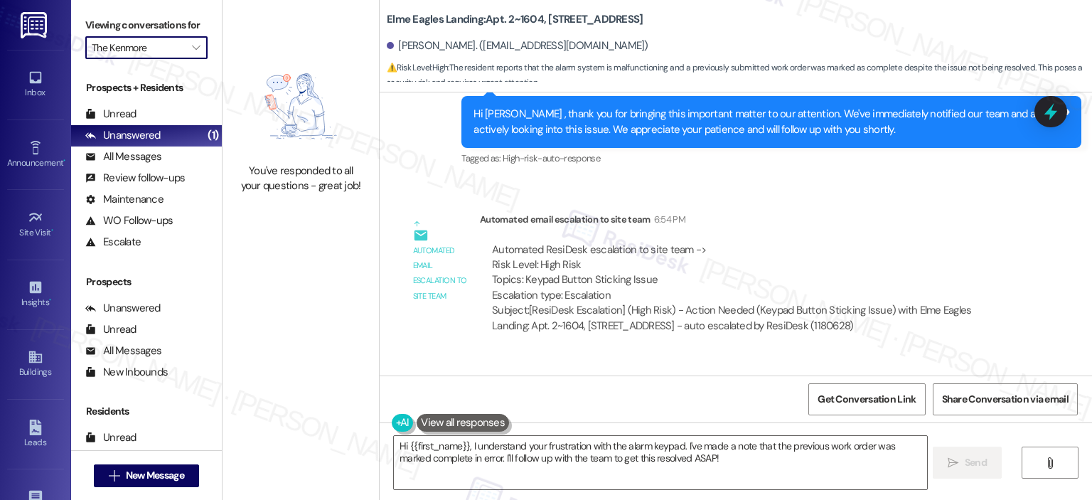
type input "[PERSON_NAME]"
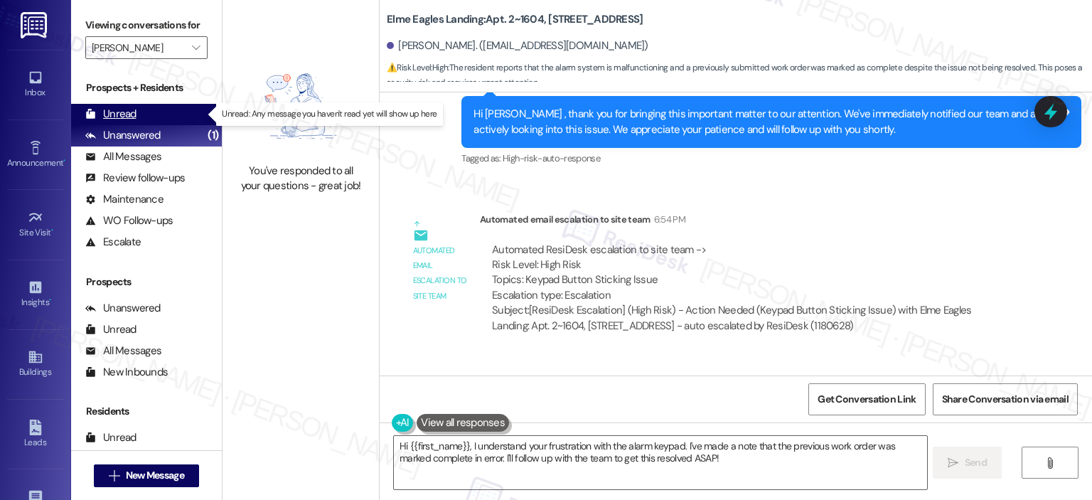
click at [161, 117] on div "Unread (0)" at bounding box center [146, 114] width 151 height 21
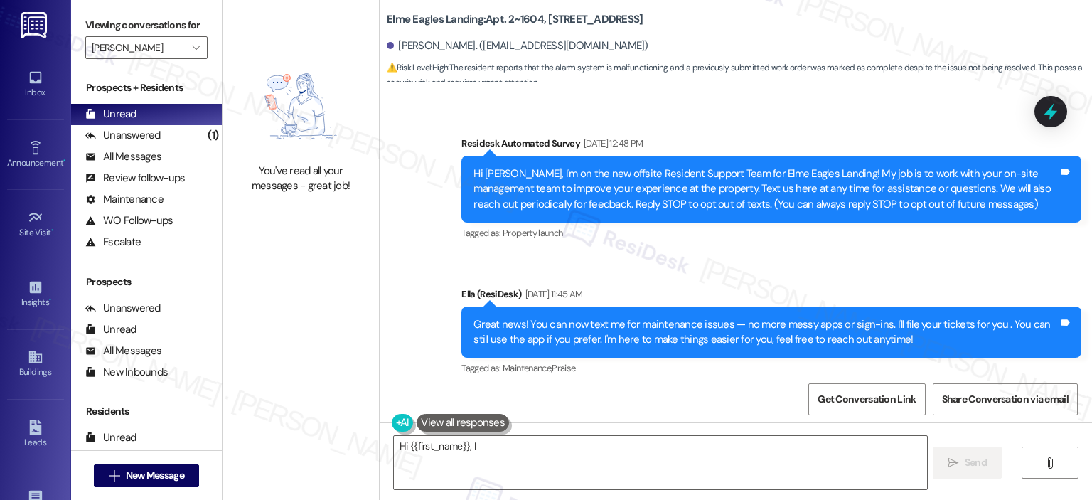
scroll to position [9597, 0]
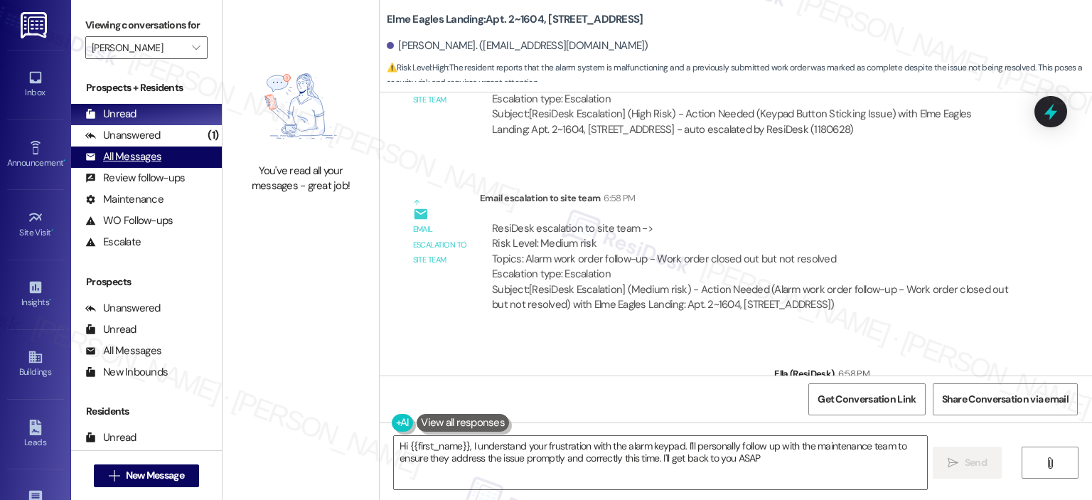
type textarea "Hi {{first_name}}, I understand your frustration with the alarm keypad. I'll pe…"
click at [192, 50] on icon "" at bounding box center [196, 47] width 8 height 11
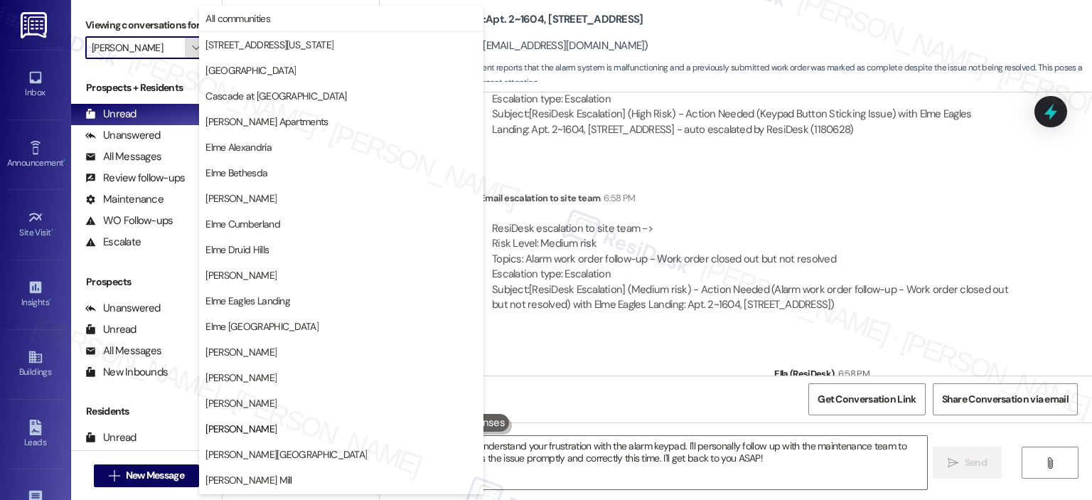
scroll to position [230, 0]
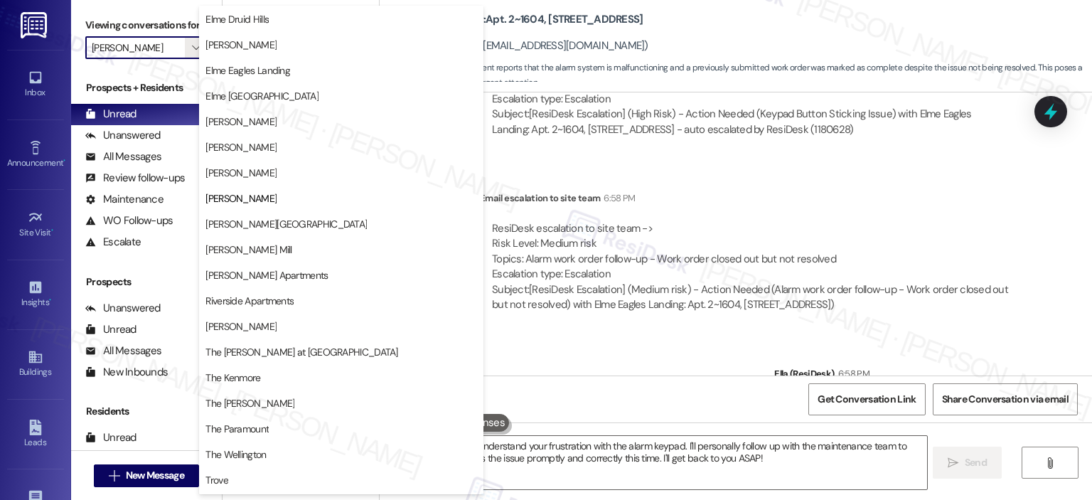
click at [172, 46] on input "[PERSON_NAME]" at bounding box center [138, 47] width 93 height 23
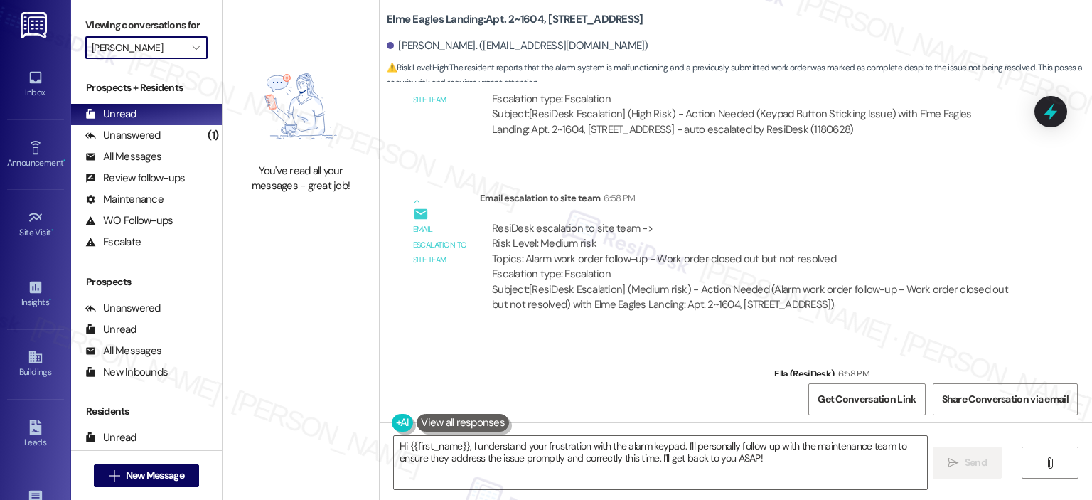
click at [202, 50] on div "Viewing conversations for [PERSON_NAME] " at bounding box center [146, 36] width 151 height 73
click at [193, 48] on span "" at bounding box center [196, 47] width 14 height 23
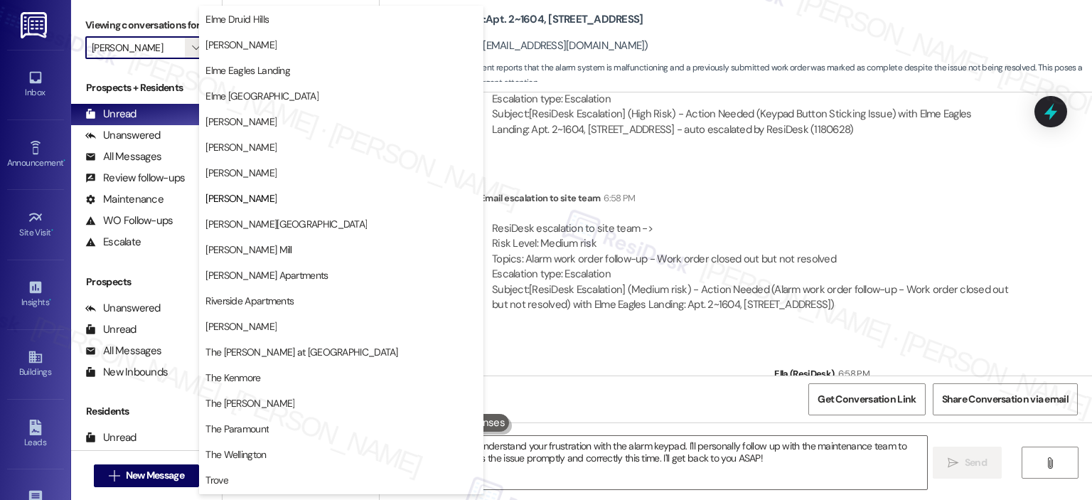
scroll to position [0, 0]
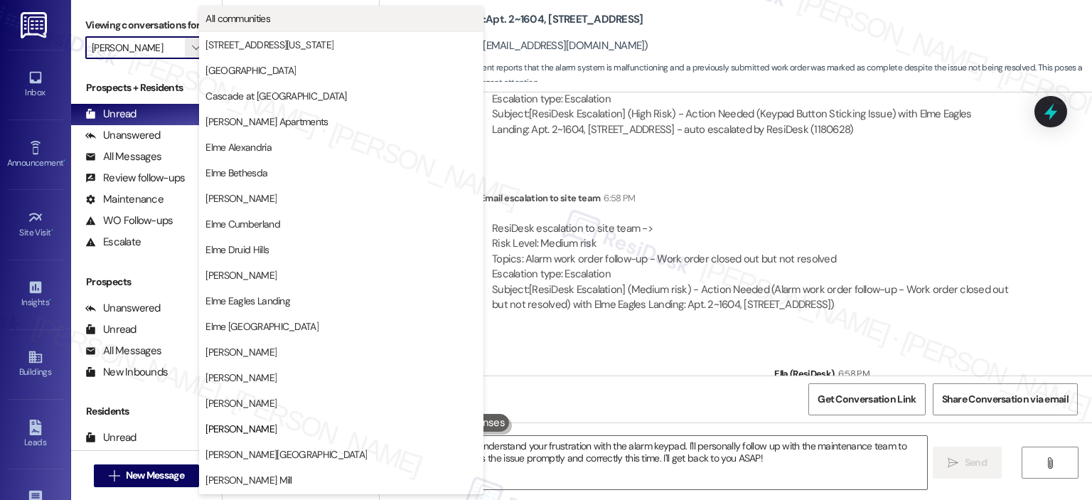
click at [297, 14] on span "All communities" at bounding box center [342, 18] width 272 height 14
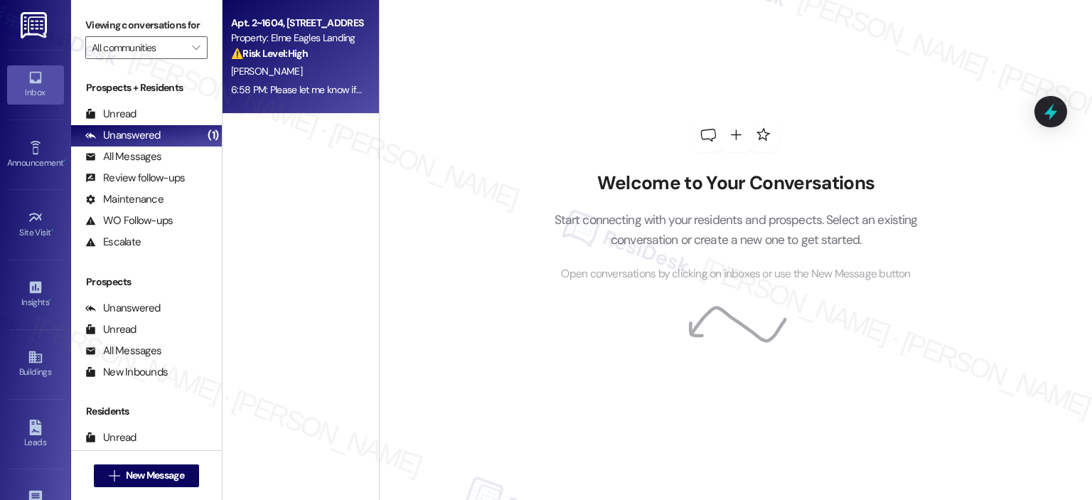
click at [309, 38] on div "Property: Elme Eagles Landing" at bounding box center [297, 38] width 132 height 15
click at [314, 70] on div "[PERSON_NAME]" at bounding box center [297, 72] width 134 height 18
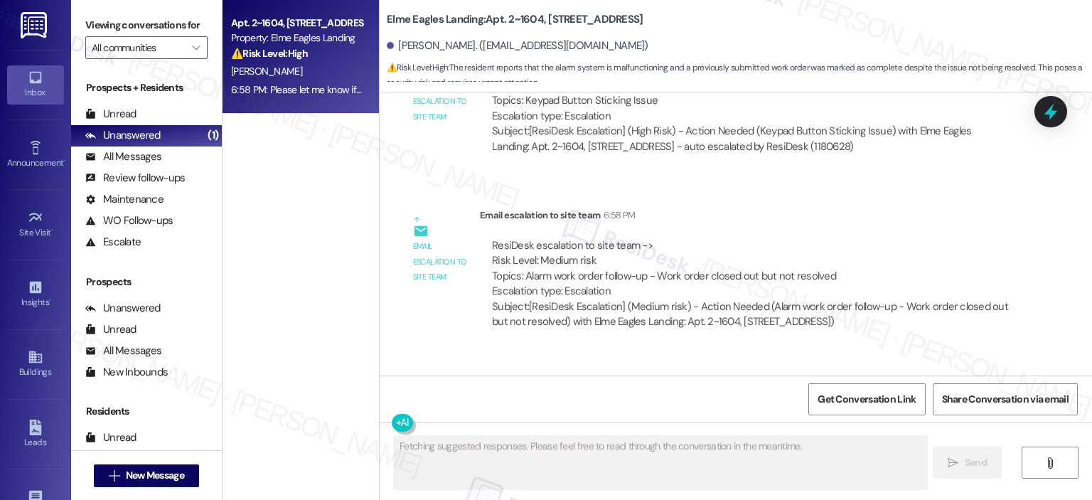
scroll to position [9597, 0]
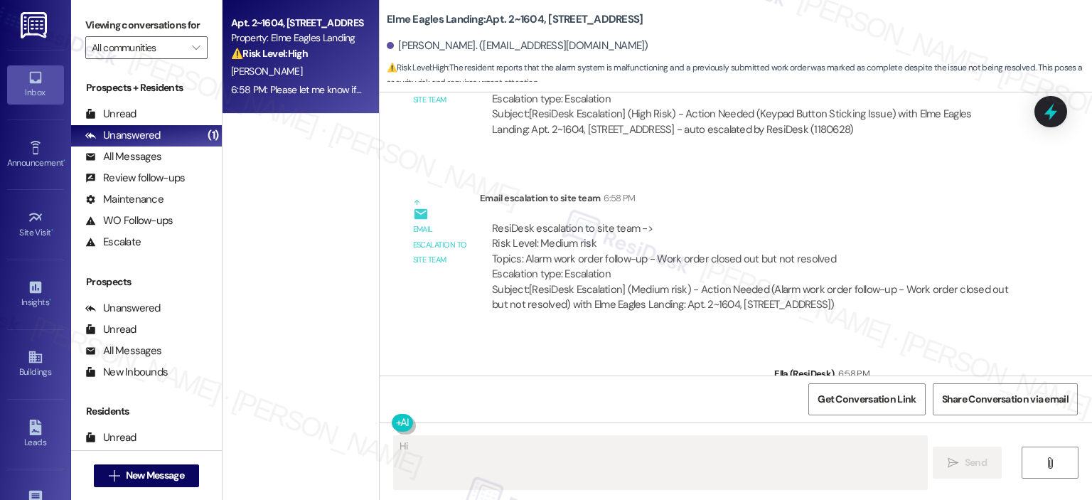
click at [469, 457] on textarea "Fetching suggested responses. Please feel free to read through the conversation…" at bounding box center [660, 462] width 533 height 53
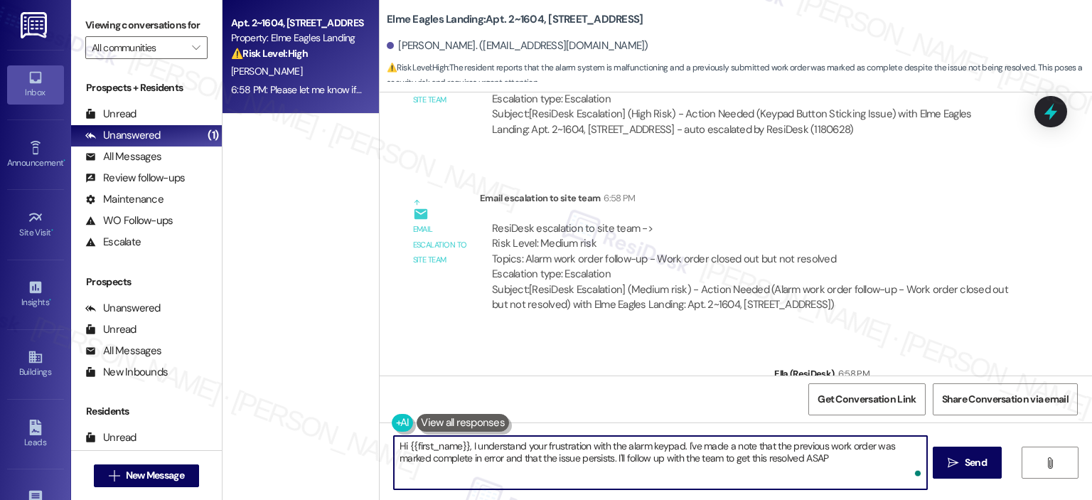
type textarea "Hi {{first_name}}, I understand your frustration with the alarm keypad. I've ma…"
click at [192, 47] on icon "" at bounding box center [196, 47] width 8 height 11
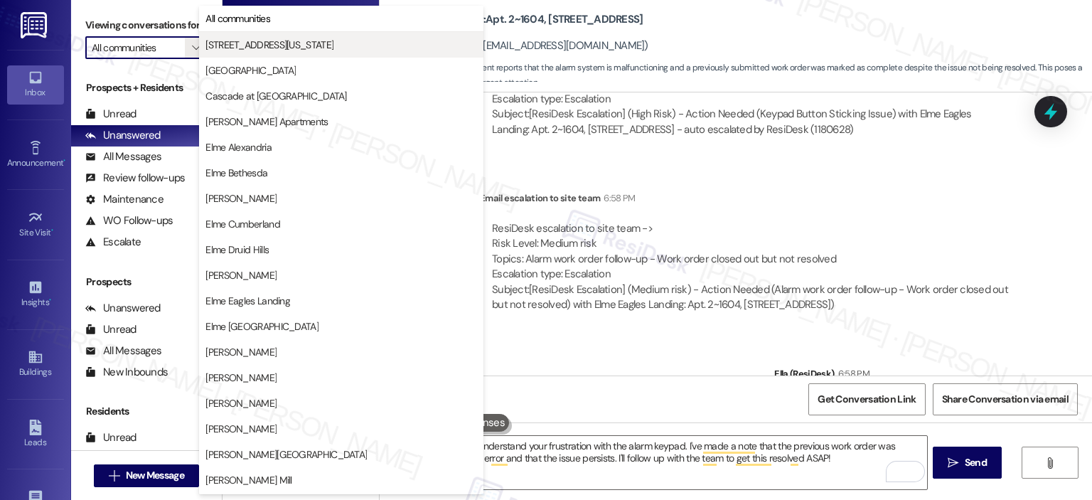
click at [242, 46] on span "[STREET_ADDRESS][US_STATE]" at bounding box center [270, 45] width 128 height 14
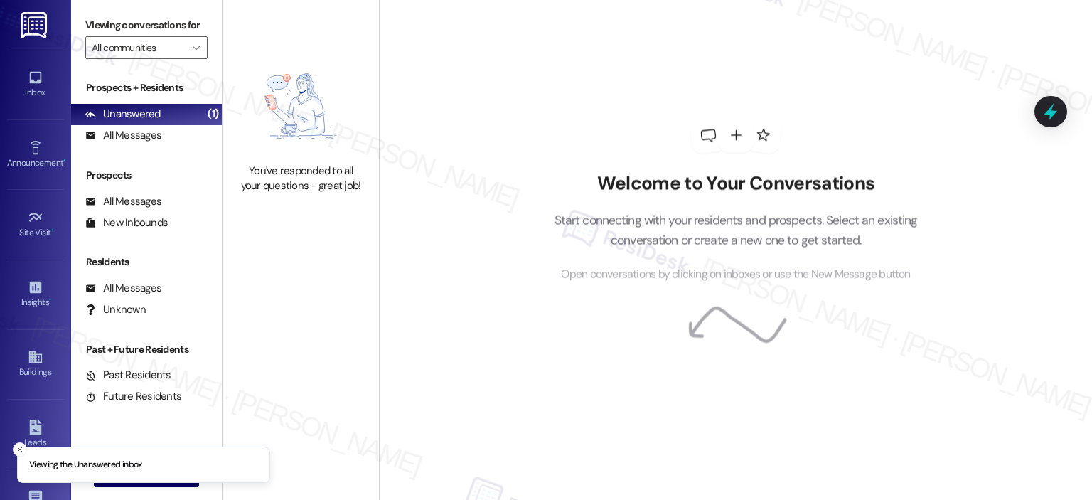
type input "[STREET_ADDRESS][US_STATE]"
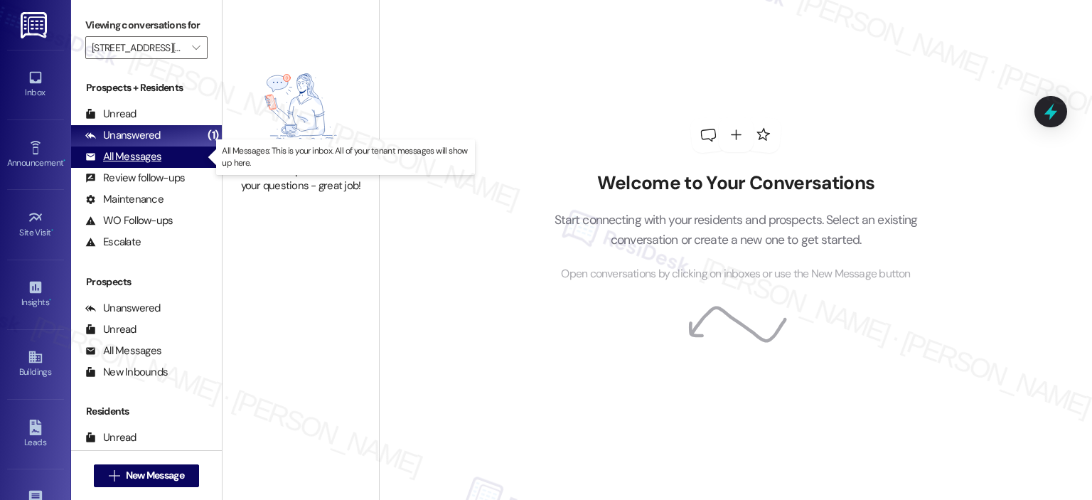
click at [138, 165] on div "All Messages (undefined)" at bounding box center [146, 157] width 151 height 21
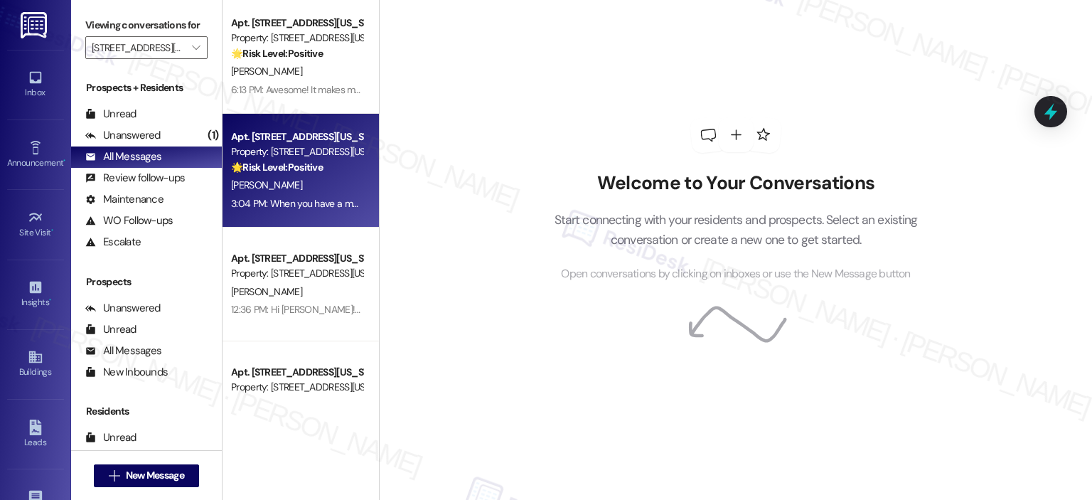
click at [304, 186] on div "[PERSON_NAME]" at bounding box center [297, 185] width 134 height 18
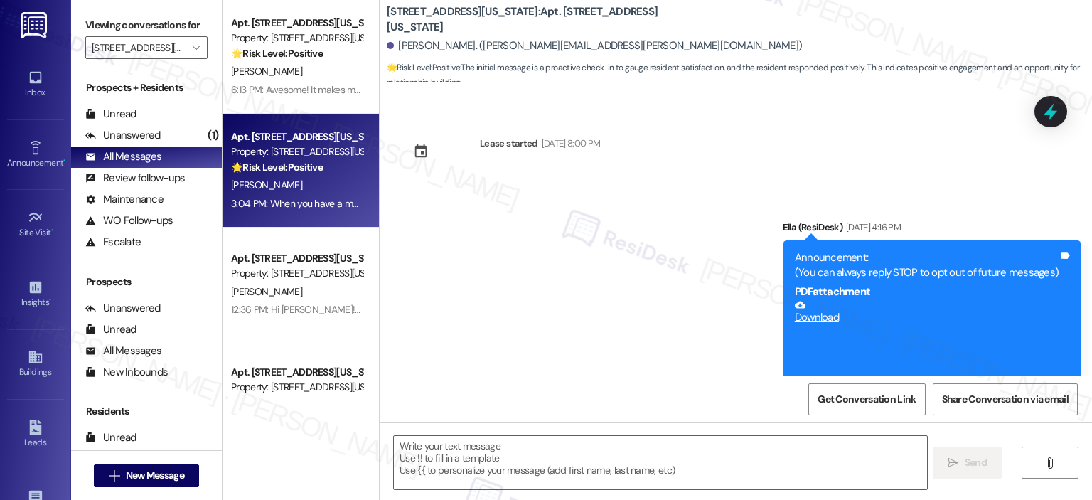
scroll to position [2040, 0]
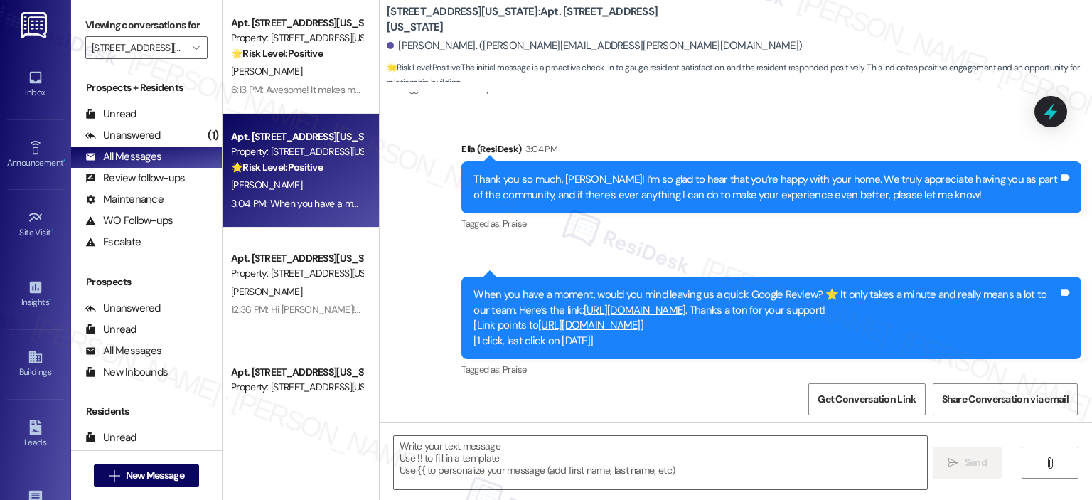
type textarea "Fetching suggested responses. Please feel free to read through the conversation…"
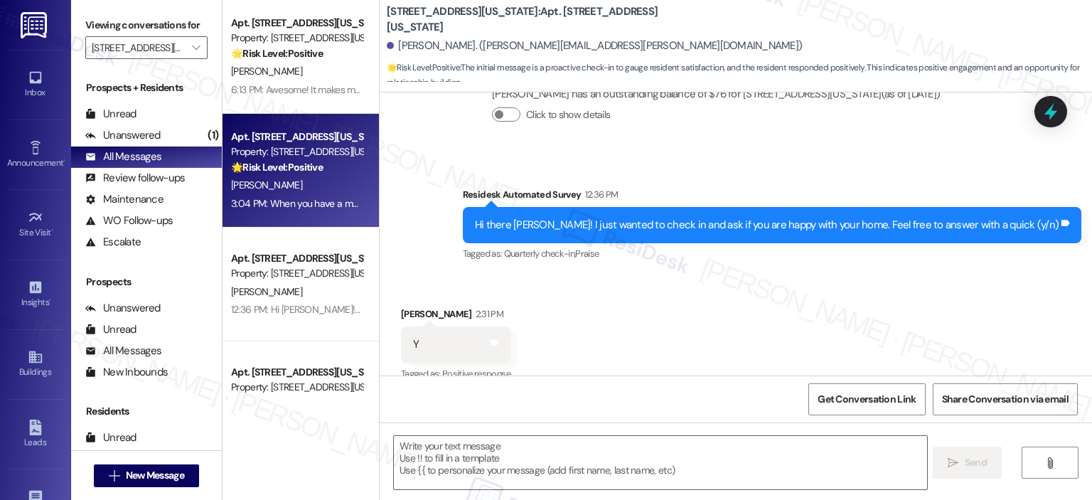
scroll to position [1741, 0]
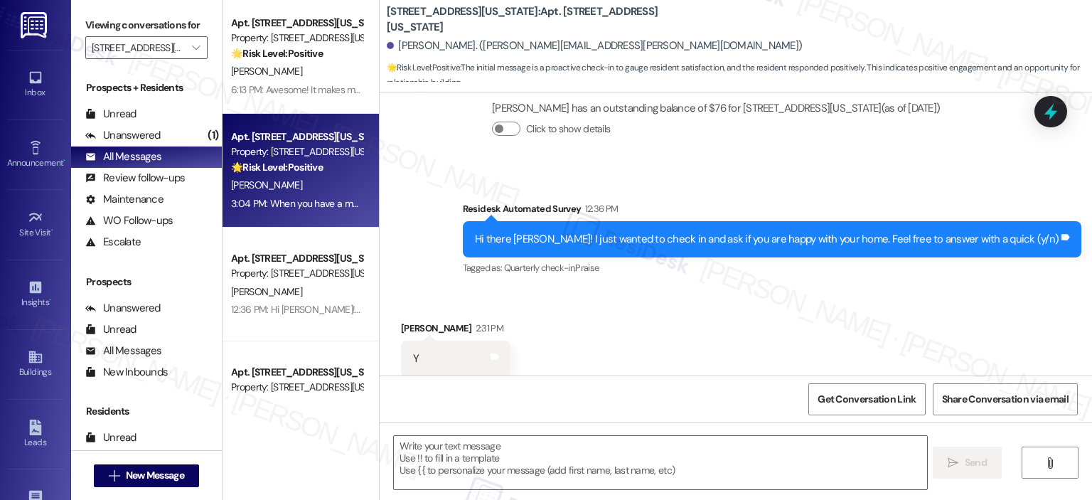
click at [479, 341] on div "Y Tags and notes" at bounding box center [456, 359] width 110 height 36
click at [489, 351] on icon at bounding box center [494, 356] width 11 height 11
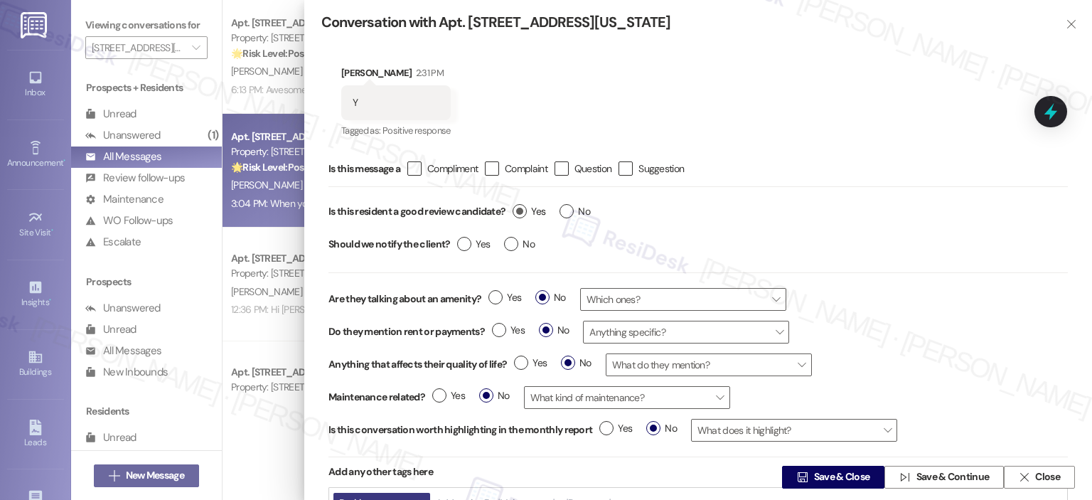
click at [518, 213] on label "Yes" at bounding box center [529, 211] width 33 height 15
click at [518, 213] on input "Yes" at bounding box center [529, 213] width 33 height 18
radio input "true"
click at [837, 475] on span "Save & Close" at bounding box center [842, 477] width 56 height 15
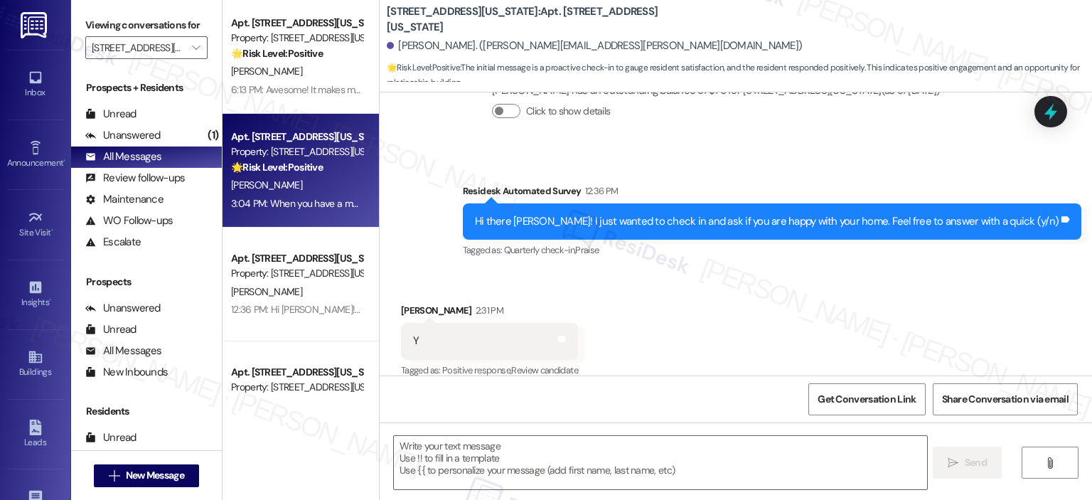
scroll to position [2040, 0]
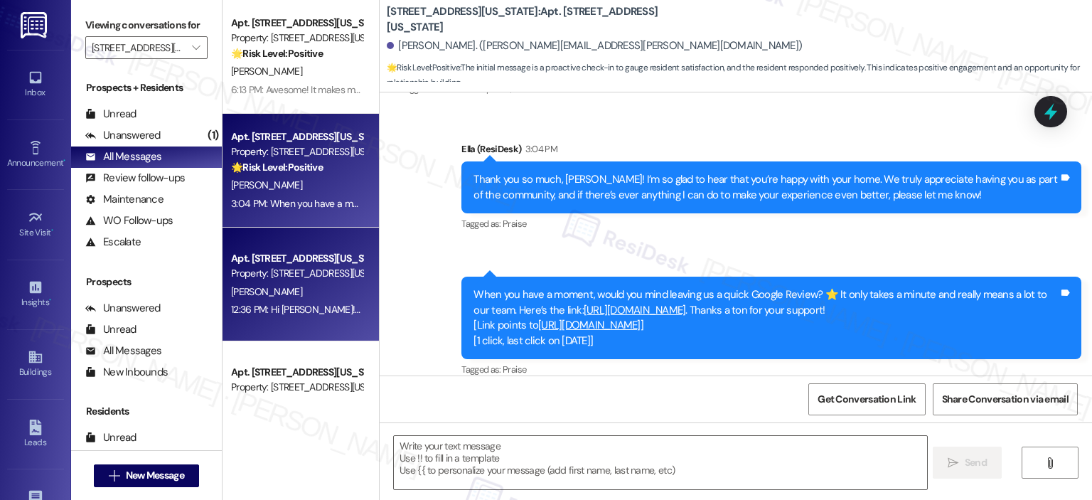
click at [289, 292] on div "[PERSON_NAME]" at bounding box center [297, 292] width 134 height 18
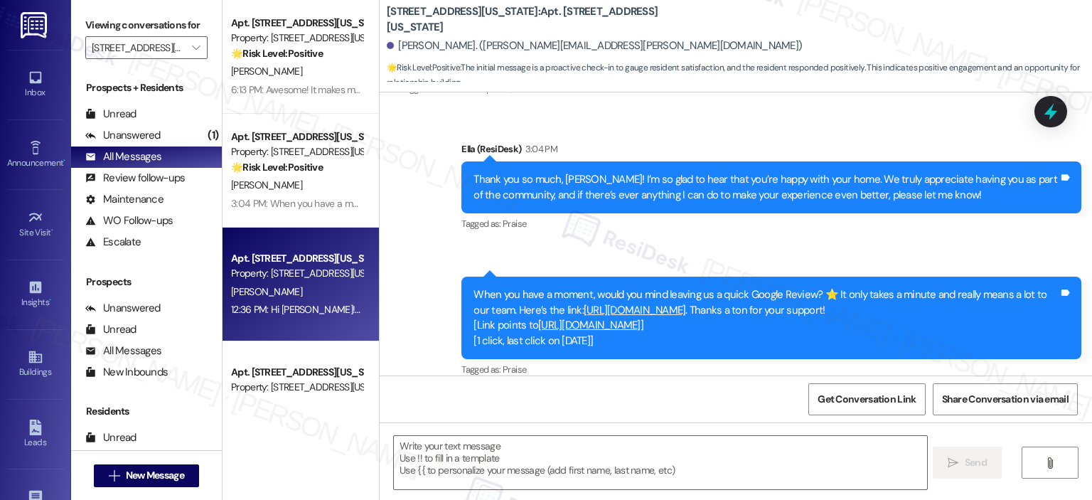
type textarea "Fetching suggested responses. Please feel free to read through the conversation…"
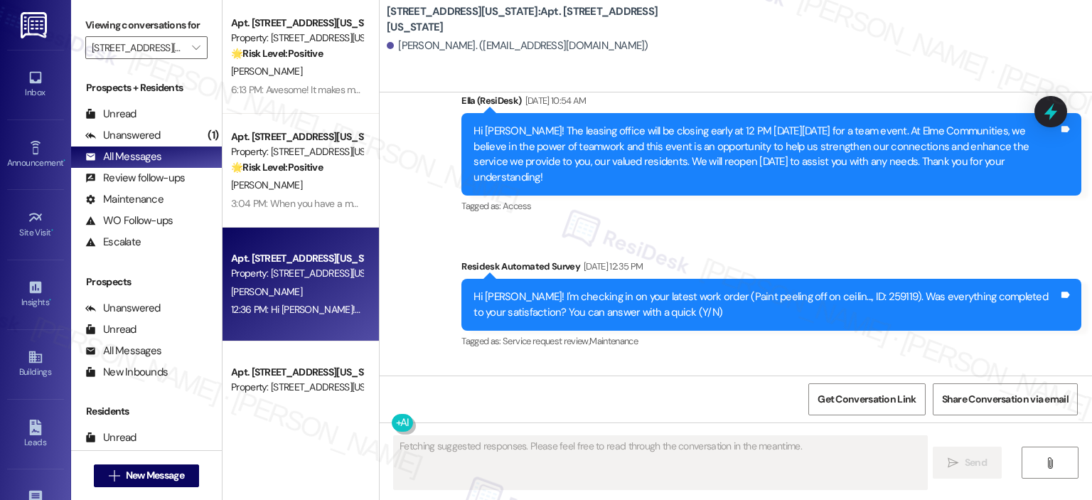
scroll to position [6130, 0]
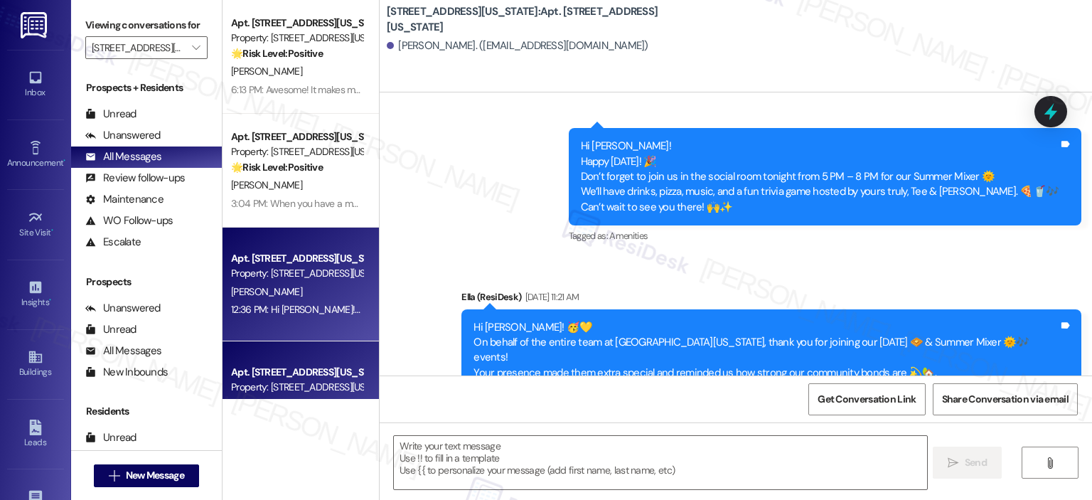
click at [289, 378] on div "Apt. [STREET_ADDRESS][US_STATE]" at bounding box center [297, 372] width 132 height 15
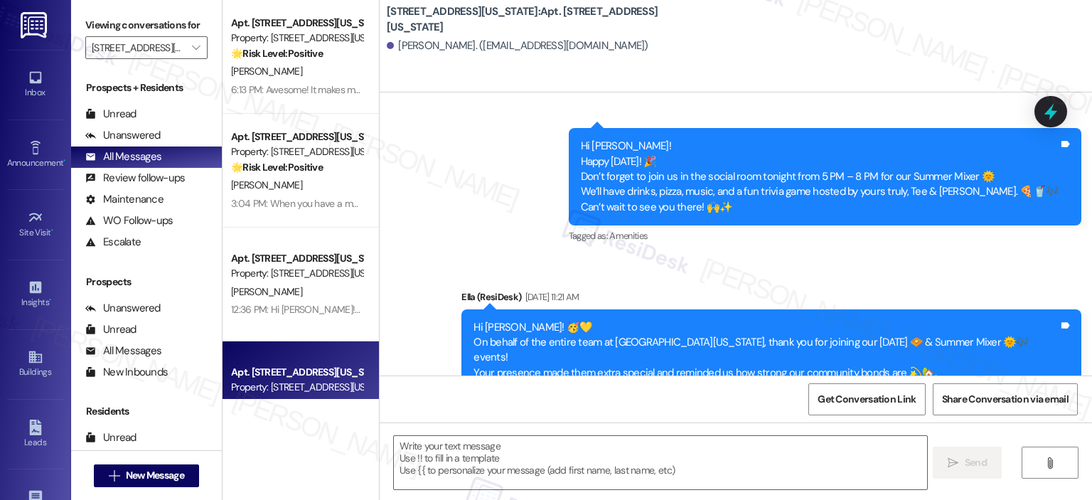
type textarea "Fetching suggested responses. Please feel free to read through the conversation…"
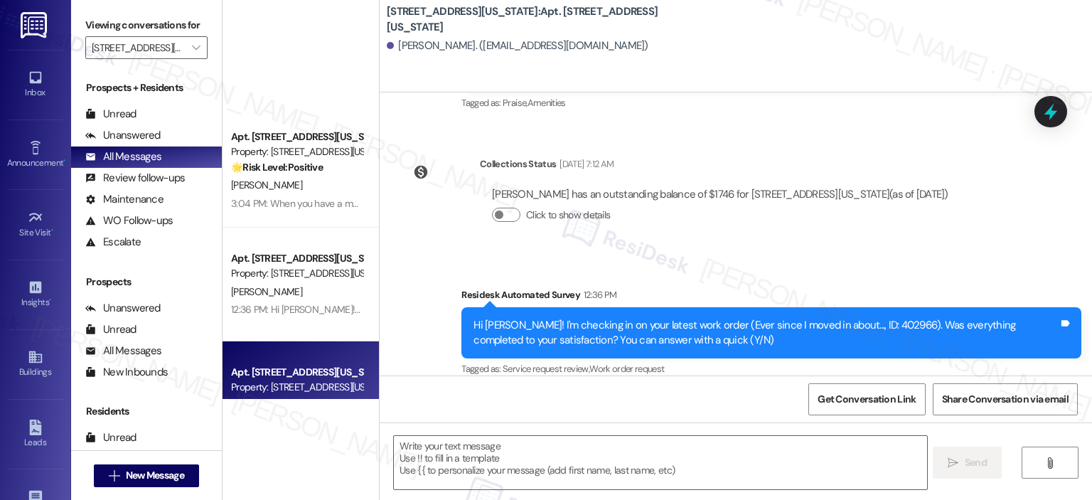
scroll to position [356, 0]
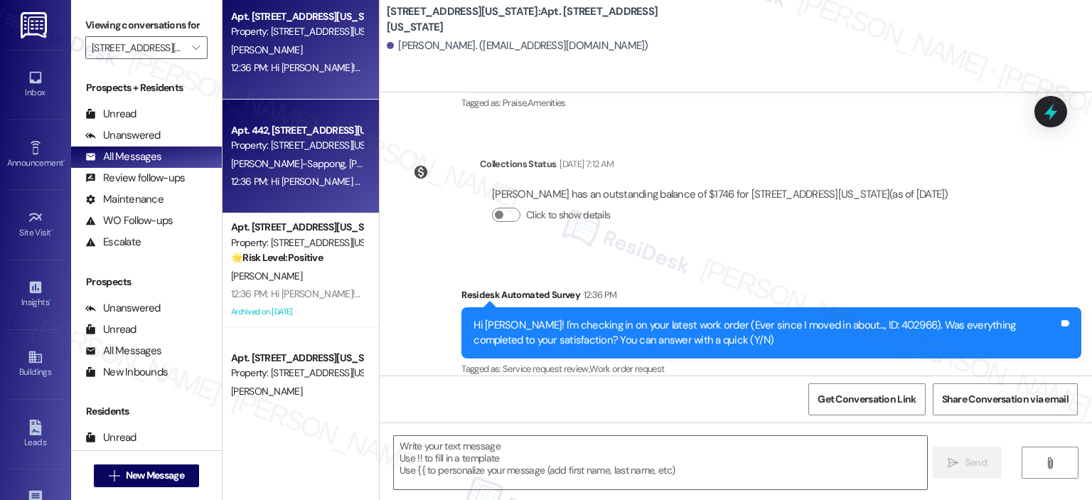
click at [269, 200] on div "Apt. 442, [STREET_ADDRESS][US_STATE] Property: [STREET_ADDRESS][GEOGRAPHIC_DATA…" at bounding box center [301, 157] width 156 height 114
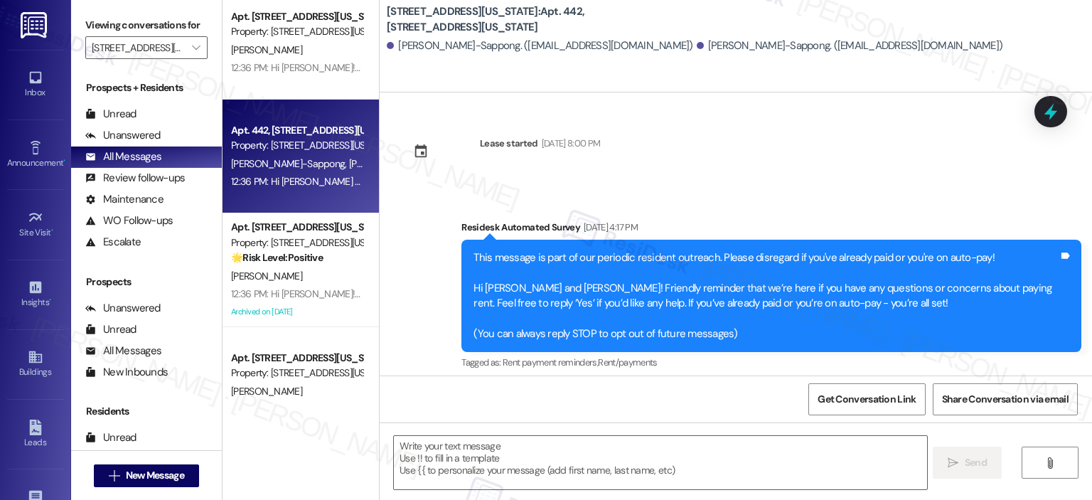
scroll to position [5260, 0]
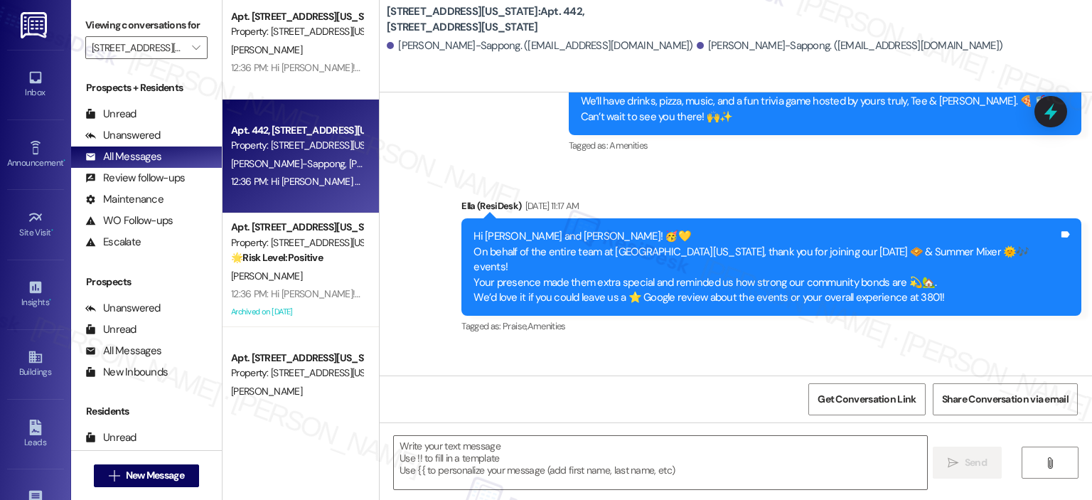
type textarea "Fetching suggested responses. Please feel free to read through the conversation…"
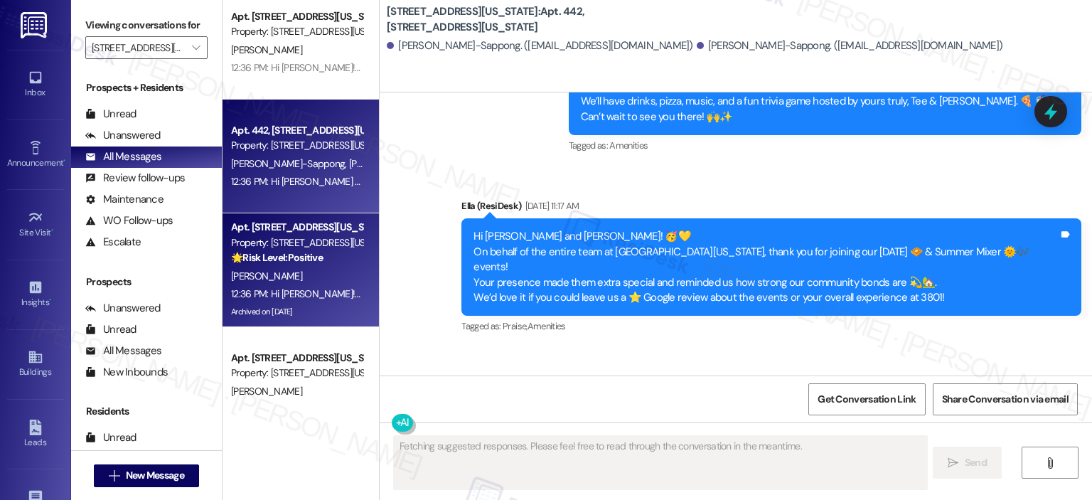
click at [302, 279] on div "[PERSON_NAME]" at bounding box center [297, 276] width 134 height 18
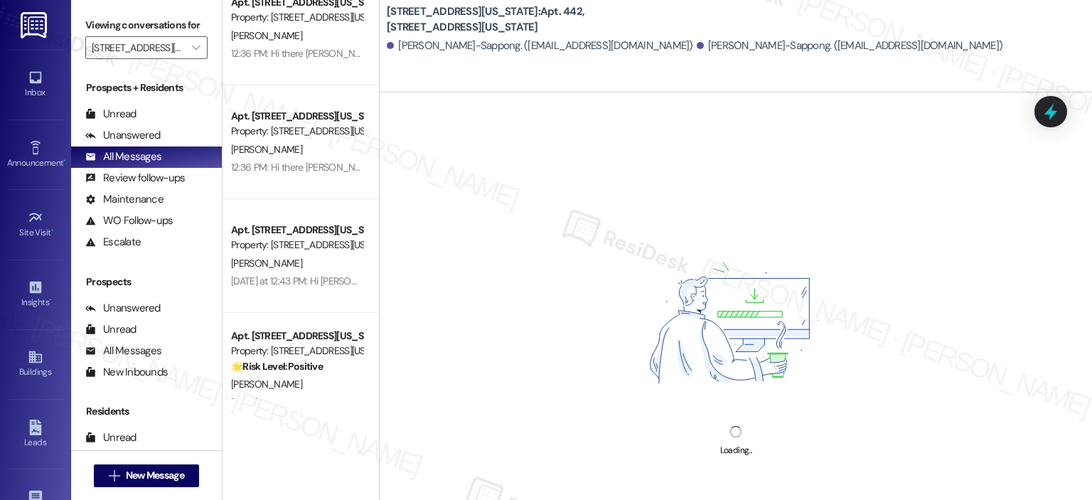
scroll to position [1067, 0]
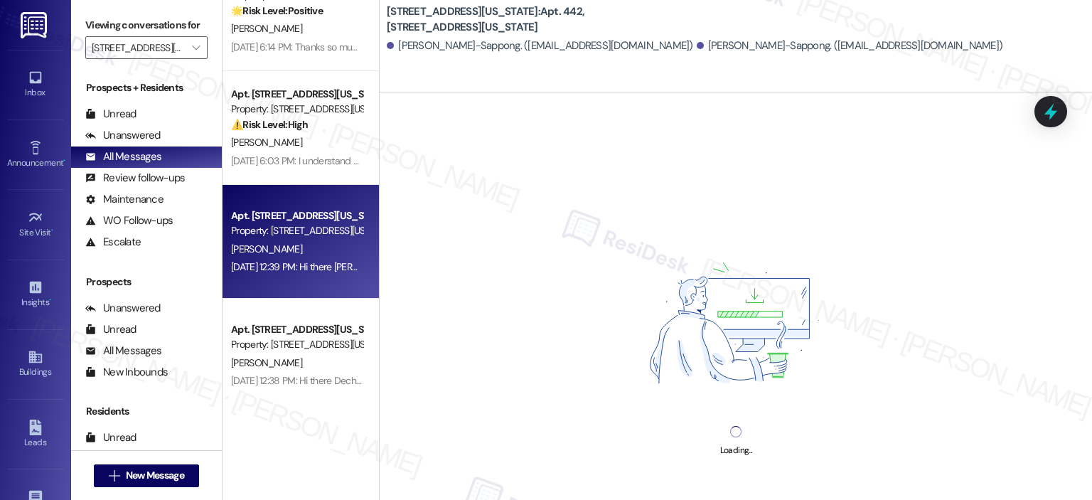
click at [316, 232] on div "Property: [STREET_ADDRESS][US_STATE]" at bounding box center [297, 230] width 132 height 15
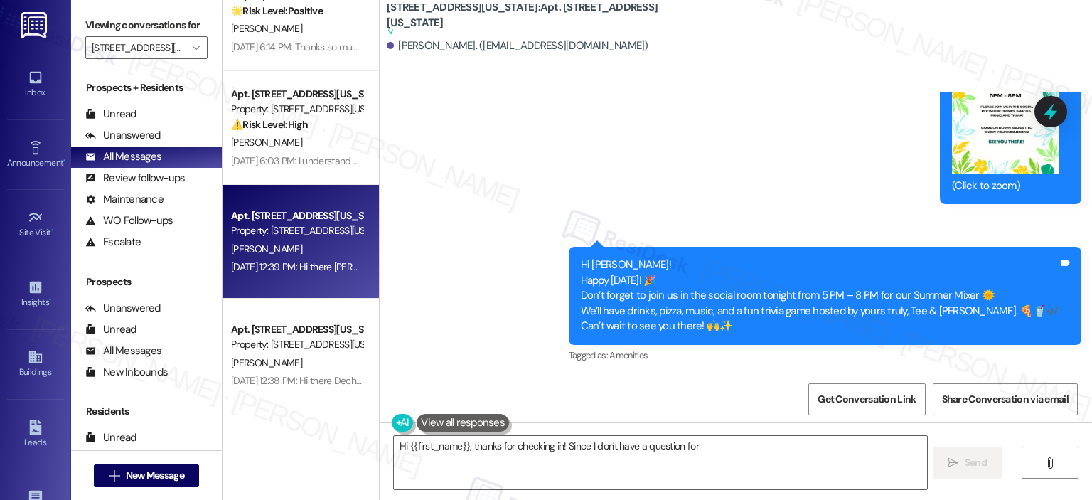
scroll to position [5143, 0]
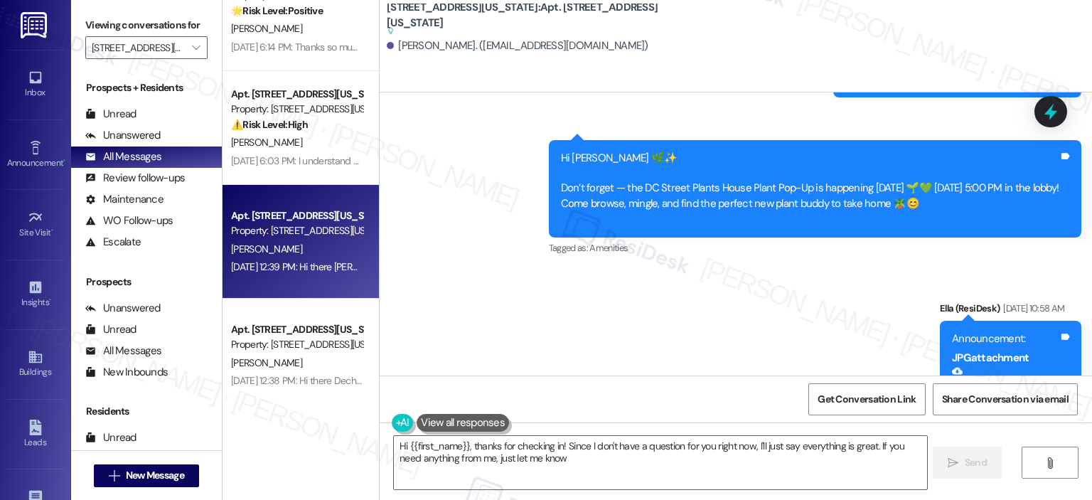
type textarea "Hi {{first_name}}, thanks for checking in! Since I don't have a question for yo…"
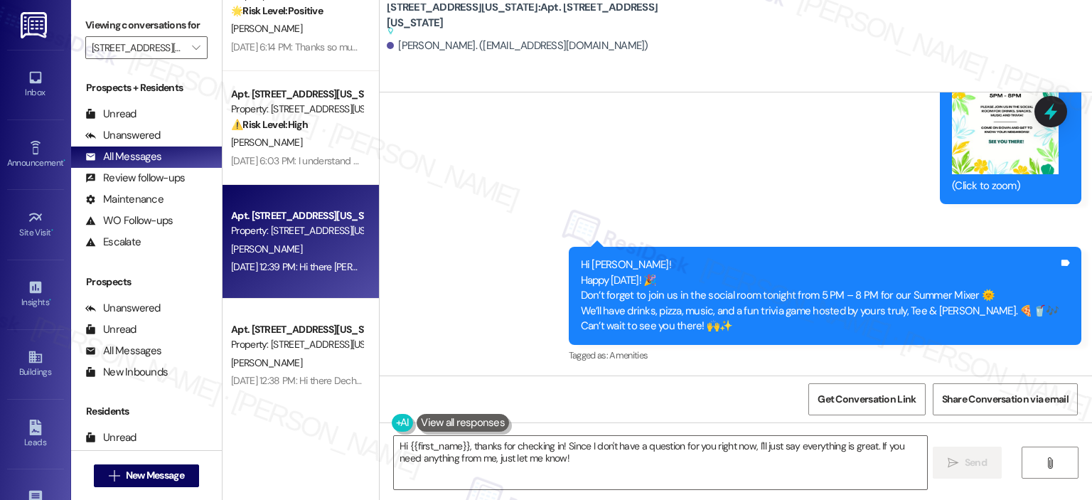
scroll to position [5854, 0]
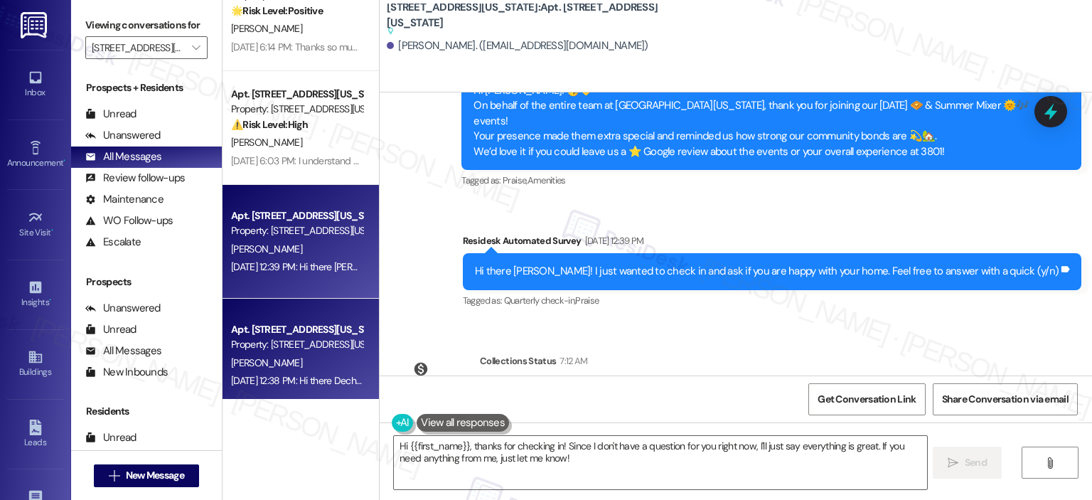
click at [279, 348] on div "Property: [STREET_ADDRESS][US_STATE]" at bounding box center [297, 344] width 132 height 15
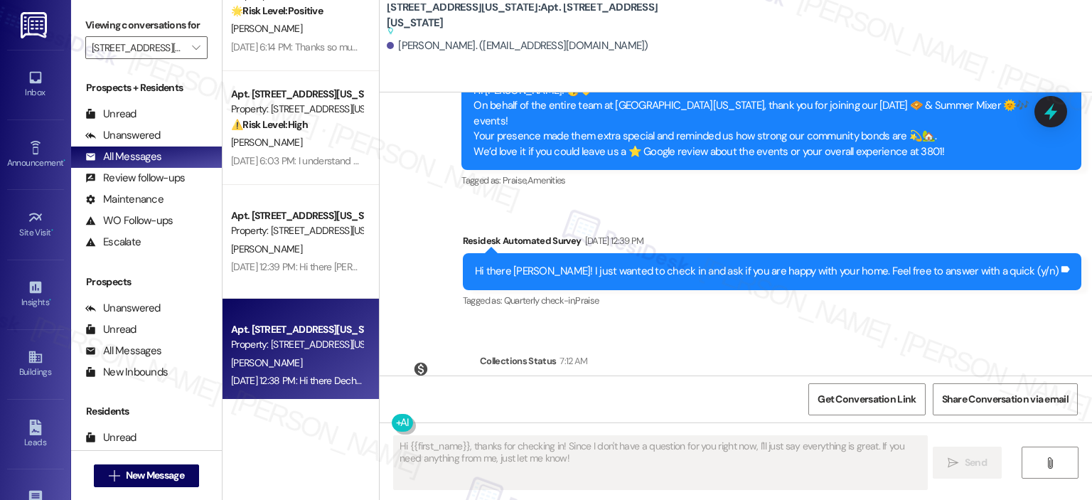
type textarea "Fetching suggested responses. Please feel free to read through the conversation…"
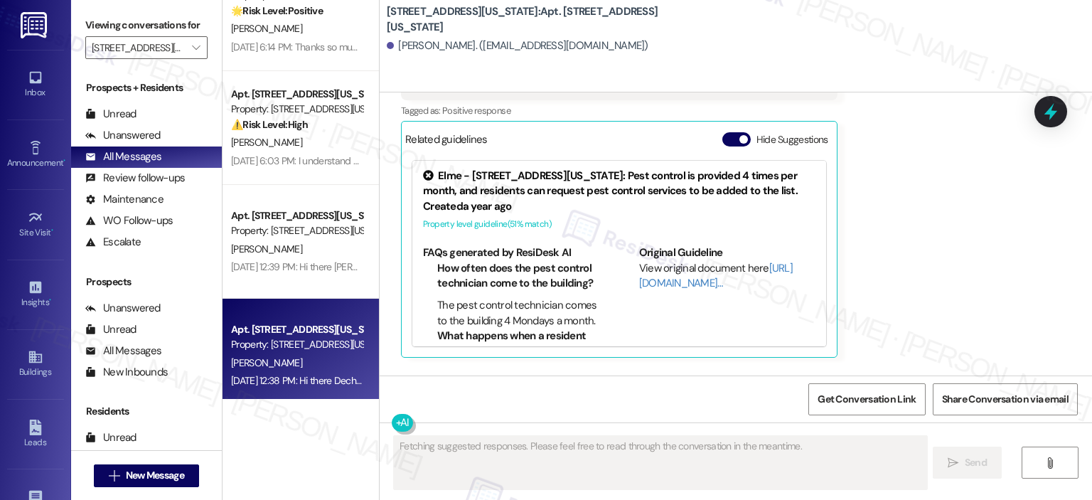
scroll to position [1020, 0]
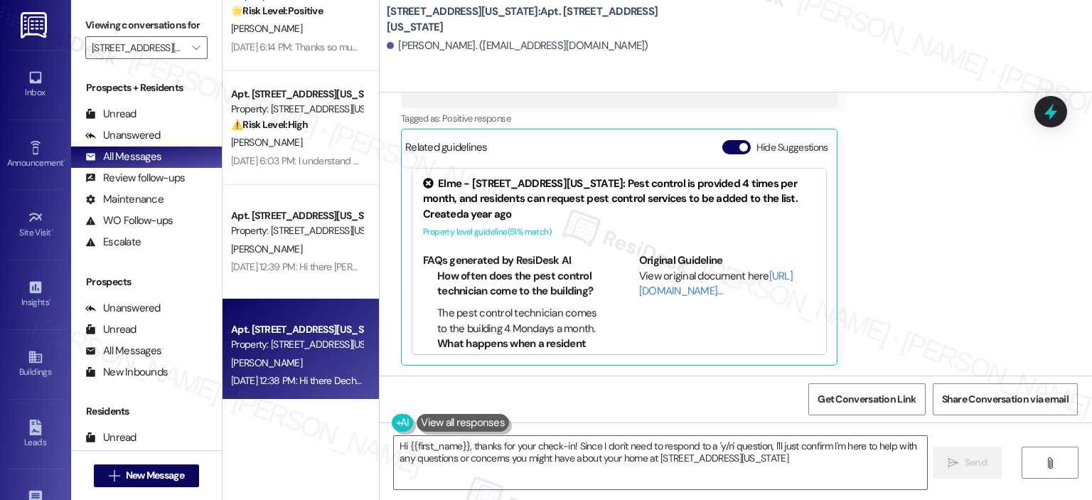
type textarea "Hi {{first_name}}, thanks for your check-in! Since I don't need to respond to a…"
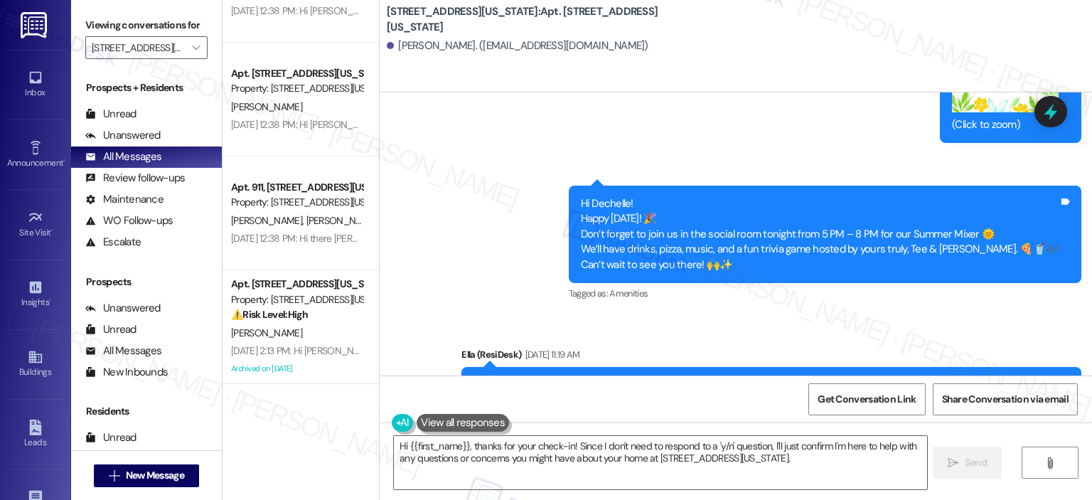
scroll to position [2697, 0]
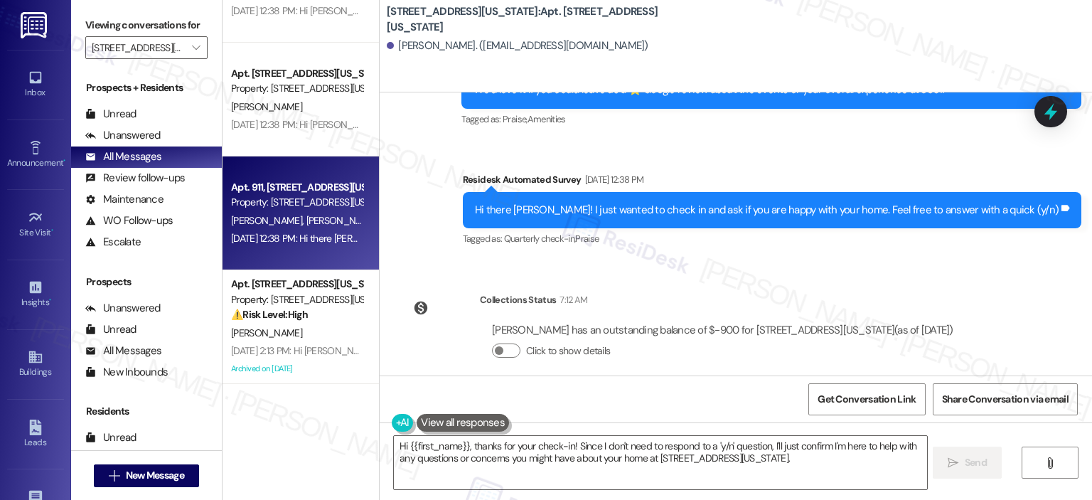
click at [327, 198] on div "Property: [STREET_ADDRESS][US_STATE]" at bounding box center [297, 202] width 132 height 15
type textarea "Fetching suggested responses. Please feel free to read through the conversation…"
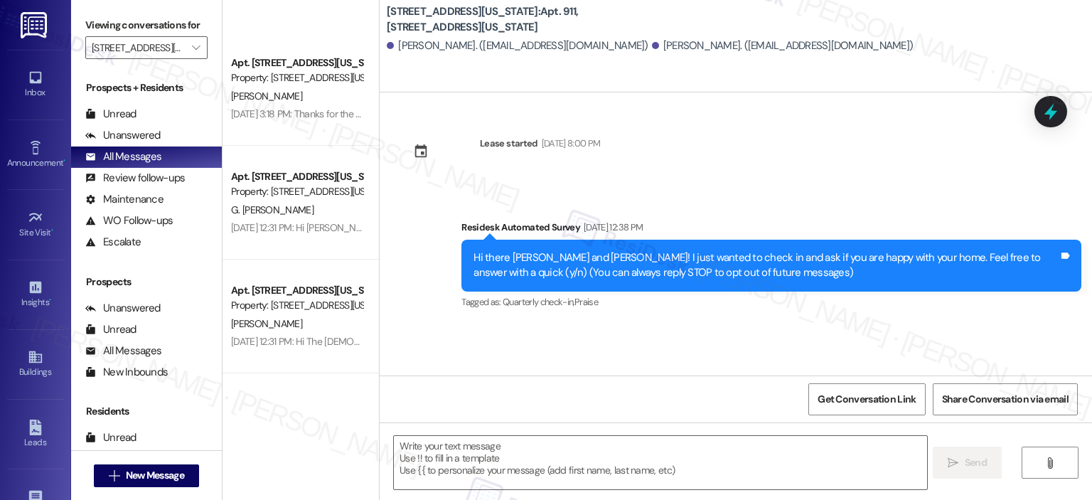
scroll to position [5290, 0]
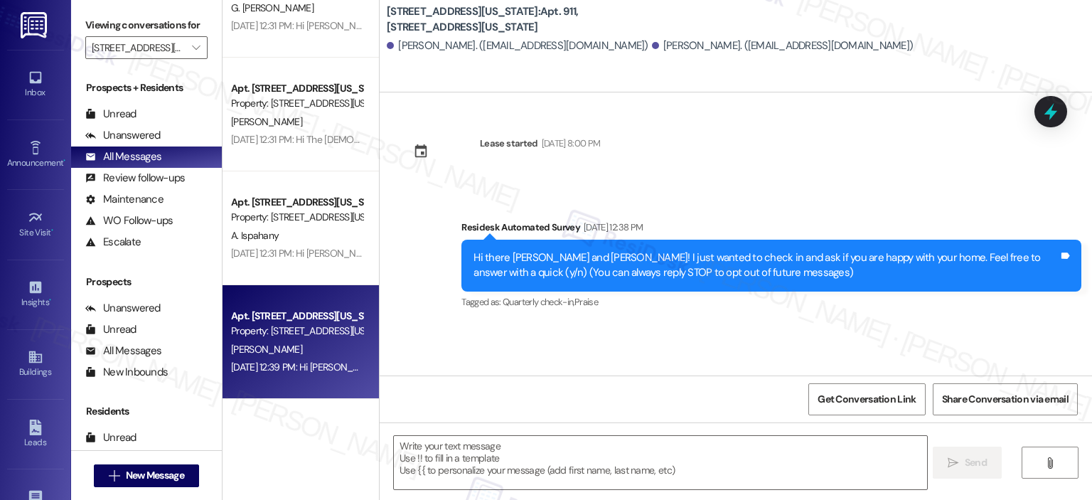
click at [277, 327] on div "Property: [STREET_ADDRESS][US_STATE]" at bounding box center [297, 331] width 132 height 15
type textarea "Fetching suggested responses. Please feel free to read through the conversation…"
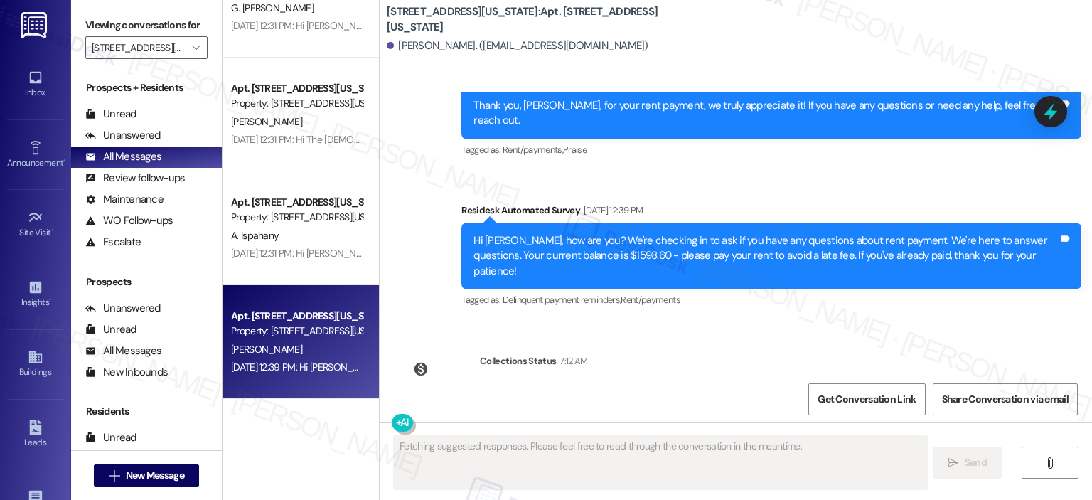
scroll to position [4068, 0]
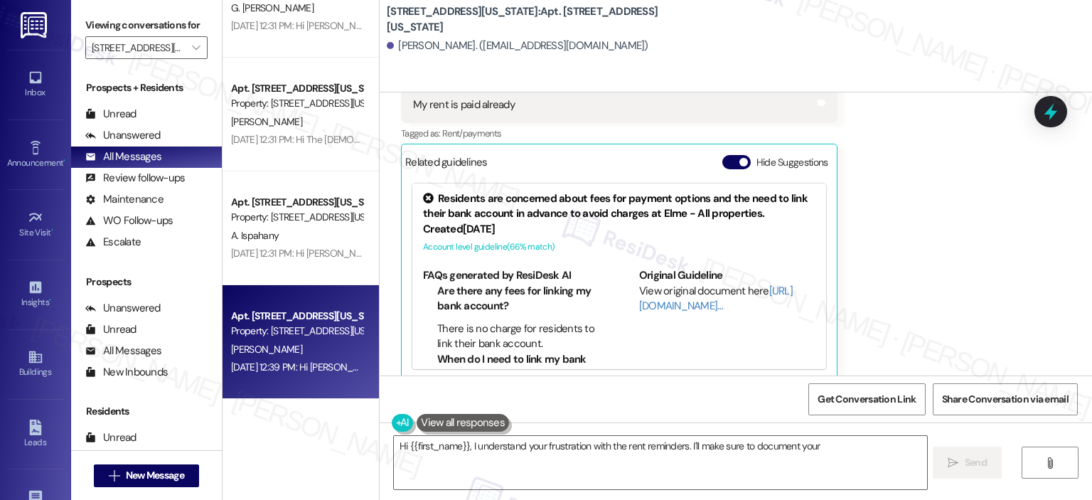
click at [720, 148] on div "Related guidelines Hide Suggestions" at bounding box center [619, 162] width 428 height 28
type textarea "Hi {{first_name}}, I understand your frustration with the rent reminders. I'll …"
click at [728, 155] on button "Hide Suggestions" at bounding box center [737, 162] width 28 height 14
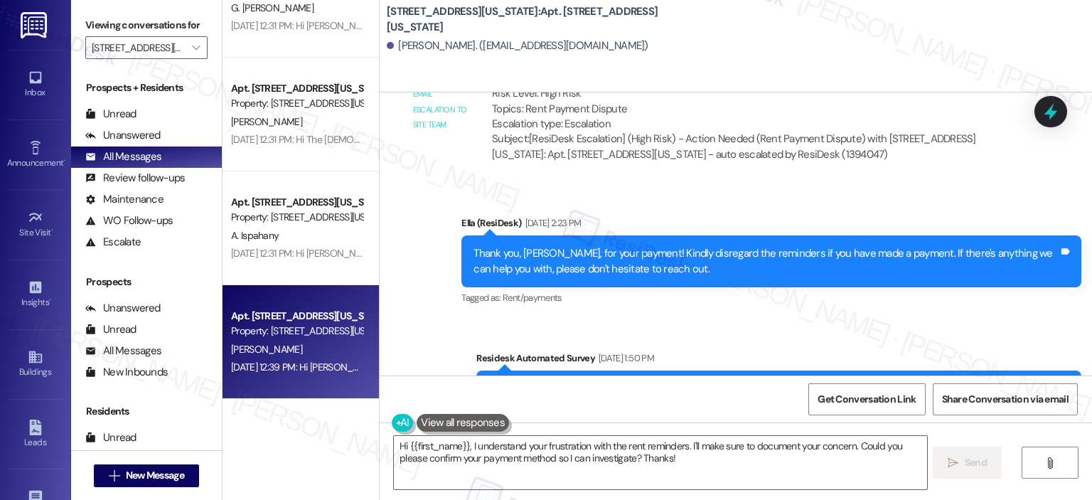
scroll to position [1067, 0]
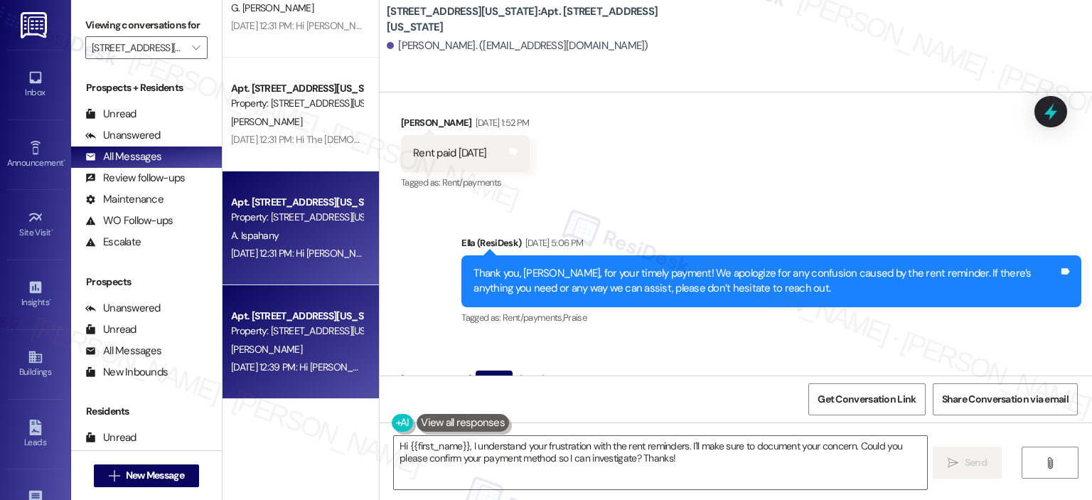
click at [270, 233] on div "A. Ispahany" at bounding box center [297, 236] width 134 height 18
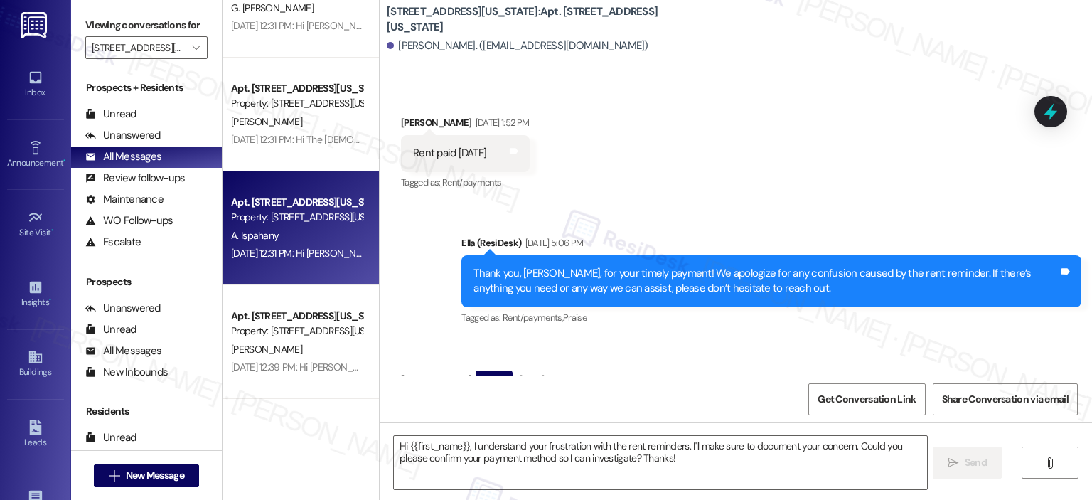
type textarea "Fetching suggested responses. Please feel free to read through the conversation…"
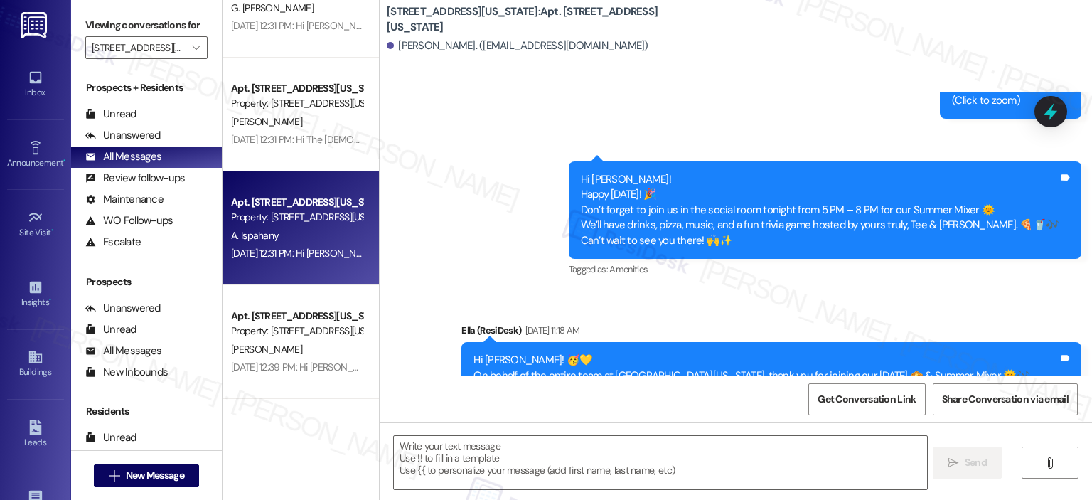
scroll to position [5975, 0]
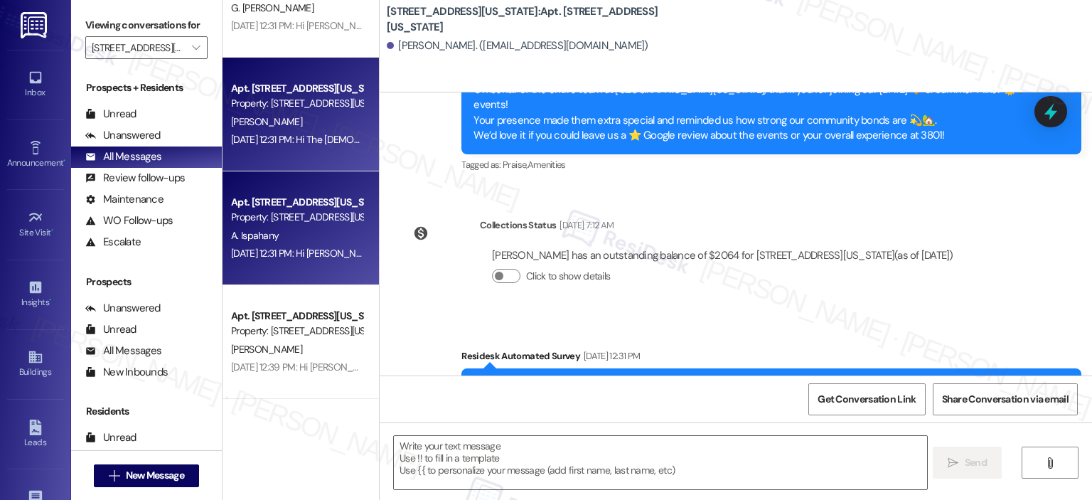
click at [293, 142] on div "[DATE] 12:31 PM: Hi The [DEMOGRAPHIC_DATA][PERSON_NAME] and [PERSON_NAME]! I'm …" at bounding box center [729, 139] width 996 height 13
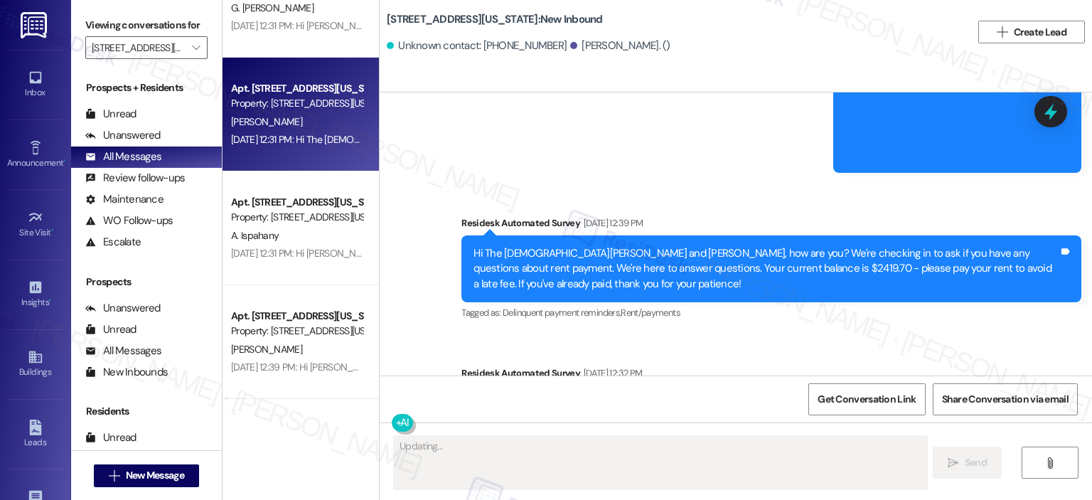
scroll to position [4053, 0]
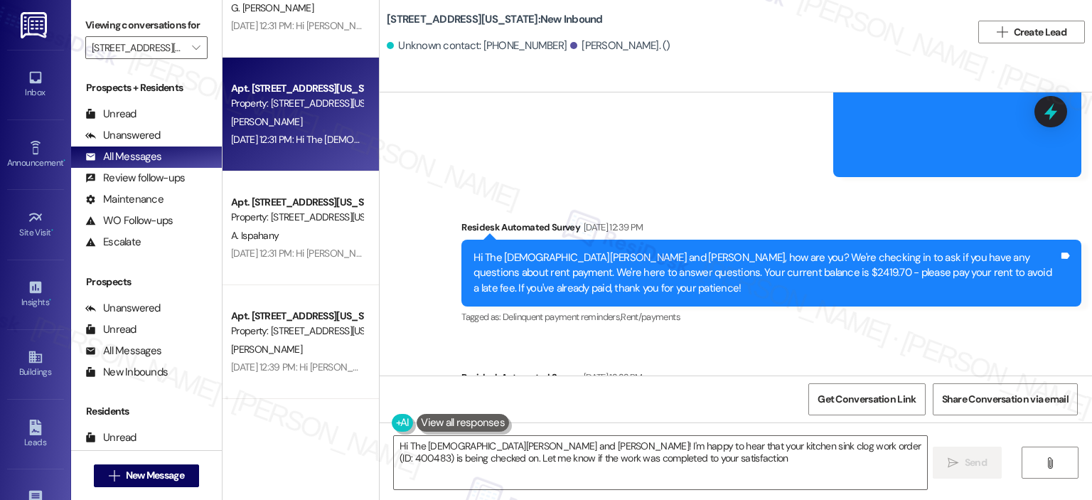
type textarea "Hi The [DEMOGRAPHIC_DATA][PERSON_NAME] and [PERSON_NAME]! I'm happy to hear tha…"
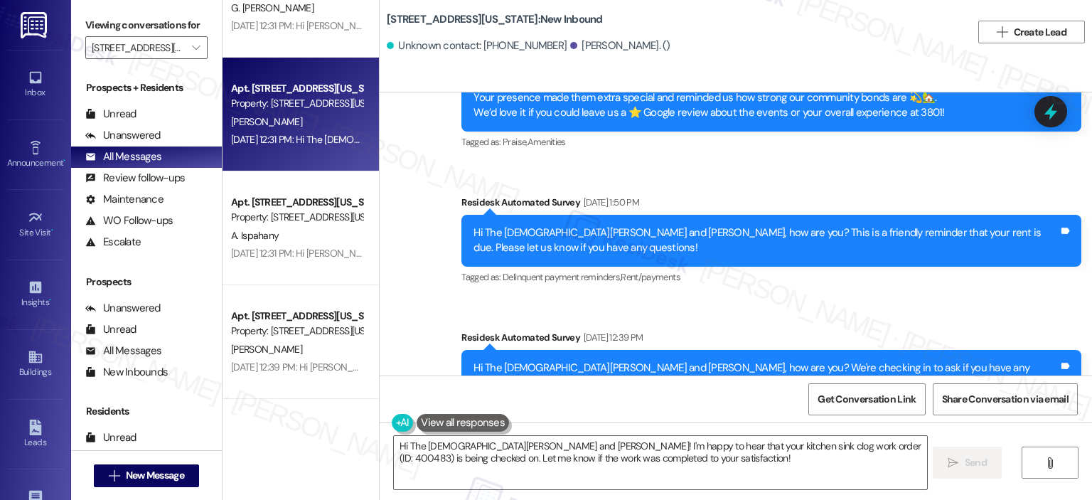
scroll to position [5475, 0]
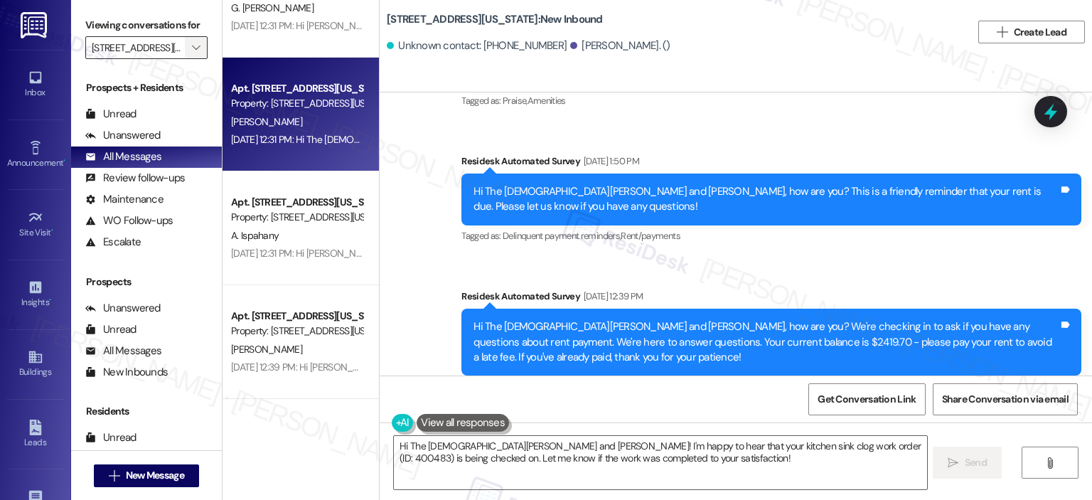
click at [192, 46] on icon "" at bounding box center [196, 47] width 8 height 11
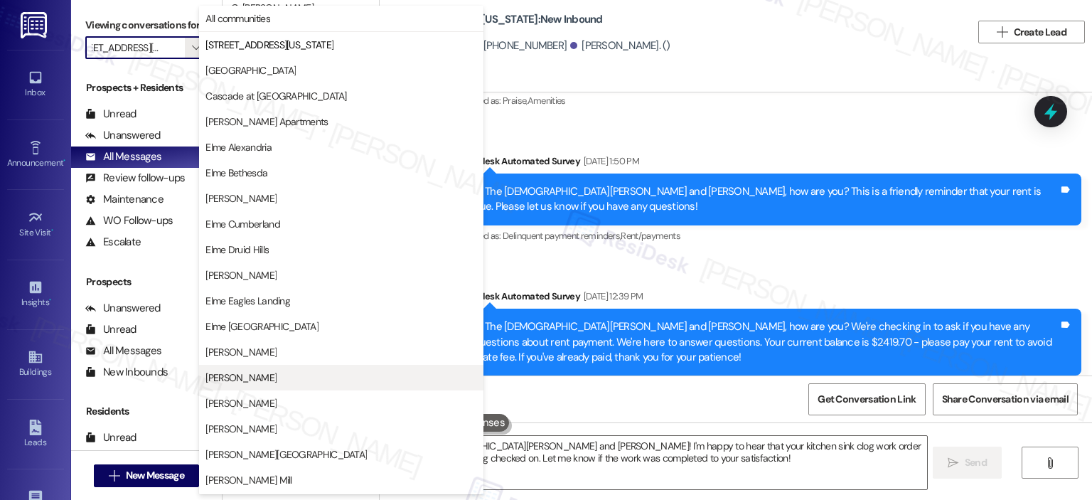
scroll to position [254, 0]
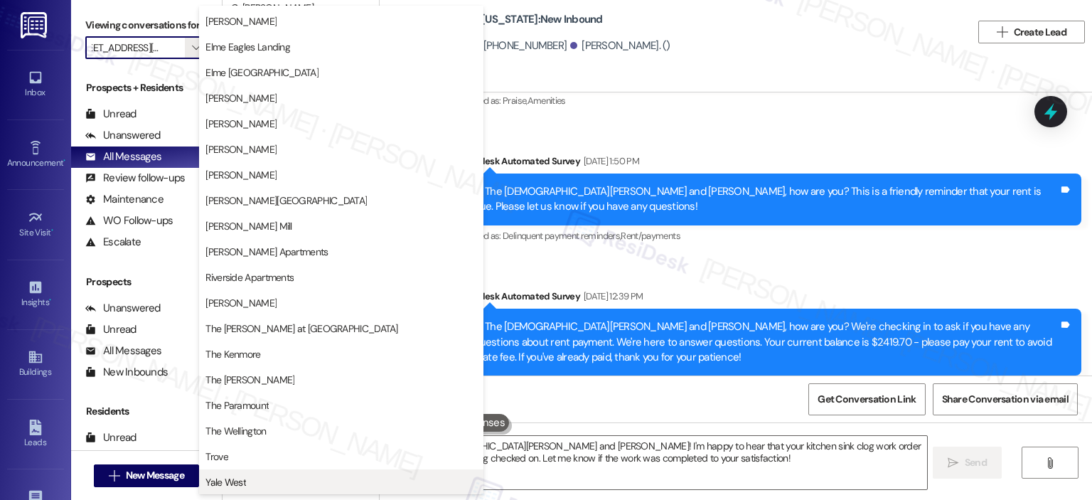
click at [276, 481] on span "Yale West" at bounding box center [342, 482] width 272 height 14
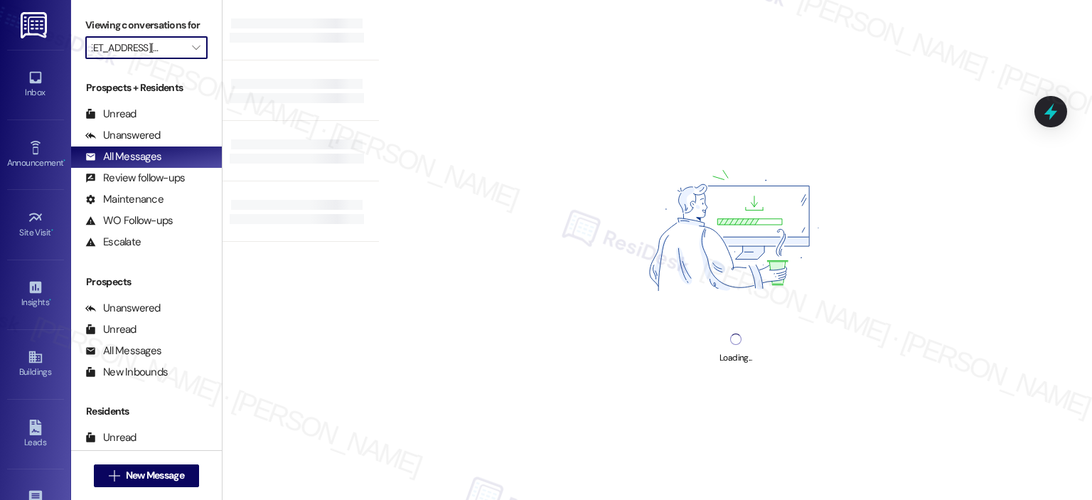
type input "Yale West"
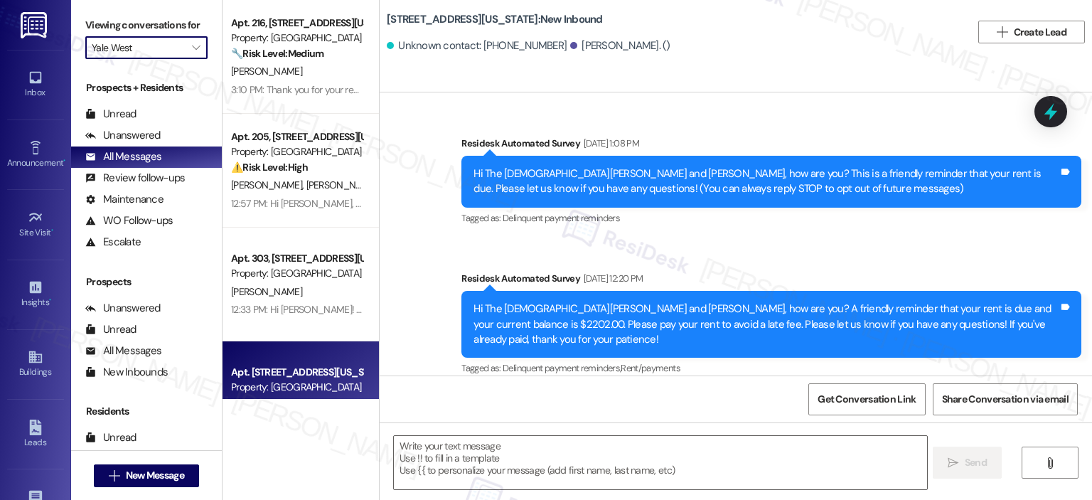
scroll to position [5475, 0]
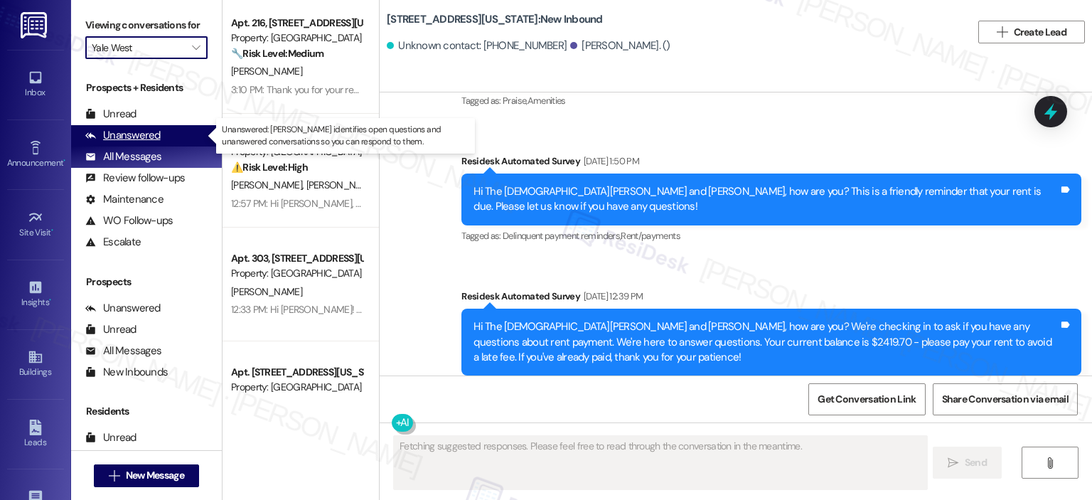
click at [163, 135] on div "Unanswered (0)" at bounding box center [146, 135] width 151 height 21
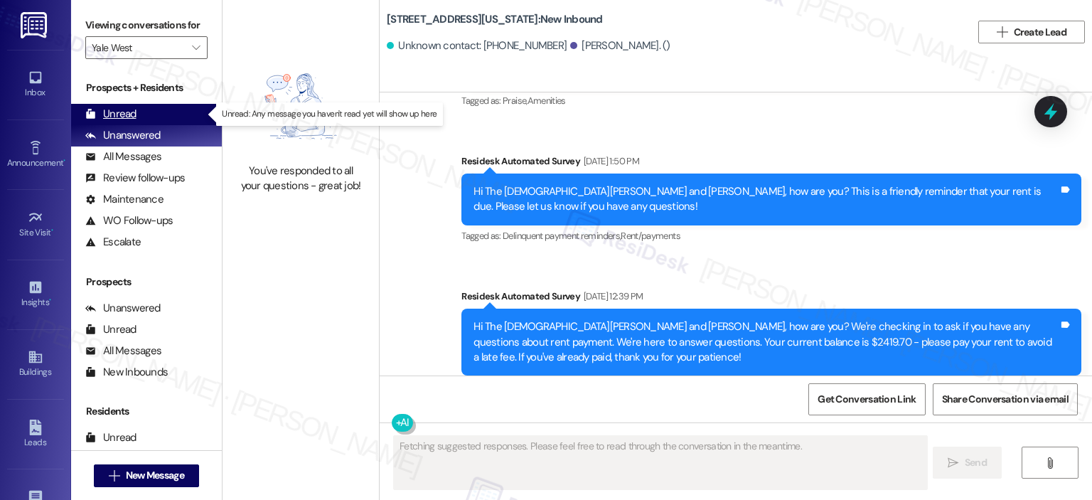
click at [132, 119] on div "Unread" at bounding box center [110, 114] width 51 height 15
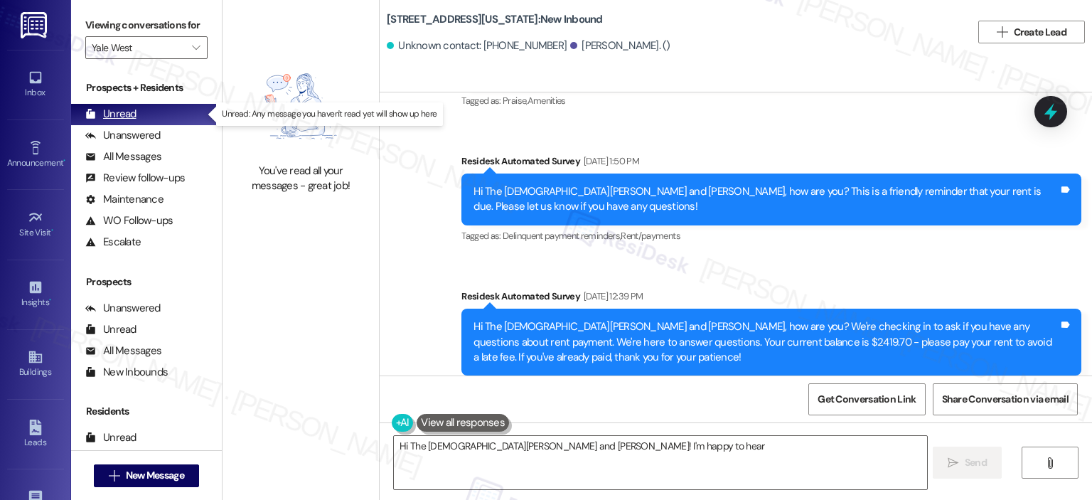
type textarea "Hi The [DEMOGRAPHIC_DATA][PERSON_NAME] and [PERSON_NAME]! I'm happy to hear"
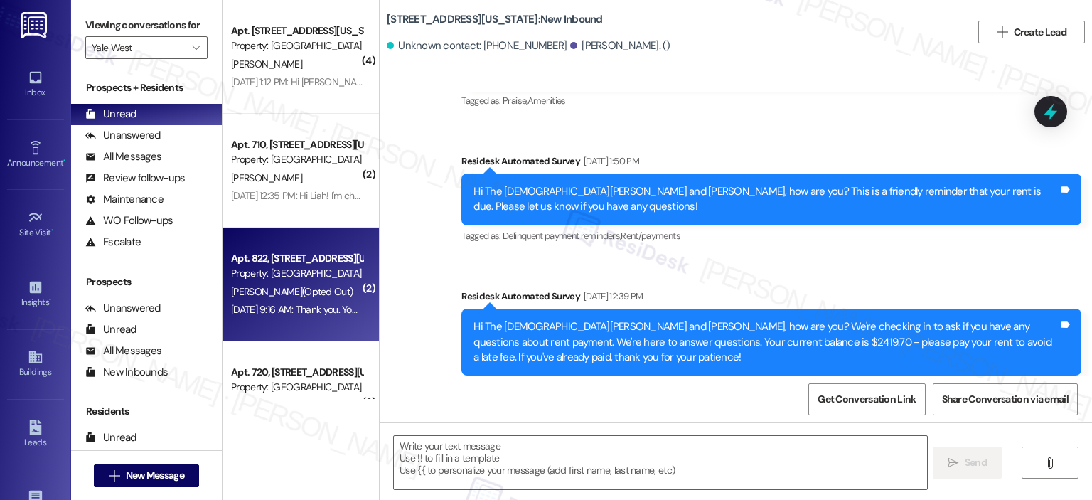
type textarea "Fetching suggested responses. Please feel free to read through the conversation…"
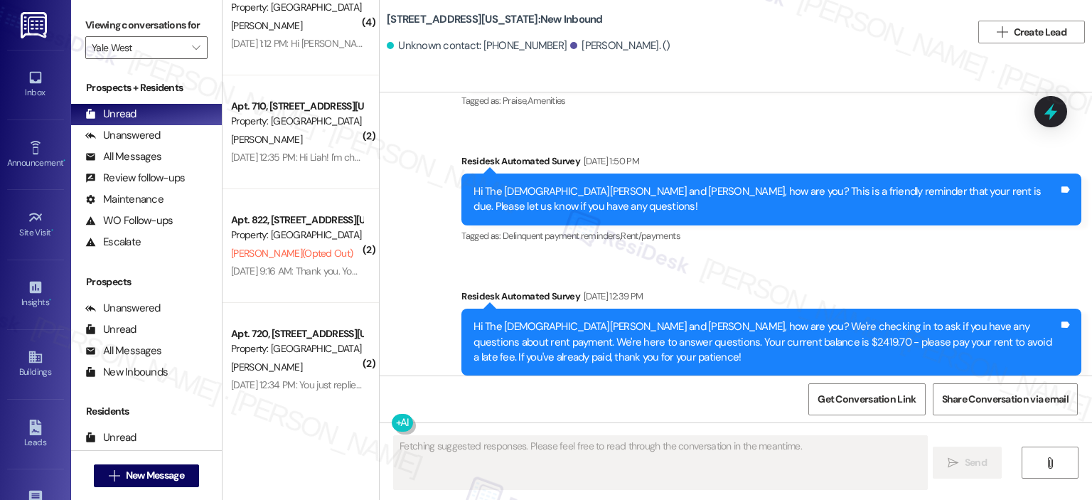
scroll to position [56, 0]
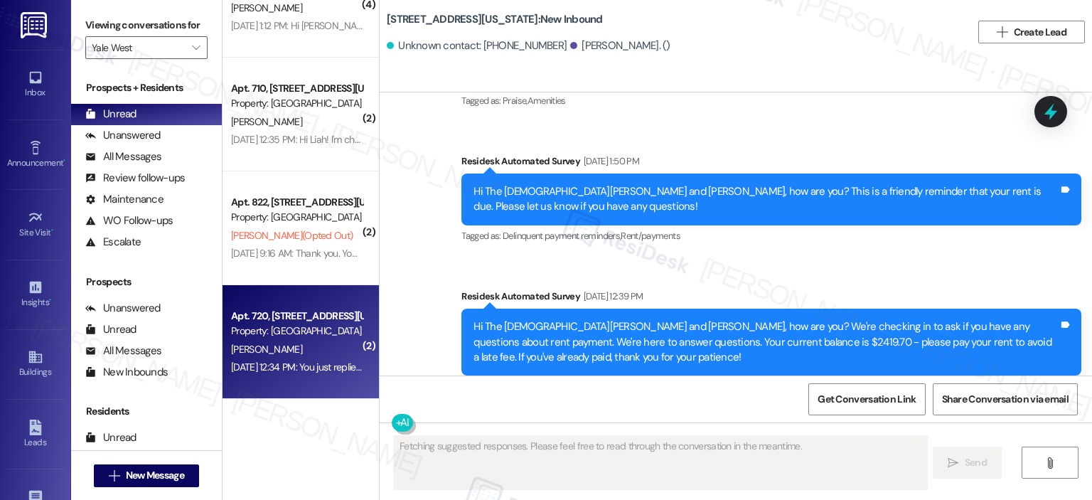
click at [284, 348] on div "[PERSON_NAME]" at bounding box center [297, 350] width 134 height 18
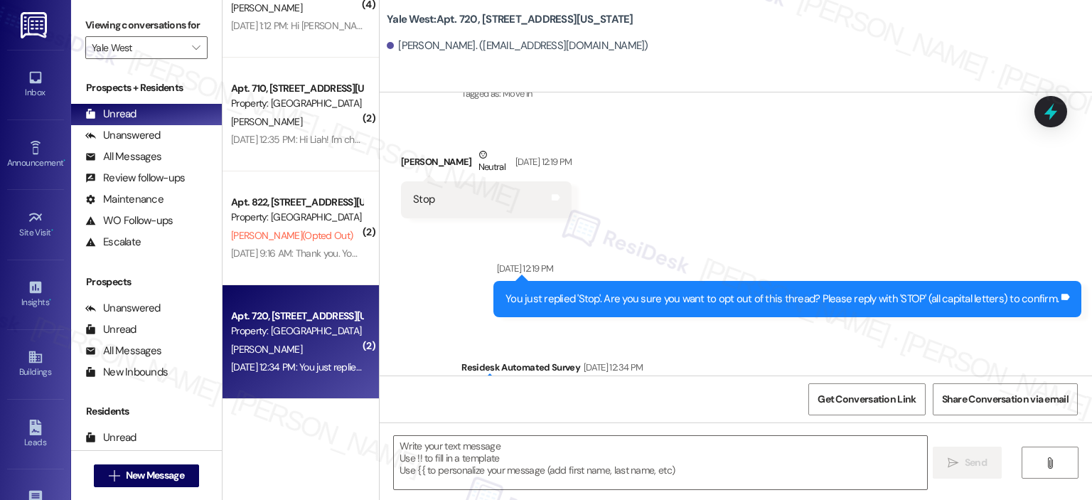
type textarea "Fetching suggested responses. Please feel free to read through the conversation…"
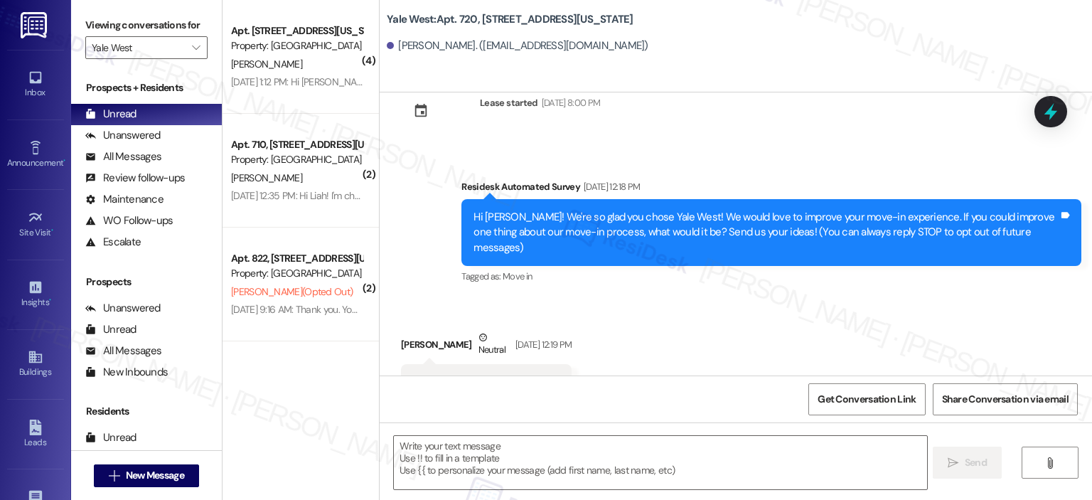
scroll to position [0, 0]
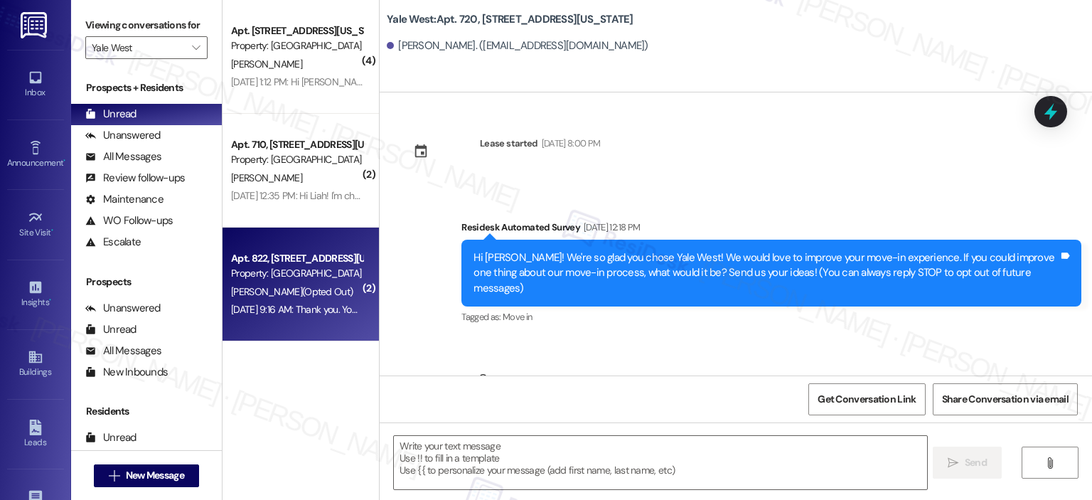
click at [266, 291] on span "[PERSON_NAME] (Opted Out)" at bounding box center [292, 291] width 122 height 13
type textarea "Fetching suggested responses. Please feel free to read through the conversation…"
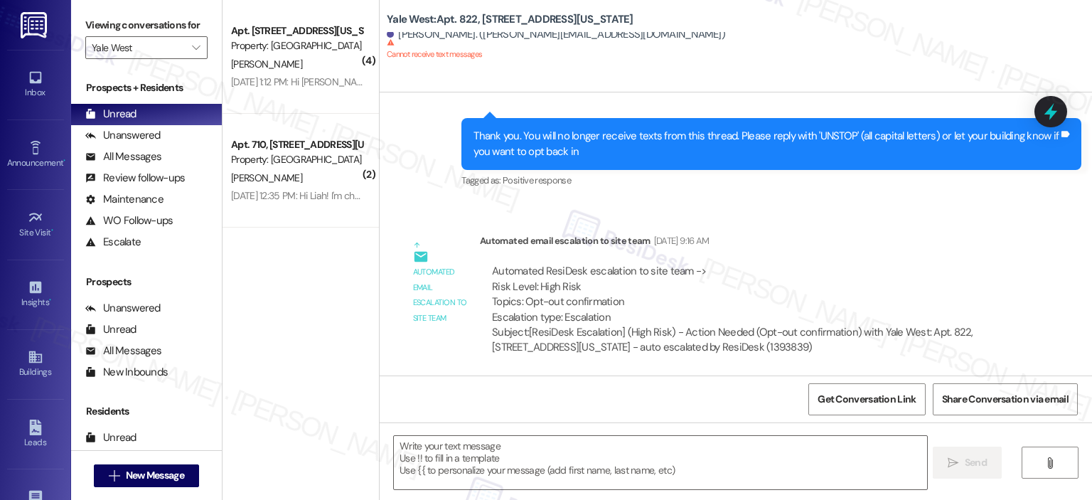
scroll to position [826, 0]
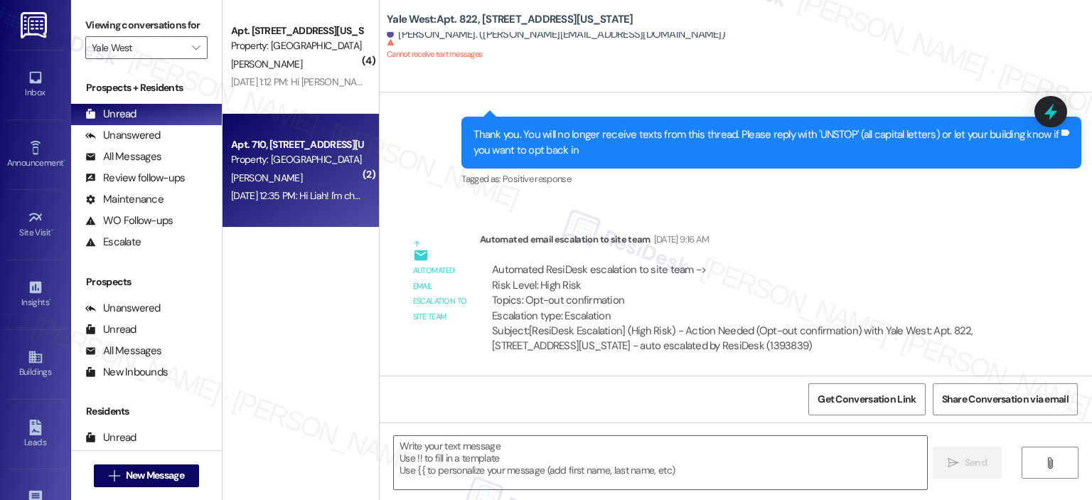
click at [273, 150] on div "Apt. 710, [STREET_ADDRESS][US_STATE]" at bounding box center [297, 144] width 132 height 15
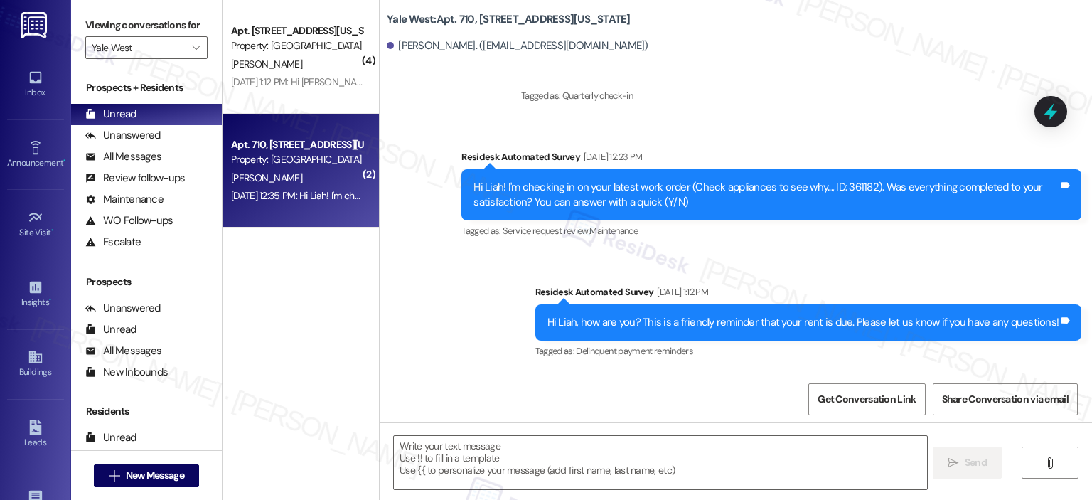
type textarea "Fetching suggested responses. Please feel free to read through the conversation…"
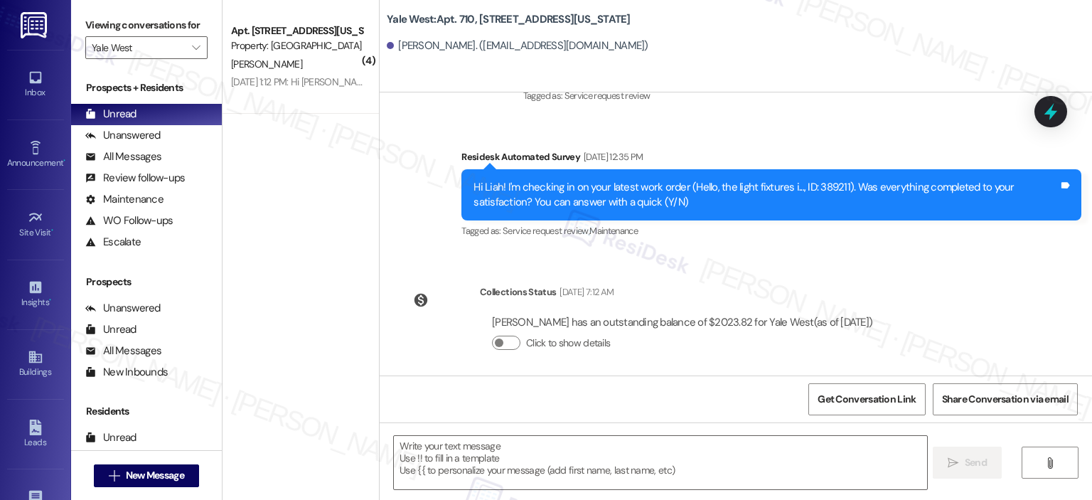
scroll to position [2356, 0]
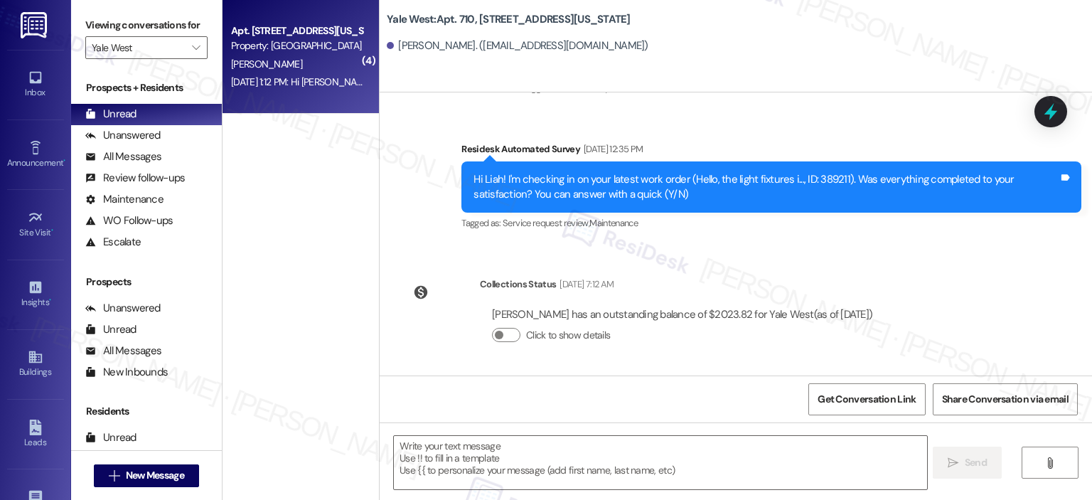
click at [275, 45] on div "Property: [GEOGRAPHIC_DATA]" at bounding box center [297, 45] width 132 height 15
type textarea "Fetching suggested responses. Please feel free to read through the conversation…"
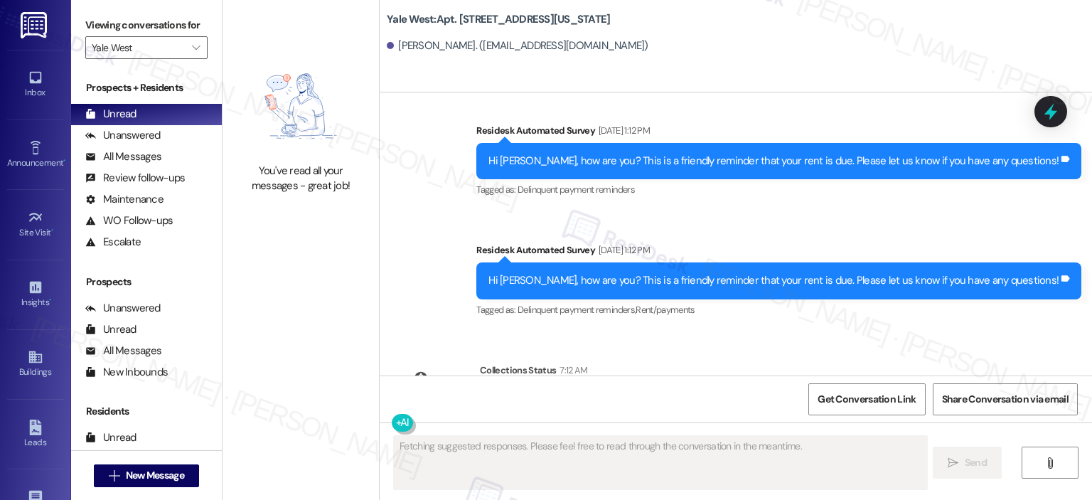
scroll to position [1937, 0]
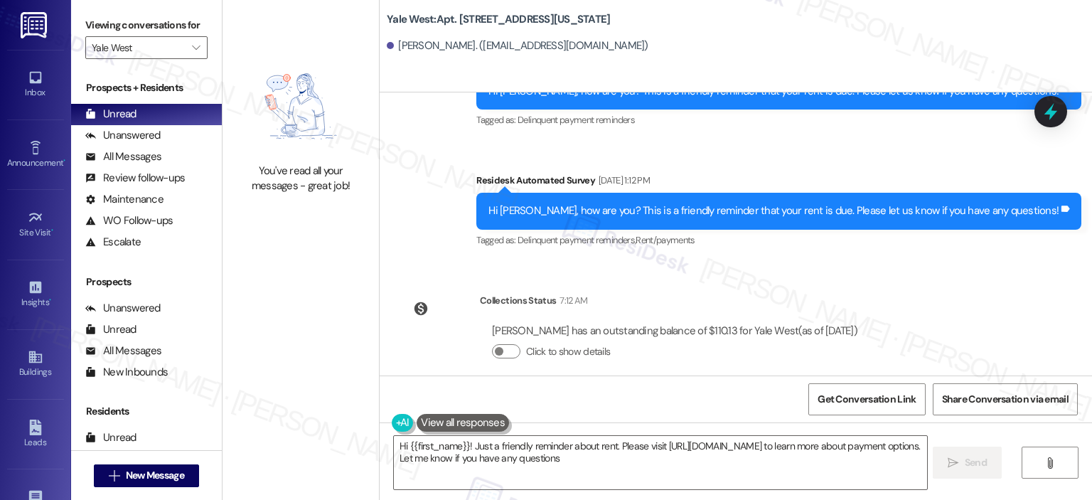
type textarea "Hi {{first_name}}! Just a friendly reminder about rent. Please visit [URL][DOMA…"
click at [185, 43] on button "" at bounding box center [196, 47] width 23 height 23
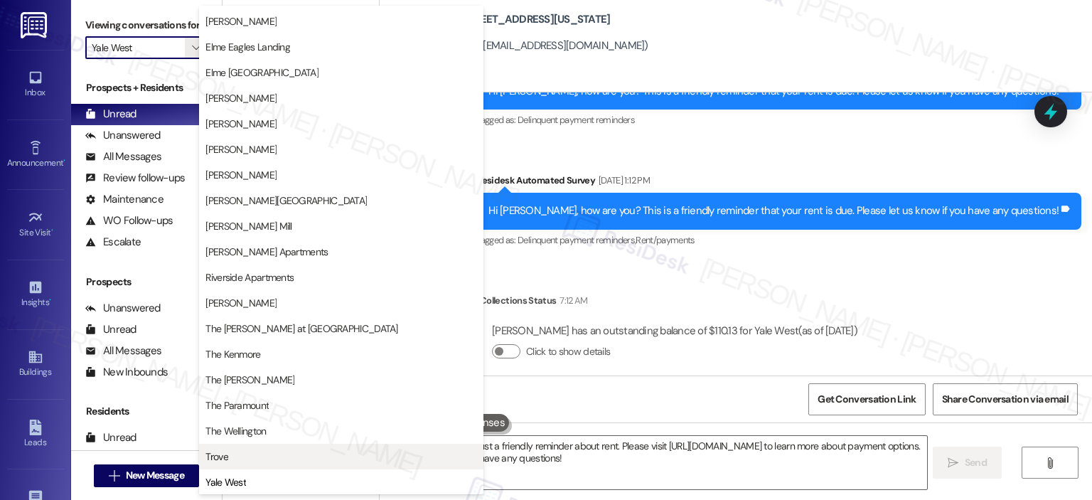
click at [233, 457] on span "Trove" at bounding box center [342, 456] width 272 height 14
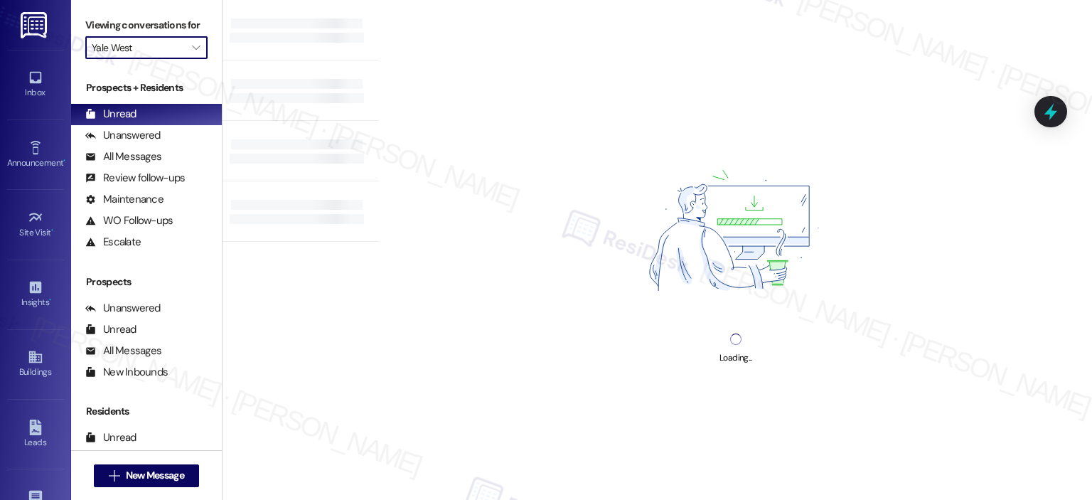
type input "Trove"
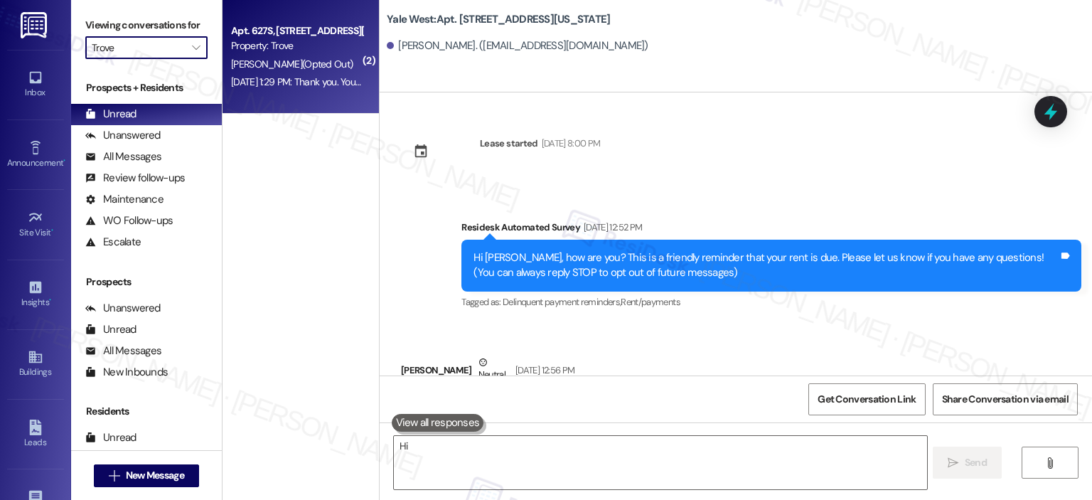
click at [279, 56] on div "[PERSON_NAME] (Opted Out)" at bounding box center [297, 64] width 134 height 18
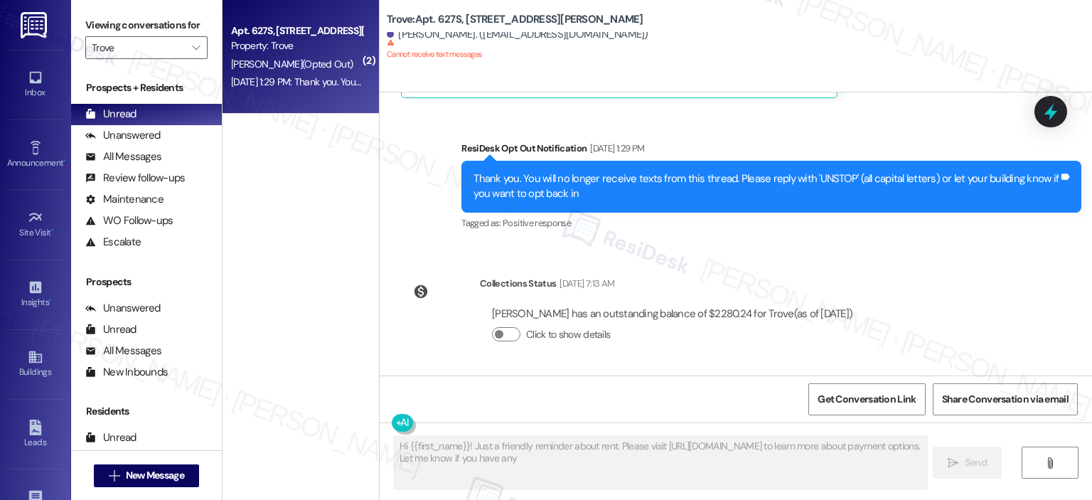
scroll to position [865, 0]
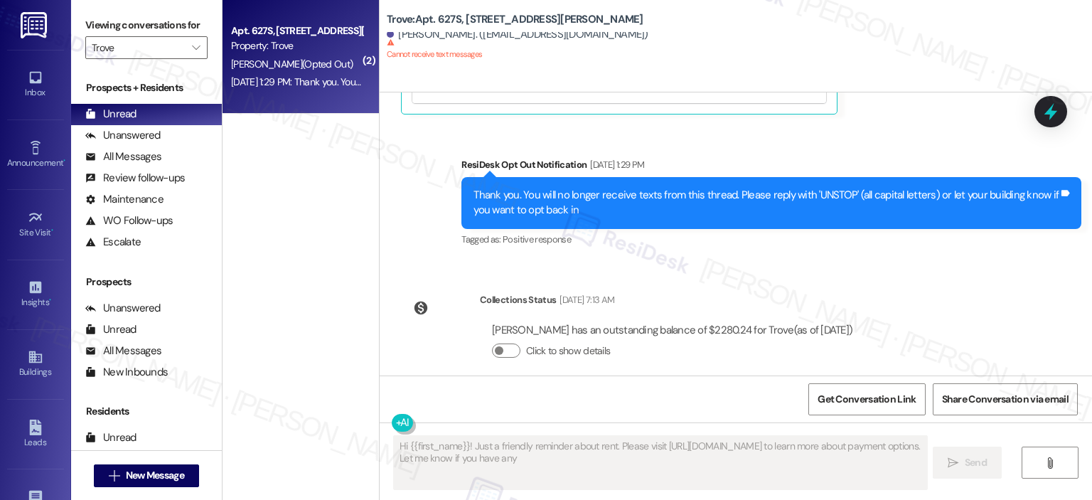
type textarea "Hi {{first_name}}! Just a friendly reminder about rent. Please visit [URL][DOMA…"
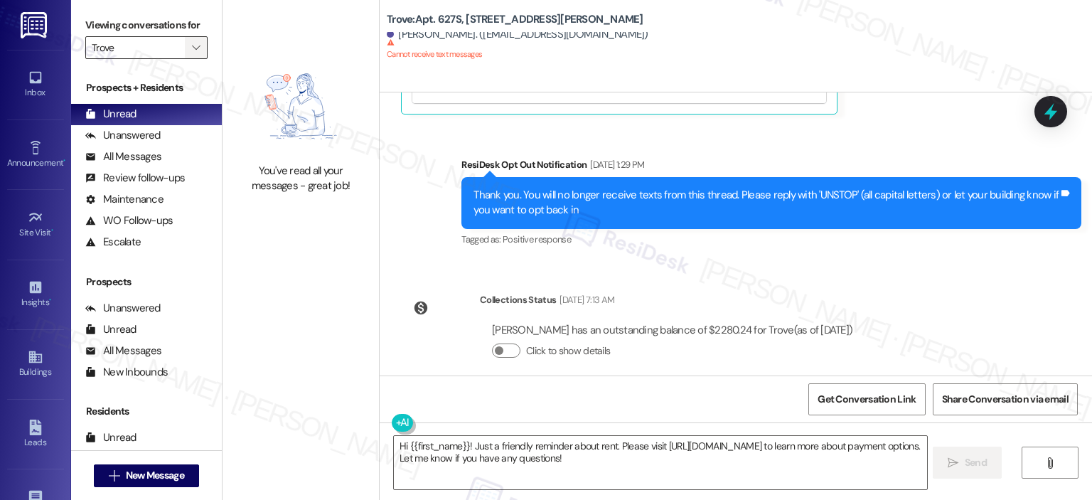
click at [189, 39] on span "" at bounding box center [196, 47] width 14 height 23
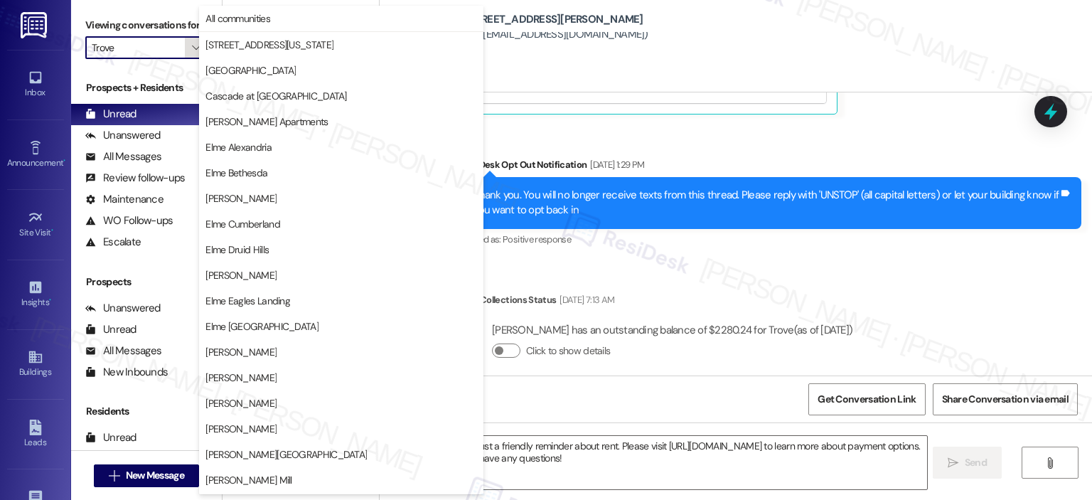
scroll to position [254, 0]
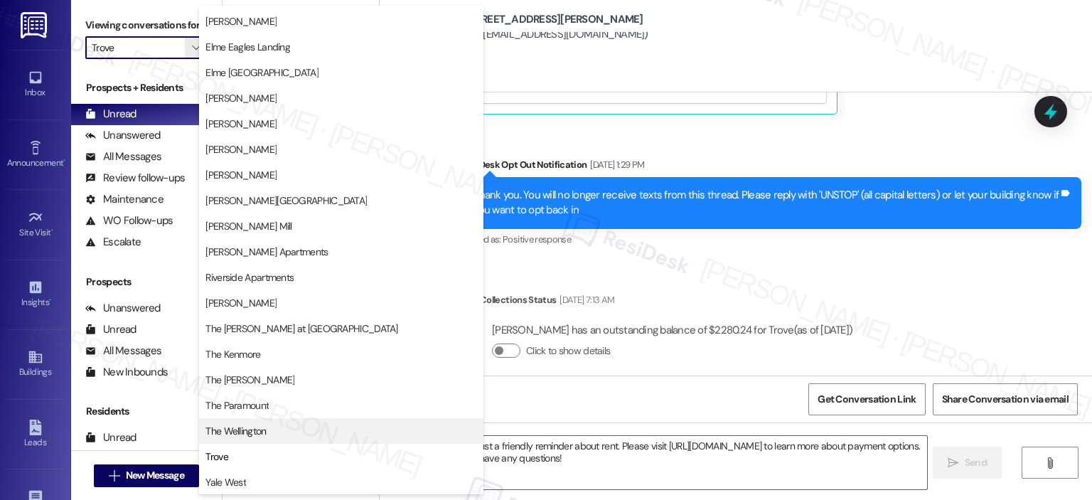
click at [244, 429] on span "The Wellington" at bounding box center [236, 431] width 60 height 14
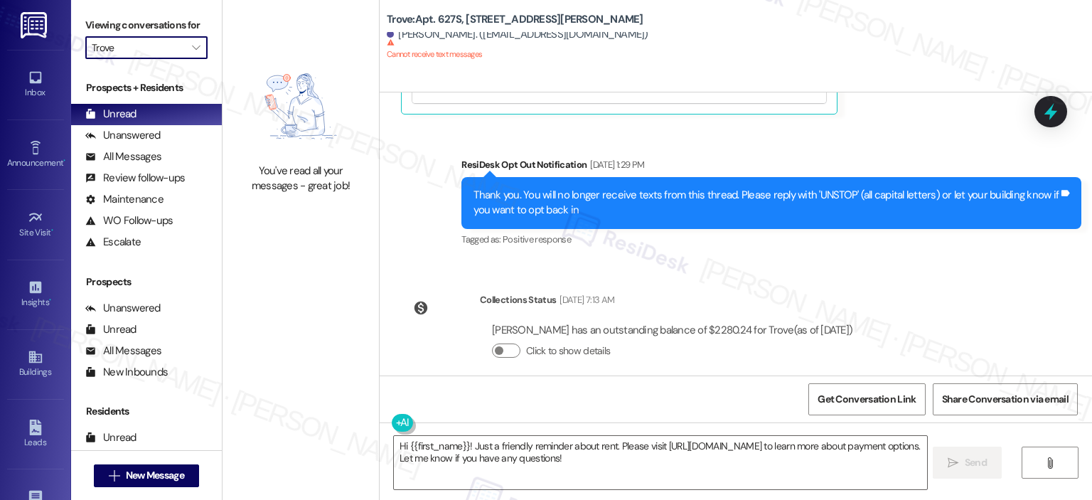
type input "The Wellington"
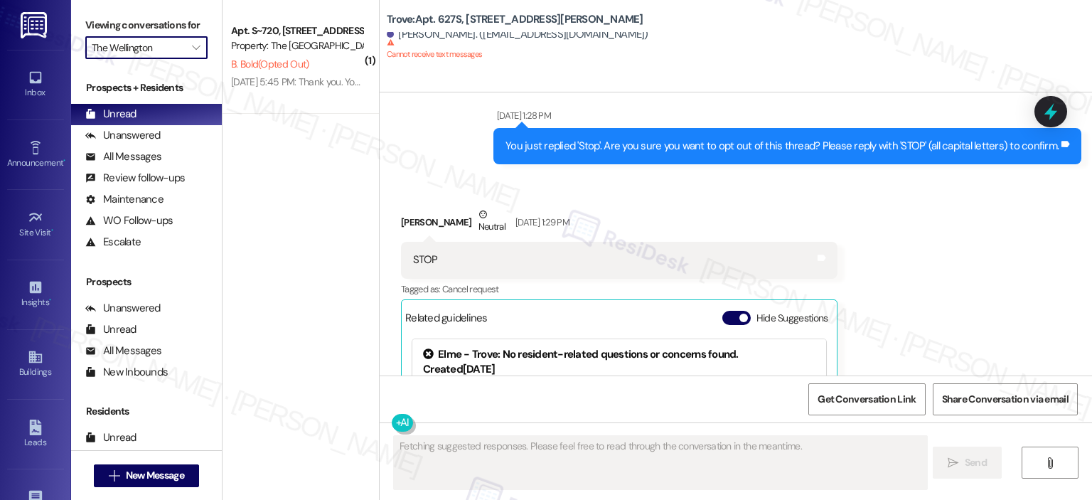
type textarea "Fetching suggested responses. Please feel free to read through the conversation…"
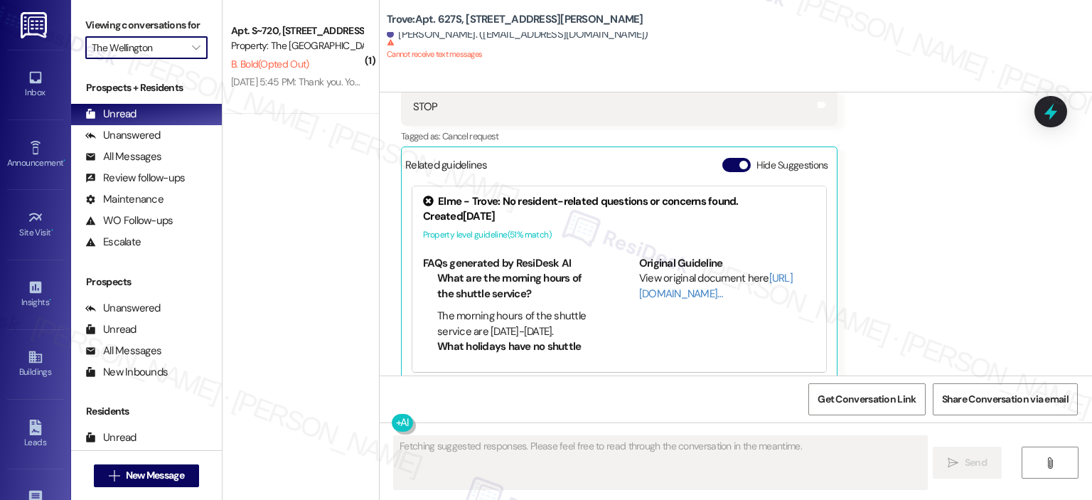
scroll to position [598, 0]
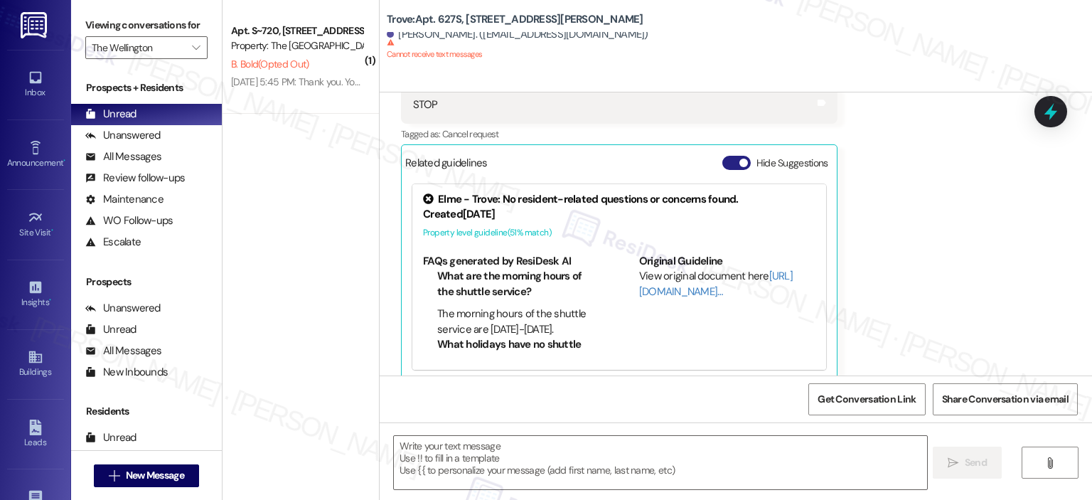
click at [723, 156] on button "Hide Suggestions" at bounding box center [737, 163] width 28 height 14
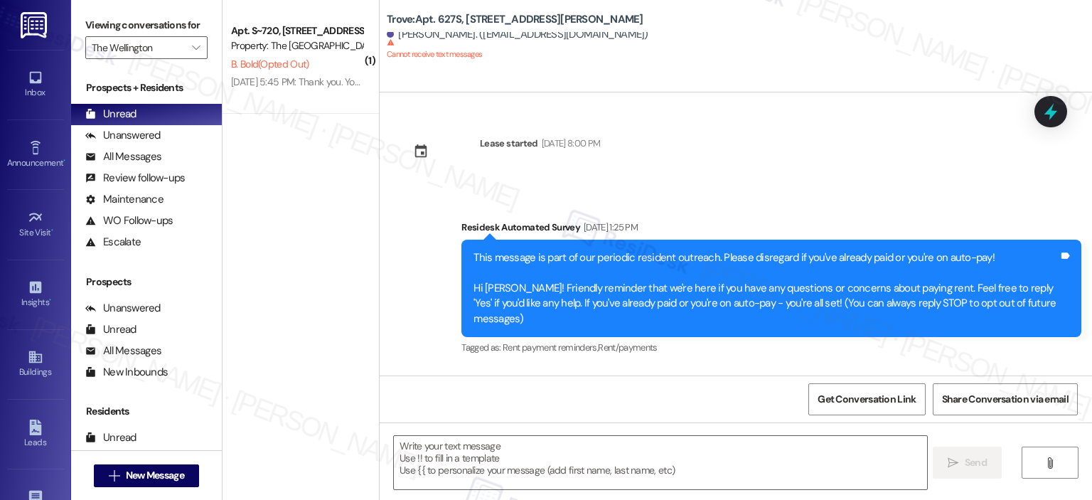
scroll to position [665, 0]
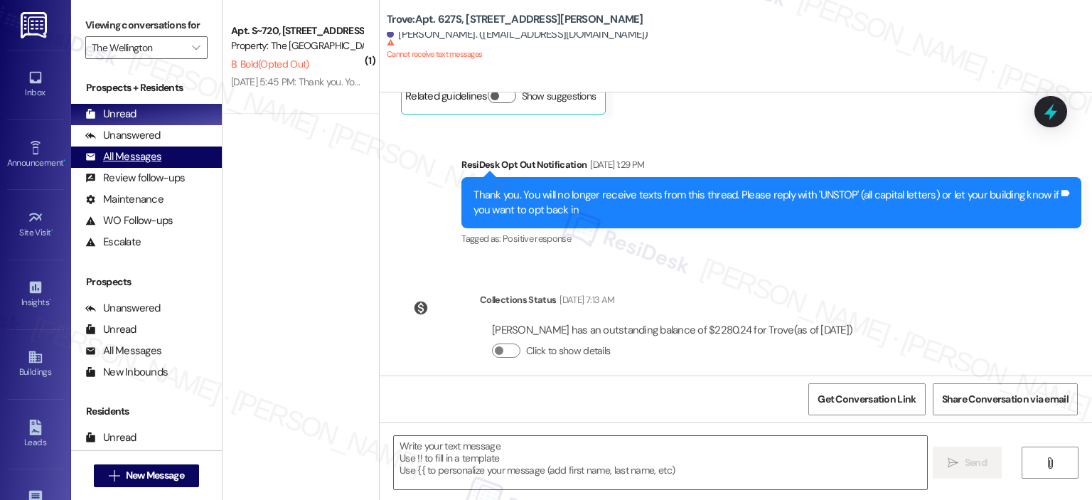
click at [156, 149] on div "All Messages" at bounding box center [123, 156] width 76 height 15
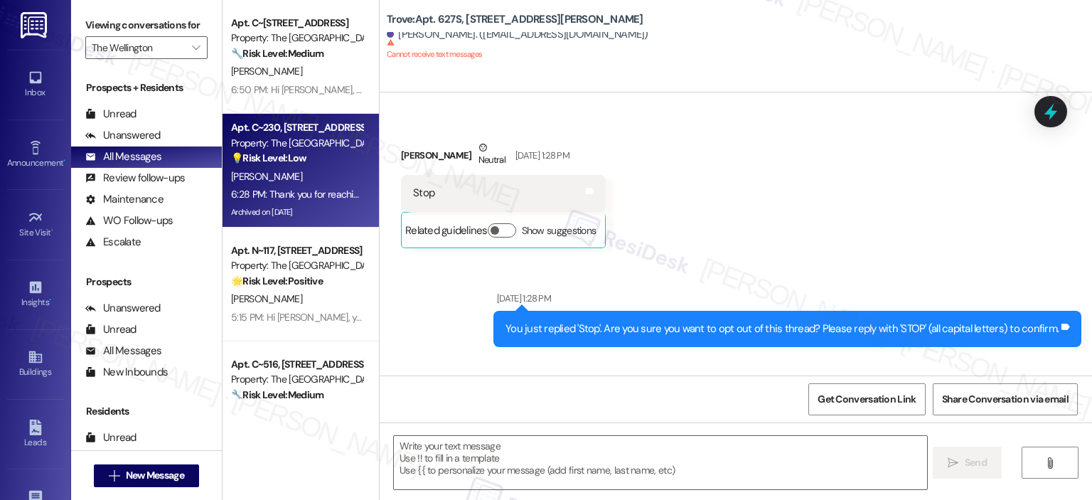
type textarea "Fetching suggested responses. Please feel free to read through the conversation…"
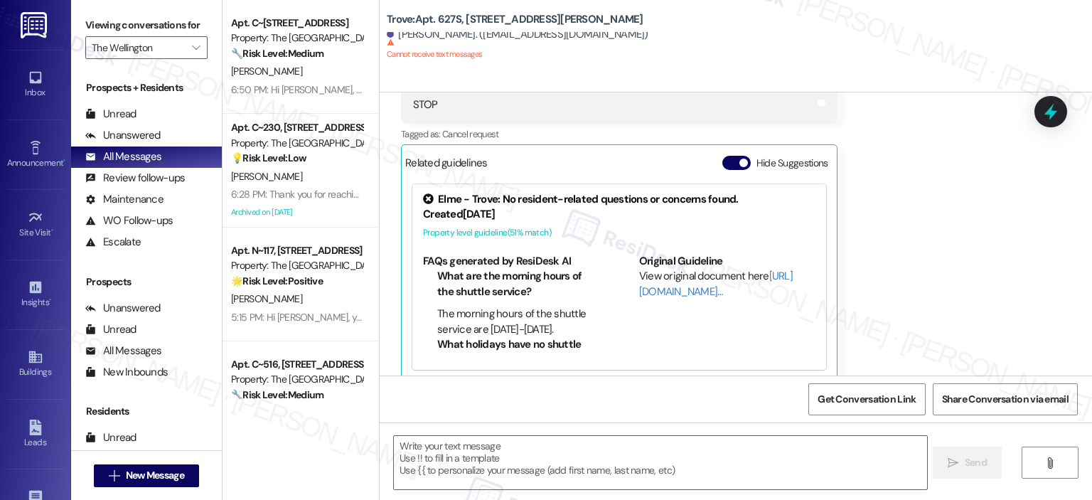
scroll to position [243, 0]
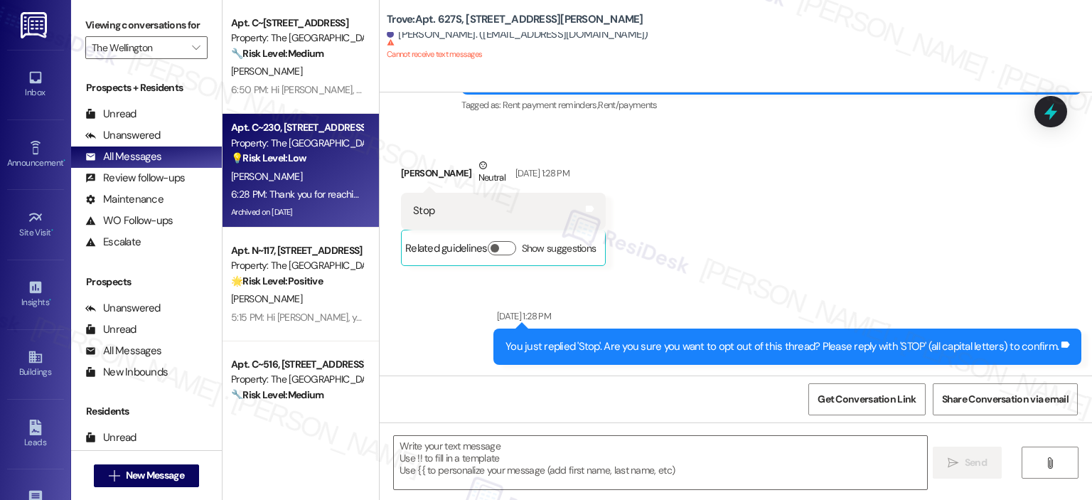
click at [316, 175] on div "[PERSON_NAME]" at bounding box center [297, 177] width 134 height 18
type textarea "Fetching suggested responses. Please feel free to read through the conversation…"
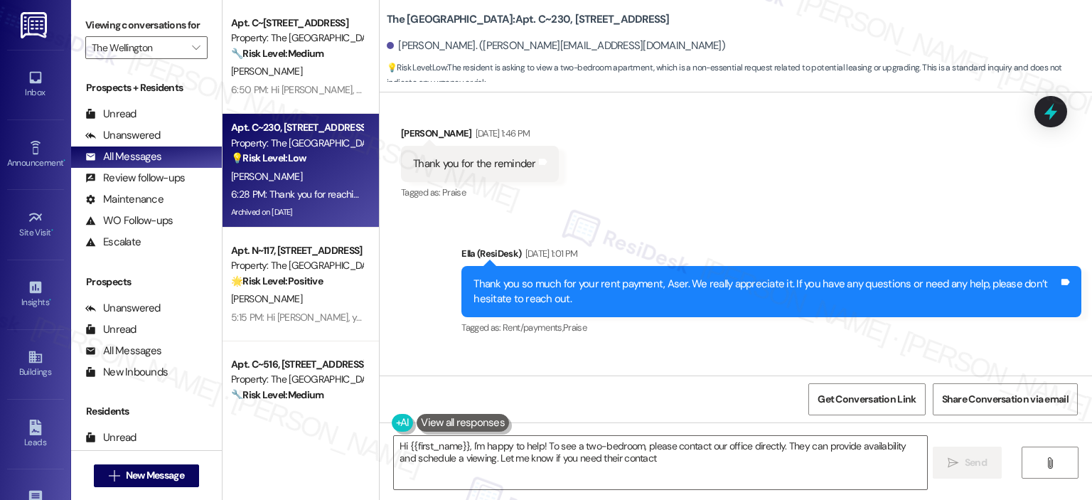
scroll to position [16769, 0]
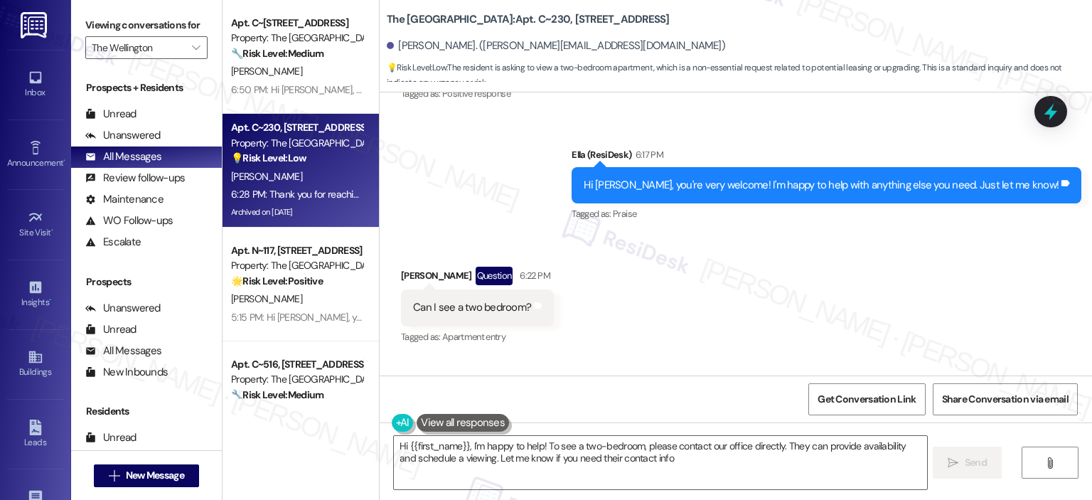
type textarea "Hi {{first_name}}, I'm happy to help! To see a two-bedroom, please contact our …"
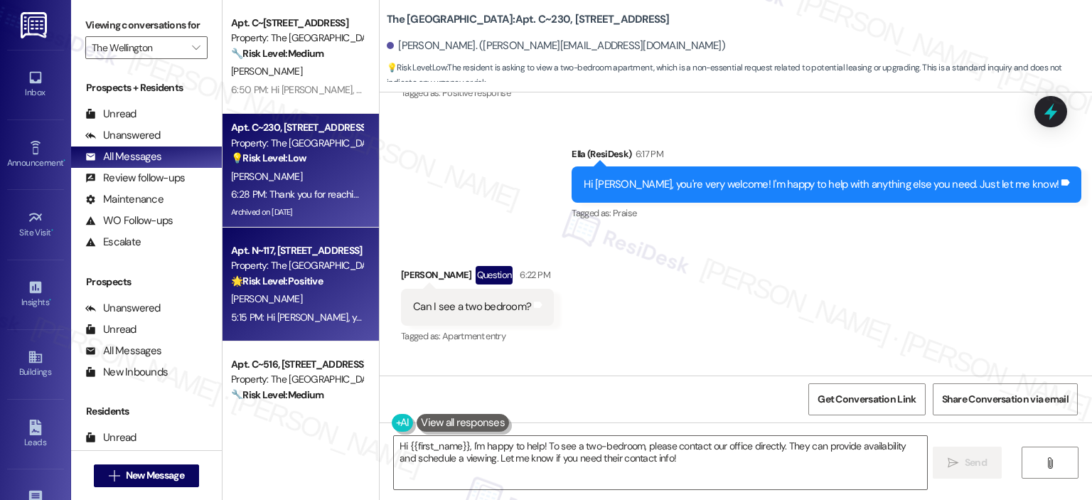
click at [245, 287] on div "🌟 Risk Level: Positive The resident replied with an ellipsis to a customer sati…" at bounding box center [297, 281] width 132 height 15
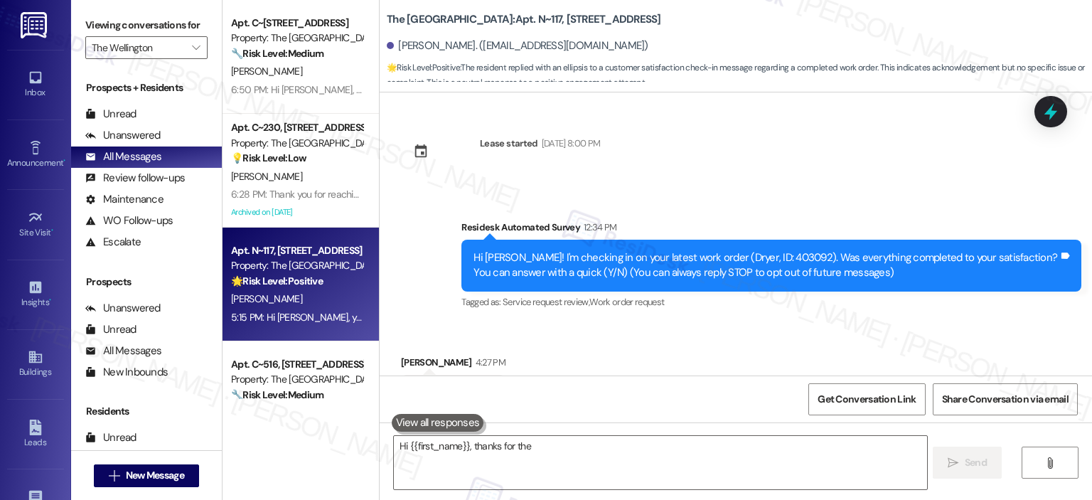
scroll to position [46, 0]
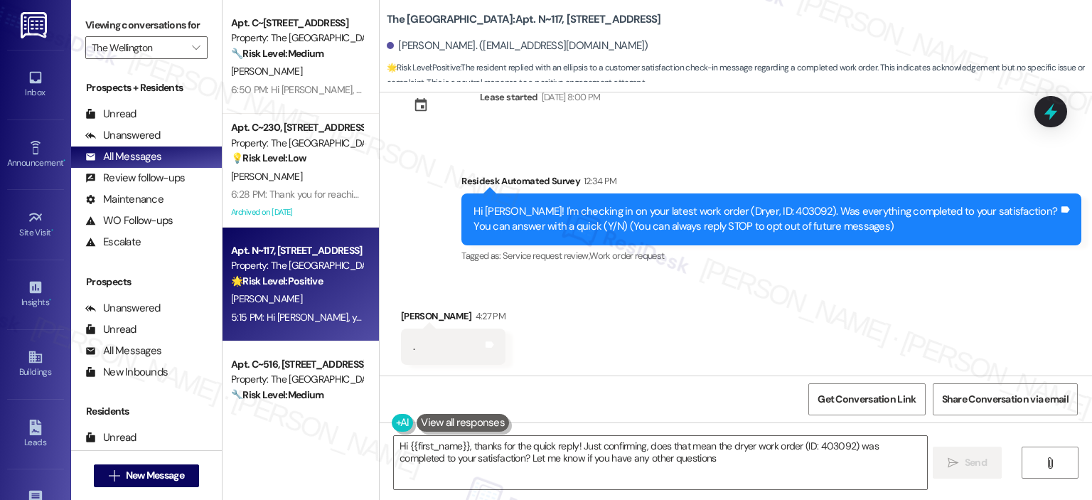
type textarea "Hi {{first_name}}, thanks for the quick reply! Just confirming, does that mean …"
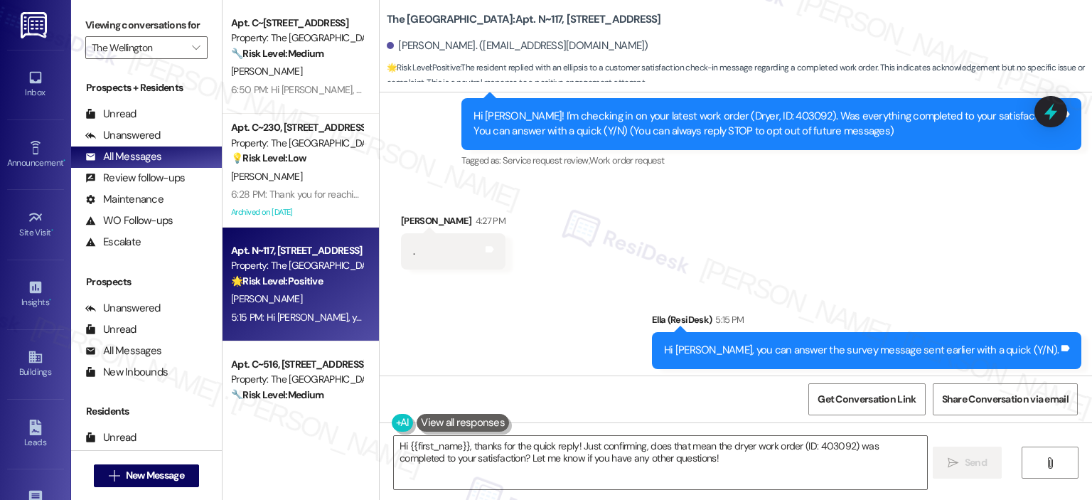
scroll to position [167, 0]
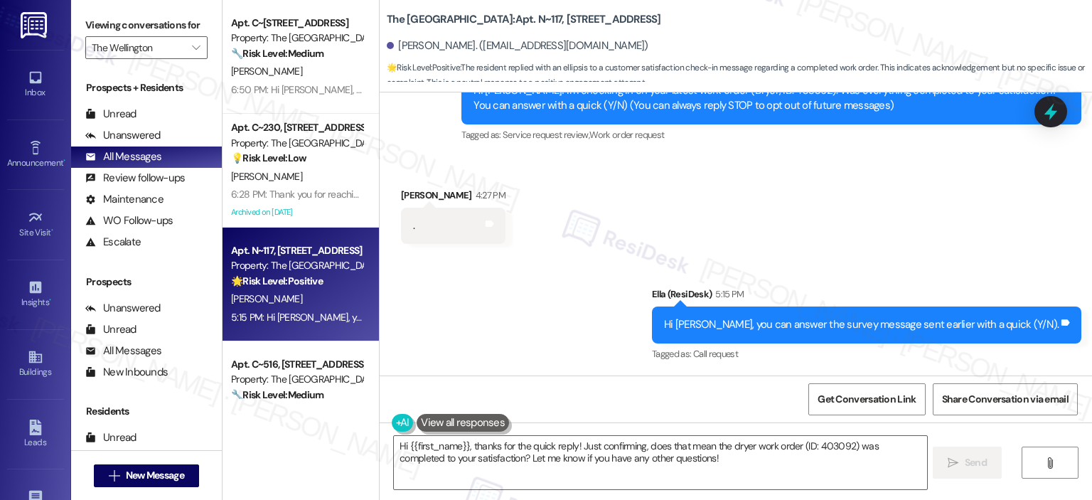
click at [311, 403] on div "Apt. C~[STREET_ADDRESS] Property: The Wellington 🔧 Risk Level: Medium The resid…" at bounding box center [301, 250] width 156 height 500
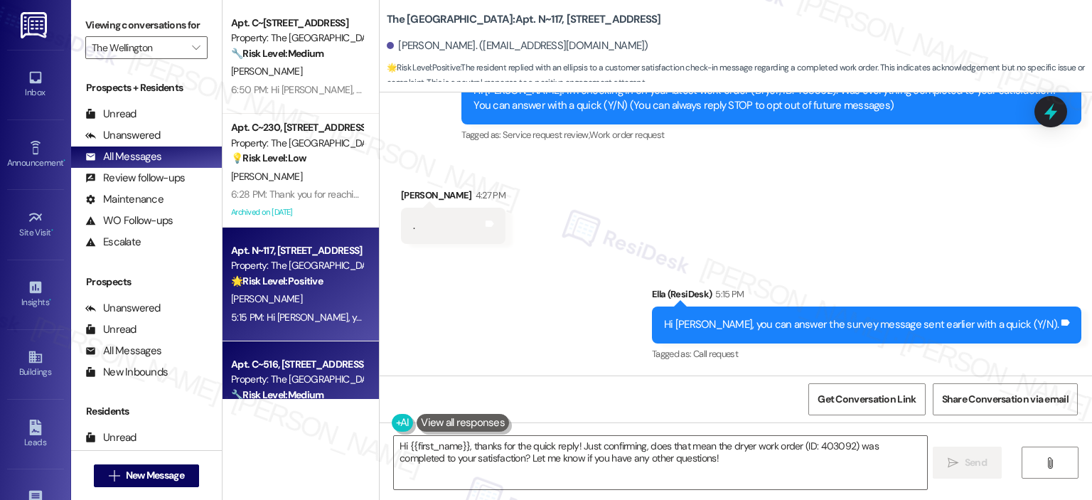
click at [305, 368] on div "Apt. C~516, [STREET_ADDRESS]" at bounding box center [297, 364] width 132 height 15
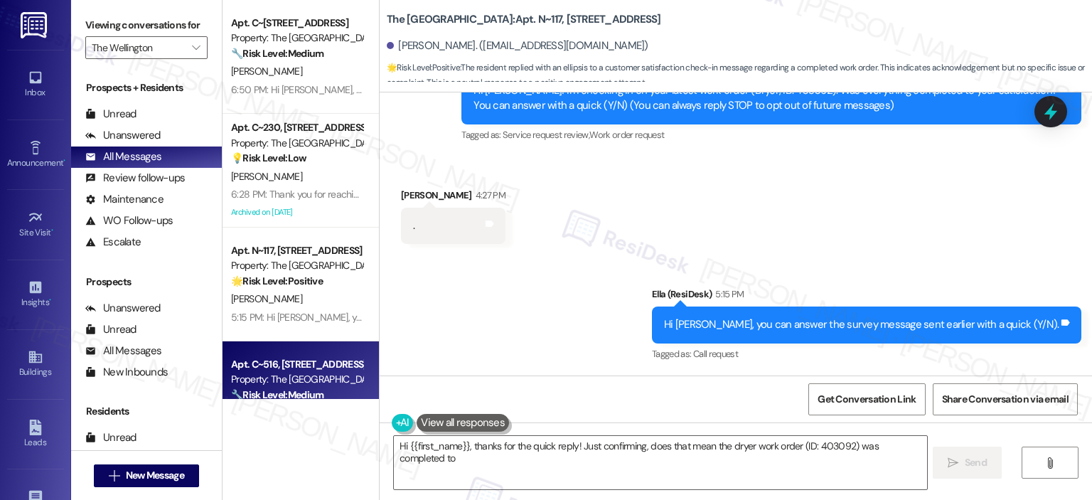
type textarea "Hi {{first_name}}, thanks for the quick reply! Just confirming, does that mean …"
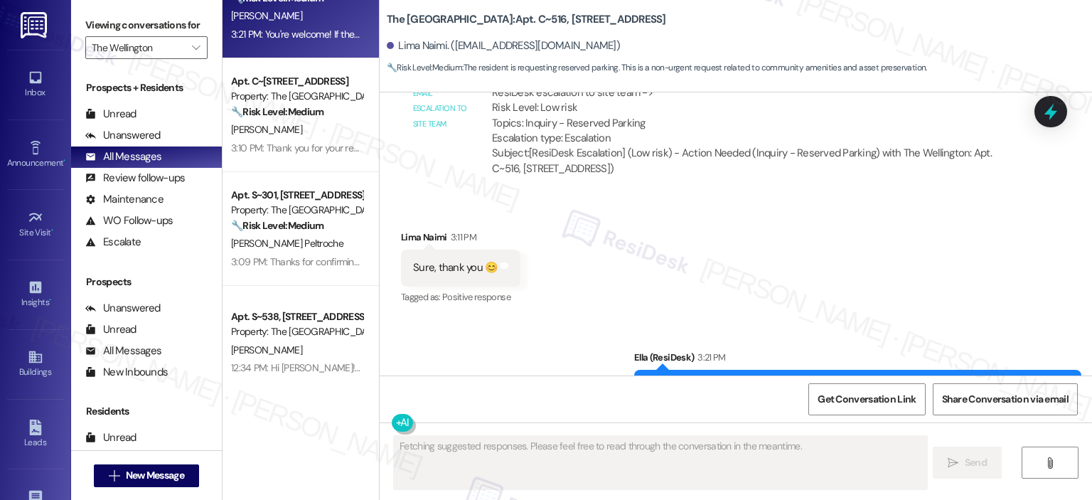
scroll to position [711, 0]
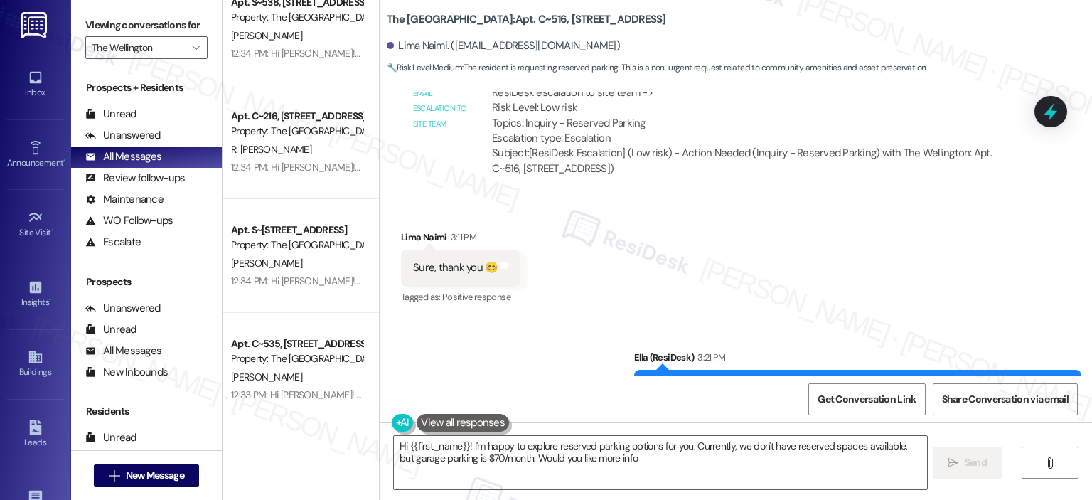
type textarea "Hi {{first_name}}! I'm happy to explore reserved parking options for you. Curre…"
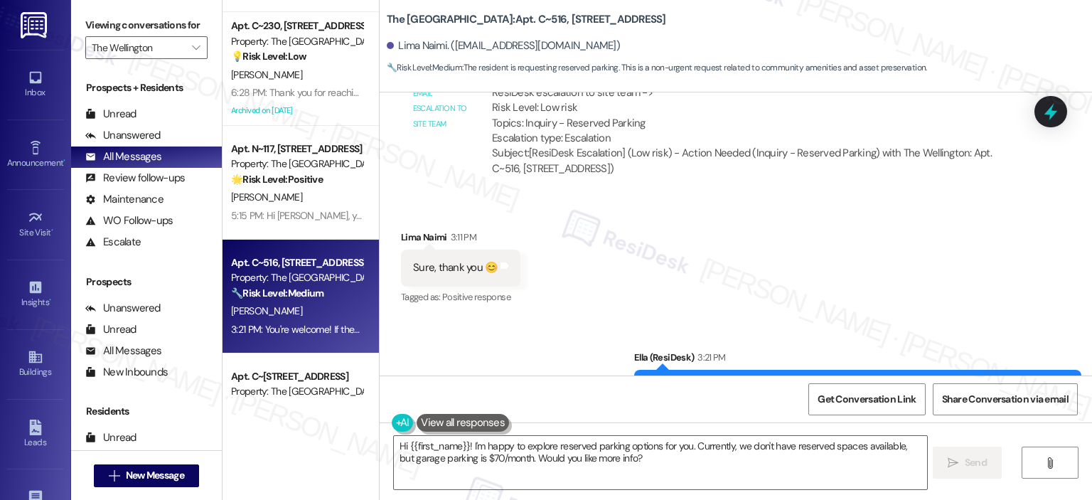
scroll to position [0, 0]
